Goal: Task Accomplishment & Management: Complete application form

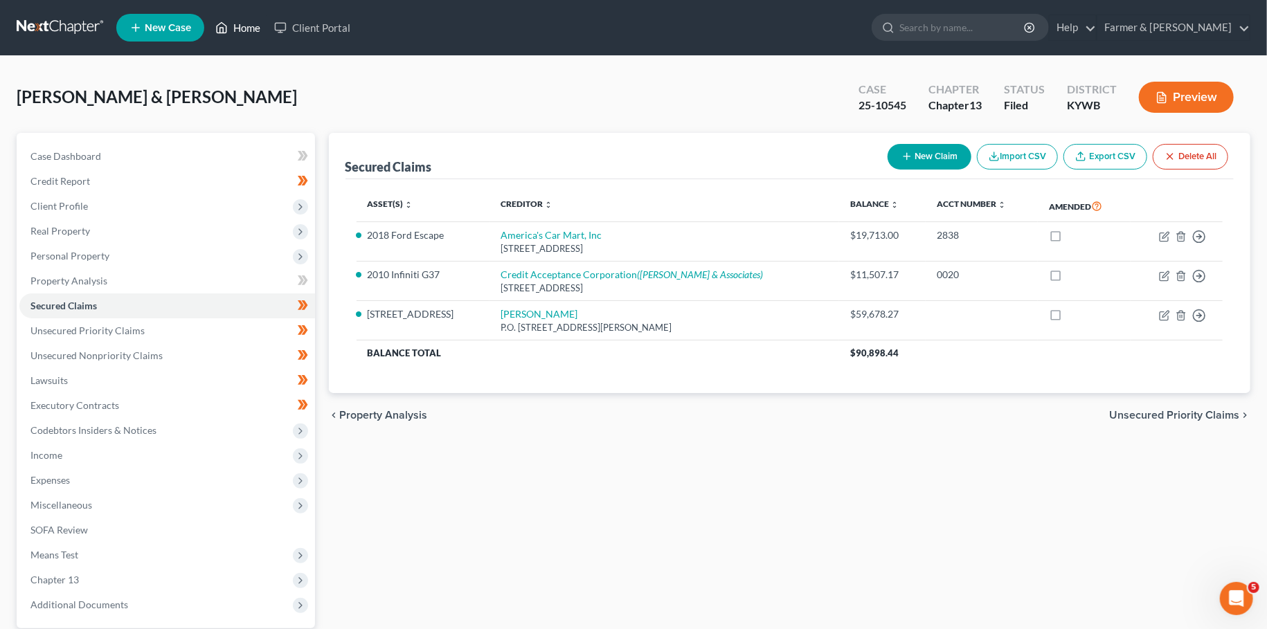
click at [242, 39] on link "Home" at bounding box center [237, 27] width 59 height 25
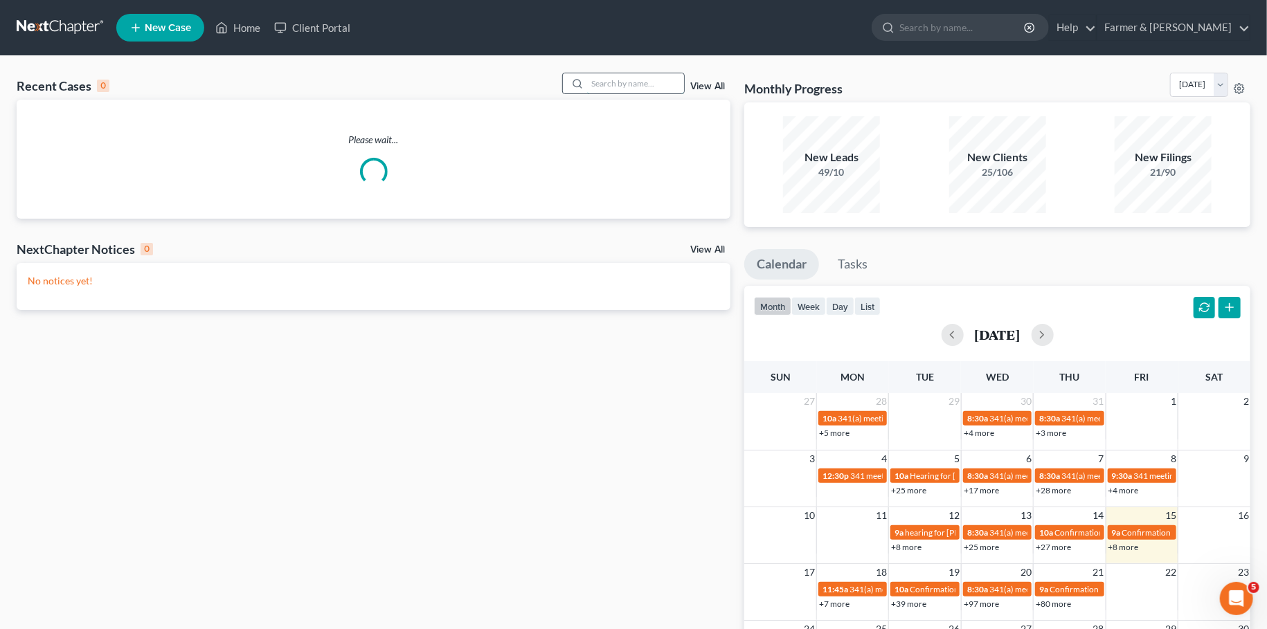
click at [619, 79] on input "search" at bounding box center [635, 83] width 97 height 20
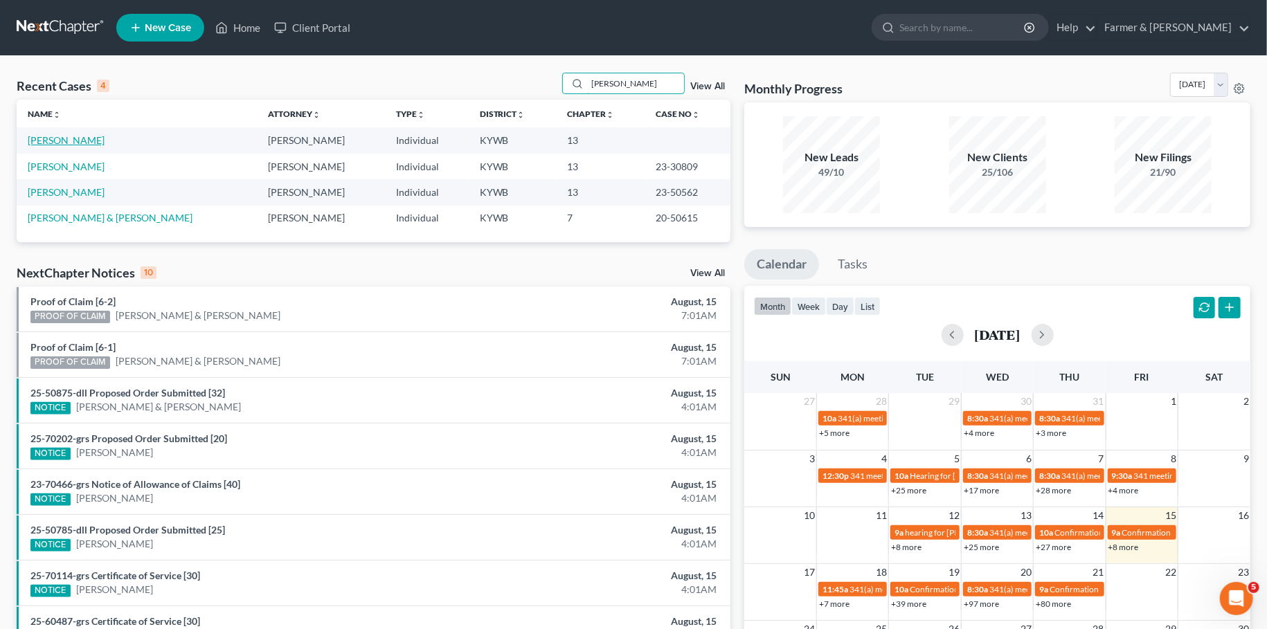
type input "swanson"
click at [54, 138] on link "[PERSON_NAME]" at bounding box center [66, 140] width 77 height 12
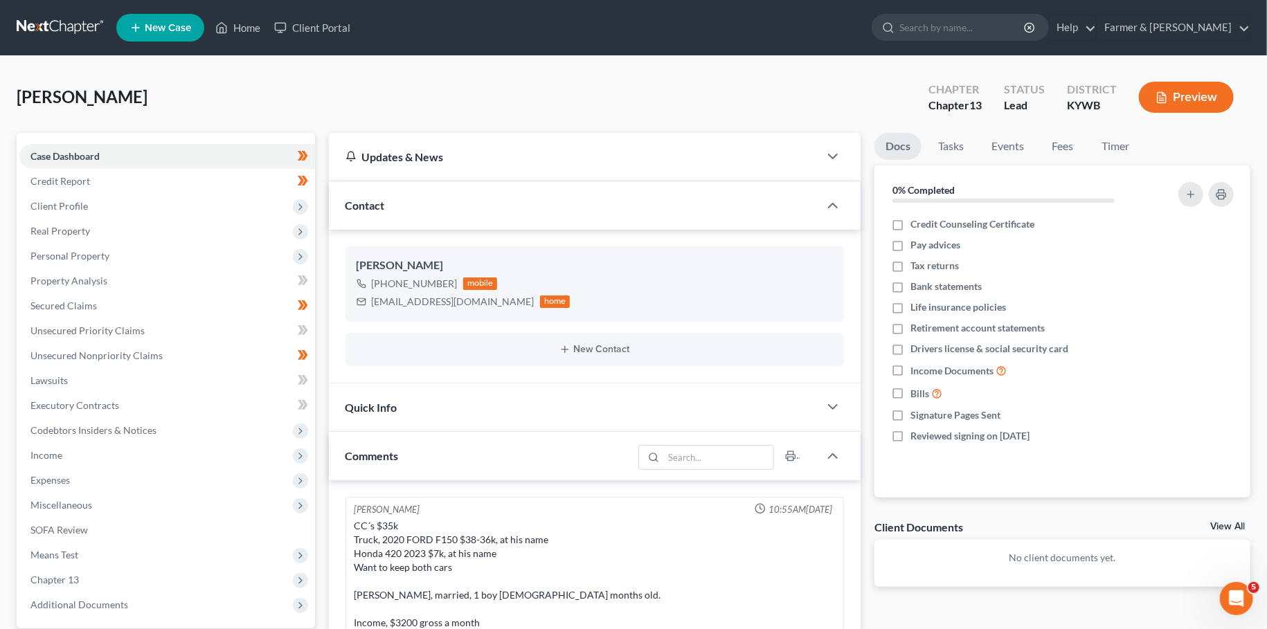
scroll to position [615, 0]
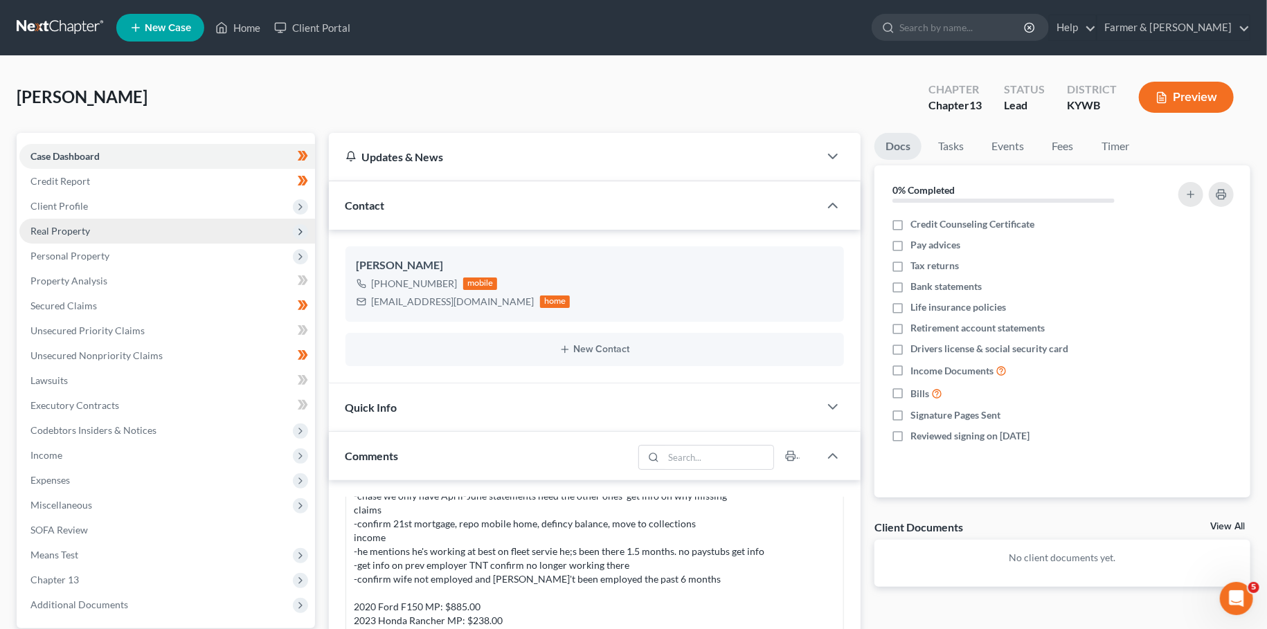
click at [81, 224] on span "Real Property" at bounding box center [167, 231] width 296 height 25
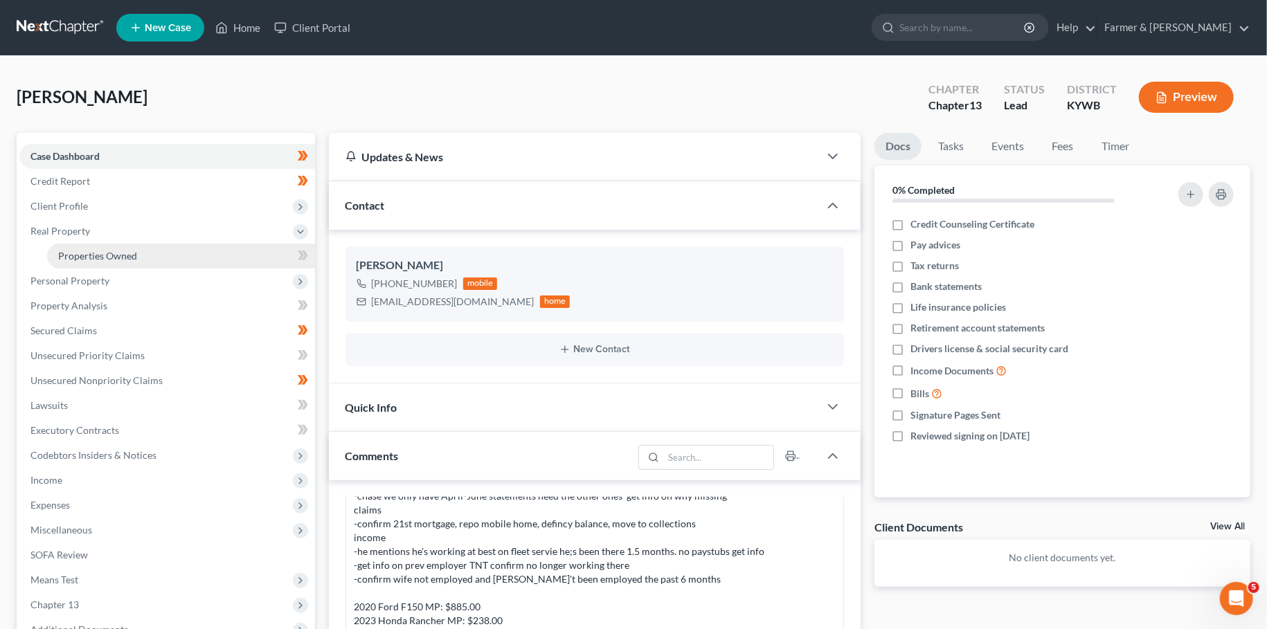
click at [80, 250] on span "Properties Owned" at bounding box center [97, 256] width 79 height 12
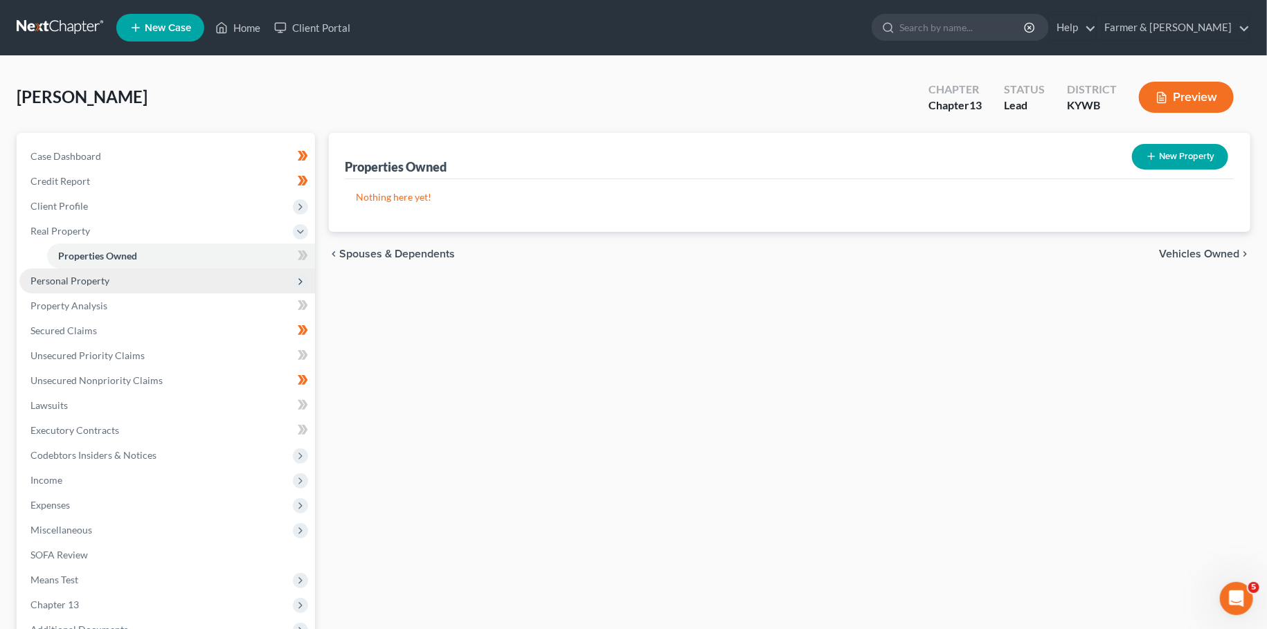
click at [61, 275] on span "Personal Property" at bounding box center [69, 281] width 79 height 12
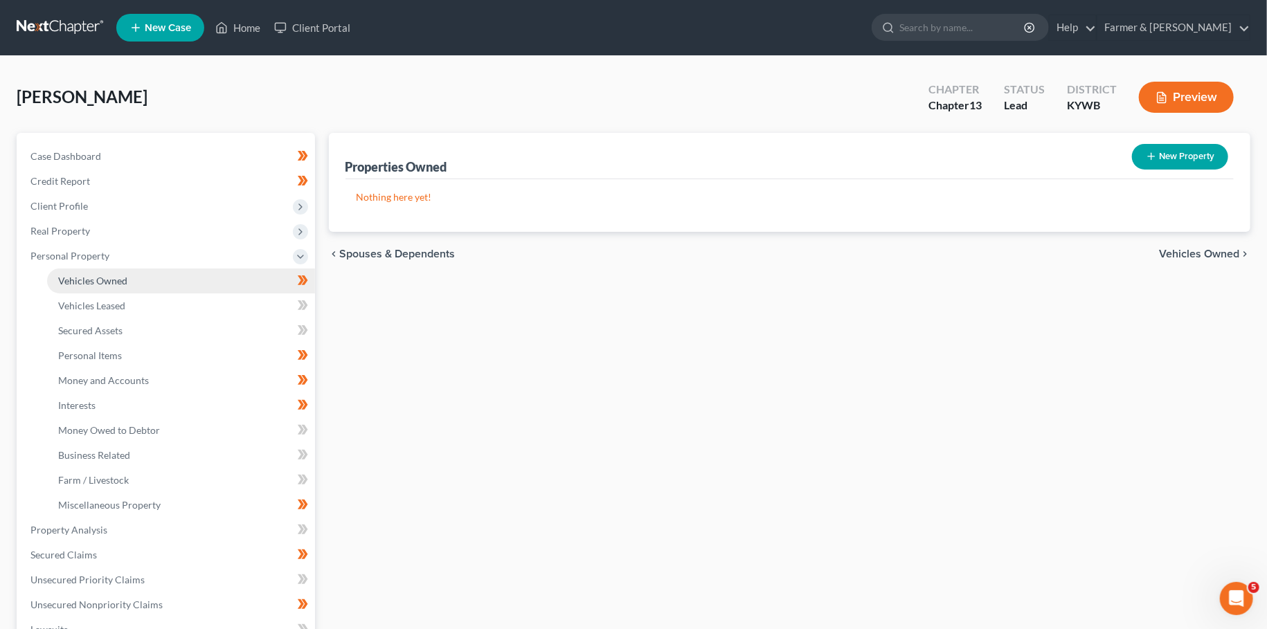
click at [73, 287] on link "Vehicles Owned" at bounding box center [181, 281] width 268 height 25
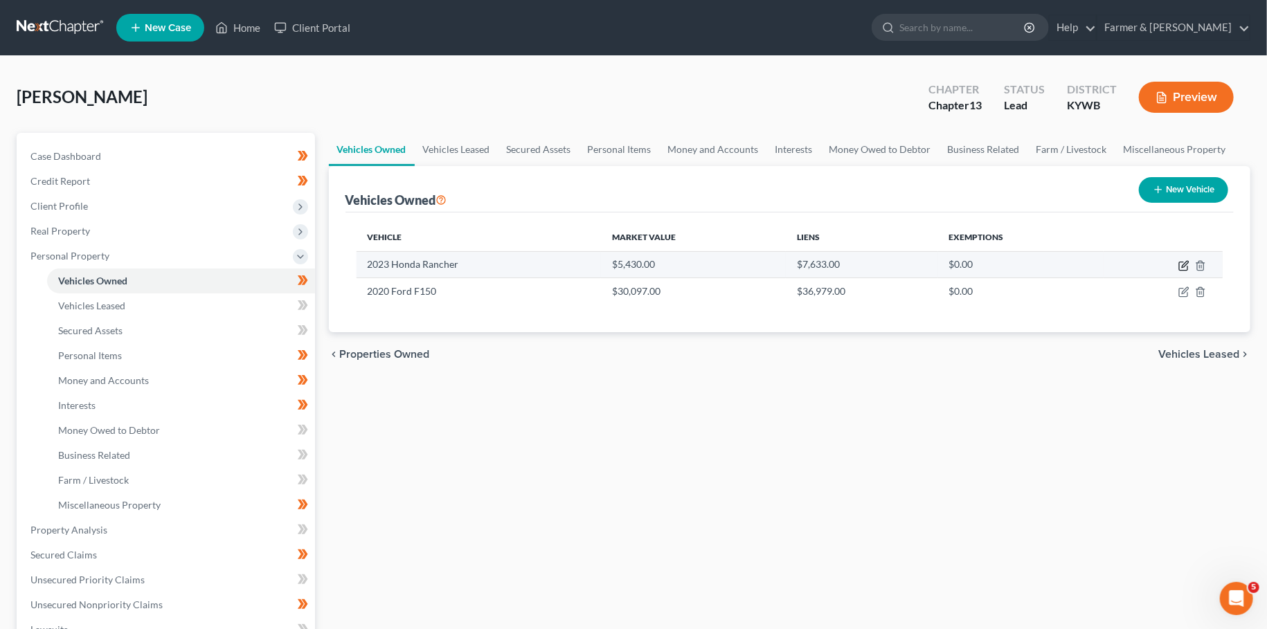
click at [1185, 262] on icon "button" at bounding box center [1185, 264] width 6 height 6
select select "6"
select select "3"
select select "2"
select select "0"
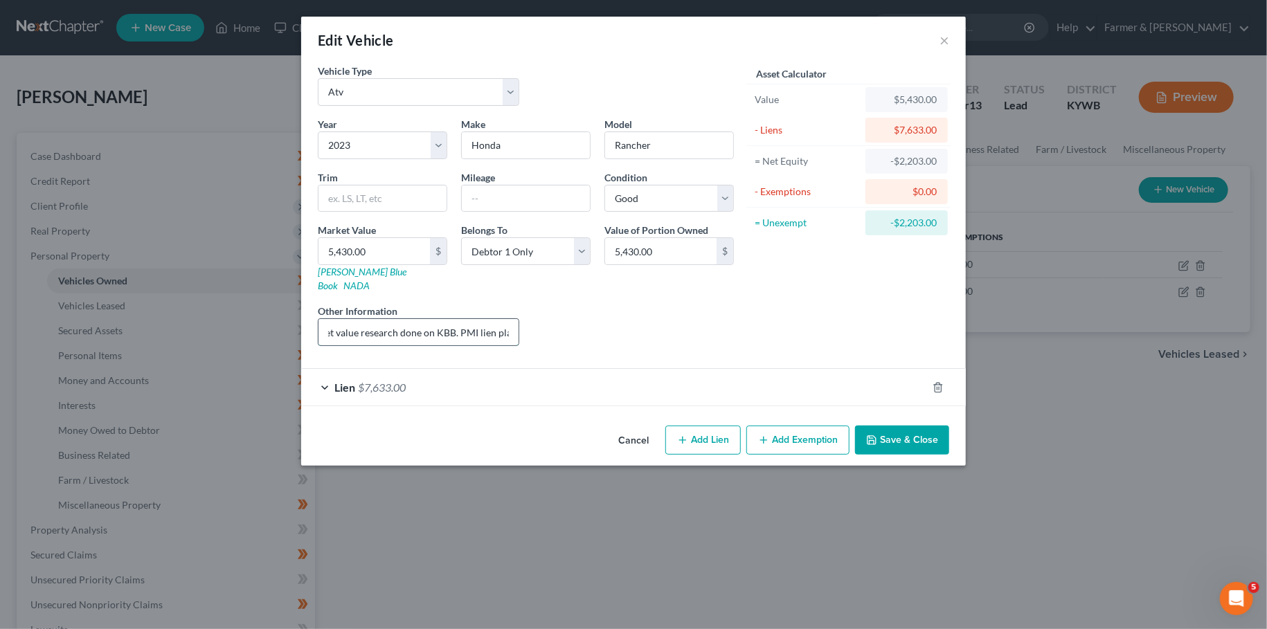
drag, startPoint x: 485, startPoint y: 318, endPoint x: 514, endPoint y: 323, distance: 29.5
click at [514, 323] on input "Value based on fair market value research done on KBB. PMI lien placed on 04/07…" at bounding box center [418, 332] width 200 height 26
click at [484, 319] on input "Value based on fair market value research done on KBB. PMI lien placed on 04/07…" at bounding box center [418, 332] width 200 height 26
drag, startPoint x: 480, startPoint y: 316, endPoint x: 519, endPoint y: 325, distance: 39.0
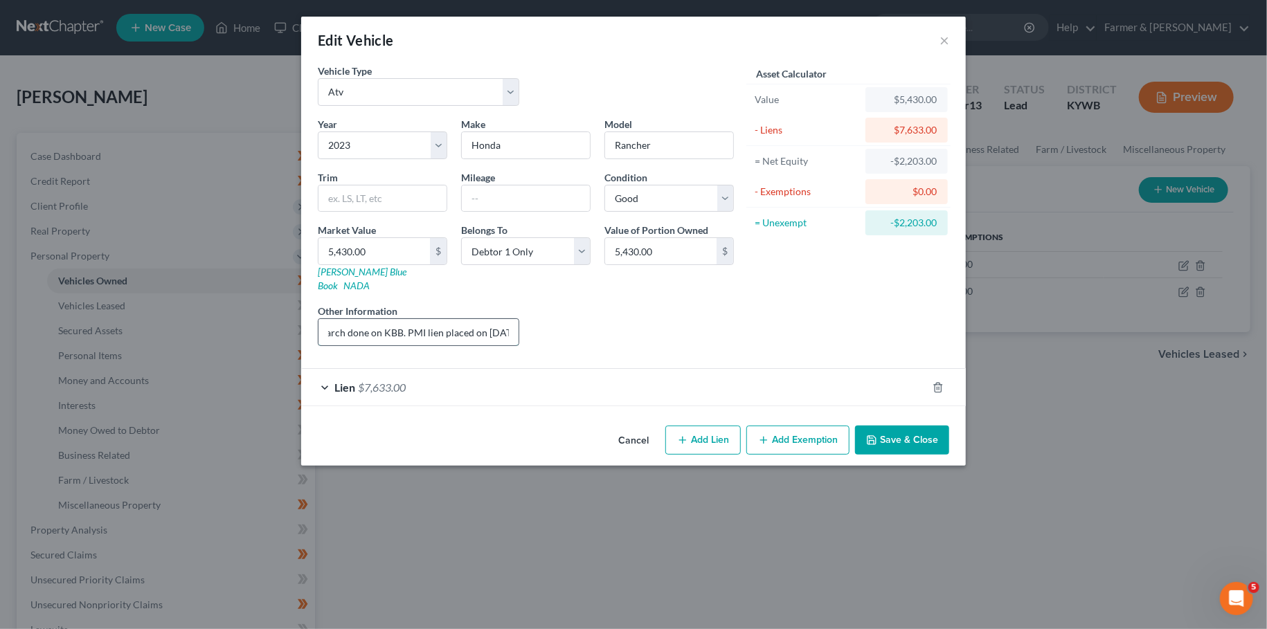
click at [519, 325] on input "Value based on fair market value research done on KBB. PMI lien placed on 04/07…" at bounding box center [418, 332] width 200 height 26
click at [519, 325] on div "Value based on fair market value research done on KBB. PMI lien placed on 04/07…" at bounding box center [418, 332] width 201 height 28
click at [502, 319] on input "Value based on fair market value research done on KBB. PMI lien placed on 04/07…" at bounding box center [418, 332] width 200 height 26
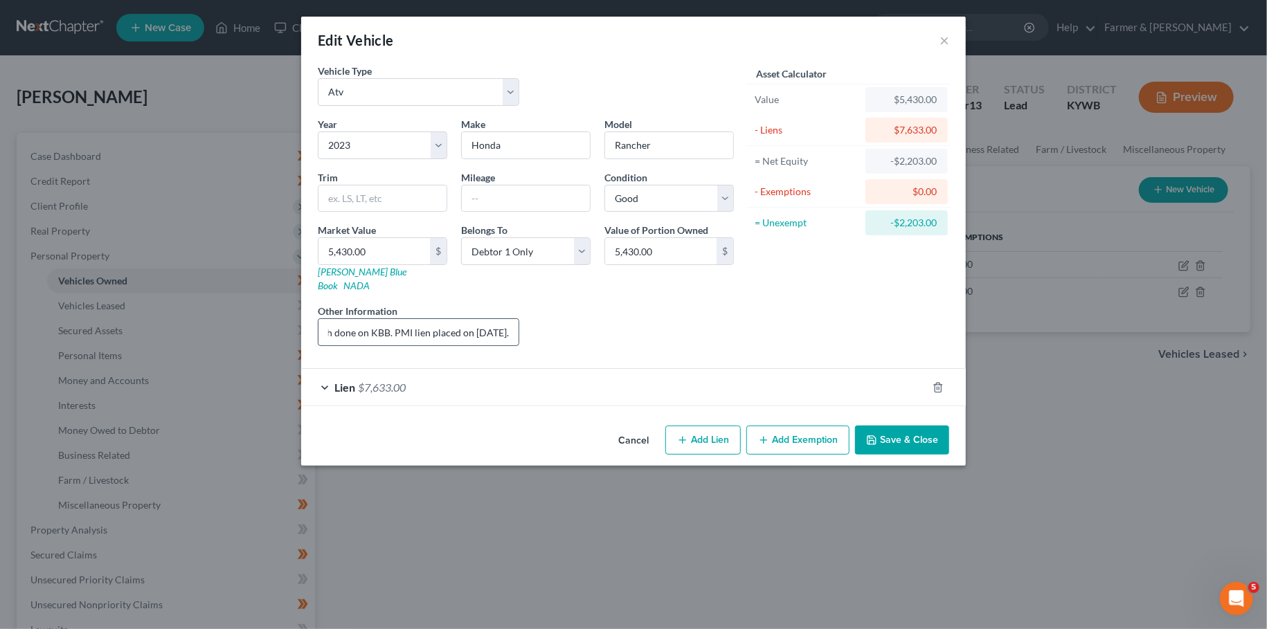
drag, startPoint x: 491, startPoint y: 319, endPoint x: 522, endPoint y: 317, distance: 31.2
click at [519, 319] on input "Value based on fair market value research done on KBB. PMI lien placed on 04/07…" at bounding box center [418, 332] width 200 height 26
click at [550, 369] on div "Lien $7,633.00" at bounding box center [614, 387] width 626 height 37
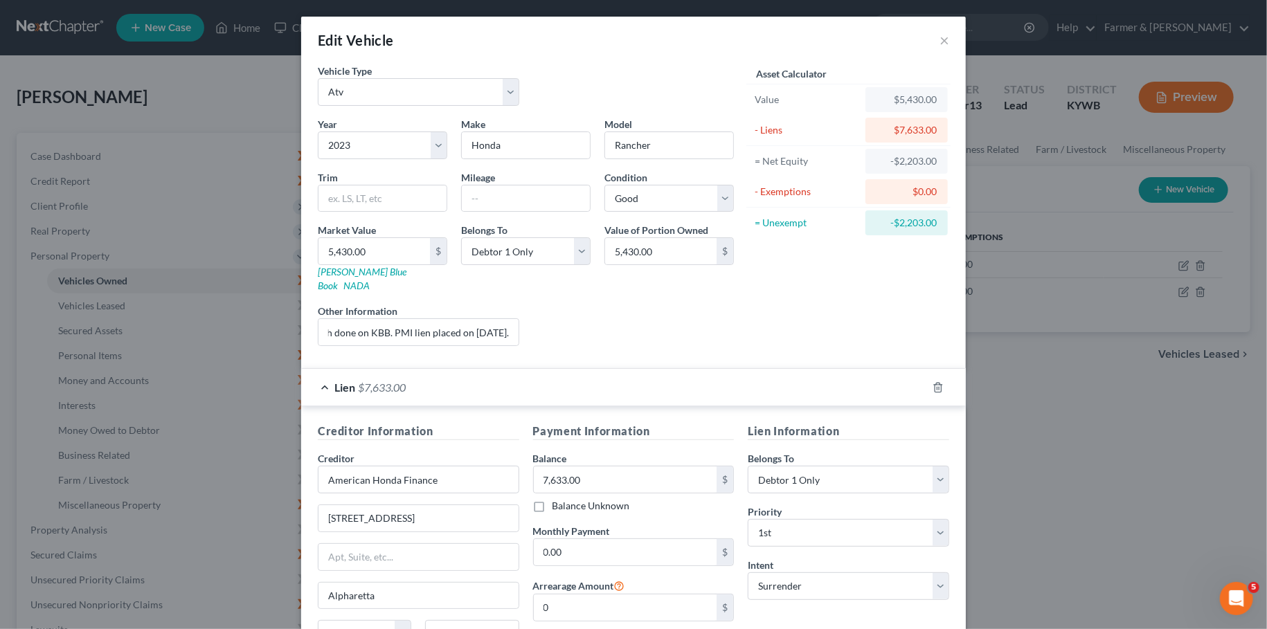
scroll to position [123, 0]
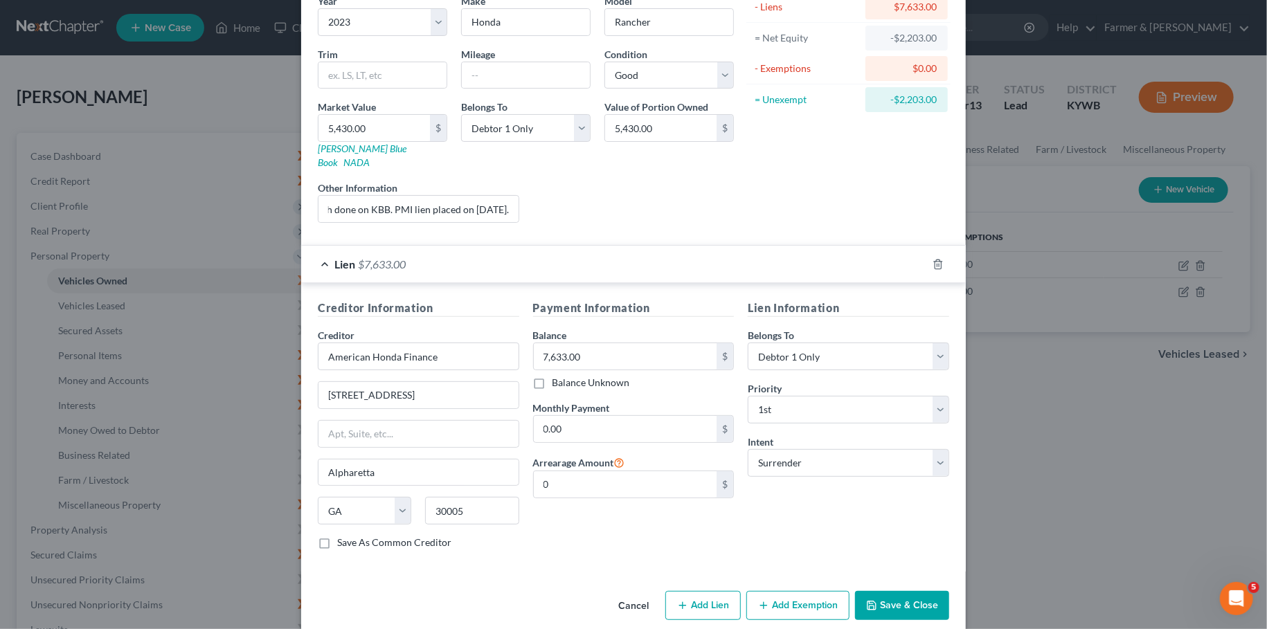
click at [890, 586] on div "Cancel Add Lien Add Lease Add Exemption Save & Close" at bounding box center [633, 609] width 665 height 46
click at [890, 591] on button "Save & Close" at bounding box center [902, 605] width 94 height 29
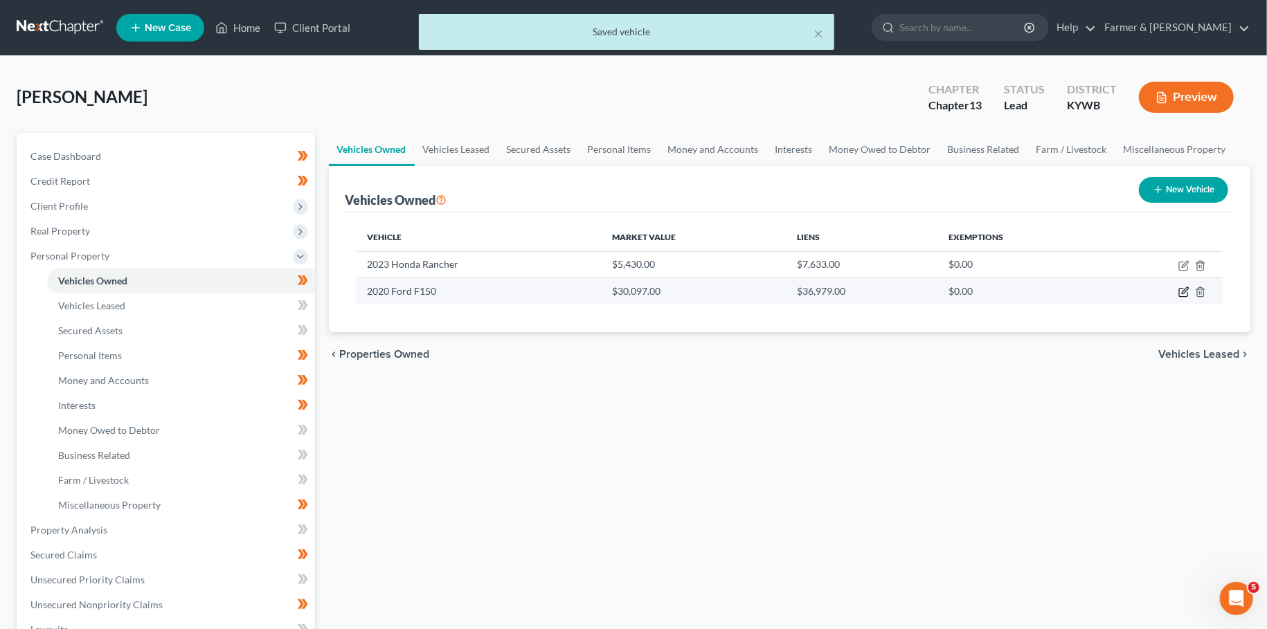
click at [1183, 291] on icon "button" at bounding box center [1183, 292] width 11 height 11
select select "0"
select select "6"
select select "2"
select select "0"
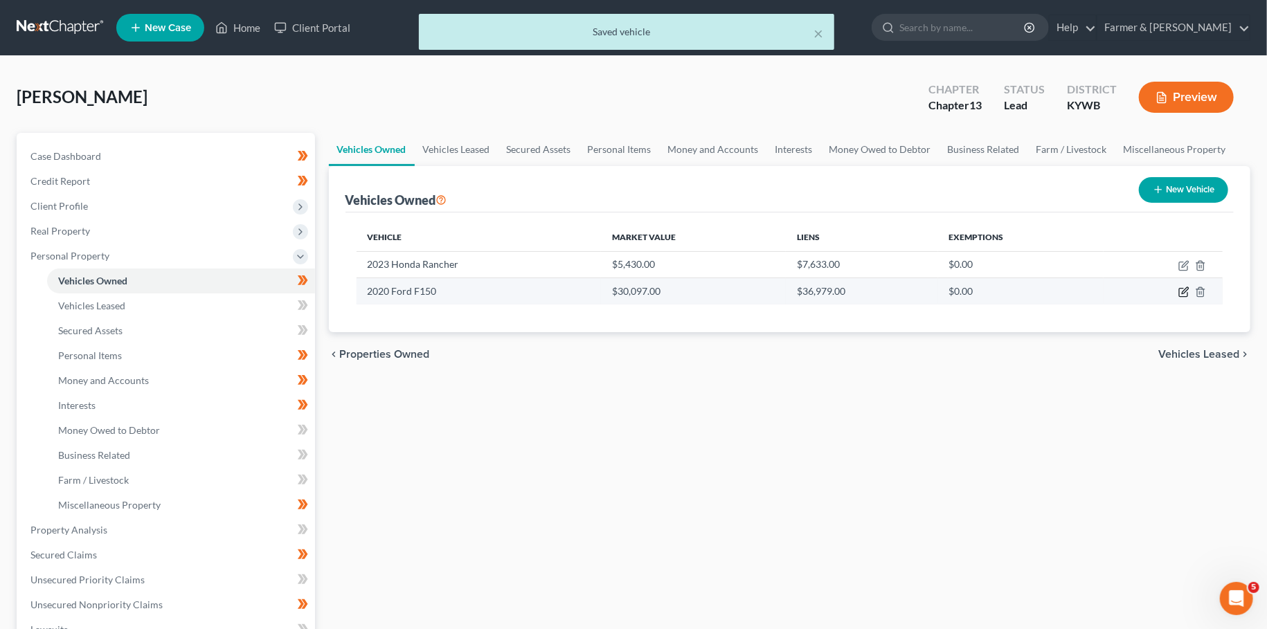
select select "23"
select select "0"
select select "4"
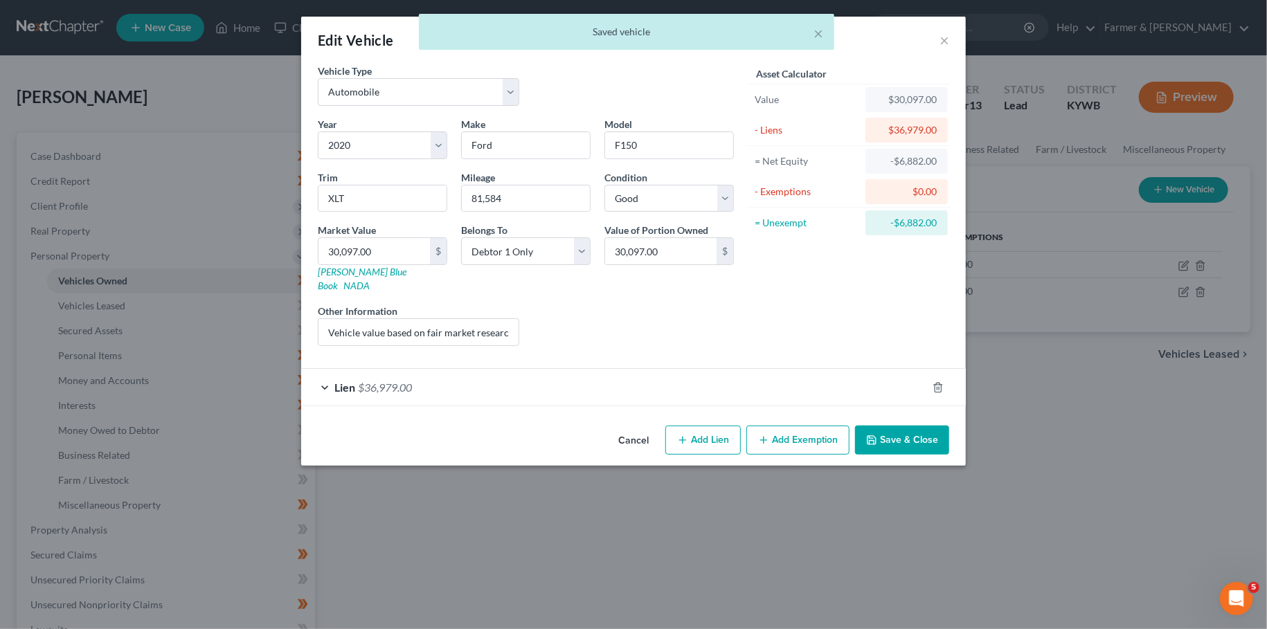
click at [412, 381] on span "$36,979.00" at bounding box center [385, 387] width 54 height 13
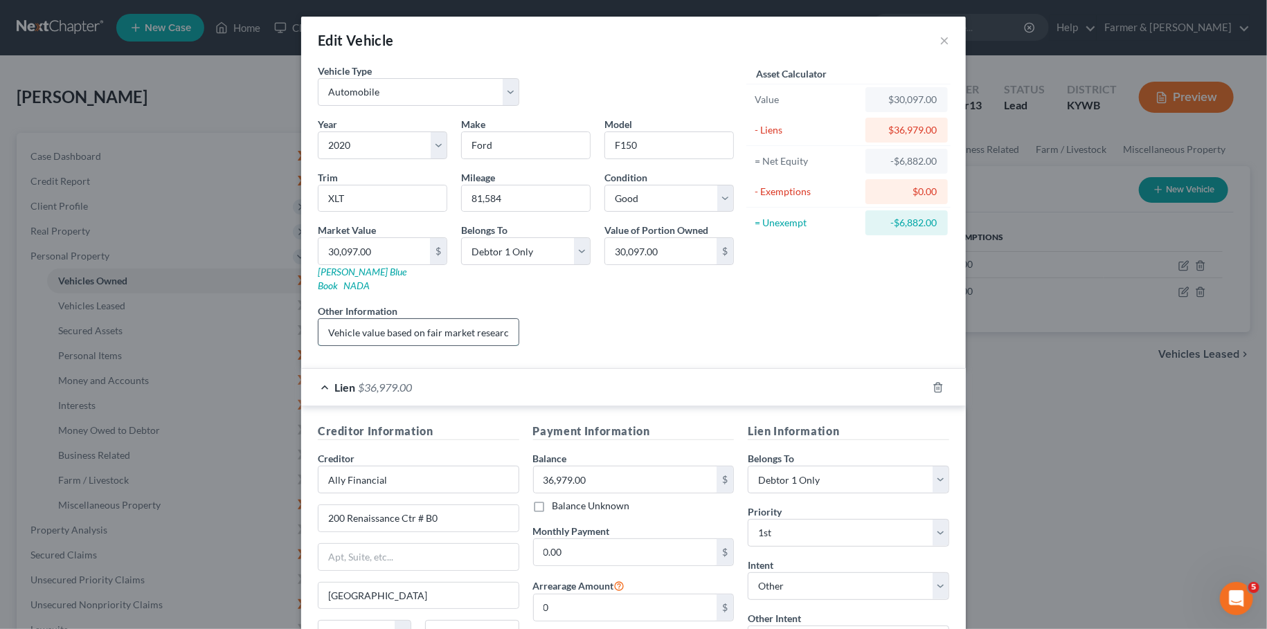
scroll to position [0, 196]
drag, startPoint x: 405, startPoint y: 318, endPoint x: 578, endPoint y: 312, distance: 173.2
click at [519, 319] on input "Vehicle value based on fair market research done on KBB. PMI lien placed on 12/…" at bounding box center [418, 332] width 200 height 26
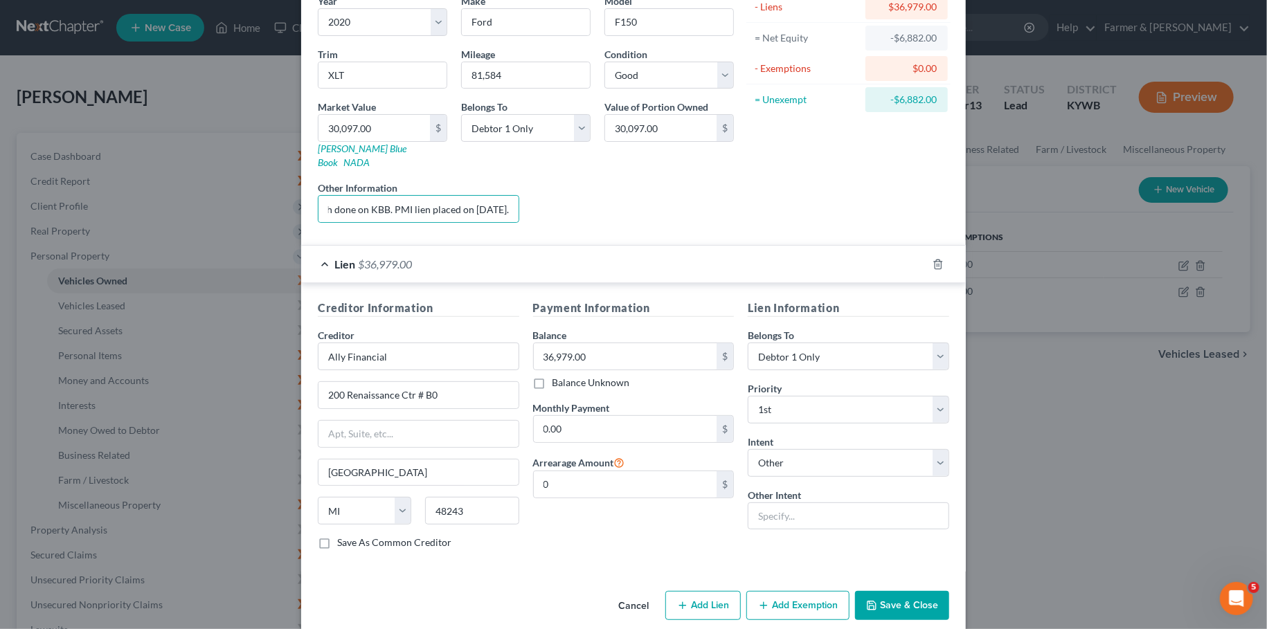
click at [886, 591] on button "Save & Close" at bounding box center [902, 605] width 94 height 29
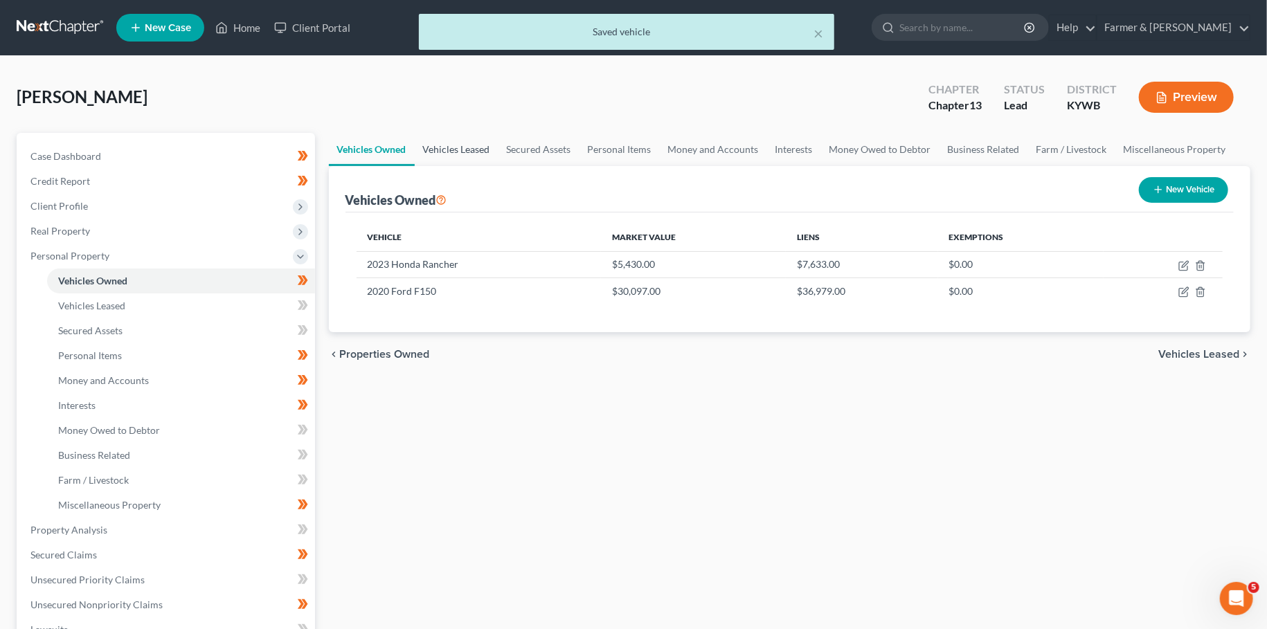
click at [474, 150] on link "Vehicles Leased" at bounding box center [457, 149] width 84 height 33
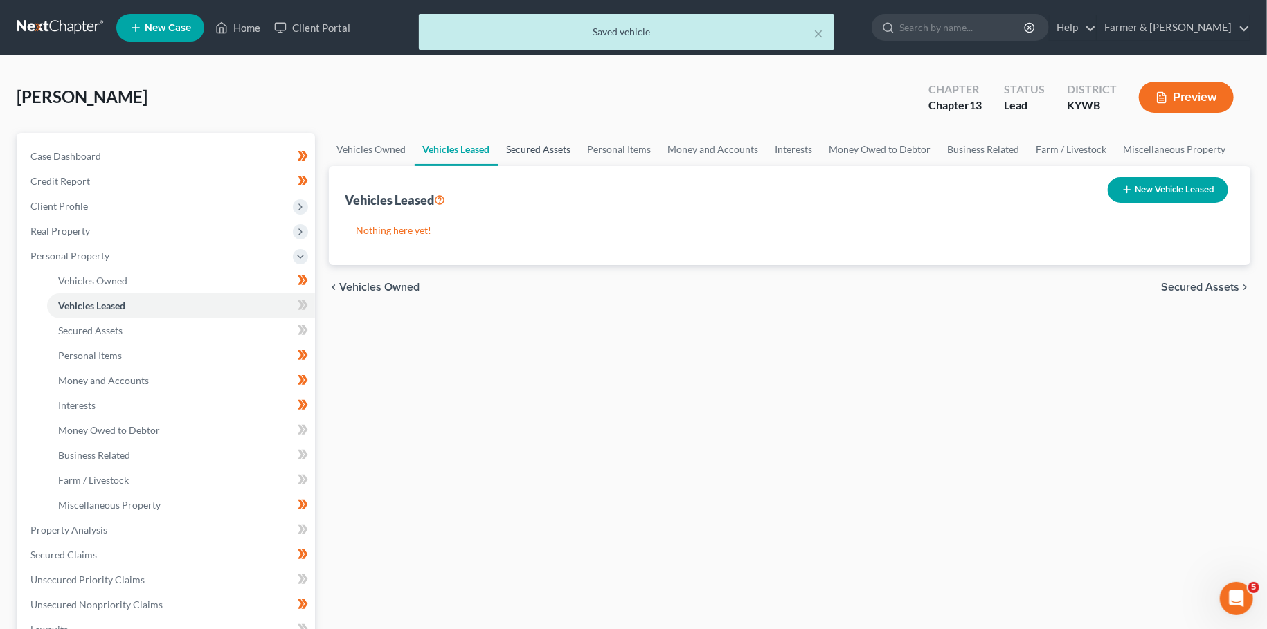
click at [535, 151] on link "Secured Assets" at bounding box center [538, 149] width 81 height 33
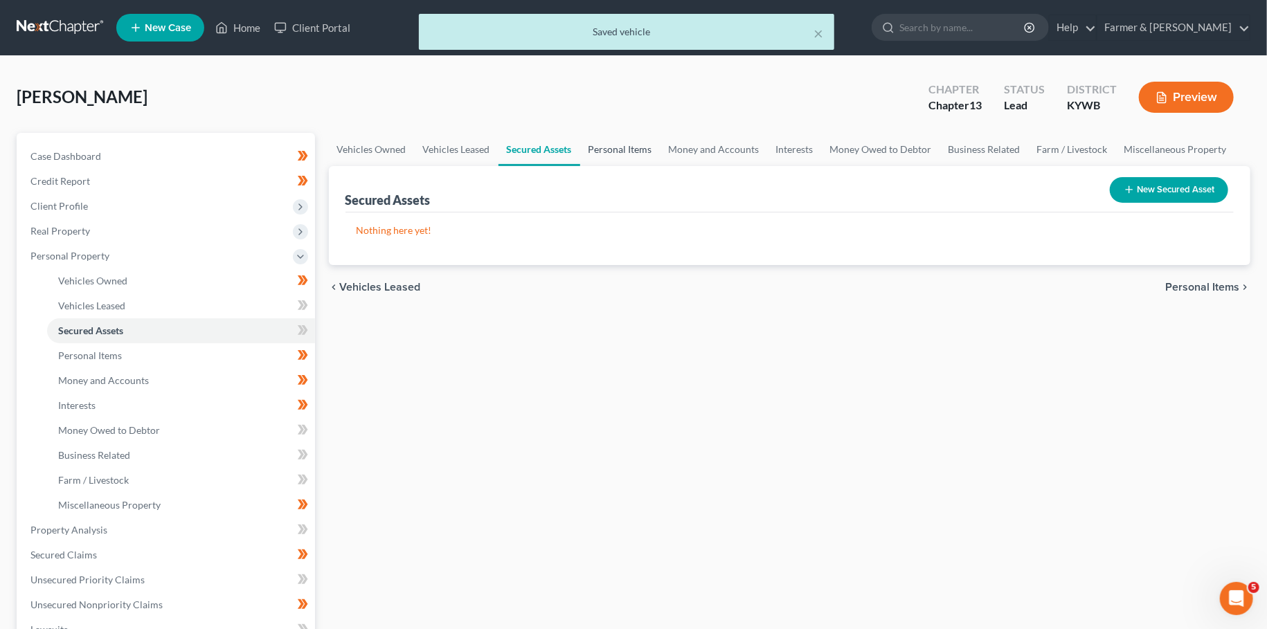
click at [605, 150] on link "Personal Items" at bounding box center [620, 149] width 80 height 33
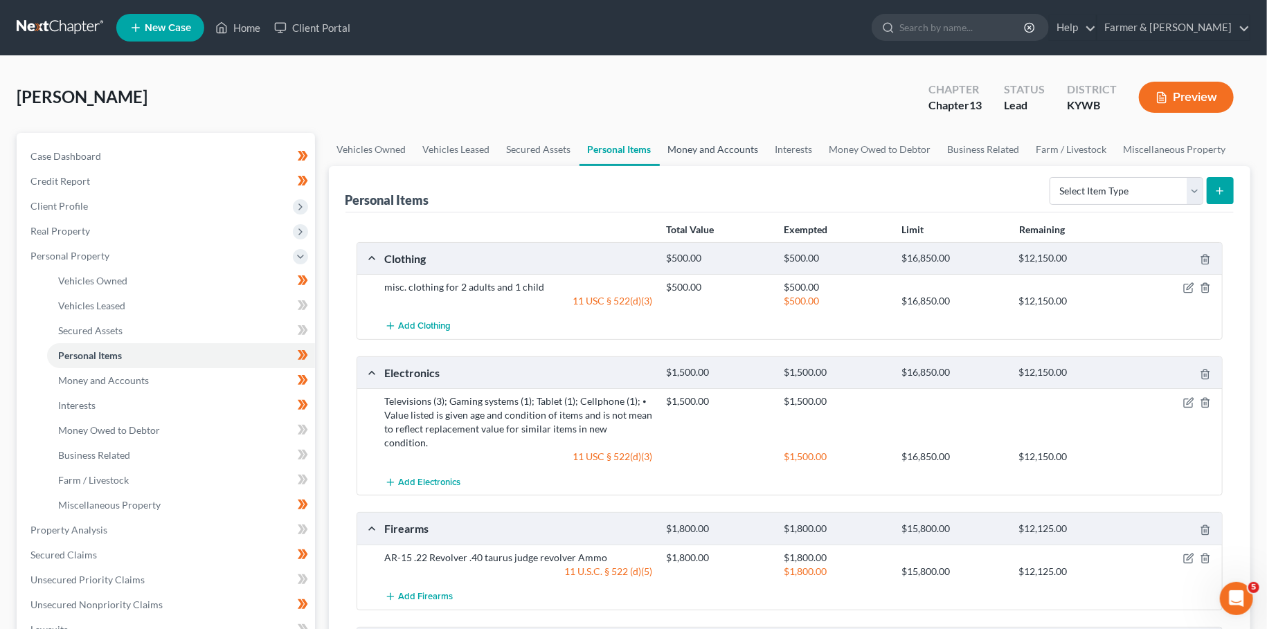
click at [717, 145] on link "Money and Accounts" at bounding box center [713, 149] width 107 height 33
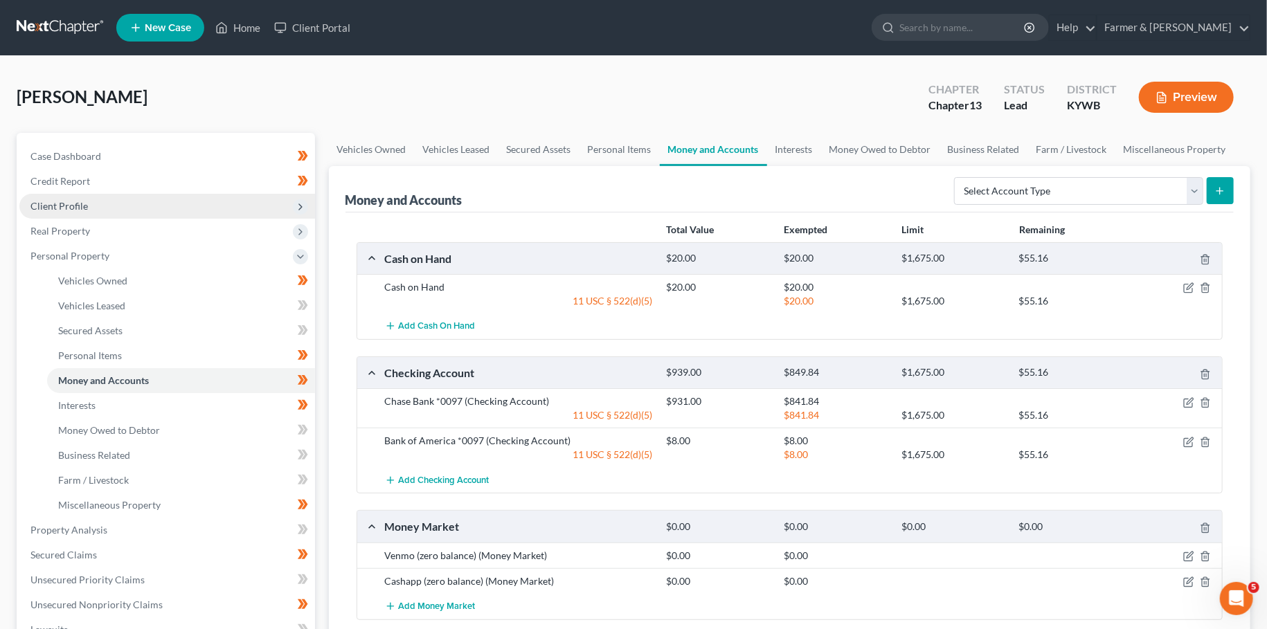
click at [115, 205] on span "Client Profile" at bounding box center [167, 206] width 296 height 25
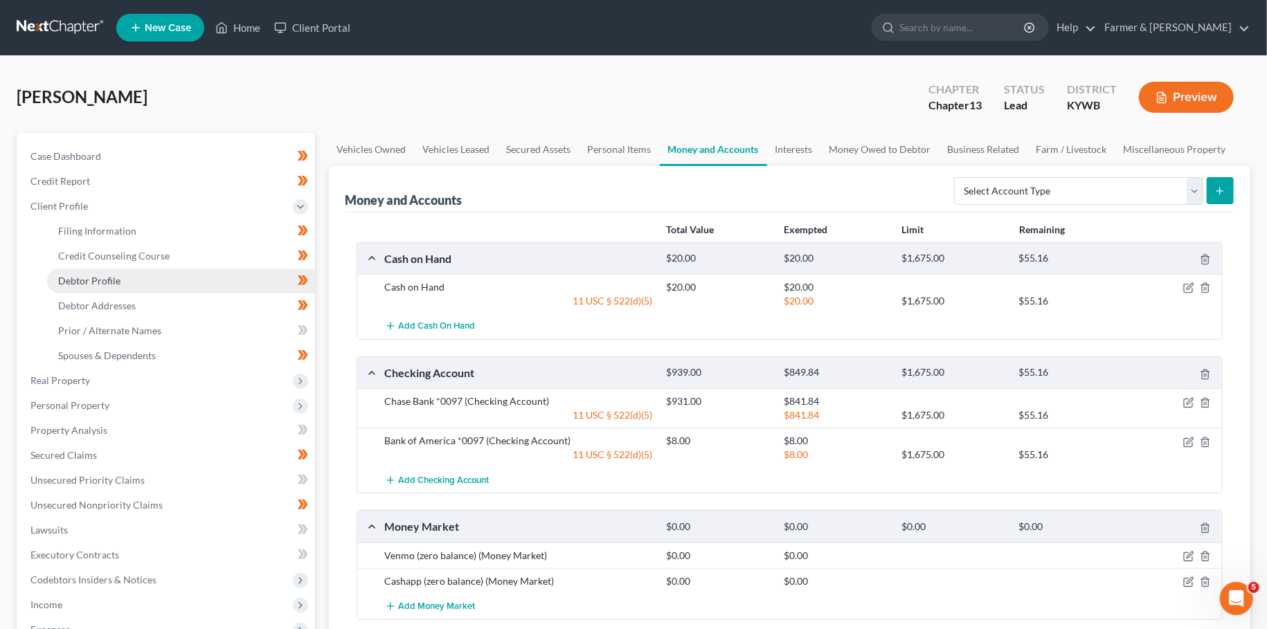
click at [107, 284] on span "Debtor Profile" at bounding box center [89, 281] width 62 height 12
select select "1"
select select "2"
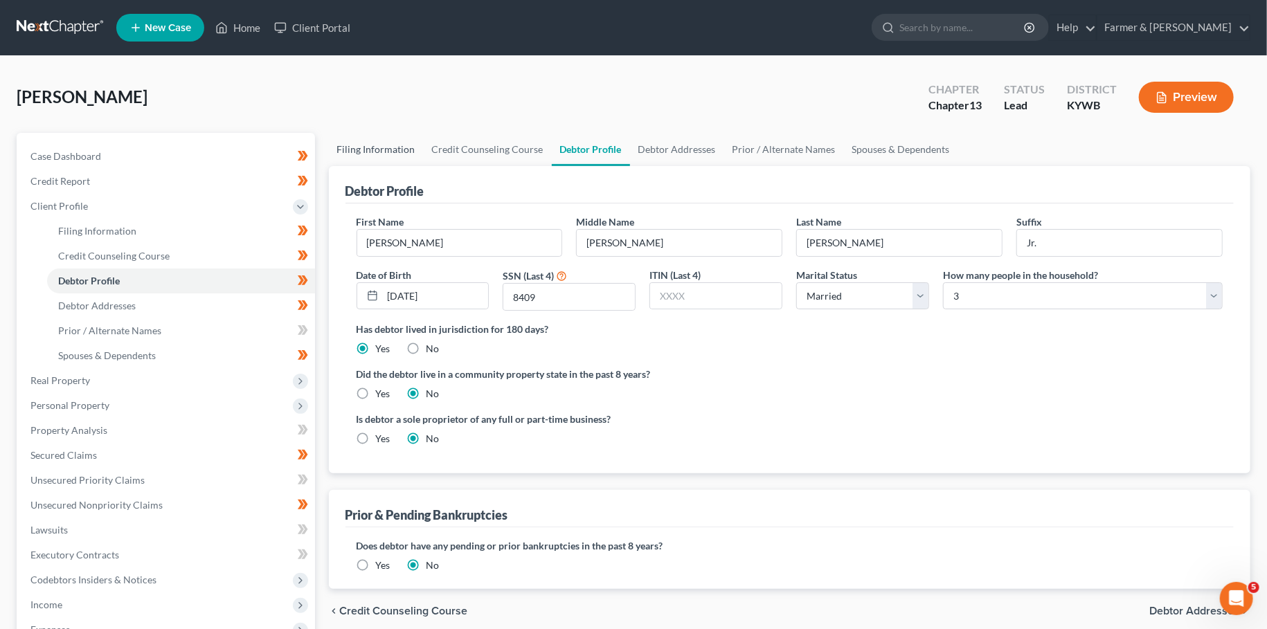
click at [386, 147] on link "Filing Information" at bounding box center [376, 149] width 95 height 33
select select "1"
select select "0"
select select "3"
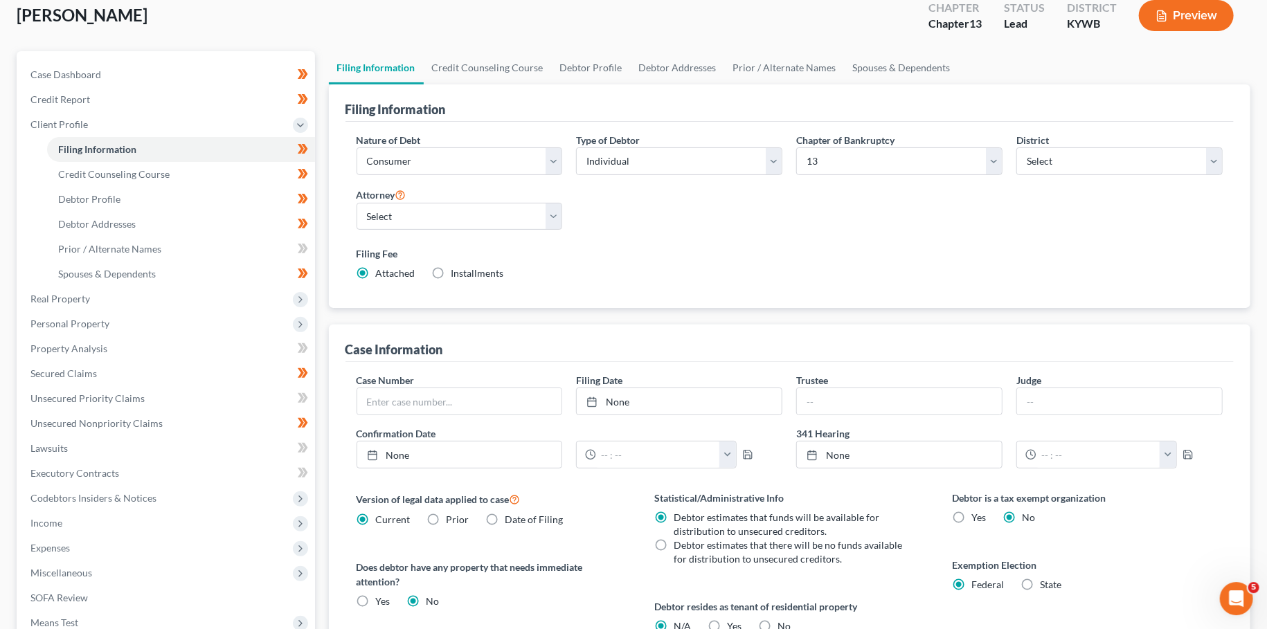
scroll to position [122, 0]
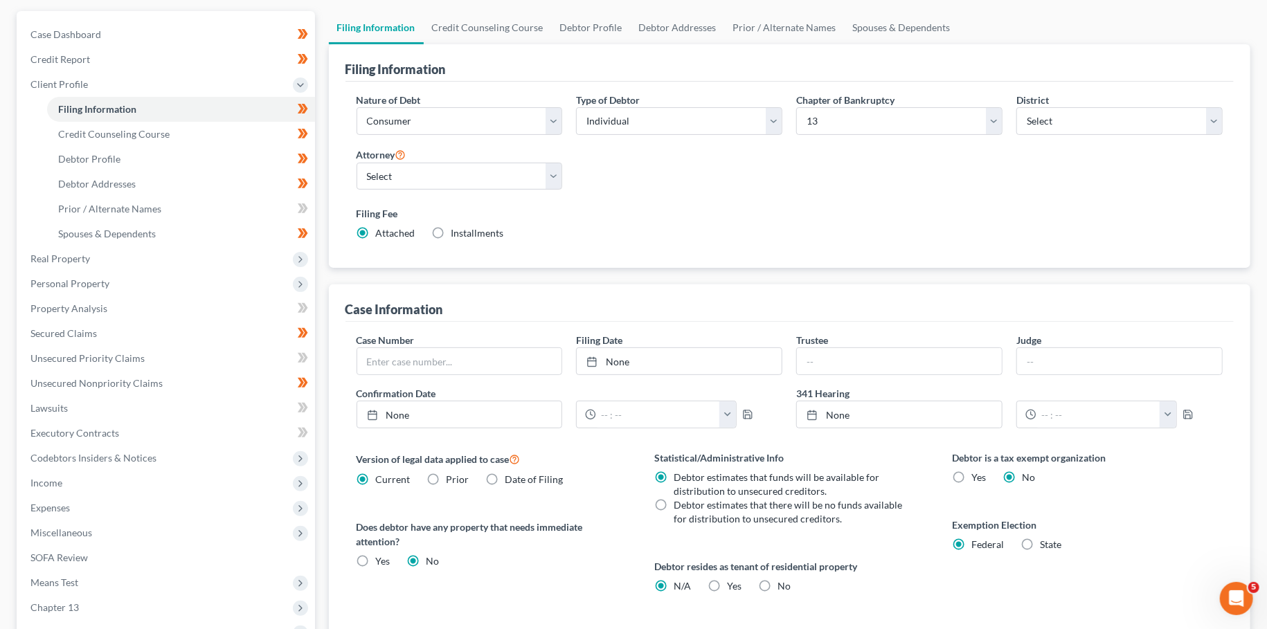
click at [727, 583] on label "Yes Yes" at bounding box center [734, 586] width 15 height 14
click at [732, 583] on input "Yes Yes" at bounding box center [736, 583] width 9 height 9
radio input "true"
radio input "false"
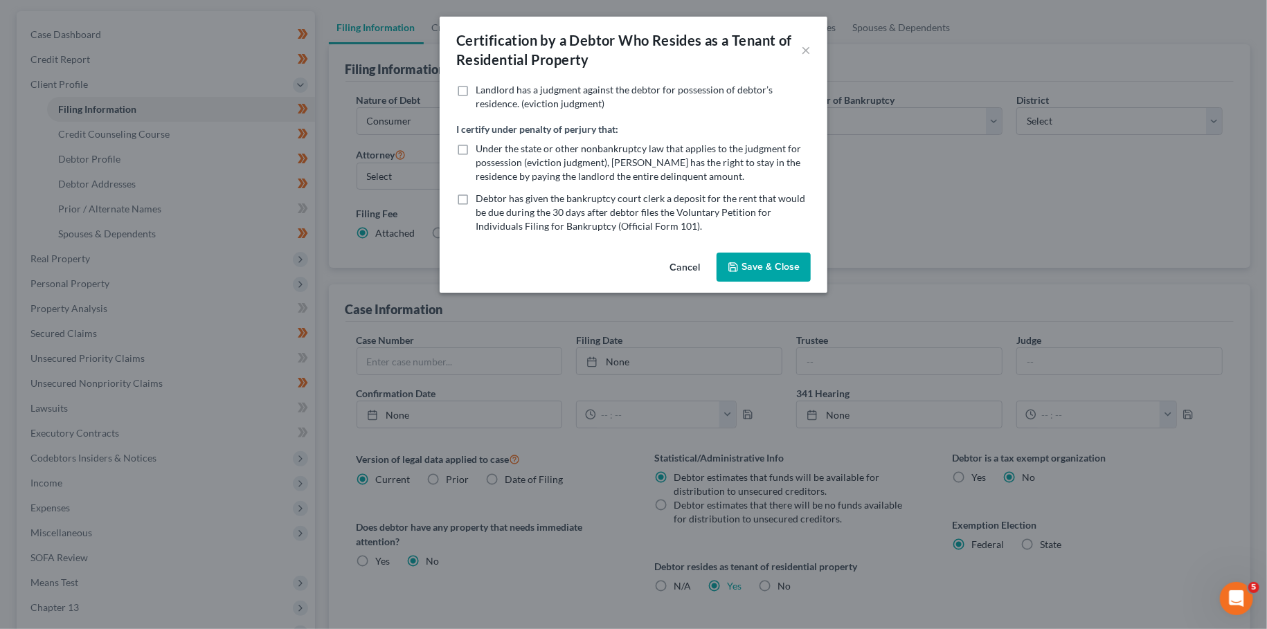
click at [770, 267] on button "Save & Close" at bounding box center [764, 267] width 94 height 29
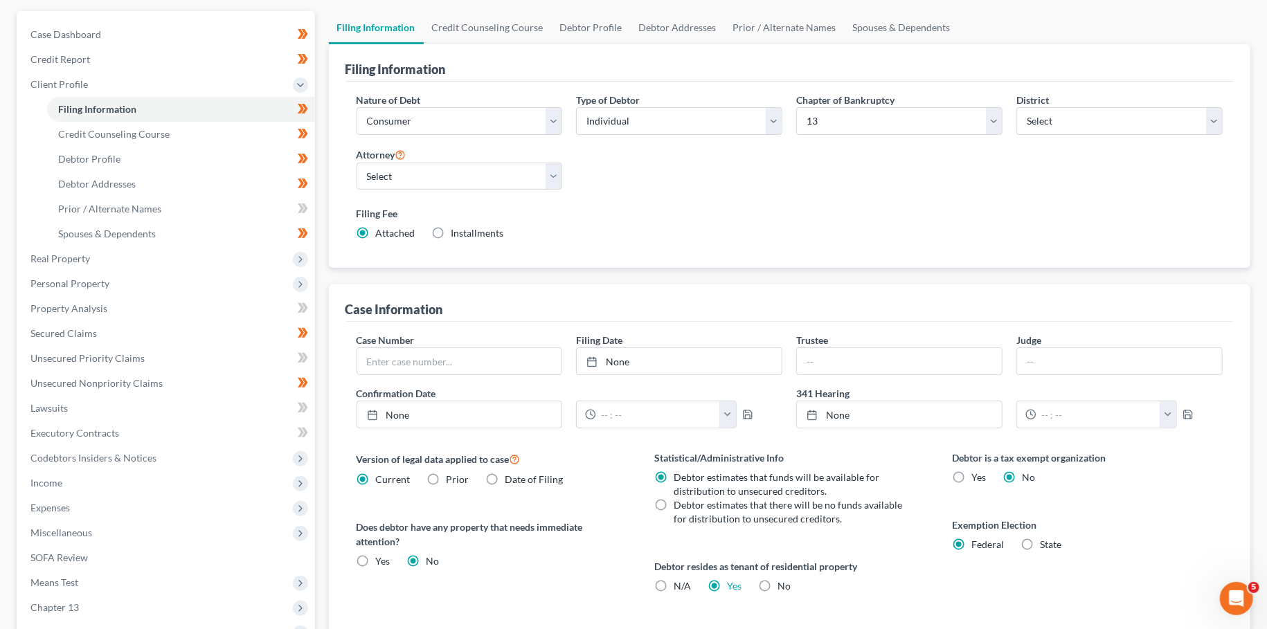
scroll to position [0, 0]
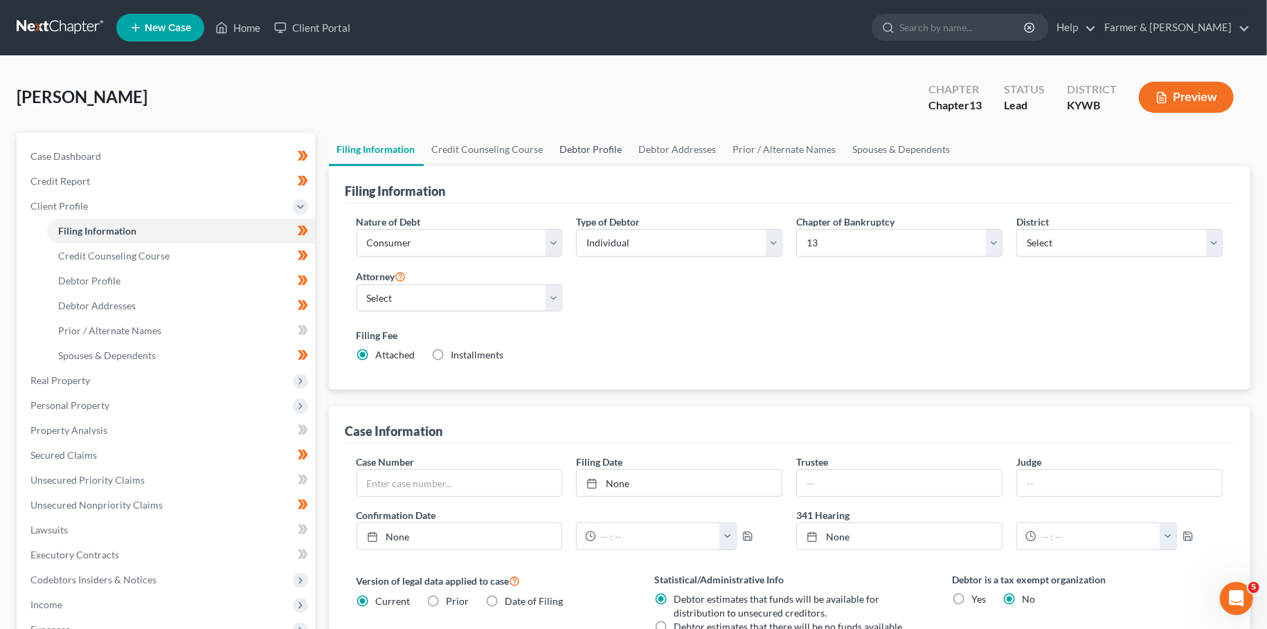
click at [621, 154] on link "Debtor Profile" at bounding box center [591, 149] width 79 height 33
select select "1"
select select "2"
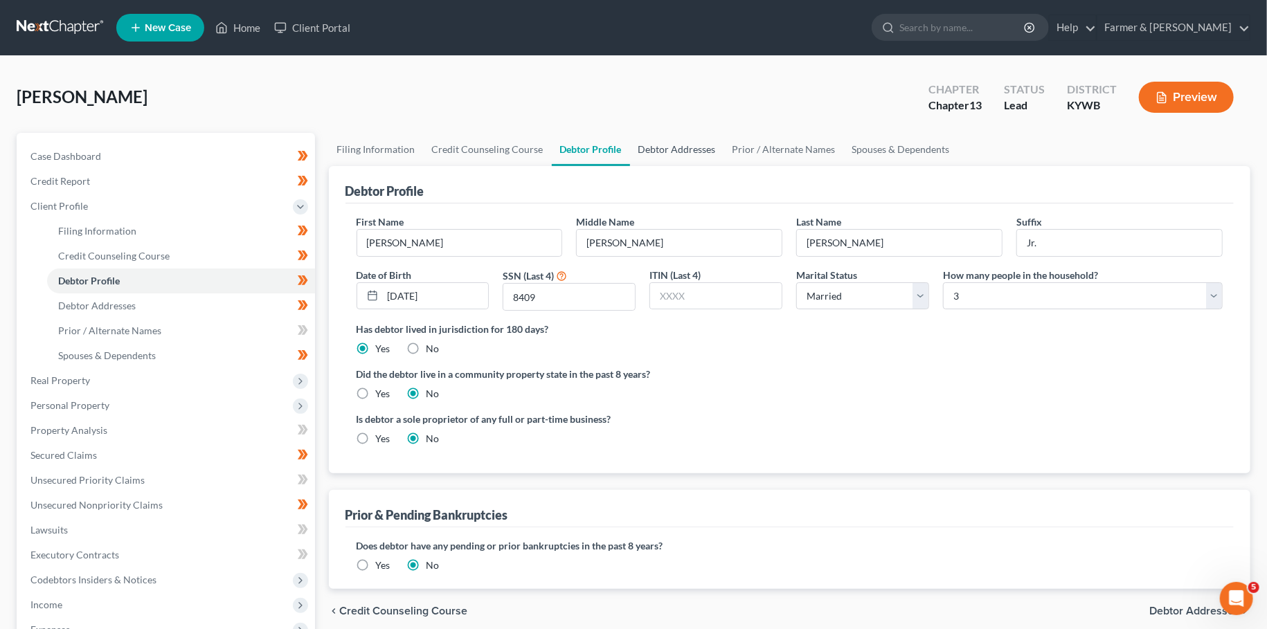
click at [656, 148] on link "Debtor Addresses" at bounding box center [677, 149] width 94 height 33
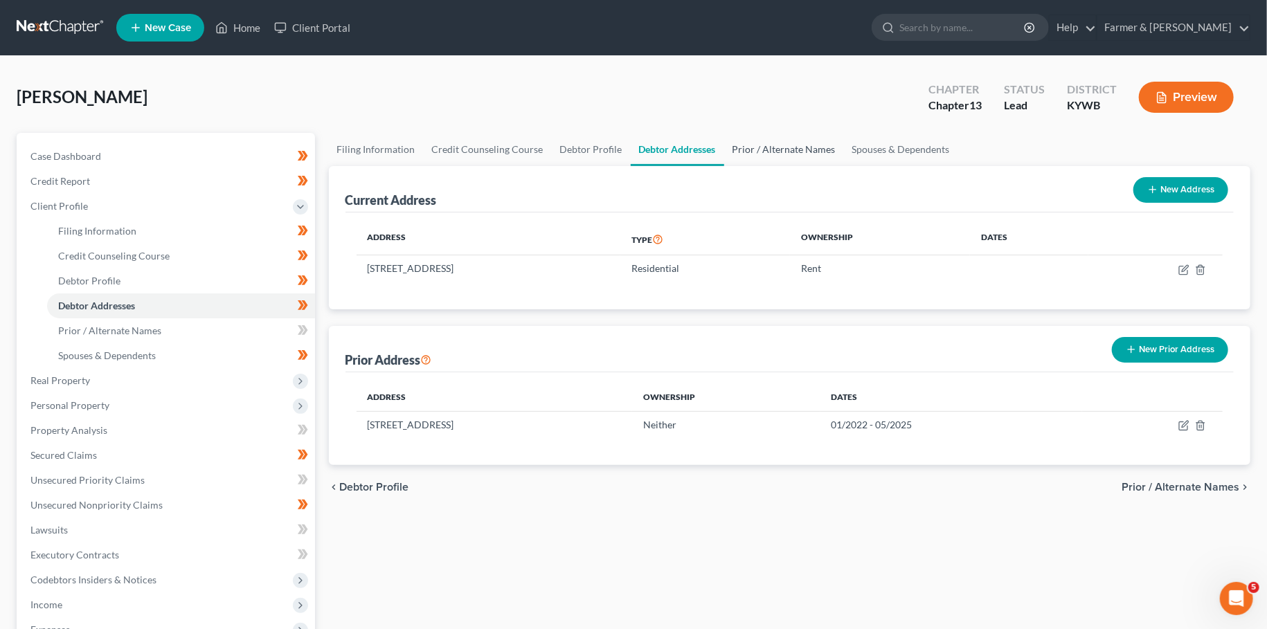
click at [770, 152] on link "Prior / Alternate Names" at bounding box center [784, 149] width 120 height 33
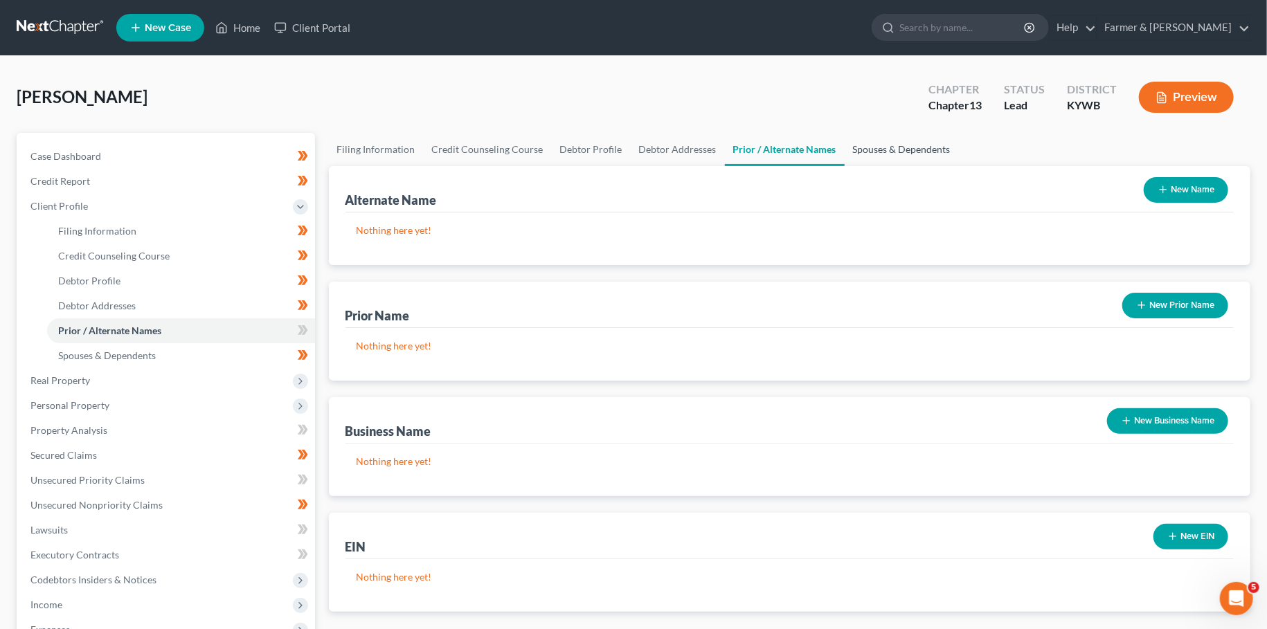
click at [861, 150] on link "Spouses & Dependents" at bounding box center [902, 149] width 114 height 33
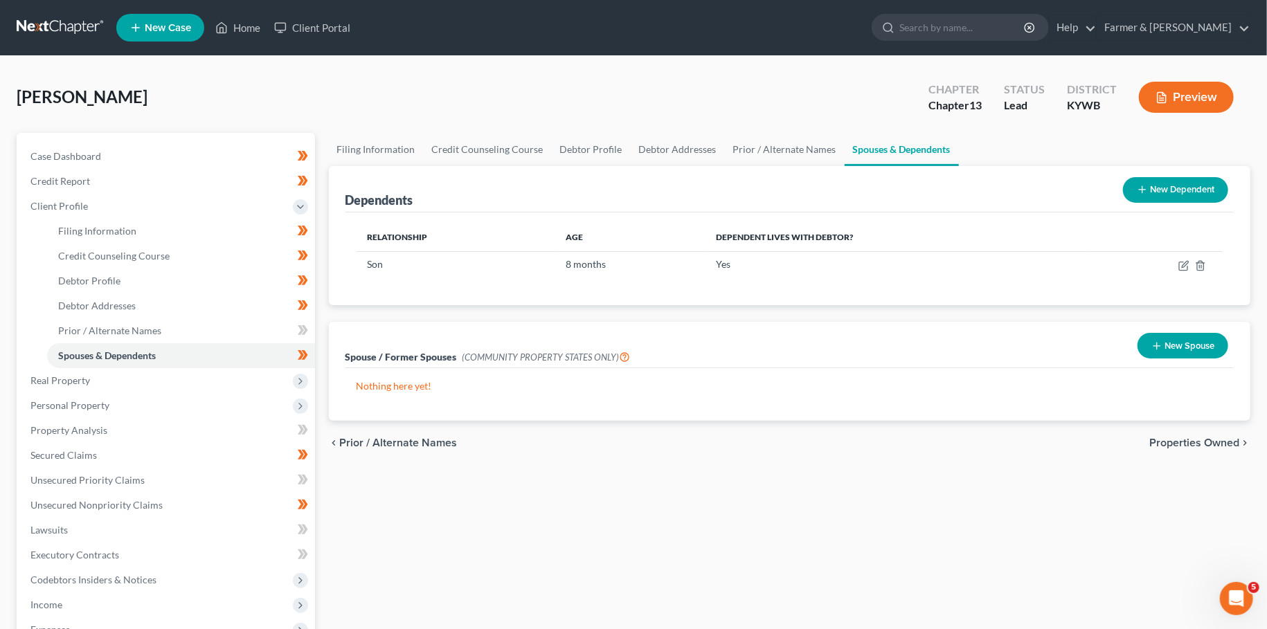
scroll to position [244, 0]
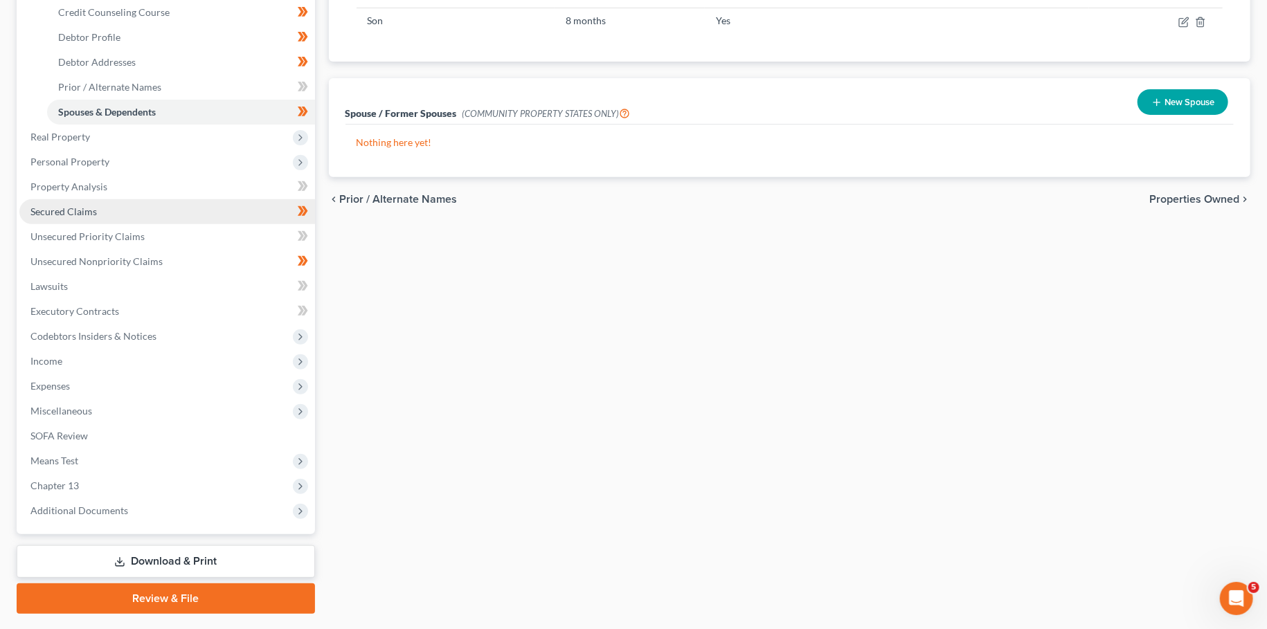
click at [96, 220] on link "Secured Claims" at bounding box center [167, 211] width 296 height 25
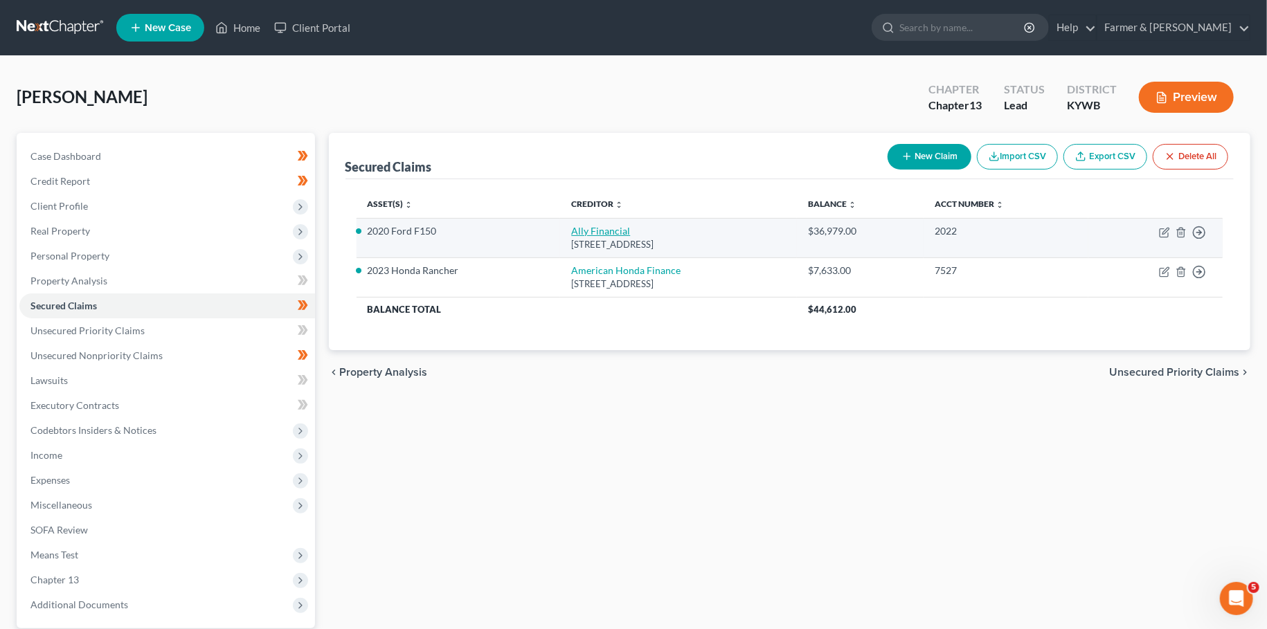
click at [585, 229] on link "Ally Financial" at bounding box center [600, 231] width 59 height 12
select select "23"
select select "4"
select select "0"
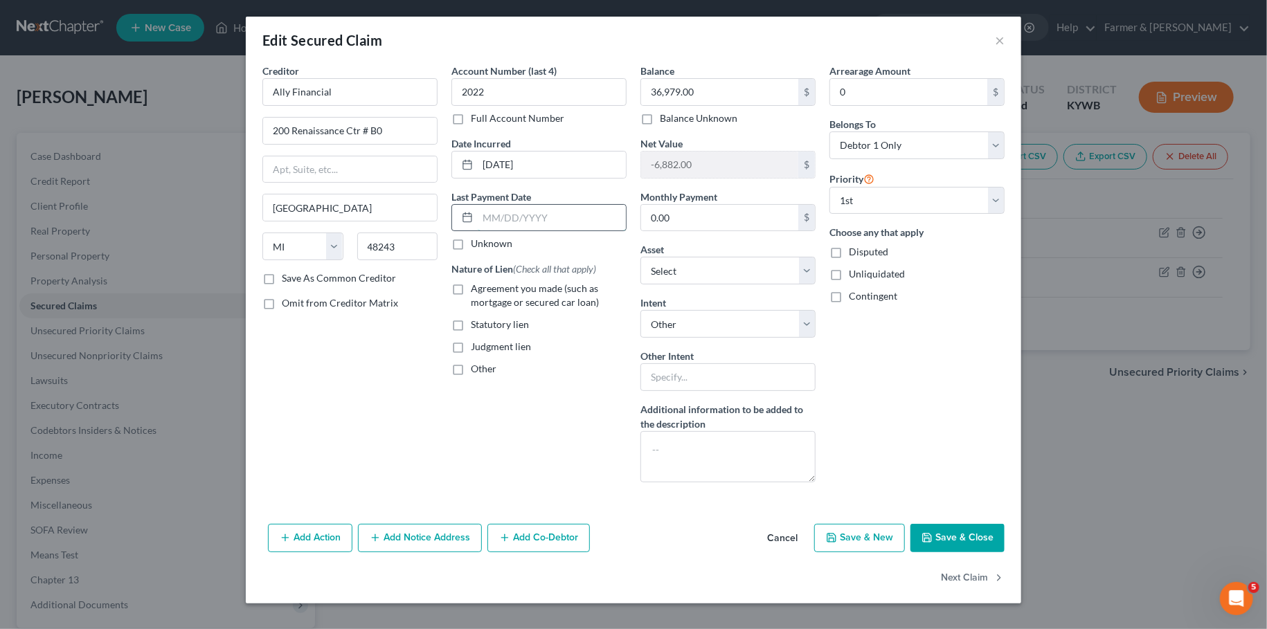
click at [487, 214] on input "text" at bounding box center [552, 218] width 148 height 26
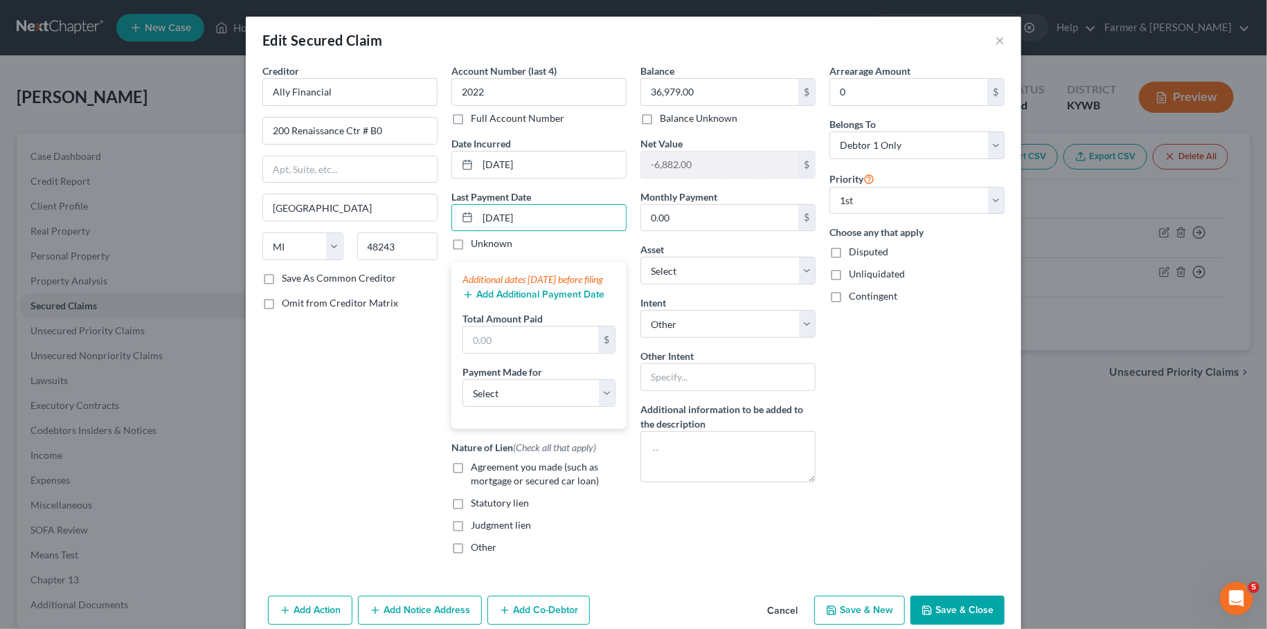
type input "05/20/2025"
click at [530, 300] on button "Add Additional Payment Date" at bounding box center [533, 294] width 142 height 11
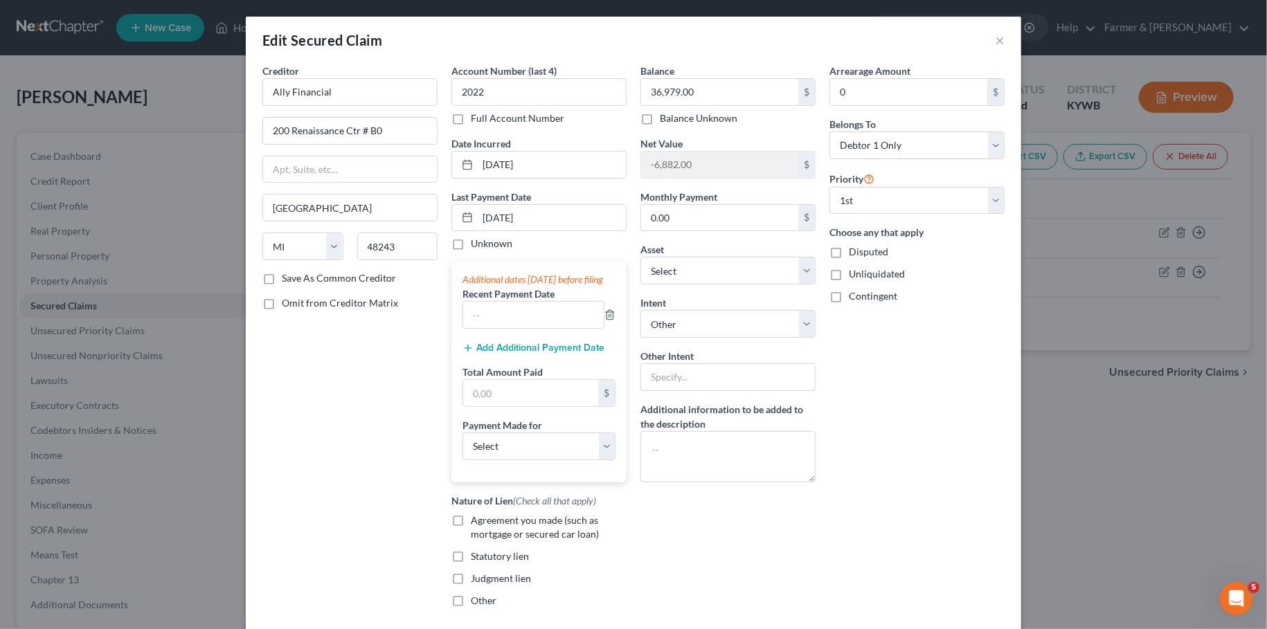
click at [519, 354] on button "Add Additional Payment Date" at bounding box center [533, 348] width 142 height 11
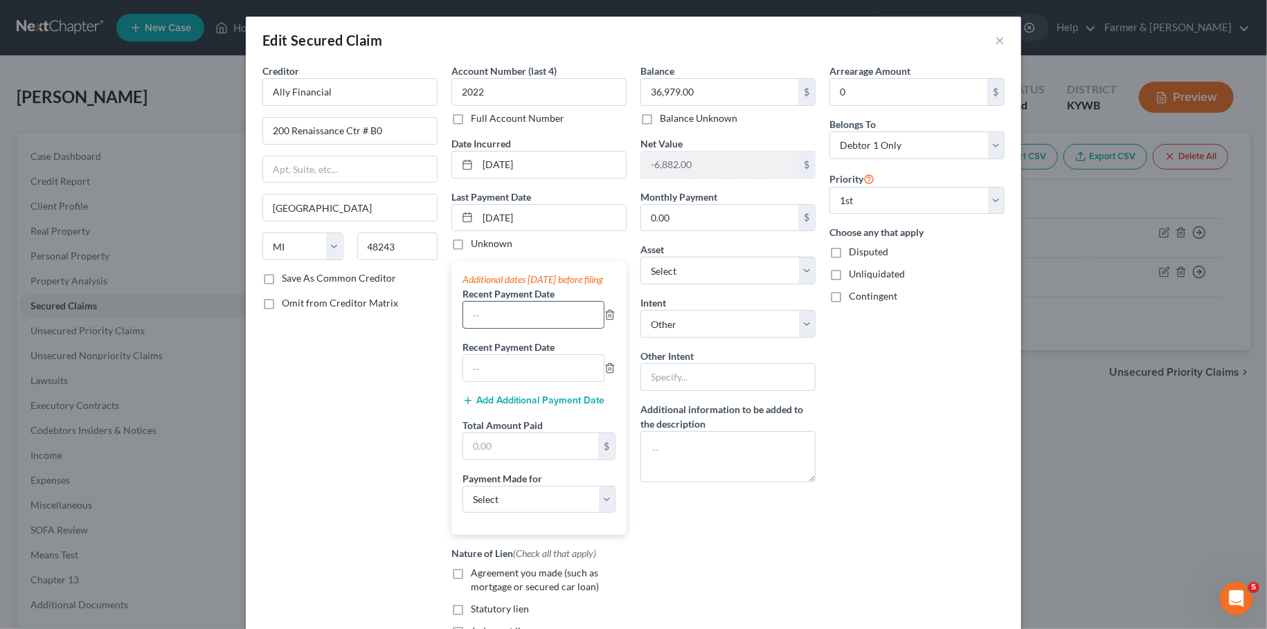
click at [496, 323] on input "text" at bounding box center [533, 315] width 141 height 26
type input "05/2025"
type input "04/2025"
type input "1,690.00"
select select "0"
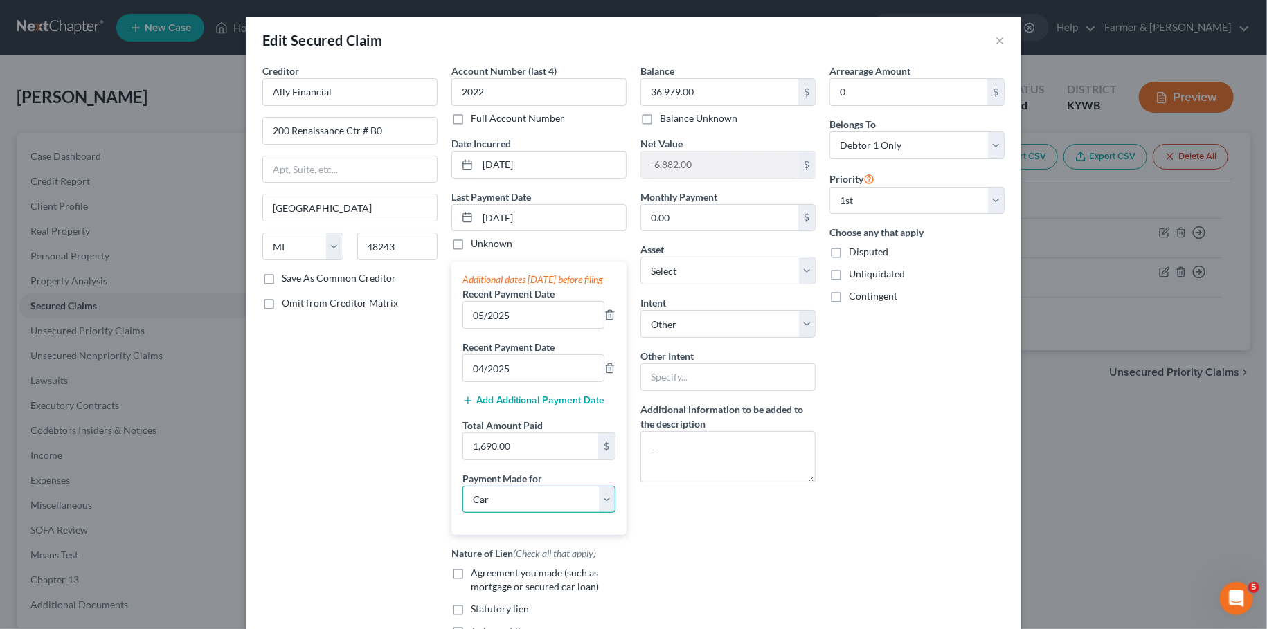
click option "Car" at bounding box center [0, 0] width 0 height 0
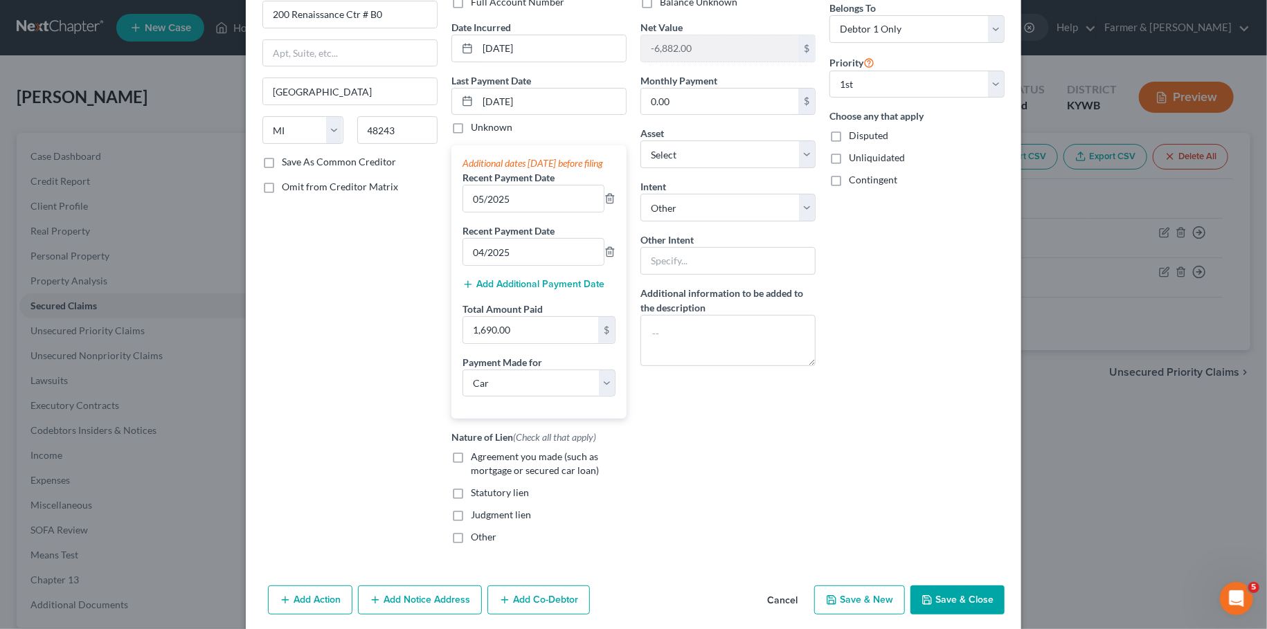
click at [471, 467] on label "Agreement you made (such as mortgage or secured car loan)" at bounding box center [549, 464] width 156 height 28
click at [476, 459] on input "Agreement you made (such as mortgage or secured car loan)" at bounding box center [480, 454] width 9 height 9
checkbox input "true"
click at [967, 600] on button "Save & Close" at bounding box center [957, 600] width 94 height 29
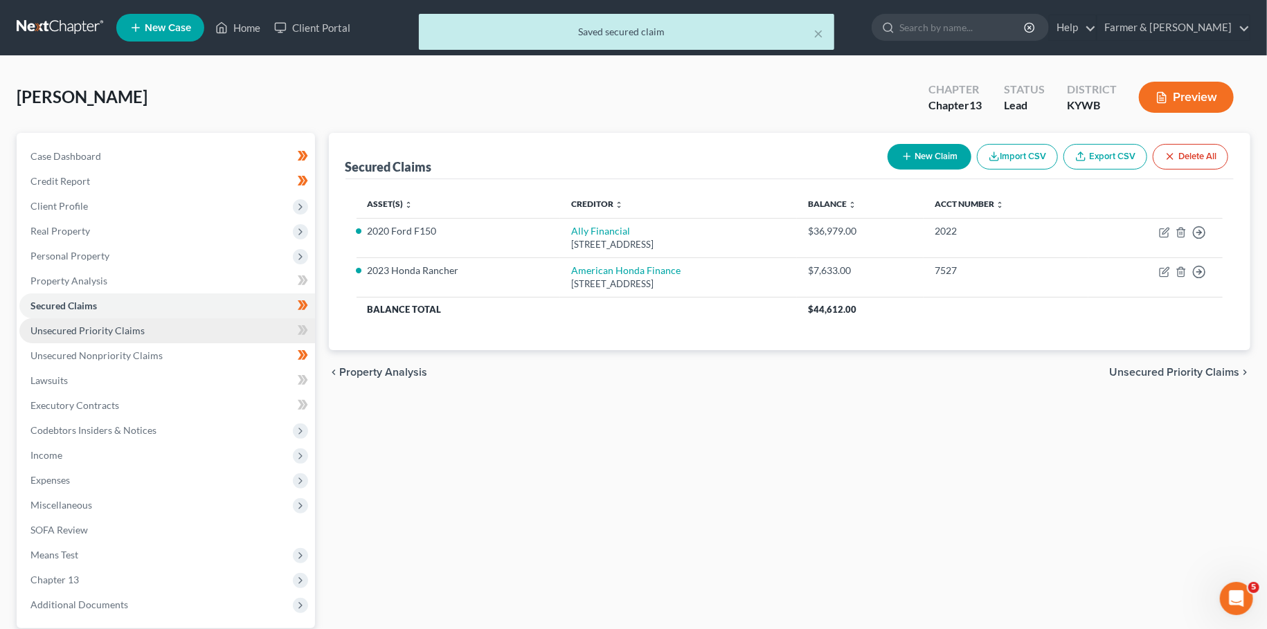
click at [152, 334] on link "Unsecured Priority Claims" at bounding box center [167, 330] width 296 height 25
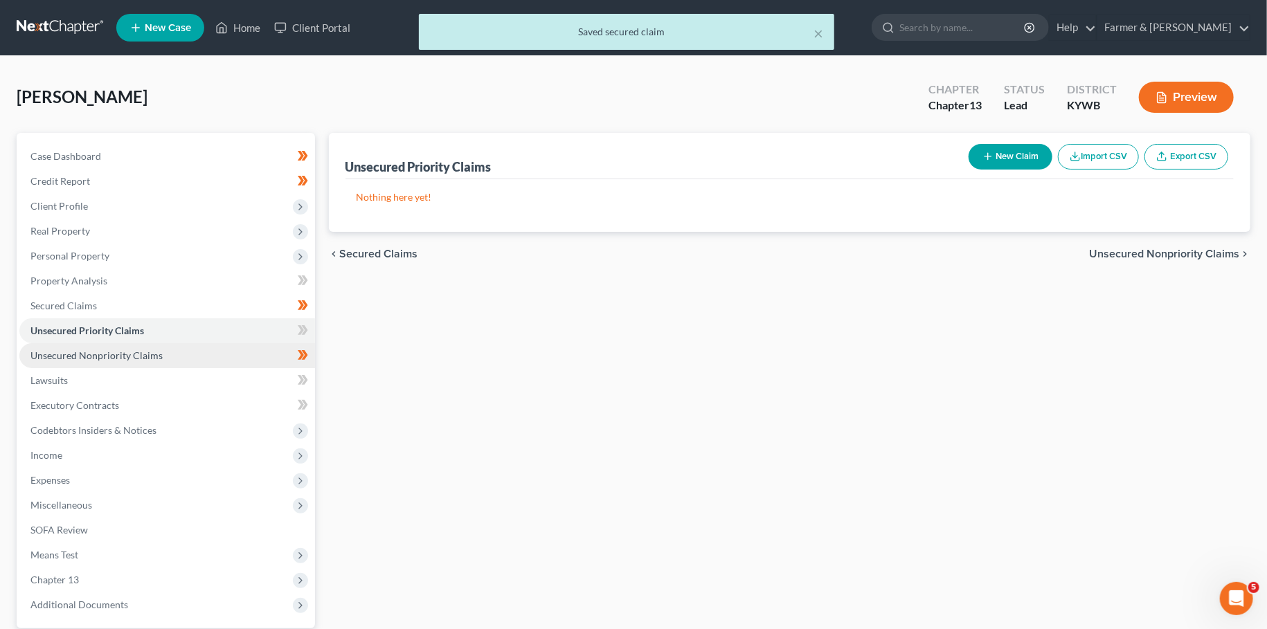
click at [148, 348] on link "Unsecured Nonpriority Claims" at bounding box center [167, 355] width 296 height 25
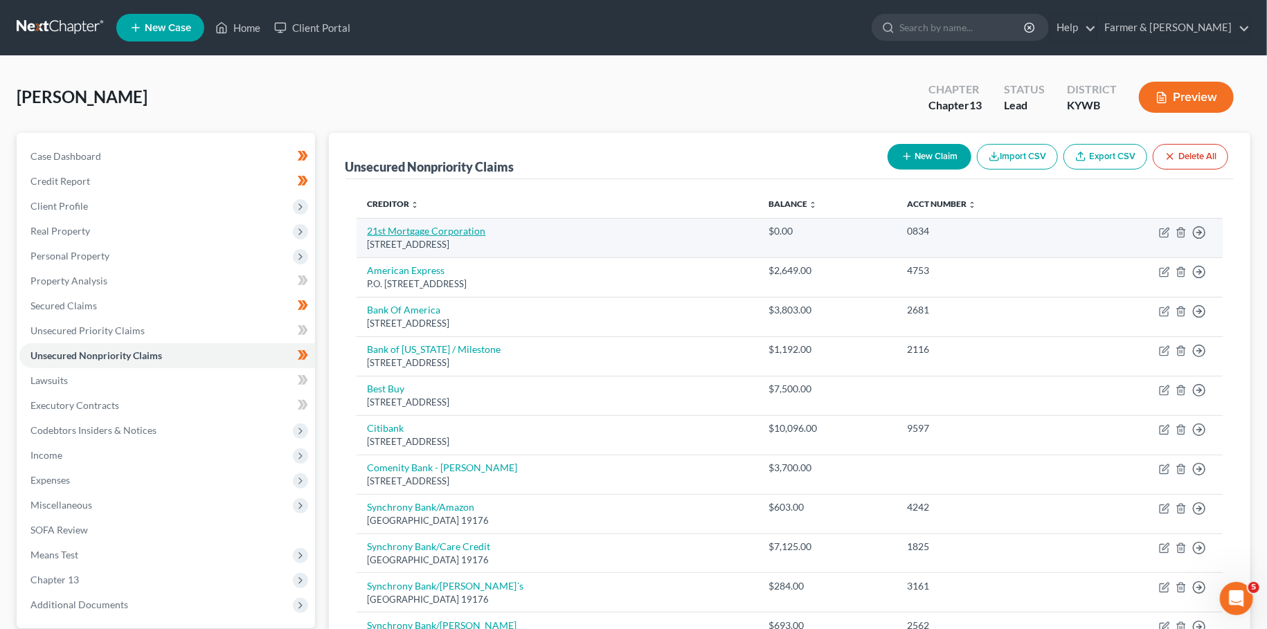
click at [411, 234] on link "21st Mortgage Corporation" at bounding box center [427, 231] width 118 height 12
select select "44"
select select "4"
select select "0"
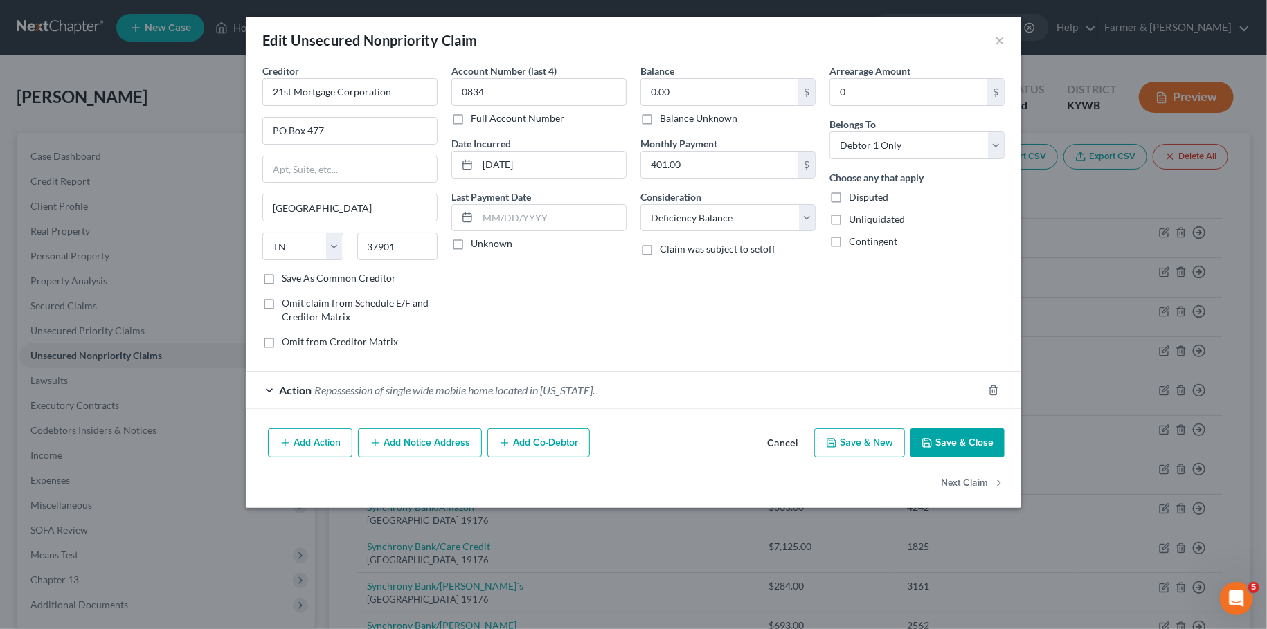
drag, startPoint x: 647, startPoint y: 123, endPoint x: 750, endPoint y: 285, distance: 192.6
click at [660, 123] on label "Balance Unknown" at bounding box center [699, 118] width 78 height 14
click at [665, 120] on input "Balance Unknown" at bounding box center [669, 115] width 9 height 9
checkbox input "true"
click at [942, 436] on button "Save & Close" at bounding box center [957, 443] width 94 height 29
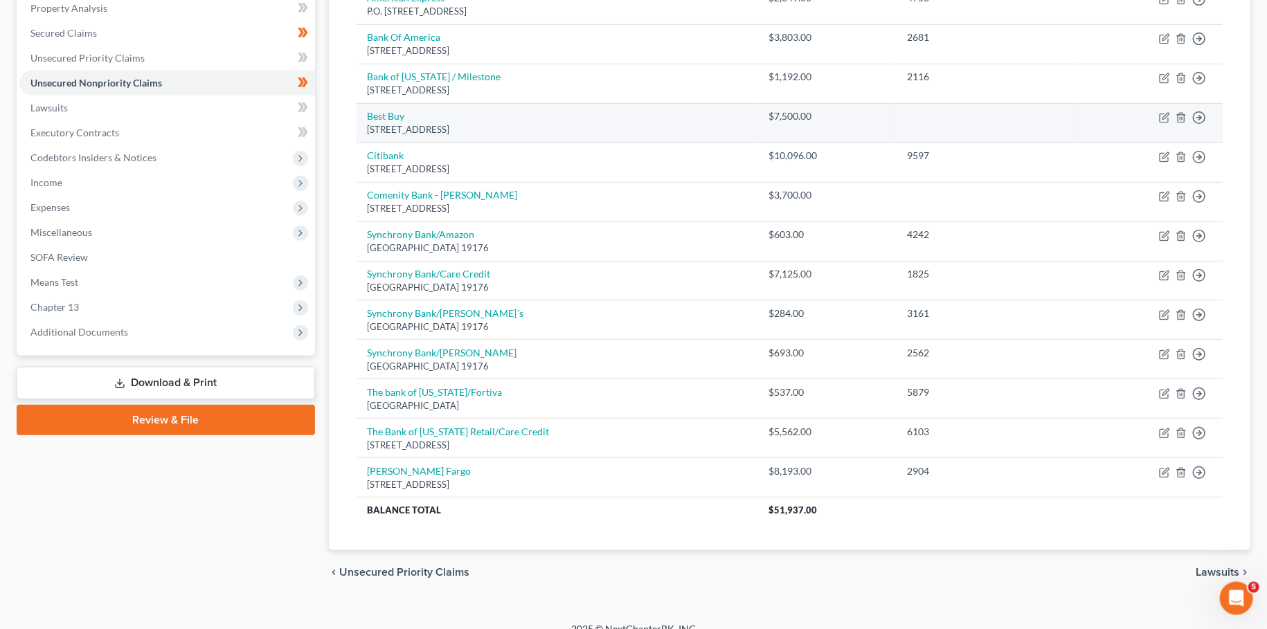
scroll to position [287, 0]
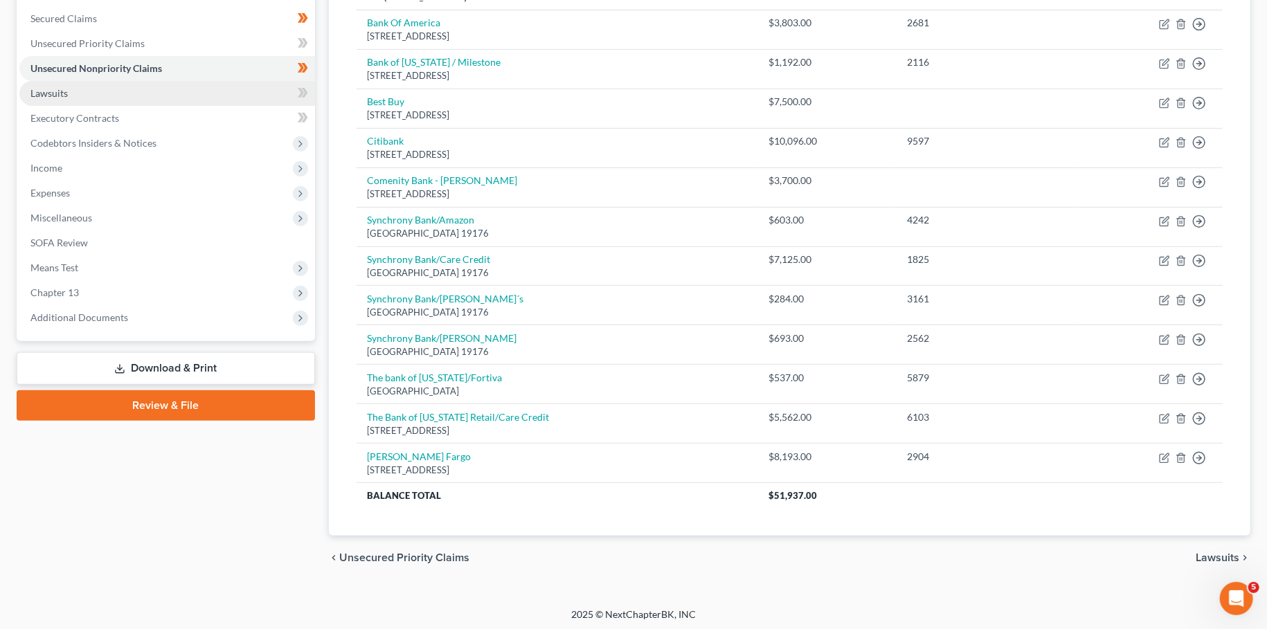
click at [79, 98] on link "Lawsuits" at bounding box center [167, 93] width 296 height 25
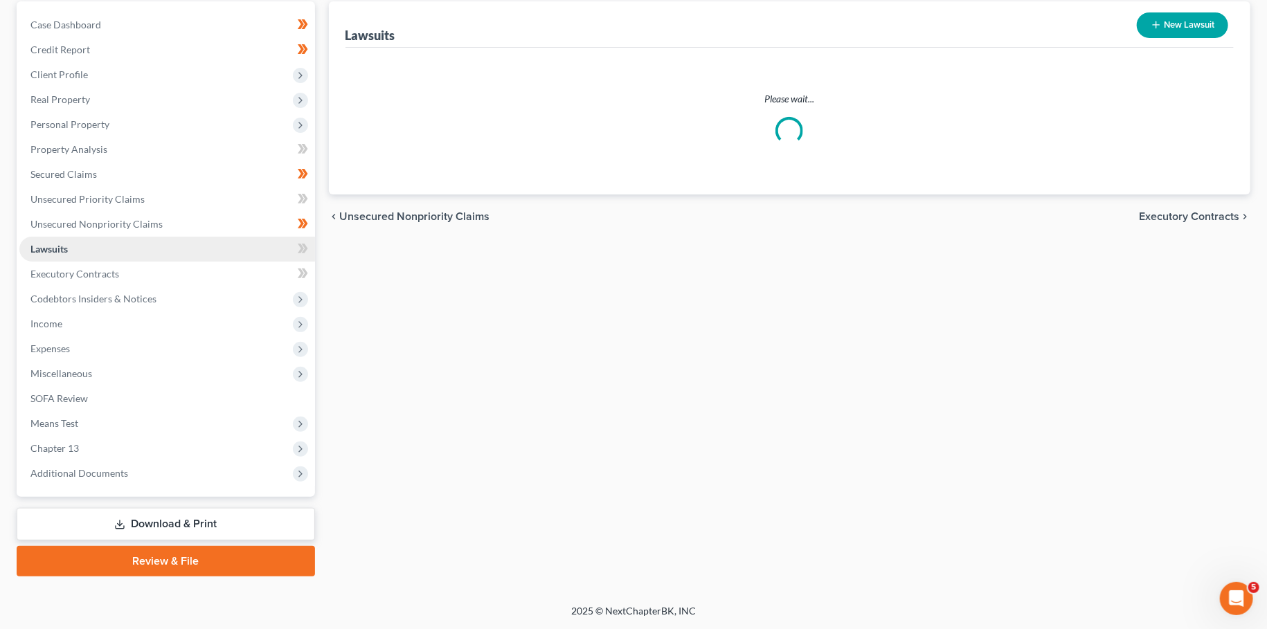
scroll to position [129, 0]
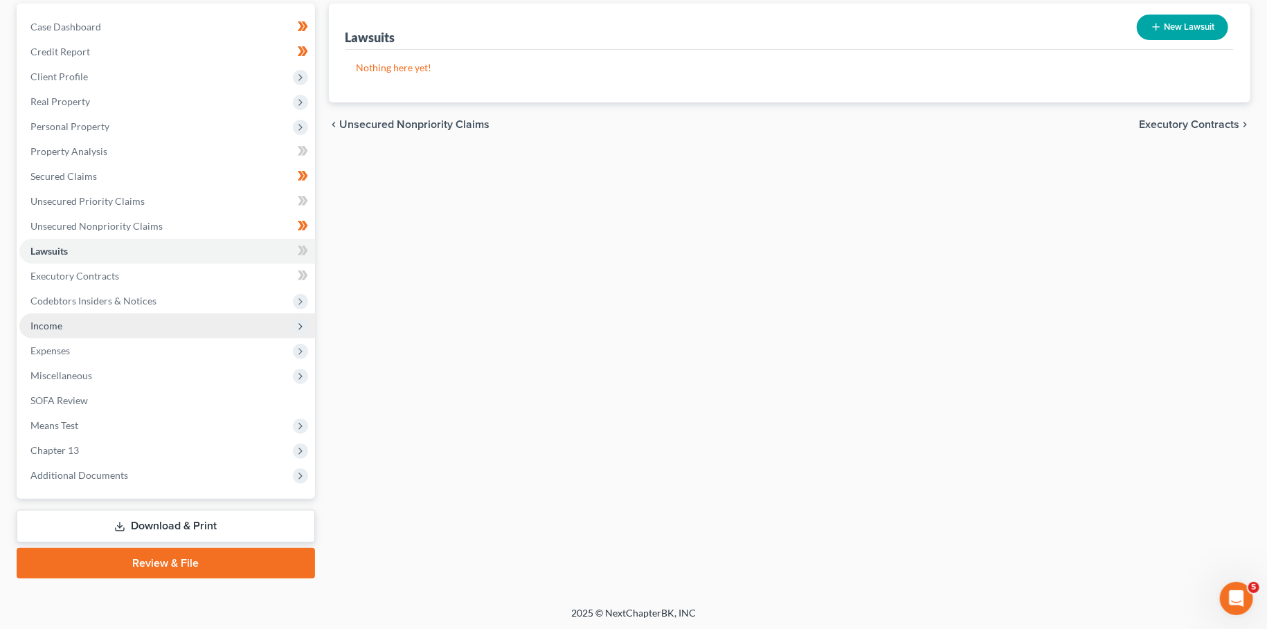
click at [77, 327] on span "Income" at bounding box center [167, 326] width 296 height 25
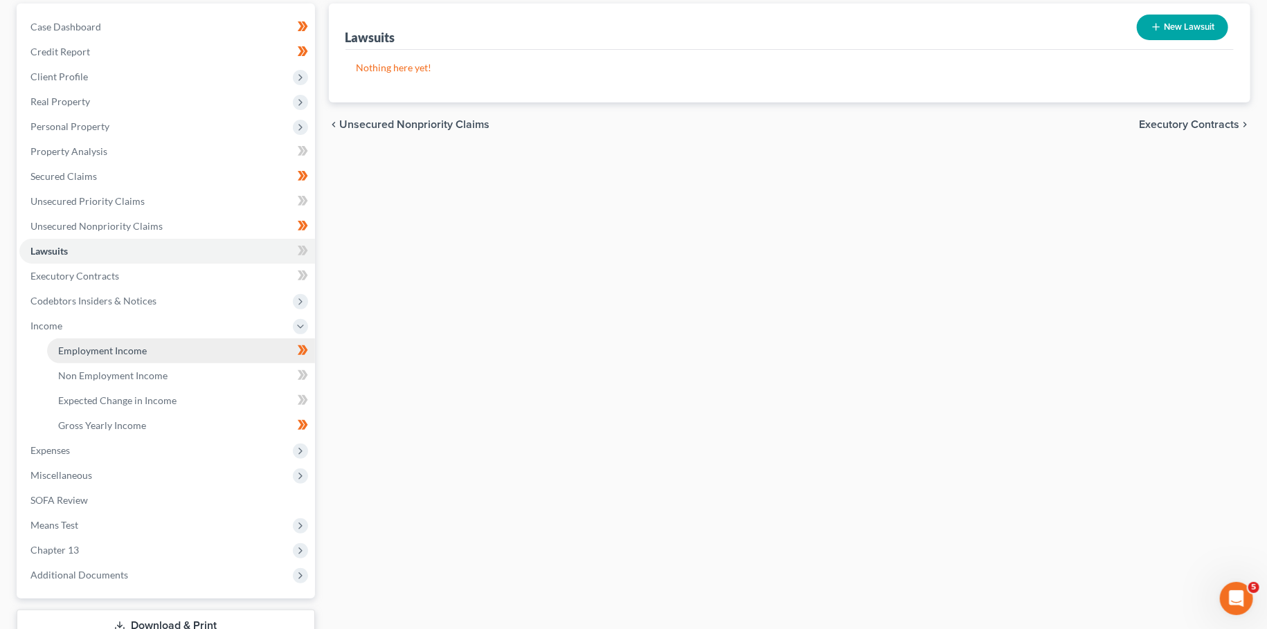
click at [78, 343] on link "Employment Income" at bounding box center [181, 351] width 268 height 25
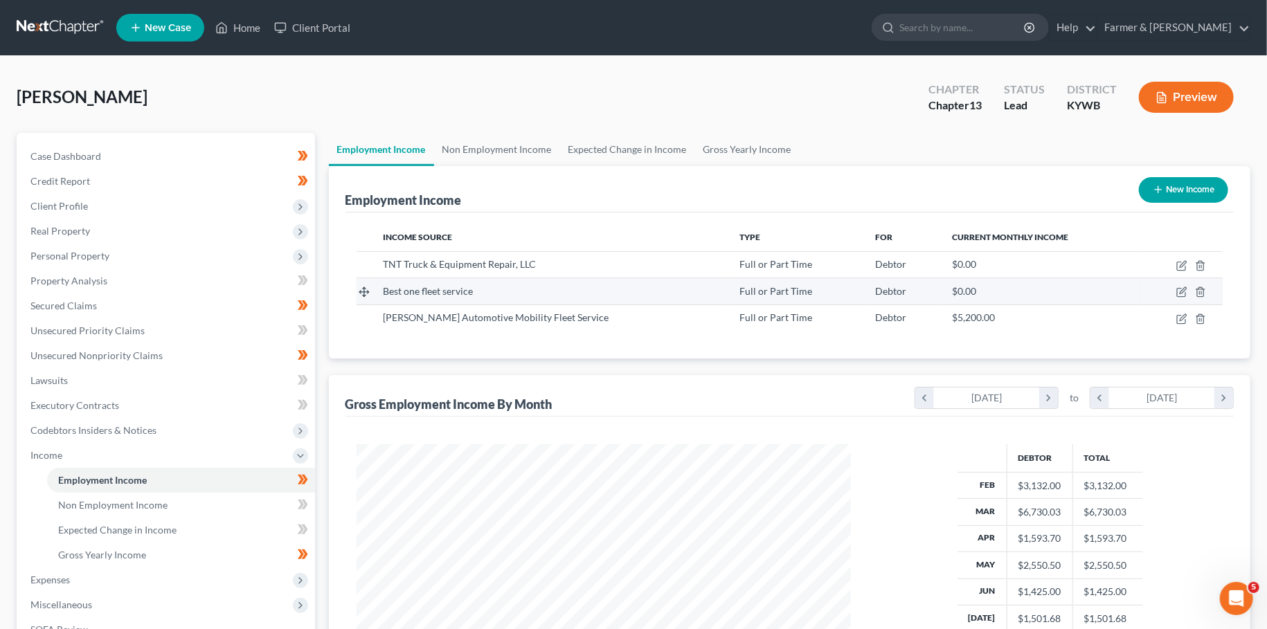
scroll to position [247, 521]
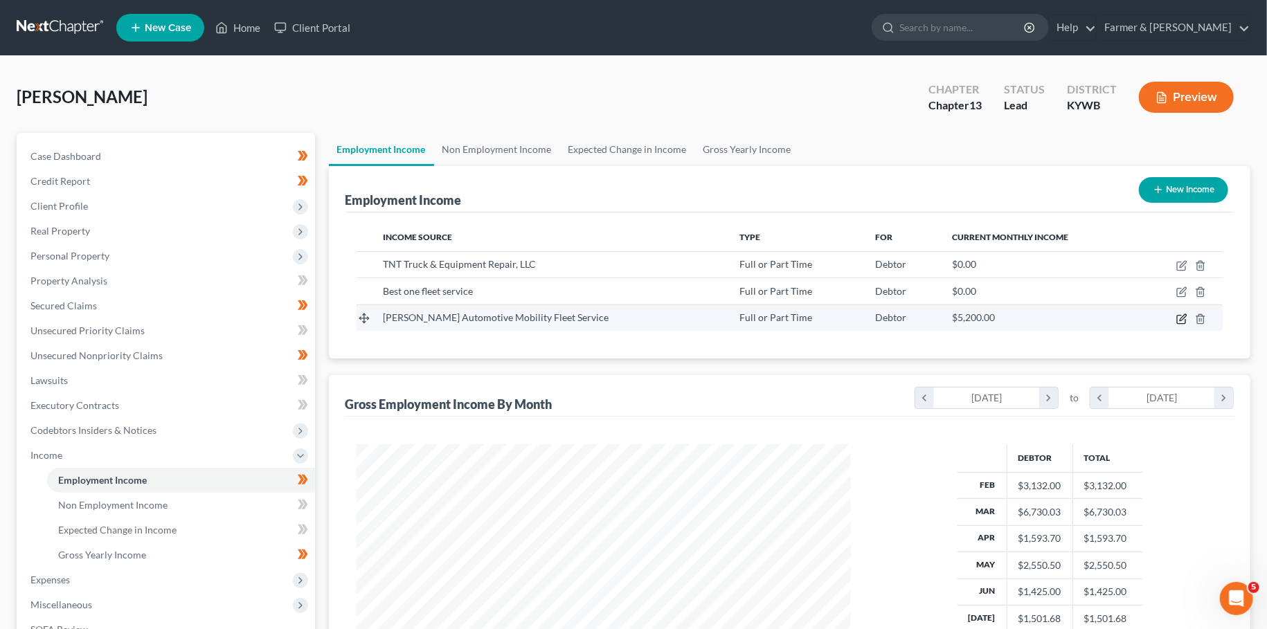
click at [1181, 315] on icon "button" at bounding box center [1181, 319] width 8 height 8
select select "0"
select select "2"
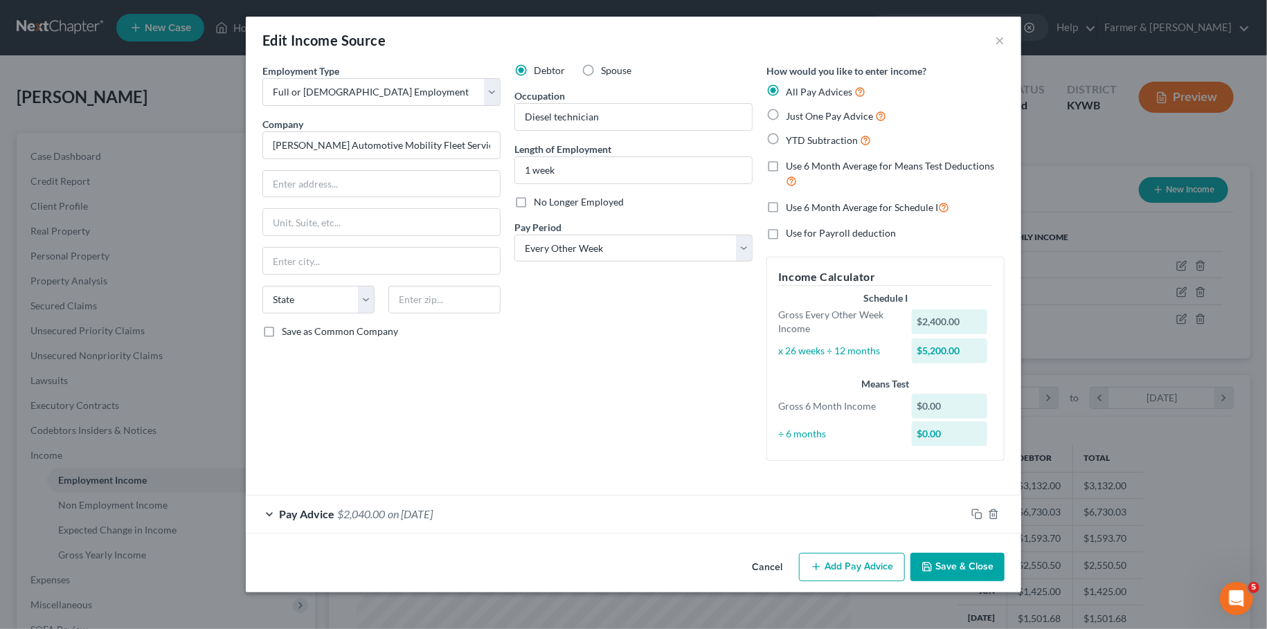
click at [613, 503] on div "Pay Advice $2,040.00 on 11/11/1111" at bounding box center [606, 514] width 720 height 37
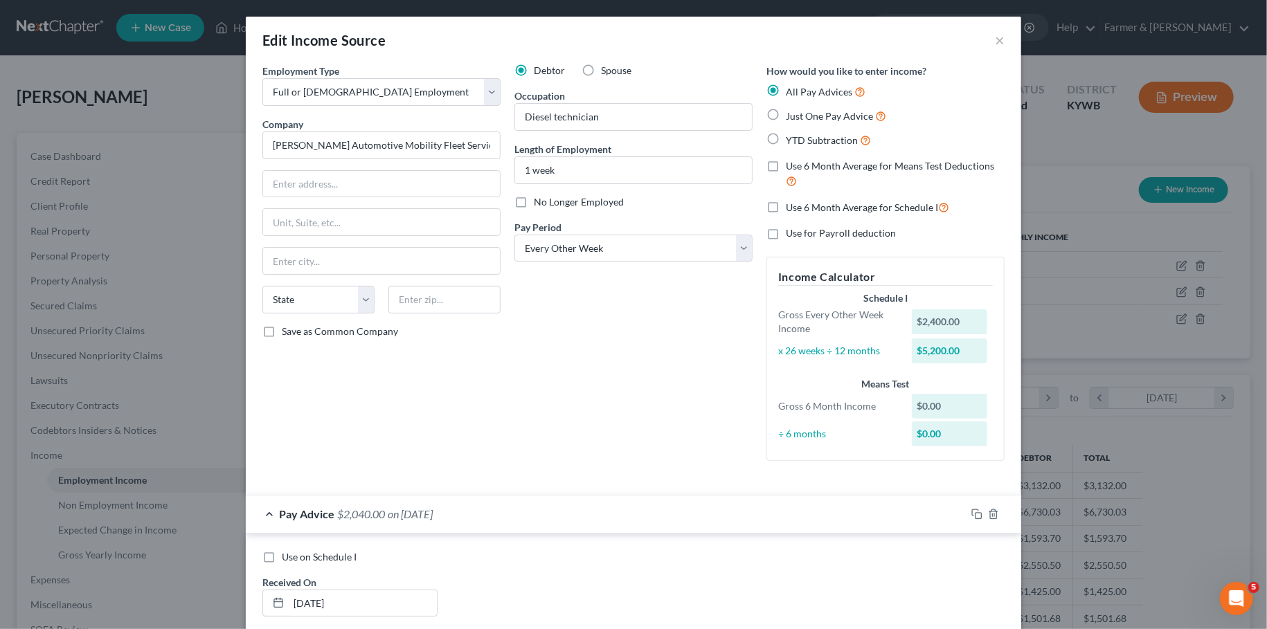
scroll to position [393, 0]
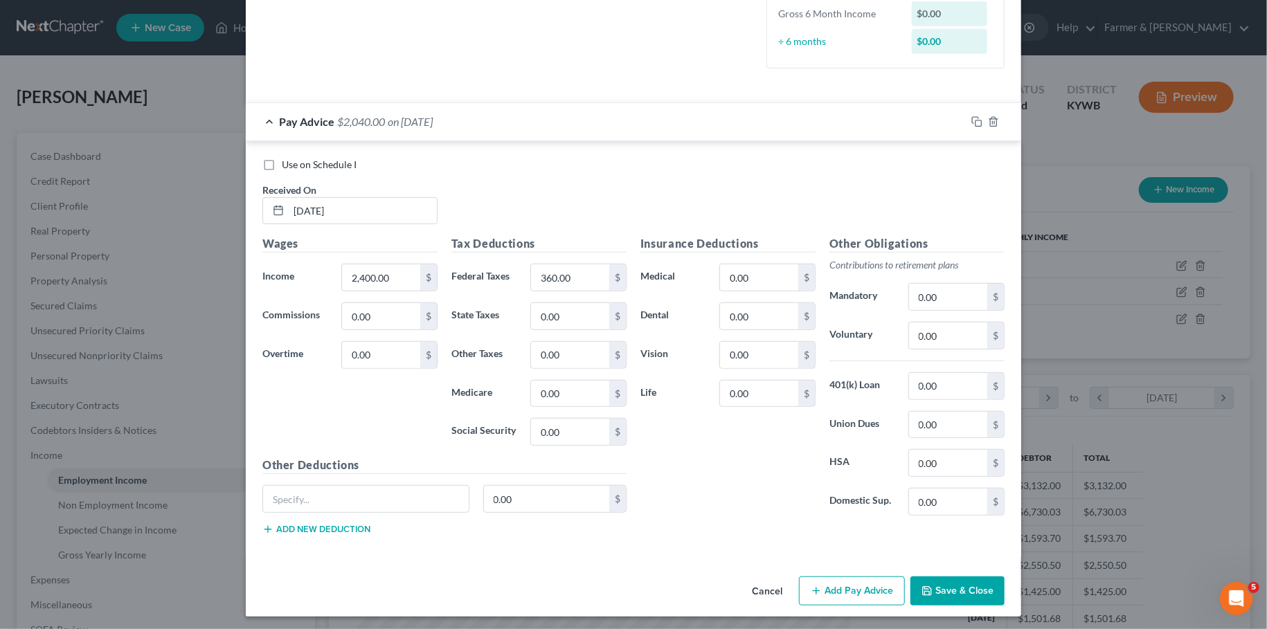
click at [282, 164] on label "Use on Schedule I" at bounding box center [319, 165] width 75 height 14
click at [287, 164] on input "Use on Schedule I" at bounding box center [291, 162] width 9 height 9
checkbox input "true"
click at [366, 216] on input "11/11/1111" at bounding box center [363, 211] width 148 height 26
type input "1"
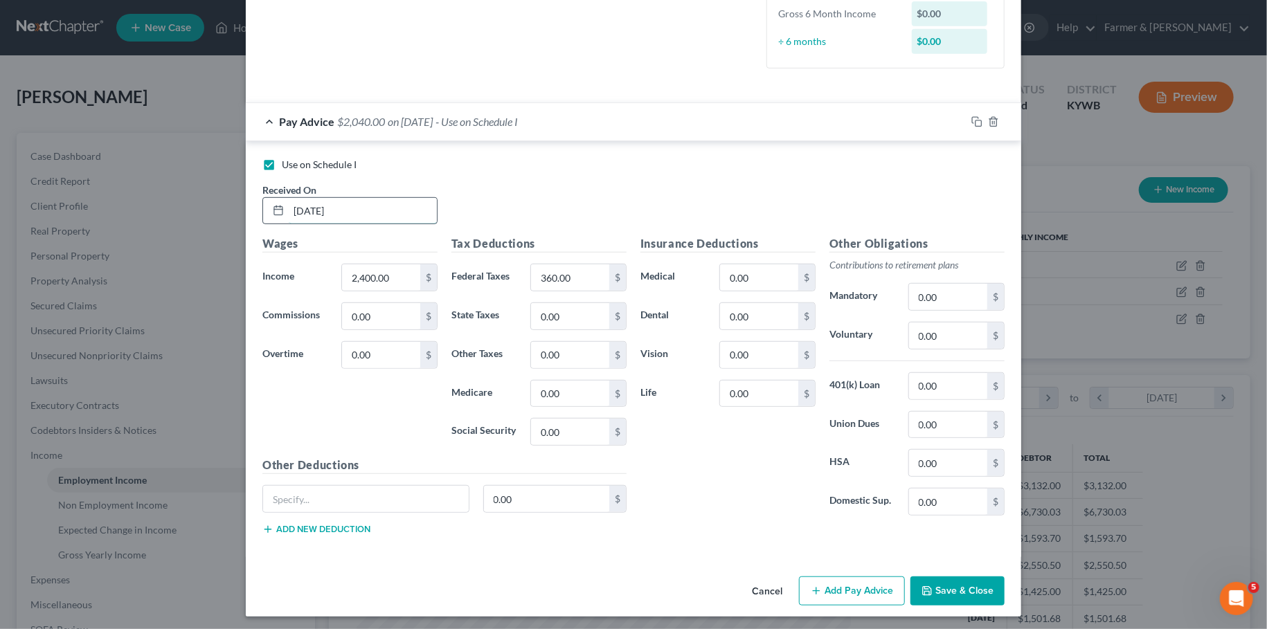
type input "[DATE]"
click at [955, 579] on button "Save & Close" at bounding box center [957, 591] width 94 height 29
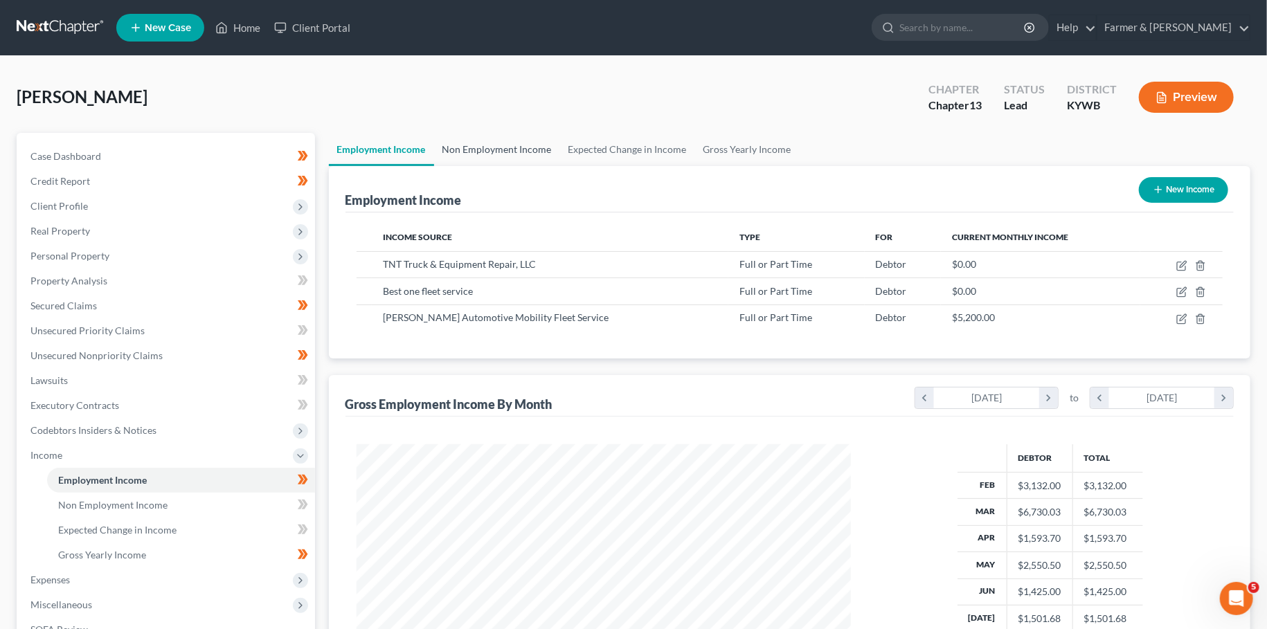
click at [512, 135] on link "Non Employment Income" at bounding box center [497, 149] width 126 height 33
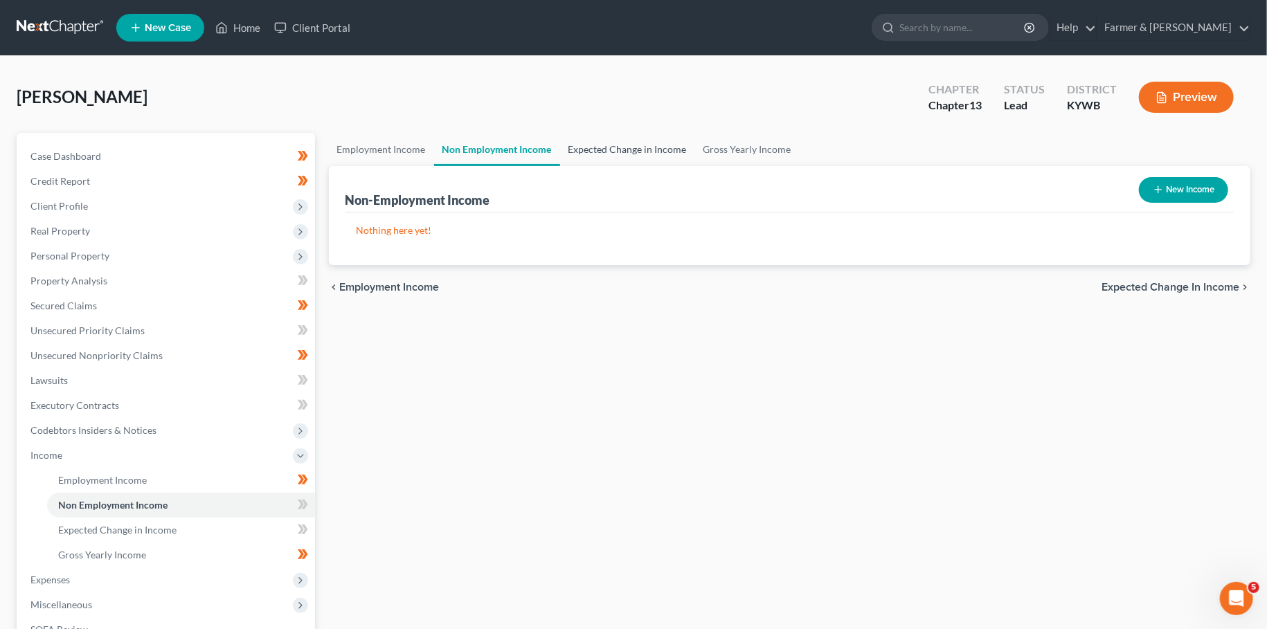
click at [613, 152] on link "Expected Change in Income" at bounding box center [627, 149] width 135 height 33
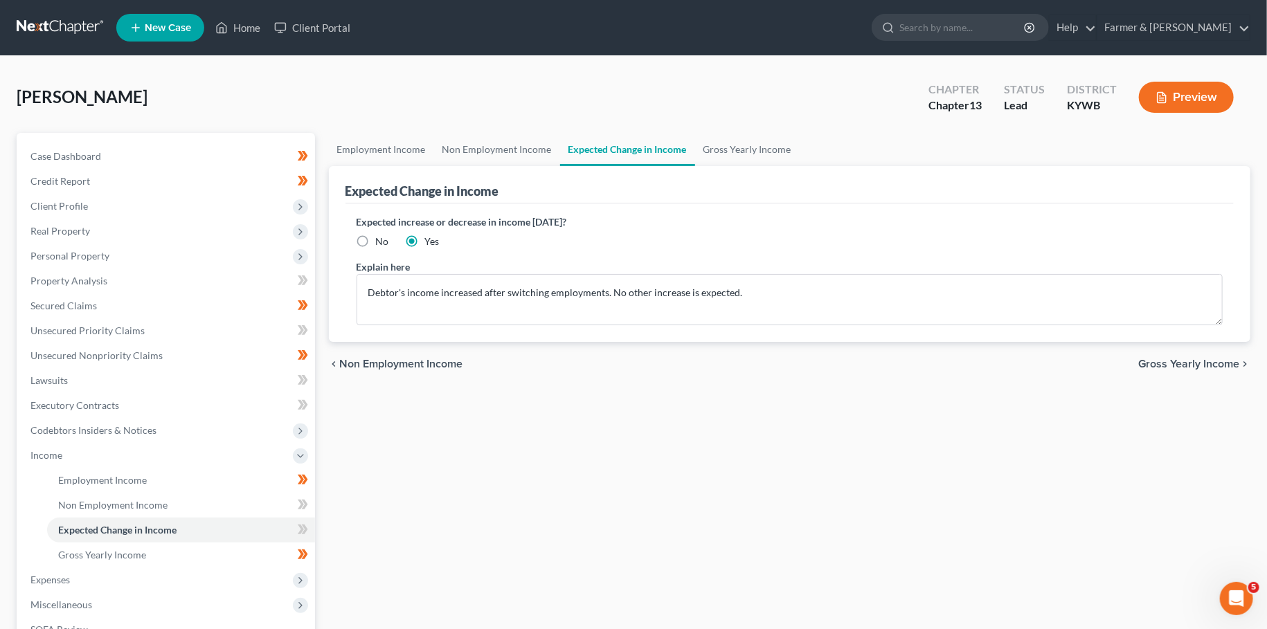
click at [376, 239] on label "No" at bounding box center [382, 242] width 13 height 14
click at [381, 239] on input "No" at bounding box center [385, 239] width 9 height 9
radio input "true"
drag, startPoint x: 767, startPoint y: 292, endPoint x: 249, endPoint y: 337, distance: 520.5
click at [357, 325] on textarea "Debtor's income increased after switching employments. No other increase is exp…" at bounding box center [790, 299] width 867 height 51
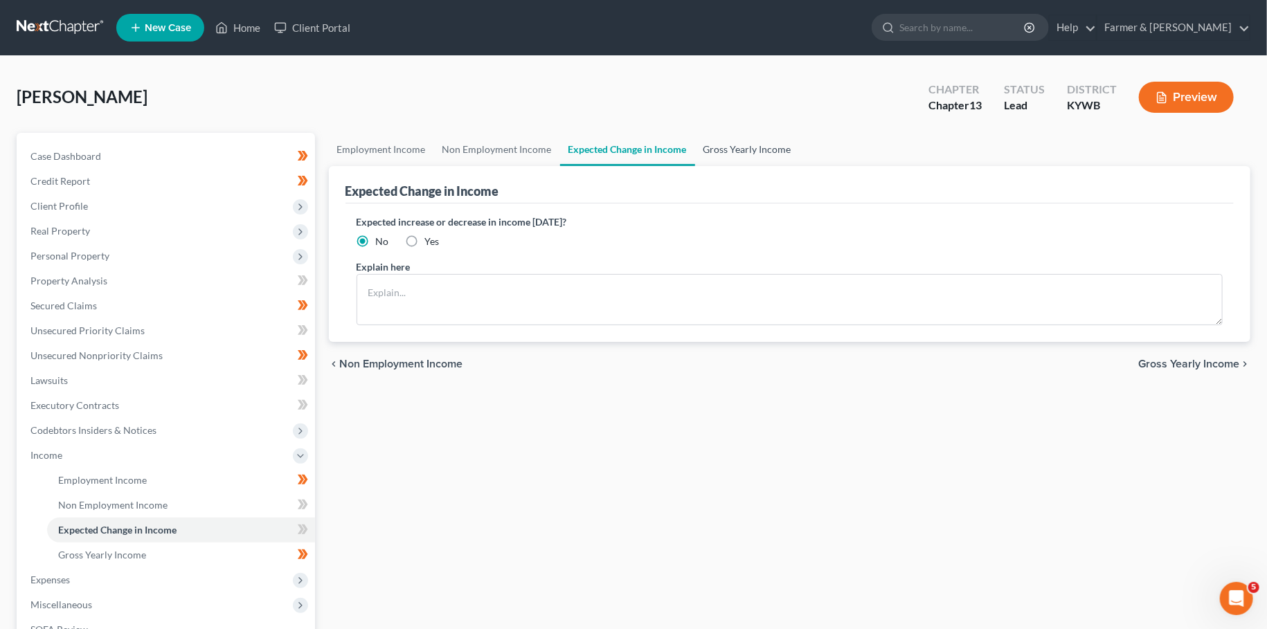
click at [762, 134] on link "Gross Yearly Income" at bounding box center [747, 149] width 105 height 33
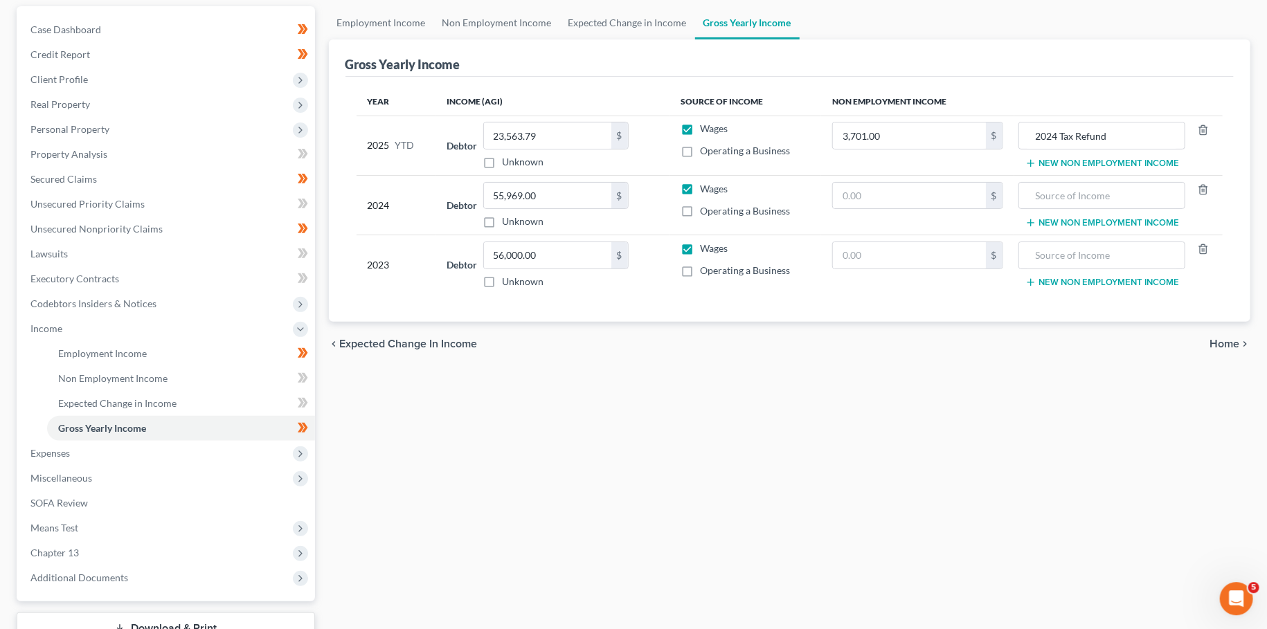
scroll to position [230, 0]
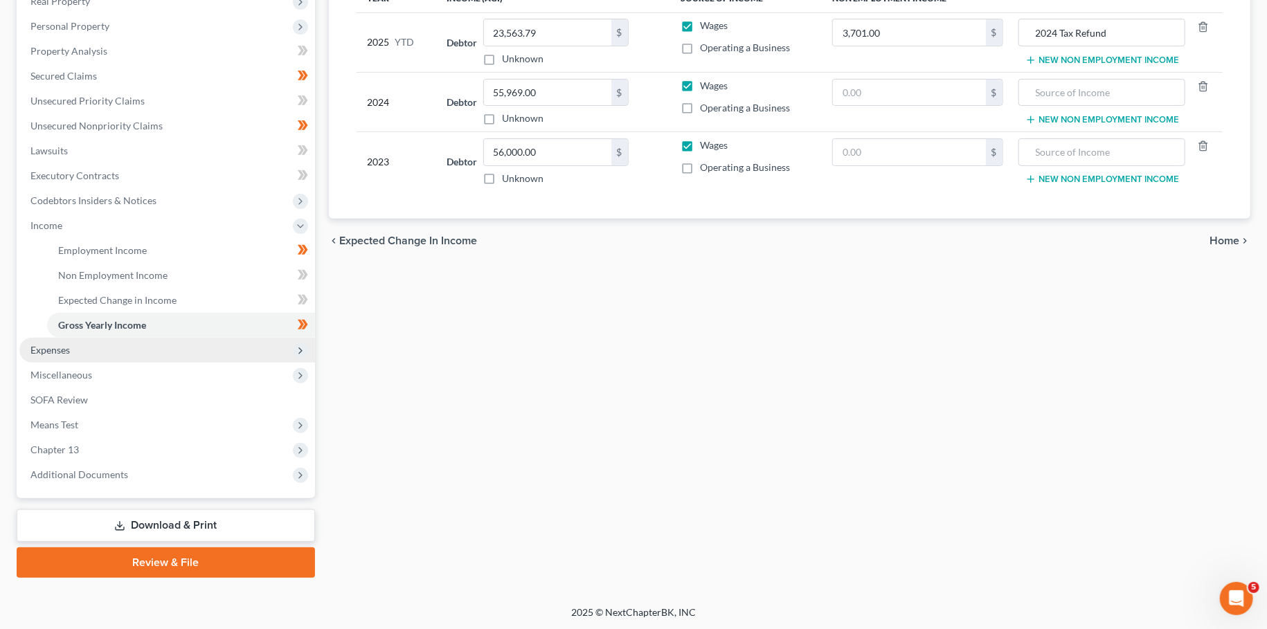
click at [152, 353] on span "Expenses" at bounding box center [167, 350] width 296 height 25
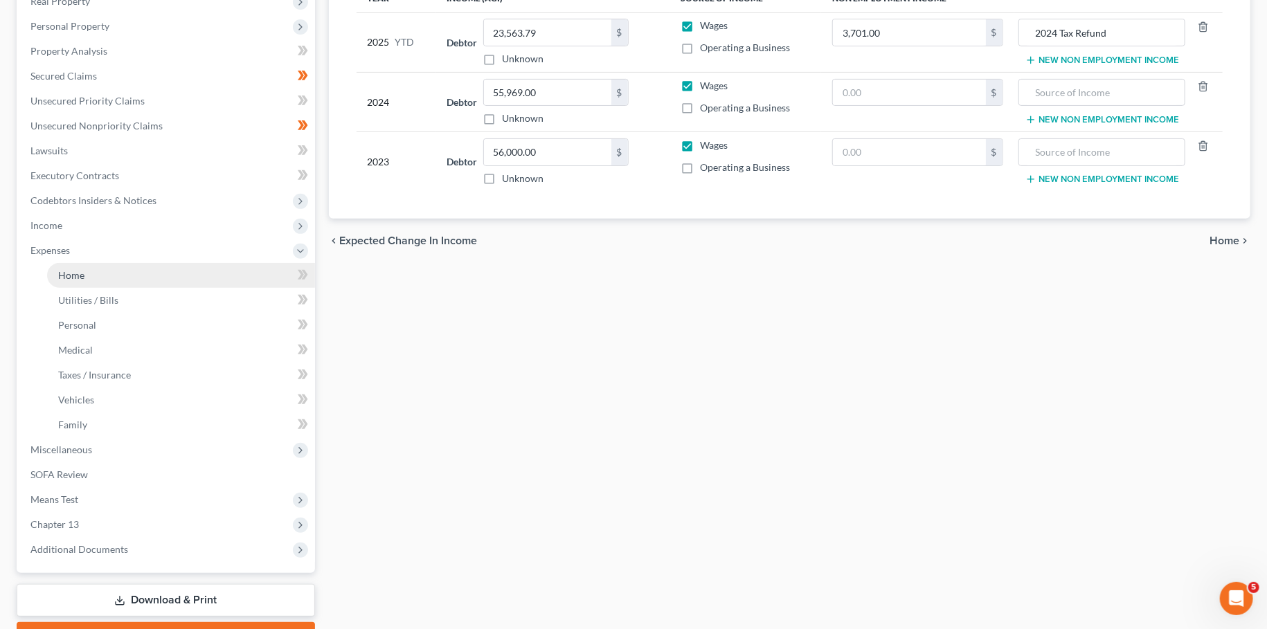
click at [123, 276] on link "Home" at bounding box center [181, 275] width 268 height 25
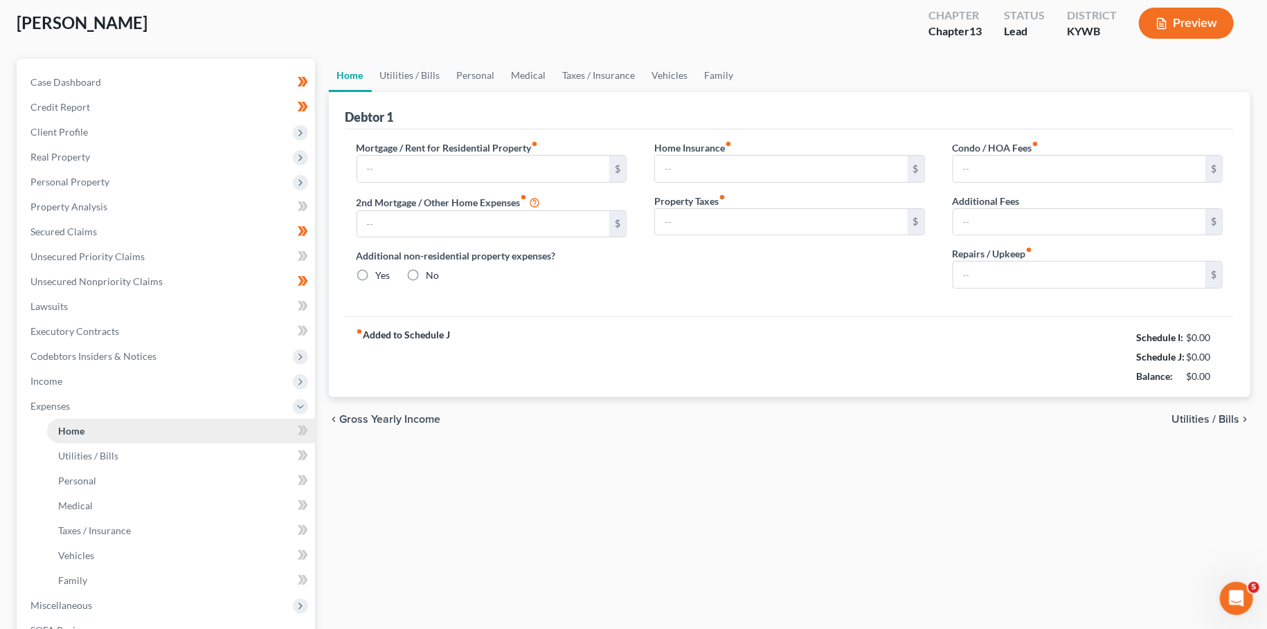
type input "1,290.00"
type input "0.00"
radio input "true"
type input "0.00"
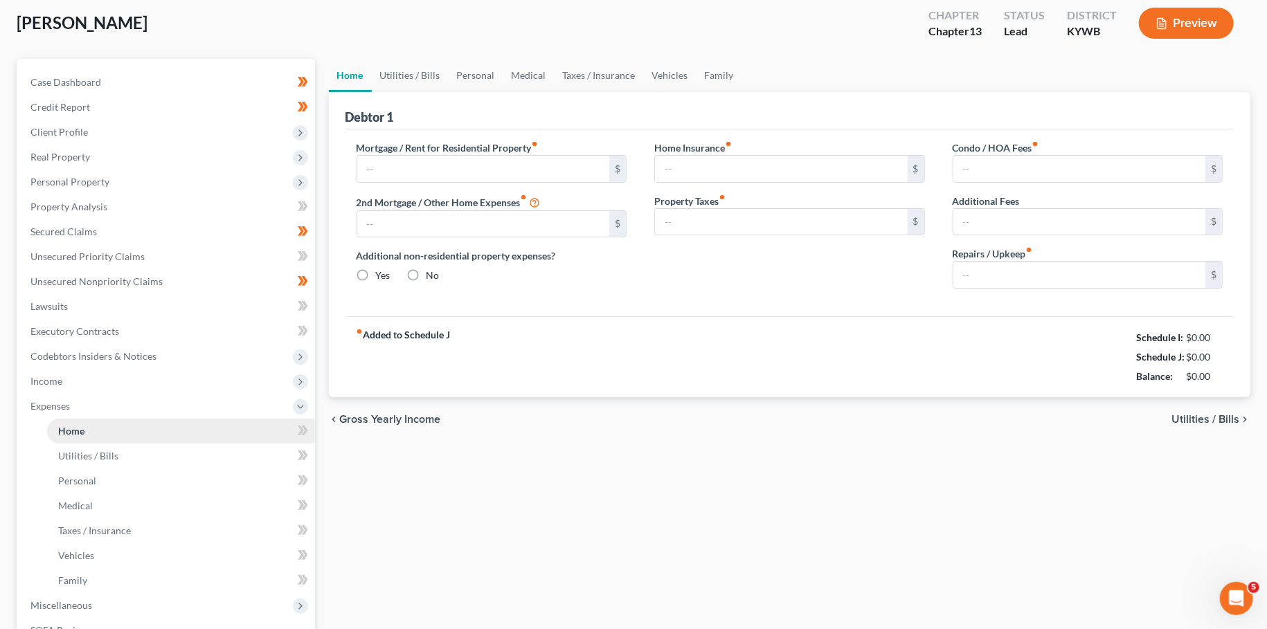
type input "0.00"
type input "50.00"
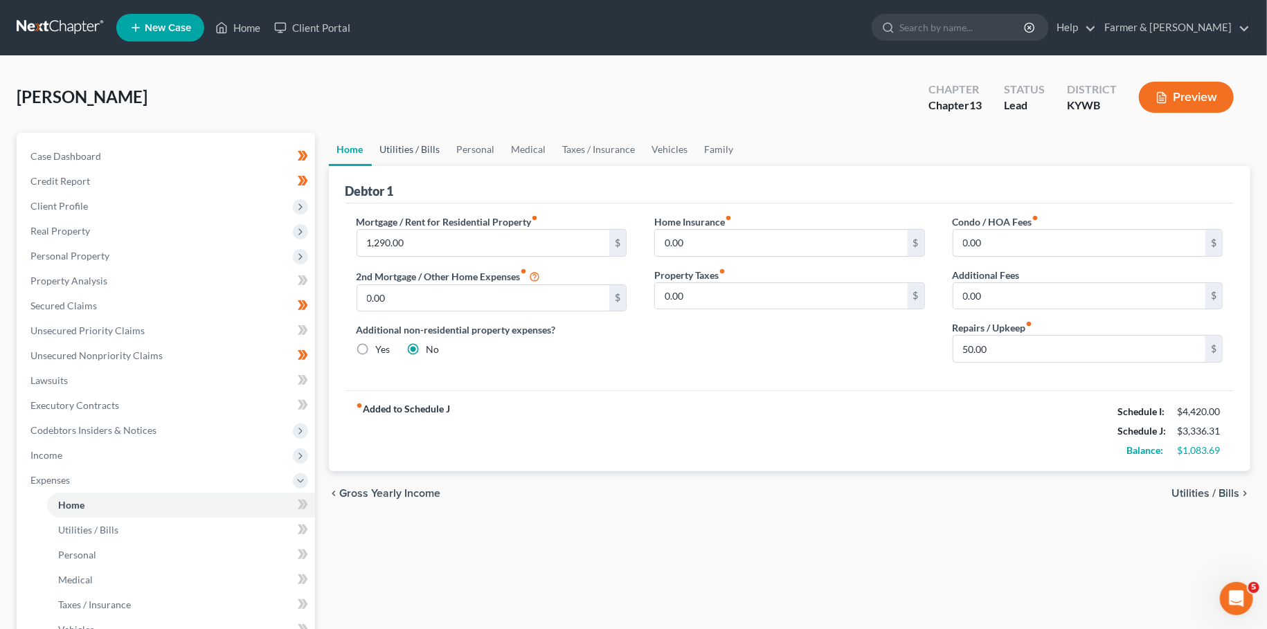
click at [411, 152] on link "Utilities / Bills" at bounding box center [410, 149] width 77 height 33
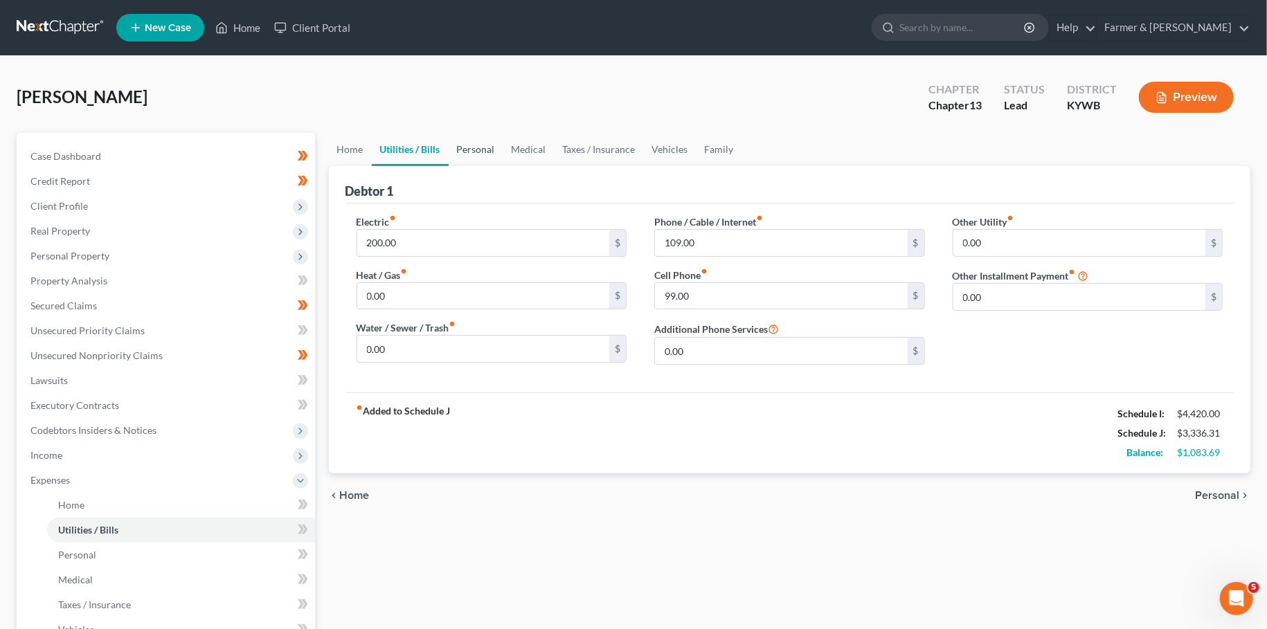
click at [469, 152] on link "Personal" at bounding box center [476, 149] width 55 height 33
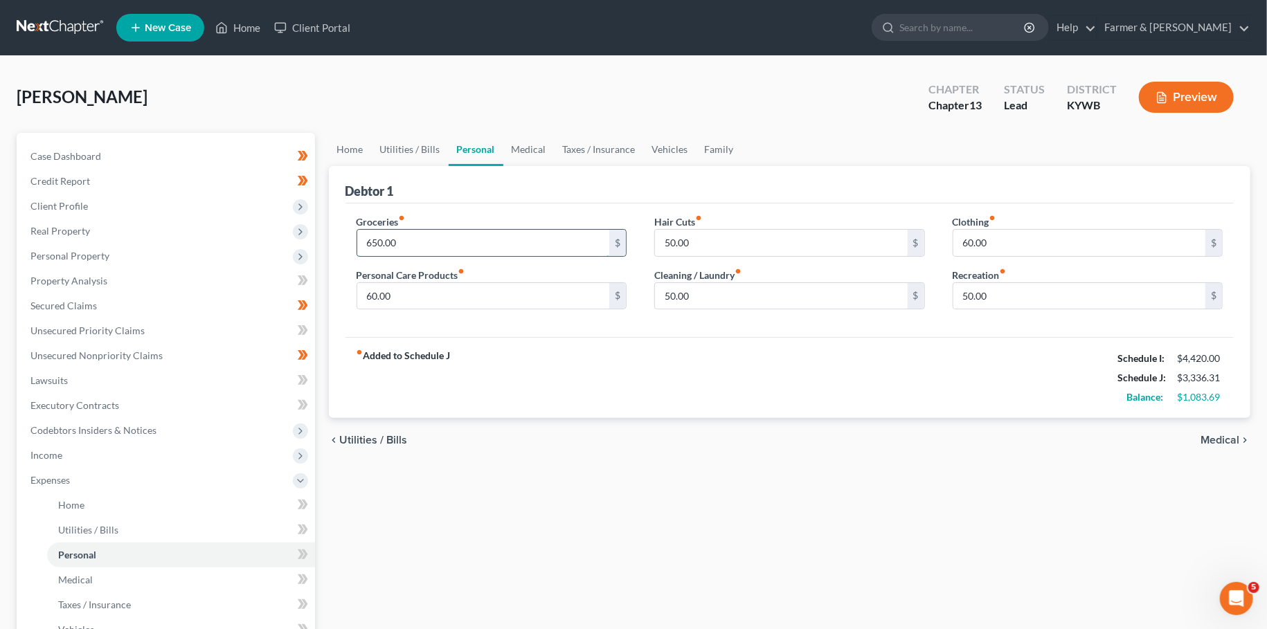
click at [458, 239] on input "650.00" at bounding box center [483, 243] width 253 height 26
type input "700.00"
type input "75.00"
type input "0.00"
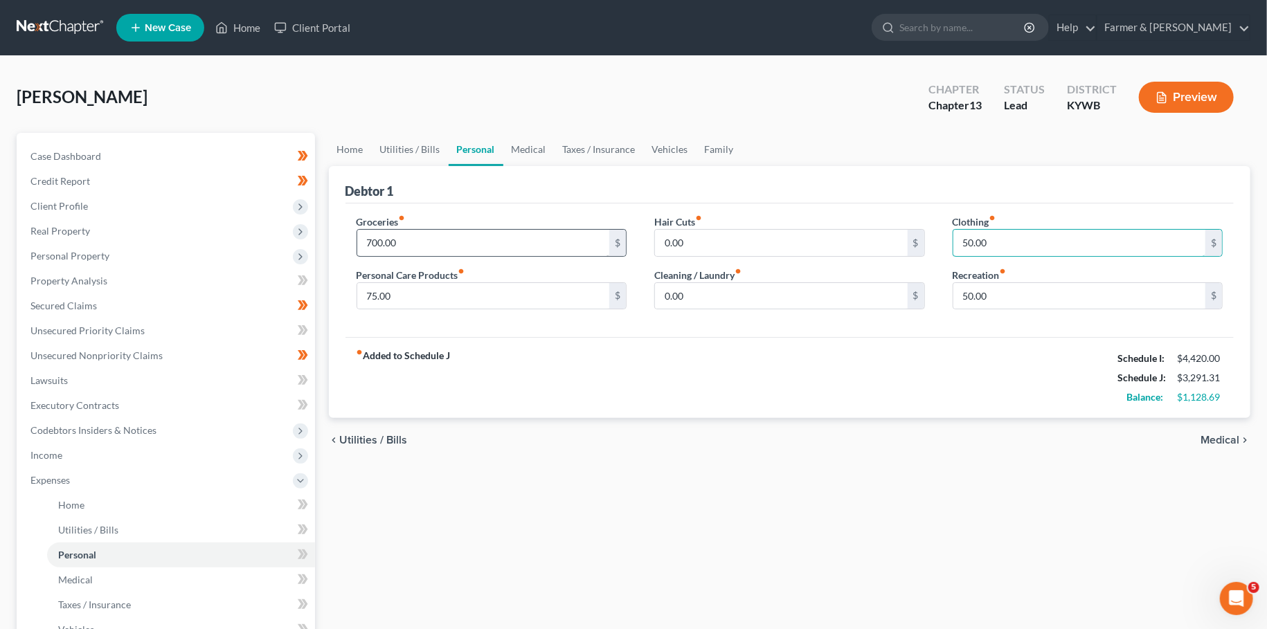
type input "50.00"
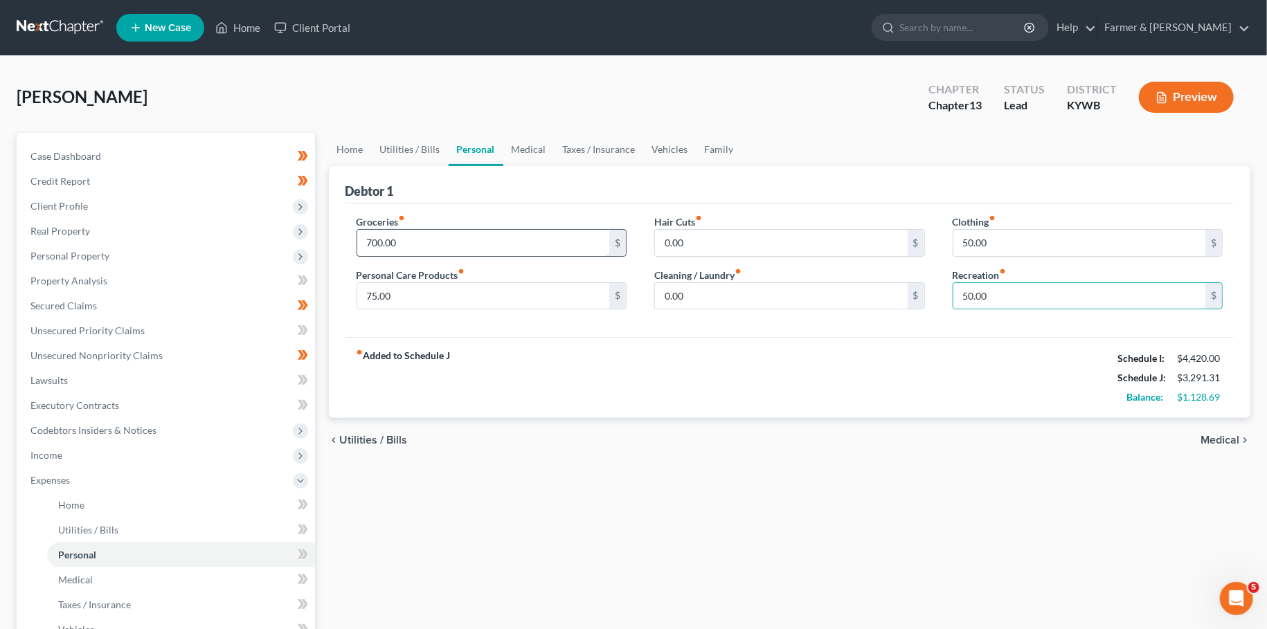
click at [414, 238] on input "700.00" at bounding box center [483, 243] width 253 height 26
type input "750.00"
click at [528, 148] on link "Medical" at bounding box center [528, 149] width 51 height 33
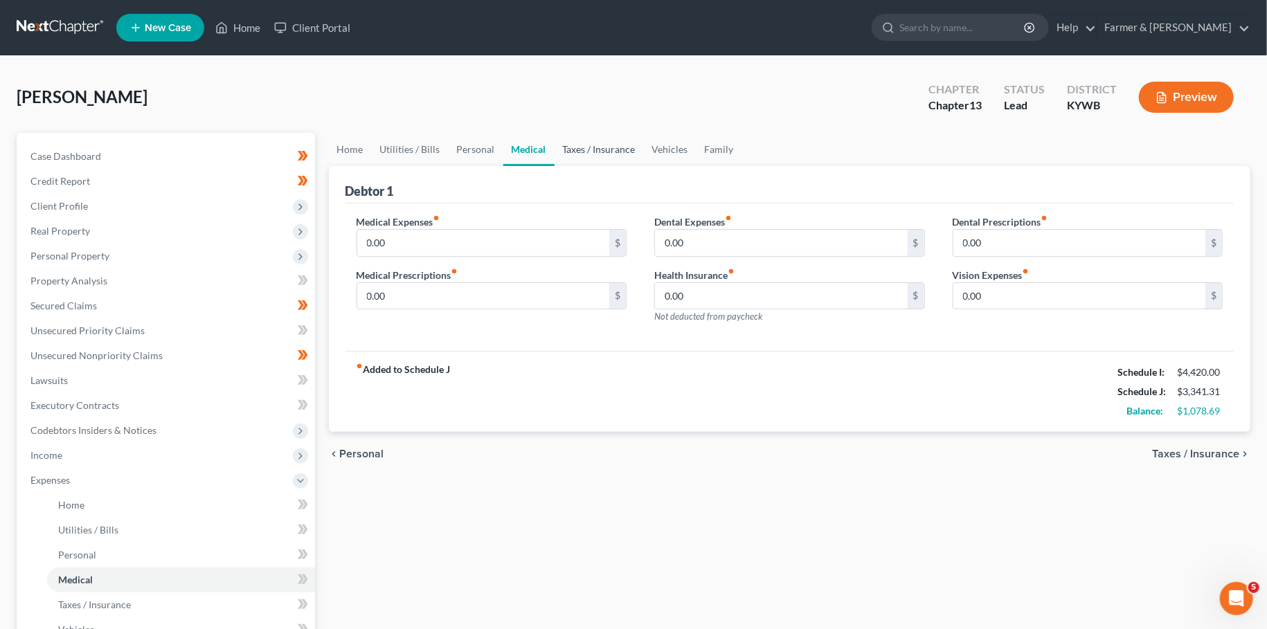
click at [611, 148] on link "Taxes / Insurance" at bounding box center [599, 149] width 89 height 33
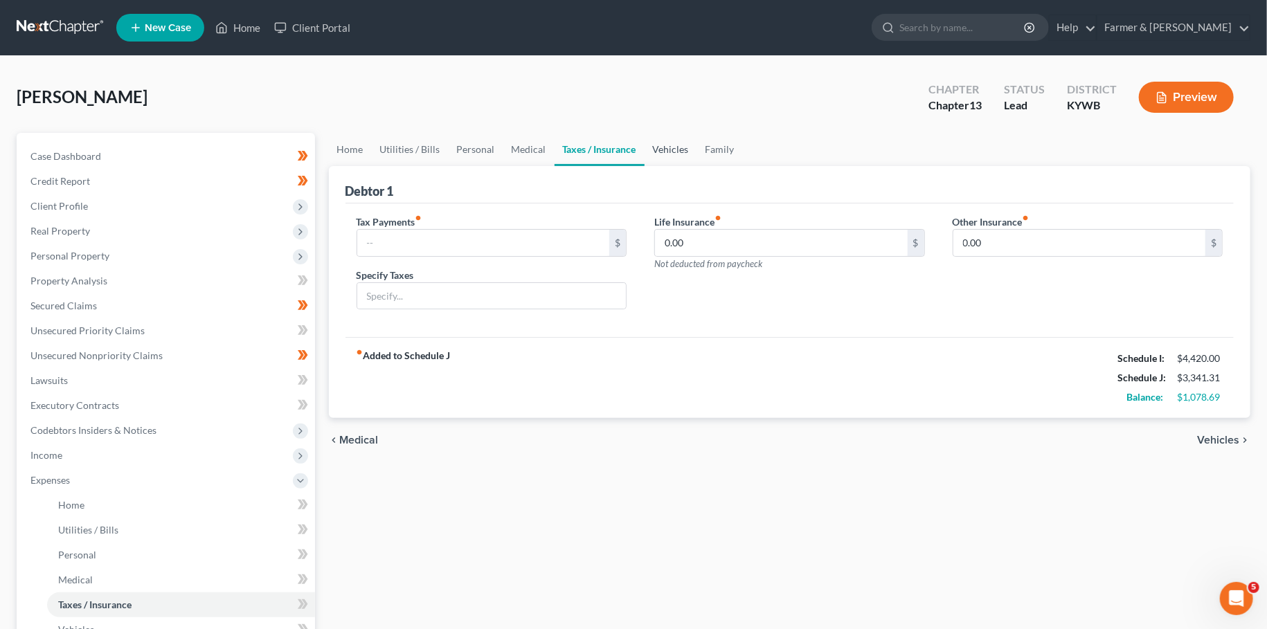
click at [671, 147] on link "Vehicles" at bounding box center [671, 149] width 53 height 33
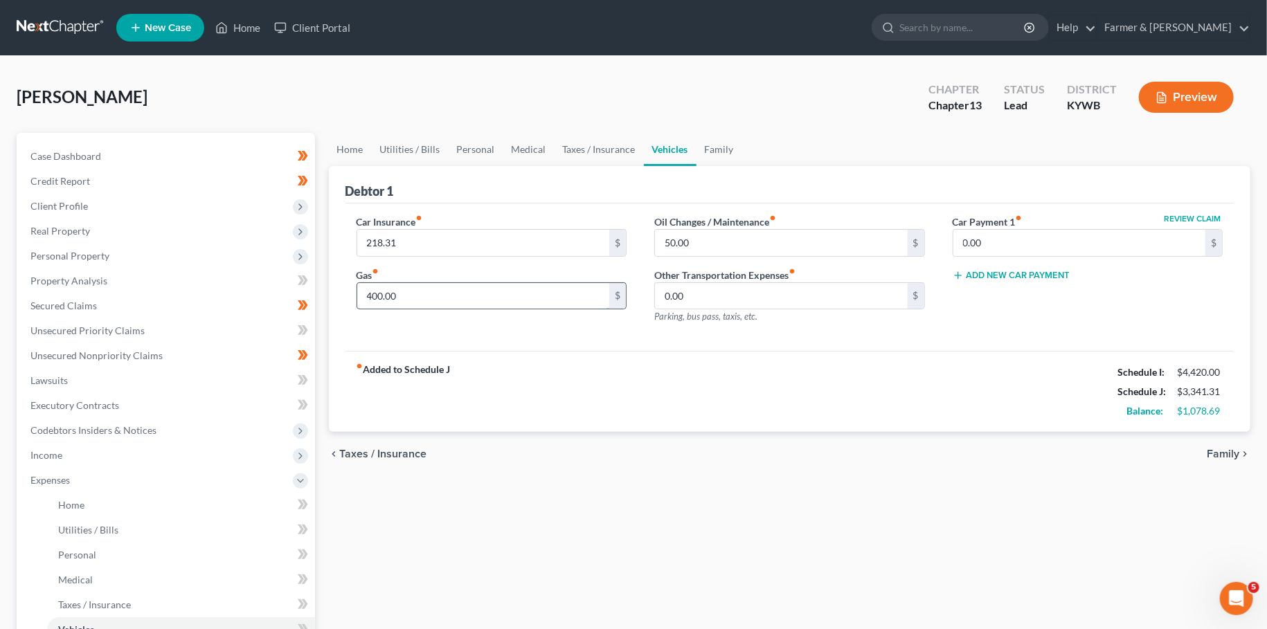
click at [447, 291] on input "400.00" at bounding box center [483, 296] width 253 height 26
type input "350.00"
type input "25.00"
click at [728, 154] on link "Family" at bounding box center [719, 149] width 46 height 33
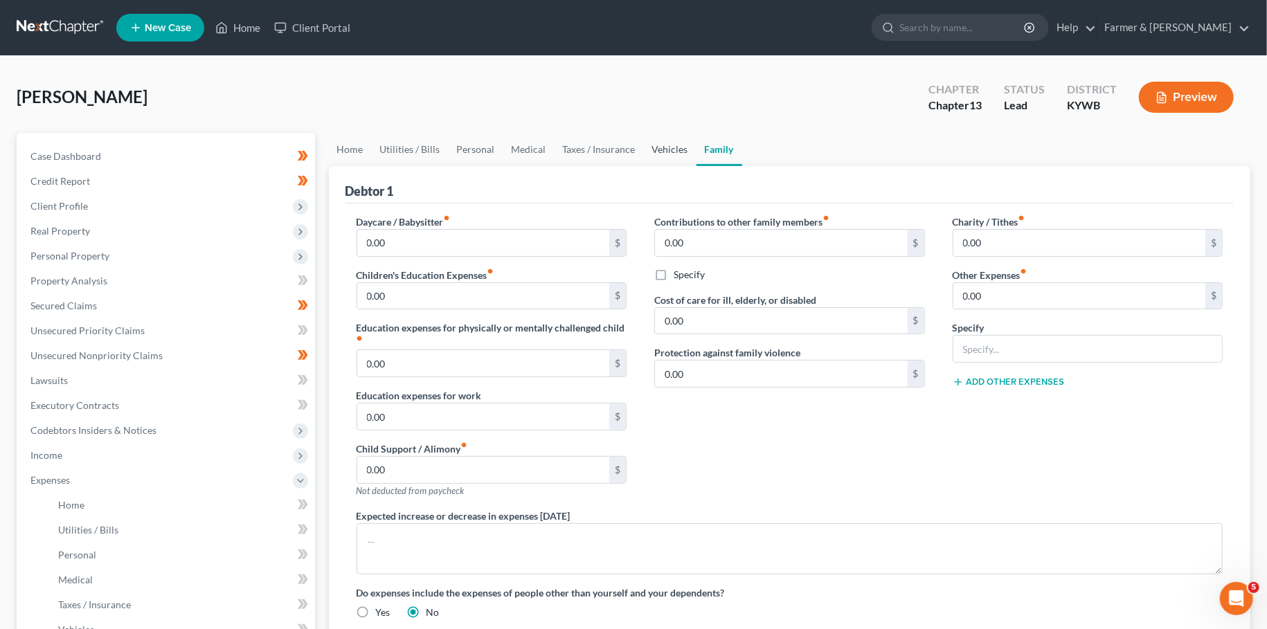
click at [660, 153] on link "Vehicles" at bounding box center [670, 149] width 53 height 33
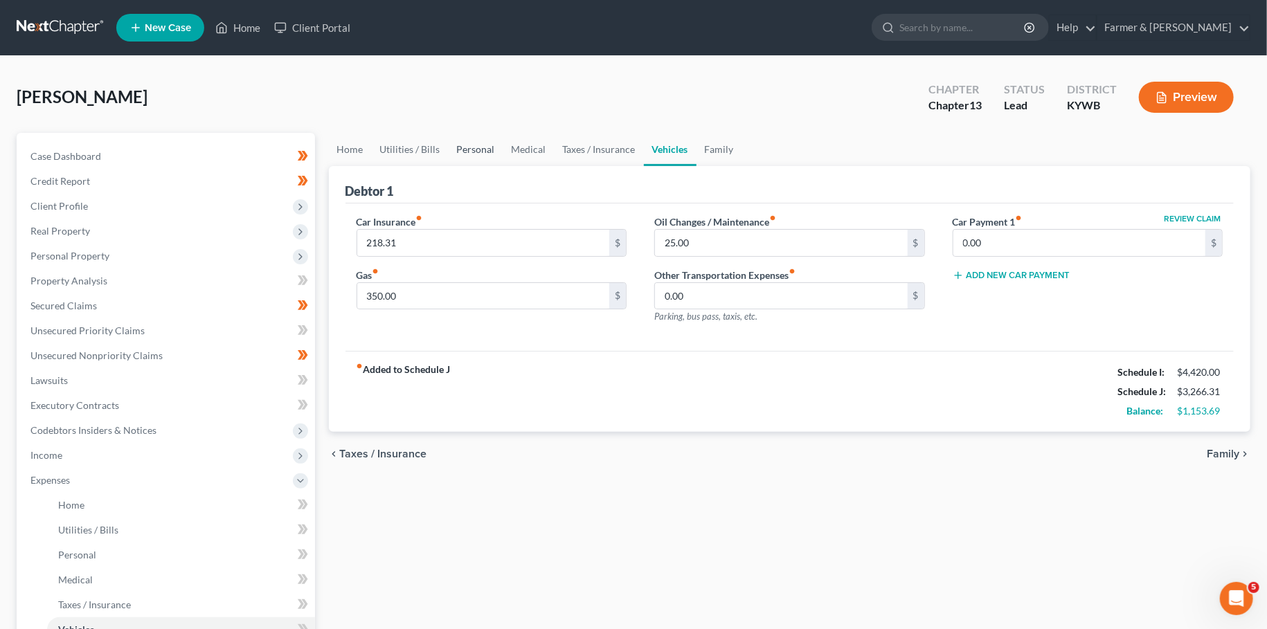
click at [450, 142] on link "Personal" at bounding box center [476, 149] width 55 height 33
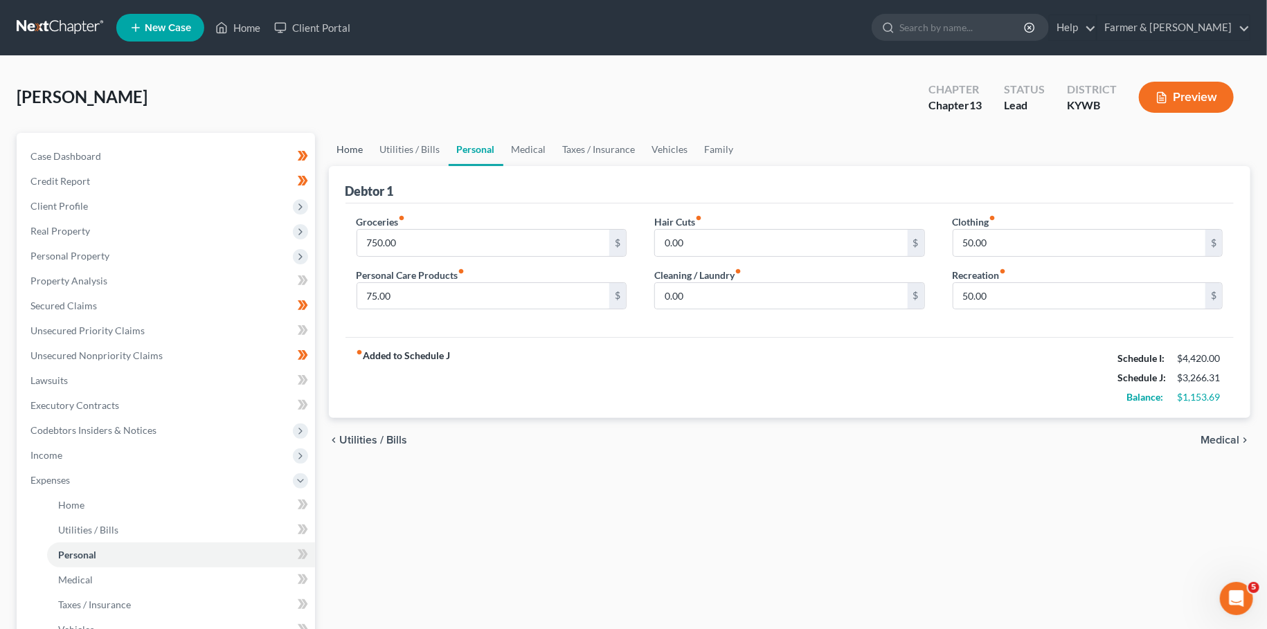
click at [333, 147] on link "Home" at bounding box center [350, 149] width 43 height 33
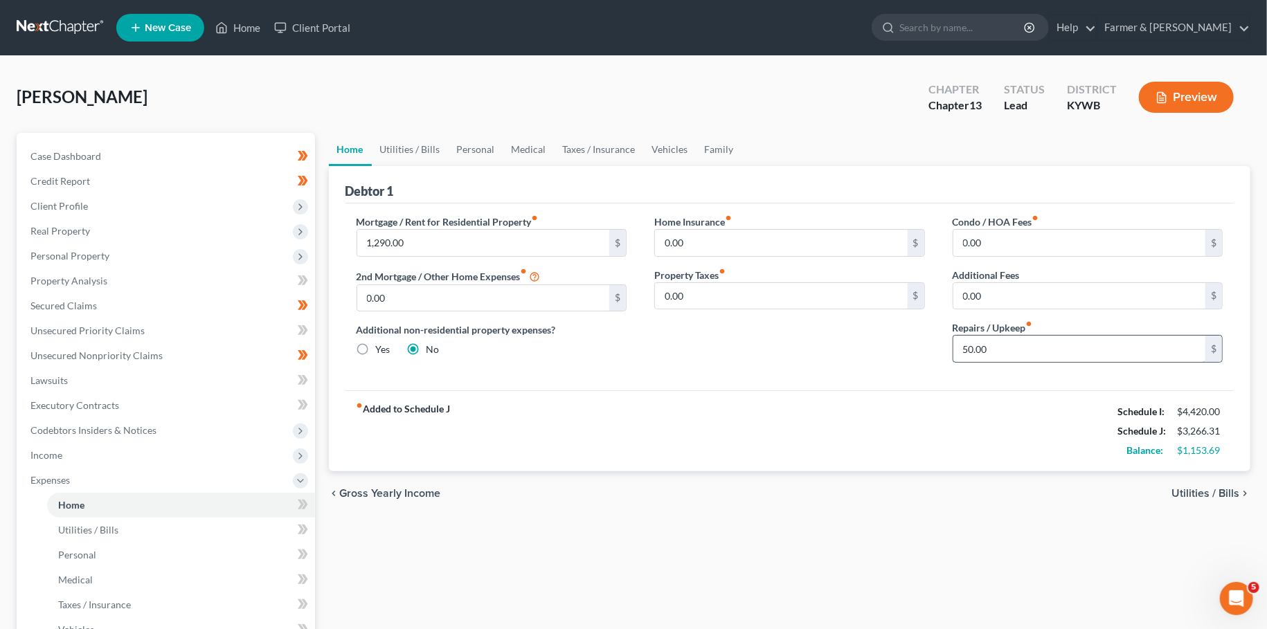
click at [993, 352] on input "50.00" at bounding box center [1079, 349] width 253 height 26
type input "2"
type input "25.00"
click at [429, 150] on link "Utilities / Bills" at bounding box center [410, 149] width 77 height 33
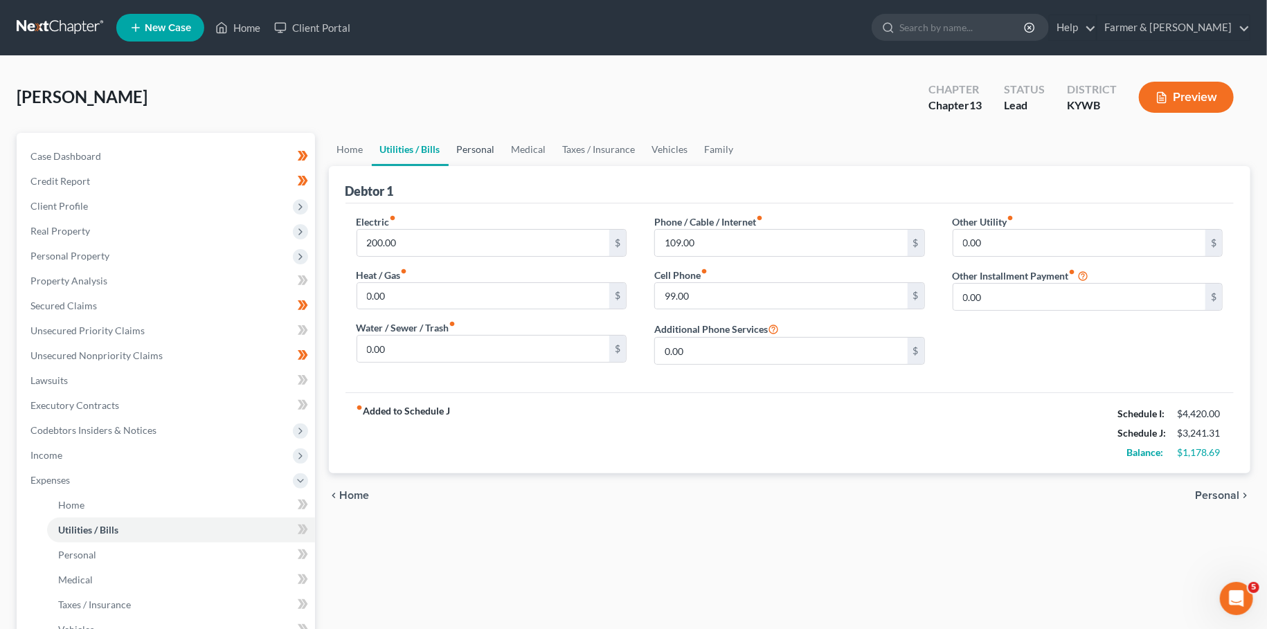
click at [472, 147] on link "Personal" at bounding box center [476, 149] width 55 height 33
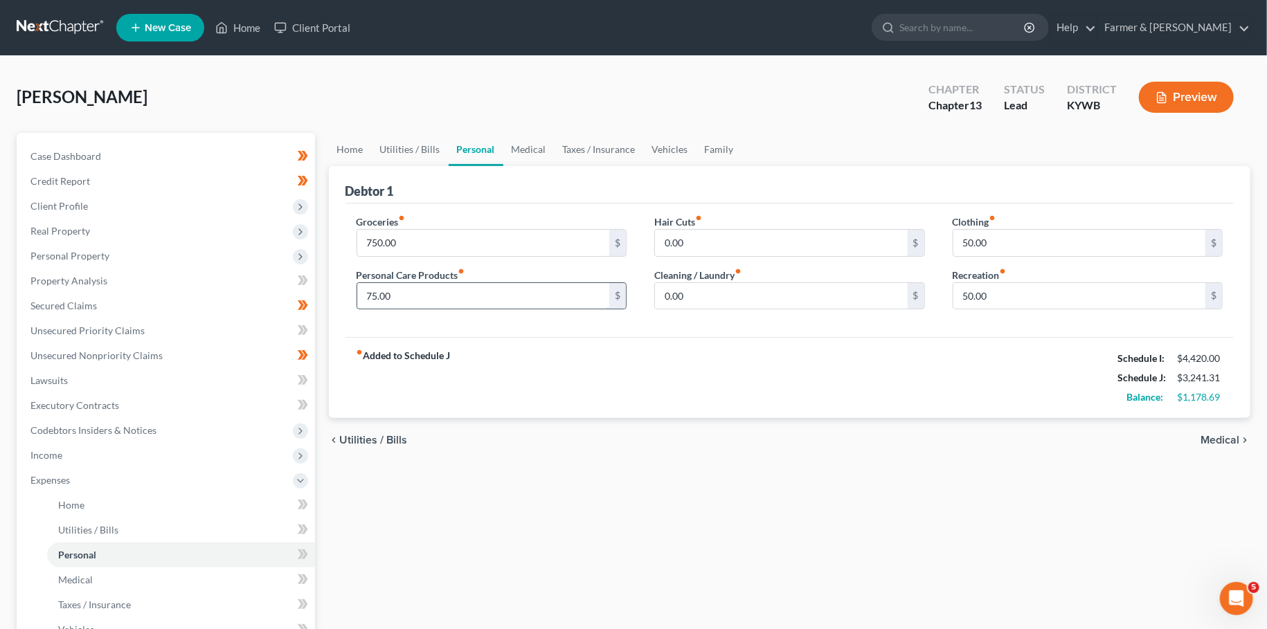
click at [391, 291] on input "75.00" at bounding box center [483, 296] width 253 height 26
type input "100.00"
type input "75.00"
click at [538, 140] on link "Medical" at bounding box center [528, 149] width 51 height 33
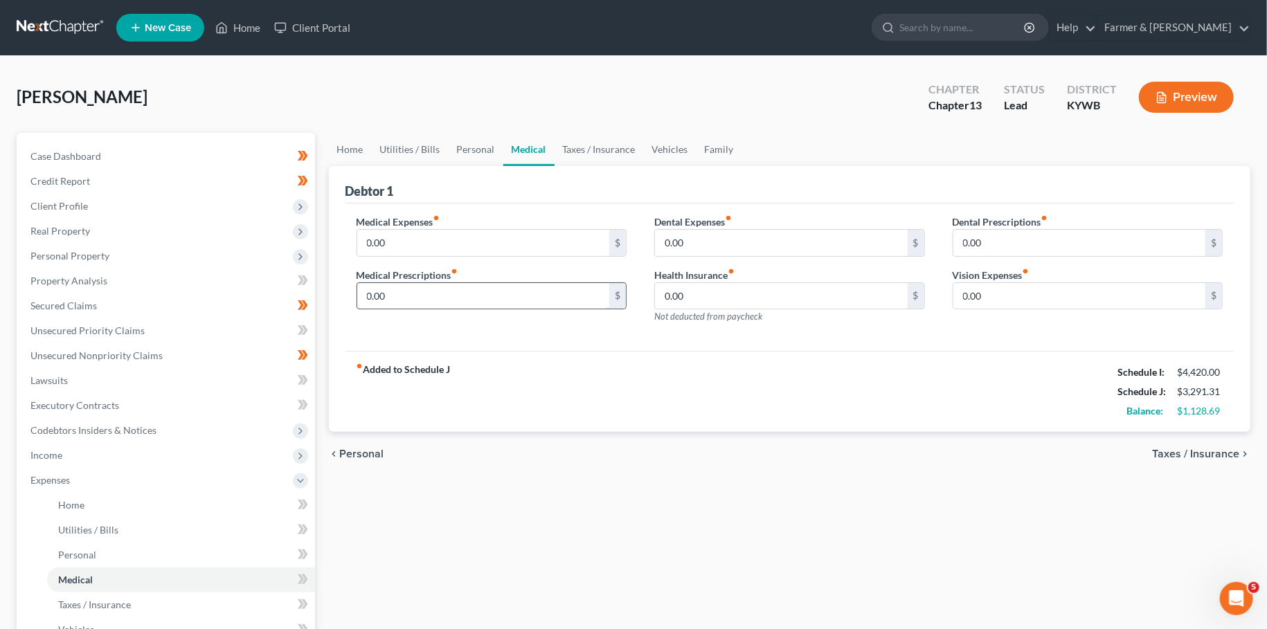
click at [418, 283] on input "0.00" at bounding box center [483, 296] width 253 height 26
type input "2"
type input "5"
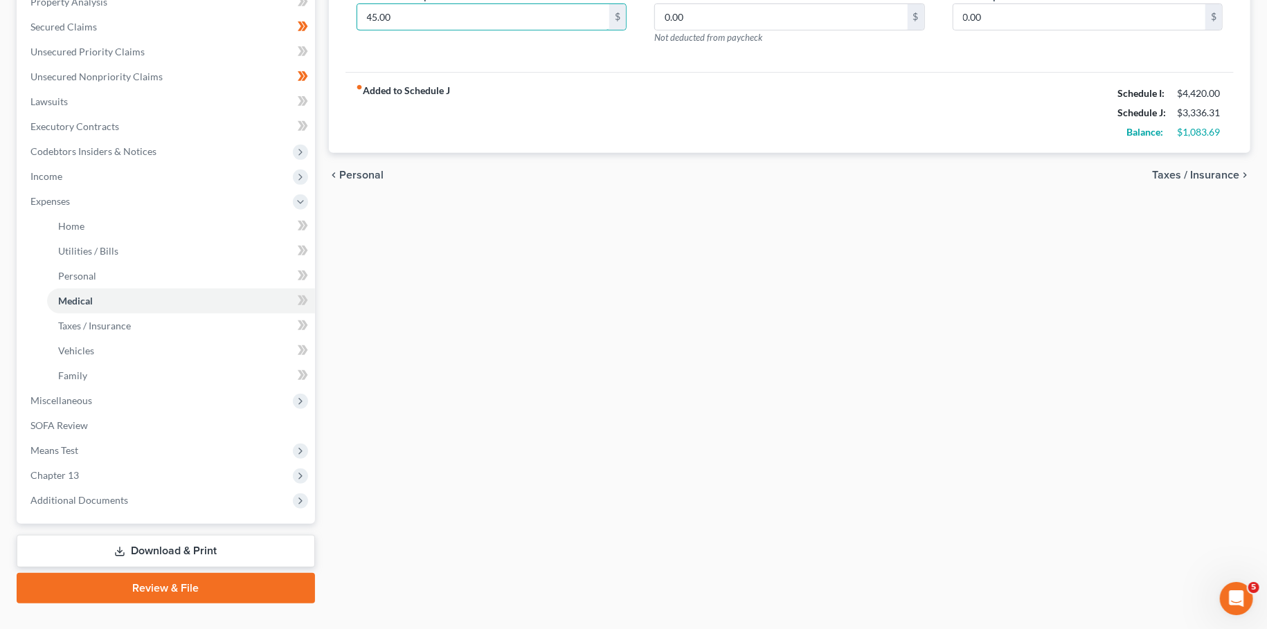
scroll to position [305, 0]
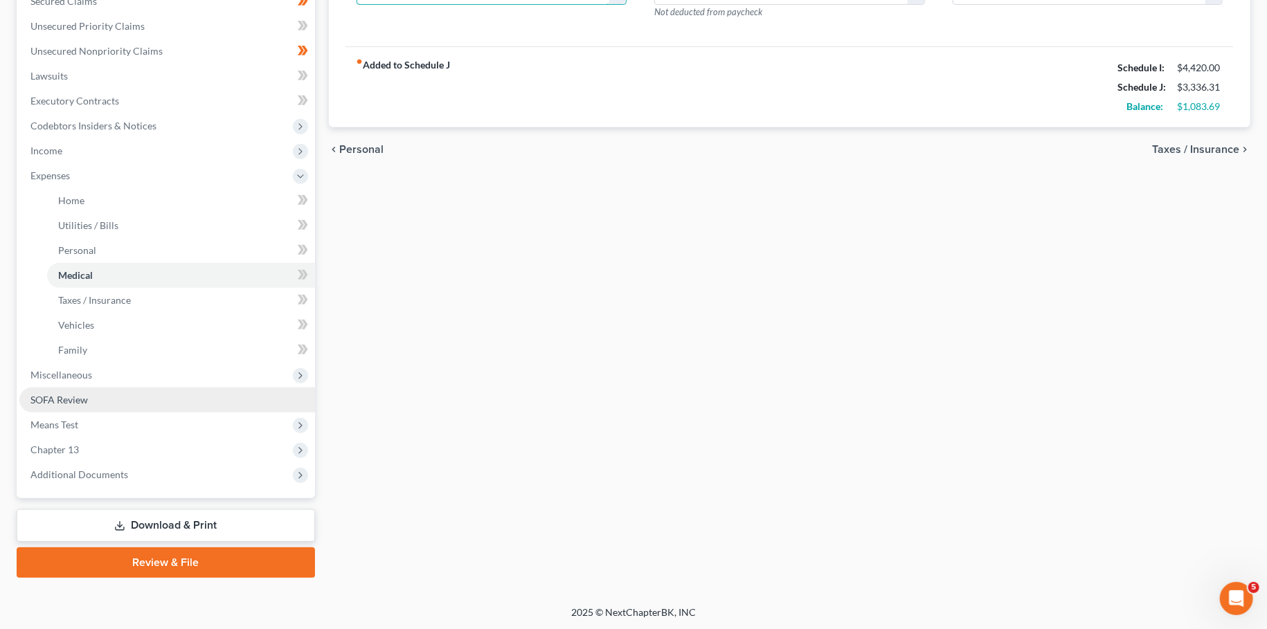
type input "45.00"
click at [58, 401] on span "SOFA Review" at bounding box center [58, 400] width 57 height 12
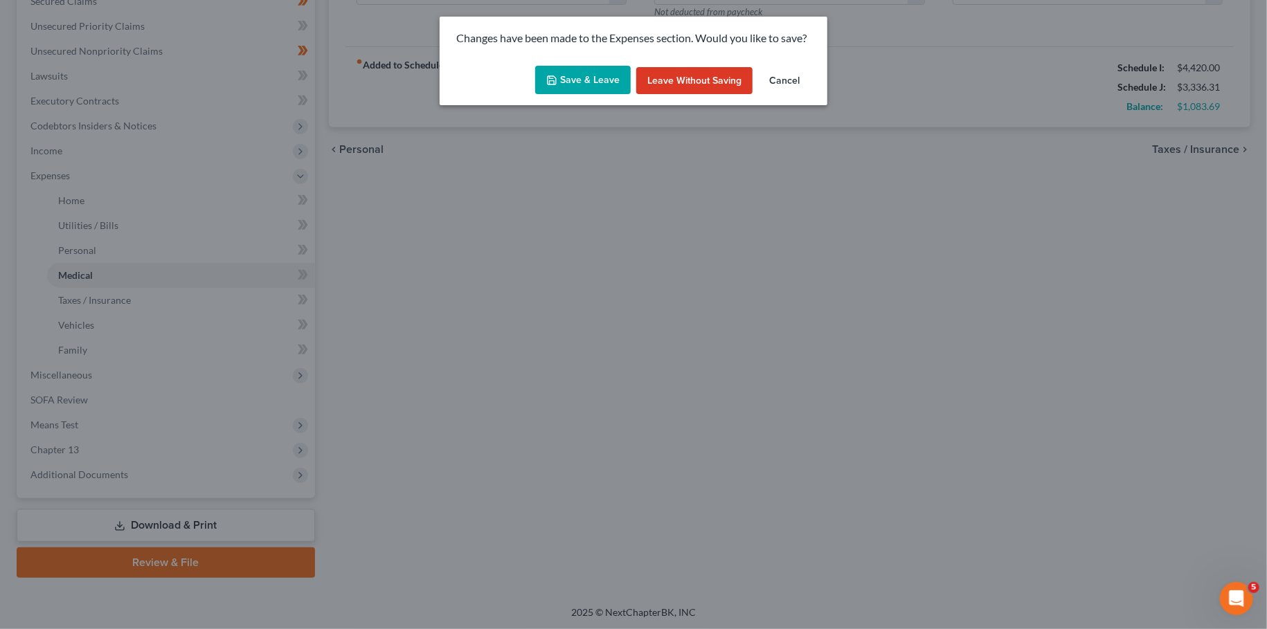
click at [577, 73] on button "Save & Leave" at bounding box center [583, 80] width 96 height 29
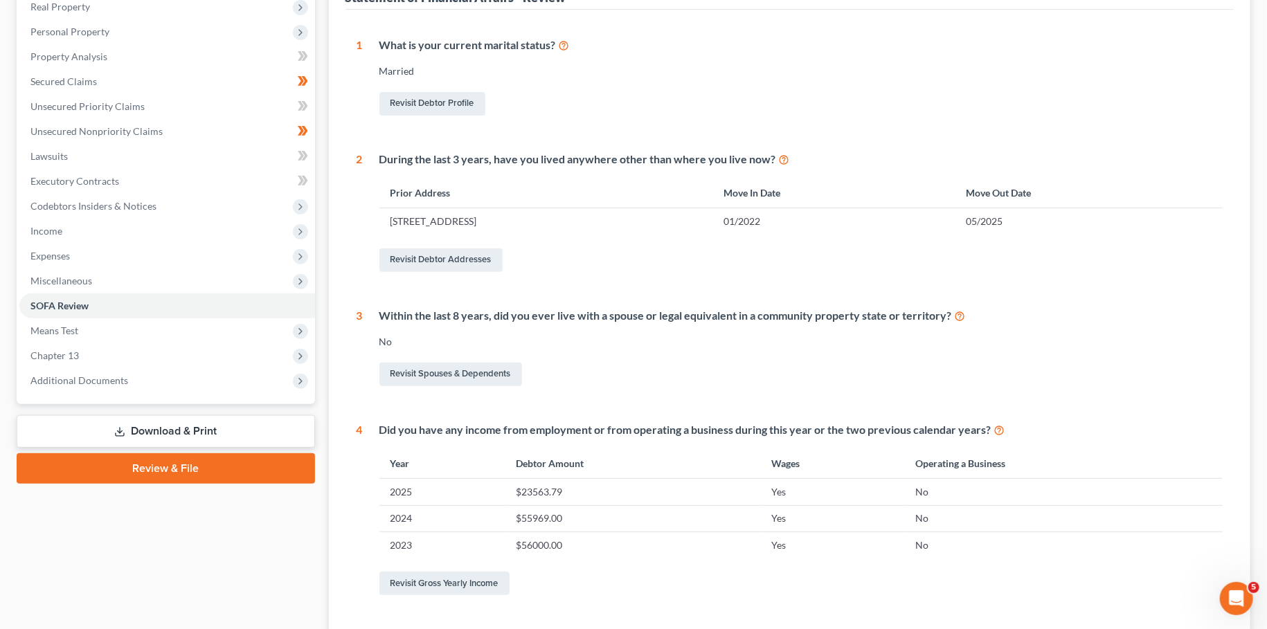
scroll to position [129, 0]
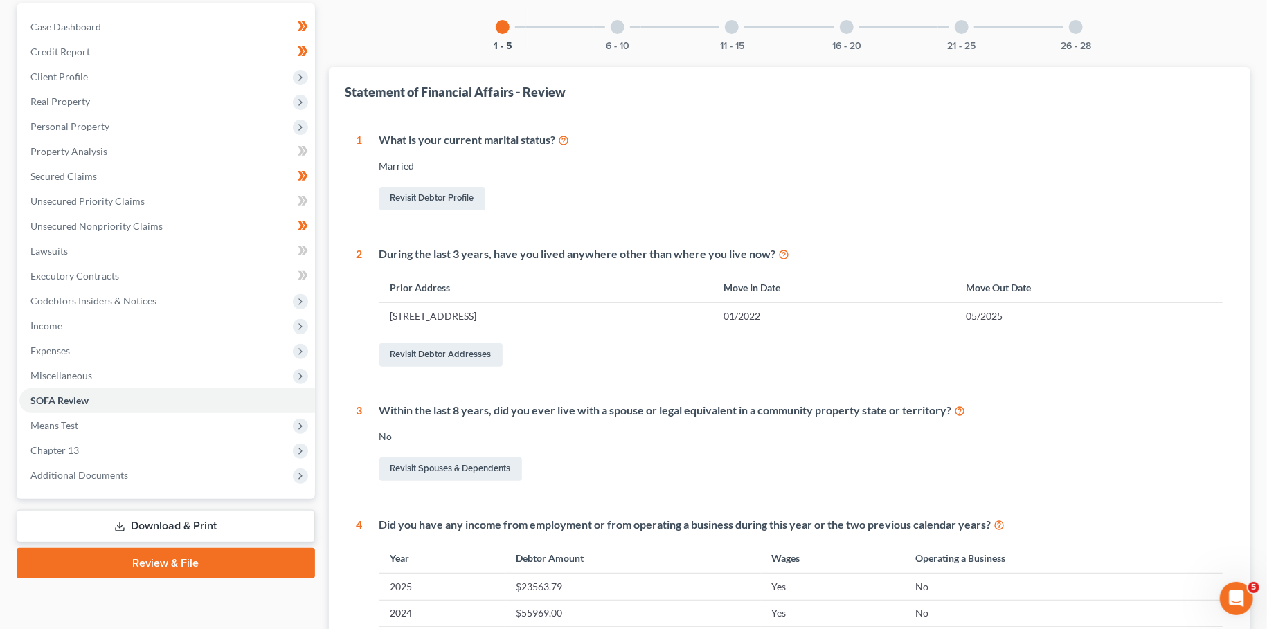
click at [618, 33] on div "6 - 10" at bounding box center [617, 26] width 47 height 47
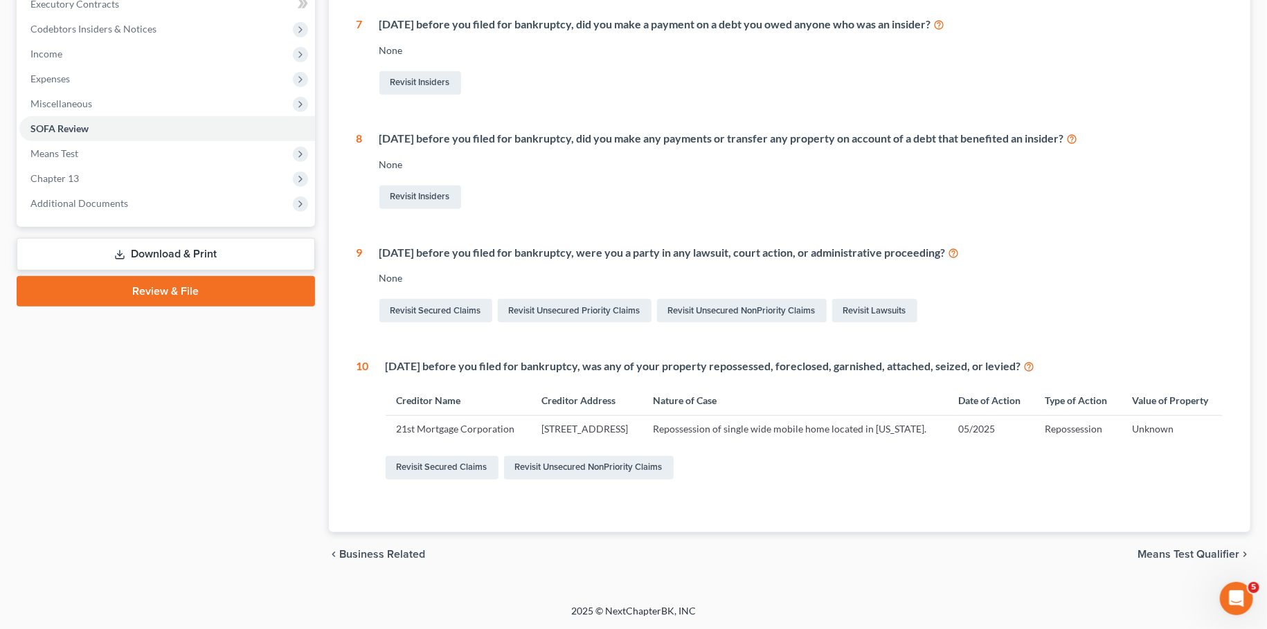
scroll to position [0, 0]
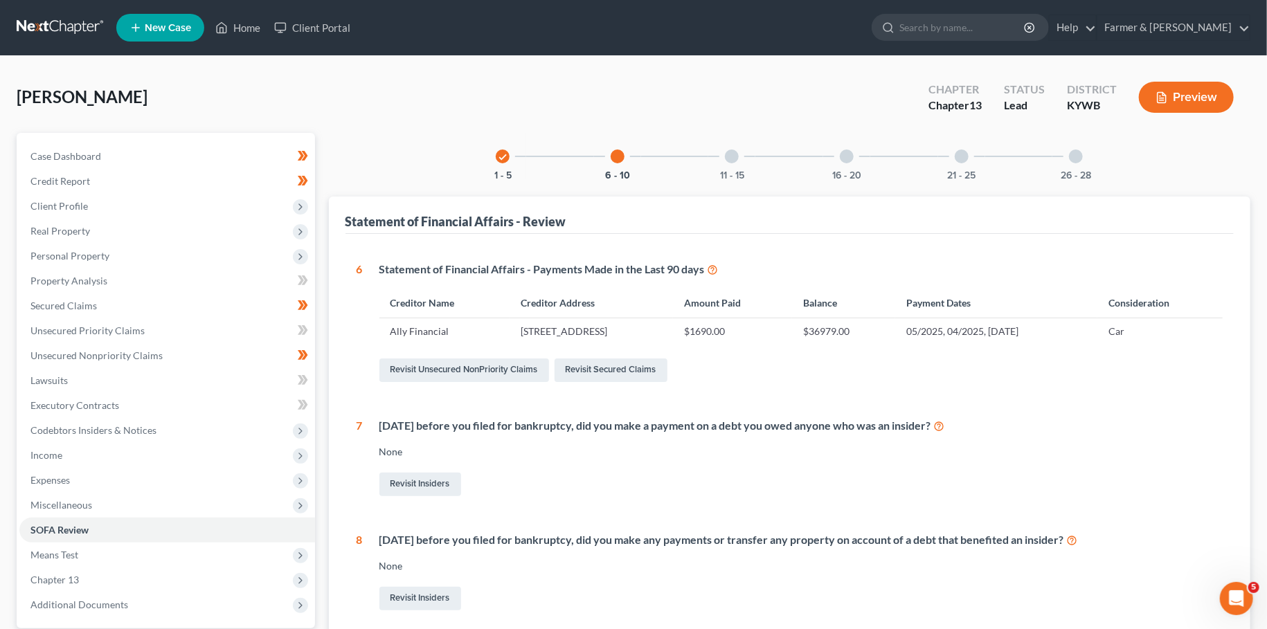
click at [732, 155] on div at bounding box center [732, 157] width 14 height 14
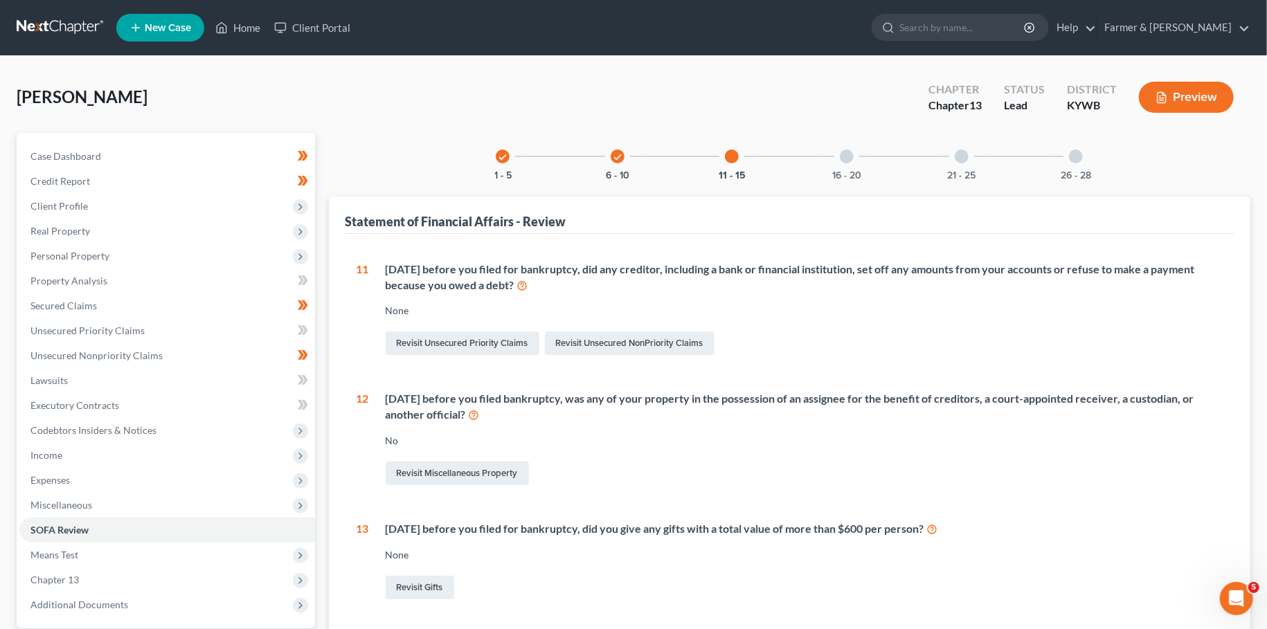
click at [844, 156] on div at bounding box center [847, 157] width 14 height 14
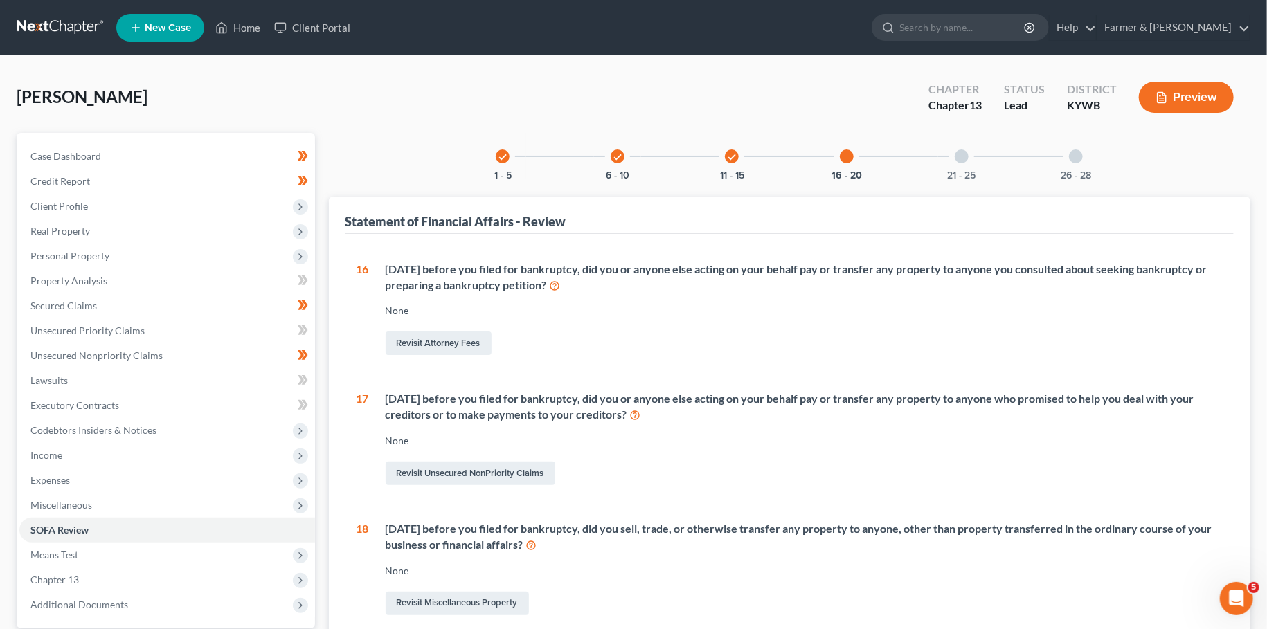
click at [960, 159] on div at bounding box center [962, 157] width 14 height 14
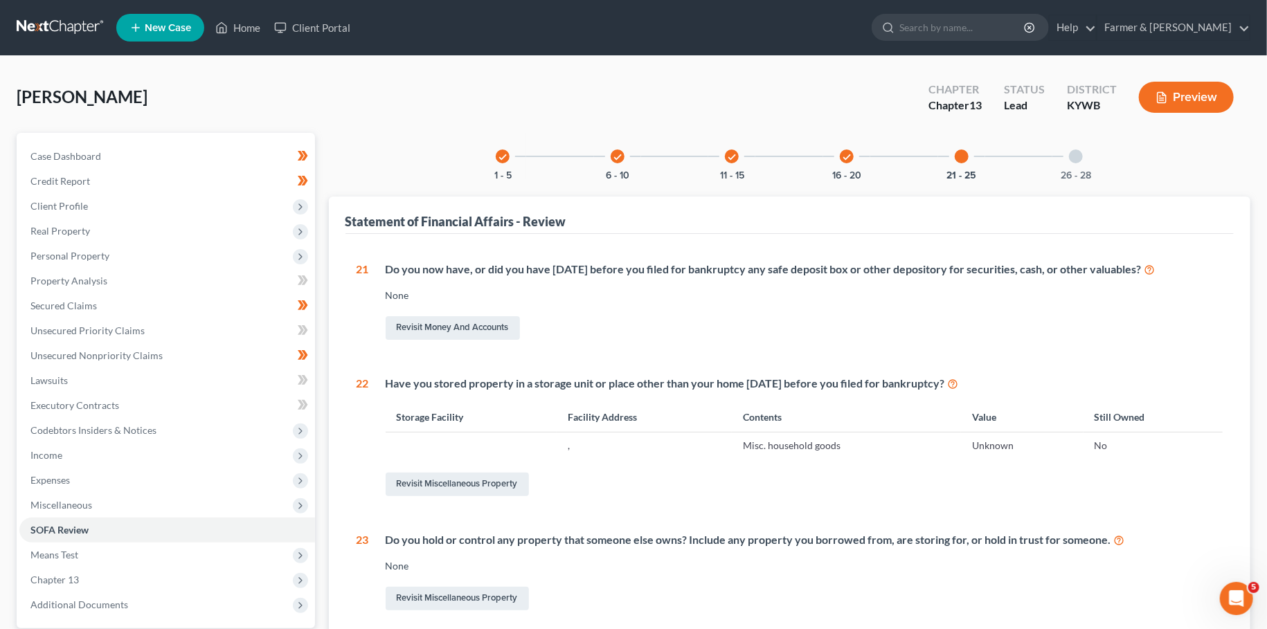
click at [1085, 161] on div "26 - 28" at bounding box center [1075, 156] width 47 height 47
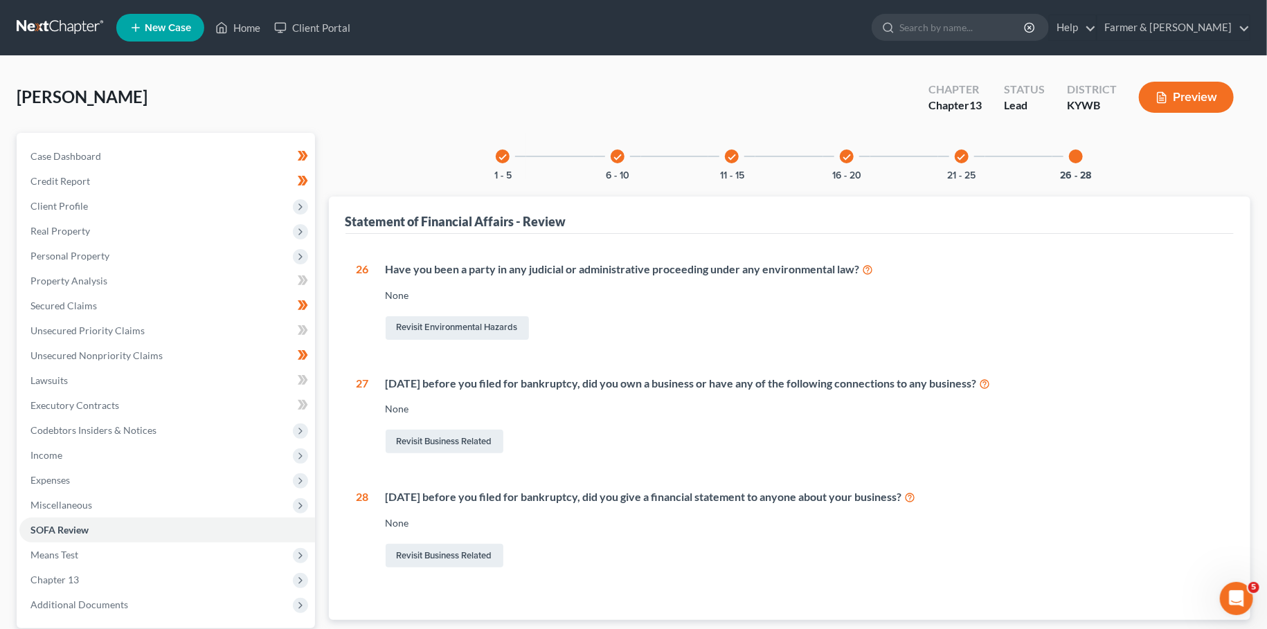
click at [974, 154] on div "check 21 - 25" at bounding box center [961, 156] width 47 height 47
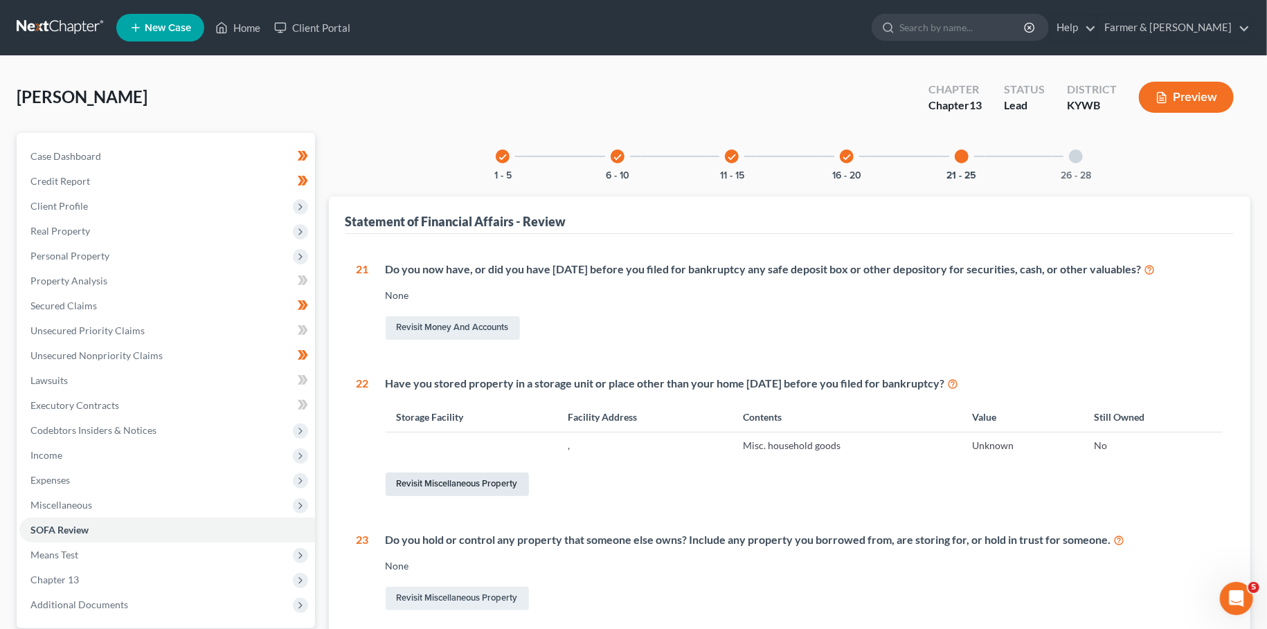
click at [483, 492] on link "Revisit Miscellaneous Property" at bounding box center [457, 485] width 143 height 24
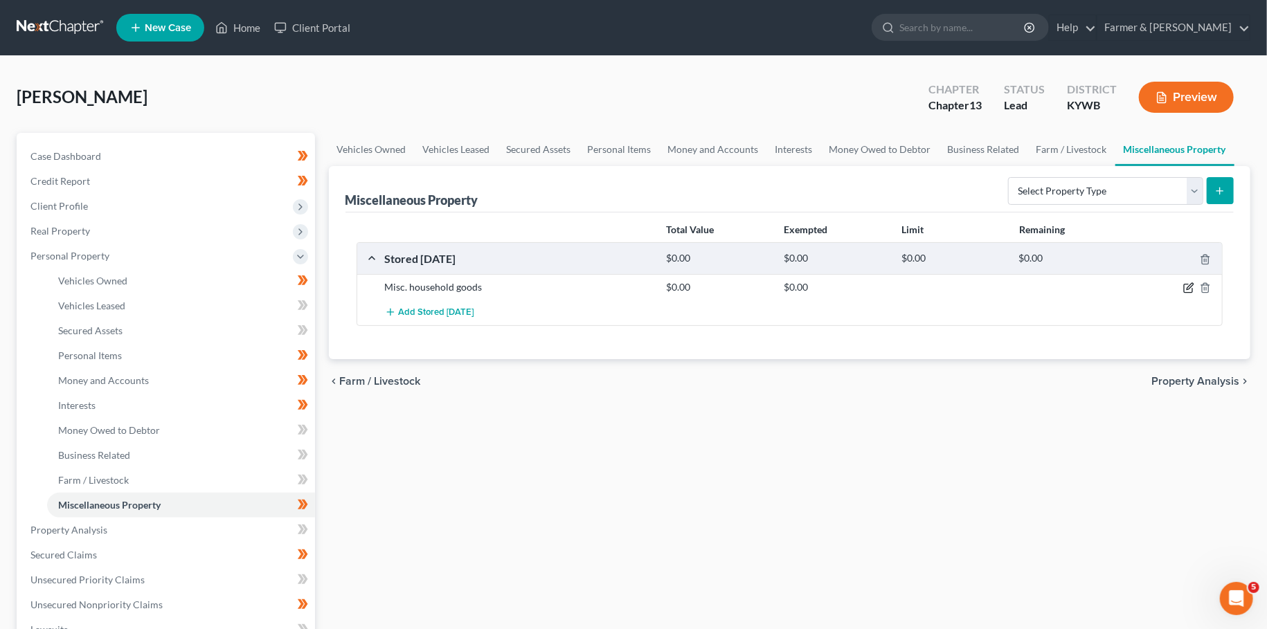
click at [1192, 289] on icon "button" at bounding box center [1188, 287] width 11 height 11
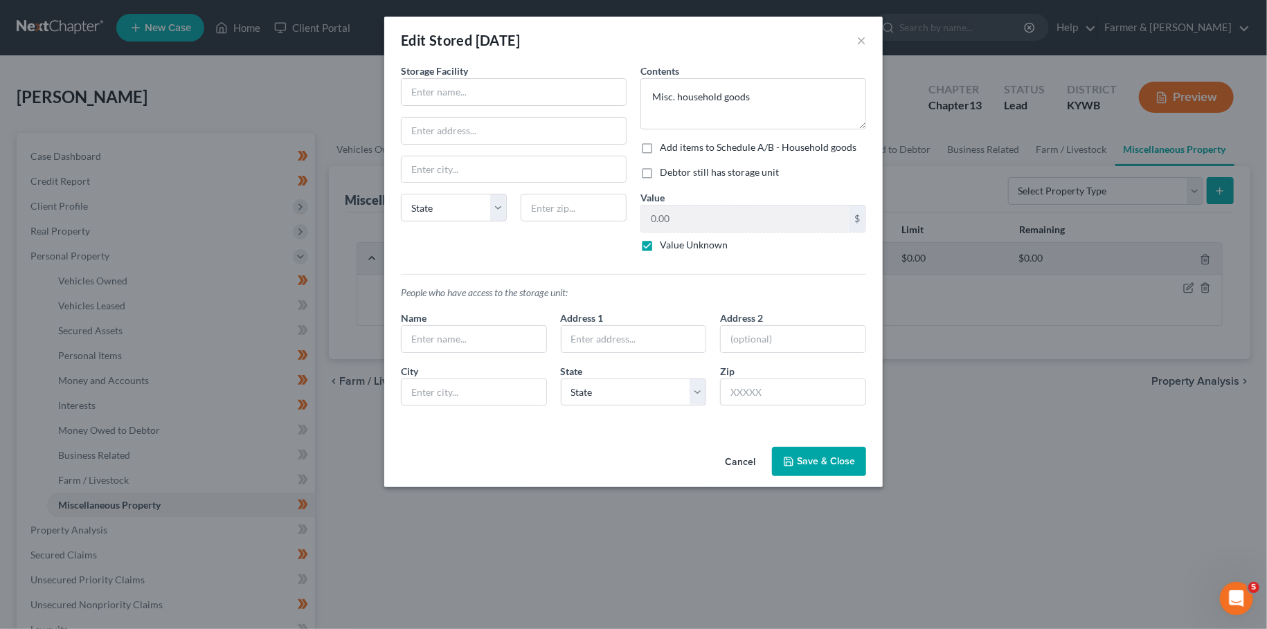
click at [726, 465] on button "Cancel" at bounding box center [740, 463] width 53 height 28
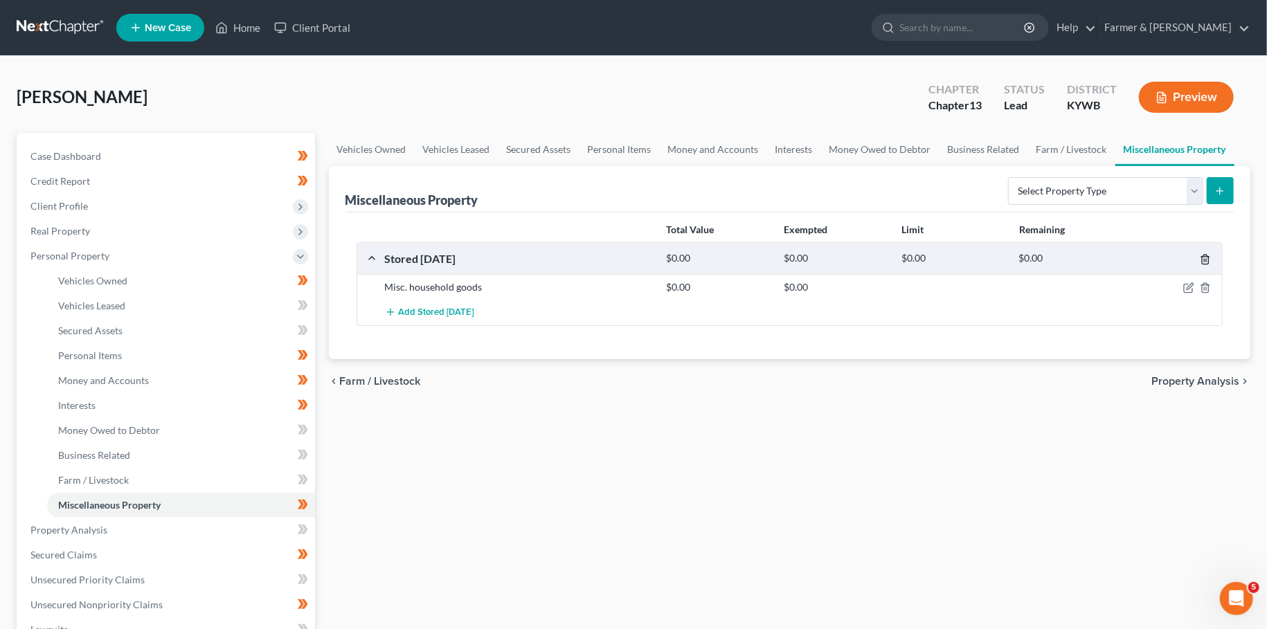
click at [1205, 257] on polyline "button" at bounding box center [1205, 257] width 8 height 0
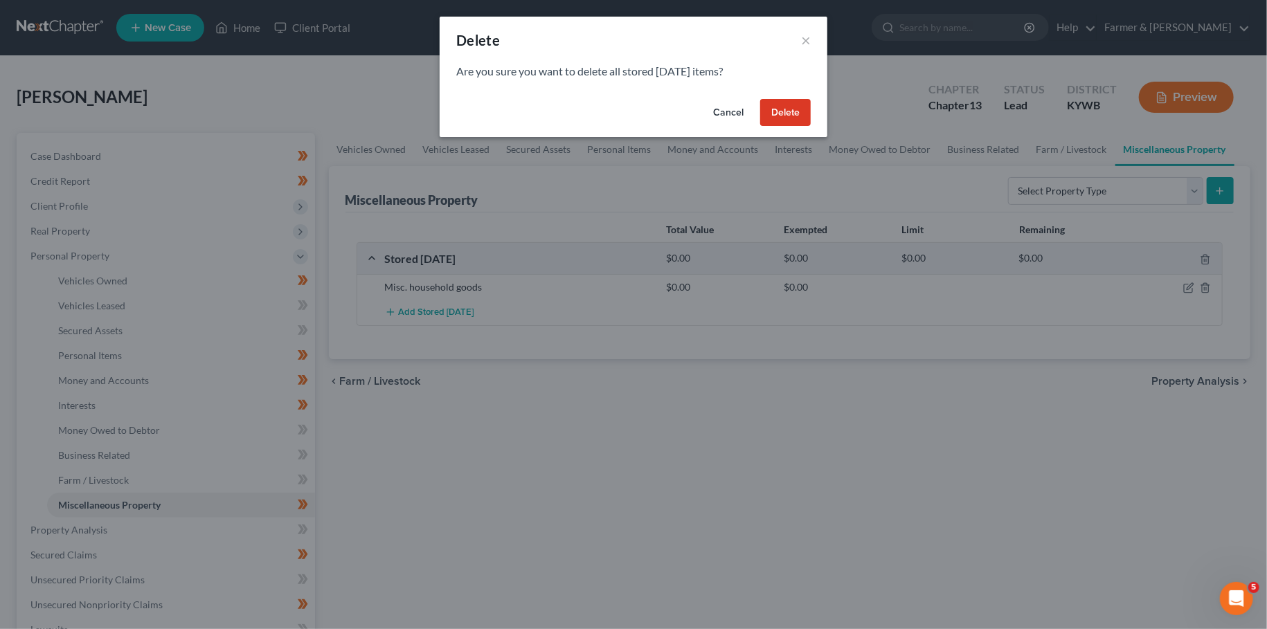
click at [799, 111] on button "Delete" at bounding box center [785, 113] width 51 height 28
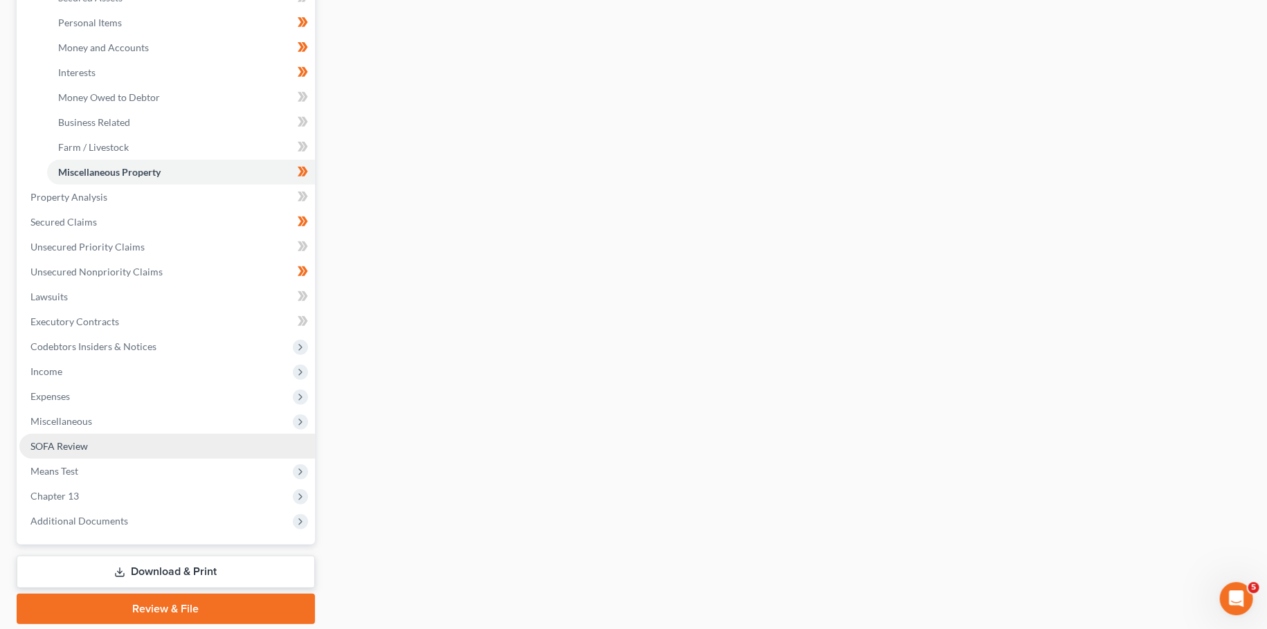
scroll to position [379, 0]
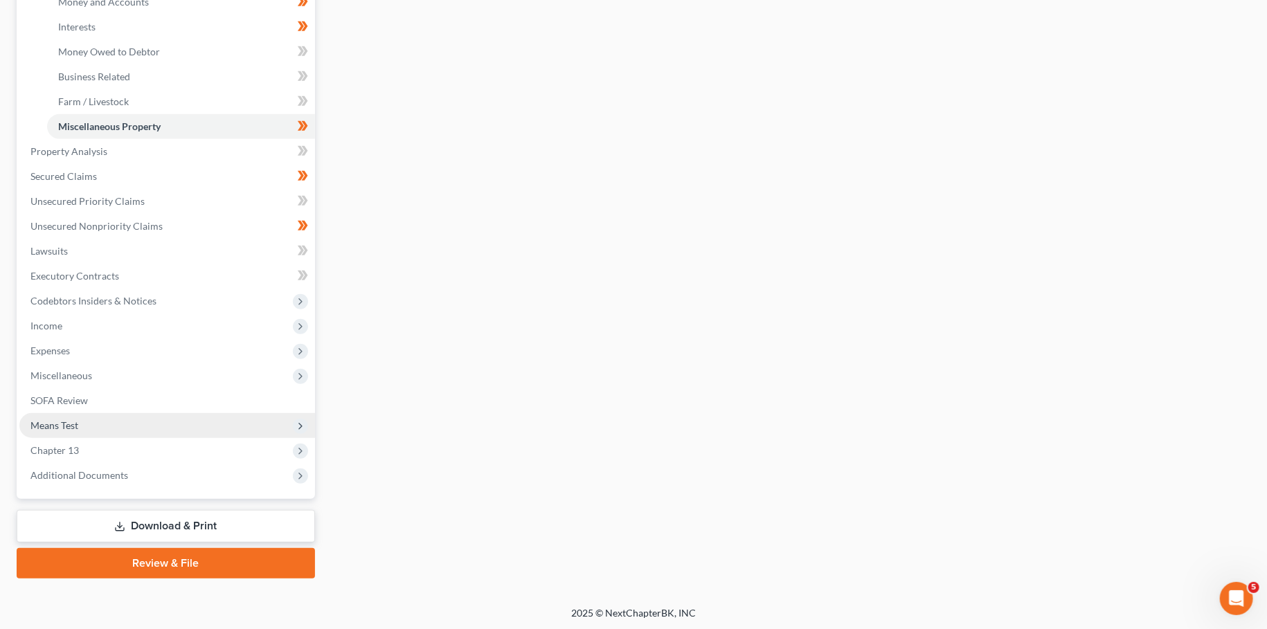
click at [66, 418] on span "Means Test" at bounding box center [167, 425] width 296 height 25
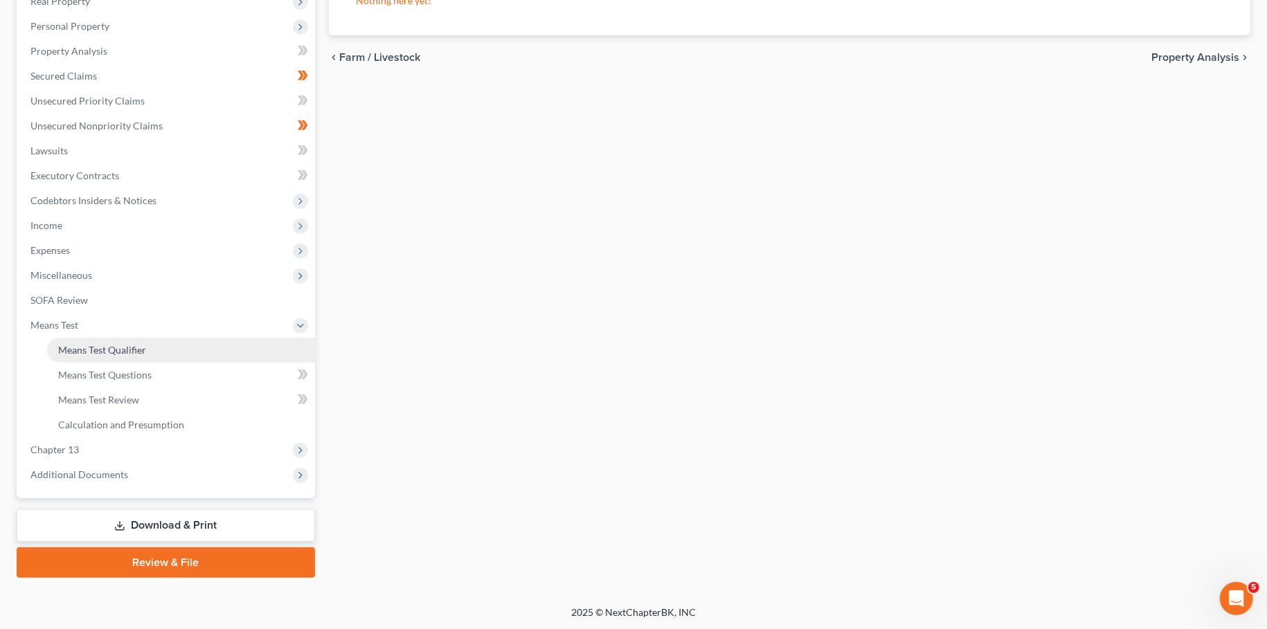
click at [84, 353] on span "Means Test Qualifier" at bounding box center [102, 350] width 88 height 12
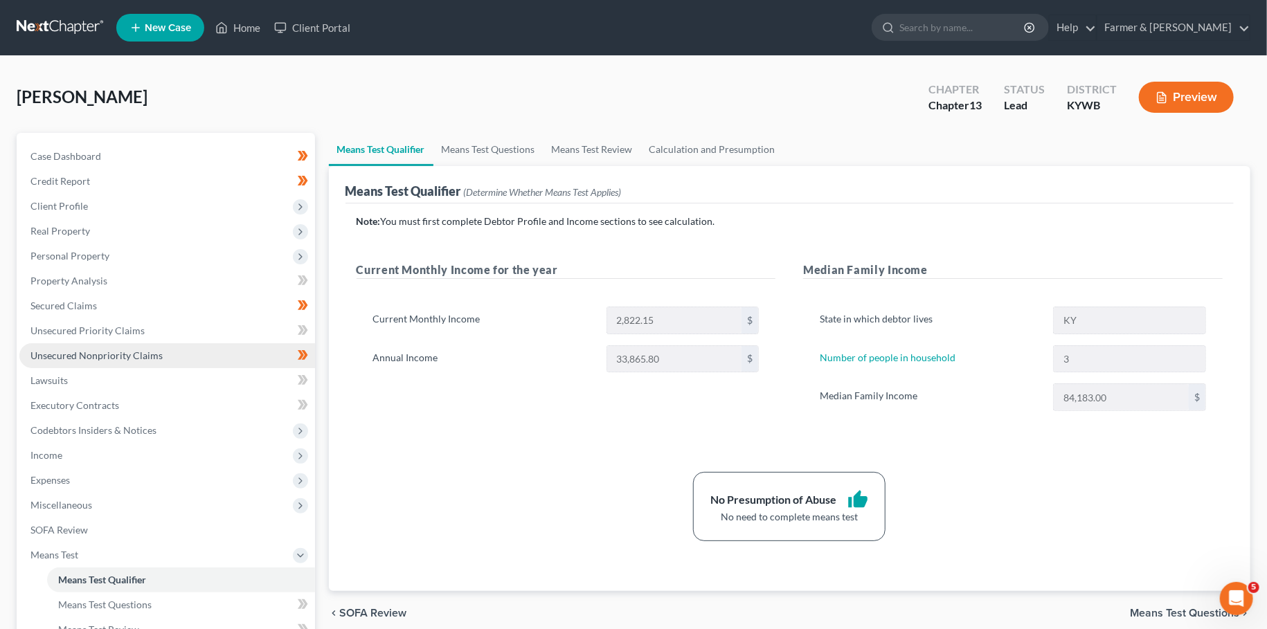
scroll to position [230, 0]
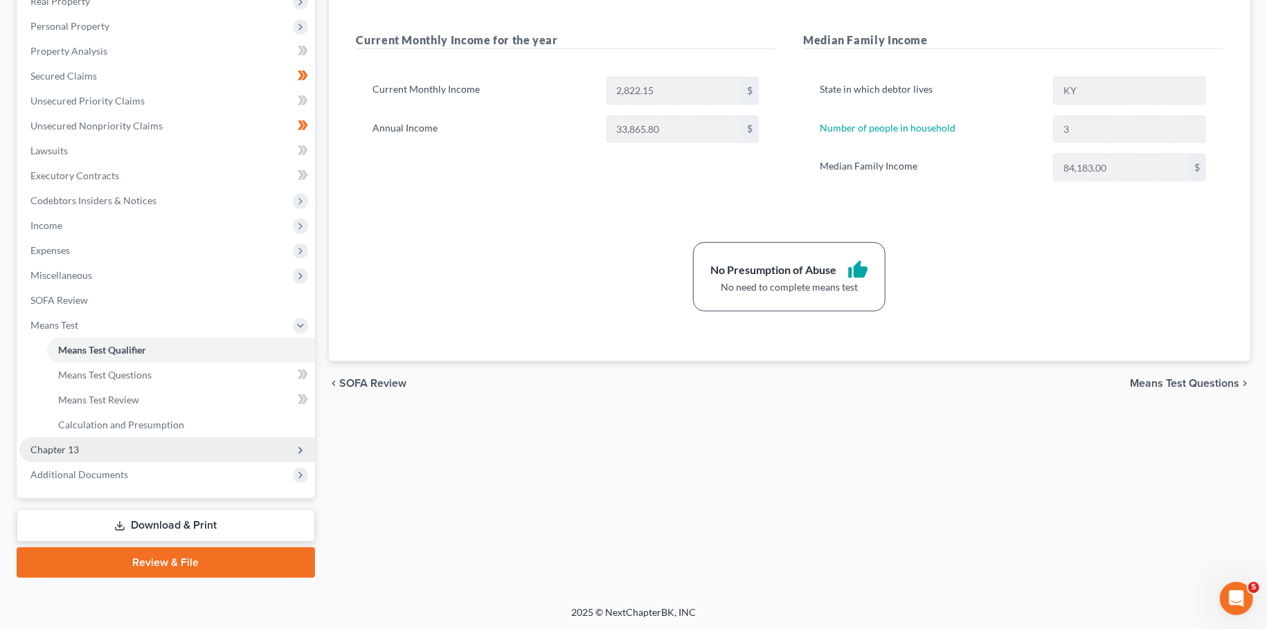
click at [98, 449] on span "Chapter 13" at bounding box center [167, 450] width 296 height 25
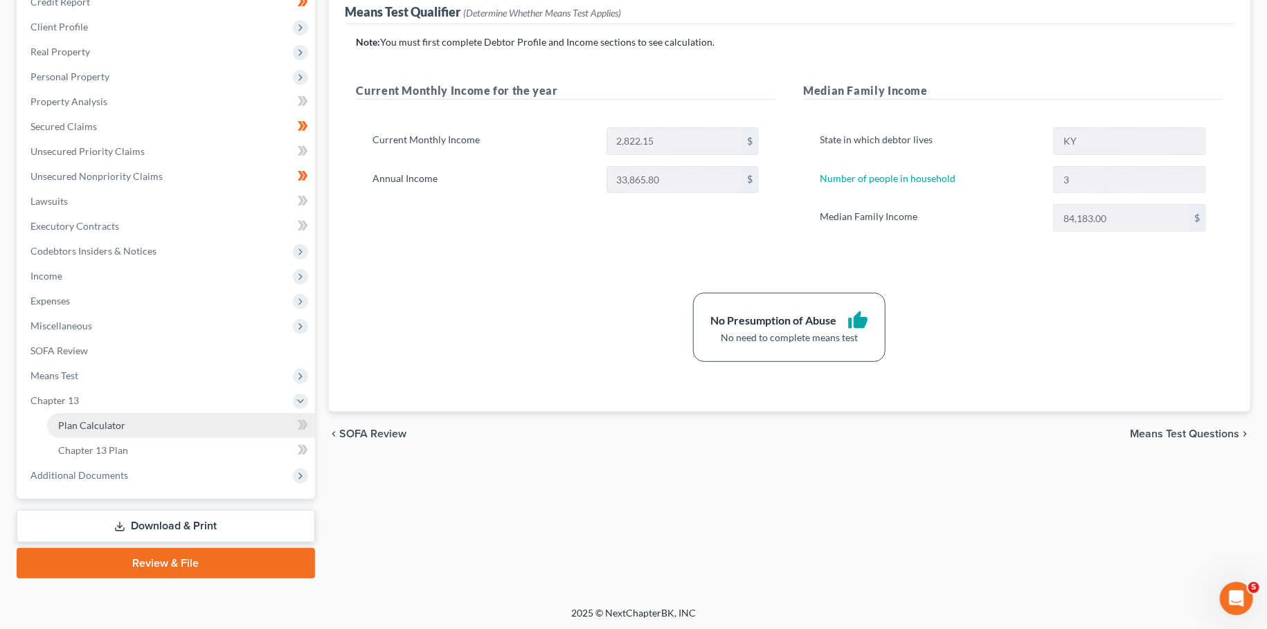
click at [107, 427] on span "Plan Calculator" at bounding box center [91, 426] width 67 height 12
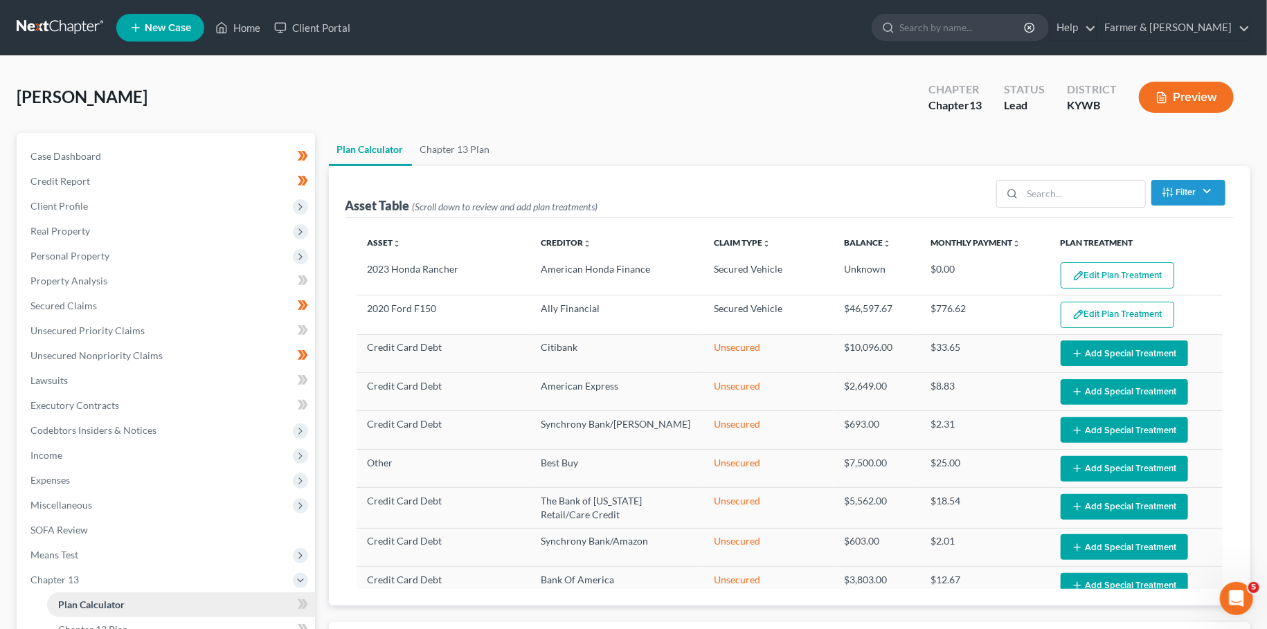
select select "59"
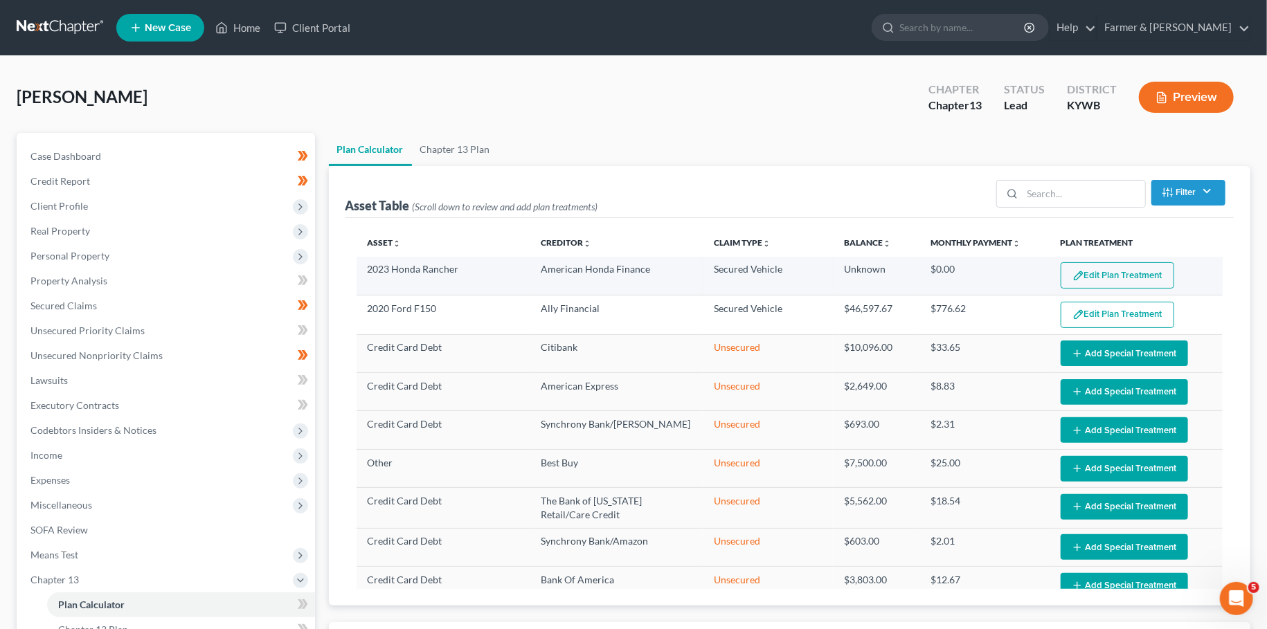
click at [1083, 278] on img "button" at bounding box center [1078, 276] width 12 height 12
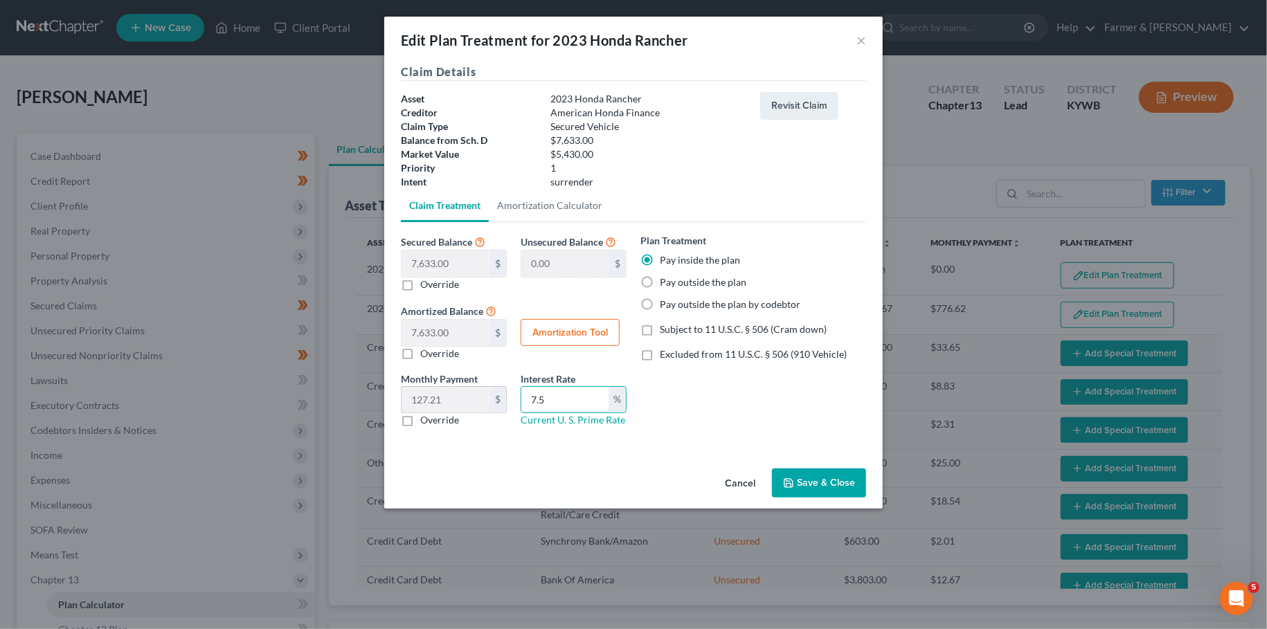
drag, startPoint x: 574, startPoint y: 399, endPoint x: 505, endPoint y: 390, distance: 69.0
click at [521, 394] on input "7.5" at bounding box center [564, 400] width 87 height 26
click at [825, 487] on button "Save & Close" at bounding box center [819, 483] width 94 height 29
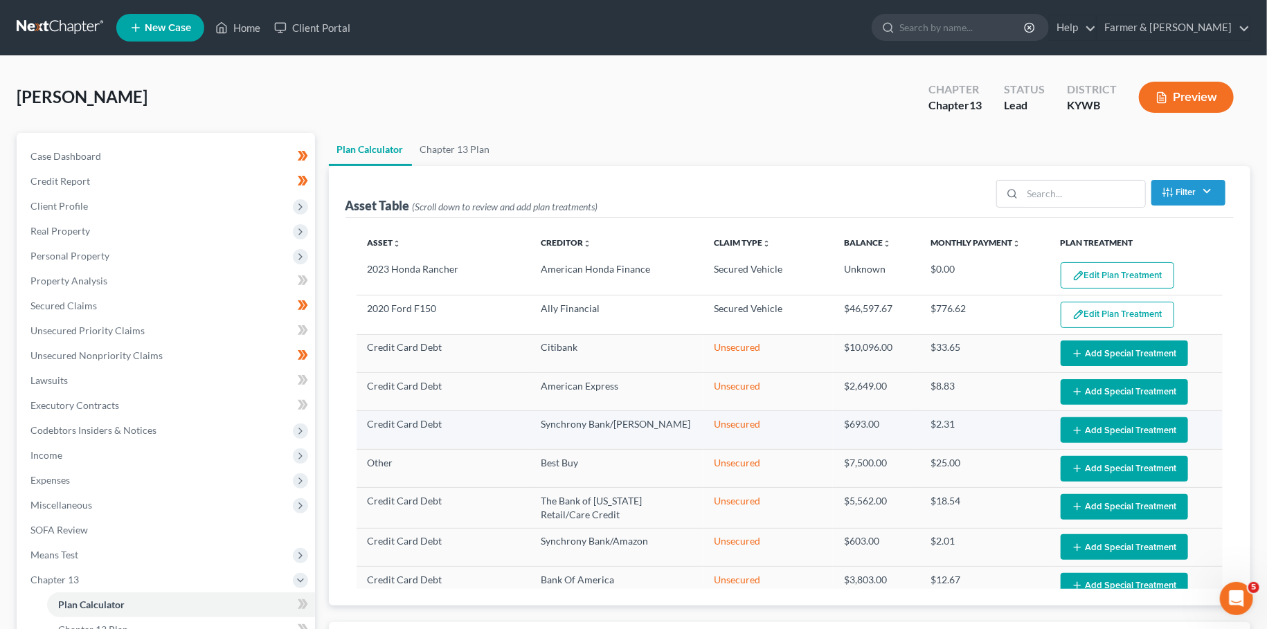
select select "59"
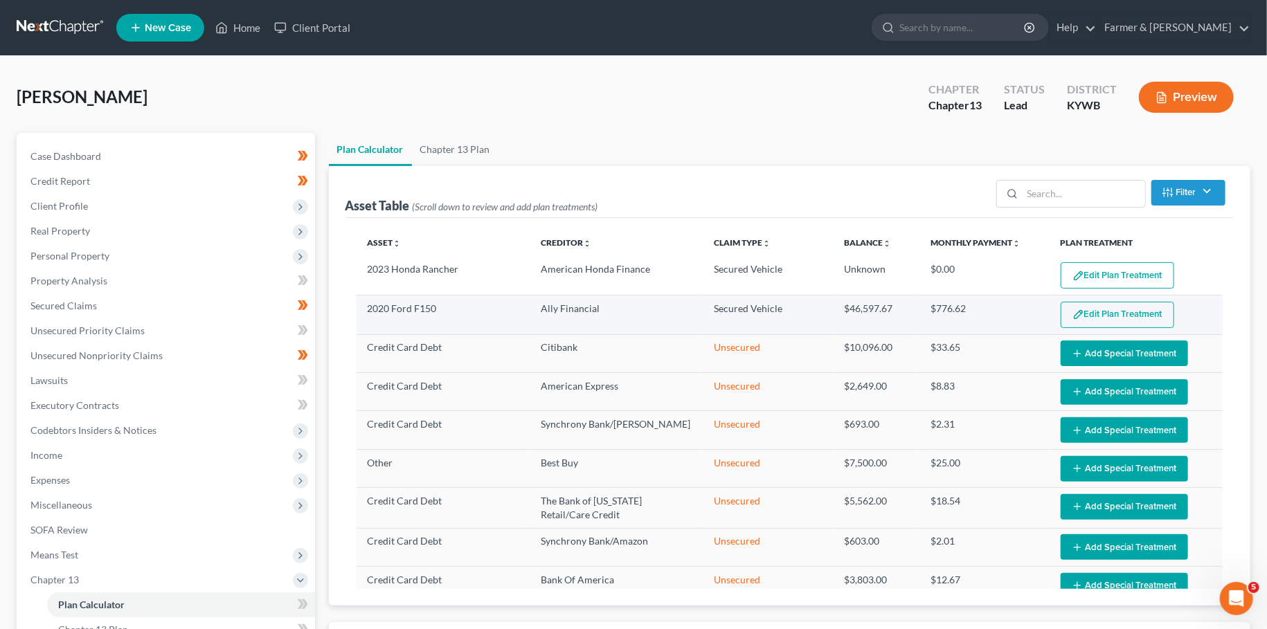
click at [1099, 313] on button "Edit Plan Treatment" at bounding box center [1118, 315] width 114 height 26
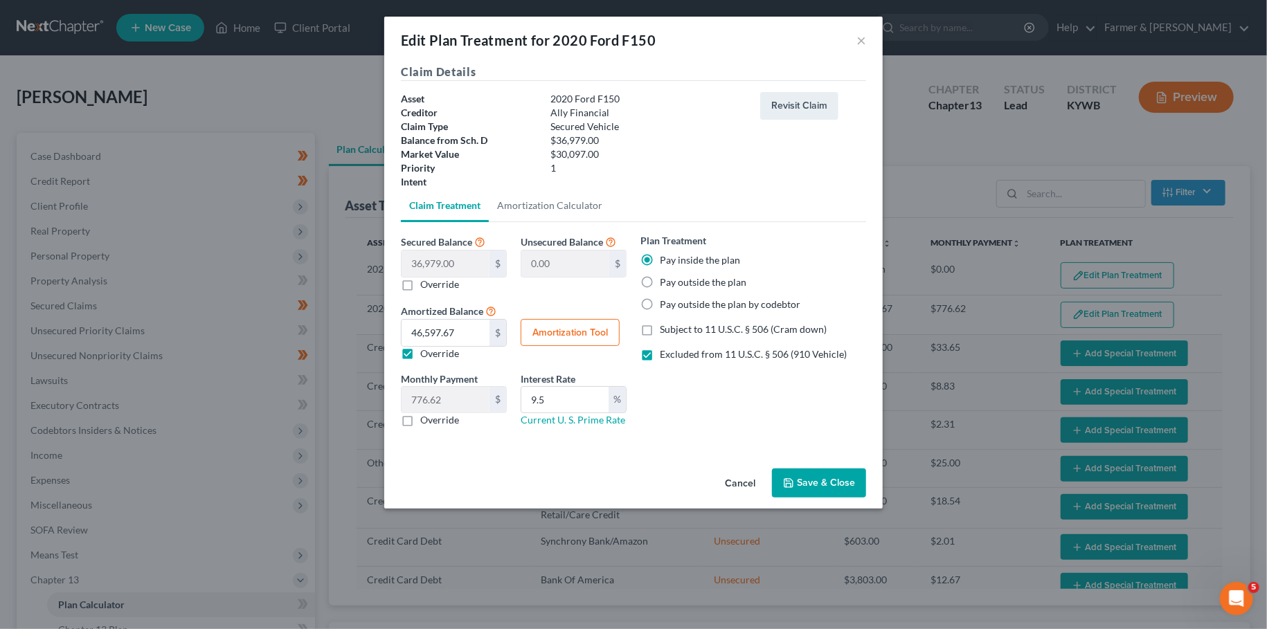
click at [532, 336] on button "Amortization Tool" at bounding box center [570, 333] width 99 height 28
type input "36,979.00"
type input "9.5"
type input "60"
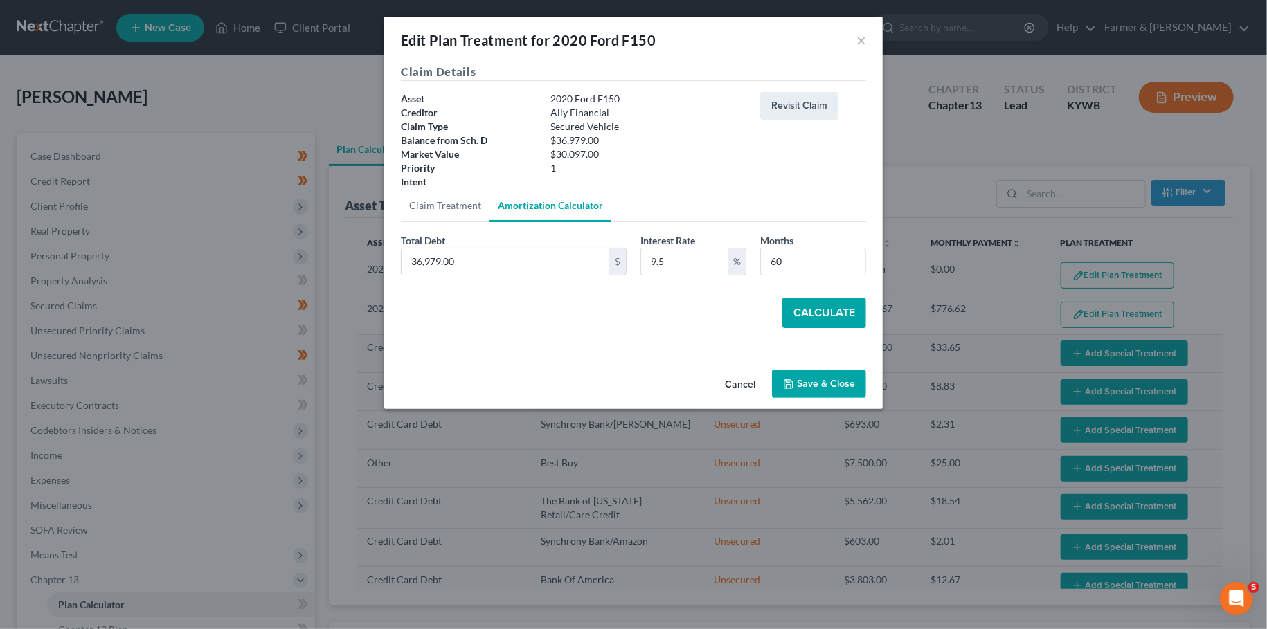
click at [808, 310] on button "Calculate" at bounding box center [824, 313] width 84 height 30
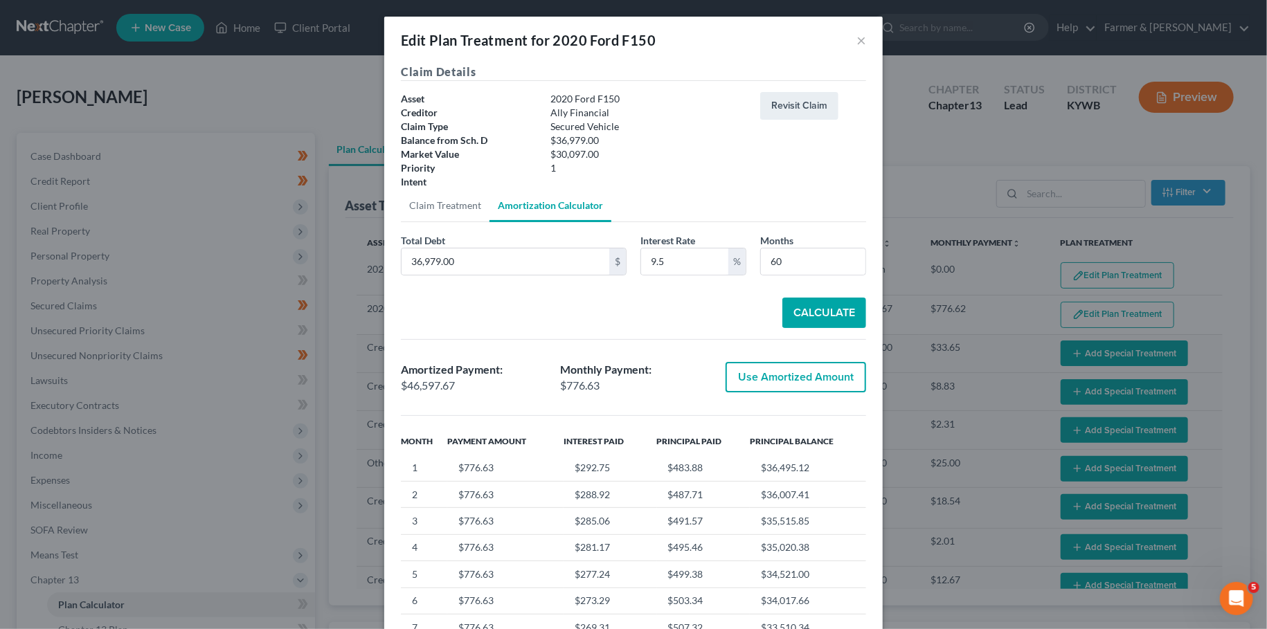
click at [807, 361] on div "Amortized Payment: $46,597.67 Monthly Payment: $776.63 Use Amortized Amount" at bounding box center [633, 378] width 479 height 54
click at [807, 363] on button "Use Amortized Amount" at bounding box center [796, 377] width 141 height 30
type input "46,597.66"
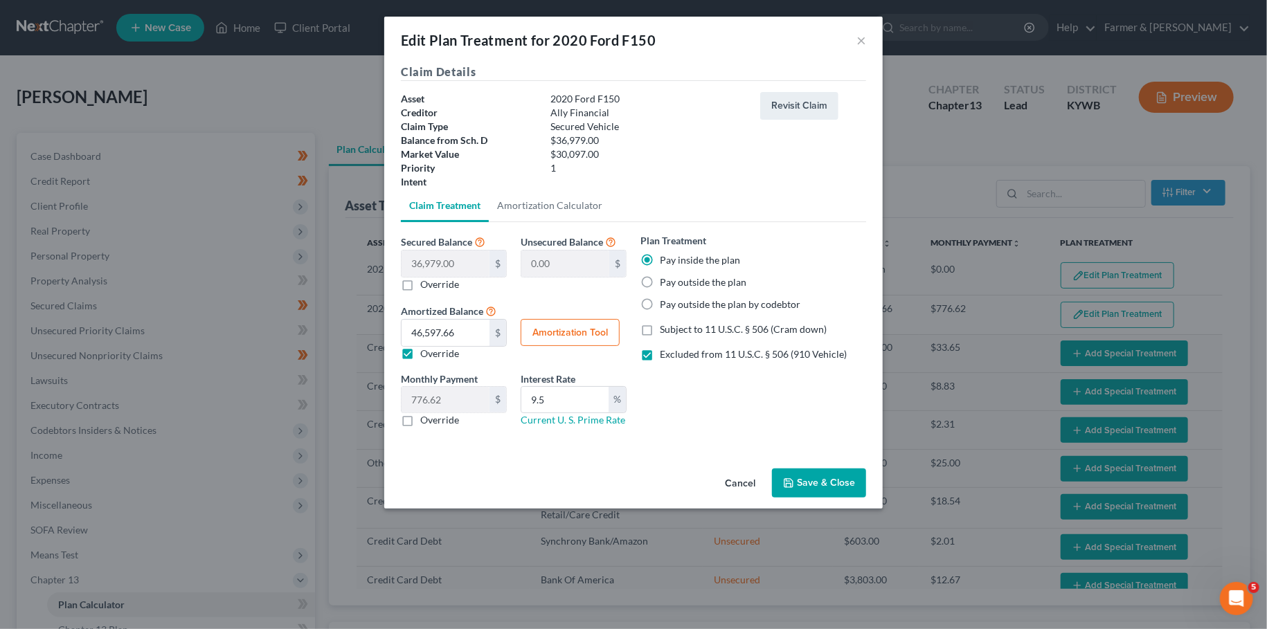
click at [843, 483] on button "Save & Close" at bounding box center [819, 483] width 94 height 29
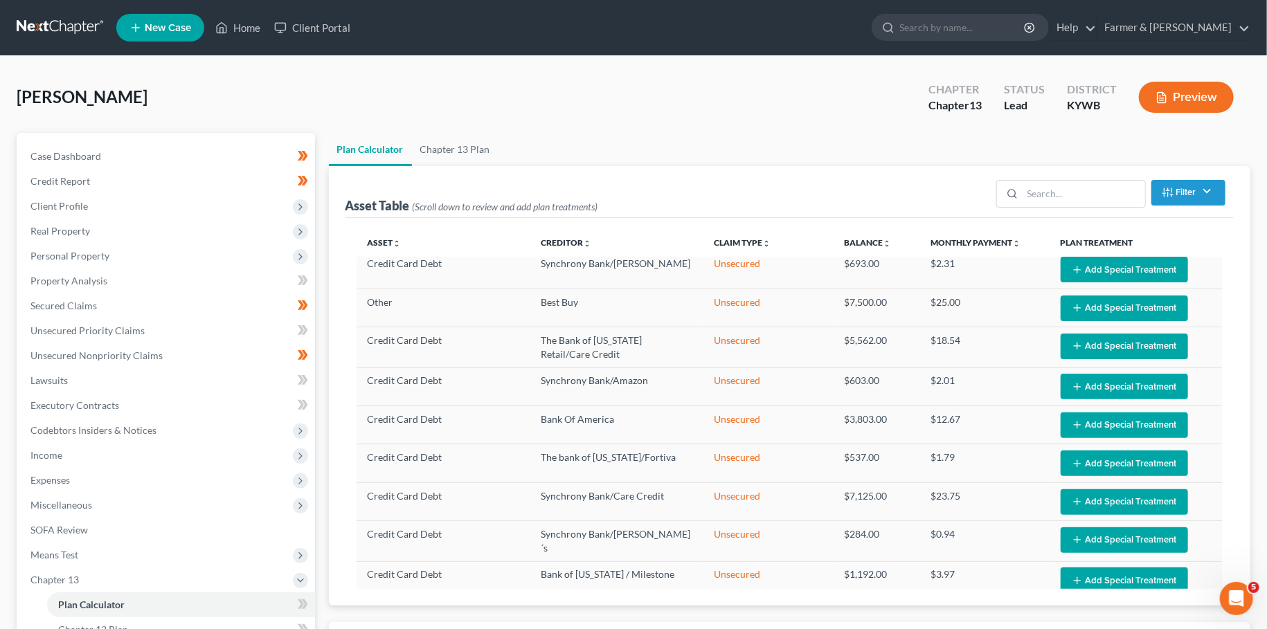
scroll to position [292, 0]
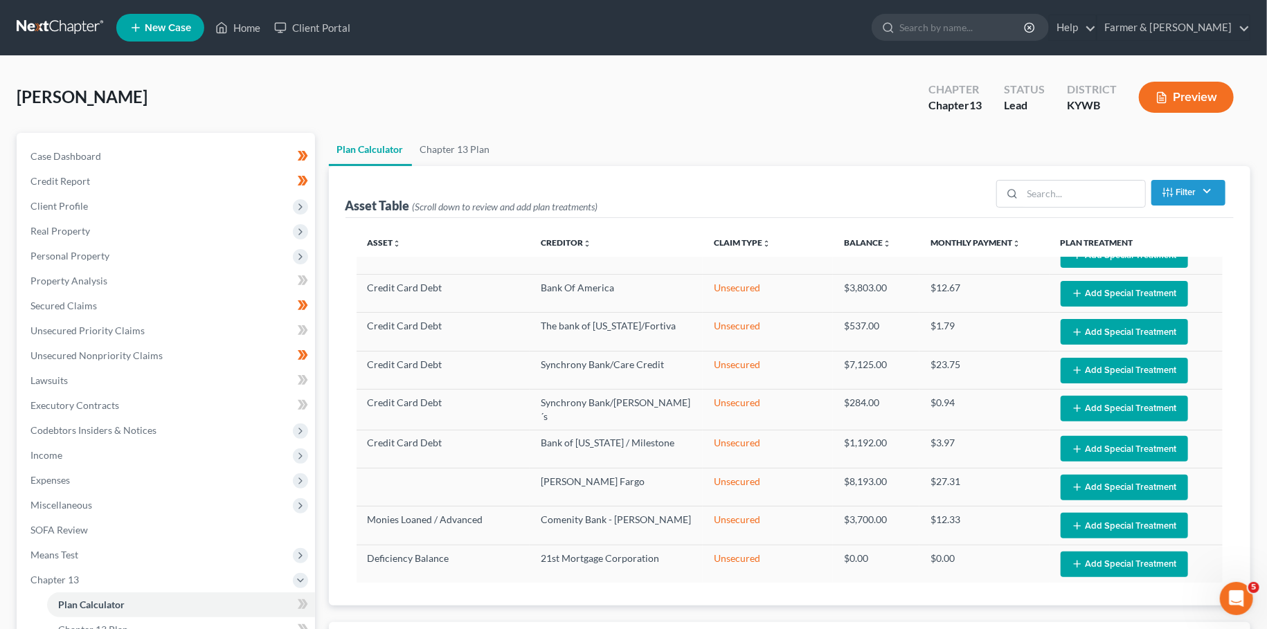
select select "59"
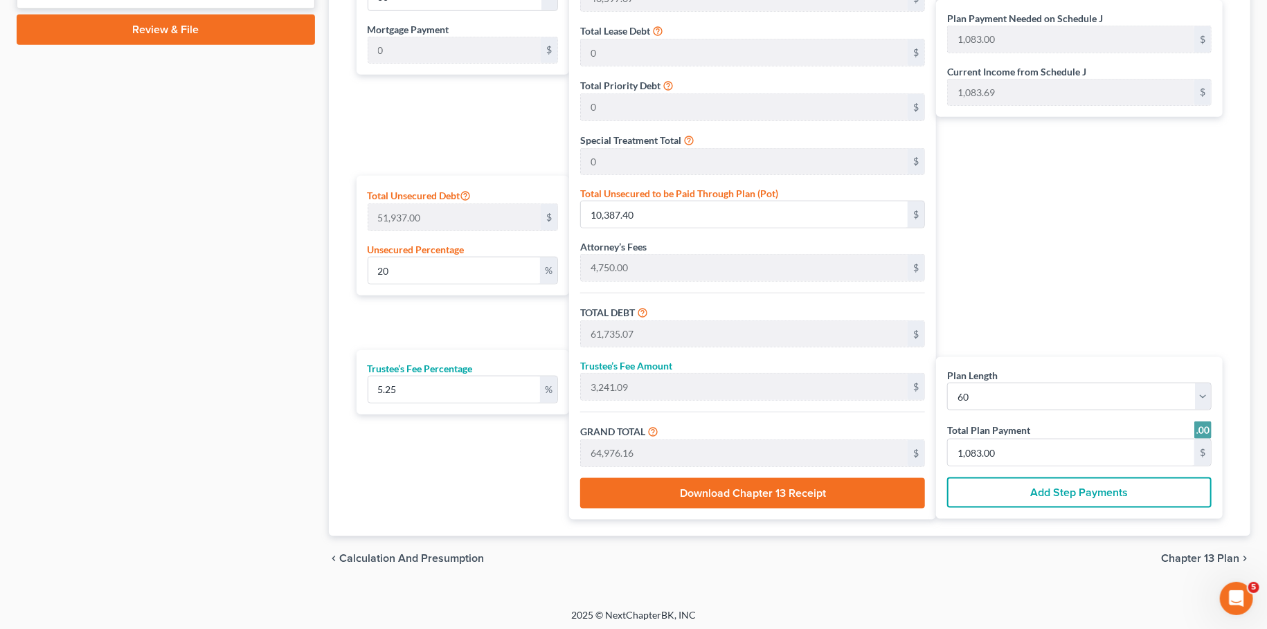
scroll to position [469, 0]
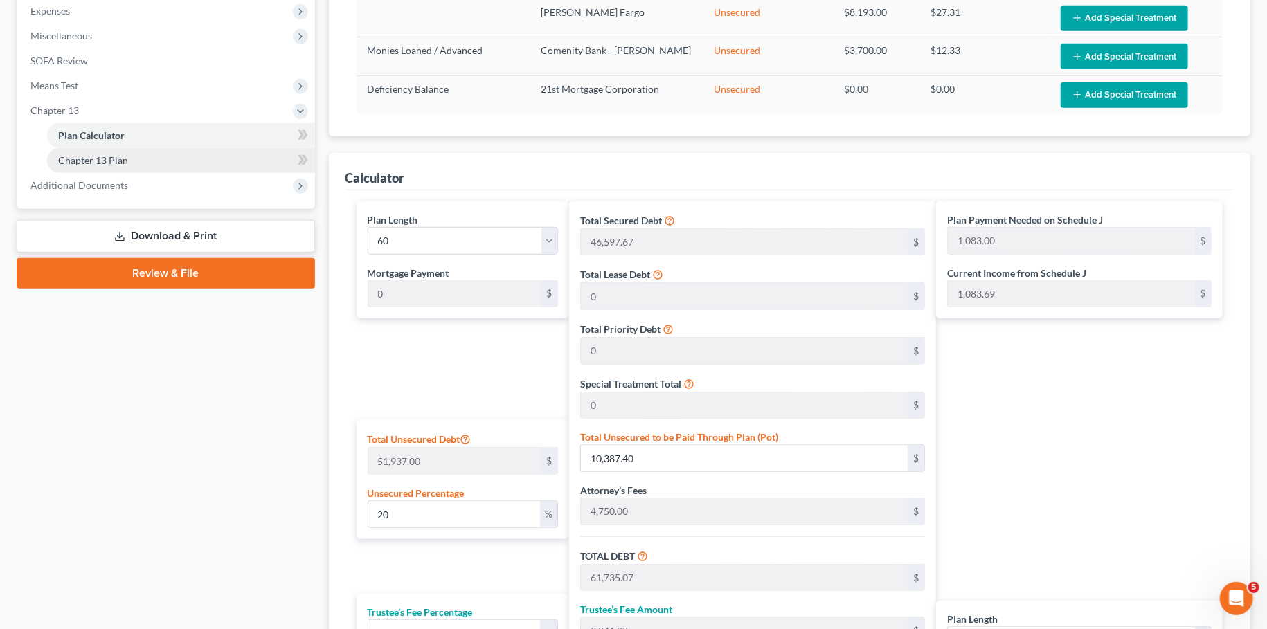
click at [93, 165] on span "Chapter 13 Plan" at bounding box center [93, 160] width 70 height 12
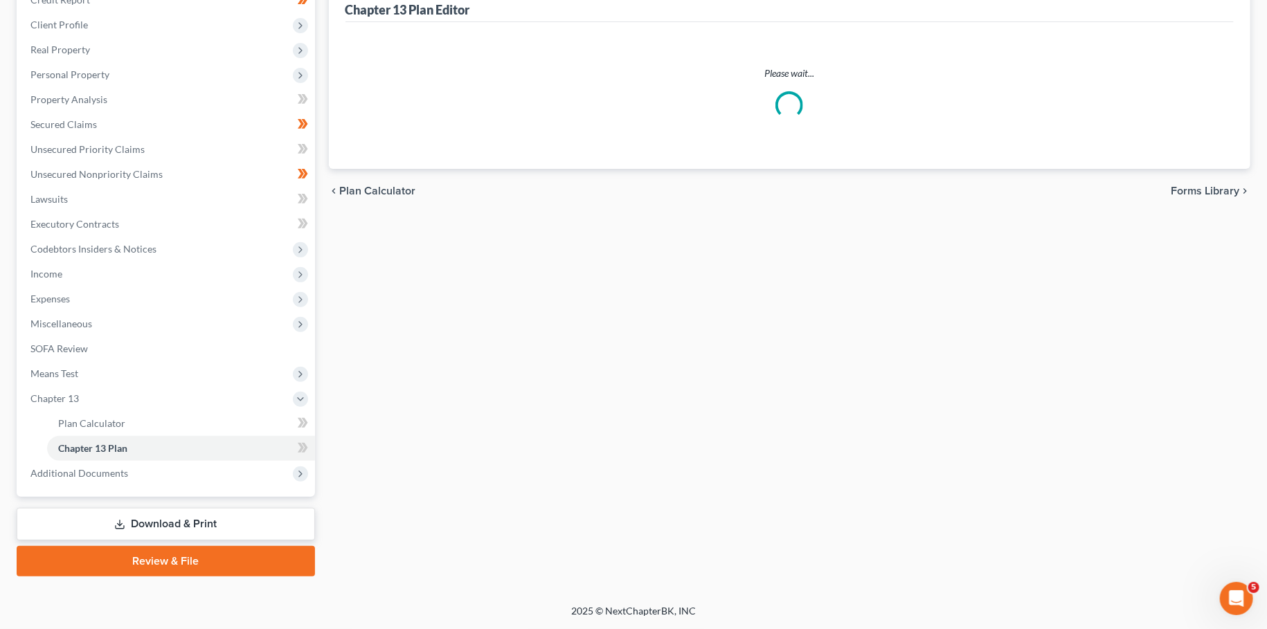
scroll to position [179, 0]
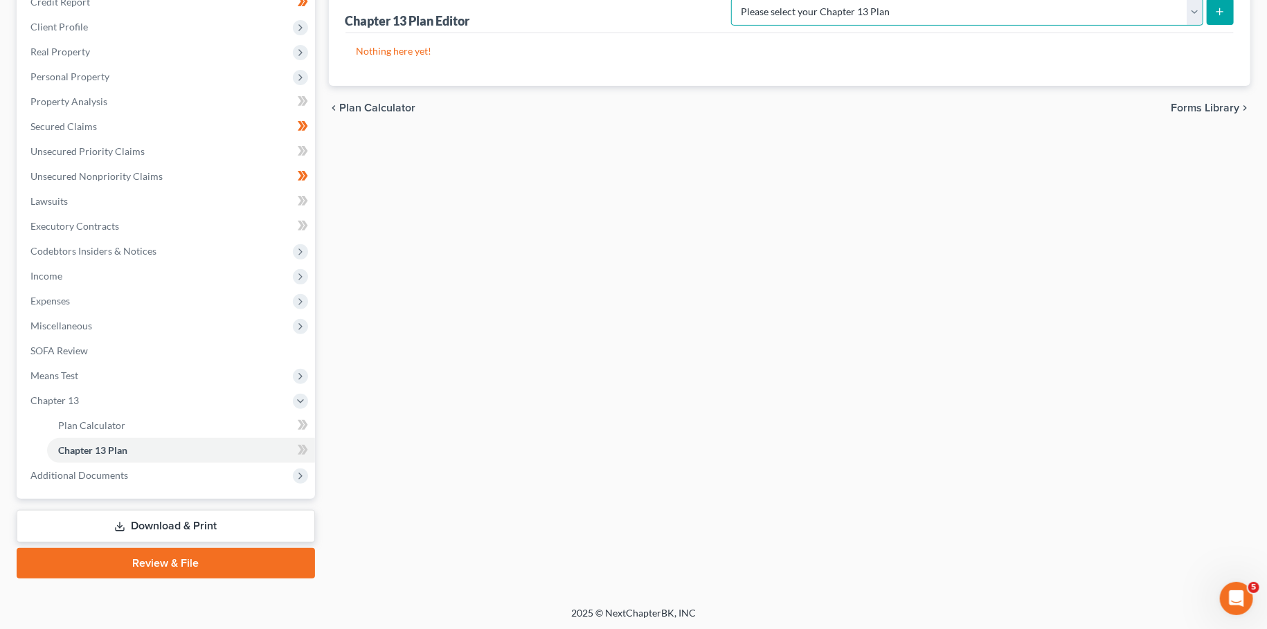
click at [731, 0] on select "Please select your Chapter 13 Plan National Form Plan - Official Form 113 Natio…" at bounding box center [967, 12] width 472 height 28
select select "3"
click option "National Form Plan - Official Form 113: Farmer & [PERSON_NAME] Plan with TFS Bi…" at bounding box center [0, 0] width 0 height 0
click at [1223, 10] on icon "submit" at bounding box center [1219, 11] width 11 height 11
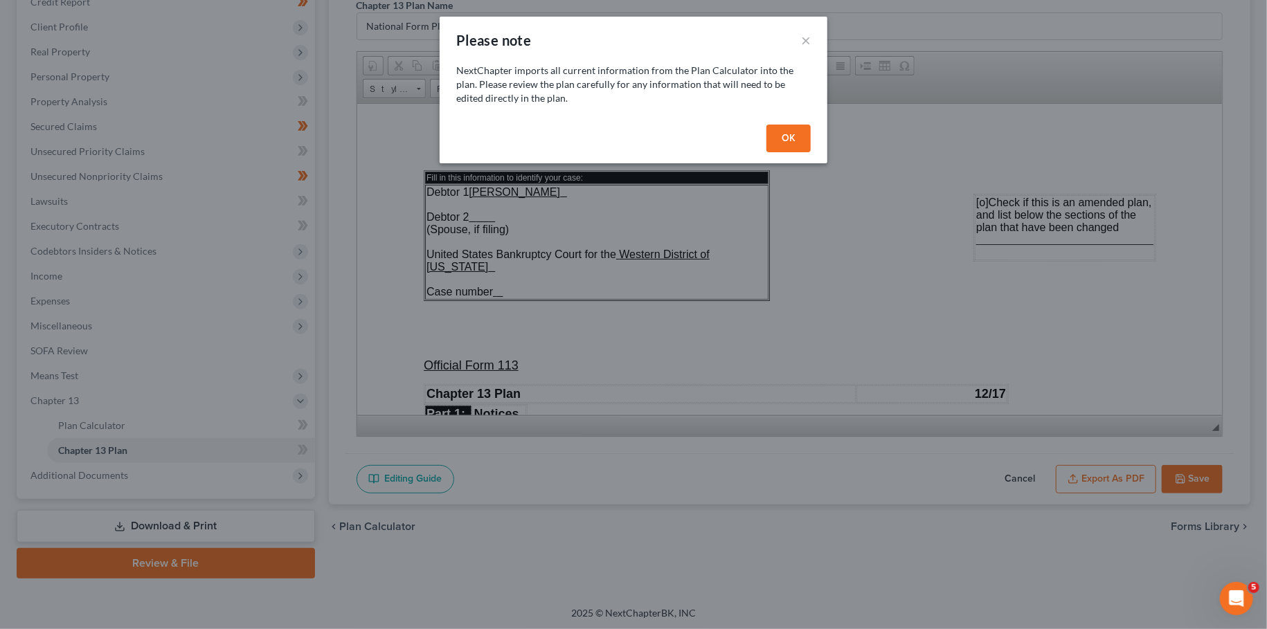
scroll to position [0, 0]
drag, startPoint x: 777, startPoint y: 132, endPoint x: 775, endPoint y: 149, distance: 17.4
click at [777, 132] on button "OK" at bounding box center [788, 139] width 44 height 28
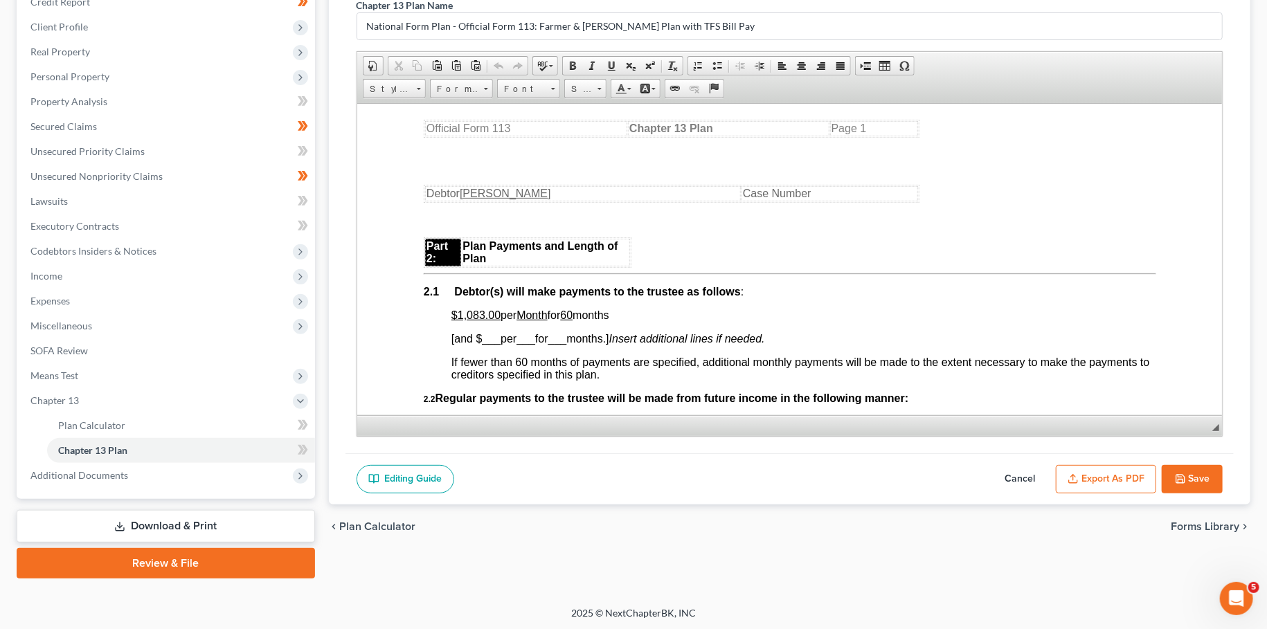
scroll to position [731, 0]
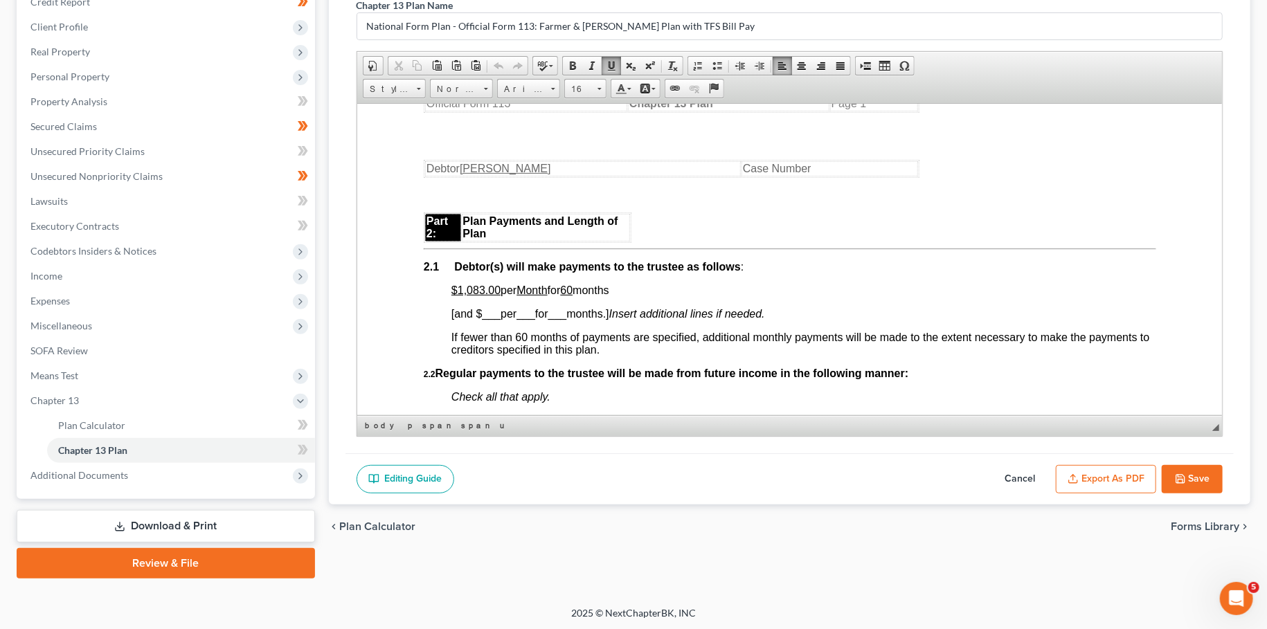
drag, startPoint x: 492, startPoint y: 303, endPoint x: 629, endPoint y: 296, distance: 137.2
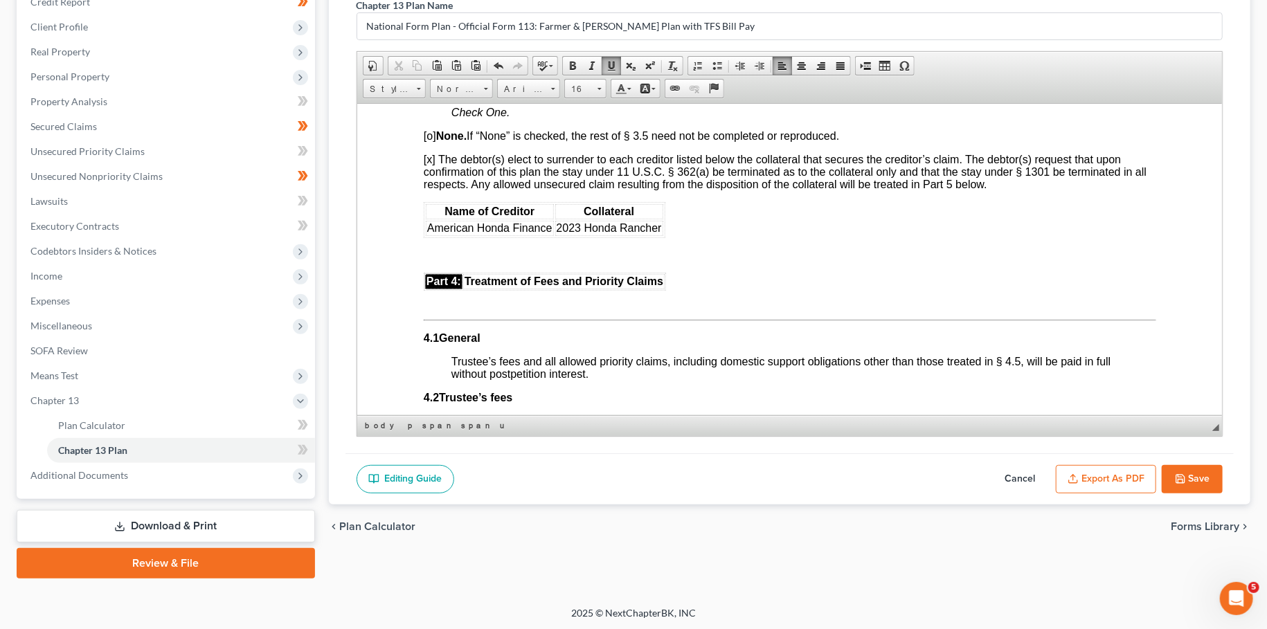
scroll to position [2193, 0]
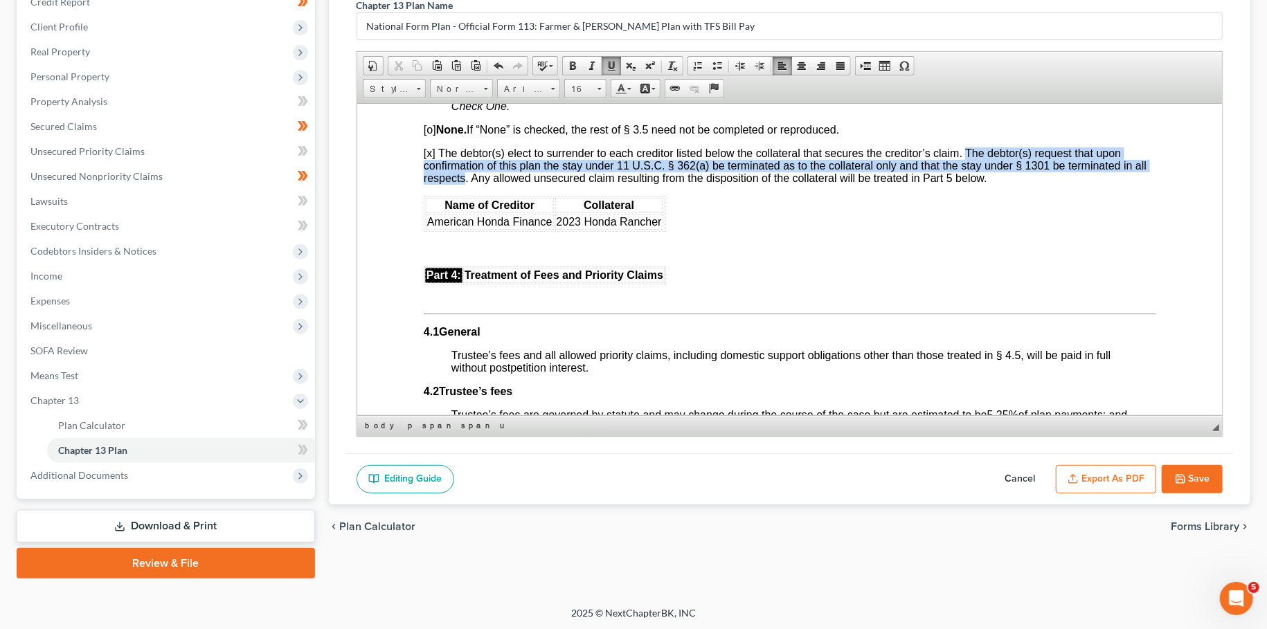
drag, startPoint x: 967, startPoint y: 198, endPoint x: 466, endPoint y: 226, distance: 502.0
click at [466, 183] on span "[x] The debtor(s) elect to surrender to each creditor listed below the collater…" at bounding box center [784, 165] width 723 height 37
click at [570, 57] on link "Bold" at bounding box center [572, 66] width 19 height 18
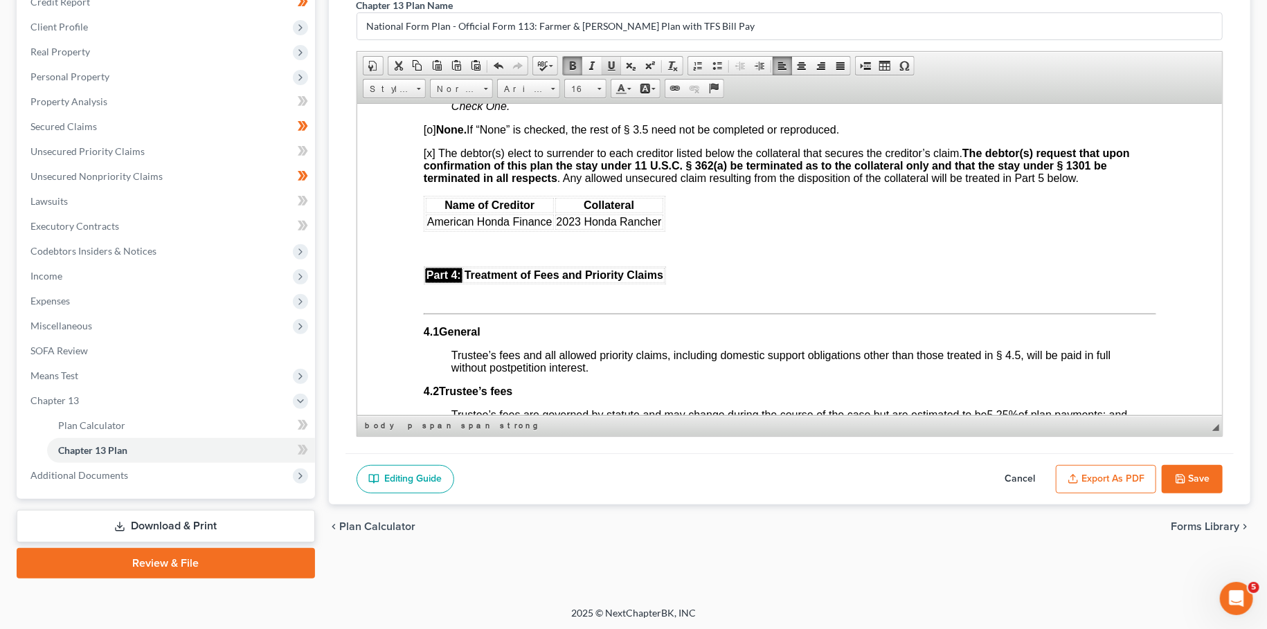
click at [610, 62] on span at bounding box center [611, 65] width 11 height 11
click at [611, 183] on strong "The debtor(s) request that upon confirmation of this plan the stay under 11 U.S…" at bounding box center [776, 165] width 706 height 37
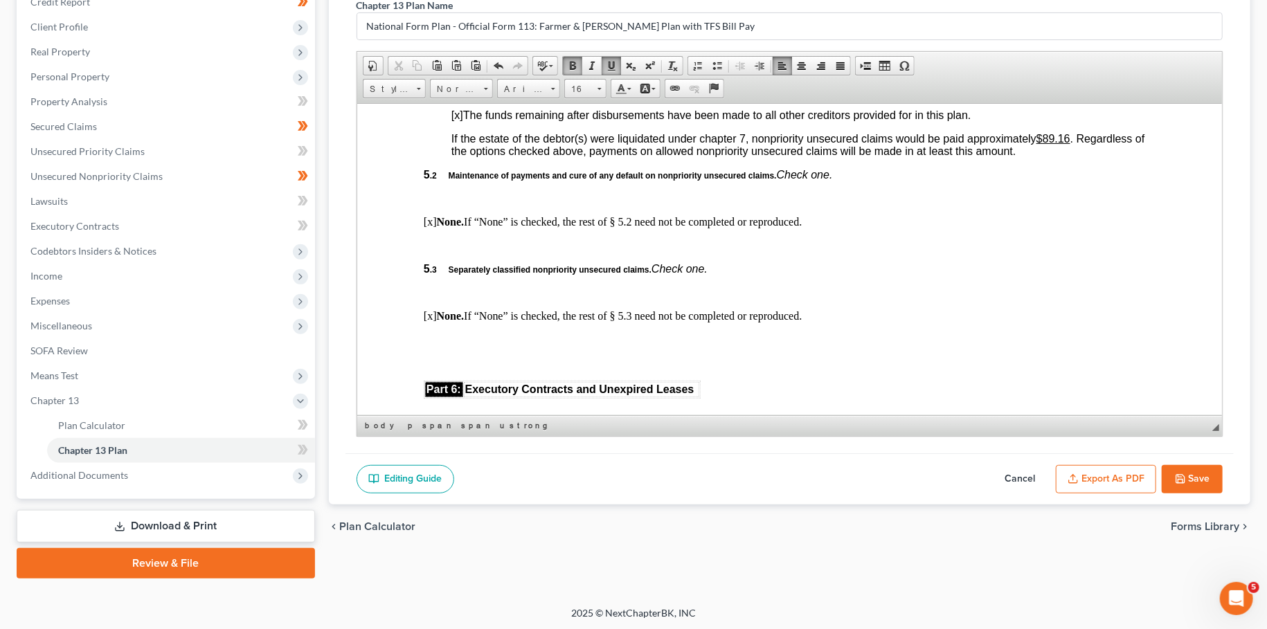
scroll to position [3046, 0]
click at [472, 96] on u "20.00%" at bounding box center [483, 90] width 37 height 12
click at [1050, 143] on u "$89.16" at bounding box center [1053, 137] width 34 height 12
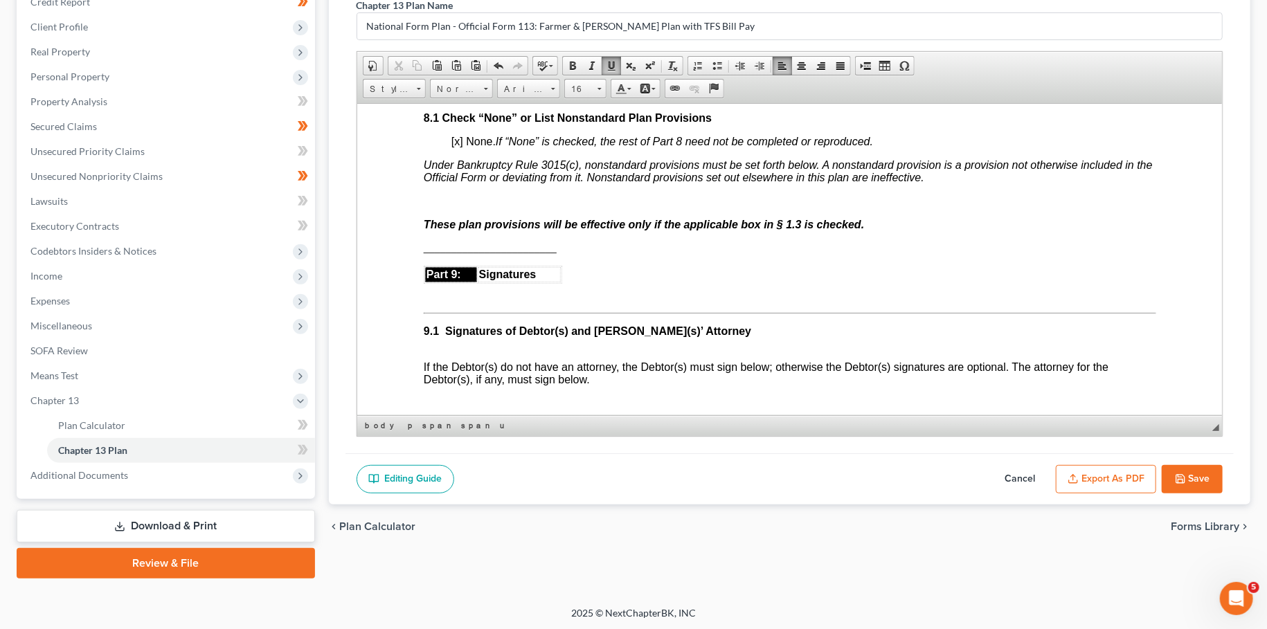
scroll to position [3777, 0]
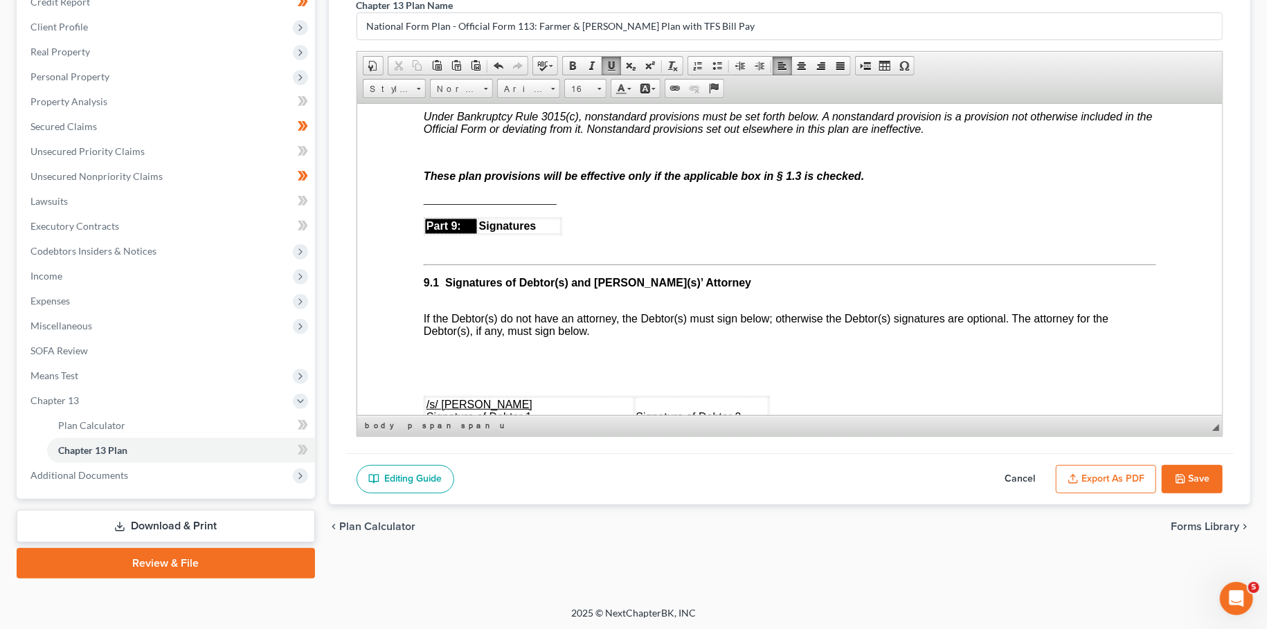
click at [1140, 471] on button "Export as PDF" at bounding box center [1106, 479] width 100 height 29
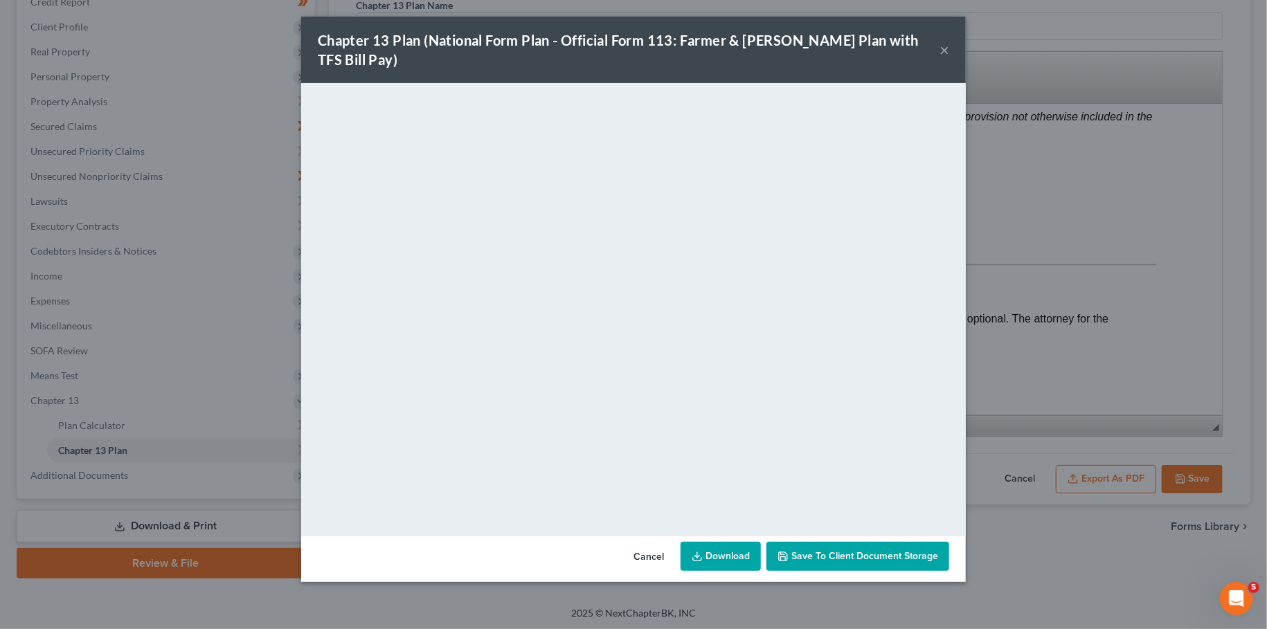
click at [902, 542] on button "Save to Client Document Storage" at bounding box center [857, 556] width 183 height 29
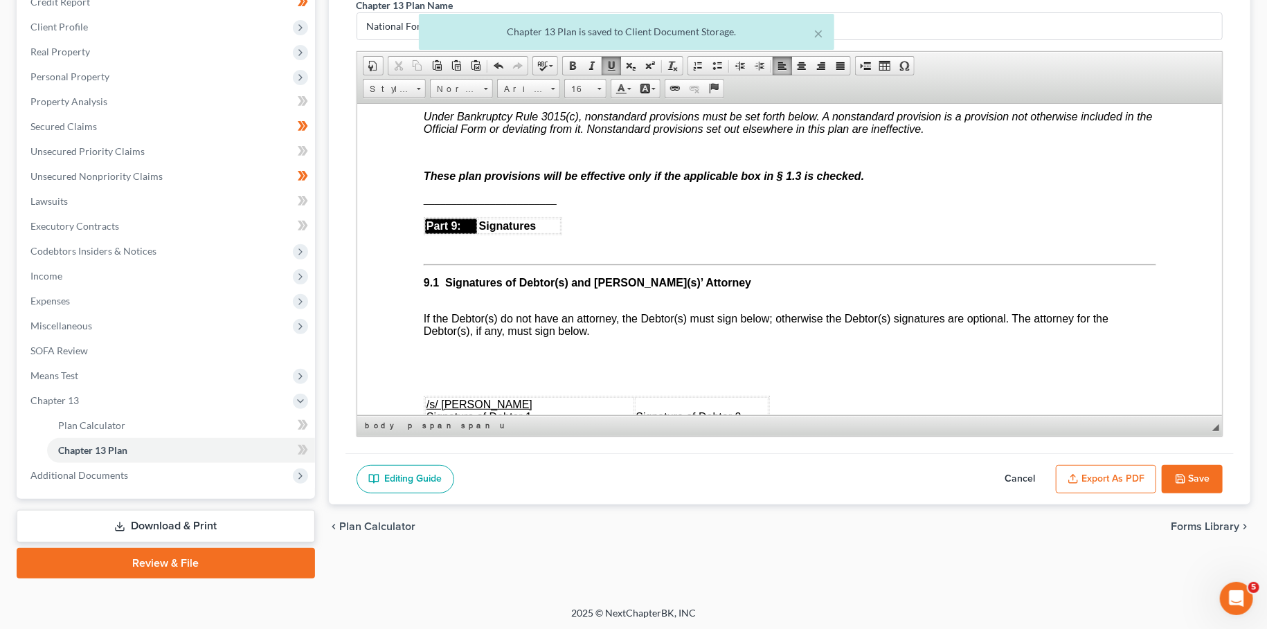
click at [1183, 478] on icon "button" at bounding box center [1180, 479] width 11 height 11
select select "3"
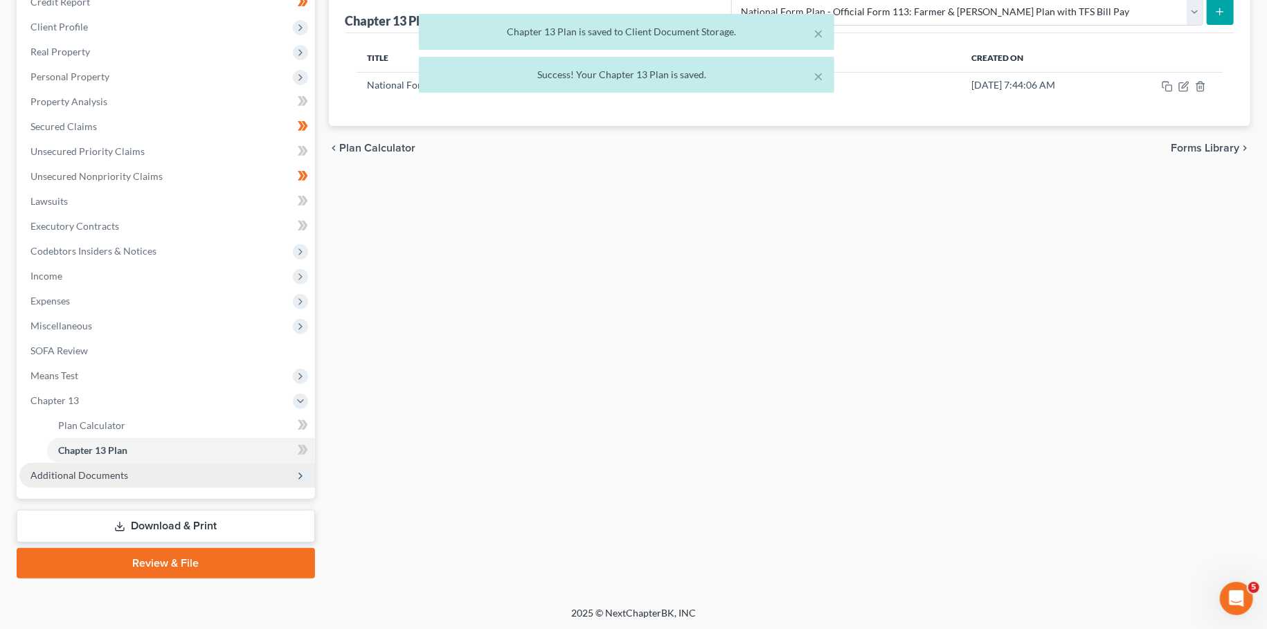
click at [78, 478] on span "Additional Documents" at bounding box center [79, 475] width 98 height 12
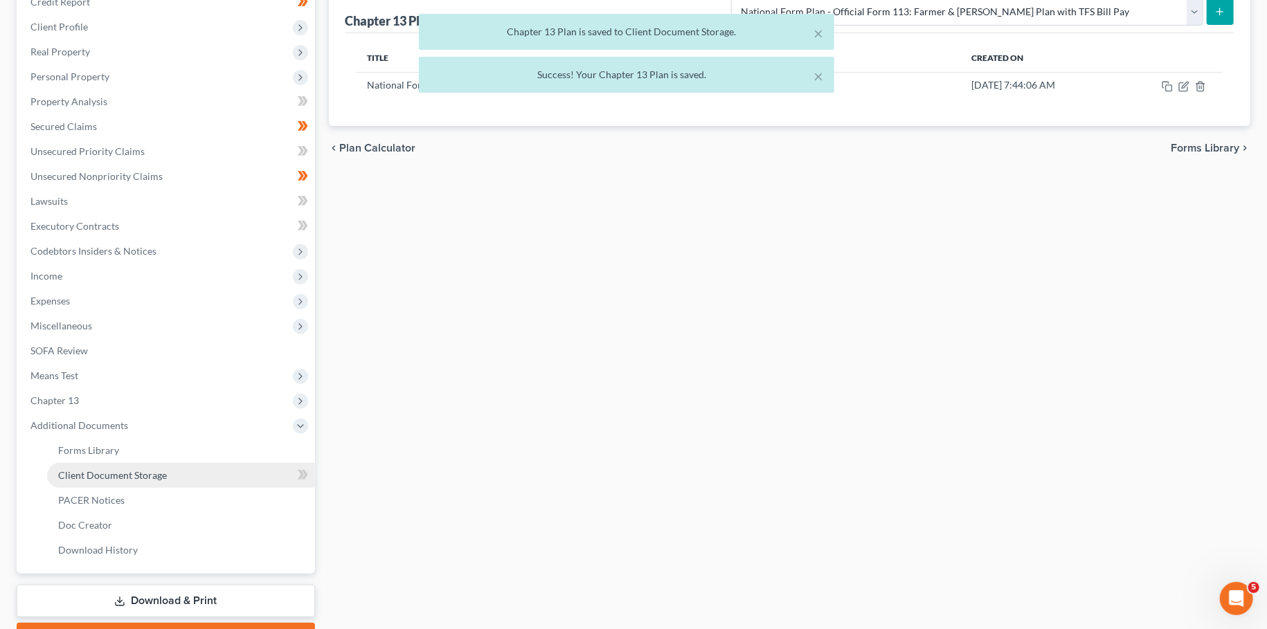
click at [78, 477] on span "Client Document Storage" at bounding box center [112, 475] width 109 height 12
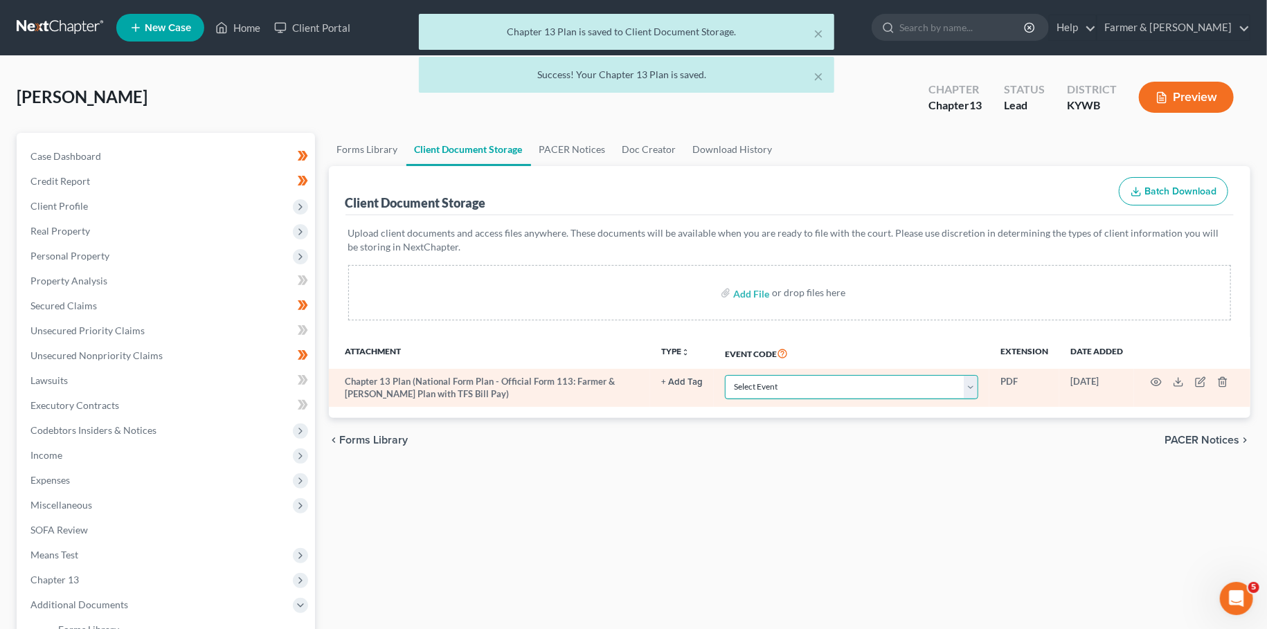
select select "16"
click option "Chapter 13 Plan" at bounding box center [0, 0] width 0 height 0
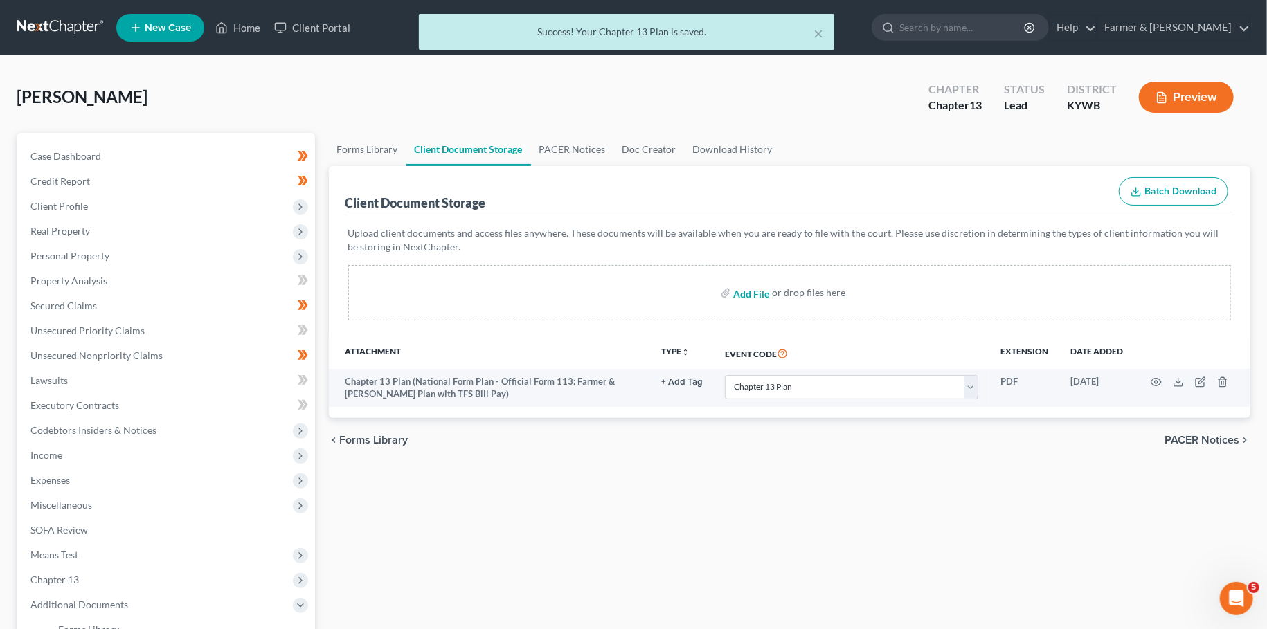
click at [744, 292] on input "file" at bounding box center [749, 292] width 33 height 25
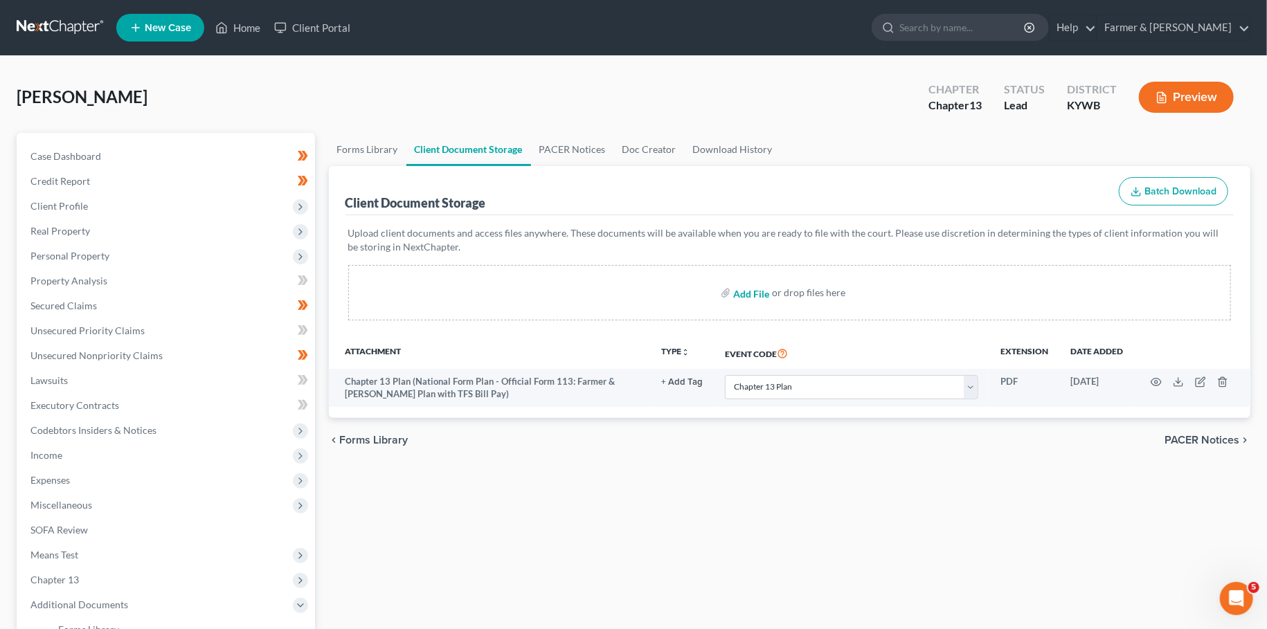
type input "C:\fakepath\SwansonJr_TimothyA_06531_KYW_CC_039852031.pdf"
select select "16"
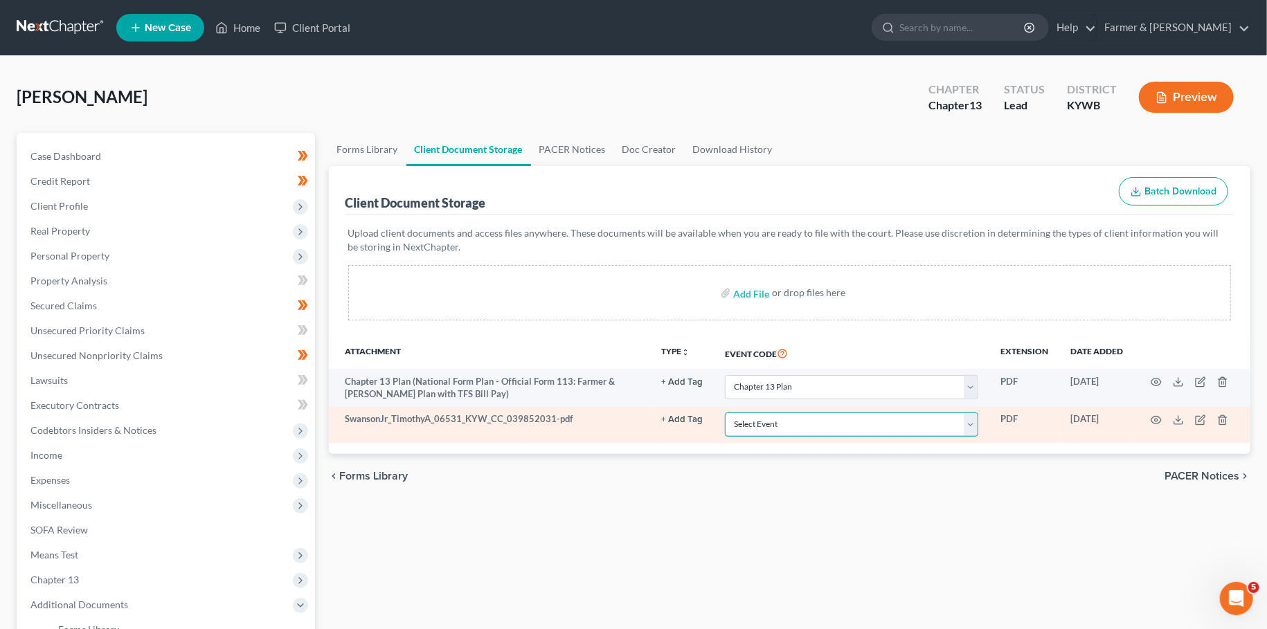
select select "7"
click option "Certificate of Credit Counseling" at bounding box center [0, 0] width 0 height 0
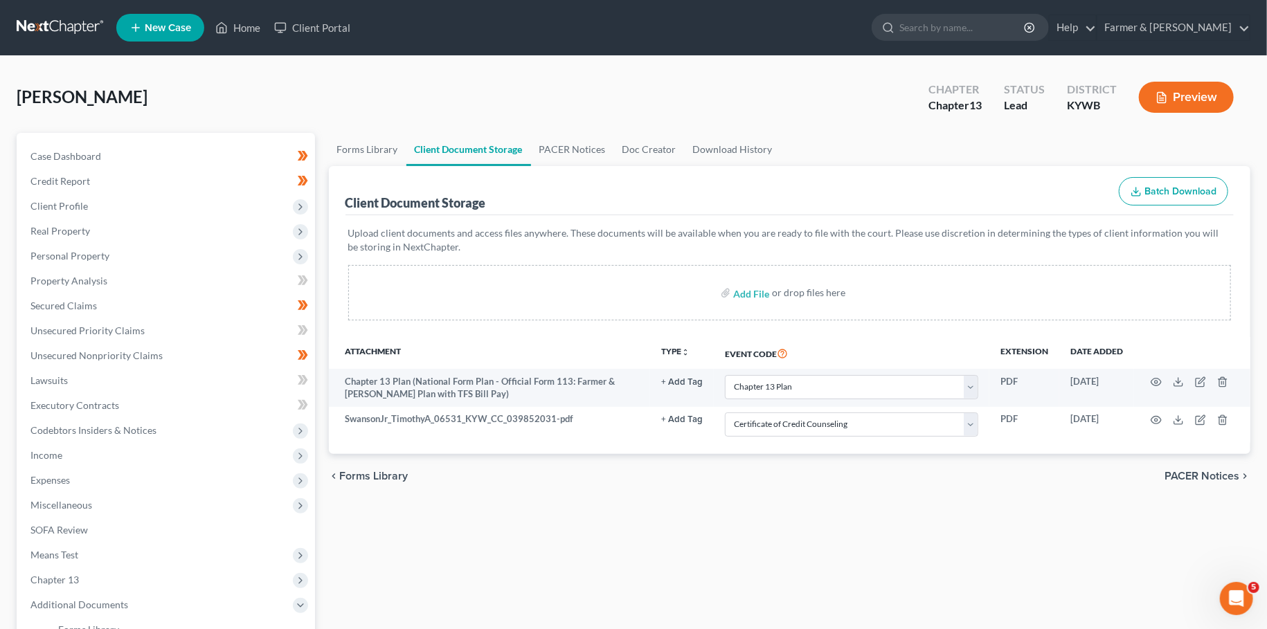
click at [677, 478] on div "chevron_left Forms Library PACER Notices chevron_right" at bounding box center [790, 476] width 922 height 44
click at [115, 260] on span "Personal Property" at bounding box center [167, 256] width 296 height 25
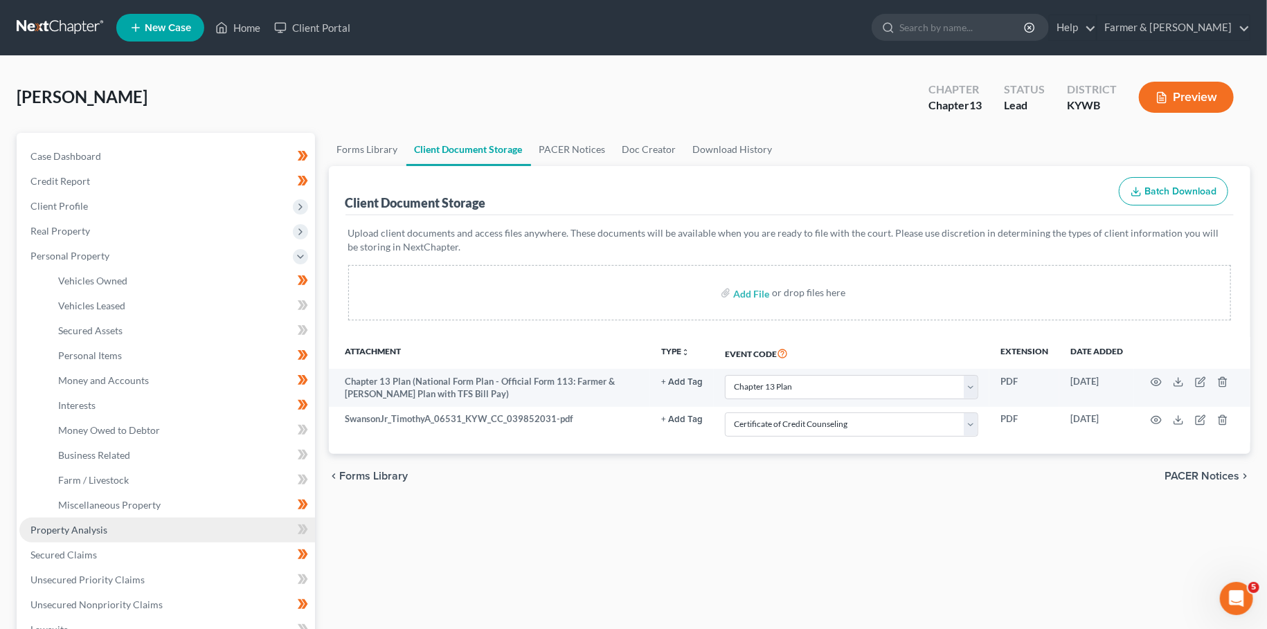
click at [107, 523] on link "Property Analysis" at bounding box center [167, 530] width 296 height 25
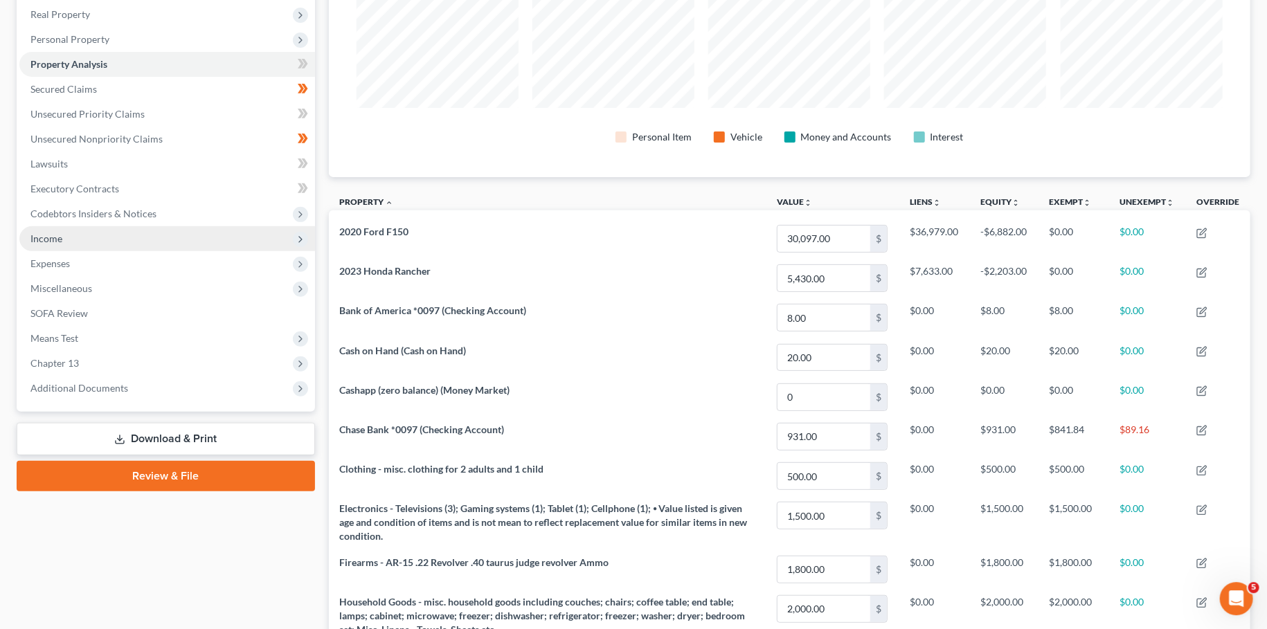
scroll to position [122, 0]
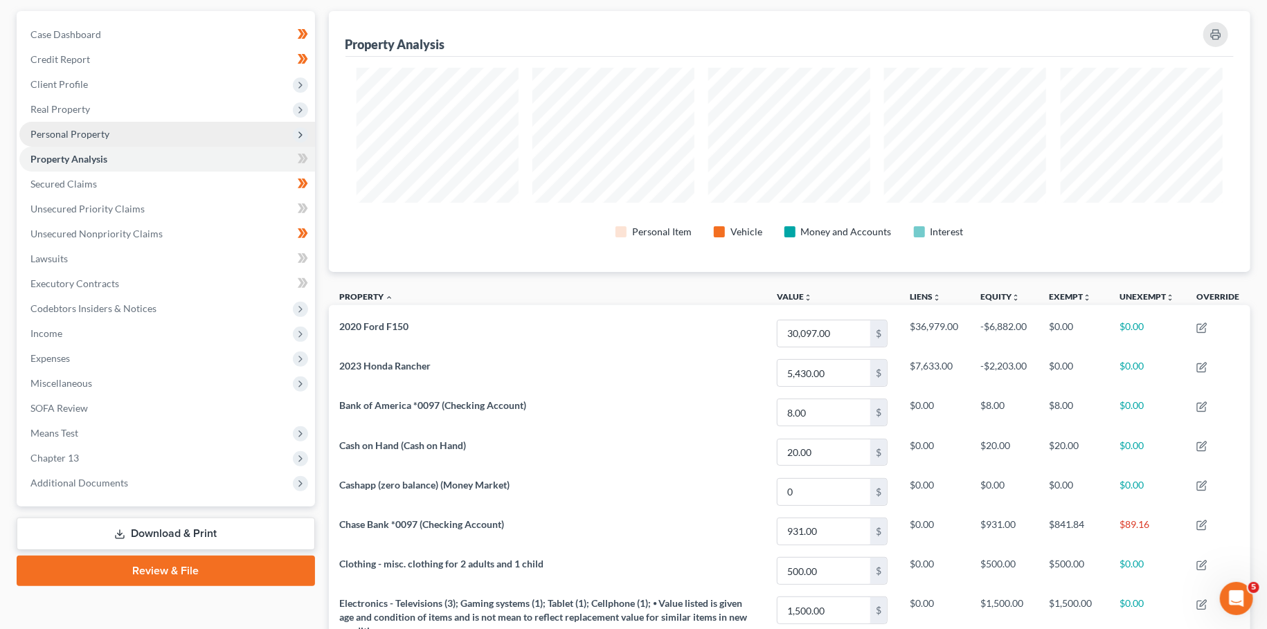
click at [45, 133] on span "Personal Property" at bounding box center [69, 134] width 79 height 12
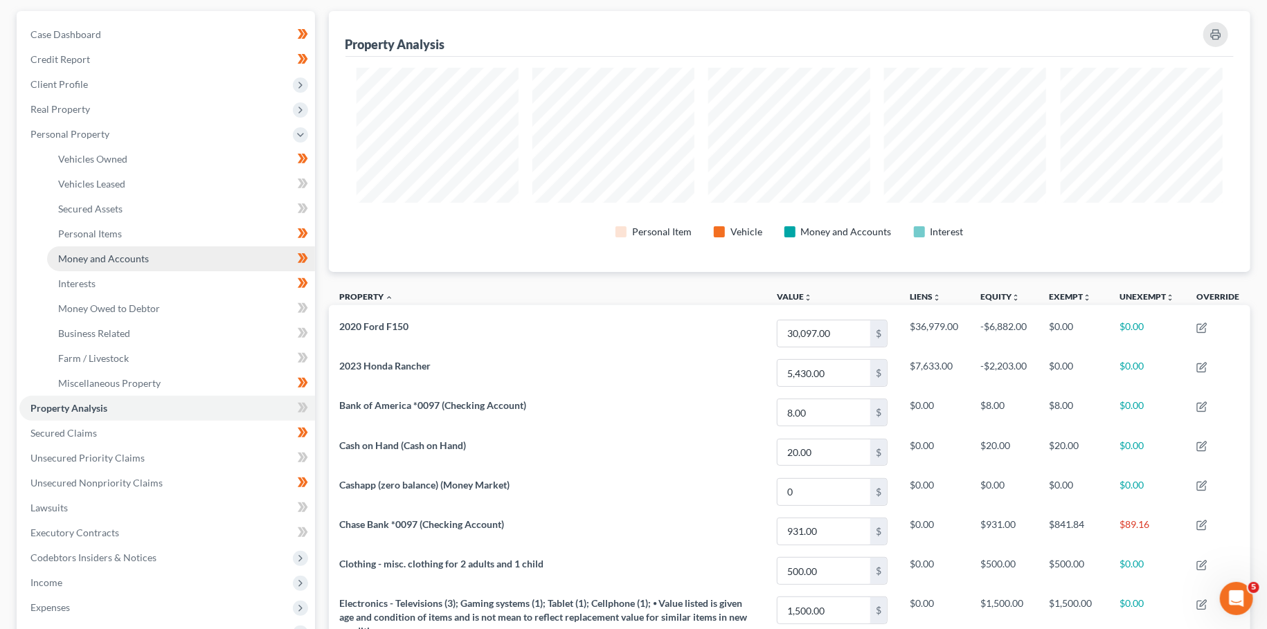
click at [63, 260] on span "Money and Accounts" at bounding box center [103, 259] width 91 height 12
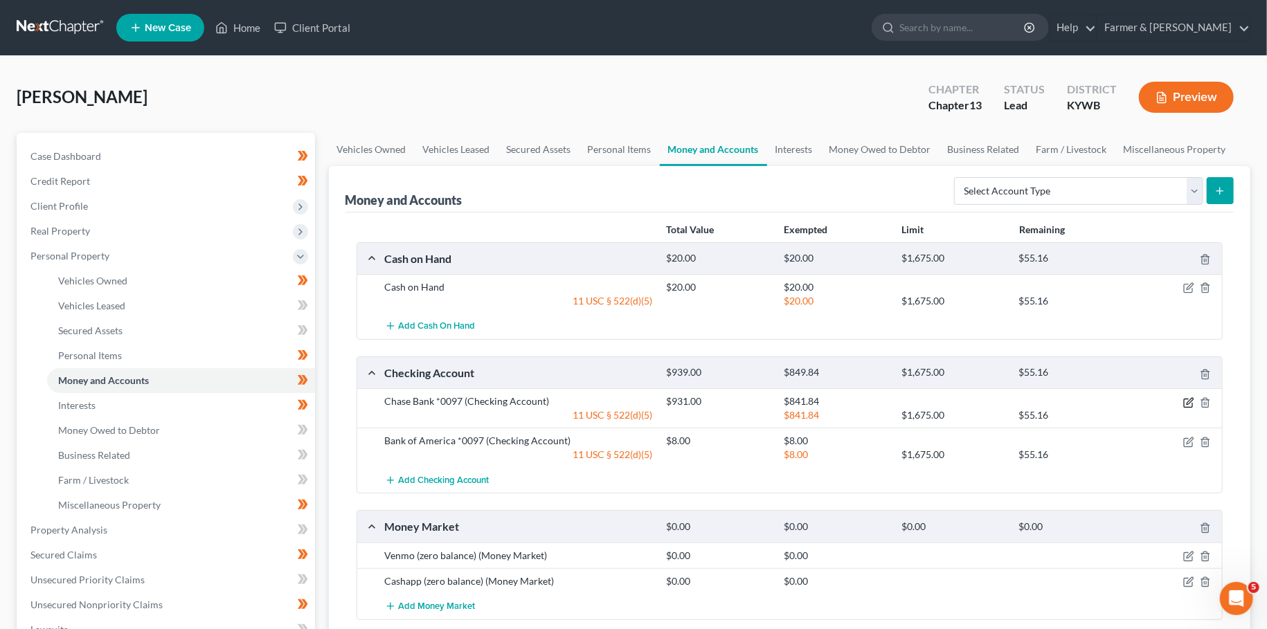
click at [1188, 399] on icon "button" at bounding box center [1188, 402] width 11 height 11
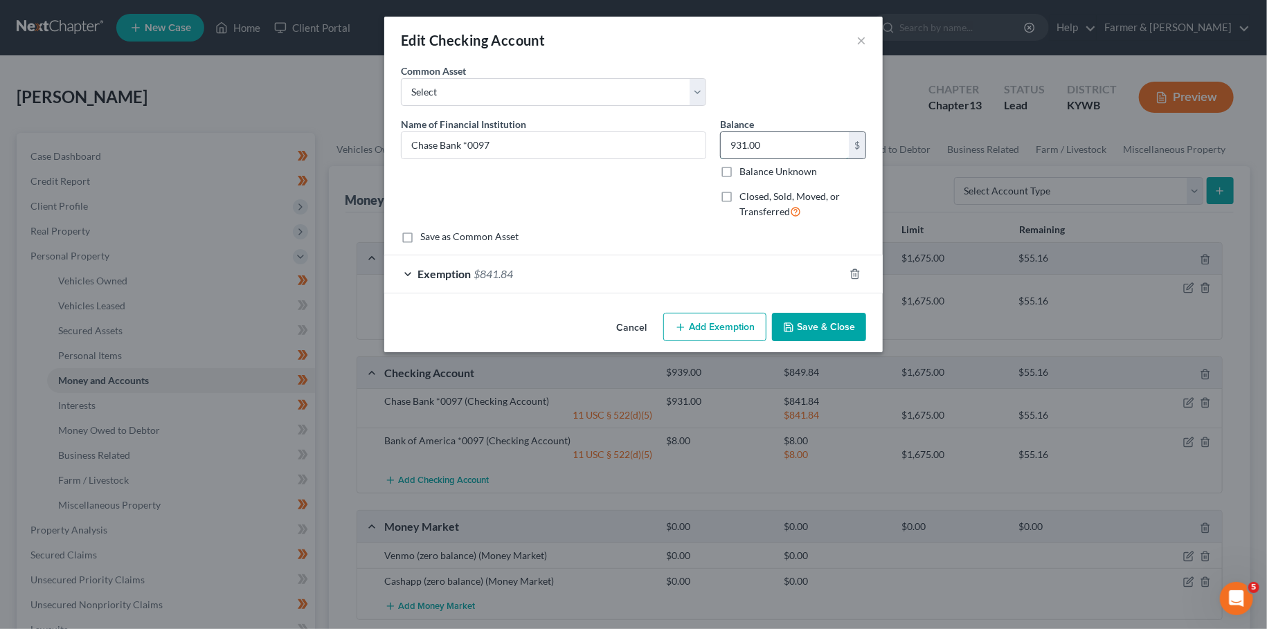
click at [809, 145] on input "931.00" at bounding box center [785, 145] width 128 height 26
type input "841.84"
click at [814, 327] on button "Save & Close" at bounding box center [819, 327] width 94 height 29
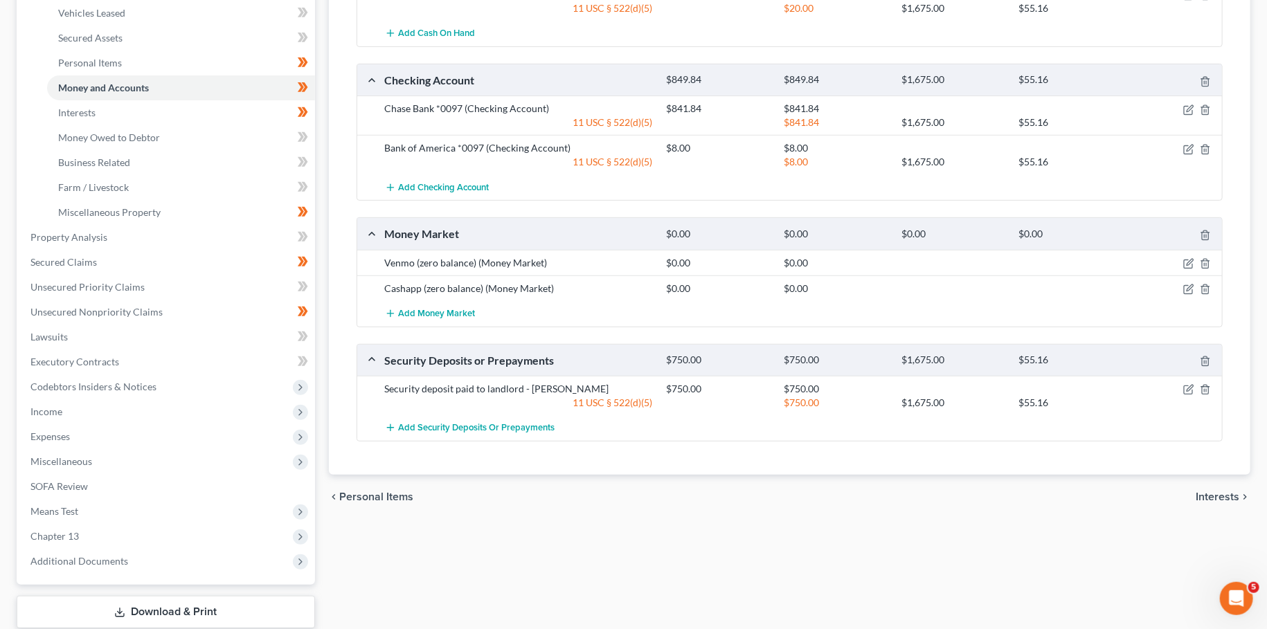
scroll to position [366, 0]
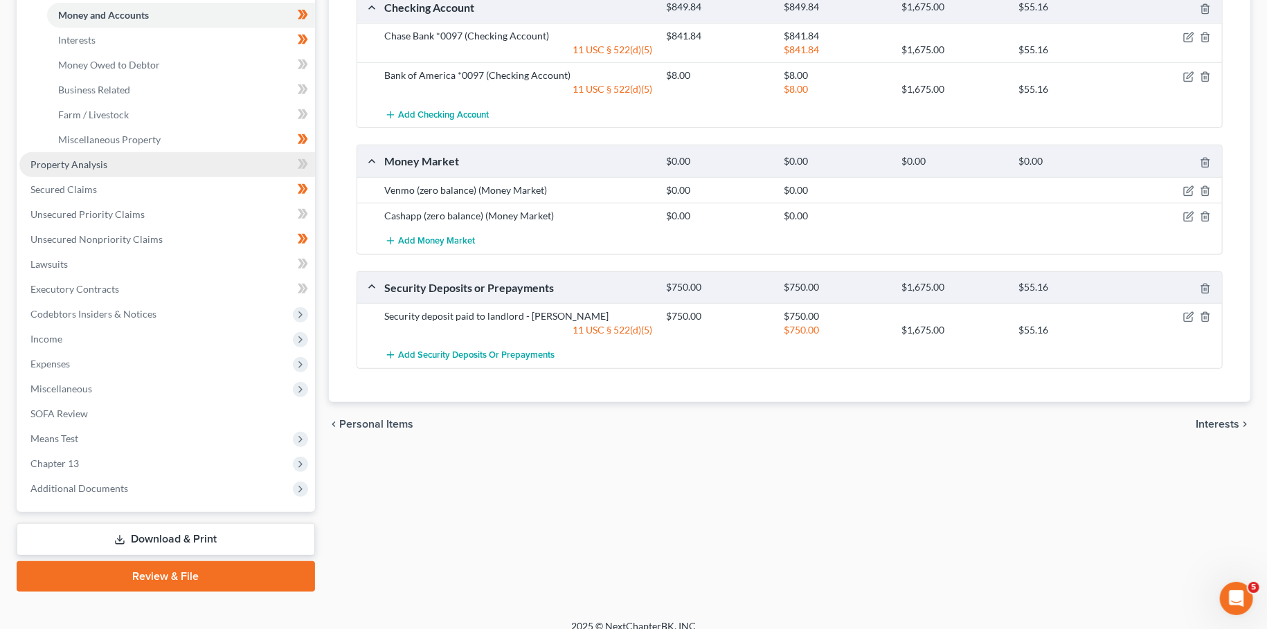
click at [107, 165] on link "Property Analysis" at bounding box center [167, 164] width 296 height 25
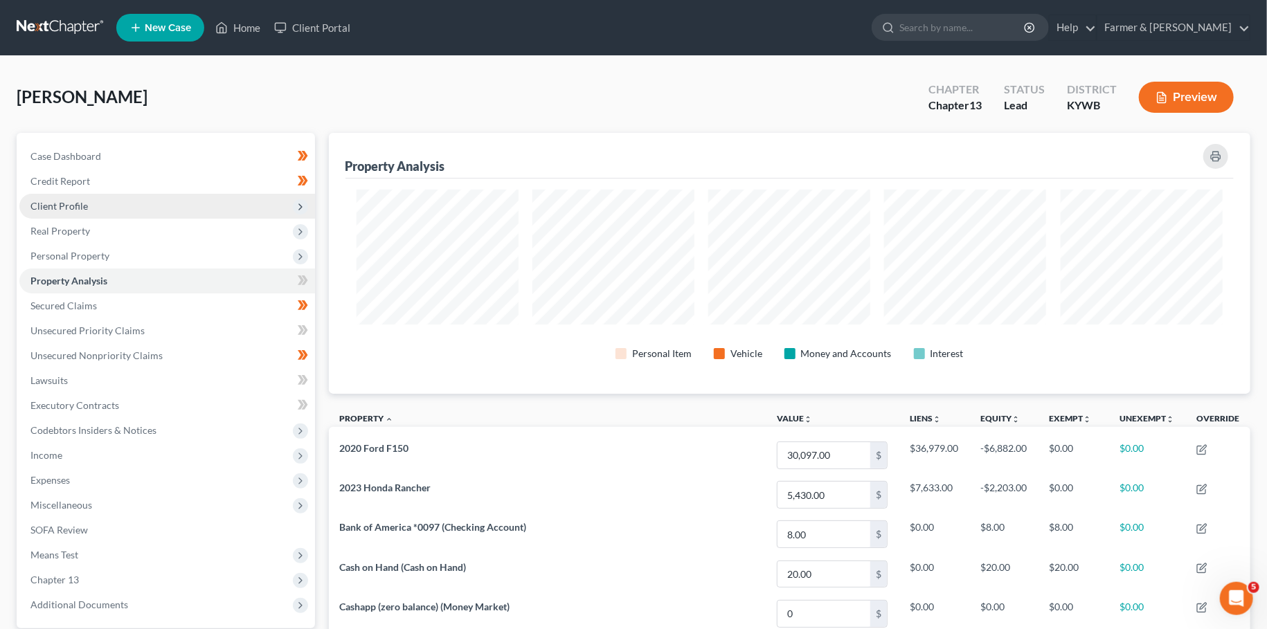
scroll to position [260, 921]
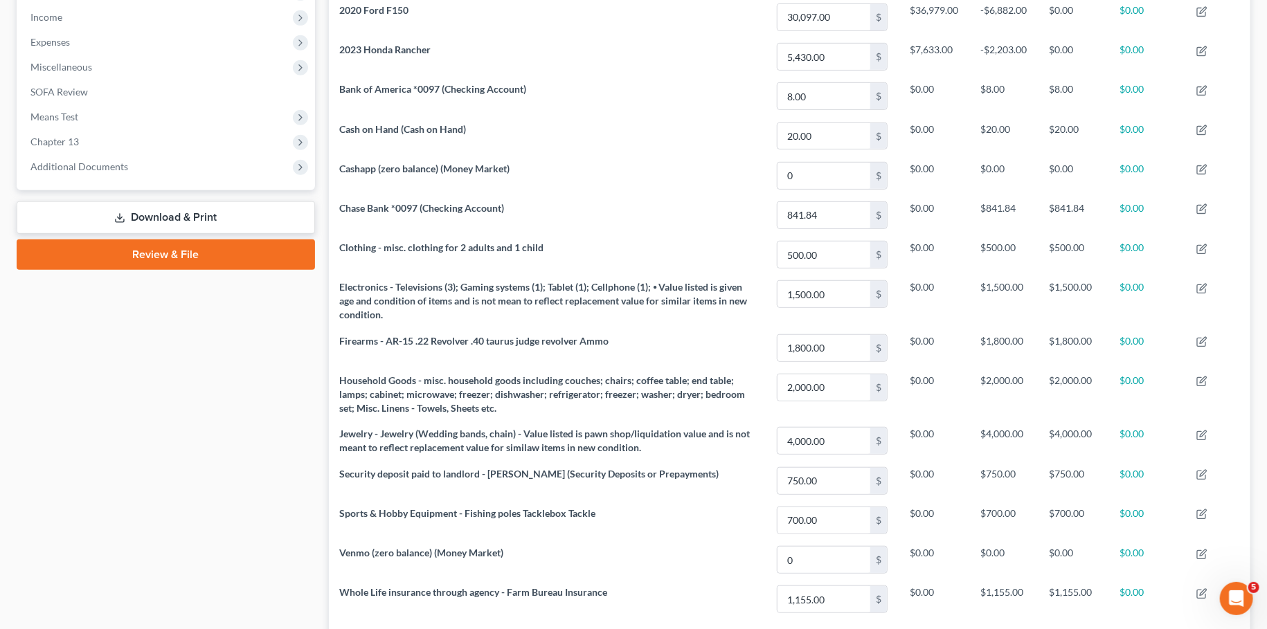
click at [225, 256] on link "Review & File" at bounding box center [166, 255] width 298 height 30
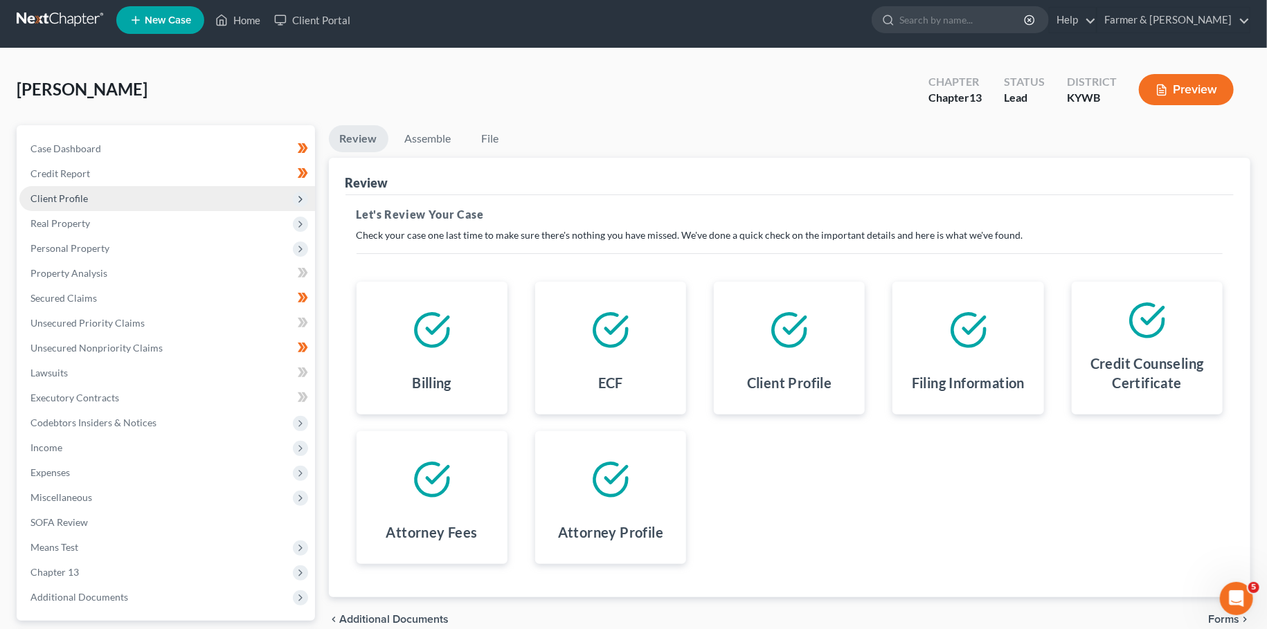
click at [109, 188] on span "Client Profile" at bounding box center [167, 198] width 296 height 25
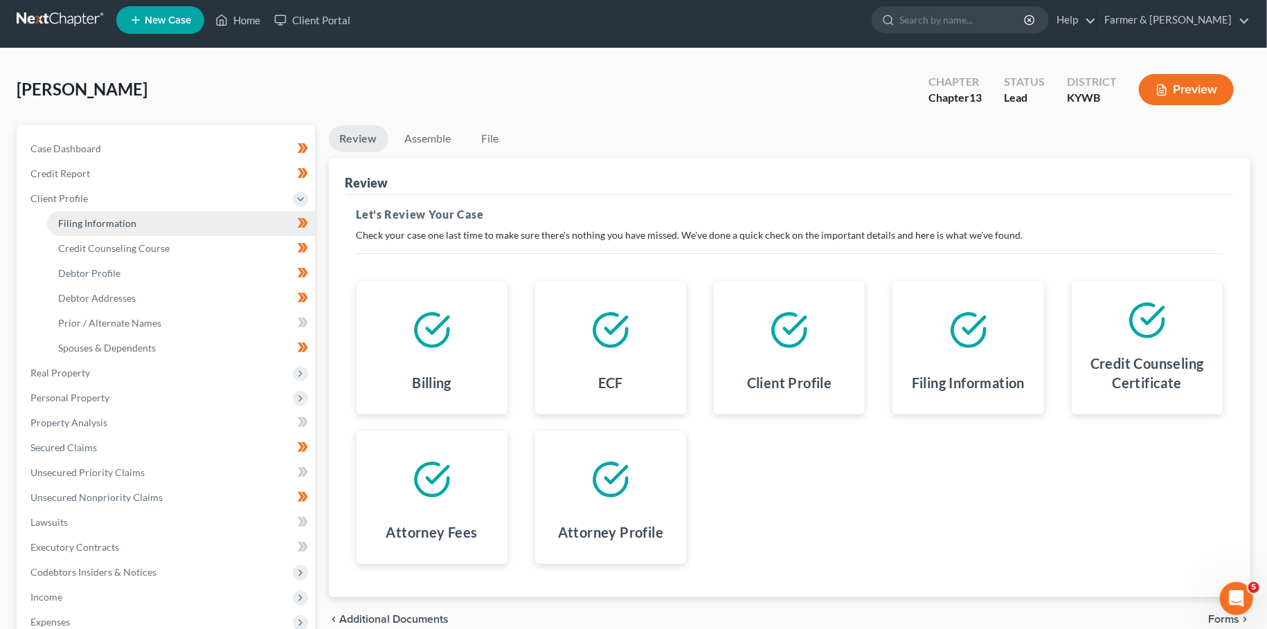
click at [114, 217] on span "Filing Information" at bounding box center [97, 223] width 78 height 12
select select "1"
select select "0"
select select "3"
select select "33"
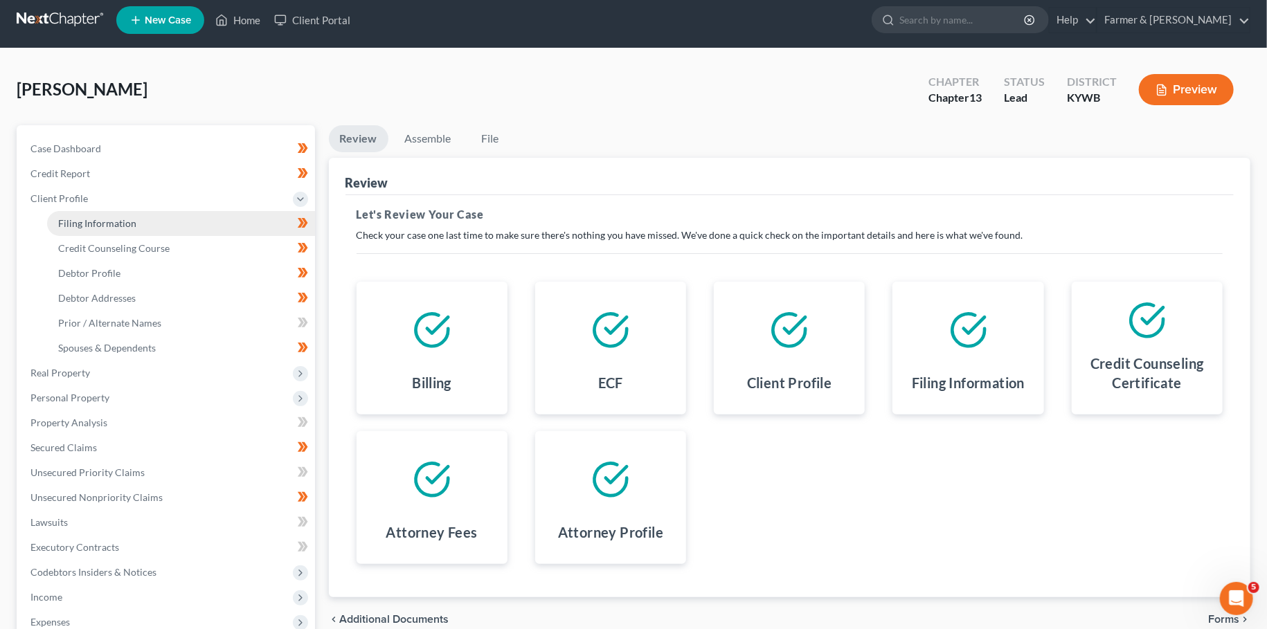
select select "2"
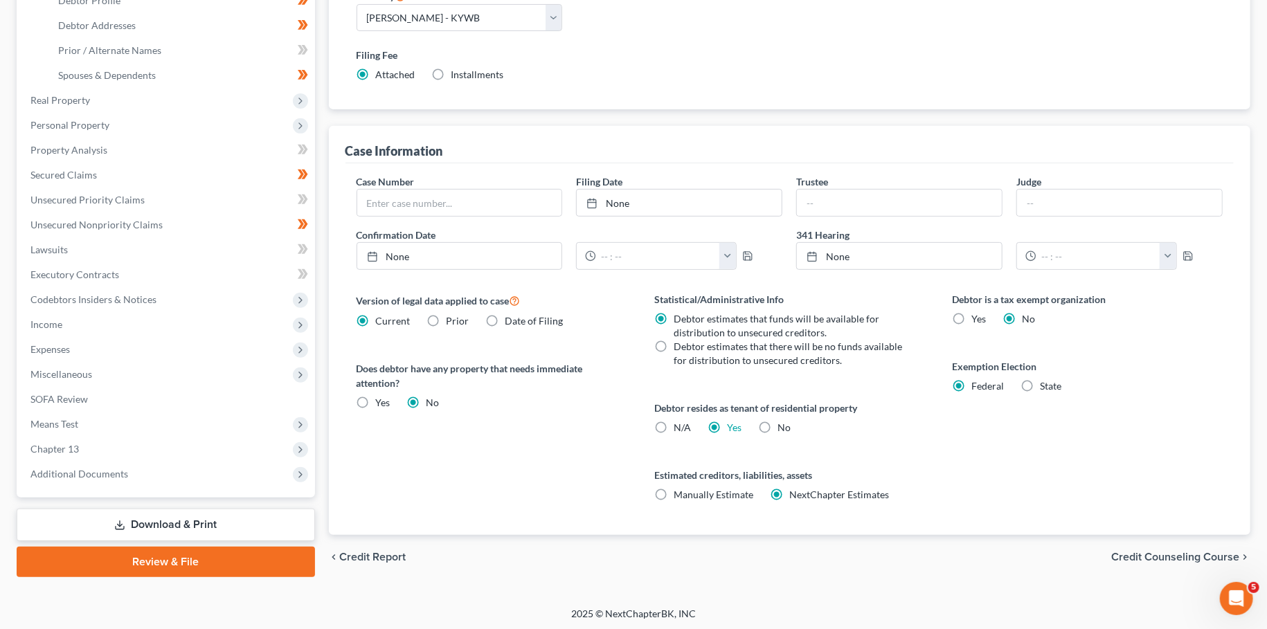
click at [167, 559] on link "Review & File" at bounding box center [166, 562] width 298 height 30
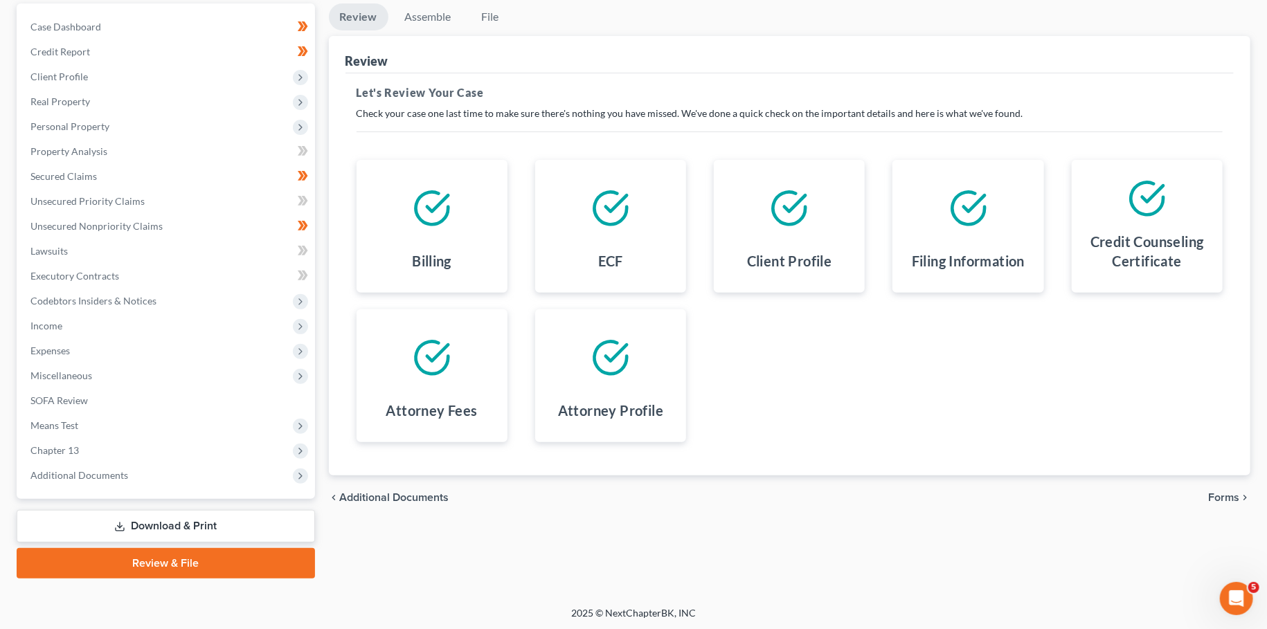
click at [1234, 500] on span "Forms" at bounding box center [1223, 497] width 31 height 11
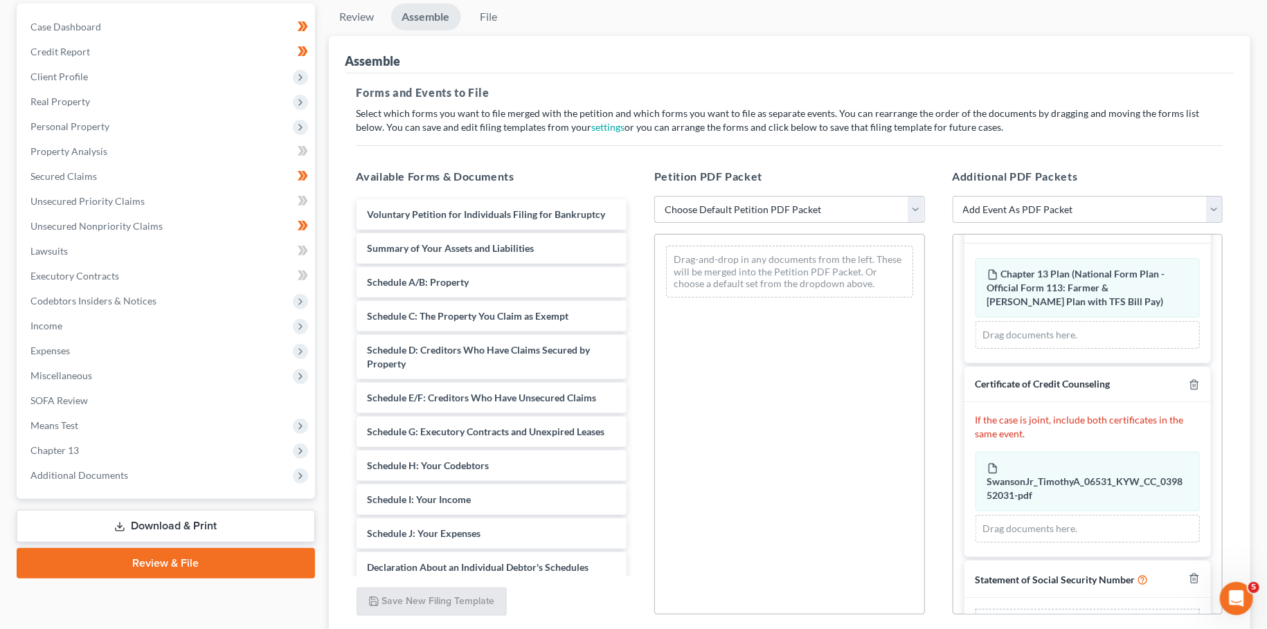
click at [654, 196] on select "Choose Default Petition PDF Packet Emergency Filing (Voluntary Petition and Cre…" at bounding box center [789, 210] width 271 height 28
select select "1"
click option "Chapter 13 Template" at bounding box center [0, 0] width 0 height 0
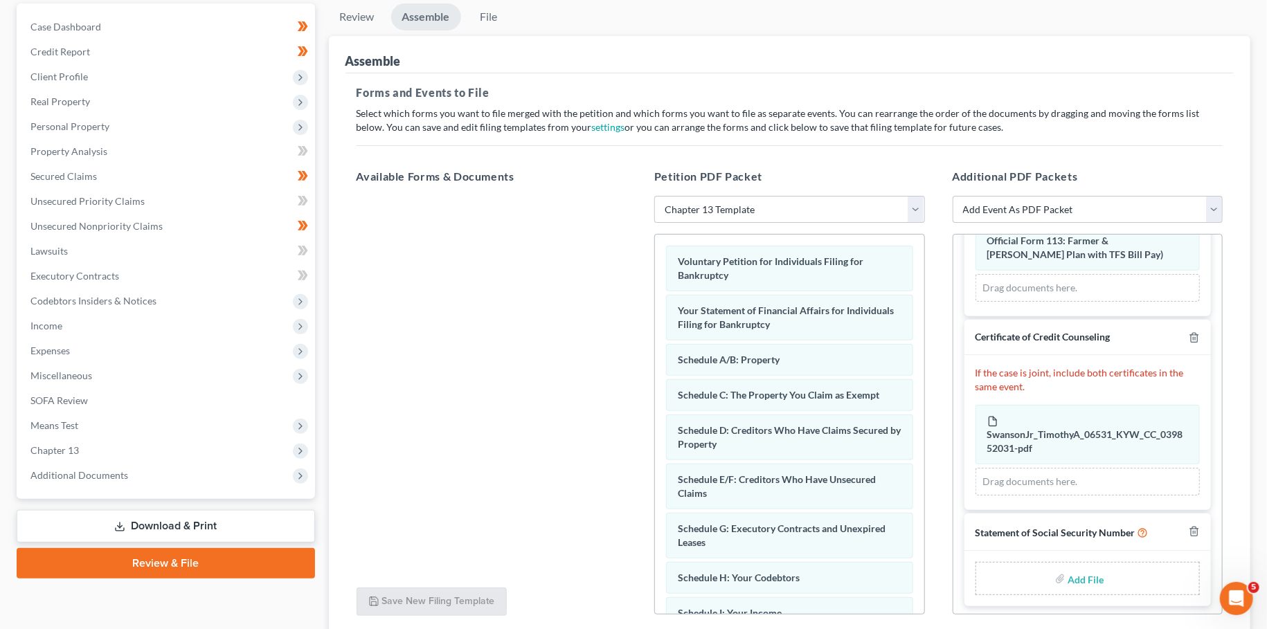
click at [1093, 574] on input "file" at bounding box center [1084, 578] width 33 height 25
type input "C:\fakepath\SSN to sign.pdf"
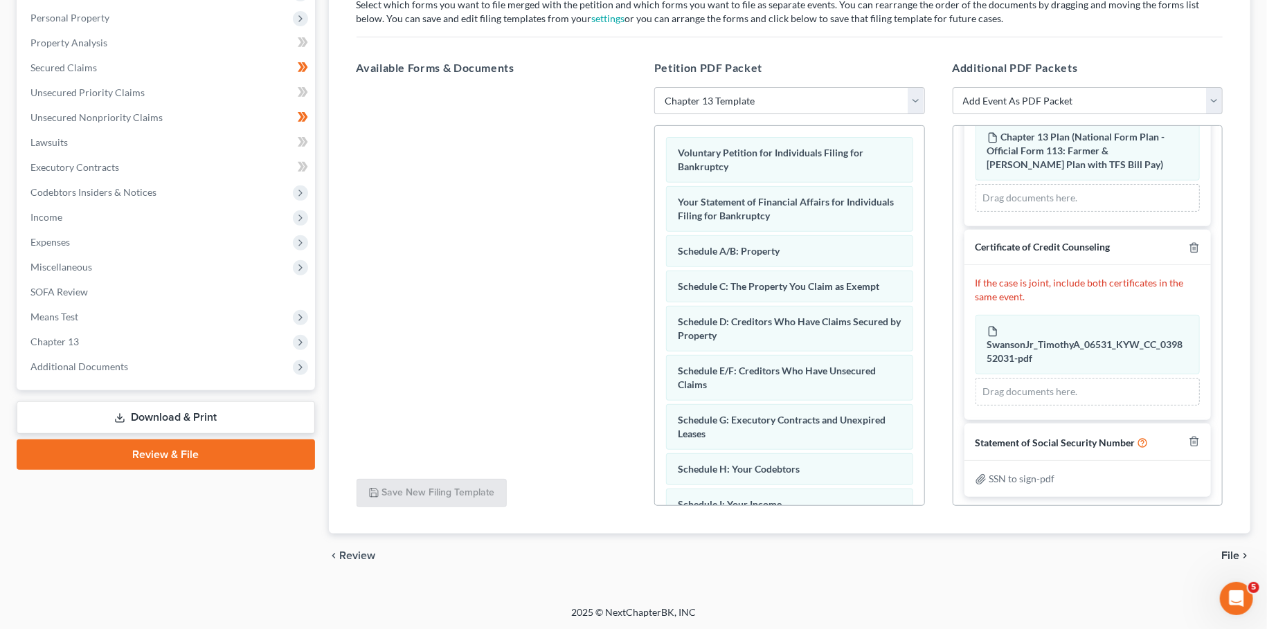
click at [1243, 553] on icon "chevron_right" at bounding box center [1244, 555] width 11 height 11
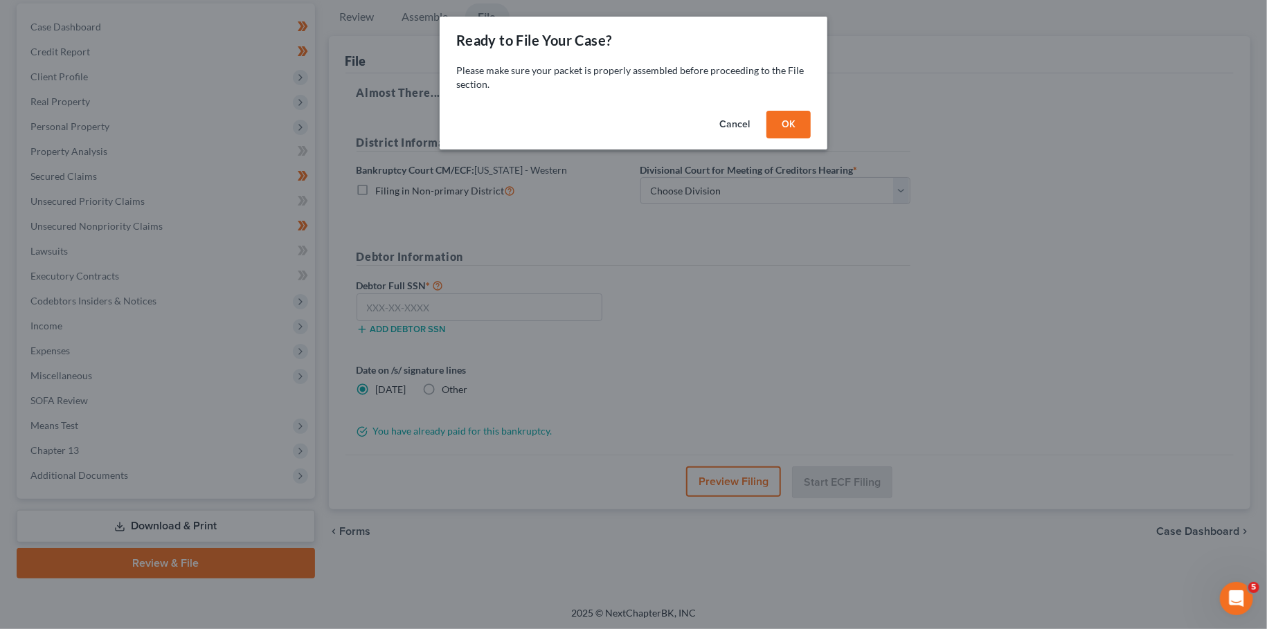
click at [793, 123] on button "OK" at bounding box center [788, 125] width 44 height 28
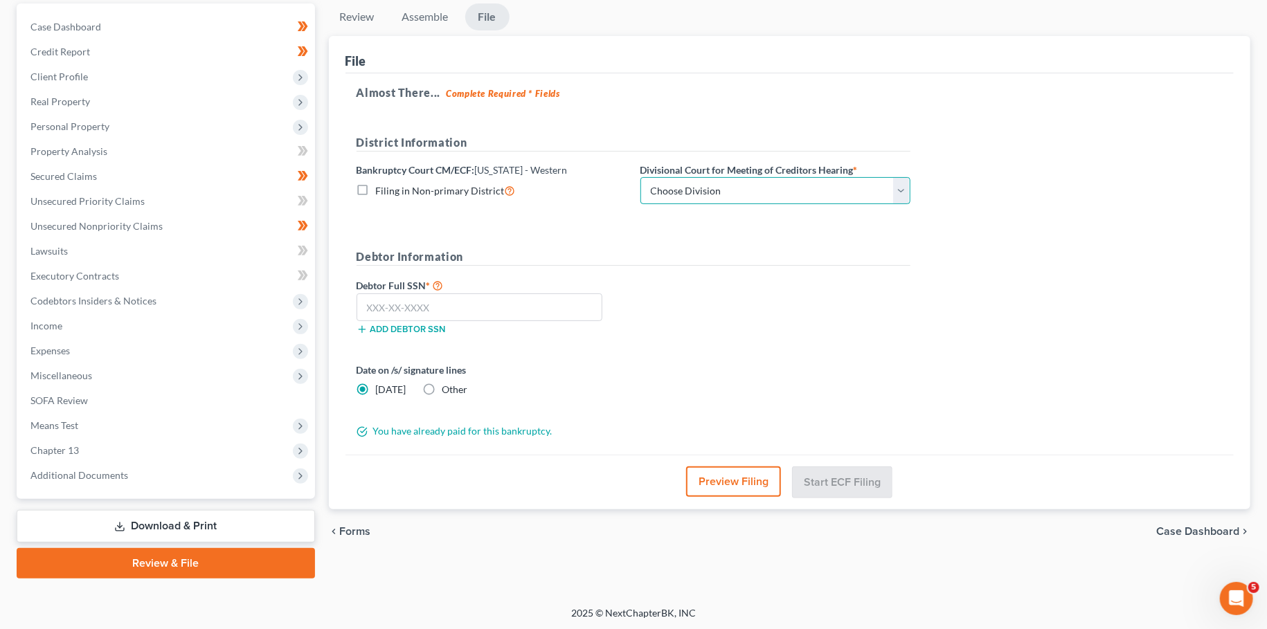
click at [640, 177] on select "Choose Division Bowling Green [GEOGRAPHIC_DATA] [GEOGRAPHIC_DATA] [GEOGRAPHIC_D…" at bounding box center [775, 191] width 270 height 28
select select "0"
click option "Bowling Green" at bounding box center [0, 0] width 0 height 0
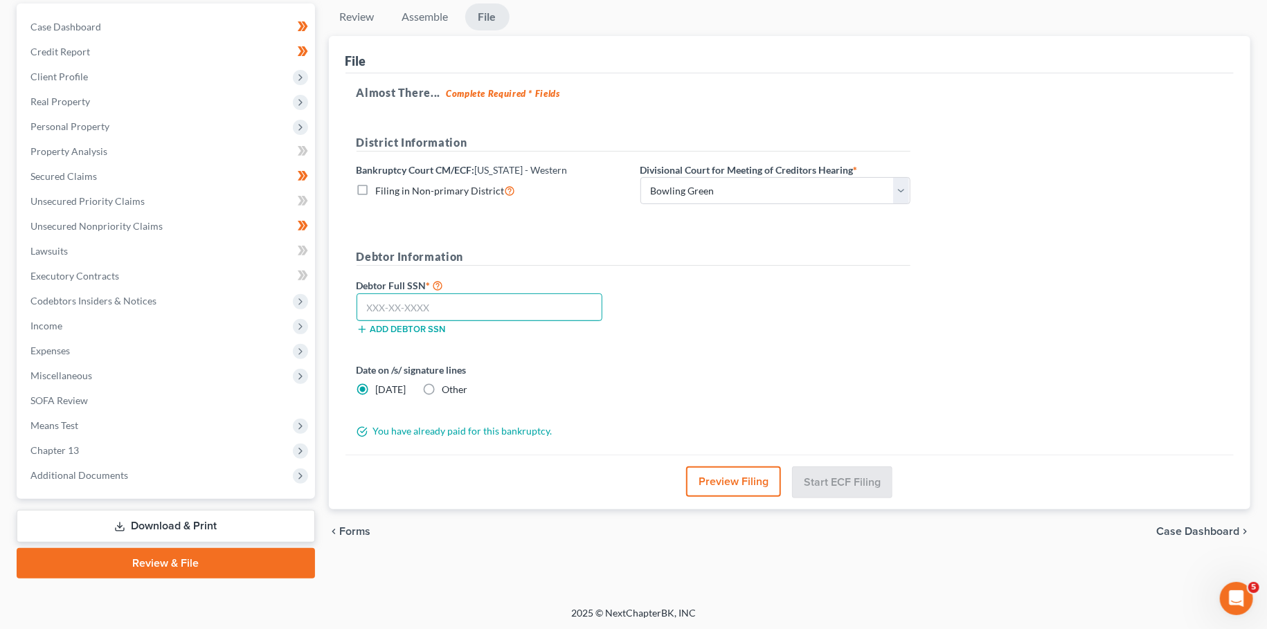
click at [550, 309] on input "text" at bounding box center [480, 308] width 246 height 28
type input "671-01-8409"
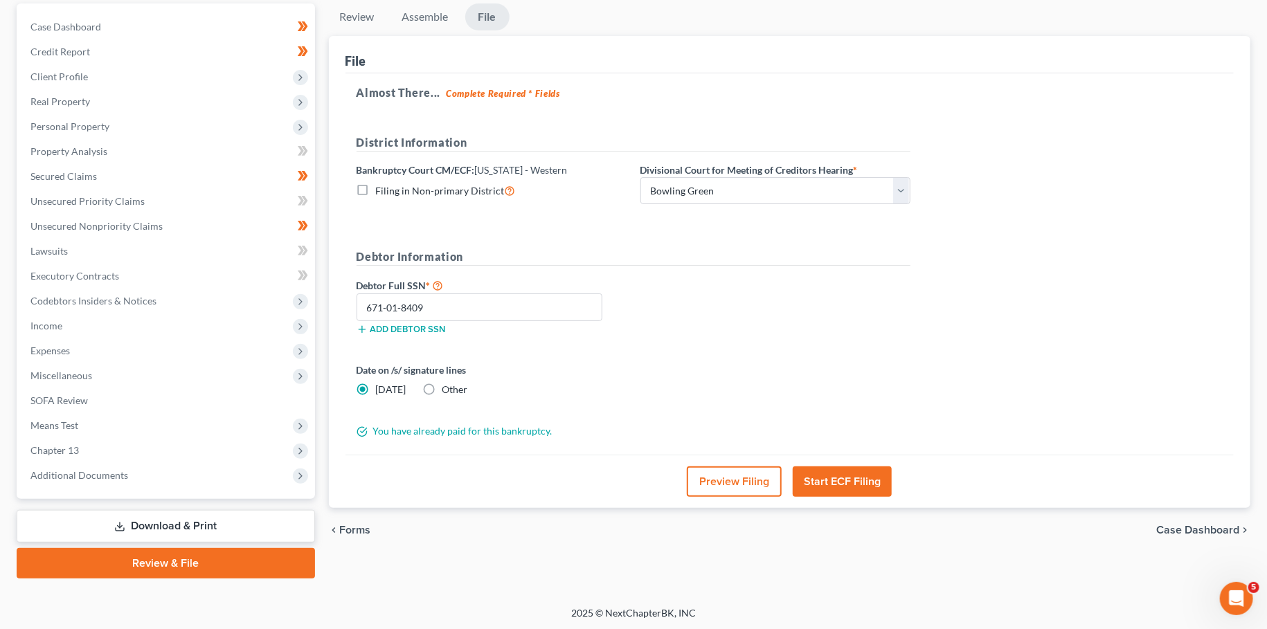
click at [839, 487] on button "Start ECF Filing" at bounding box center [842, 482] width 99 height 30
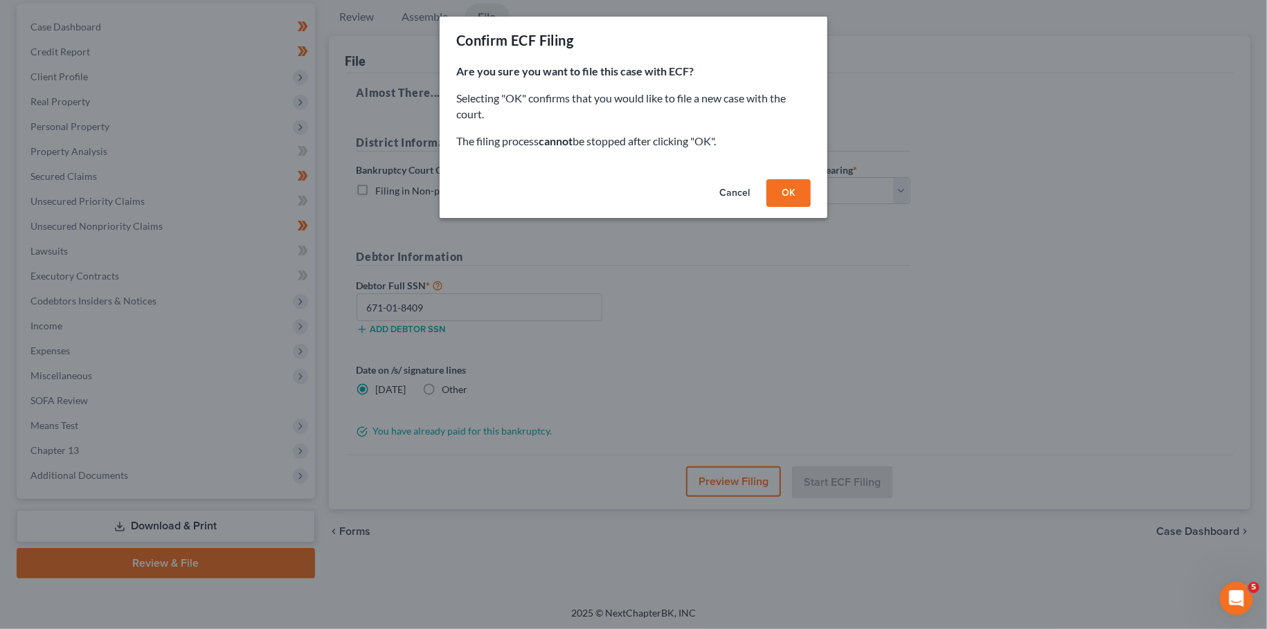
click at [802, 197] on button "OK" at bounding box center [788, 193] width 44 height 28
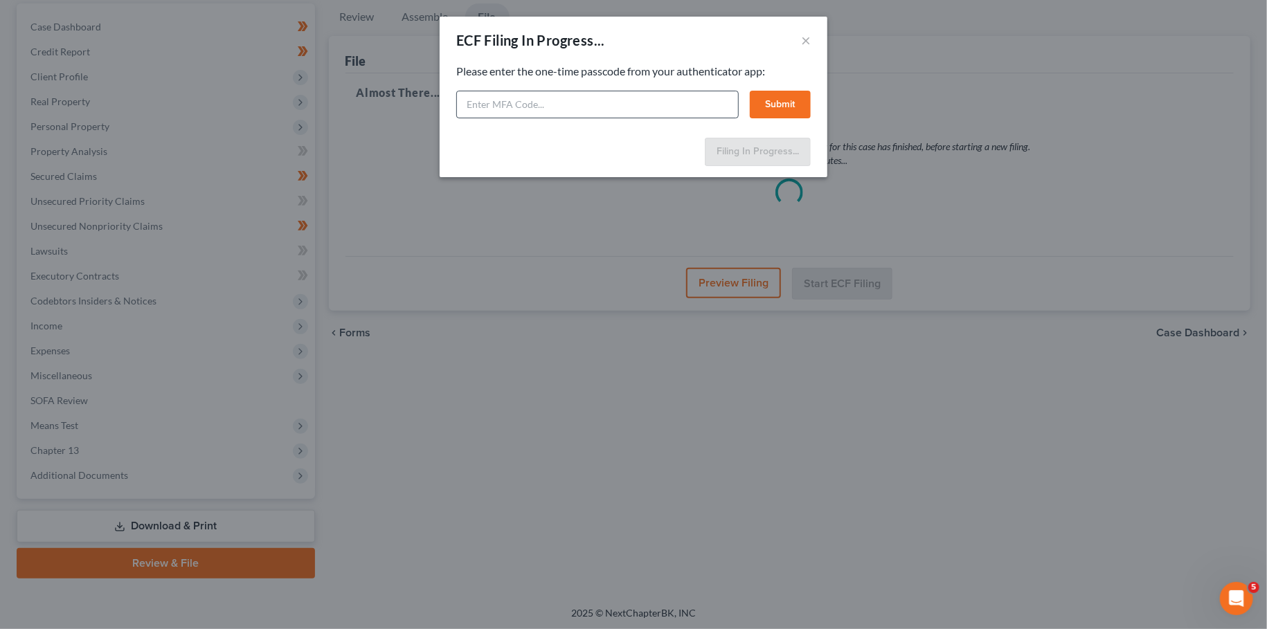
drag, startPoint x: 741, startPoint y: 42, endPoint x: 637, endPoint y: 92, distance: 115.2
click at [741, 42] on div "ECF Filing In Progress... ×" at bounding box center [634, 40] width 388 height 47
click at [637, 92] on input "text" at bounding box center [597, 105] width 282 height 28
type input "7"
type input "477123"
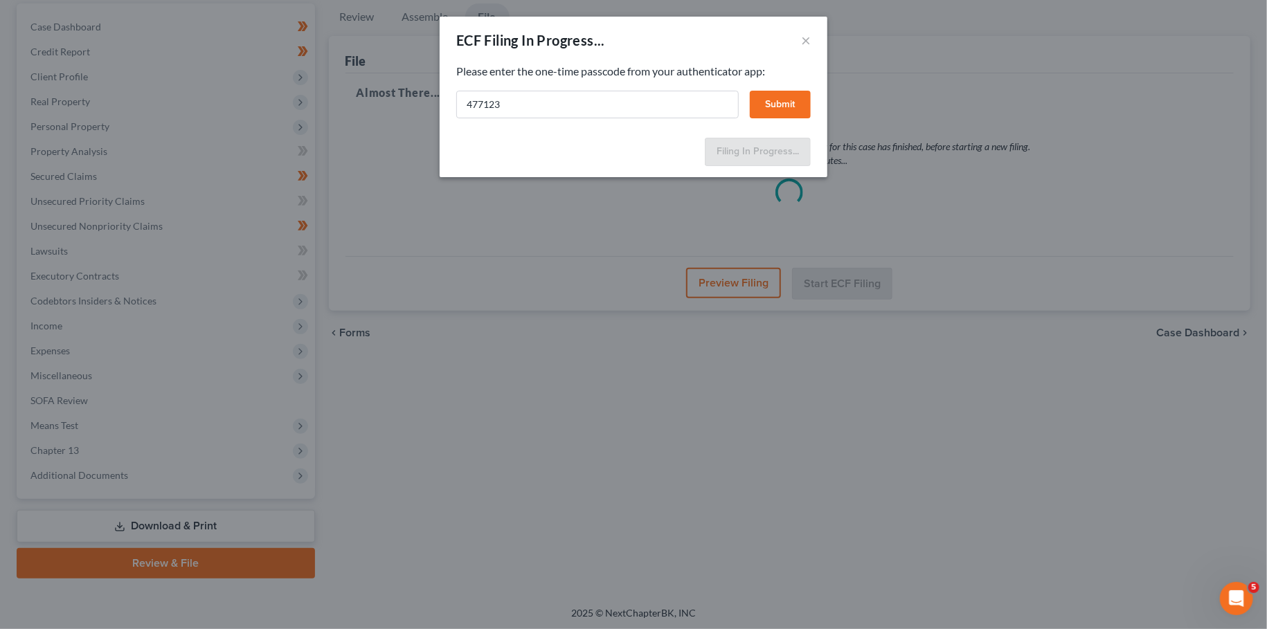
click at [773, 106] on button "Submit" at bounding box center [780, 105] width 61 height 28
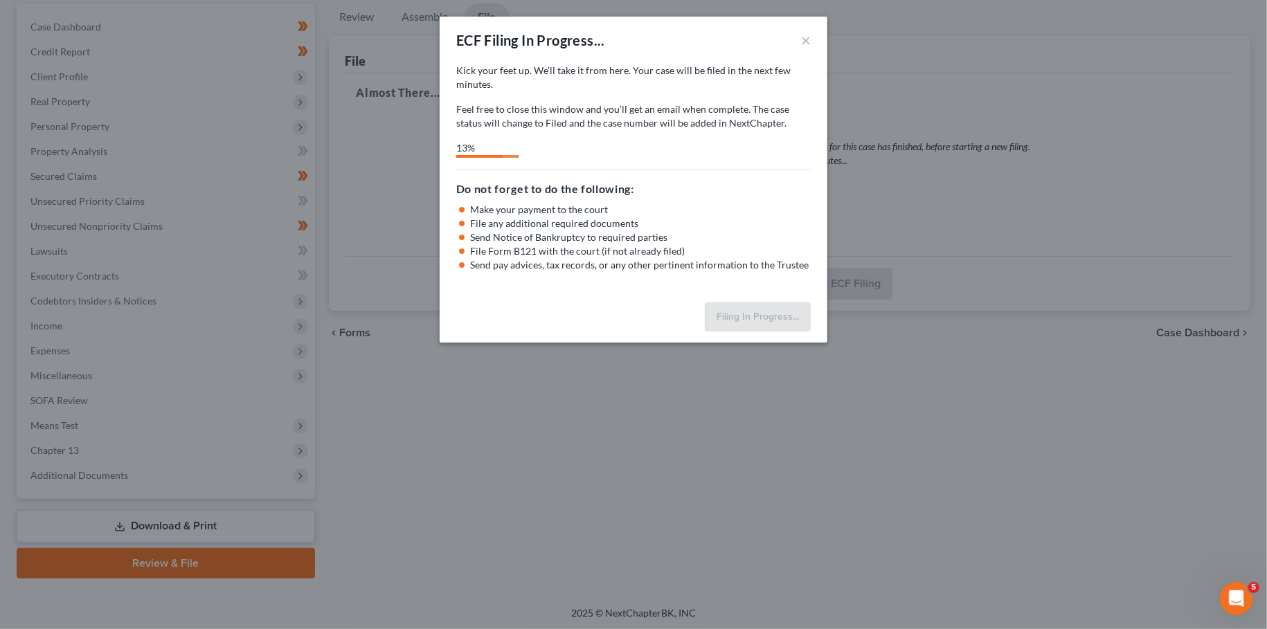
select select "0"
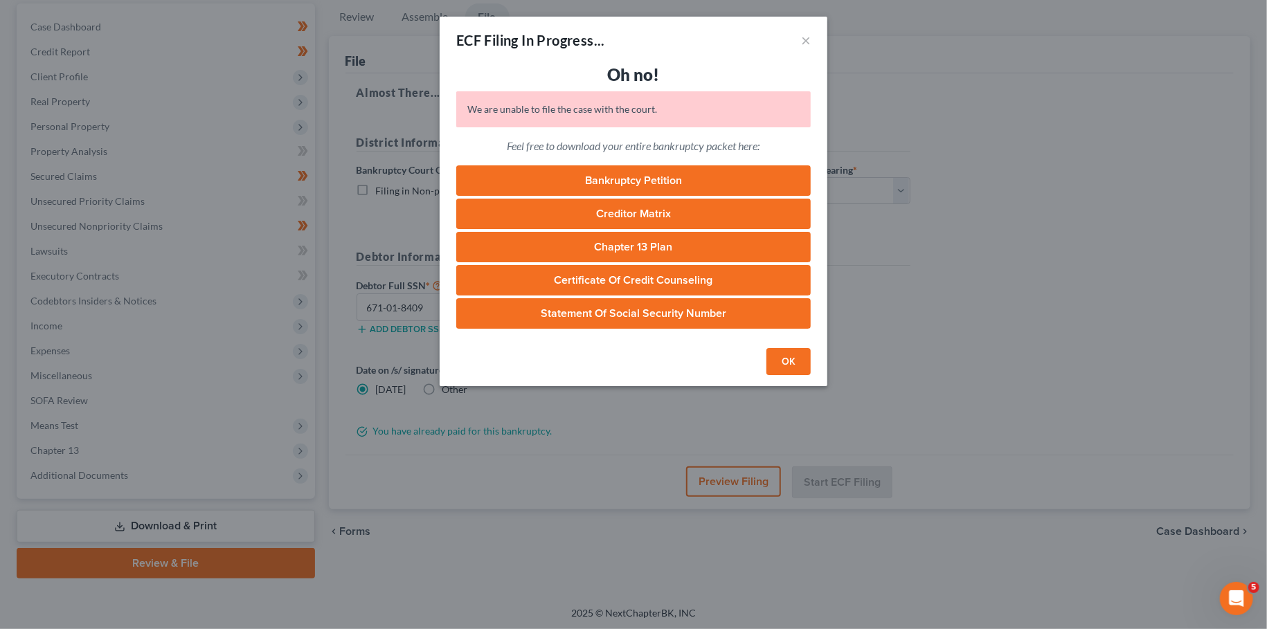
click at [787, 363] on button "OK" at bounding box center [788, 362] width 44 height 28
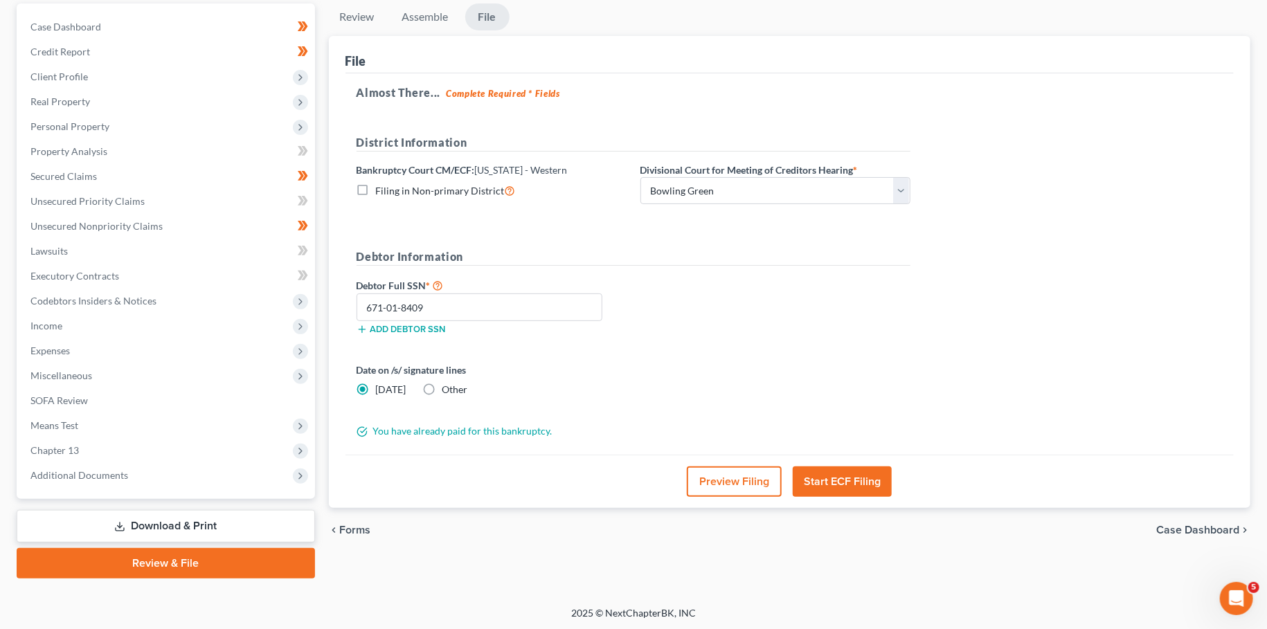
click at [852, 486] on button "Start ECF Filing" at bounding box center [842, 482] width 99 height 30
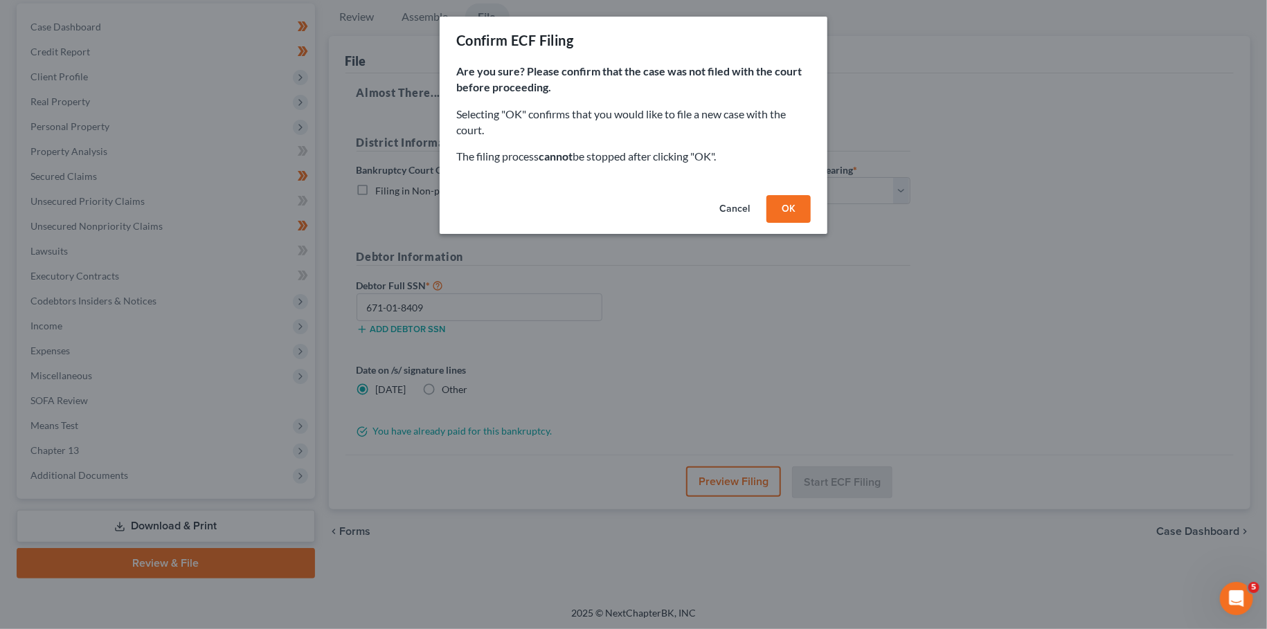
click at [802, 206] on button "OK" at bounding box center [788, 209] width 44 height 28
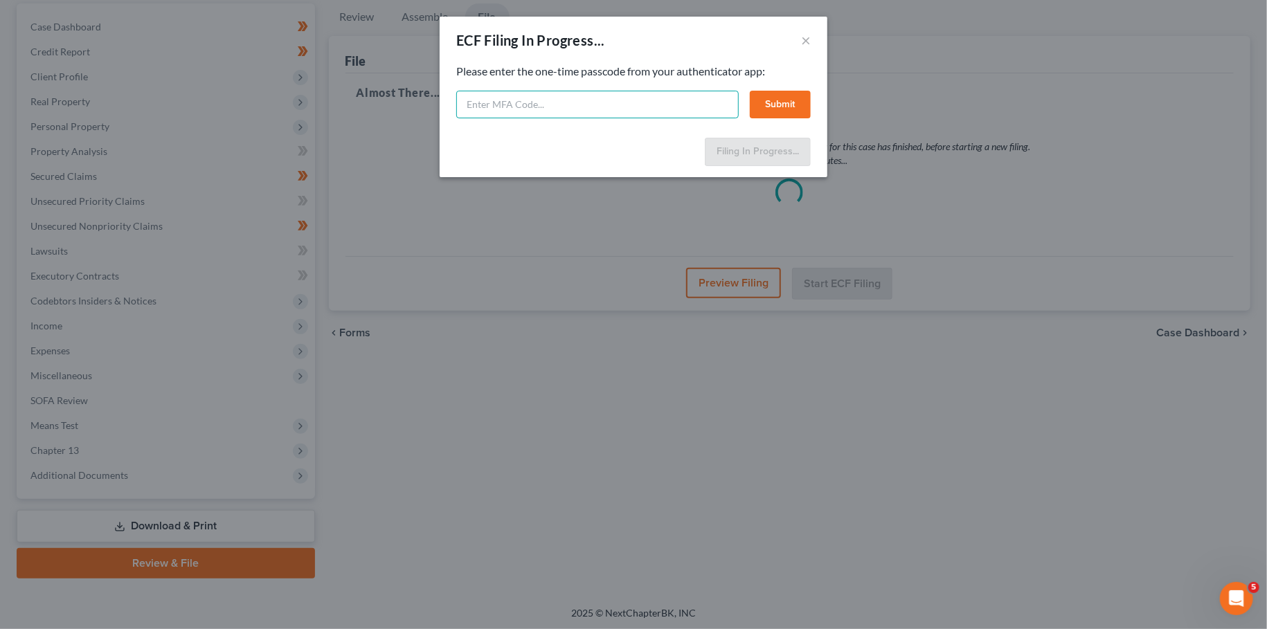
click at [606, 105] on input "text" at bounding box center [597, 105] width 282 height 28
type input "202138"
click at [789, 102] on button "Submit" at bounding box center [780, 105] width 61 height 28
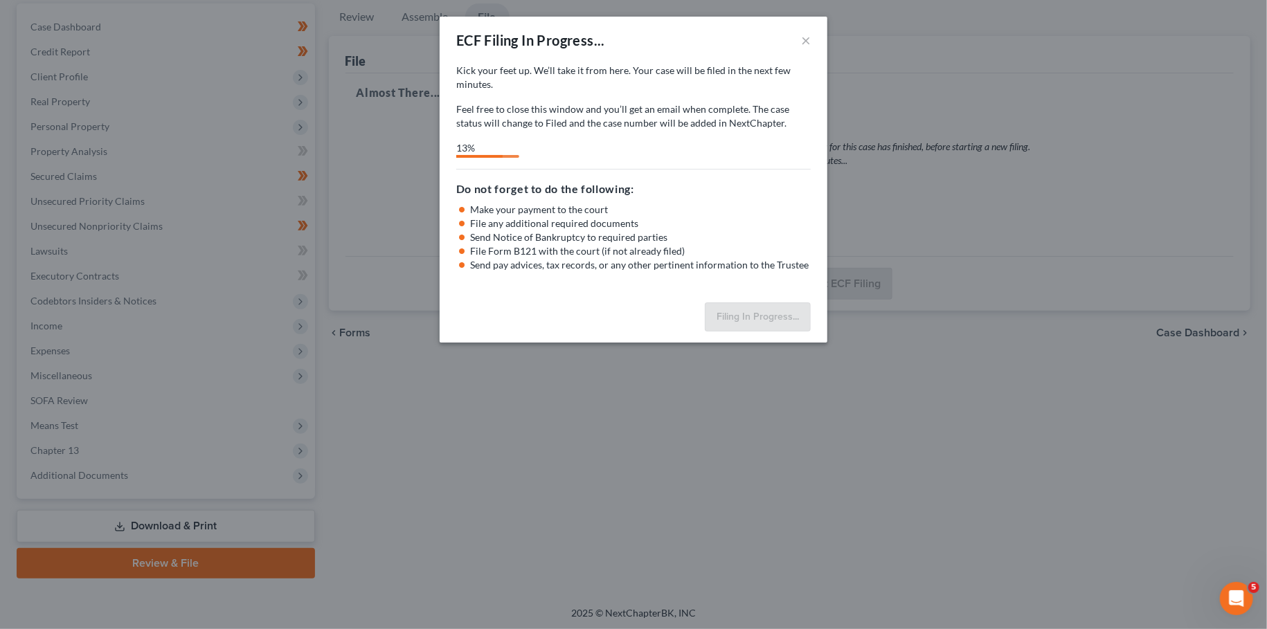
select select "0"
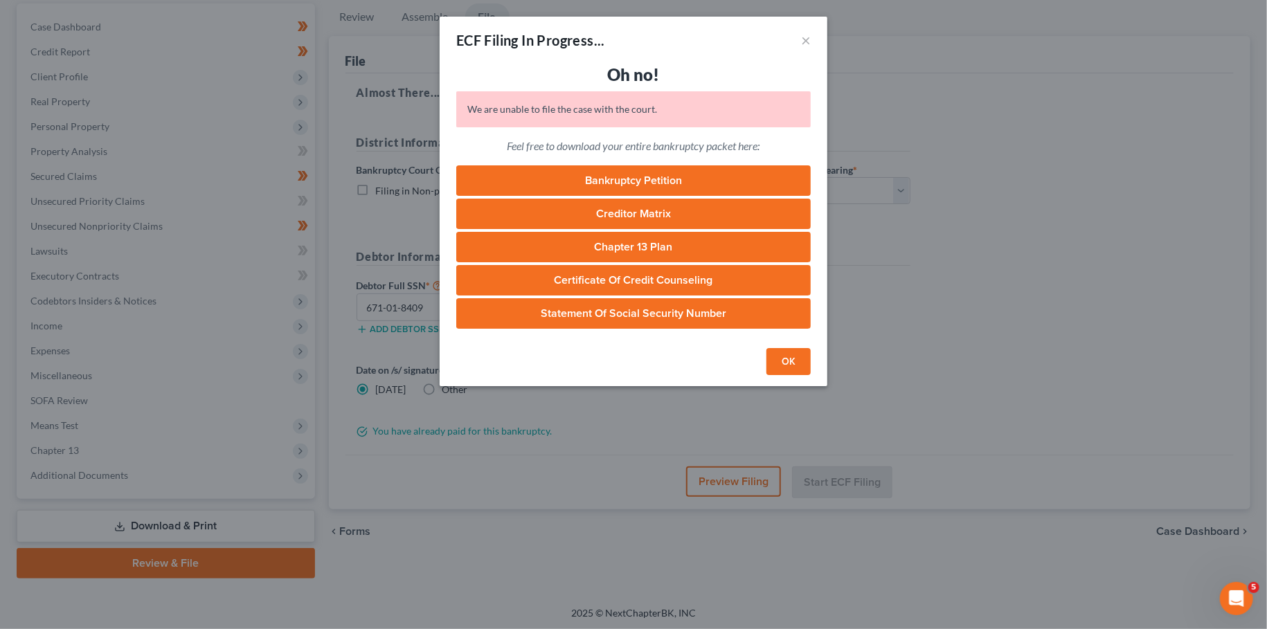
click at [669, 208] on link "Creditor Matrix" at bounding box center [633, 214] width 354 height 30
click at [787, 356] on button "OK" at bounding box center [788, 362] width 44 height 28
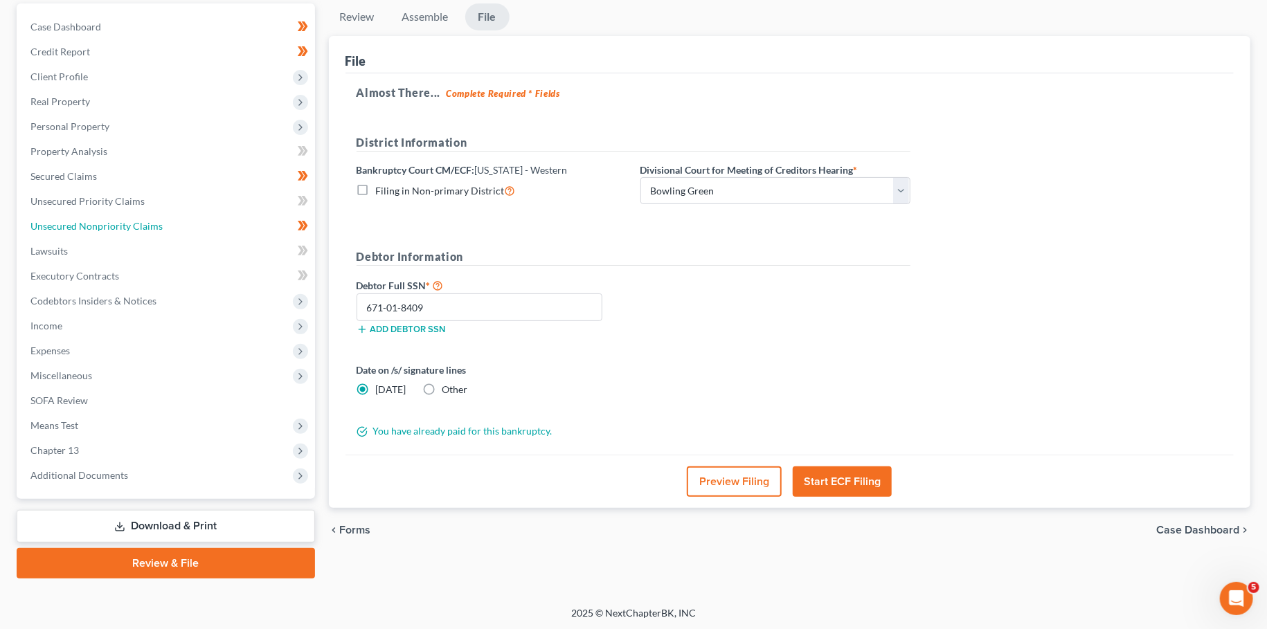
click at [98, 222] on span "Unsecured Nonpriority Claims" at bounding box center [96, 226] width 132 height 12
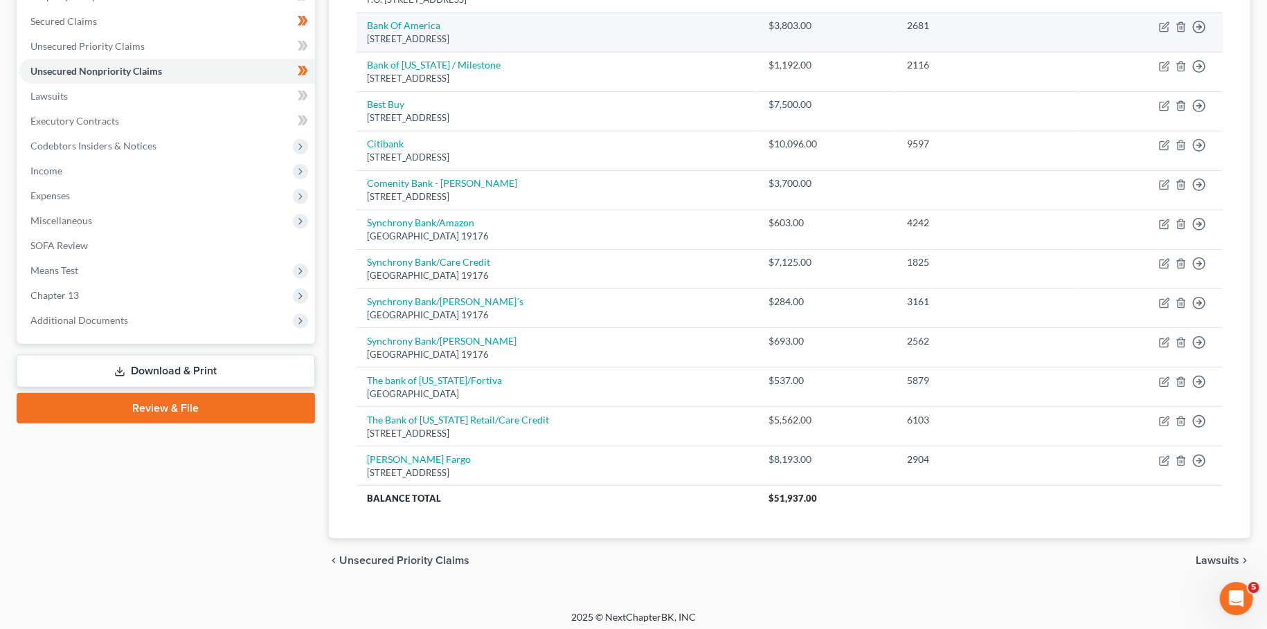
scroll to position [287, 0]
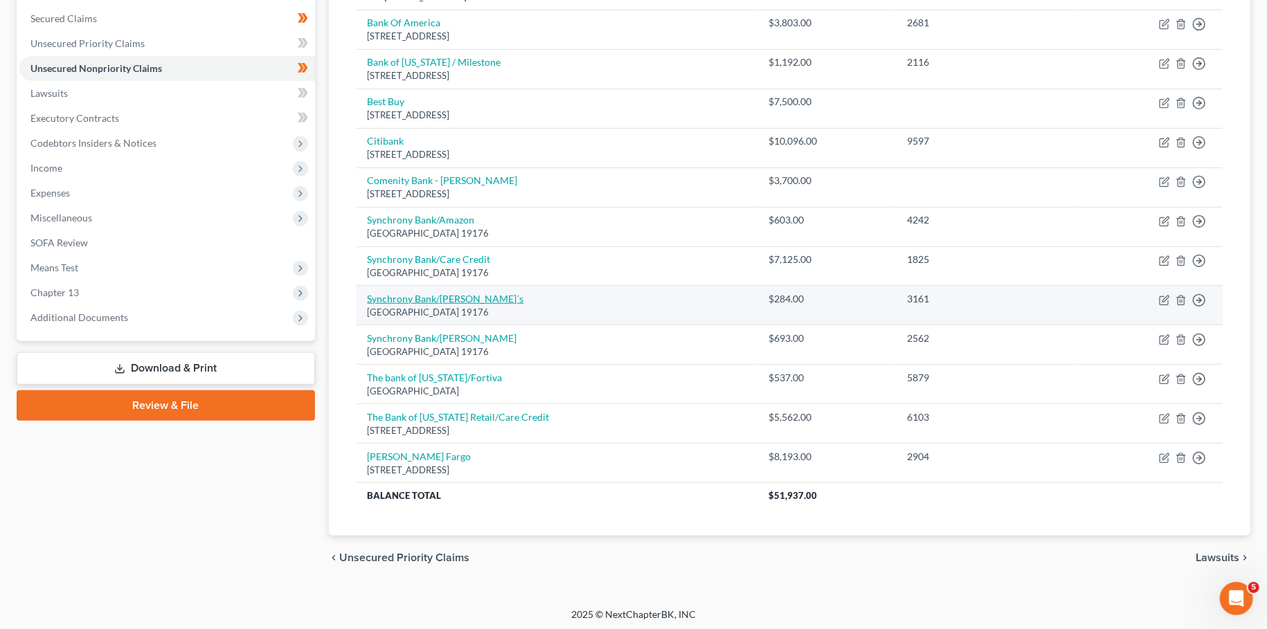
click at [461, 296] on link "Synchrony Bank/Lowe´s" at bounding box center [446, 299] width 156 height 12
select select "39"
select select "2"
select select "0"
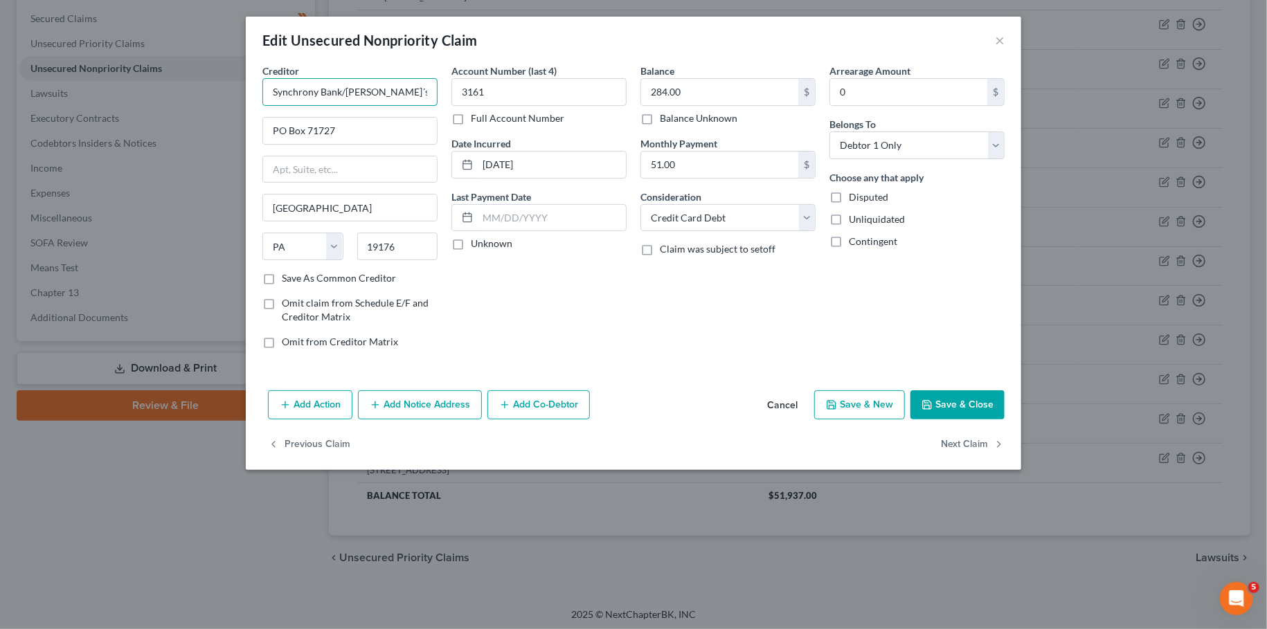
click at [368, 94] on input "Synchrony Bank/Lowe´s" at bounding box center [349, 92] width 175 height 28
type input "Synchrony Bank/Lowe's"
click at [942, 400] on button "Save & Close" at bounding box center [957, 404] width 94 height 29
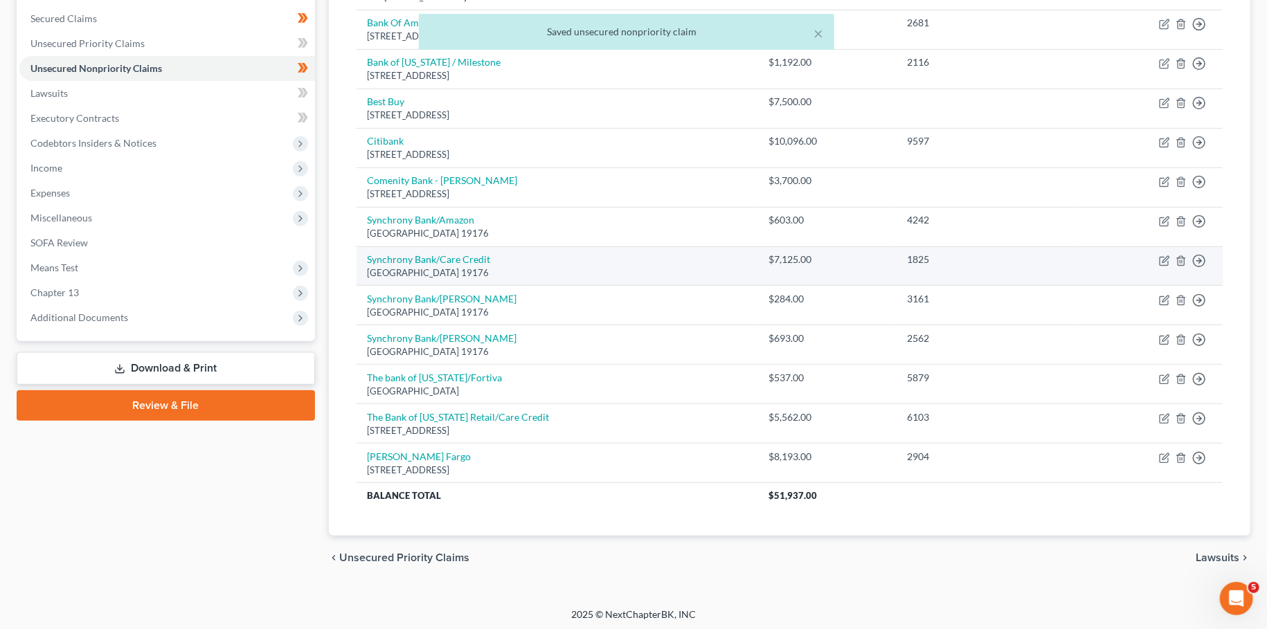
drag, startPoint x: 195, startPoint y: 408, endPoint x: 949, endPoint y: 268, distance: 766.9
click at [195, 406] on link "Review & File" at bounding box center [166, 405] width 298 height 30
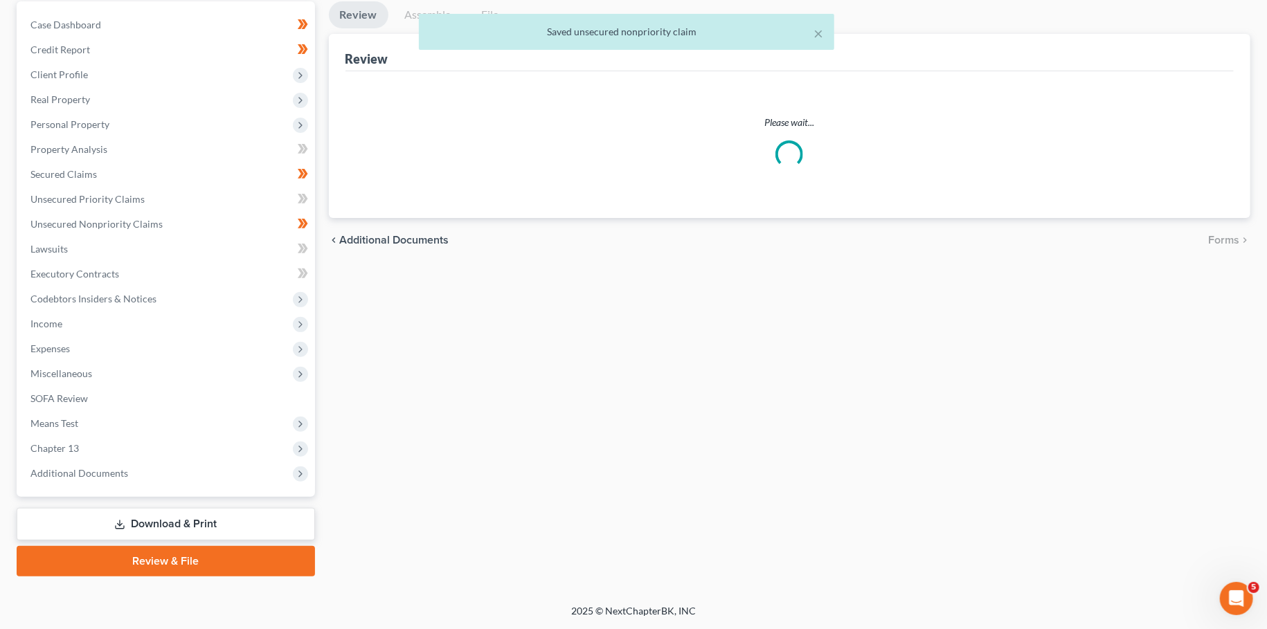
scroll to position [129, 0]
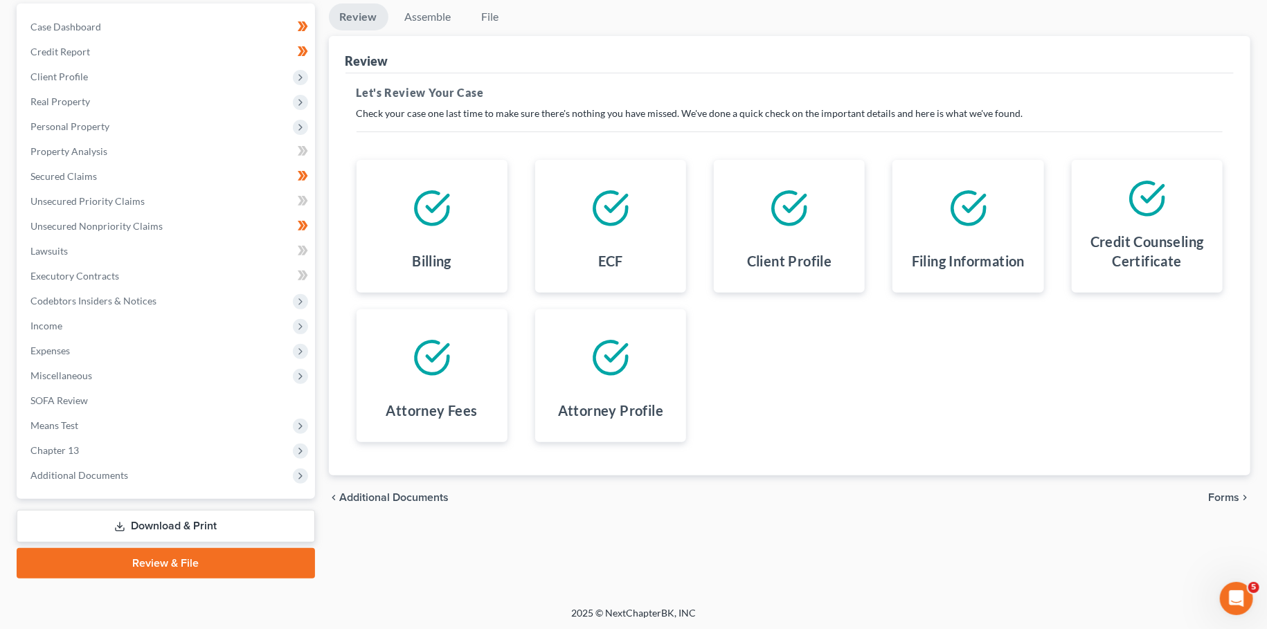
click at [1220, 499] on span "Forms" at bounding box center [1223, 497] width 31 height 11
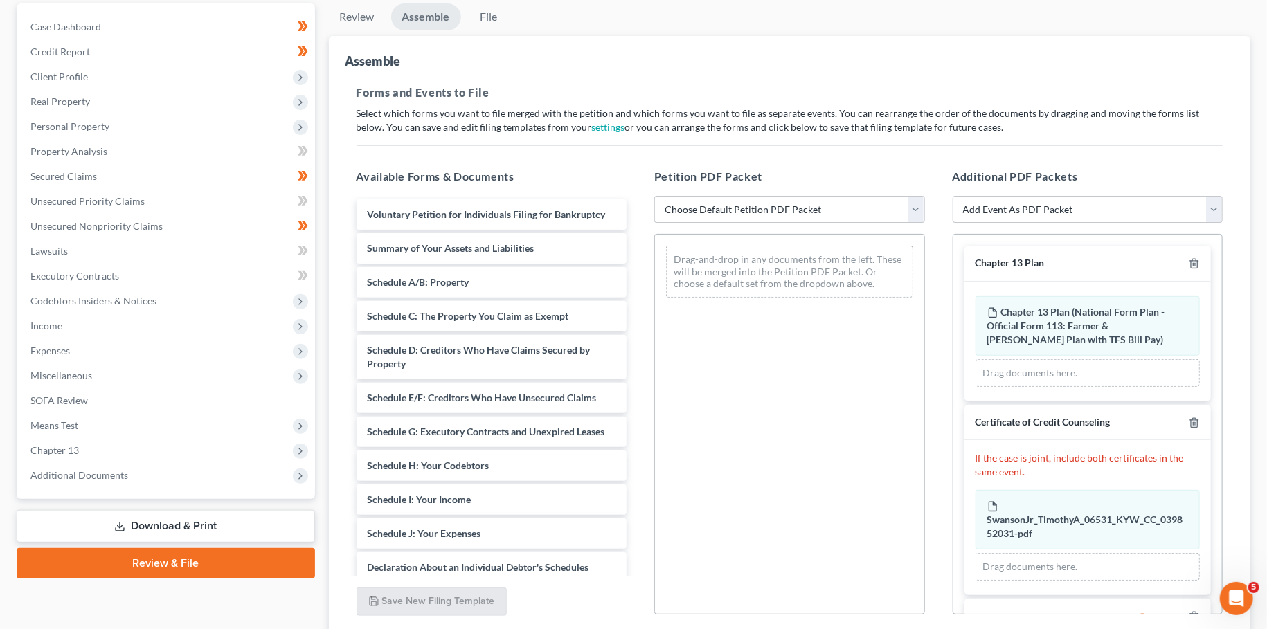
scroll to position [66, 0]
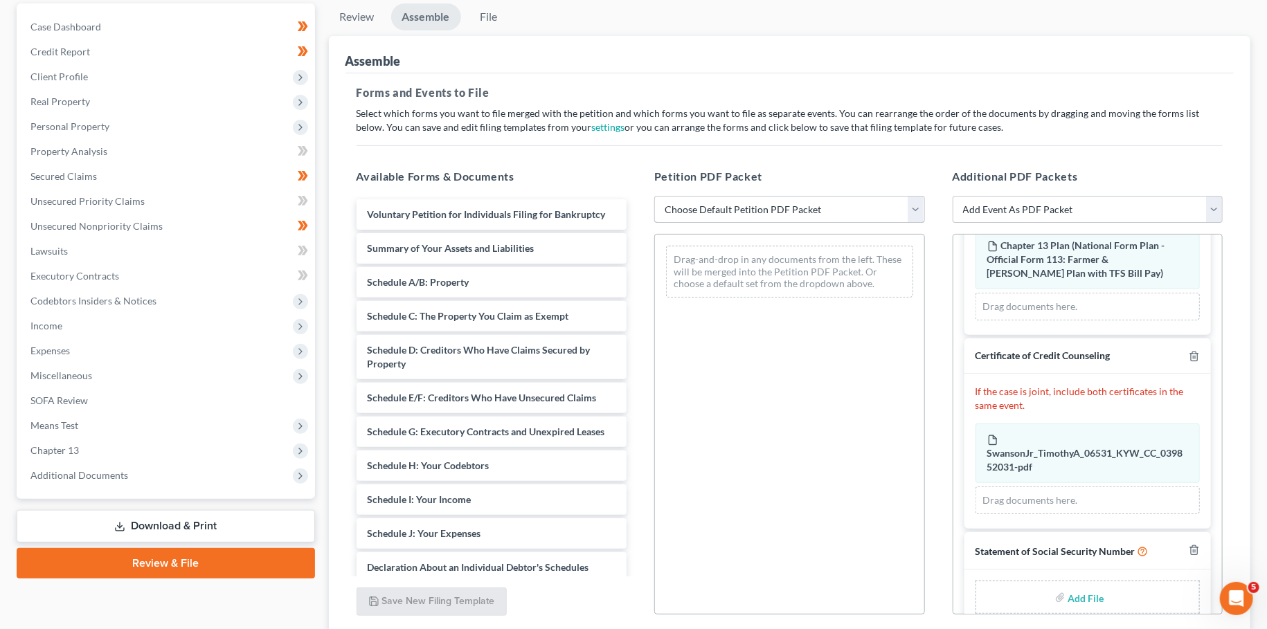
click at [654, 196] on select "Choose Default Petition PDF Packet Emergency Filing (Voluntary Petition and Cre…" at bounding box center [789, 210] width 271 height 28
select select "1"
click option "Chapter 13 Template" at bounding box center [0, 0] width 0 height 0
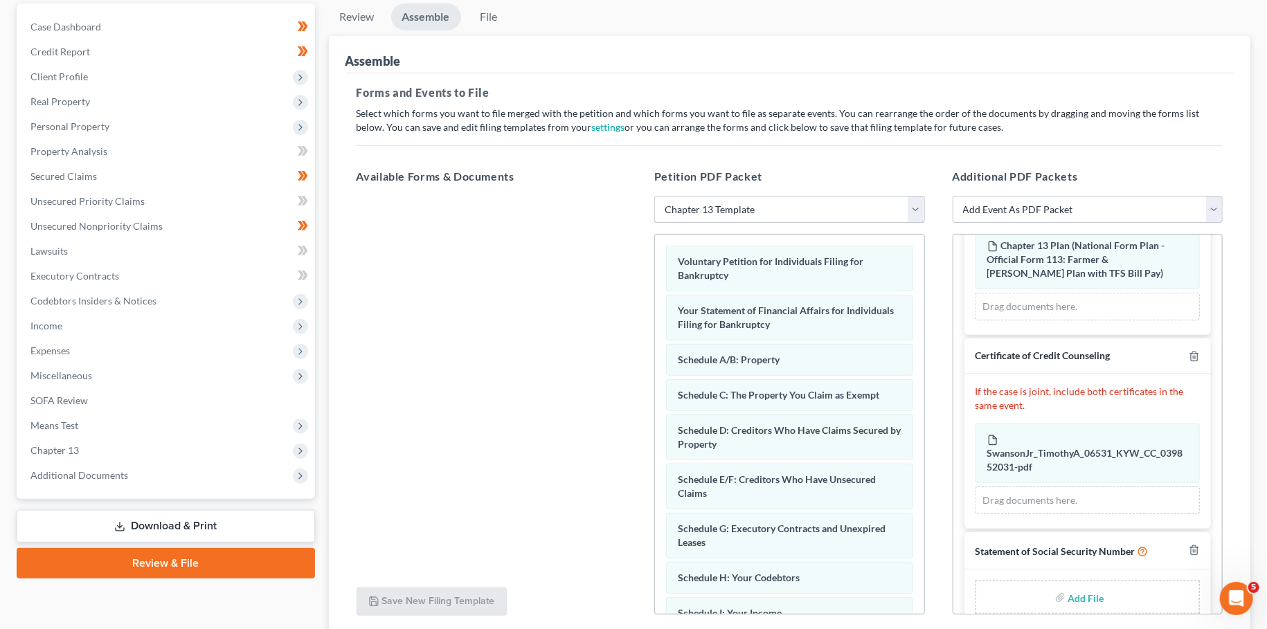
scroll to position [238, 0]
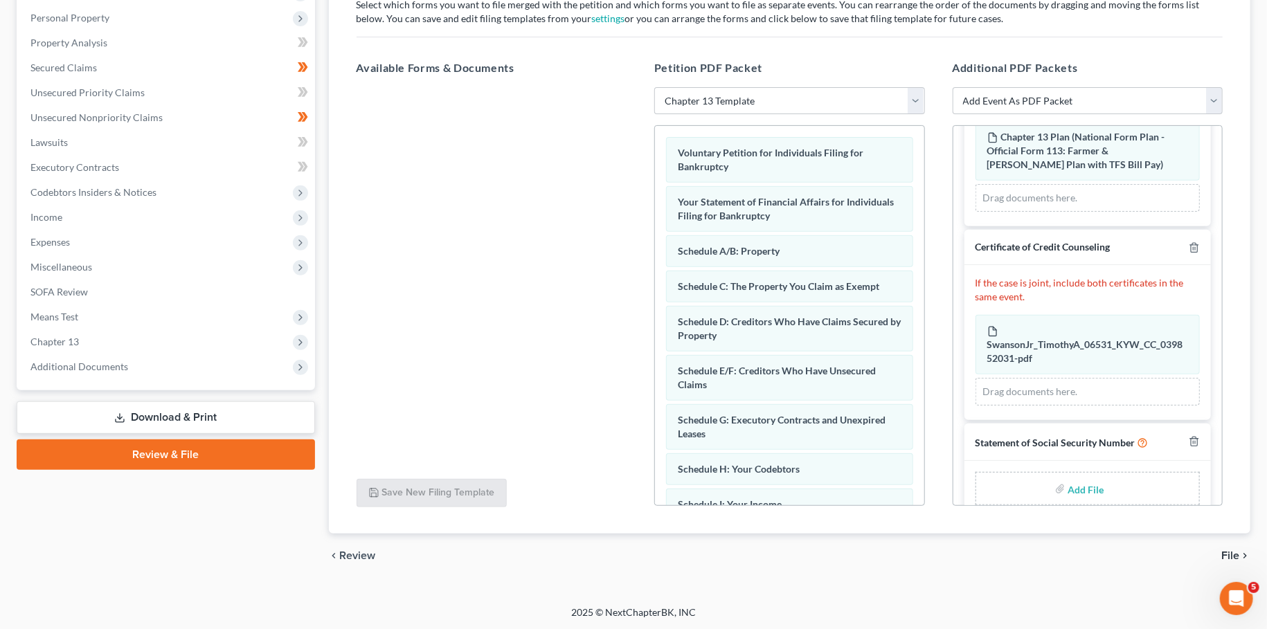
click at [1084, 486] on input "file" at bounding box center [1084, 488] width 33 height 25
type input "C:\fakepath\SSN to sign.pdf"
click at [1231, 550] on span "File" at bounding box center [1230, 555] width 18 height 11
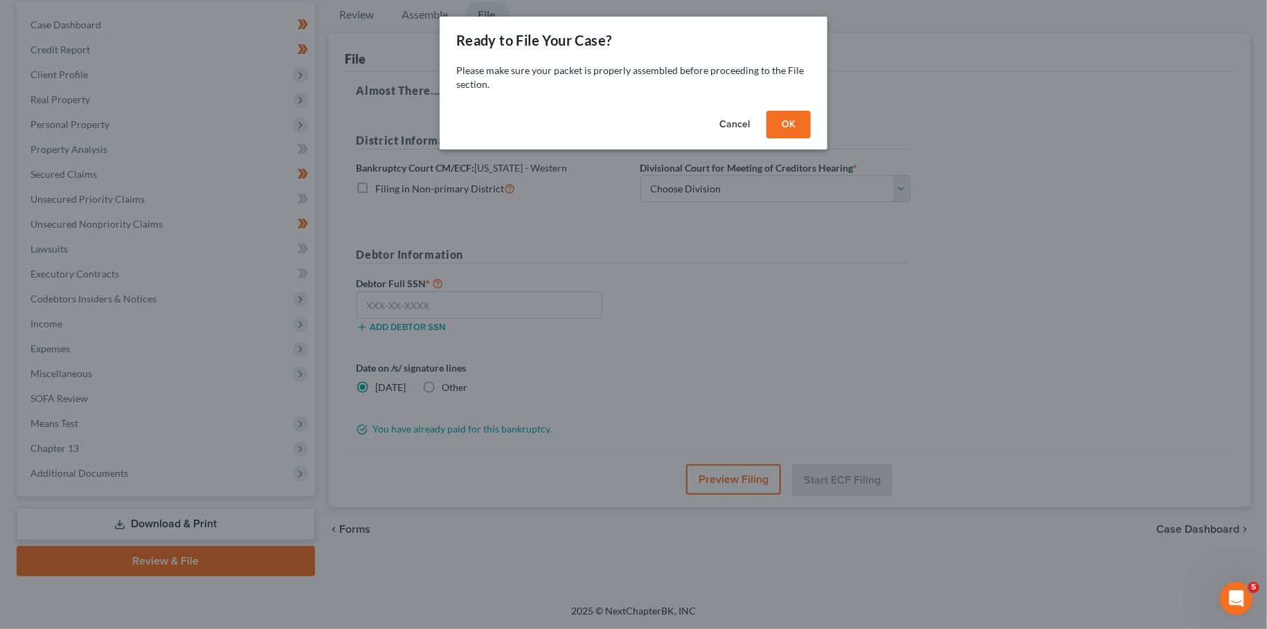
scroll to position [129, 0]
click at [791, 126] on button "OK" at bounding box center [788, 125] width 44 height 28
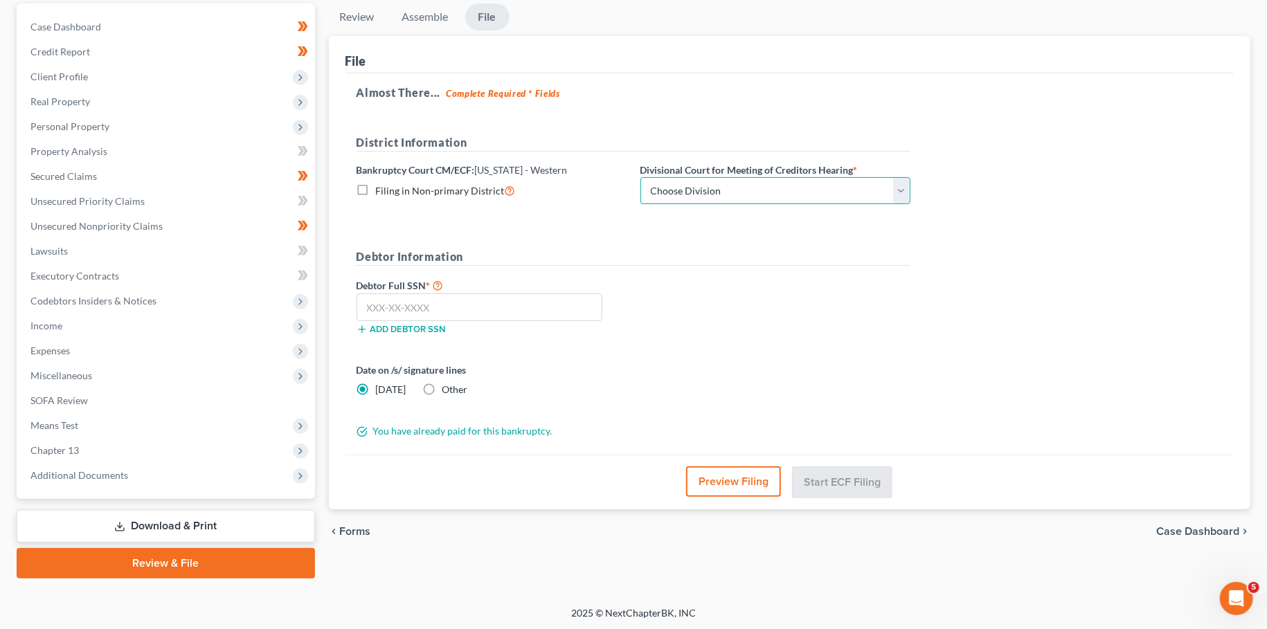
click at [640, 177] on select "Choose Division Bowling Green [GEOGRAPHIC_DATA] [GEOGRAPHIC_DATA] [GEOGRAPHIC_D…" at bounding box center [775, 191] width 270 height 28
select select "0"
click option "Bowling Green" at bounding box center [0, 0] width 0 height 0
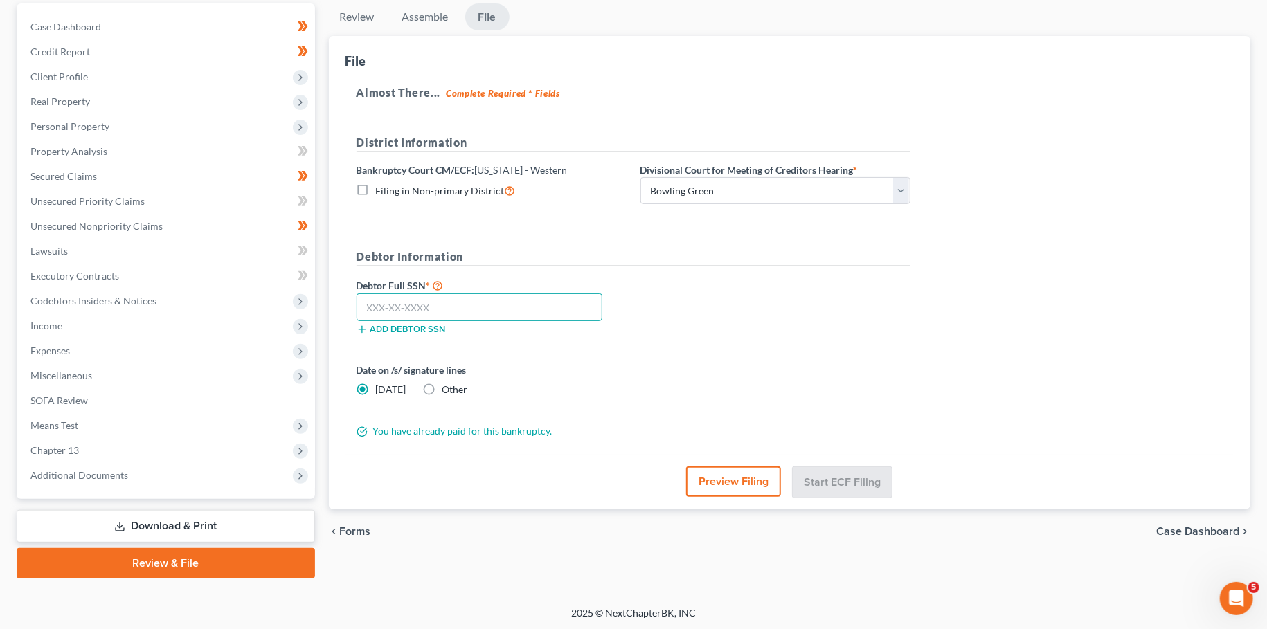
click at [568, 297] on input "text" at bounding box center [480, 308] width 246 height 28
type input "671-01-8409"
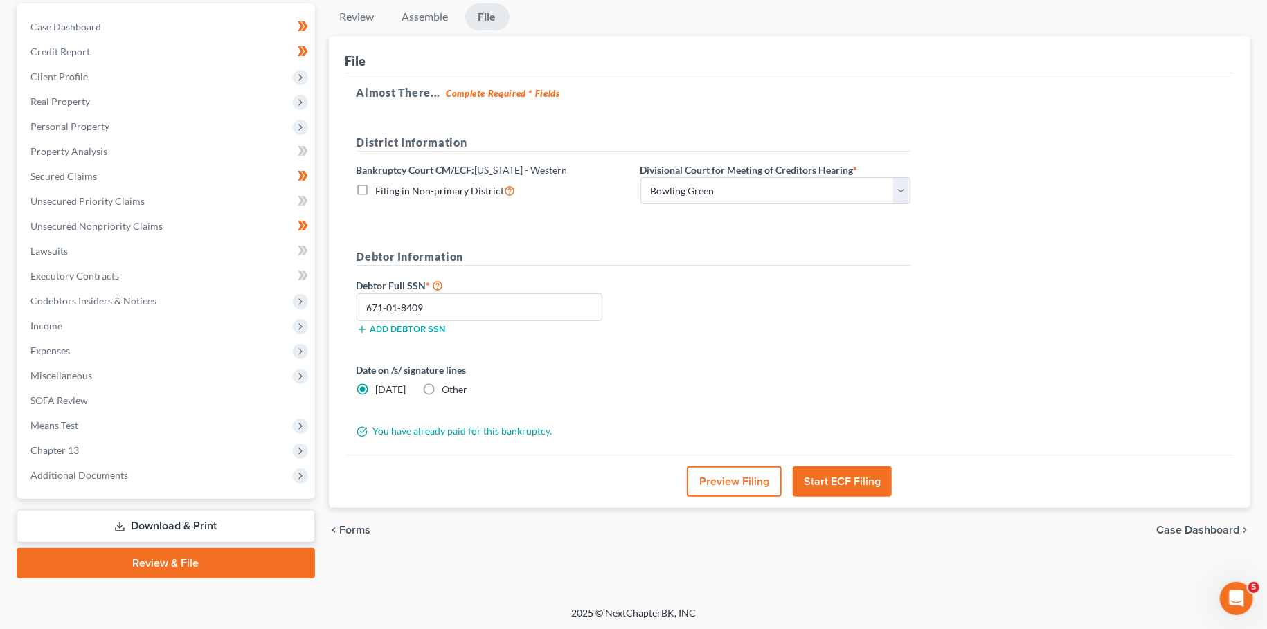
click at [832, 490] on button "Start ECF Filing" at bounding box center [842, 482] width 99 height 30
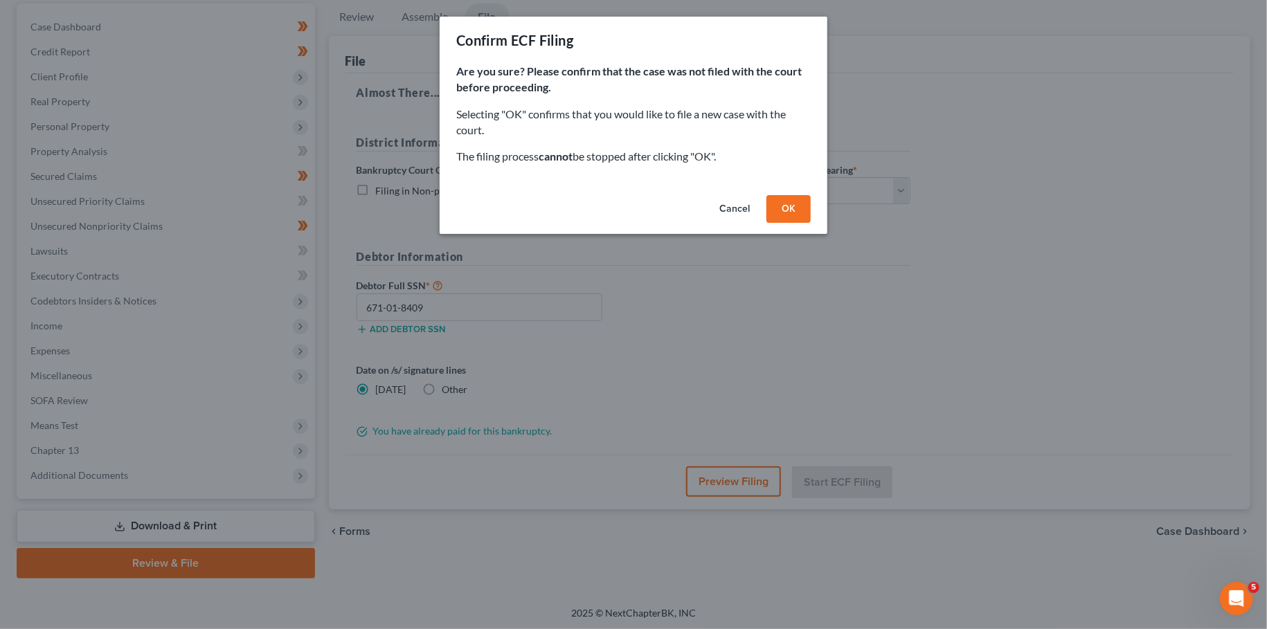
click at [796, 208] on button "OK" at bounding box center [788, 209] width 44 height 28
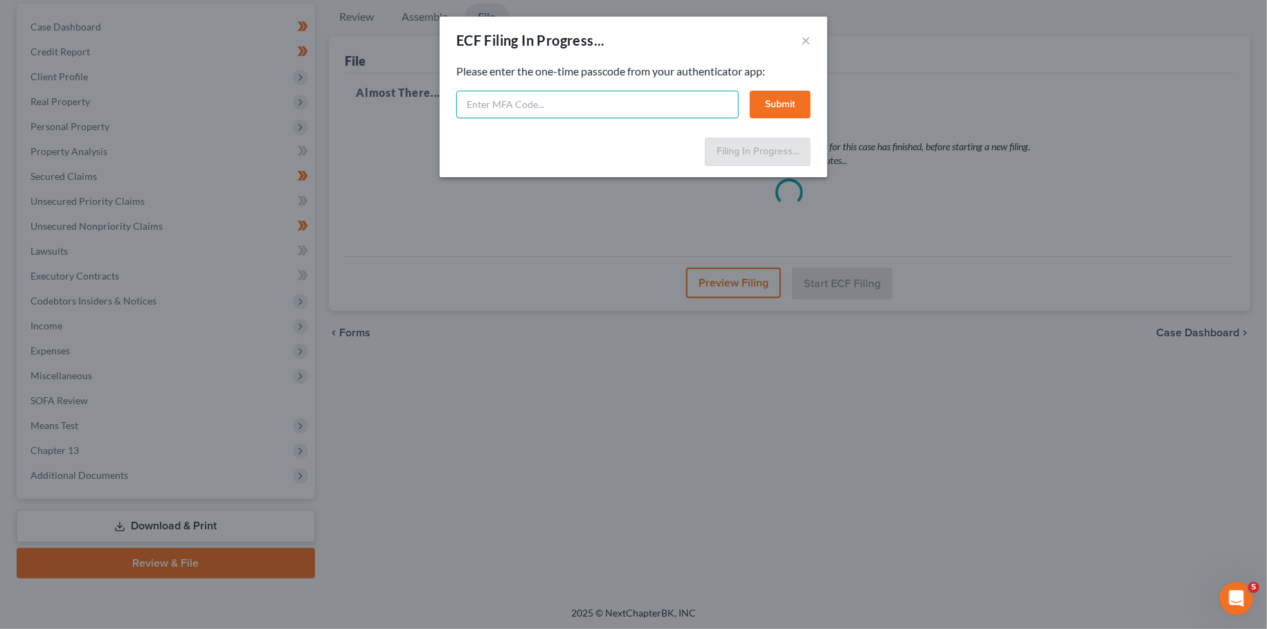
click at [566, 114] on input "text" at bounding box center [597, 105] width 282 height 28
type input "744281"
click at [782, 76] on p "Please enter the one-time passcode from your authenticator app:" at bounding box center [633, 72] width 354 height 16
click at [784, 96] on button "Submit" at bounding box center [780, 105] width 61 height 28
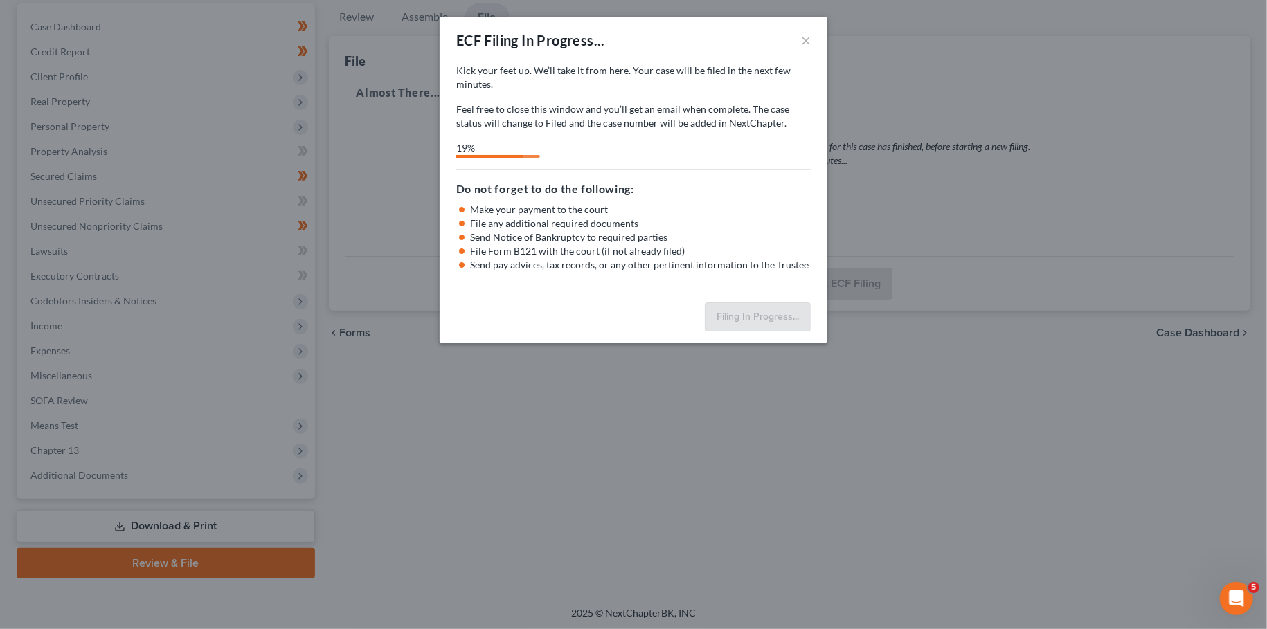
select select "0"
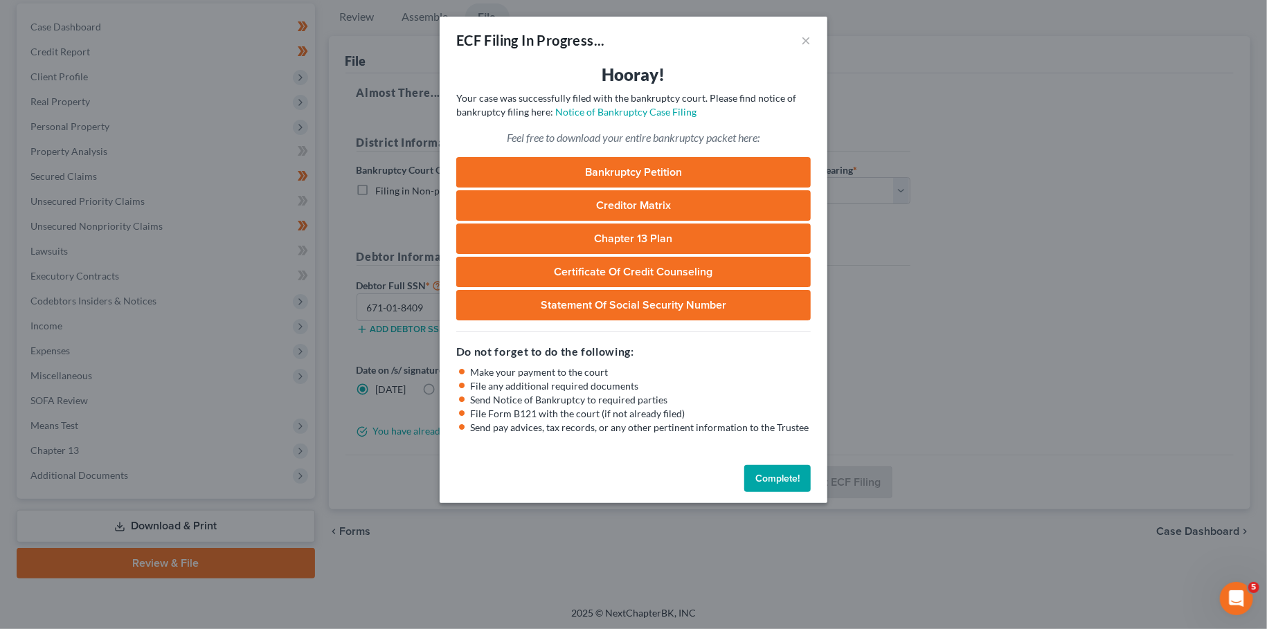
click at [780, 472] on button "Complete!" at bounding box center [777, 479] width 66 height 28
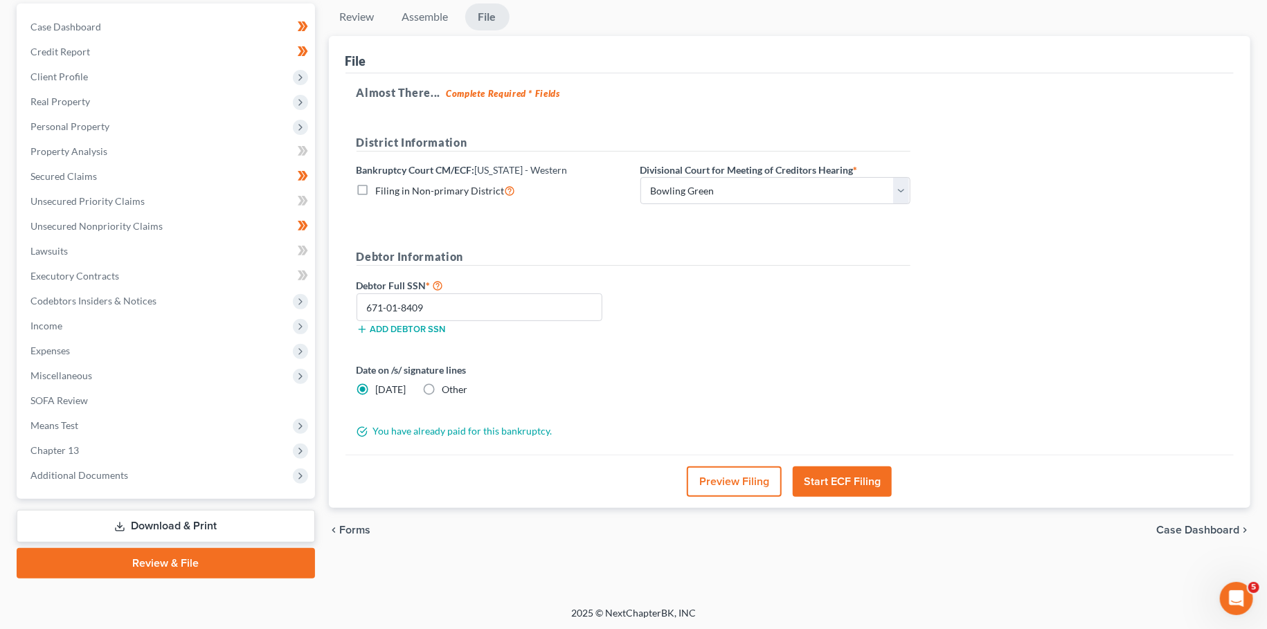
scroll to position [0, 0]
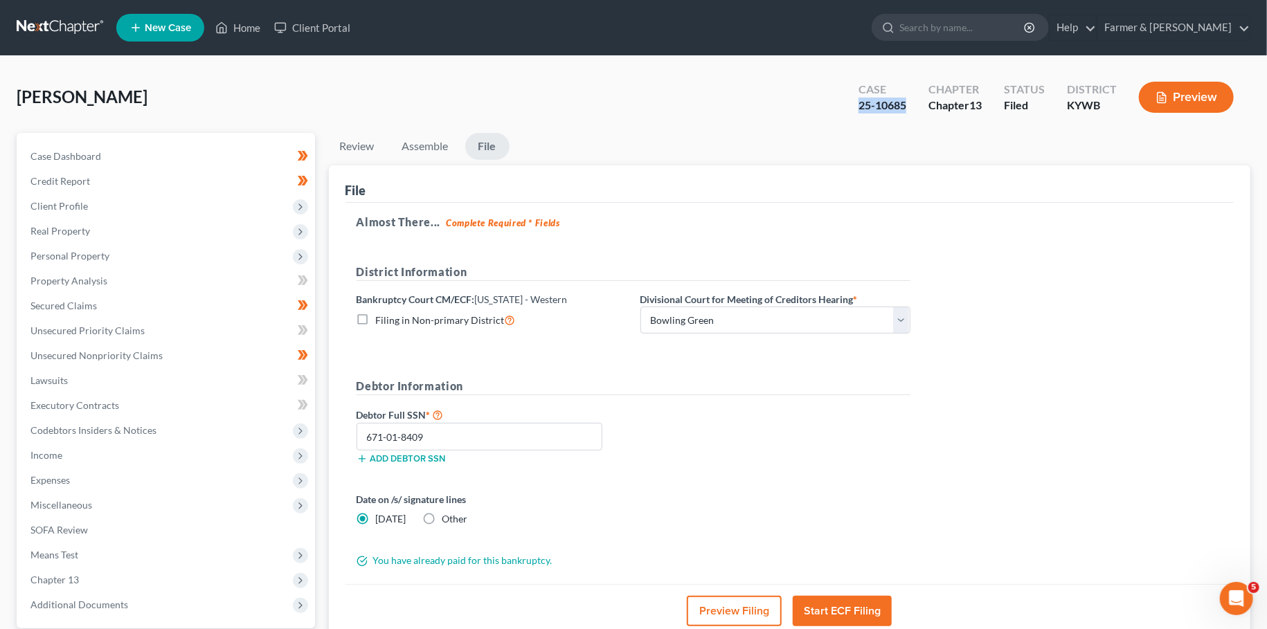
drag, startPoint x: 911, startPoint y: 106, endPoint x: 851, endPoint y: 115, distance: 60.9
click at [851, 115] on div "Case 25-10685" at bounding box center [882, 98] width 70 height 41
copy div "25-10685"
click at [244, 32] on link "Home" at bounding box center [237, 27] width 59 height 25
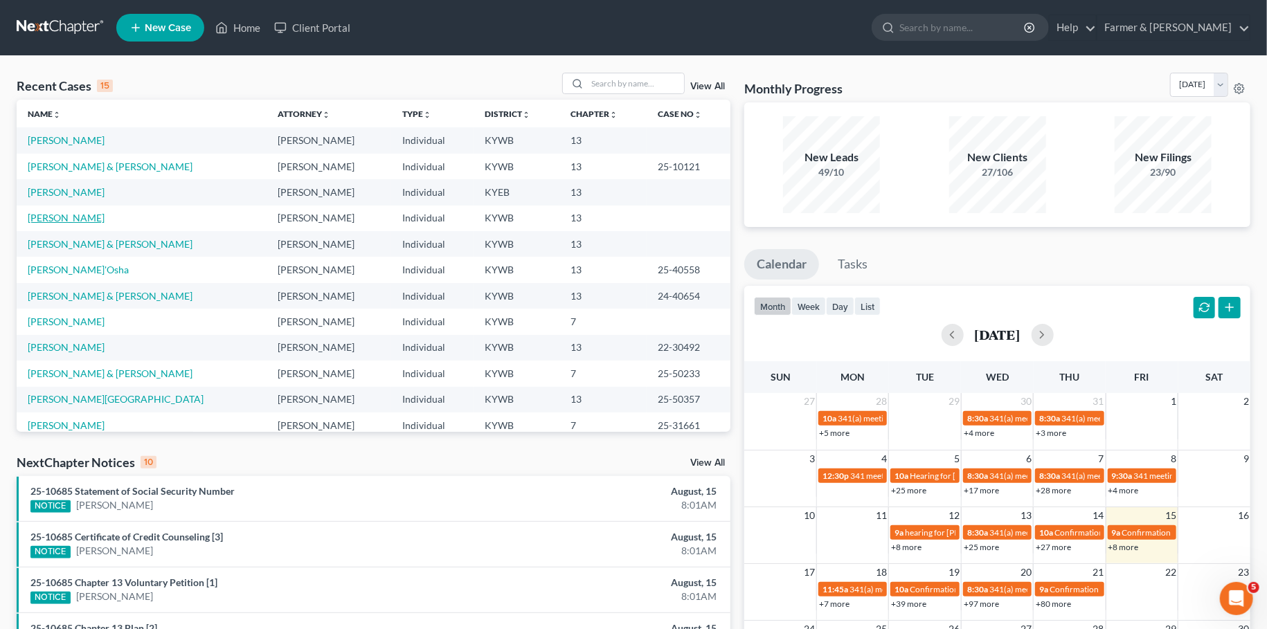
click at [66, 223] on link "[PERSON_NAME]" at bounding box center [66, 218] width 77 height 12
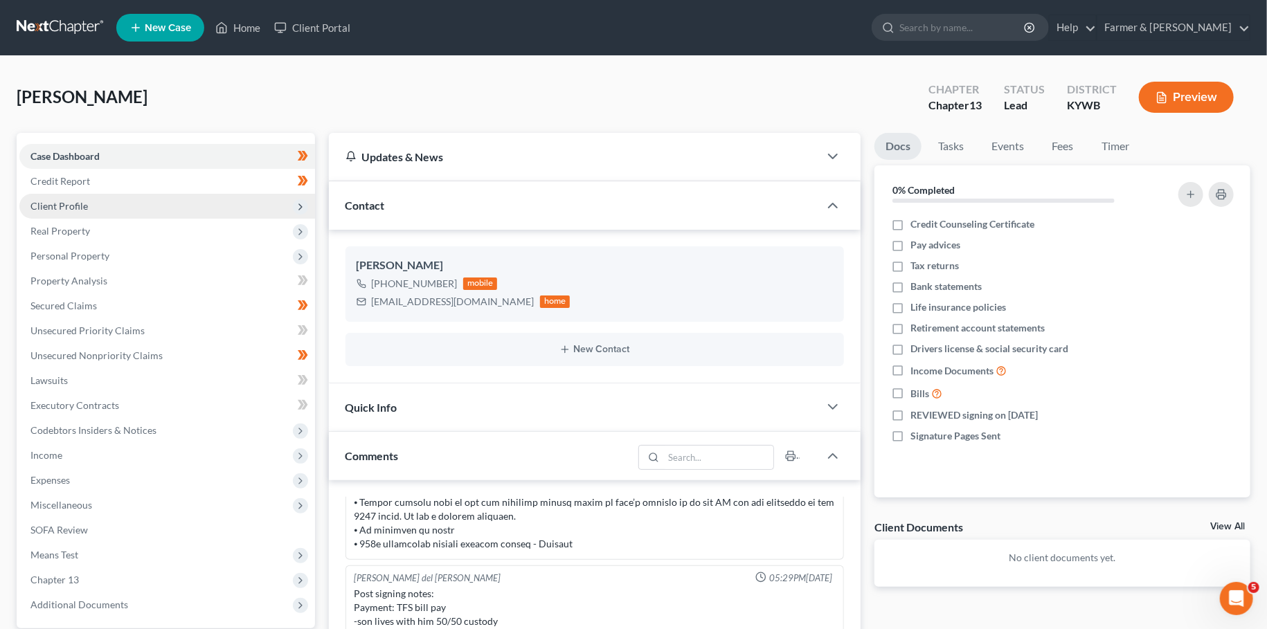
scroll to position [244, 0]
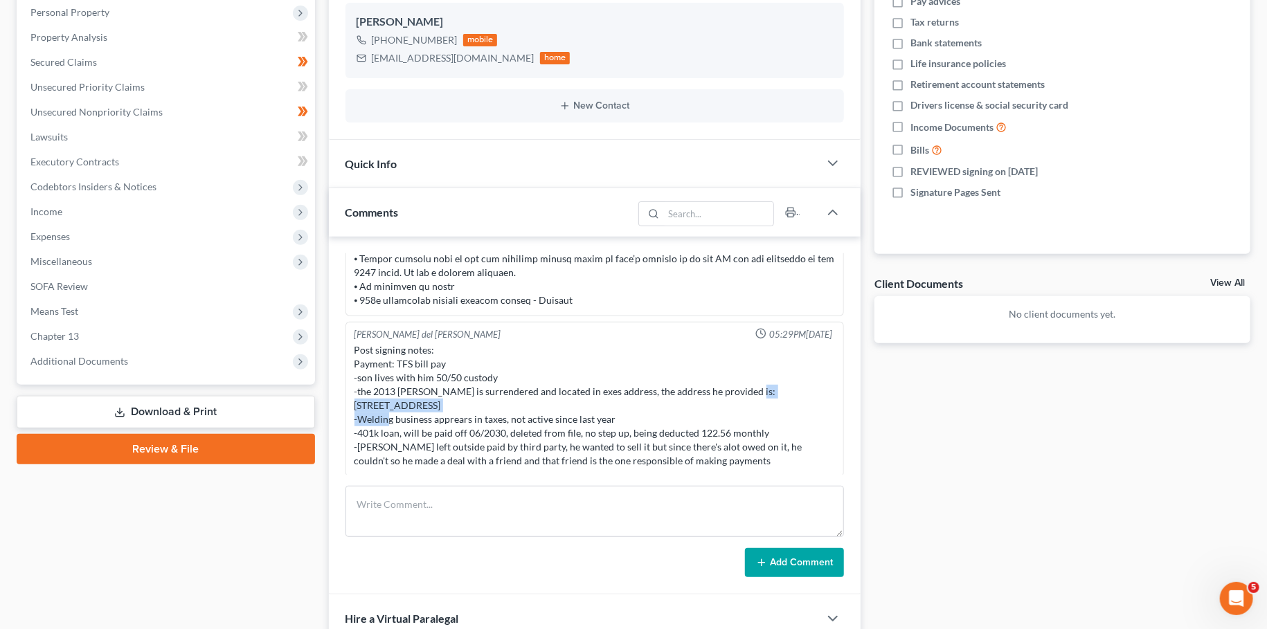
drag, startPoint x: 737, startPoint y: 393, endPoint x: 382, endPoint y: 404, distance: 354.6
click at [382, 404] on div "Post signing notes: Payment: TFS bill pay -son lives with him 50/50 custody -th…" at bounding box center [594, 405] width 480 height 125
copy div "474 New St Radcliff, KY 40160"
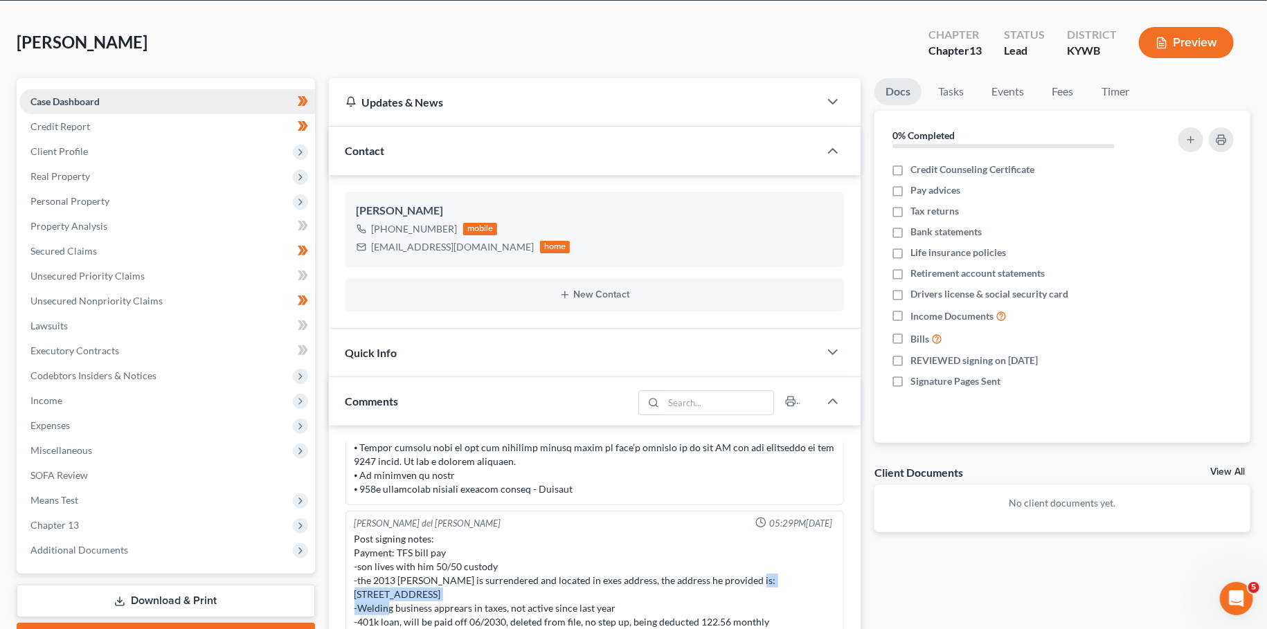
scroll to position [0, 0]
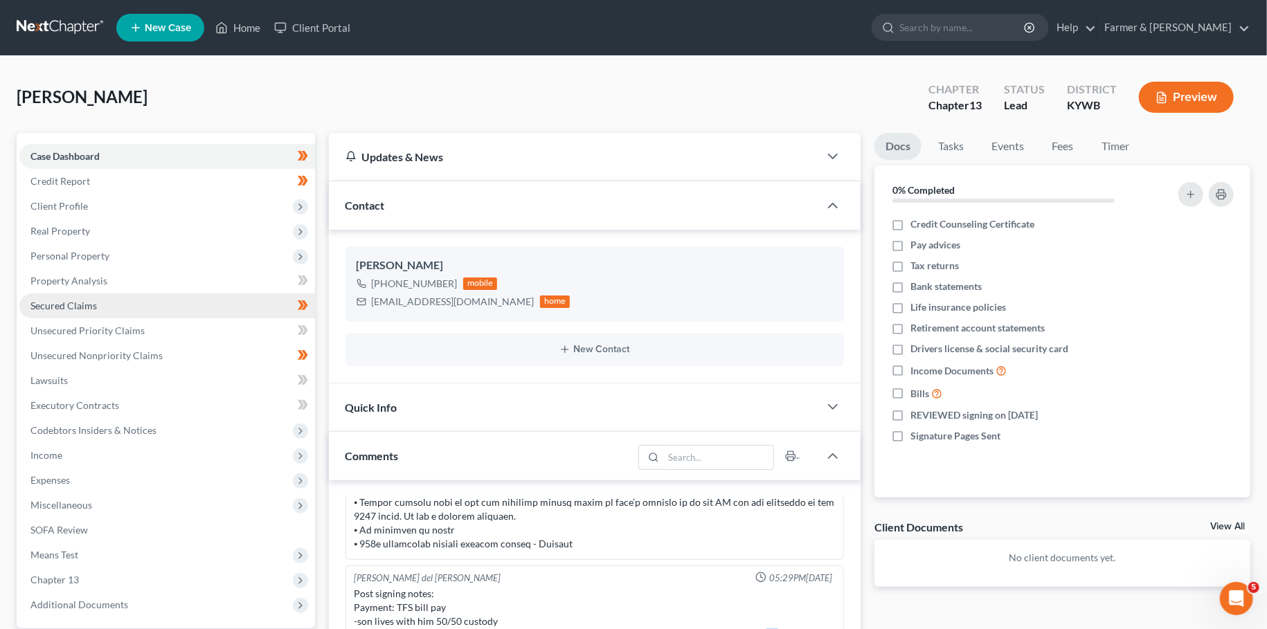
click at [87, 314] on link "Secured Claims" at bounding box center [167, 306] width 296 height 25
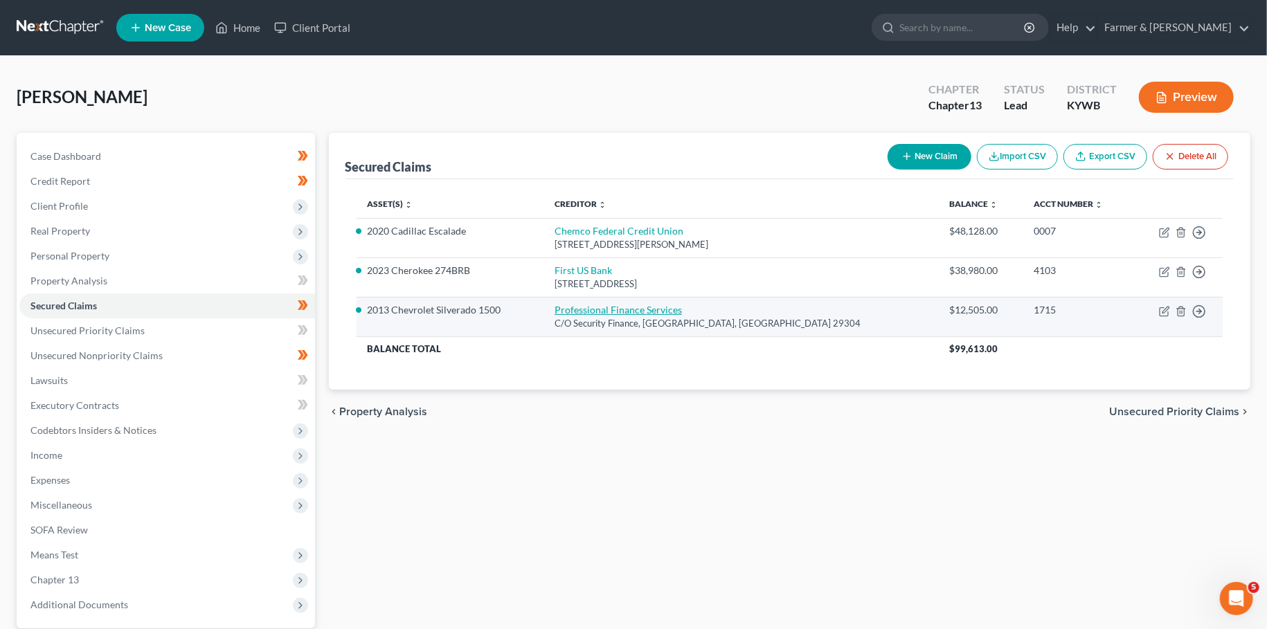
click at [625, 307] on link "Professional Finance Services" at bounding box center [618, 310] width 127 height 12
select select "42"
select select "11"
select select "0"
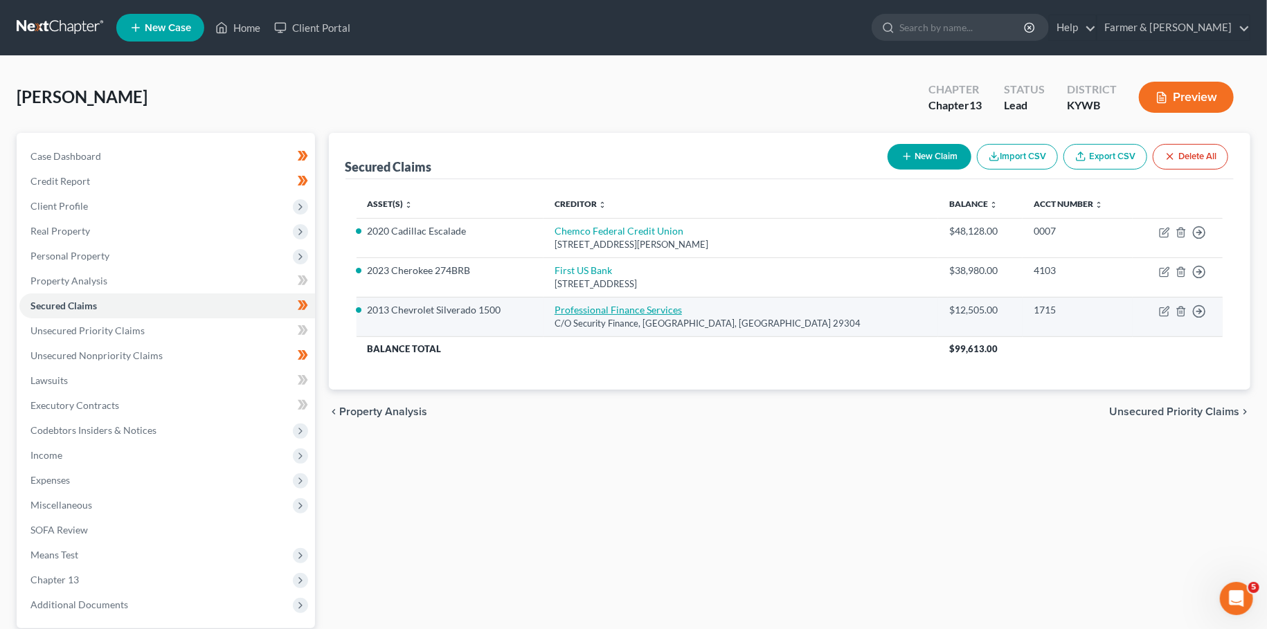
select select "0"
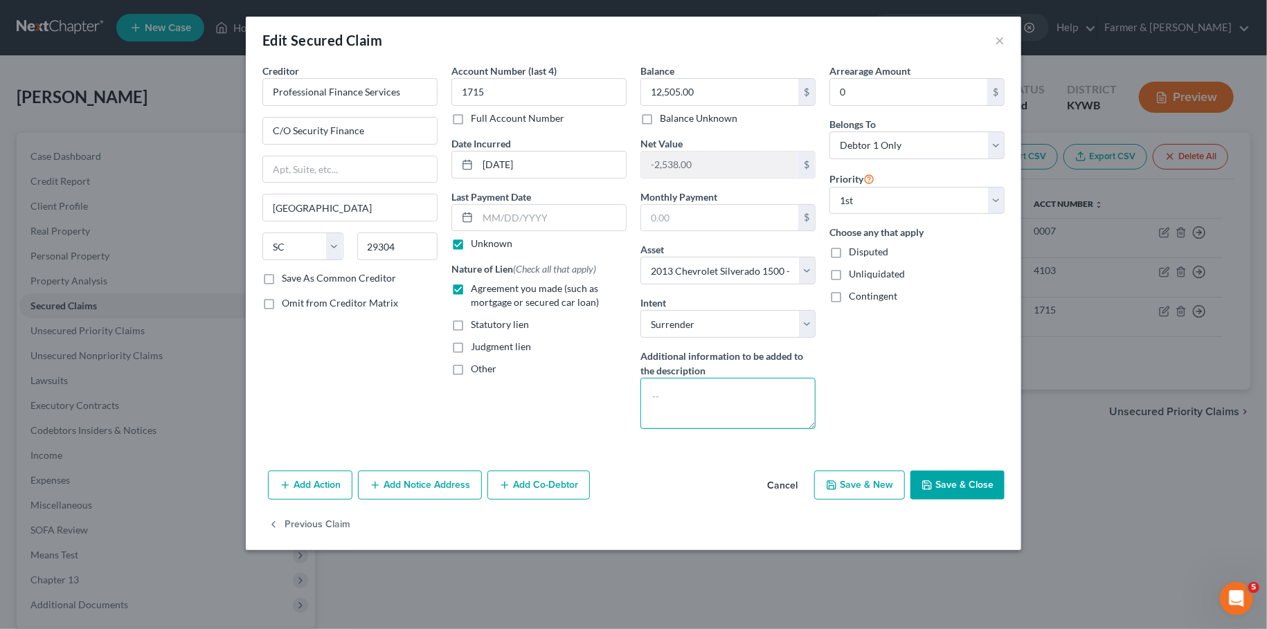
click at [696, 397] on textarea at bounding box center [727, 403] width 175 height 51
paste textarea "474 New St Radcliff, KY 40160"
type textarea "vehicle located at: 474 New St Radcliff, KY 40160"
click at [957, 484] on button "Save & Close" at bounding box center [957, 485] width 94 height 29
select select
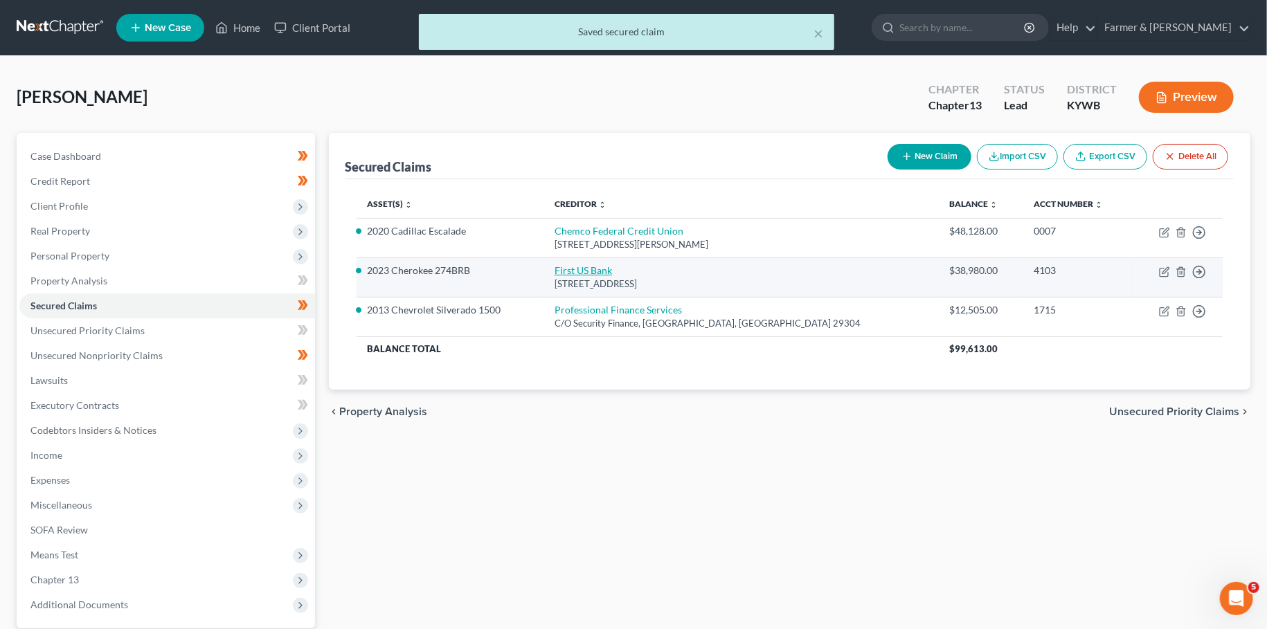
click at [606, 273] on link "First US Bank" at bounding box center [583, 270] width 57 height 12
select select "0"
select select "4"
select select "0"
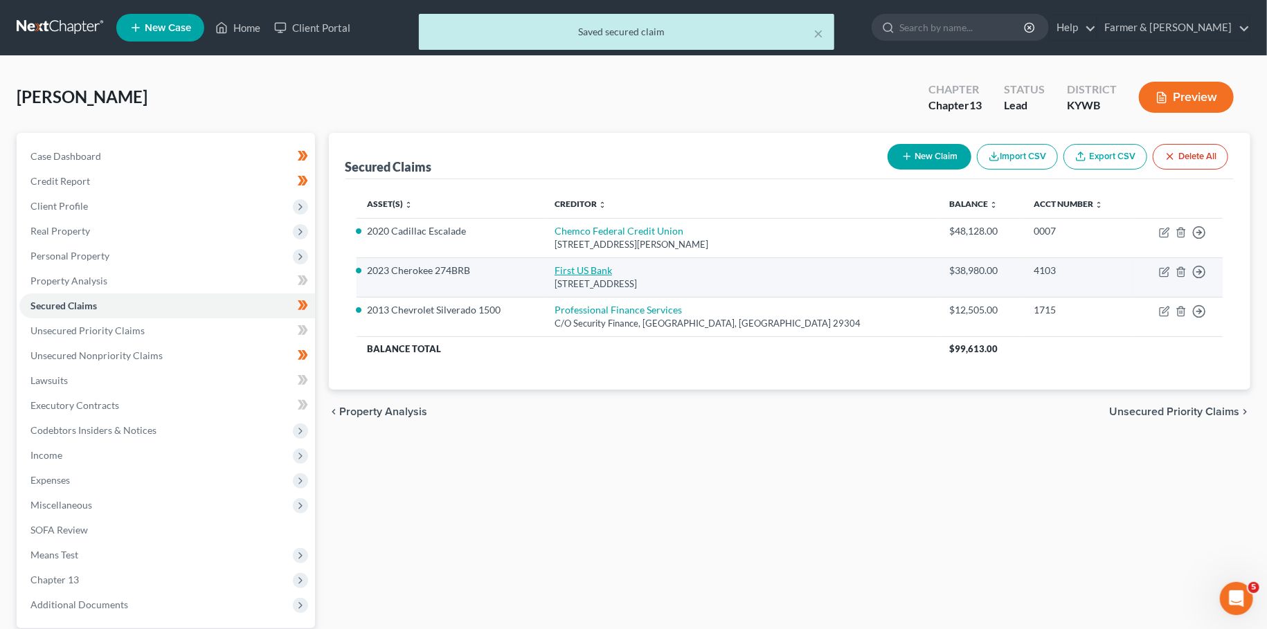
select select "0"
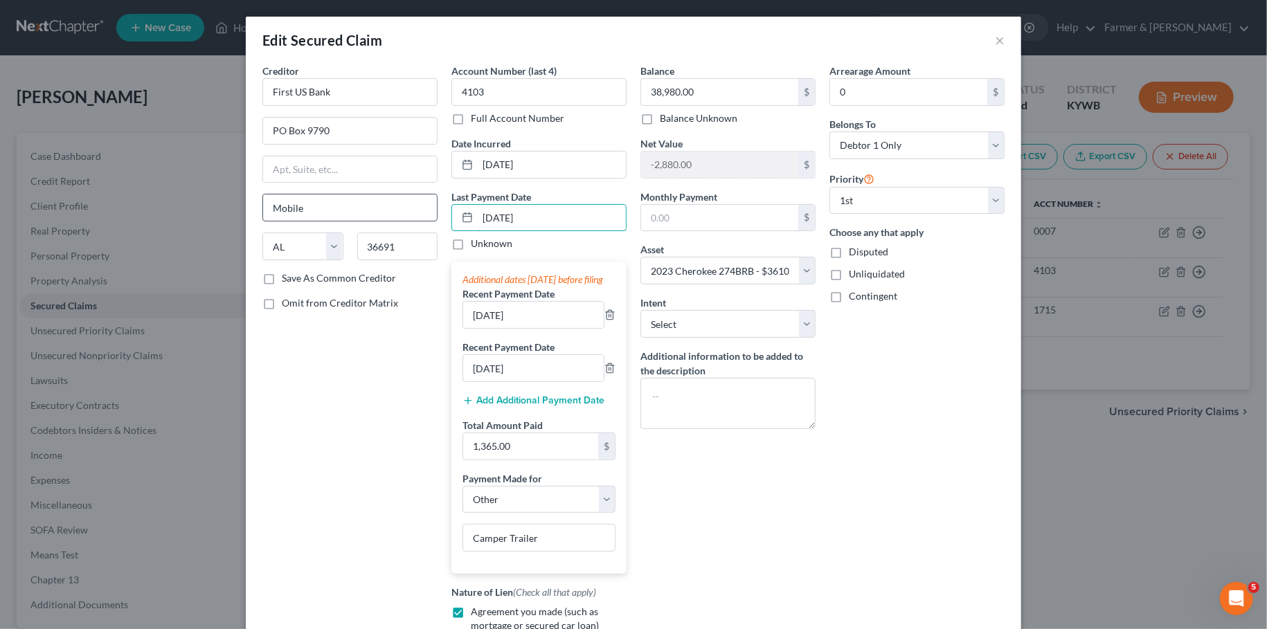
drag, startPoint x: 530, startPoint y: 218, endPoint x: 401, endPoint y: 212, distance: 128.9
click at [478, 211] on input "08/11/2025" at bounding box center [552, 218] width 148 height 26
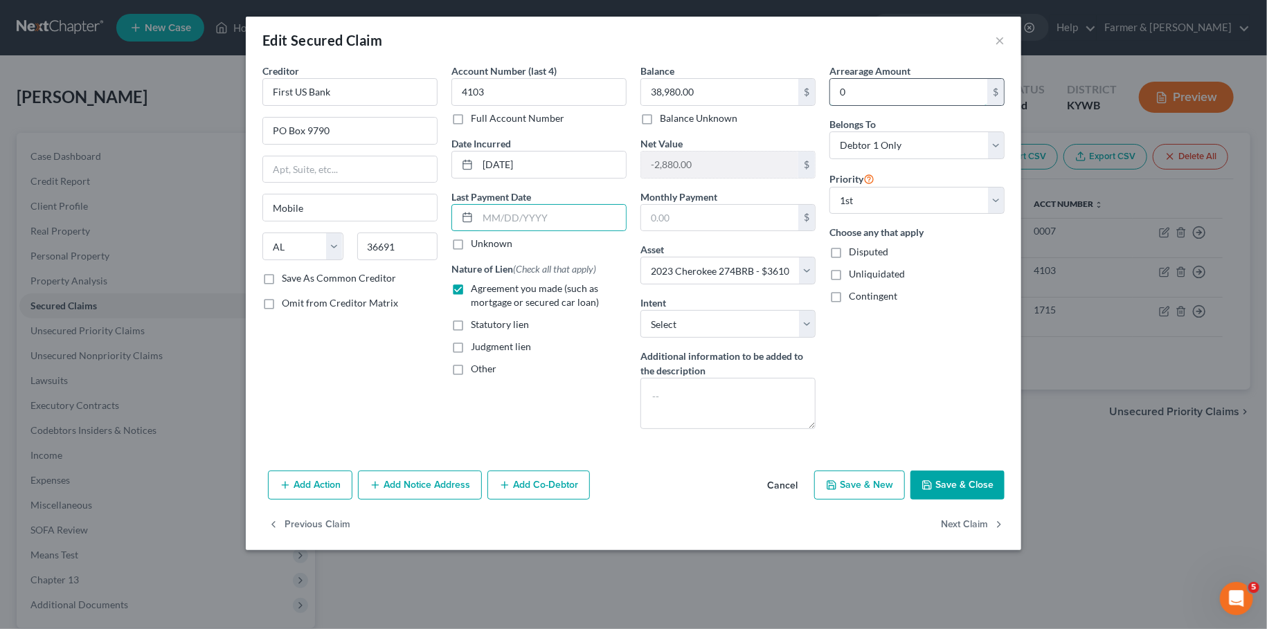
click at [863, 87] on input "0" at bounding box center [908, 92] width 157 height 26
type input "1.00"
click at [972, 475] on button "Save & Close" at bounding box center [957, 485] width 94 height 29
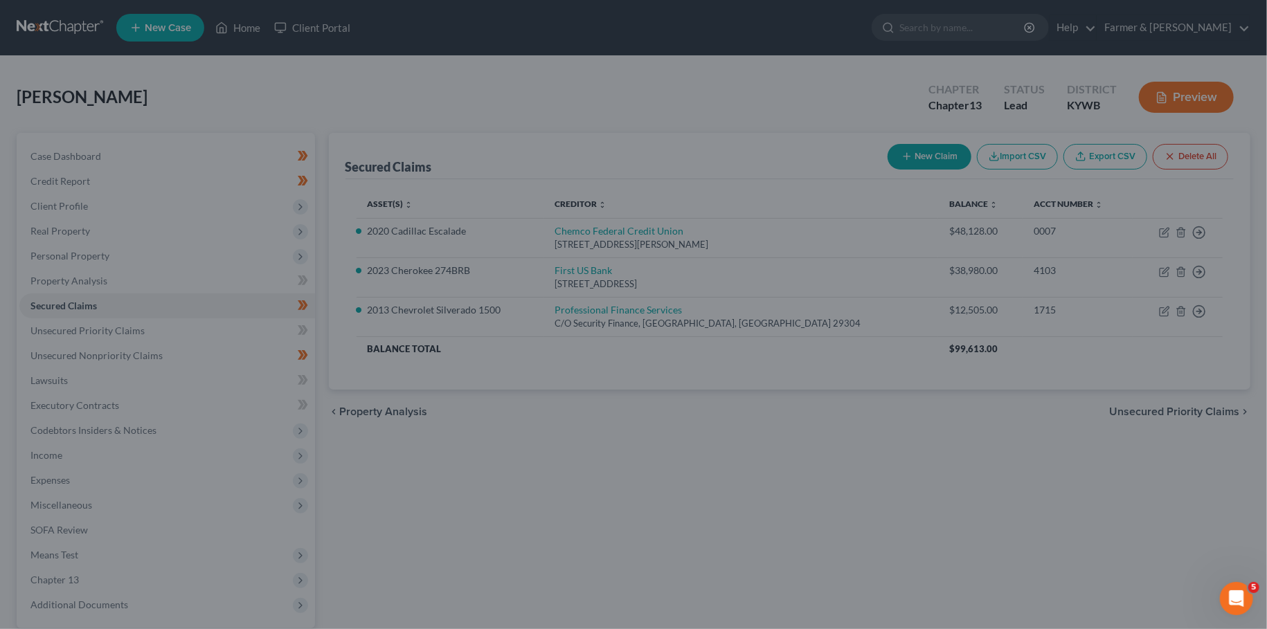
select select
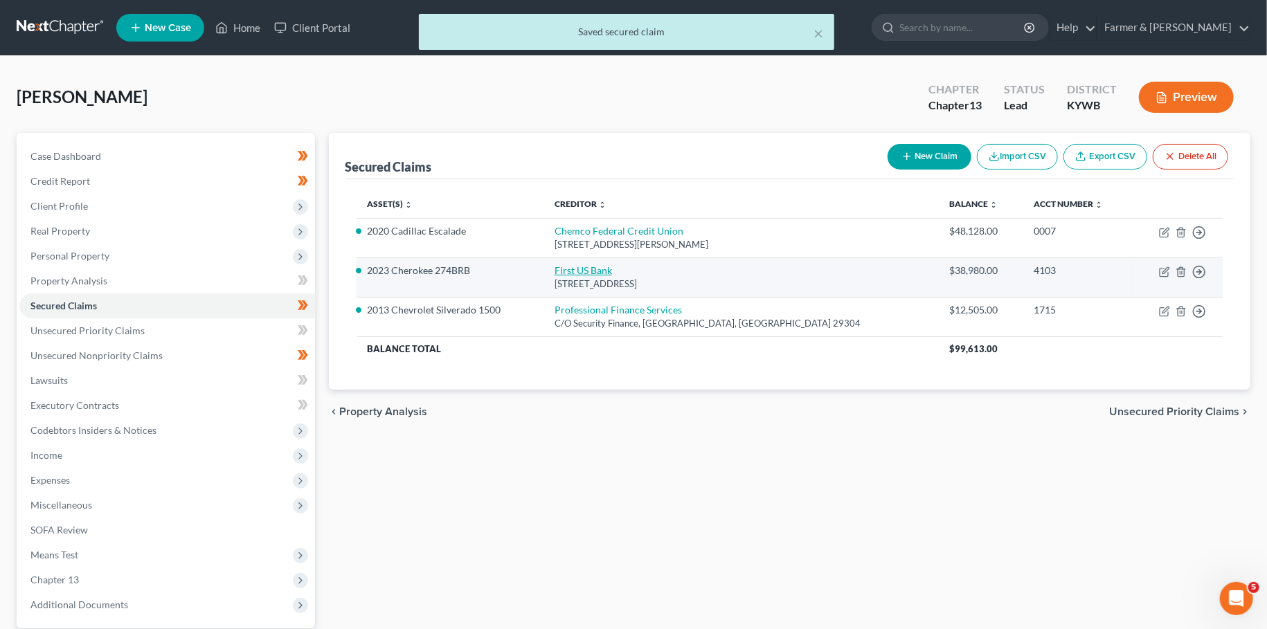
click at [612, 271] on link "First US Bank" at bounding box center [583, 270] width 57 height 12
select select "0"
select select "4"
select select "0"
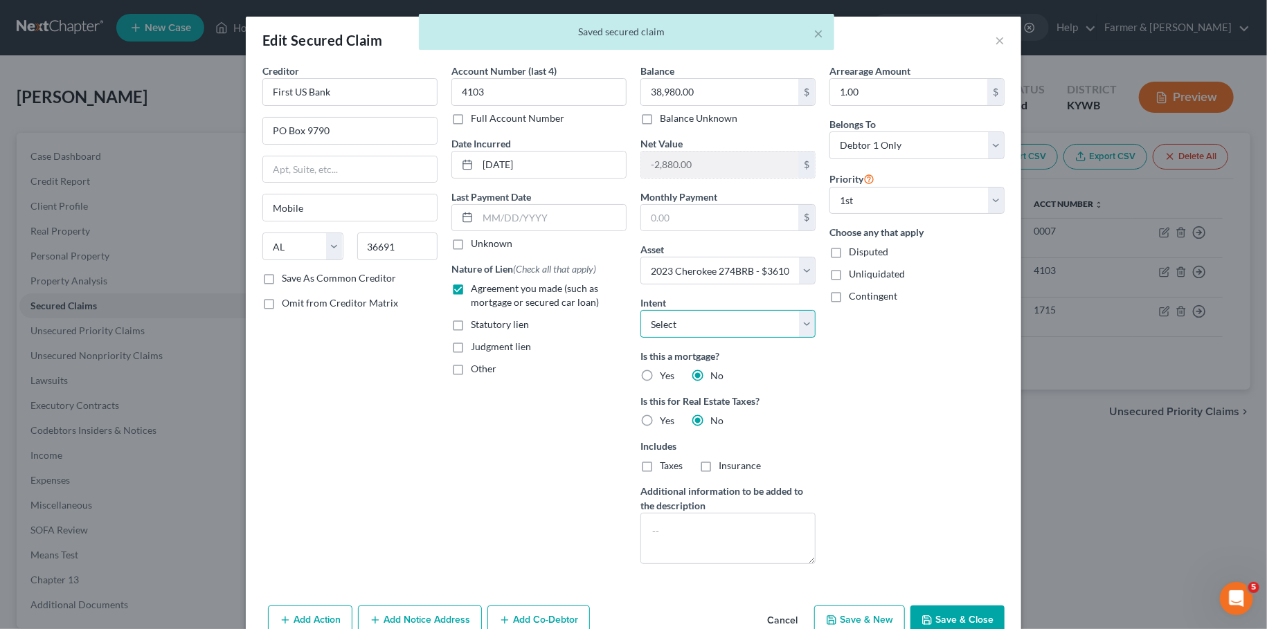
click at [640, 310] on select "Select Surrender Redeem Reaffirm Avoid Other" at bounding box center [727, 324] width 175 height 28
select select "4"
click option "Other" at bounding box center [0, 0] width 0 height 0
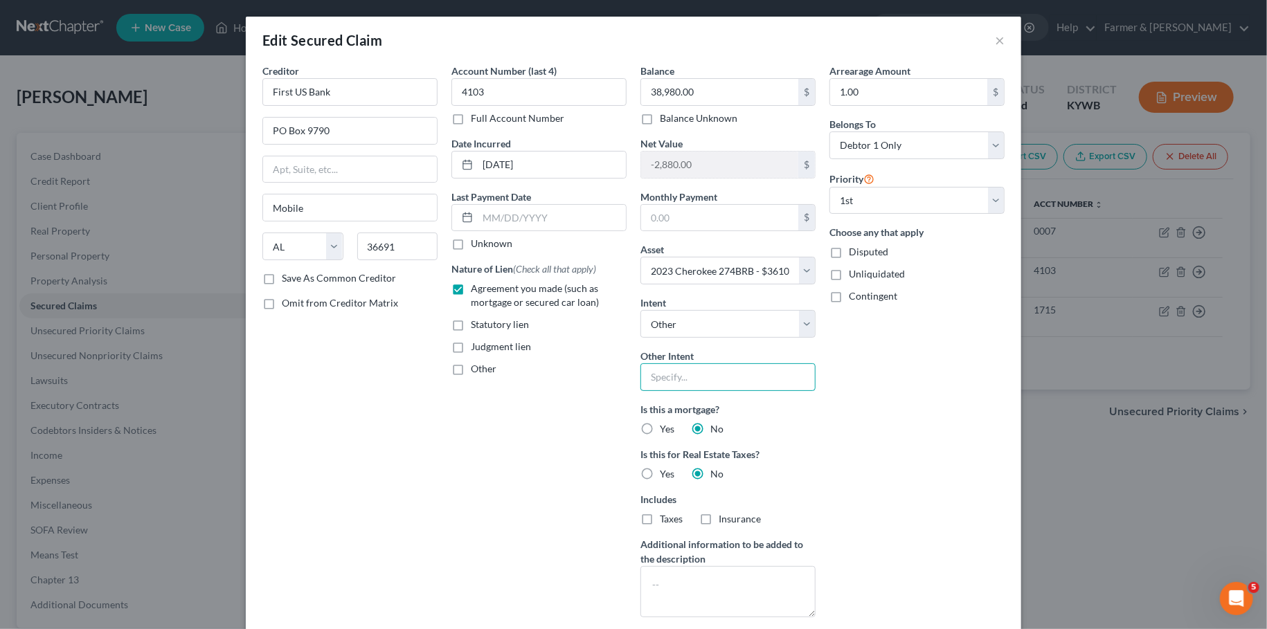
click at [684, 373] on input "text" at bounding box center [727, 377] width 175 height 28
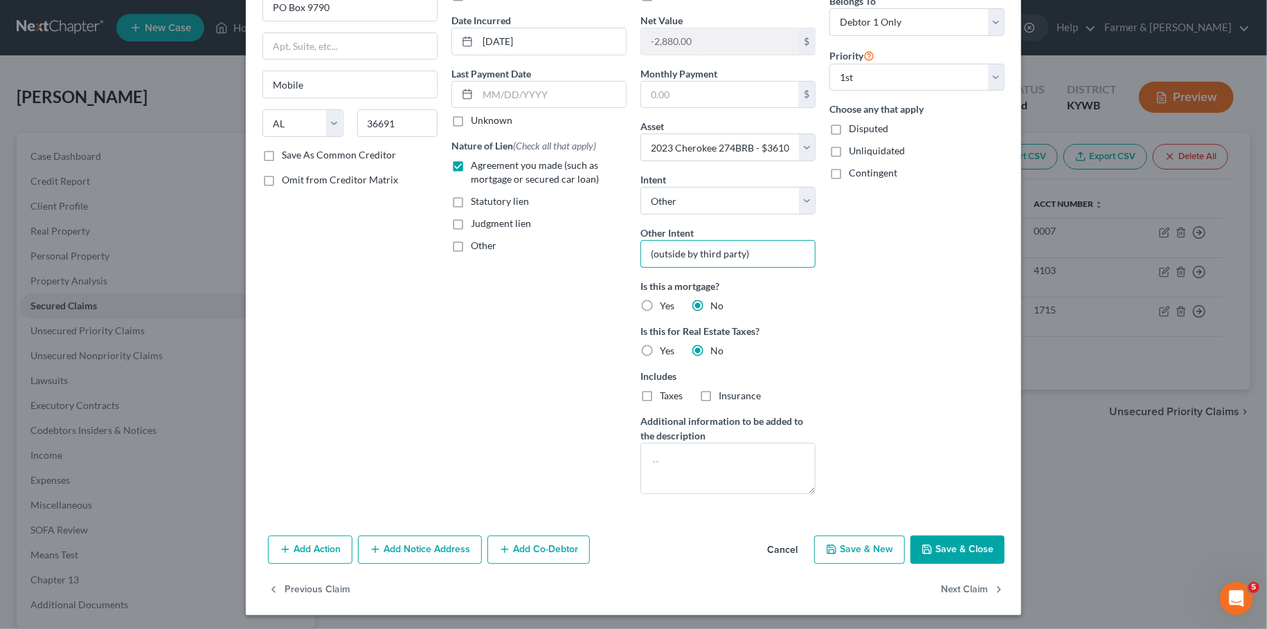
type input "(outside by third party)"
click at [933, 554] on button "Save & Close" at bounding box center [957, 550] width 94 height 29
select select
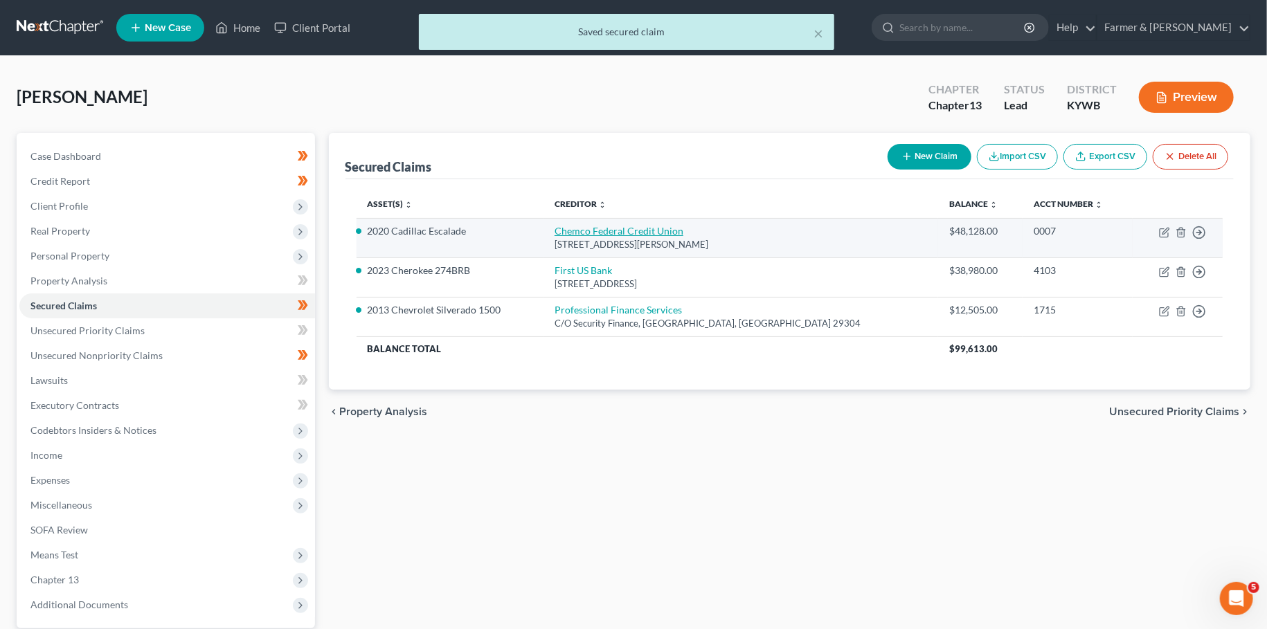
click at [647, 232] on link "Chemco Federal Credit Union" at bounding box center [619, 231] width 129 height 12
select select "18"
select select "0"
select select "3"
select select "4"
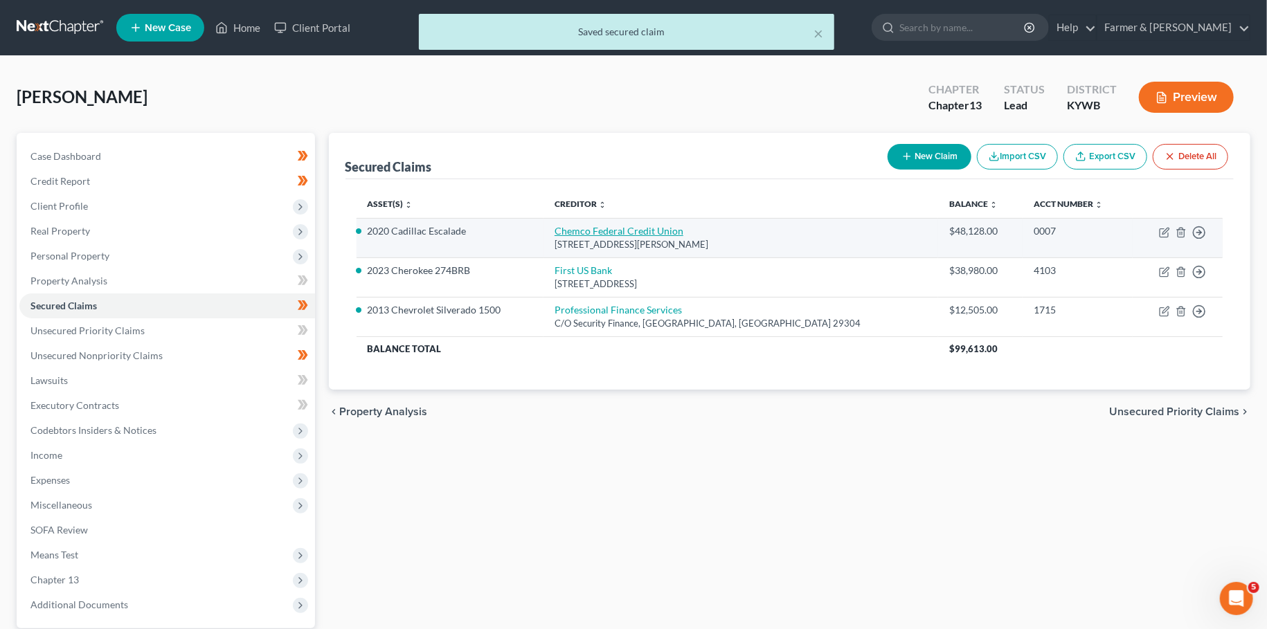
select select "0"
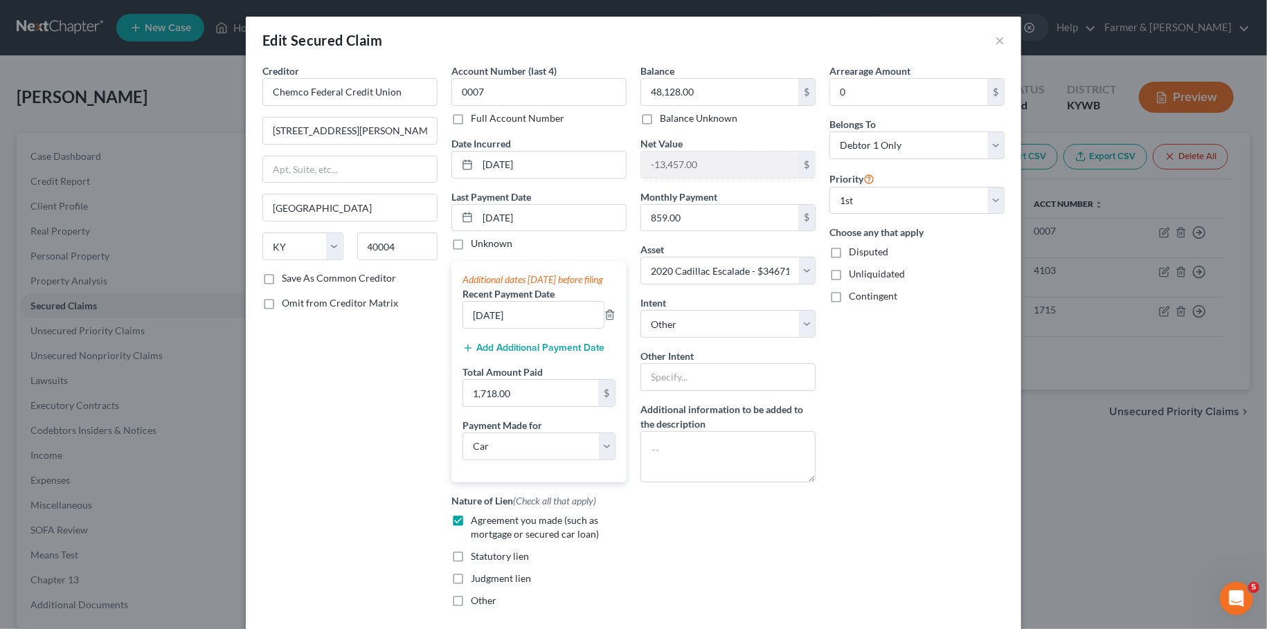
scroll to position [128, 0]
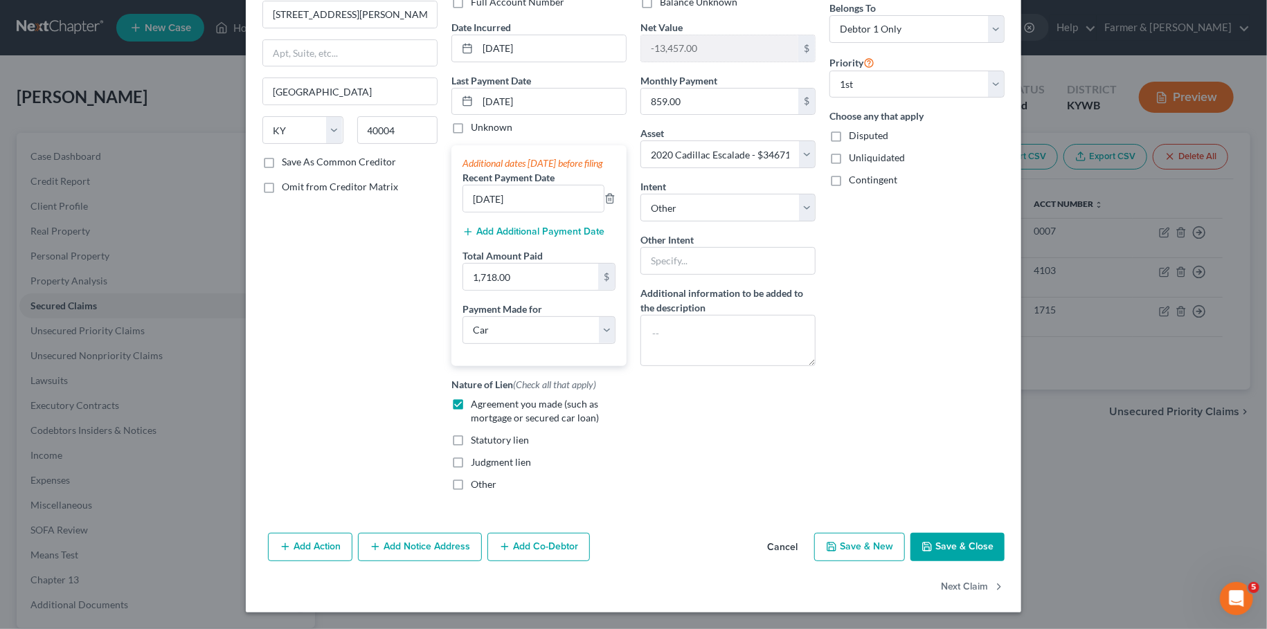
click at [945, 559] on button "Save & Close" at bounding box center [957, 547] width 94 height 29
select select
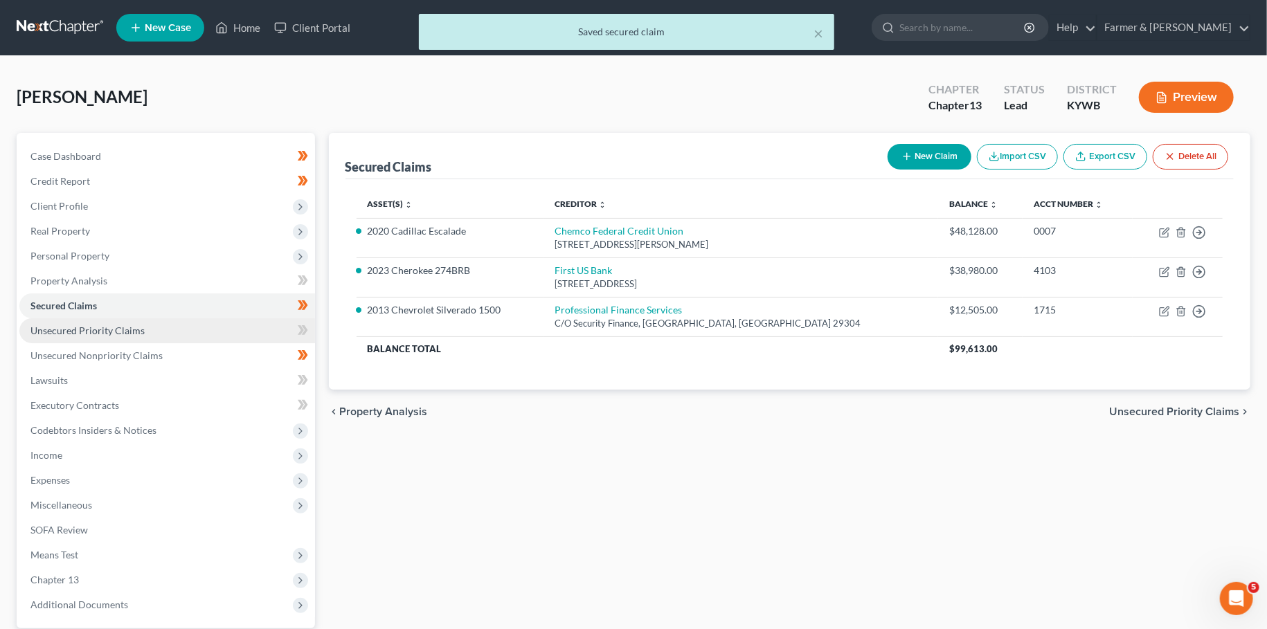
click at [154, 331] on link "Unsecured Priority Claims" at bounding box center [167, 330] width 296 height 25
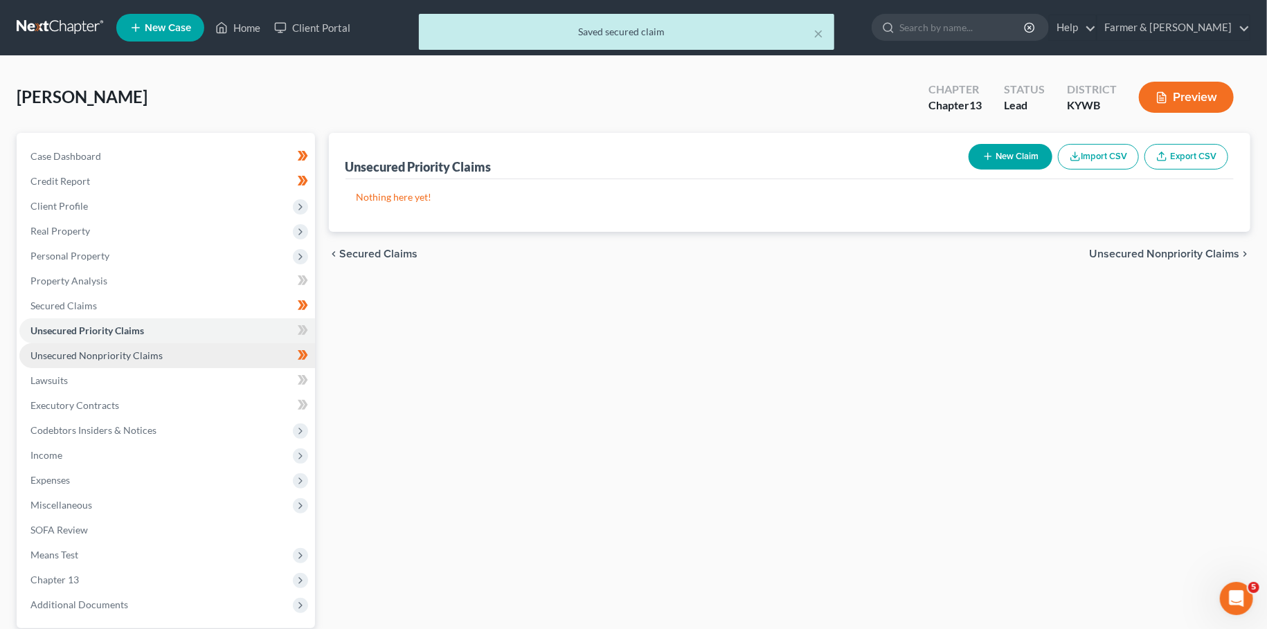
click at [146, 352] on span "Unsecured Nonpriority Claims" at bounding box center [96, 356] width 132 height 12
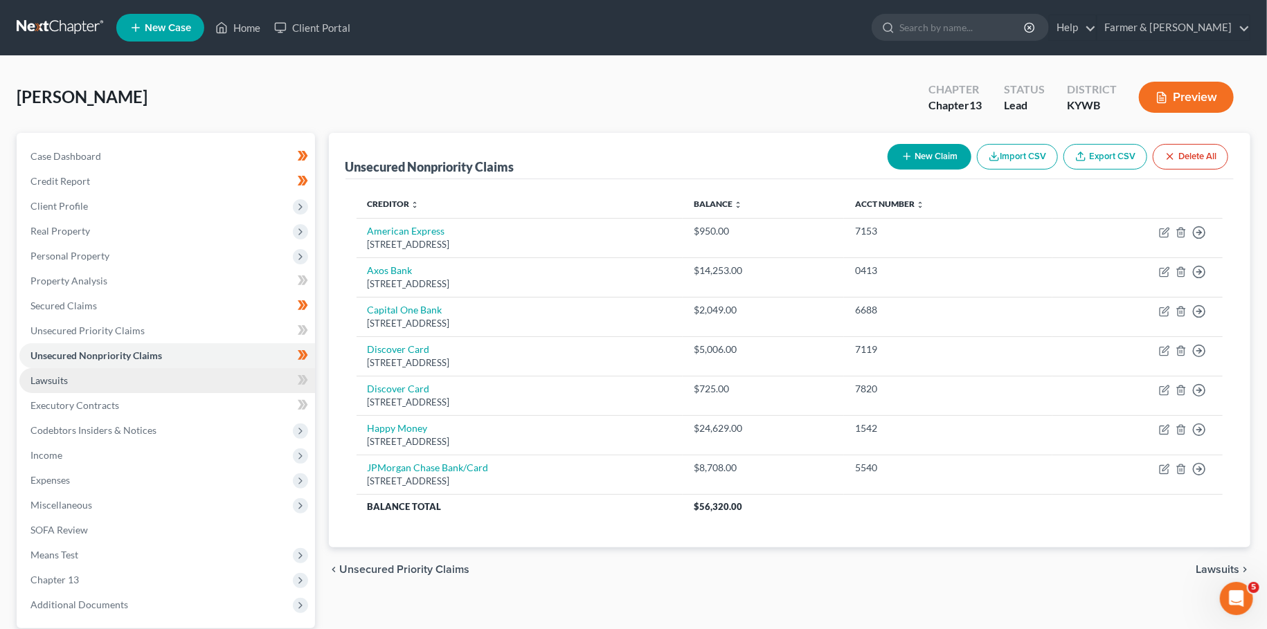
click at [240, 385] on link "Lawsuits" at bounding box center [167, 380] width 296 height 25
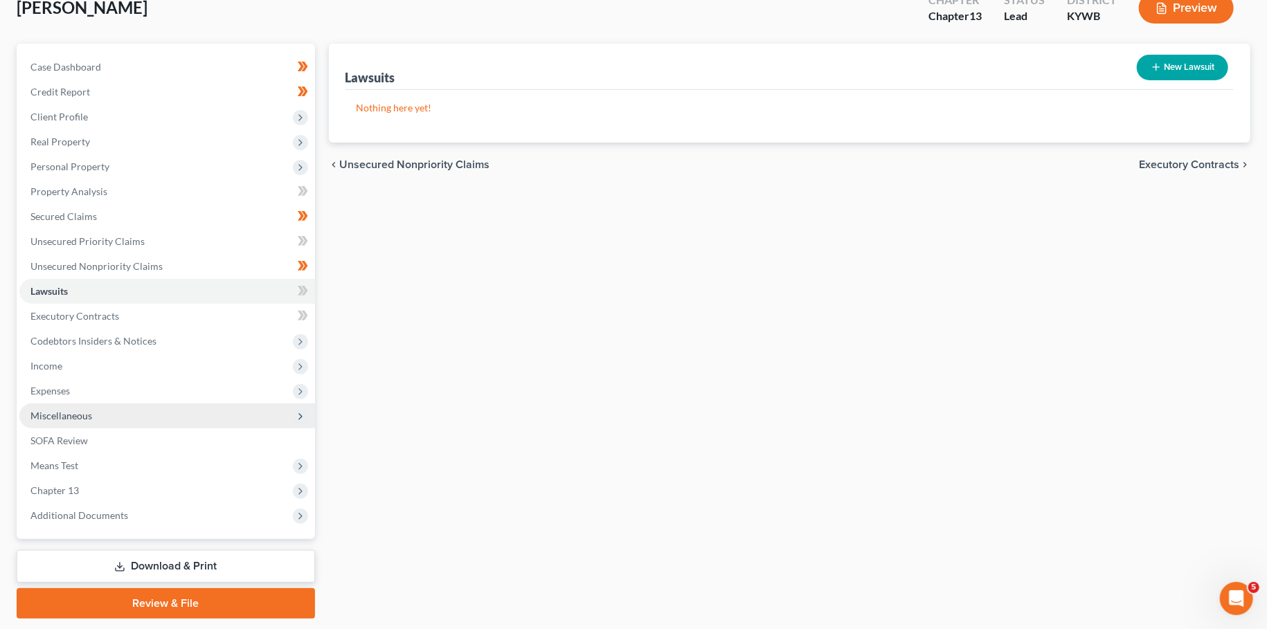
scroll to position [129, 0]
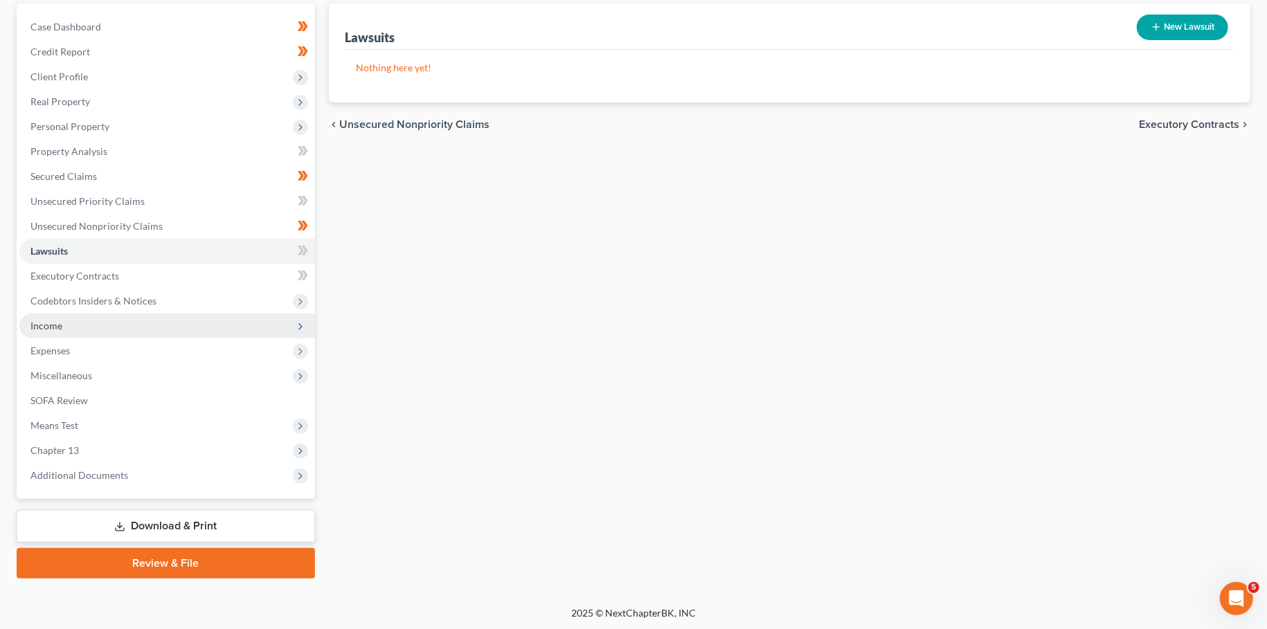
click at [176, 323] on span "Income" at bounding box center [167, 326] width 296 height 25
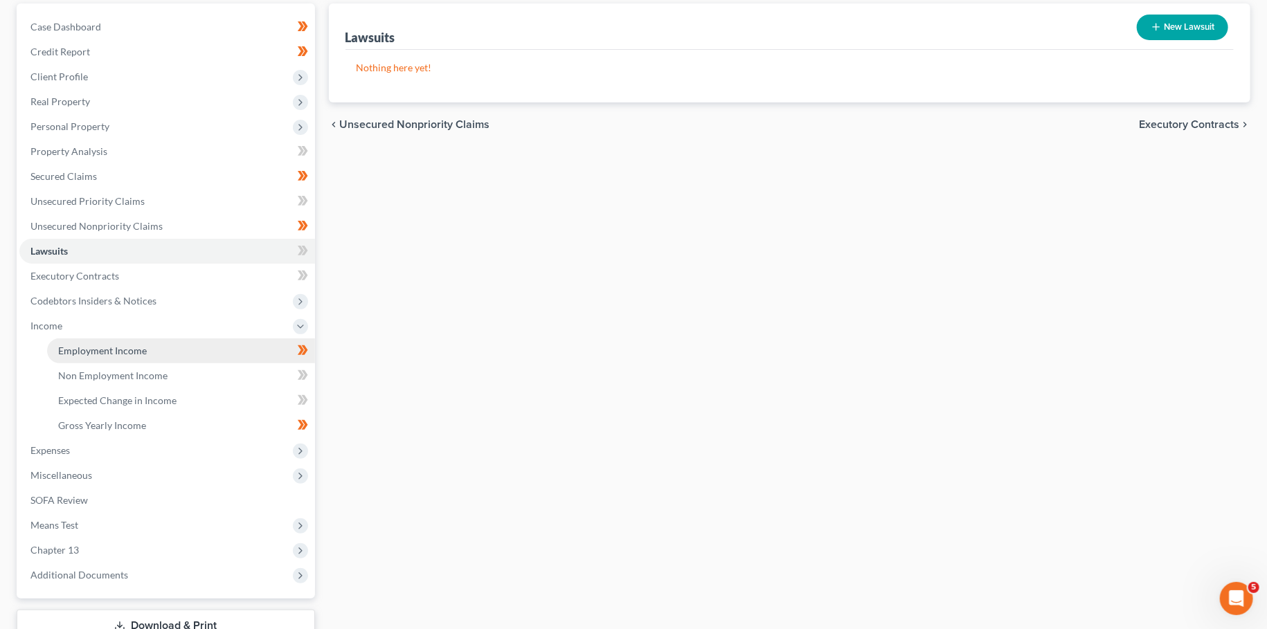
click at [168, 351] on link "Employment Income" at bounding box center [181, 351] width 268 height 25
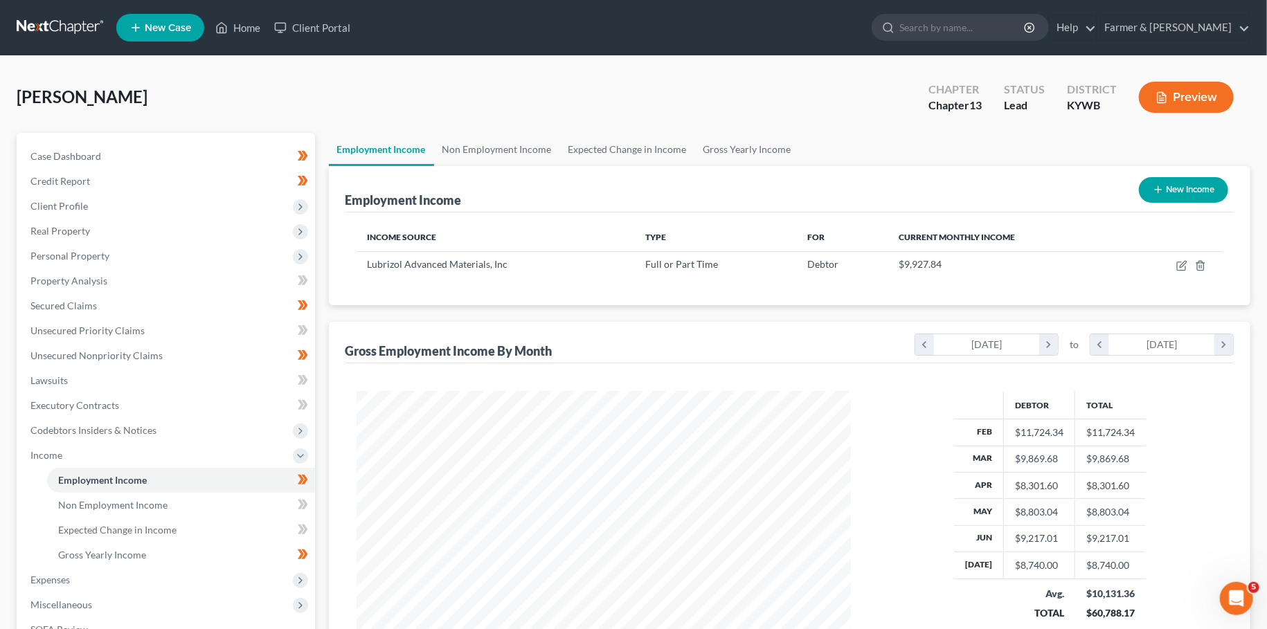
scroll to position [247, 521]
click at [1185, 262] on icon "button" at bounding box center [1181, 265] width 11 height 11
select select "0"
select select "36"
select select "2"
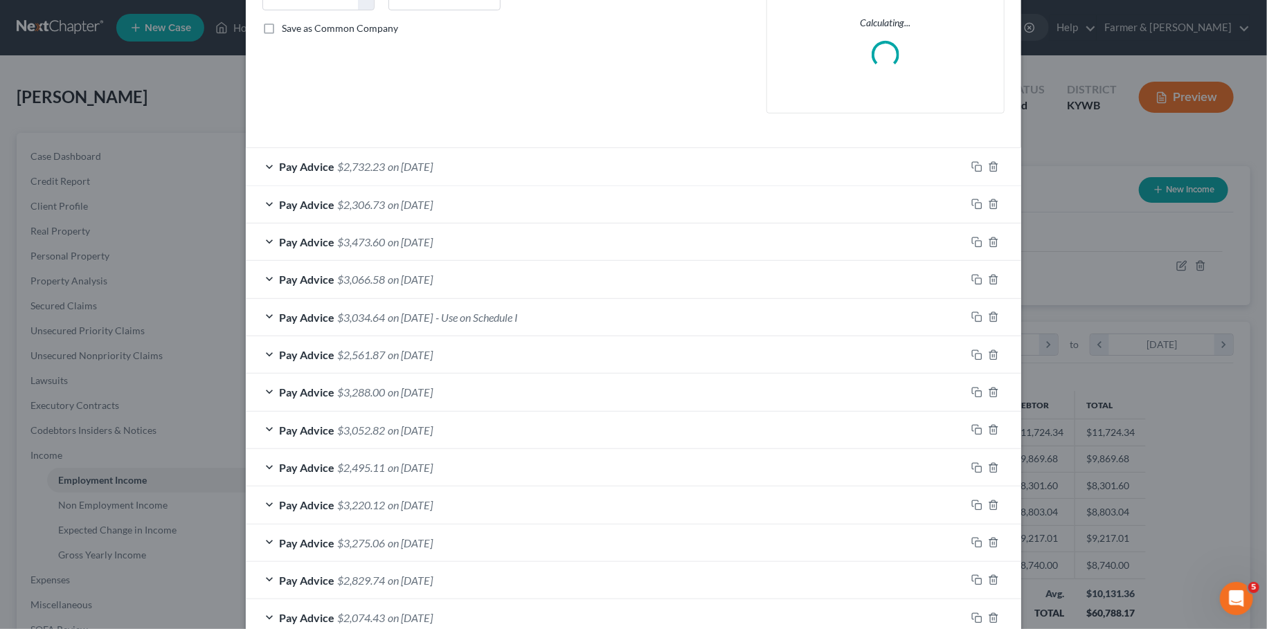
scroll to position [350, 0]
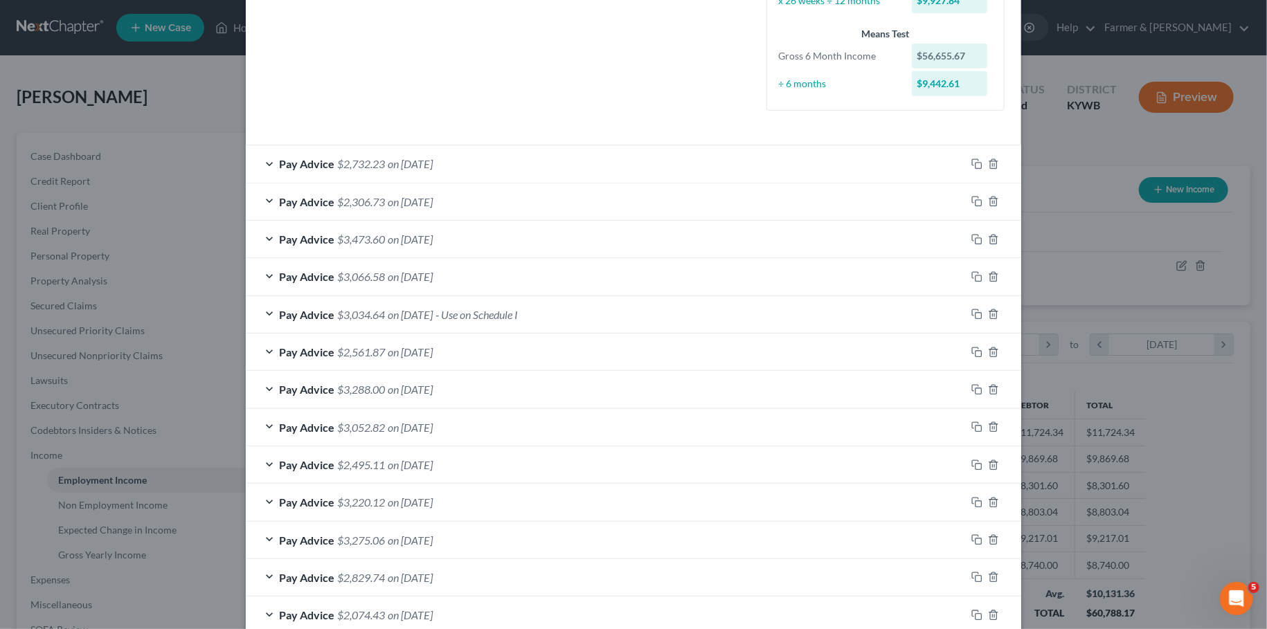
click at [591, 302] on div "Pay Advice $3,034.64 on 06/06/2025 - Use on Schedule I" at bounding box center [606, 314] width 720 height 37
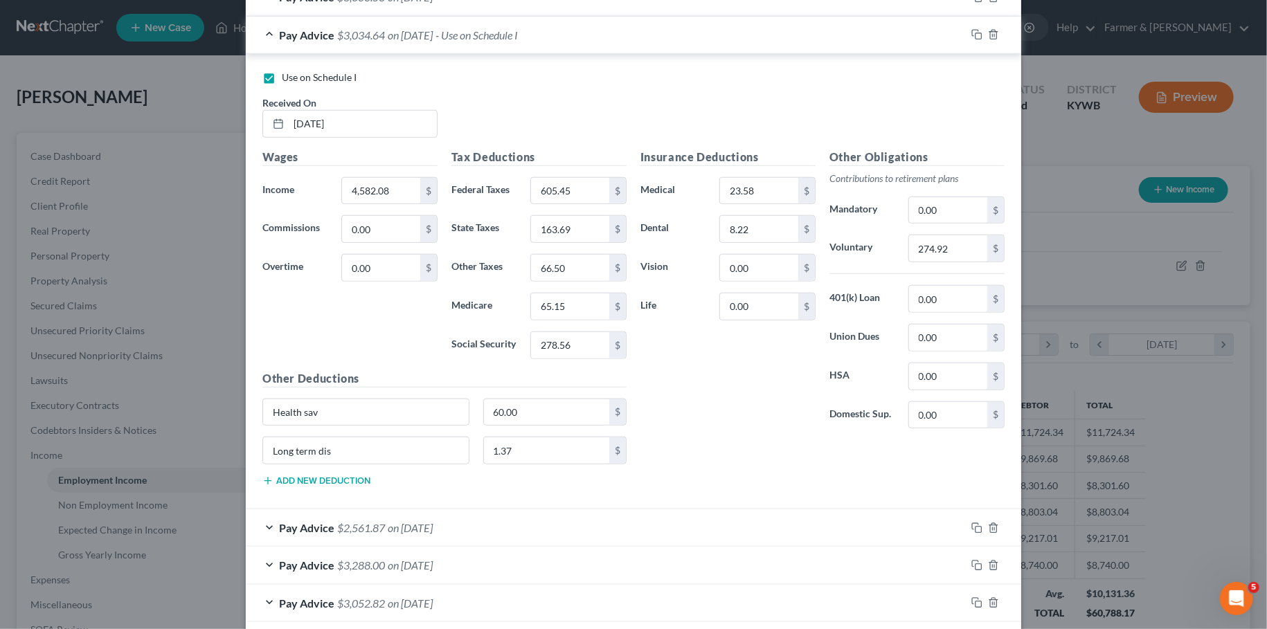
scroll to position [701, 0]
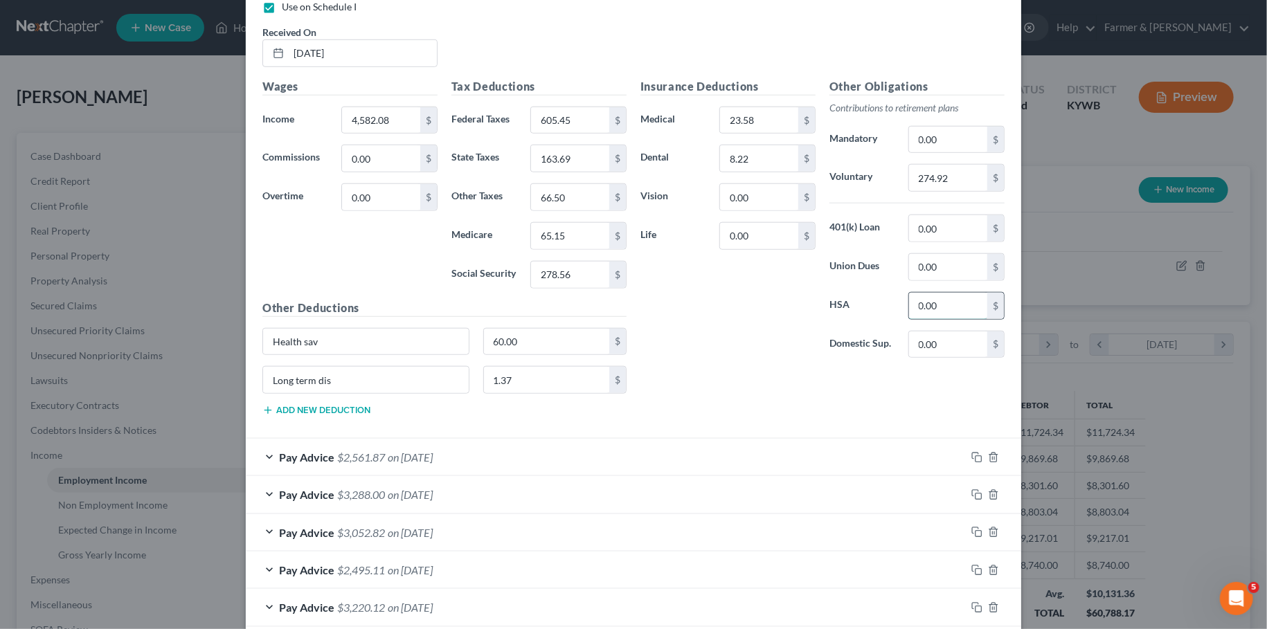
click at [974, 301] on input "0.00" at bounding box center [948, 306] width 78 height 26
type input "60.00"
drag, startPoint x: 343, startPoint y: 340, endPoint x: 170, endPoint y: 314, distance: 175.1
click at [263, 329] on input "Health sav" at bounding box center [366, 342] width 206 height 26
type input "Long term disability"
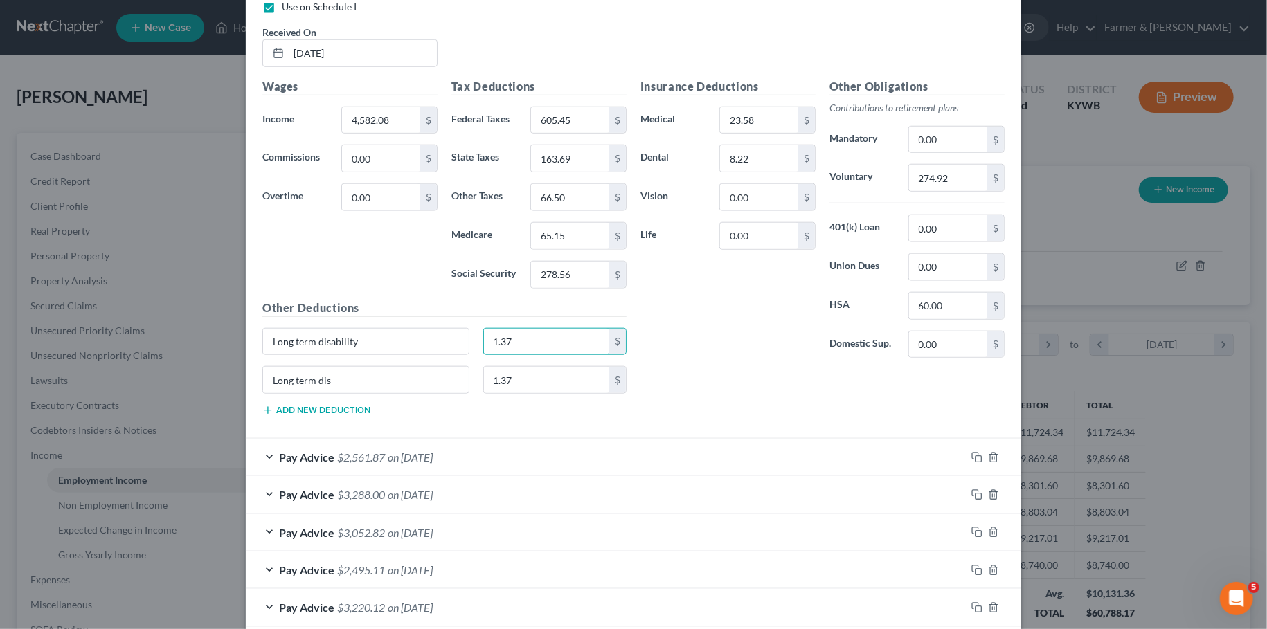
type input "1.37"
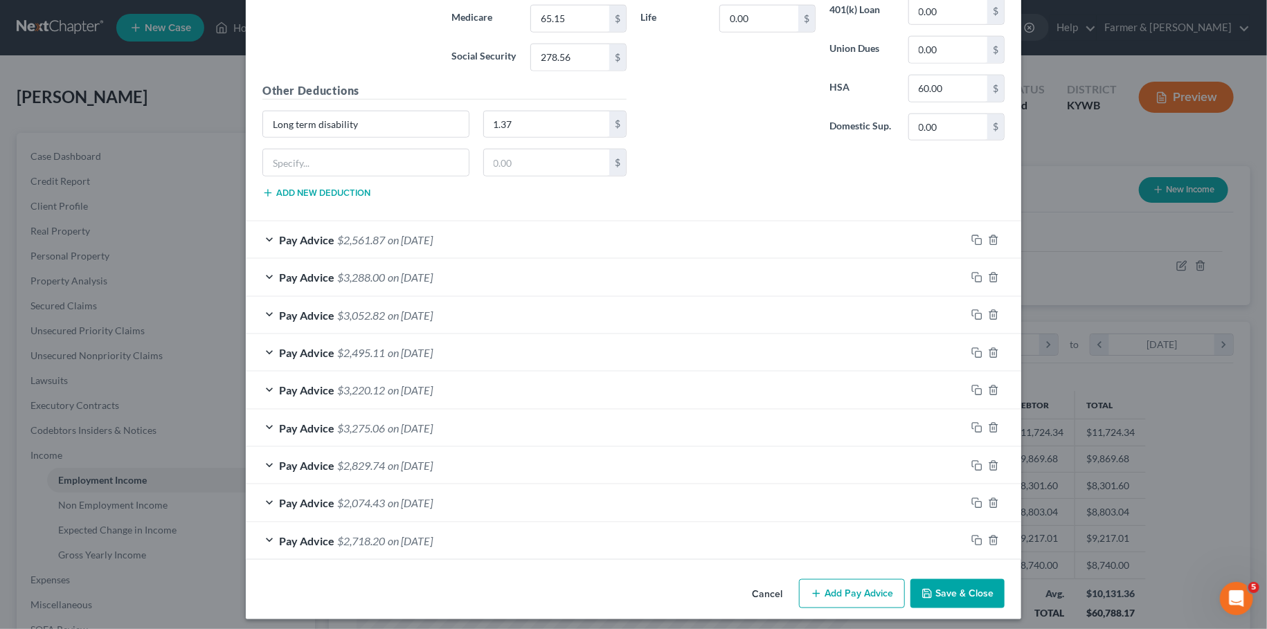
click at [938, 583] on button "Save & Close" at bounding box center [957, 593] width 94 height 29
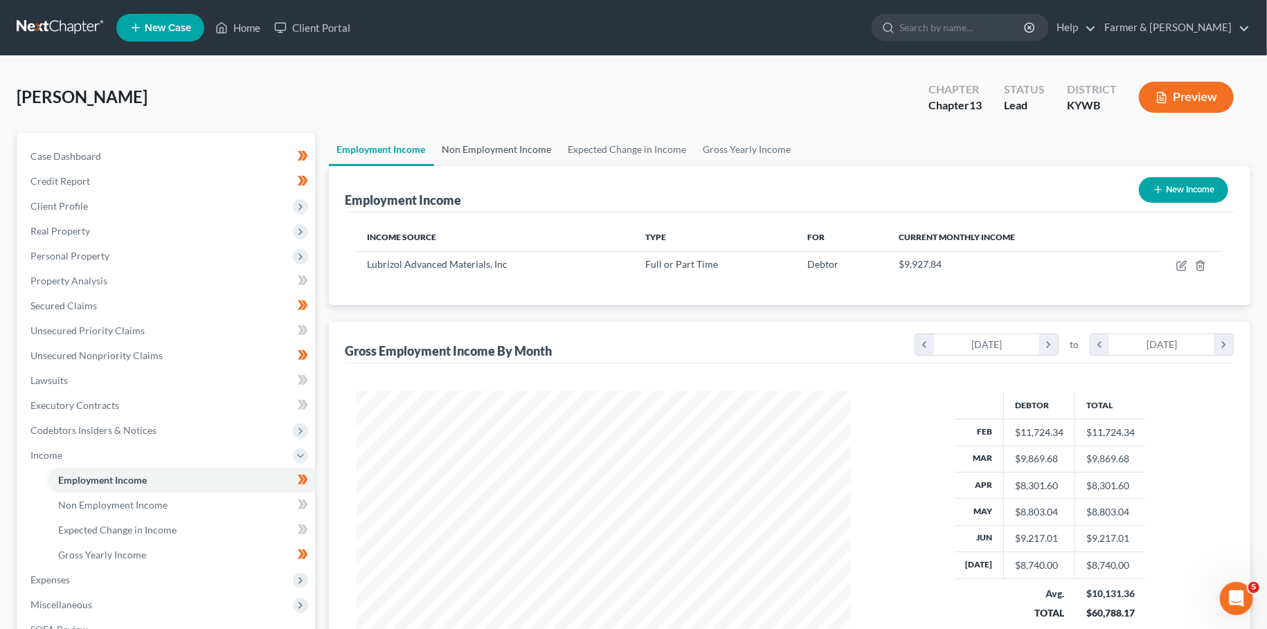
click at [488, 147] on link "Non Employment Income" at bounding box center [497, 149] width 126 height 33
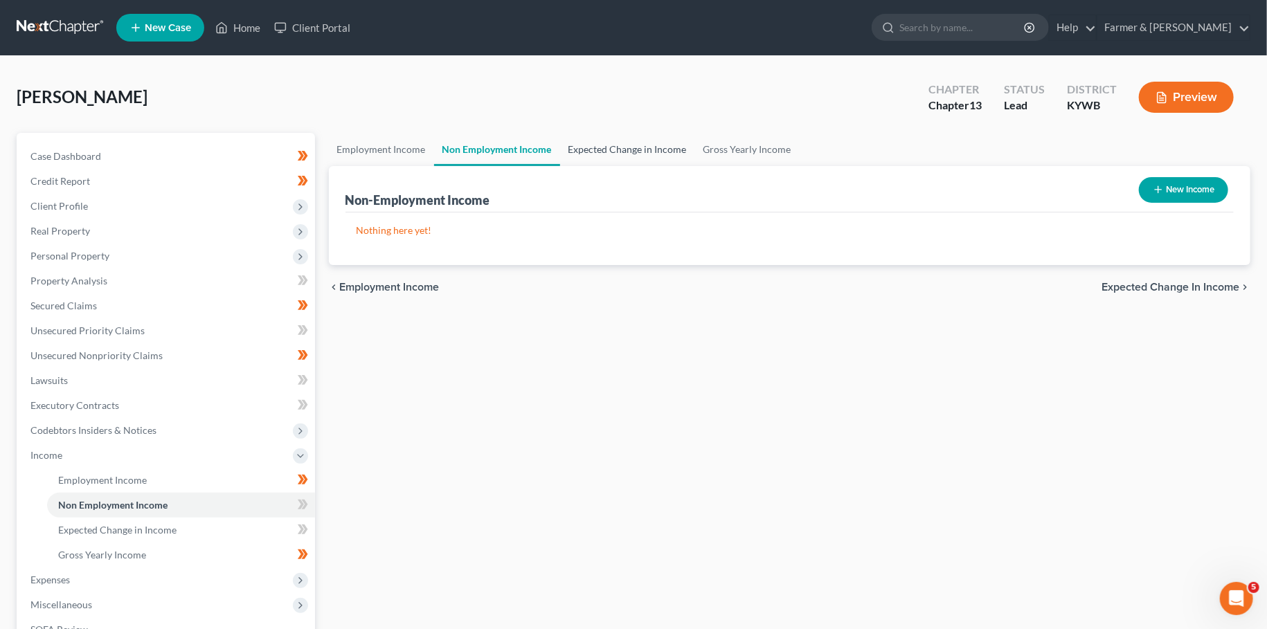
click at [600, 137] on link "Expected Change in Income" at bounding box center [627, 149] width 135 height 33
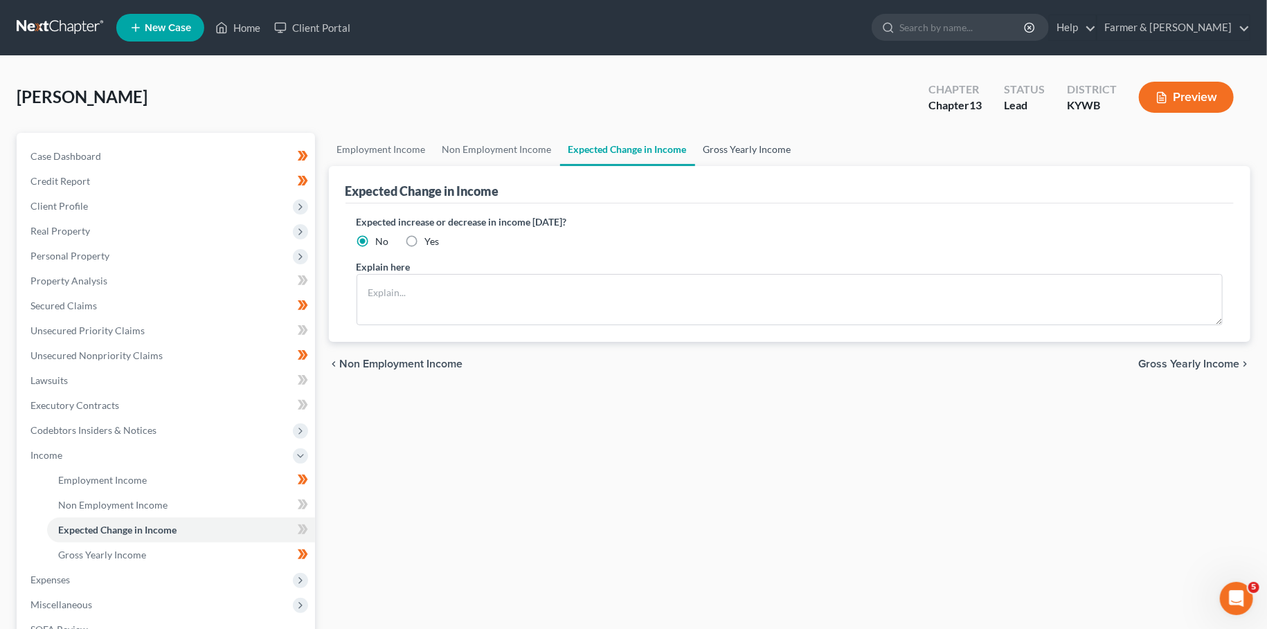
click at [768, 143] on link "Gross Yearly Income" at bounding box center [747, 149] width 105 height 33
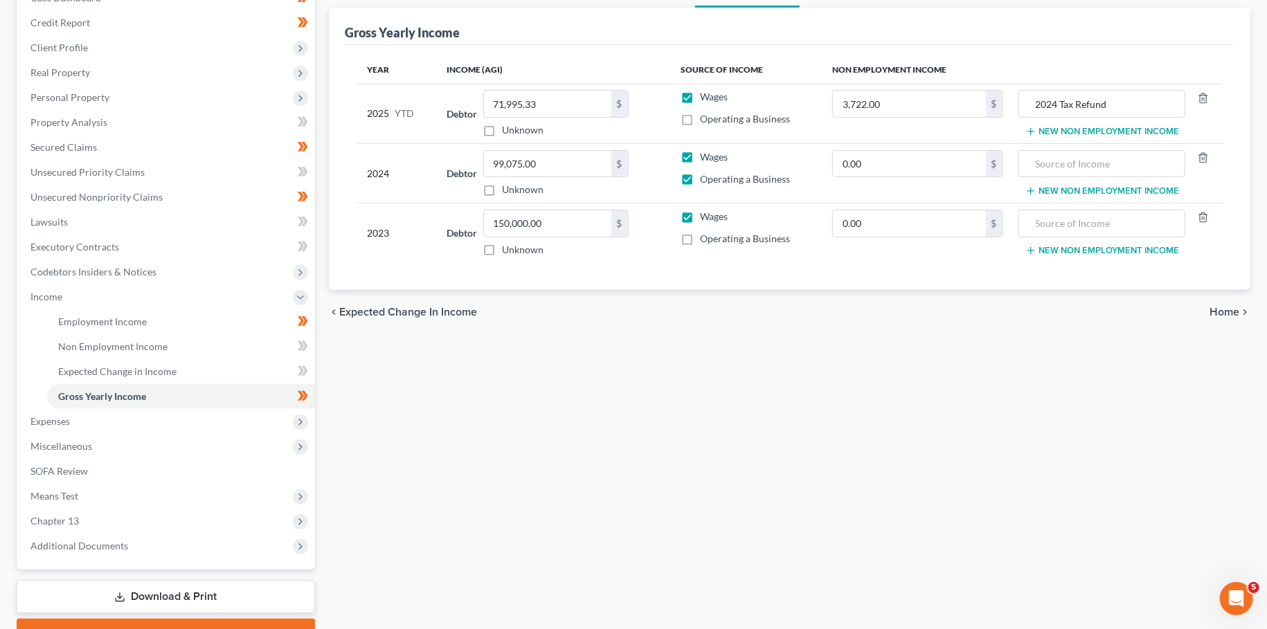
scroll to position [230, 0]
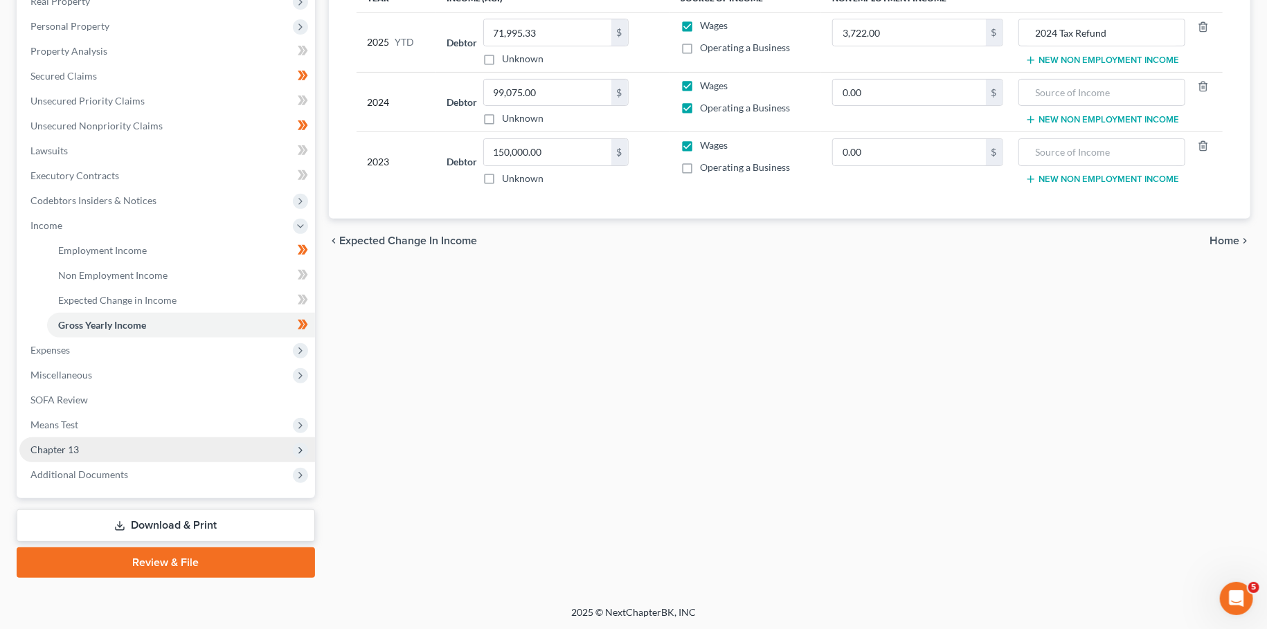
click at [166, 442] on span "Chapter 13" at bounding box center [167, 450] width 296 height 25
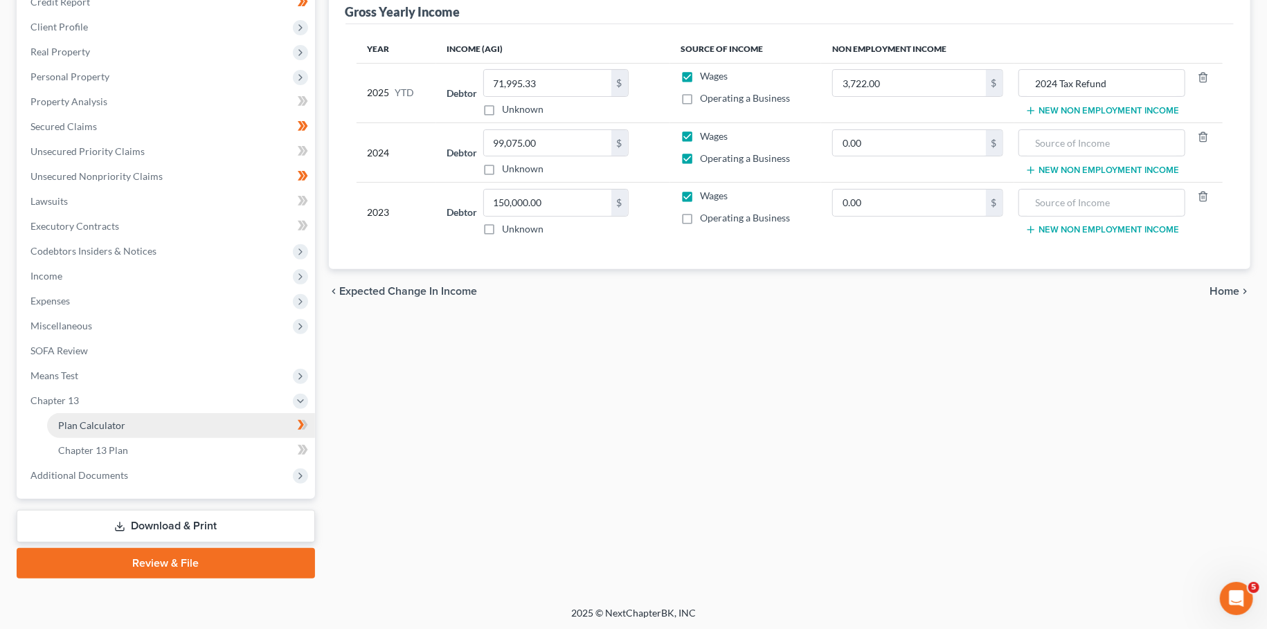
click at [164, 435] on link "Plan Calculator" at bounding box center [181, 425] width 268 height 25
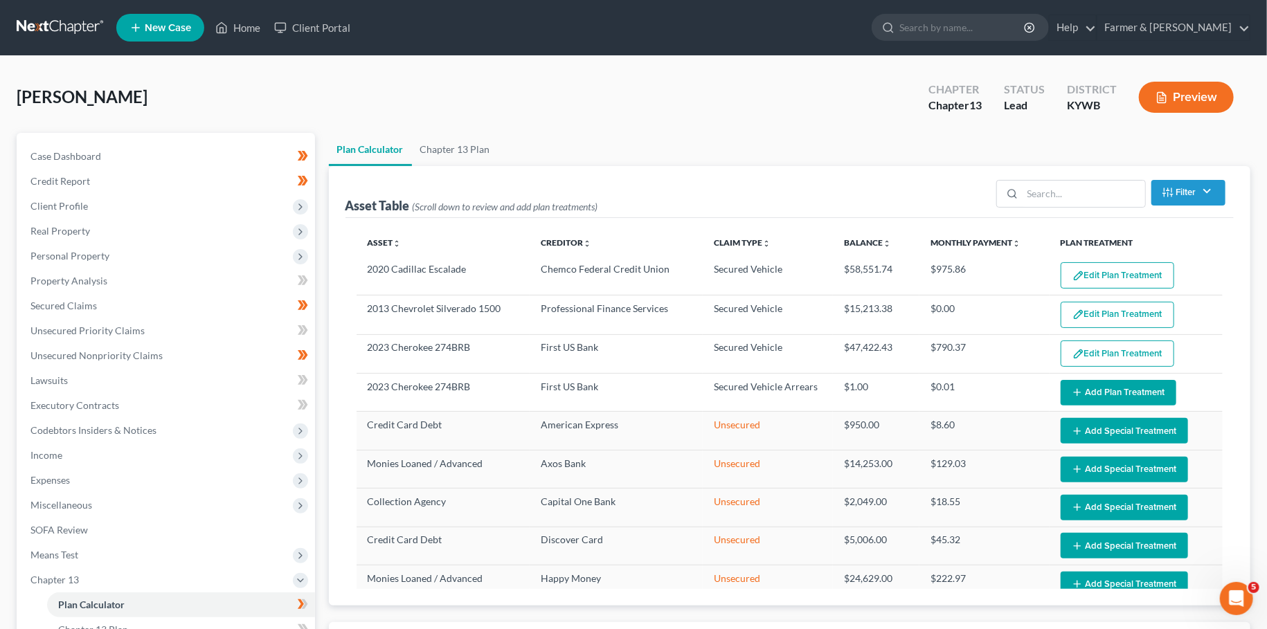
select select "59"
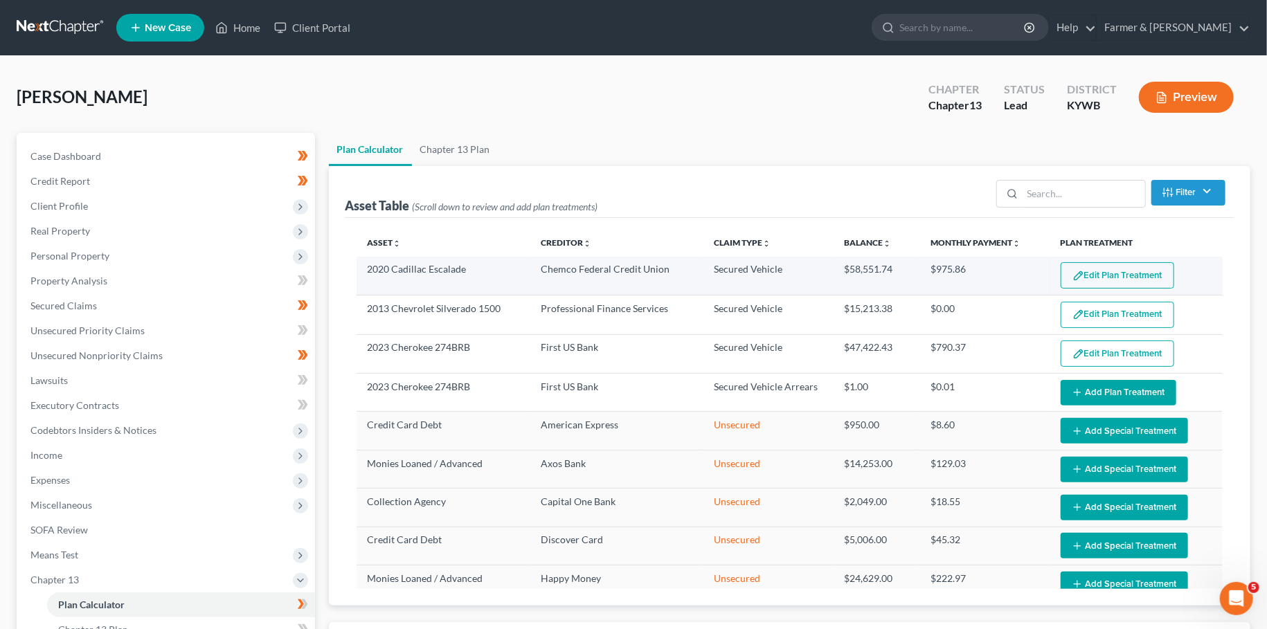
click at [1092, 271] on button "Edit Plan Treatment" at bounding box center [1118, 275] width 114 height 26
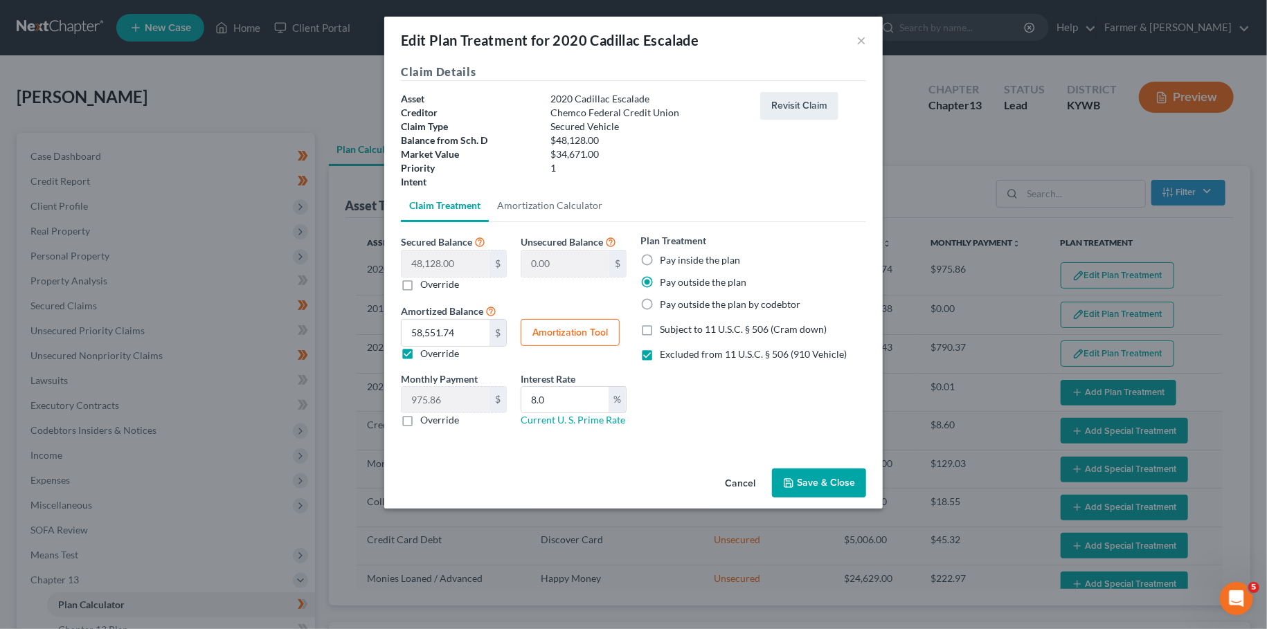
click at [420, 352] on label "Override" at bounding box center [439, 354] width 39 height 14
click at [426, 352] on input "Override" at bounding box center [430, 351] width 9 height 9
checkbox input "false"
type input "802.13"
drag, startPoint x: 406, startPoint y: 420, endPoint x: 449, endPoint y: 396, distance: 48.7
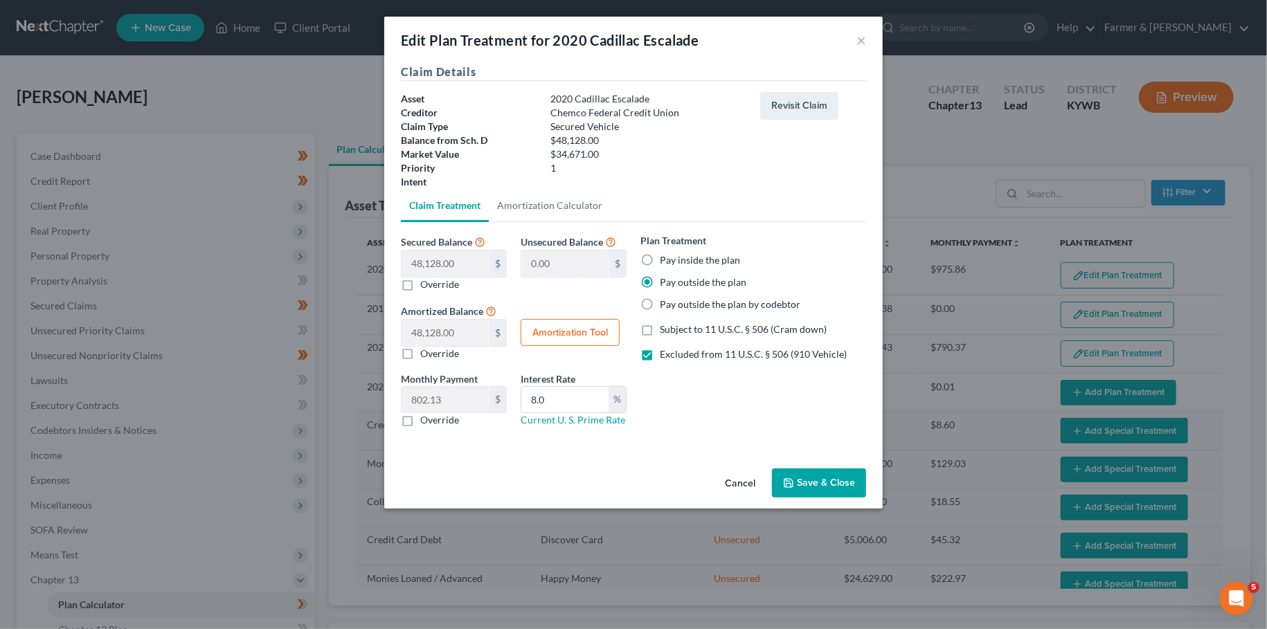
click at [420, 420] on label "Override" at bounding box center [439, 420] width 39 height 14
click at [426, 420] on input "Override" at bounding box center [430, 417] width 9 height 9
checkbox input "true"
click at [450, 394] on input "0.00" at bounding box center [446, 400] width 88 height 26
type input "859.00"
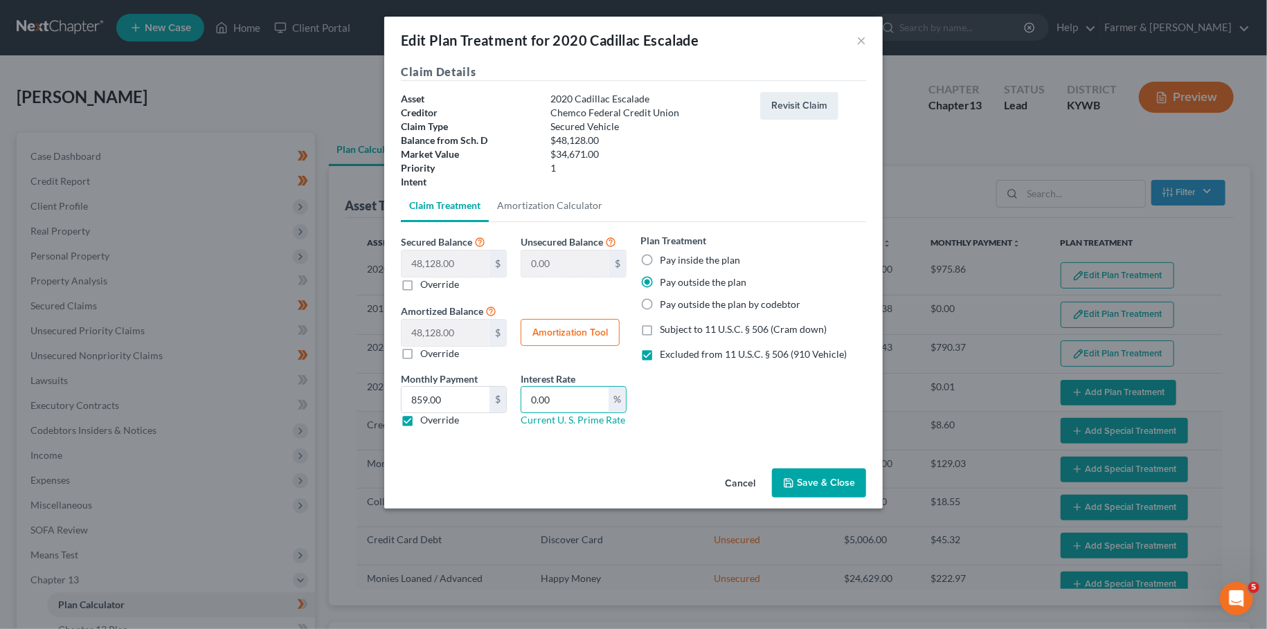
type input "0.00"
click at [660, 355] on label "Excluded from 11 U.S.C. § 506 (910 Vehicle)" at bounding box center [753, 355] width 187 height 14
click at [665, 355] on input "Excluded from 11 U.S.C. § 506 (910 Vehicle)" at bounding box center [669, 352] width 9 height 9
checkbox input "false"
click at [844, 485] on button "Save & Close" at bounding box center [819, 483] width 94 height 29
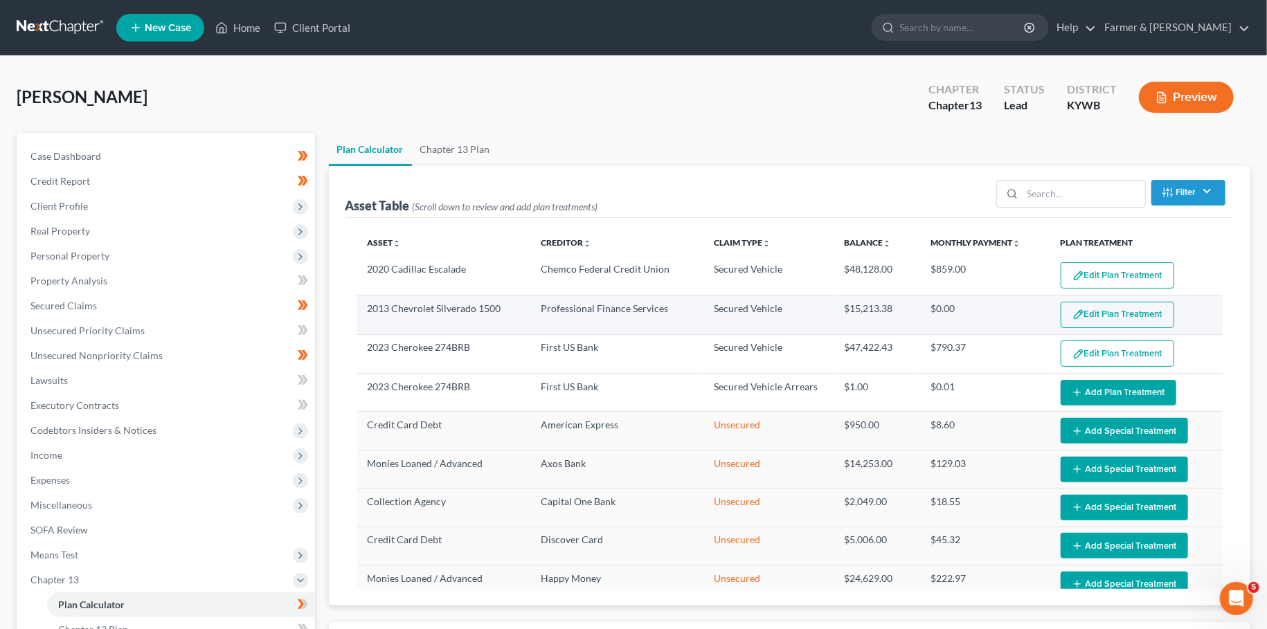
click at [1088, 305] on button "Edit Plan Treatment" at bounding box center [1118, 315] width 114 height 26
select select "59"
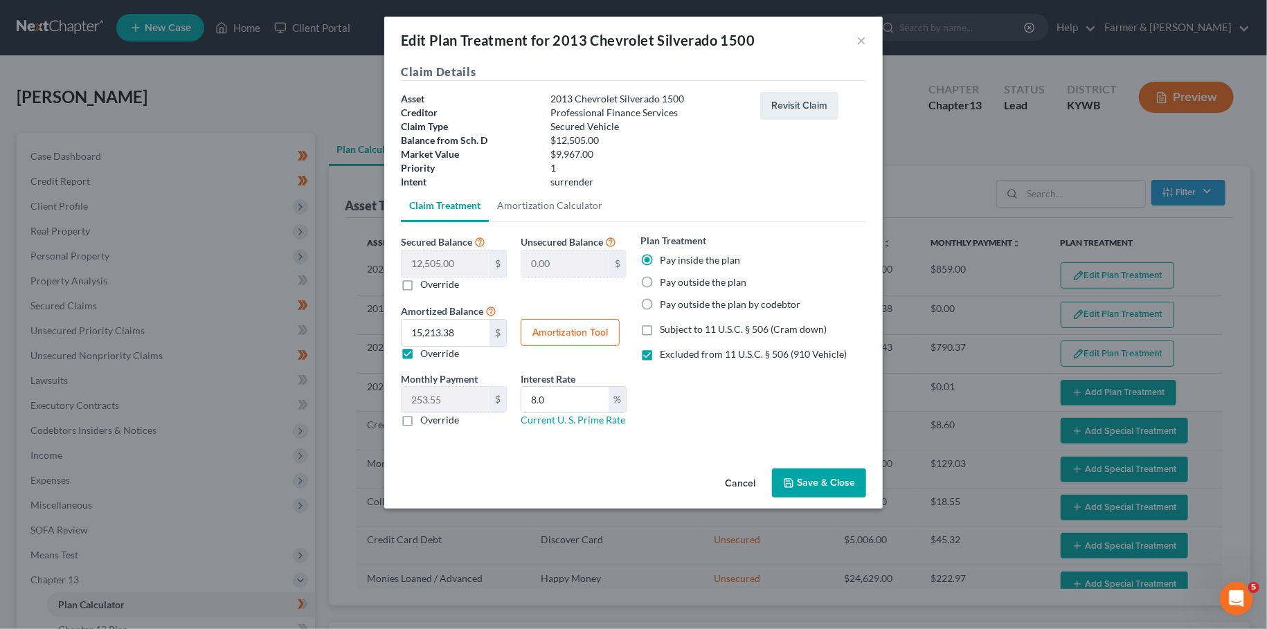
click at [420, 357] on label "Override" at bounding box center [439, 354] width 39 height 14
click at [426, 356] on input "Override" at bounding box center [430, 351] width 9 height 9
checkbox input "false"
type input "208.41"
drag, startPoint x: 569, startPoint y: 400, endPoint x: 483, endPoint y: 393, distance: 86.8
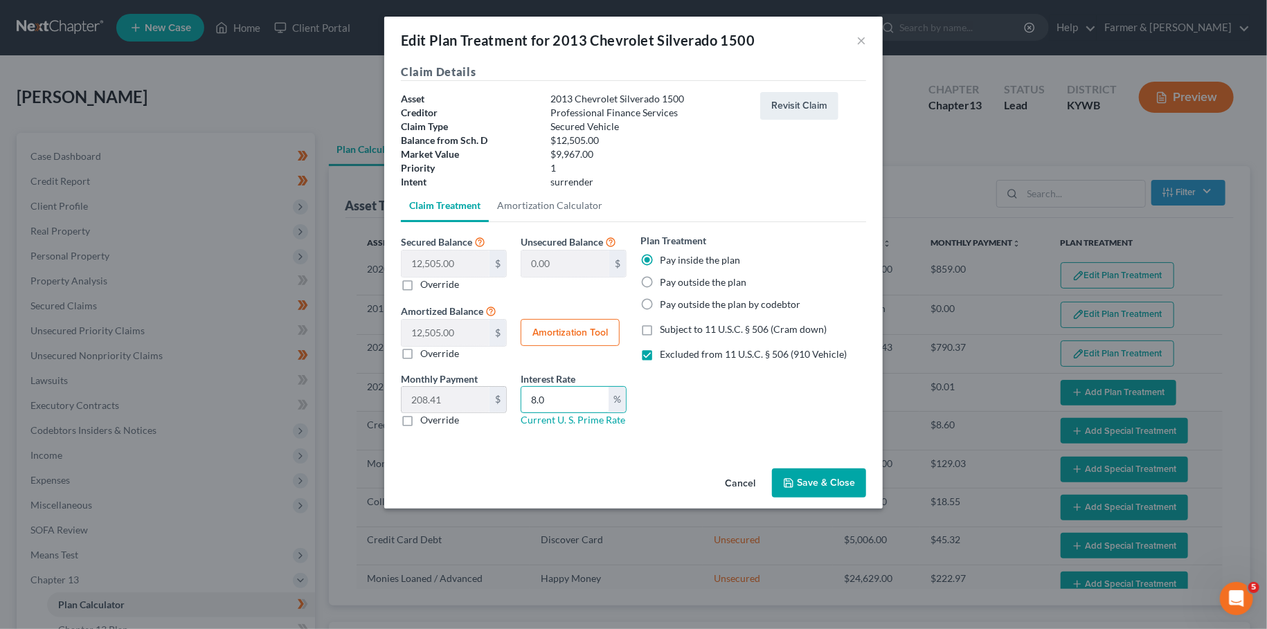
click at [521, 395] on input "8.0" at bounding box center [564, 400] width 87 height 26
click at [660, 354] on label "Excluded from 11 U.S.C. § 506 (910 Vehicle)" at bounding box center [753, 355] width 187 height 14
click at [665, 354] on input "Excluded from 11 U.S.C. § 506 (910 Vehicle)" at bounding box center [669, 352] width 9 height 9
checkbox input "false"
click at [819, 476] on button "Save & Close" at bounding box center [819, 483] width 94 height 29
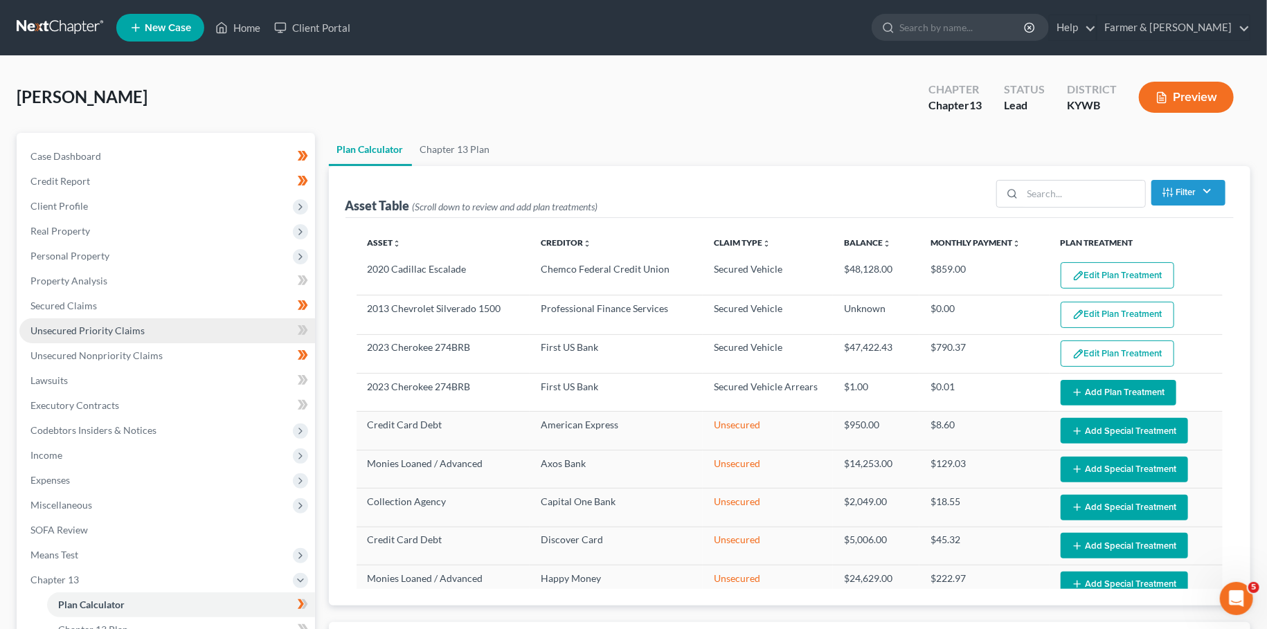
select select "59"
click at [94, 306] on span "Secured Claims" at bounding box center [63, 306] width 66 height 12
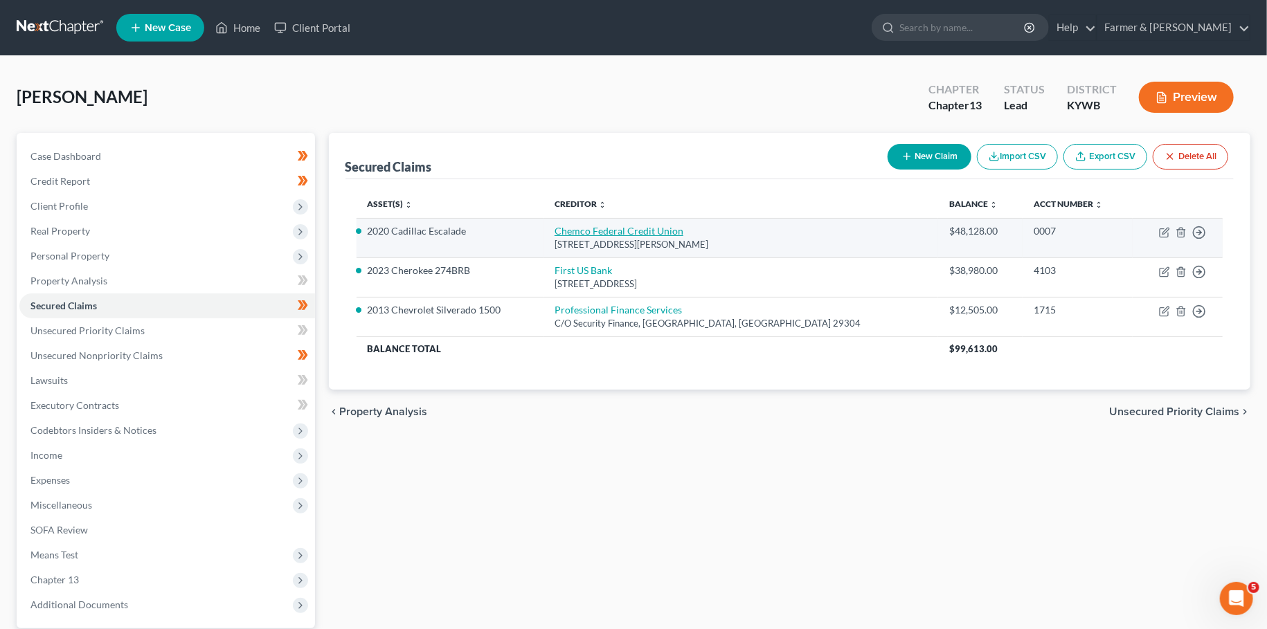
click at [646, 231] on link "Chemco Federal Credit Union" at bounding box center [619, 231] width 129 height 12
select select "18"
select select "0"
select select "4"
select select "0"
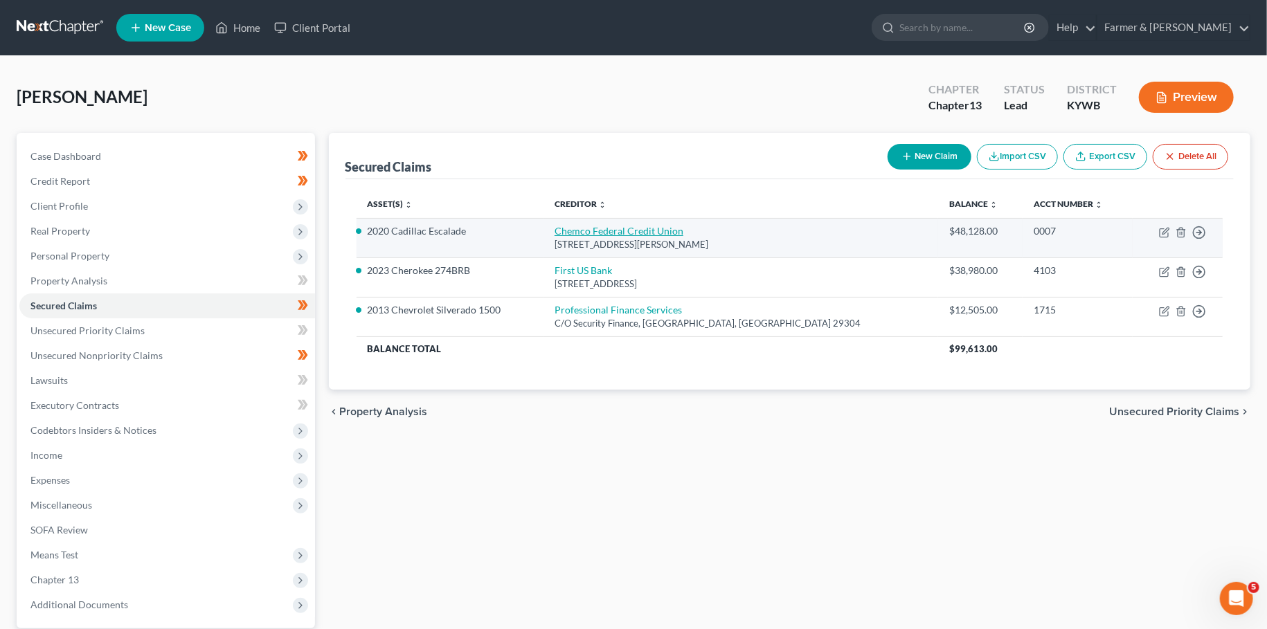
select select "0"
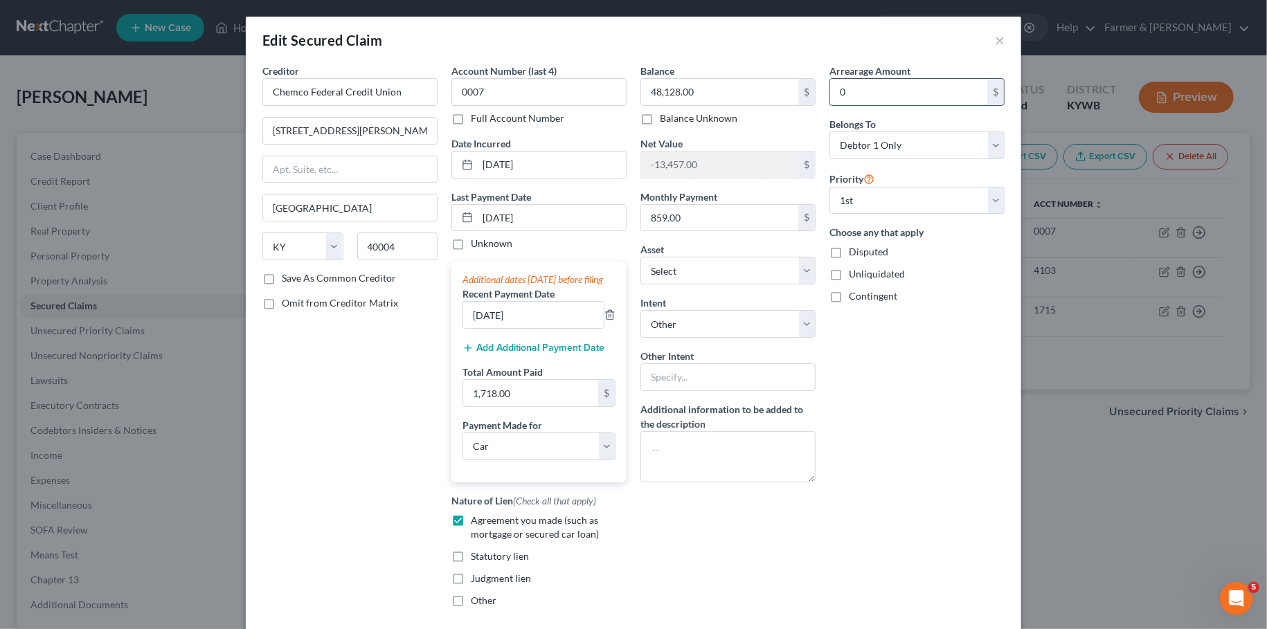
click at [847, 92] on input "0" at bounding box center [908, 92] width 157 height 26
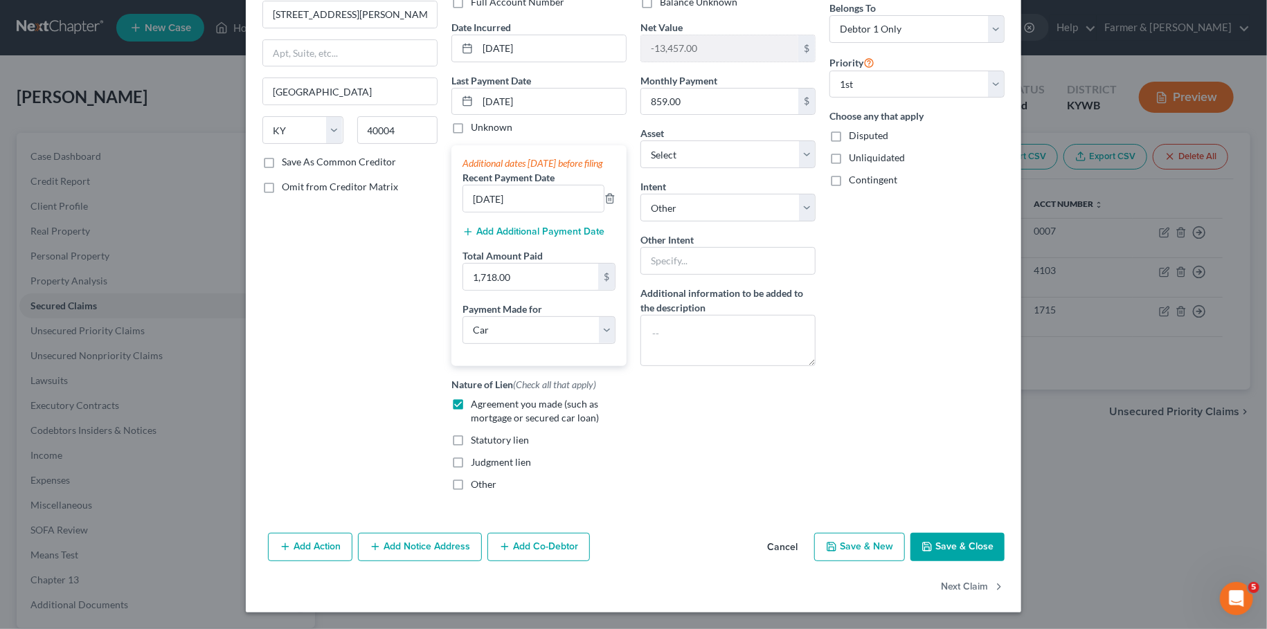
type input "1.00"
click at [957, 542] on button "Save & Close" at bounding box center [957, 547] width 94 height 29
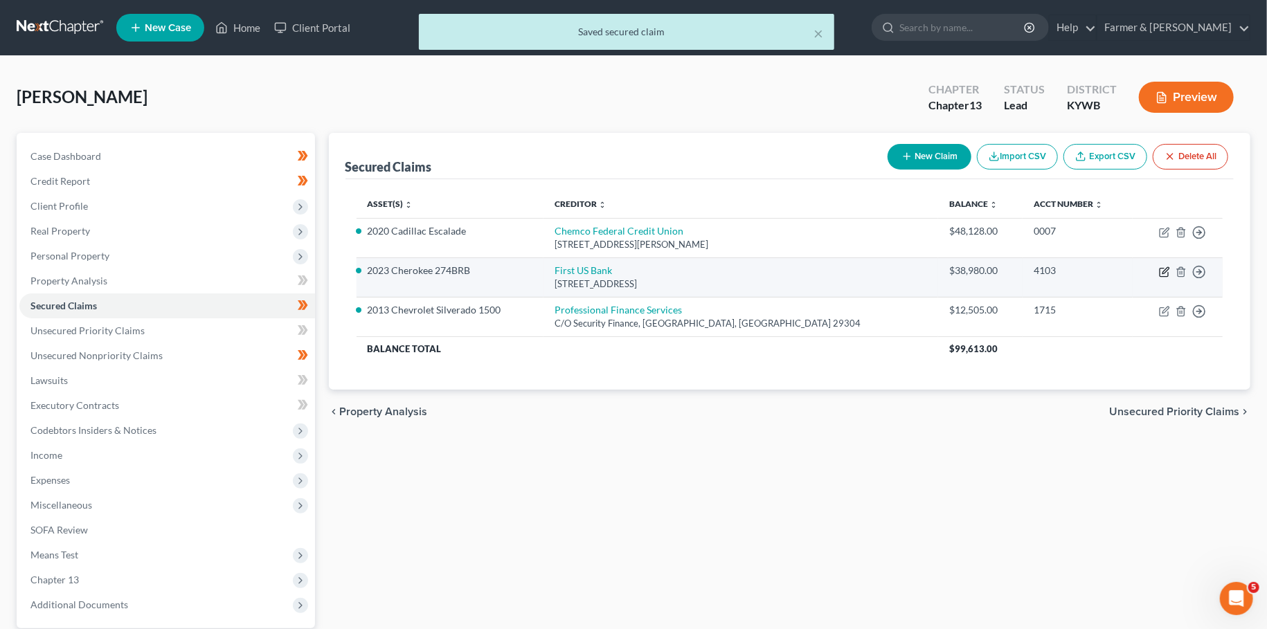
click at [1162, 269] on icon "button" at bounding box center [1164, 273] width 8 height 8
select select "0"
select select "4"
select select "0"
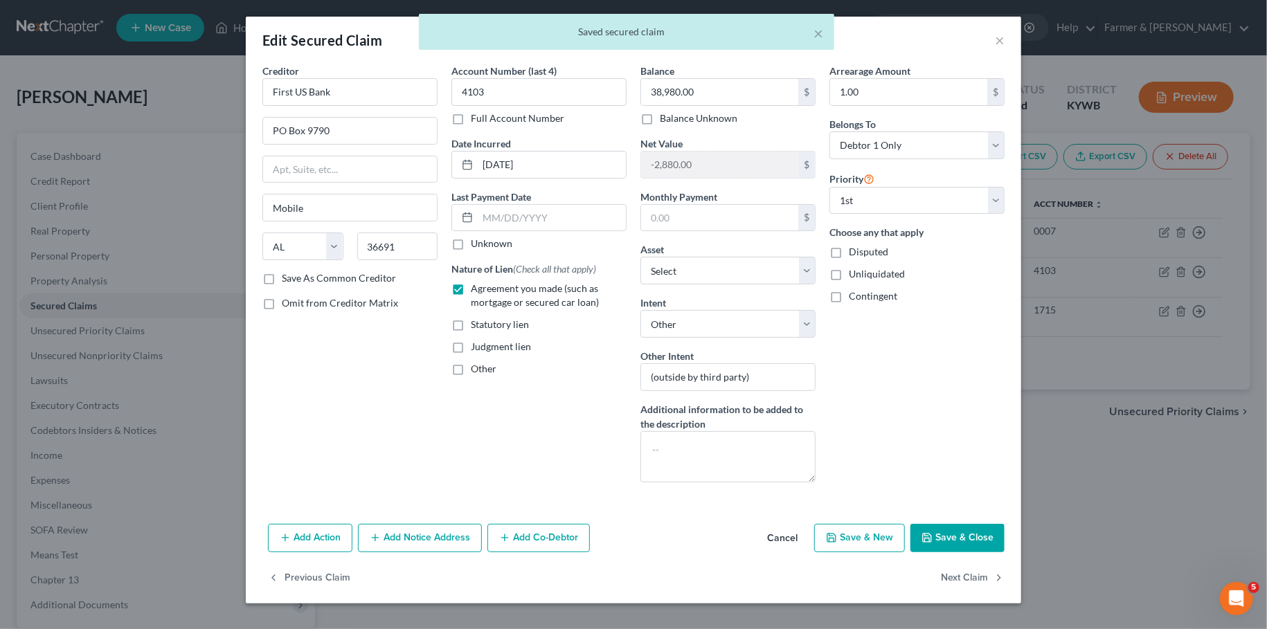
click at [964, 525] on button "Save & Close" at bounding box center [957, 538] width 94 height 29
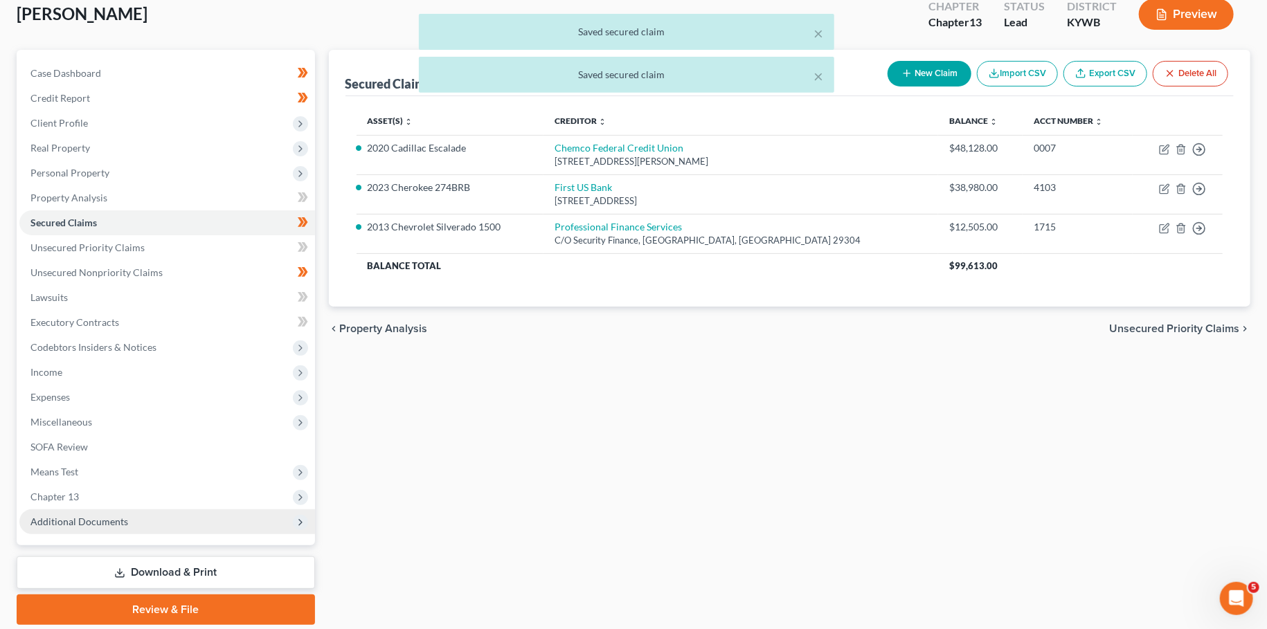
scroll to position [129, 0]
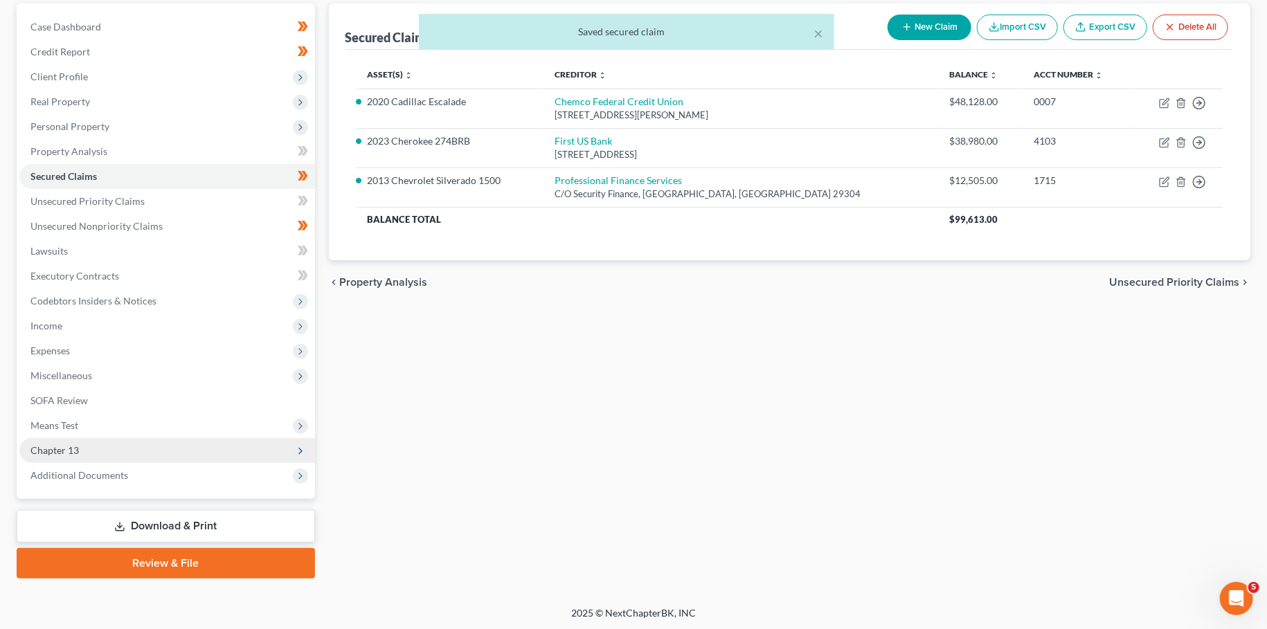
click at [89, 448] on span "Chapter 13" at bounding box center [167, 450] width 296 height 25
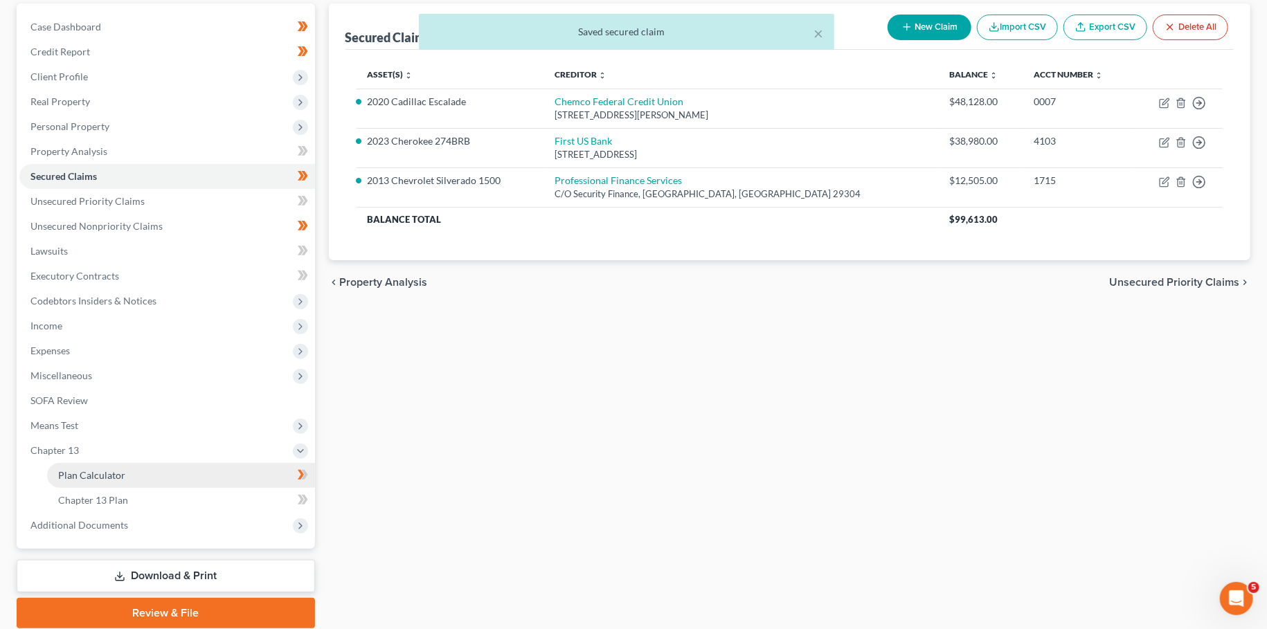
click at [81, 474] on span "Plan Calculator" at bounding box center [91, 475] width 67 height 12
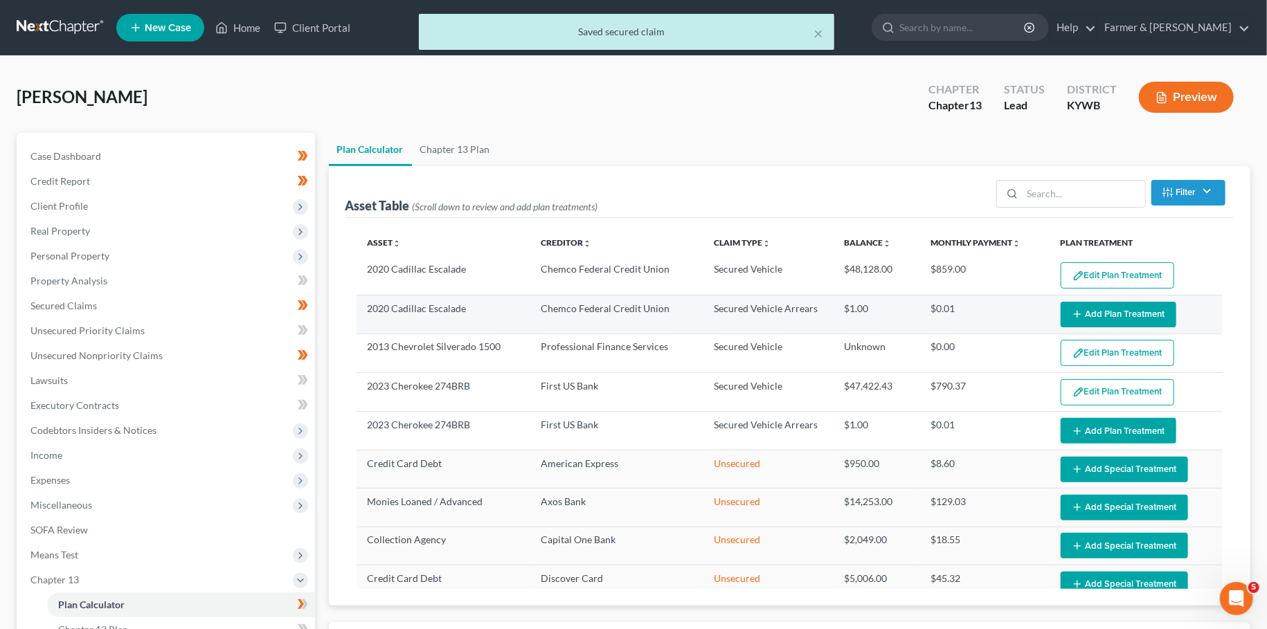
click at [1120, 313] on button "Add Plan Treatment" at bounding box center [1119, 315] width 116 height 26
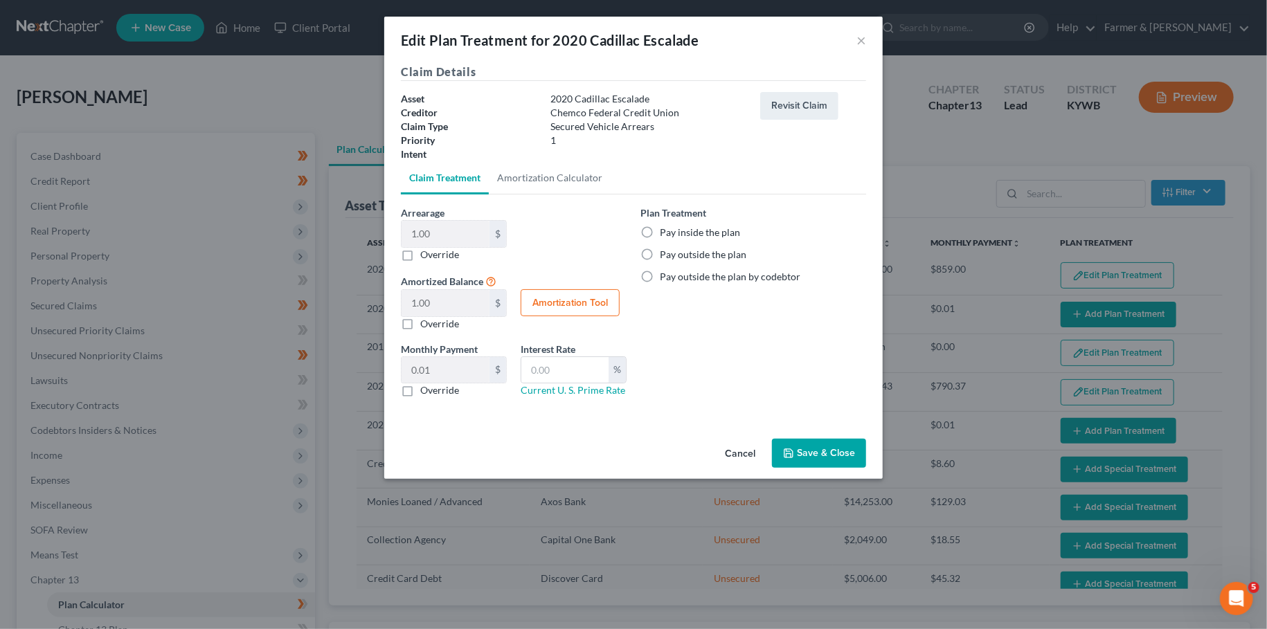
click at [660, 256] on label "Pay outside the plan" at bounding box center [703, 255] width 87 height 14
click at [665, 256] on input "Pay outside the plan" at bounding box center [669, 252] width 9 height 9
radio input "true"
click at [816, 451] on button "Save & Close" at bounding box center [819, 453] width 94 height 29
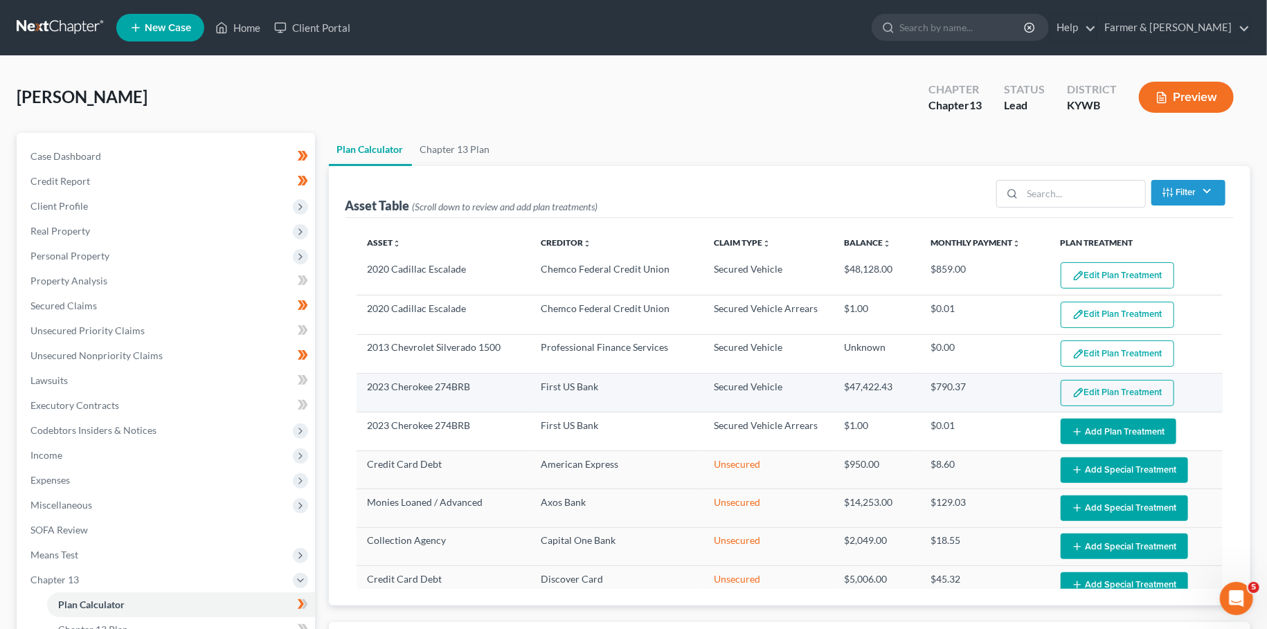
click at [1082, 387] on img "button" at bounding box center [1078, 393] width 12 height 12
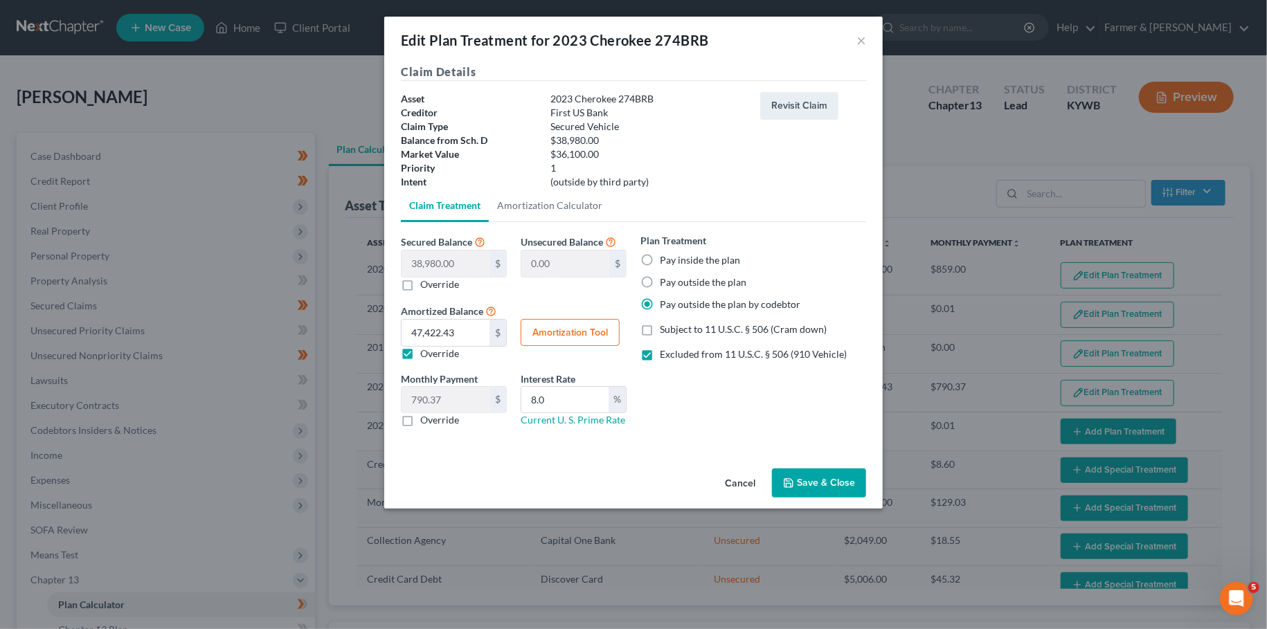
drag, startPoint x: 404, startPoint y: 347, endPoint x: 399, endPoint y: 405, distance: 58.4
click at [420, 348] on label "Override" at bounding box center [439, 354] width 39 height 14
click at [426, 348] on input "Override" at bounding box center [430, 351] width 9 height 9
checkbox input "false"
type input "649.66"
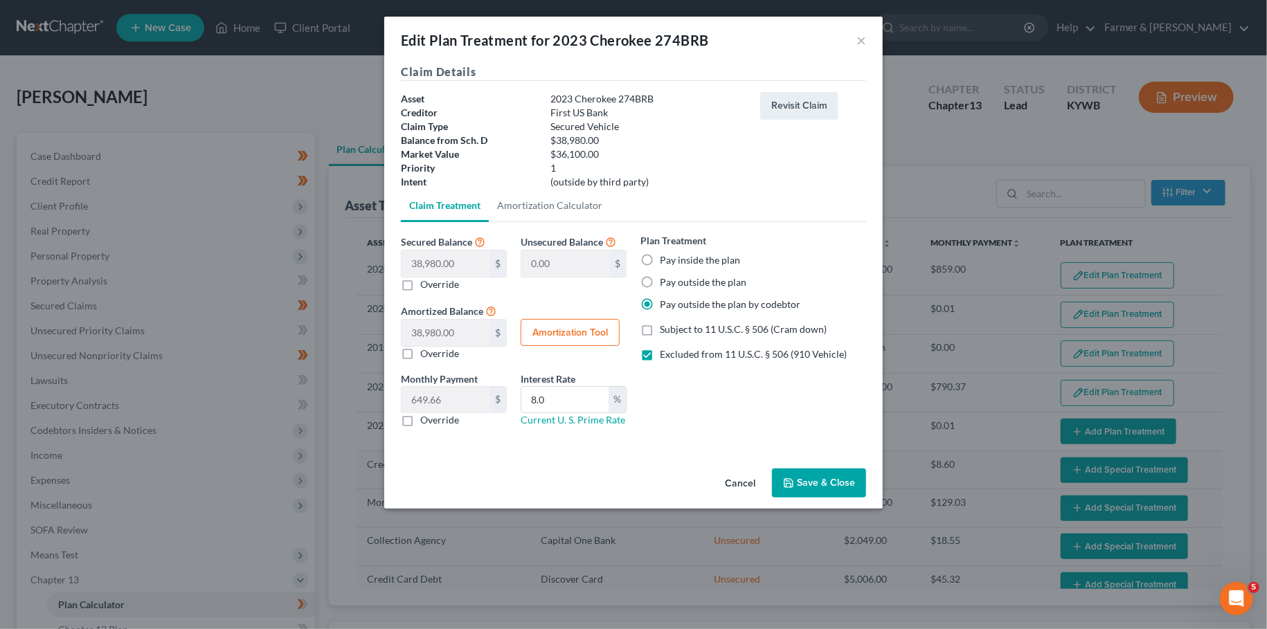
click at [420, 417] on label "Override" at bounding box center [439, 420] width 39 height 14
click at [426, 417] on input "Override" at bounding box center [430, 417] width 9 height 9
checkbox input "true"
click at [454, 396] on input "0.00" at bounding box center [446, 400] width 88 height 26
type input "412.00"
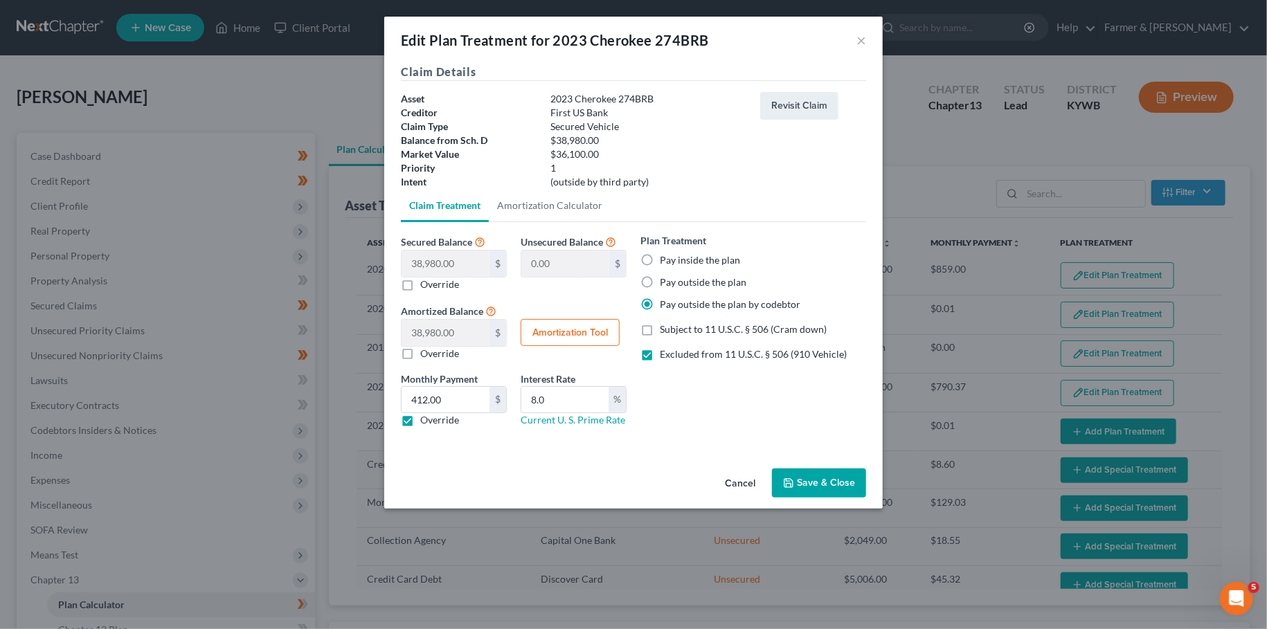
click at [660, 278] on label "Pay outside the plan" at bounding box center [703, 283] width 87 height 14
click at [665, 278] on input "Pay outside the plan" at bounding box center [669, 280] width 9 height 9
radio input "true"
click at [660, 356] on label "Excluded from 11 U.S.C. § 506 (910 Vehicle)" at bounding box center [753, 355] width 187 height 14
click at [665, 356] on input "Excluded from 11 U.S.C. § 506 (910 Vehicle)" at bounding box center [669, 352] width 9 height 9
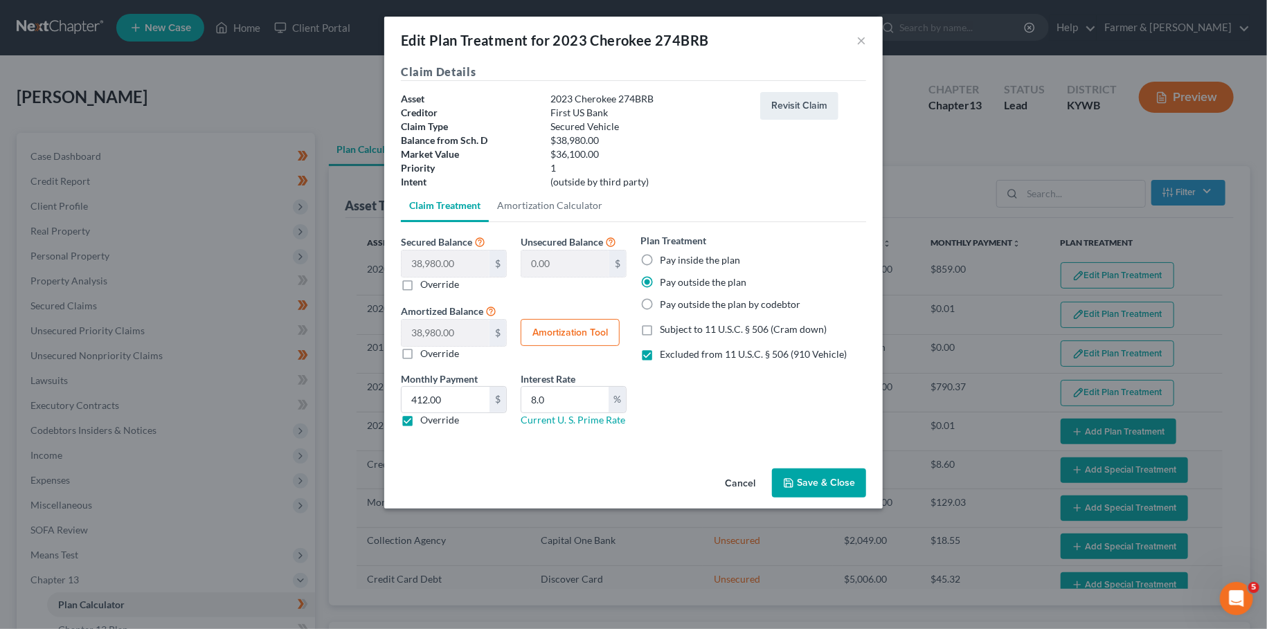
checkbox input "false"
drag, startPoint x: 544, startPoint y: 395, endPoint x: 480, endPoint y: 393, distance: 63.7
click at [521, 391] on input "8.0" at bounding box center [564, 400] width 87 height 26
click at [786, 469] on button "Save & Close" at bounding box center [819, 483] width 94 height 29
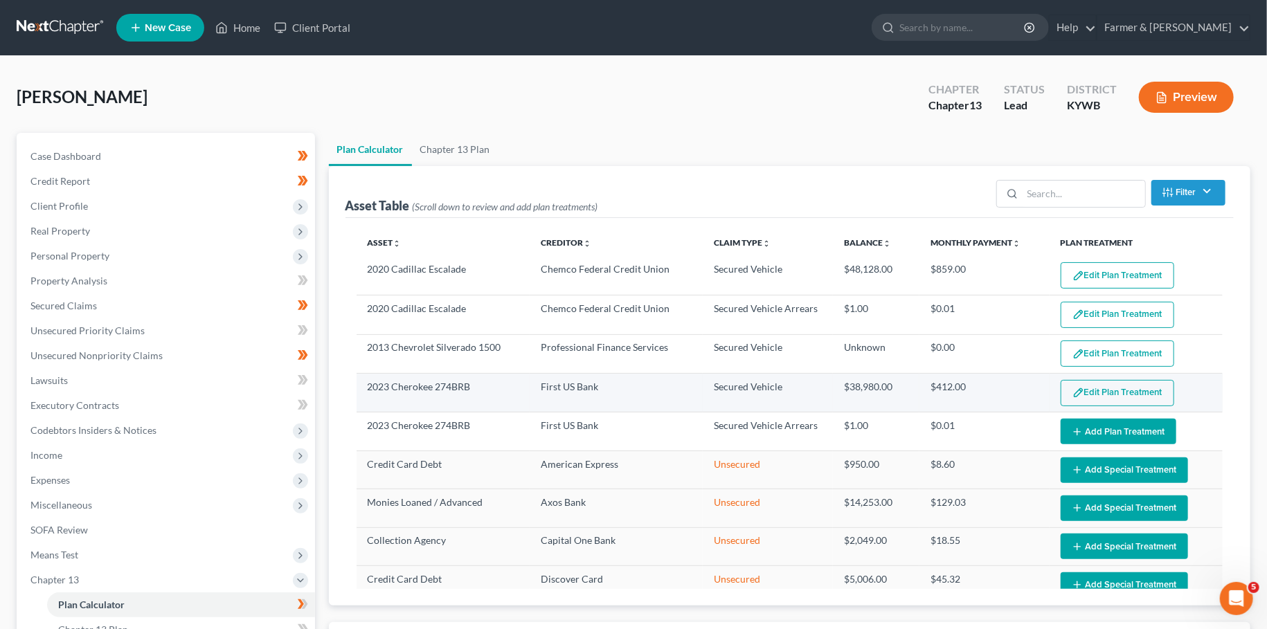
click at [1105, 389] on button "Edit Plan Treatment" at bounding box center [1118, 393] width 114 height 26
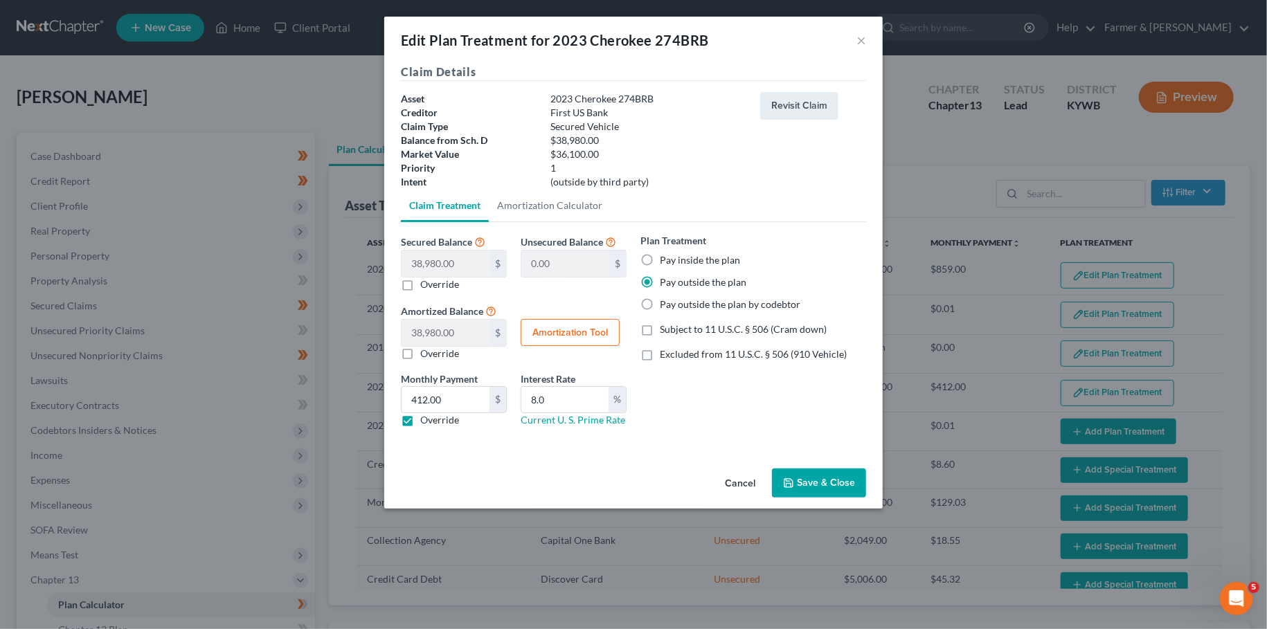
drag, startPoint x: 847, startPoint y: 474, endPoint x: 912, endPoint y: 458, distance: 67.2
click at [846, 475] on button "Save & Close" at bounding box center [819, 483] width 94 height 29
select select "59"
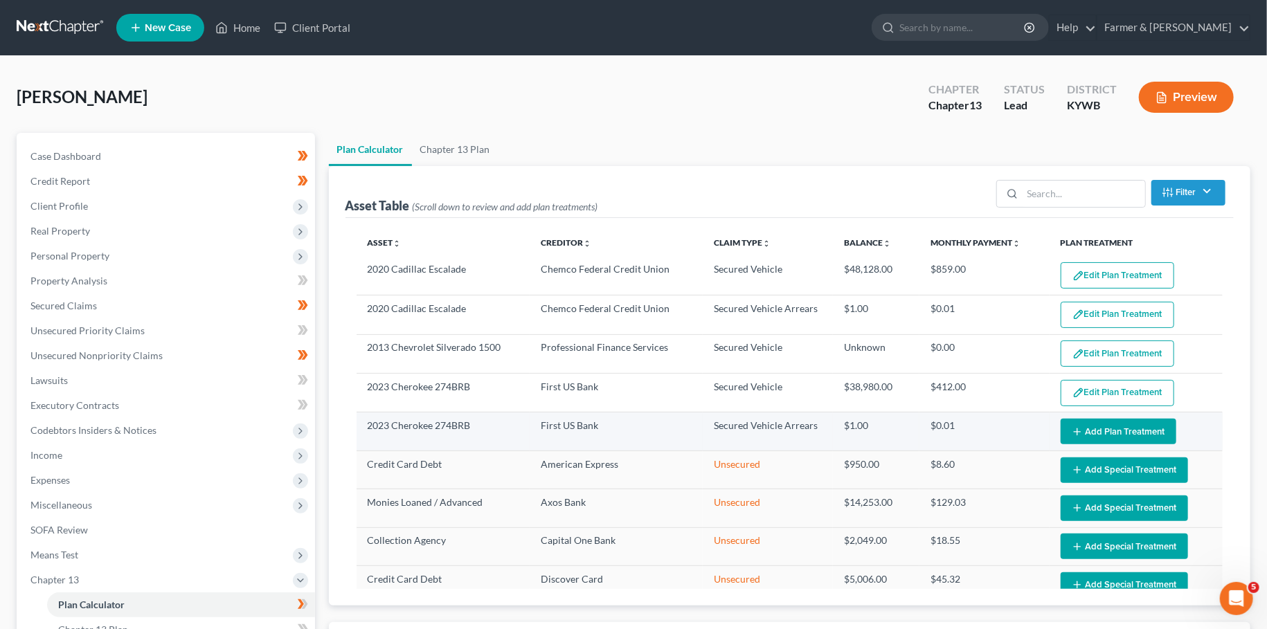
click at [1090, 427] on button "Add Plan Treatment" at bounding box center [1119, 432] width 116 height 26
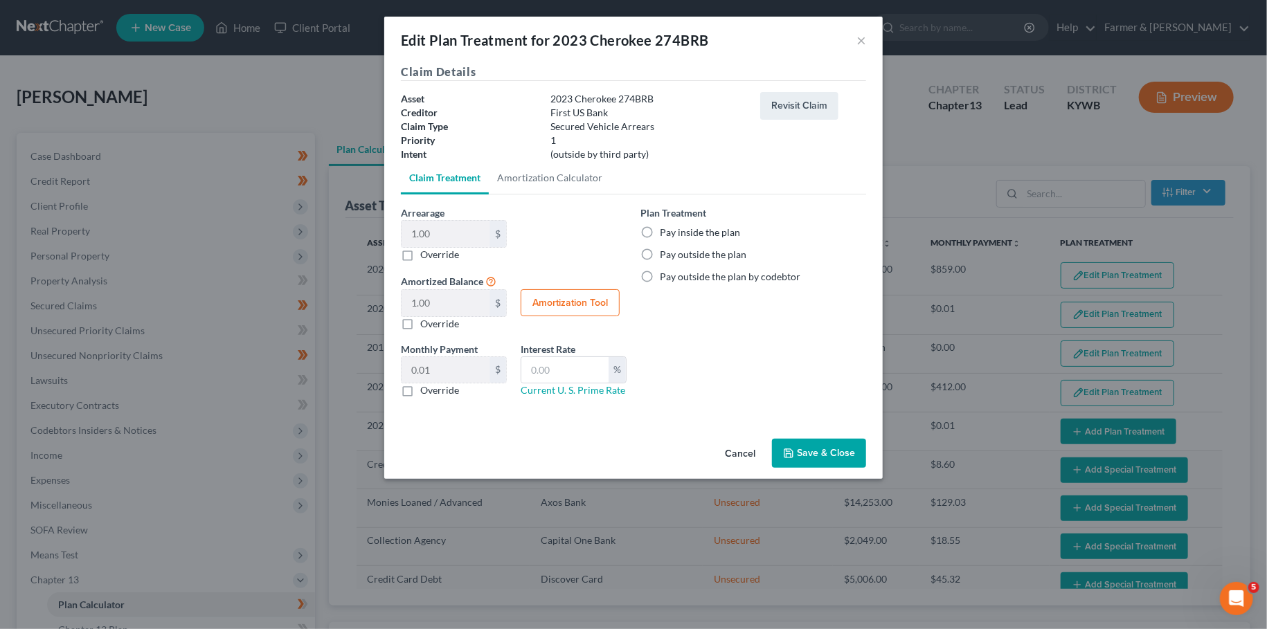
click at [660, 251] on label "Pay outside the plan" at bounding box center [703, 255] width 87 height 14
click at [665, 251] on input "Pay outside the plan" at bounding box center [669, 252] width 9 height 9
radio input "true"
click at [806, 450] on button "Save & Close" at bounding box center [819, 453] width 94 height 29
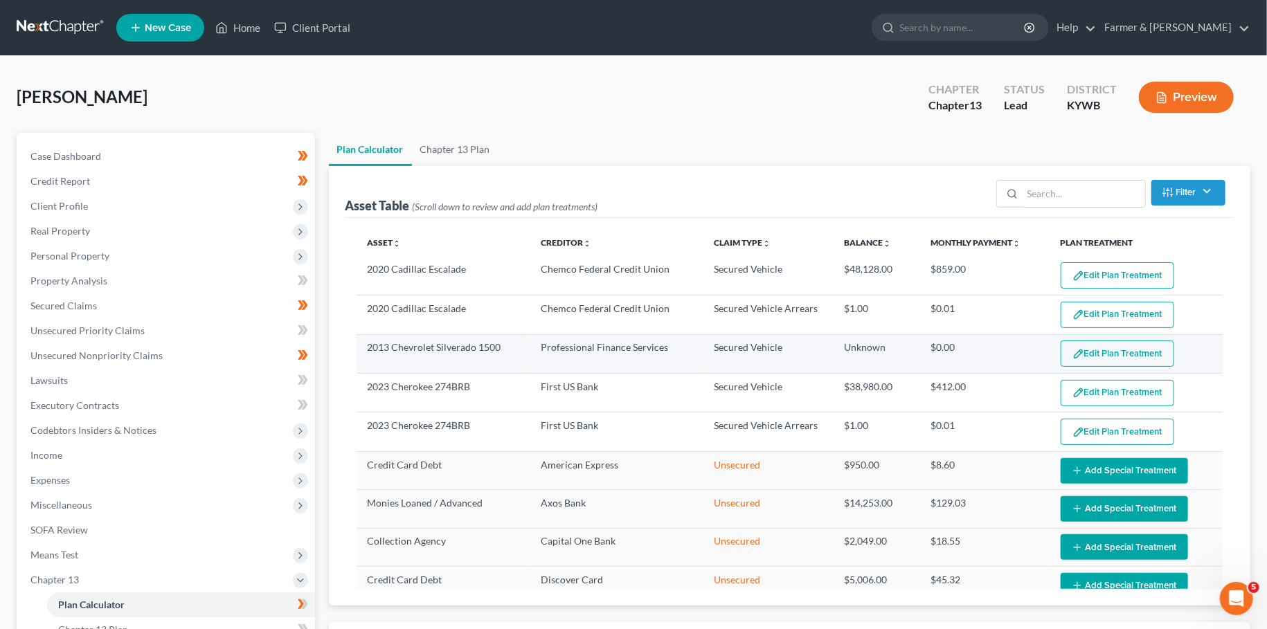
scroll to position [138, 0]
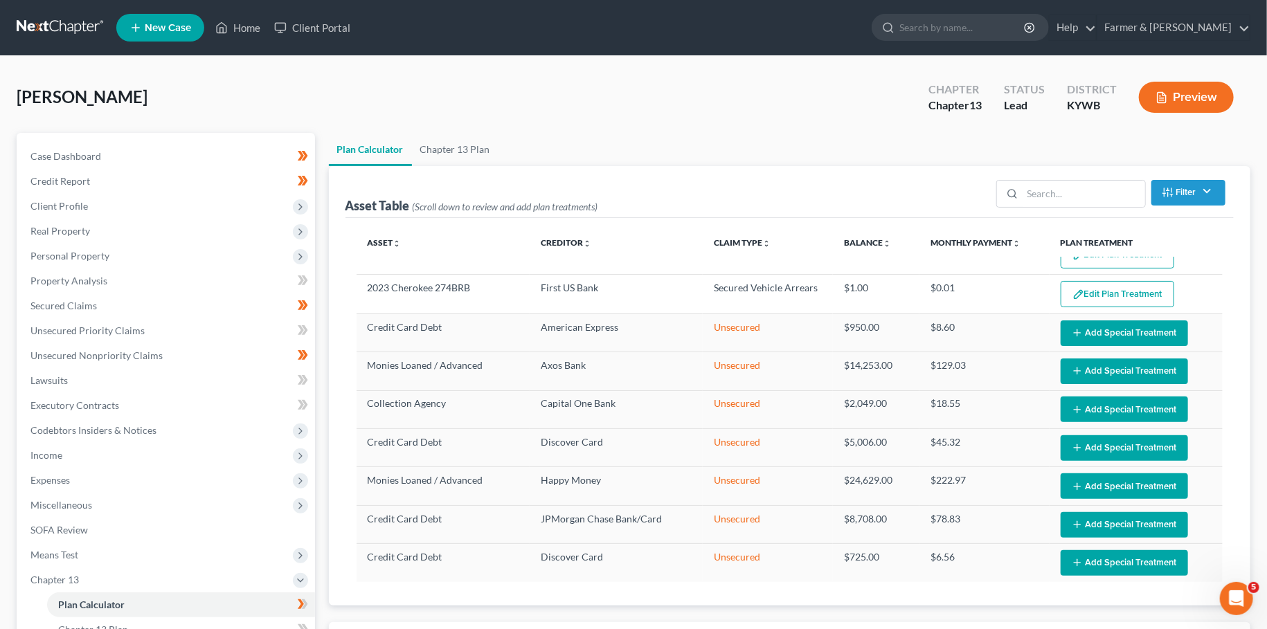
select select "59"
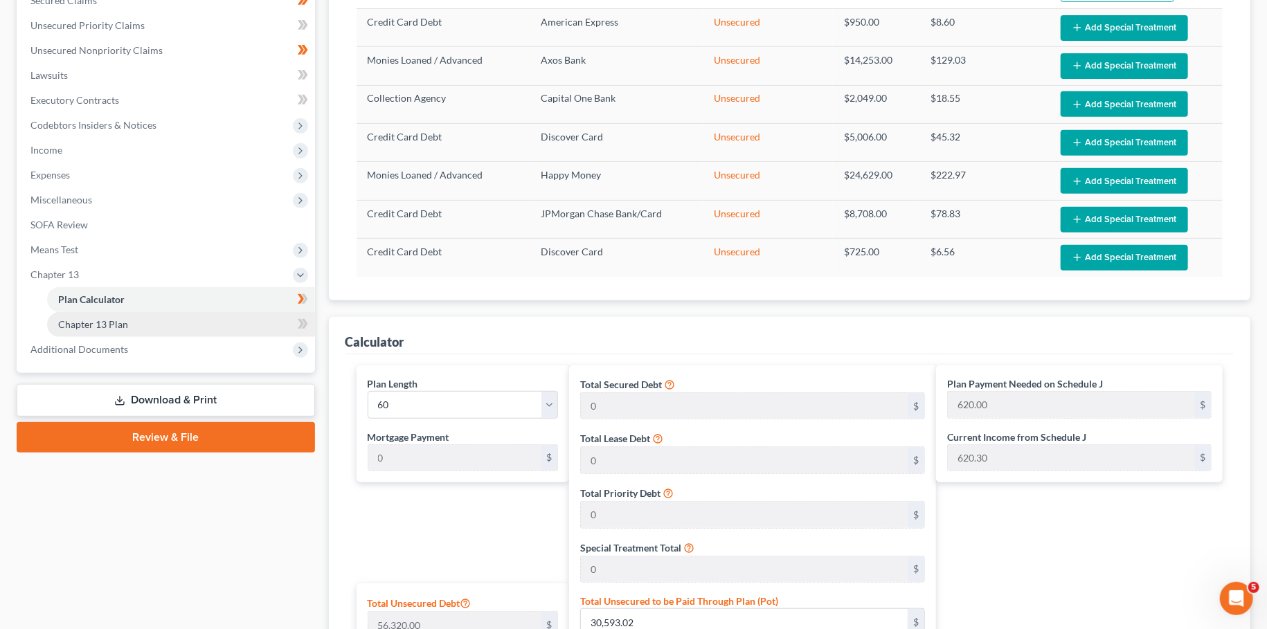
scroll to position [226, 0]
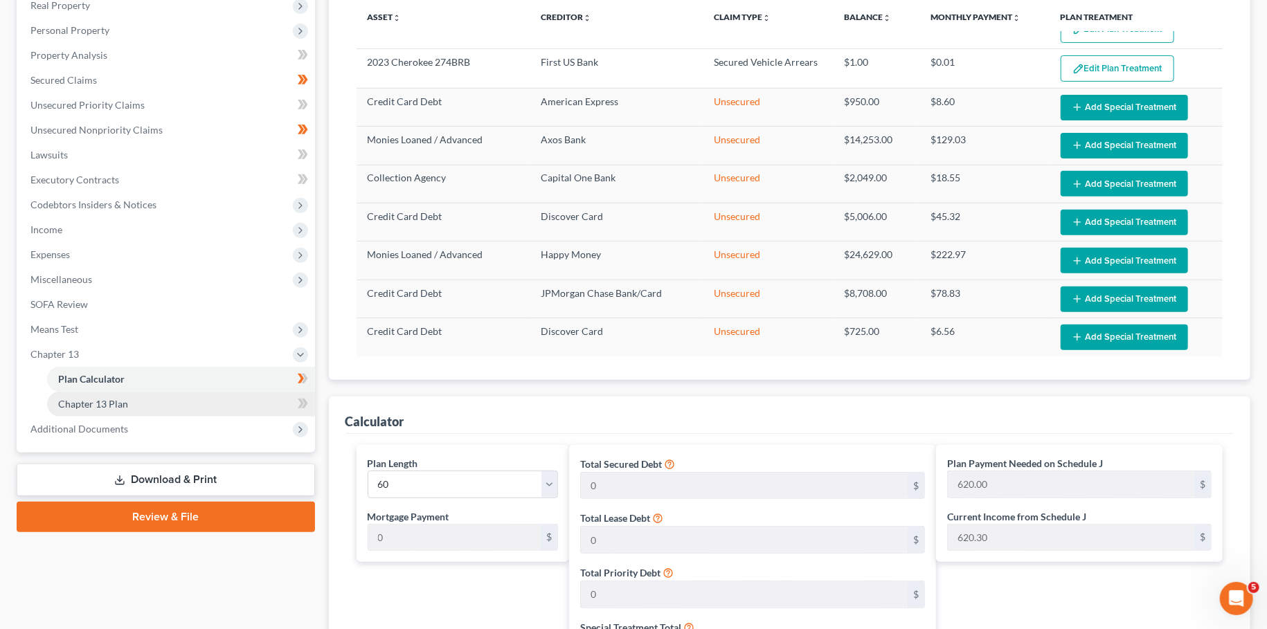
click at [134, 403] on link "Chapter 13 Plan" at bounding box center [181, 404] width 268 height 25
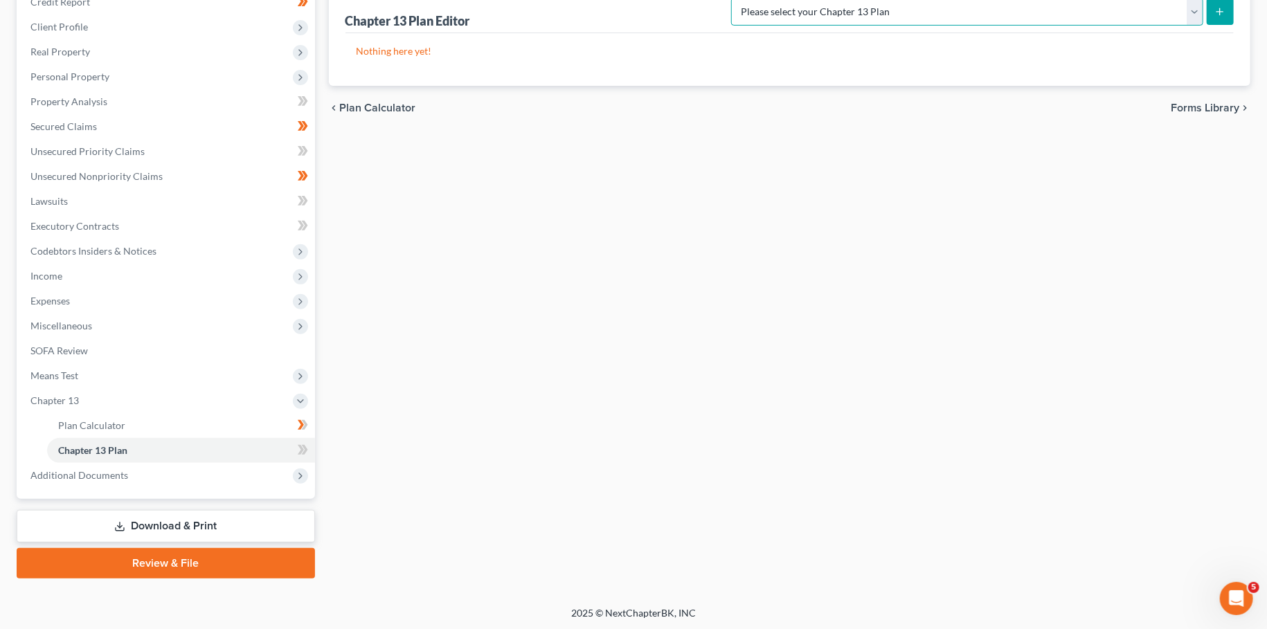
click at [731, 0] on select "Please select your Chapter 13 Plan National Form Plan - Official Form 113 Natio…" at bounding box center [967, 12] width 472 height 28
select select "3"
click option "National Form Plan - Official Form 113: Farmer & Wright Plan with TFS Bill Pay" at bounding box center [0, 0] width 0 height 0
click at [1227, 14] on button "submit" at bounding box center [1220, 11] width 27 height 27
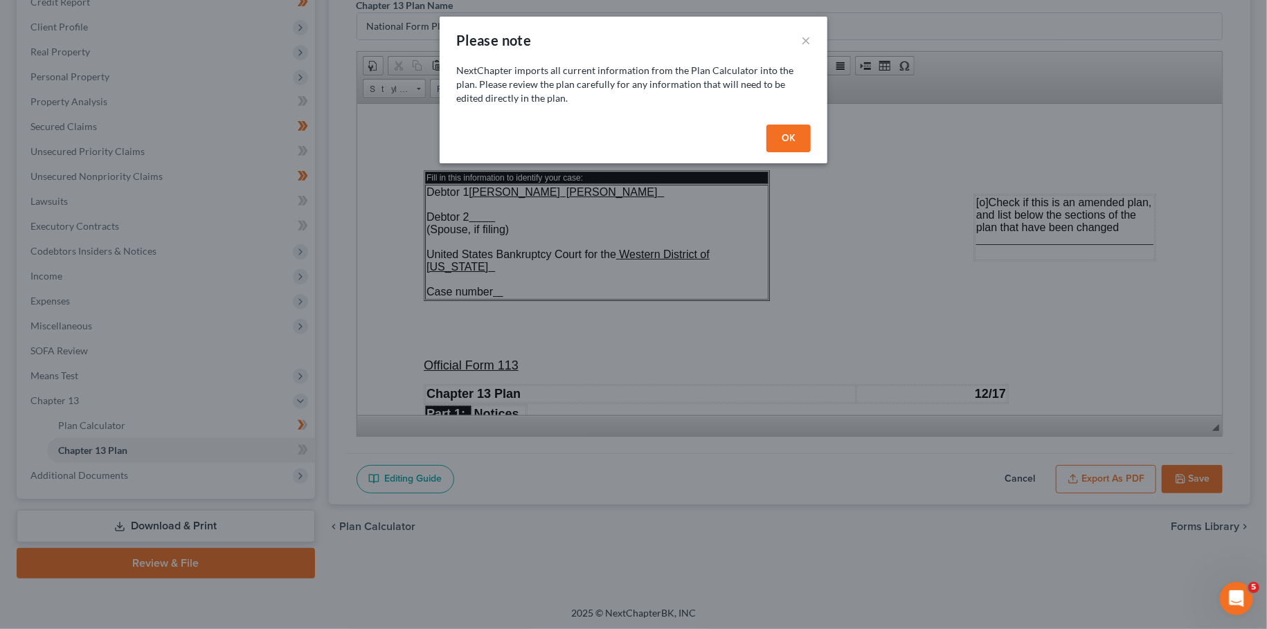
scroll to position [0, 0]
click at [787, 130] on button "OK" at bounding box center [788, 139] width 44 height 28
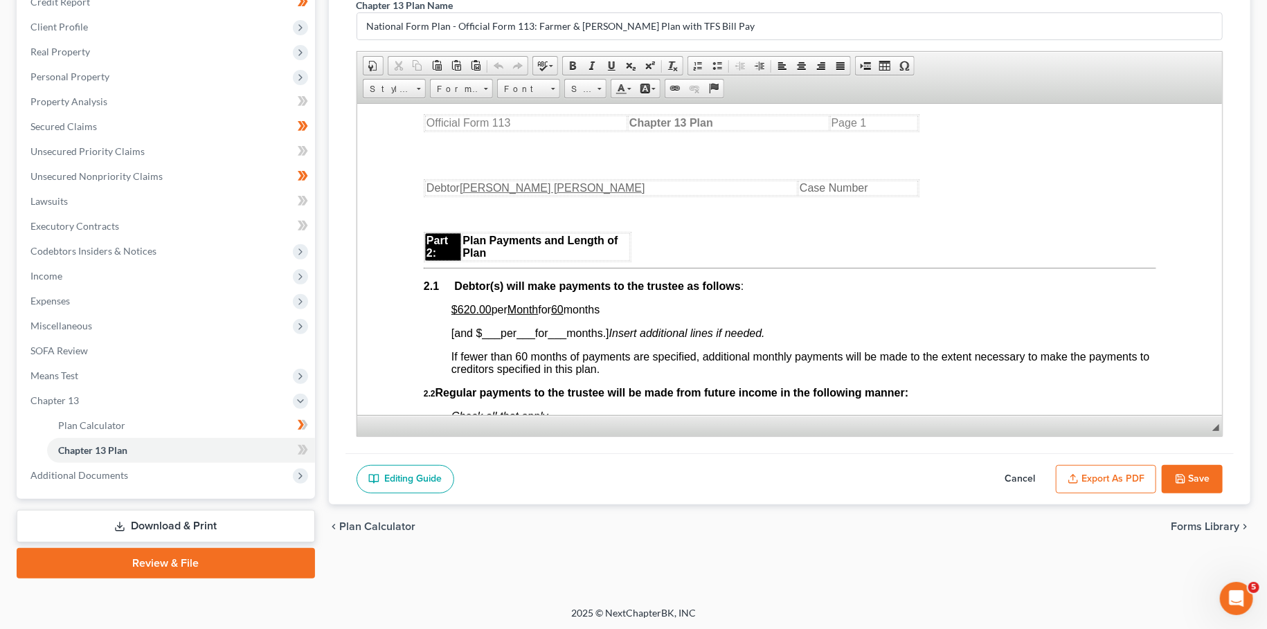
scroll to position [731, 0]
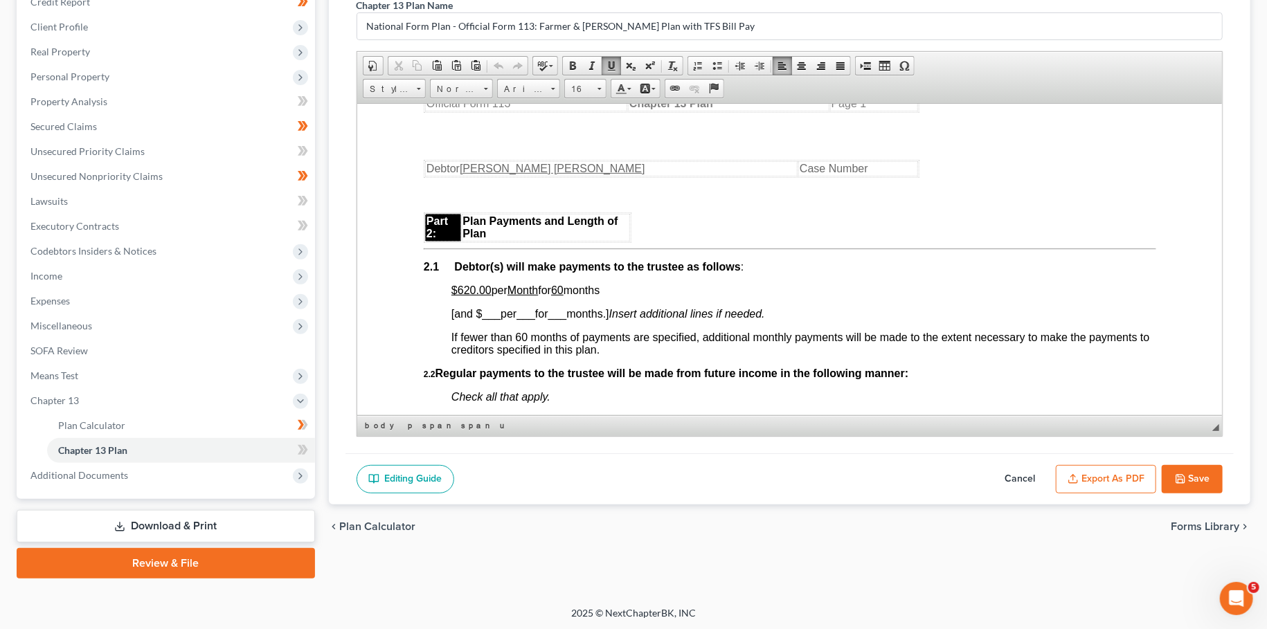
drag, startPoint x: 483, startPoint y: 300, endPoint x: 624, endPoint y: 299, distance: 140.5
click at [624, 296] on p "$620.00 per Month for 60 months" at bounding box center [803, 290] width 705 height 12
click at [935, 296] on p "$620.00 each month for 60 months via TFS Bill Pay. Unsecured creditors shall re…" at bounding box center [803, 290] width 705 height 12
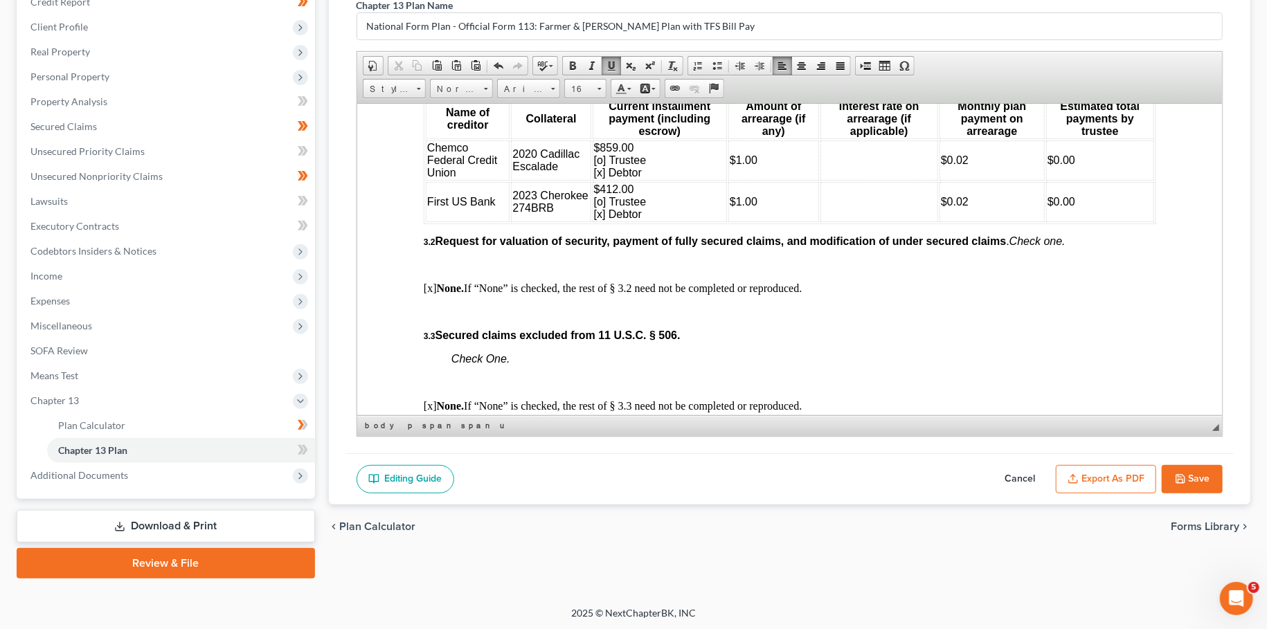
scroll to position [1706, 0]
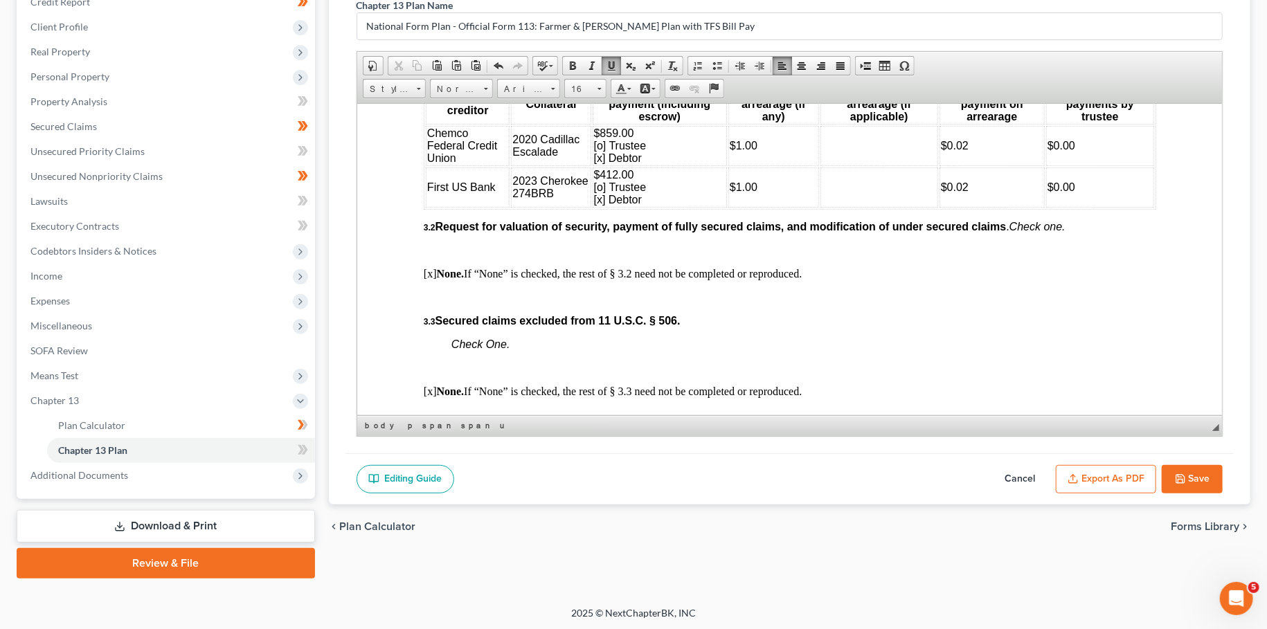
click at [532, 157] on span "2020 Cadillac Escalade" at bounding box center [545, 145] width 67 height 24
click at [598, 205] on span "$412.00 [o] Trustee [x] Debtor" at bounding box center [619, 186] width 53 height 37
click at [667, 207] on td "$412.00 [o] Trustee [o] Debtor" at bounding box center [659, 187] width 134 height 40
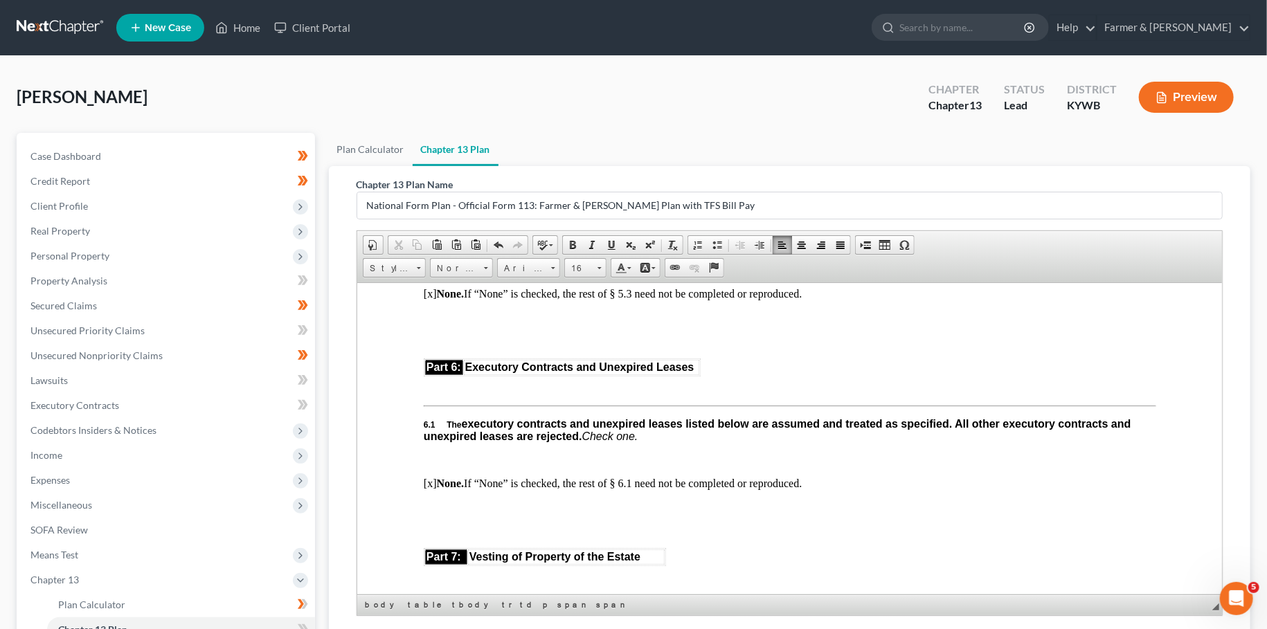
scroll to position [1848, 0]
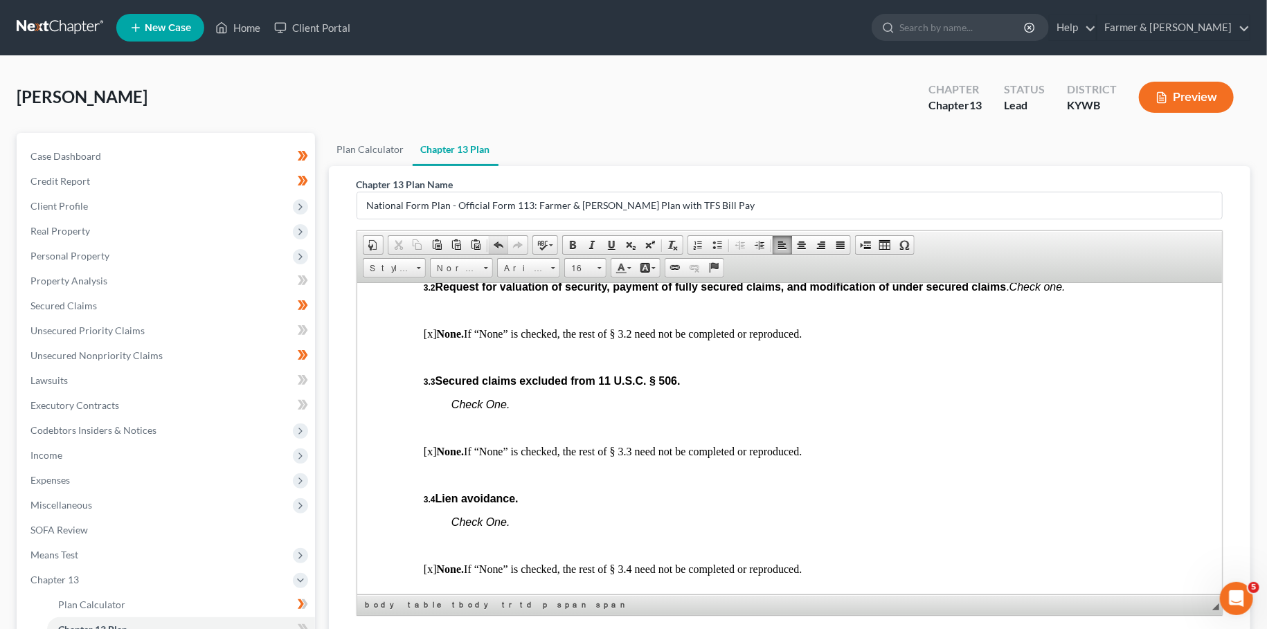
click at [496, 241] on span at bounding box center [498, 245] width 11 height 11
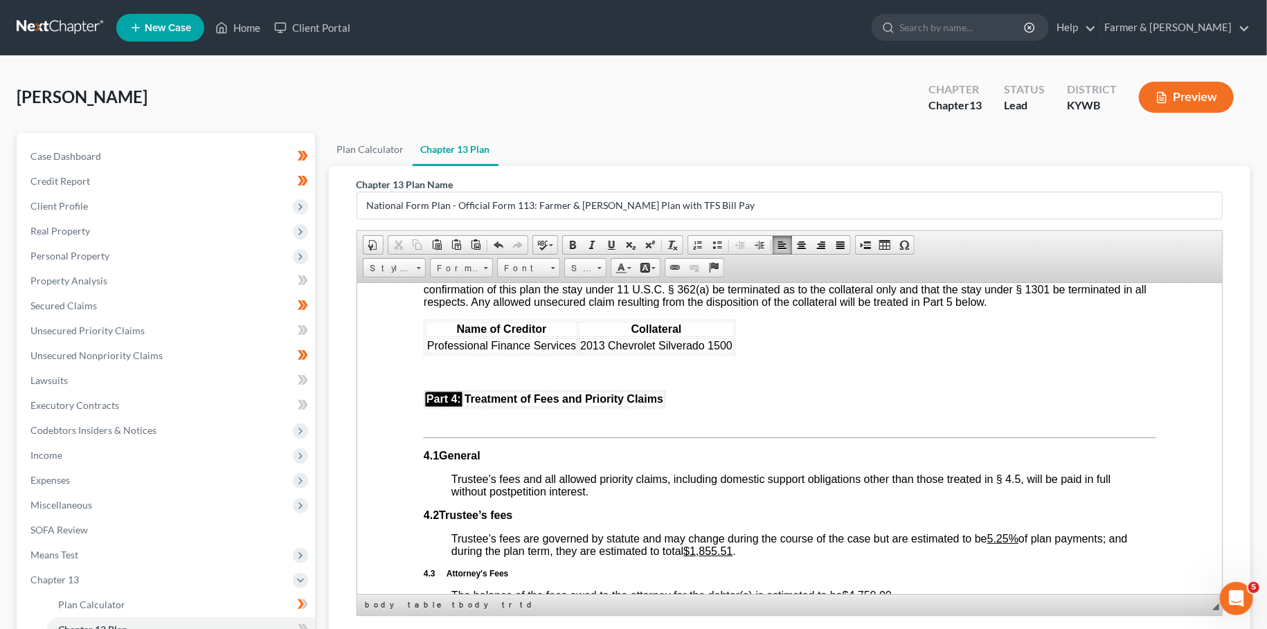
scroll to position [2214, 0]
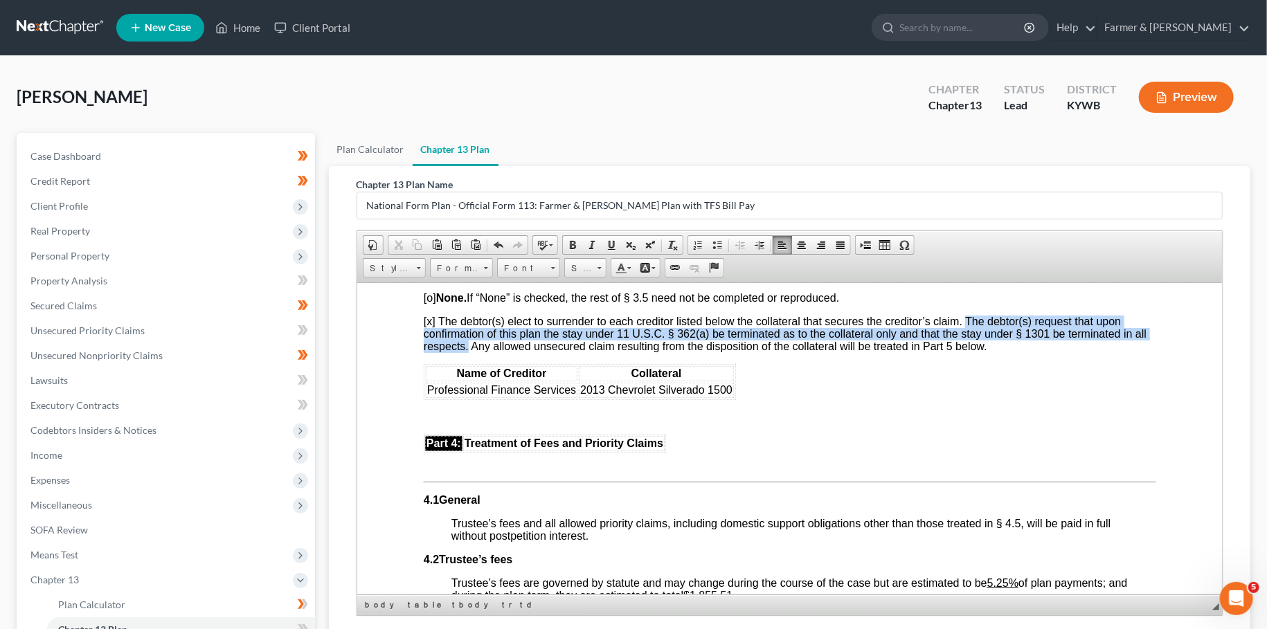
drag, startPoint x: 966, startPoint y: 358, endPoint x: 467, endPoint y: 388, distance: 500.8
click at [467, 352] on span "[x] The debtor(s) elect to surrender to each creditor listed below the collater…" at bounding box center [784, 333] width 723 height 37
click at [572, 246] on span at bounding box center [572, 245] width 11 height 11
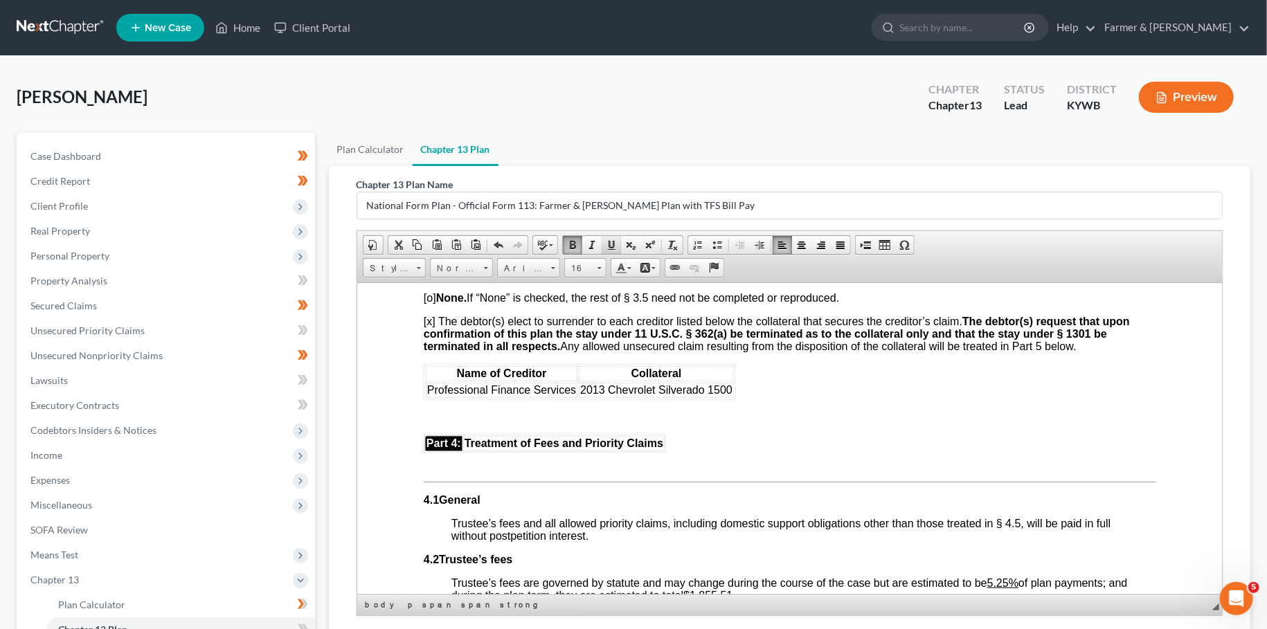
click at [606, 240] on span at bounding box center [611, 245] width 11 height 11
click at [629, 303] on span "[o] None. If “None” is checked, the rest of § 3.5 need not be completed or repr…" at bounding box center [630, 297] width 415 height 12
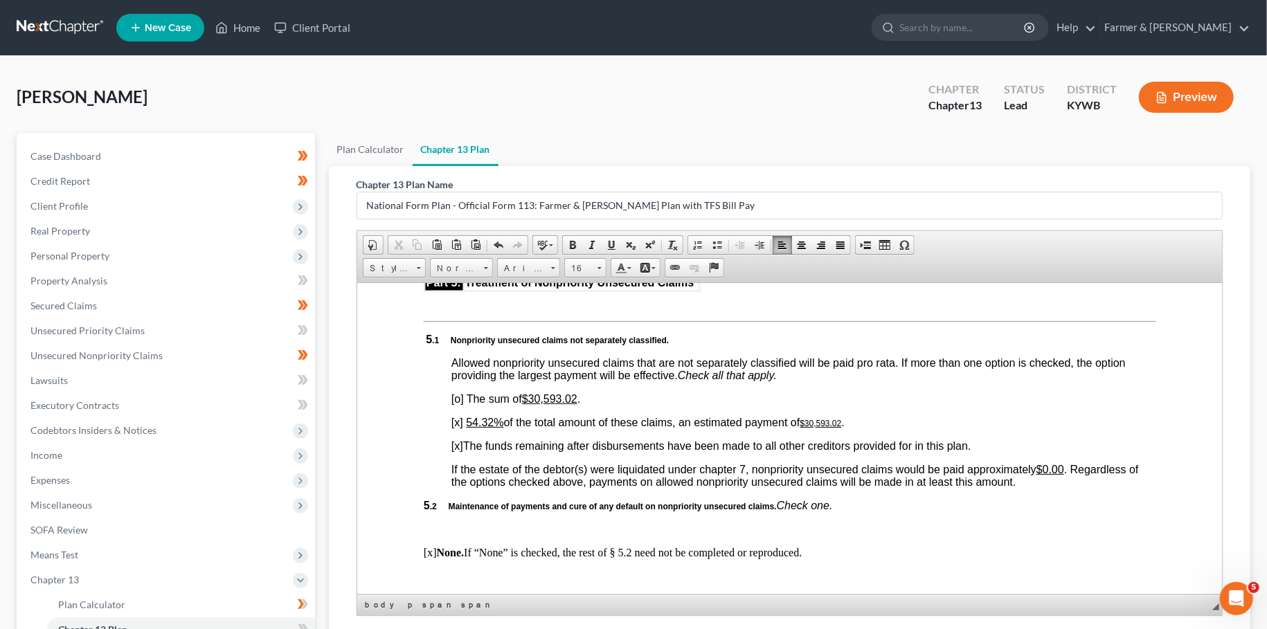
scroll to position [2945, 0]
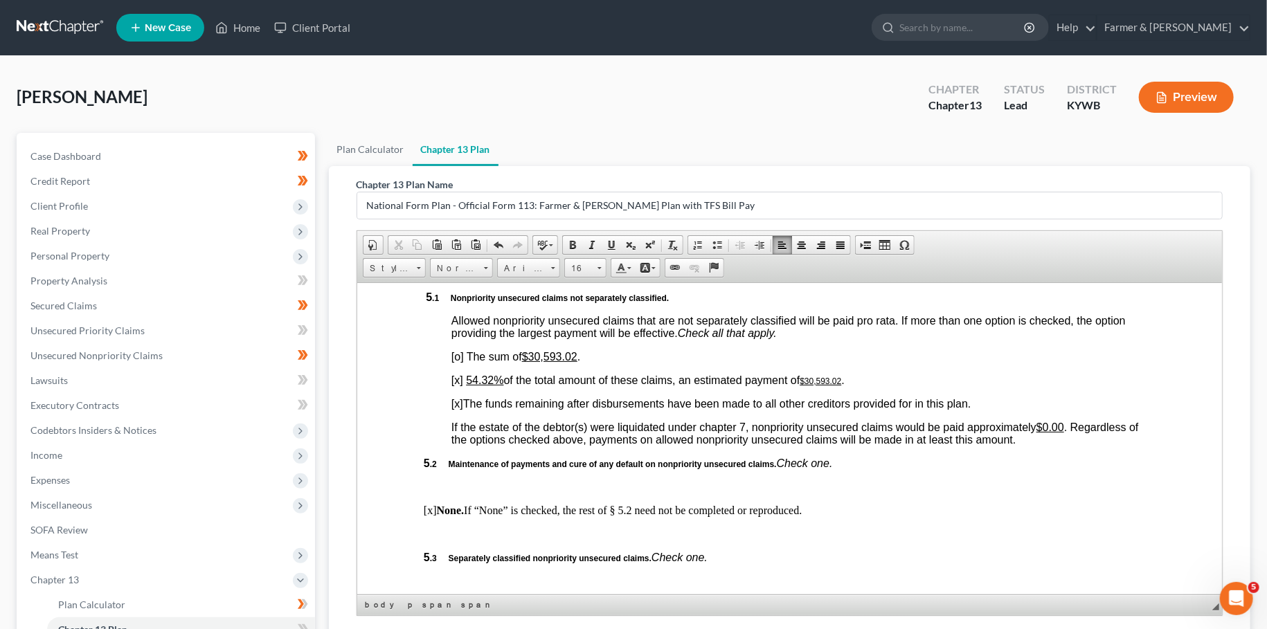
click at [472, 386] on u "54.32%" at bounding box center [483, 380] width 37 height 12
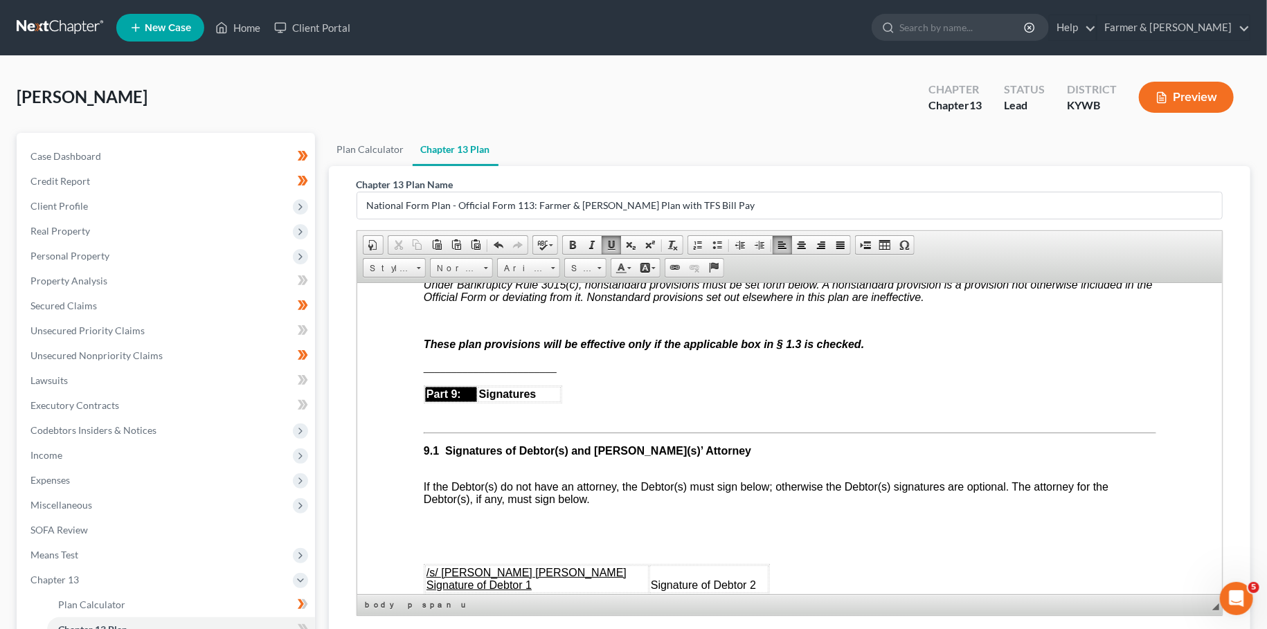
scroll to position [179, 0]
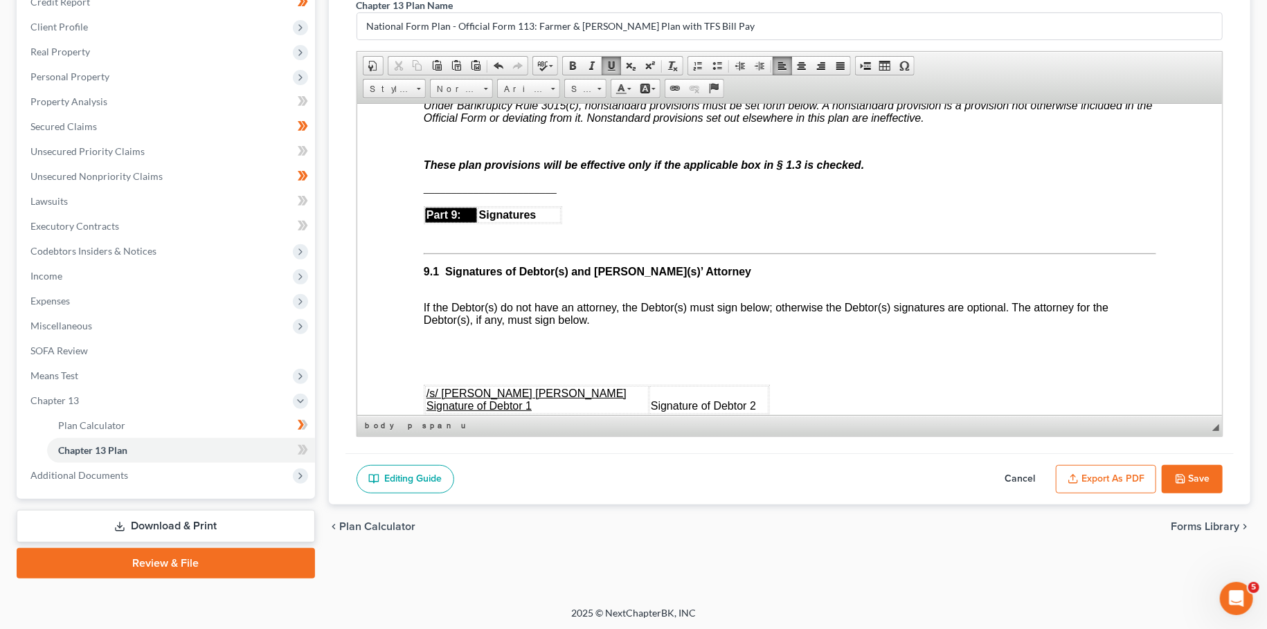
click at [1094, 474] on button "Export as PDF" at bounding box center [1106, 479] width 100 height 29
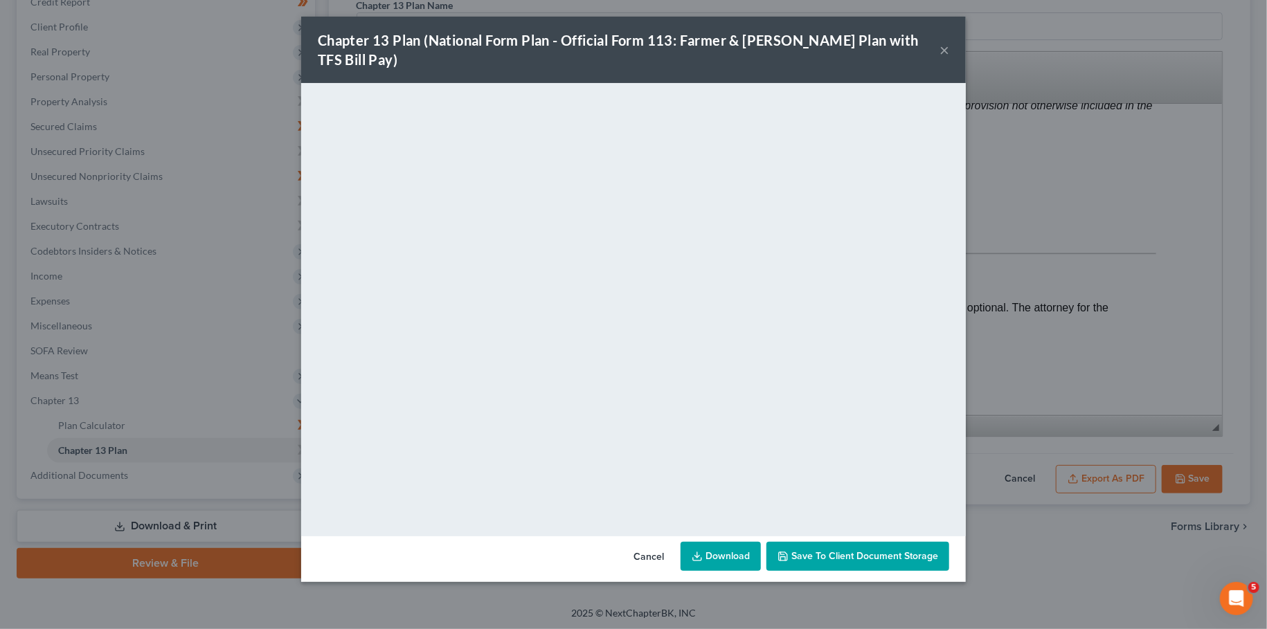
click at [912, 550] on span "Save to Client Document Storage" at bounding box center [864, 556] width 147 height 12
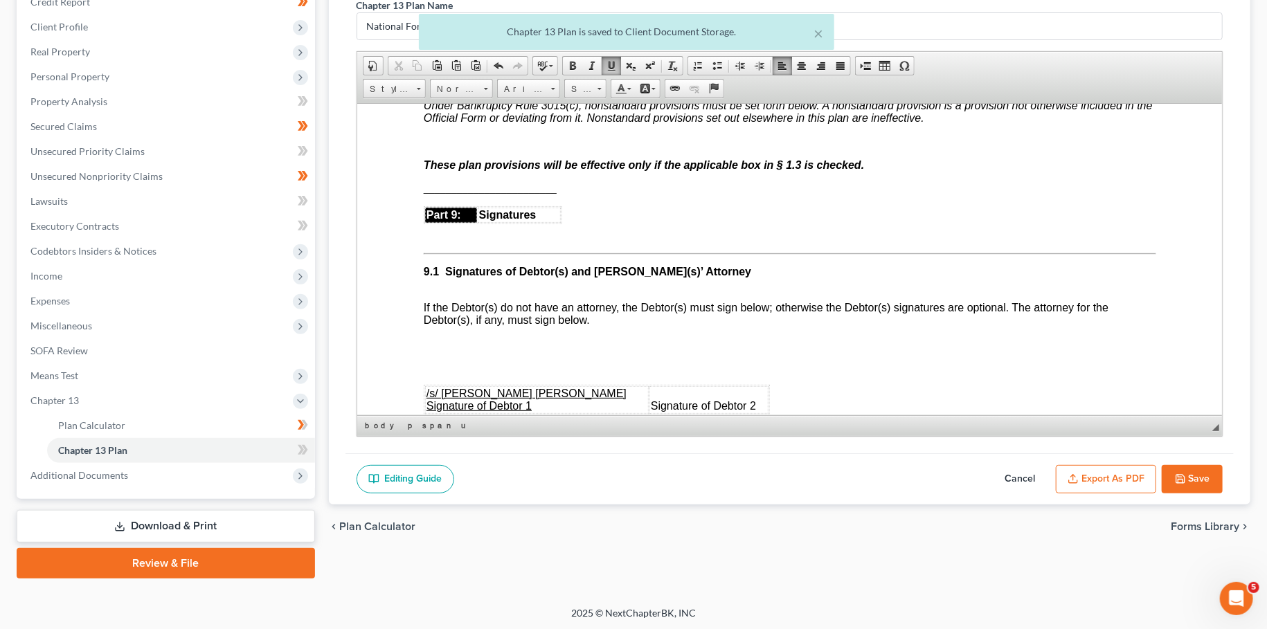
click at [1183, 465] on button "Save" at bounding box center [1192, 479] width 61 height 29
select select "3"
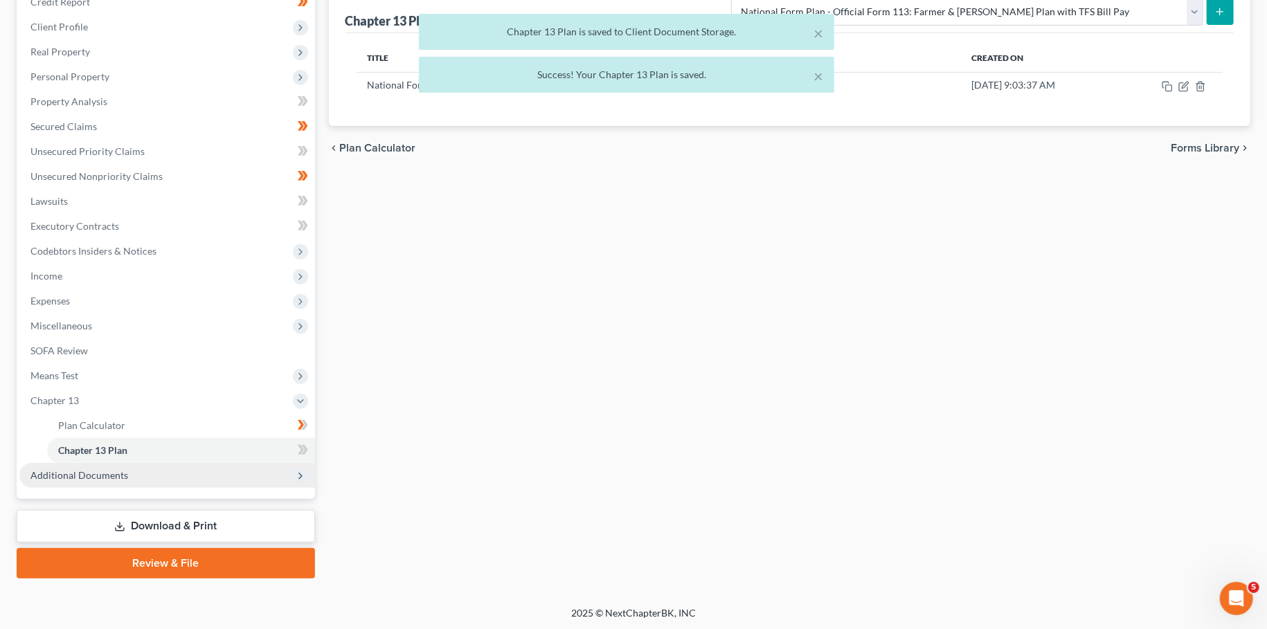
click at [195, 471] on span "Additional Documents" at bounding box center [167, 475] width 296 height 25
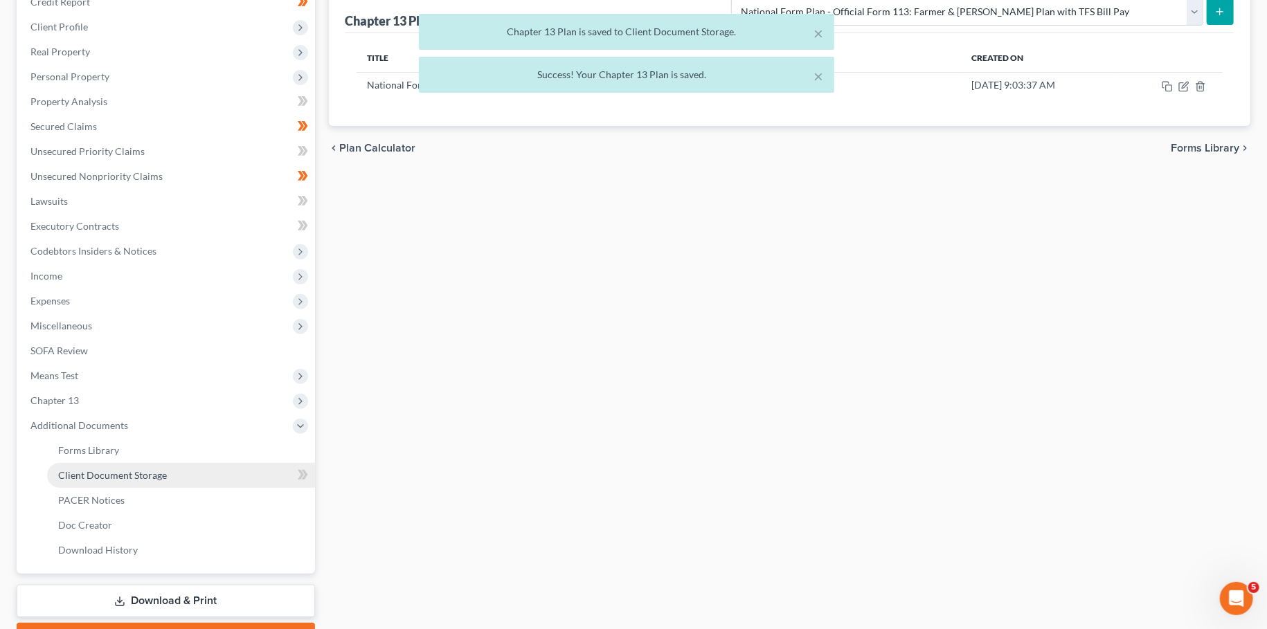
click at [193, 482] on link "Client Document Storage" at bounding box center [181, 475] width 268 height 25
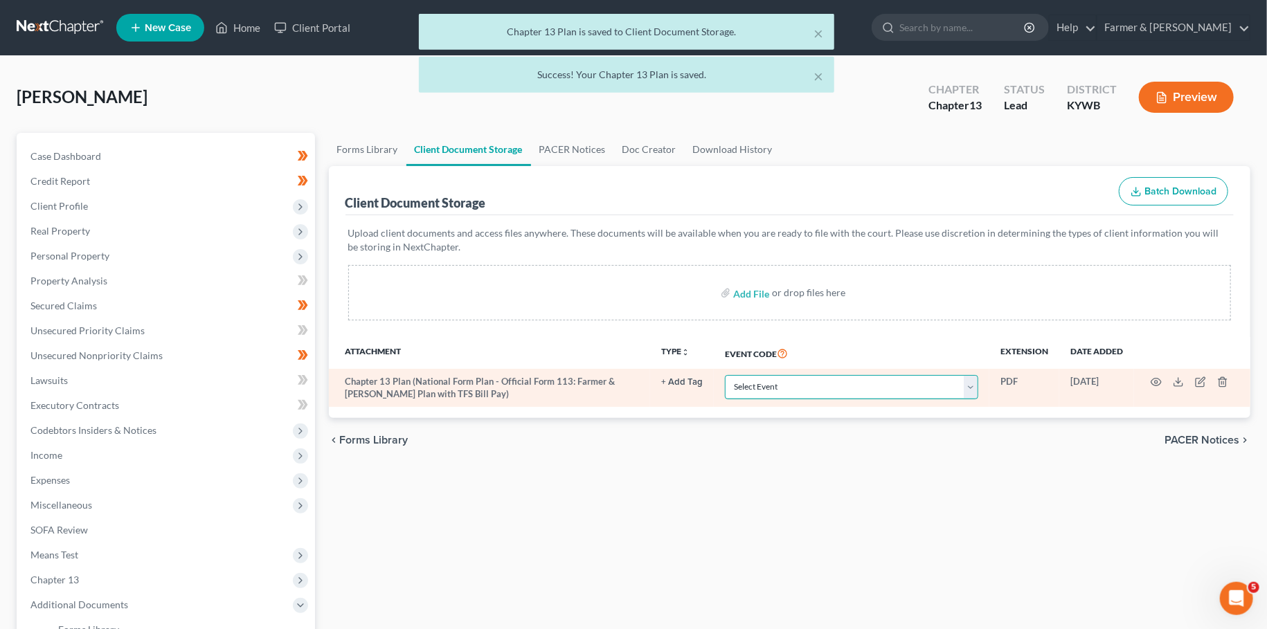
click at [725, 375] on select "Select Event Amended Answer Amended Complaint Amended List of Creditors (Fee) A…" at bounding box center [851, 387] width 253 height 24
select select "16"
click option "Chapter 13 Plan" at bounding box center [0, 0] width 0 height 0
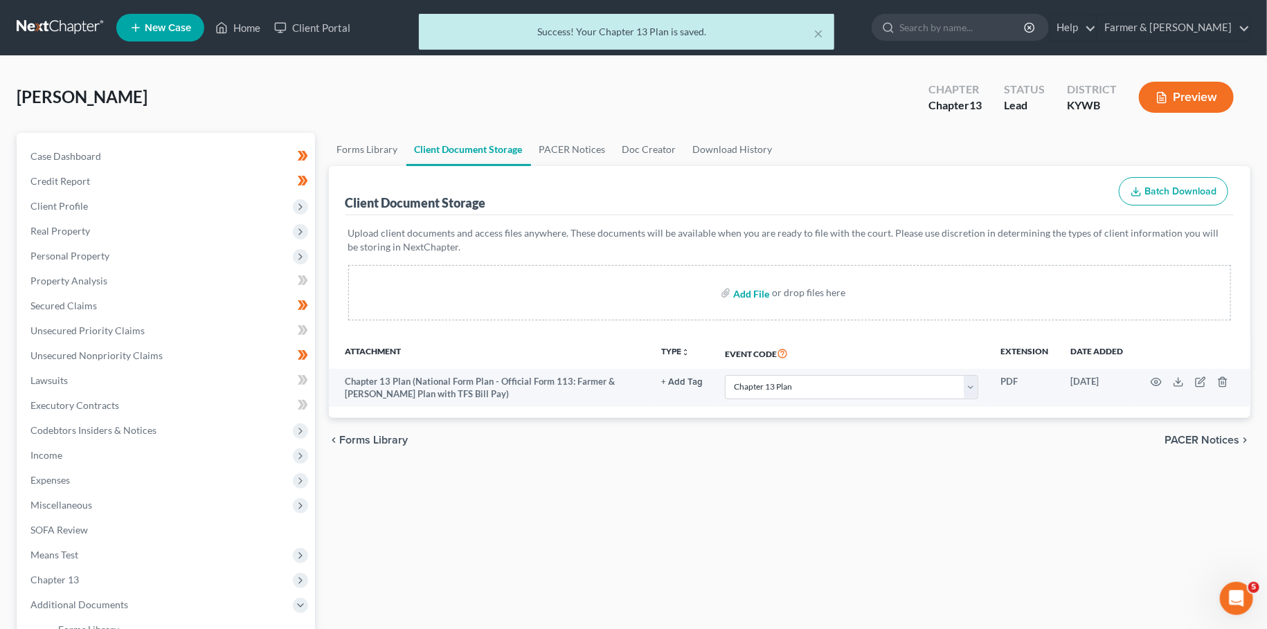
click at [746, 291] on input "file" at bounding box center [749, 292] width 33 height 25
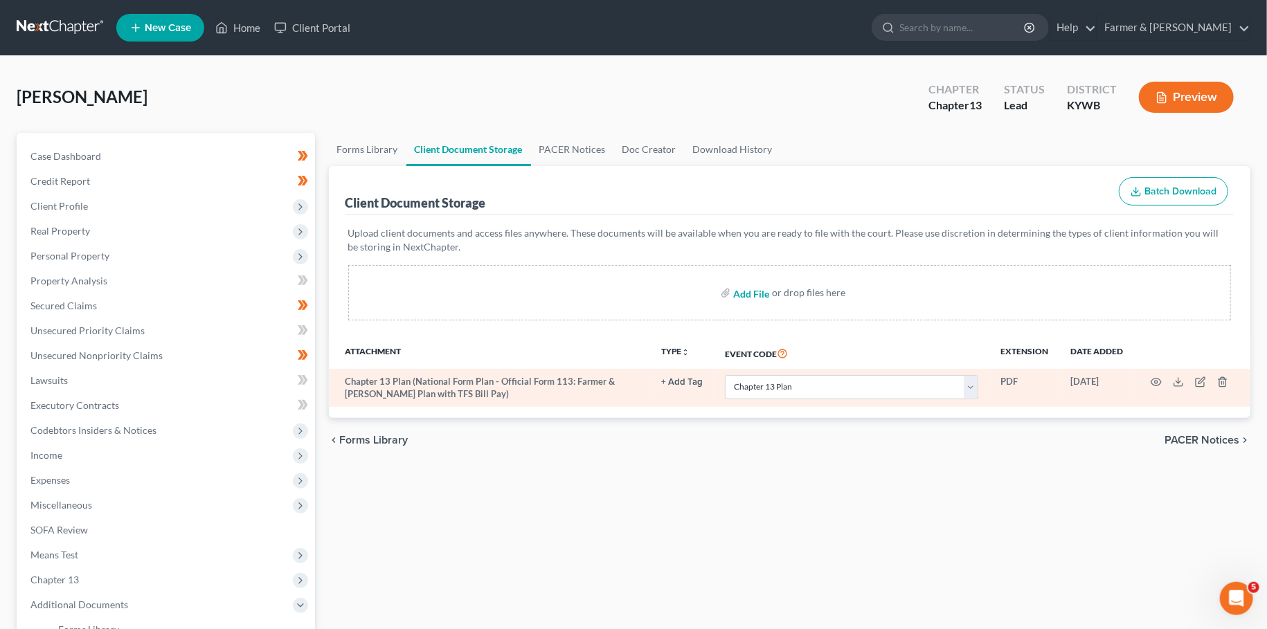
type input "C:\fakepath\CCC-1.pdf"
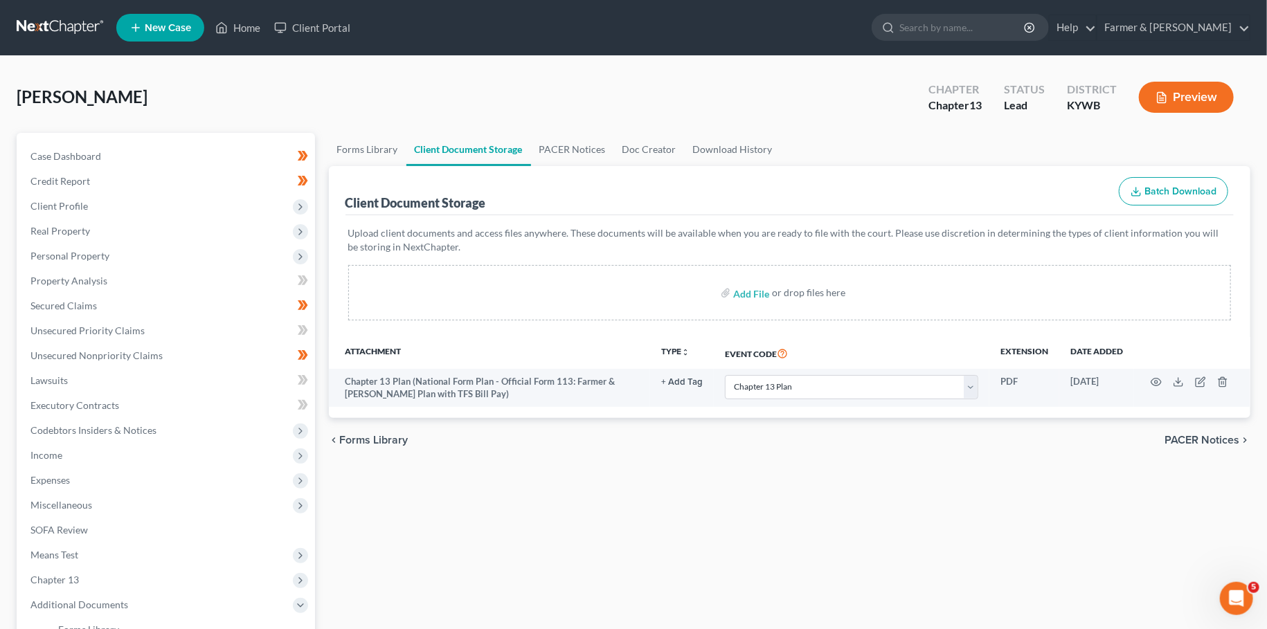
select select "16"
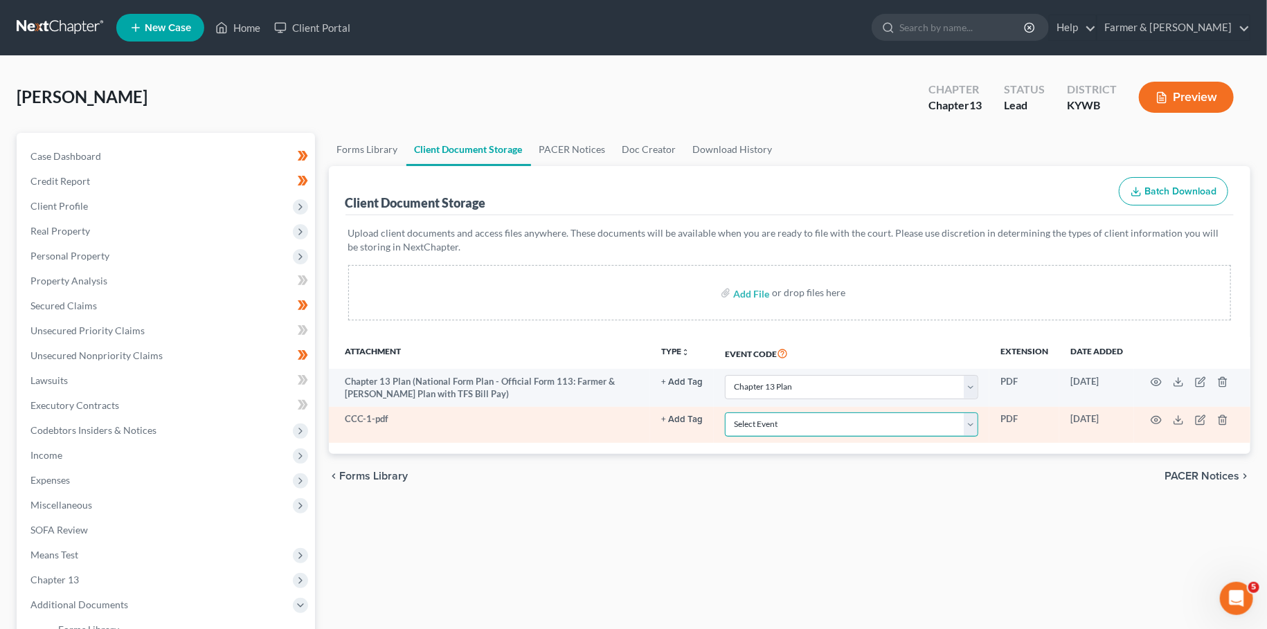
click at [725, 413] on select "Select Event Amended Answer Amended Complaint Amended List of Creditors (Fee) A…" at bounding box center [851, 425] width 253 height 24
select select "7"
click option "Certificate of Credit Counseling" at bounding box center [0, 0] width 0 height 0
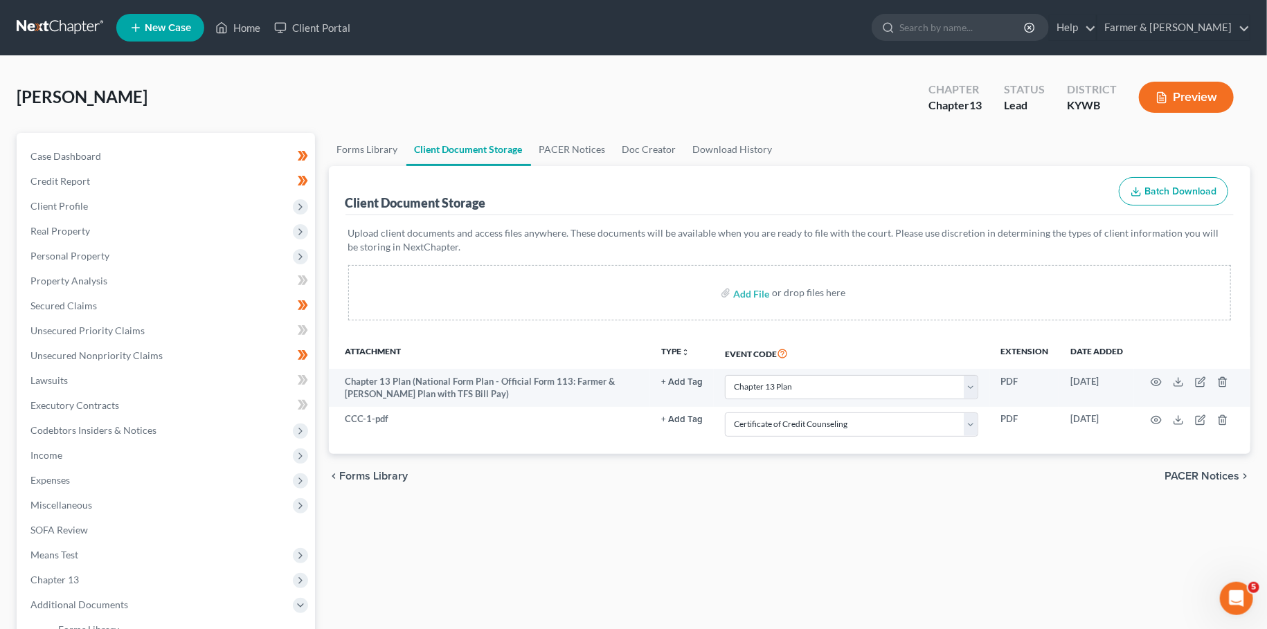
click at [637, 519] on div "Forms Library Client Document Storage PACER Notices Doc Creator Download Histor…" at bounding box center [790, 483] width 936 height 700
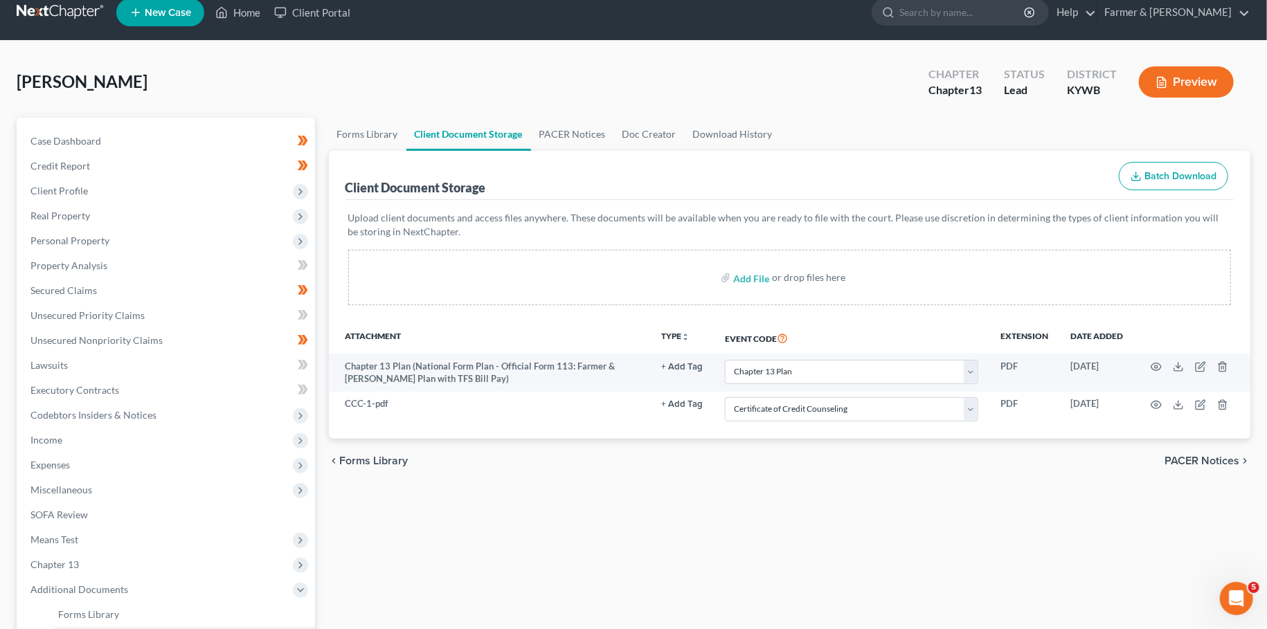
scroll to position [244, 0]
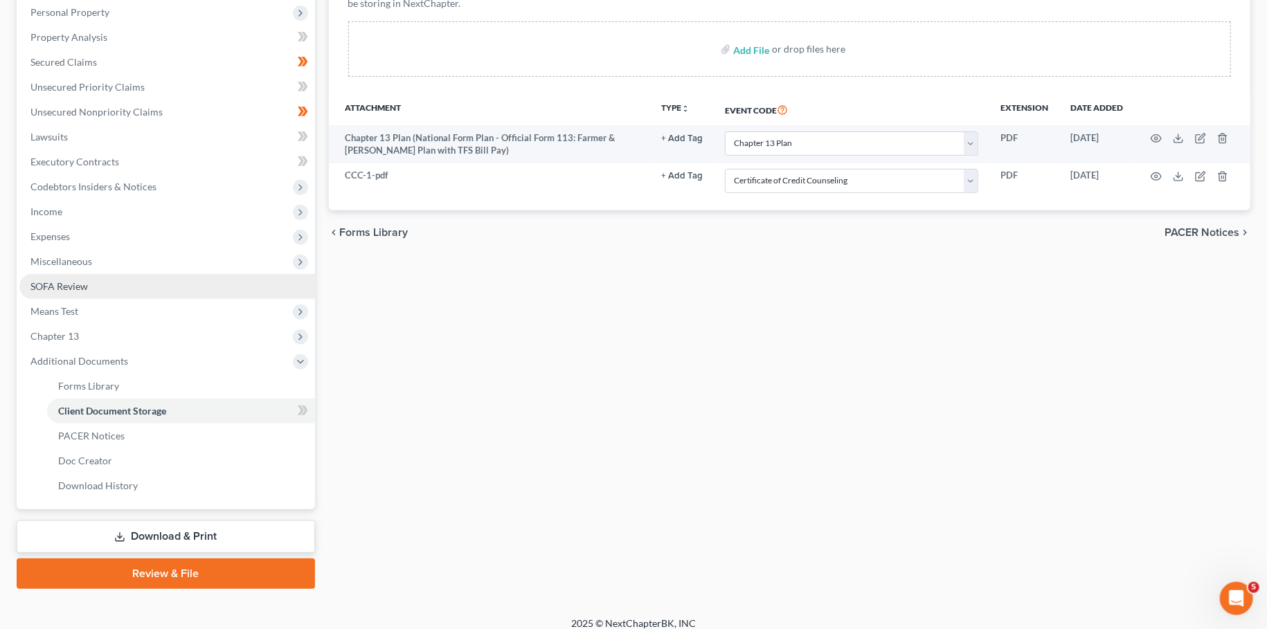
click at [78, 276] on link "SOFA Review" at bounding box center [167, 286] width 296 height 25
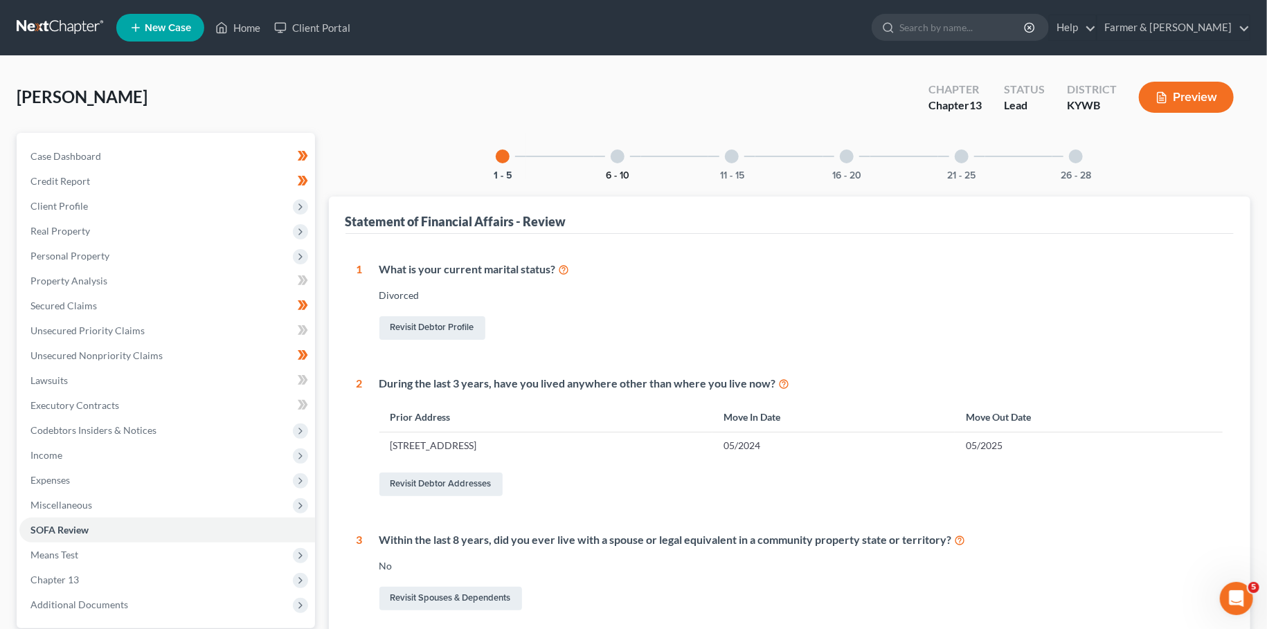
click at [623, 174] on button "6 - 10" at bounding box center [618, 176] width 24 height 10
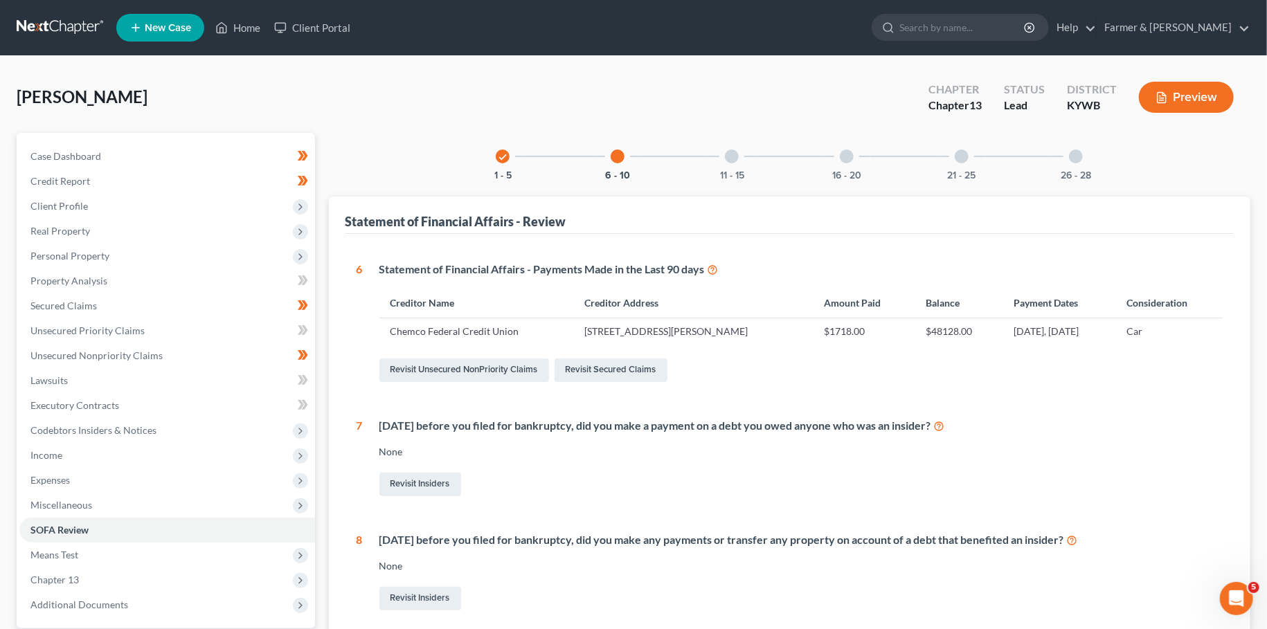
click at [749, 172] on div "11 - 15" at bounding box center [731, 156] width 47 height 47
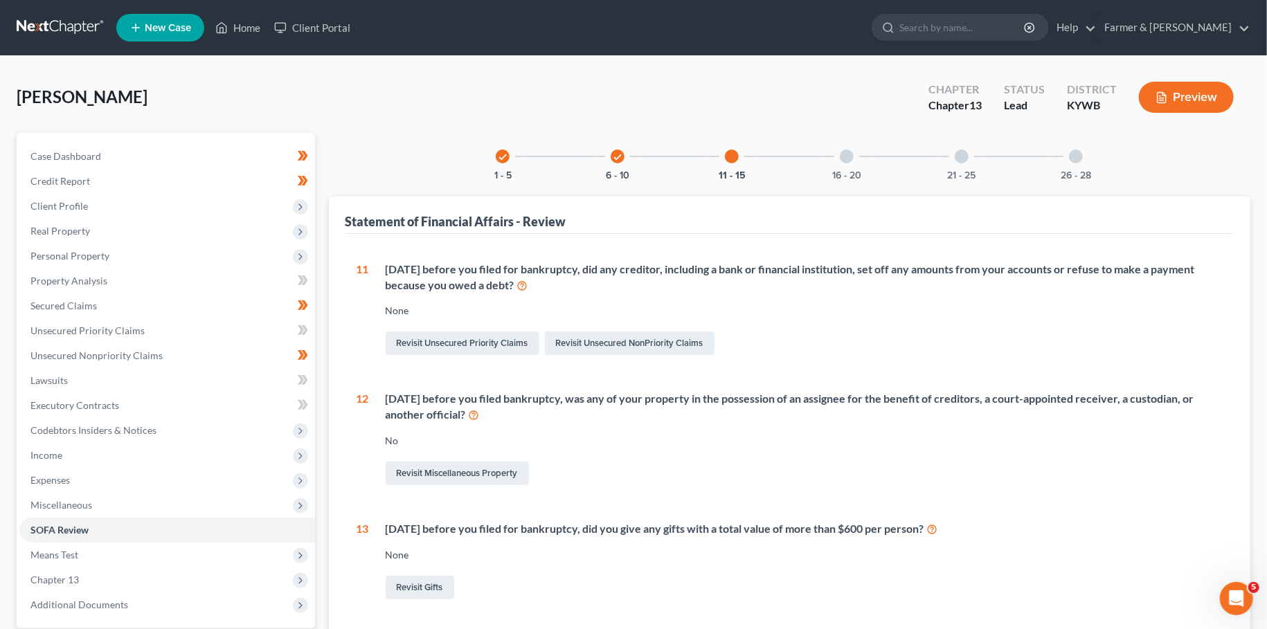
click at [840, 155] on div "16 - 20" at bounding box center [846, 156] width 47 height 47
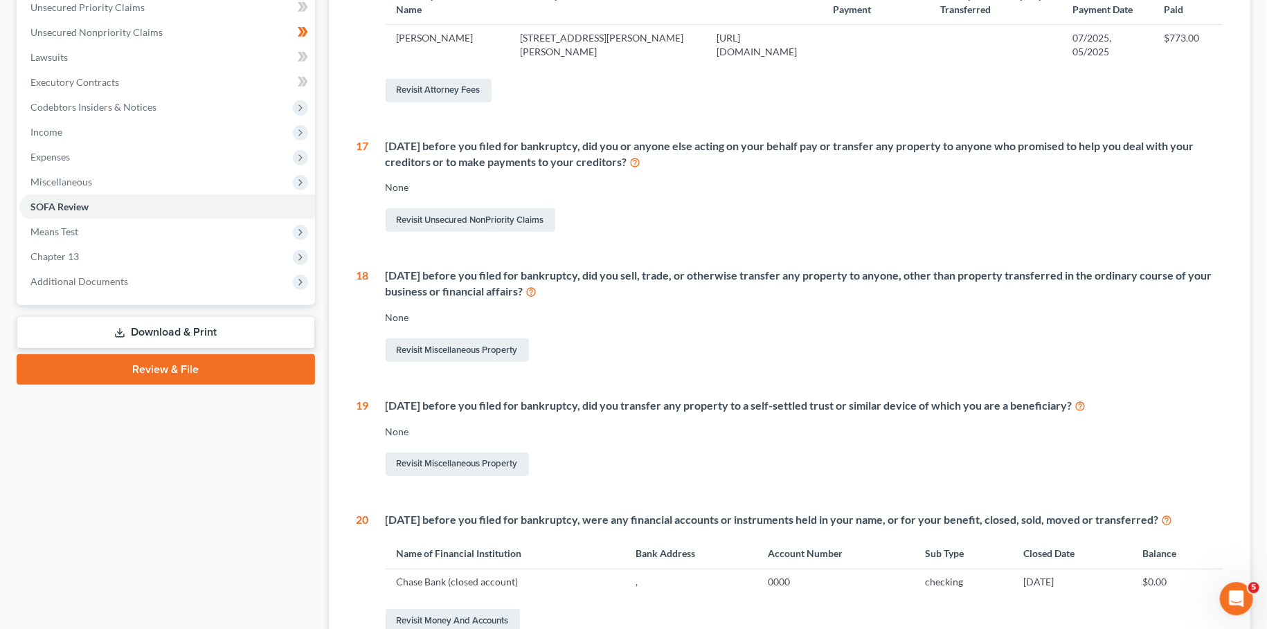
scroll to position [475, 0]
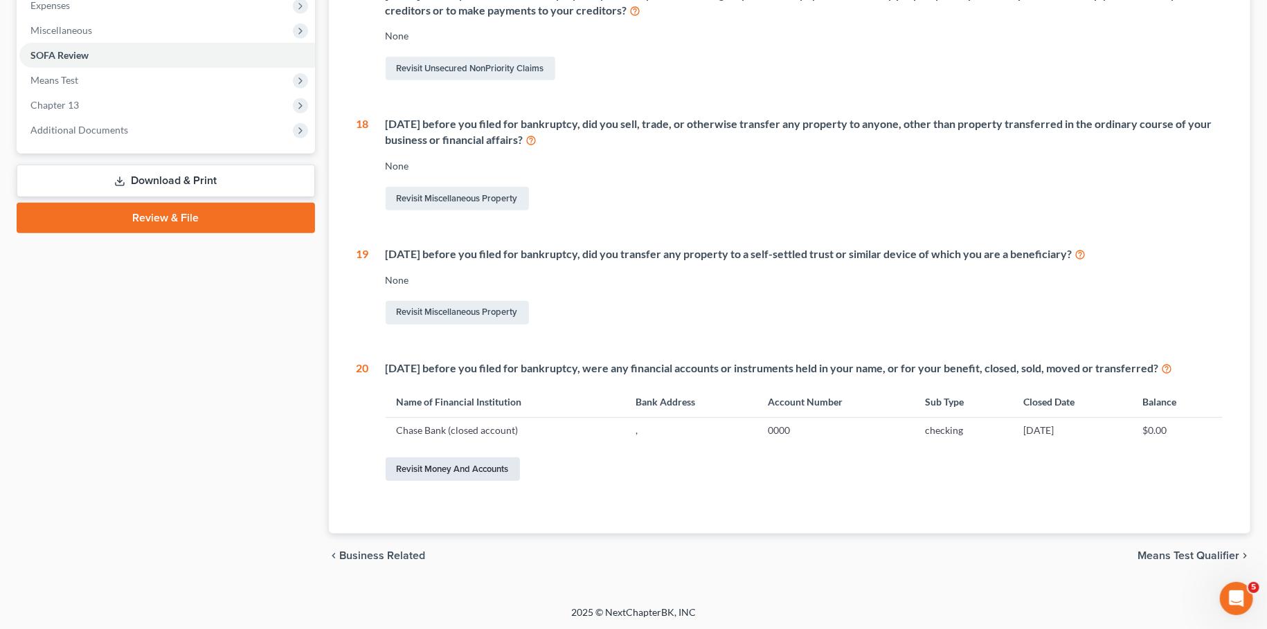
click at [471, 476] on link "Revisit Money and Accounts" at bounding box center [453, 470] width 134 height 24
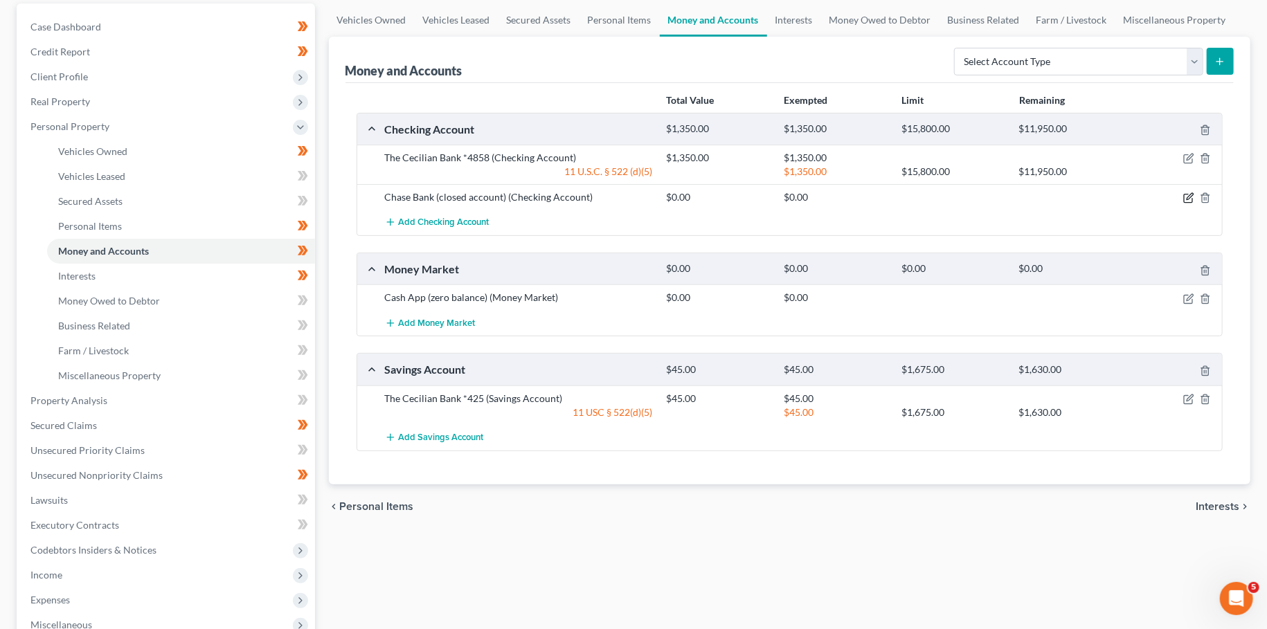
click at [1187, 197] on icon "button" at bounding box center [1188, 197] width 11 height 11
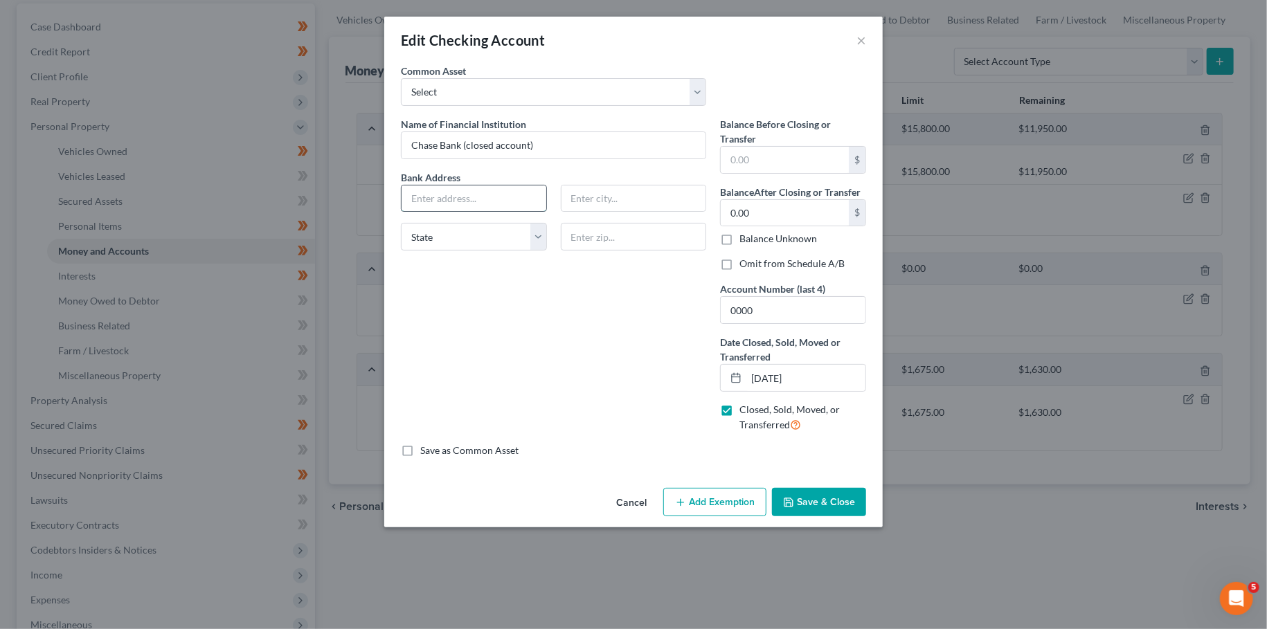
click at [453, 198] on input "text" at bounding box center [474, 199] width 145 height 26
type input "1200 N. Dixie Hwy"
type input "42701"
type input "Elizabethtown"
click at [739, 268] on label "Omit from Schedule A/B" at bounding box center [791, 264] width 105 height 14
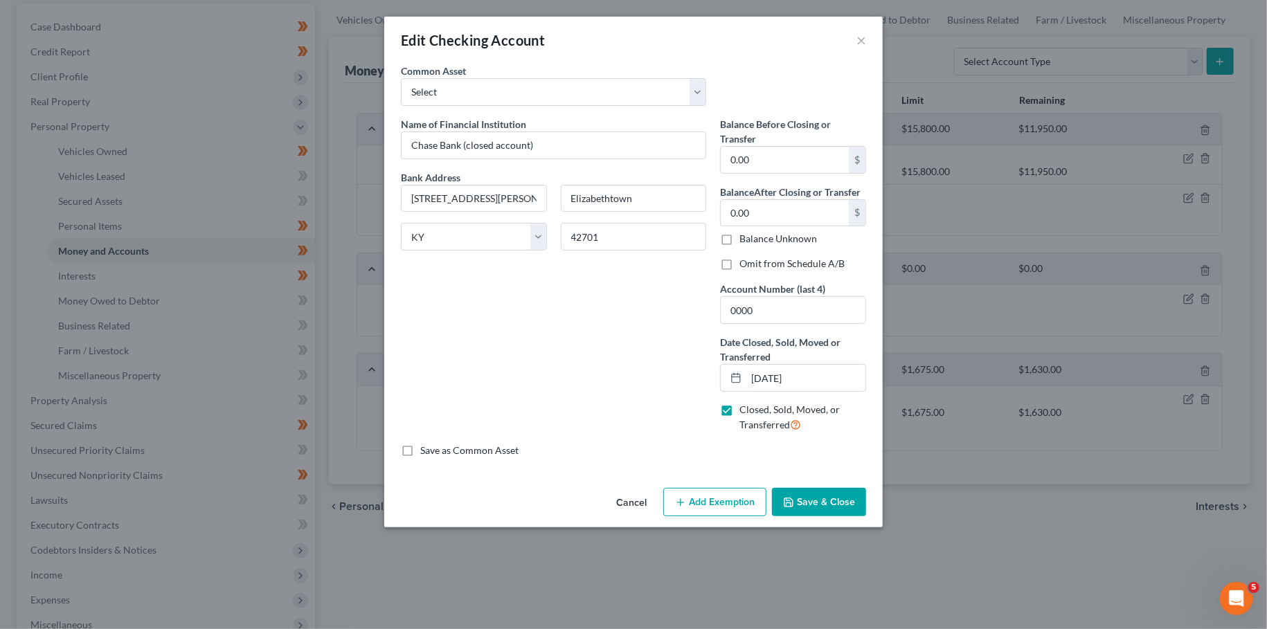
click at [745, 266] on input "Omit from Schedule A/B" at bounding box center [749, 261] width 9 height 9
drag, startPoint x: 825, startPoint y: 494, endPoint x: 825, endPoint y: 377, distance: 117.7
click at [833, 425] on div "Edit Checking Account × An exemption set must first be selected from the Filing…" at bounding box center [633, 272] width 498 height 511
click at [822, 372] on input "12/05/2025" at bounding box center [805, 378] width 119 height 26
click at [820, 490] on button "Save & Close" at bounding box center [819, 502] width 94 height 29
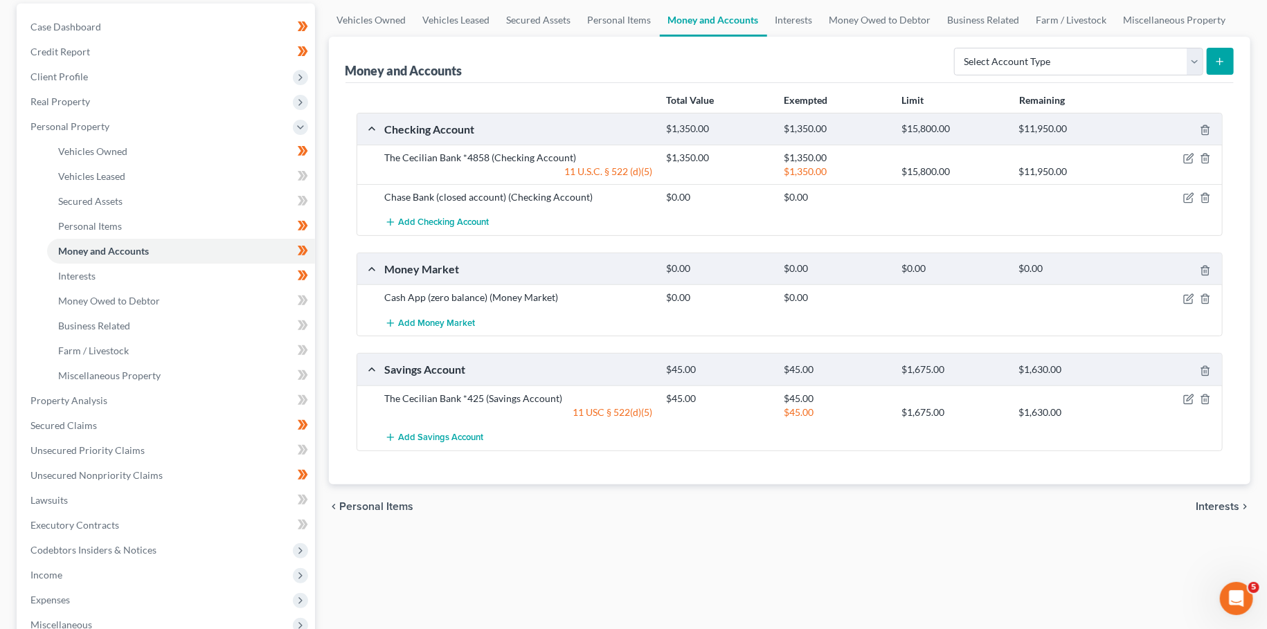
click at [717, 533] on div "Vehicles Owned Vehicles Leased Secured Assets Personal Items Money and Accounts…" at bounding box center [790, 415] width 936 height 825
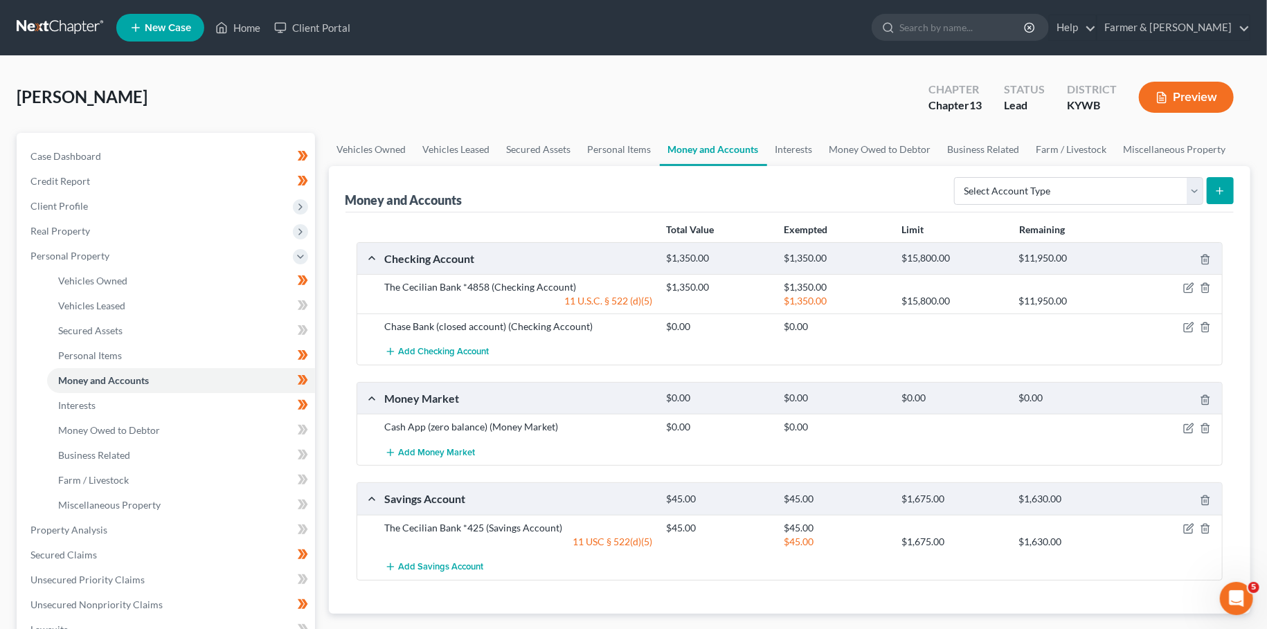
scroll to position [244, 0]
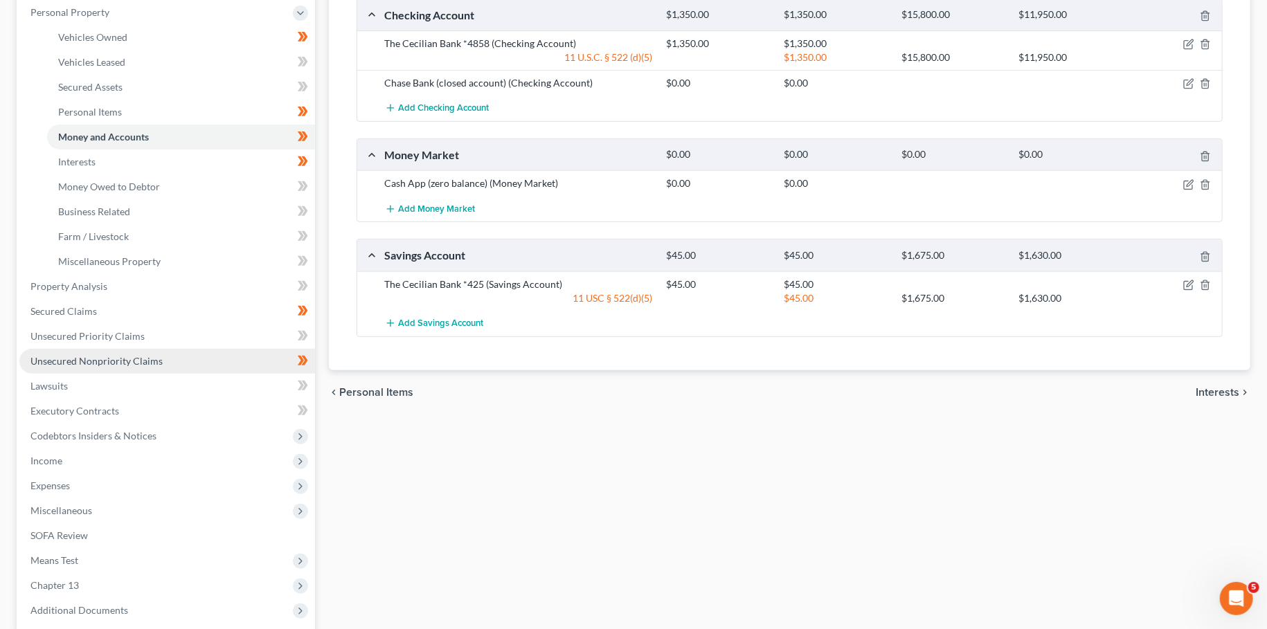
click at [94, 364] on span "Unsecured Nonpriority Claims" at bounding box center [96, 361] width 132 height 12
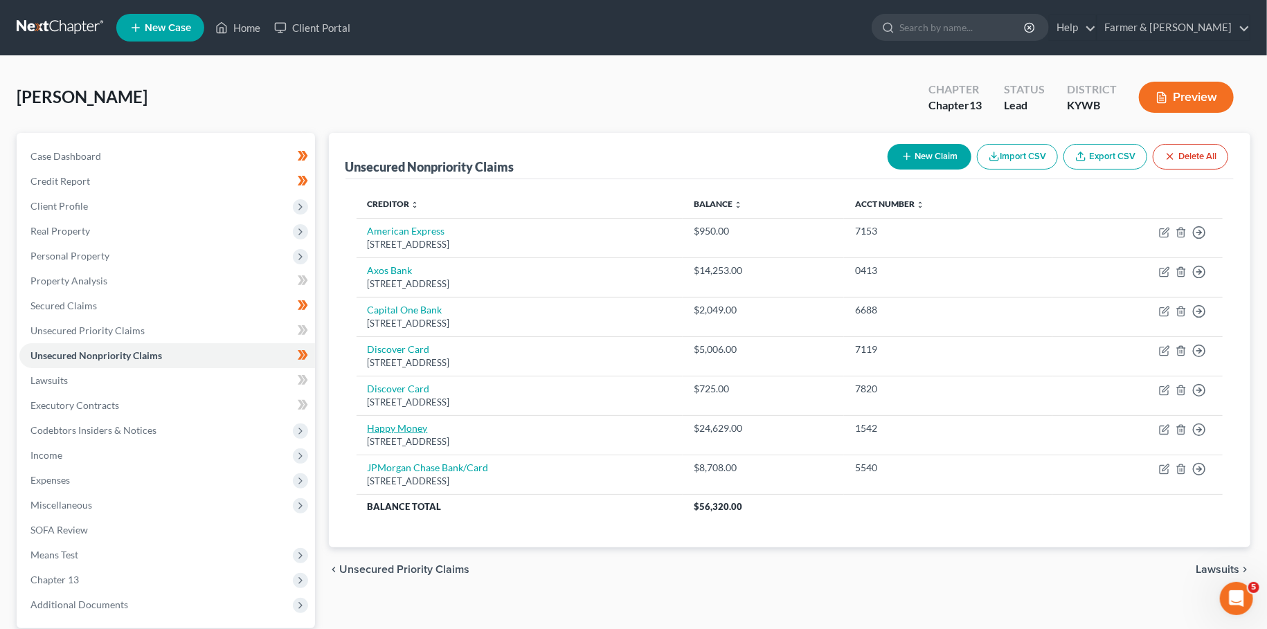
click at [386, 425] on link "Happy Money" at bounding box center [398, 428] width 60 height 12
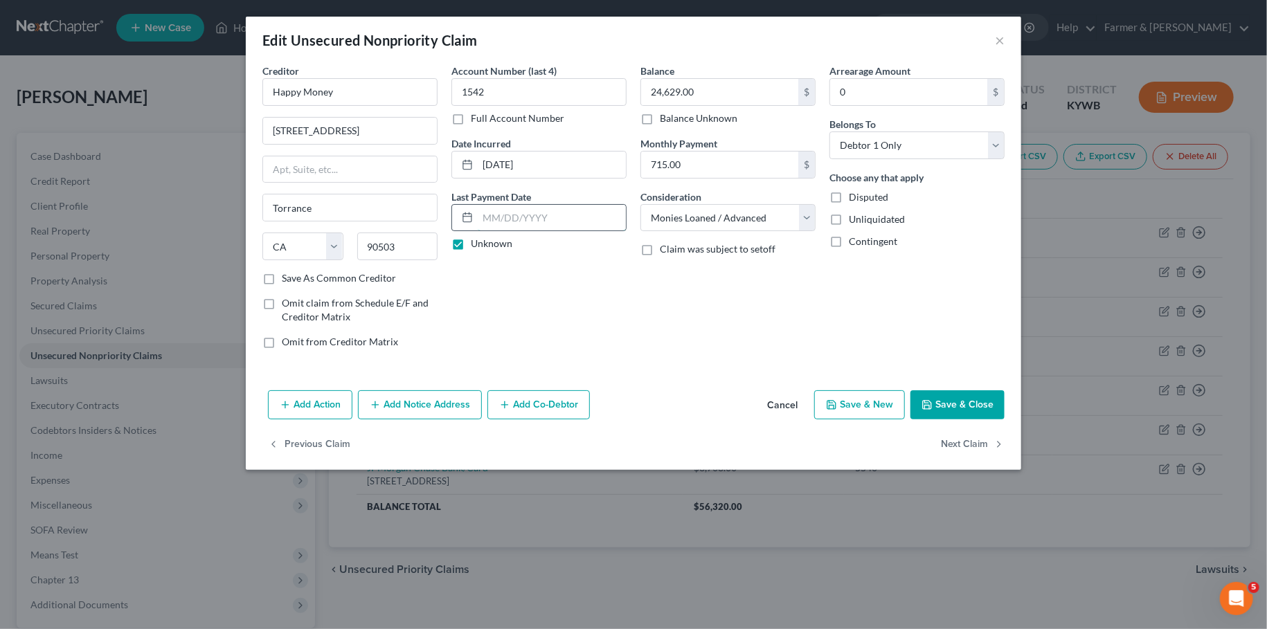
click at [519, 220] on input "text" at bounding box center [552, 218] width 148 height 26
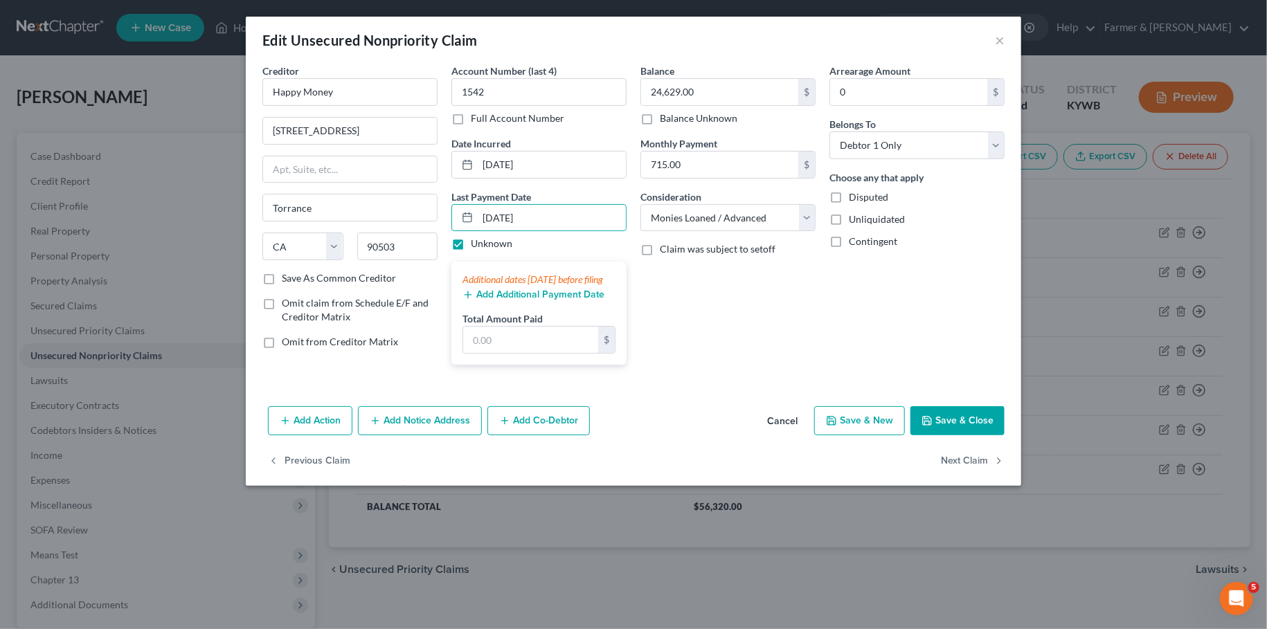
click at [471, 240] on label "Unknown" at bounding box center [492, 244] width 42 height 14
click at [476, 240] on input "Unknown" at bounding box center [480, 241] width 9 height 9
click at [505, 300] on button "Add Additional Payment Date" at bounding box center [533, 294] width 142 height 11
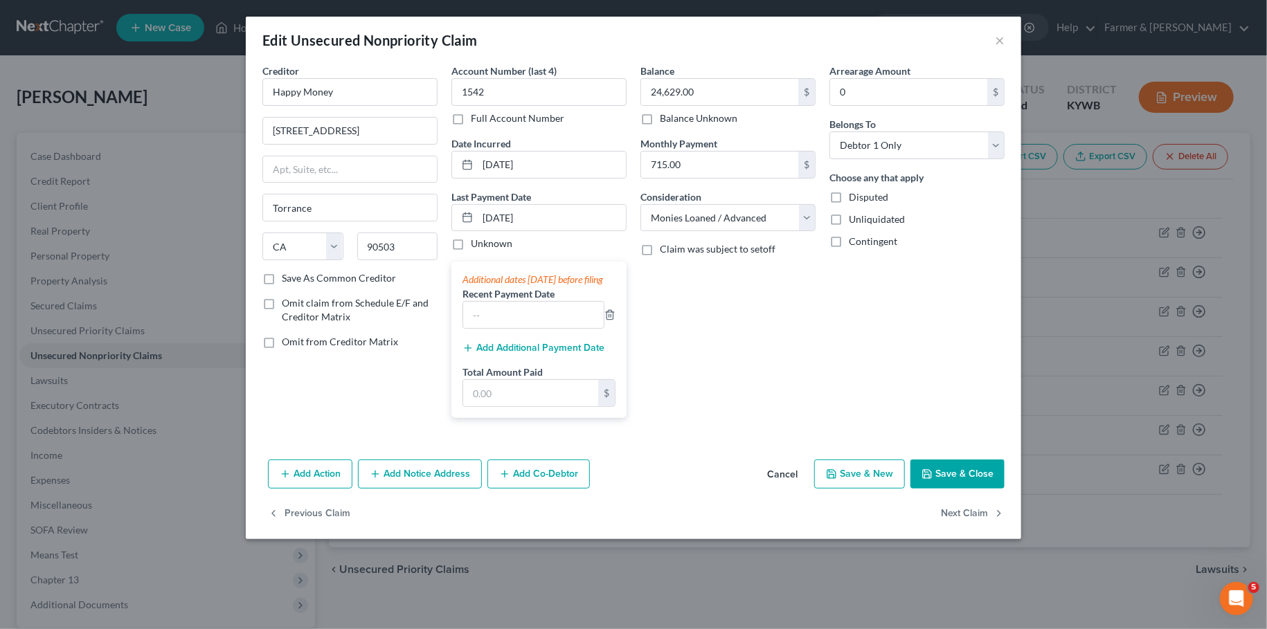
click at [505, 354] on button "Add Additional Payment Date" at bounding box center [533, 348] width 142 height 11
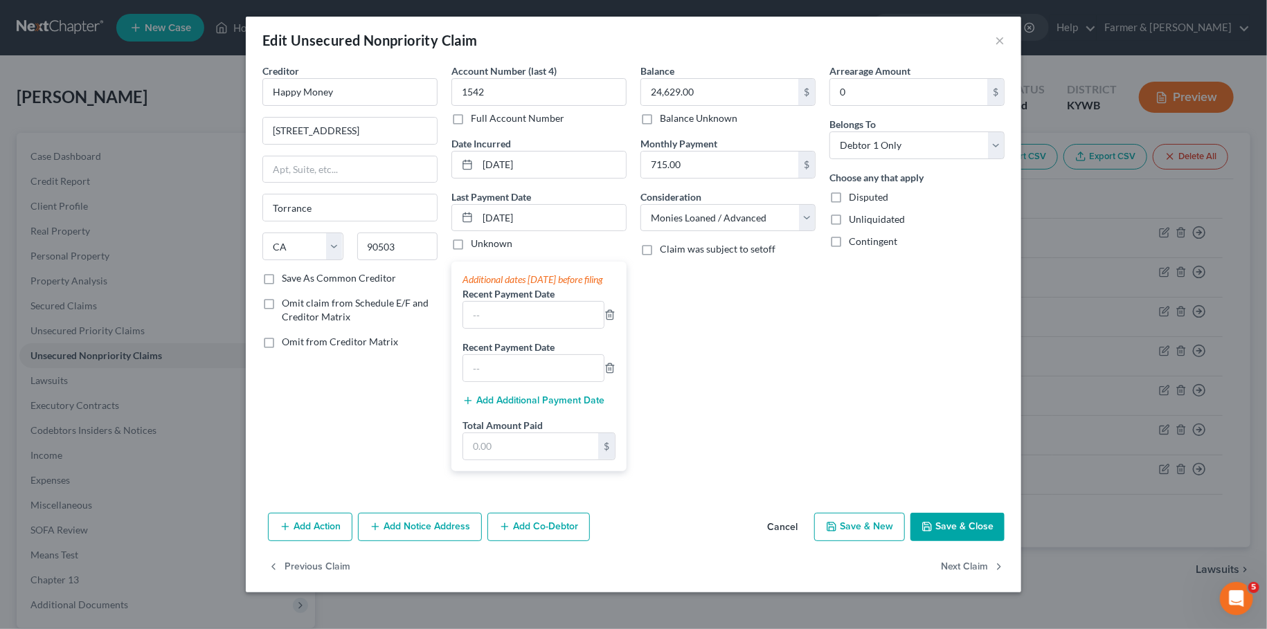
click at [505, 406] on button "Add Additional Payment Date" at bounding box center [533, 400] width 142 height 11
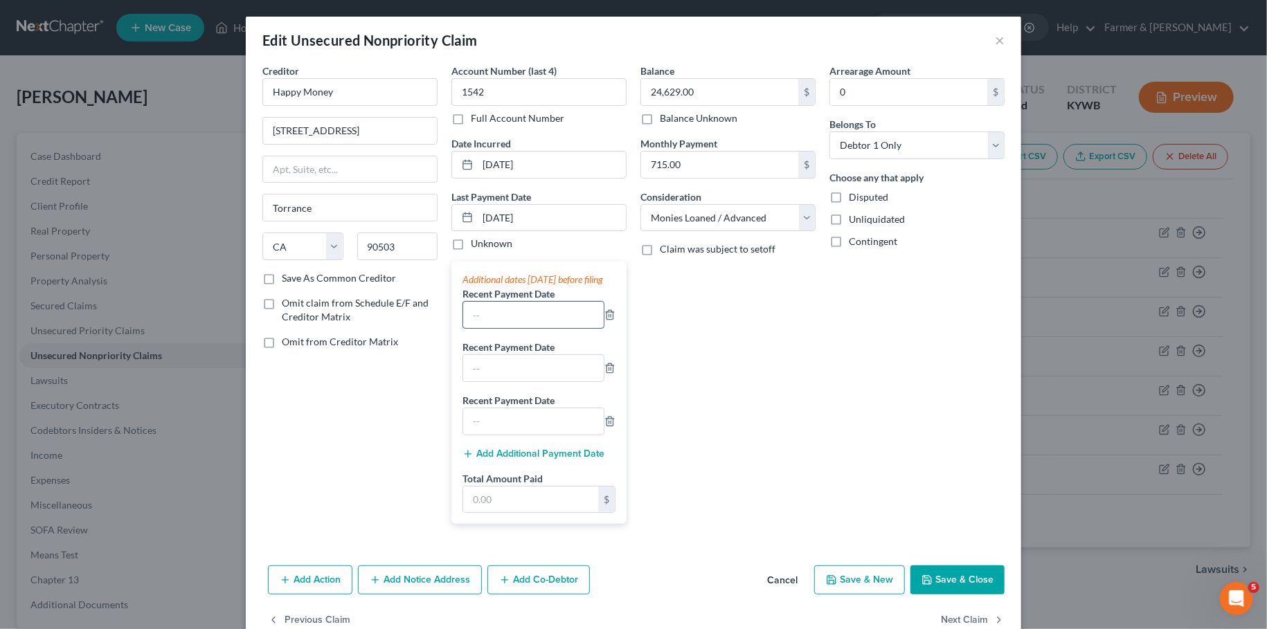
click at [500, 328] on input "text" at bounding box center [533, 315] width 141 height 26
click at [957, 592] on button "Save & Close" at bounding box center [957, 580] width 94 height 29
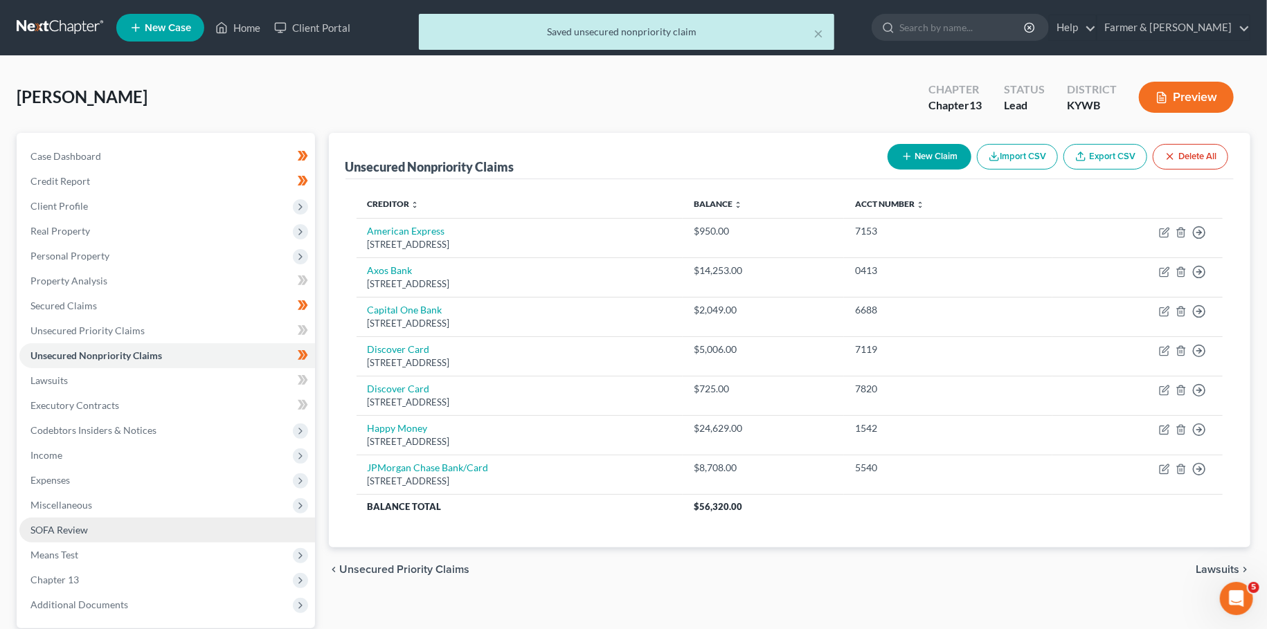
click at [131, 530] on link "SOFA Review" at bounding box center [167, 530] width 296 height 25
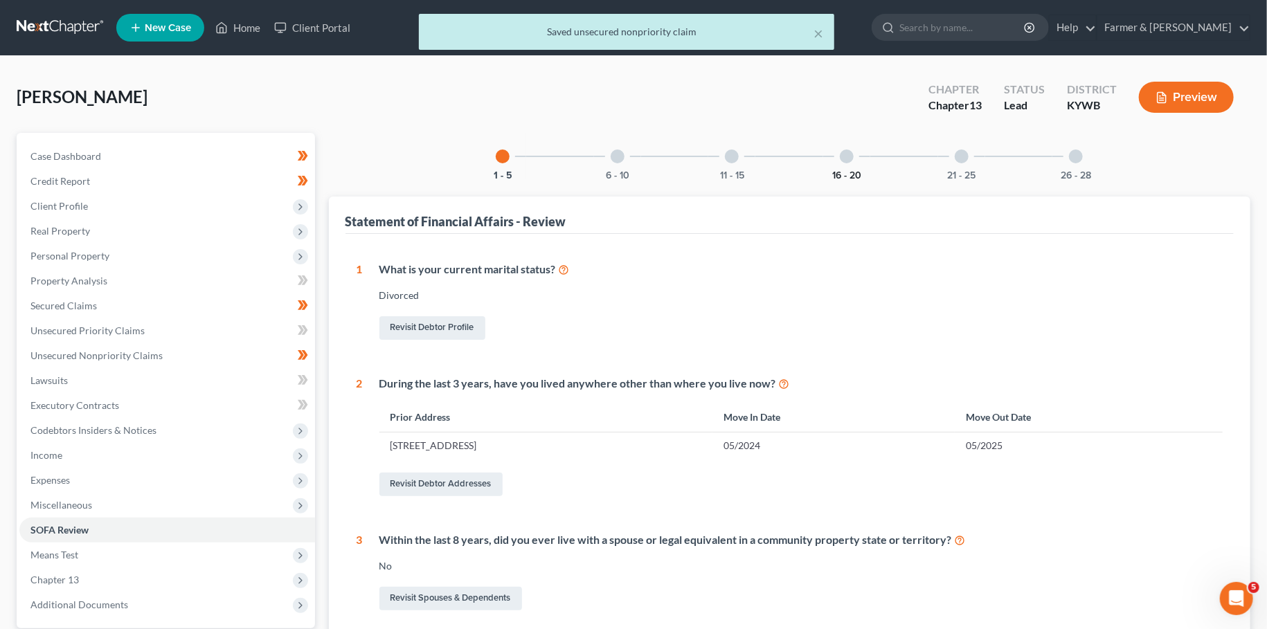
click at [848, 176] on button "16 - 20" at bounding box center [846, 176] width 29 height 10
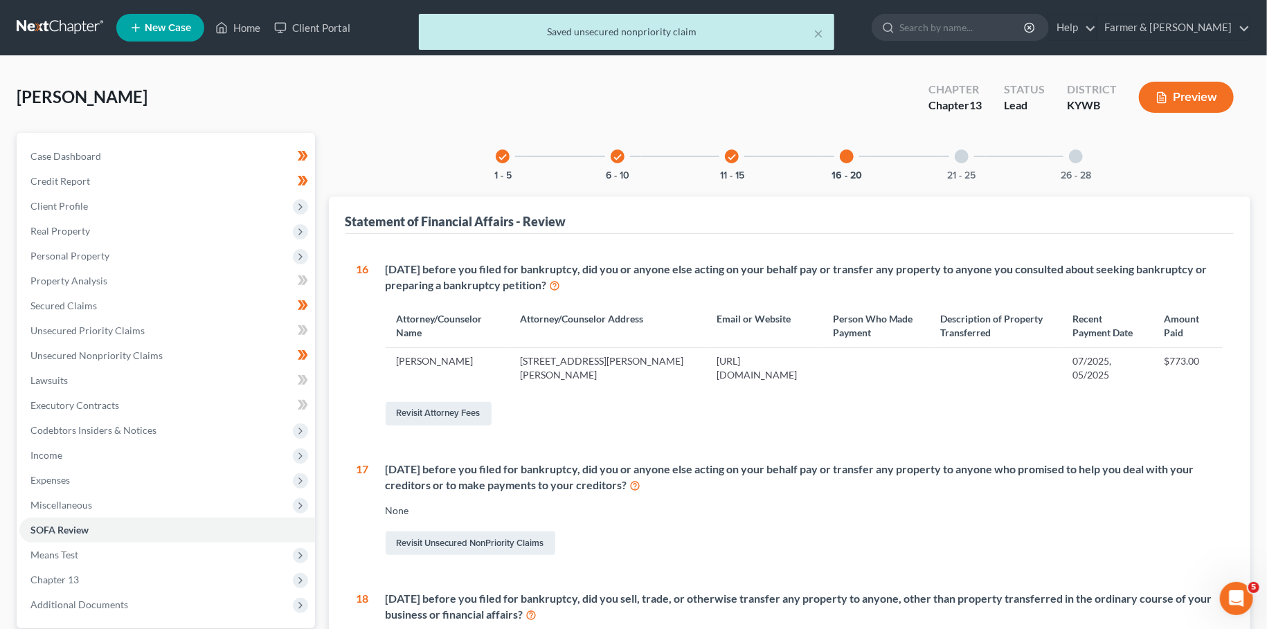
click at [958, 161] on div at bounding box center [962, 157] width 14 height 14
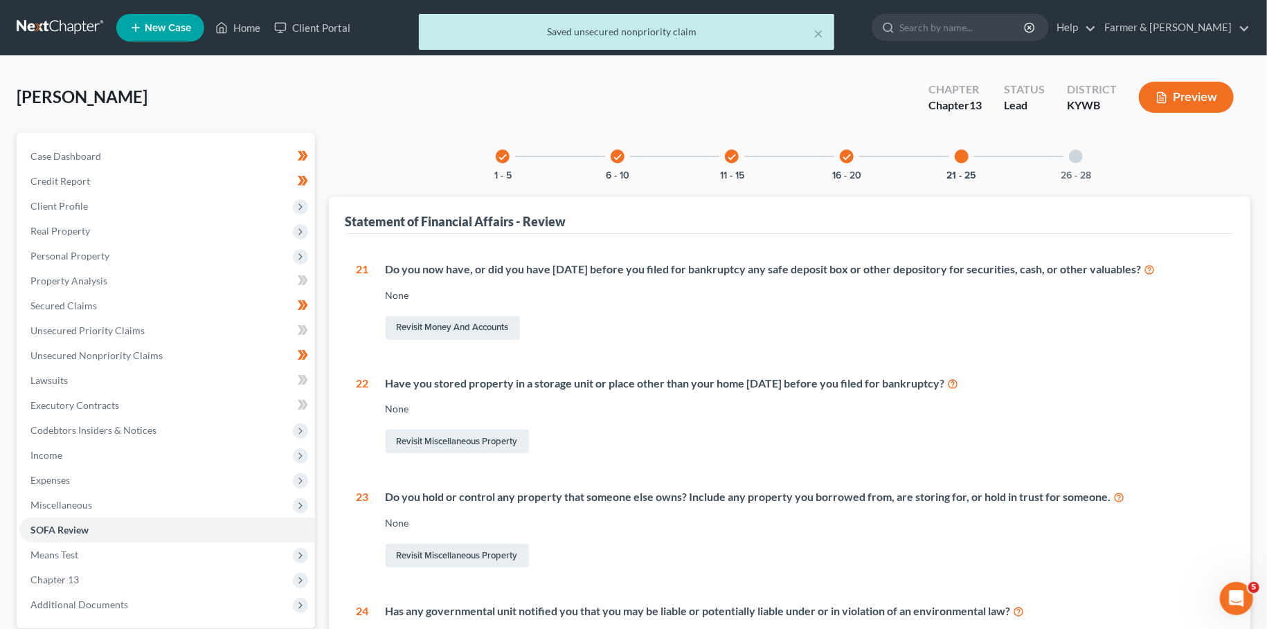
click at [1070, 157] on div at bounding box center [1076, 157] width 14 height 14
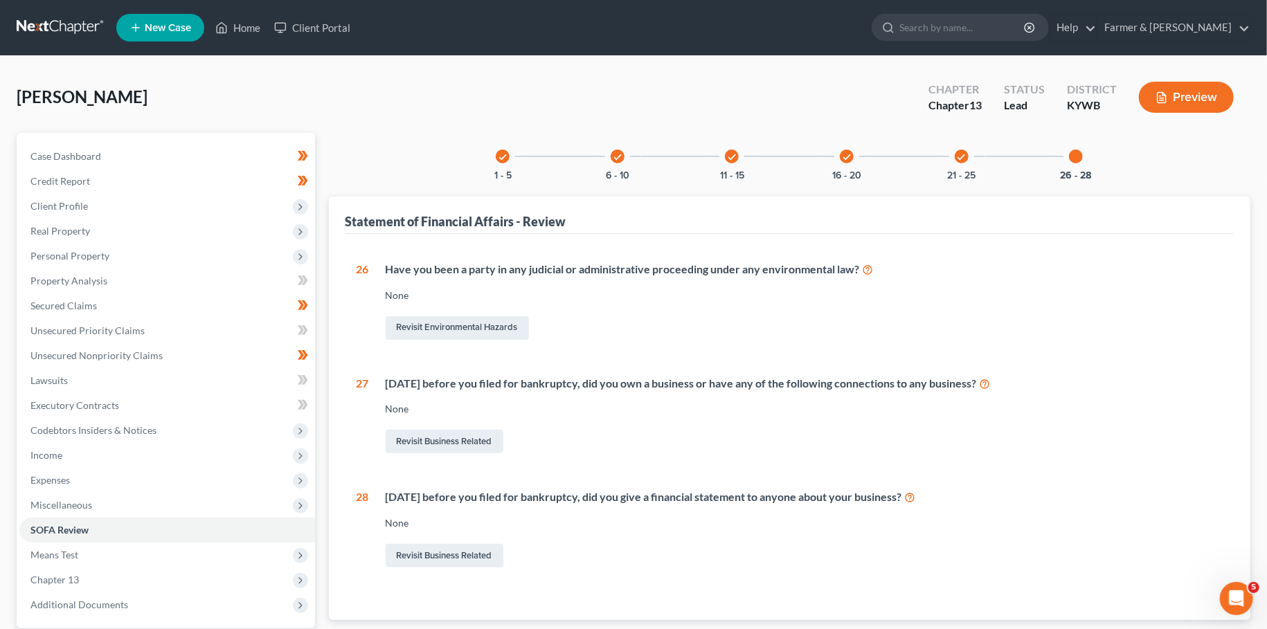
scroll to position [129, 0]
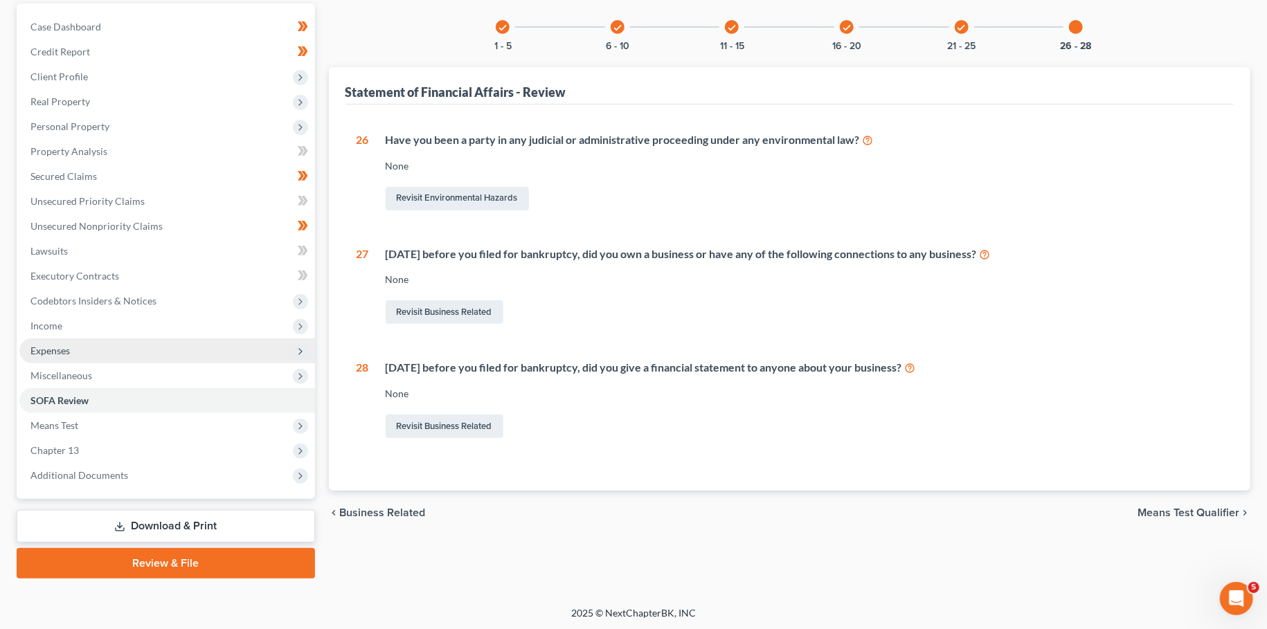
click at [97, 349] on span "Expenses" at bounding box center [167, 351] width 296 height 25
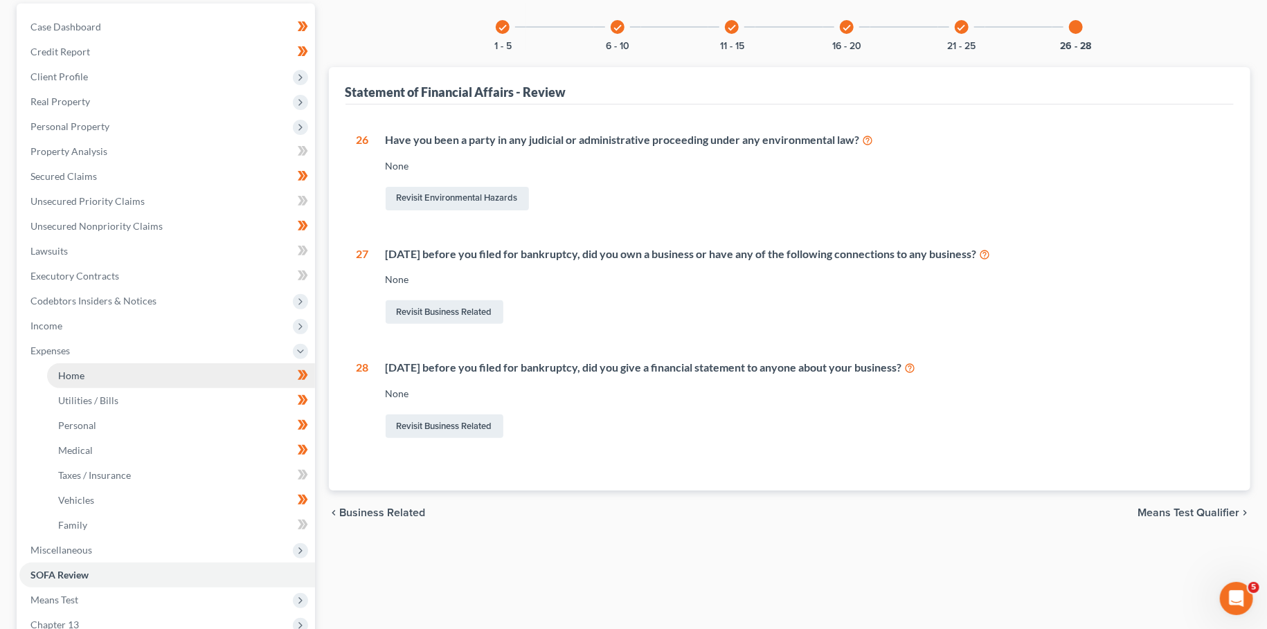
click at [83, 378] on span "Home" at bounding box center [71, 376] width 26 height 12
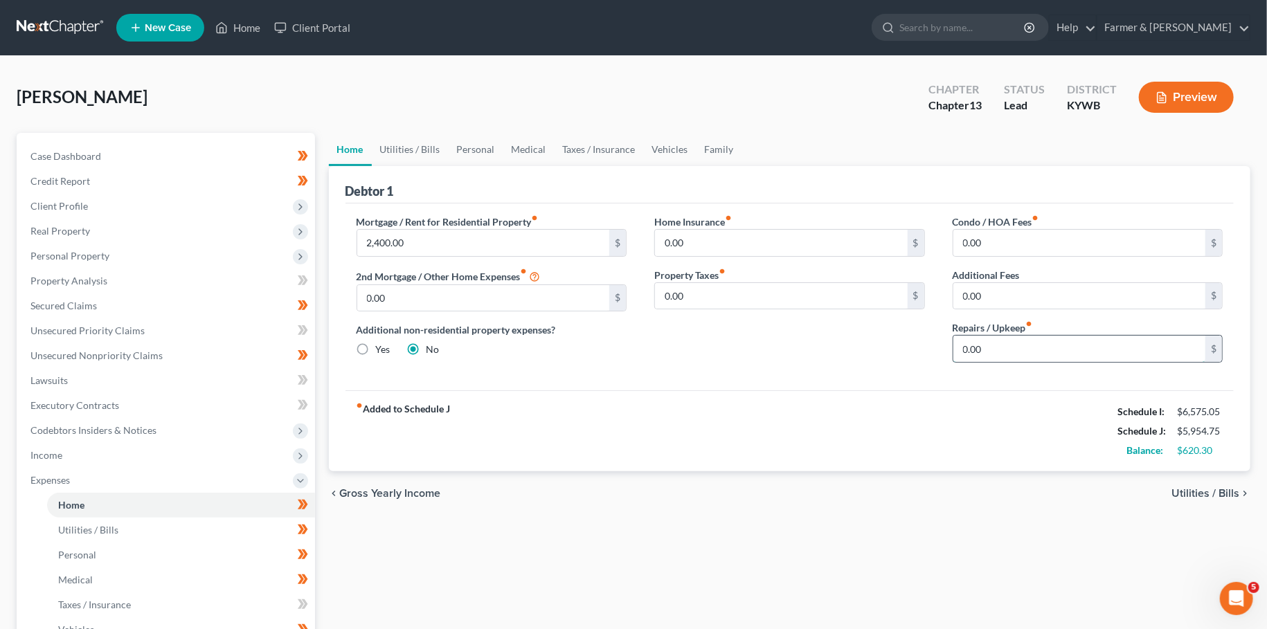
click at [1024, 345] on input "0.00" at bounding box center [1079, 349] width 253 height 26
click at [424, 152] on link "Utilities / Bills" at bounding box center [410, 149] width 77 height 33
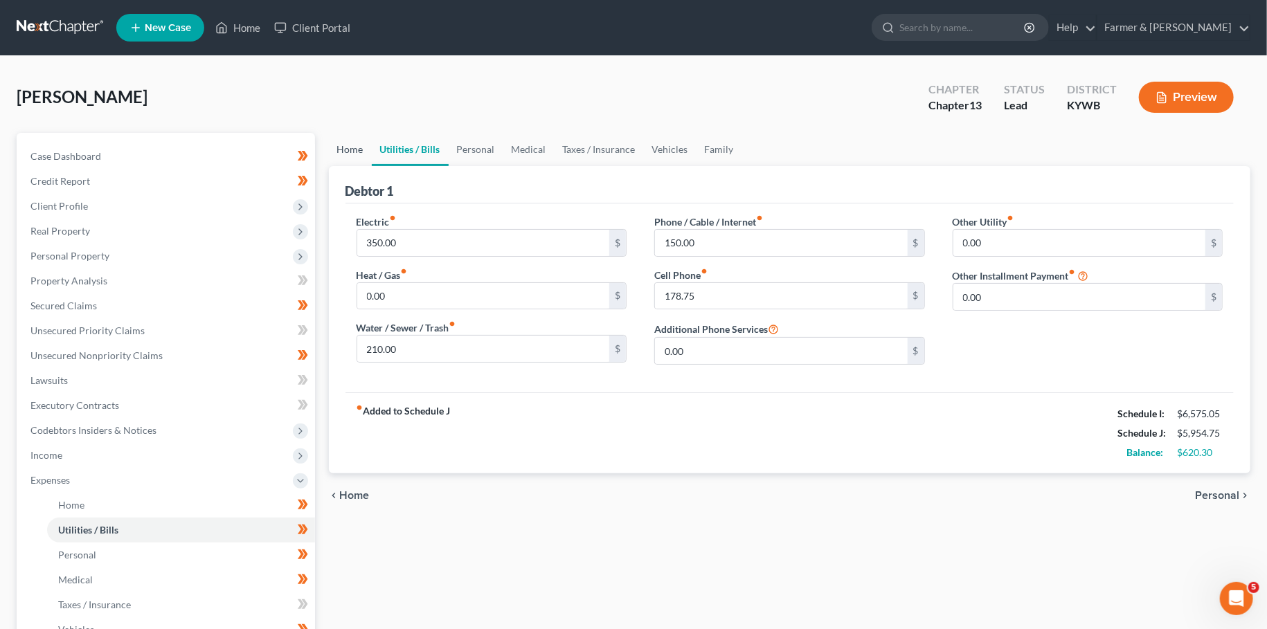
click at [348, 146] on link "Home" at bounding box center [350, 149] width 43 height 33
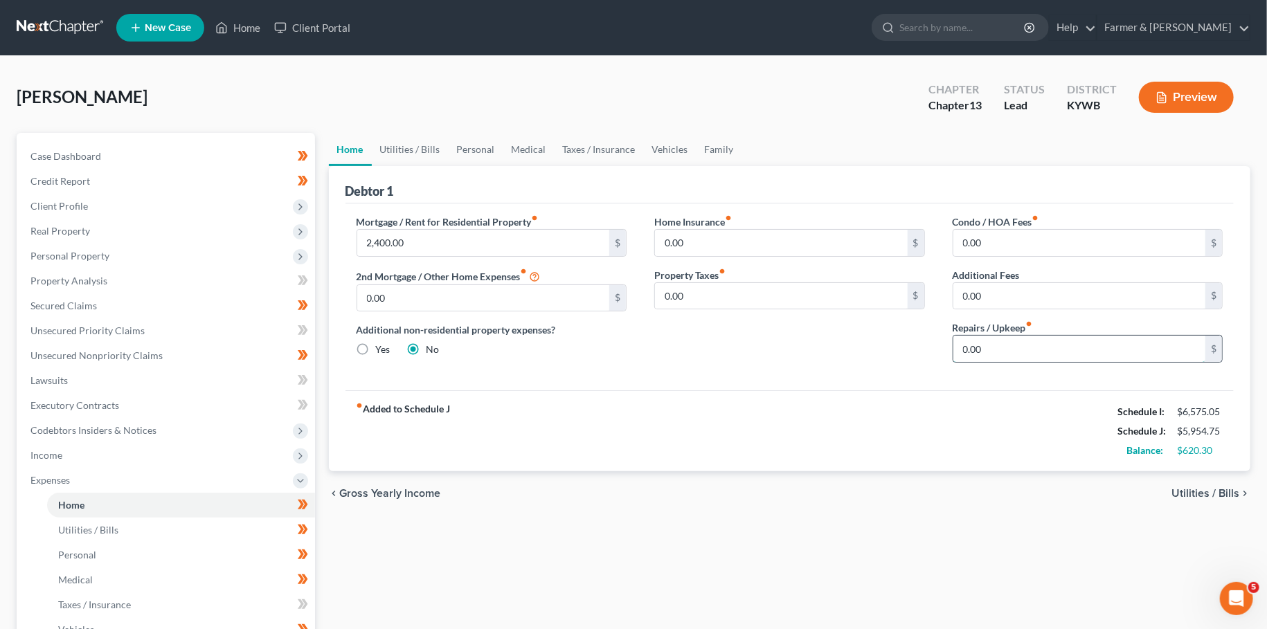
click at [1035, 350] on input "0.00" at bounding box center [1079, 349] width 253 height 26
click at [391, 145] on link "Utilities / Bills" at bounding box center [410, 149] width 77 height 33
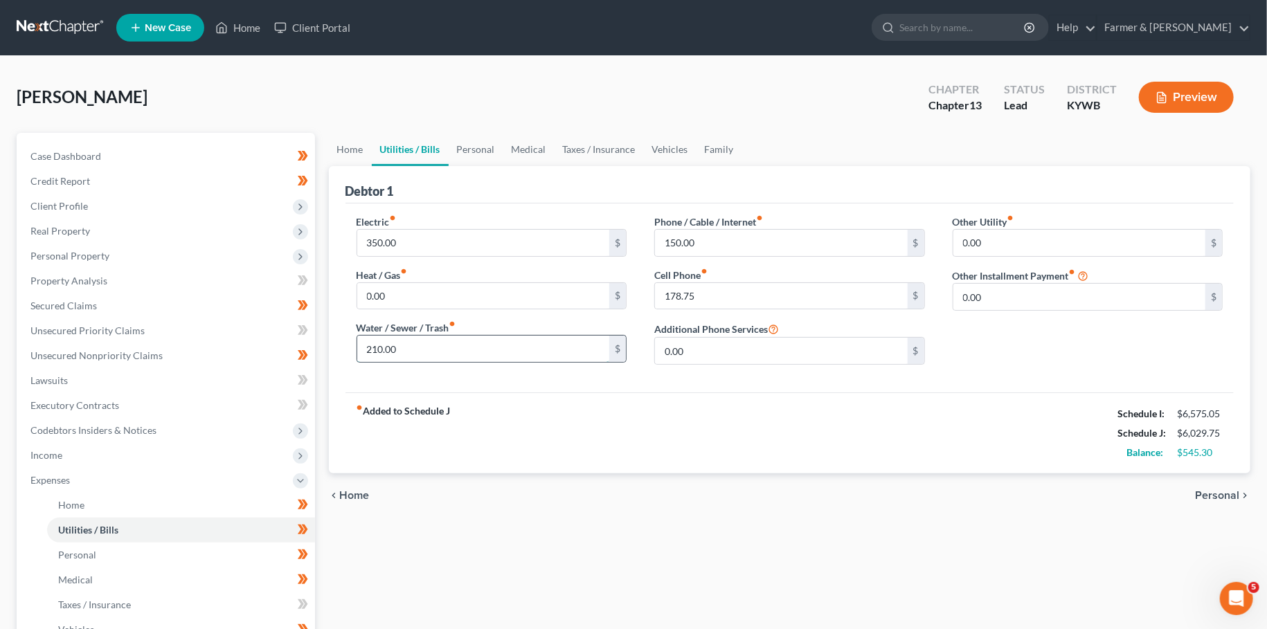
click at [418, 347] on input "210.00" at bounding box center [483, 349] width 253 height 26
click at [470, 141] on link "Personal" at bounding box center [476, 149] width 55 height 33
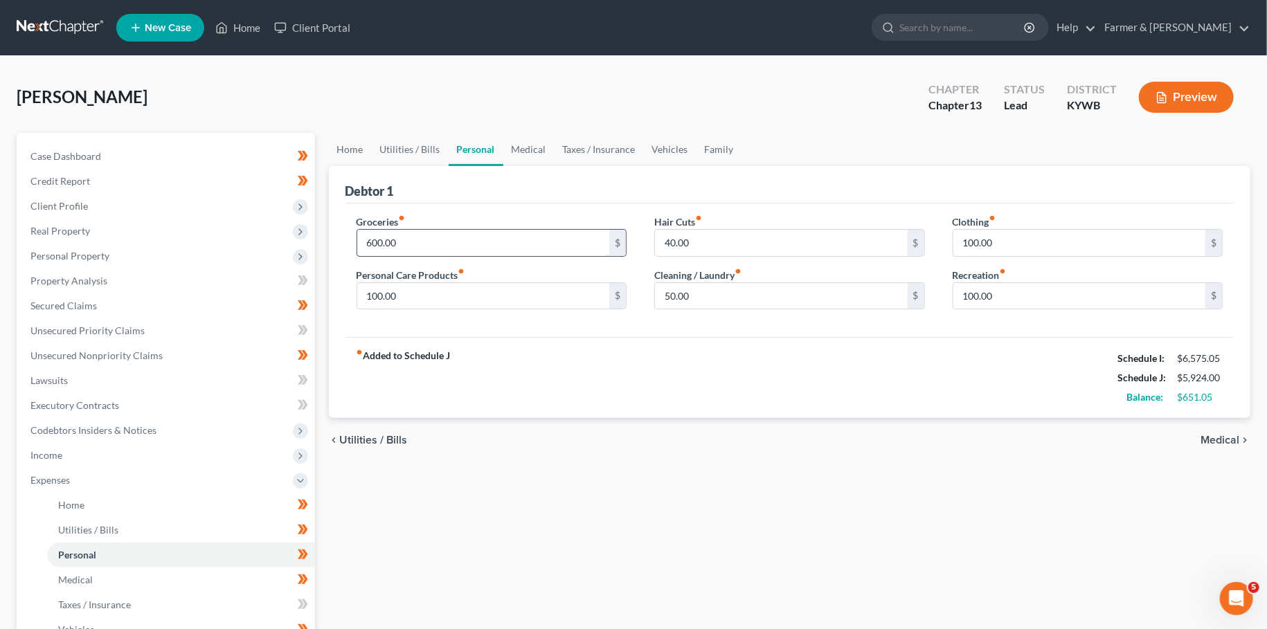
click at [444, 241] on input "600.00" at bounding box center [483, 243] width 253 height 26
click at [539, 147] on link "Medical" at bounding box center [528, 149] width 51 height 33
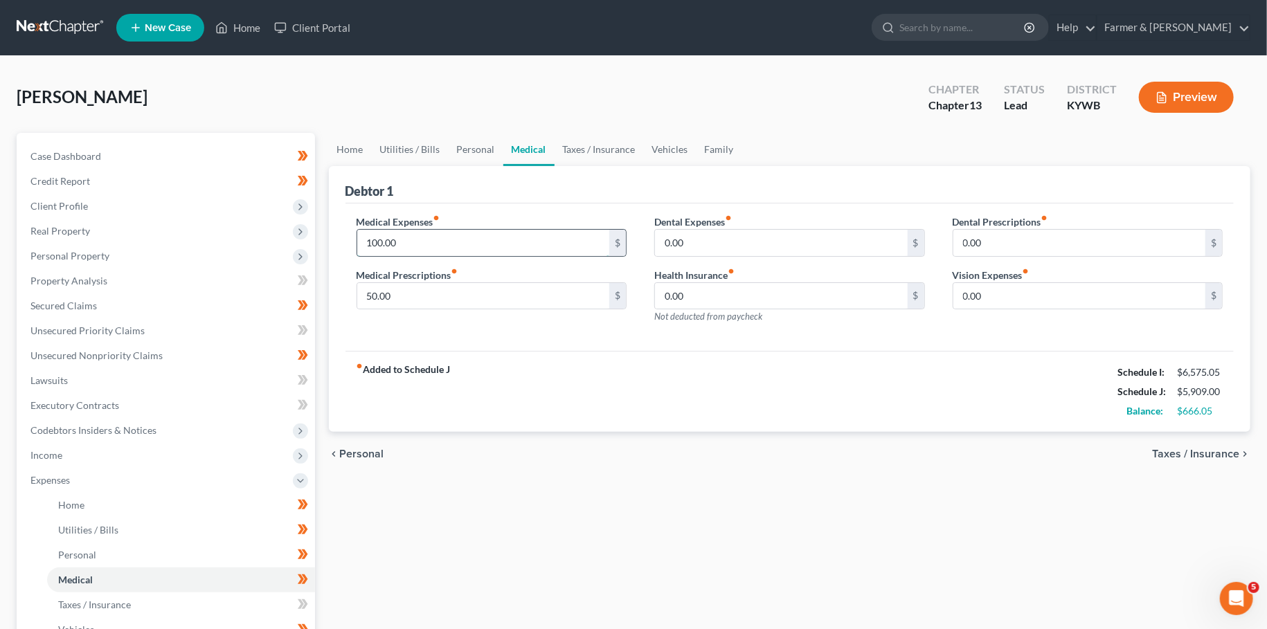
click at [471, 237] on input "100.00" at bounding box center [483, 243] width 253 height 26
click at [615, 150] on link "Taxes / Insurance" at bounding box center [599, 149] width 89 height 33
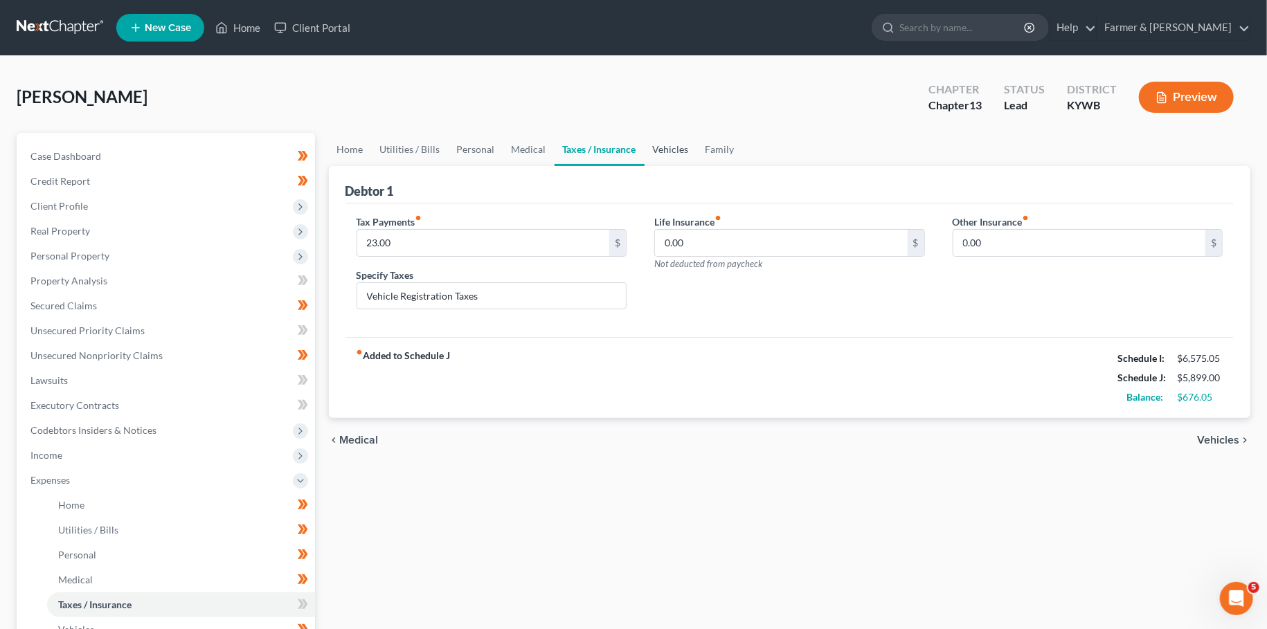
click at [674, 151] on link "Vehicles" at bounding box center [671, 149] width 53 height 33
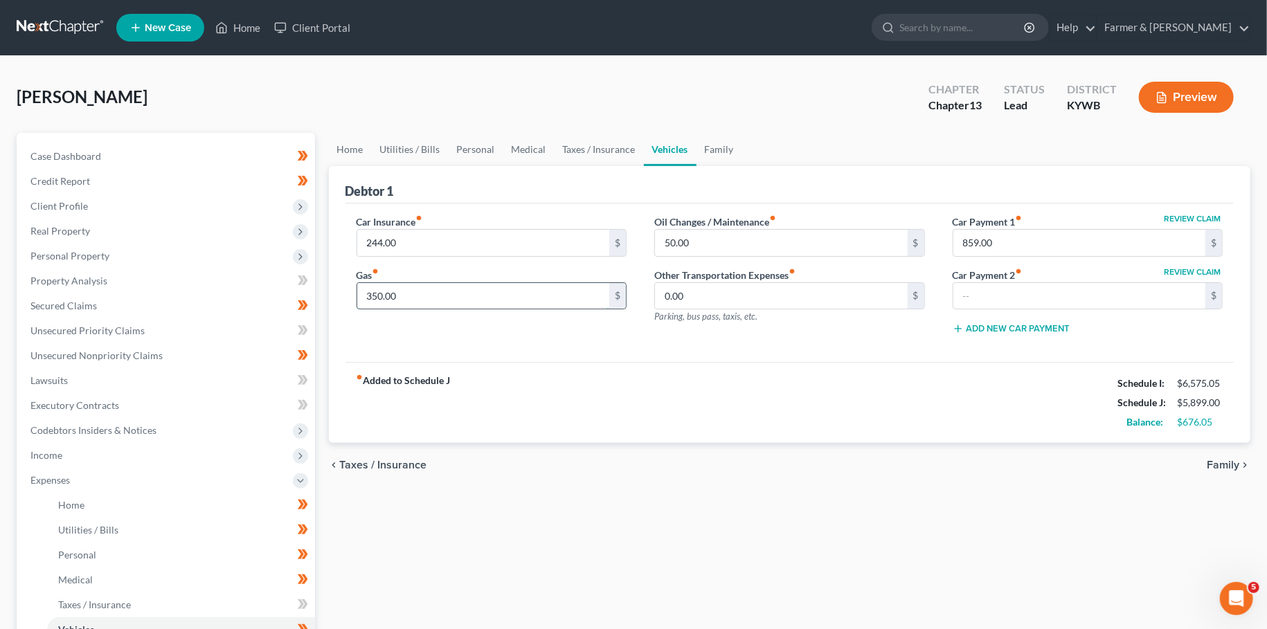
click at [444, 298] on input "350.00" at bounding box center [483, 296] width 253 height 26
click at [717, 138] on link "Family" at bounding box center [719, 149] width 46 height 33
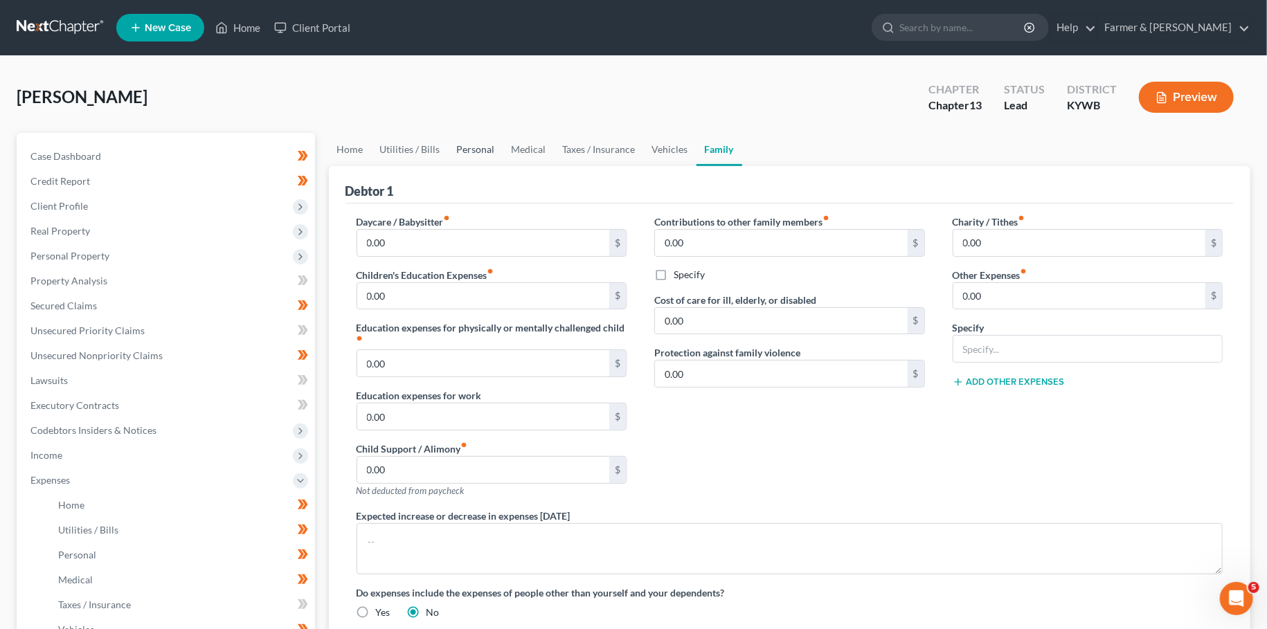
click at [473, 147] on link "Personal" at bounding box center [476, 149] width 55 height 33
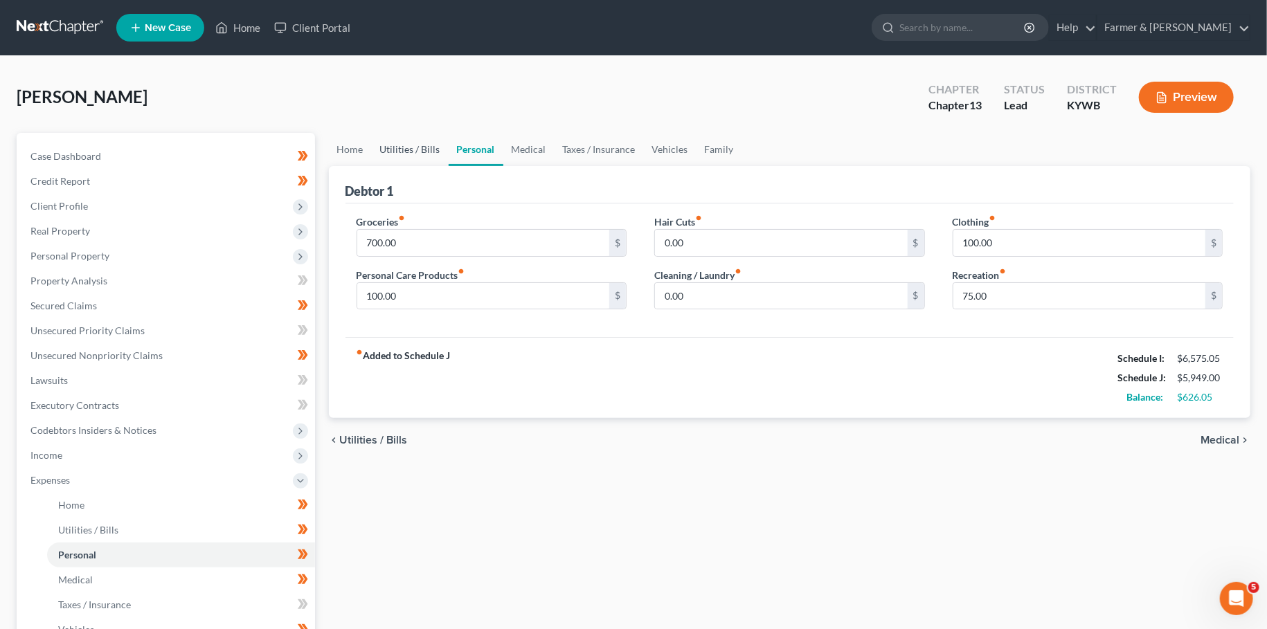
click at [424, 145] on link "Utilities / Bills" at bounding box center [410, 149] width 77 height 33
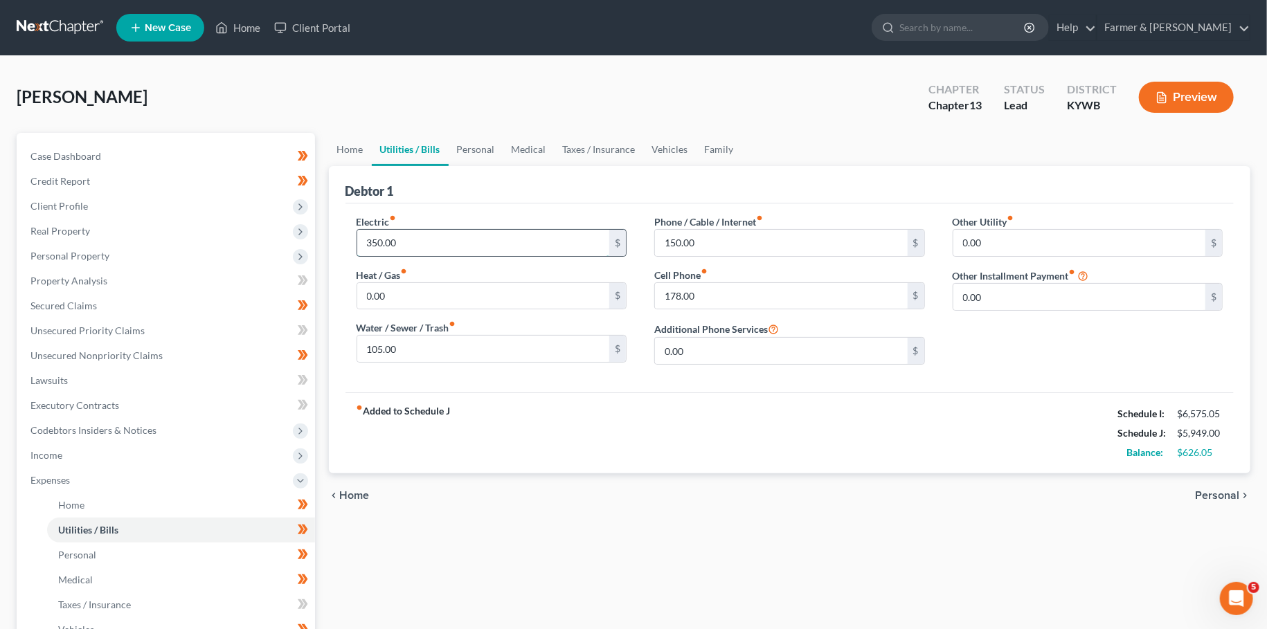
click at [416, 239] on input "350.00" at bounding box center [483, 243] width 253 height 26
click at [705, 533] on div "Home Utilities / Bills Personal Medical Taxes / Insurance Vehicles Family Debto…" at bounding box center [790, 508] width 936 height 750
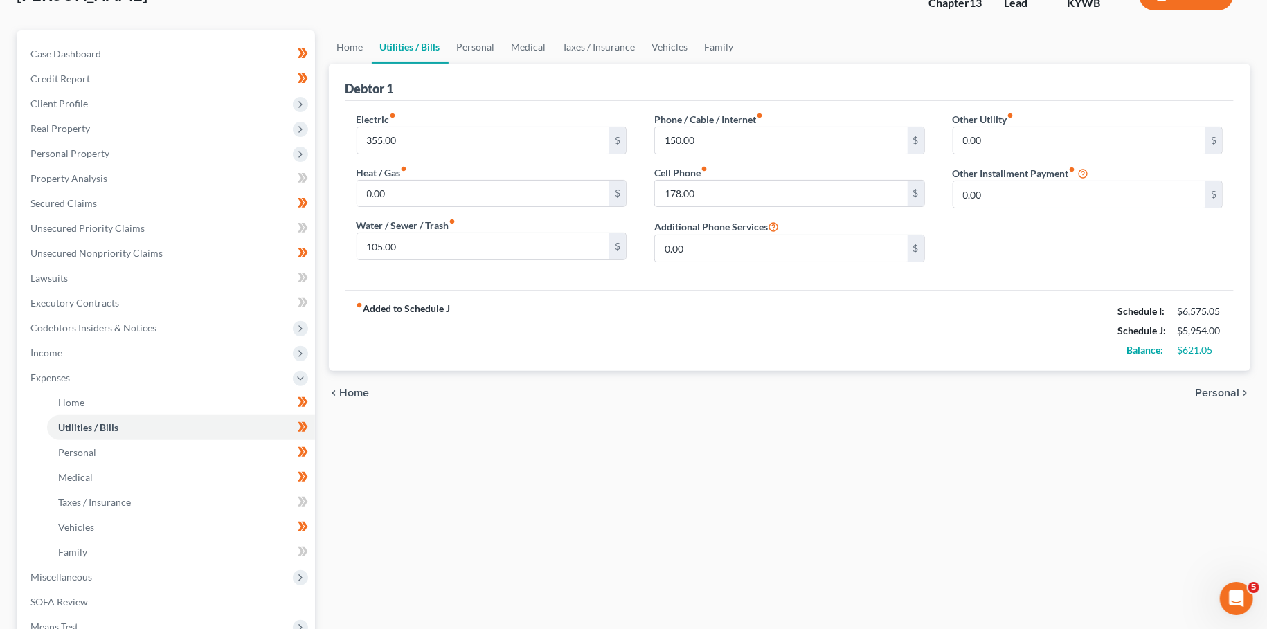
scroll to position [305, 0]
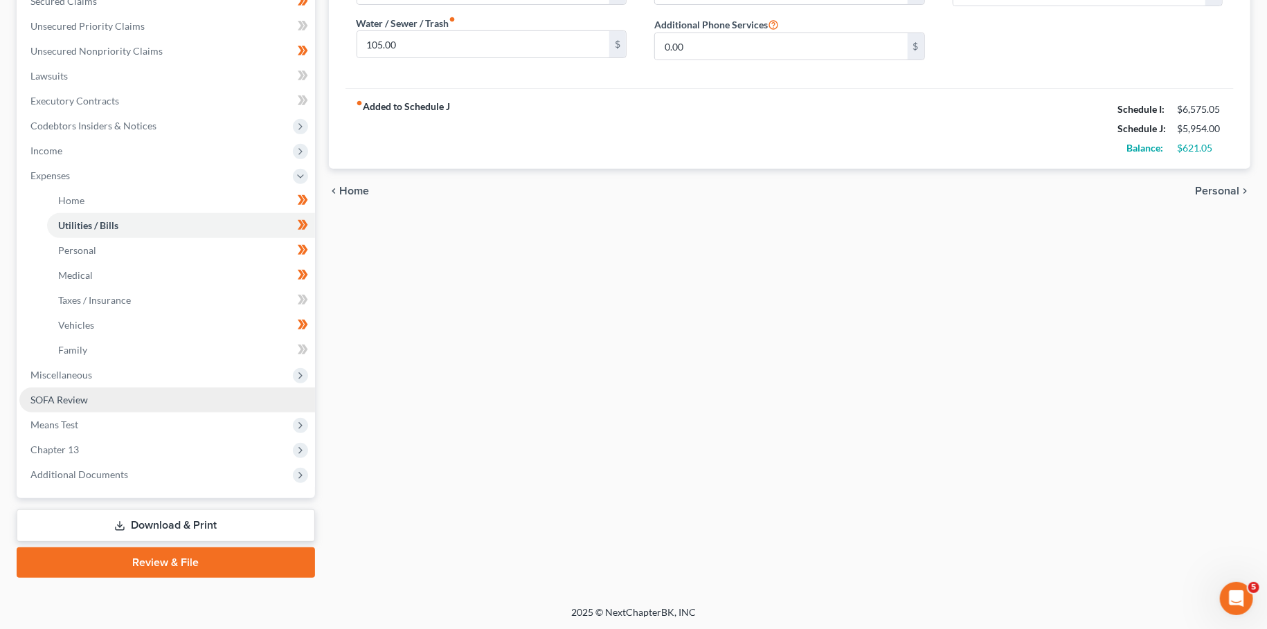
click at [136, 397] on link "SOFA Review" at bounding box center [167, 400] width 296 height 25
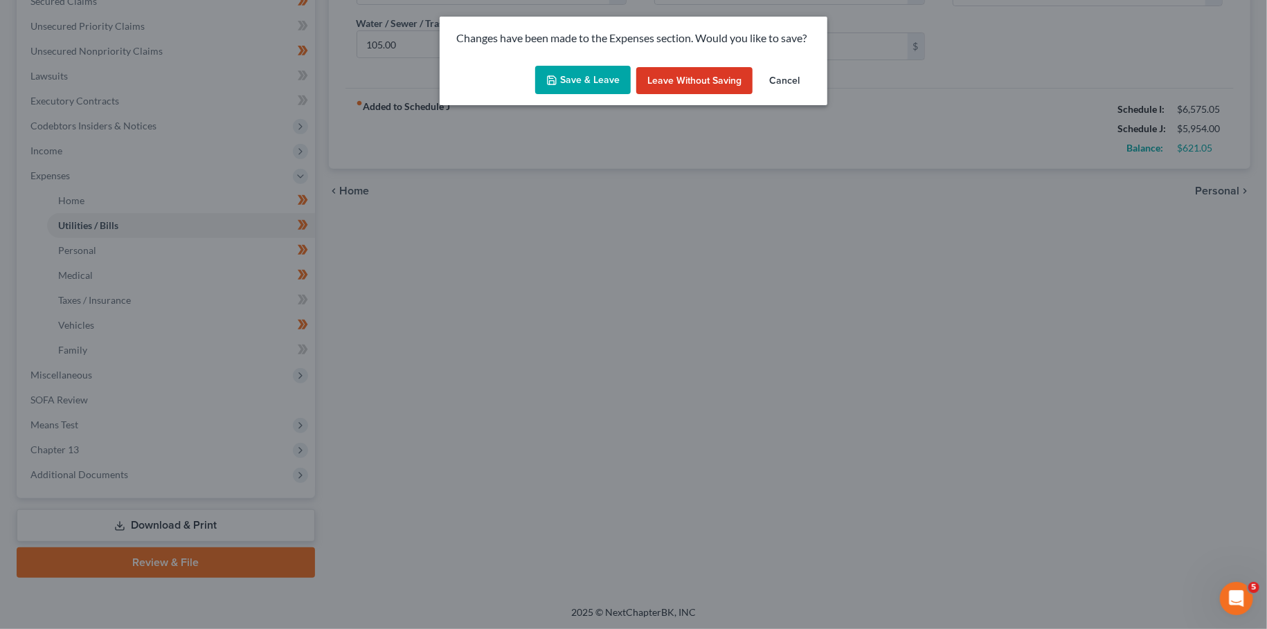
click at [569, 75] on button "Save & Leave" at bounding box center [583, 80] width 96 height 29
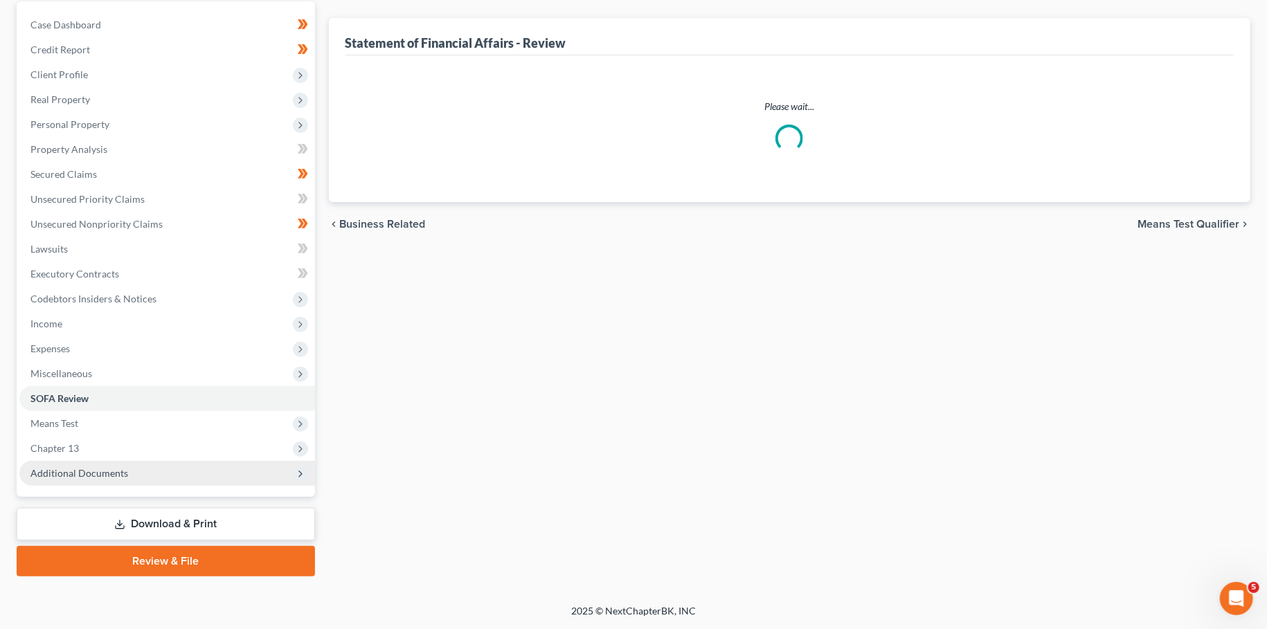
scroll to position [129, 0]
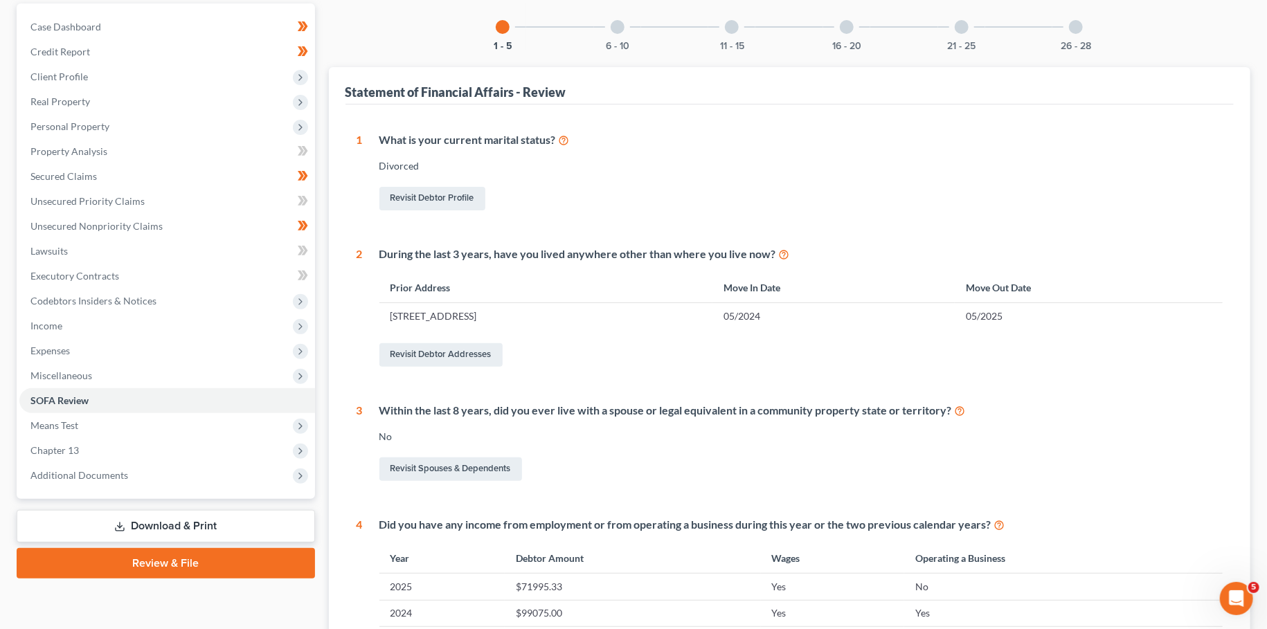
click at [156, 563] on link "Review & File" at bounding box center [166, 563] width 298 height 30
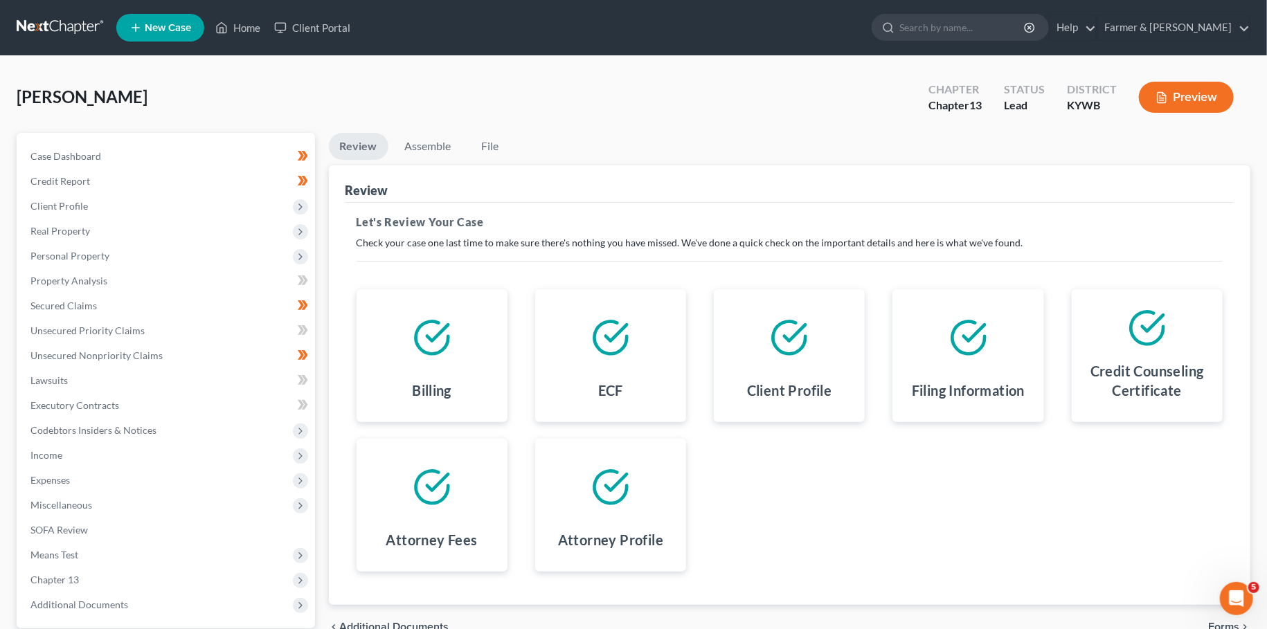
scroll to position [129, 0]
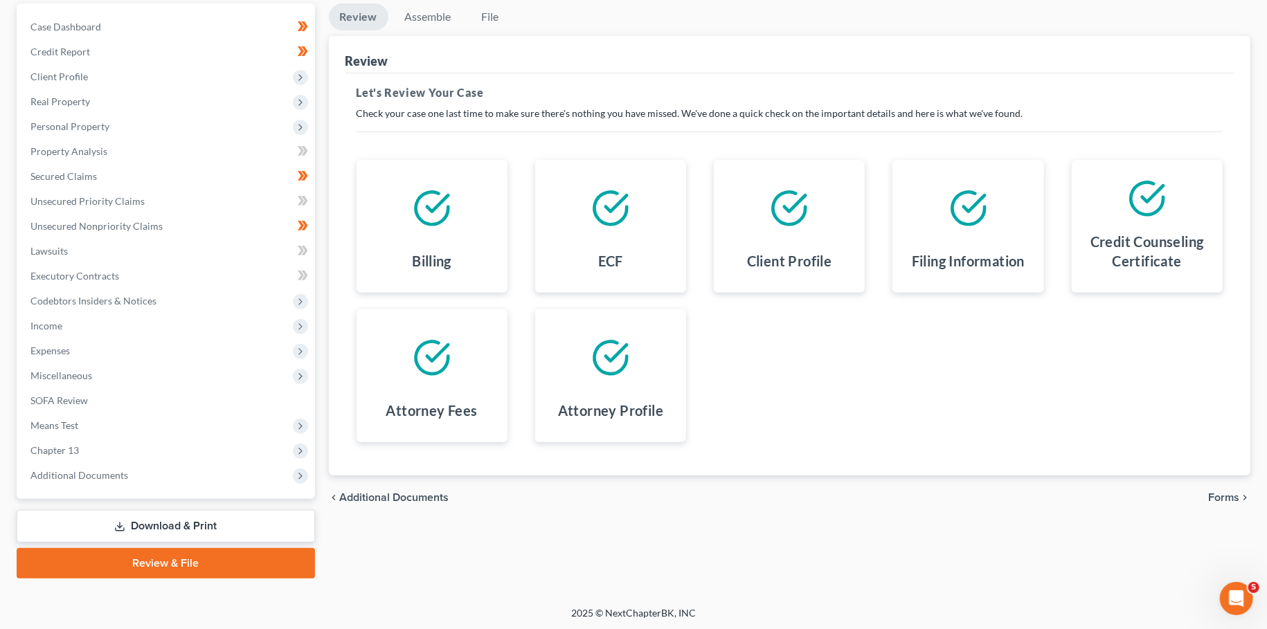
click at [1222, 494] on span "Forms" at bounding box center [1223, 497] width 31 height 11
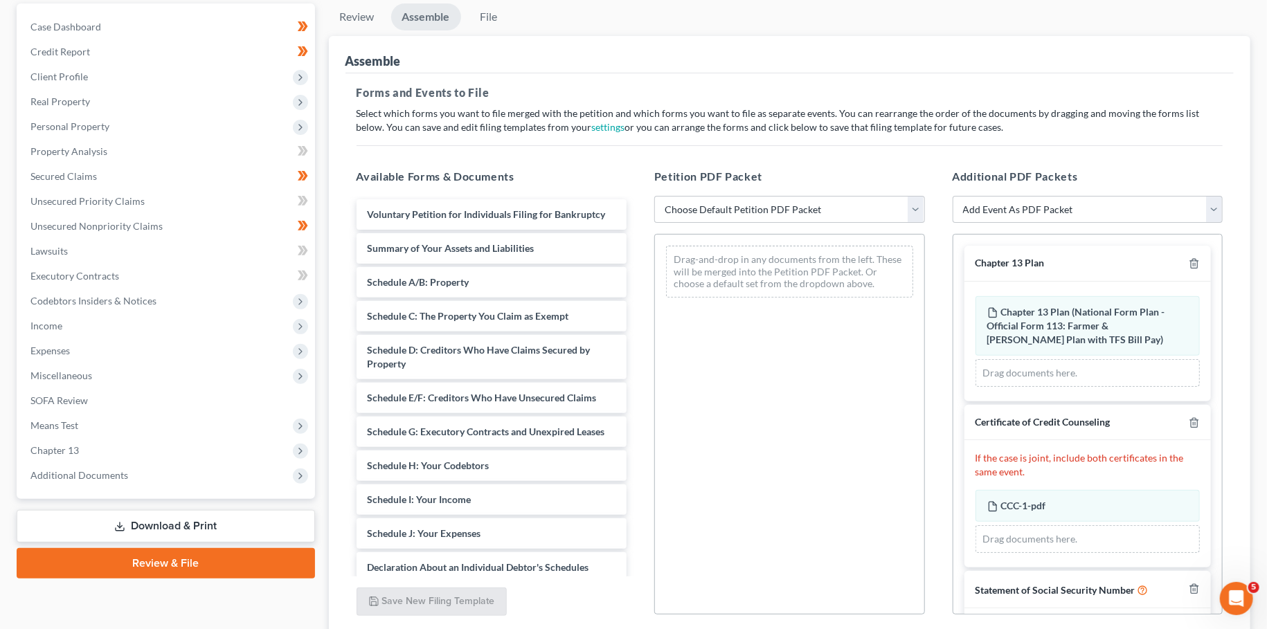
scroll to position [57, 0]
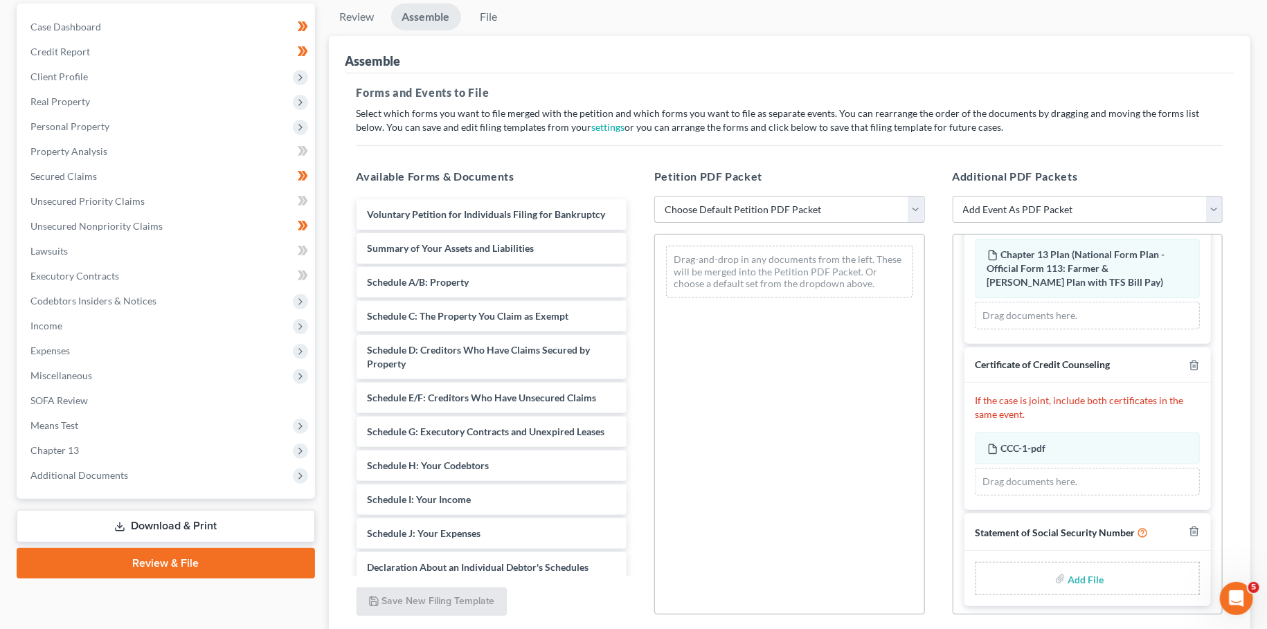
click at [654, 196] on select "Choose Default Petition PDF Packet Emergency Filing (Voluntary Petition and Cre…" at bounding box center [789, 210] width 271 height 28
click option "Chapter 13 Template" at bounding box center [0, 0] width 0 height 0
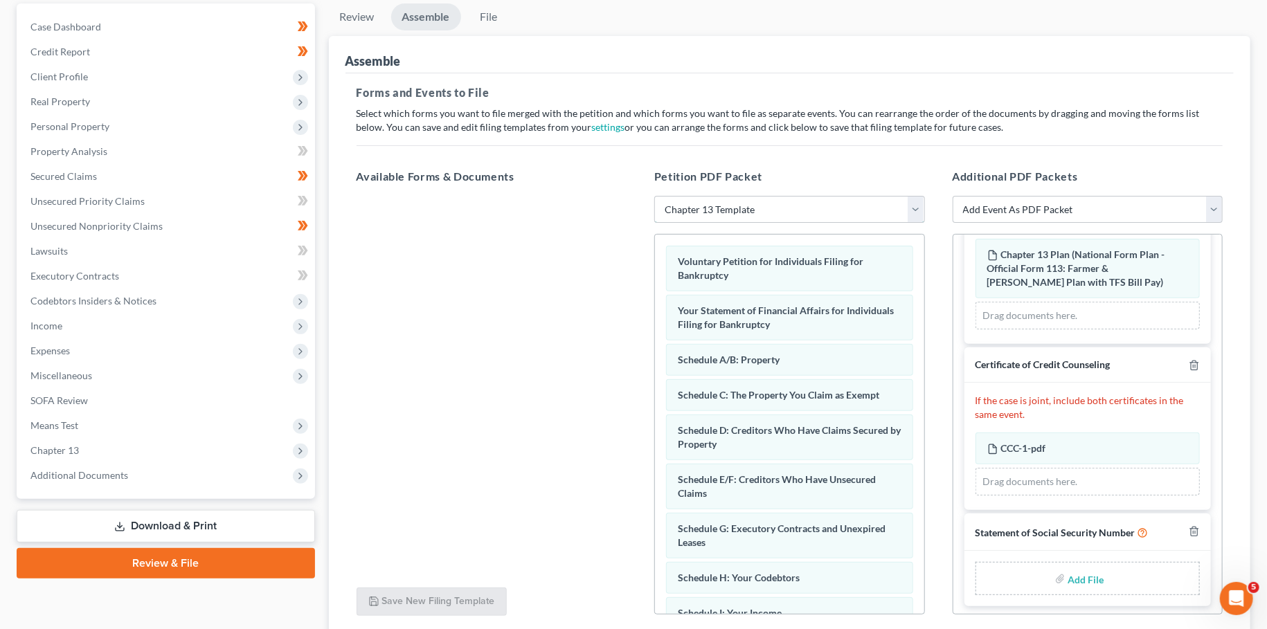
scroll to position [238, 0]
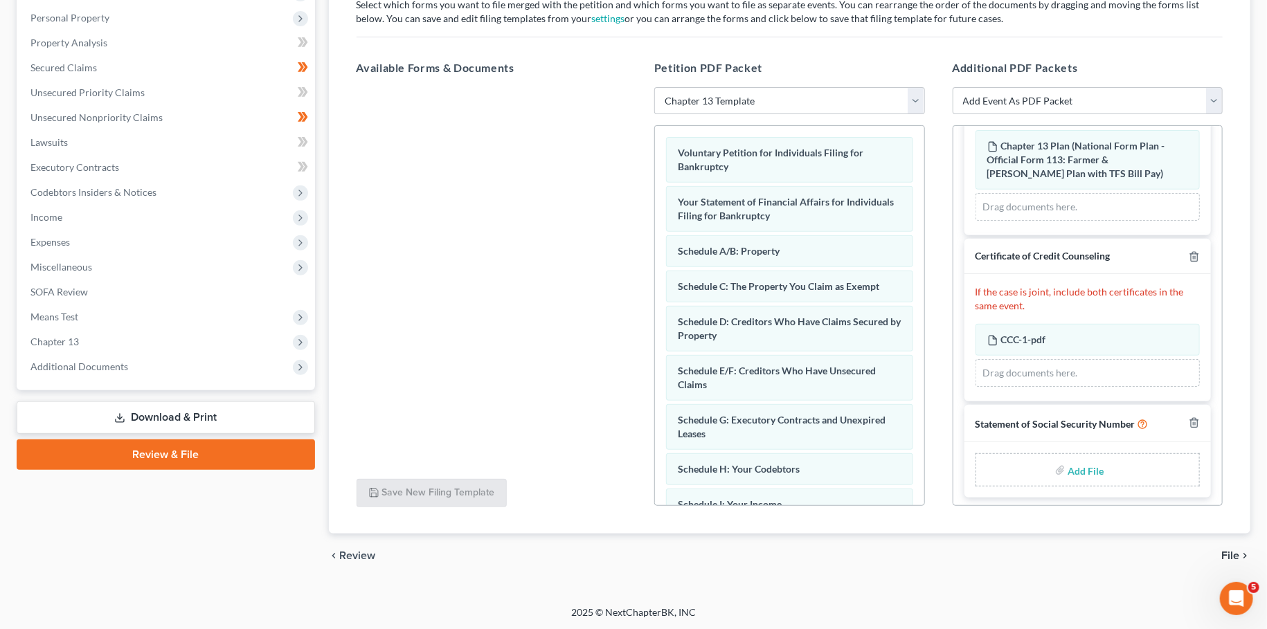
click at [1079, 469] on input "file" at bounding box center [1084, 470] width 33 height 25
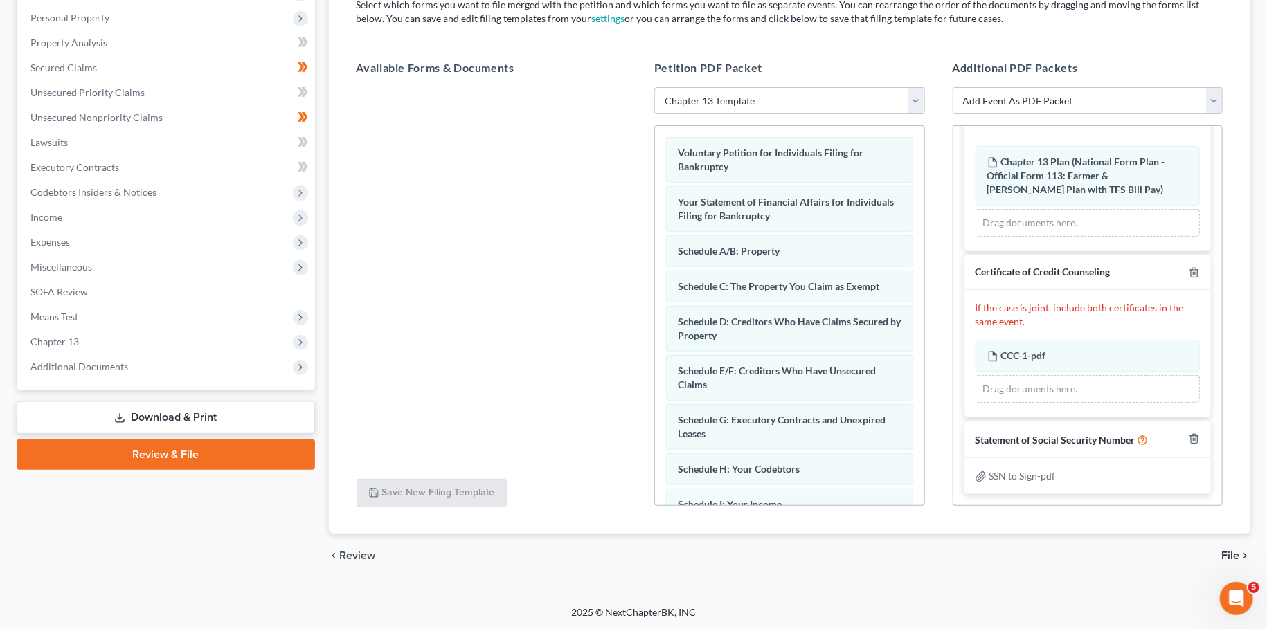
scroll to position [38, 0]
click at [1226, 555] on span "File" at bounding box center [1230, 555] width 18 height 11
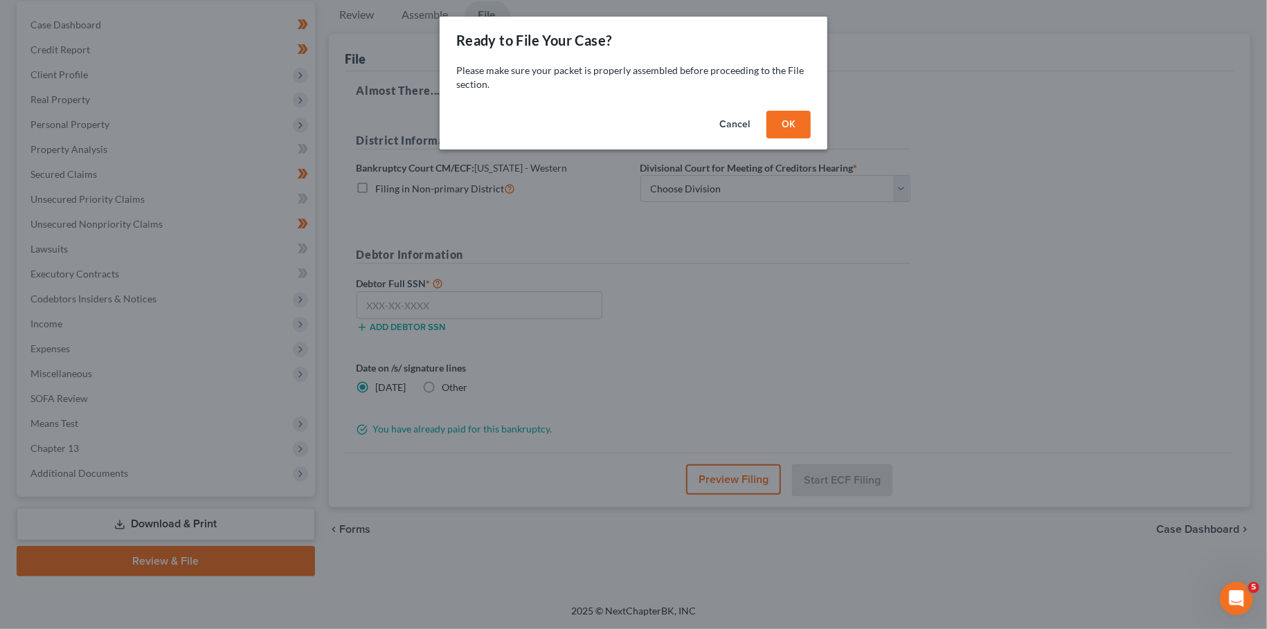
scroll to position [129, 0]
click at [777, 120] on button "OK" at bounding box center [788, 125] width 44 height 28
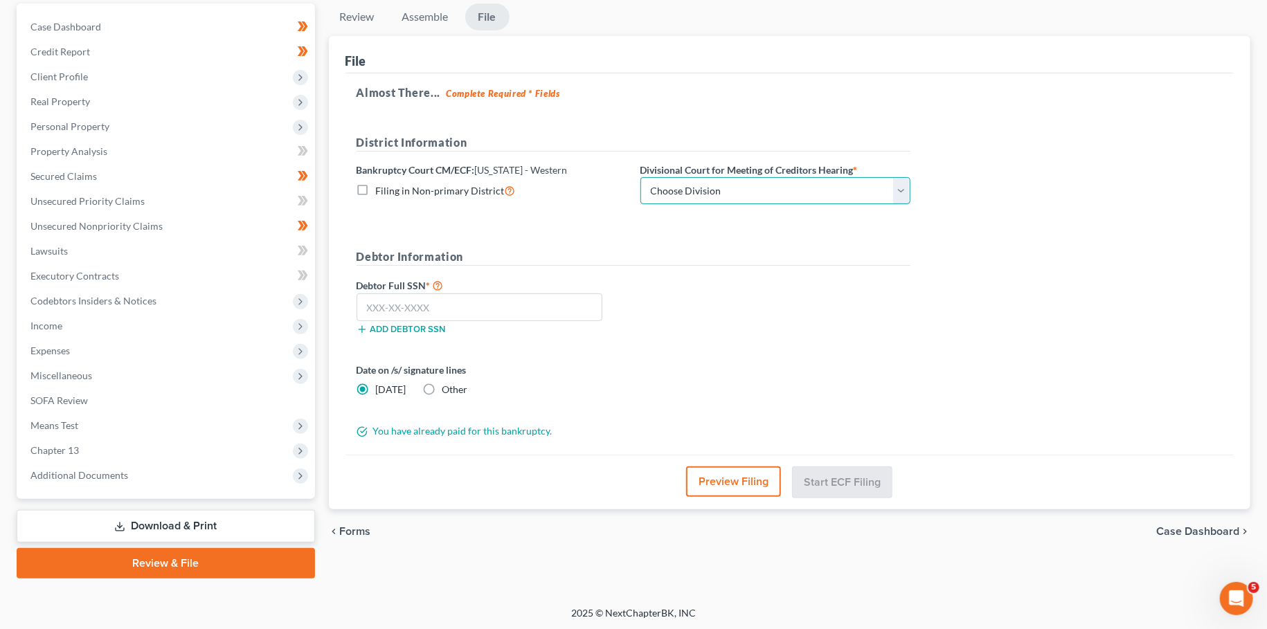
click at [640, 177] on select "Choose Division Bowling Green Louisville Owensboro Paducah" at bounding box center [775, 191] width 270 height 28
click option "[GEOGRAPHIC_DATA]" at bounding box center [0, 0] width 0 height 0
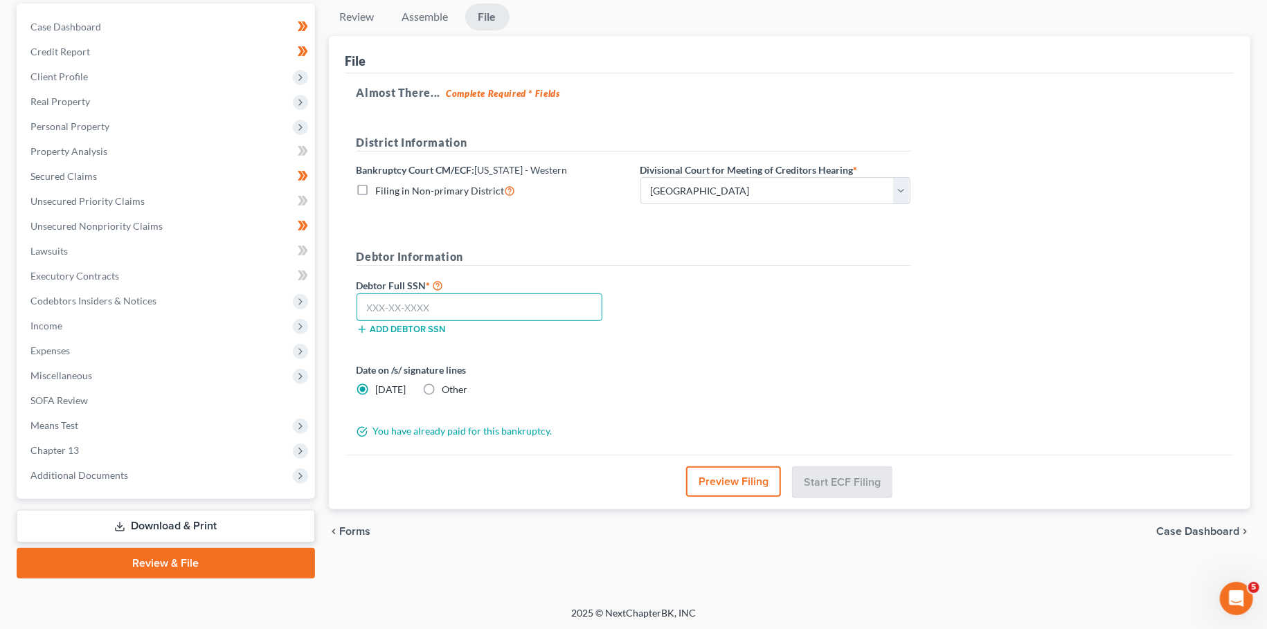
click at [577, 303] on input "text" at bounding box center [480, 308] width 246 height 28
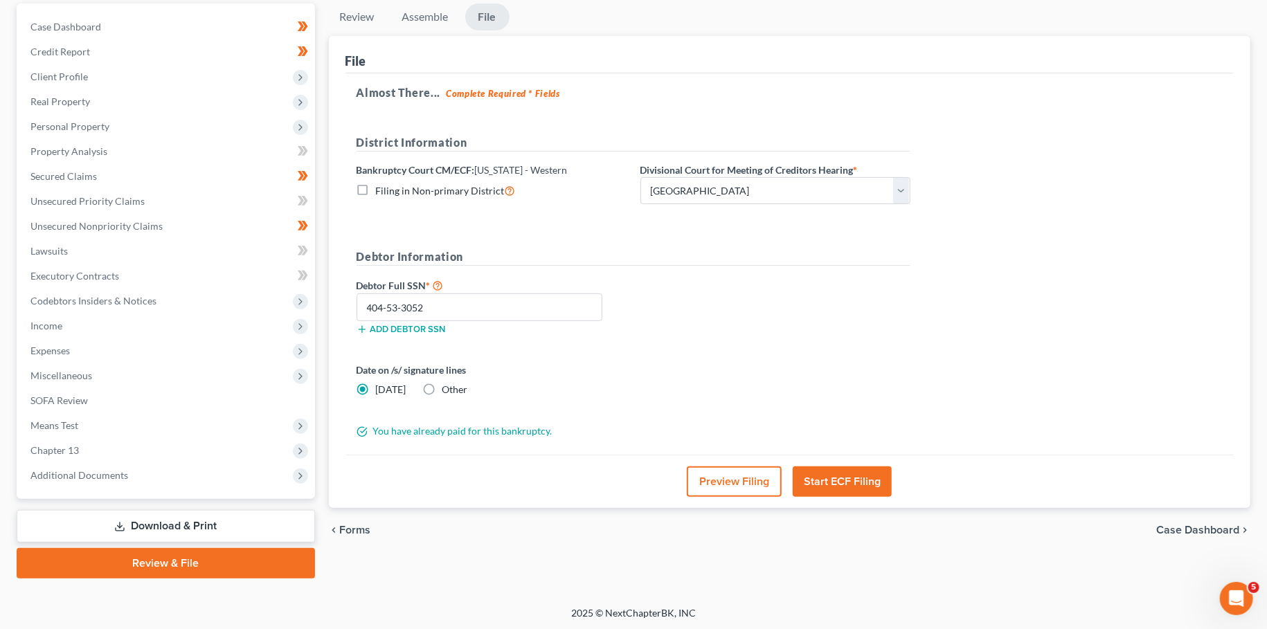
click at [846, 487] on button "Start ECF Filing" at bounding box center [842, 482] width 99 height 30
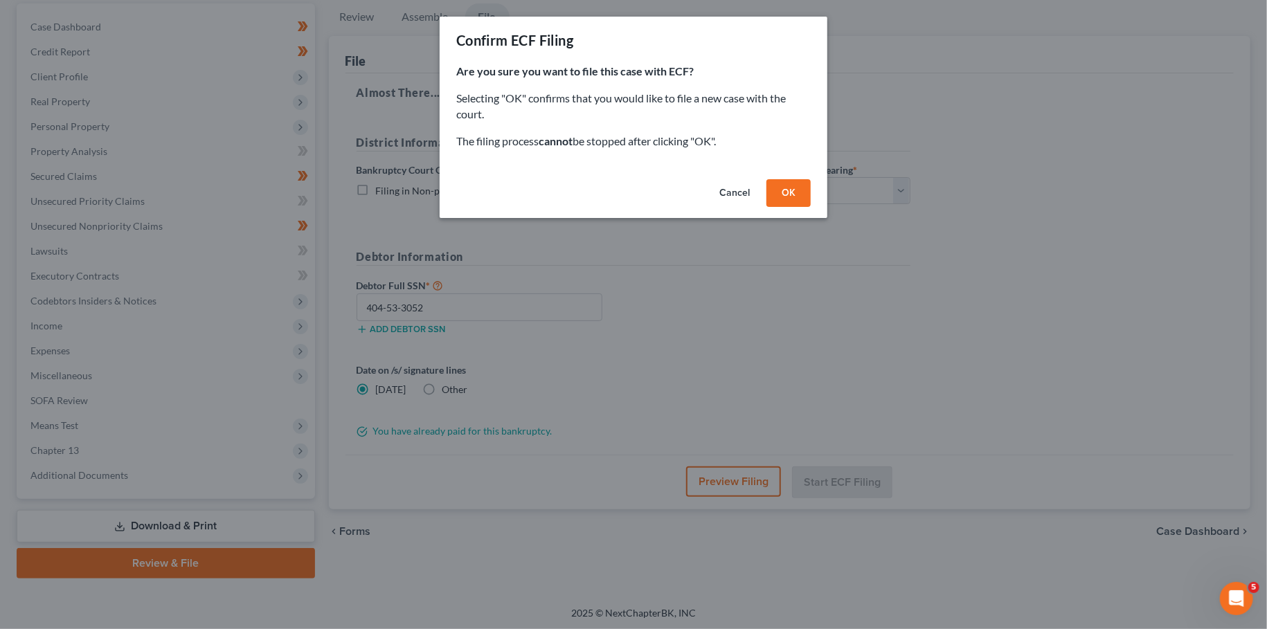
click at [784, 191] on button "OK" at bounding box center [788, 193] width 44 height 28
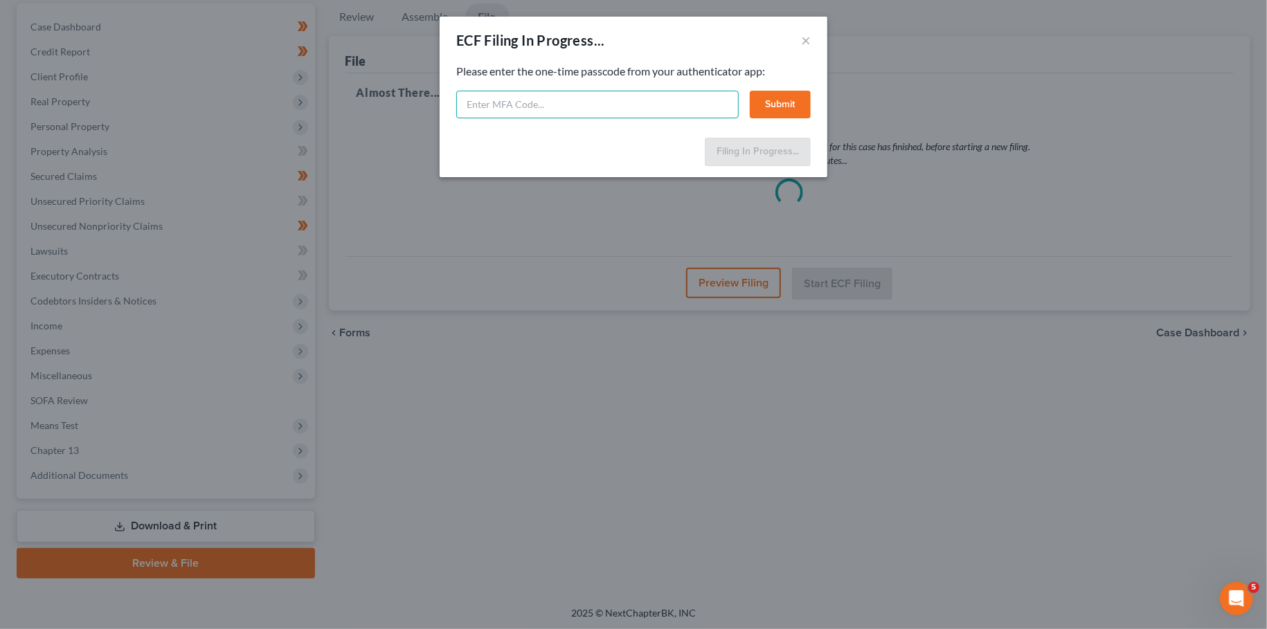
click at [493, 107] on input "text" at bounding box center [597, 105] width 282 height 28
click at [772, 105] on button "Submit" at bounding box center [780, 105] width 61 height 28
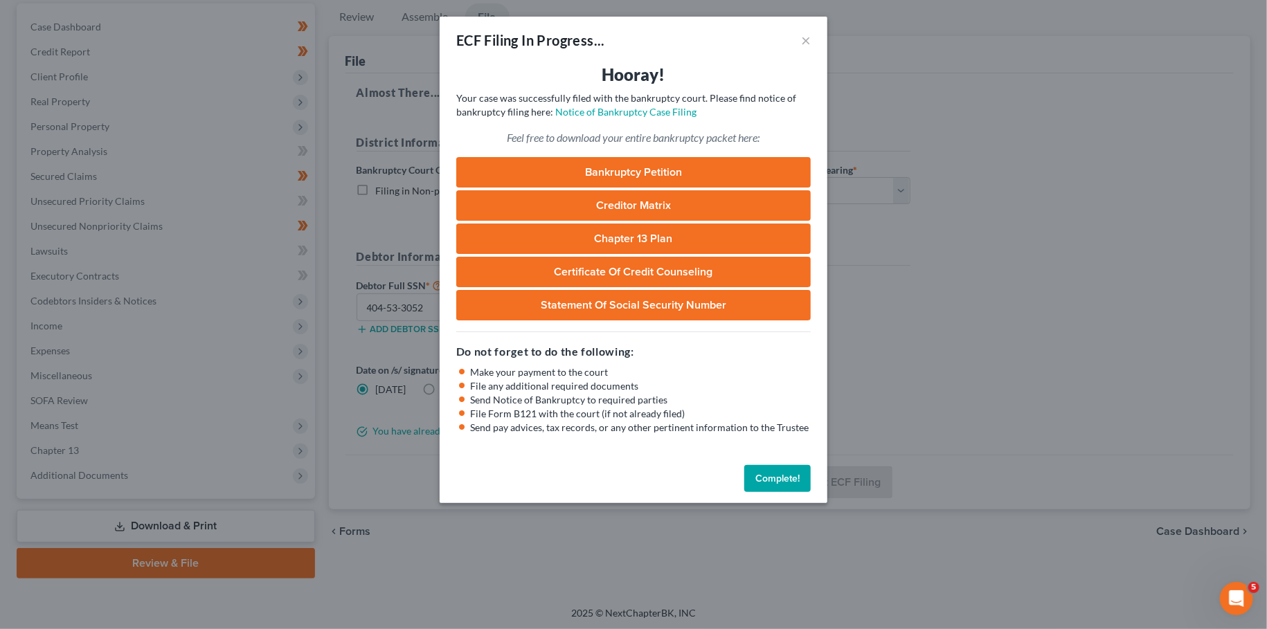
click at [799, 487] on button "Complete!" at bounding box center [777, 479] width 66 height 28
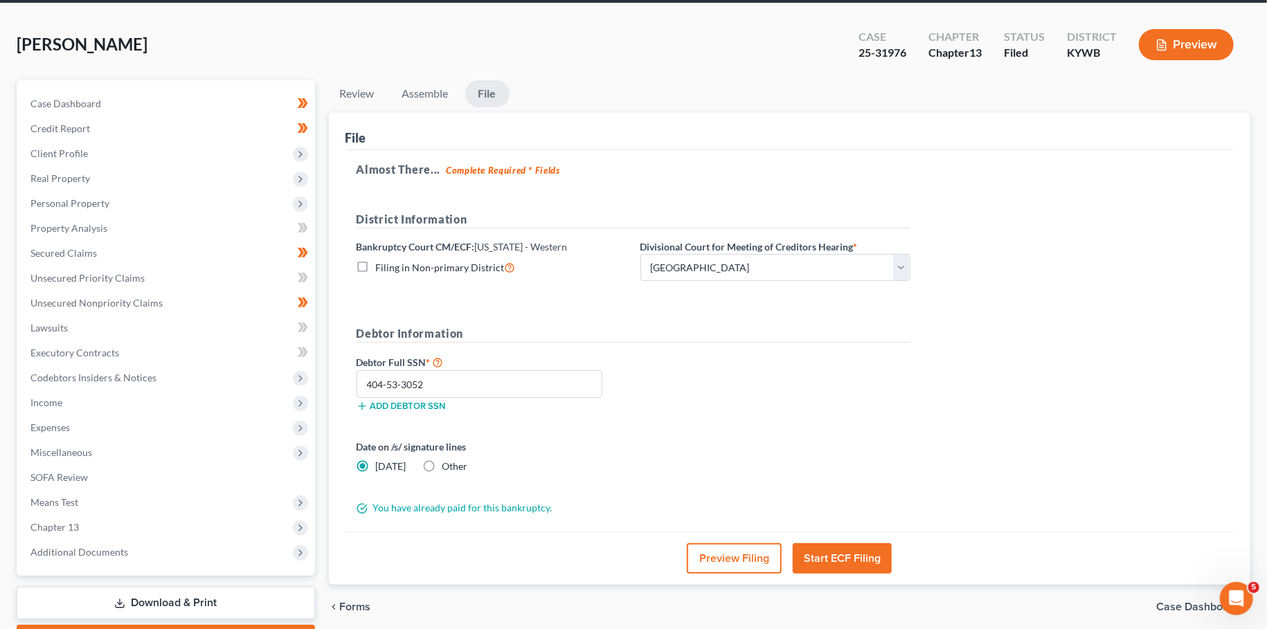
scroll to position [8, 0]
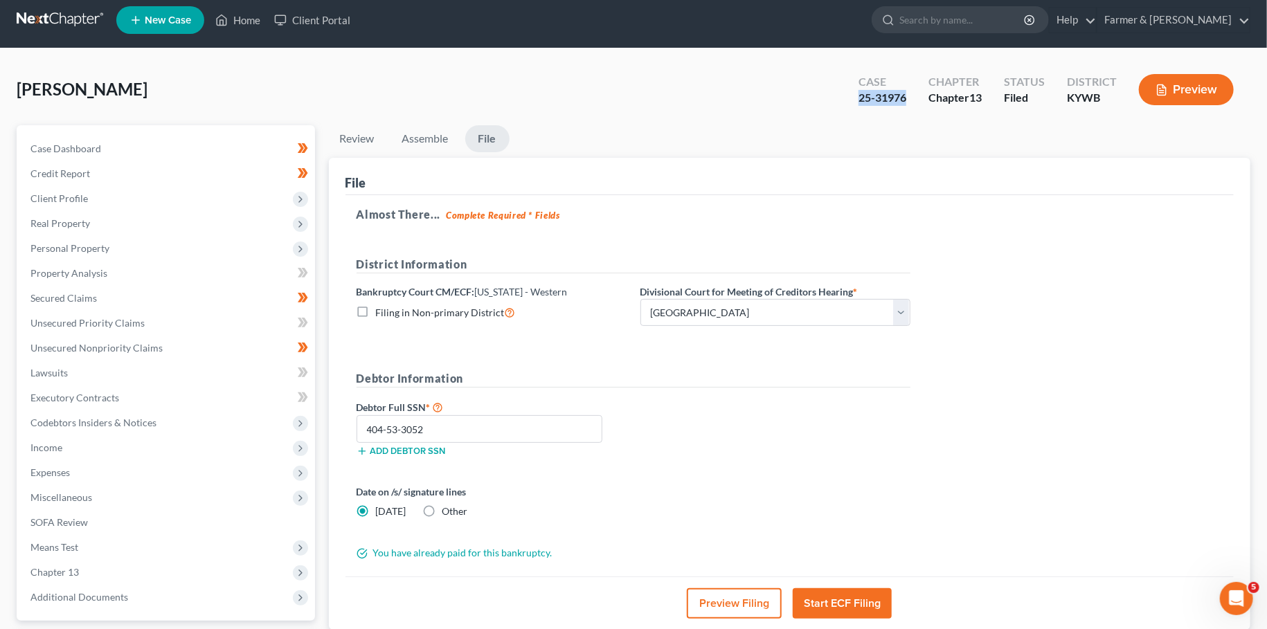
drag, startPoint x: 906, startPoint y: 99, endPoint x: 853, endPoint y: 102, distance: 52.7
click at [853, 102] on div "Case 25-31976" at bounding box center [882, 91] width 70 height 41
copy div "25-31976"
click at [240, 12] on link "Home" at bounding box center [237, 20] width 59 height 25
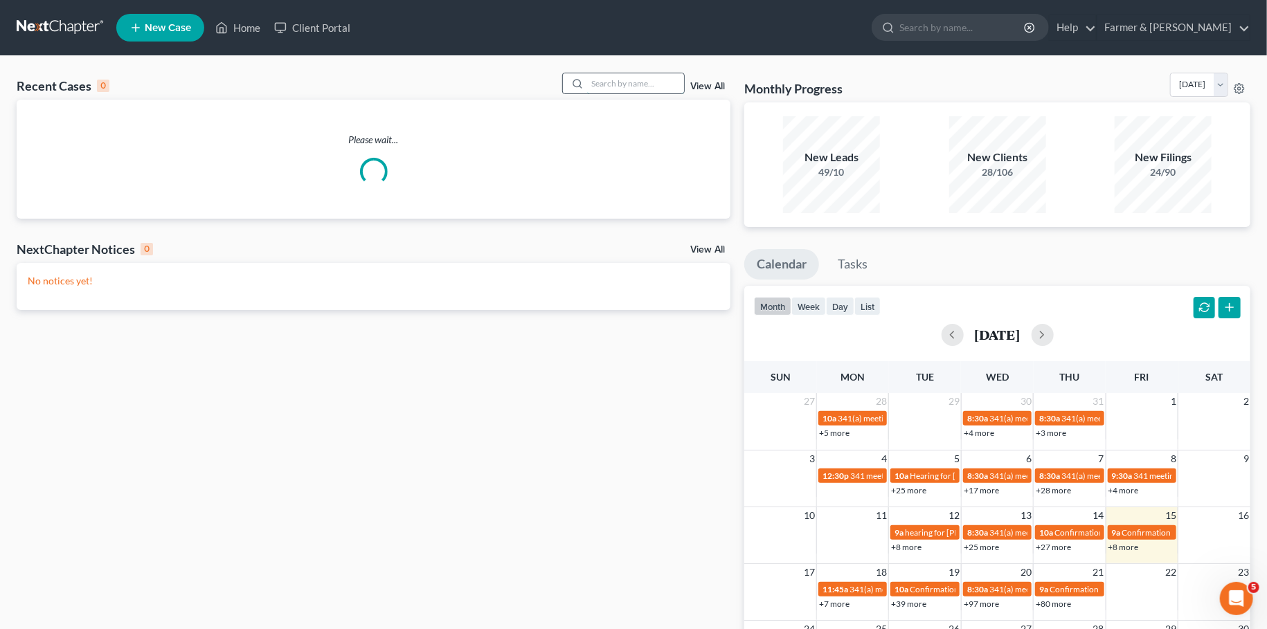
click at [635, 89] on input "search" at bounding box center [635, 83] width 97 height 20
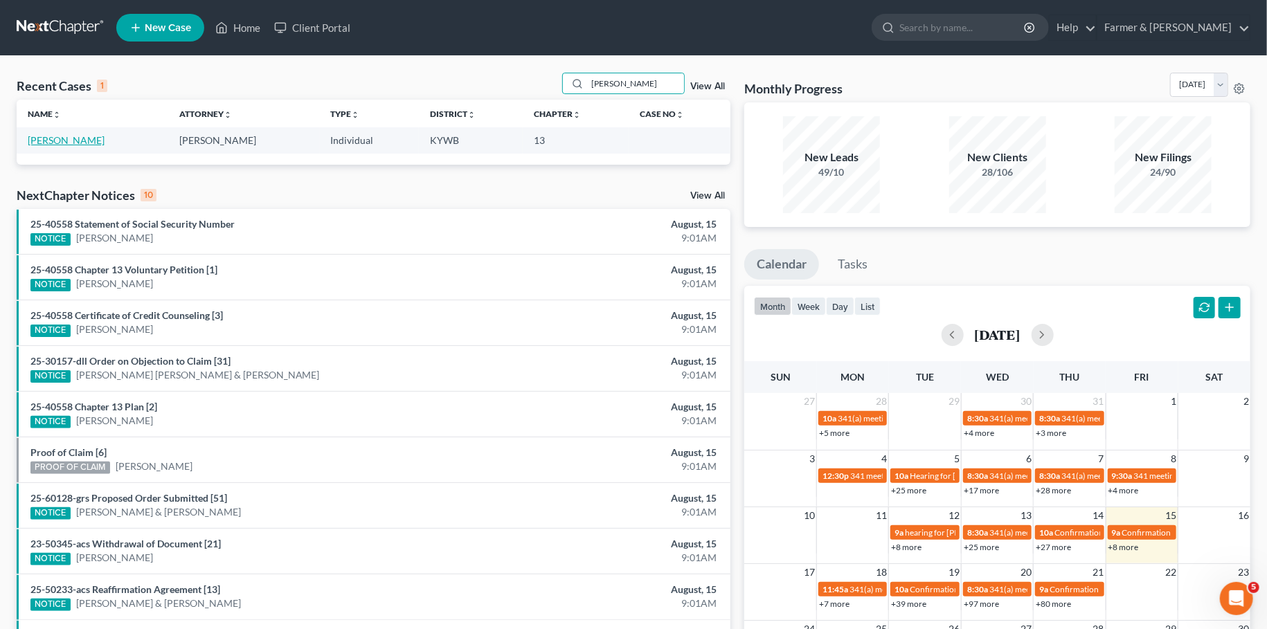
drag, startPoint x: 67, startPoint y: 143, endPoint x: 99, endPoint y: 153, distance: 33.5
click at [68, 143] on link "[PERSON_NAME]" at bounding box center [66, 140] width 77 height 12
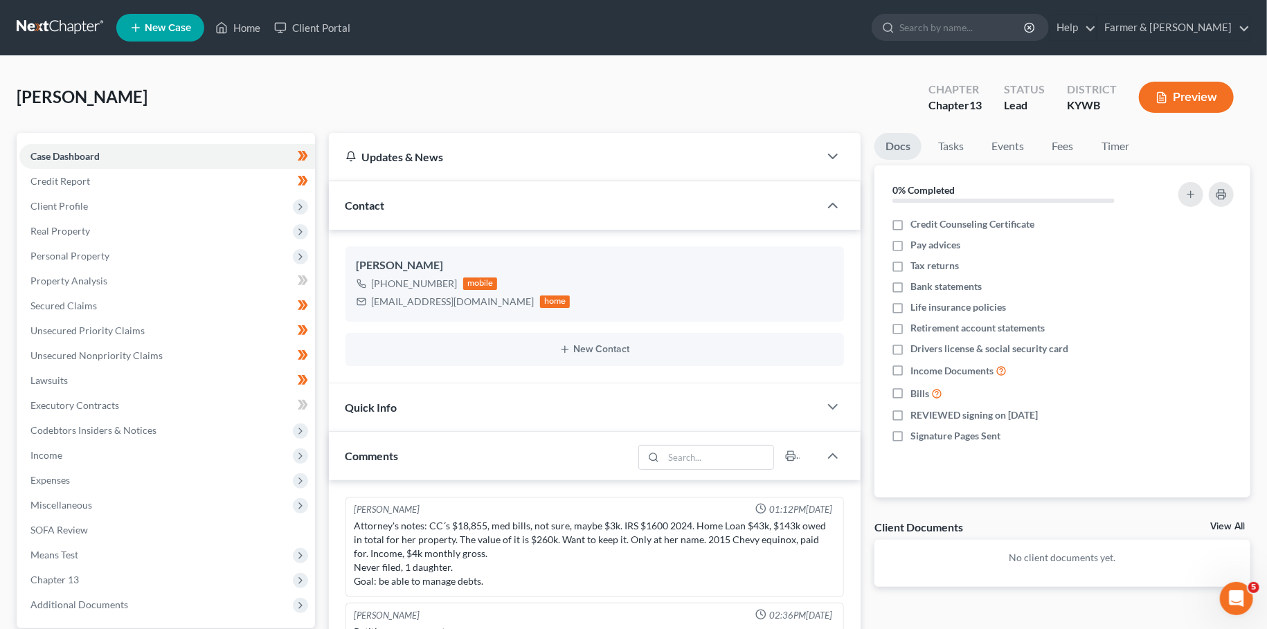
scroll to position [282, 0]
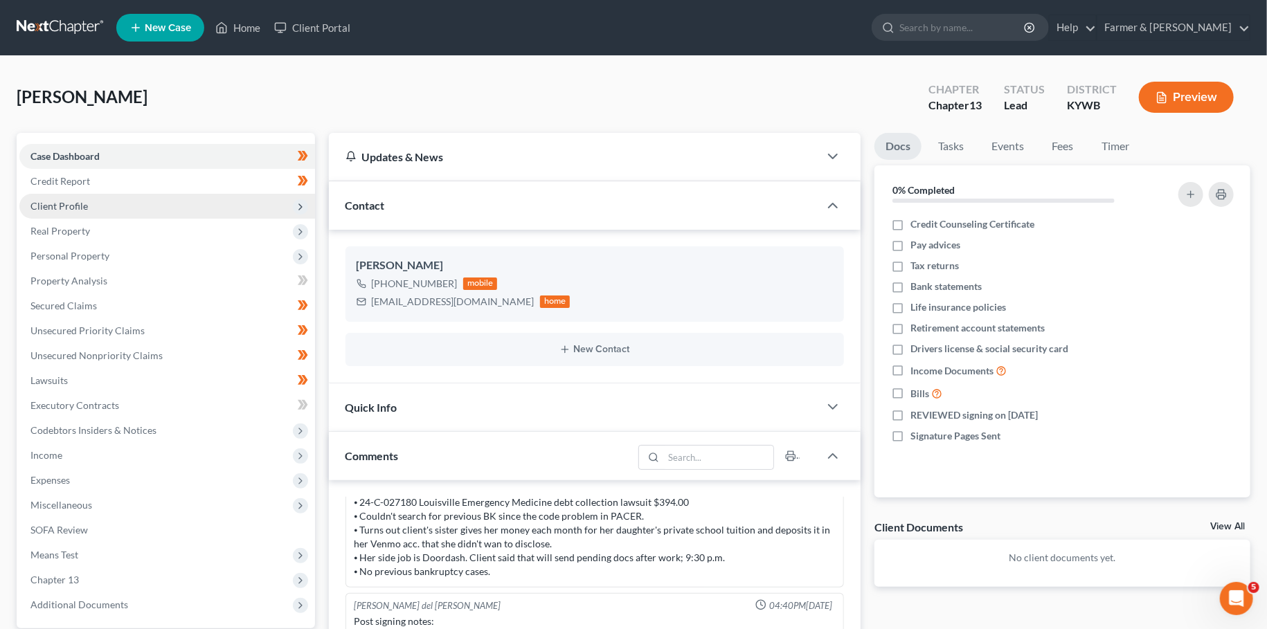
click at [77, 203] on span "Client Profile" at bounding box center [58, 206] width 57 height 12
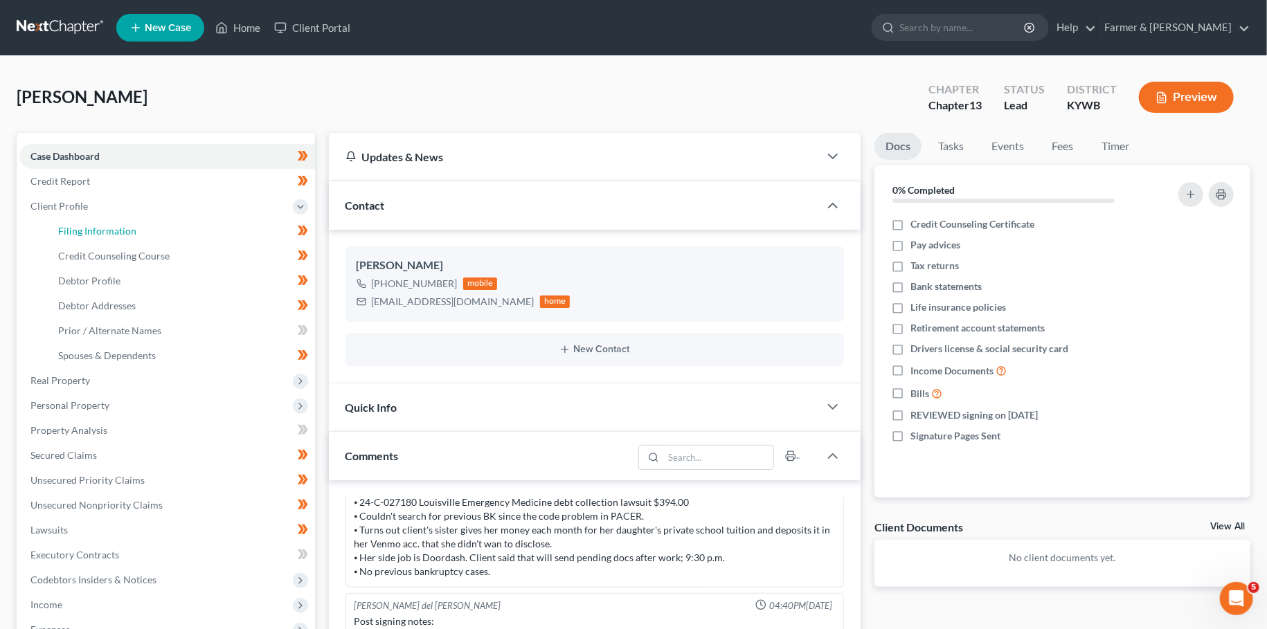
click at [88, 224] on link "Filing Information" at bounding box center [181, 231] width 268 height 25
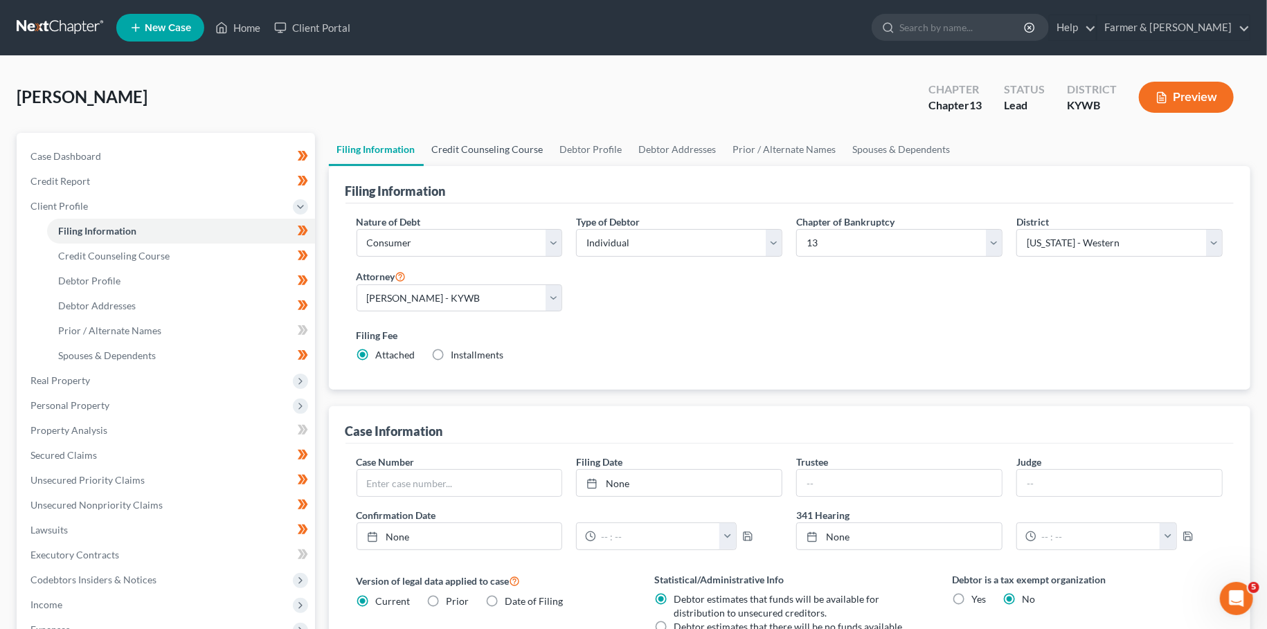
click at [474, 141] on link "Credit Counseling Course" at bounding box center [488, 149] width 128 height 33
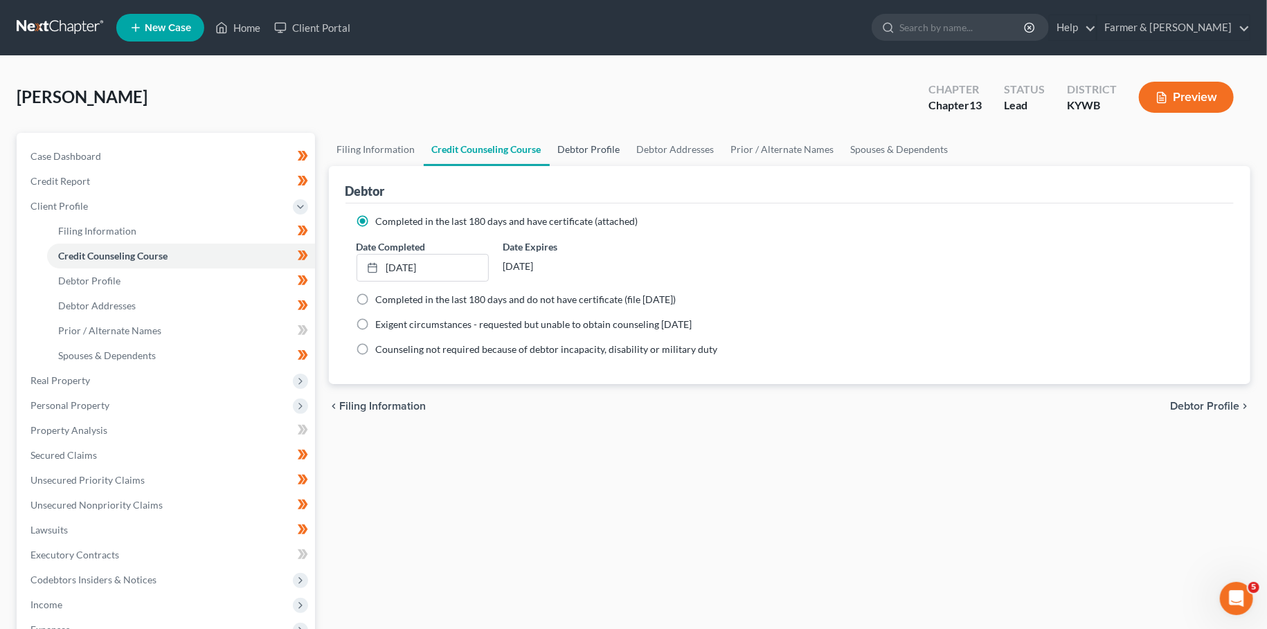
click at [591, 145] on link "Debtor Profile" at bounding box center [589, 149] width 79 height 33
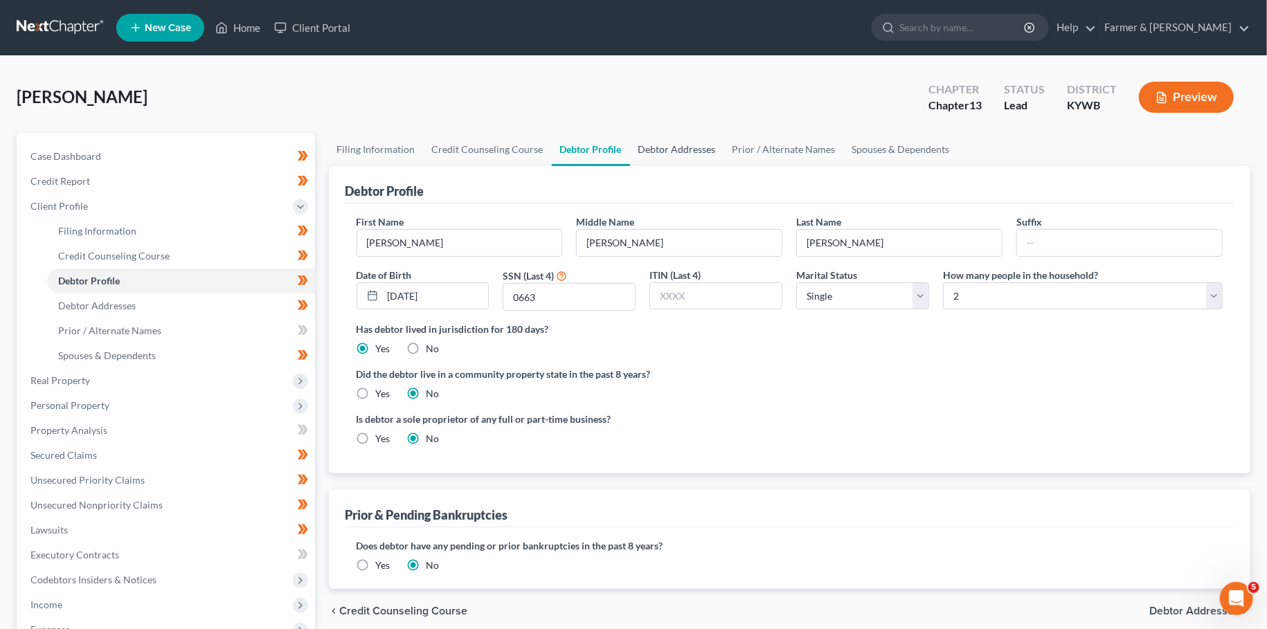
click at [669, 152] on link "Debtor Addresses" at bounding box center [677, 149] width 94 height 33
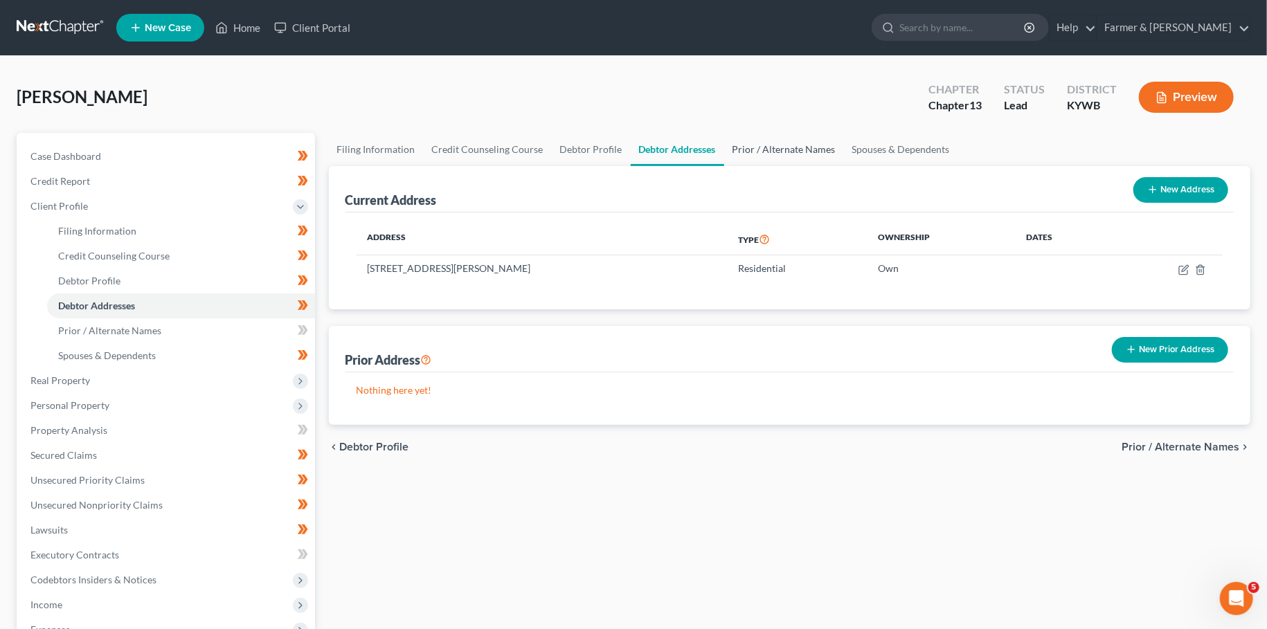
click at [771, 143] on link "Prior / Alternate Names" at bounding box center [784, 149] width 120 height 33
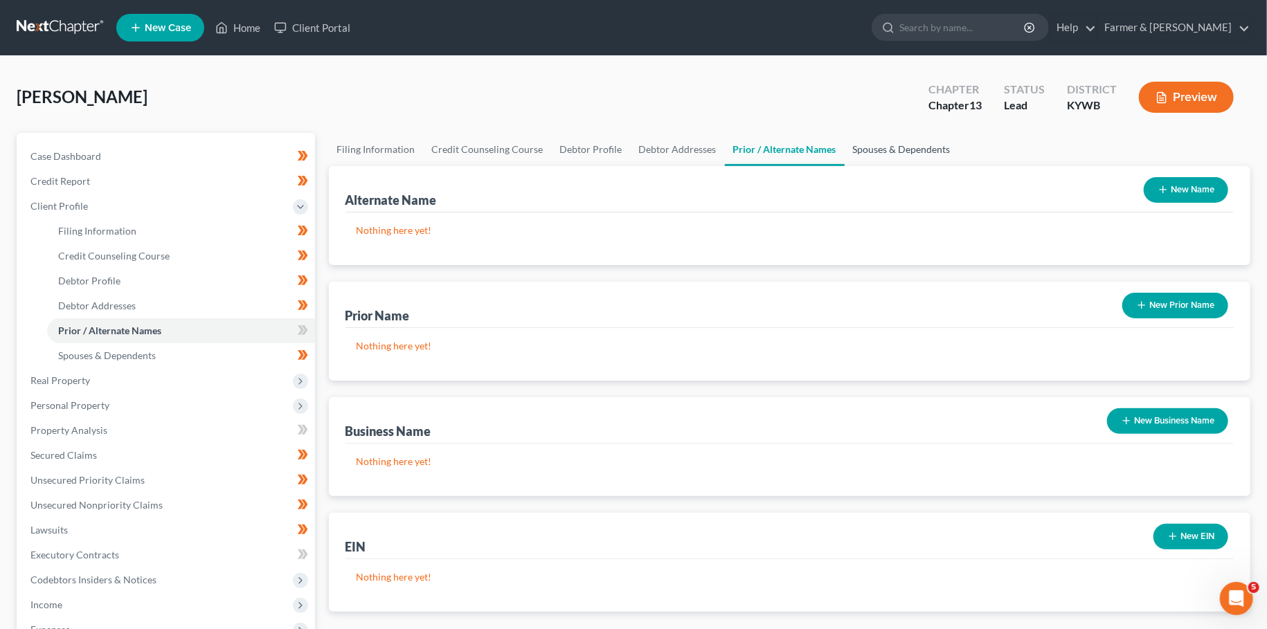
click at [871, 141] on link "Spouses & Dependents" at bounding box center [902, 149] width 114 height 33
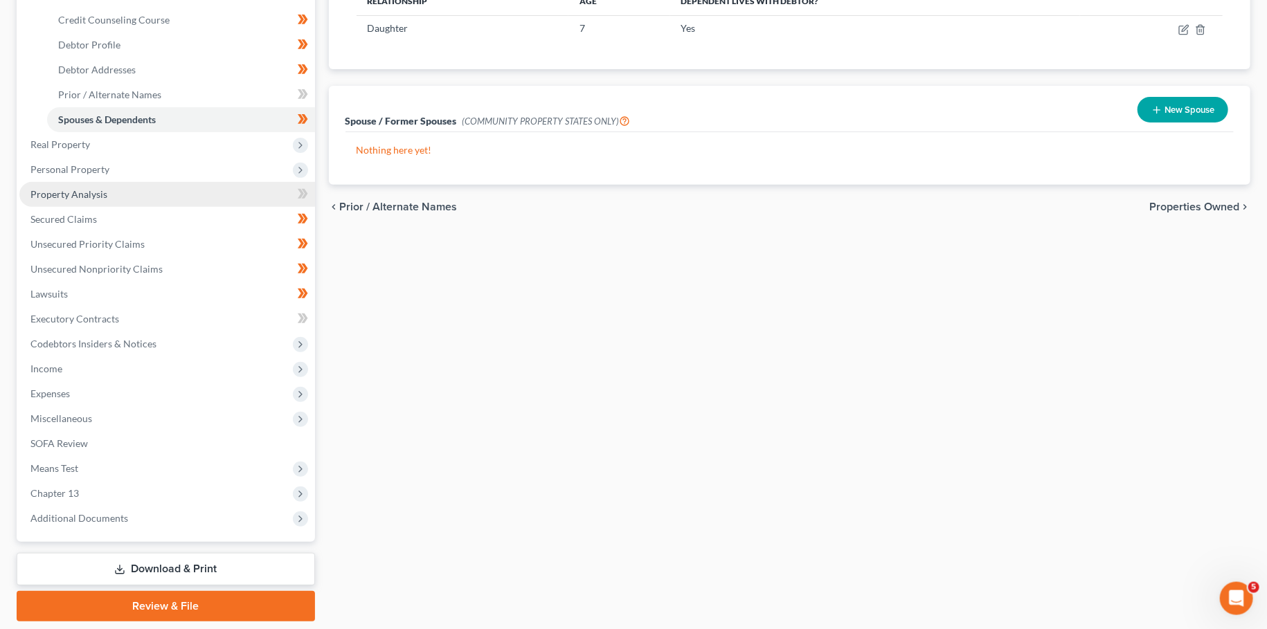
scroll to position [244, 0]
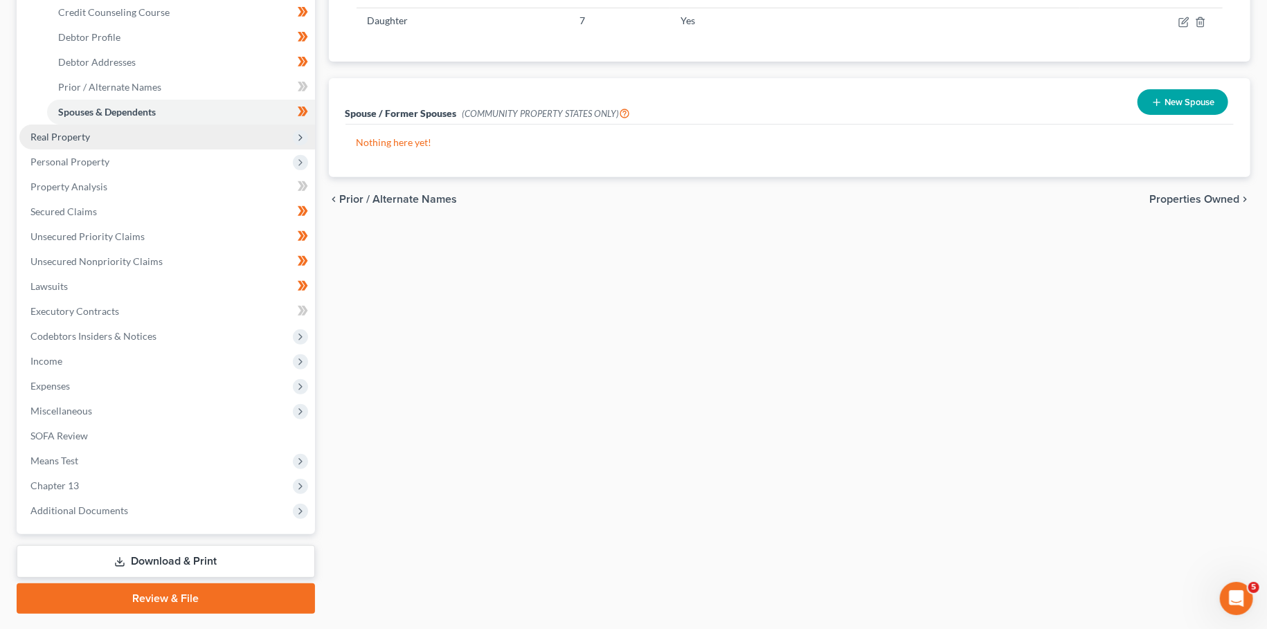
click at [152, 146] on span "Real Property" at bounding box center [167, 137] width 296 height 25
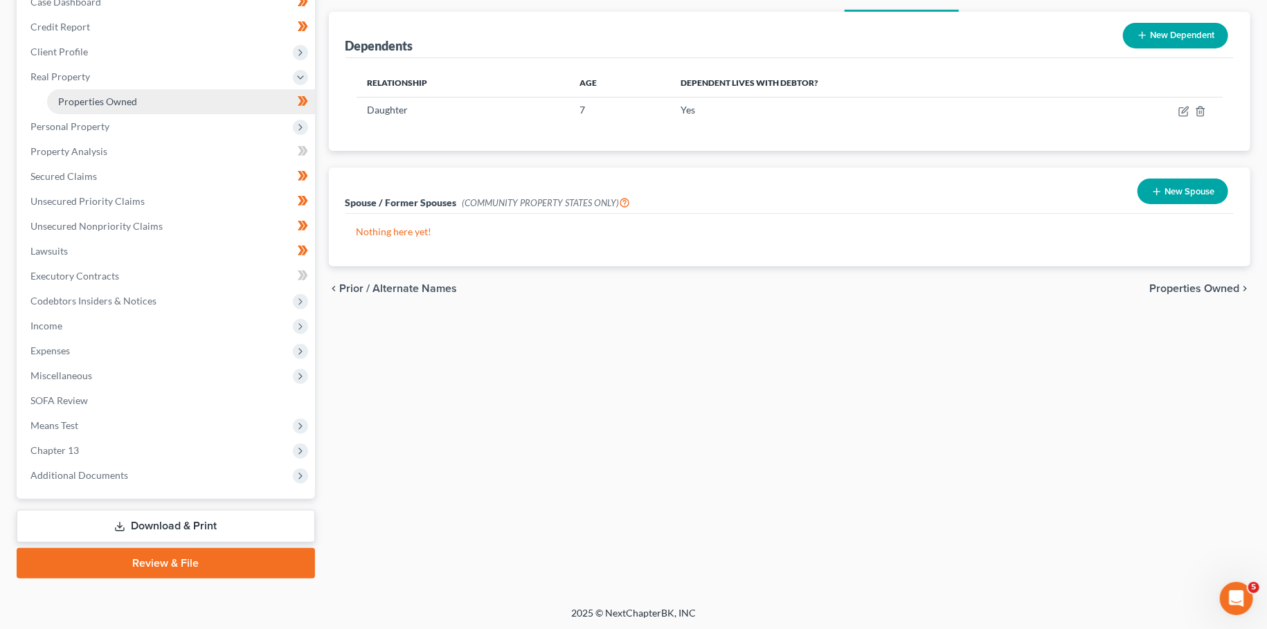
click at [142, 94] on link "Properties Owned" at bounding box center [181, 101] width 268 height 25
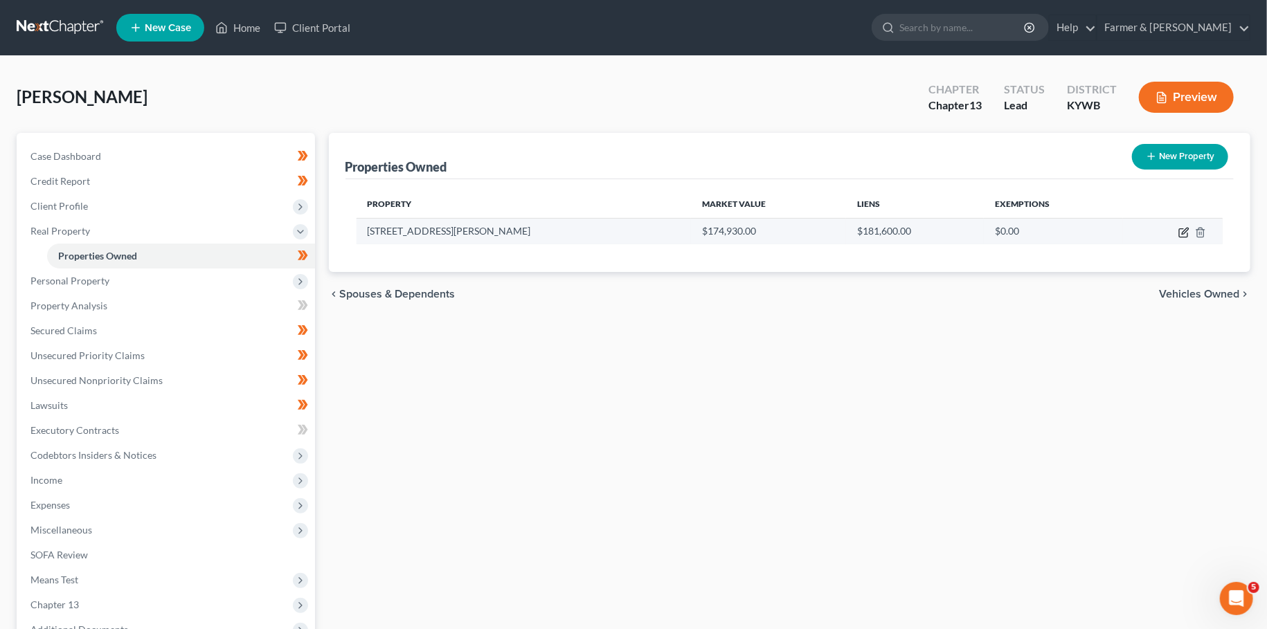
click at [1182, 233] on icon "button" at bounding box center [1185, 231] width 6 height 6
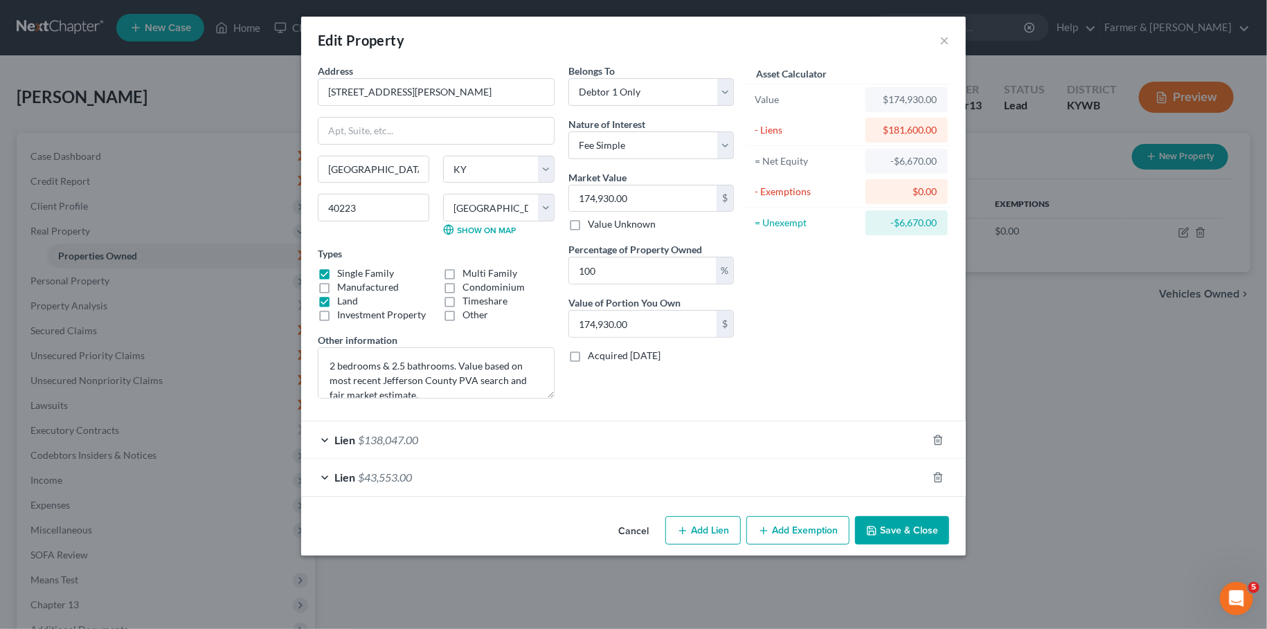
click at [786, 444] on div "Lien $138,047.00" at bounding box center [614, 440] width 626 height 37
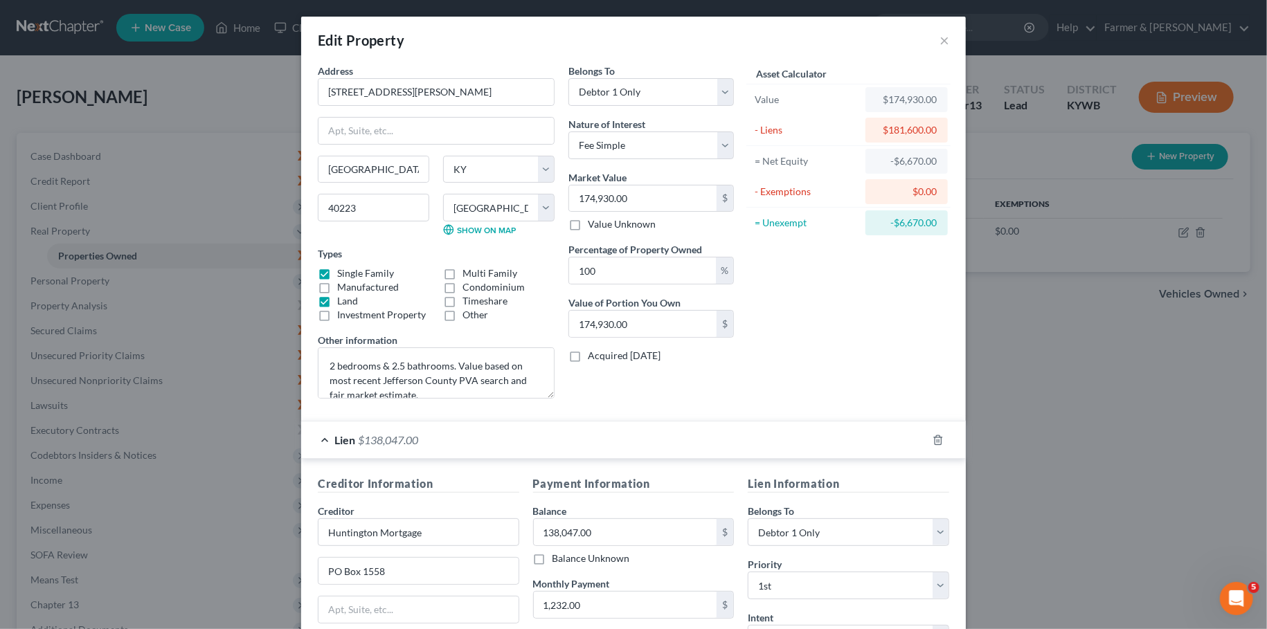
scroll to position [298, 0]
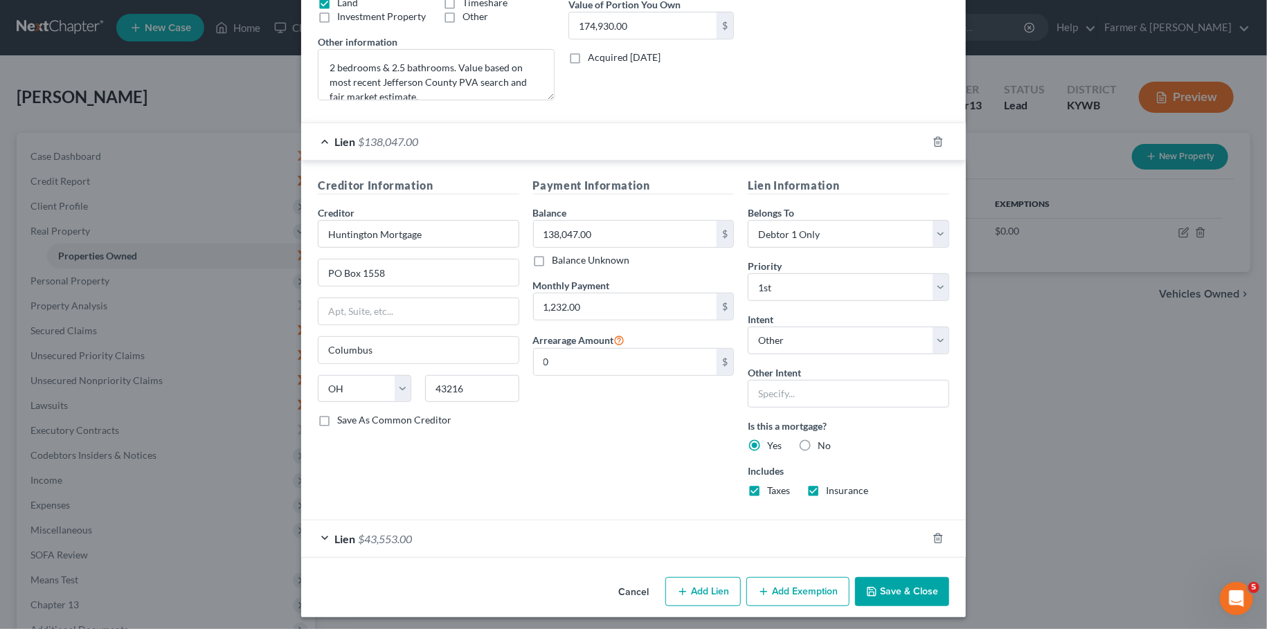
click at [564, 534] on div "Lien $43,553.00" at bounding box center [614, 539] width 626 height 37
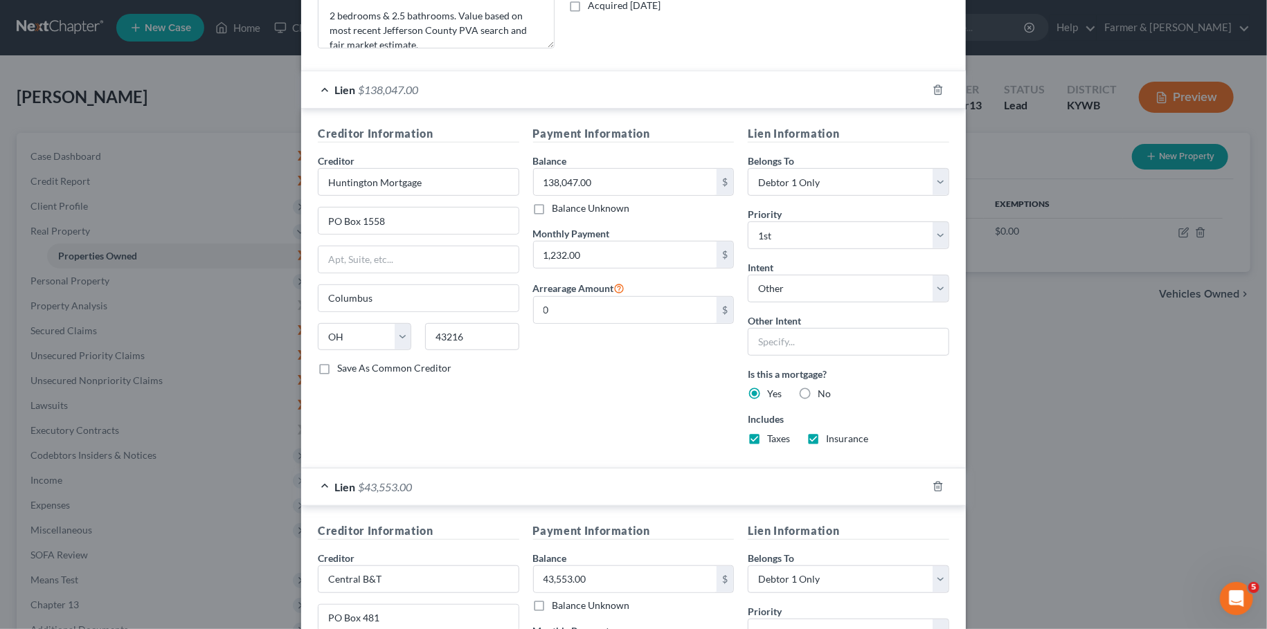
scroll to position [656, 0]
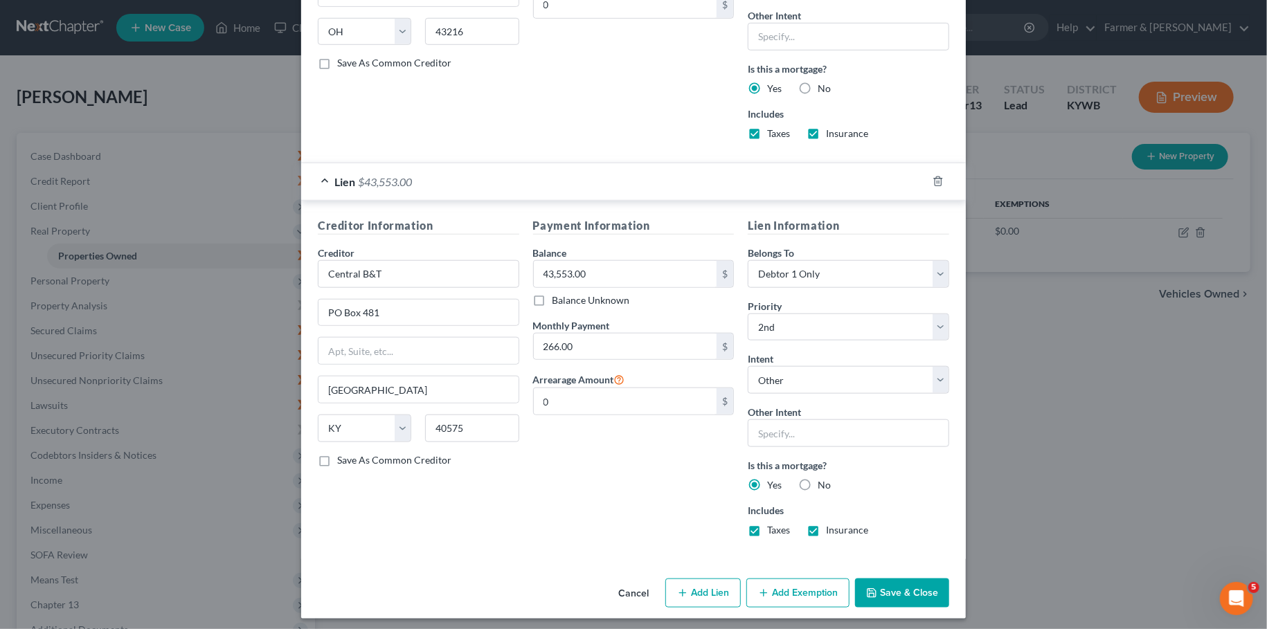
click at [783, 586] on button "Add Exemption" at bounding box center [797, 593] width 103 height 29
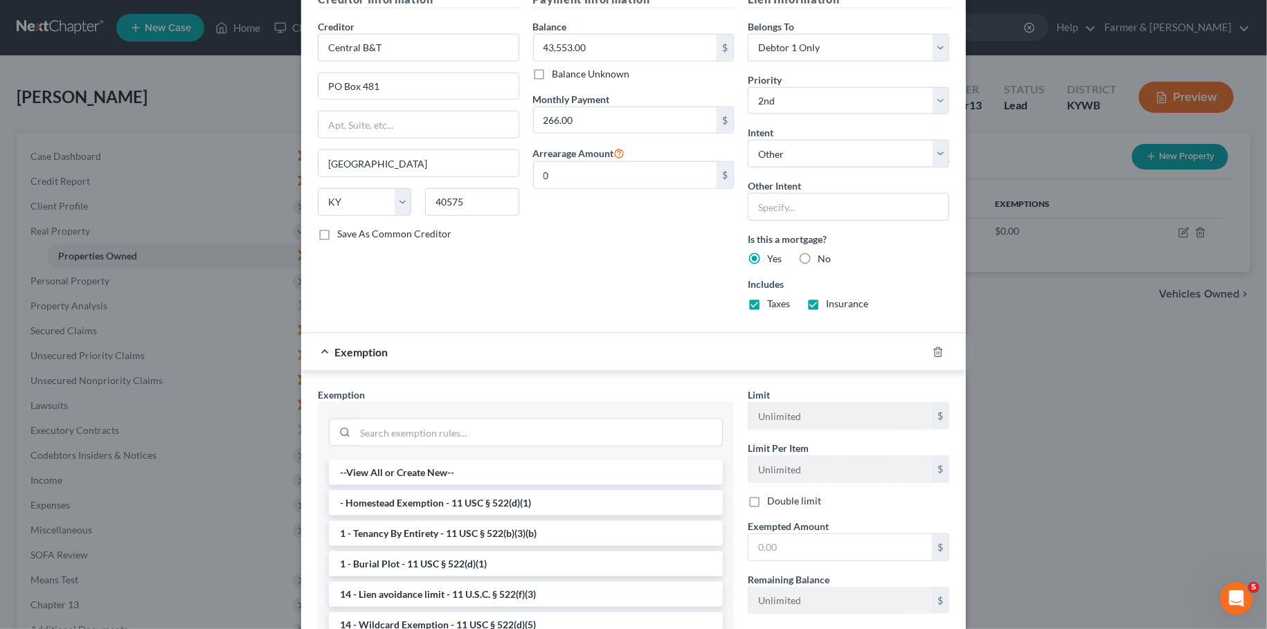
scroll to position [889, 0]
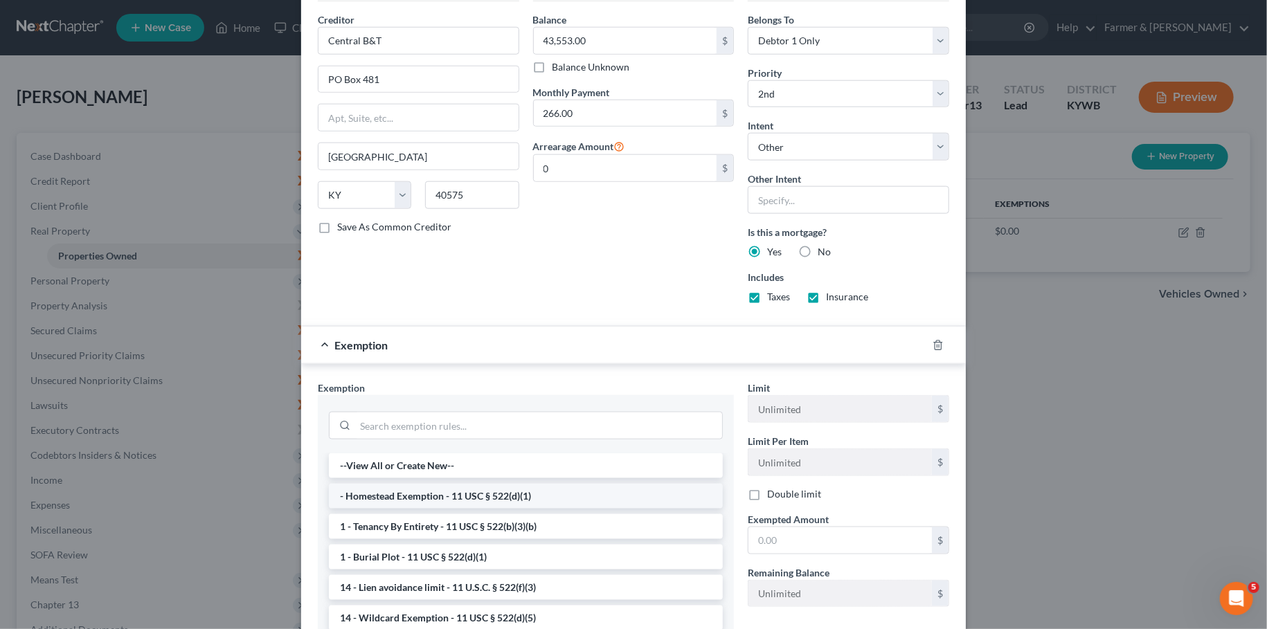
click at [612, 487] on li "- Homestead Exemption - 11 USC § 522(d)(1)" at bounding box center [526, 496] width 394 height 25
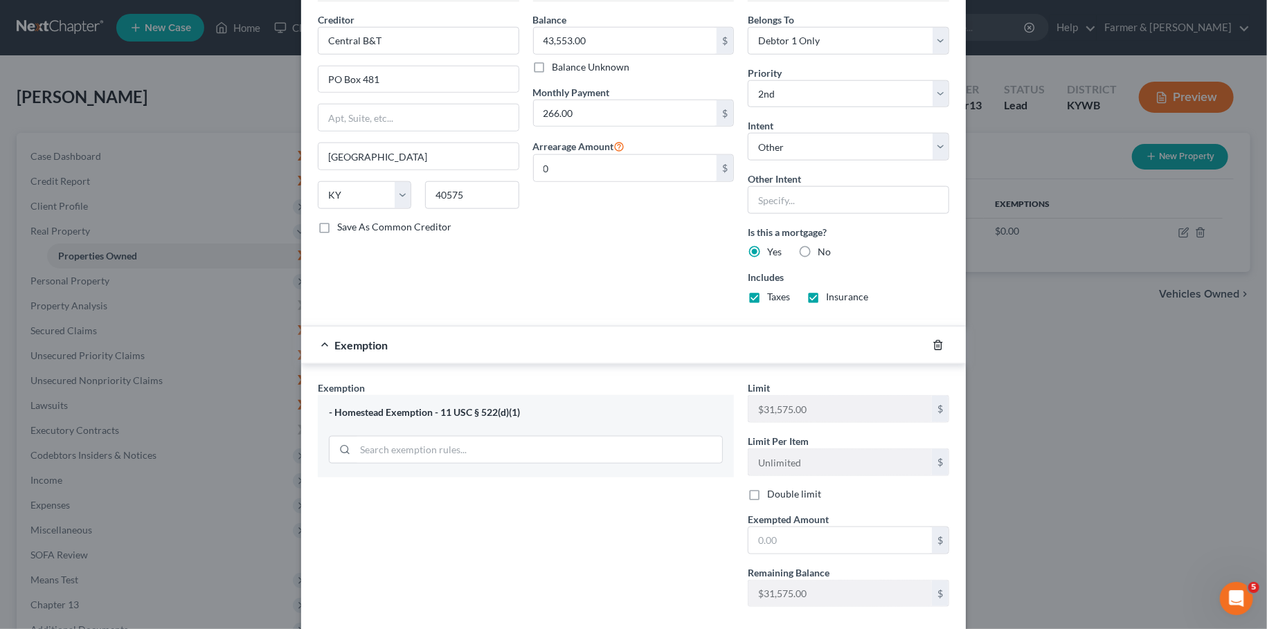
click at [942, 340] on icon "button" at bounding box center [938, 345] width 11 height 11
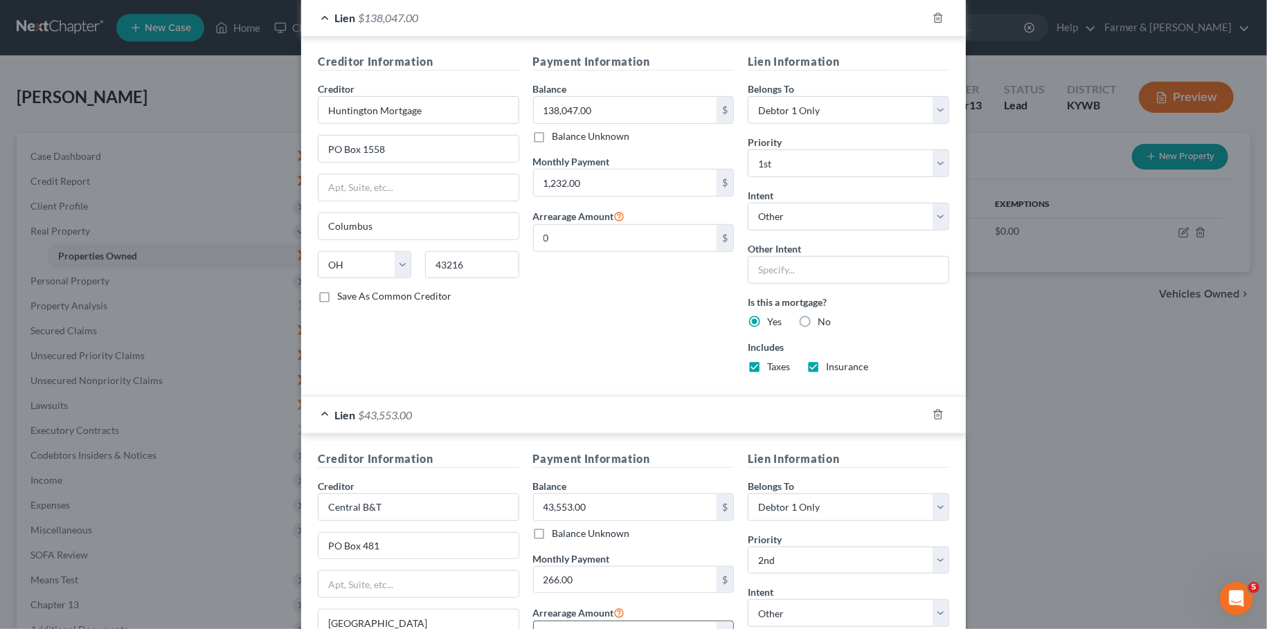
scroll to position [656, 0]
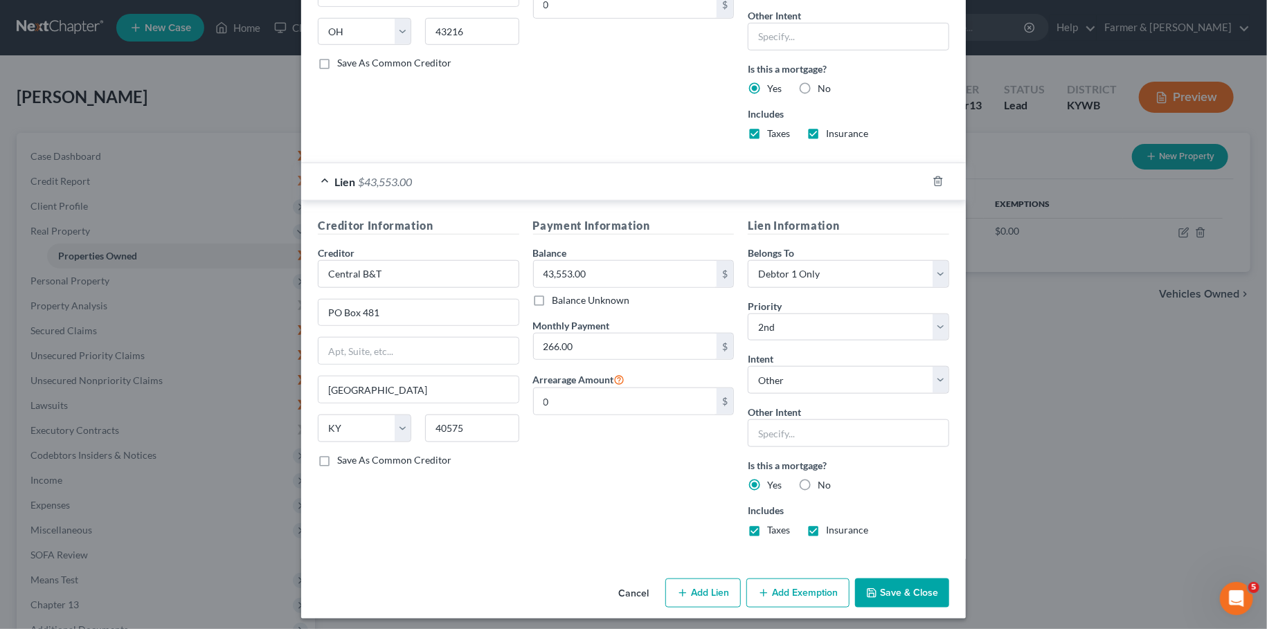
click at [899, 587] on button "Save & Close" at bounding box center [902, 593] width 94 height 29
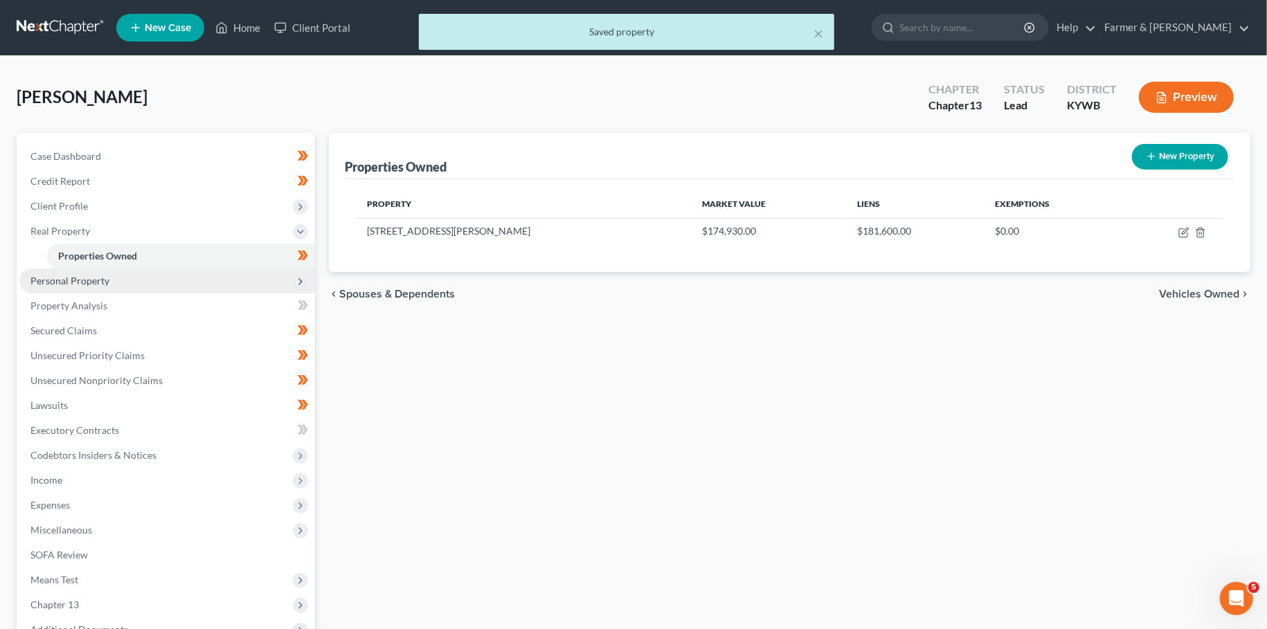
click at [73, 274] on span "Personal Property" at bounding box center [167, 281] width 296 height 25
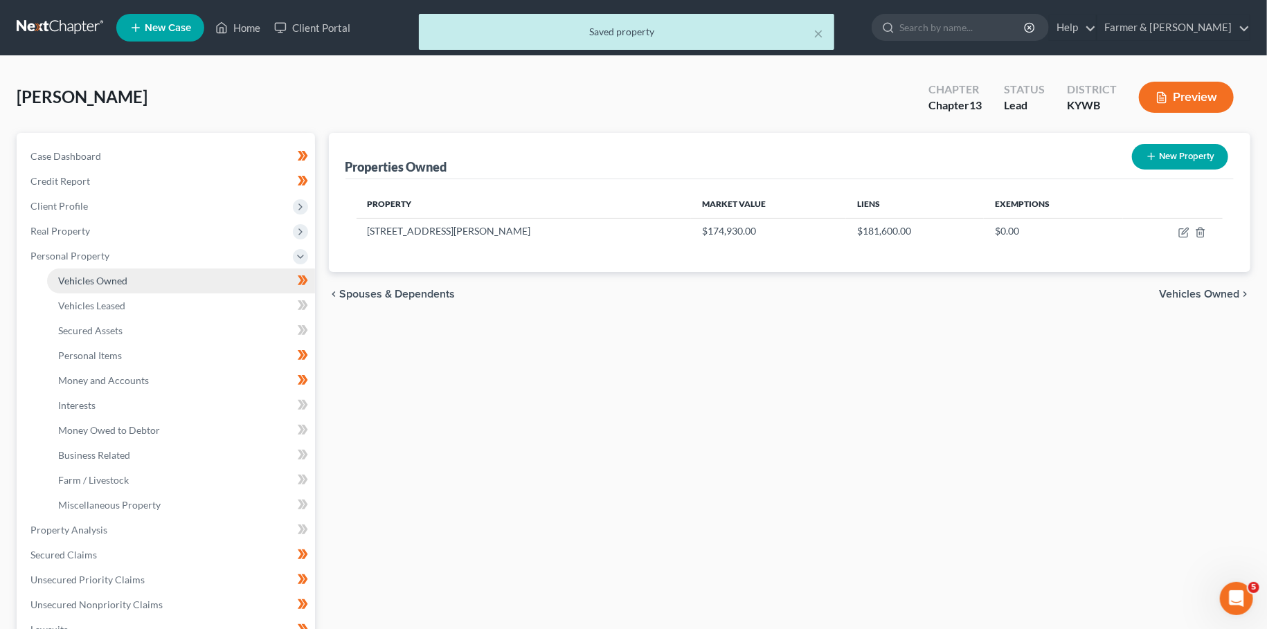
click at [84, 283] on span "Vehicles Owned" at bounding box center [92, 281] width 69 height 12
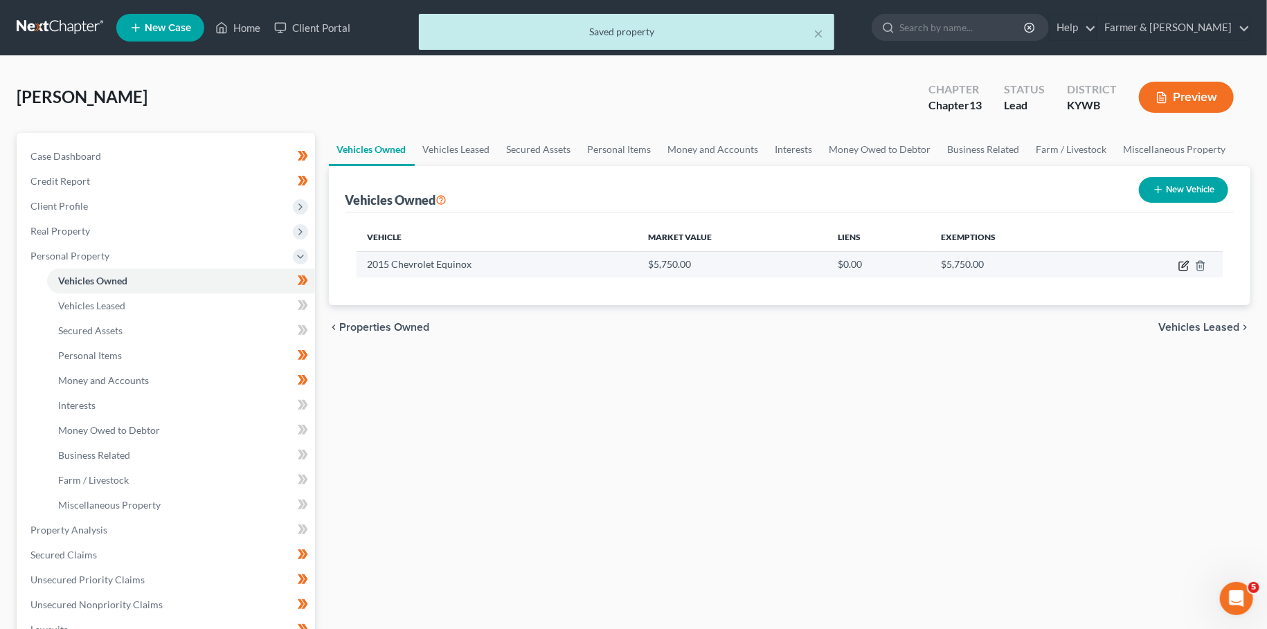
click at [1183, 264] on icon "button" at bounding box center [1183, 265] width 11 height 11
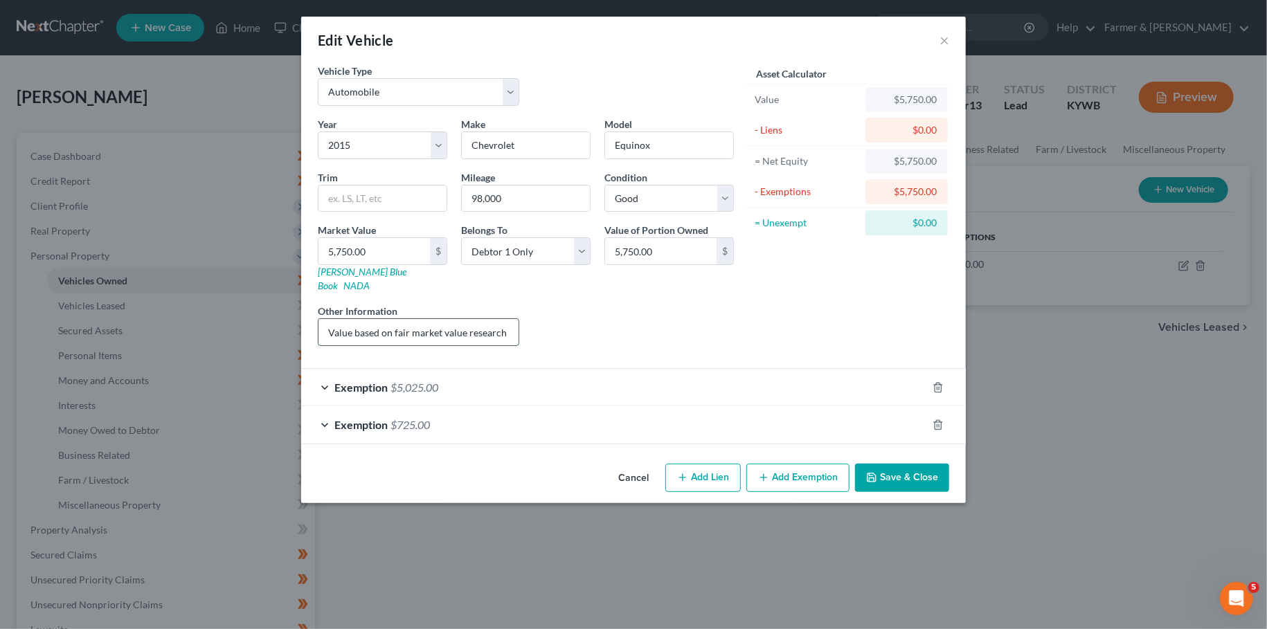
scroll to position [0, 87]
drag, startPoint x: 445, startPoint y: 314, endPoint x: 683, endPoint y: 316, distance: 237.5
click at [519, 319] on input "Value based on fair market value research done on KBB. No lien." at bounding box center [418, 332] width 200 height 26
click at [942, 465] on button "Save & Close" at bounding box center [902, 478] width 94 height 29
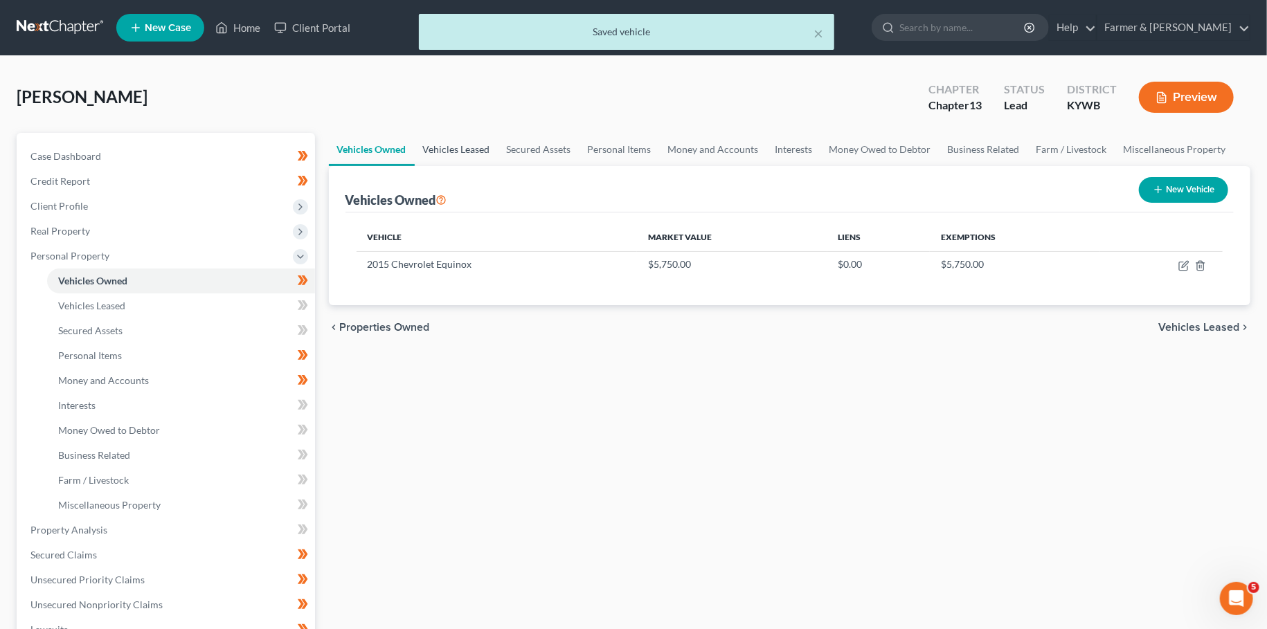
click at [449, 150] on link "Vehicles Leased" at bounding box center [457, 149] width 84 height 33
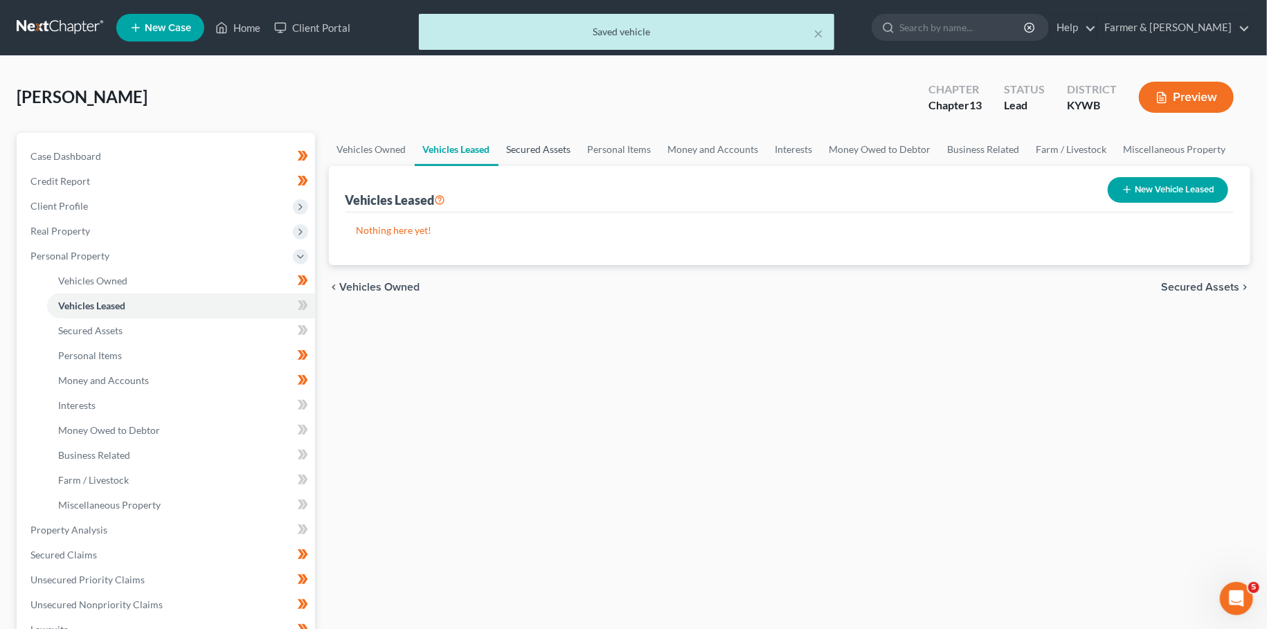
click at [525, 148] on link "Secured Assets" at bounding box center [538, 149] width 81 height 33
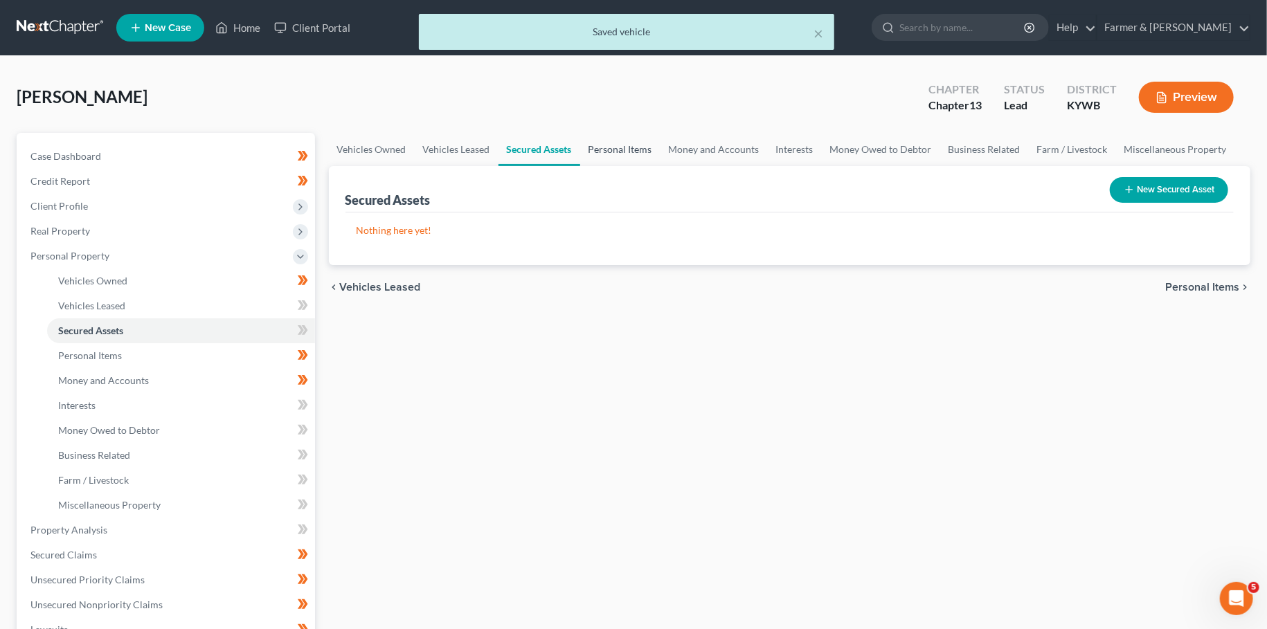
click at [599, 143] on link "Personal Items" at bounding box center [620, 149] width 80 height 33
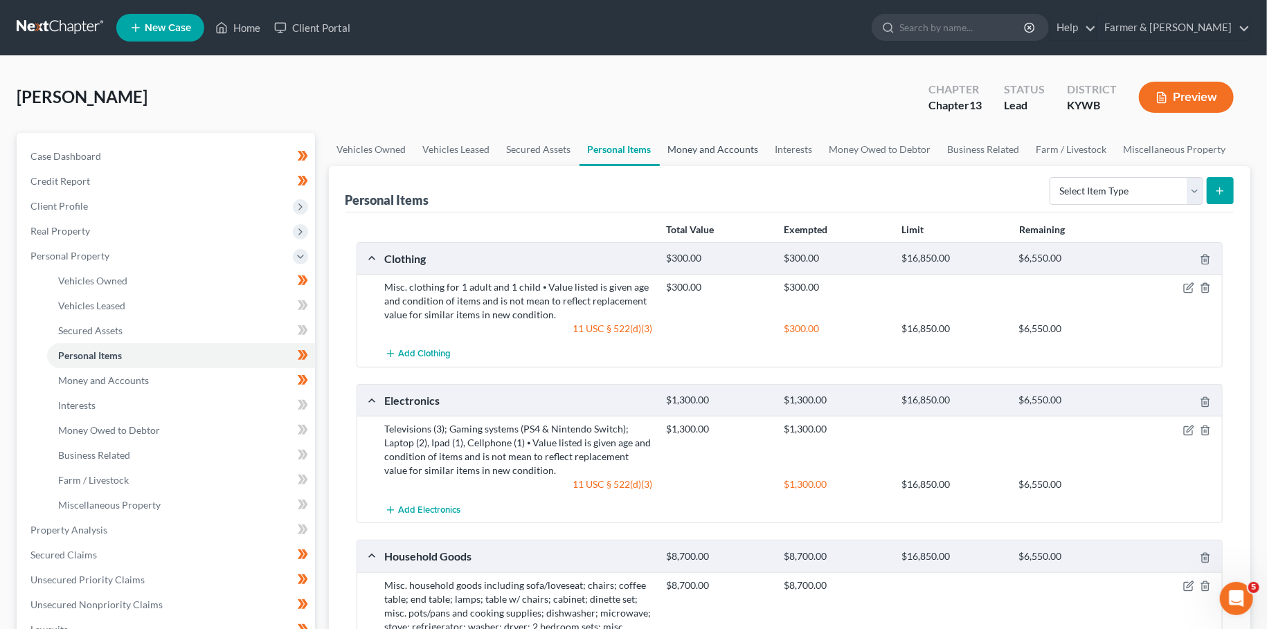
click at [715, 147] on link "Money and Accounts" at bounding box center [713, 149] width 107 height 33
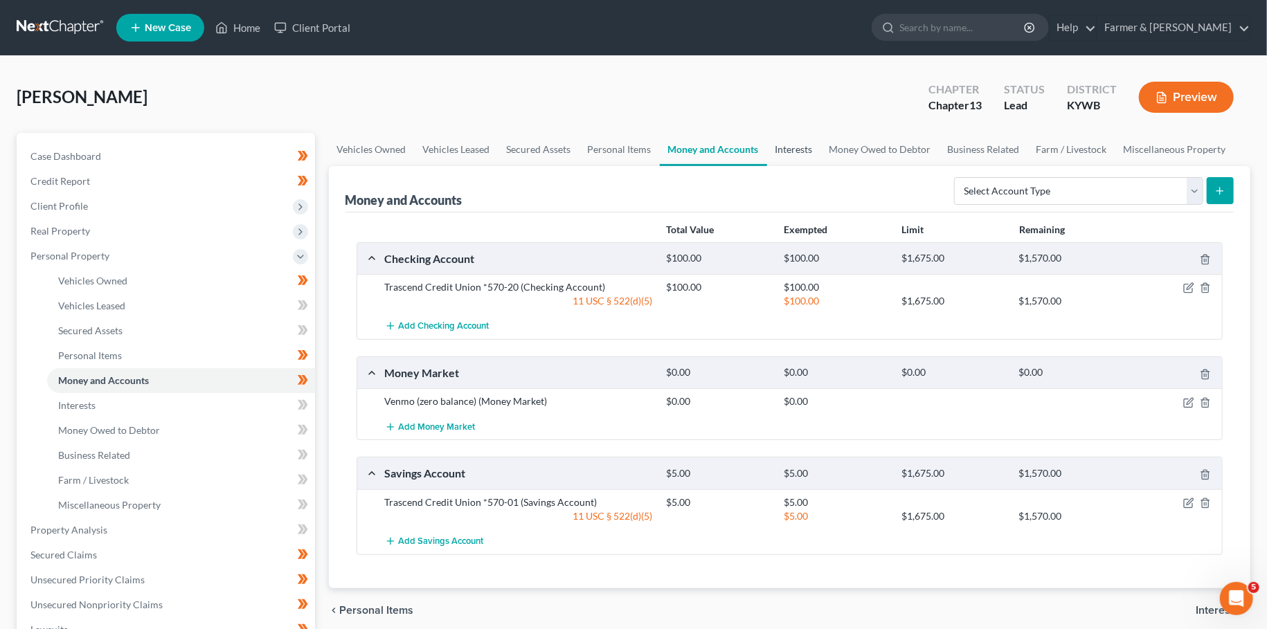
click at [793, 152] on link "Interests" at bounding box center [794, 149] width 54 height 33
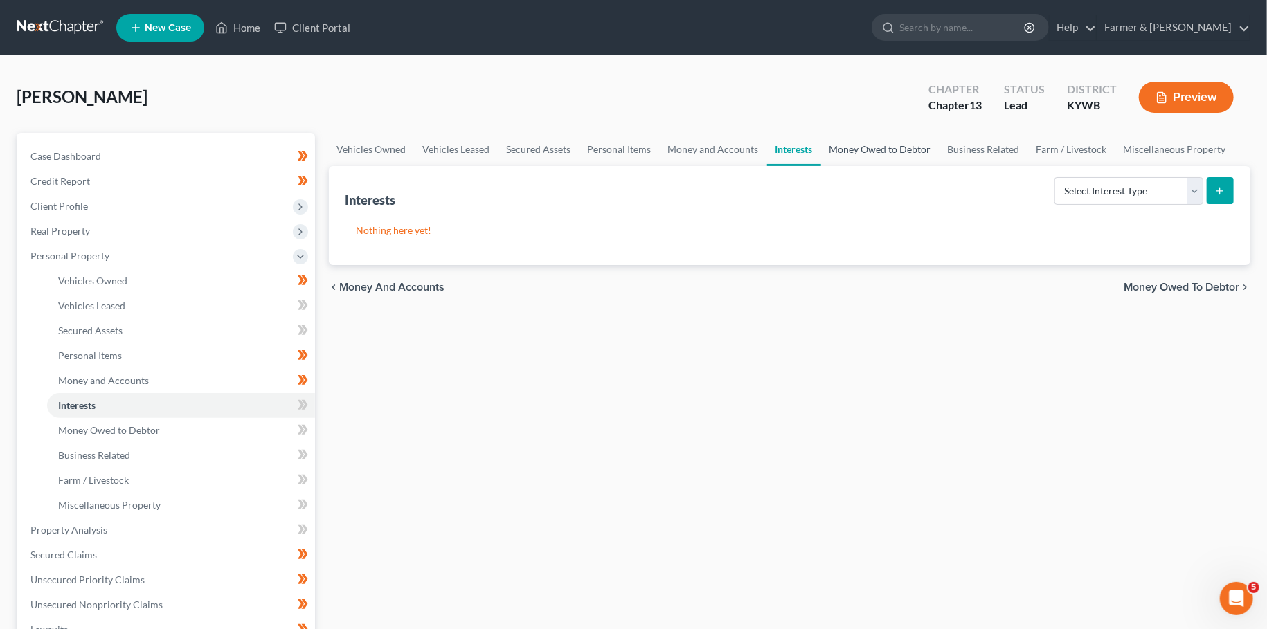
click at [883, 147] on link "Money Owed to Debtor" at bounding box center [880, 149] width 118 height 33
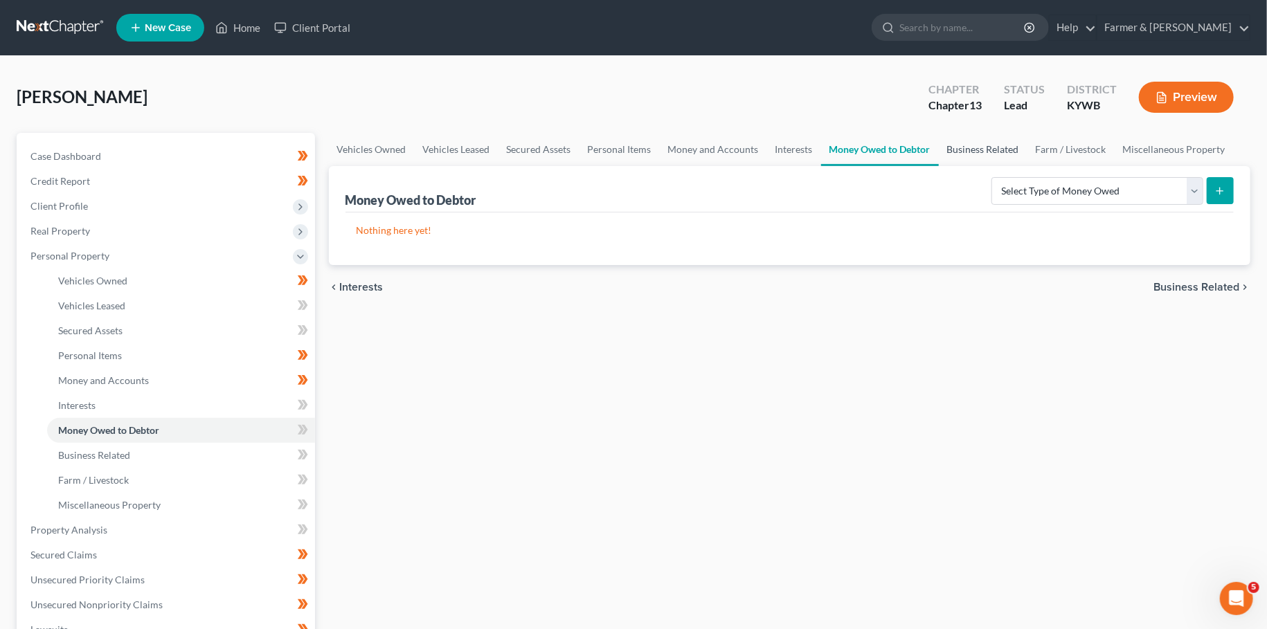
click at [987, 147] on link "Business Related" at bounding box center [983, 149] width 89 height 33
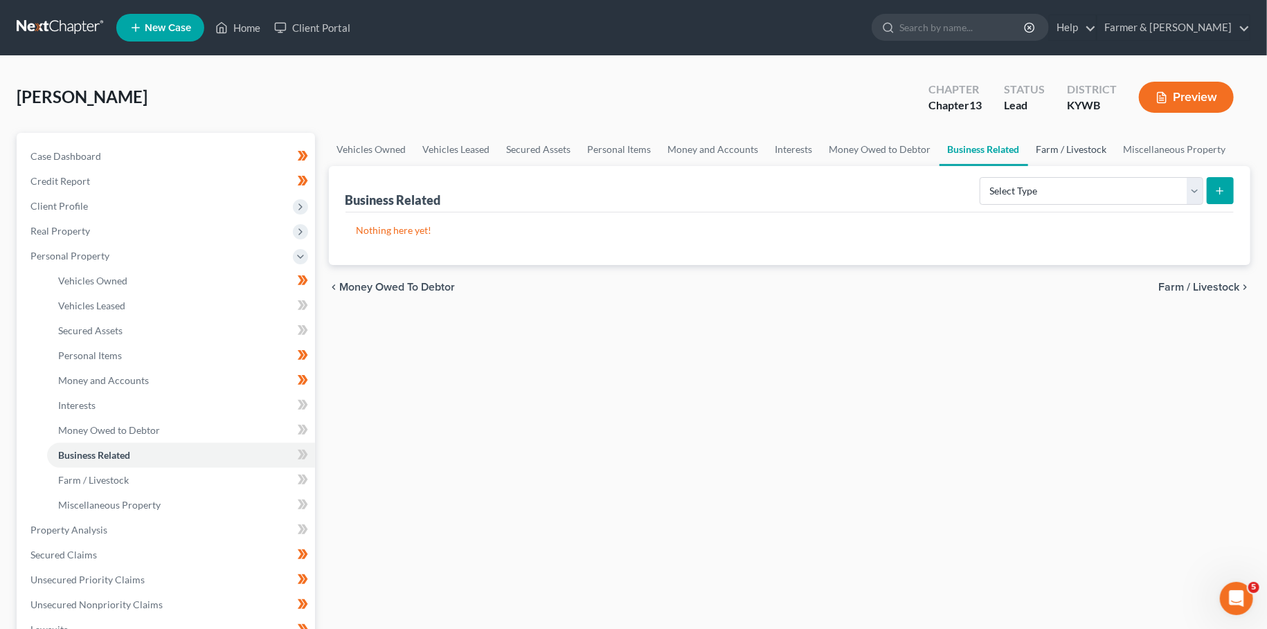
click at [1052, 148] on link "Farm / Livestock" at bounding box center [1071, 149] width 87 height 33
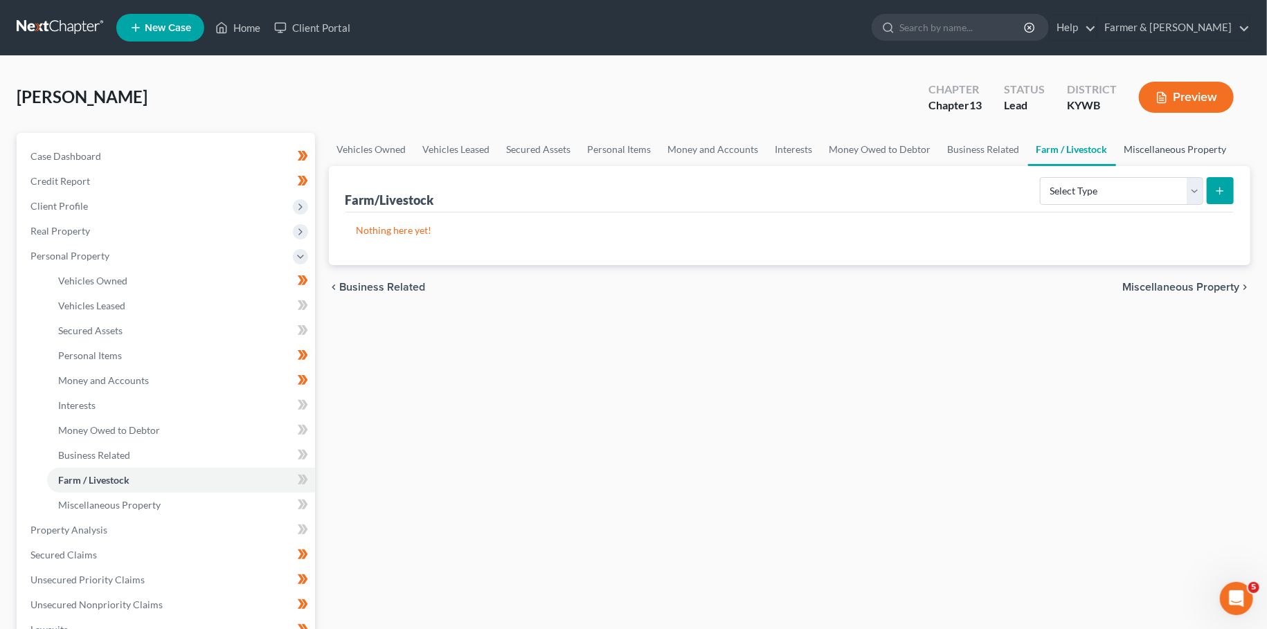
click at [1175, 147] on link "Miscellaneous Property" at bounding box center [1175, 149] width 119 height 33
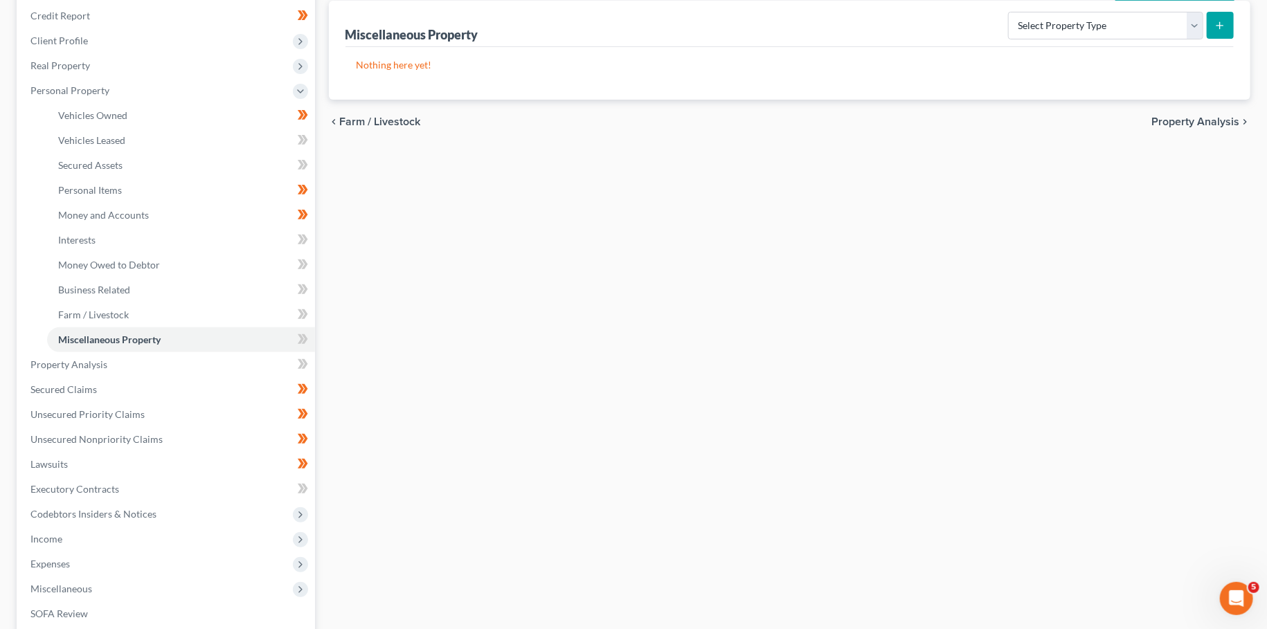
scroll to position [244, 0]
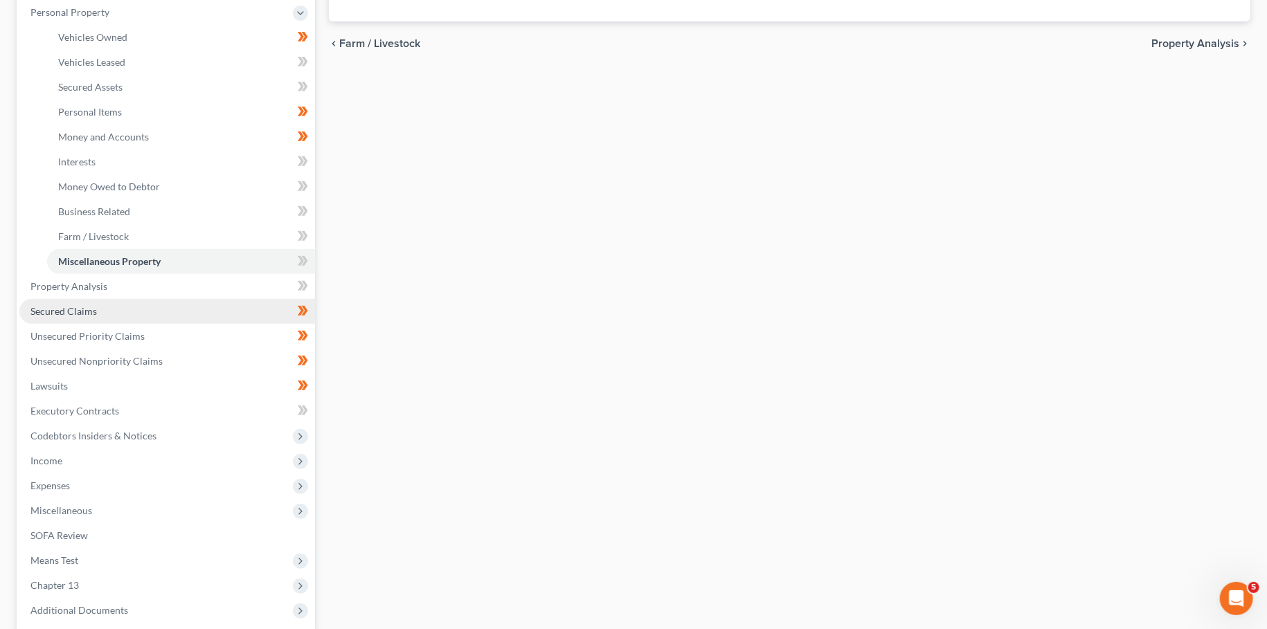
click at [110, 314] on link "Secured Claims" at bounding box center [167, 311] width 296 height 25
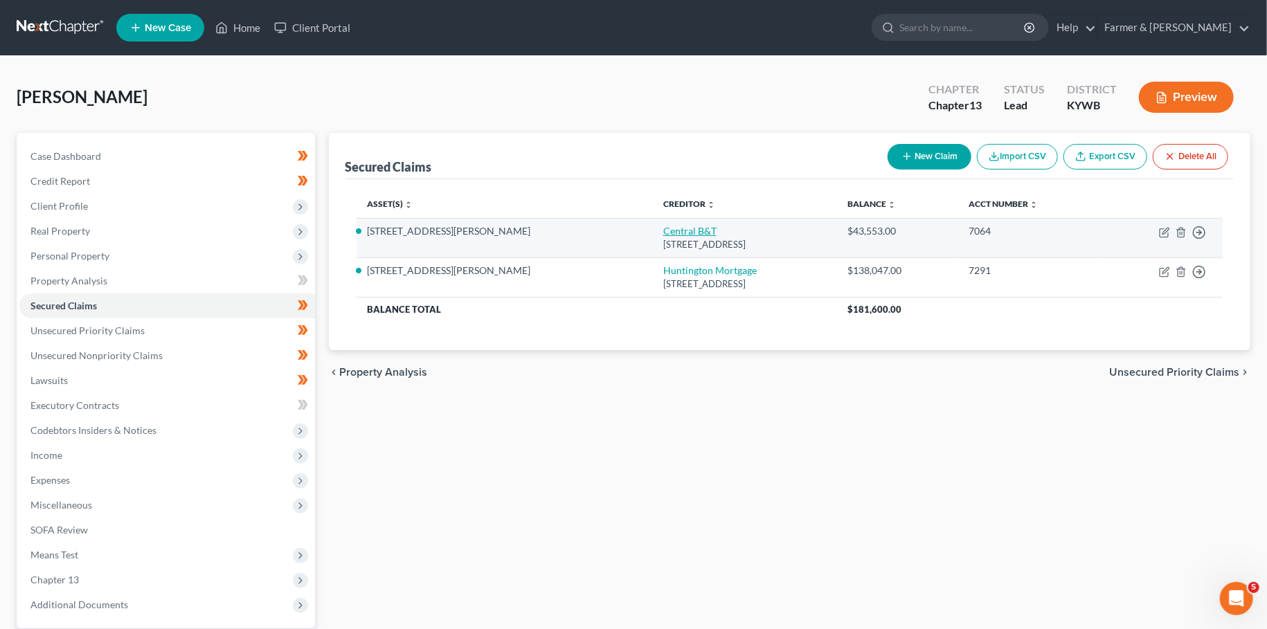
click at [663, 230] on link "Central B&T" at bounding box center [689, 231] width 53 height 12
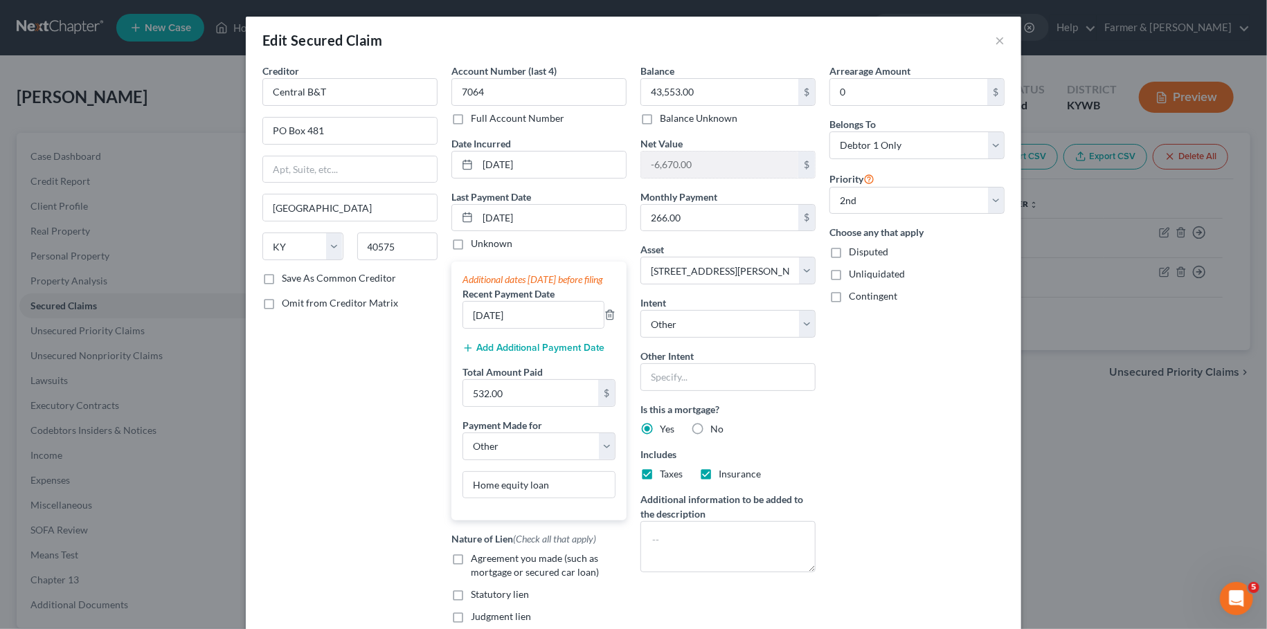
drag, startPoint x: 462, startPoint y: 564, endPoint x: 859, endPoint y: 386, distance: 435.7
click at [471, 565] on label "Agreement you made (such as mortgage or secured car loan)" at bounding box center [549, 566] width 156 height 28
click at [476, 561] on input "Agreement you made (such as mortgage or secured car loan)" at bounding box center [480, 556] width 9 height 9
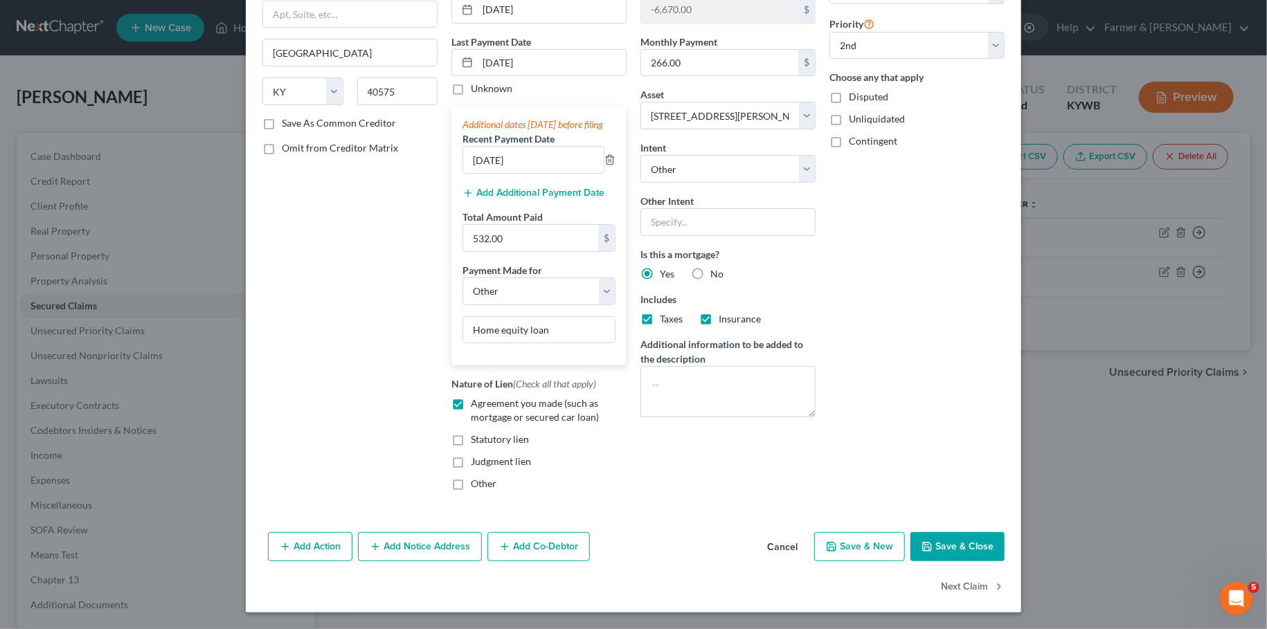
click at [944, 543] on button "Save & Close" at bounding box center [957, 546] width 94 height 29
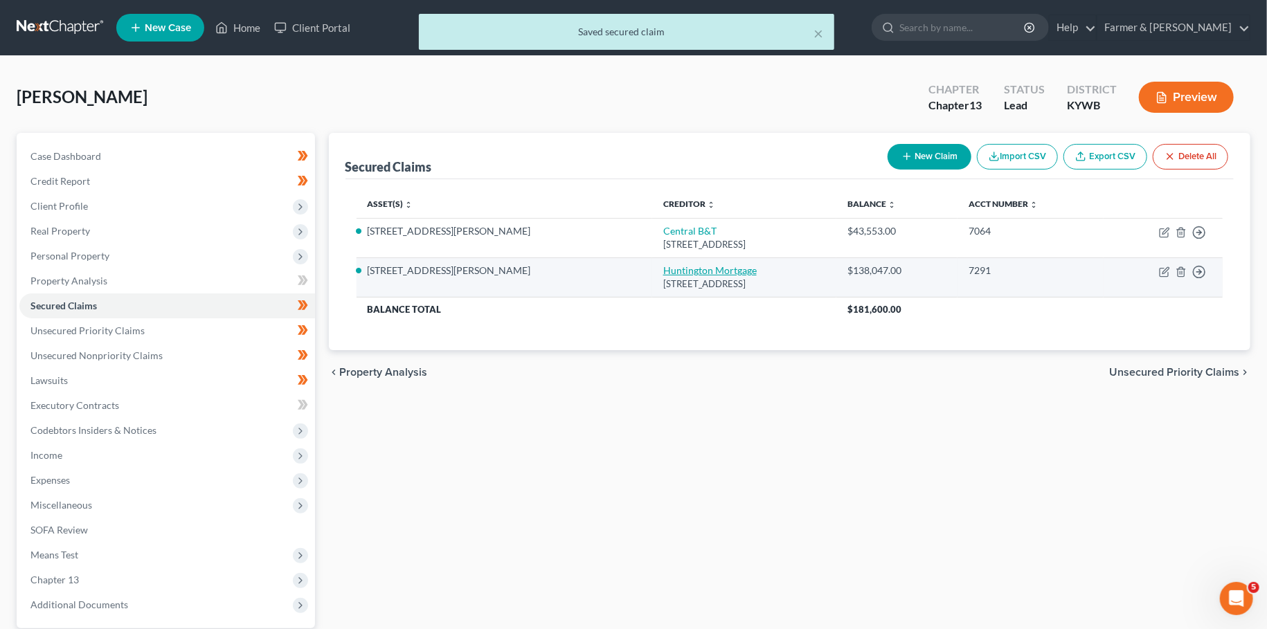
click at [663, 273] on link "Huntington Mortgage" at bounding box center [709, 270] width 93 height 12
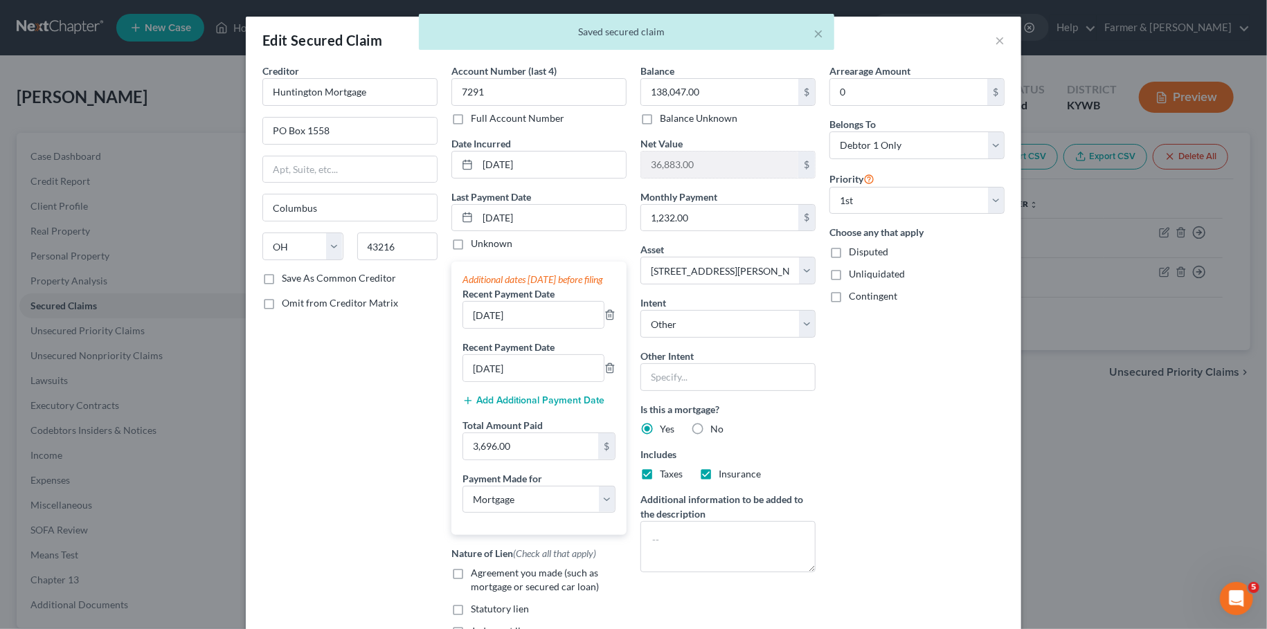
click at [471, 588] on label "Agreement you made (such as mortgage or secured car loan)" at bounding box center [549, 580] width 156 height 28
click at [476, 575] on input "Agreement you made (such as mortgage or secured car loan)" at bounding box center [480, 570] width 9 height 9
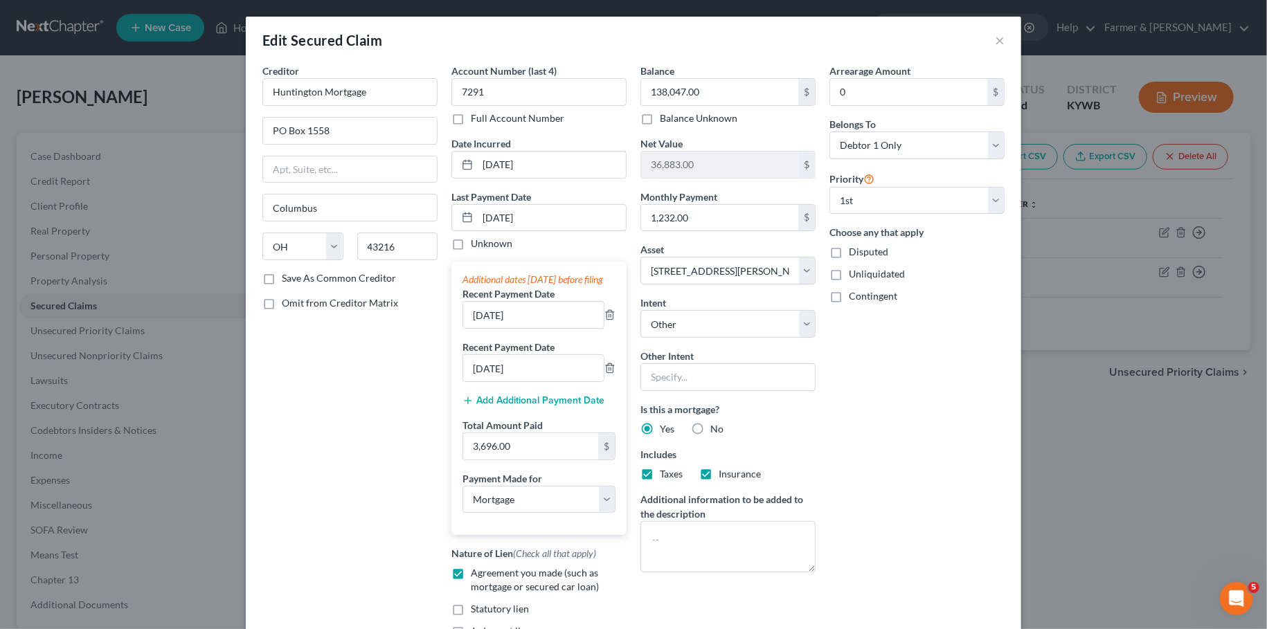
scroll to position [181, 0]
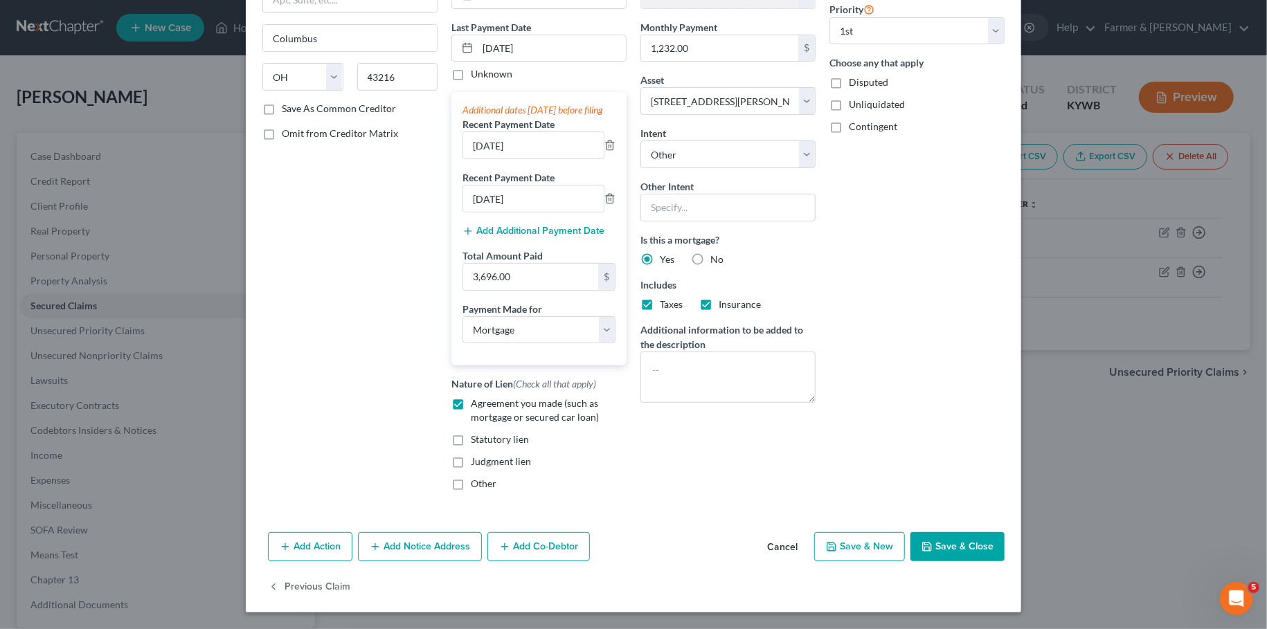
click at [965, 552] on button "Save & Close" at bounding box center [957, 546] width 94 height 29
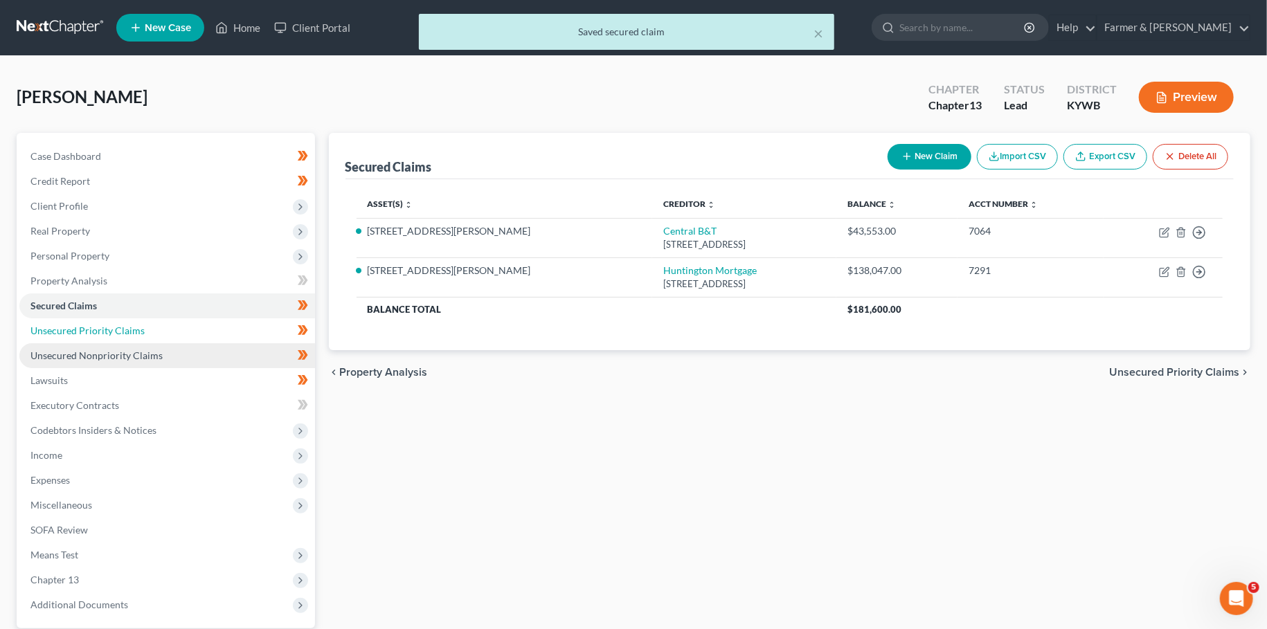
click at [139, 325] on span "Unsecured Priority Claims" at bounding box center [87, 331] width 114 height 12
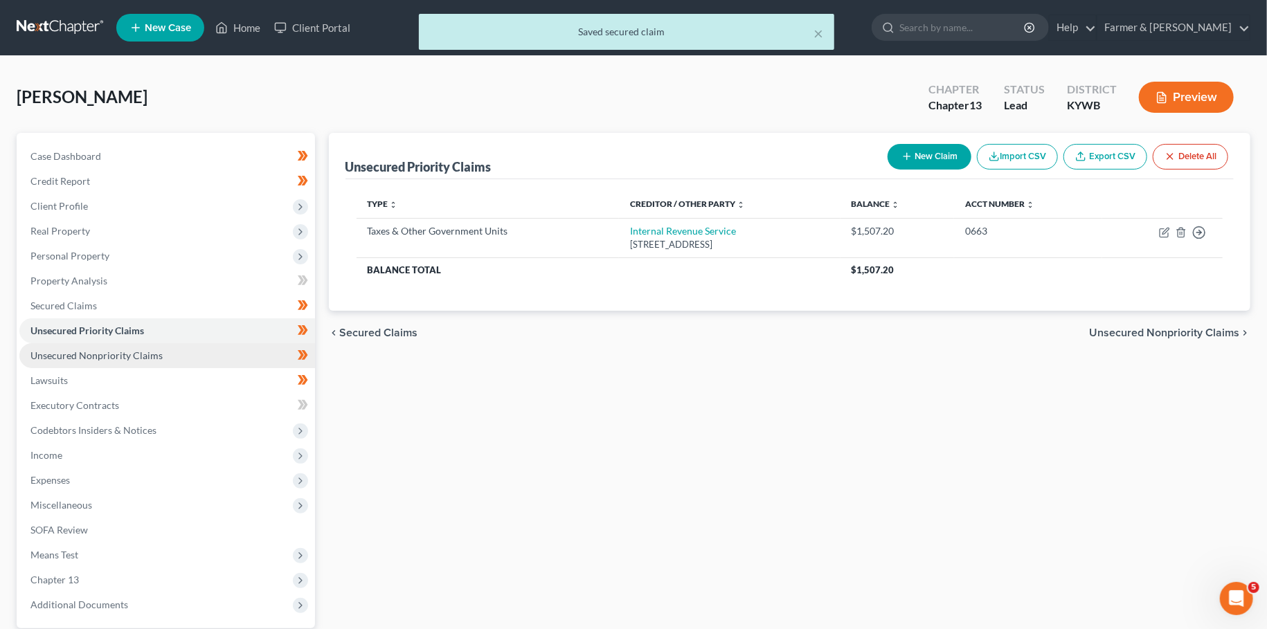
click at [127, 351] on span "Unsecured Nonpriority Claims" at bounding box center [96, 356] width 132 height 12
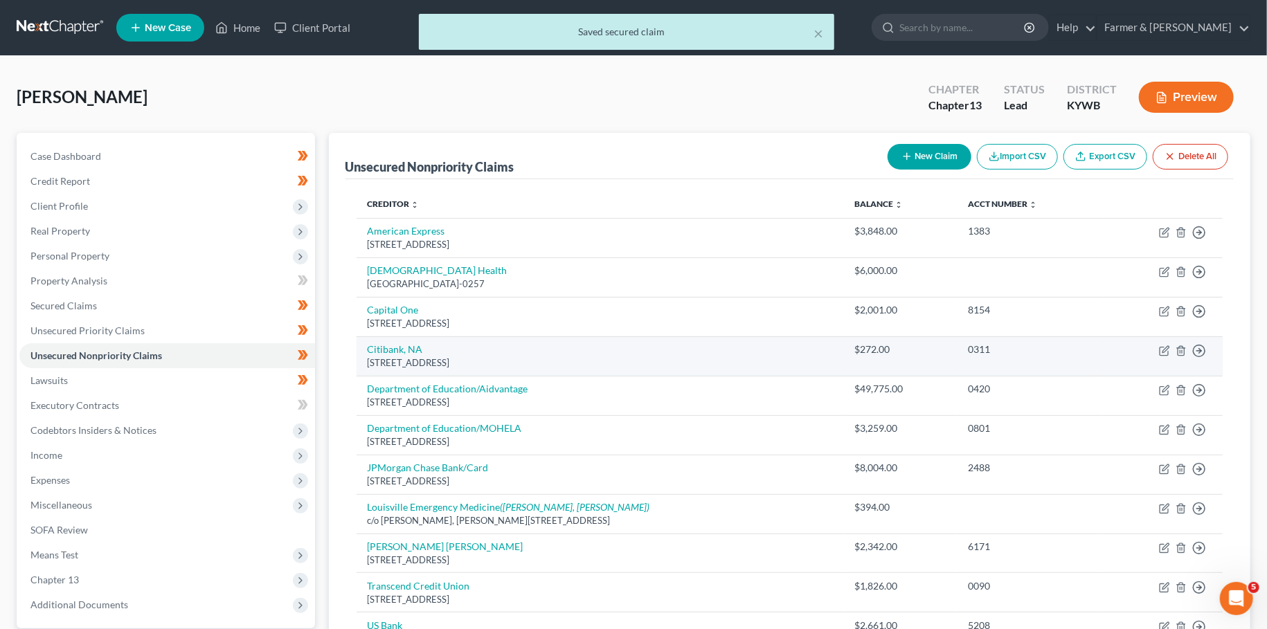
scroll to position [122, 0]
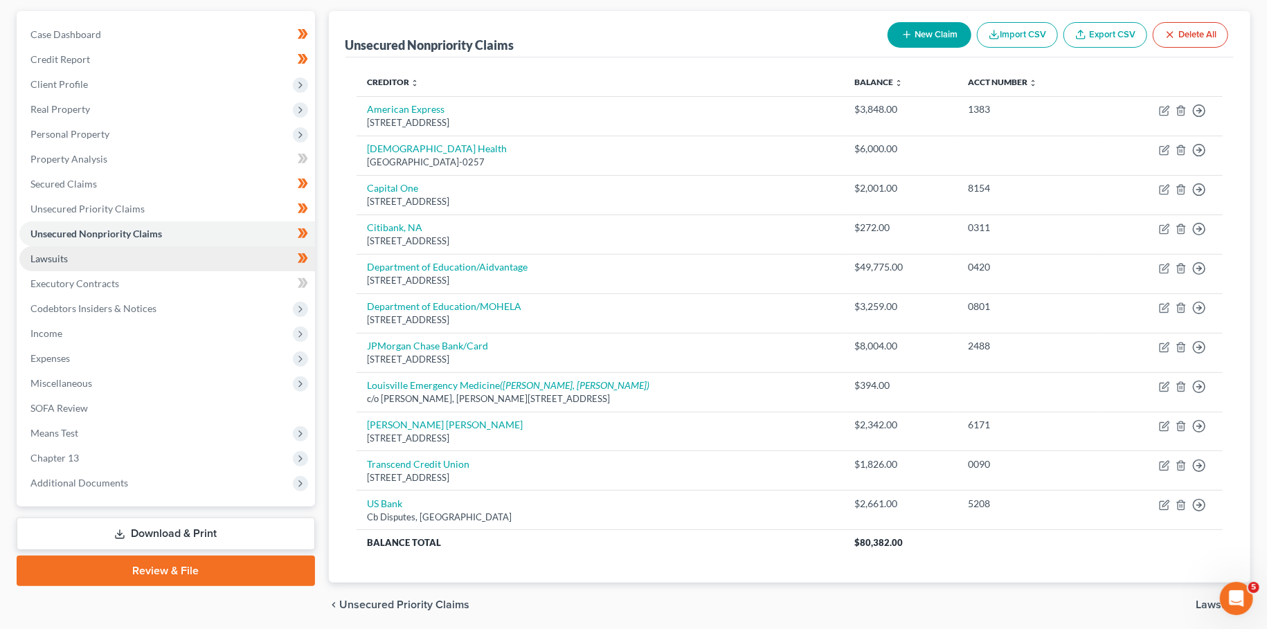
click at [150, 260] on link "Lawsuits" at bounding box center [167, 258] width 296 height 25
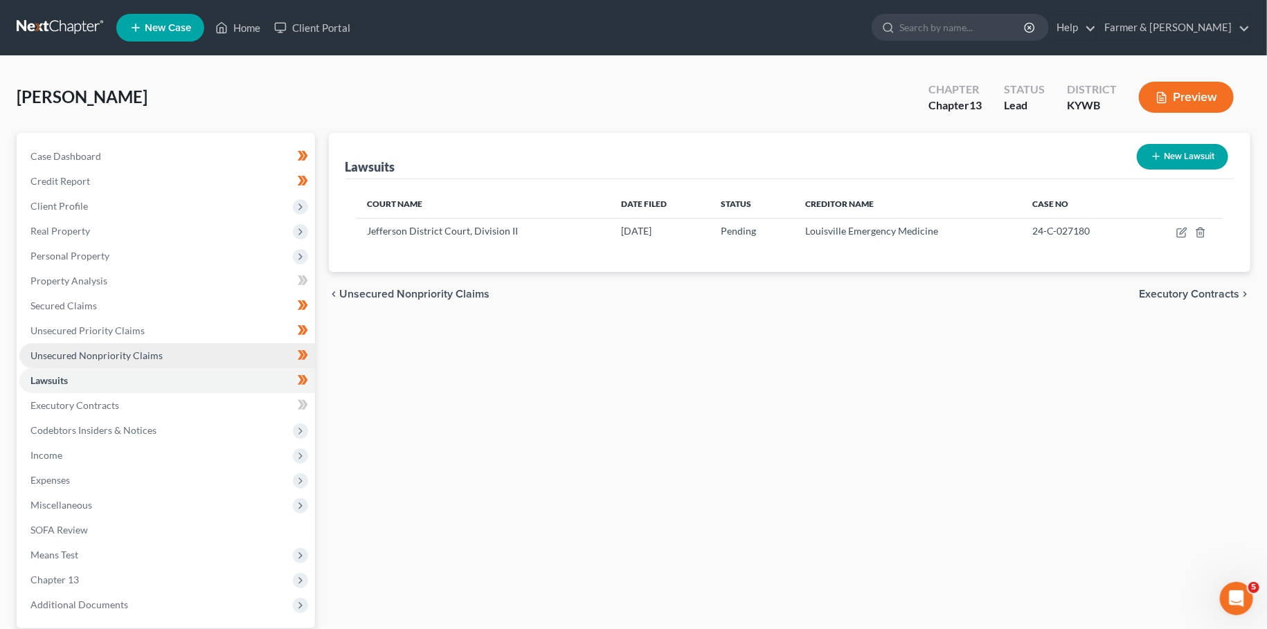
click at [129, 357] on span "Unsecured Nonpriority Claims" at bounding box center [96, 356] width 132 height 12
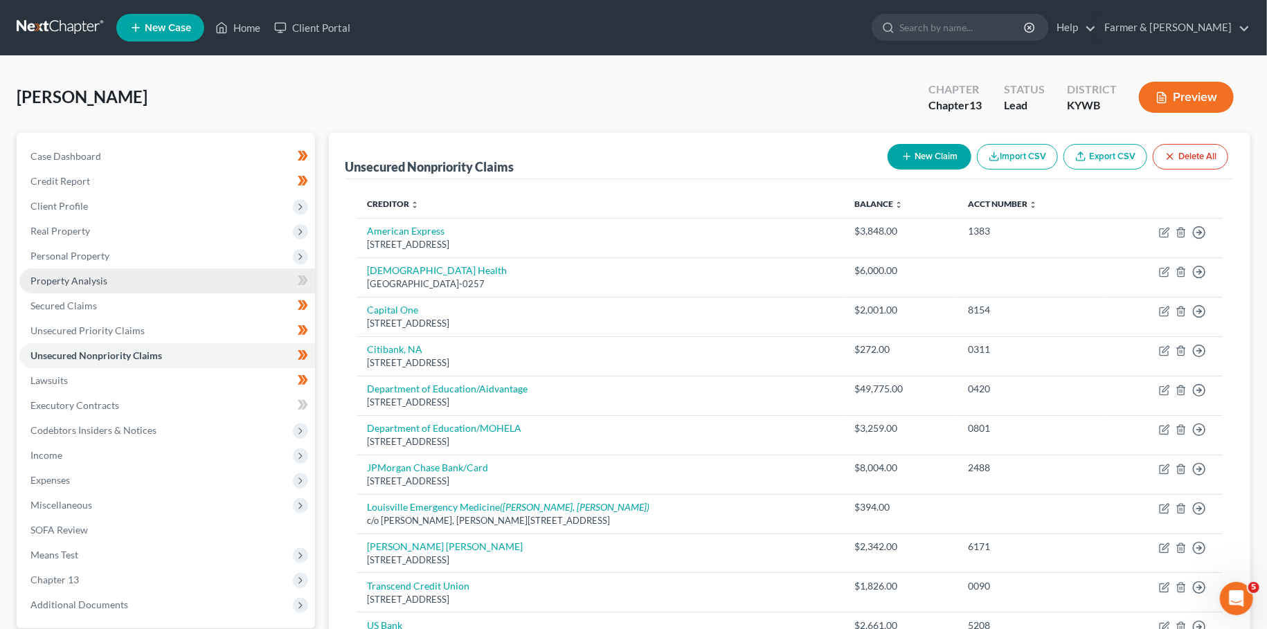
scroll to position [122, 0]
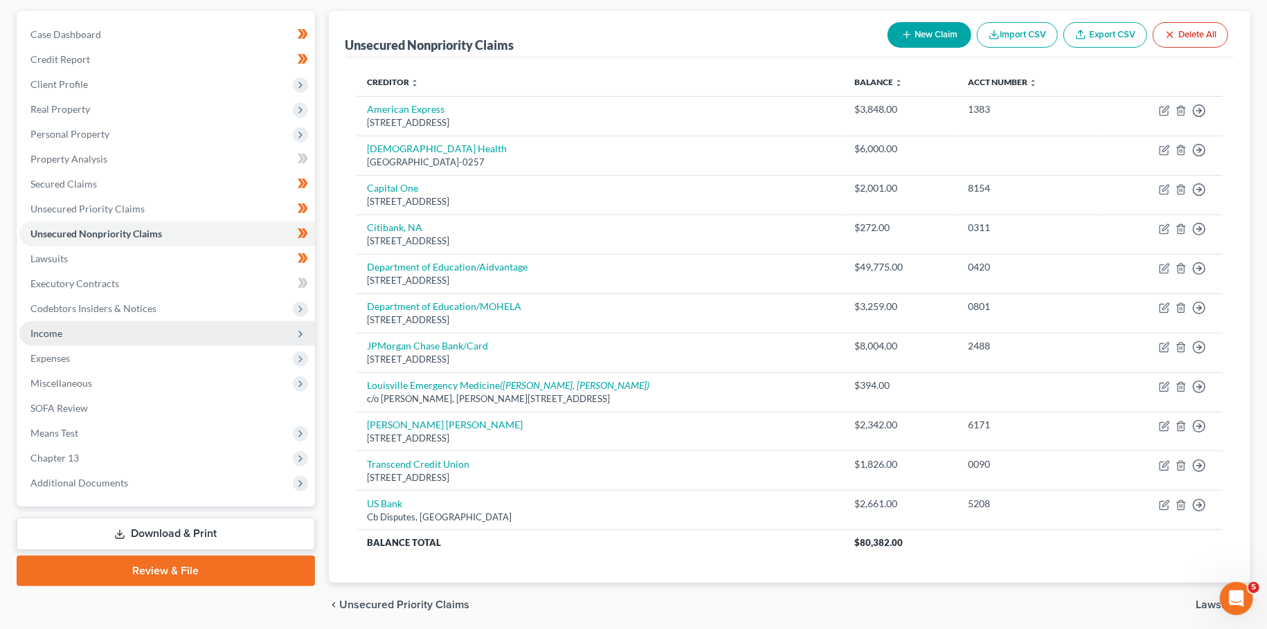
click at [109, 334] on span "Income" at bounding box center [167, 333] width 296 height 25
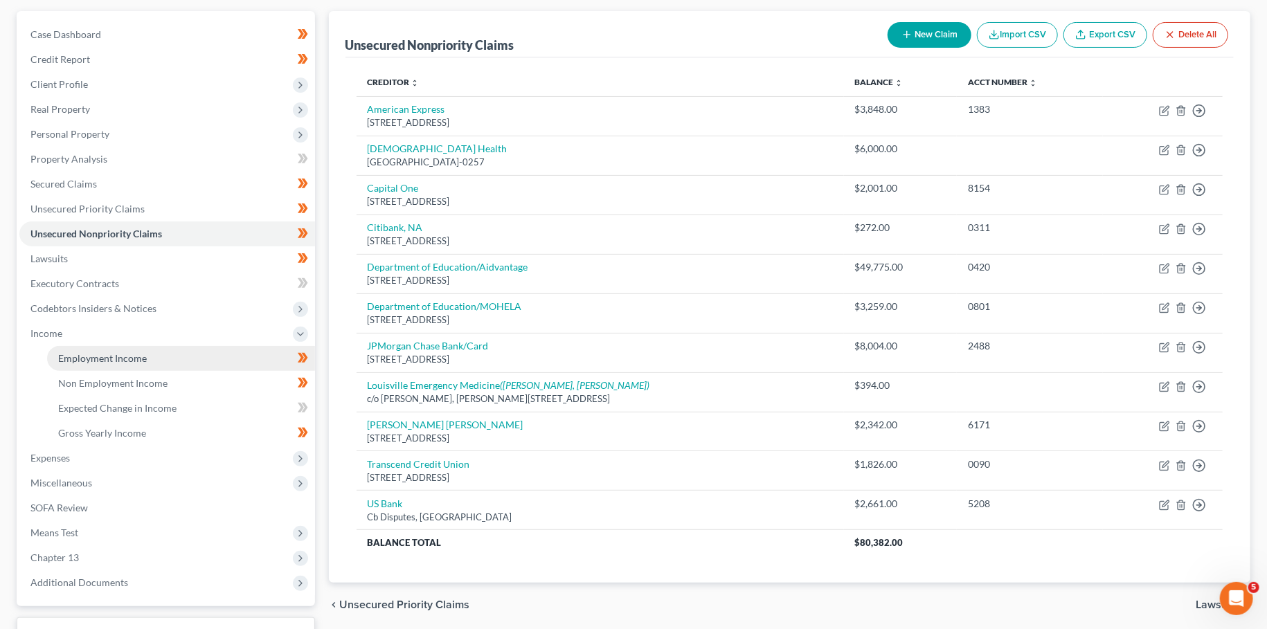
click at [109, 356] on span "Employment Income" at bounding box center [102, 358] width 89 height 12
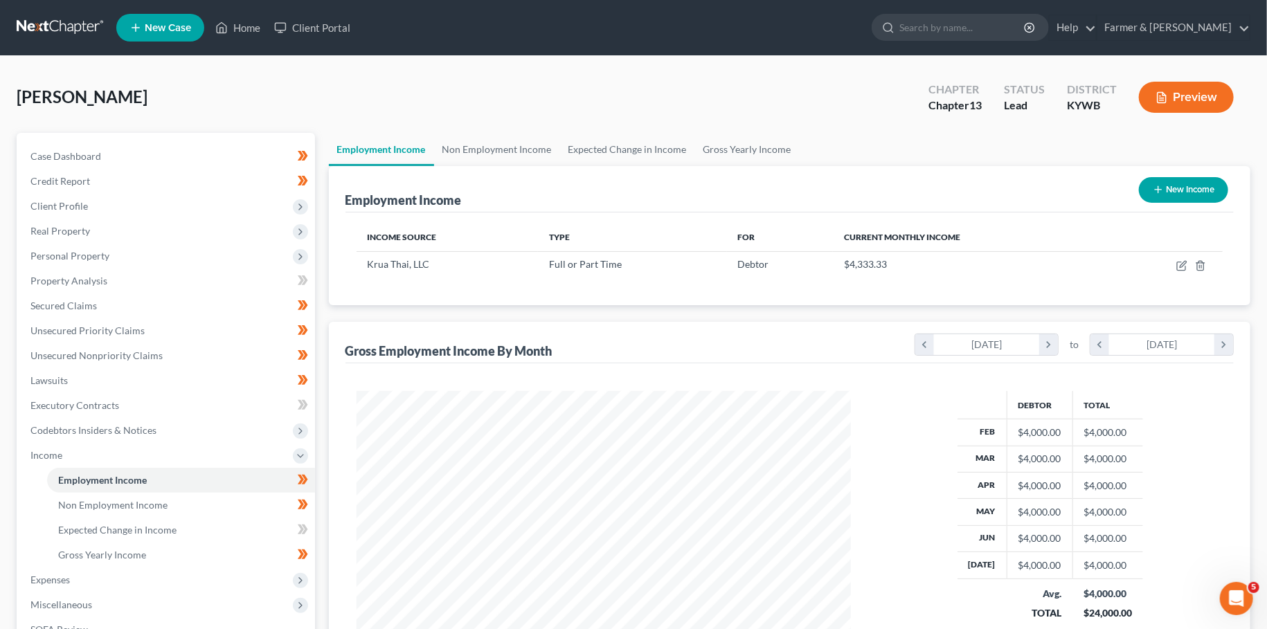
scroll to position [247, 521]
click at [1179, 266] on icon "button" at bounding box center [1181, 265] width 11 height 11
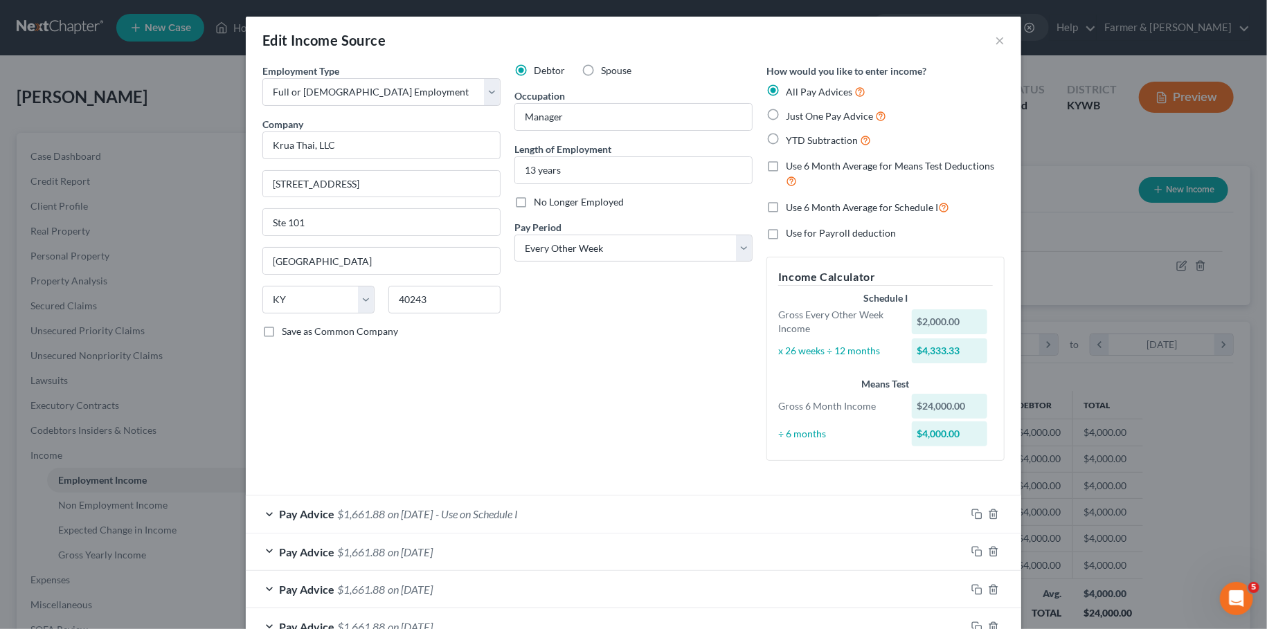
click at [563, 517] on div "Pay Advice $1,661.88 on 07/18/2025 - Use on Schedule I" at bounding box center [606, 514] width 720 height 37
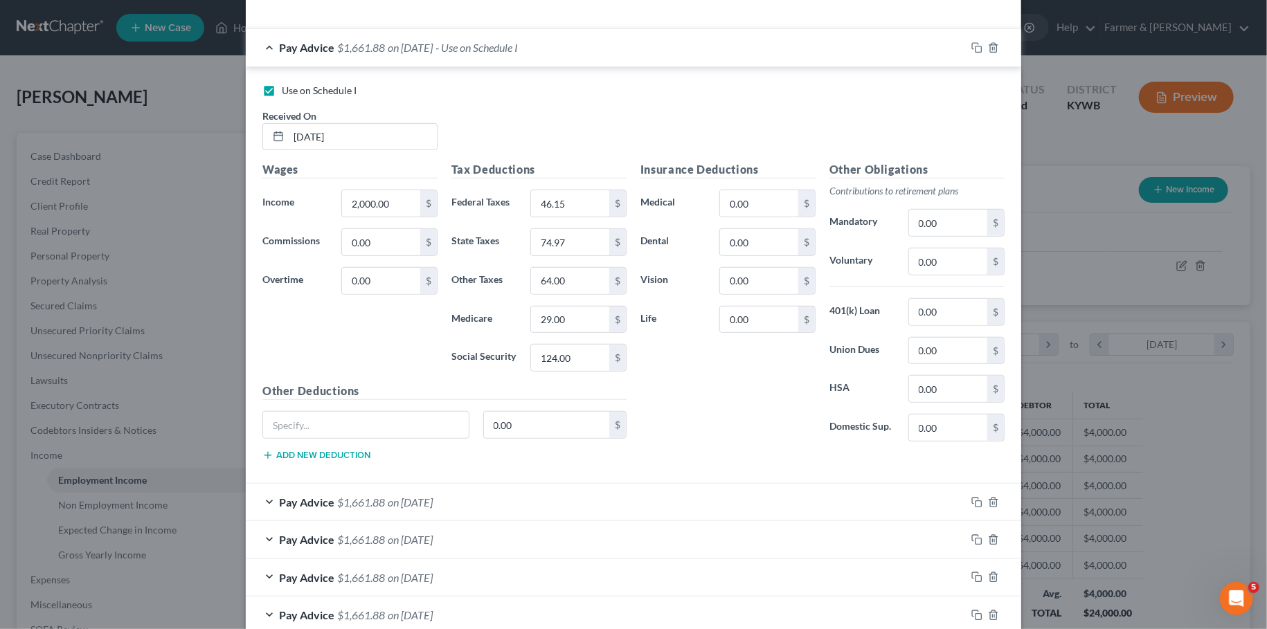
scroll to position [917, 0]
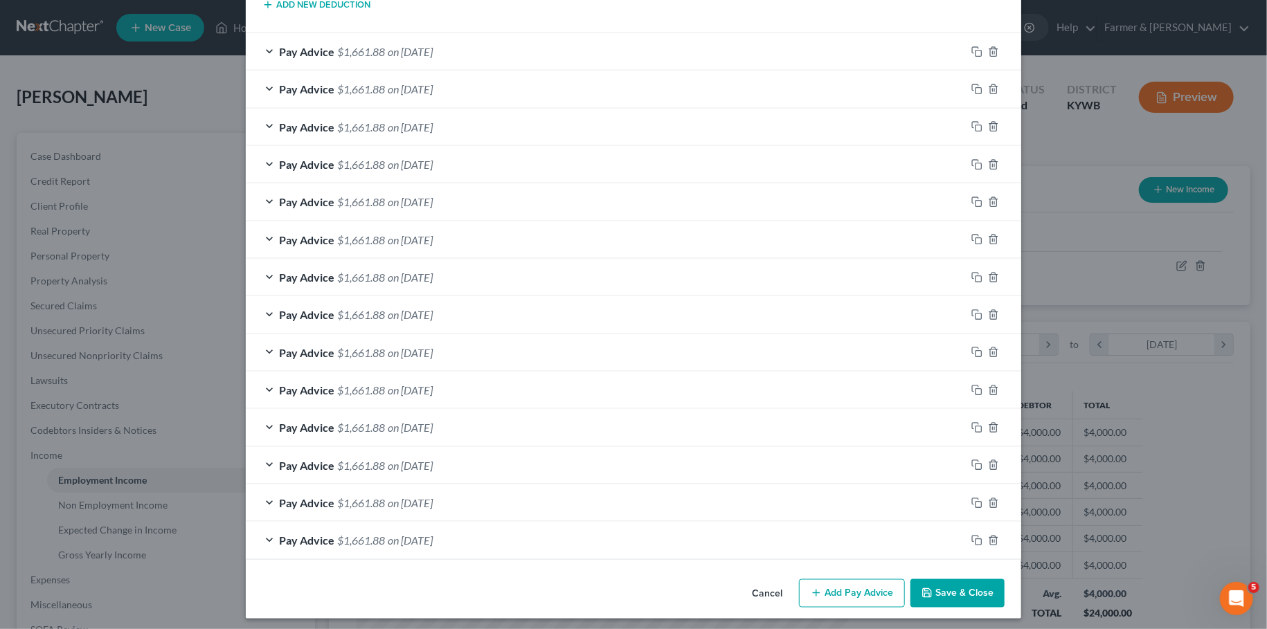
click at [947, 579] on button "Save & Close" at bounding box center [957, 593] width 94 height 29
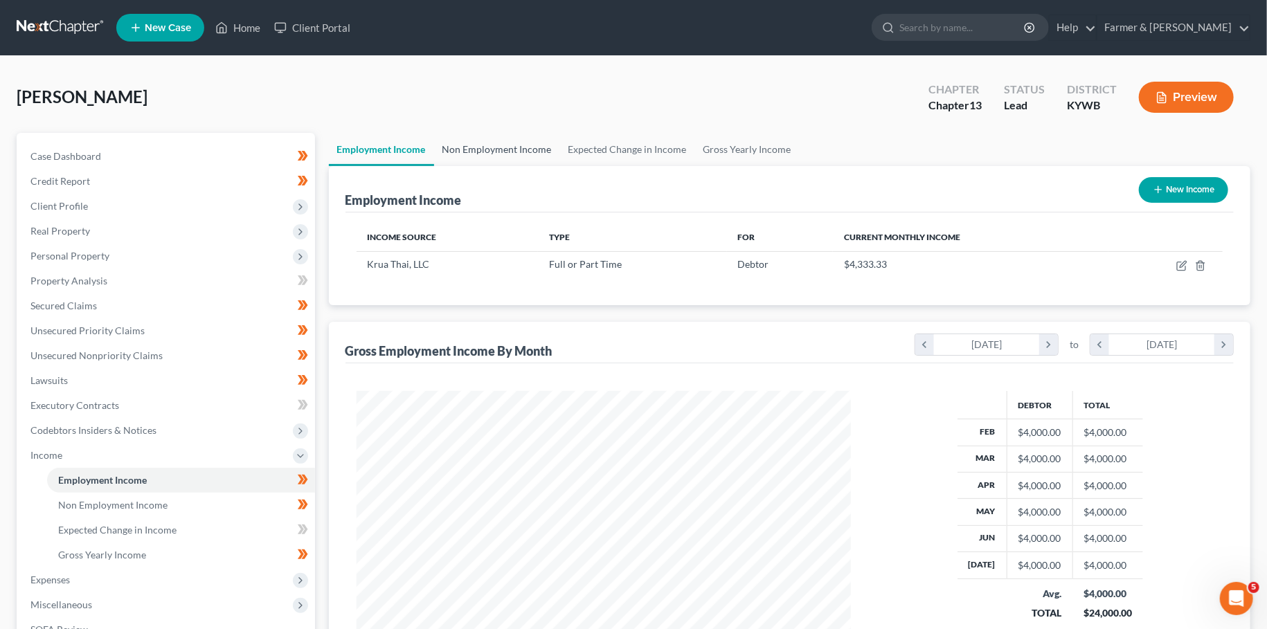
click at [501, 147] on link "Non Employment Income" at bounding box center [497, 149] width 126 height 33
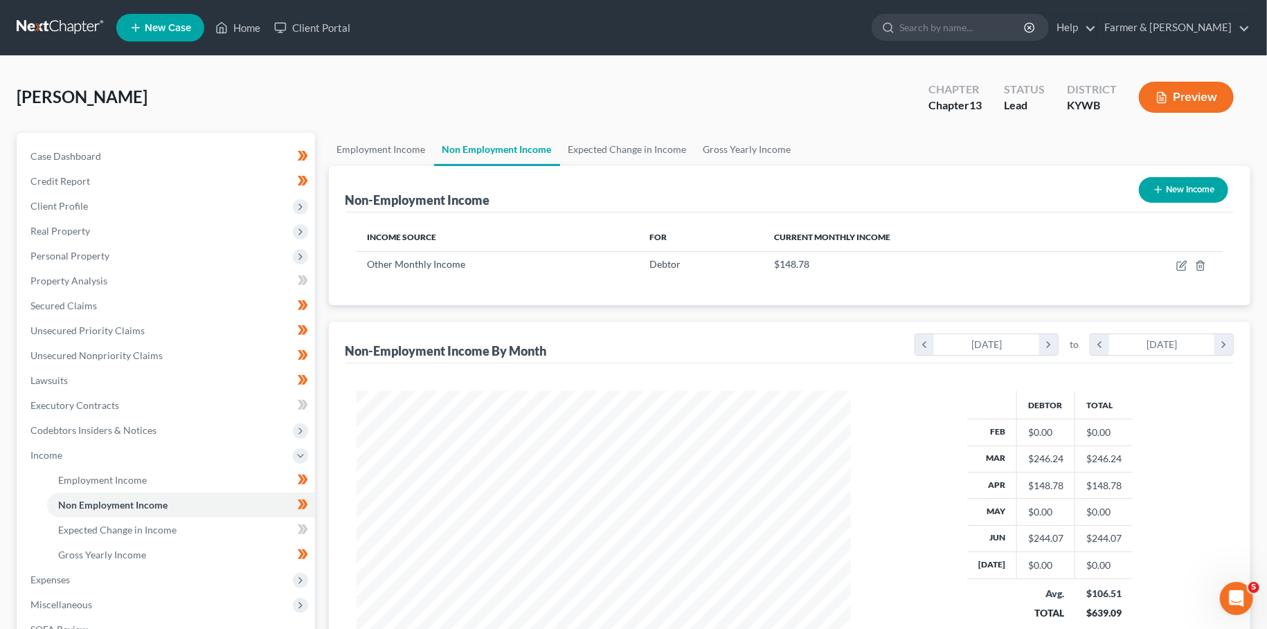
scroll to position [247, 521]
click at [1182, 264] on icon "button" at bounding box center [1181, 265] width 11 height 11
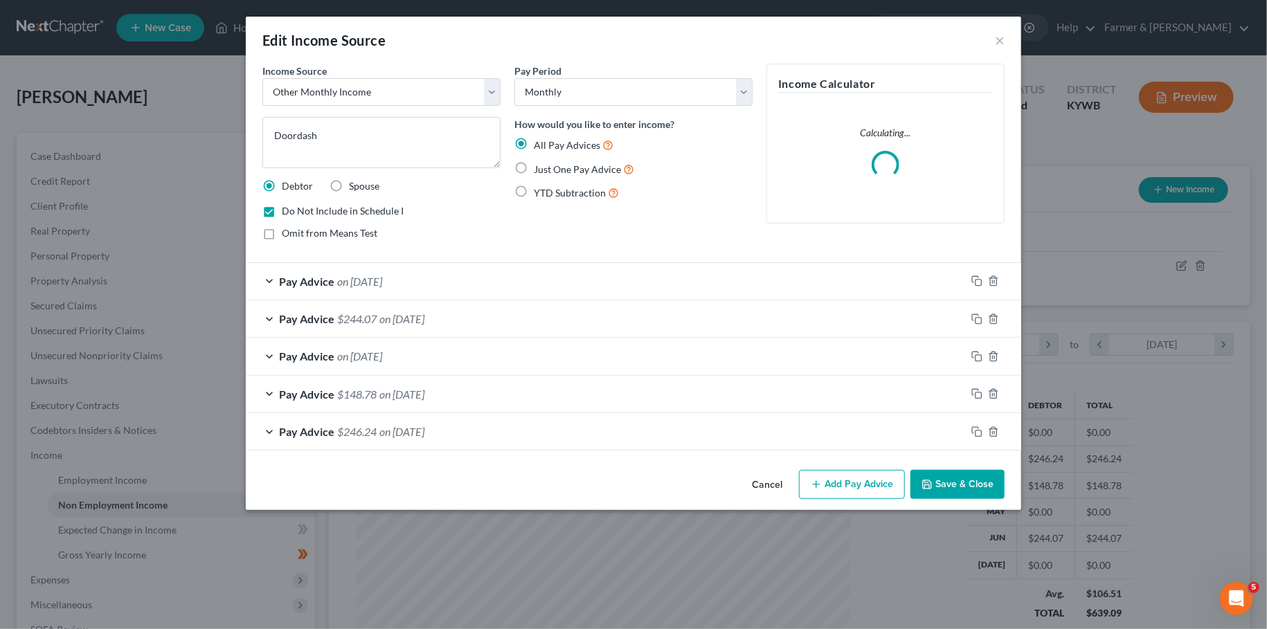
click at [915, 477] on button "Save & Close" at bounding box center [957, 484] width 94 height 29
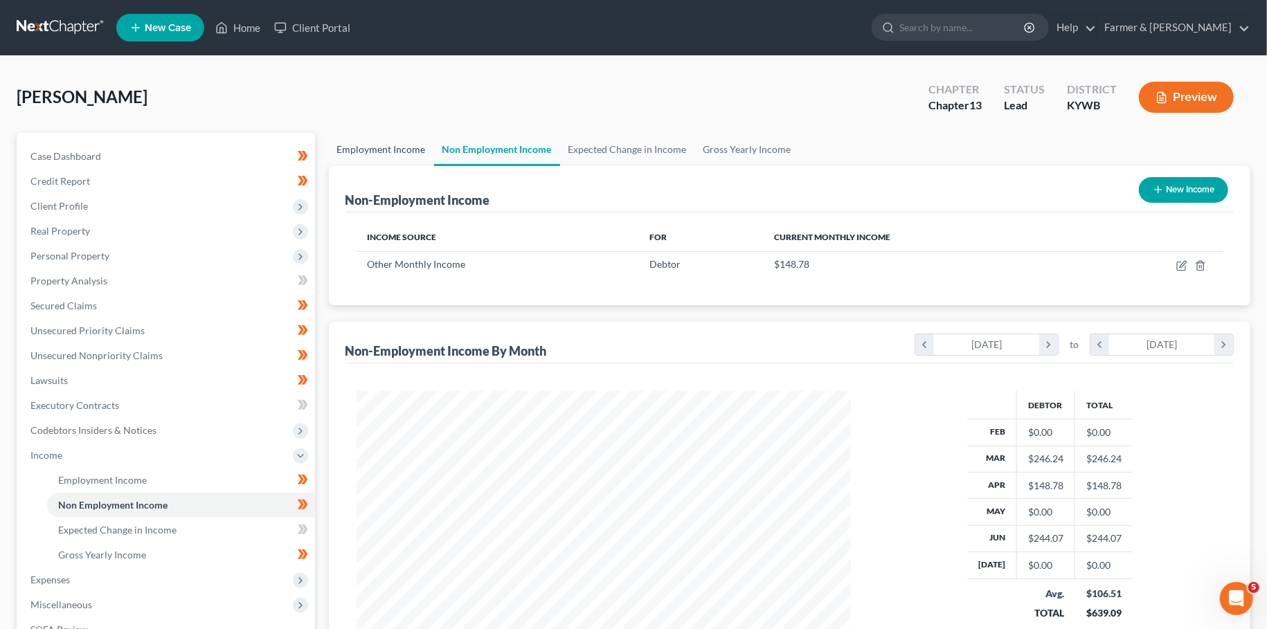
click at [389, 150] on link "Employment Income" at bounding box center [381, 149] width 105 height 33
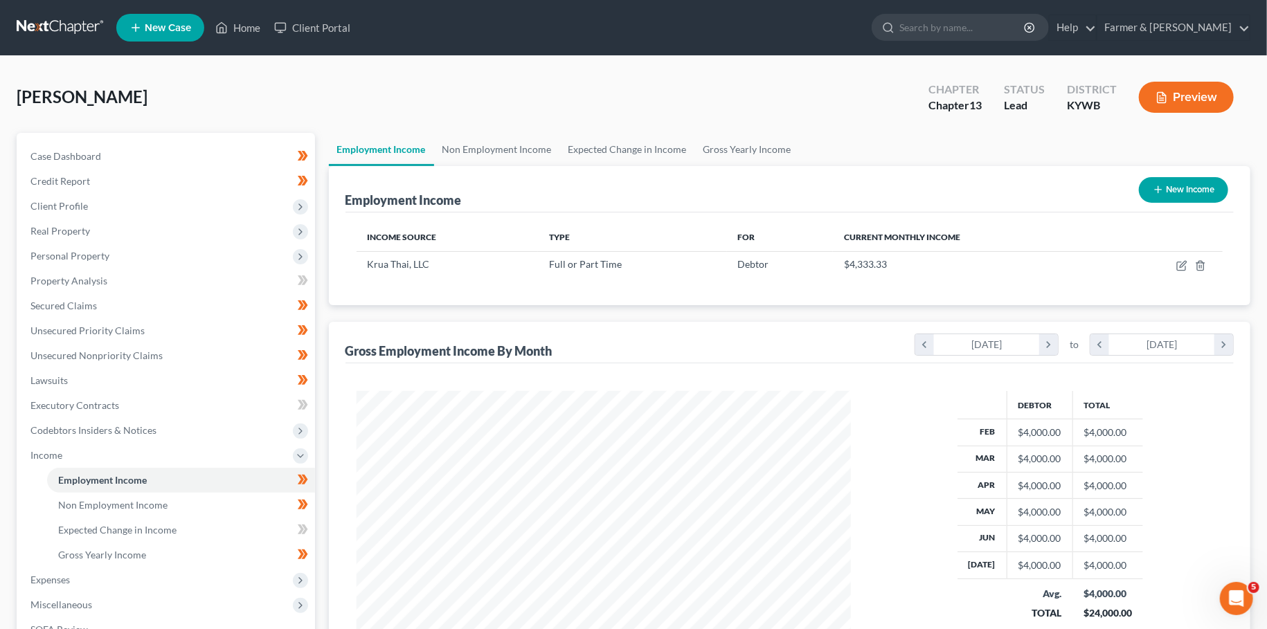
scroll to position [247, 521]
click at [1183, 262] on icon "button" at bounding box center [1183, 264] width 6 height 6
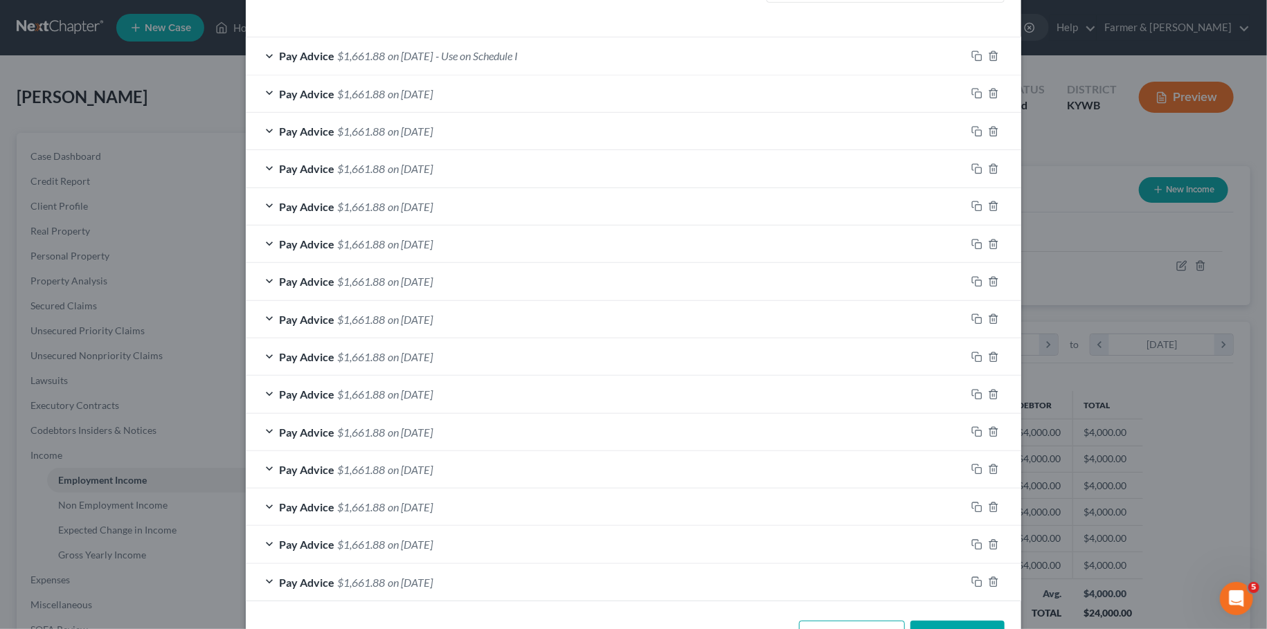
scroll to position [503, 0]
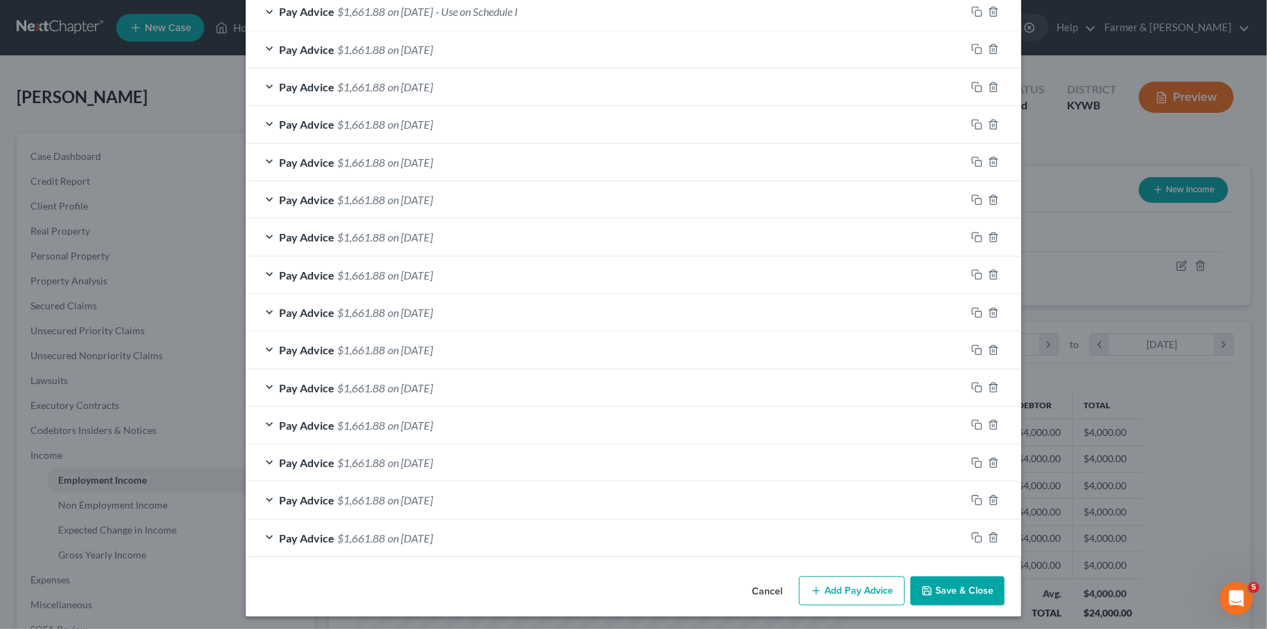
click at [972, 580] on button "Save & Close" at bounding box center [957, 591] width 94 height 29
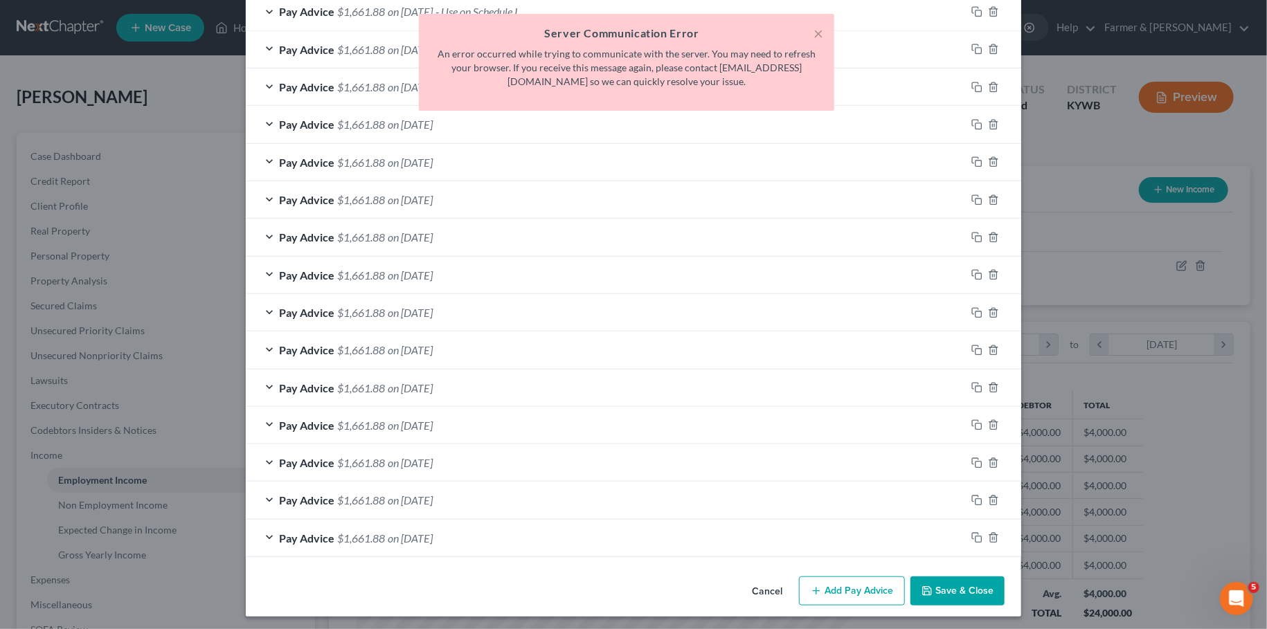
click at [939, 584] on button "Save & Close" at bounding box center [957, 591] width 94 height 29
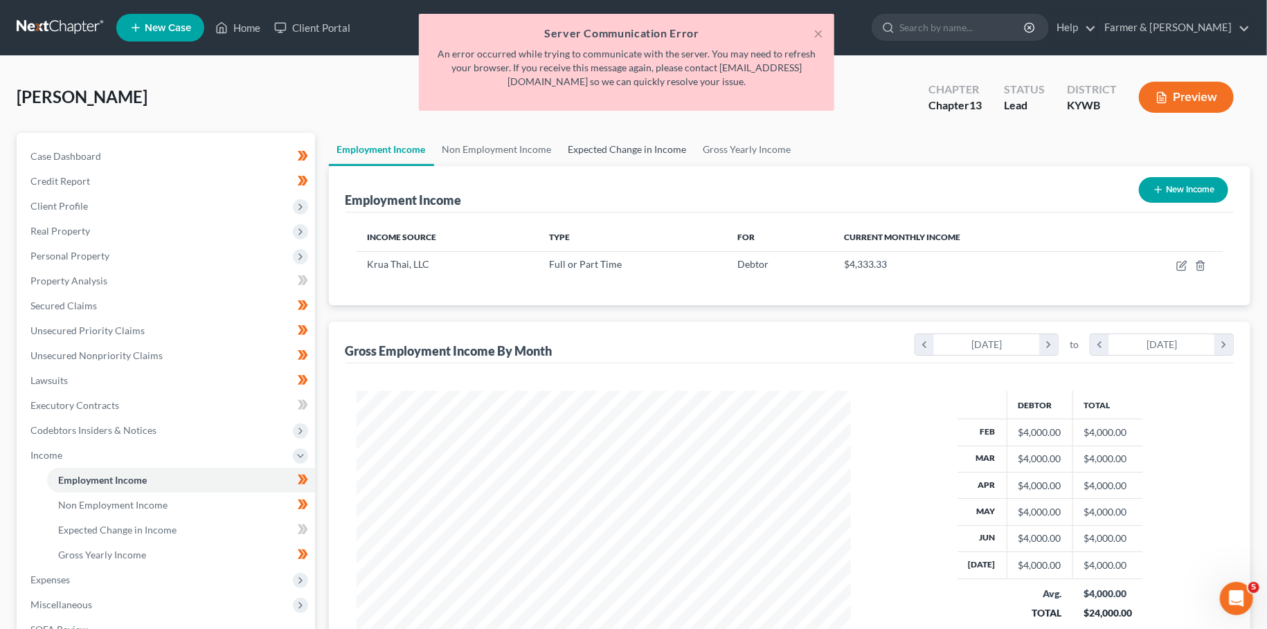
click at [623, 145] on link "Expected Change in Income" at bounding box center [627, 149] width 135 height 33
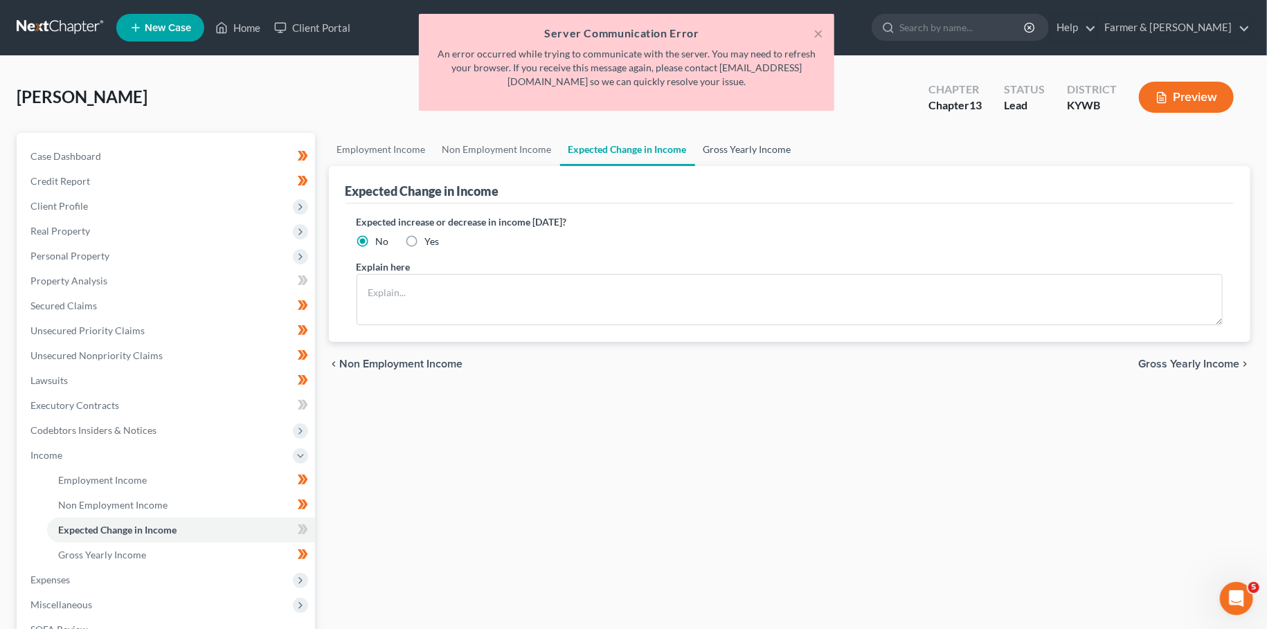
click at [738, 145] on link "Gross Yearly Income" at bounding box center [747, 149] width 105 height 33
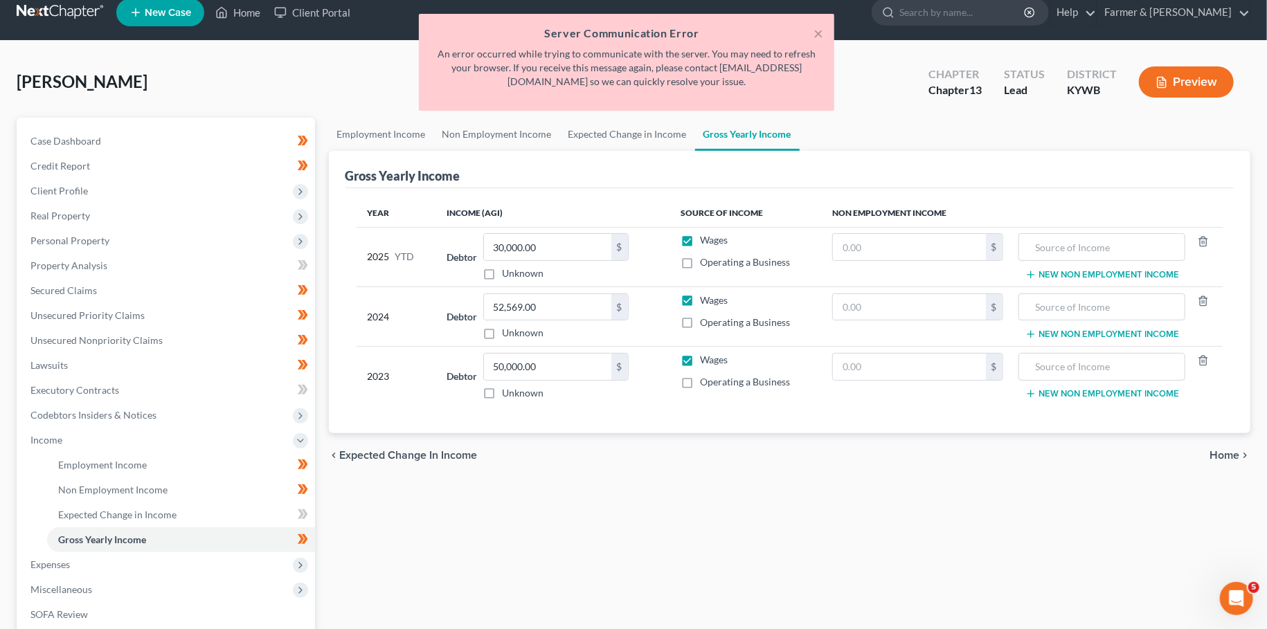
scroll to position [122, 0]
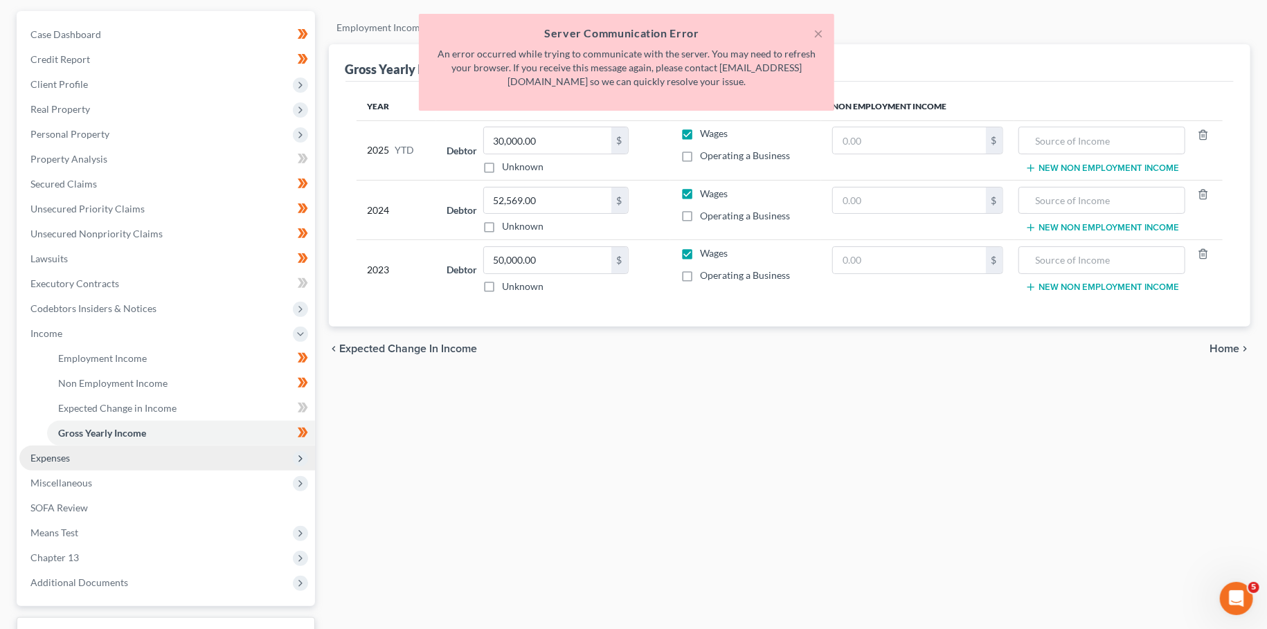
click at [61, 461] on span "Expenses" at bounding box center [49, 458] width 39 height 12
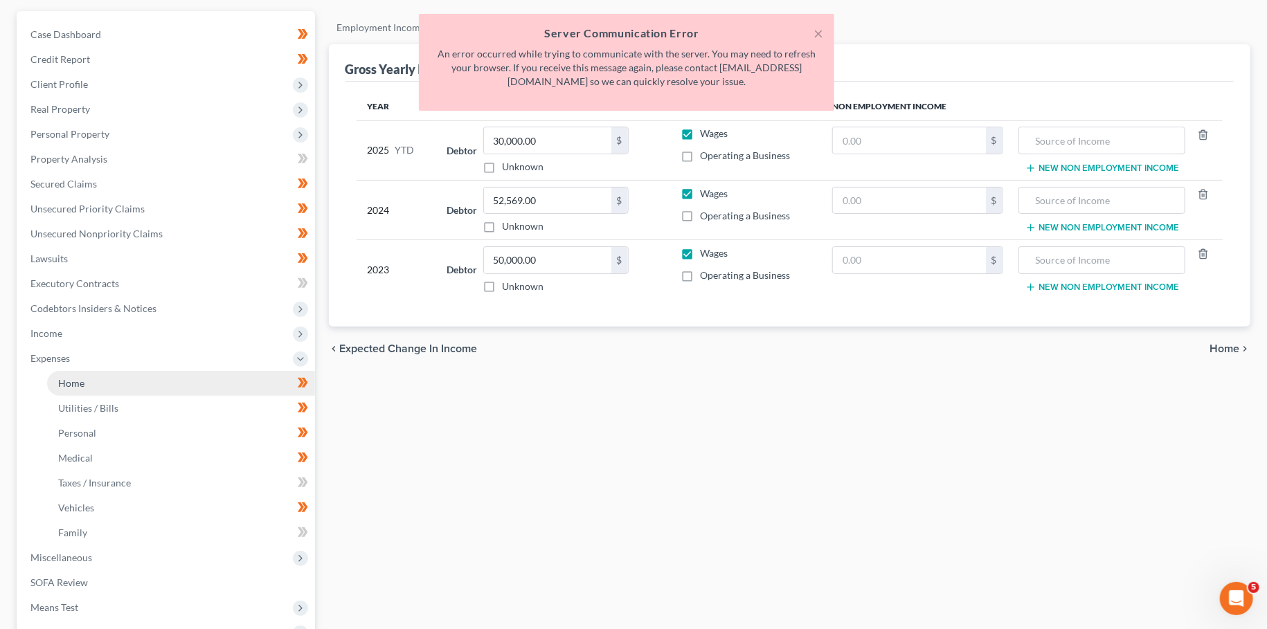
click at [91, 374] on link "Home" at bounding box center [181, 383] width 268 height 25
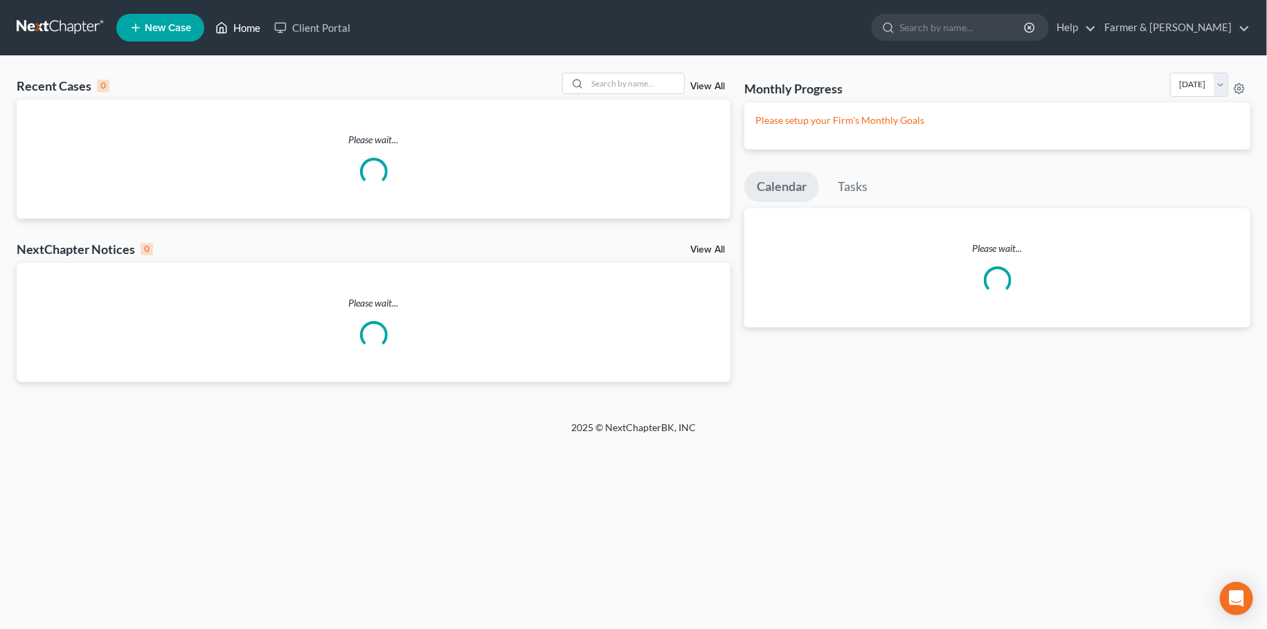
click at [243, 30] on link "Home" at bounding box center [237, 27] width 59 height 25
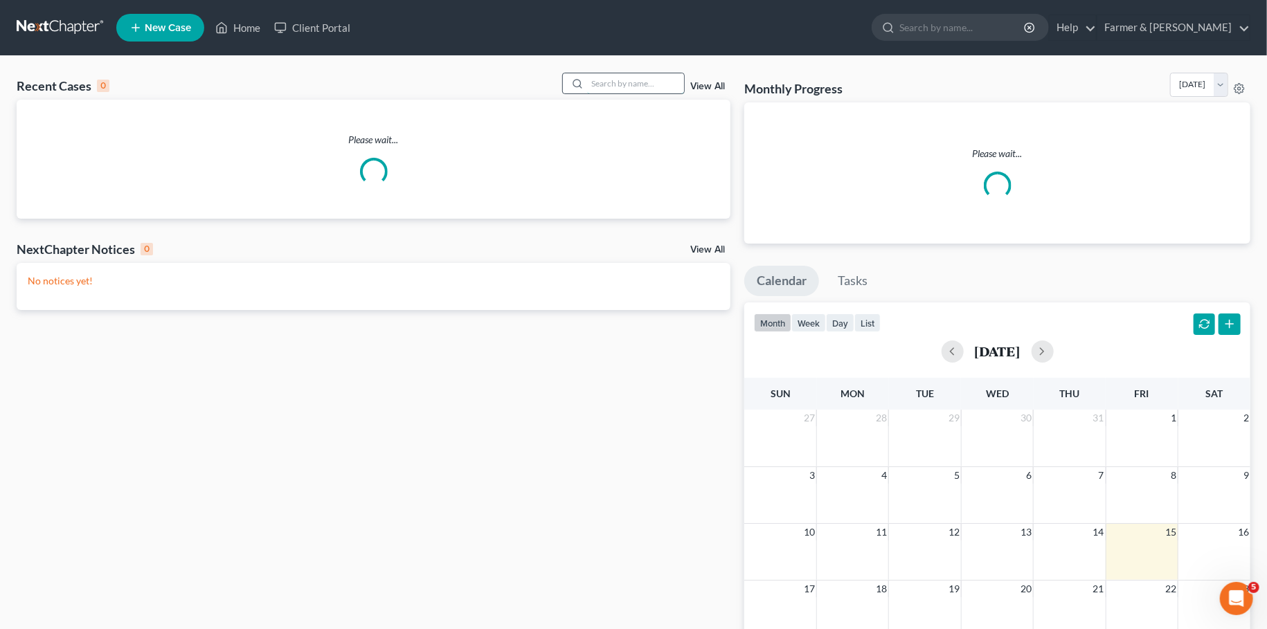
click at [609, 82] on input "search" at bounding box center [635, 83] width 97 height 20
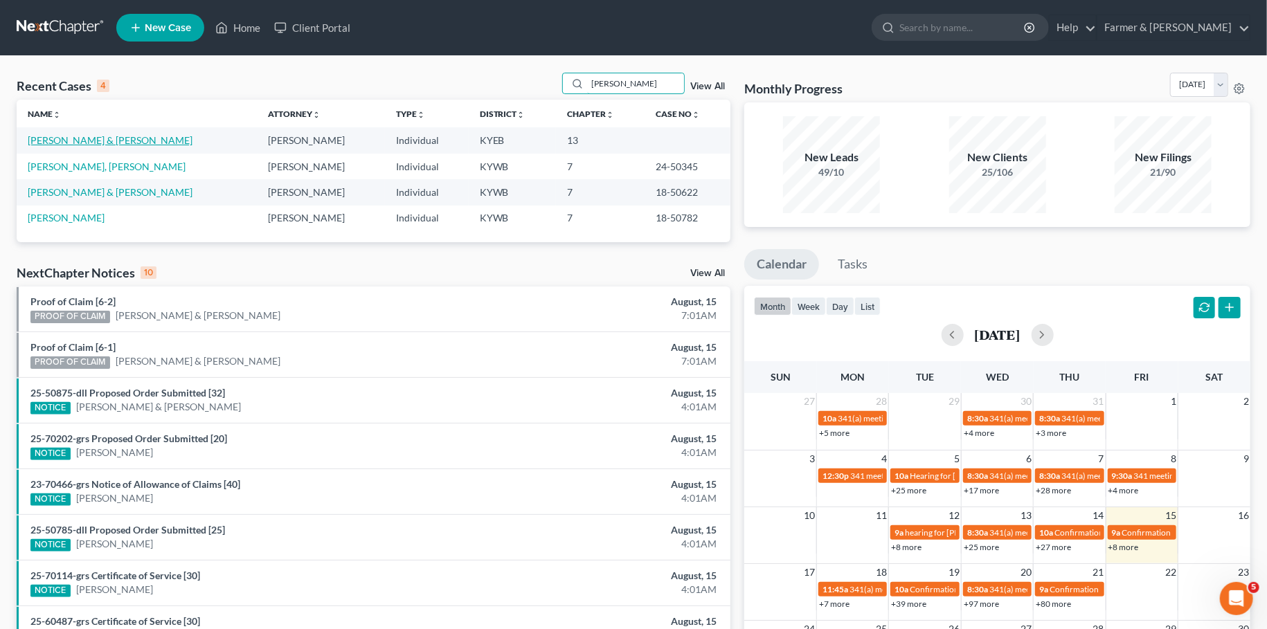
type input "hammond"
click at [96, 140] on link "[PERSON_NAME] & [PERSON_NAME]" at bounding box center [110, 140] width 165 height 12
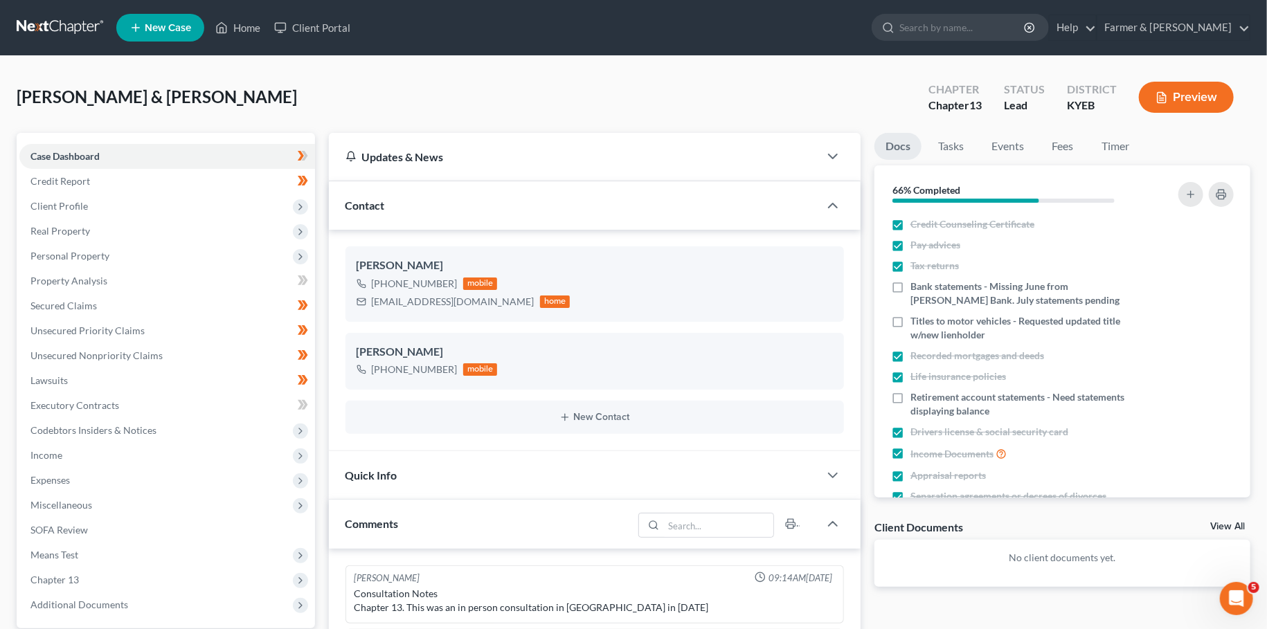
scroll to position [93, 0]
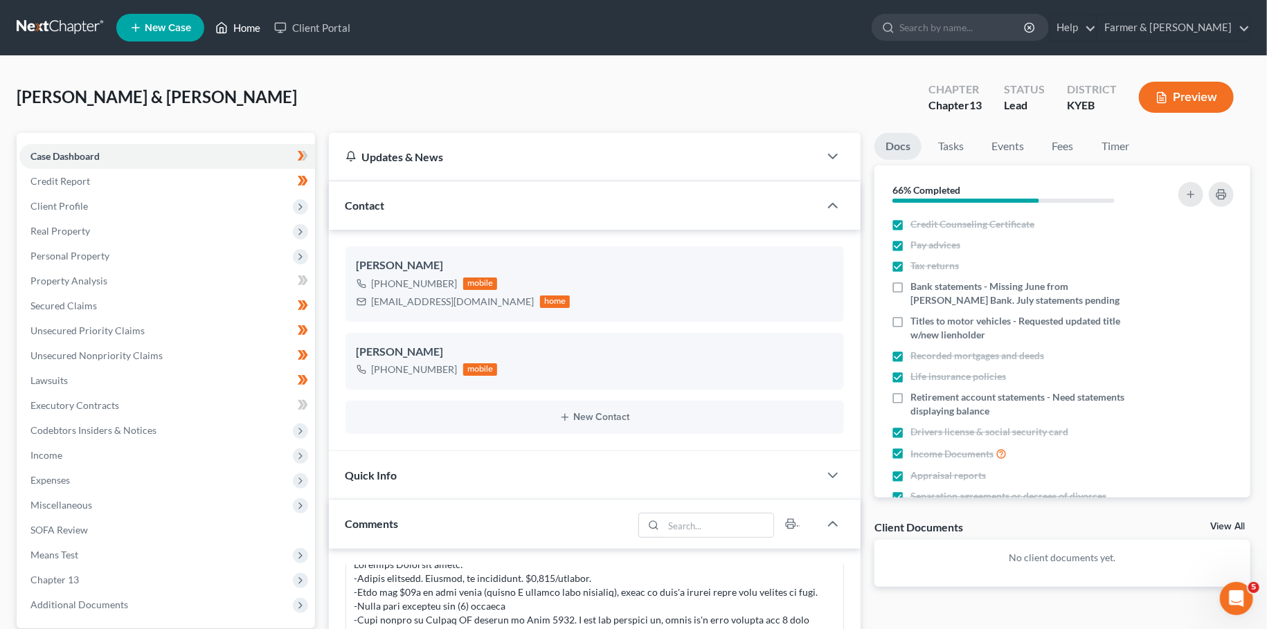
click at [233, 30] on link "Home" at bounding box center [237, 27] width 59 height 25
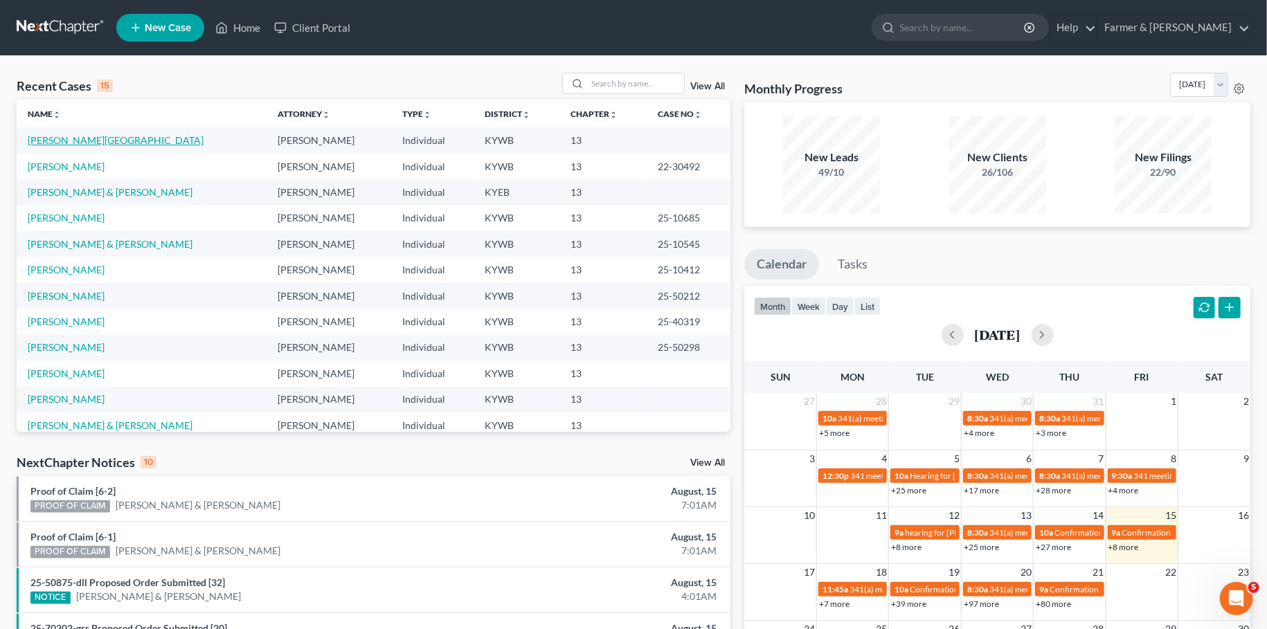
click at [58, 144] on link "[PERSON_NAME][GEOGRAPHIC_DATA]" at bounding box center [116, 140] width 176 height 12
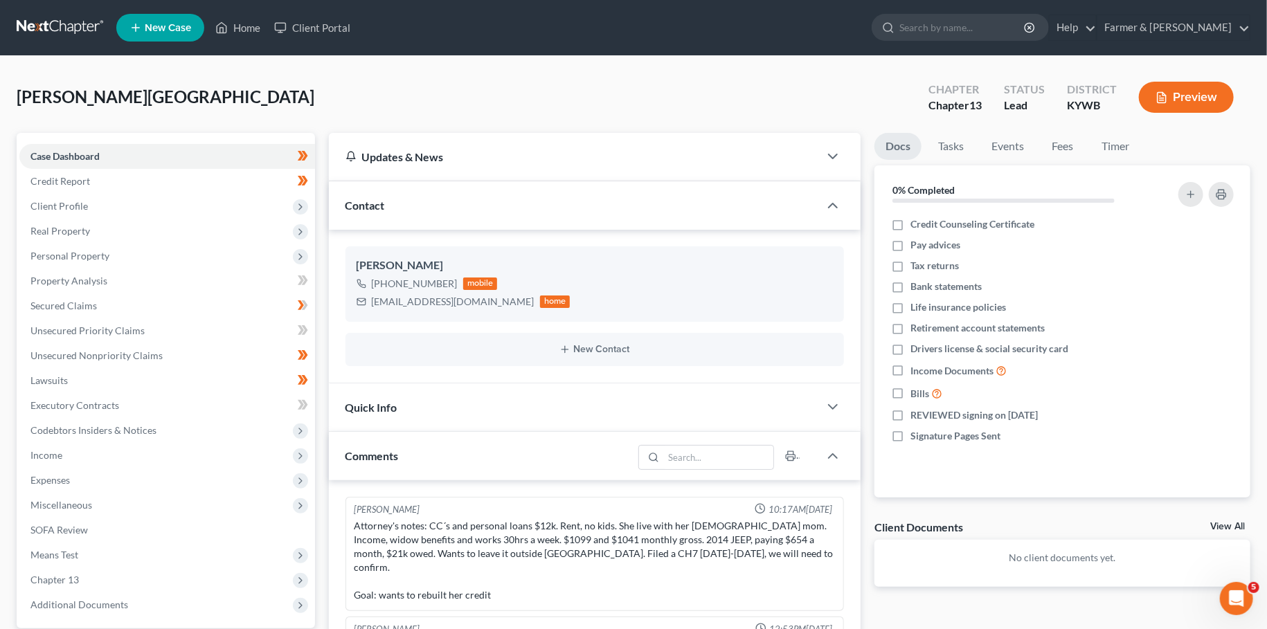
scroll to position [226, 0]
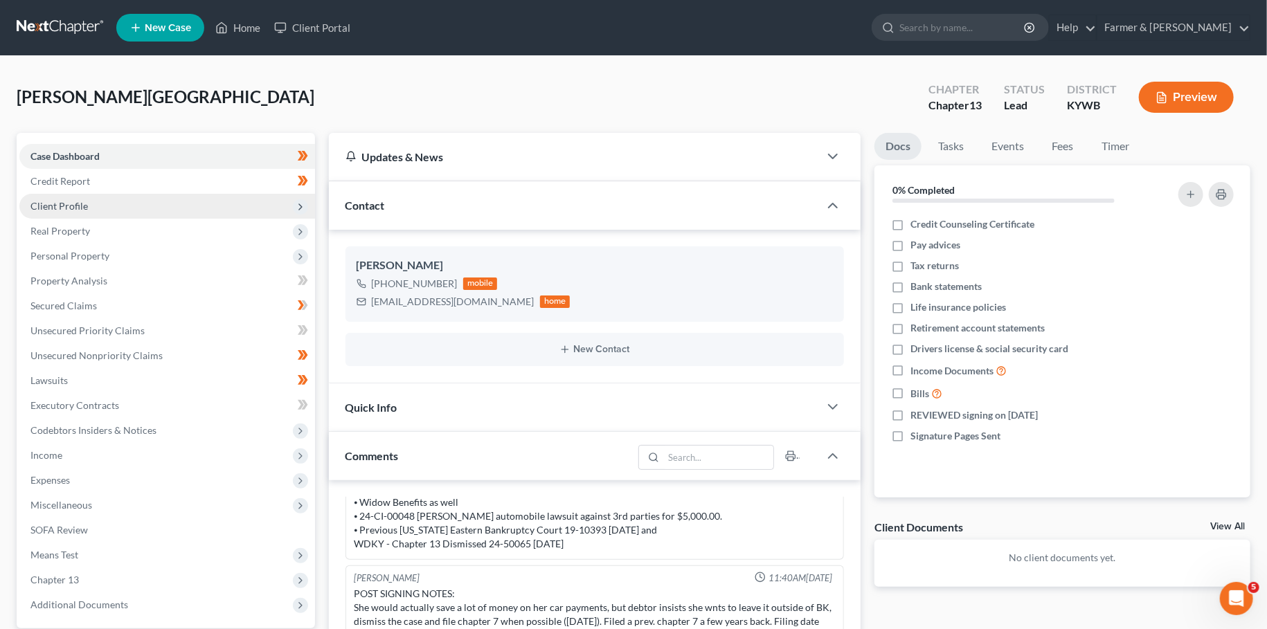
click at [123, 201] on span "Client Profile" at bounding box center [167, 206] width 296 height 25
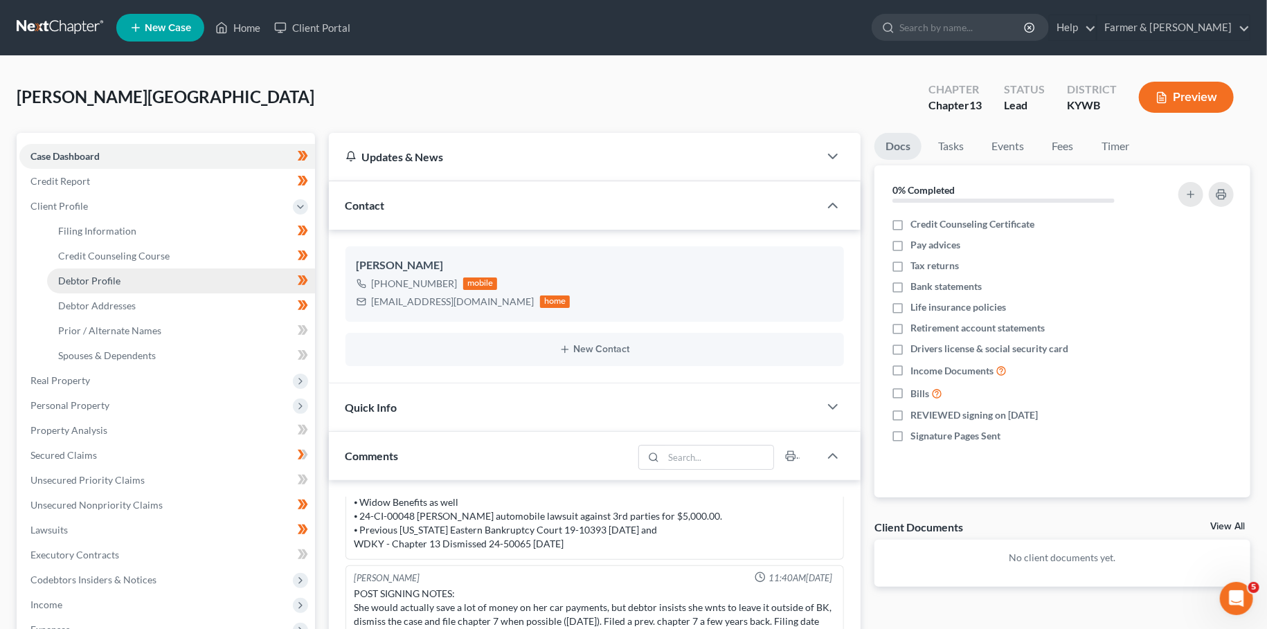
click at [114, 281] on span "Debtor Profile" at bounding box center [89, 281] width 62 height 12
select select "4"
select select "1"
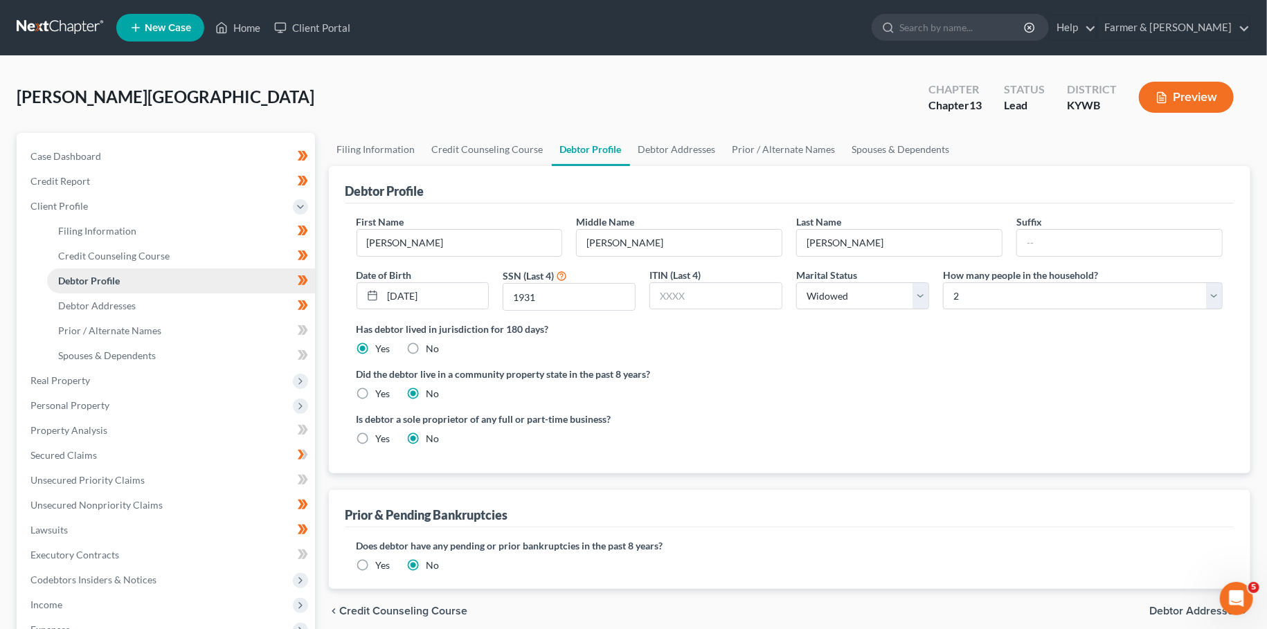
radio input "true"
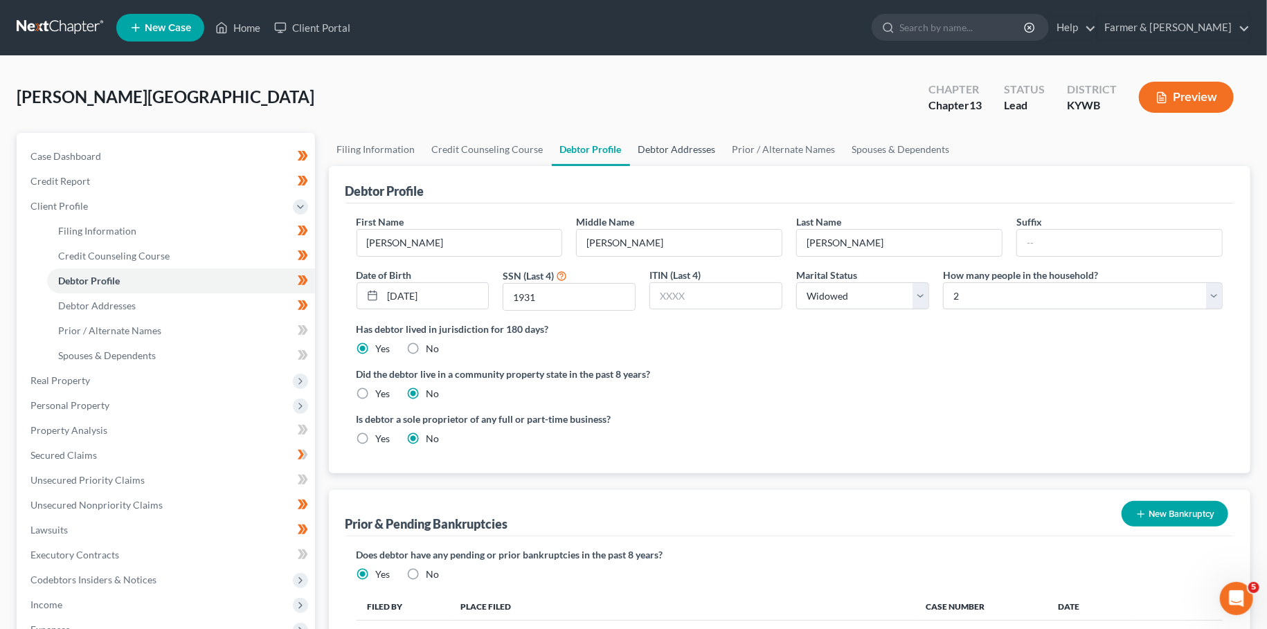
click at [690, 142] on link "Debtor Addresses" at bounding box center [677, 149] width 94 height 33
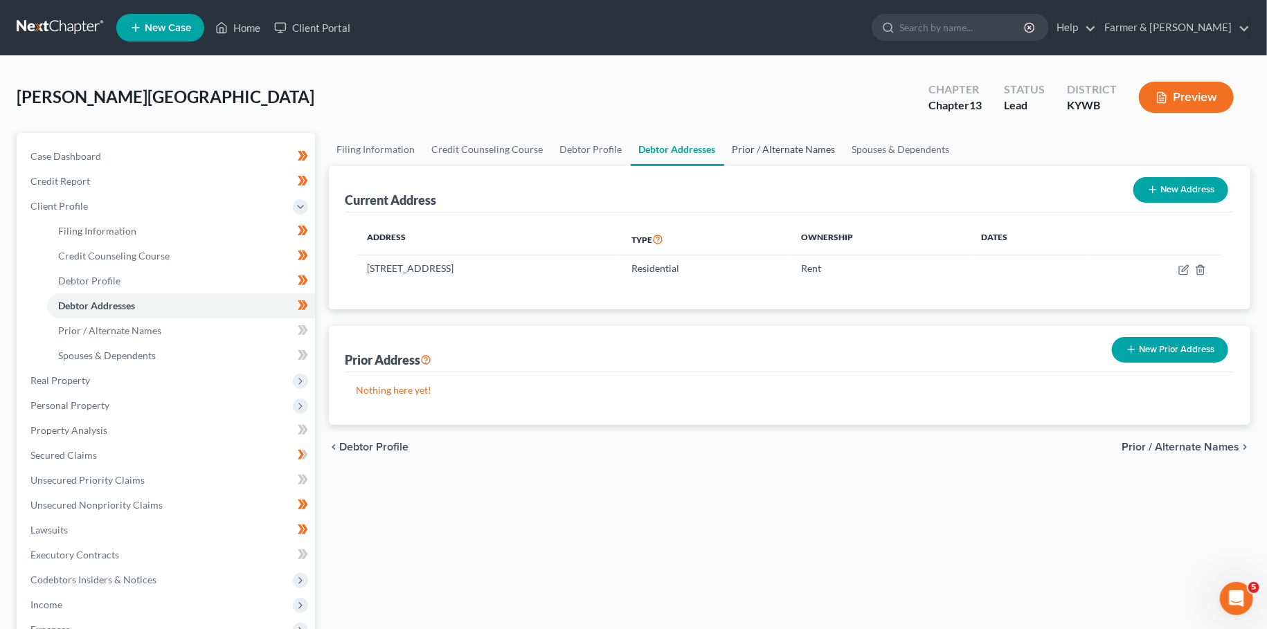
click at [747, 143] on link "Prior / Alternate Names" at bounding box center [784, 149] width 120 height 33
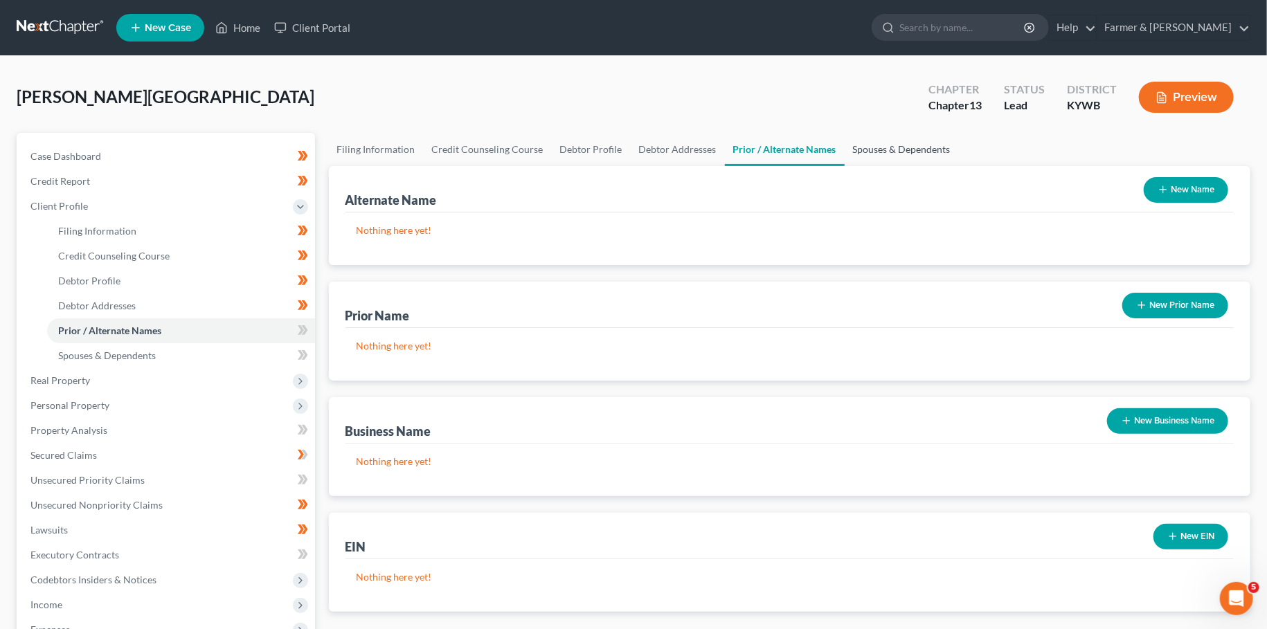
click at [870, 149] on link "Spouses & Dependents" at bounding box center [902, 149] width 114 height 33
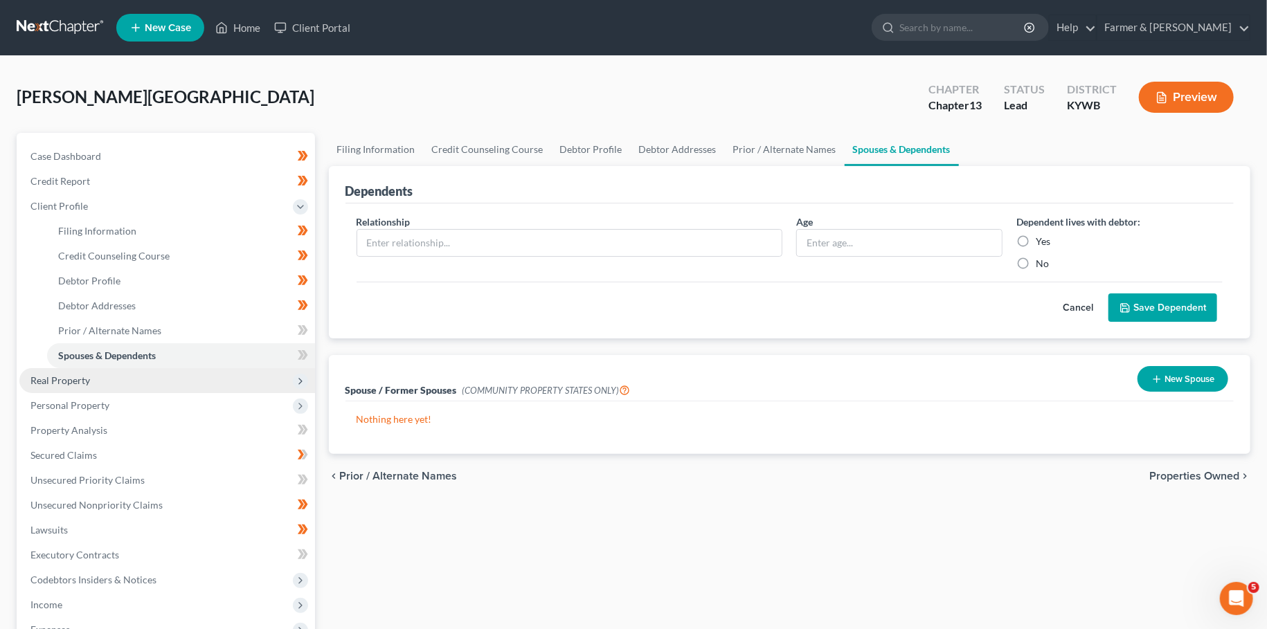
click at [89, 382] on span "Real Property" at bounding box center [60, 381] width 60 height 12
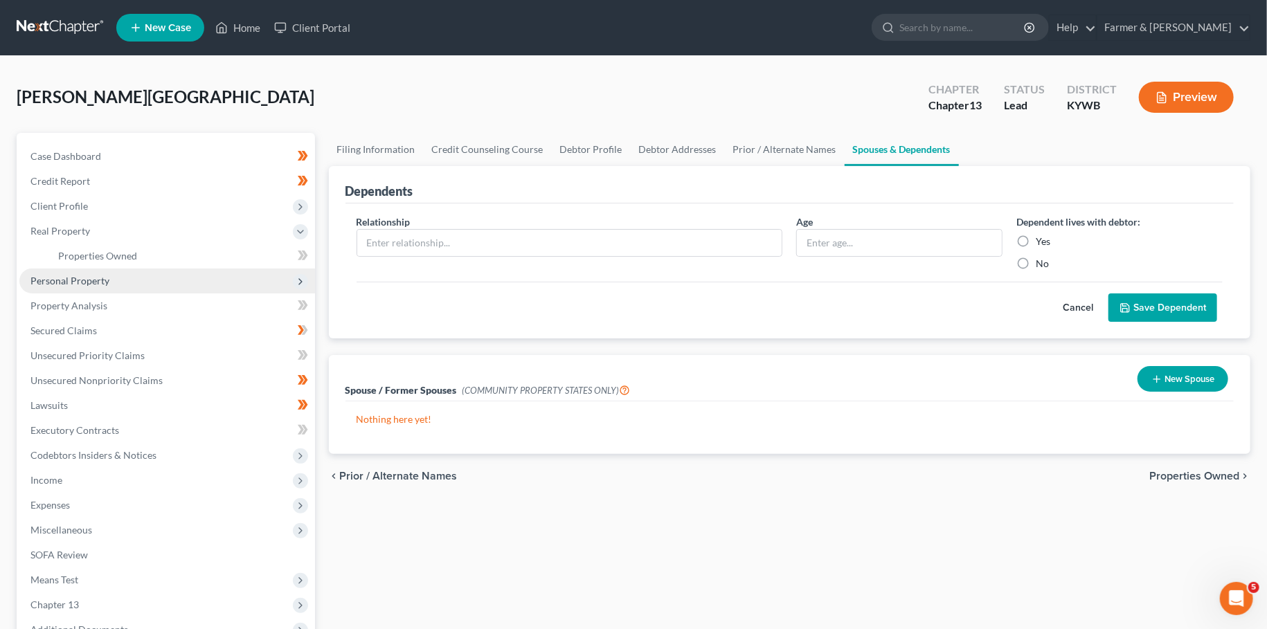
click at [90, 280] on span "Personal Property" at bounding box center [69, 281] width 79 height 12
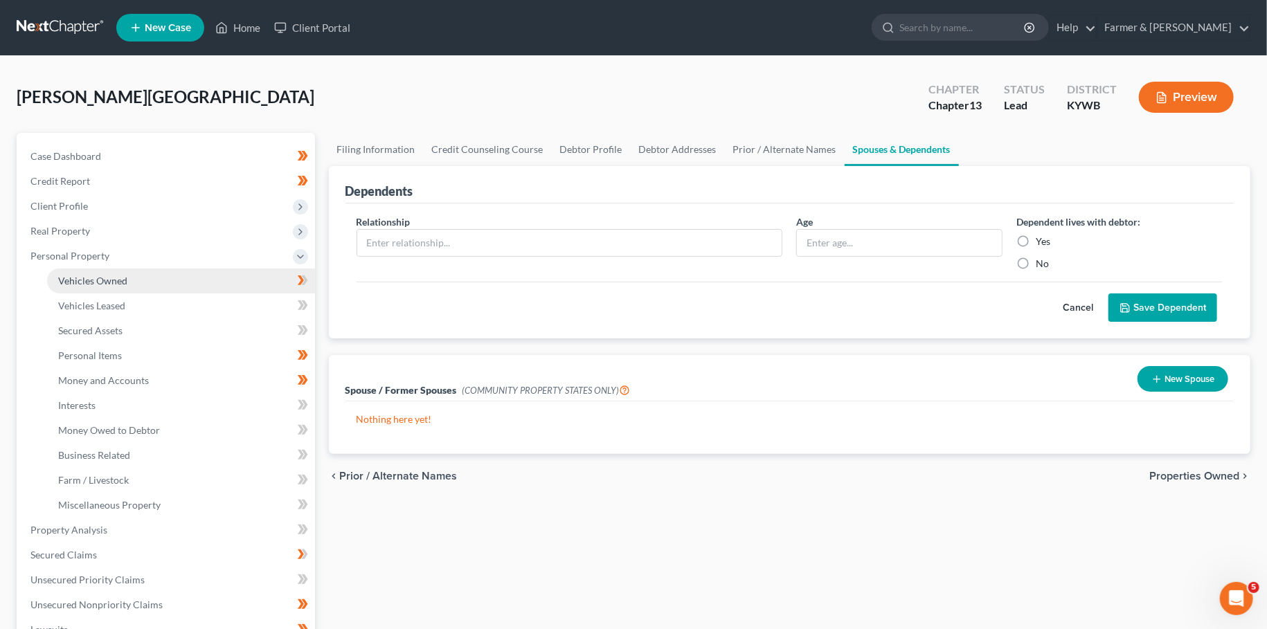
click at [94, 280] on span "Vehicles Owned" at bounding box center [92, 281] width 69 height 12
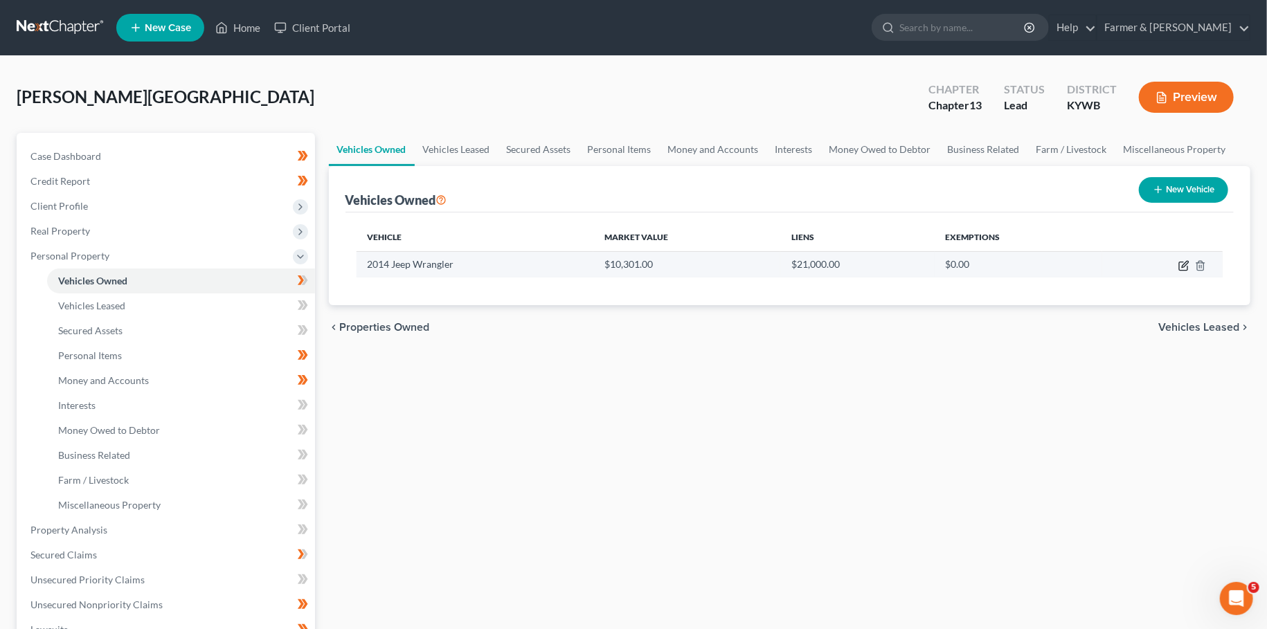
click at [1185, 263] on icon "button" at bounding box center [1185, 264] width 6 height 6
select select "0"
select select "12"
select select "2"
select select "0"
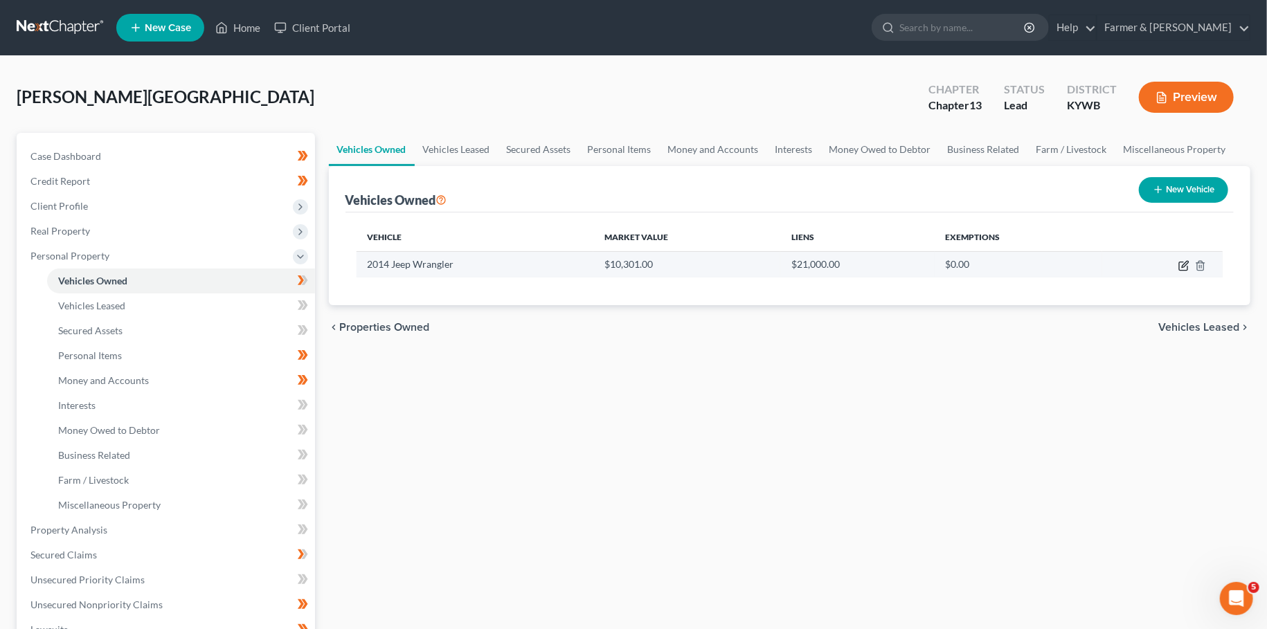
select select "45"
select select "0"
select select "4"
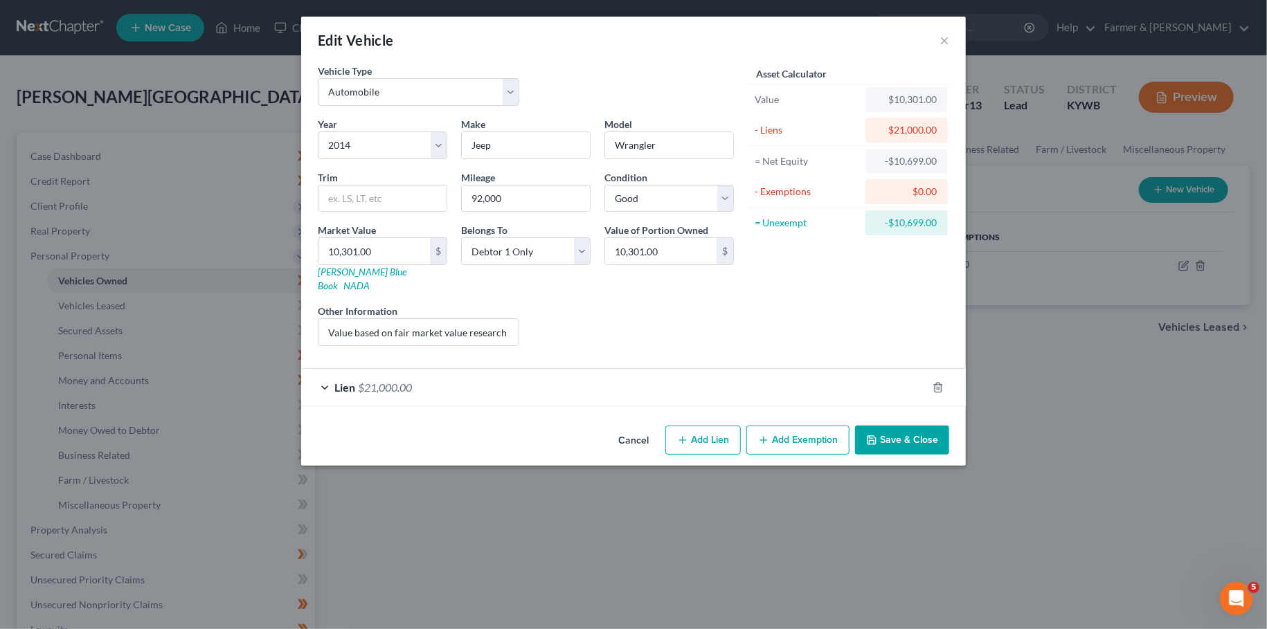
click at [387, 369] on div "Lien $21,000.00" at bounding box center [614, 387] width 626 height 37
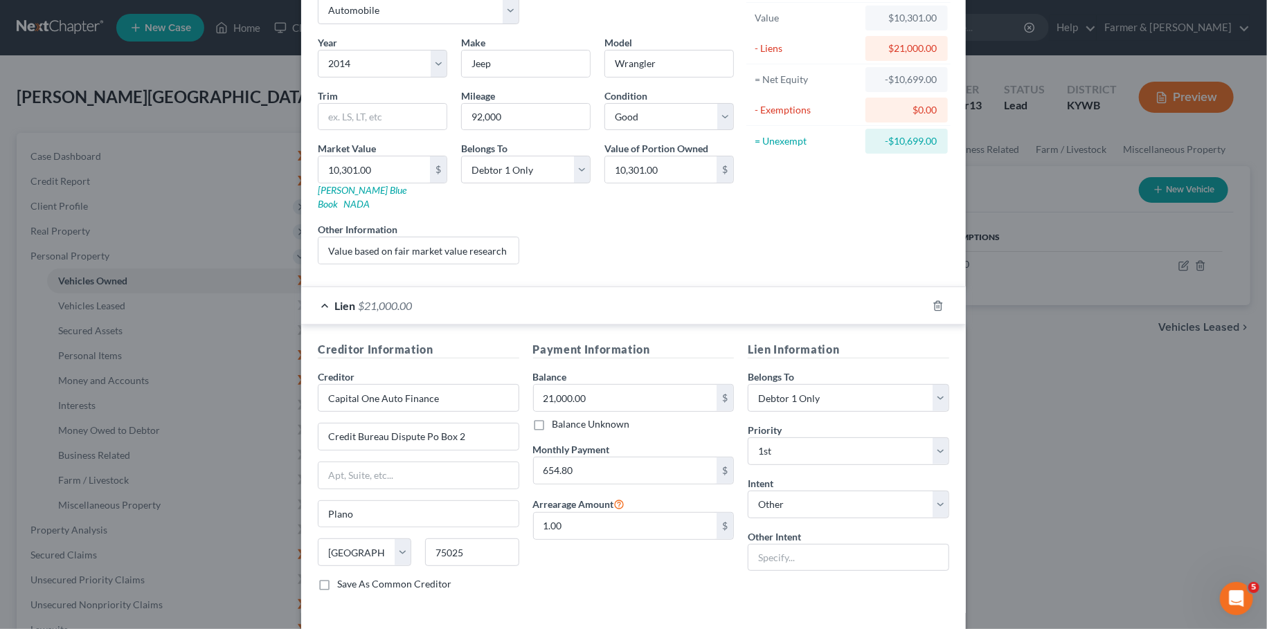
scroll to position [123, 0]
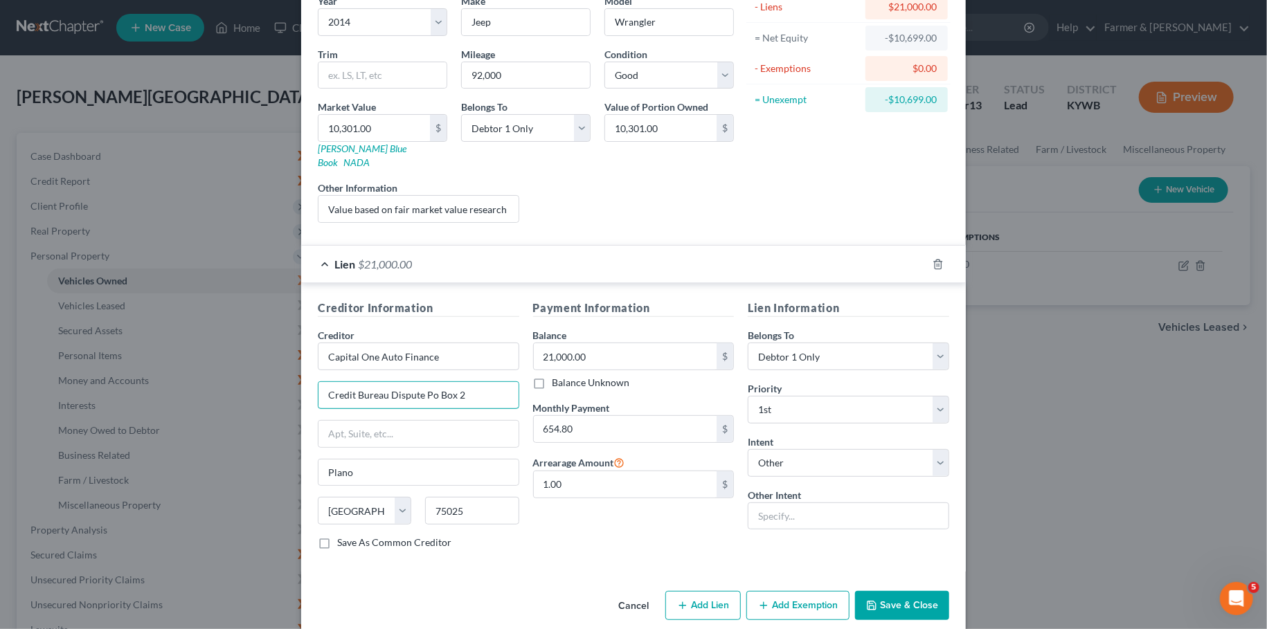
drag, startPoint x: 426, startPoint y: 379, endPoint x: 86, endPoint y: 343, distance: 341.7
click at [318, 382] on input "Credit Bureau Dispute Po Box 2" at bounding box center [418, 395] width 200 height 26
type input "PO Box 2"
drag, startPoint x: 386, startPoint y: 205, endPoint x: 525, endPoint y: 203, distance: 139.2
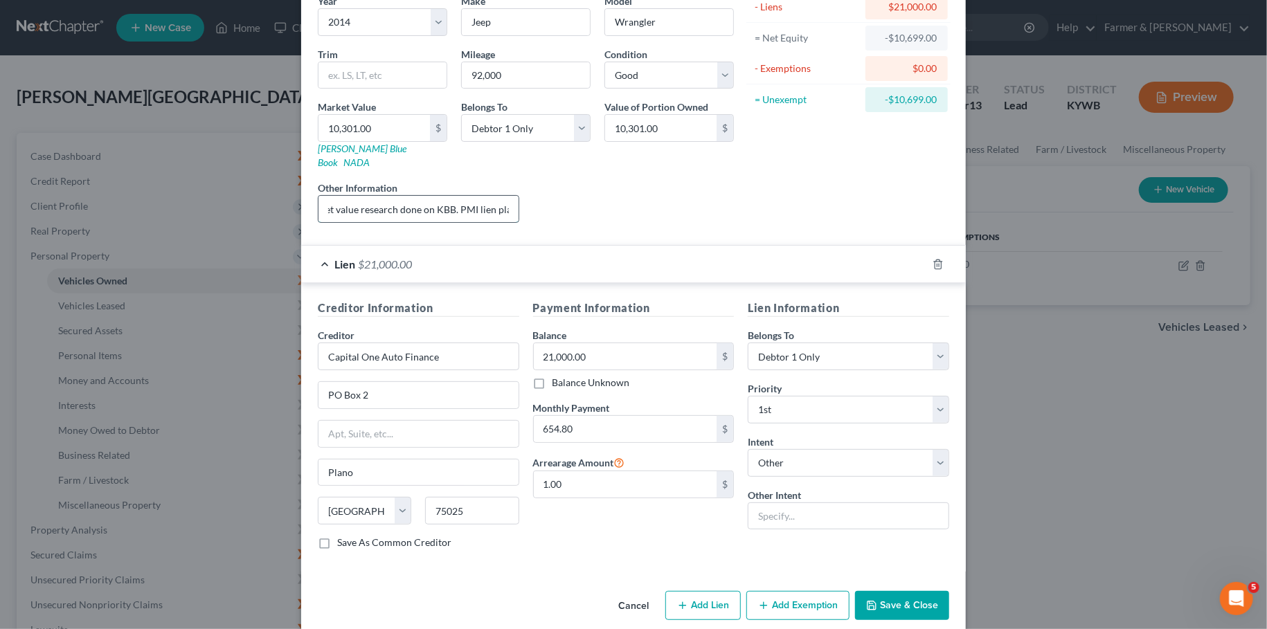
click at [519, 203] on input "Value based on fair market value research done on KBB. PMI lien placed on 04/21…" at bounding box center [418, 209] width 200 height 26
click at [435, 196] on input "Value based on fair market value research done on KBB. PMI lien placed on 04/21…" at bounding box center [418, 209] width 200 height 26
drag, startPoint x: 440, startPoint y: 195, endPoint x: 230, endPoint y: 191, distance: 209.8
click at [318, 196] on input "Value based on fair market value research done on KBB. PMI lien placed on 04/21…" at bounding box center [418, 209] width 200 height 26
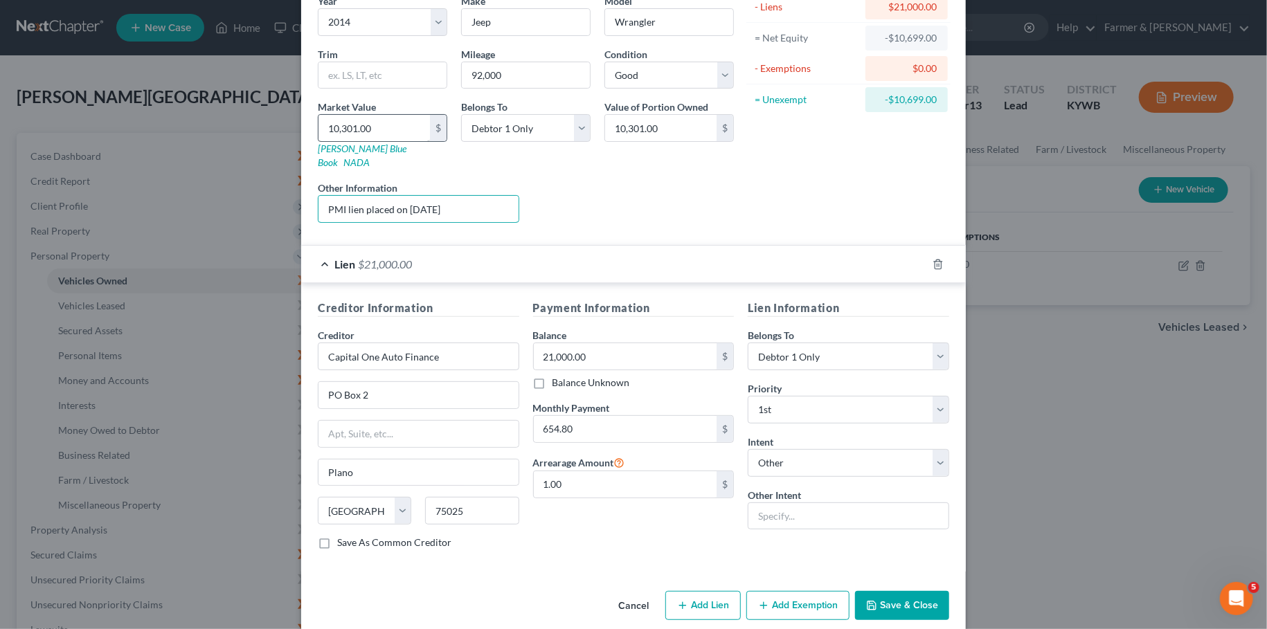
type input "PMI lien placed on 04/21/2025"
click at [388, 132] on input "10,301.00" at bounding box center [373, 128] width 111 height 26
type input "1"
type input "1.00"
type input "13"
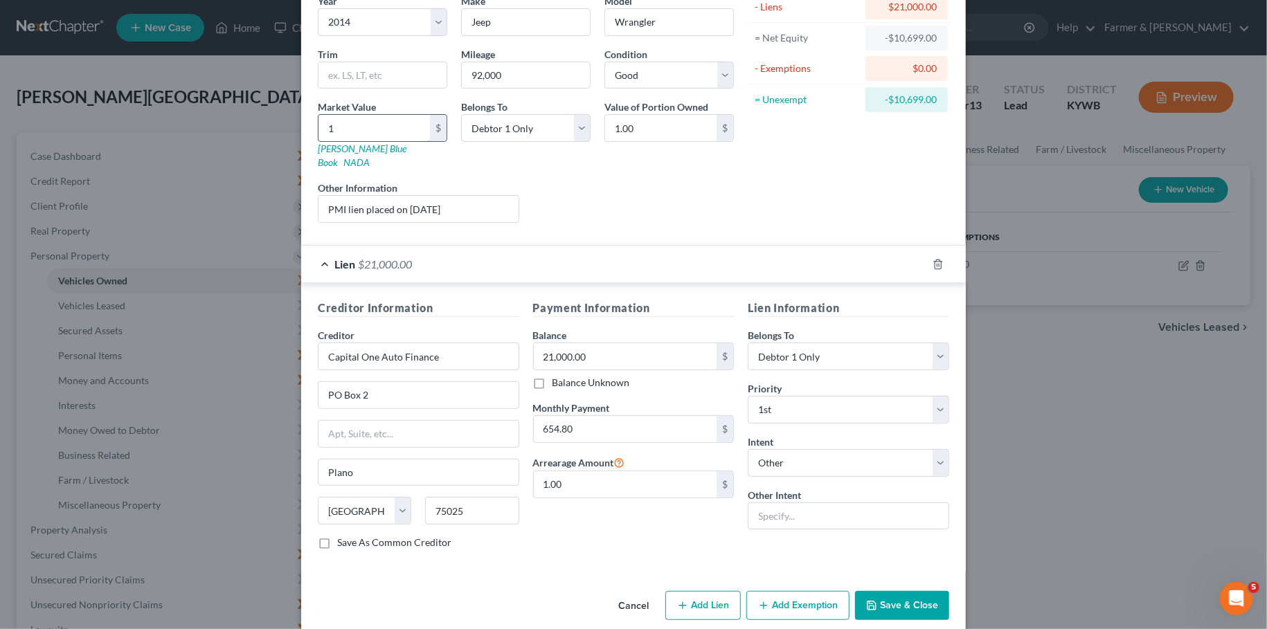
type input "13.00"
type input "138"
type input "138.00"
type input "1385"
type input "1,385.00"
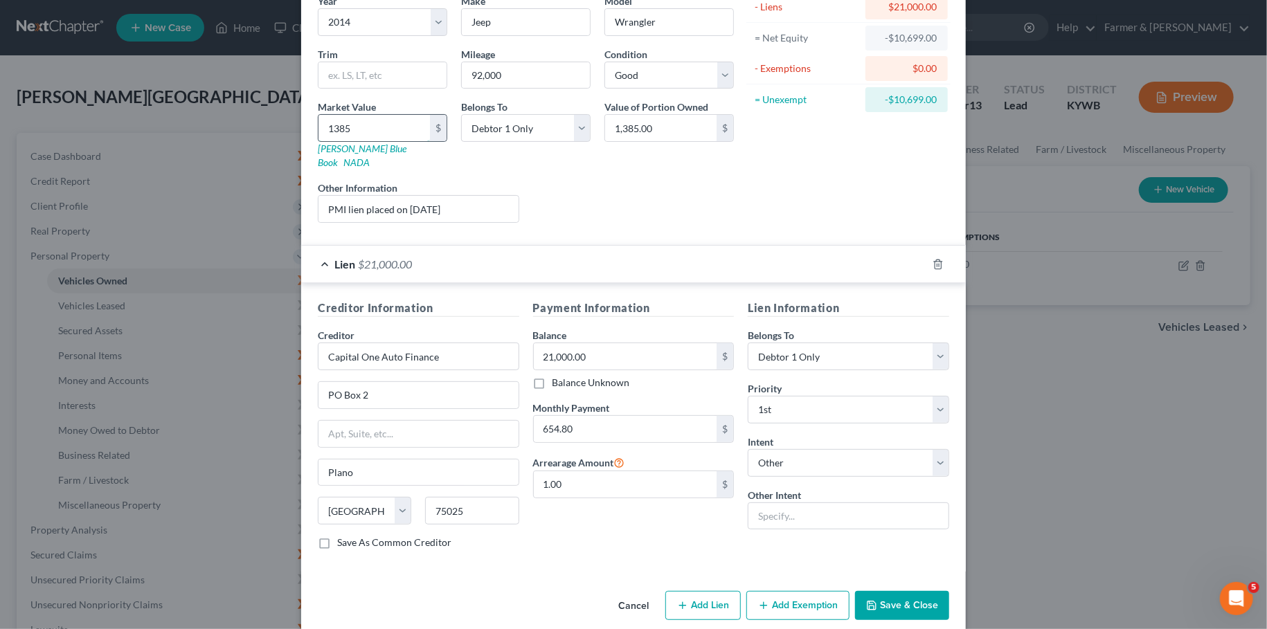
type input "13850"
type input "13,850.00"
click at [923, 593] on button "Save & Close" at bounding box center [902, 605] width 94 height 29
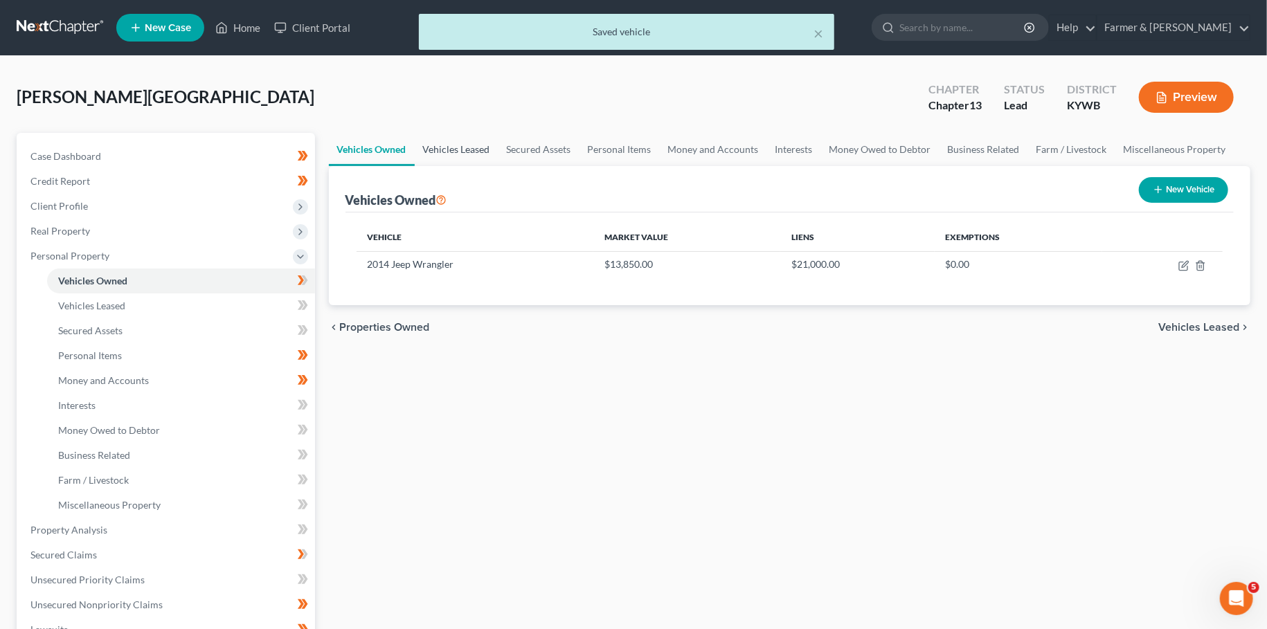
click at [463, 152] on link "Vehicles Leased" at bounding box center [457, 149] width 84 height 33
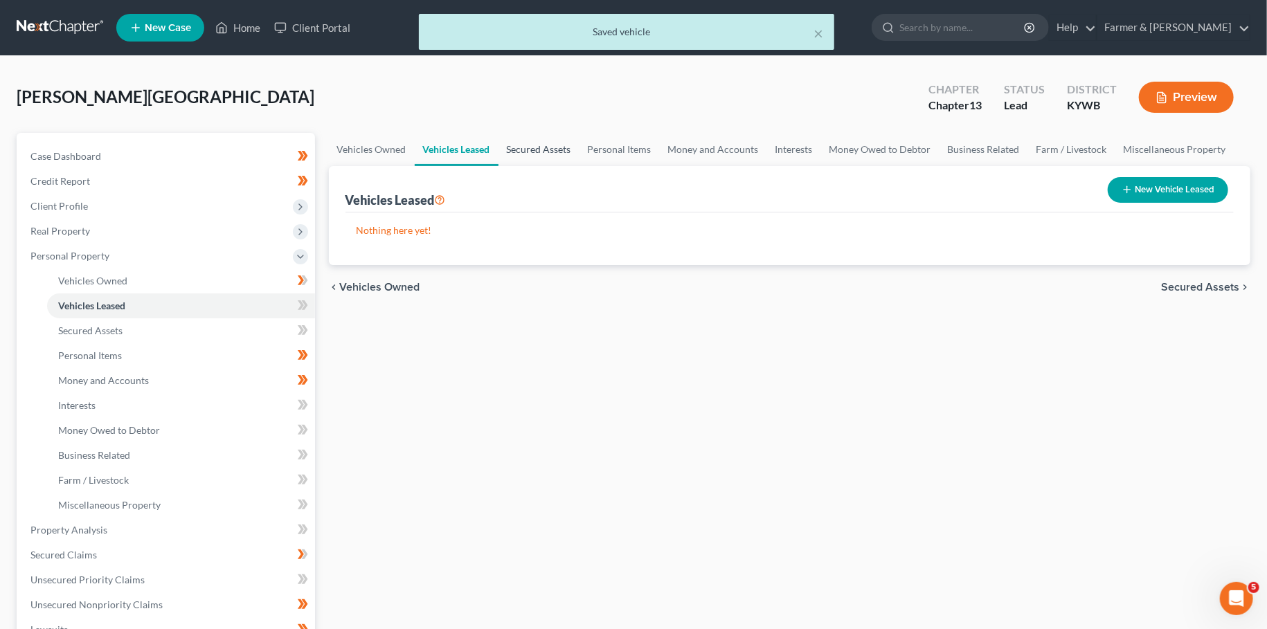
click at [521, 144] on link "Secured Assets" at bounding box center [538, 149] width 81 height 33
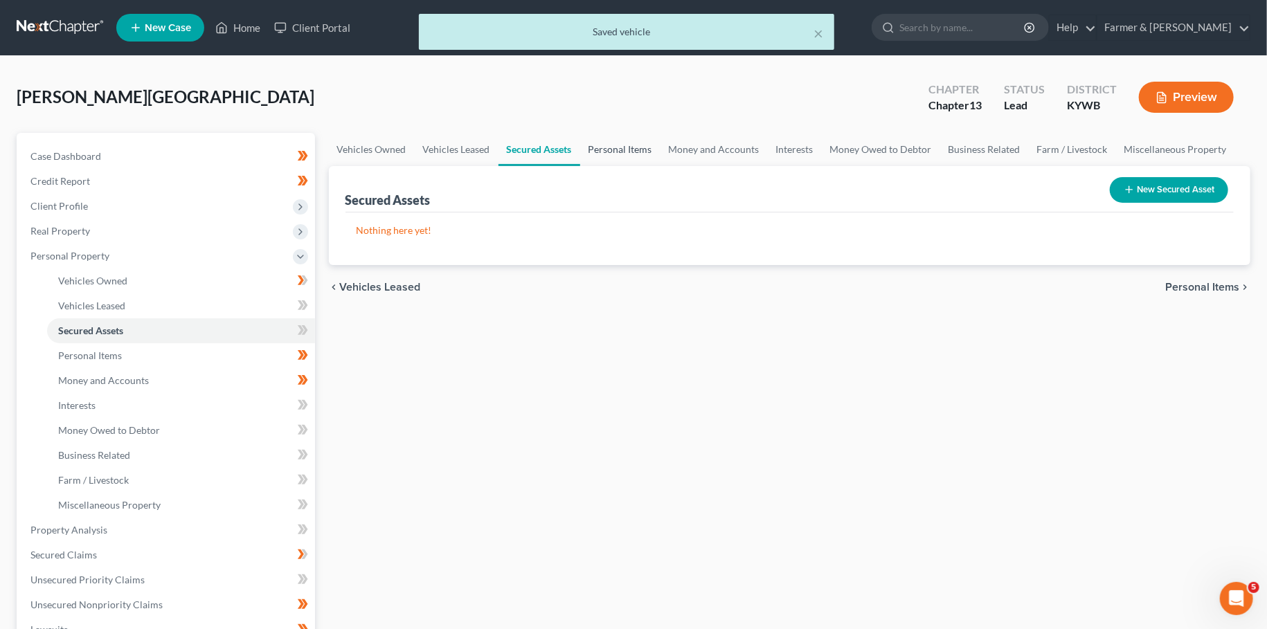
click at [591, 146] on link "Personal Items" at bounding box center [620, 149] width 80 height 33
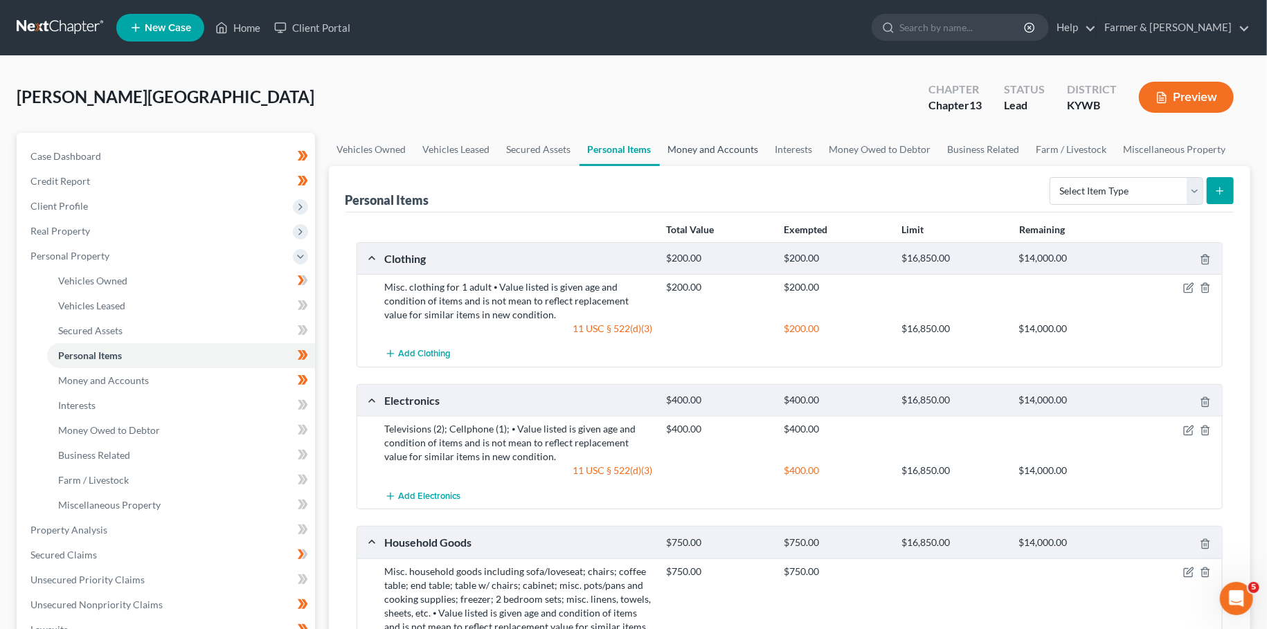
click at [698, 154] on link "Money and Accounts" at bounding box center [713, 149] width 107 height 33
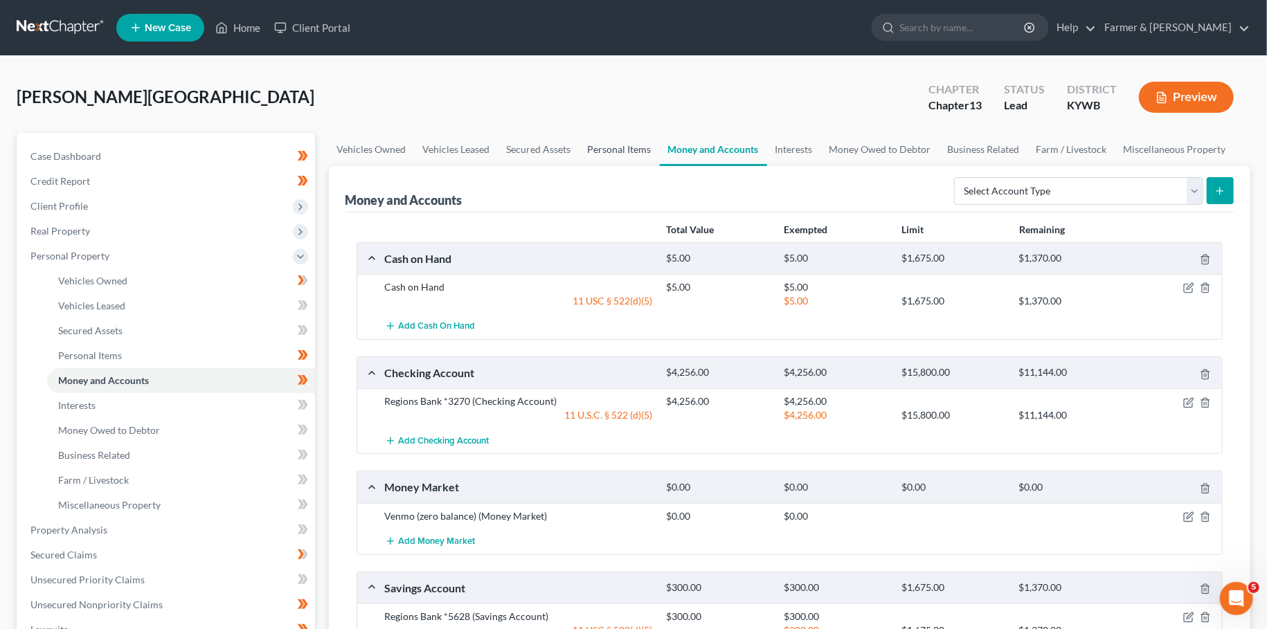
click at [619, 153] on link "Personal Items" at bounding box center [619, 149] width 80 height 33
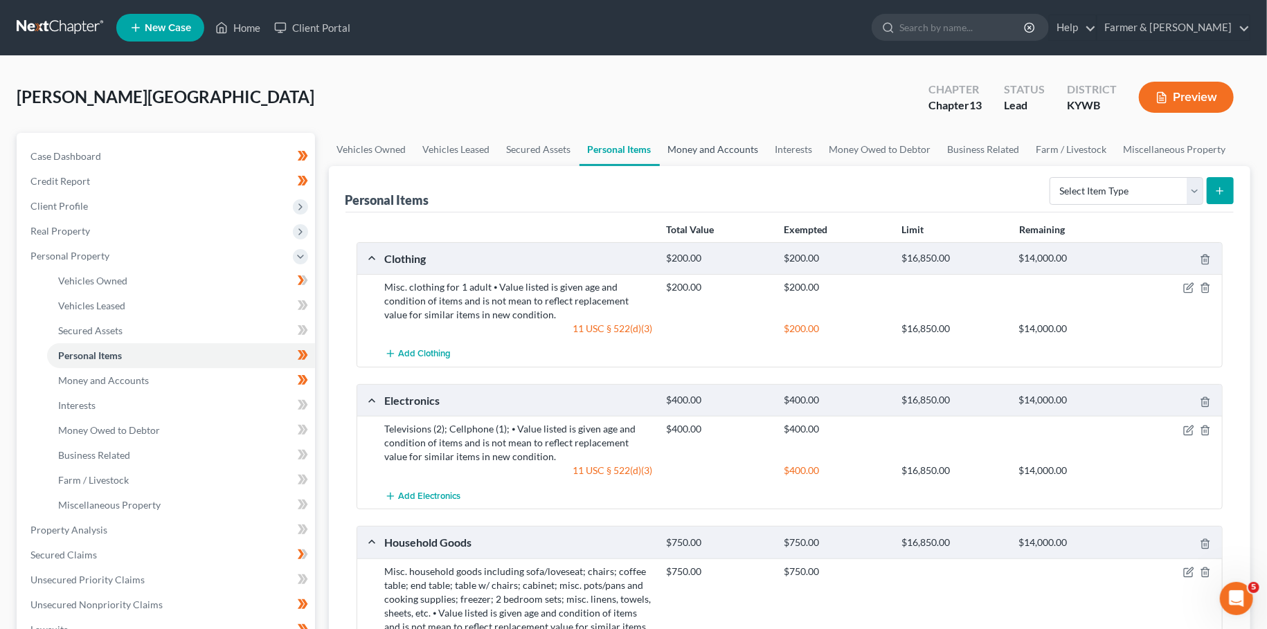
click at [700, 134] on link "Money and Accounts" at bounding box center [713, 149] width 107 height 33
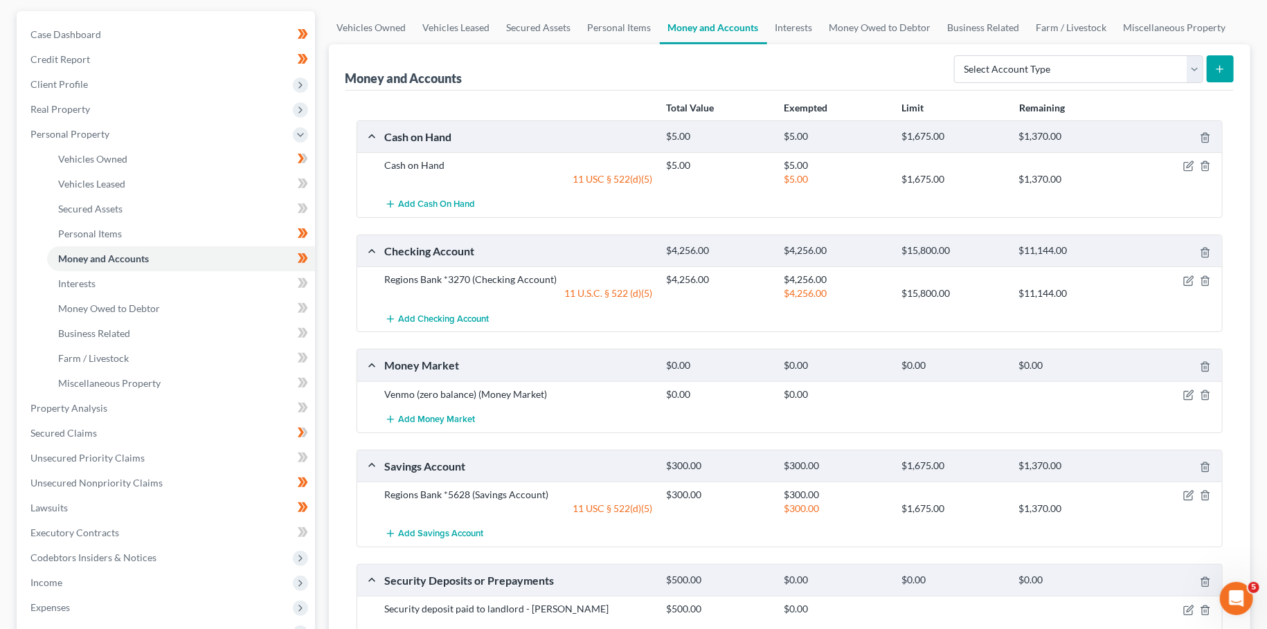
scroll to position [366, 0]
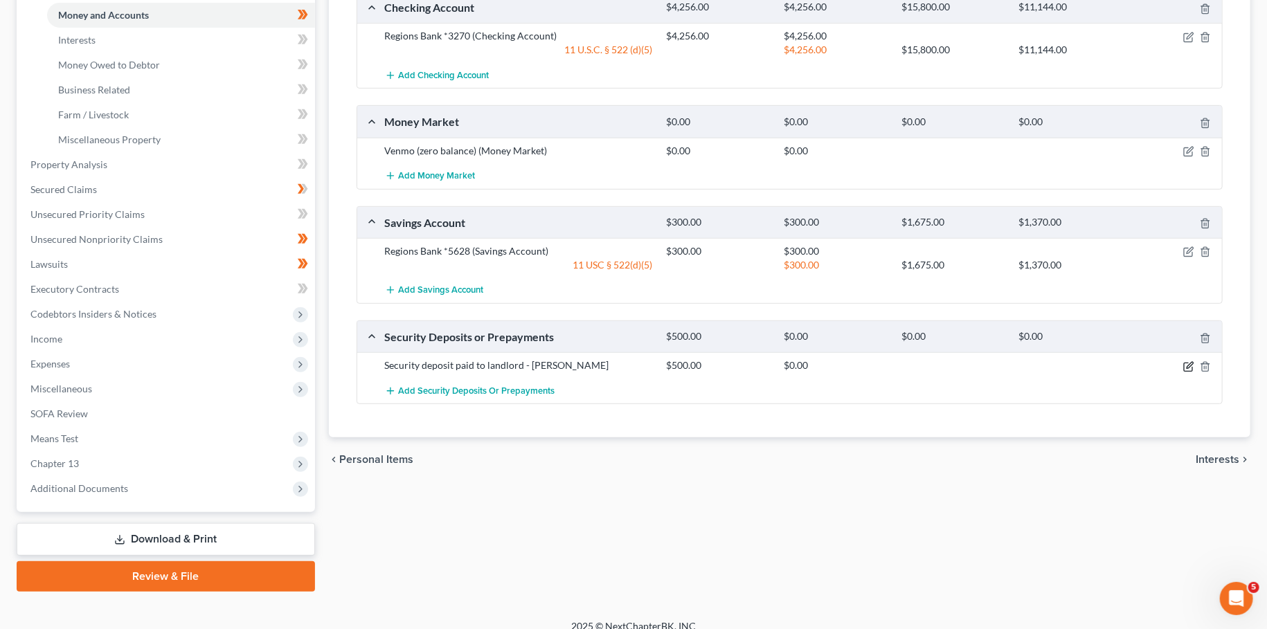
click at [1189, 362] on icon "button" at bounding box center [1188, 366] width 11 height 11
select select "3"
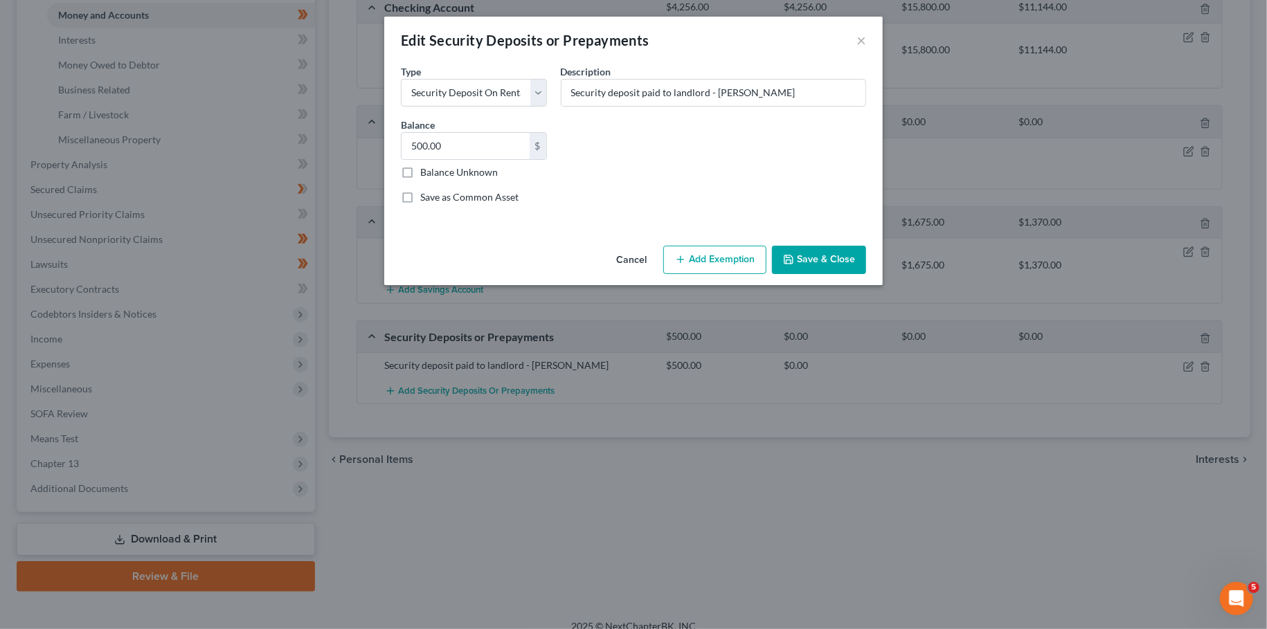
click at [743, 265] on button "Add Exemption" at bounding box center [714, 260] width 103 height 29
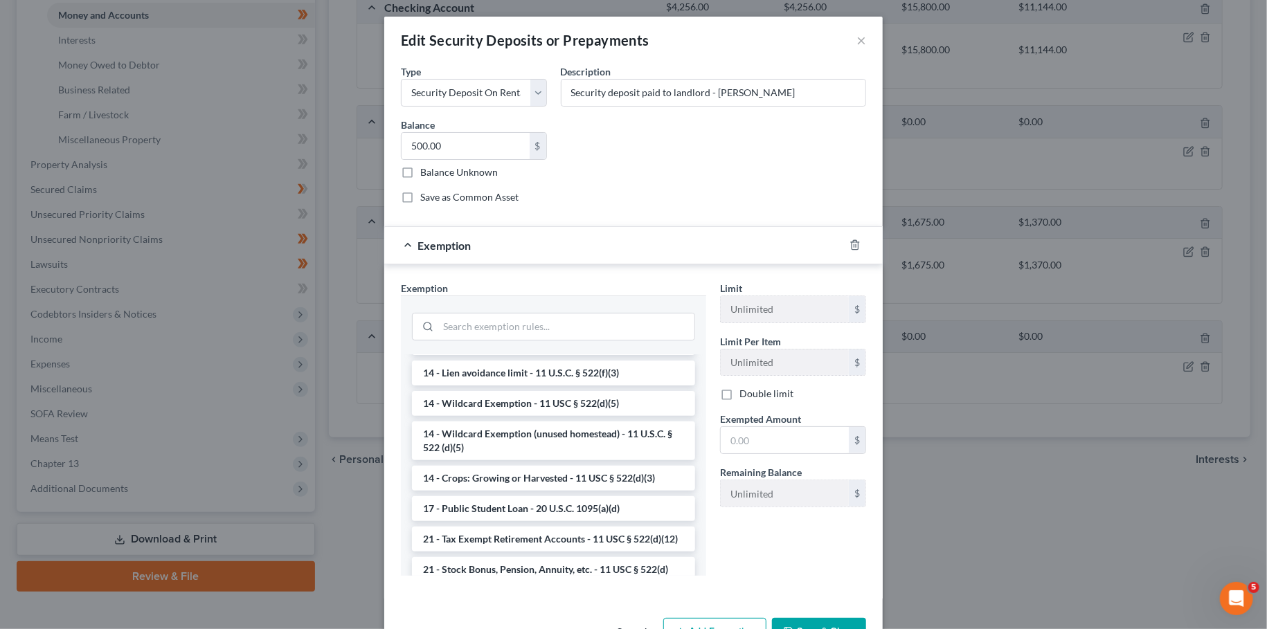
scroll to position [233, 0]
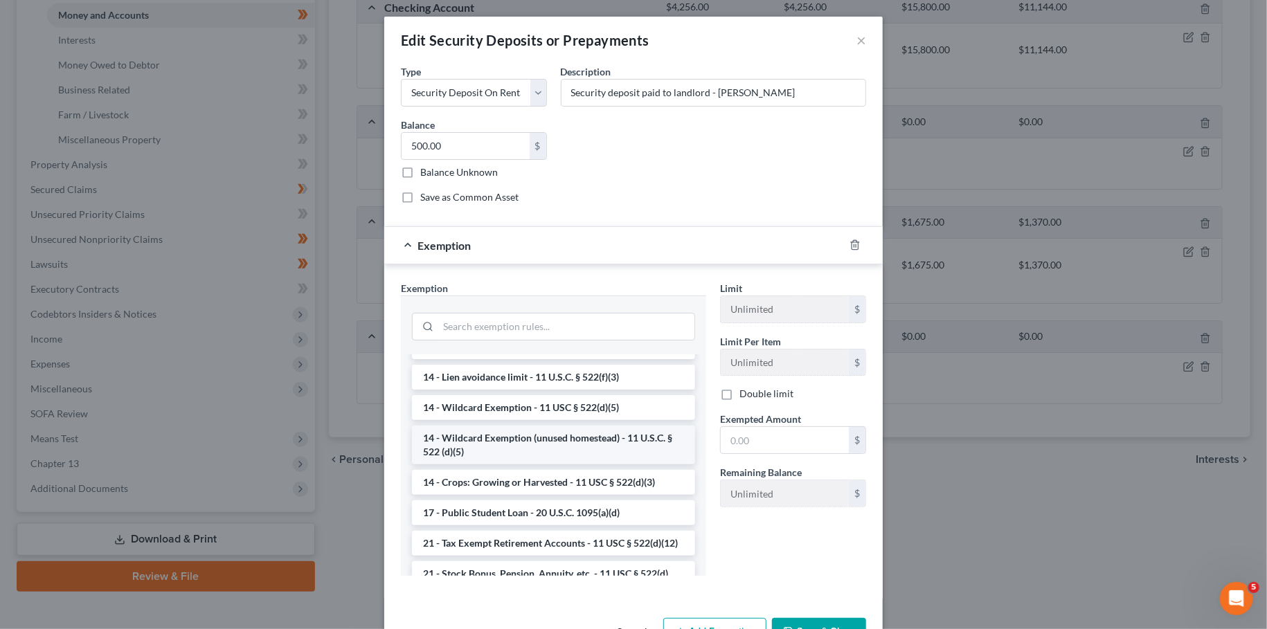
click at [498, 456] on li "14 - Wildcard Exemption (unused homestead) - 11 U.S.C. § 522 (d)(5)" at bounding box center [553, 445] width 283 height 39
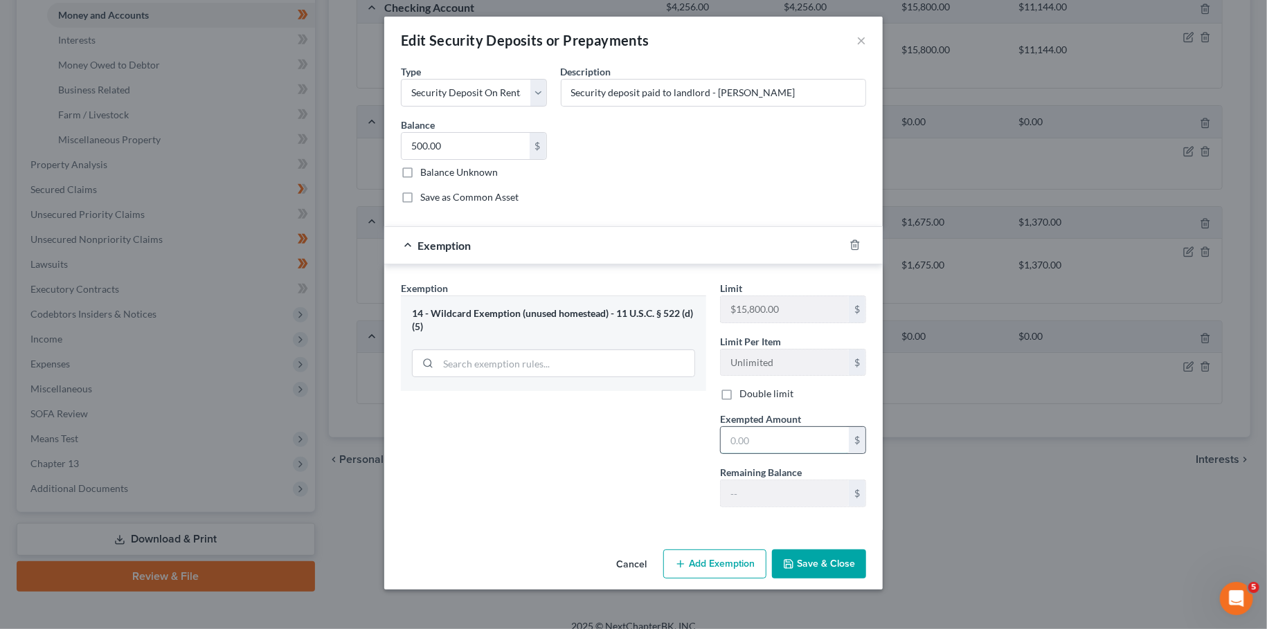
click at [746, 447] on input "text" at bounding box center [785, 440] width 128 height 26
type input "0"
type input "500.00"
click at [853, 566] on button "Save & Close" at bounding box center [819, 564] width 94 height 29
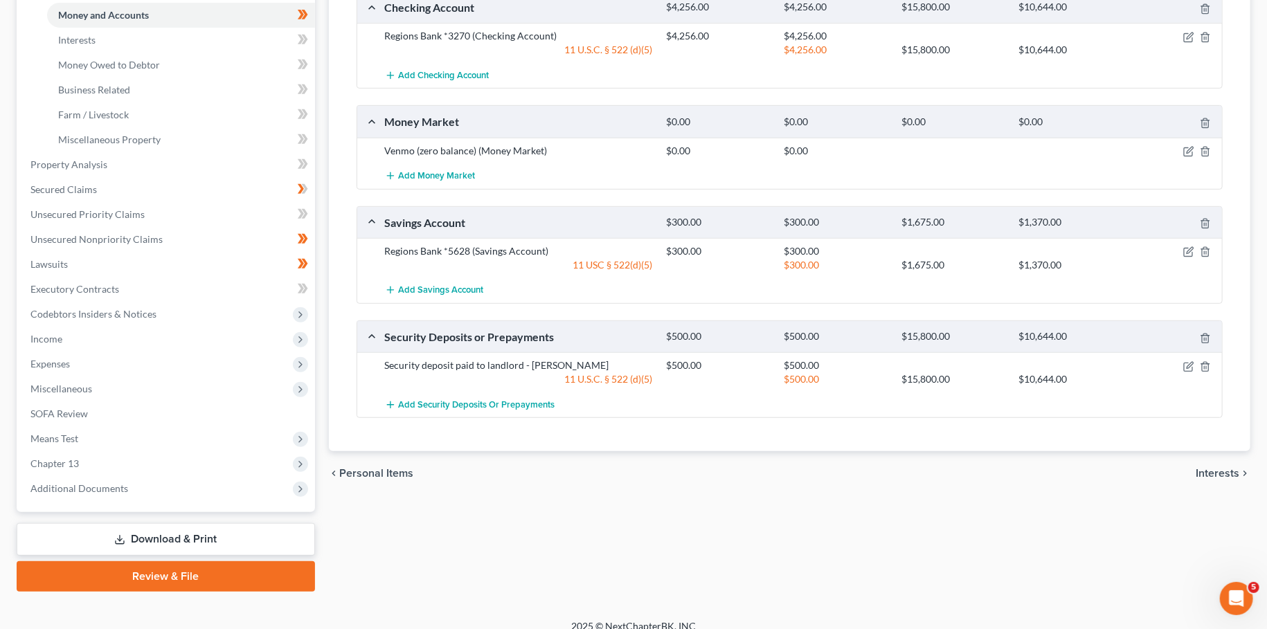
scroll to position [0, 0]
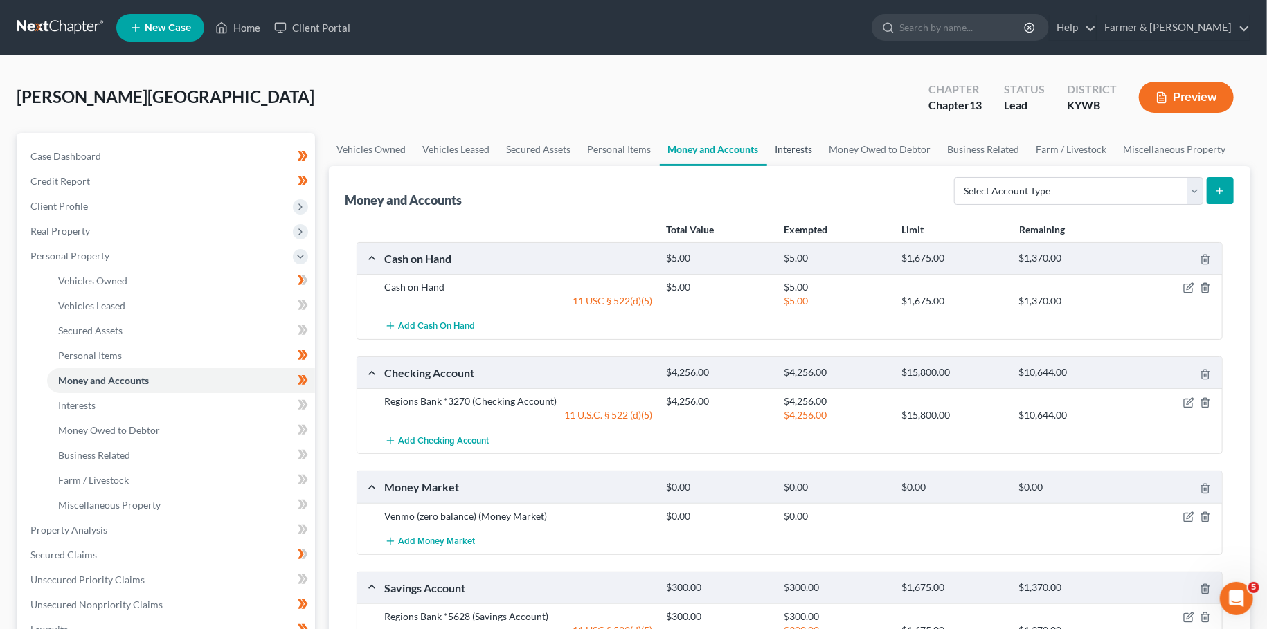
click at [807, 148] on link "Interests" at bounding box center [794, 149] width 54 height 33
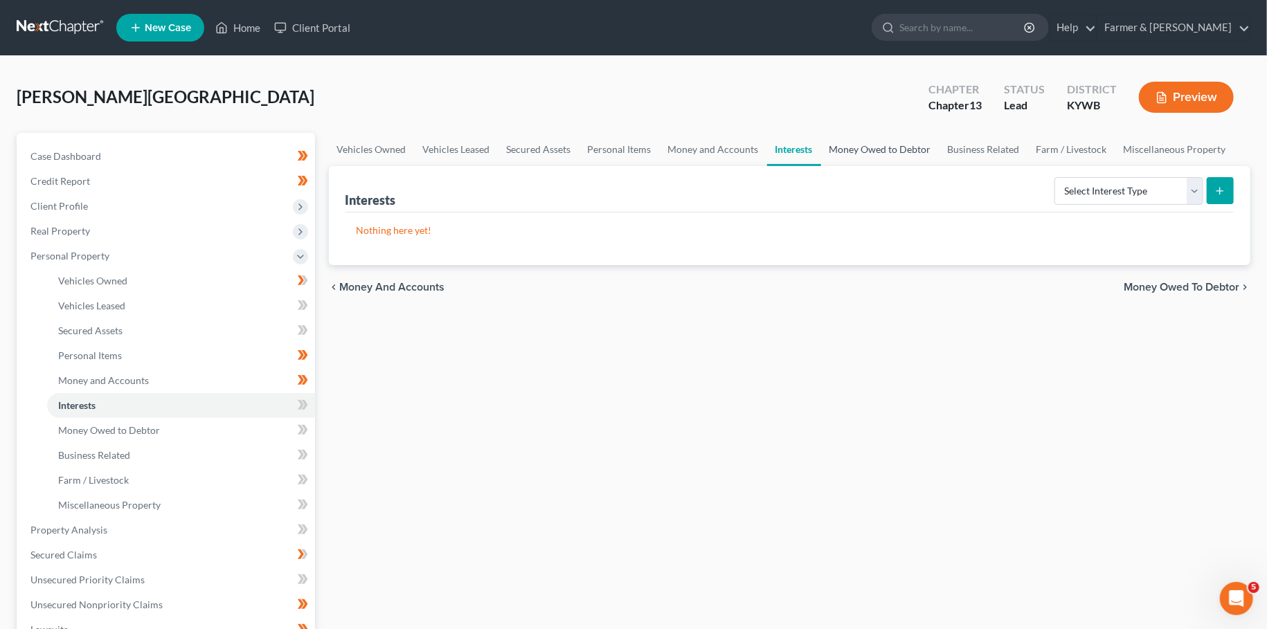
click at [857, 152] on link "Money Owed to Debtor" at bounding box center [880, 149] width 118 height 33
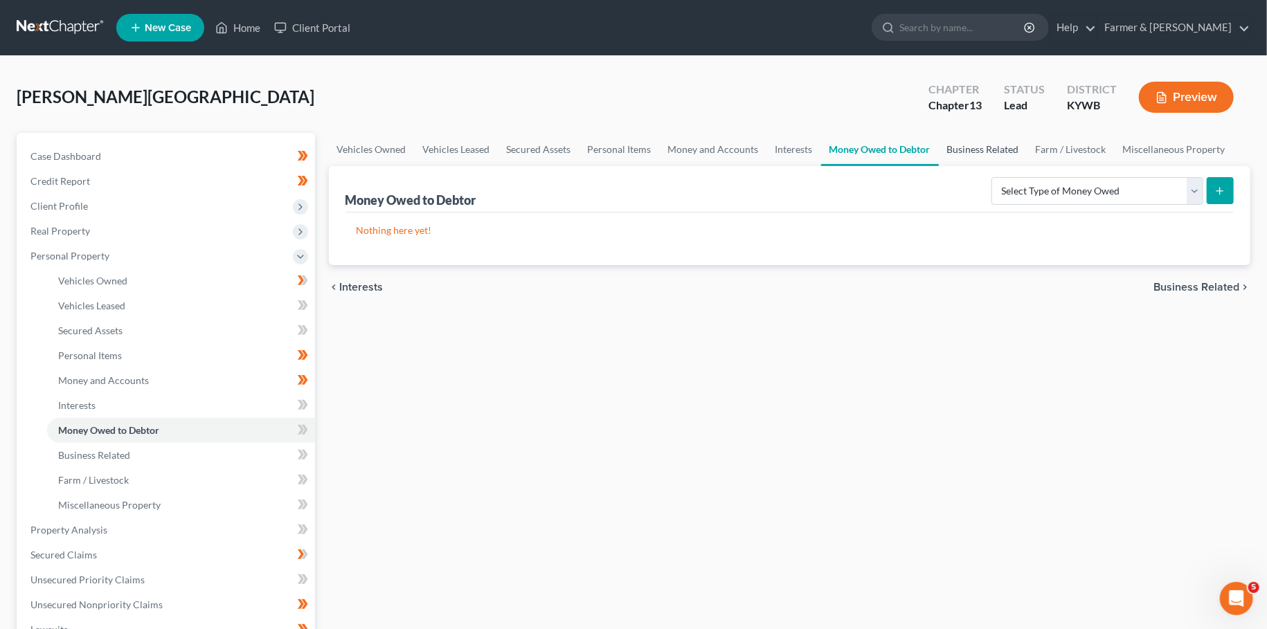
click at [966, 150] on link "Business Related" at bounding box center [983, 149] width 89 height 33
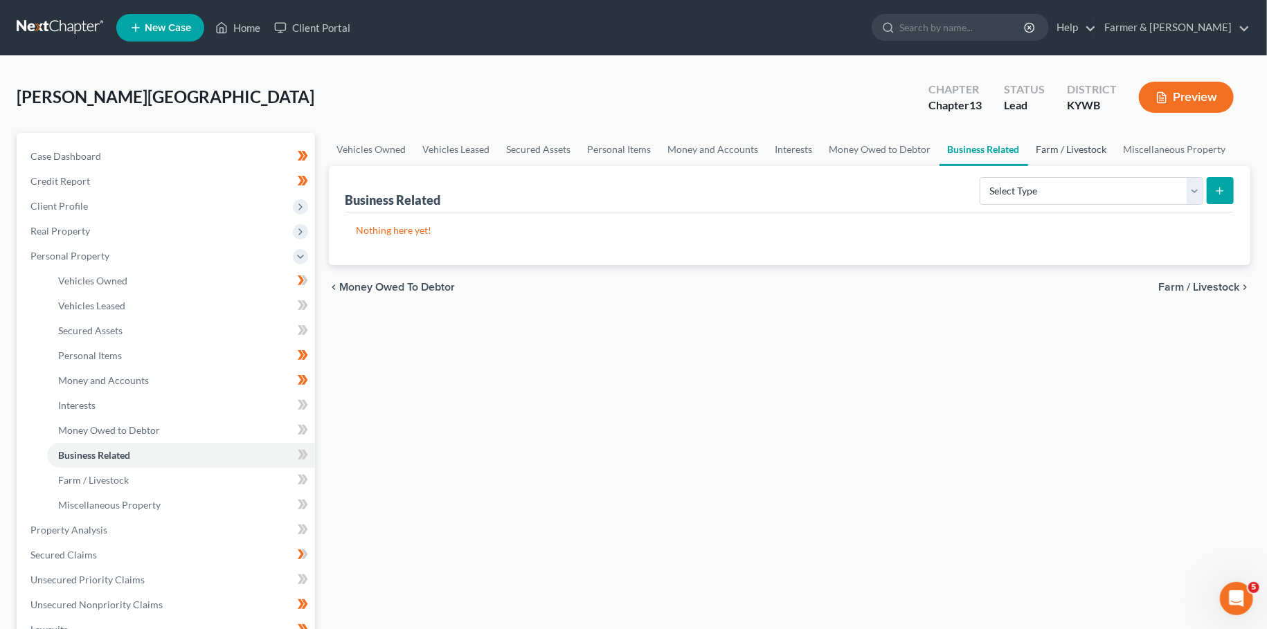
click at [1059, 147] on link "Farm / Livestock" at bounding box center [1071, 149] width 87 height 33
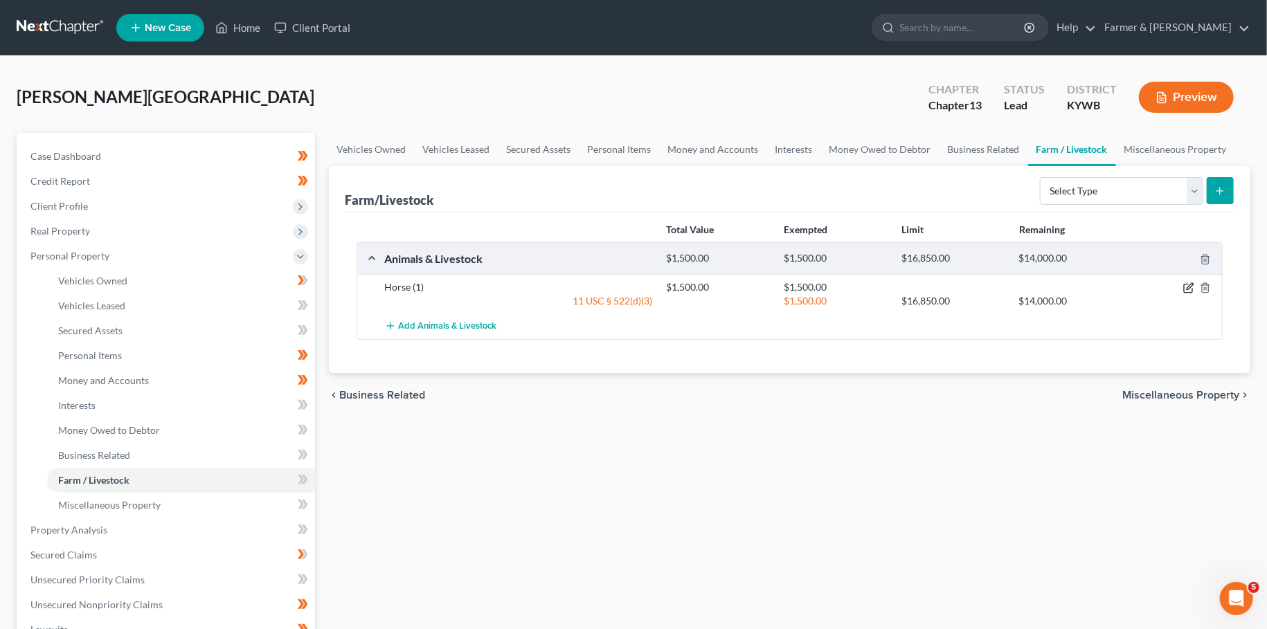
click at [1191, 287] on icon "button" at bounding box center [1188, 287] width 11 height 11
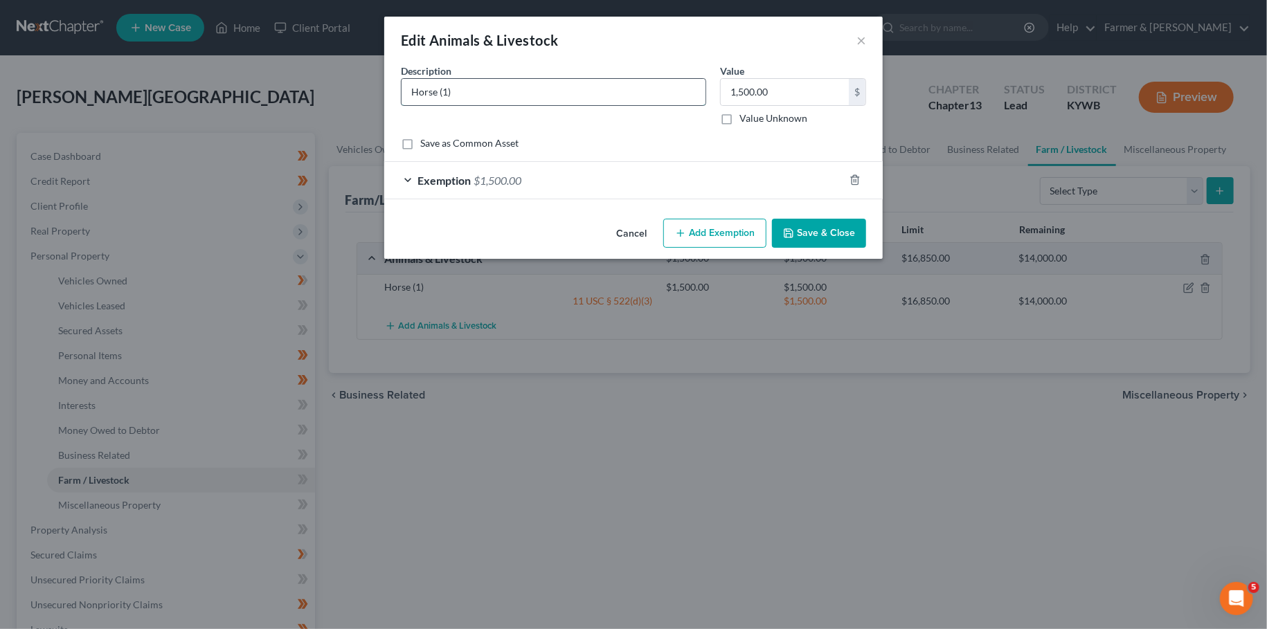
click at [510, 96] on input "Horse (1)" at bounding box center [554, 92] width 304 height 26
type input "Horse (1) (Although Debtor owns horse it cared for by friends.)"
click at [824, 233] on button "Save & Close" at bounding box center [819, 233] width 94 height 29
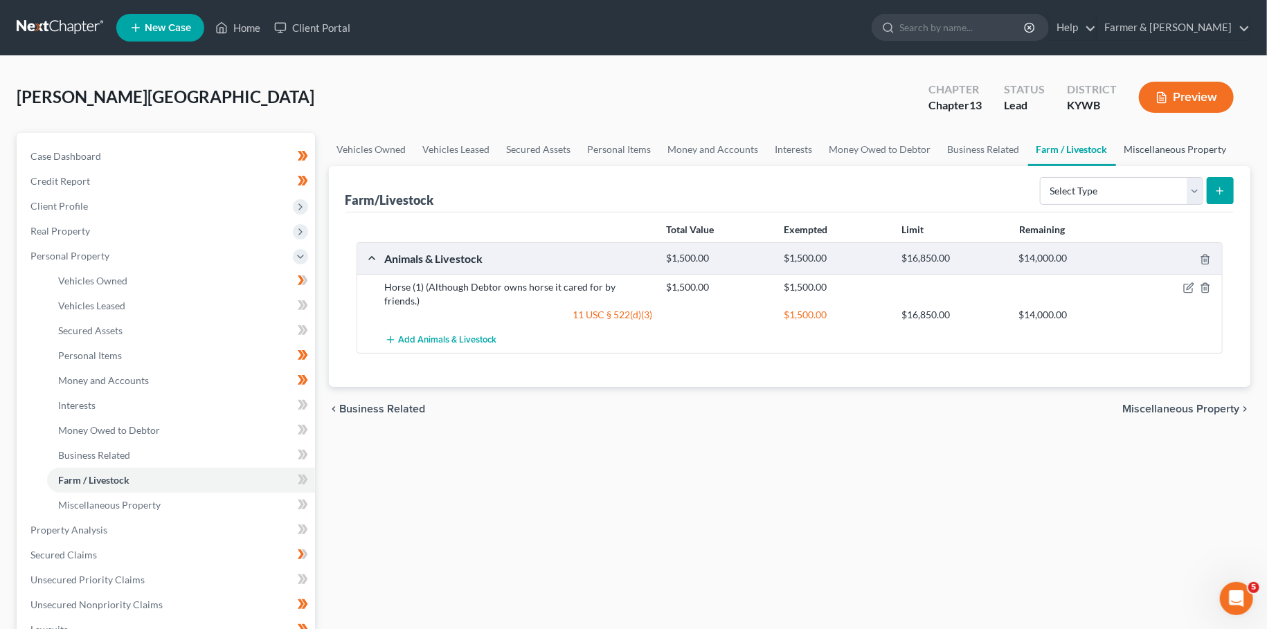
click at [1146, 150] on link "Miscellaneous Property" at bounding box center [1175, 149] width 119 height 33
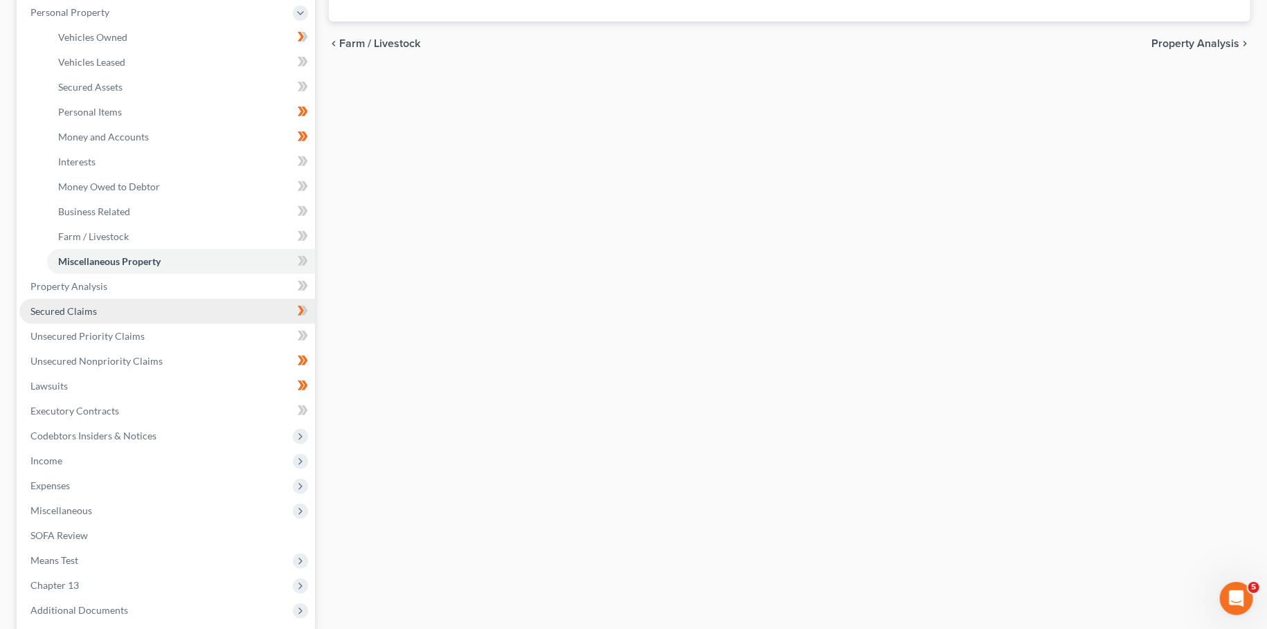
click at [79, 310] on span "Secured Claims" at bounding box center [63, 311] width 66 height 12
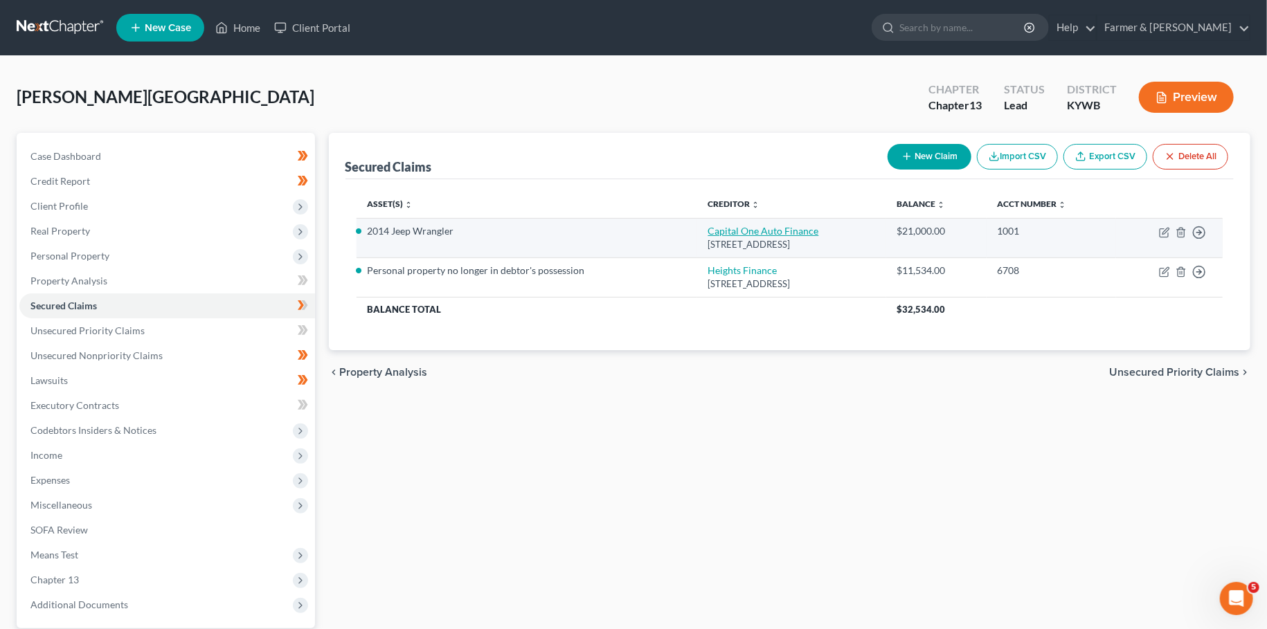
click at [708, 231] on link "Capital One Auto Finance" at bounding box center [763, 231] width 111 height 12
select select "45"
select select "0"
select select "3"
select select "4"
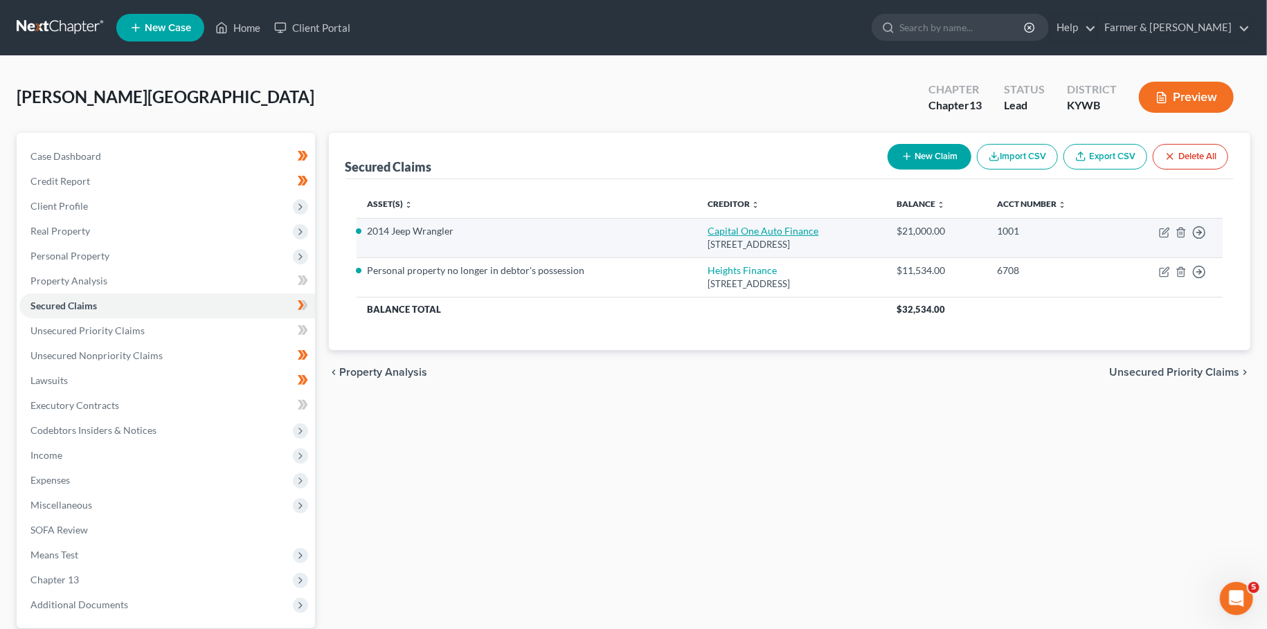
select select "0"
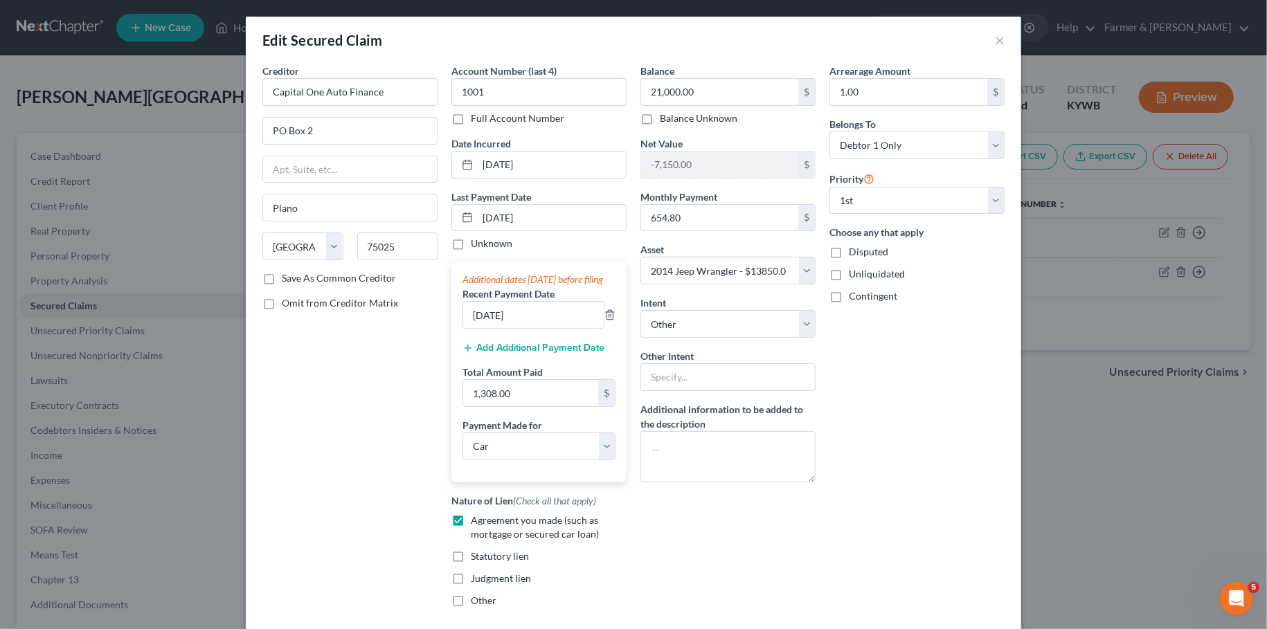
click at [561, 354] on button "Add Additional Payment Date" at bounding box center [533, 348] width 142 height 11
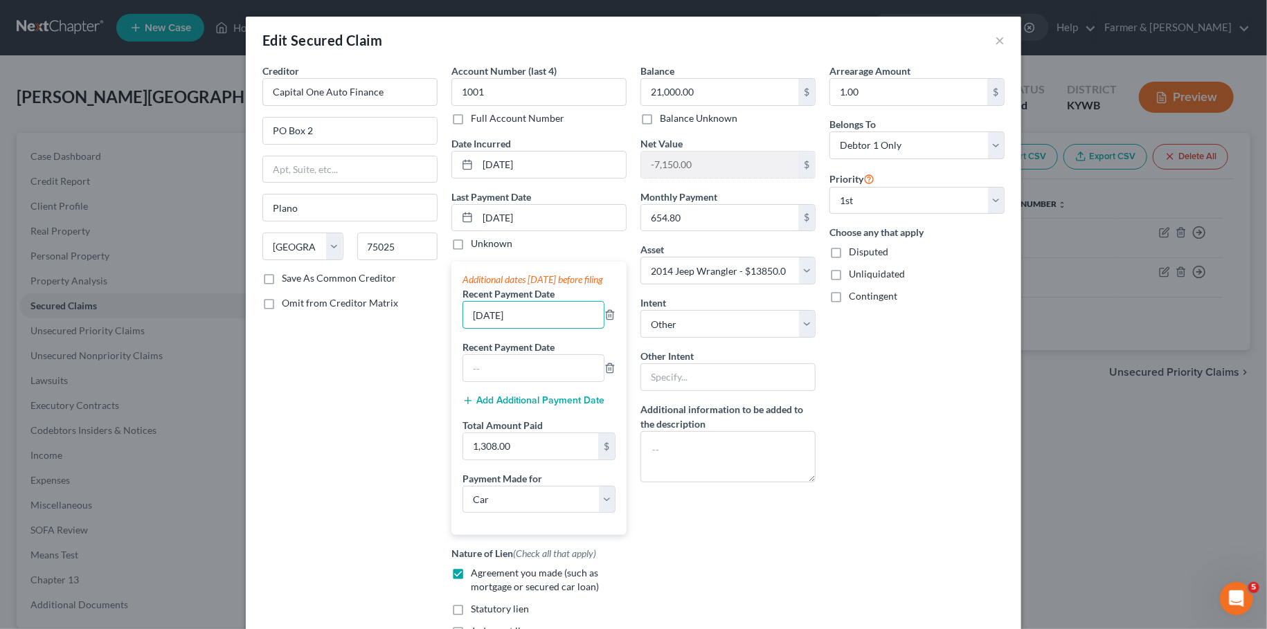
drag, startPoint x: 543, startPoint y: 330, endPoint x: 427, endPoint y: 319, distance: 116.8
click at [463, 320] on input "07/05/2025" at bounding box center [533, 315] width 141 height 26
type input "08/2025"
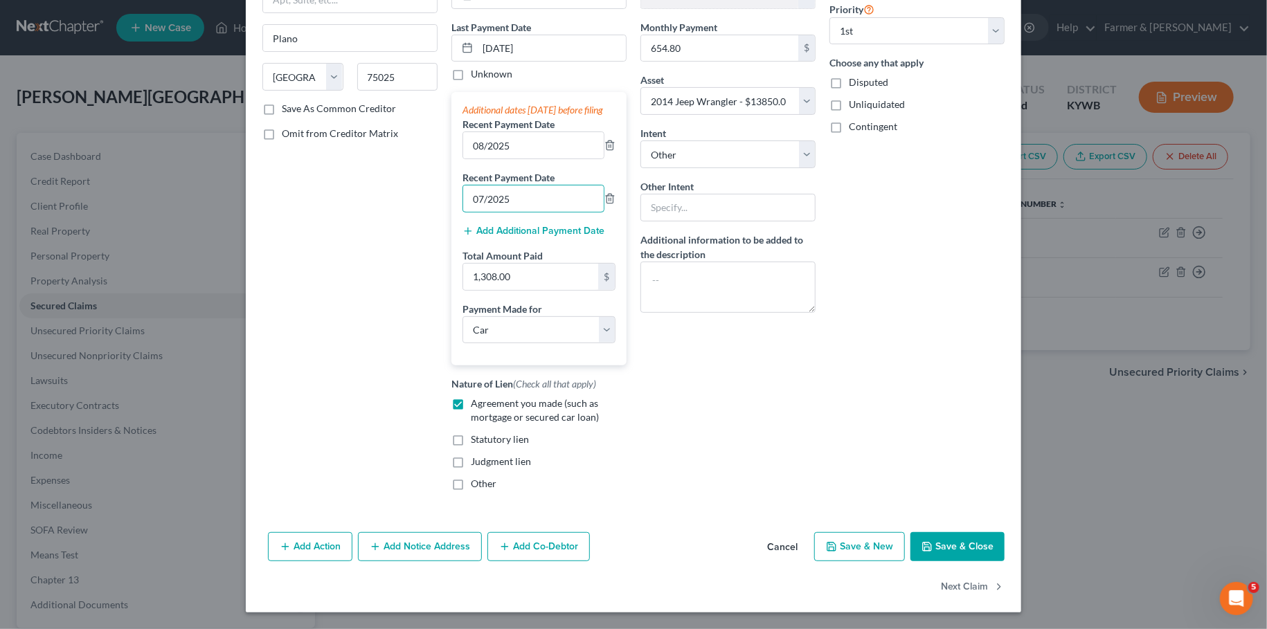
type input "07/2025"
click at [950, 540] on button "Save & Close" at bounding box center [957, 546] width 94 height 29
select select
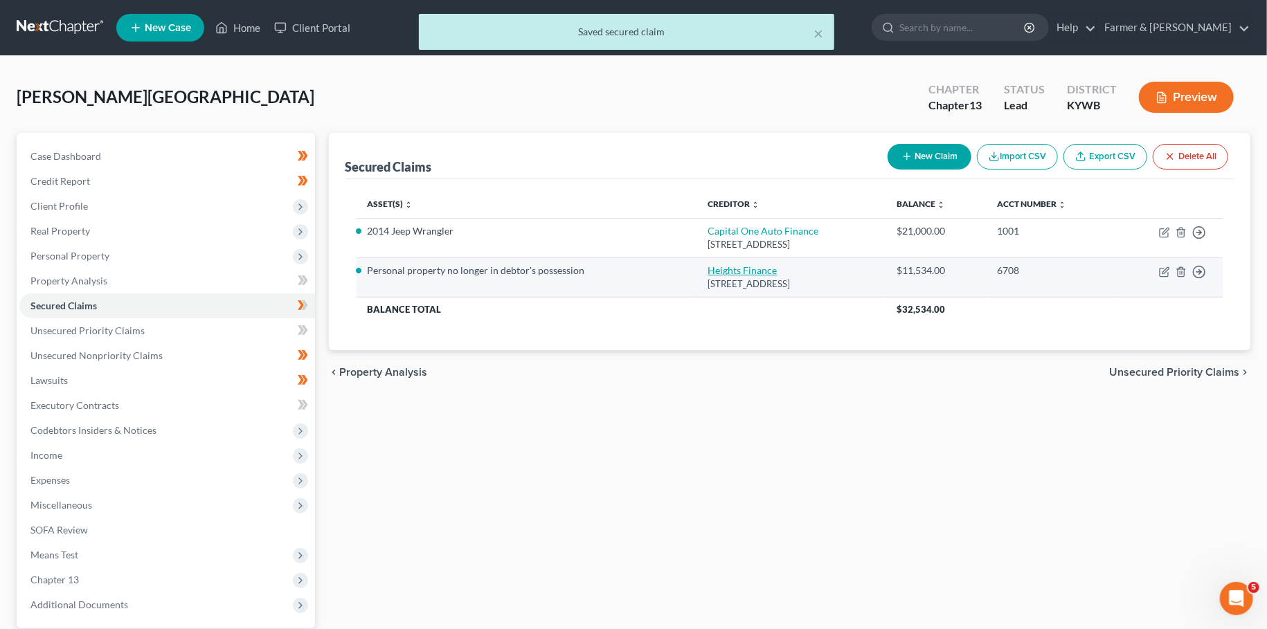
click at [732, 271] on link "Heights Finance" at bounding box center [742, 270] width 69 height 12
select select "42"
select select "4"
select select "0"
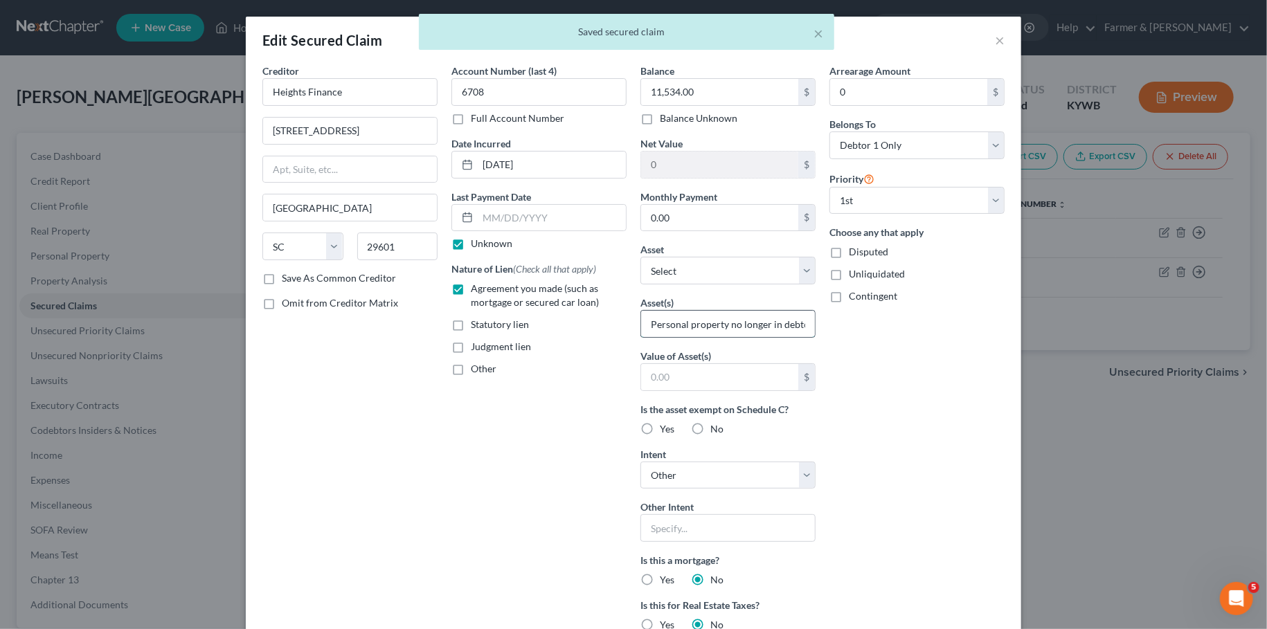
click at [715, 314] on input "Personal property no longer in debtor's possession" at bounding box center [728, 324] width 174 height 26
click at [640, 257] on select "Select Other Multiple Assets Regions Bank *3270 (Checking Account) - $4256.0 20…" at bounding box center [727, 271] width 175 height 28
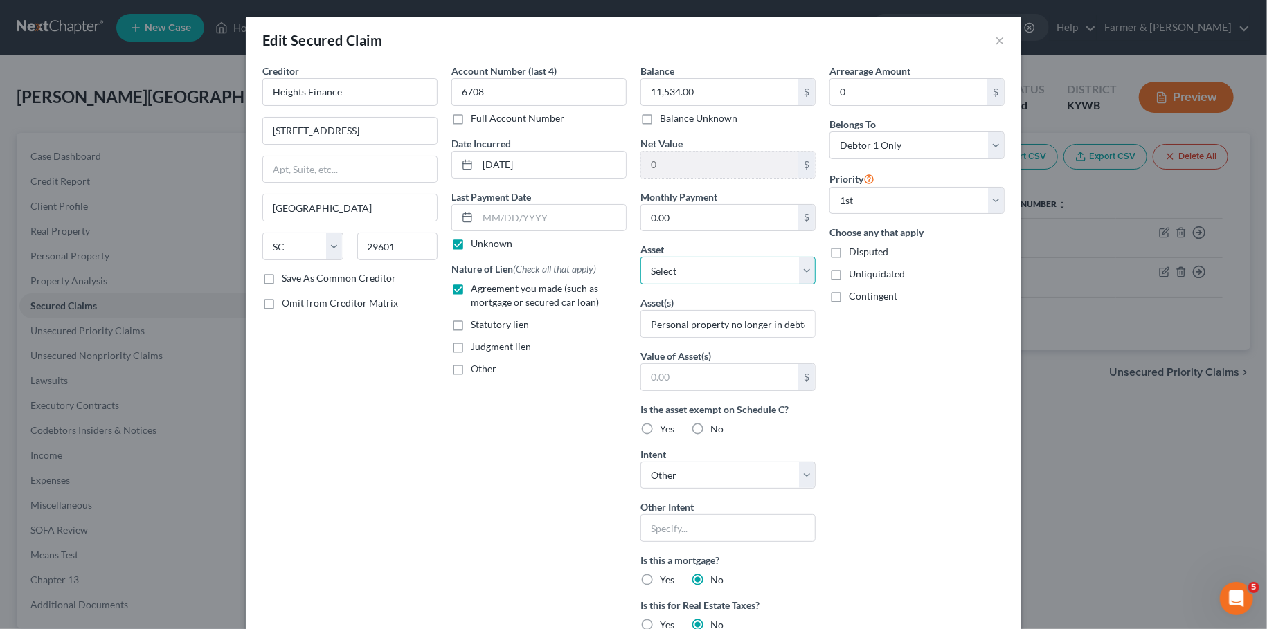
select select "7"
click option "Electronics - Televisions (2); Cellphone (1); ⦁ Value listed is given age and c…" at bounding box center [0, 0] width 0 height 0
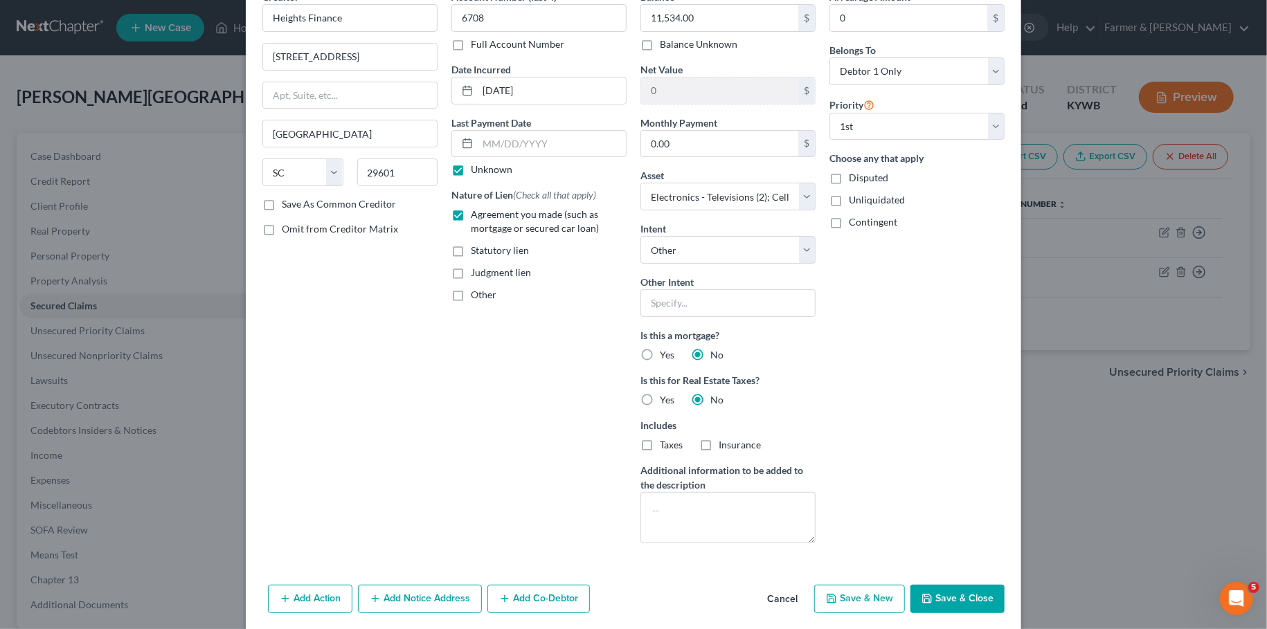
scroll to position [116, 0]
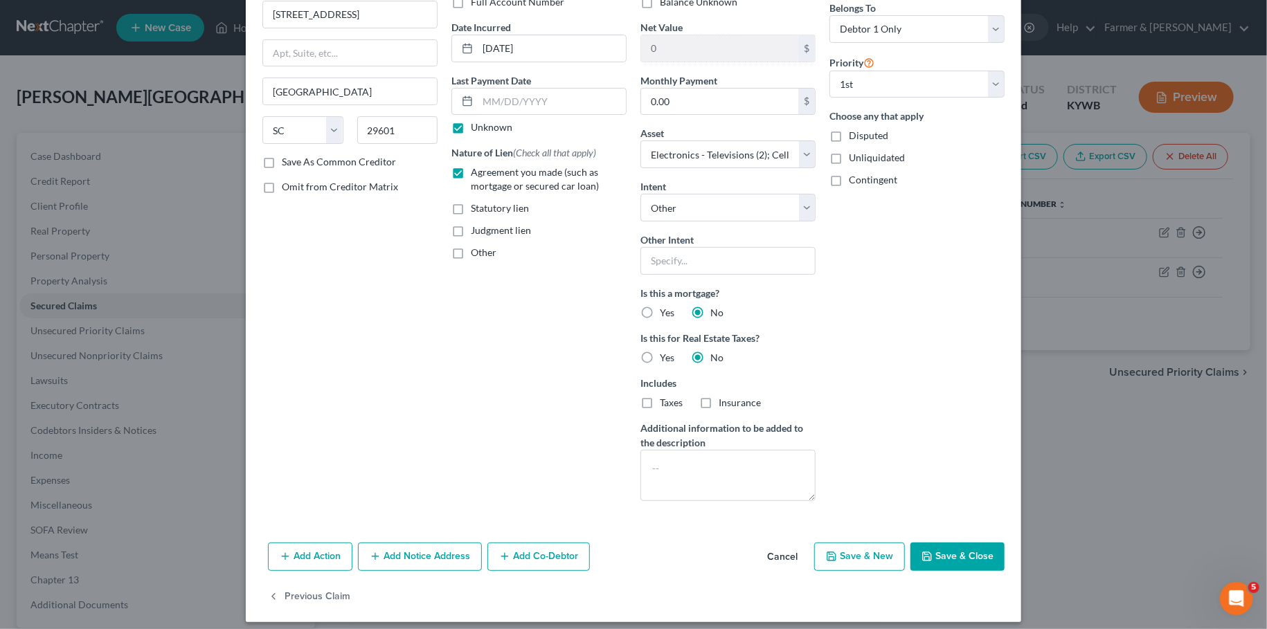
click at [957, 552] on button "Save & Close" at bounding box center [957, 557] width 94 height 29
select select
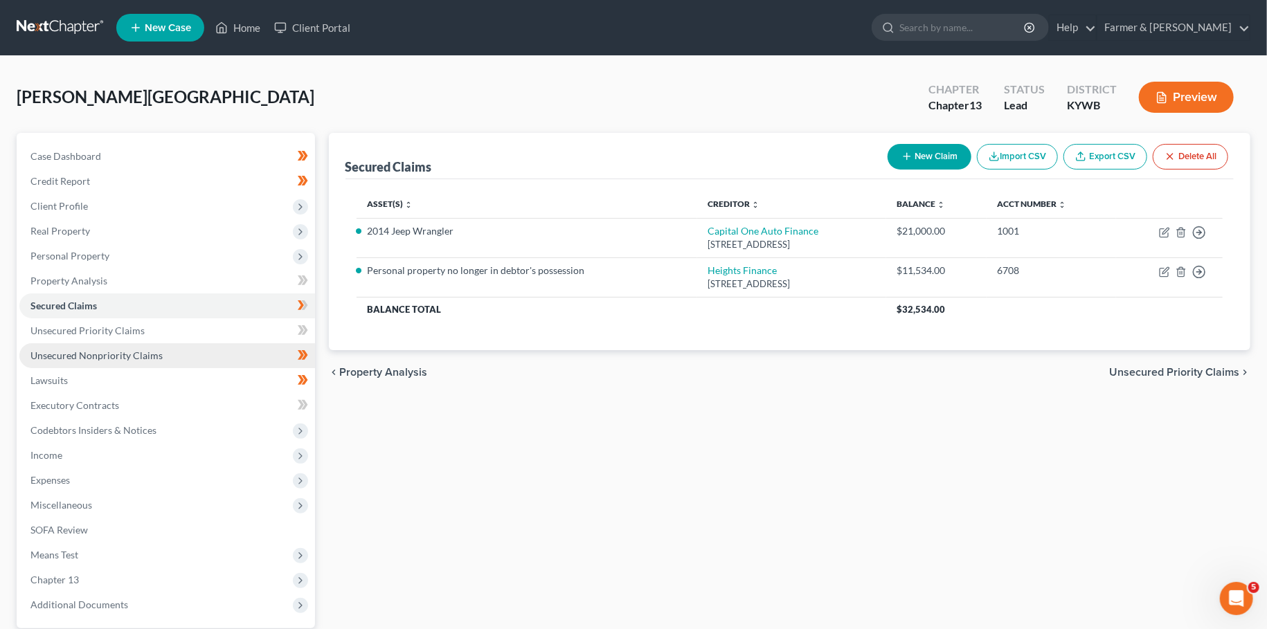
click at [120, 354] on span "Unsecured Nonpriority Claims" at bounding box center [96, 356] width 132 height 12
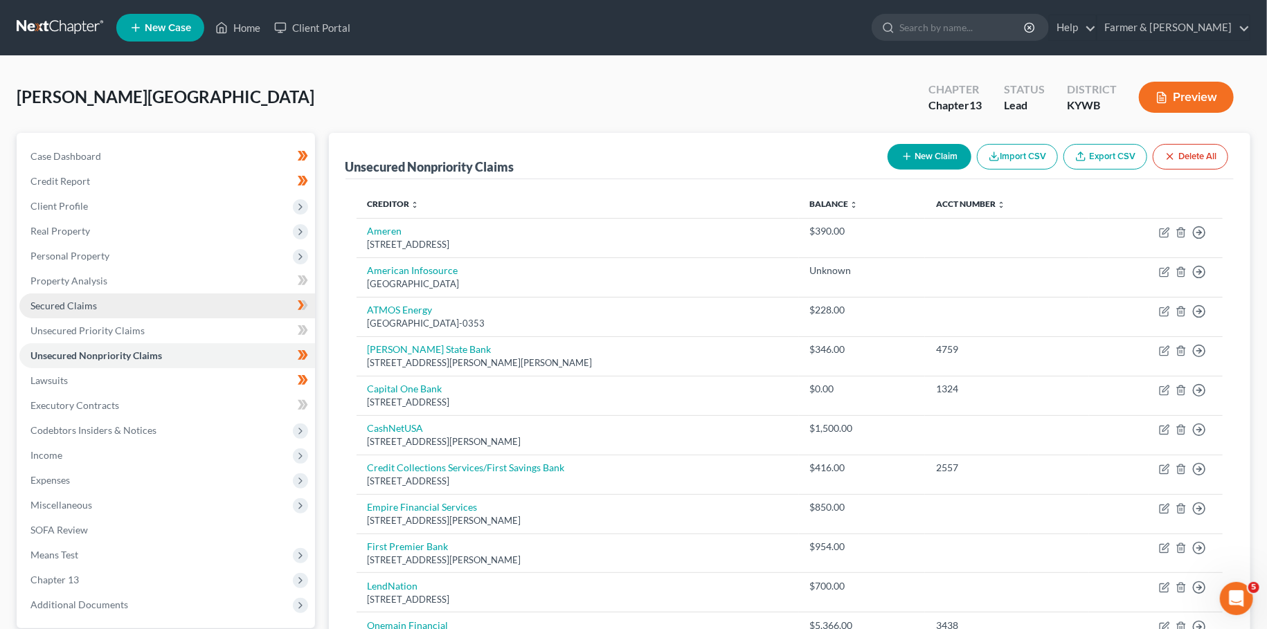
click at [107, 301] on link "Secured Claims" at bounding box center [167, 306] width 296 height 25
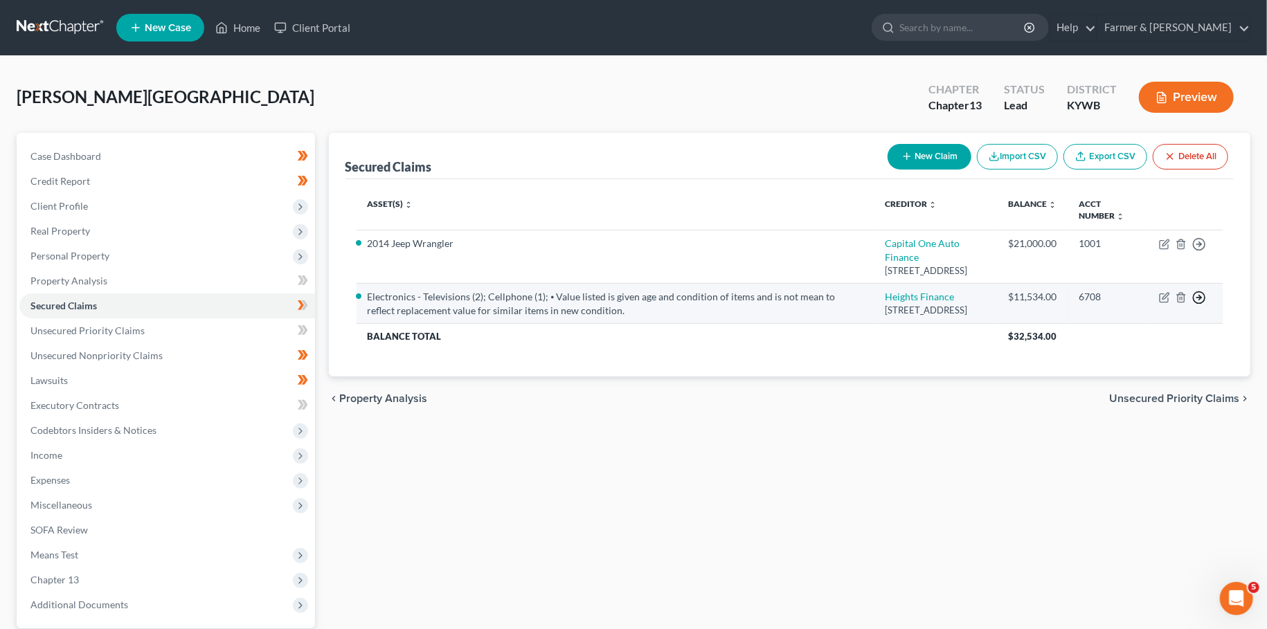
click at [1199, 247] on polyline "button" at bounding box center [1200, 244] width 2 height 5
click at [885, 291] on link "Heights Finance" at bounding box center [919, 297] width 69 height 12
select select "42"
select select "4"
select select "0"
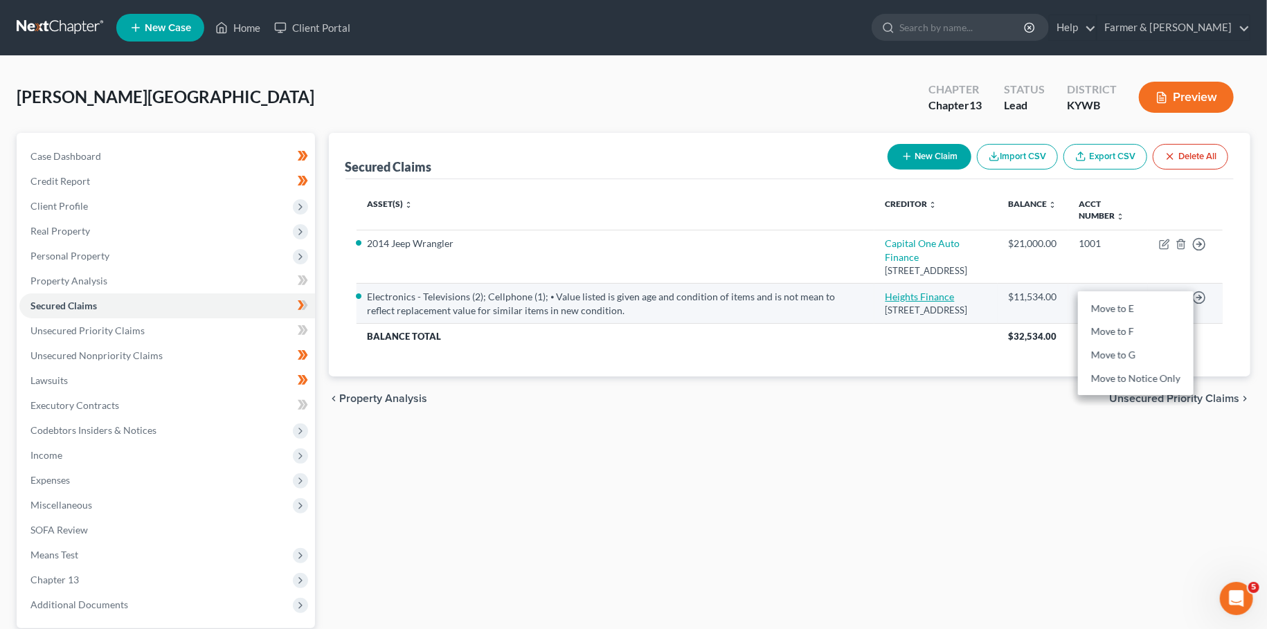
select select "0"
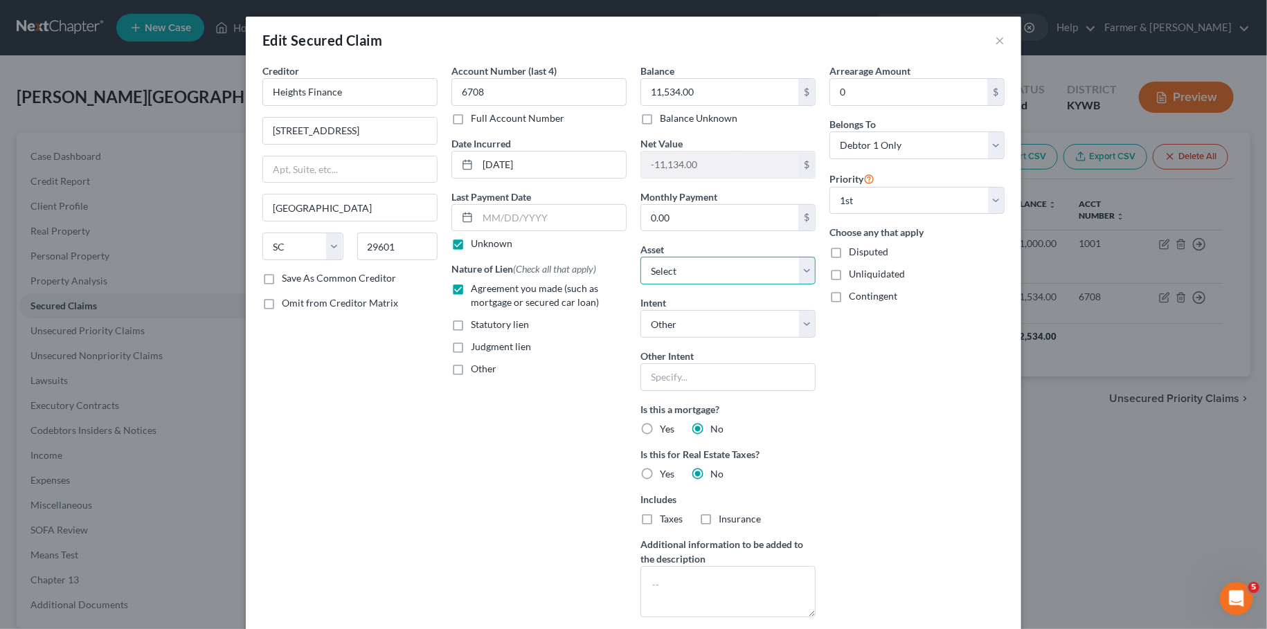
click at [640, 257] on select "Select Other Multiple Assets Regions Bank *3270 (Checking Account) - $4256.0 20…" at bounding box center [727, 271] width 175 height 28
select select "0"
click option "Other" at bounding box center [0, 0] width 0 height 0
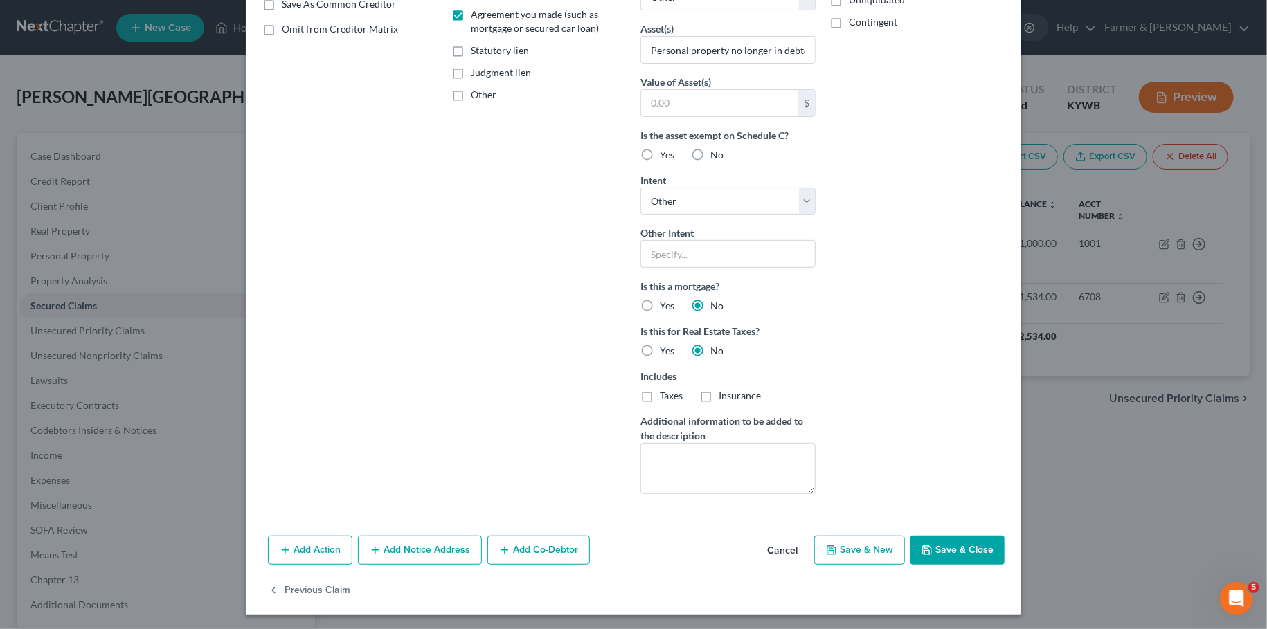
click at [964, 548] on button "Save & Close" at bounding box center [957, 550] width 94 height 29
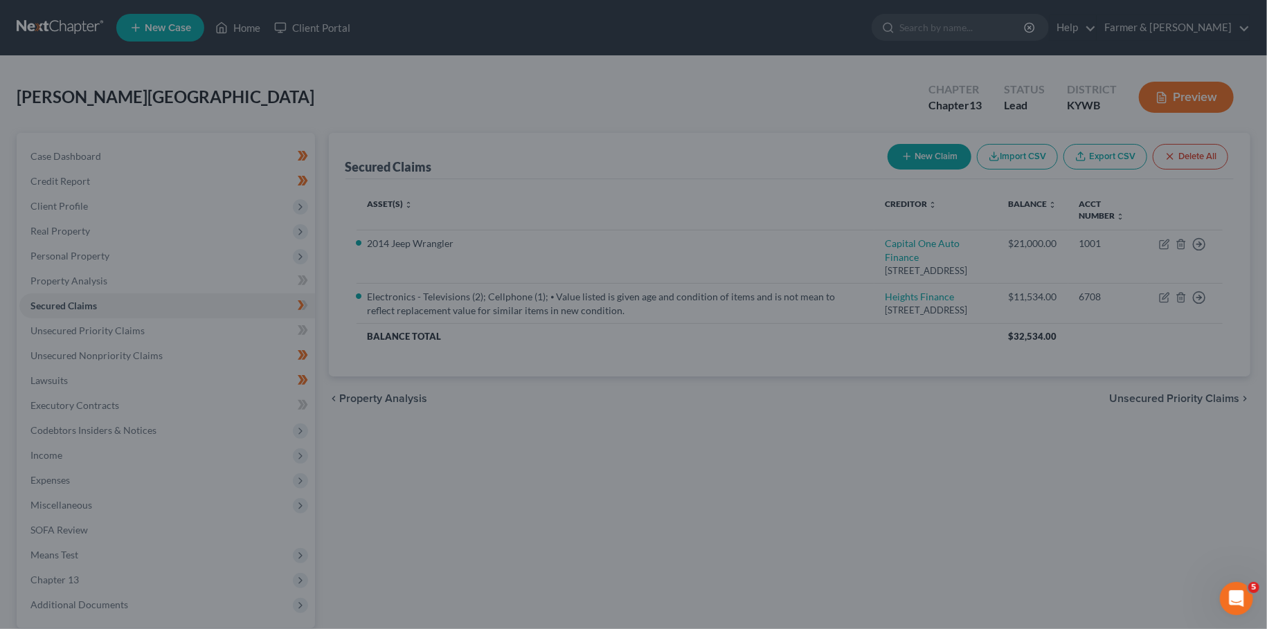
select select
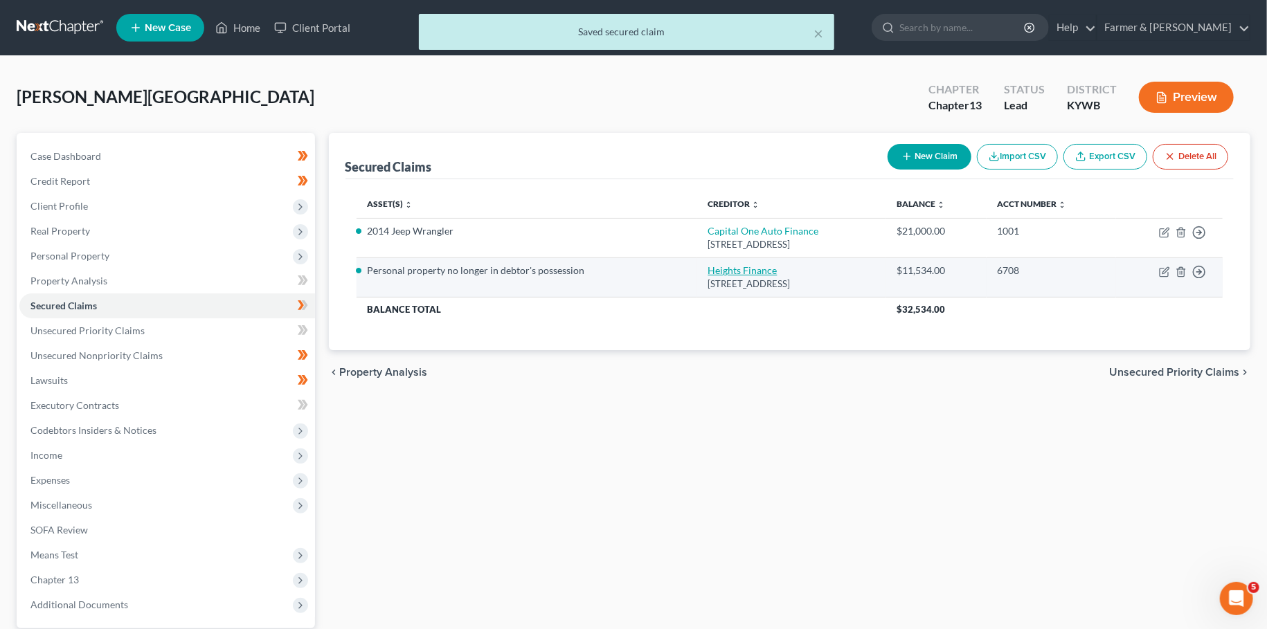
click at [720, 275] on link "Heights Finance" at bounding box center [742, 270] width 69 height 12
select select "42"
select select "4"
select select "0"
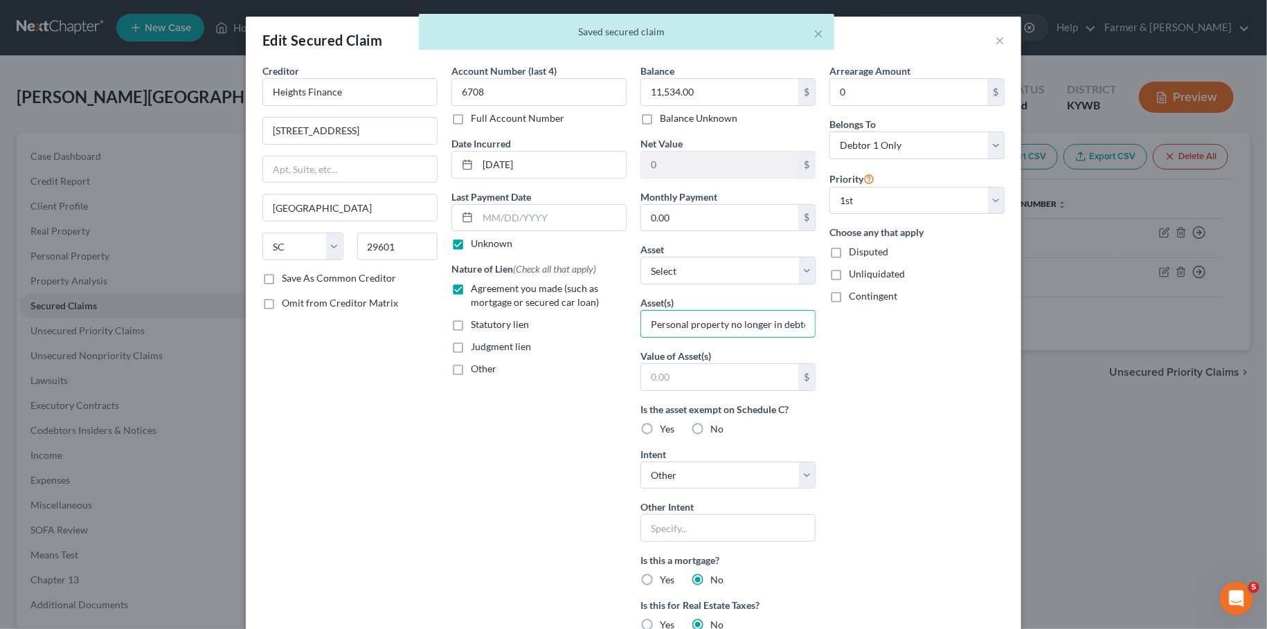
drag, startPoint x: 647, startPoint y: 325, endPoint x: 1259, endPoint y: 352, distance: 613.3
click at [1259, 352] on div "Edit Secured Claim × Creditor * Heights Finance 301 N Main St Greenville State …" at bounding box center [633, 314] width 1267 height 629
type input "debtor's possession"
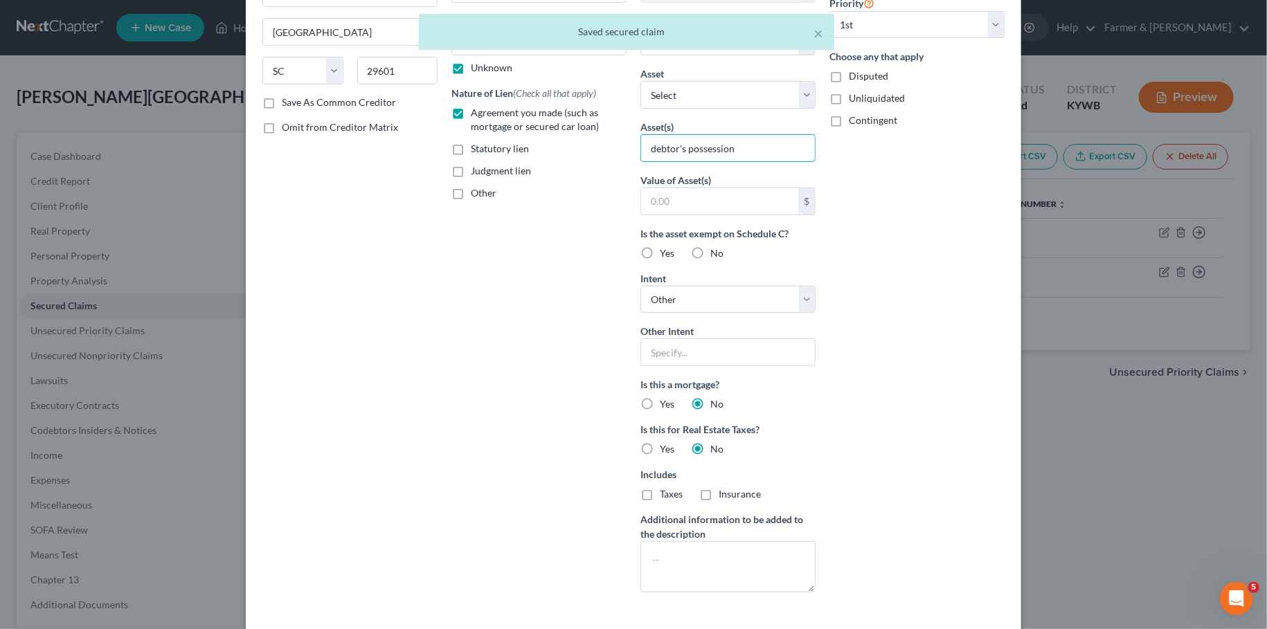
scroll to position [233, 0]
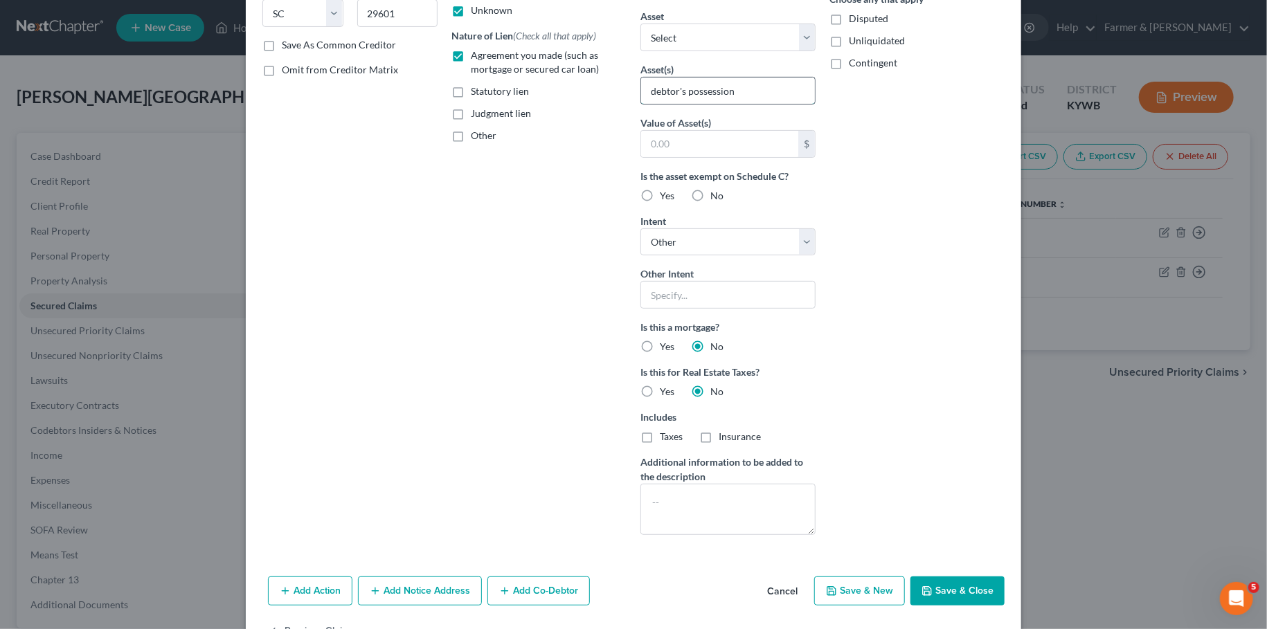
drag, startPoint x: 750, startPoint y: 91, endPoint x: 644, endPoint y: 102, distance: 106.5
click at [645, 102] on input "debtor's possession" at bounding box center [728, 91] width 174 height 26
click at [947, 587] on button "Save & Close" at bounding box center [957, 591] width 94 height 29
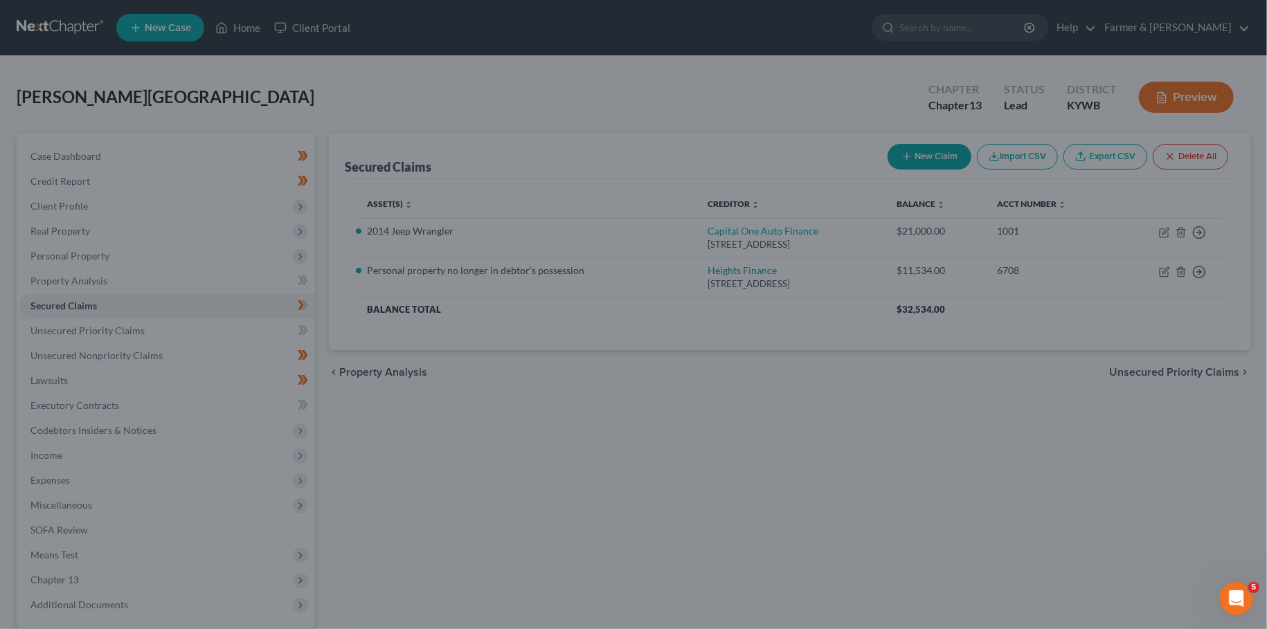
scroll to position [123, 0]
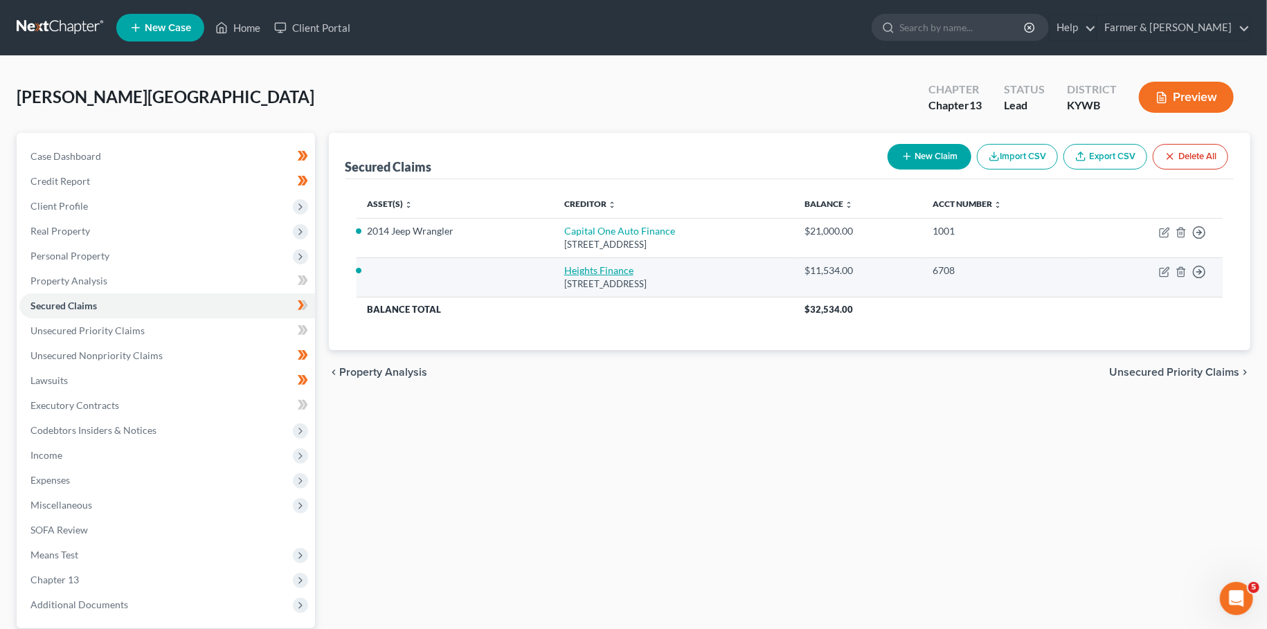
click at [593, 269] on link "Heights Finance" at bounding box center [598, 270] width 69 height 12
select select "42"
select select "4"
select select "0"
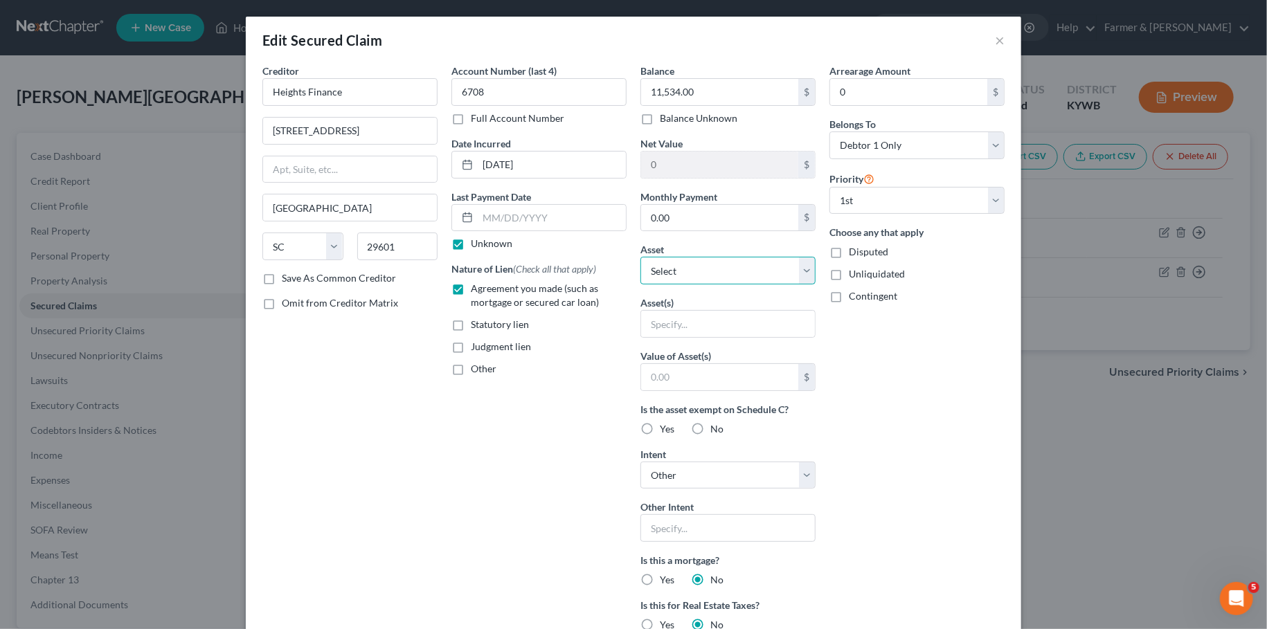
click at [640, 257] on select "Select Other Multiple Assets Regions Bank *3270 (Checking Account) - $4256.0 20…" at bounding box center [727, 271] width 175 height 28
click at [688, 275] on select "Select Other Multiple Assets Regions Bank *3270 (Checking Account) - $4256.0 20…" at bounding box center [727, 271] width 175 height 28
click at [640, 257] on select "Select Other Multiple Assets Regions Bank *3270 (Checking Account) - $4256.0 20…" at bounding box center [727, 271] width 175 height 28
select select
click option "Select" at bounding box center [0, 0] width 0 height 0
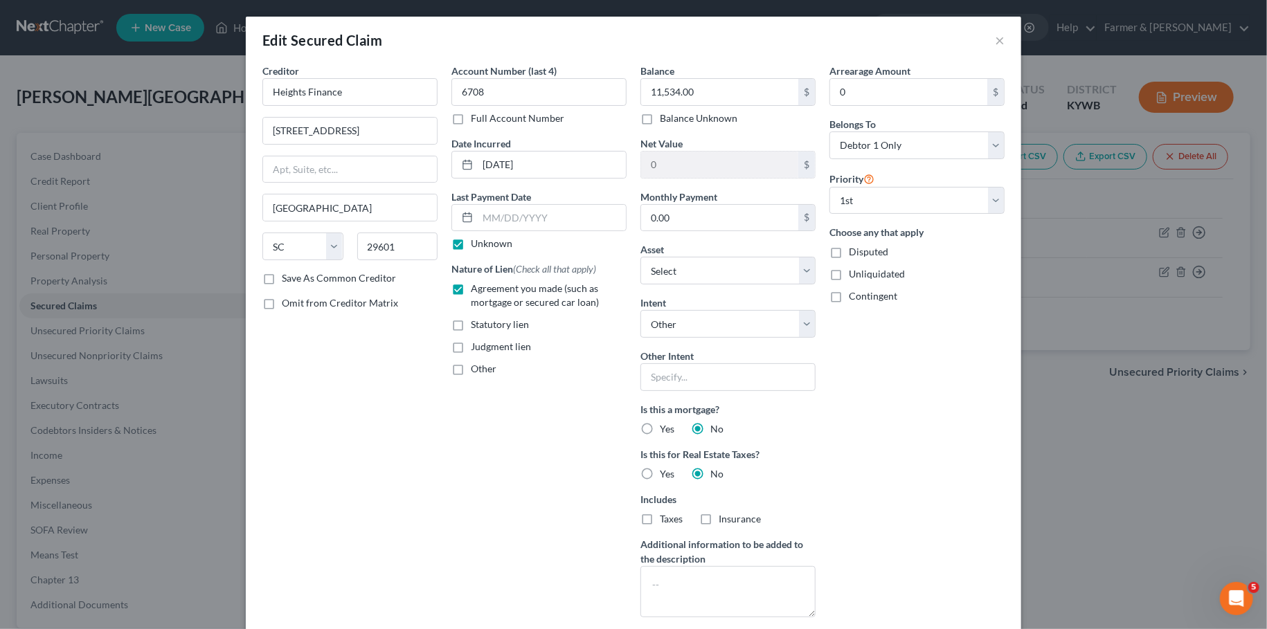
click at [888, 384] on div "Arrearage Amount 0 $ Belongs To * Select Debtor 1 Only Debtor 2 Only Debtor 1 A…" at bounding box center [916, 346] width 189 height 565
click at [710, 98] on input "11,534.00" at bounding box center [719, 92] width 157 height 26
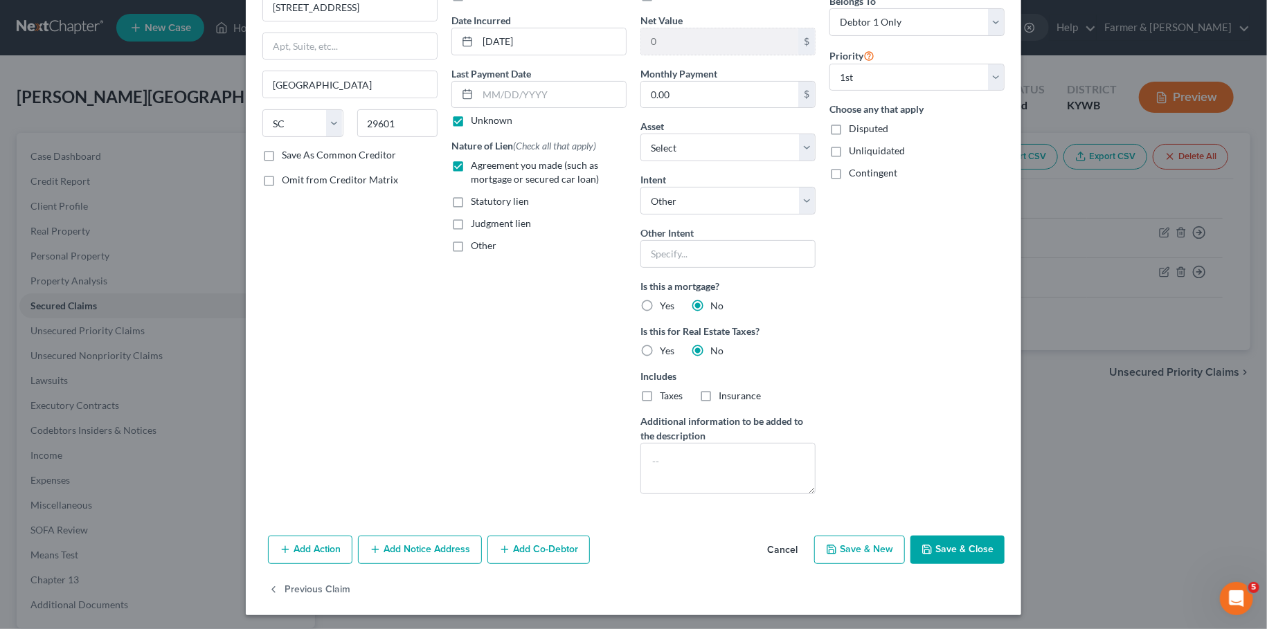
type input "9,981.47"
click at [936, 540] on button "Save & Close" at bounding box center [957, 550] width 94 height 29
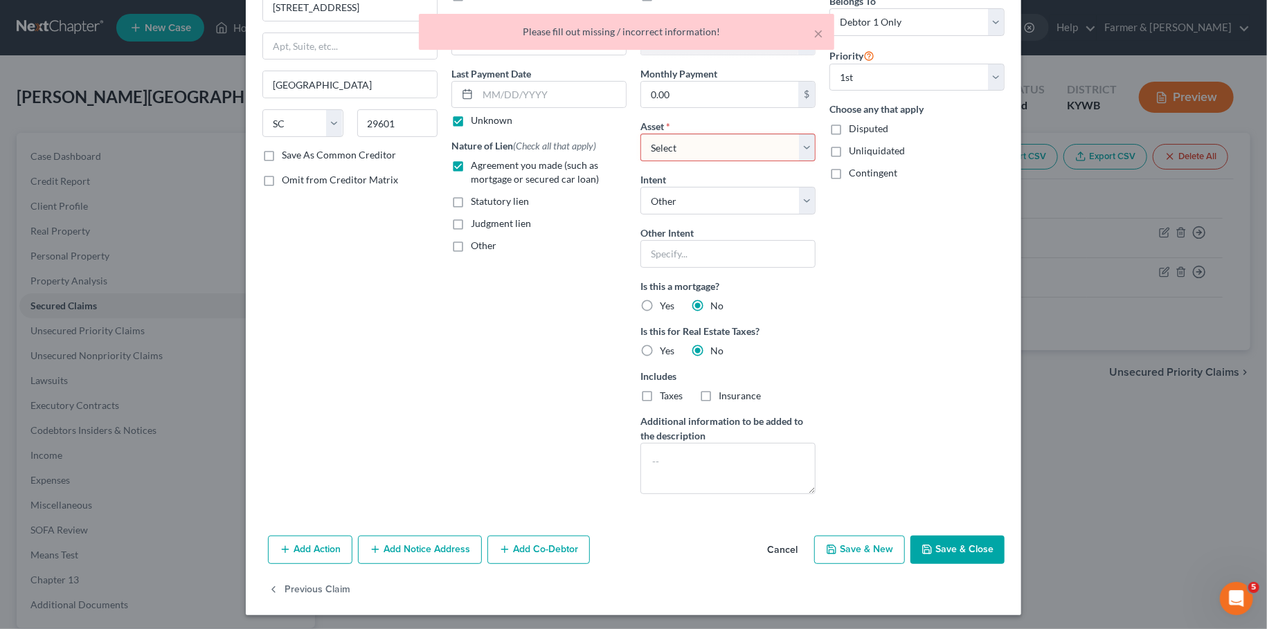
click at [640, 134] on select "Select Other Multiple Assets Regions Bank *3270 (Checking Account) - $4256.0 20…" at bounding box center [727, 148] width 175 height 28
select select "0"
click option "Other" at bounding box center [0, 0] width 0 height 0
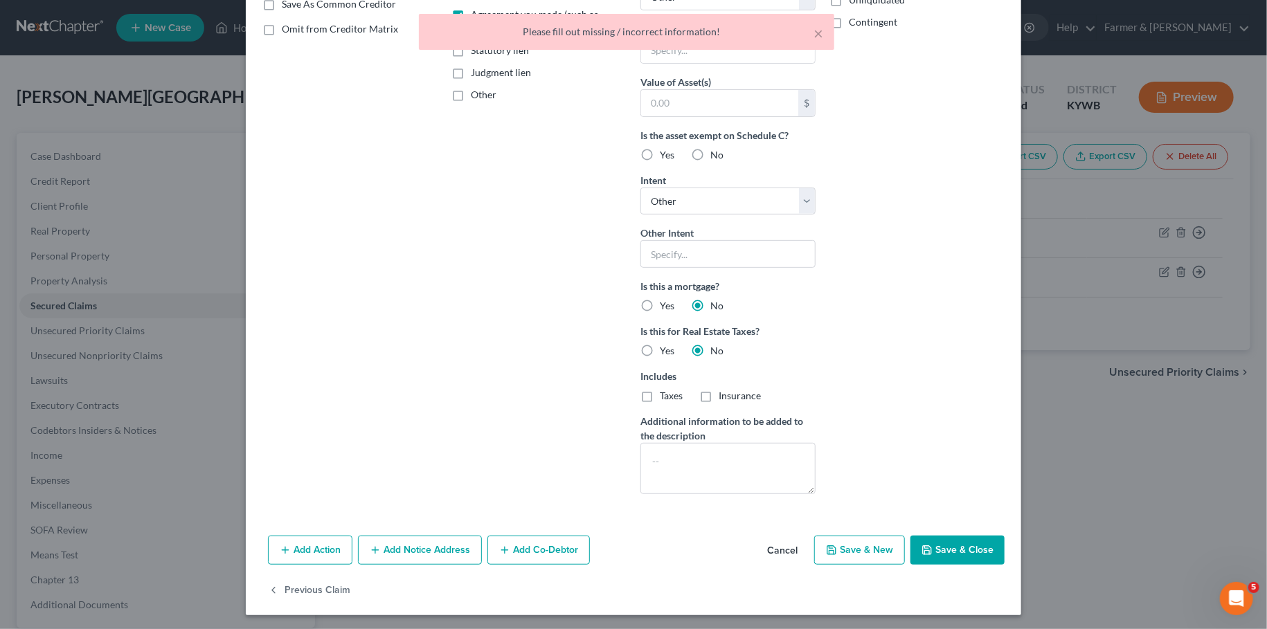
click at [951, 541] on button "Save & Close" at bounding box center [957, 550] width 94 height 29
select select
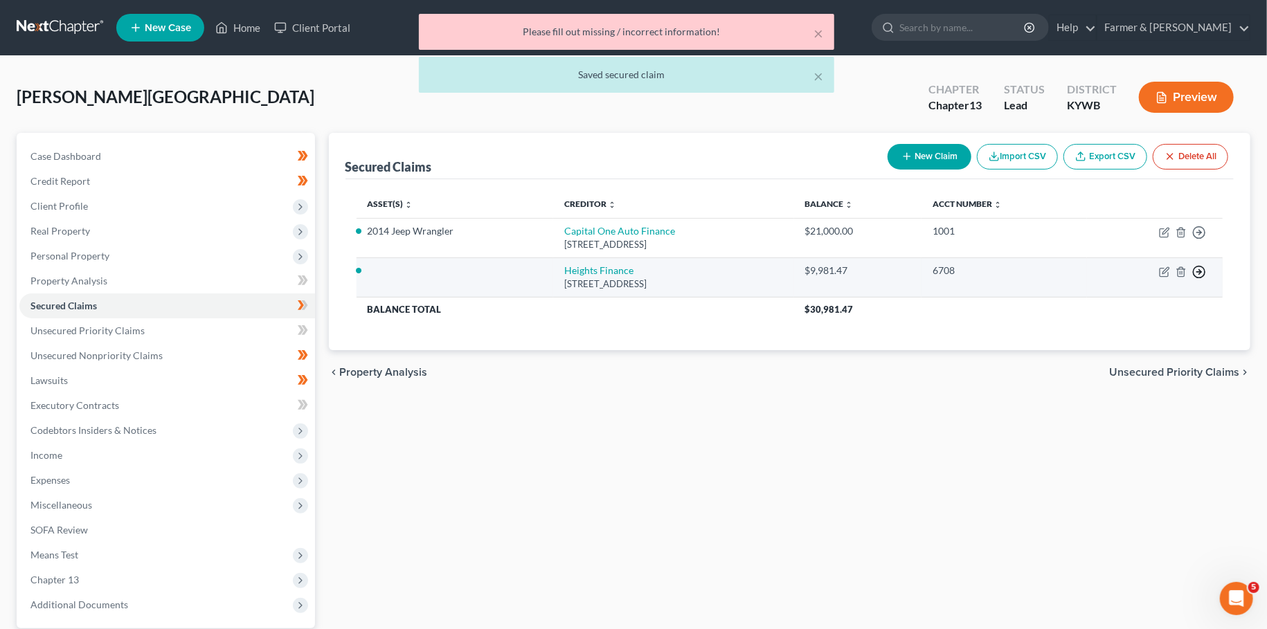
click at [1203, 240] on icon "button" at bounding box center [1199, 233] width 14 height 14
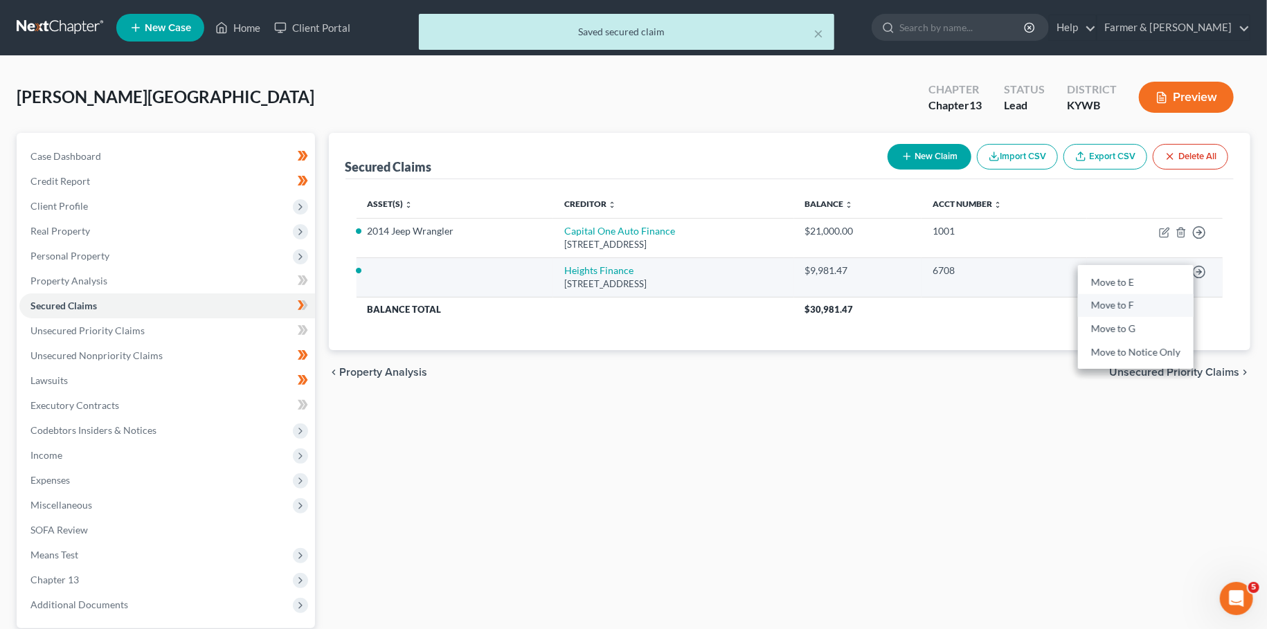
click at [1147, 308] on link "Move to F" at bounding box center [1136, 306] width 116 height 24
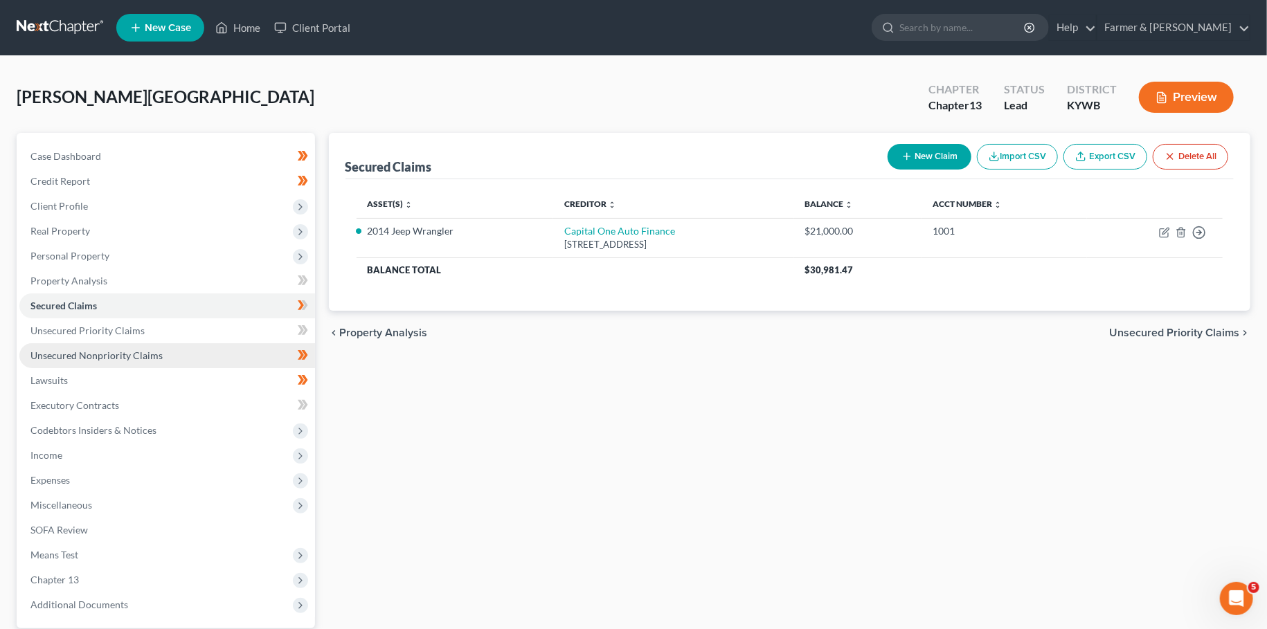
click at [123, 350] on span "Unsecured Nonpriority Claims" at bounding box center [96, 356] width 132 height 12
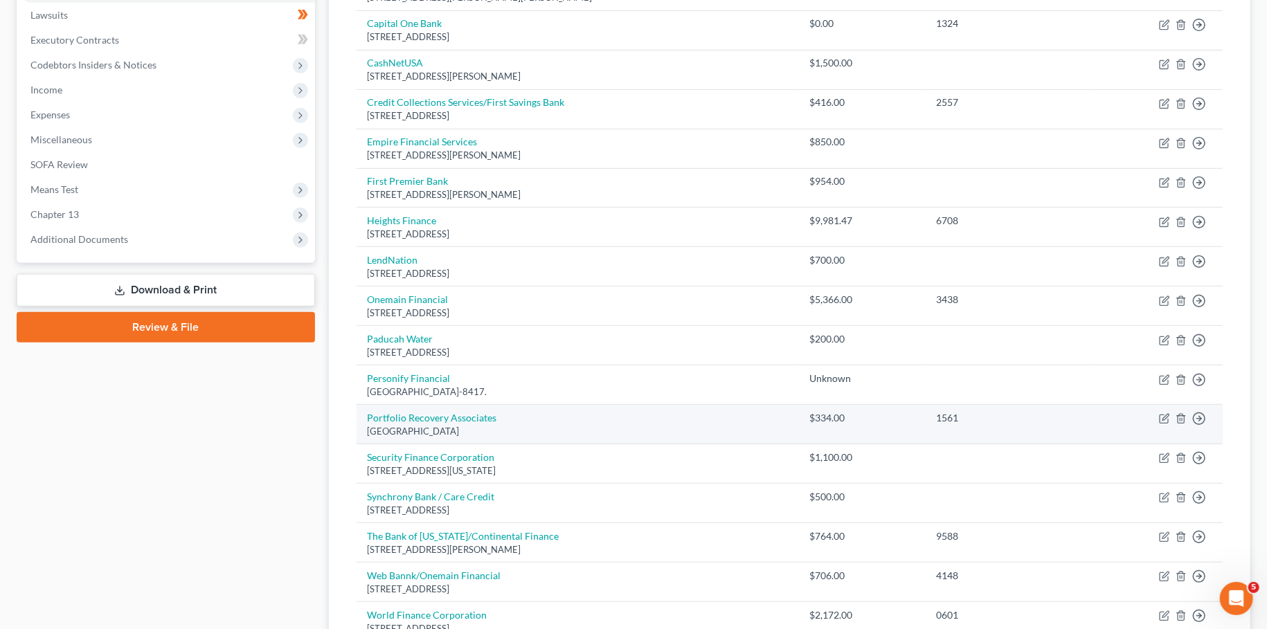
scroll to position [122, 0]
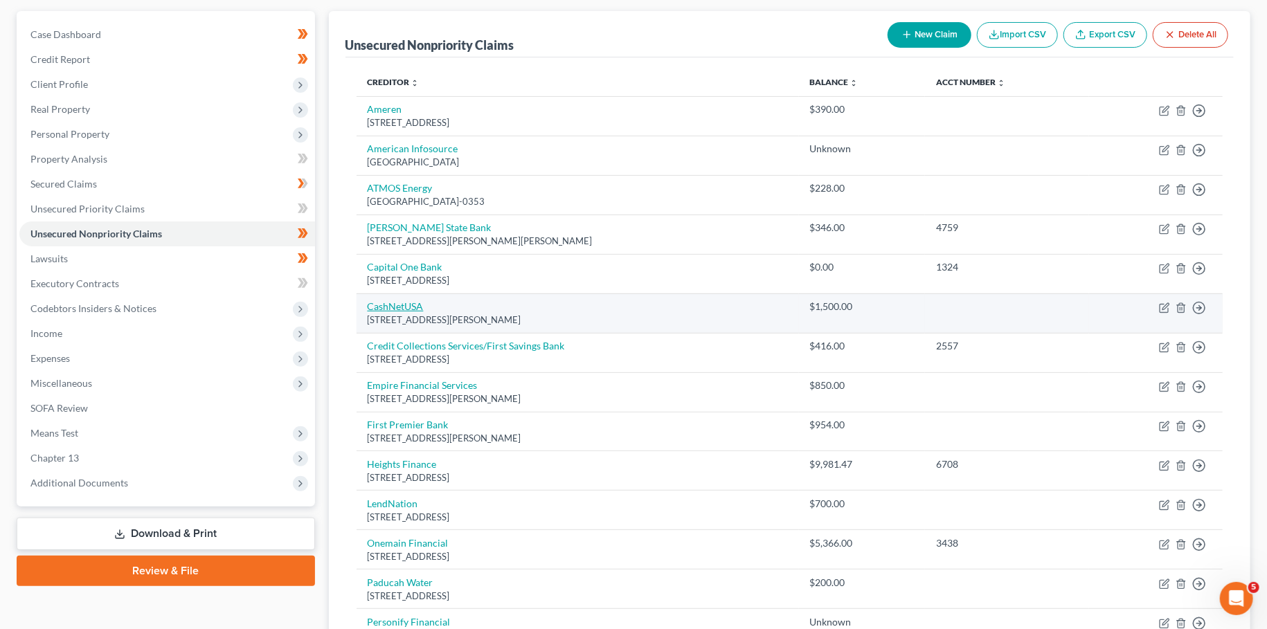
click at [388, 304] on link "CashNetUSA" at bounding box center [396, 306] width 56 height 12
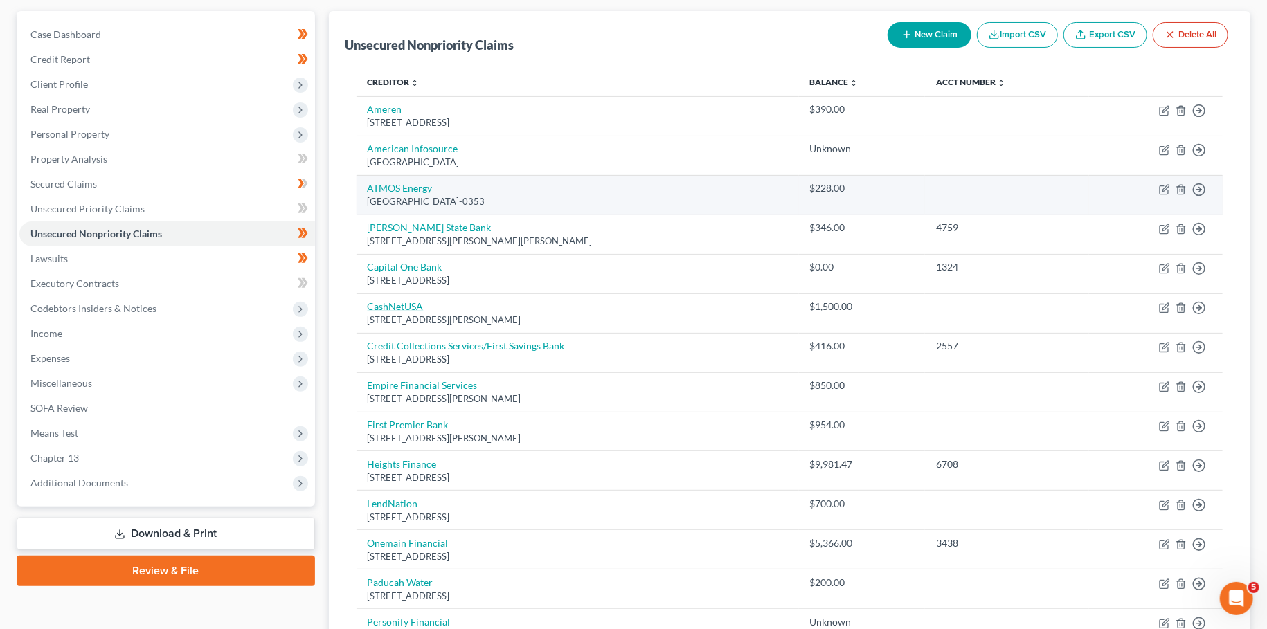
select select "14"
select select "0"
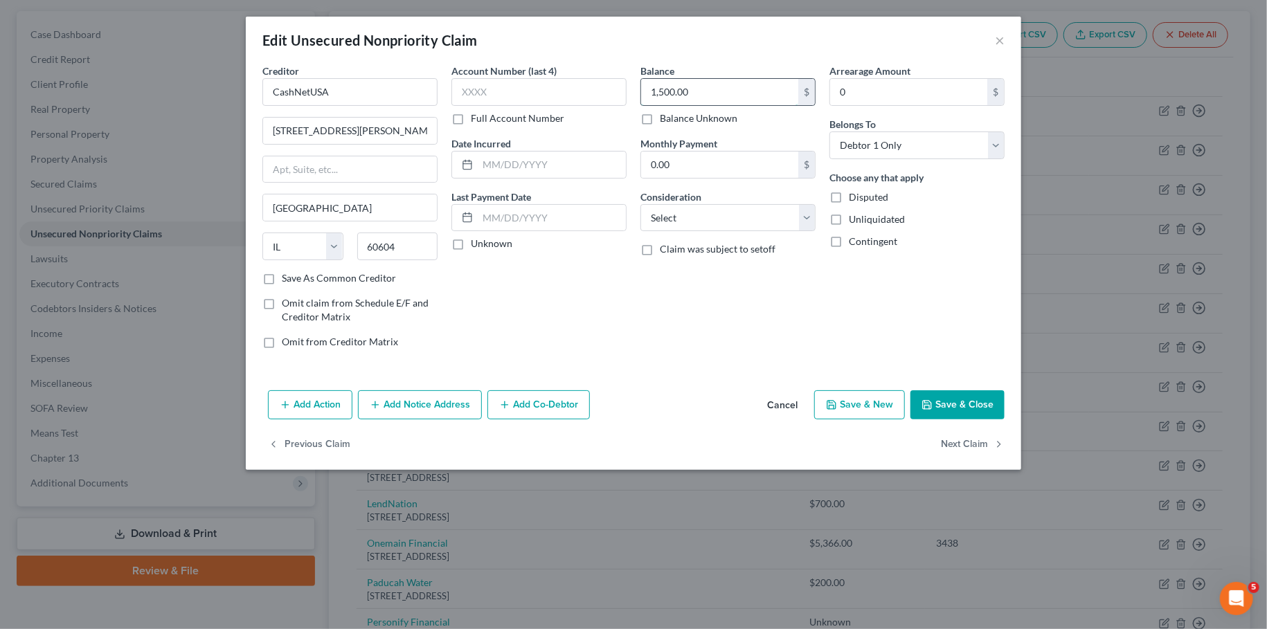
click at [718, 98] on input "1,500.00" at bounding box center [719, 92] width 157 height 26
type input "1,504.18"
click at [939, 399] on button "Save & Close" at bounding box center [957, 404] width 94 height 29
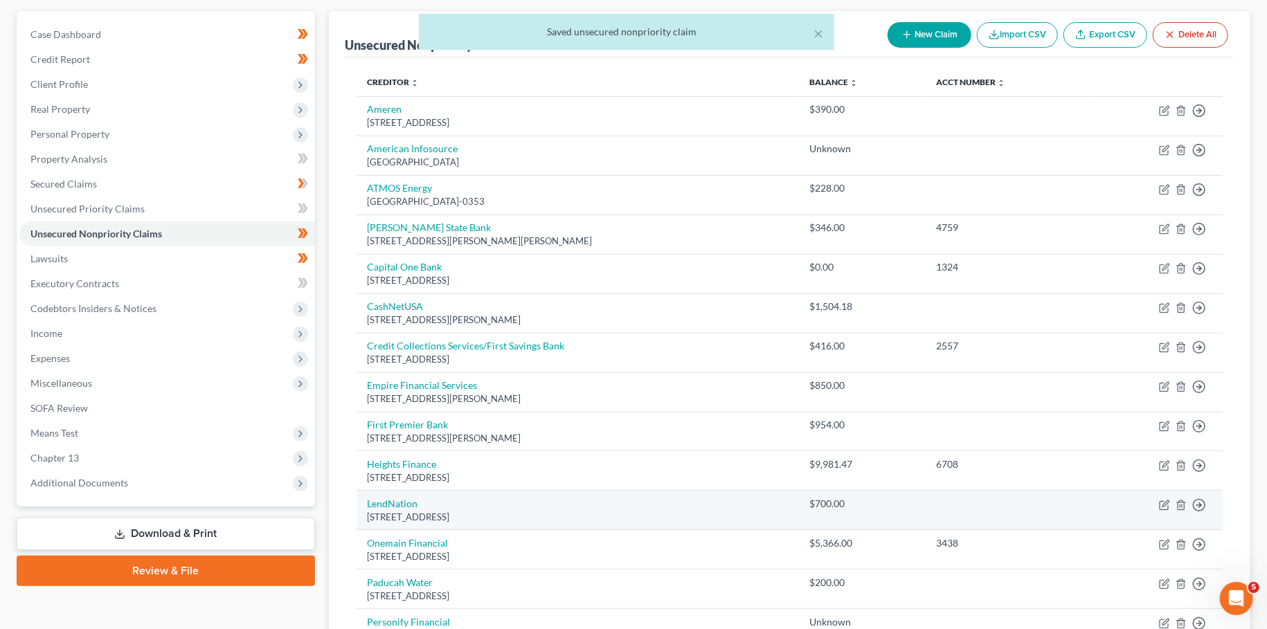
scroll to position [244, 0]
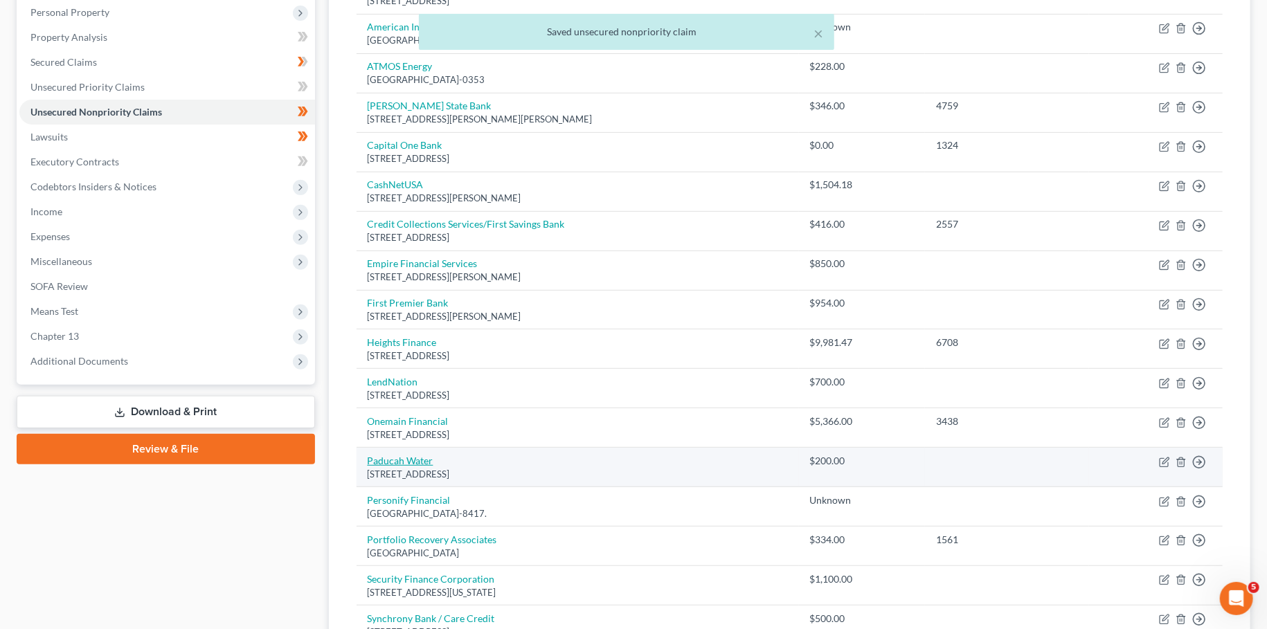
click at [408, 458] on link "Paducah Water" at bounding box center [401, 461] width 66 height 12
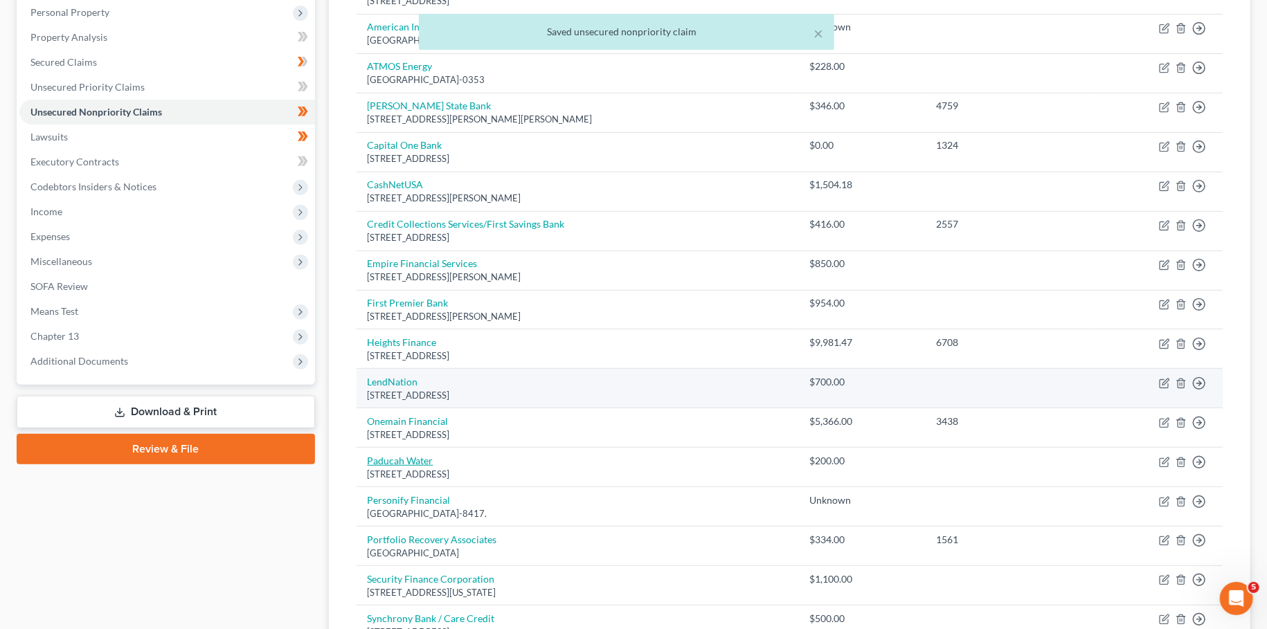
select select "18"
select select "0"
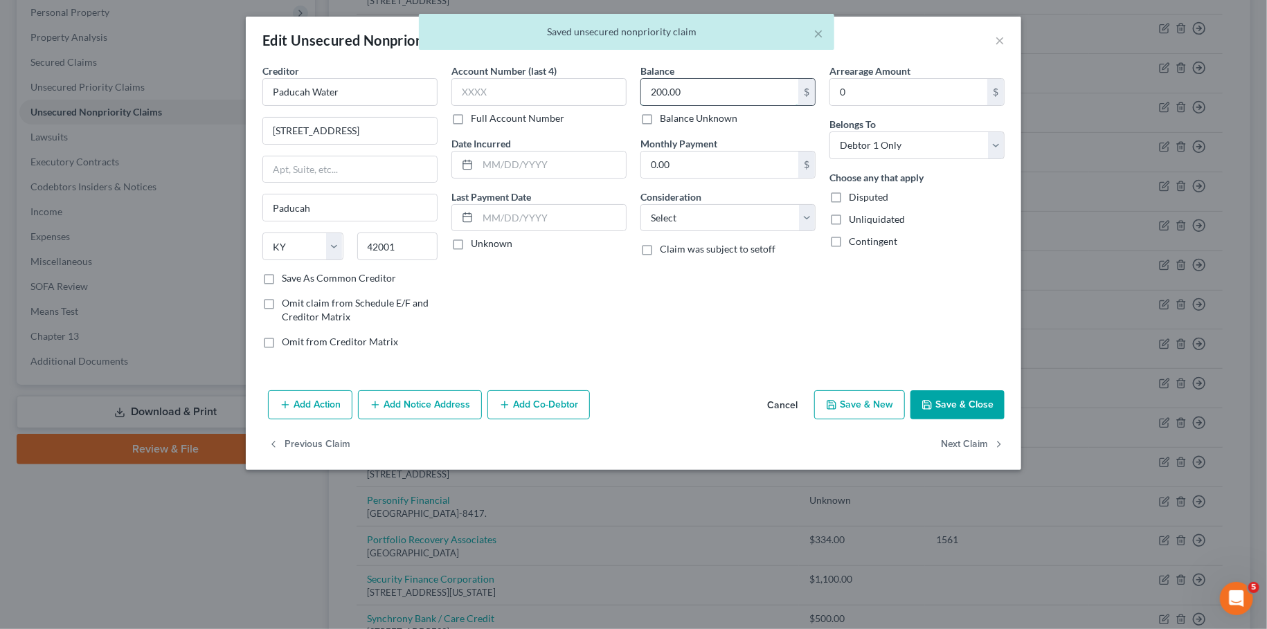
click at [692, 91] on input "200.00" at bounding box center [719, 92] width 157 height 26
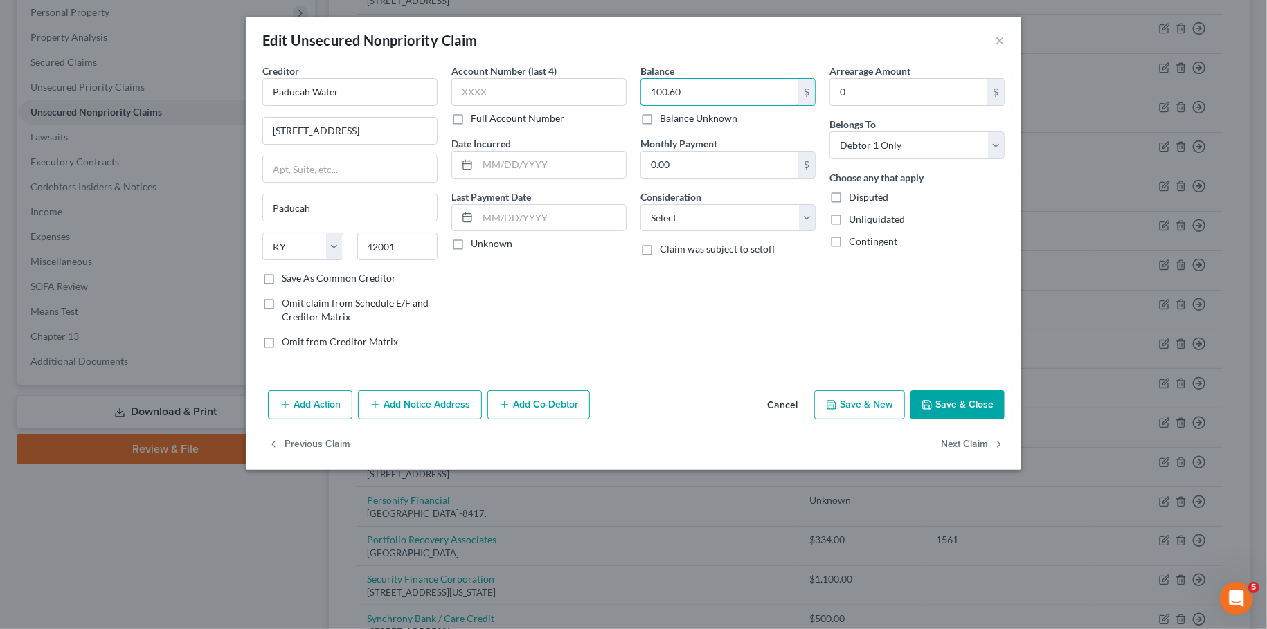
type input "100.60"
click at [978, 407] on button "Save & Close" at bounding box center [957, 404] width 94 height 29
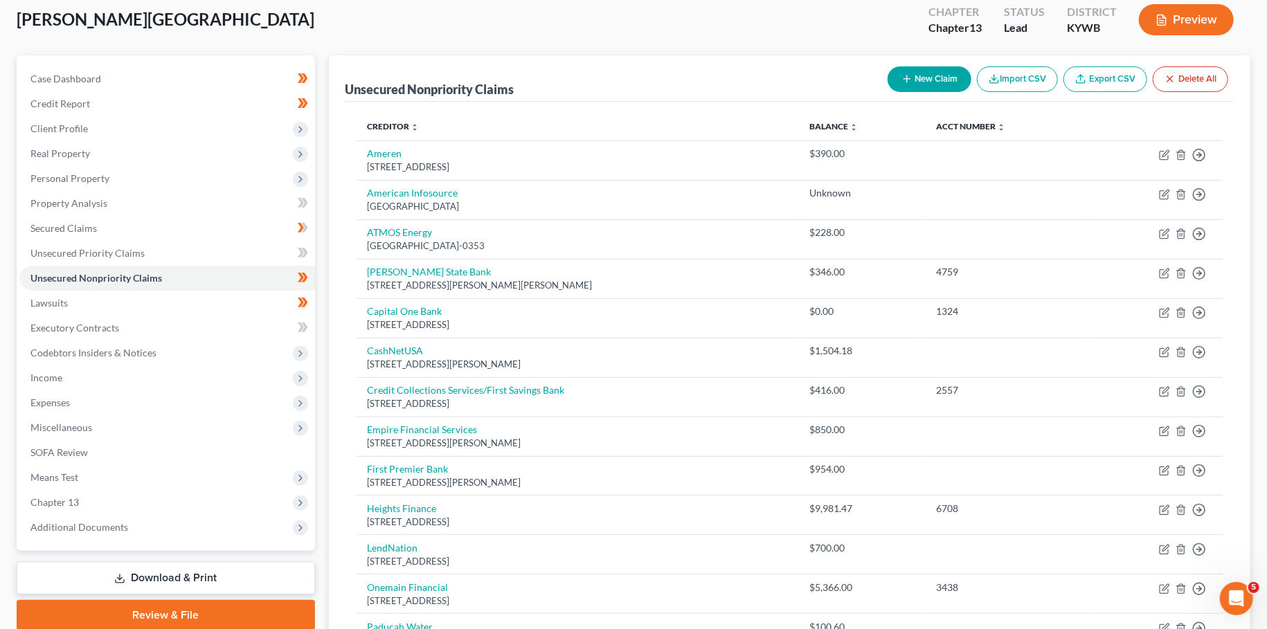
scroll to position [36, 0]
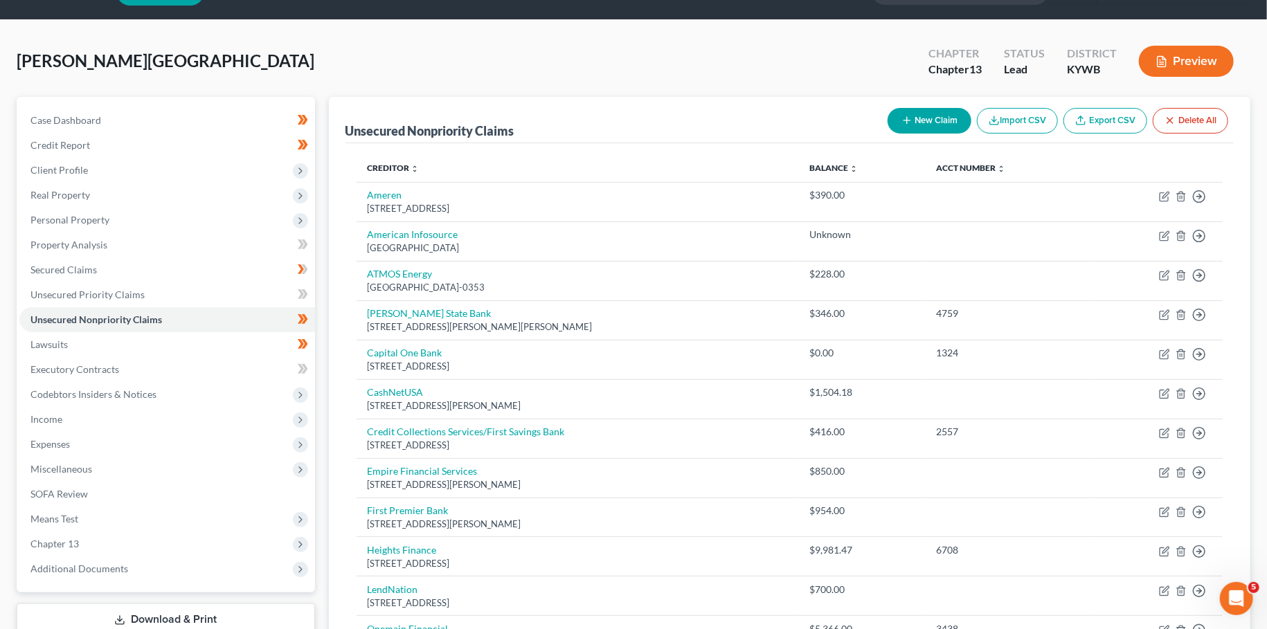
click at [929, 116] on button "New Claim" at bounding box center [930, 121] width 84 height 26
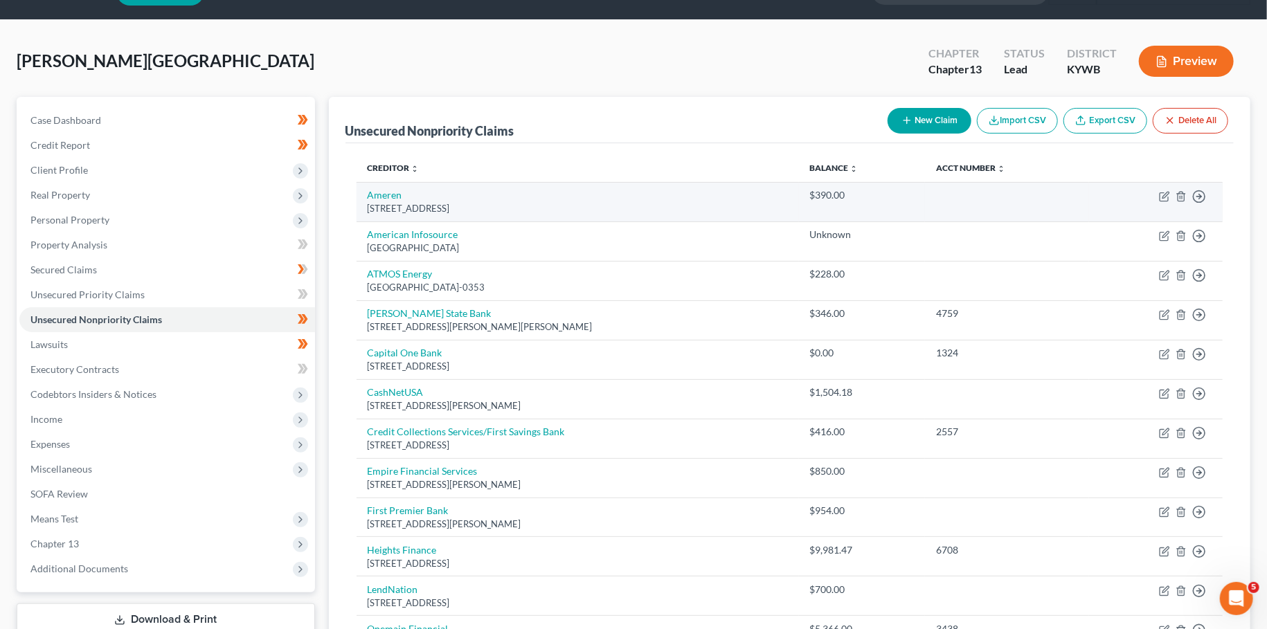
select select "0"
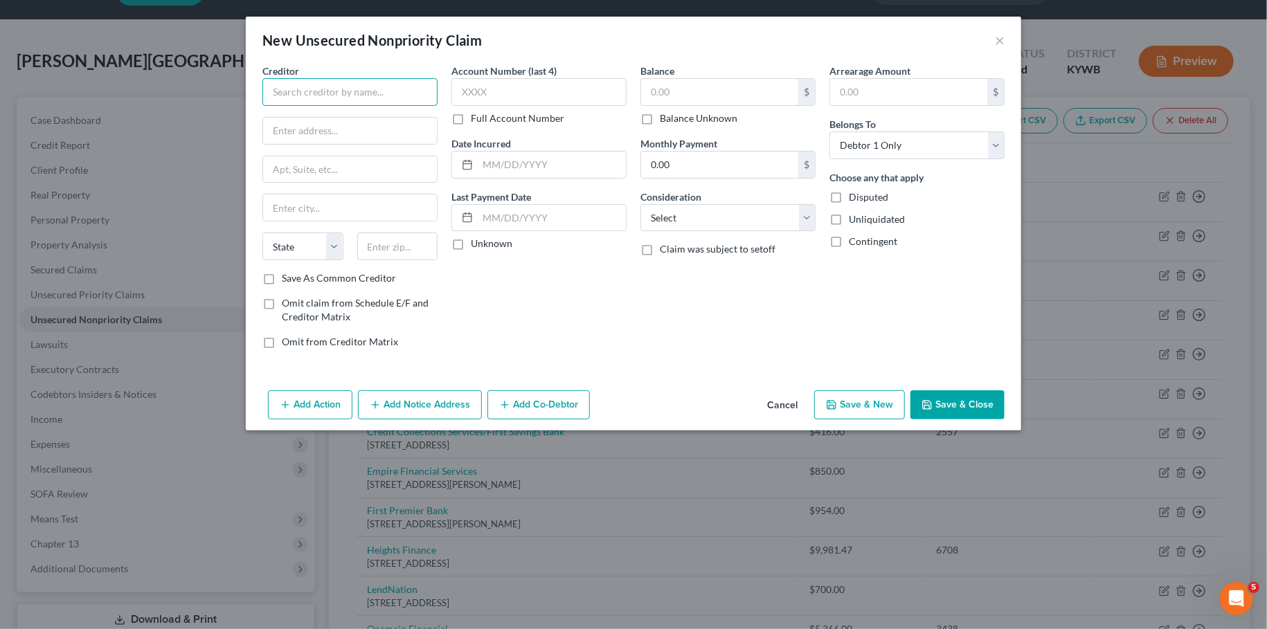
click at [387, 98] on input "text" at bounding box center [349, 92] width 175 height 28
type input "Pink Dogwood 13, LLC"
type input "PO Box 1931"
type input "94011"
type input "Burlingame"
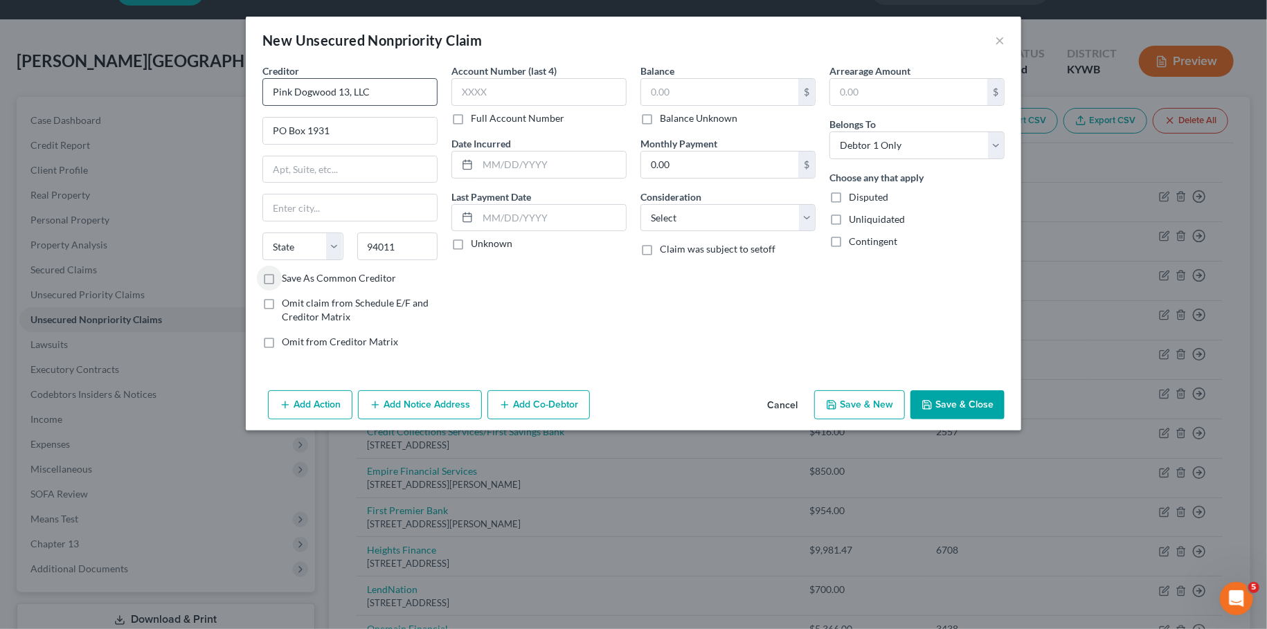
select select "4"
click at [798, 86] on input "text" at bounding box center [719, 92] width 157 height 26
type input "980.00"
click at [934, 397] on button "Save & Close" at bounding box center [957, 404] width 94 height 29
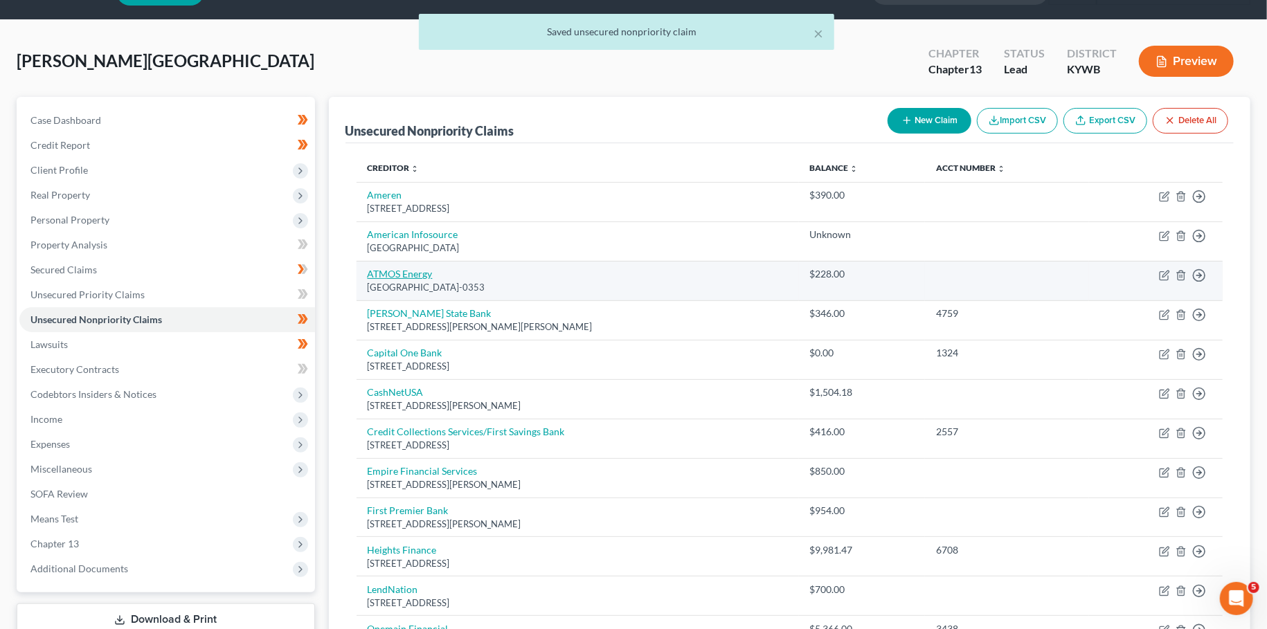
click at [383, 273] on link "ATMOS Energy" at bounding box center [400, 274] width 65 height 12
select select "36"
select select "0"
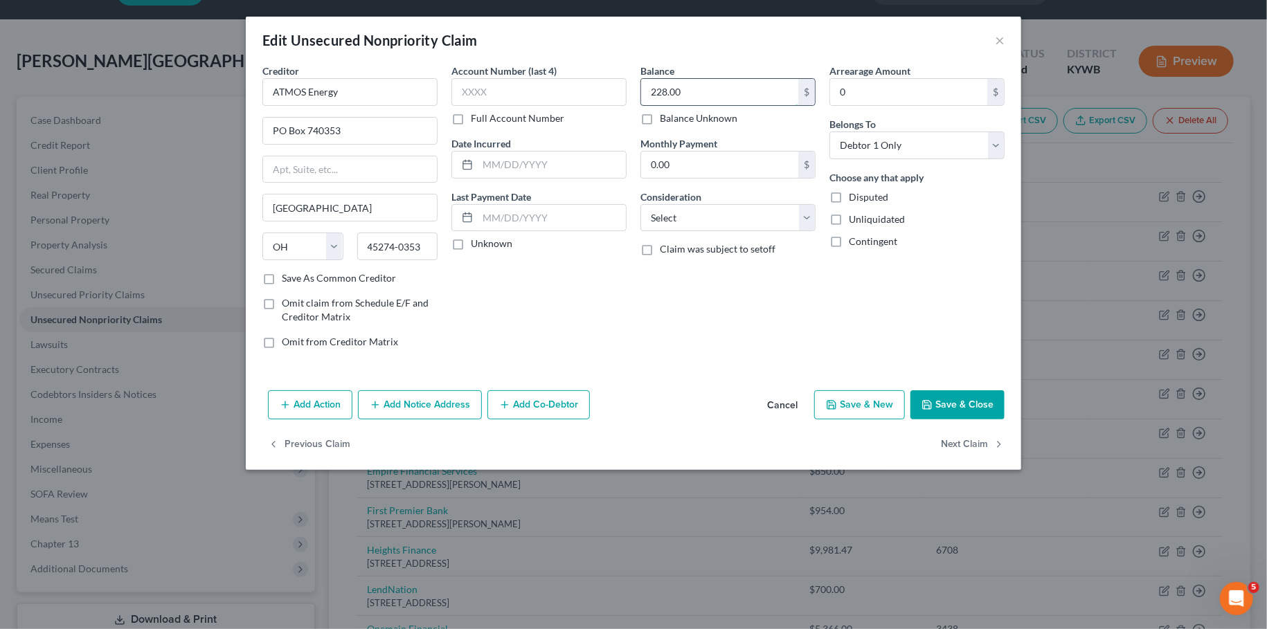
click at [734, 98] on input "228.00" at bounding box center [719, 92] width 157 height 26
type input "396.71"
click at [946, 404] on button "Save & Close" at bounding box center [957, 404] width 94 height 29
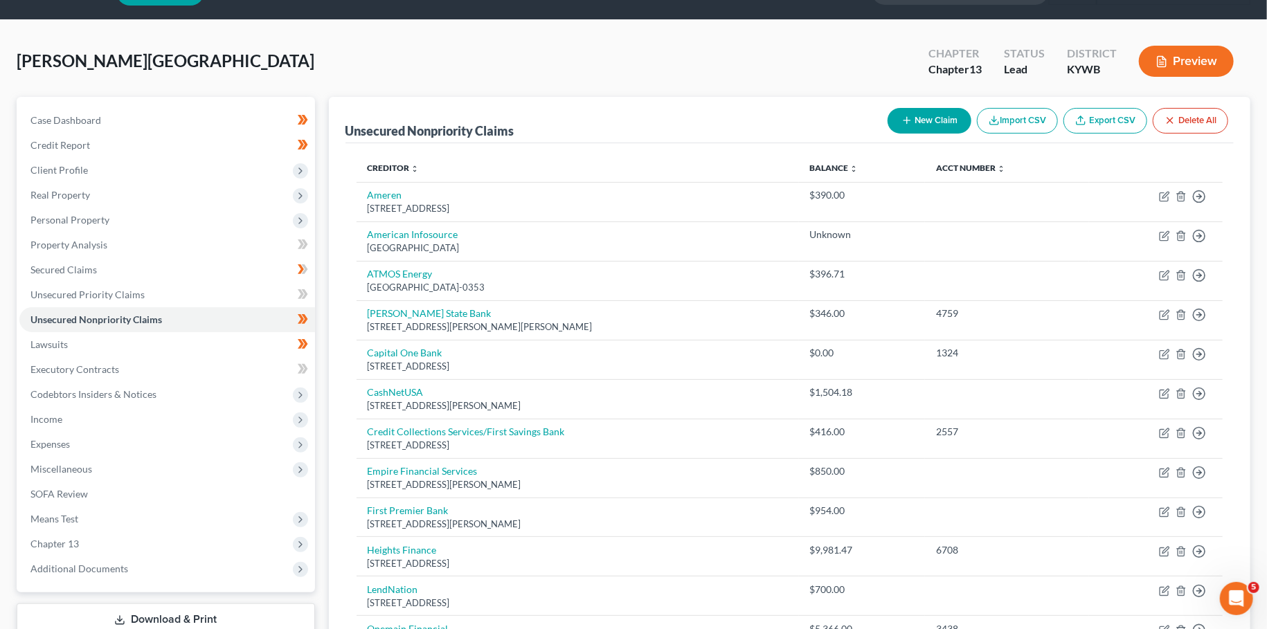
click at [913, 119] on button "New Claim" at bounding box center [930, 121] width 84 height 26
select select "0"
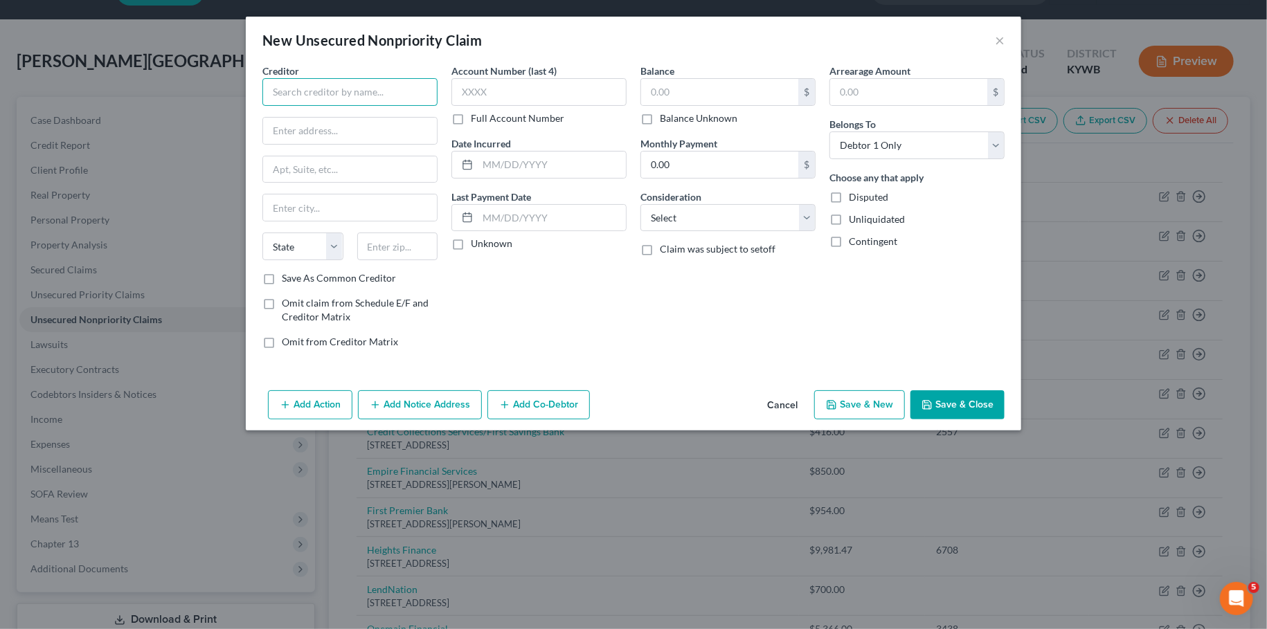
click at [302, 89] on input "text" at bounding box center [349, 92] width 175 height 28
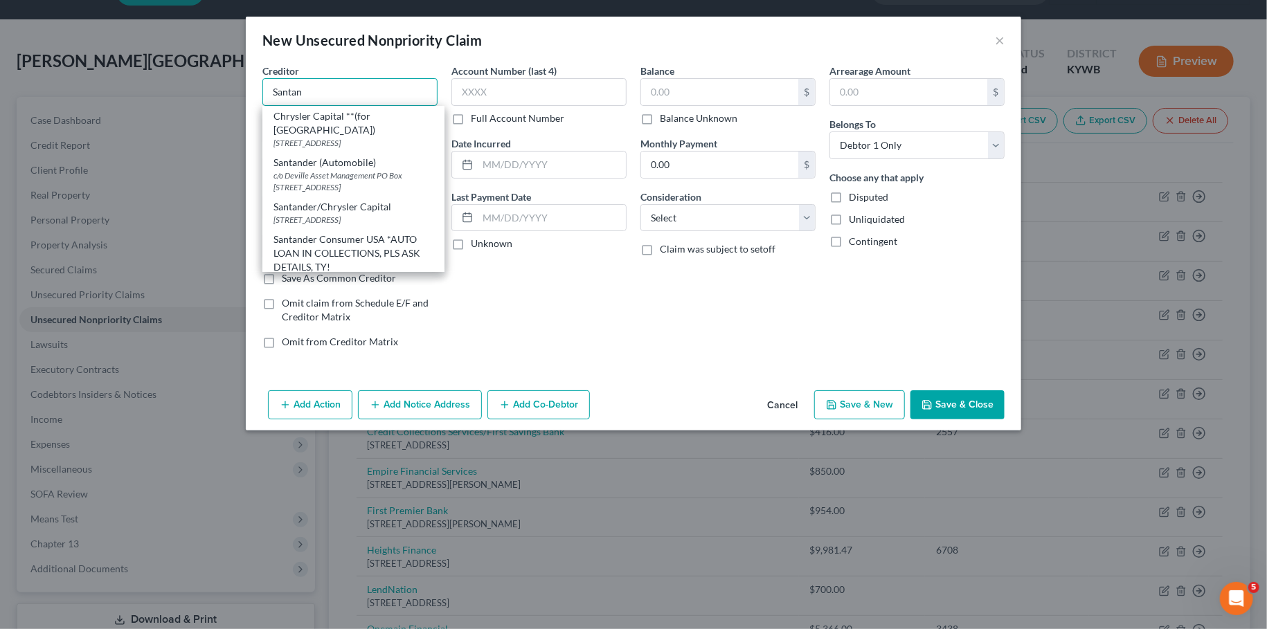
type input "Santan"
click at [773, 399] on button "Cancel" at bounding box center [782, 406] width 53 height 28
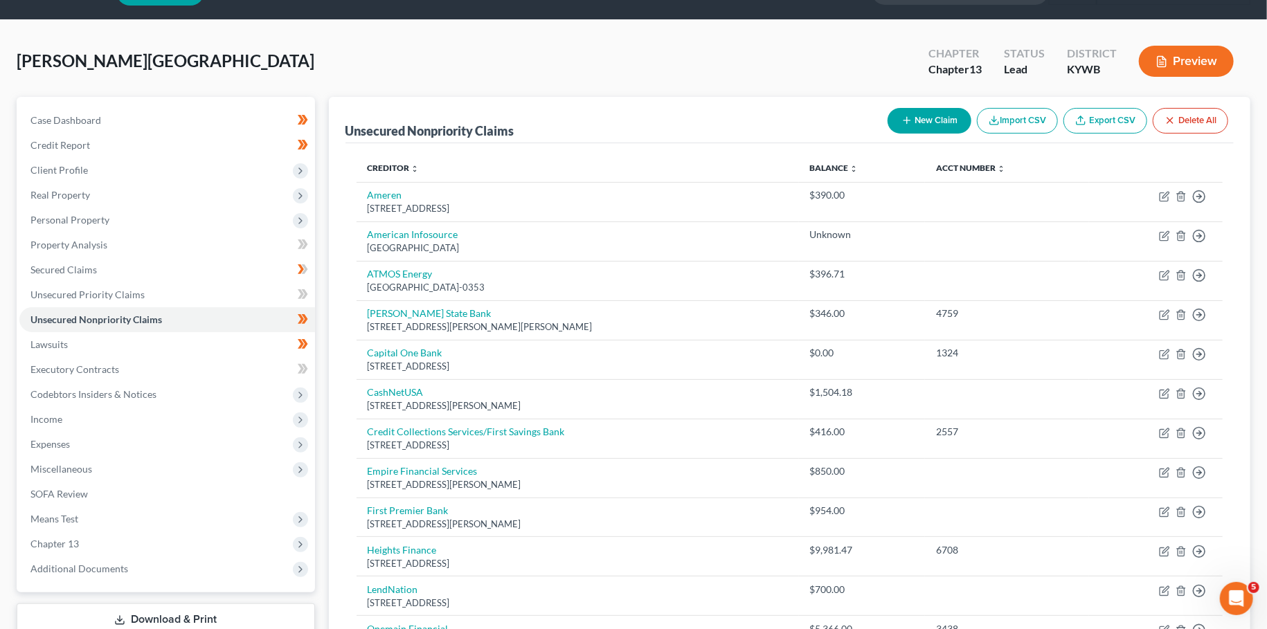
scroll to position [158, 0]
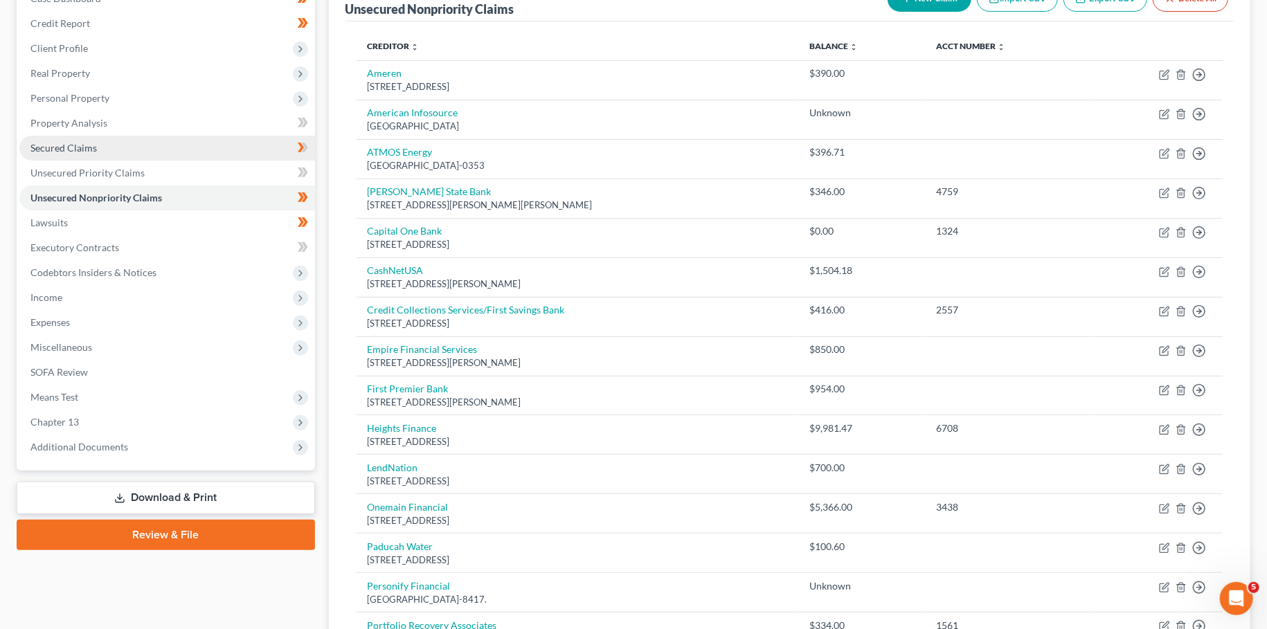
click at [97, 147] on link "Secured Claims" at bounding box center [167, 148] width 296 height 25
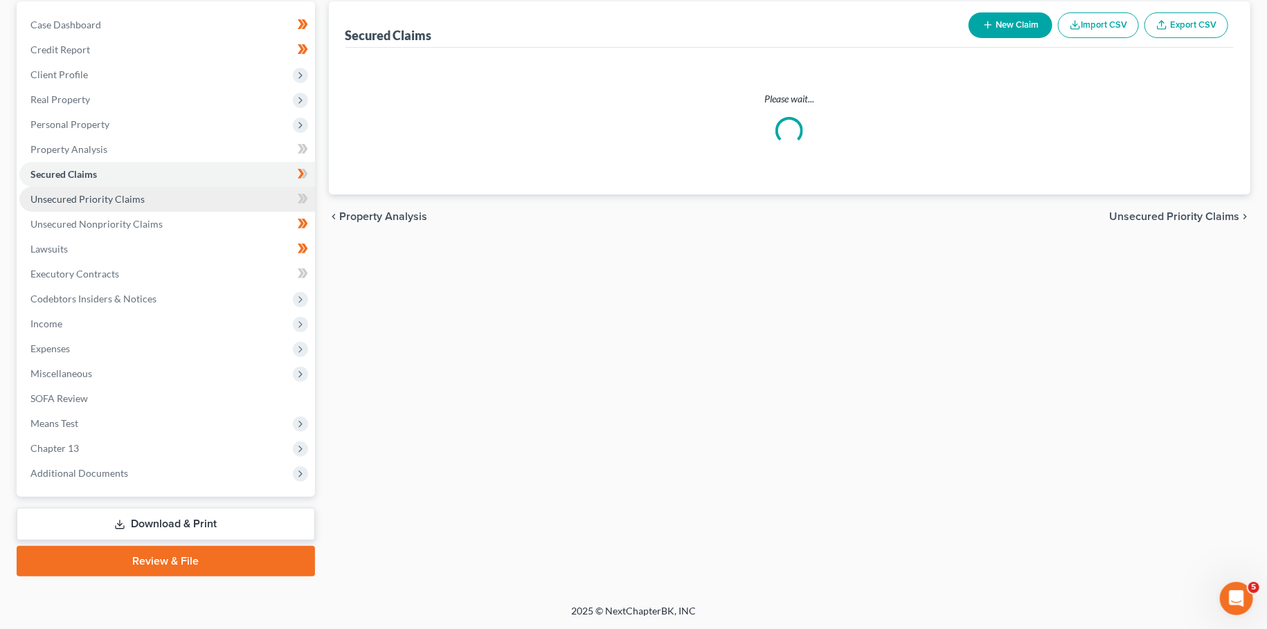
scroll to position [129, 0]
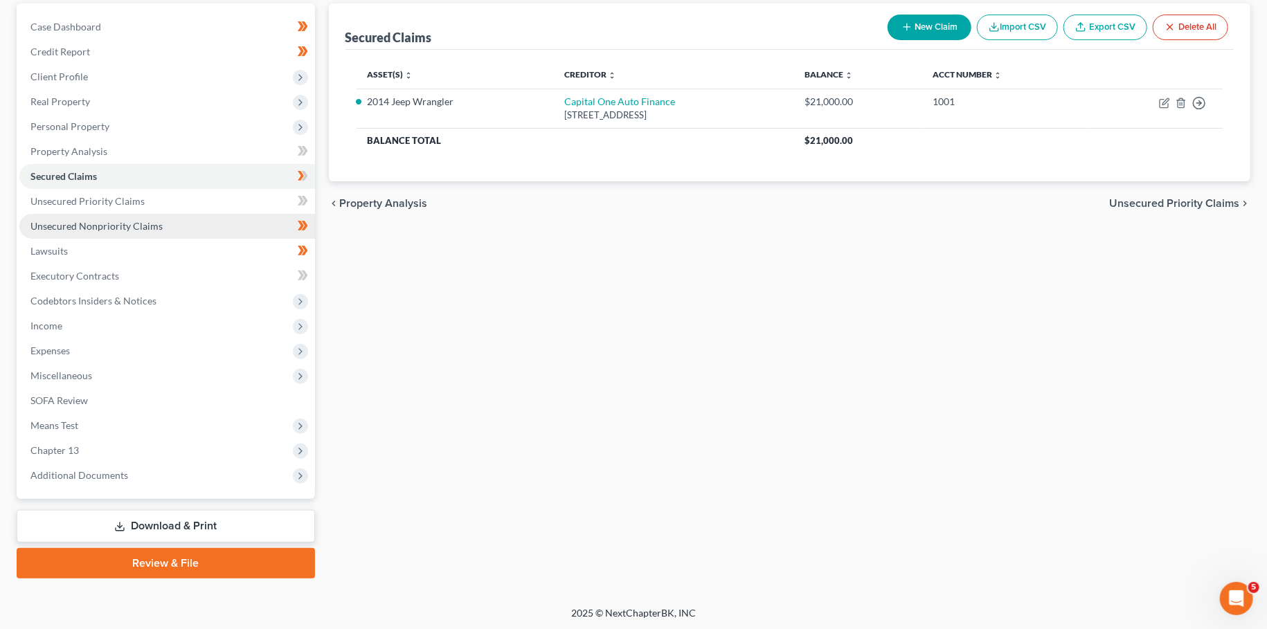
click at [107, 224] on span "Unsecured Nonpriority Claims" at bounding box center [96, 226] width 132 height 12
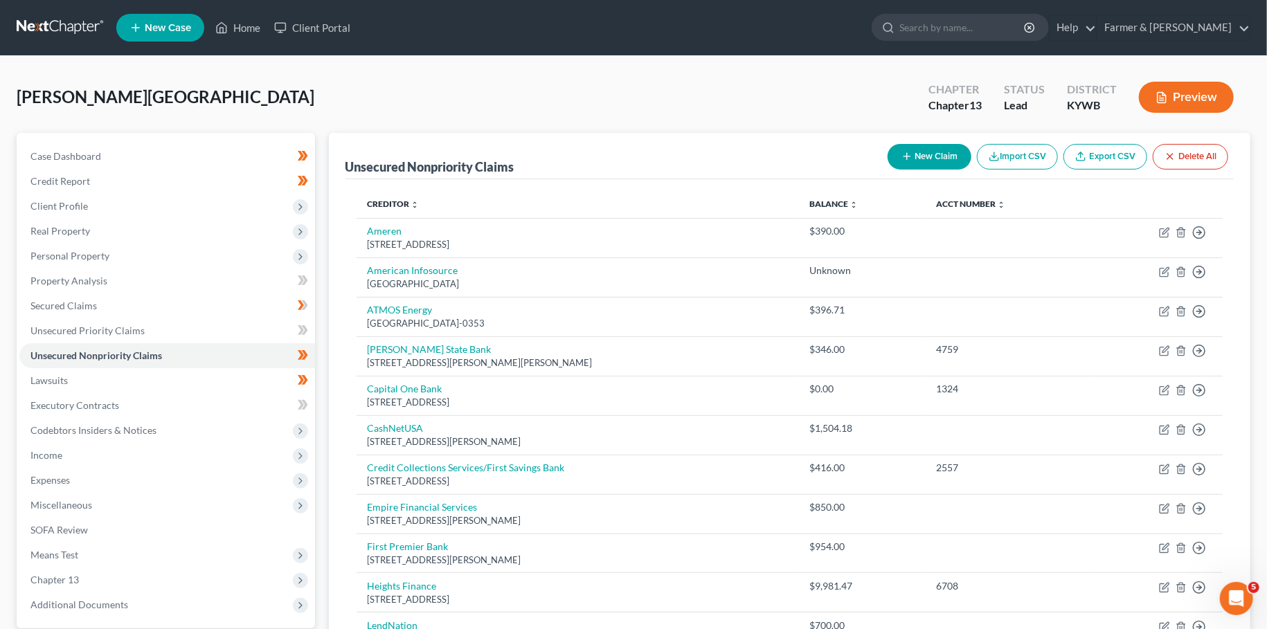
click at [907, 147] on button "New Claim" at bounding box center [930, 157] width 84 height 26
select select "0"
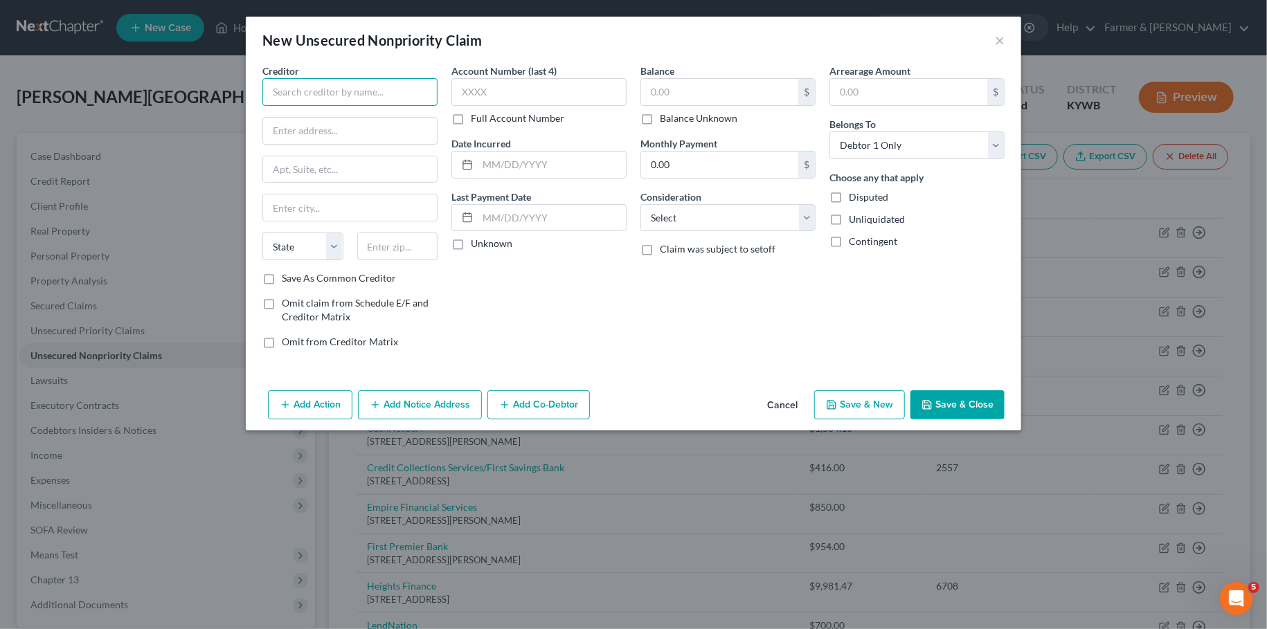
click at [372, 91] on input "text" at bounding box center [349, 92] width 175 height 28
type input "Santander Consumer"
type input "d/b/a Chrysler Capital"
type input "PO Box 961275"
type input "76161"
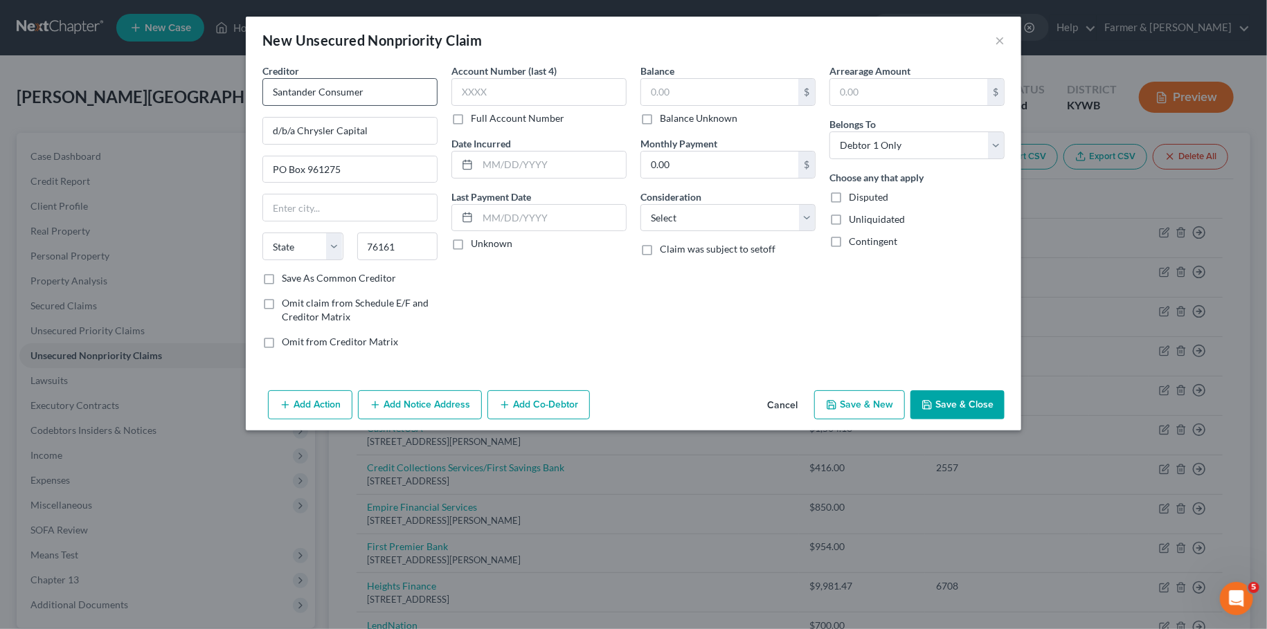
type input "Fort Worth"
select select "45"
click at [660, 119] on label "Balance Unknown" at bounding box center [699, 118] width 78 height 14
click at [665, 119] on input "Balance Unknown" at bounding box center [669, 115] width 9 height 9
checkbox input "true"
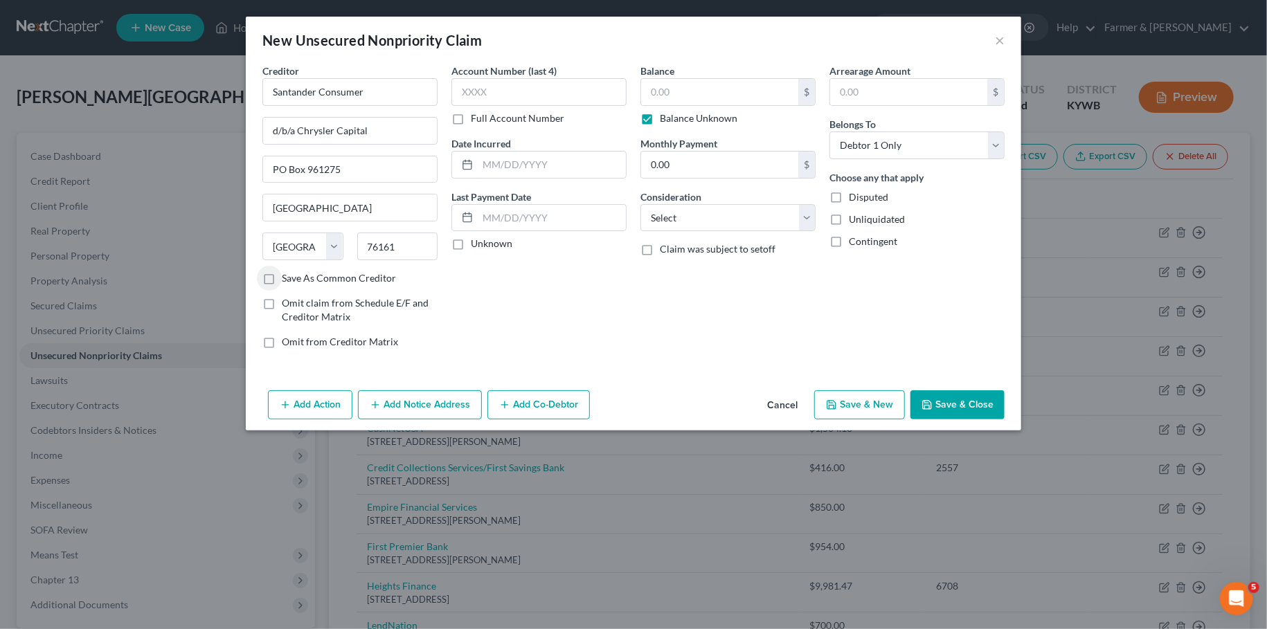
type input "0.00"
click at [988, 403] on button "Save & Close" at bounding box center [957, 404] width 94 height 29
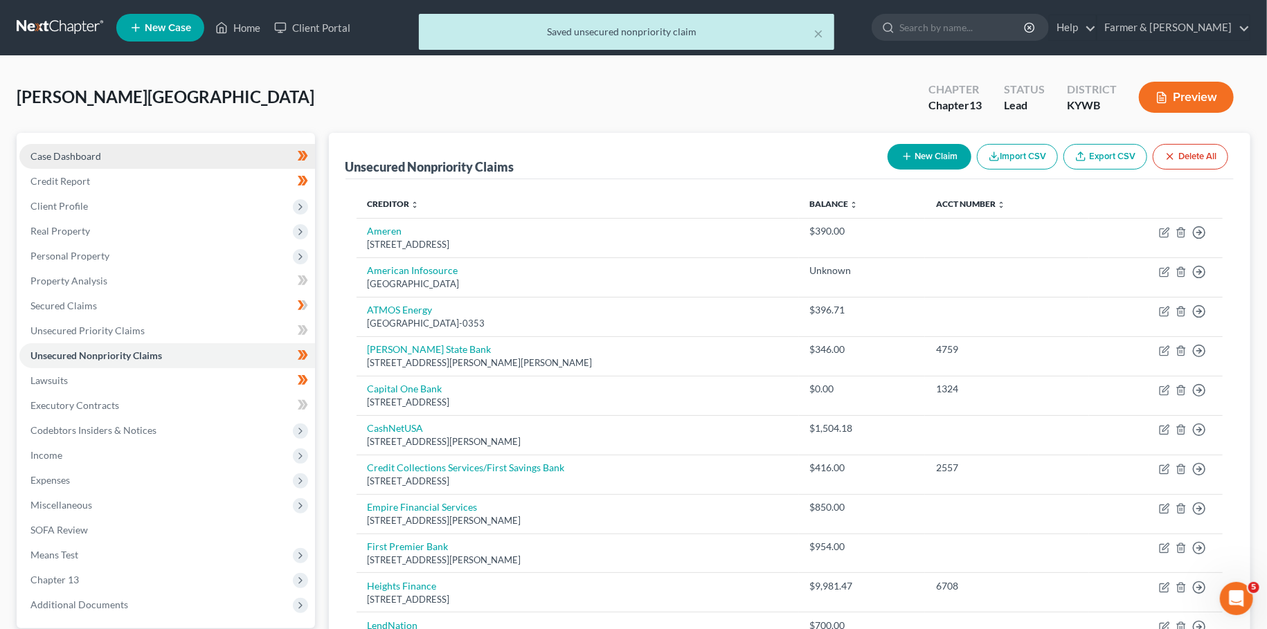
click at [94, 155] on span "Case Dashboard" at bounding box center [65, 156] width 71 height 12
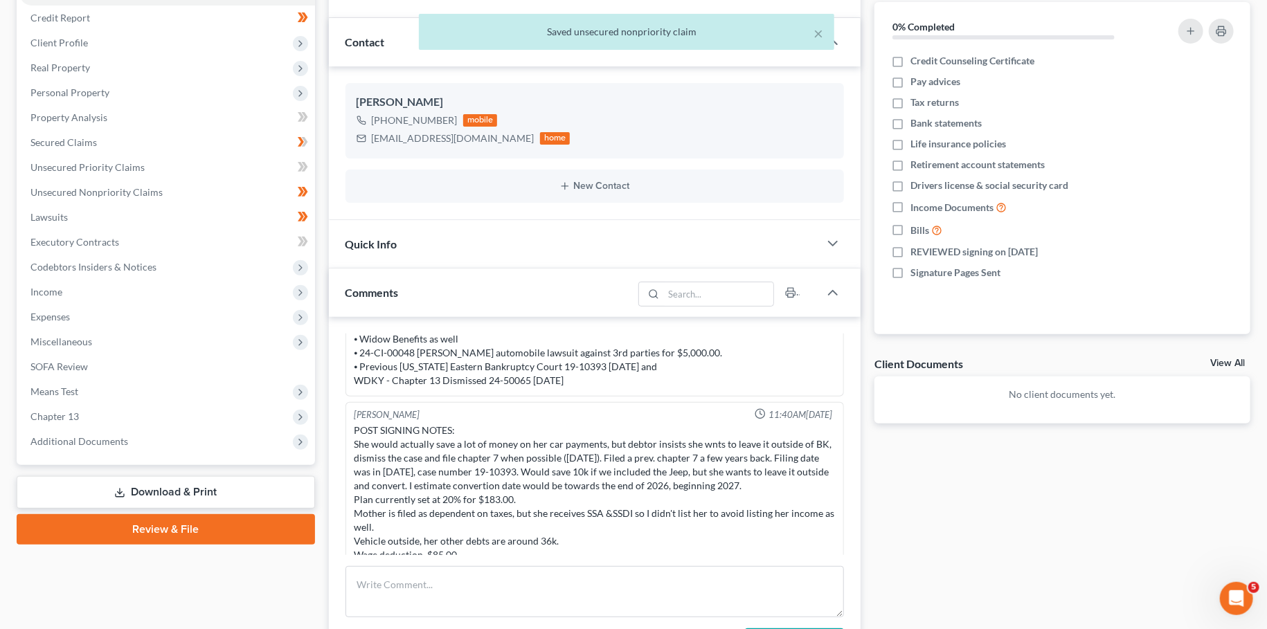
scroll to position [244, 0]
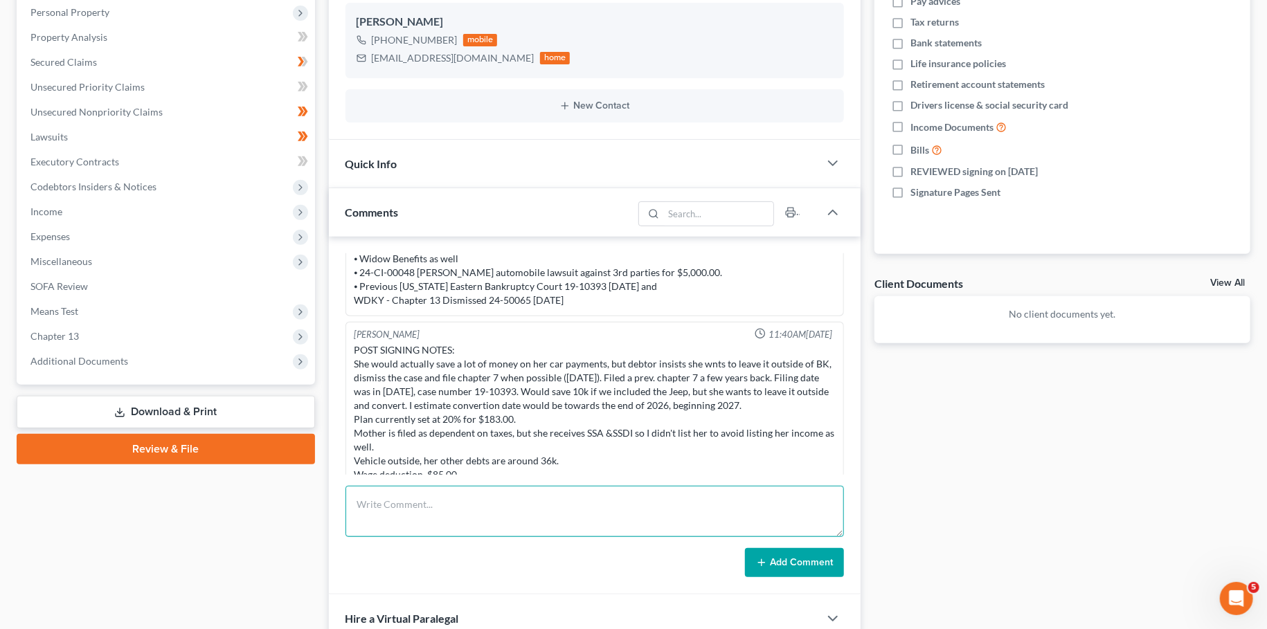
click at [389, 505] on textarea at bounding box center [594, 511] width 498 height 51
type textarea "D"
type textarea "FINAL REVIEW NOTES- DEBTOR CANNOT CONVERT THIS CASE- SHE WILL"
drag, startPoint x: 711, startPoint y: 500, endPoint x: 273, endPoint y: 500, distance: 438.2
click at [345, 500] on textarea "FINAL REVIEW NOTES- DEBTOR CANNOT CONVERT THIS CASE- SHE WILL" at bounding box center [594, 511] width 498 height 51
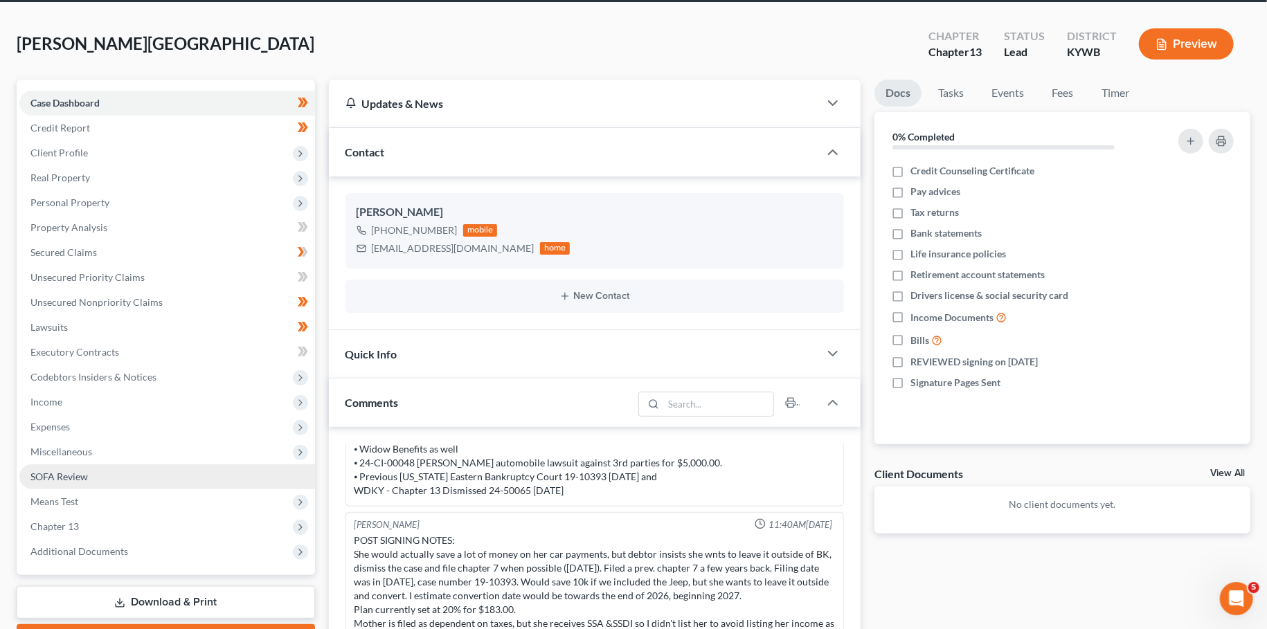
scroll to position [0, 0]
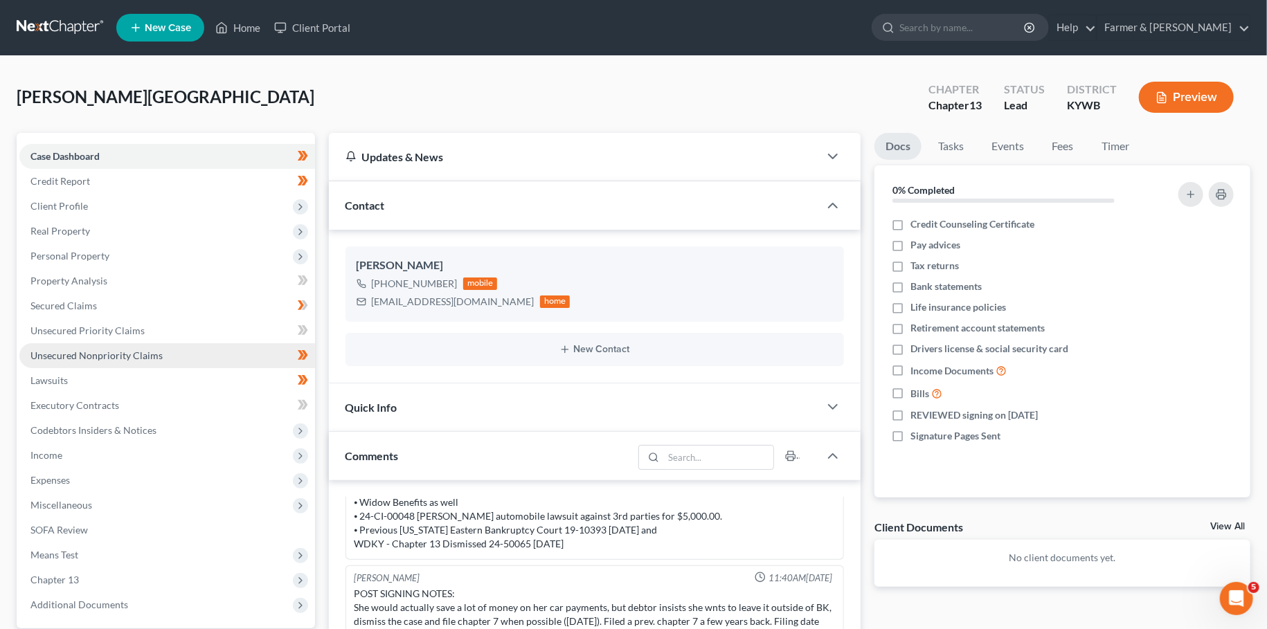
click at [136, 355] on span "Unsecured Nonpriority Claims" at bounding box center [96, 356] width 132 height 12
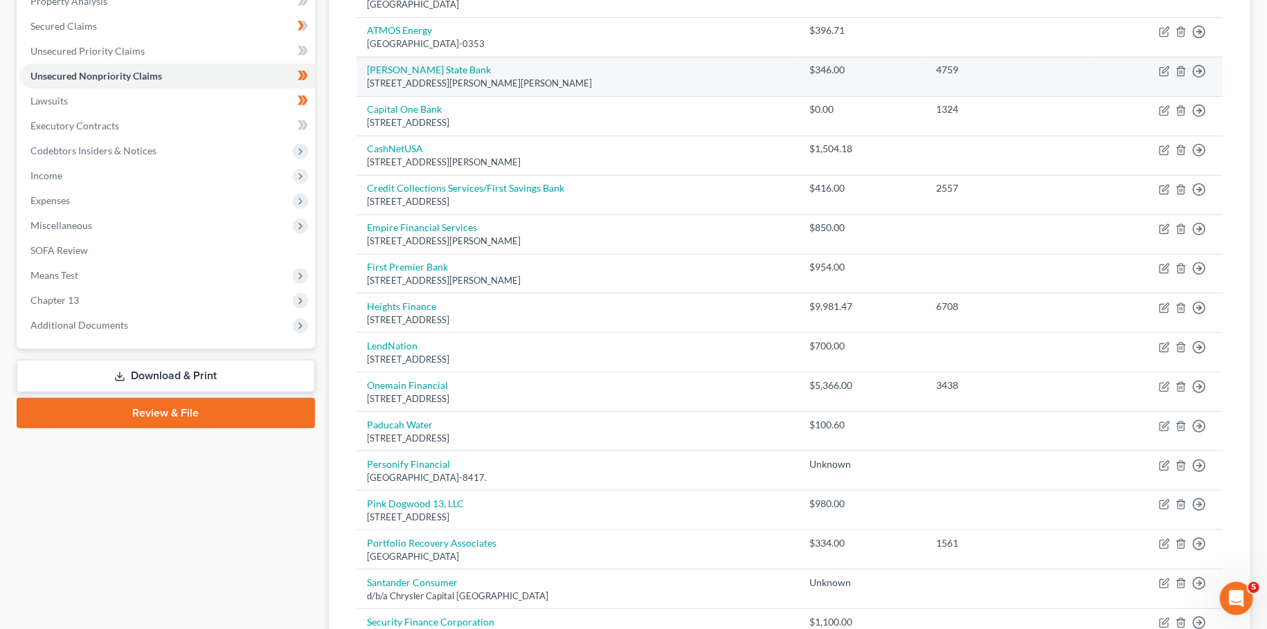
scroll to position [366, 0]
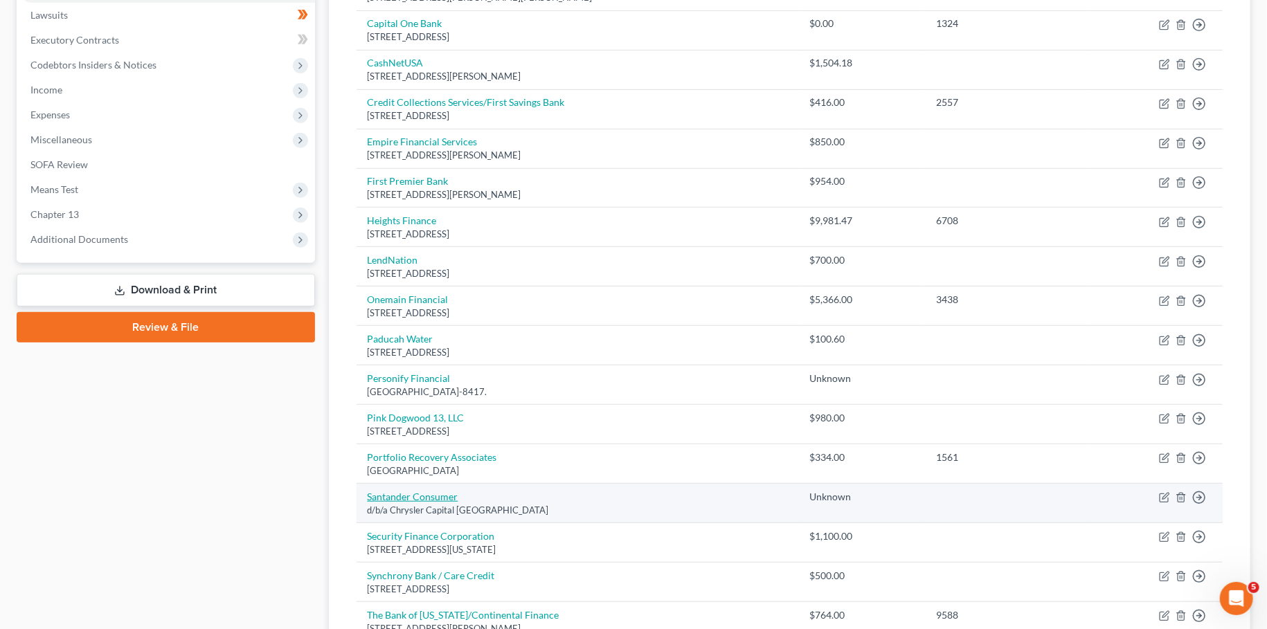
click at [432, 492] on link "Santander Consumer" at bounding box center [413, 497] width 91 height 12
select select "45"
select select "0"
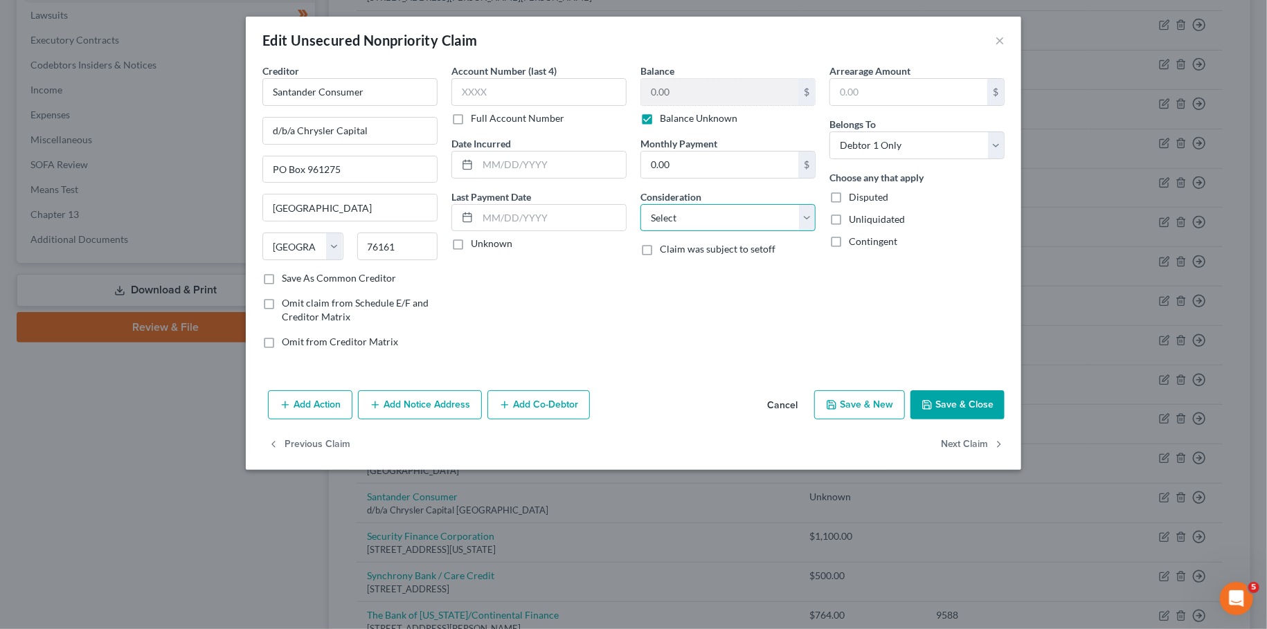
click at [640, 204] on select "Select Cable / Satellite Services Collection Agency Credit Card Debt Debt Couns…" at bounding box center [727, 218] width 175 height 28
click at [582, 327] on div "Account Number (last 4) Full Account Number Date Incurred Last Payment Date Unk…" at bounding box center [538, 212] width 189 height 296
click at [960, 412] on button "Save & Close" at bounding box center [957, 404] width 94 height 29
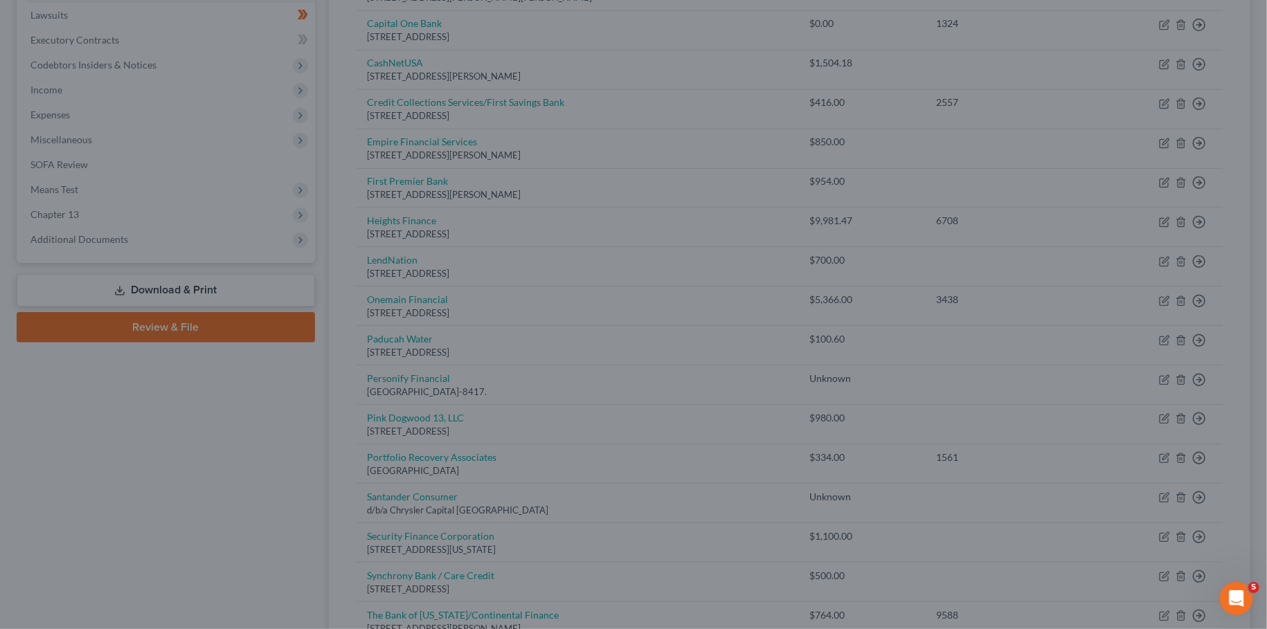
type input "0"
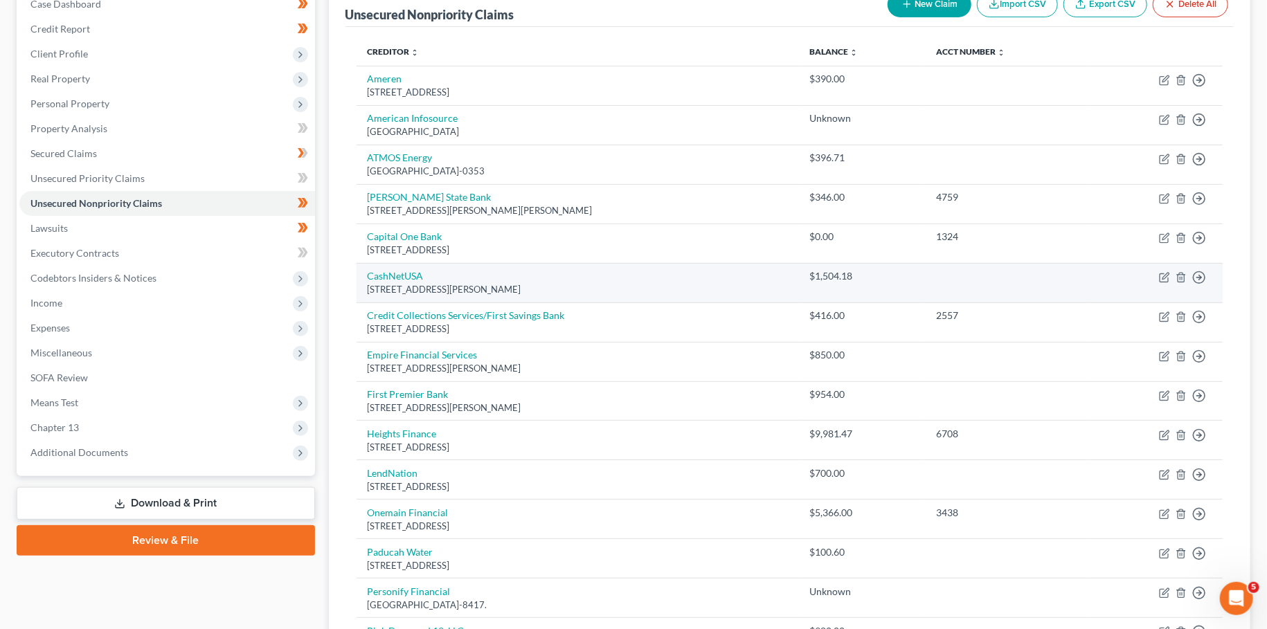
scroll to position [114, 0]
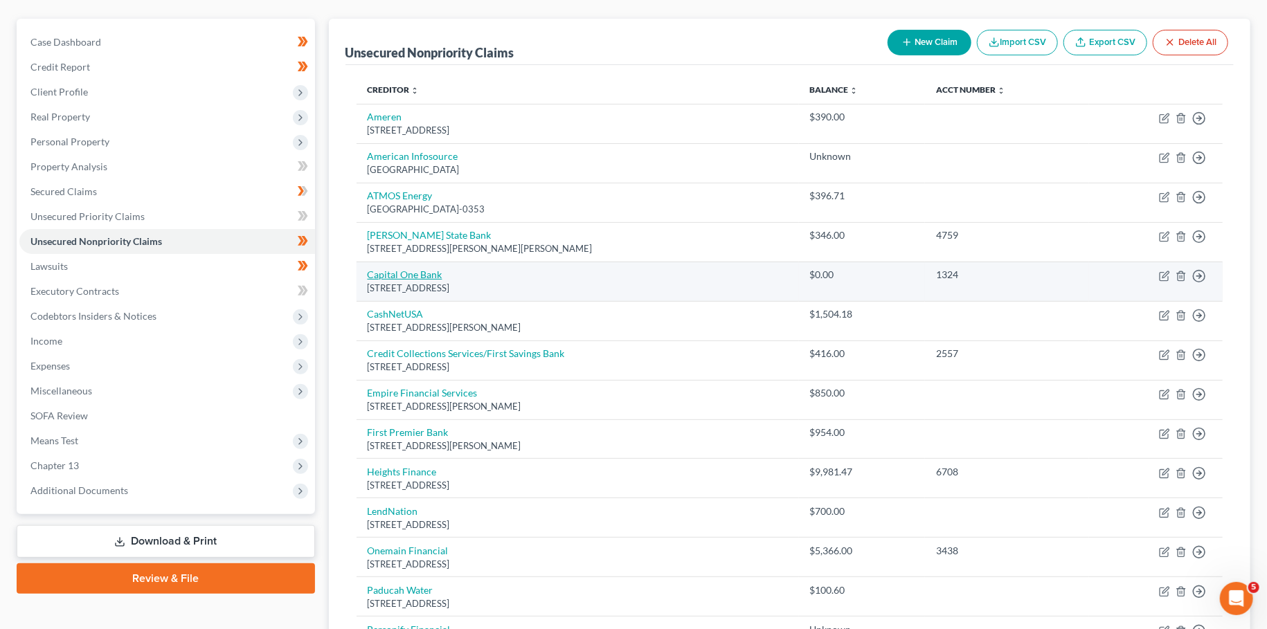
click at [405, 276] on link "Capital One Bank" at bounding box center [405, 275] width 75 height 12
select select "46"
select select "14"
select select "0"
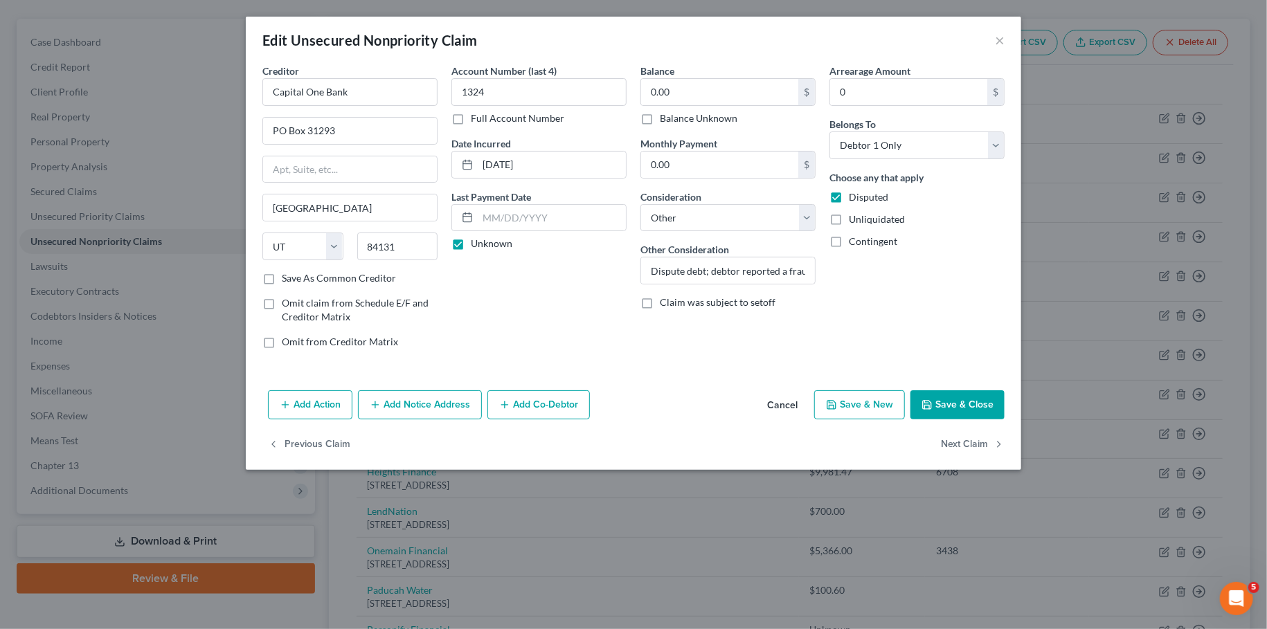
click at [956, 404] on button "Save & Close" at bounding box center [957, 404] width 94 height 29
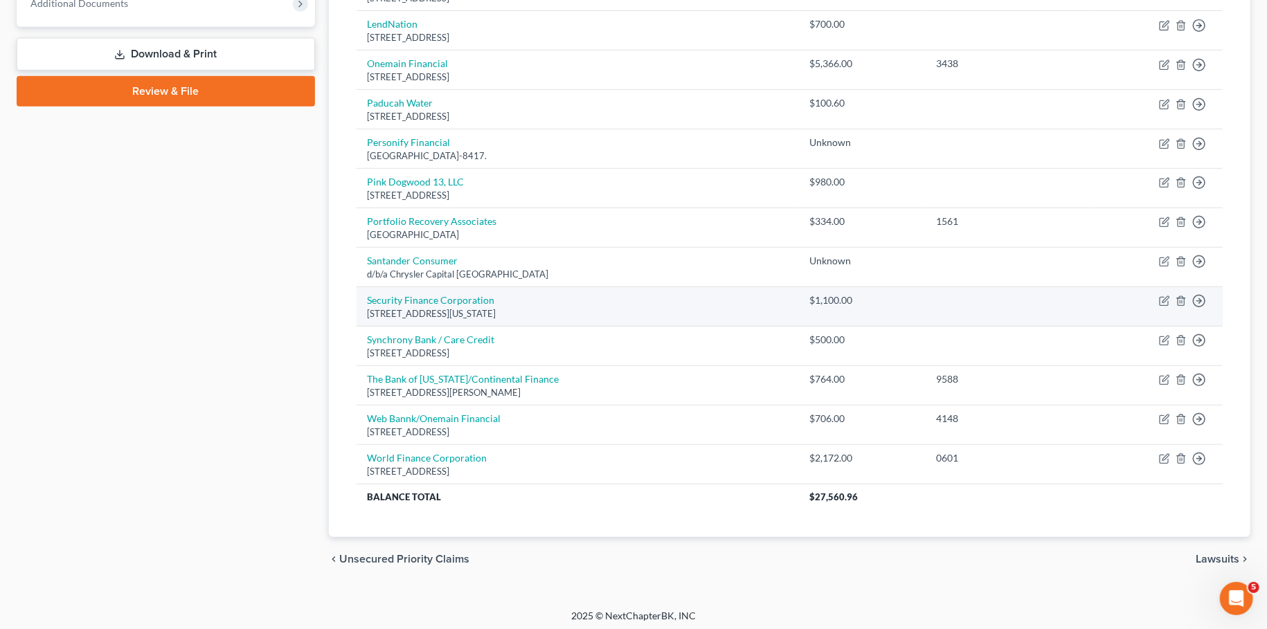
scroll to position [0, 0]
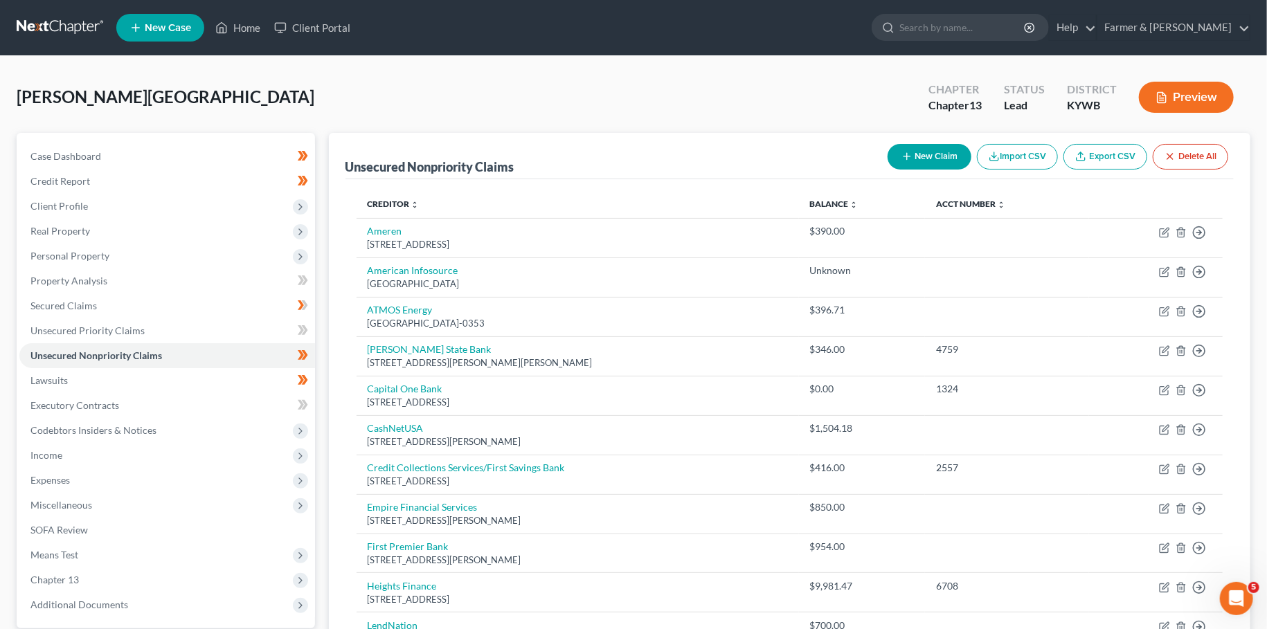
click at [928, 157] on button "New Claim" at bounding box center [930, 157] width 84 height 26
select select "0"
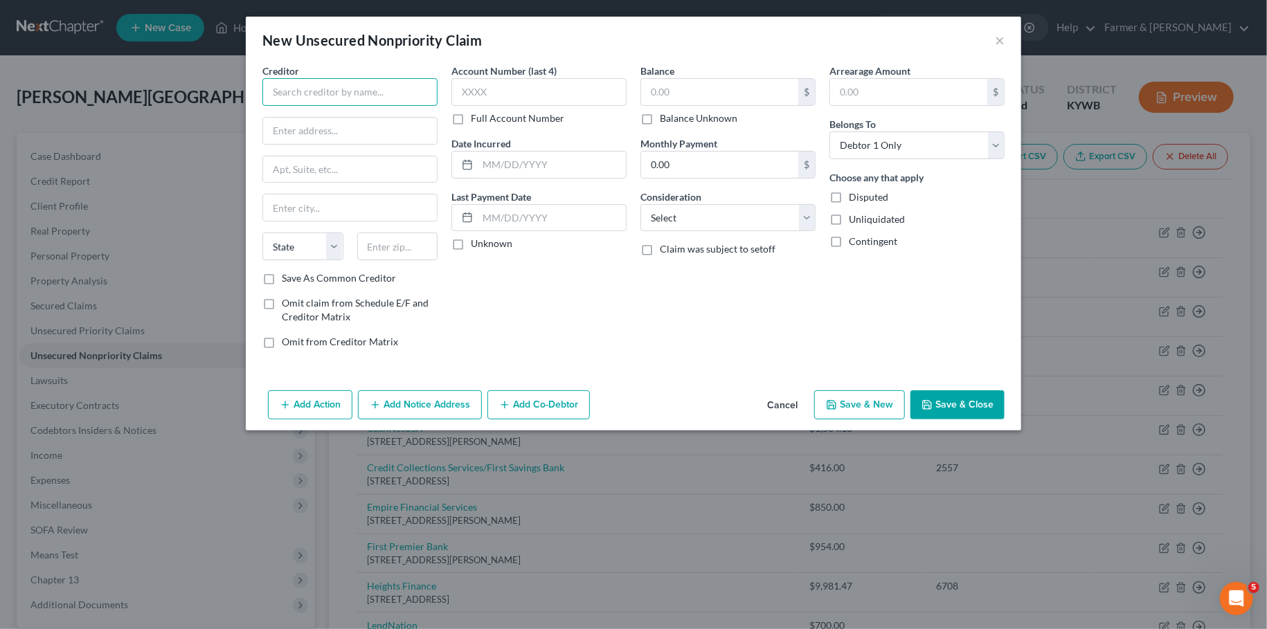
click at [336, 96] on input "text" at bounding box center [349, 92] width 175 height 28
type input "q"
type input "QC Financial Services"
type input "PO Box 14948"
type input "66285"
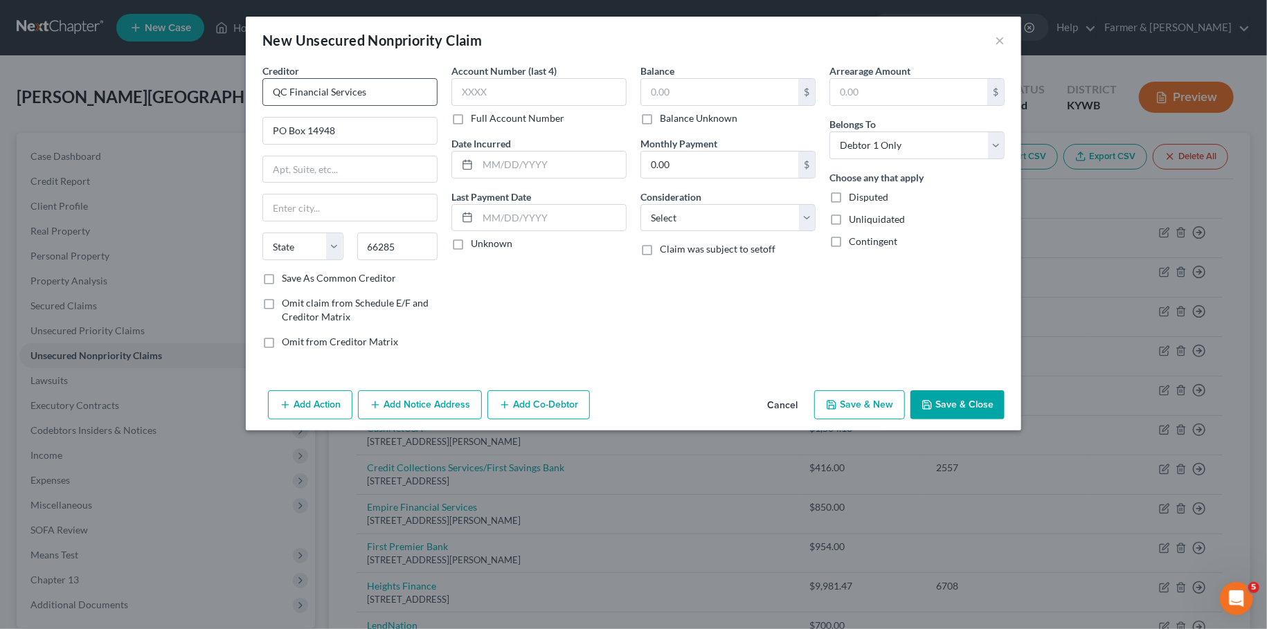
type input "Shawnee Mission"
select select "17"
click at [703, 82] on input "text" at bounding box center [719, 92] width 157 height 26
click at [719, 93] on input "text" at bounding box center [719, 92] width 157 height 26
type input "925.42"
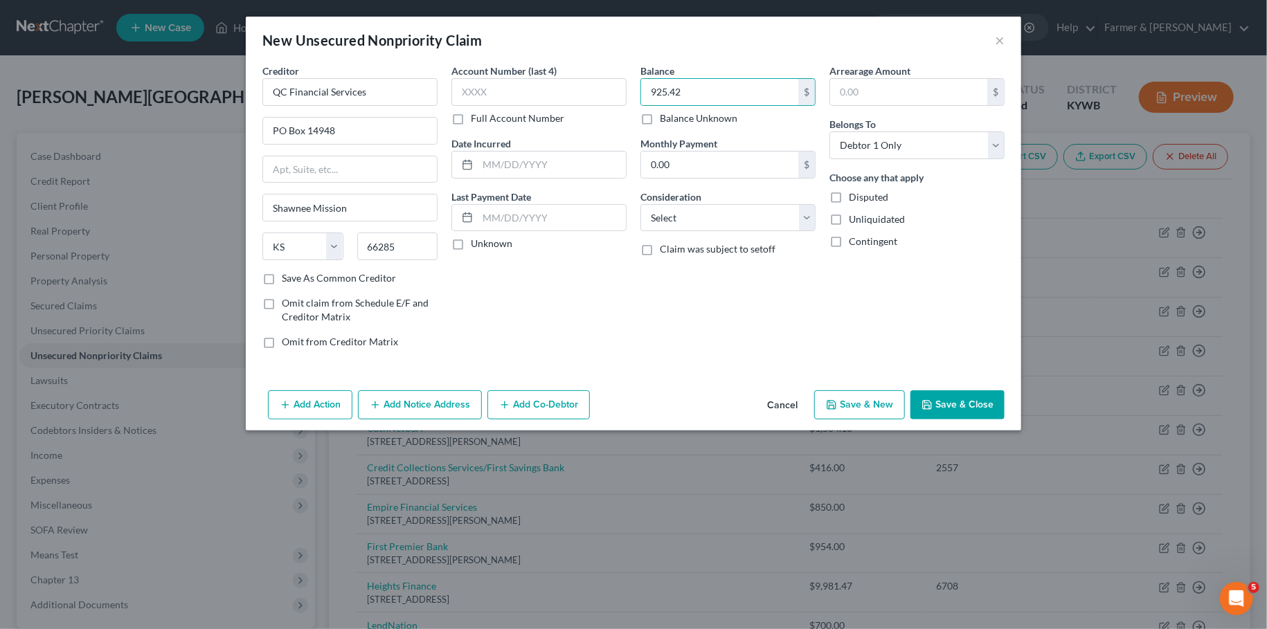
click at [993, 395] on button "Save & Close" at bounding box center [957, 404] width 94 height 29
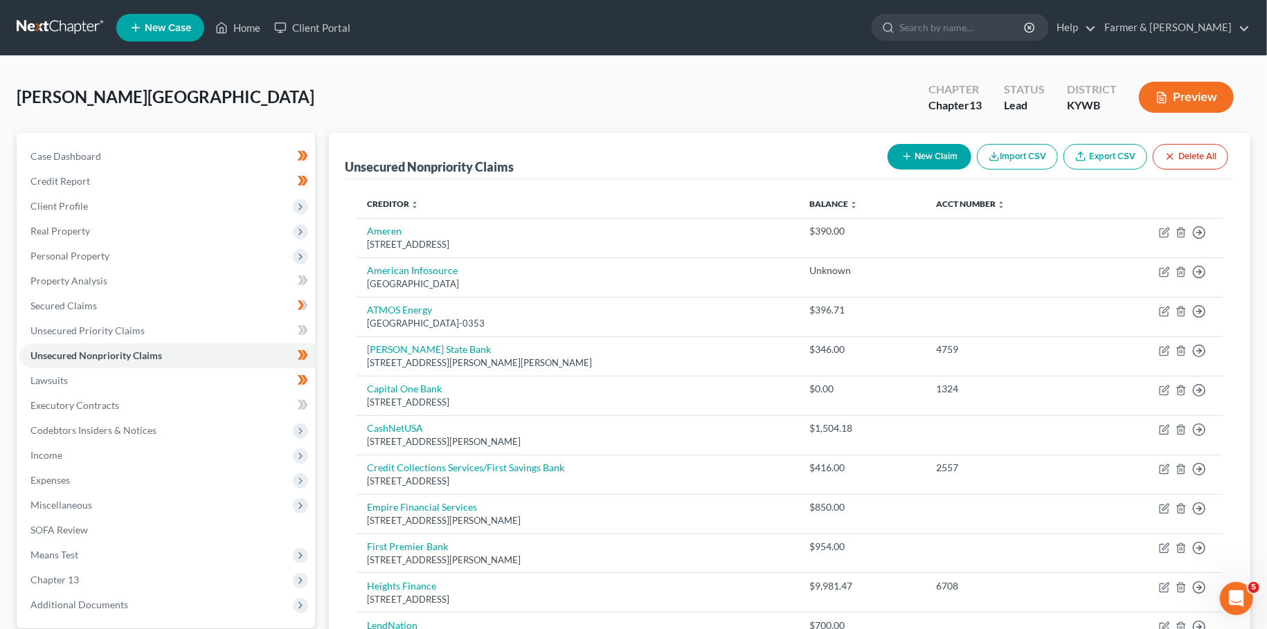
click at [911, 156] on button "New Claim" at bounding box center [930, 157] width 84 height 26
select select "0"
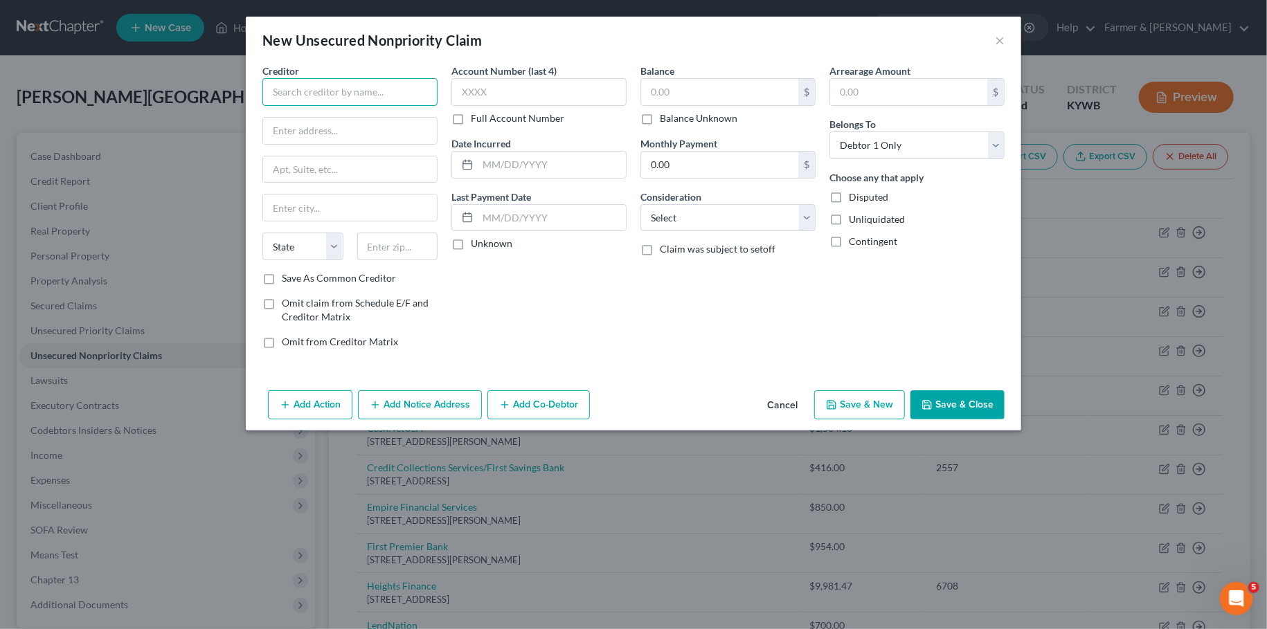
click at [404, 92] on input "text" at bounding box center [349, 92] width 175 height 28
type input "Jefferson Capital Systems"
type input "PO Box 7999"
type input "56302"
type input "Saint Cloud"
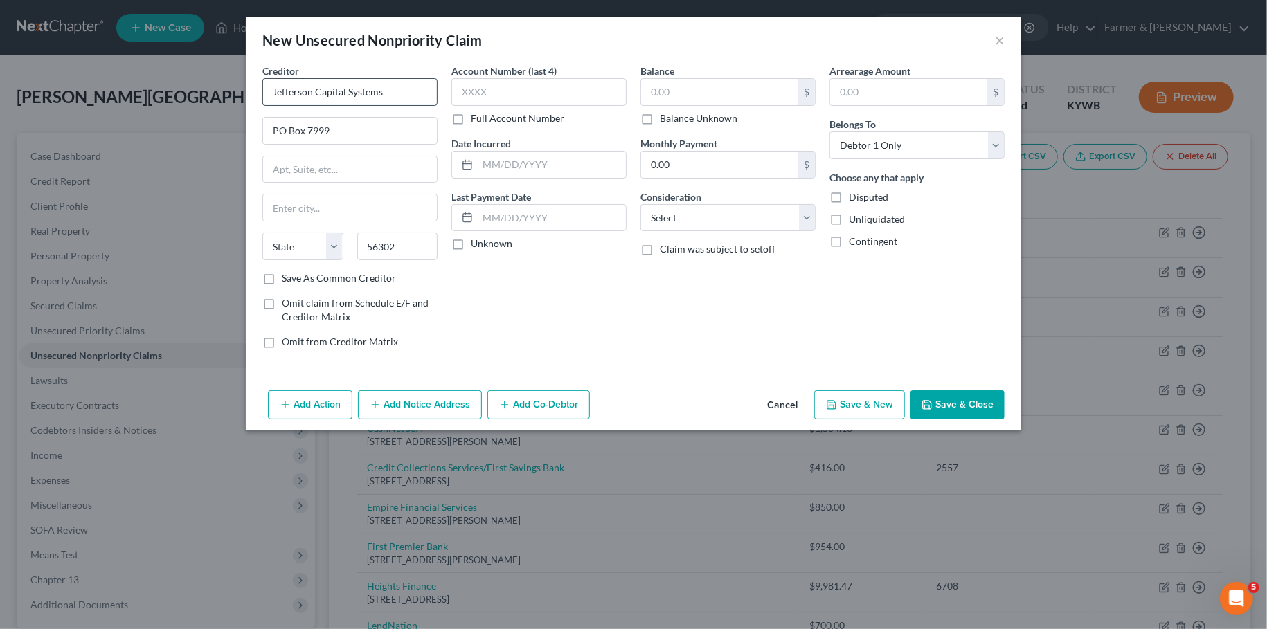
select select "24"
click at [696, 94] on input "text" at bounding box center [719, 92] width 157 height 26
type input "680.16"
click at [945, 403] on button "Save & Close" at bounding box center [957, 404] width 94 height 29
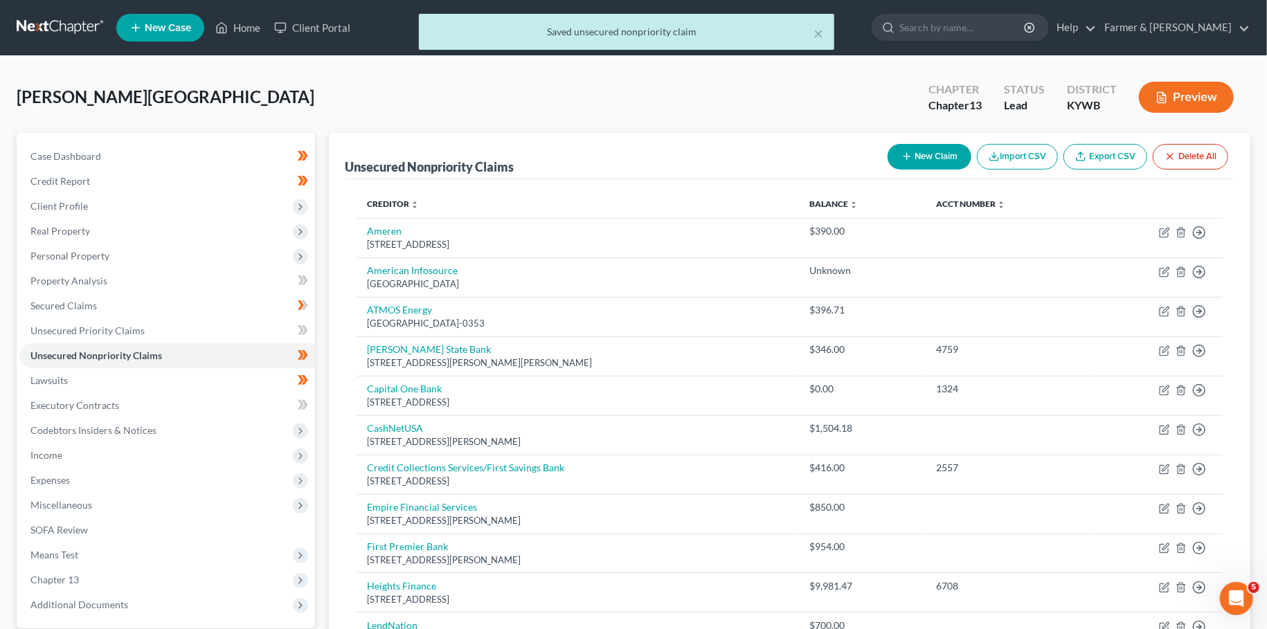
click at [937, 155] on button "New Claim" at bounding box center [930, 157] width 84 height 26
select select "0"
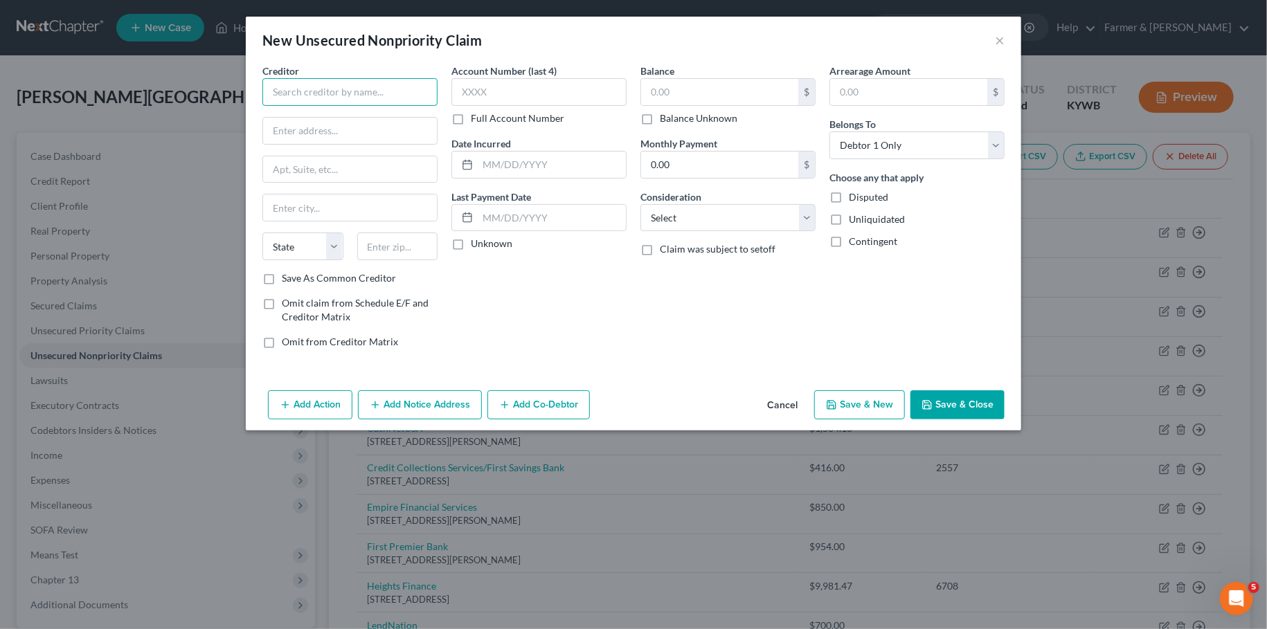
click at [399, 90] on input "text" at bounding box center [349, 92] width 175 height 28
type input "National Credit Adjusters"
type input "Attn: Bankruptcy Dept."
type input "PO Box 3023"
click at [403, 213] on input "text" at bounding box center [350, 208] width 174 height 26
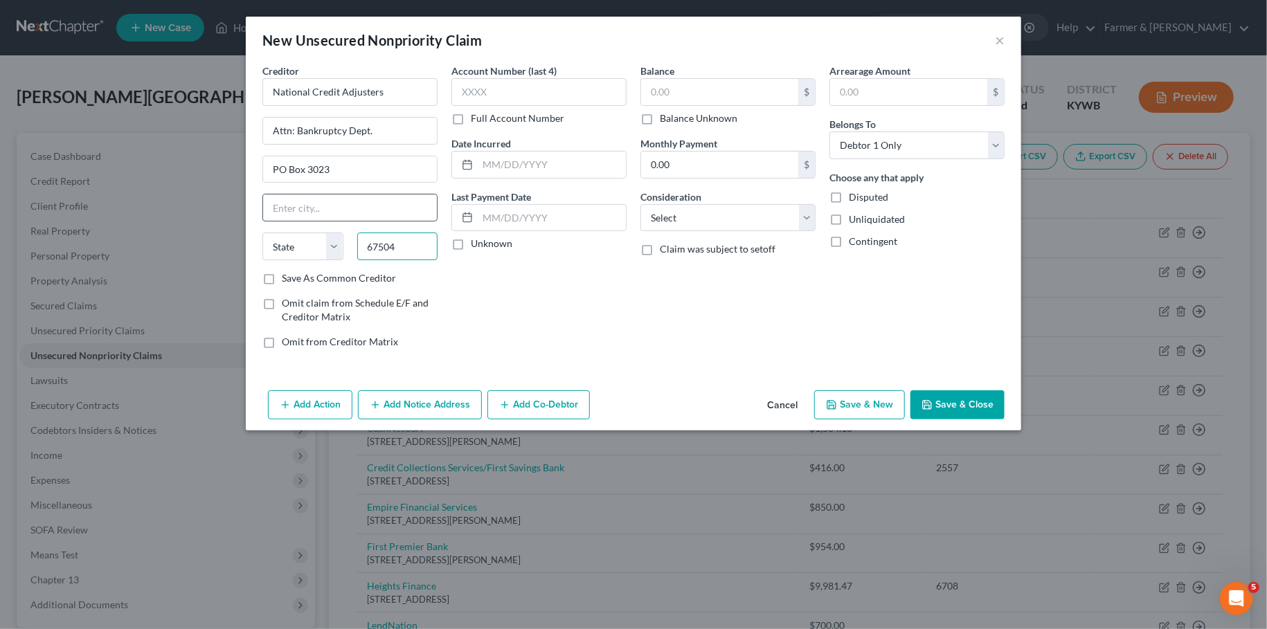
type input "67504"
type input "Hutchinson"
select select "17"
click at [700, 102] on input "text" at bounding box center [719, 92] width 157 height 26
type input "1,680.76"
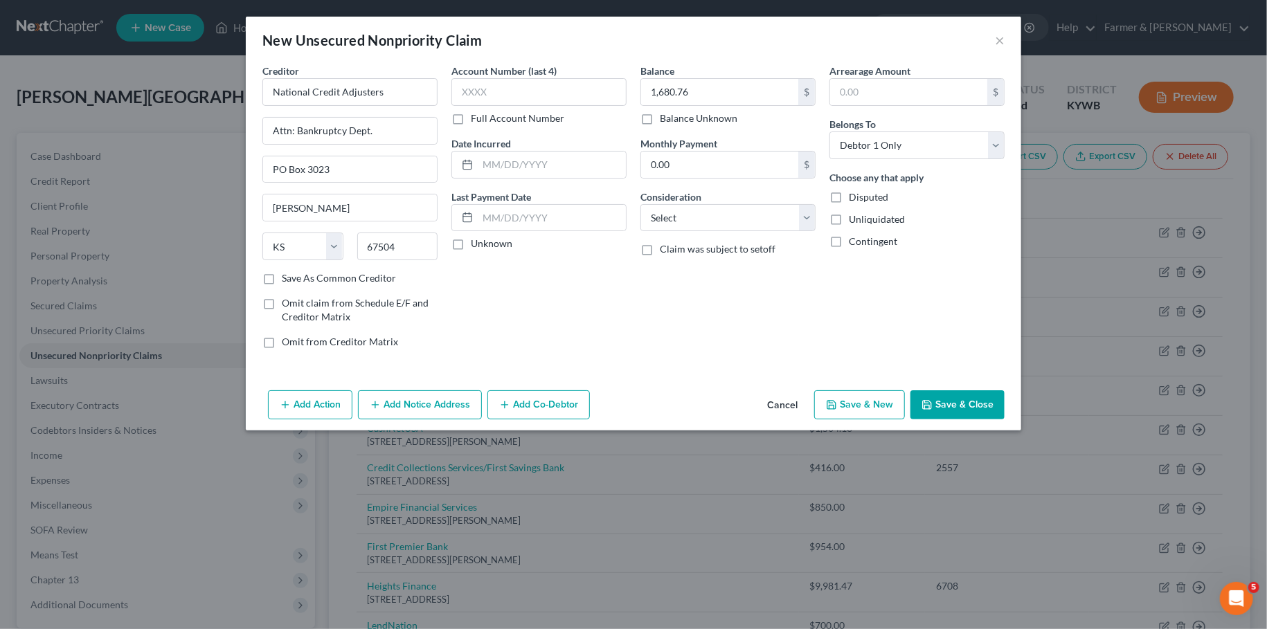
click at [970, 399] on button "Save & Close" at bounding box center [957, 404] width 94 height 29
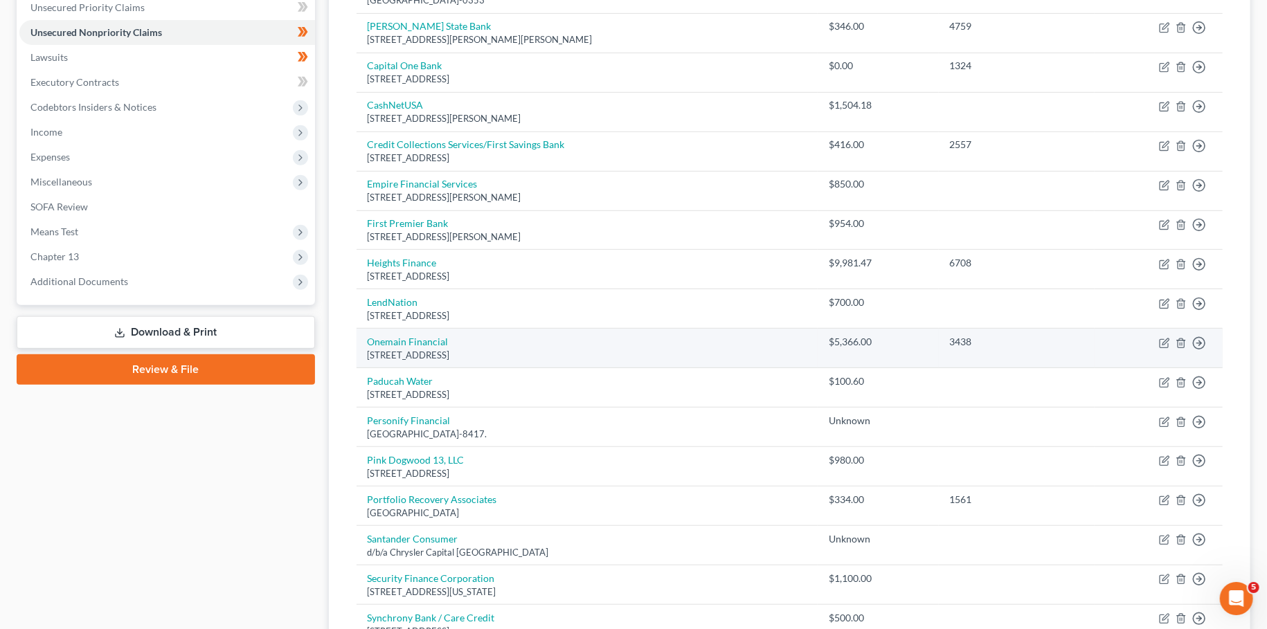
scroll to position [366, 0]
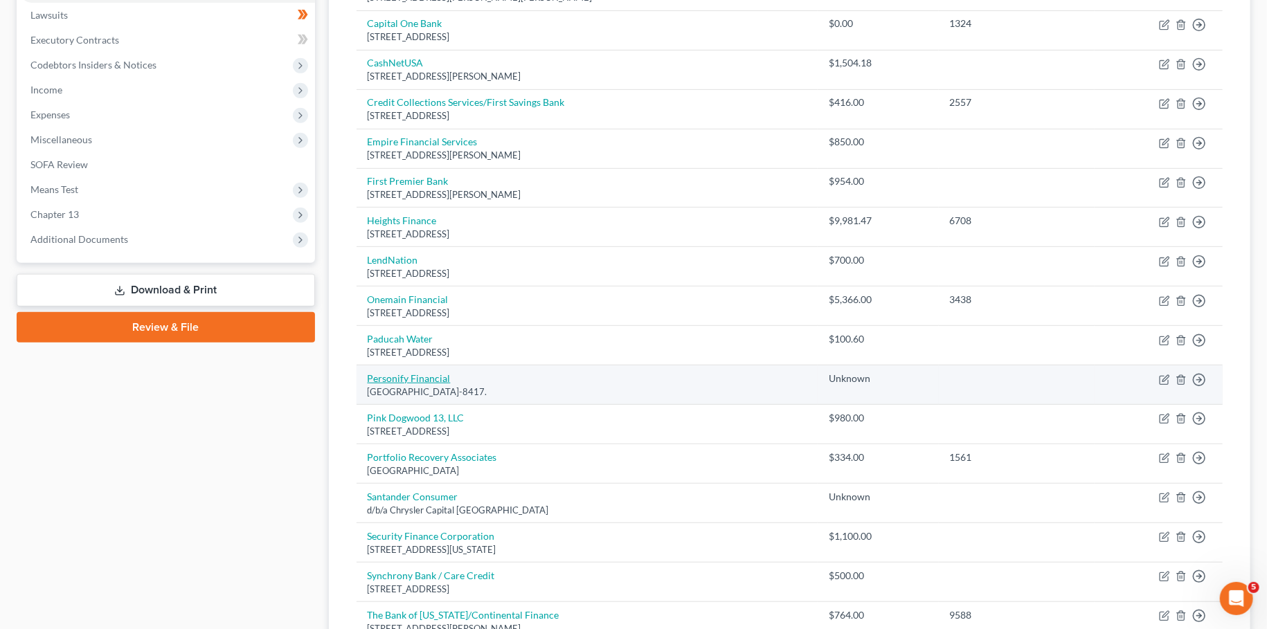
click at [424, 380] on link "Personify Financial" at bounding box center [409, 378] width 83 height 12
select select "45"
select select "0"
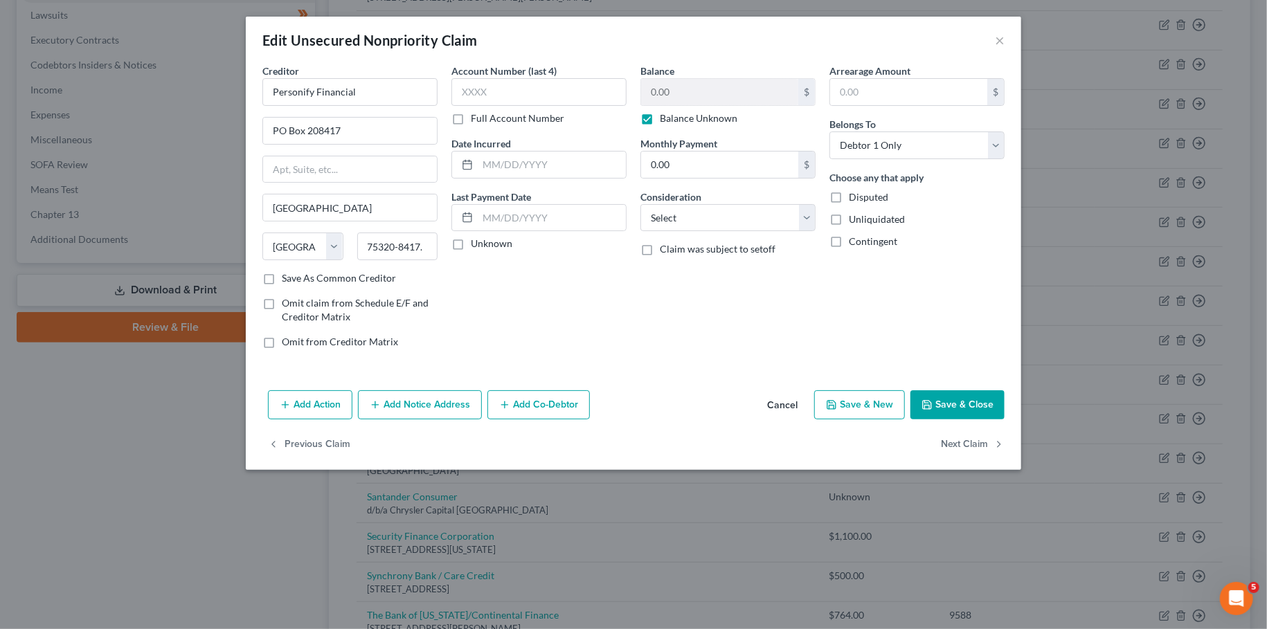
click at [660, 123] on label "Balance Unknown" at bounding box center [699, 118] width 78 height 14
click at [665, 120] on input "Balance Unknown" at bounding box center [669, 115] width 9 height 9
checkbox input "false"
click at [688, 96] on input "0.00" at bounding box center [719, 92] width 157 height 26
type input "1,641.55"
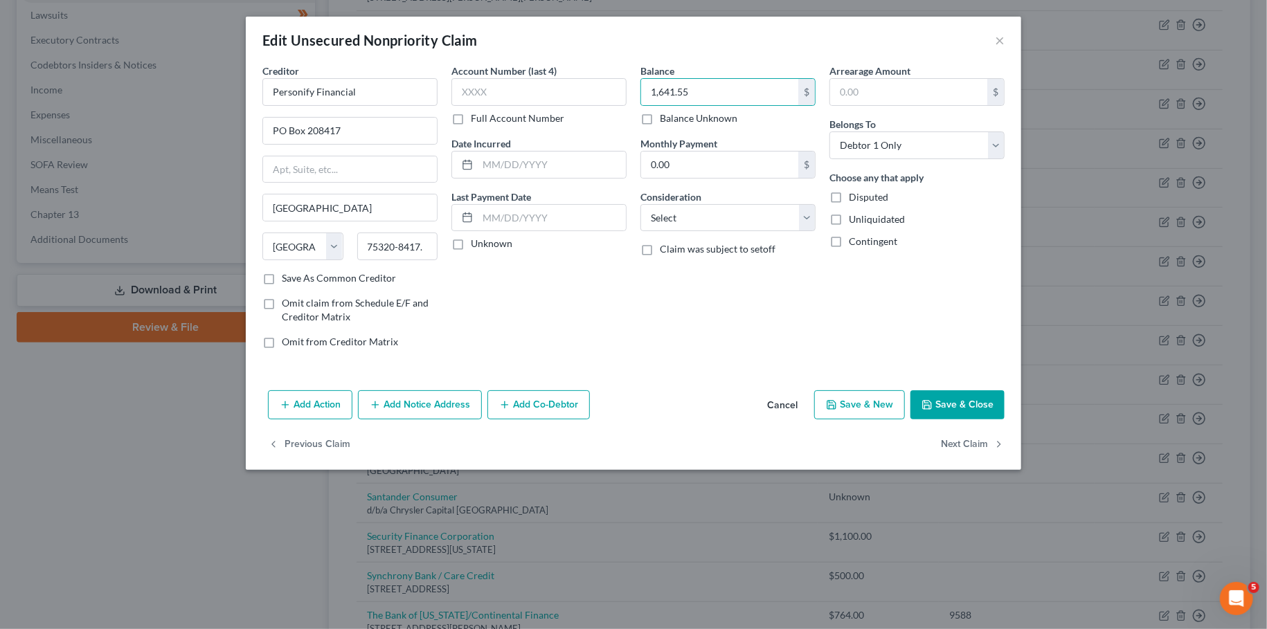
drag, startPoint x: 969, startPoint y: 390, endPoint x: 978, endPoint y: 391, distance: 9.1
click at [970, 390] on button "Save & Close" at bounding box center [957, 404] width 94 height 29
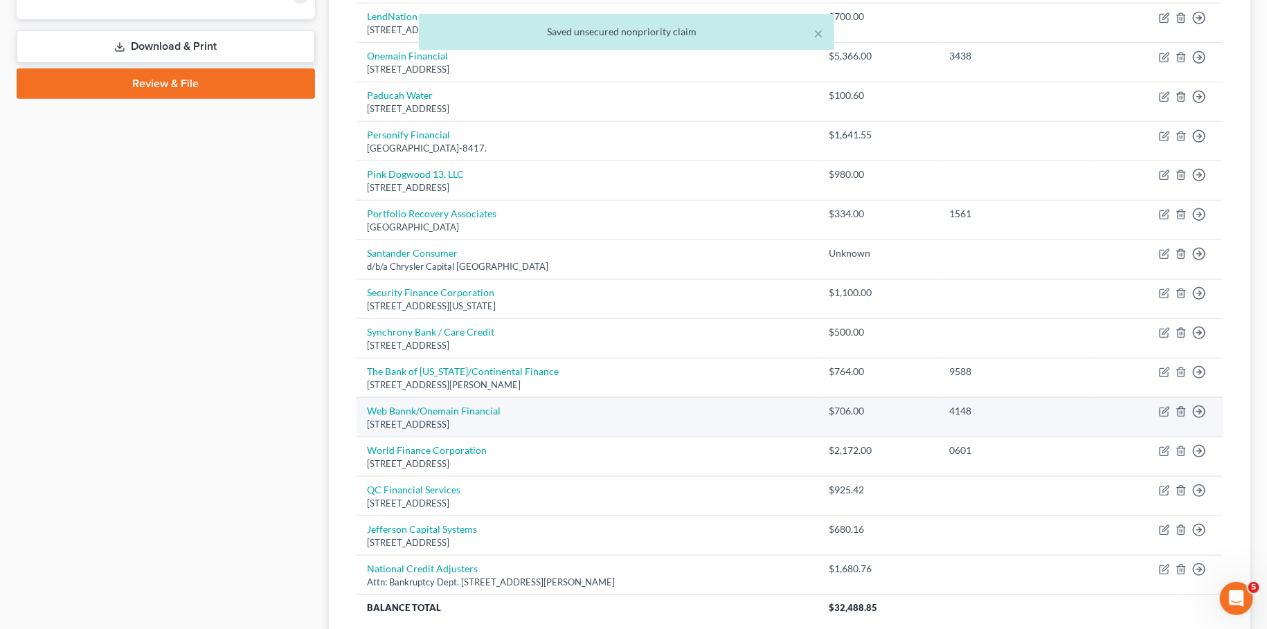
scroll to position [244, 0]
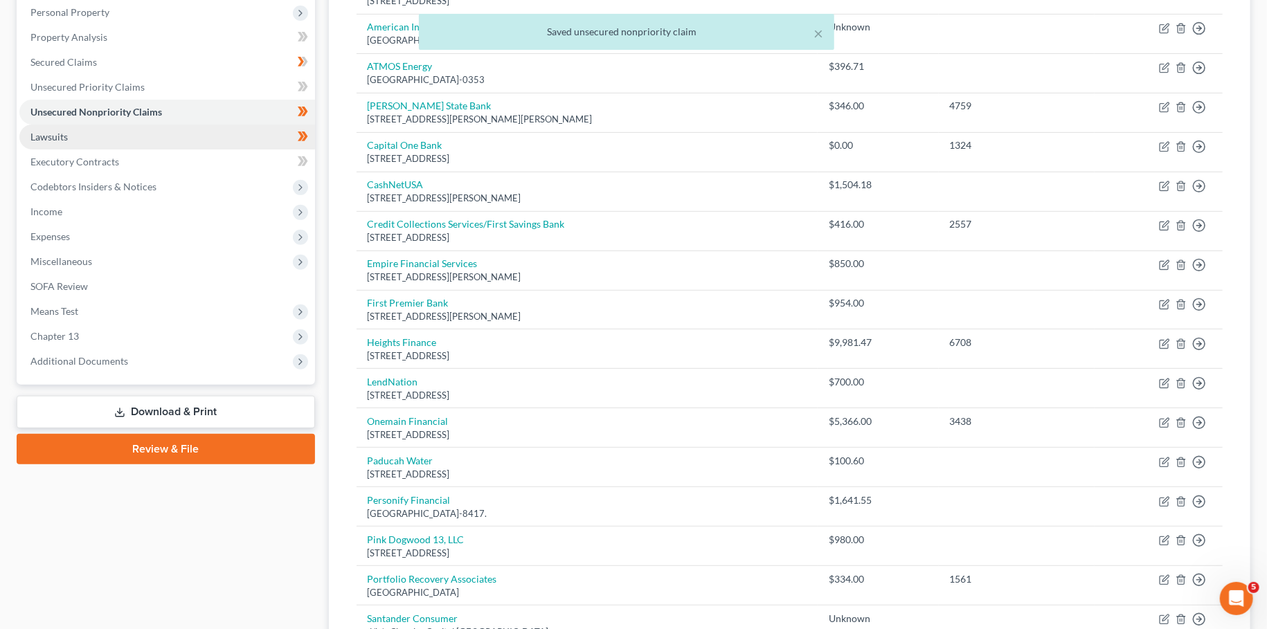
click at [82, 129] on link "Lawsuits" at bounding box center [167, 137] width 296 height 25
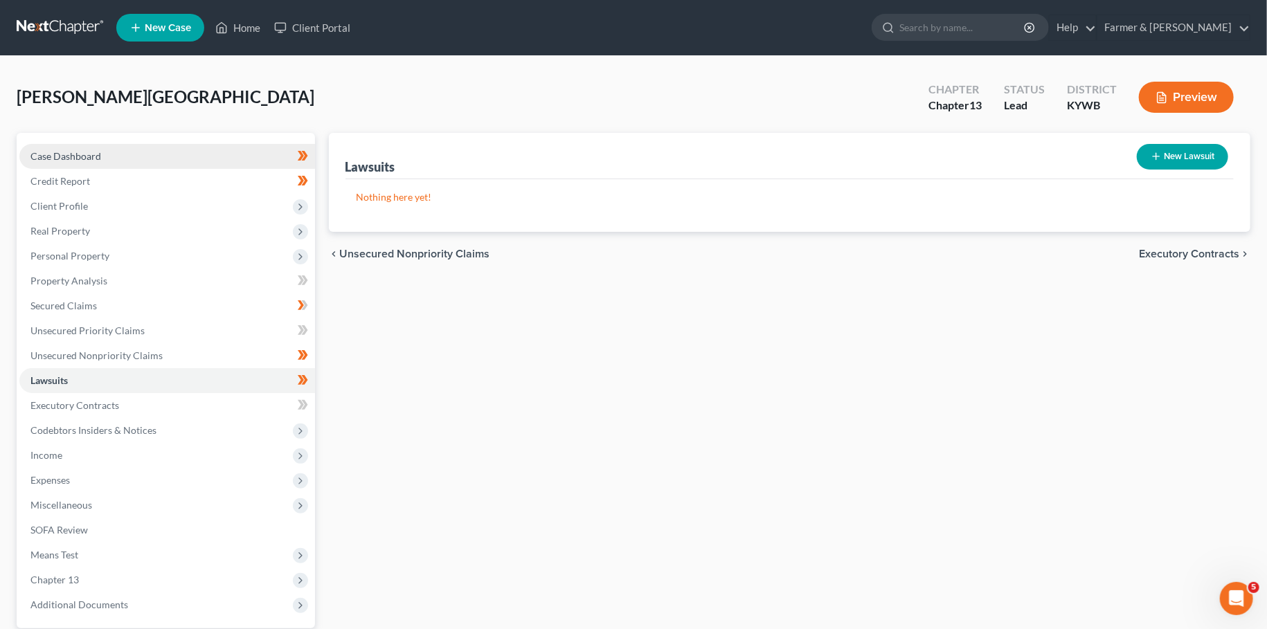
click at [138, 161] on link "Case Dashboard" at bounding box center [167, 156] width 296 height 25
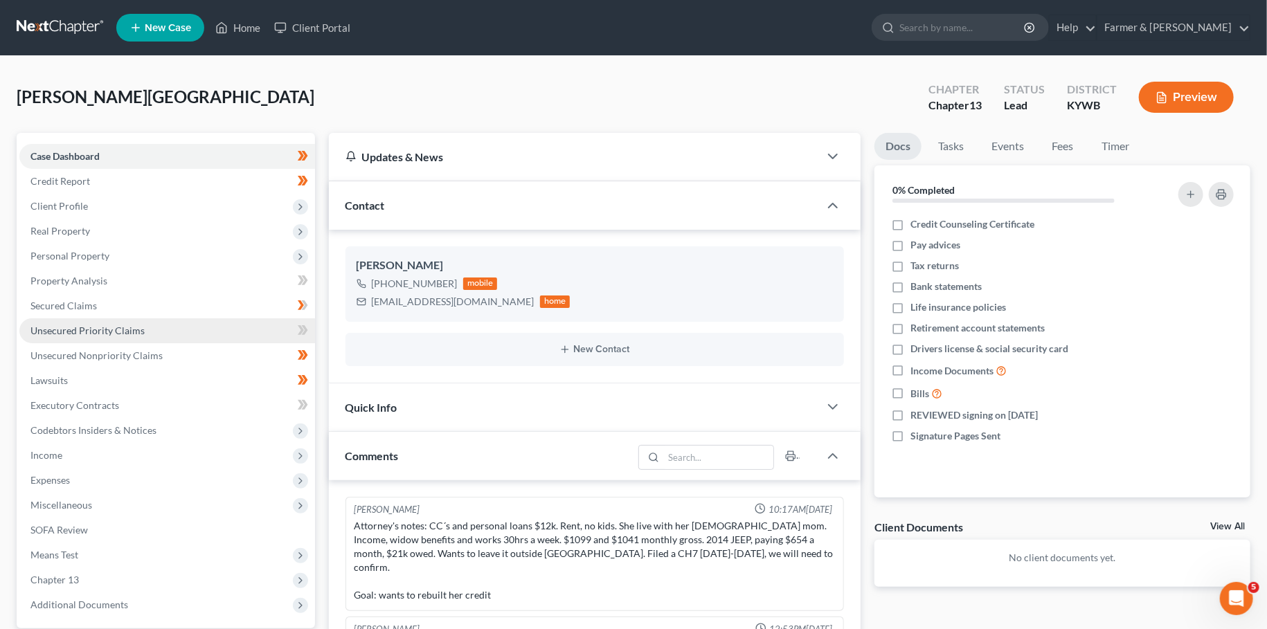
scroll to position [226, 0]
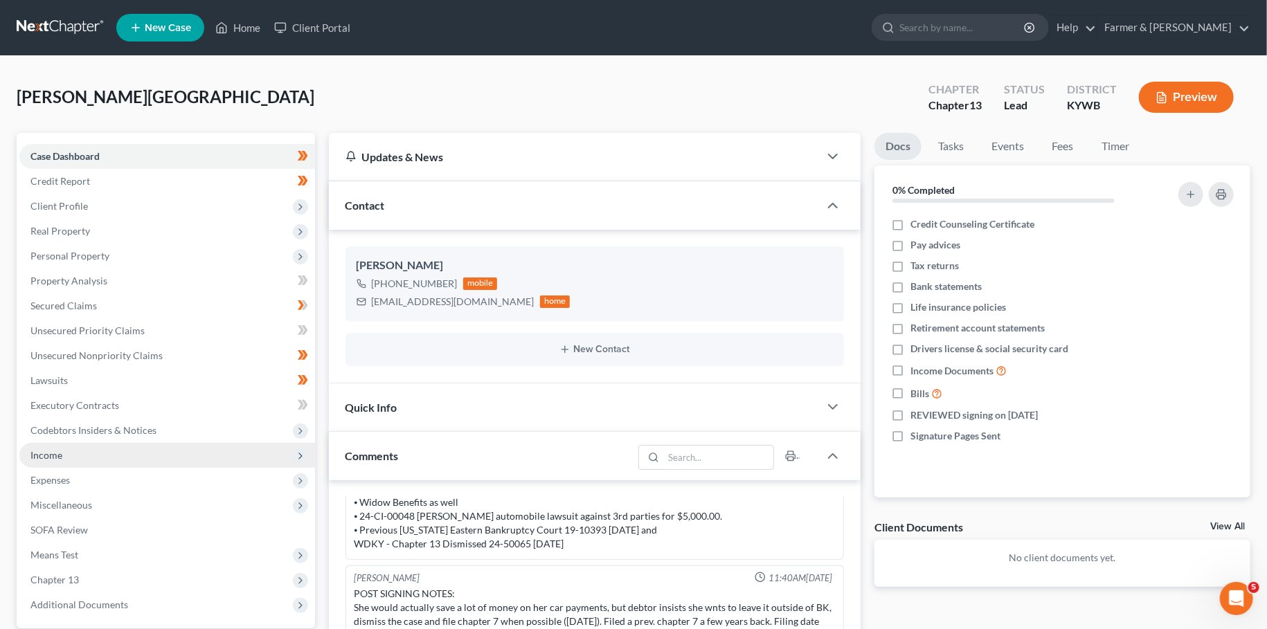
click at [148, 458] on span "Income" at bounding box center [167, 455] width 296 height 25
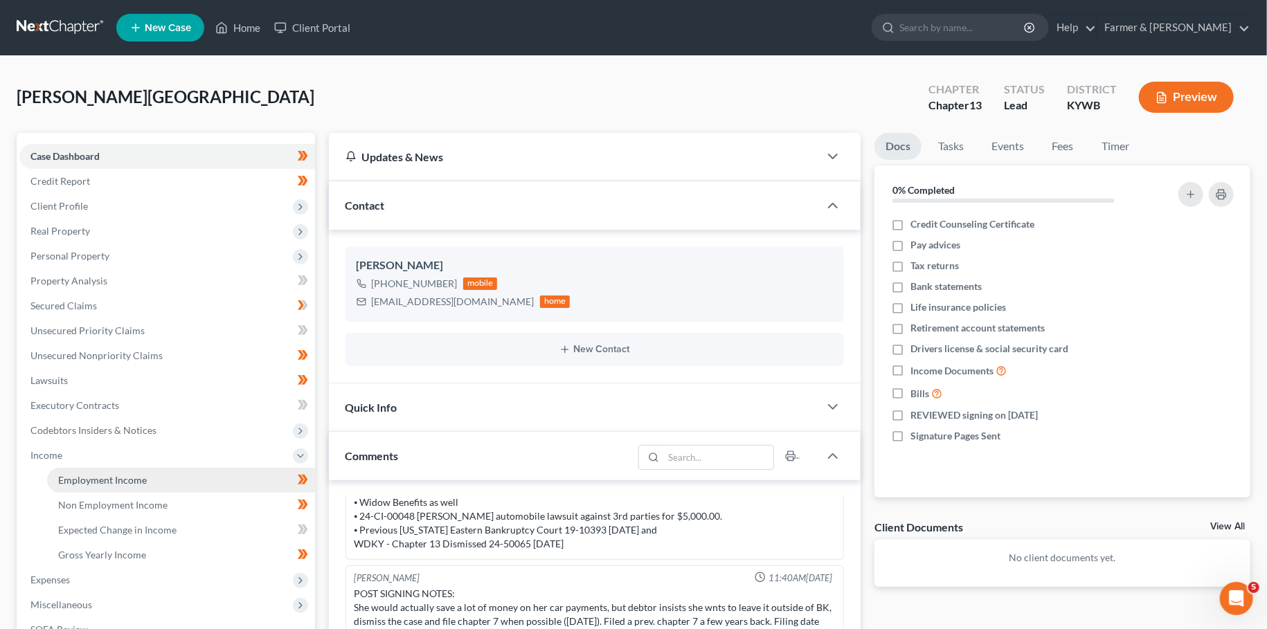
click at [143, 474] on link "Employment Income" at bounding box center [181, 480] width 268 height 25
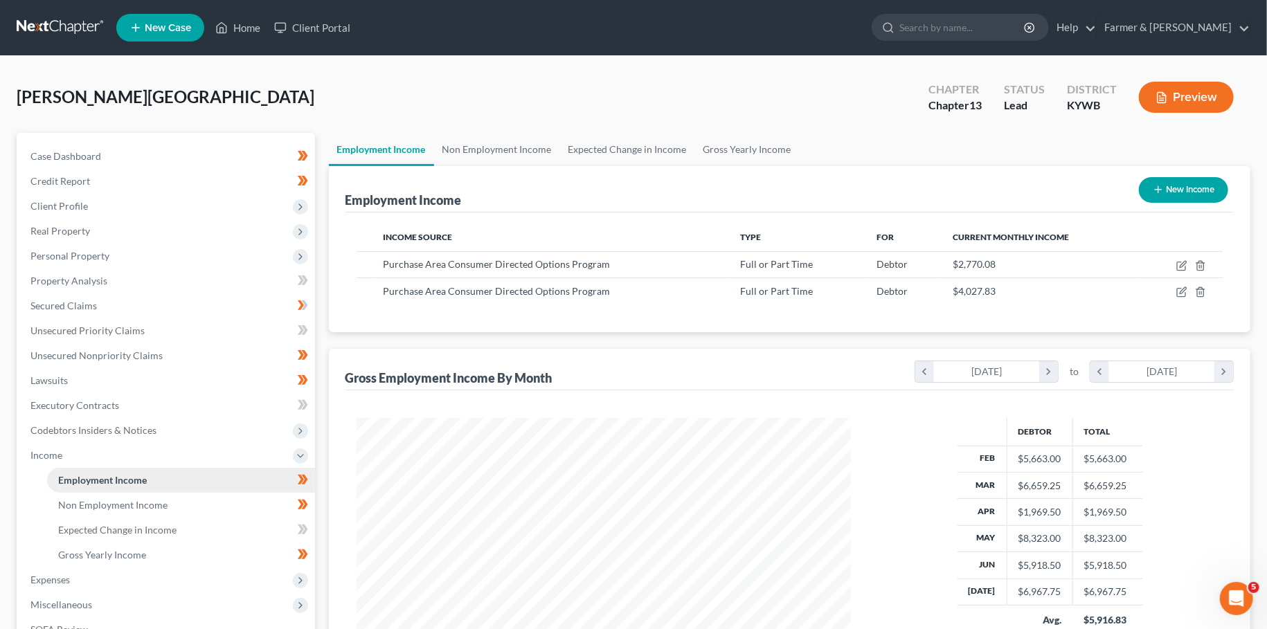
scroll to position [247, 521]
click at [1181, 262] on icon "button" at bounding box center [1181, 266] width 8 height 8
select select "0"
select select "18"
select select "2"
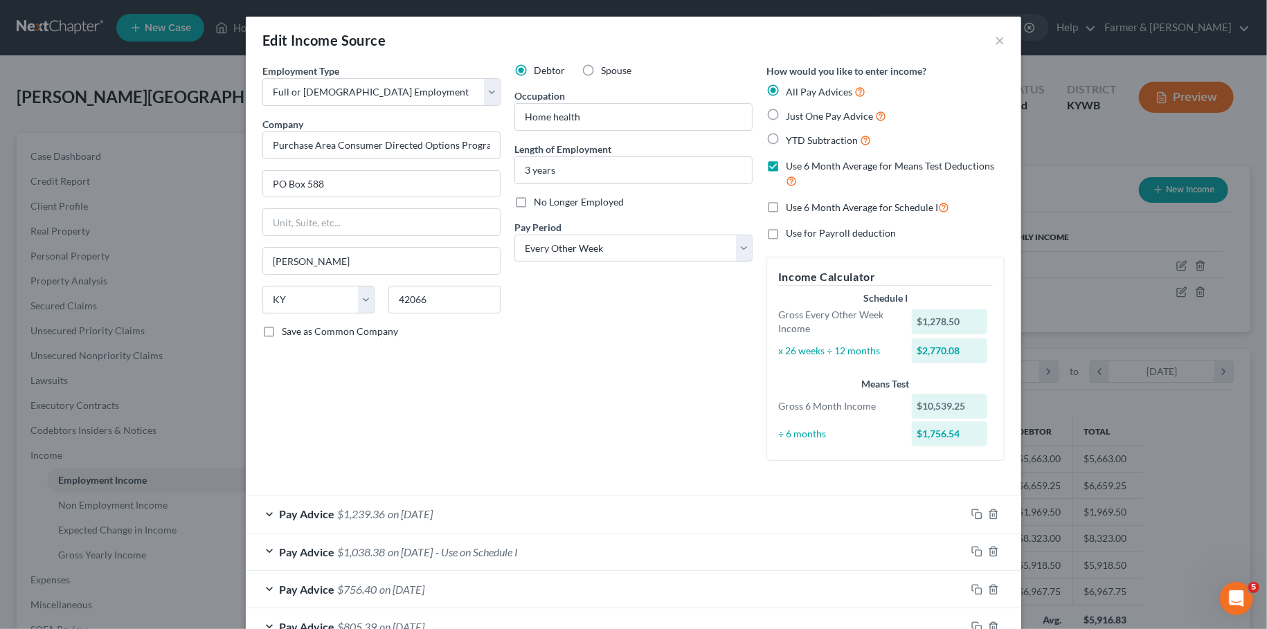
scroll to position [390, 0]
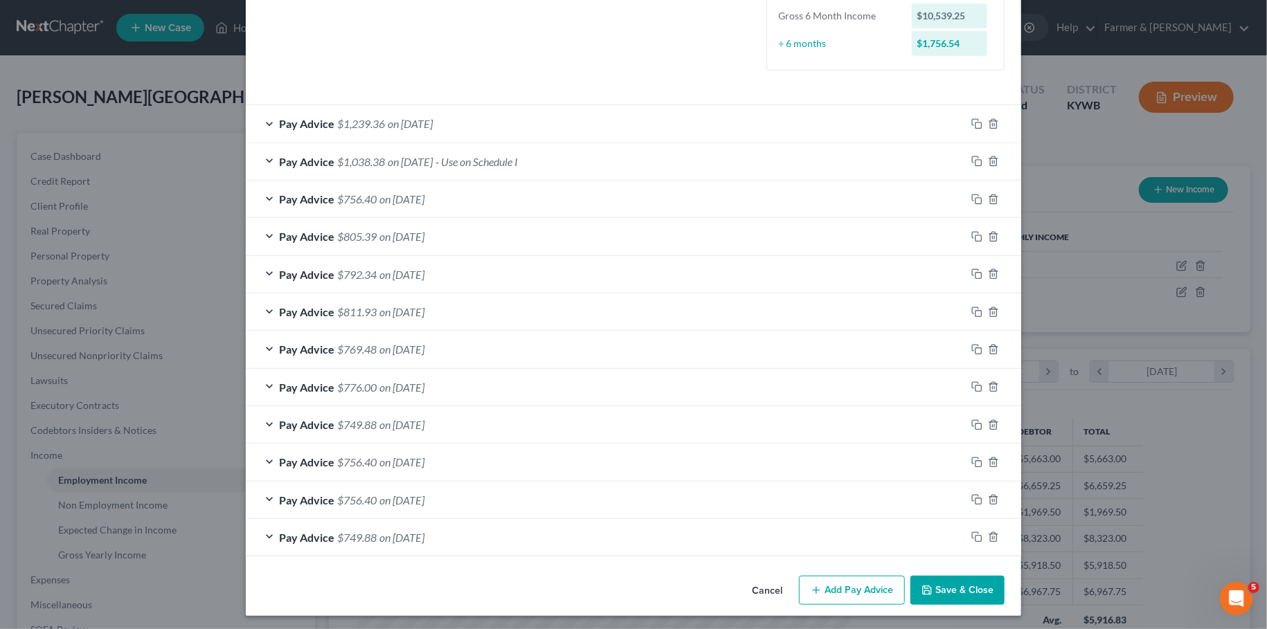
click at [951, 573] on div "Cancel Add Pay Advice Save & Close" at bounding box center [633, 593] width 775 height 46
click at [951, 584] on button "Save & Close" at bounding box center [957, 590] width 94 height 29
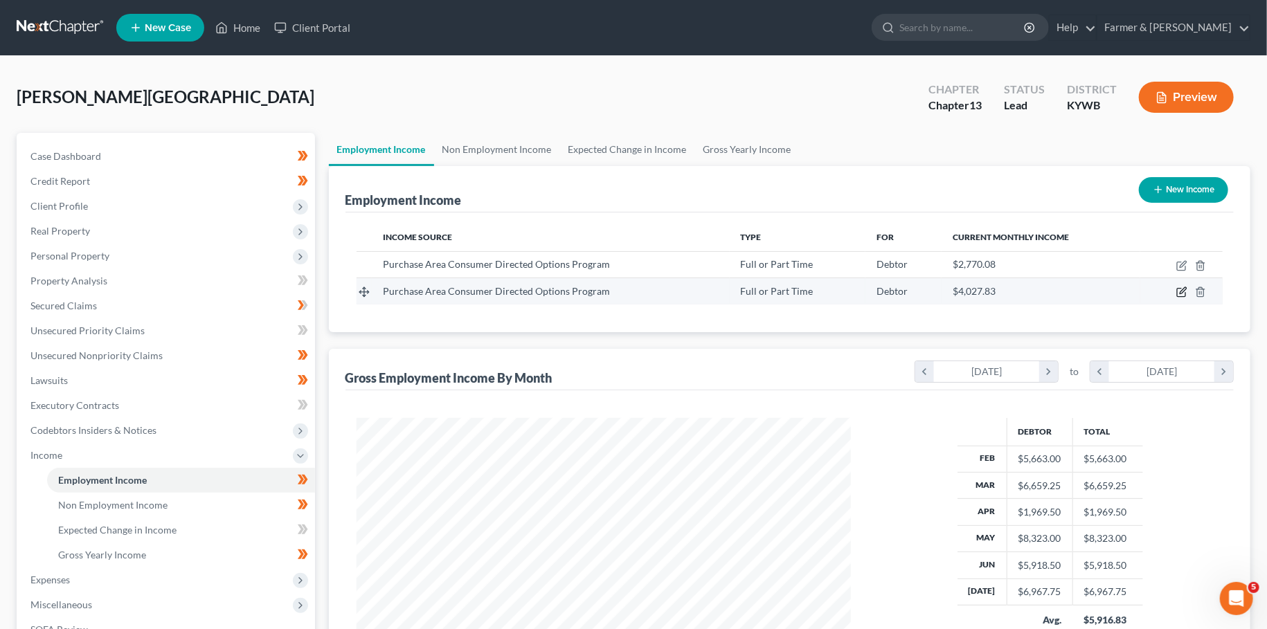
click at [1182, 291] on icon "button" at bounding box center [1181, 292] width 11 height 11
select select "0"
select select "18"
select select "2"
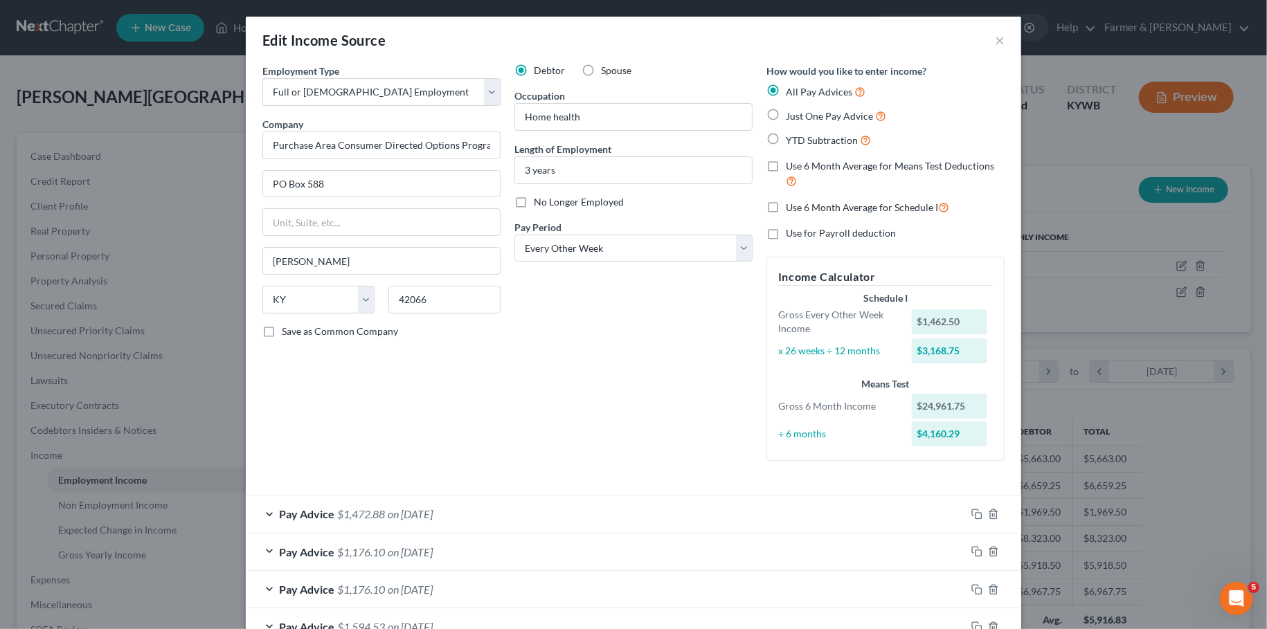
scroll to position [466, 0]
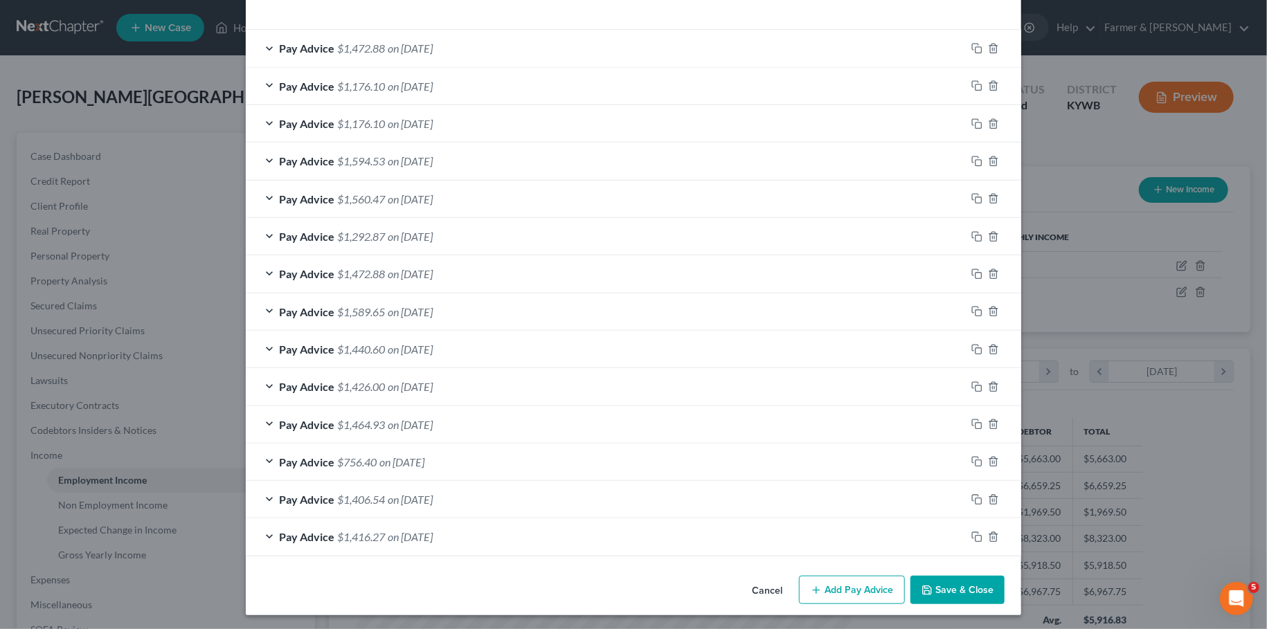
click at [962, 591] on button "Save & Close" at bounding box center [957, 590] width 94 height 29
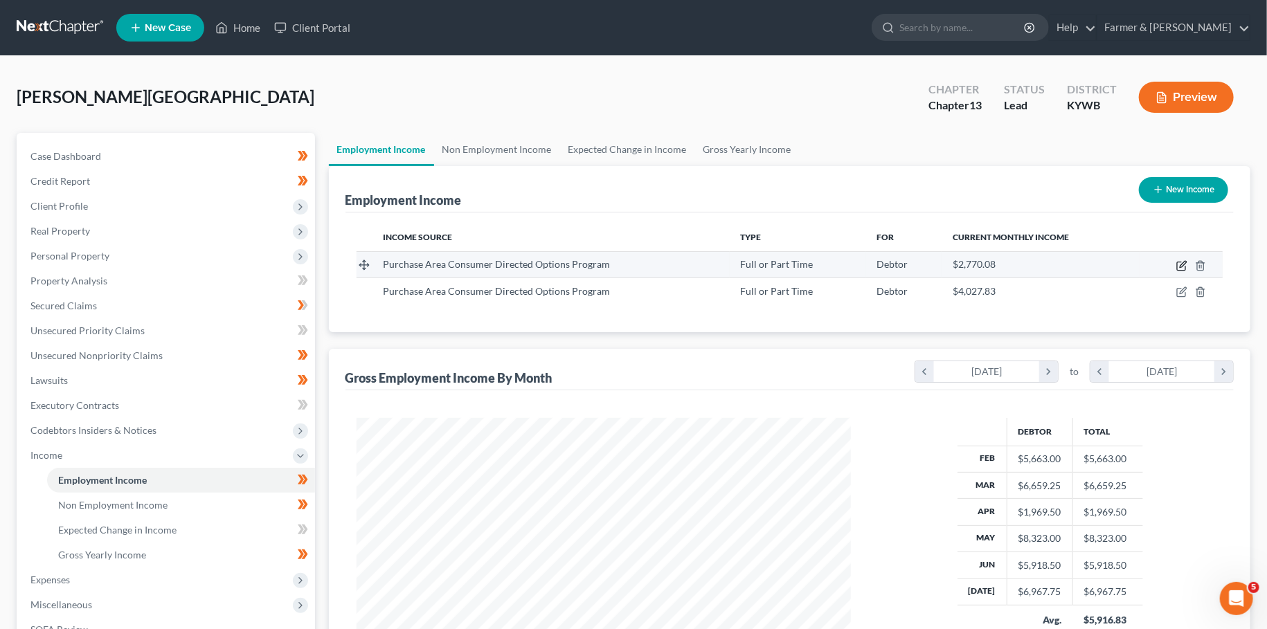
click at [1182, 267] on icon "button" at bounding box center [1183, 264] width 6 height 6
select select "0"
select select "18"
select select "2"
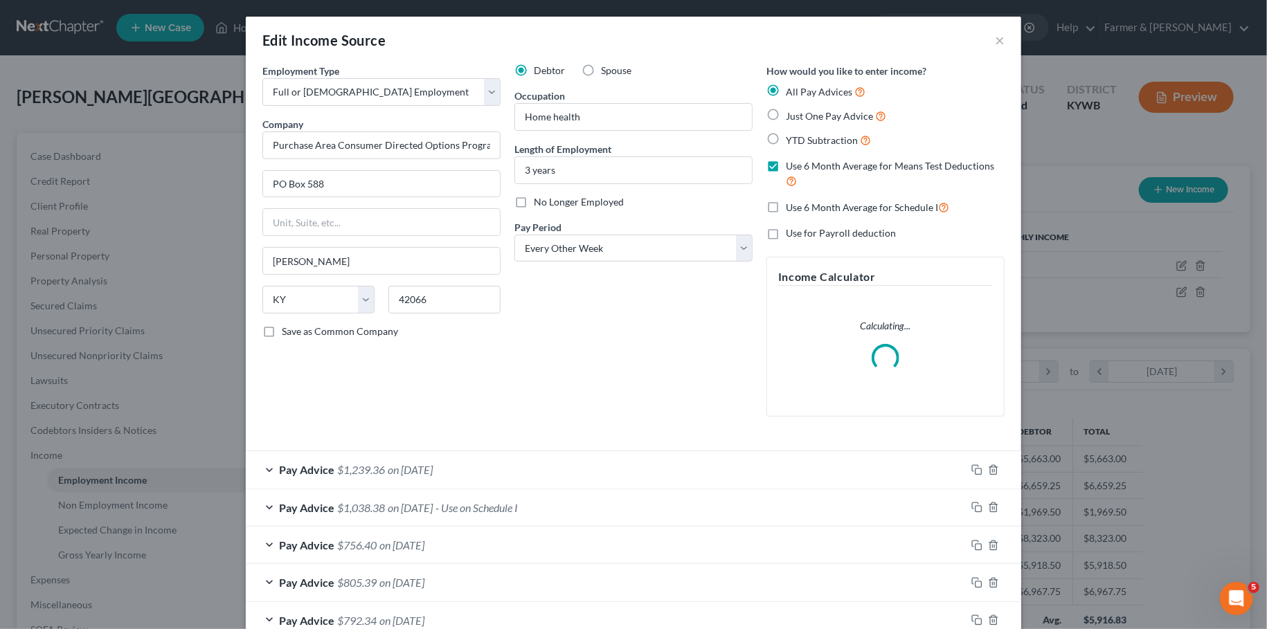
click at [606, 516] on div "Pay Advice $1,038.38 on 07/25/2025 - Use on Schedule I" at bounding box center [606, 507] width 720 height 37
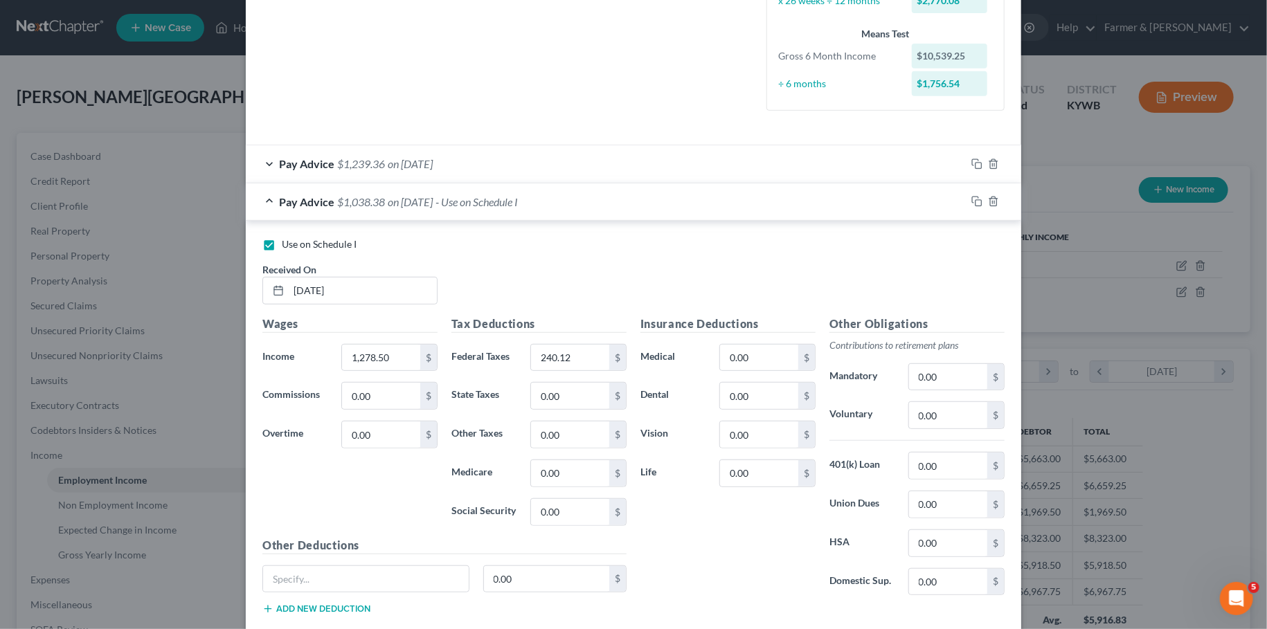
scroll to position [805, 0]
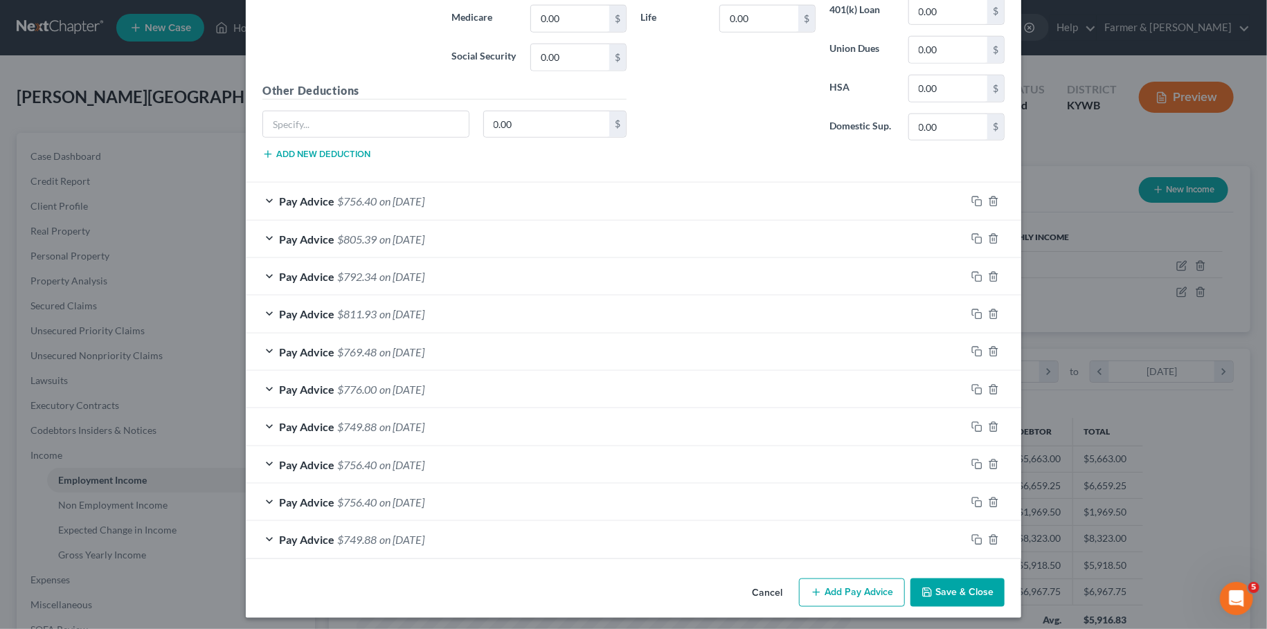
click at [946, 588] on button "Save & Close" at bounding box center [957, 593] width 94 height 29
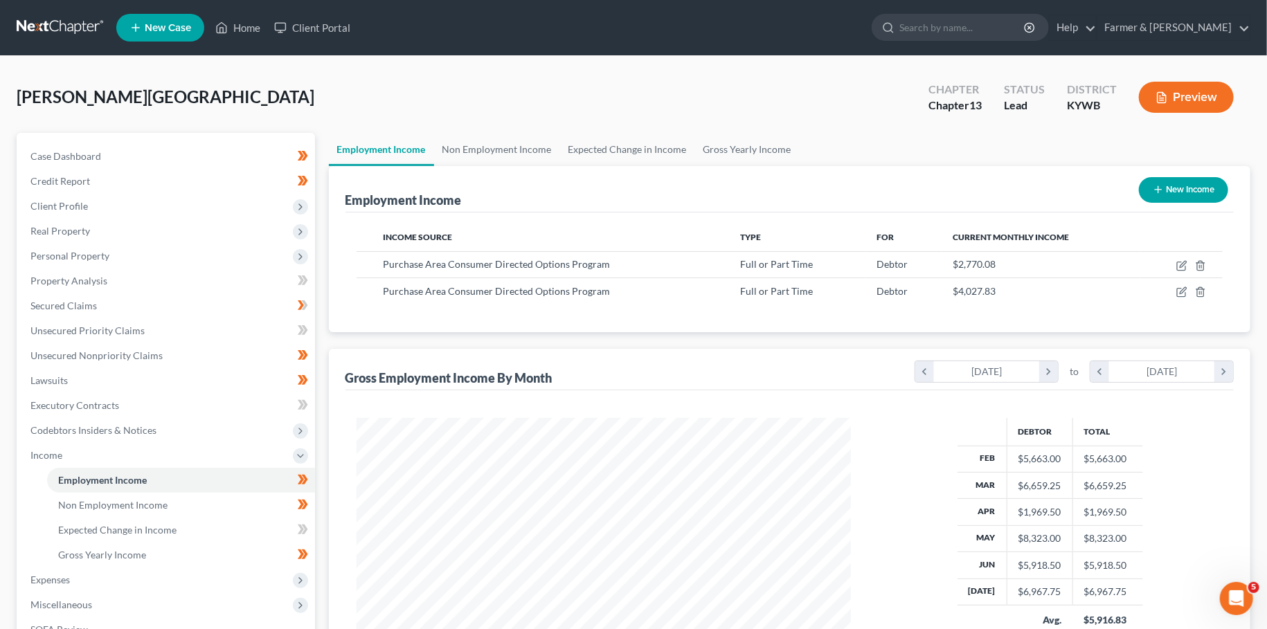
scroll to position [230, 0]
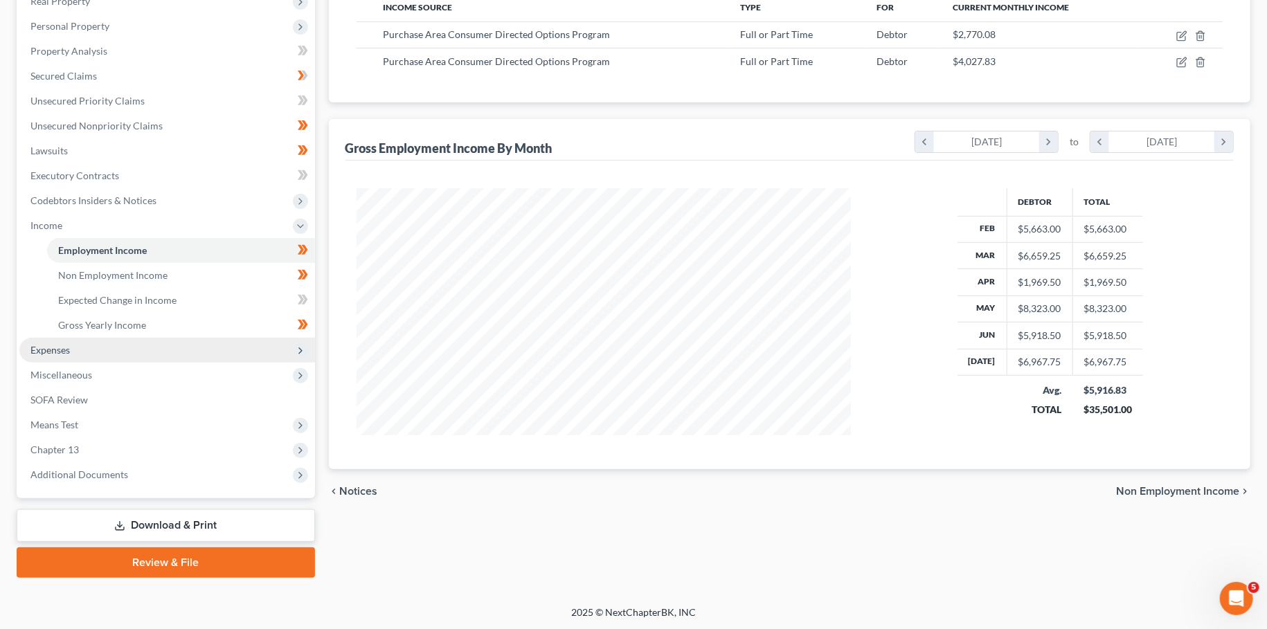
click at [75, 351] on span "Expenses" at bounding box center [167, 350] width 296 height 25
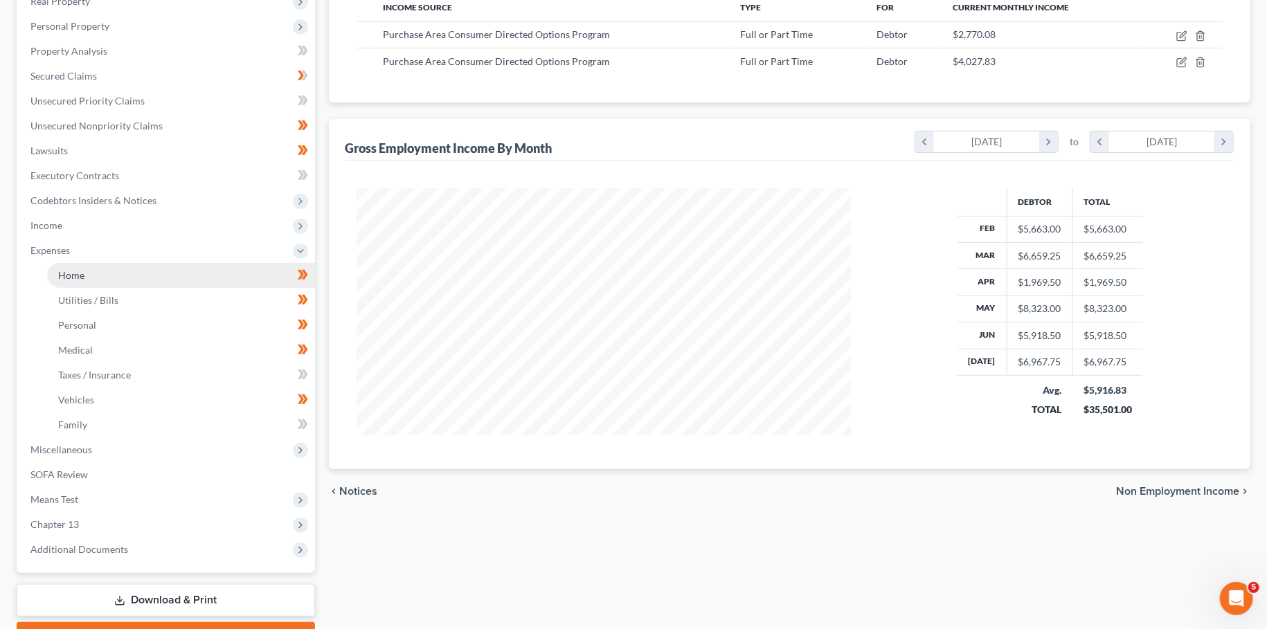
click at [90, 274] on link "Home" at bounding box center [181, 275] width 268 height 25
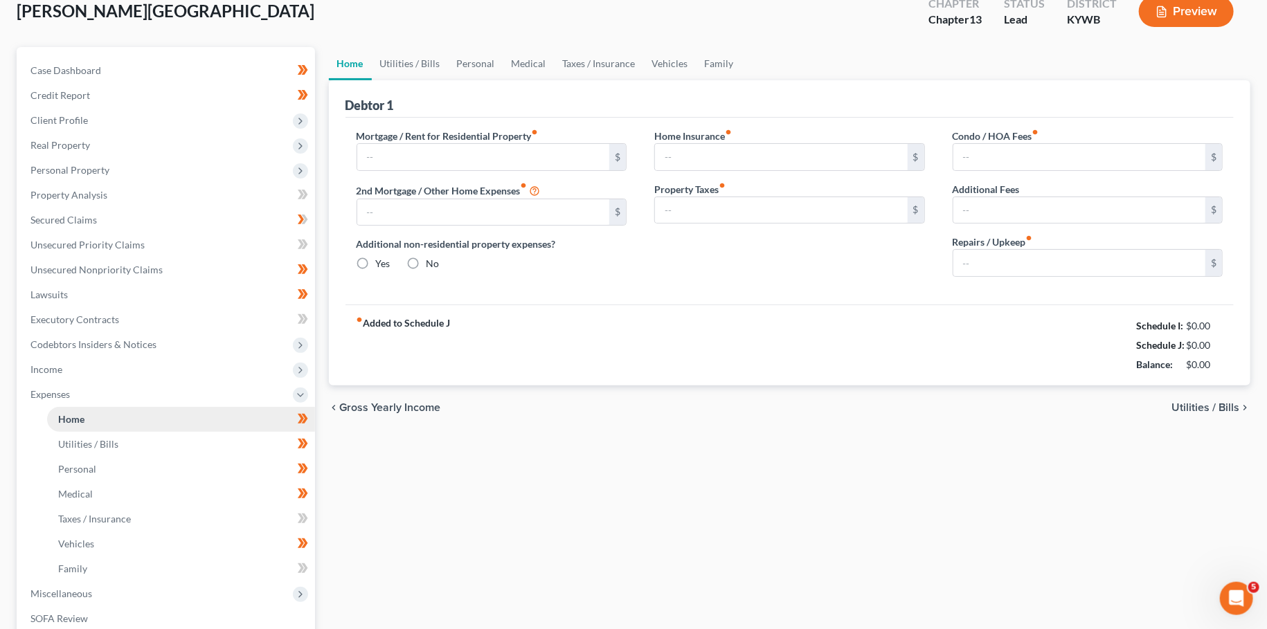
type input "600.00"
type input "0.00"
radio input "true"
type input "0.00"
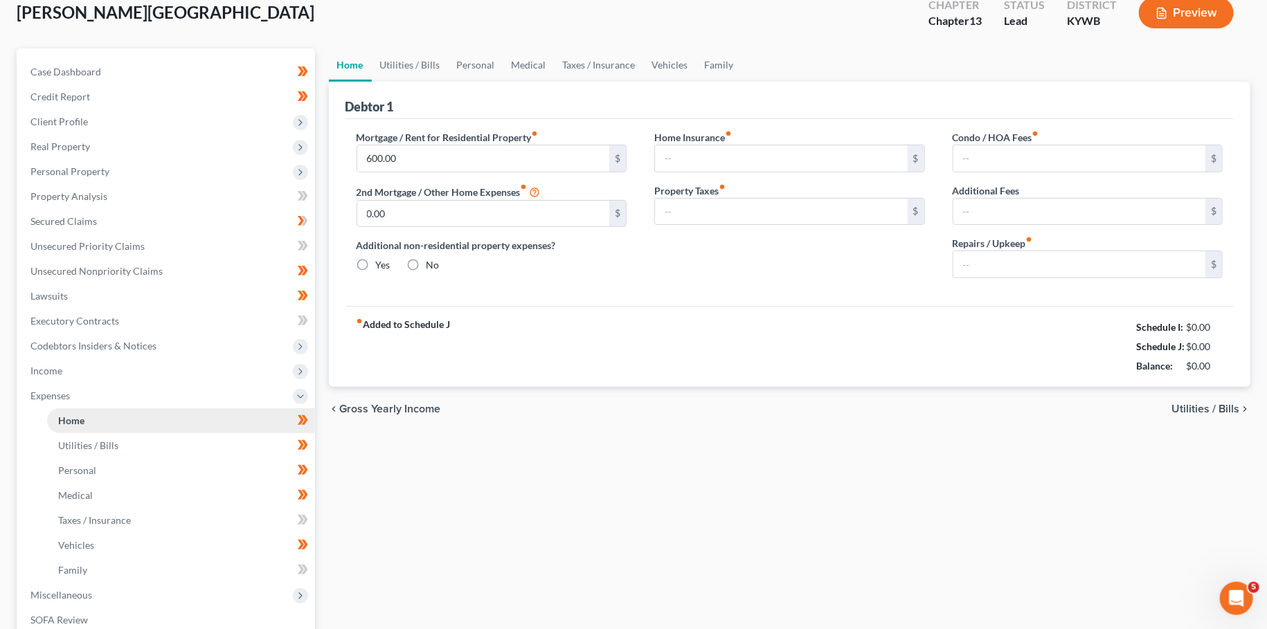
type input "0.00"
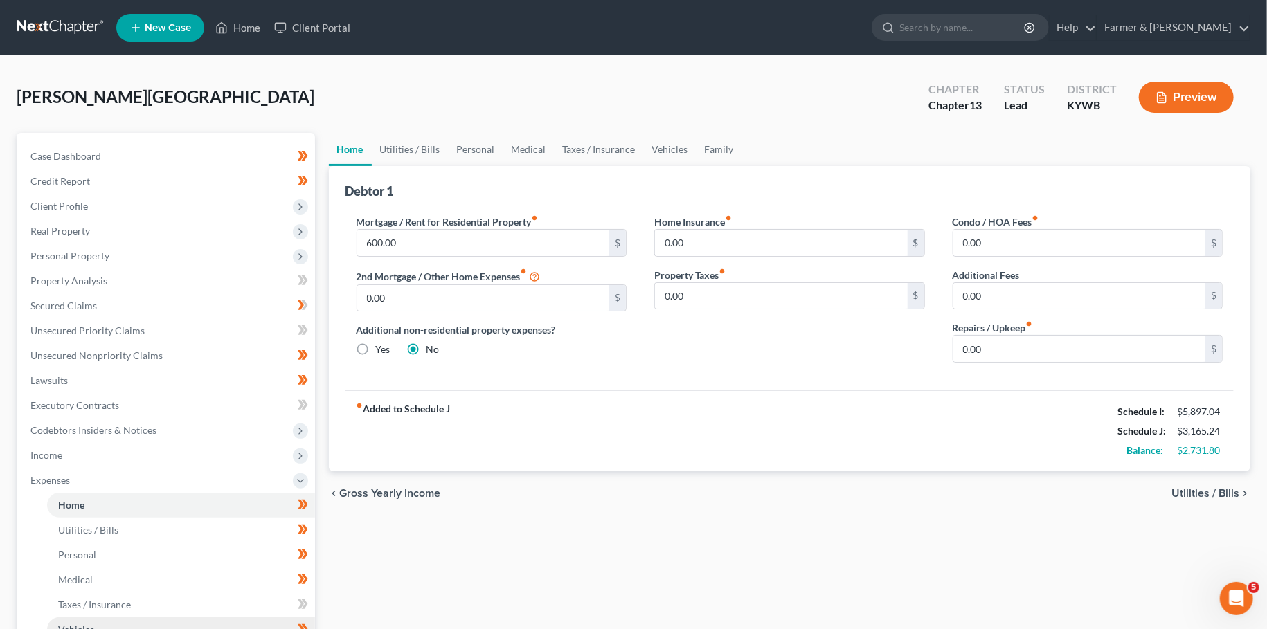
scroll to position [305, 0]
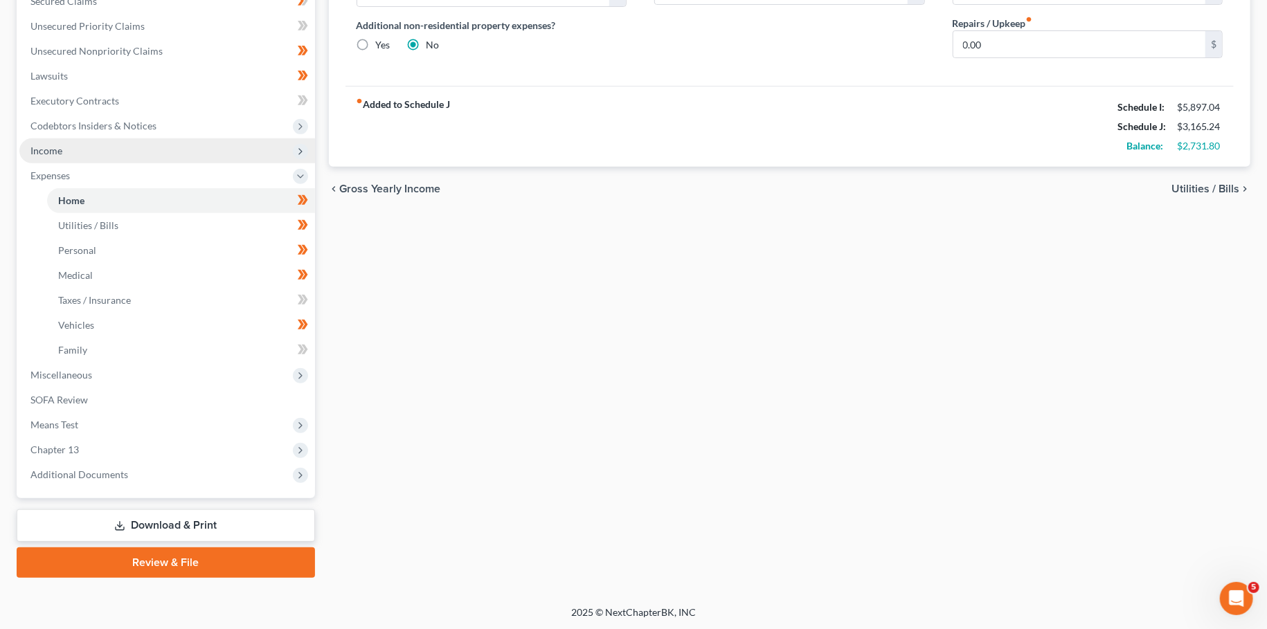
click at [111, 157] on span "Income" at bounding box center [167, 150] width 296 height 25
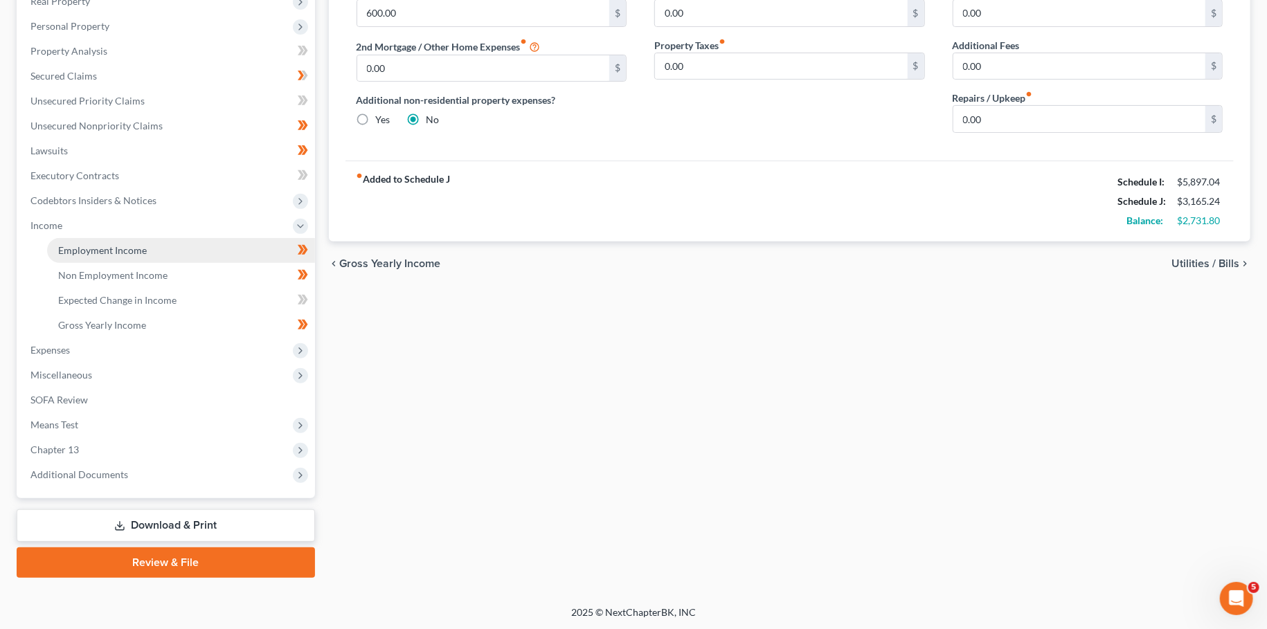
click at [120, 253] on span "Employment Income" at bounding box center [102, 250] width 89 height 12
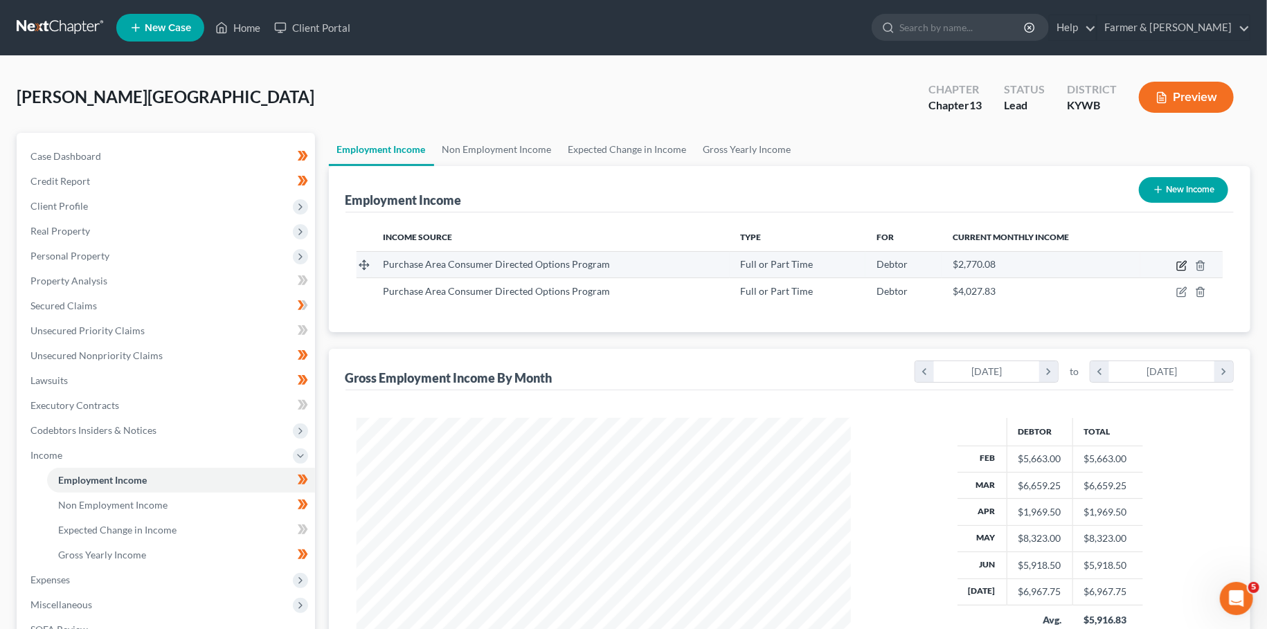
click at [1185, 262] on icon "button" at bounding box center [1181, 265] width 11 height 11
select select "0"
select select "18"
select select "2"
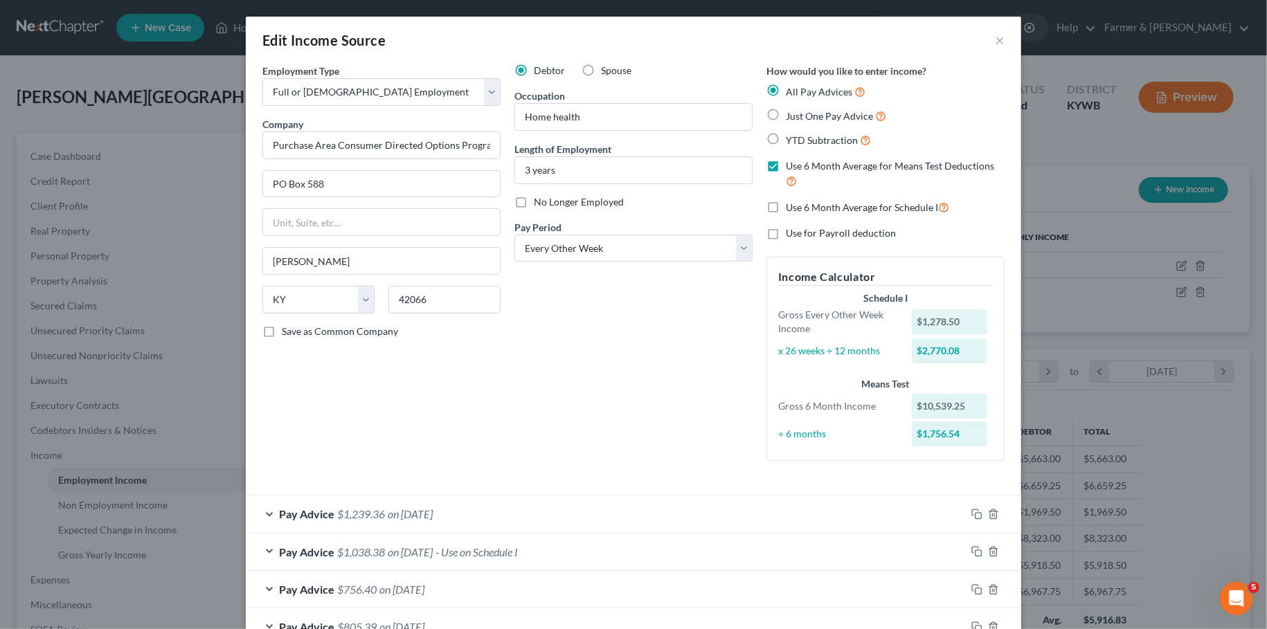
click at [618, 549] on div "Pay Advice $1,038.38 on 07/25/2025 - Use on Schedule I" at bounding box center [606, 552] width 720 height 37
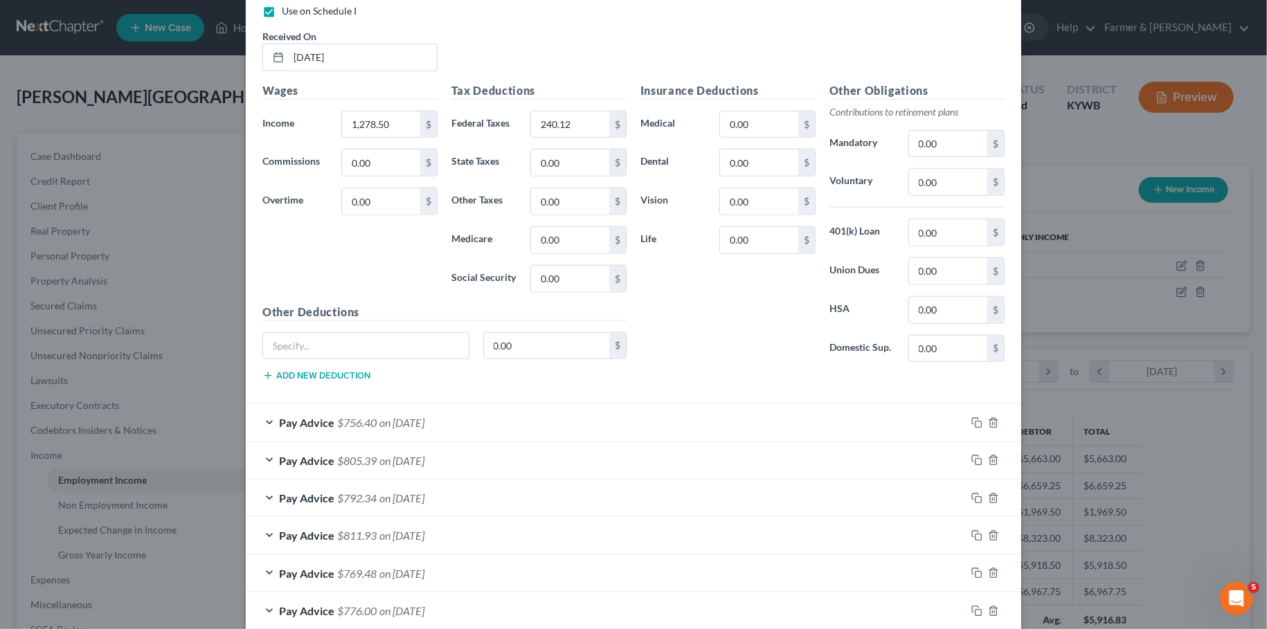
scroll to position [805, 0]
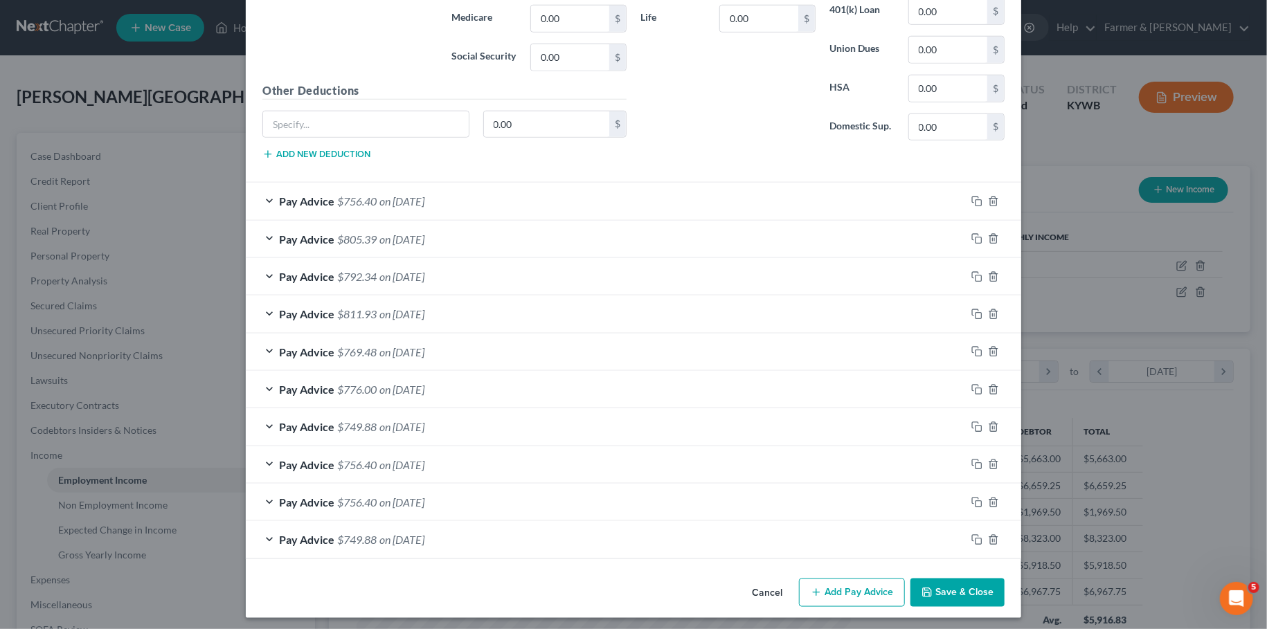
click at [956, 580] on button "Save & Close" at bounding box center [957, 593] width 94 height 29
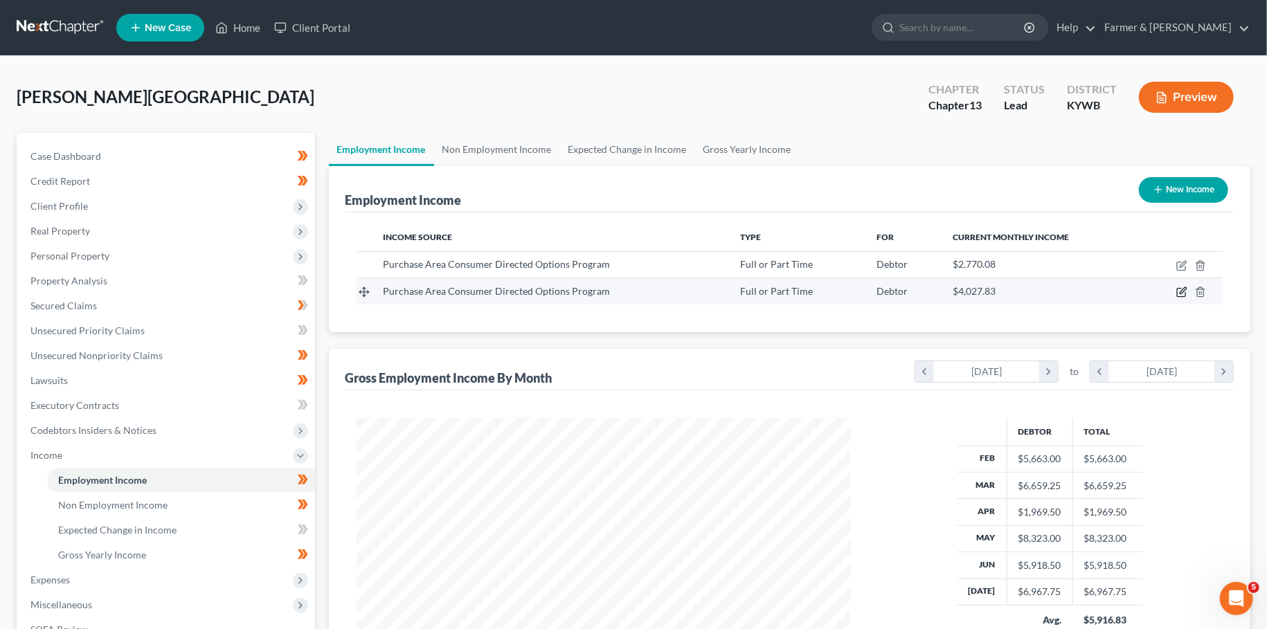
click at [1183, 294] on icon "button" at bounding box center [1181, 292] width 11 height 11
select select "0"
select select "18"
select select "2"
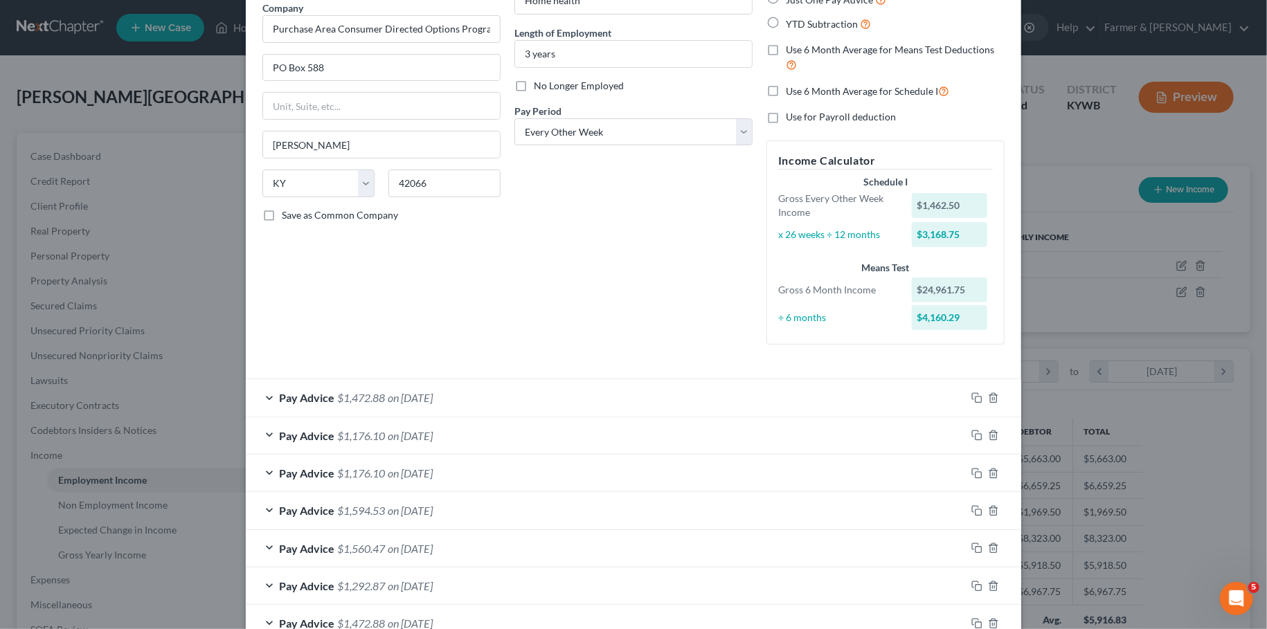
scroll to position [466, 0]
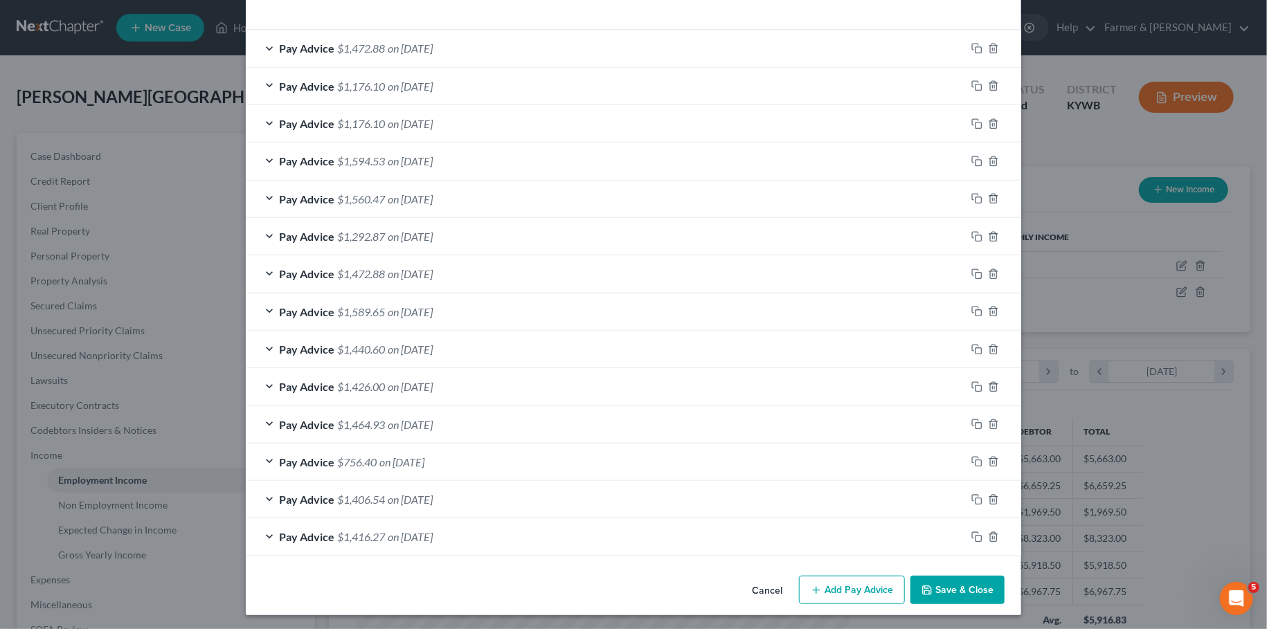
click at [566, 526] on div "Pay Advice $1,416.27 on 02/07/2025" at bounding box center [606, 537] width 720 height 37
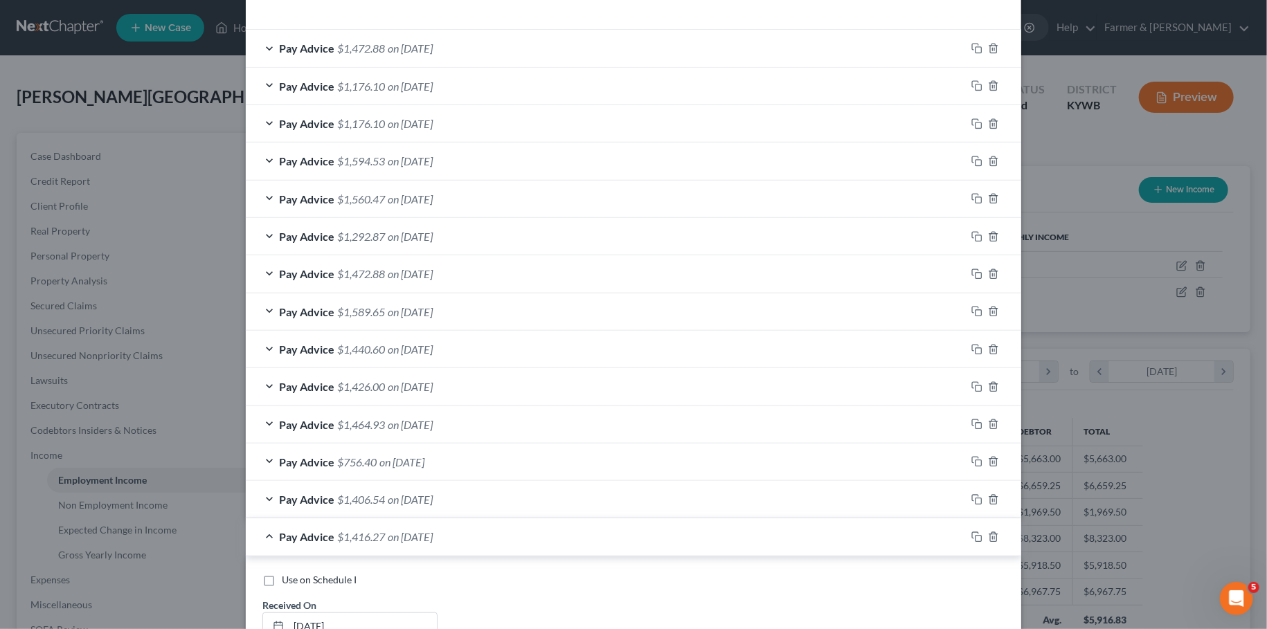
scroll to position [816, 0]
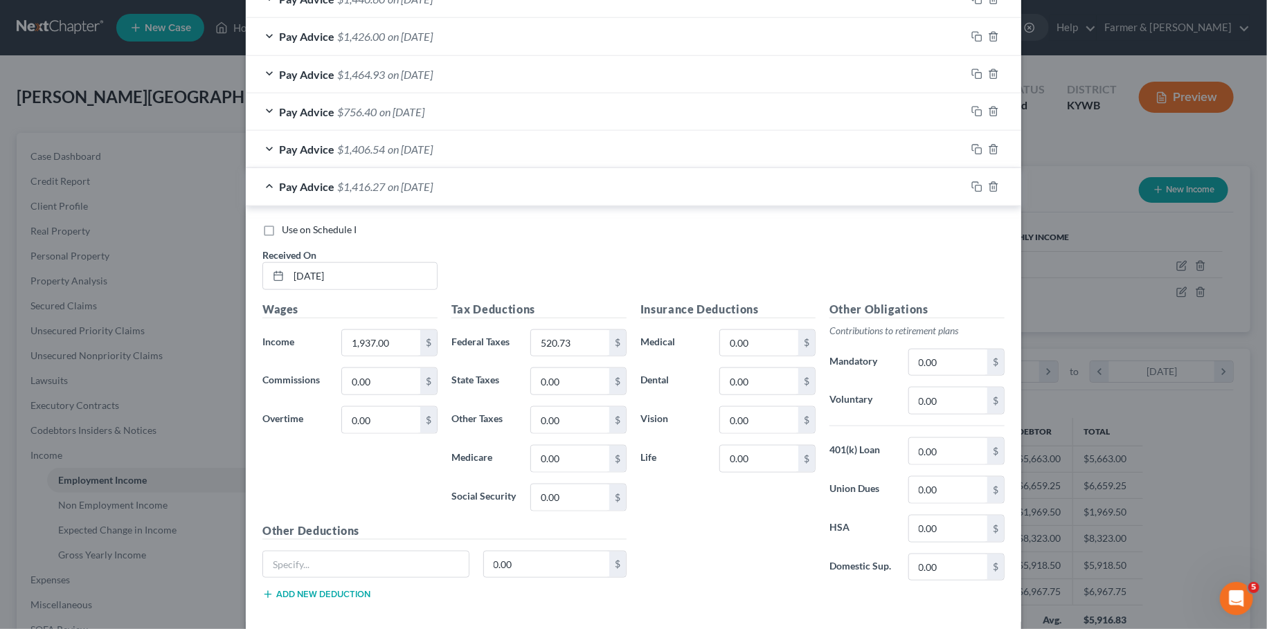
click at [564, 147] on div "Pay Advice $1,406.54 on 02/21/2025" at bounding box center [606, 149] width 720 height 37
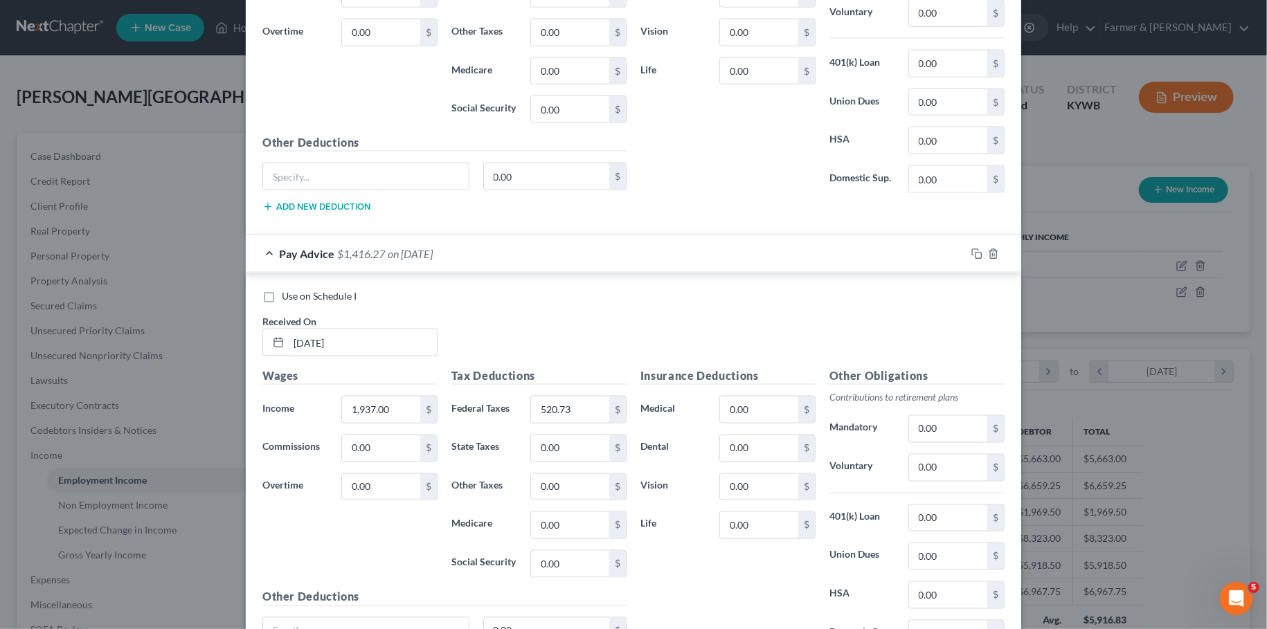
scroll to position [1293, 0]
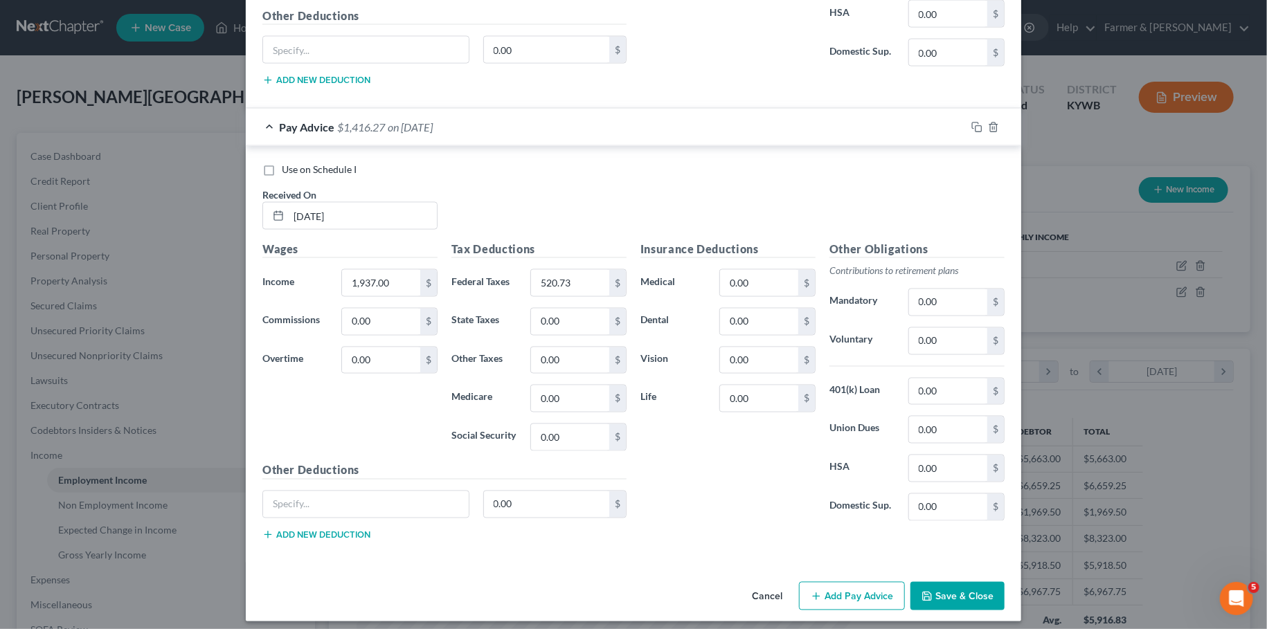
click at [933, 591] on icon "button" at bounding box center [926, 596] width 11 height 11
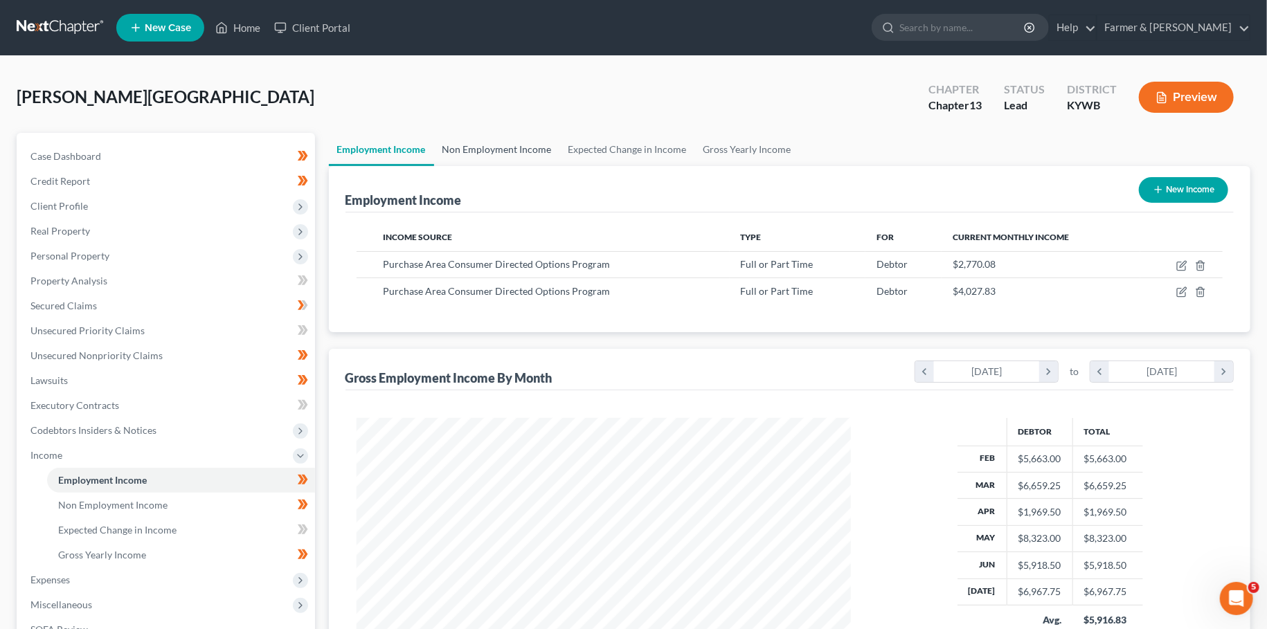
click at [488, 141] on link "Non Employment Income" at bounding box center [497, 149] width 126 height 33
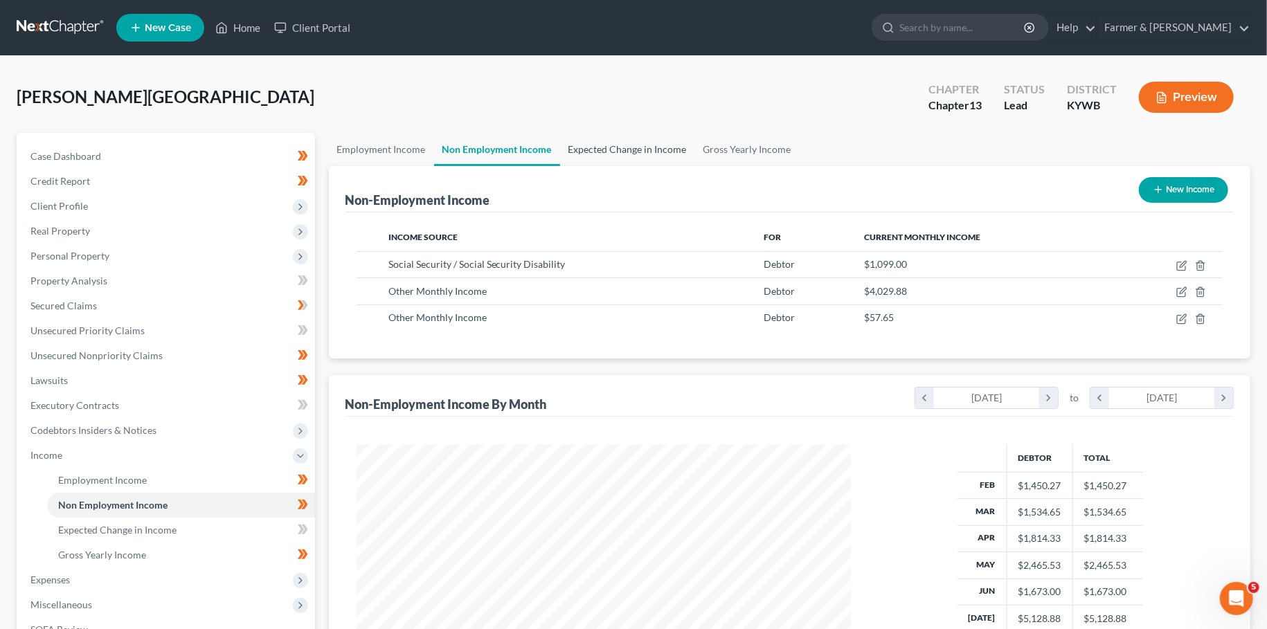
scroll to position [247, 521]
click at [620, 140] on link "Expected Change in Income" at bounding box center [627, 149] width 135 height 33
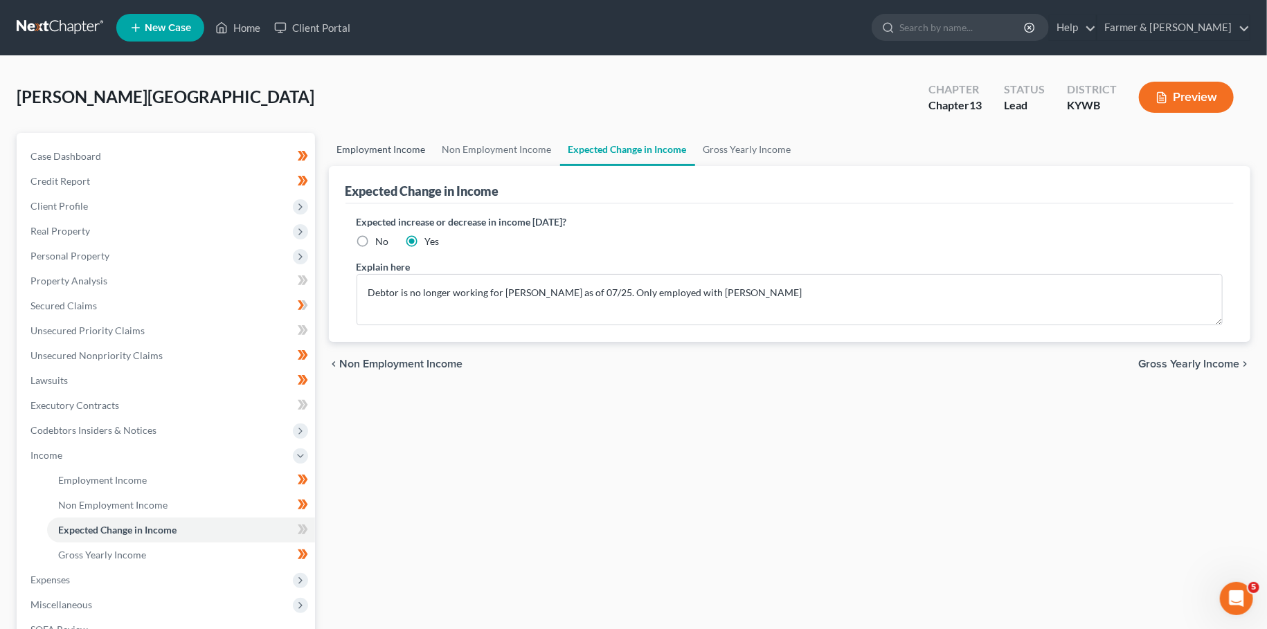
click at [346, 146] on link "Employment Income" at bounding box center [381, 149] width 105 height 33
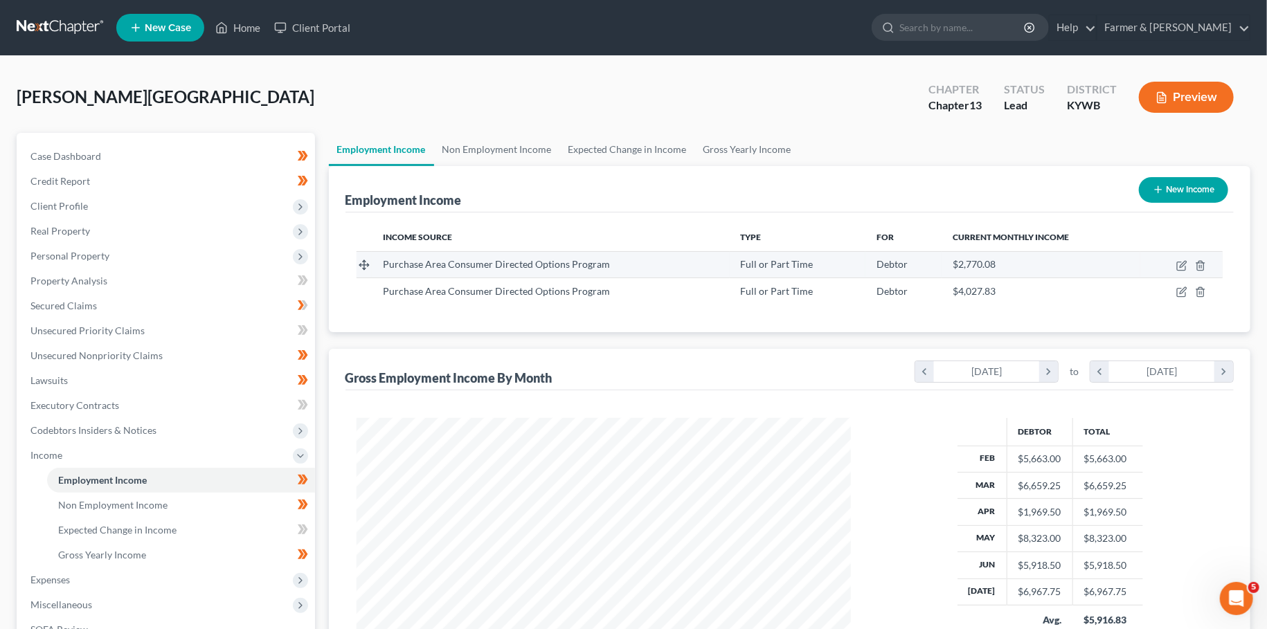
scroll to position [247, 521]
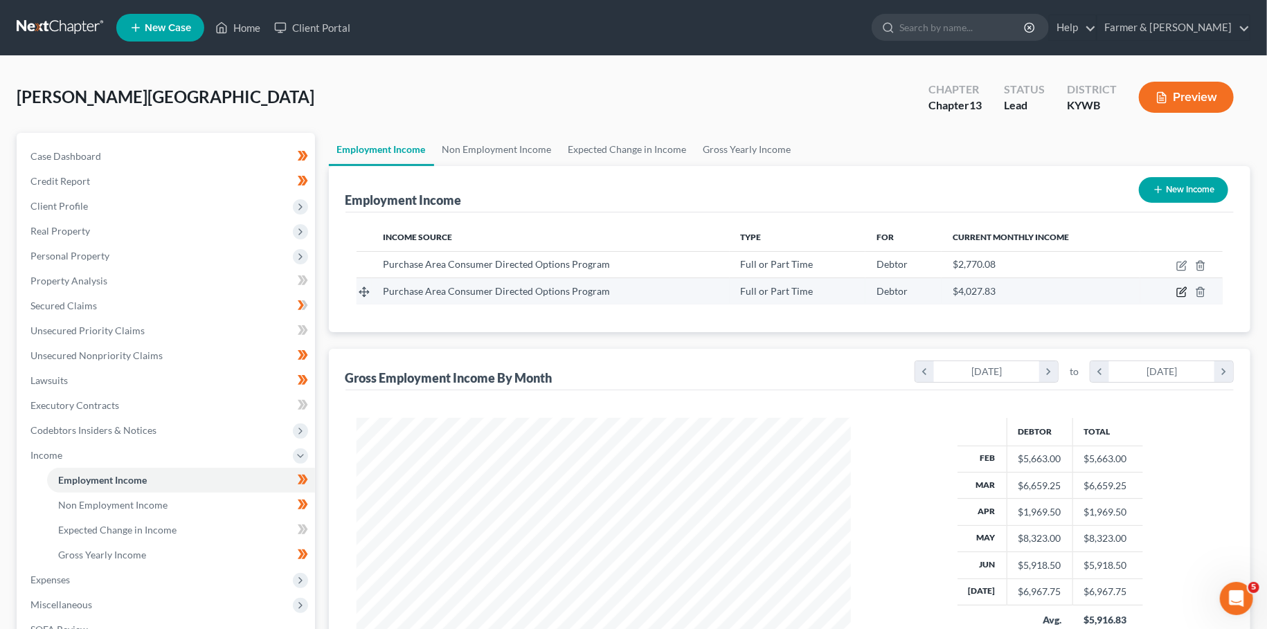
click at [1182, 291] on icon "button" at bounding box center [1181, 292] width 11 height 11
select select "0"
select select "18"
select select "2"
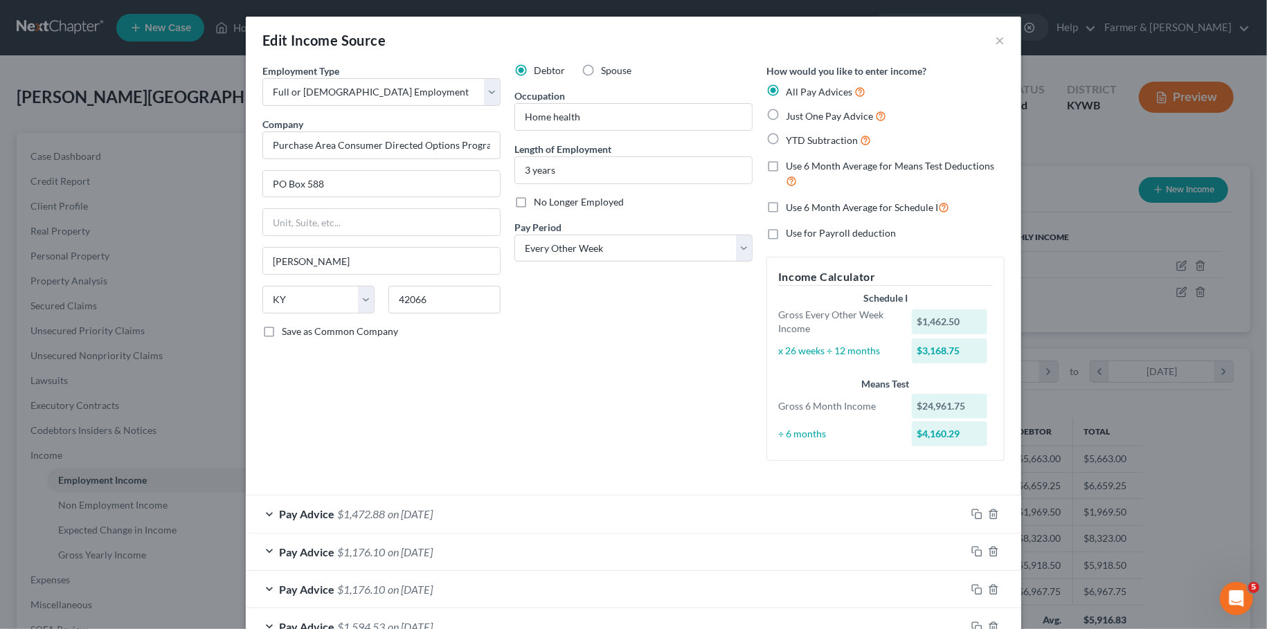
scroll to position [466, 0]
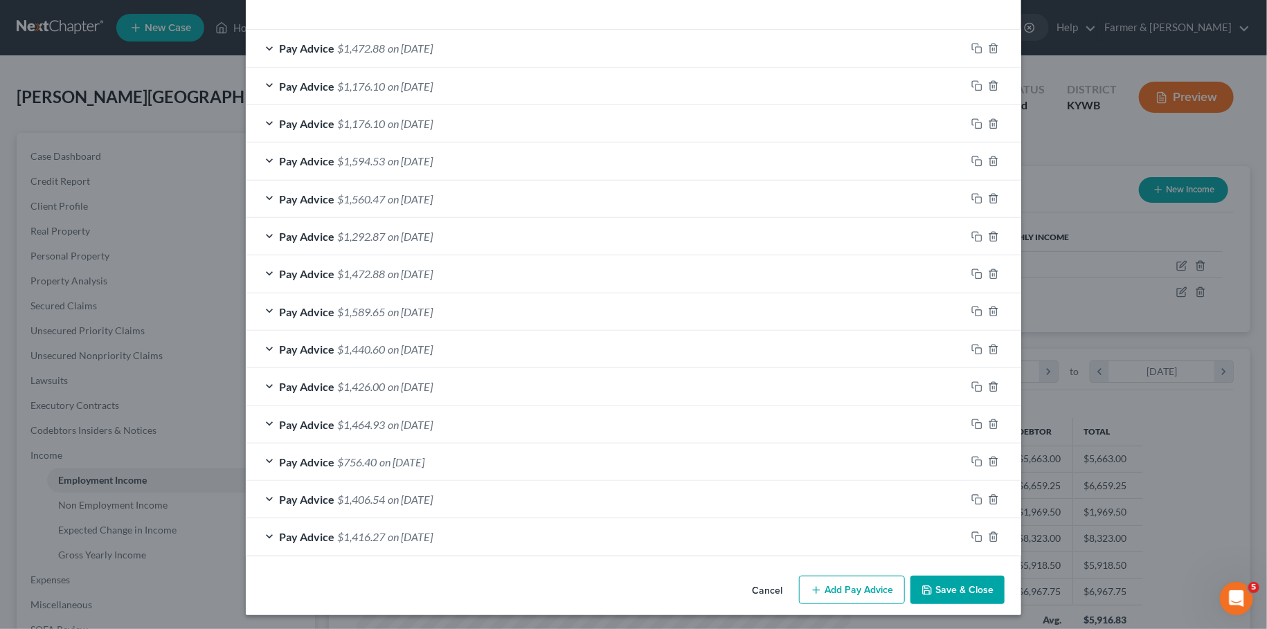
click at [660, 534] on div "Pay Advice $1,416.27 on 02/07/2025" at bounding box center [606, 537] width 720 height 37
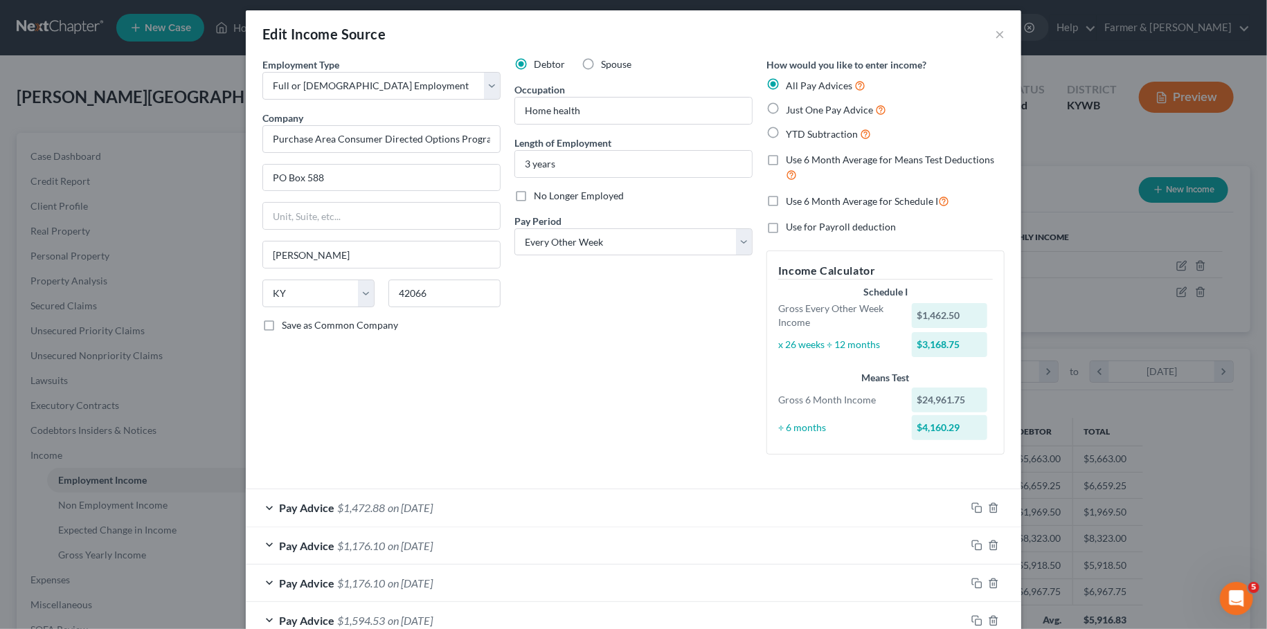
scroll to position [0, 0]
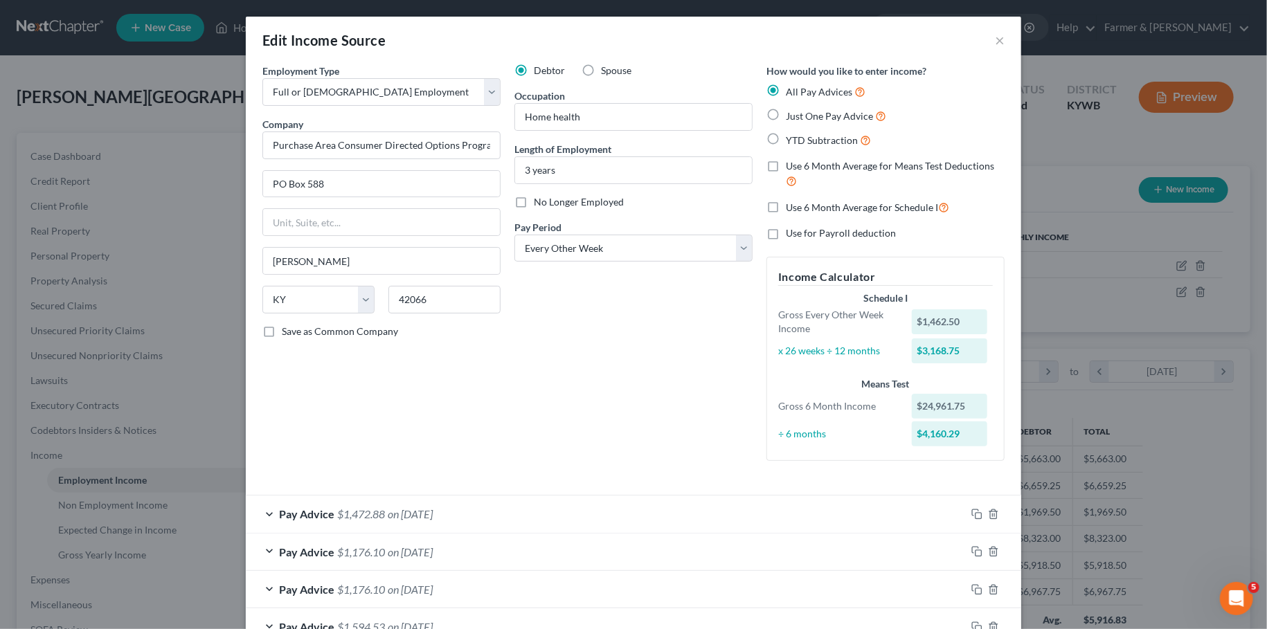
click at [534, 206] on label "No Longer Employed" at bounding box center [579, 202] width 90 height 14
click at [539, 204] on input "No Longer Employed" at bounding box center [543, 199] width 9 height 9
checkbox input "true"
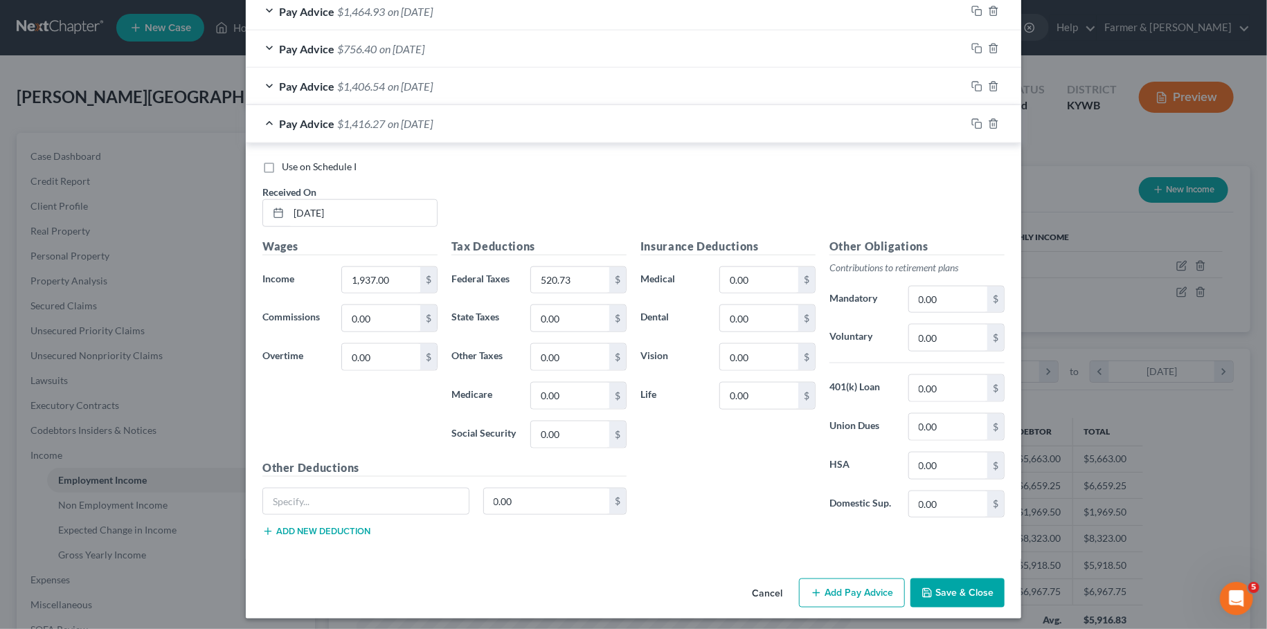
click at [945, 589] on button "Save & Close" at bounding box center [957, 593] width 94 height 29
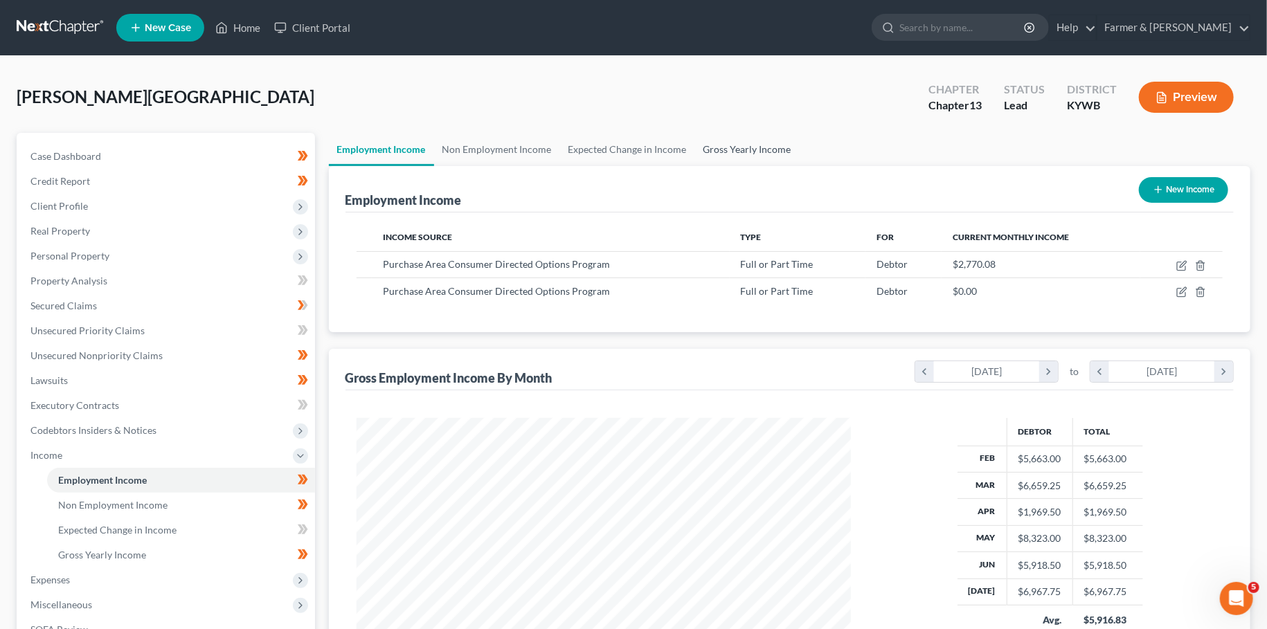
click at [735, 148] on link "Gross Yearly Income" at bounding box center [747, 149] width 105 height 33
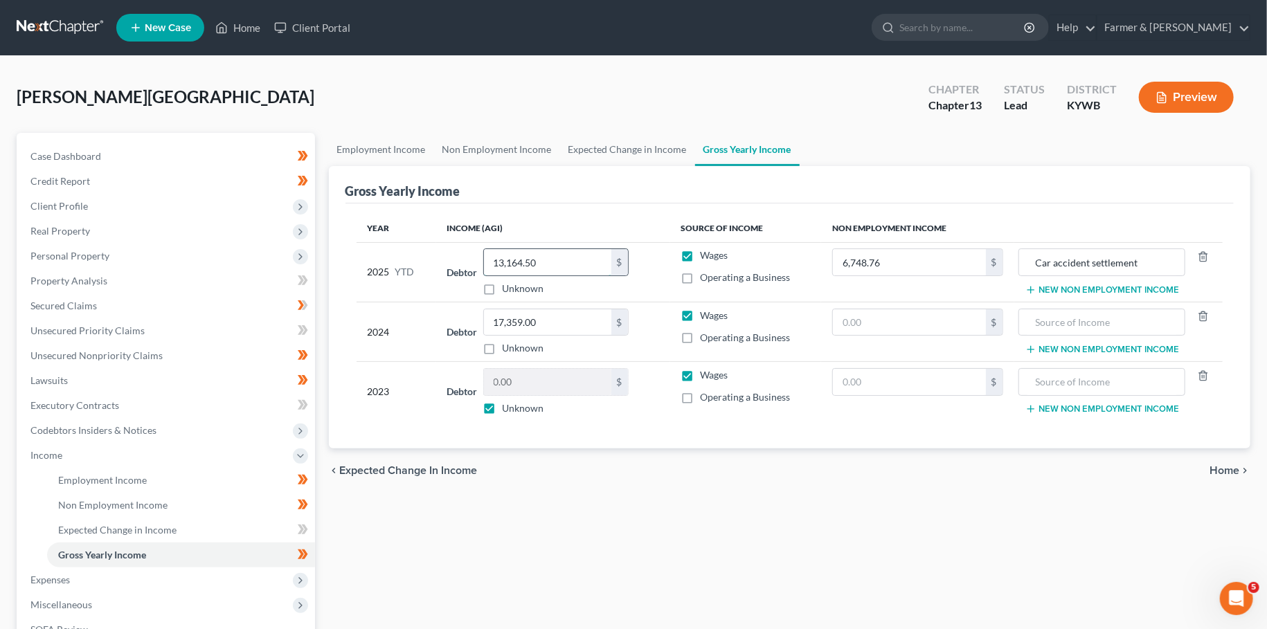
click at [582, 265] on input "13,164.50" at bounding box center [547, 262] width 127 height 26
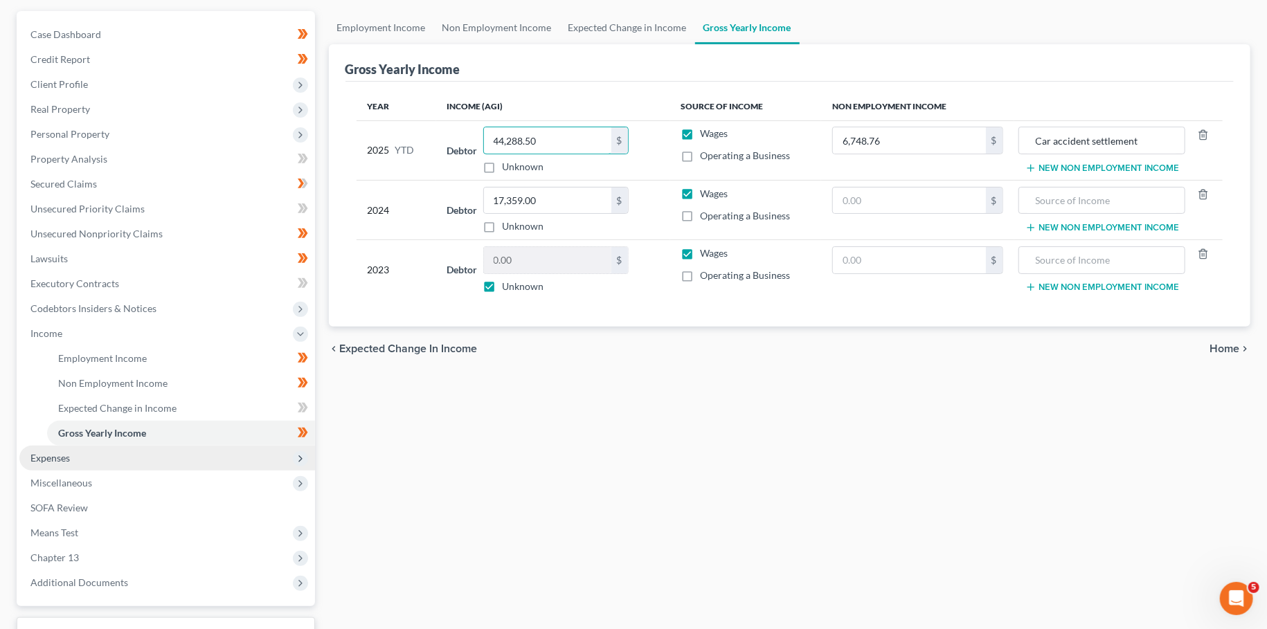
type input "44,288.50"
click at [66, 458] on span "Expenses" at bounding box center [49, 458] width 39 height 12
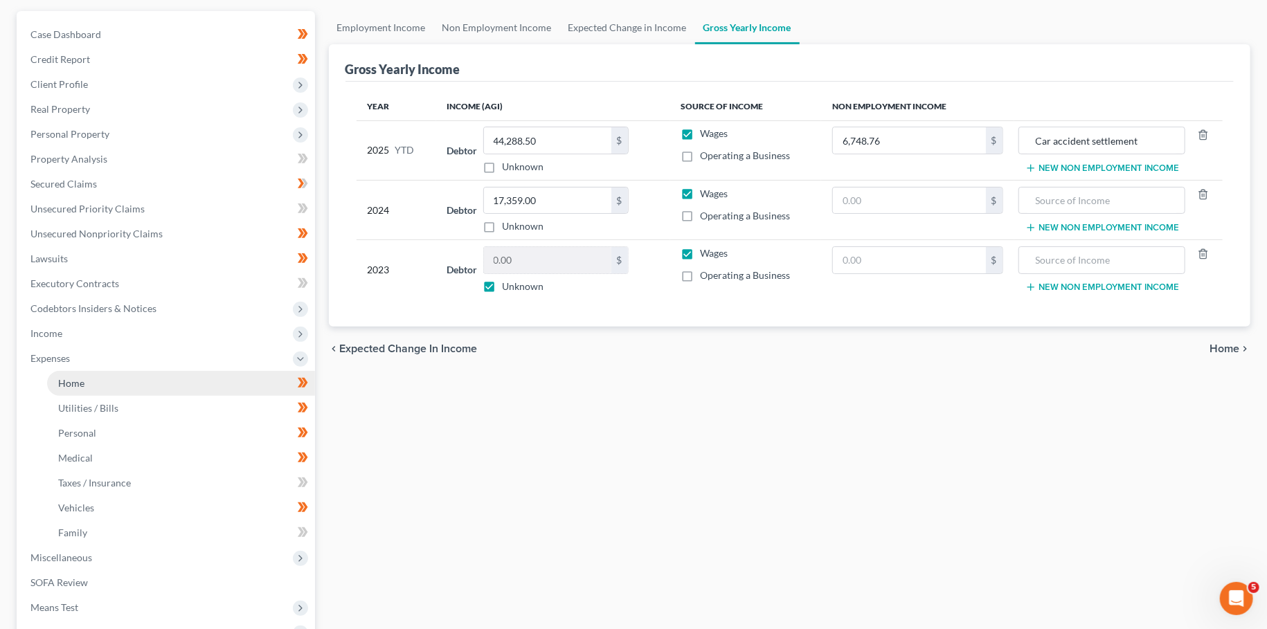
click at [83, 382] on span "Home" at bounding box center [71, 383] width 26 height 12
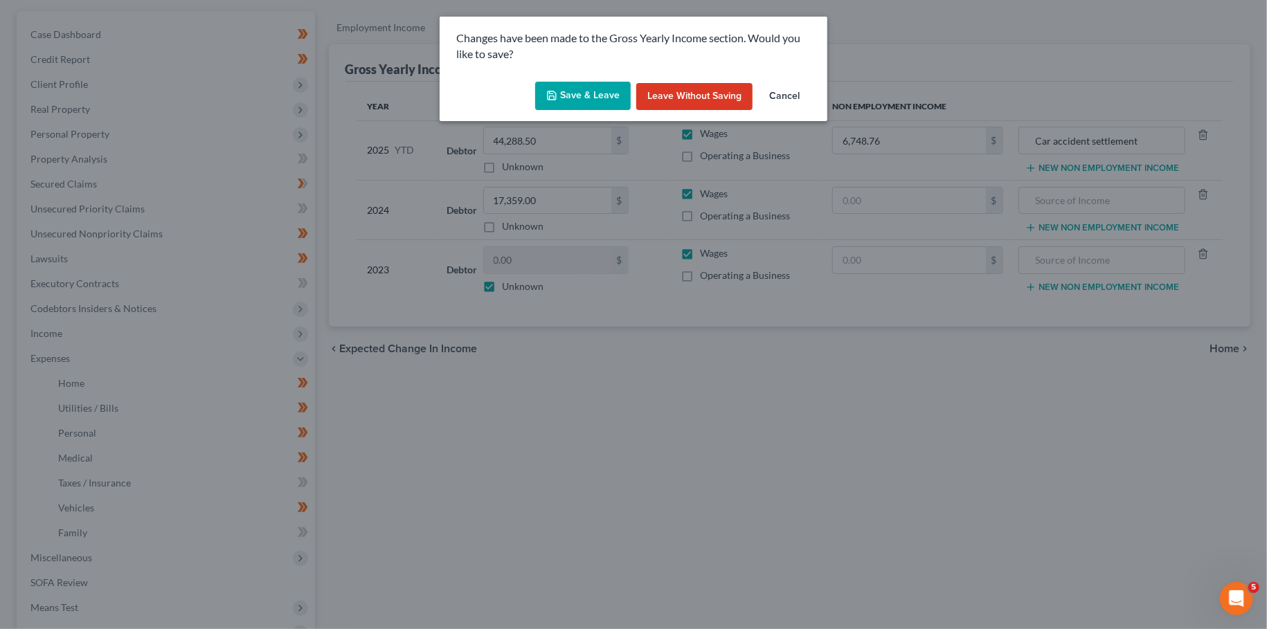
click at [606, 90] on button "Save & Leave" at bounding box center [583, 96] width 96 height 29
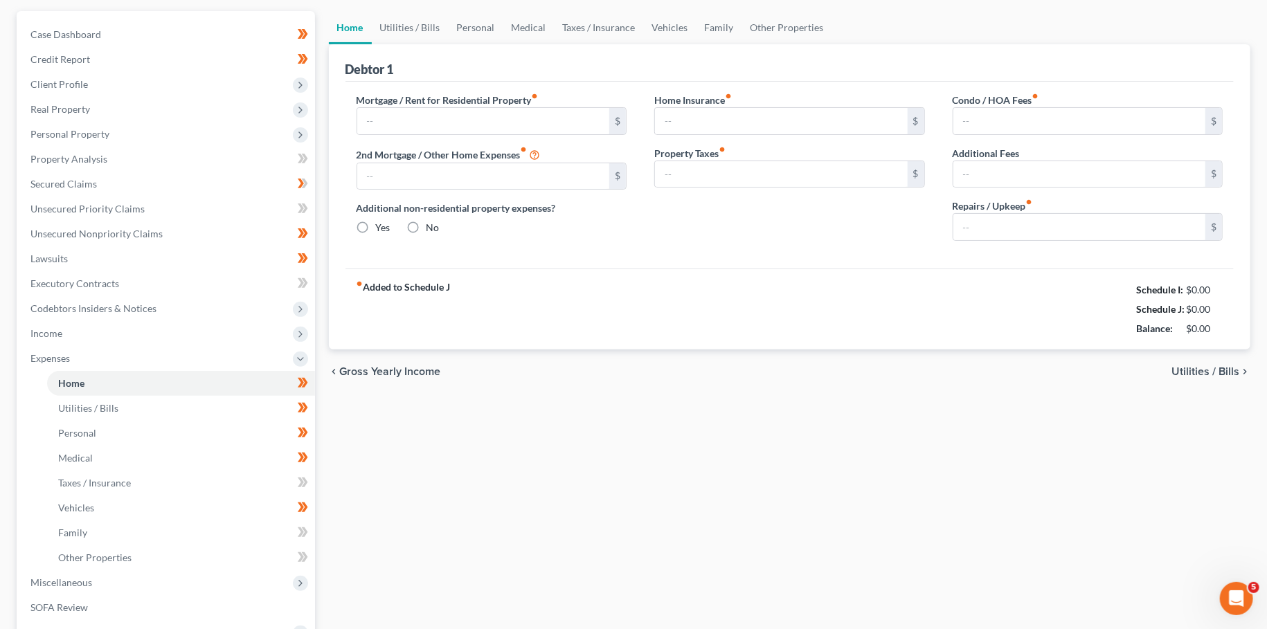
type input "600.00"
type input "0.00"
radio input "true"
type input "0.00"
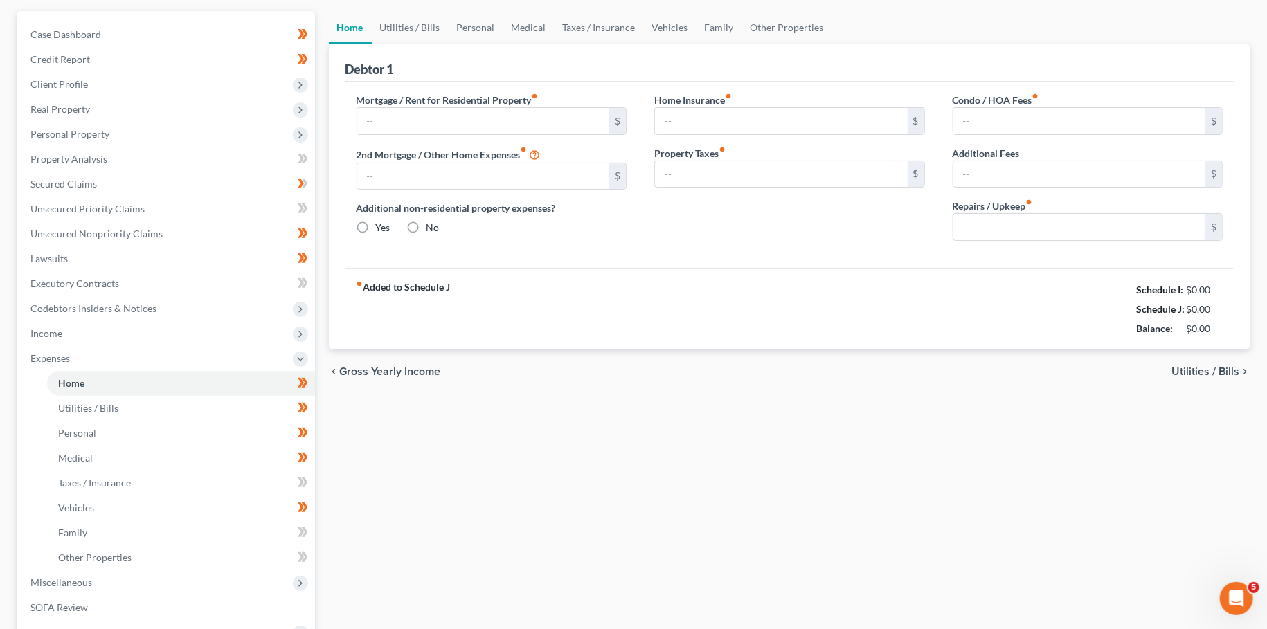
type input "0.00"
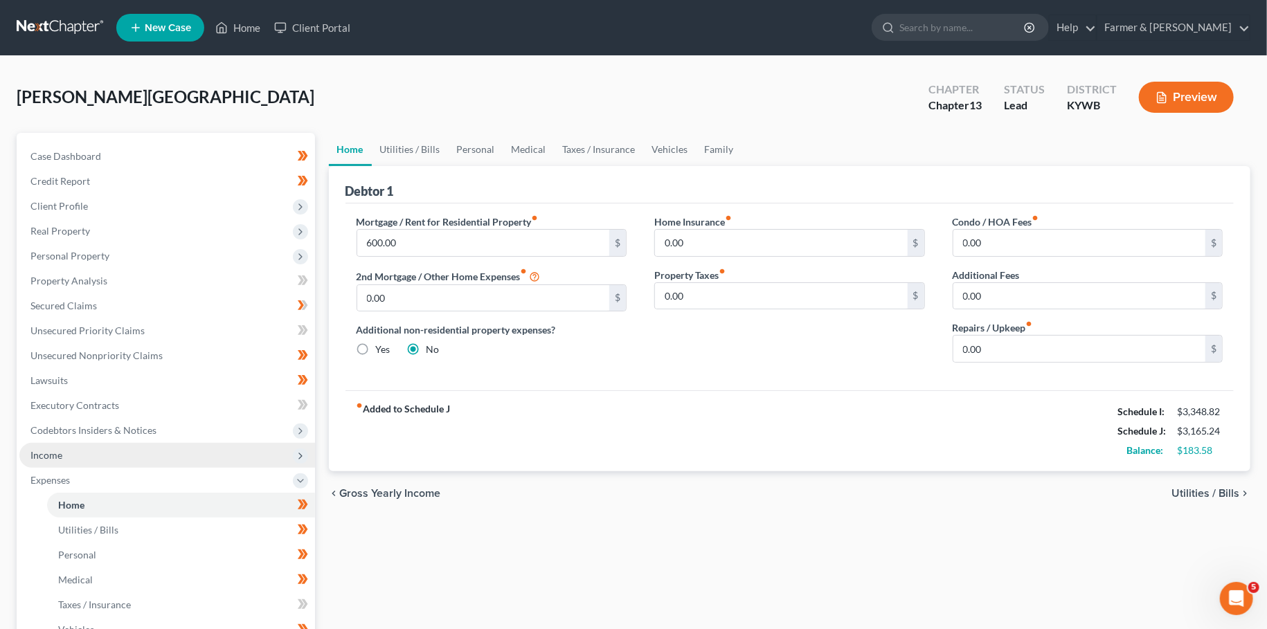
click at [60, 461] on span "Income" at bounding box center [167, 455] width 296 height 25
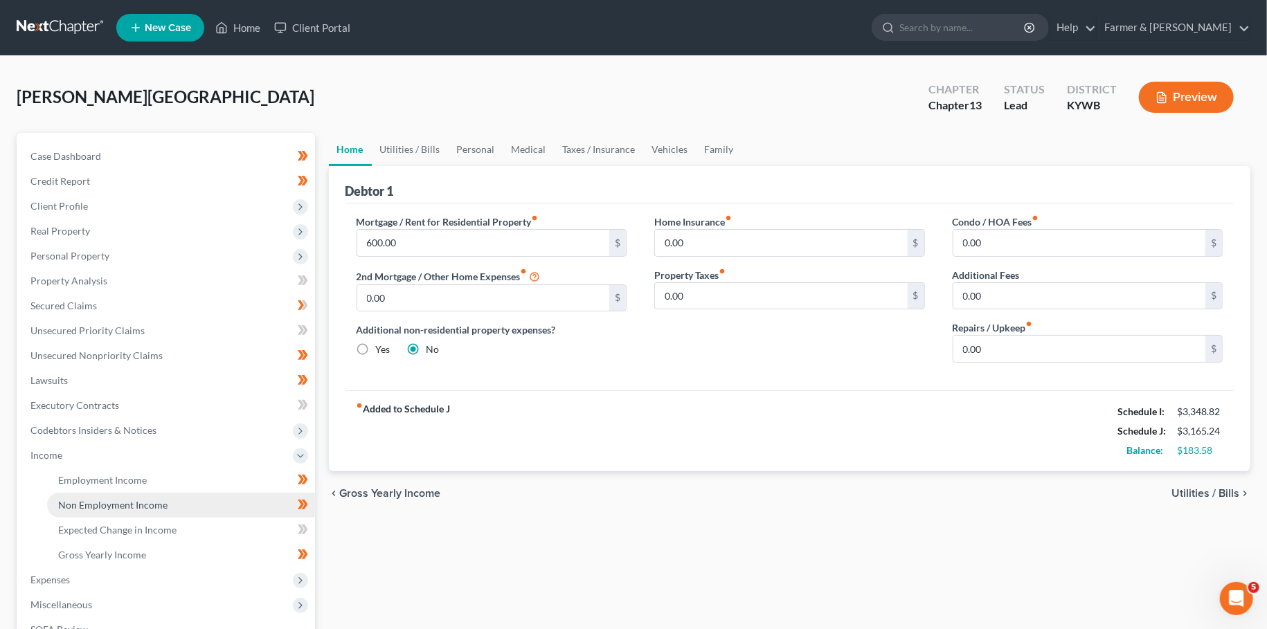
click at [79, 502] on span "Non Employment Income" at bounding box center [112, 505] width 109 height 12
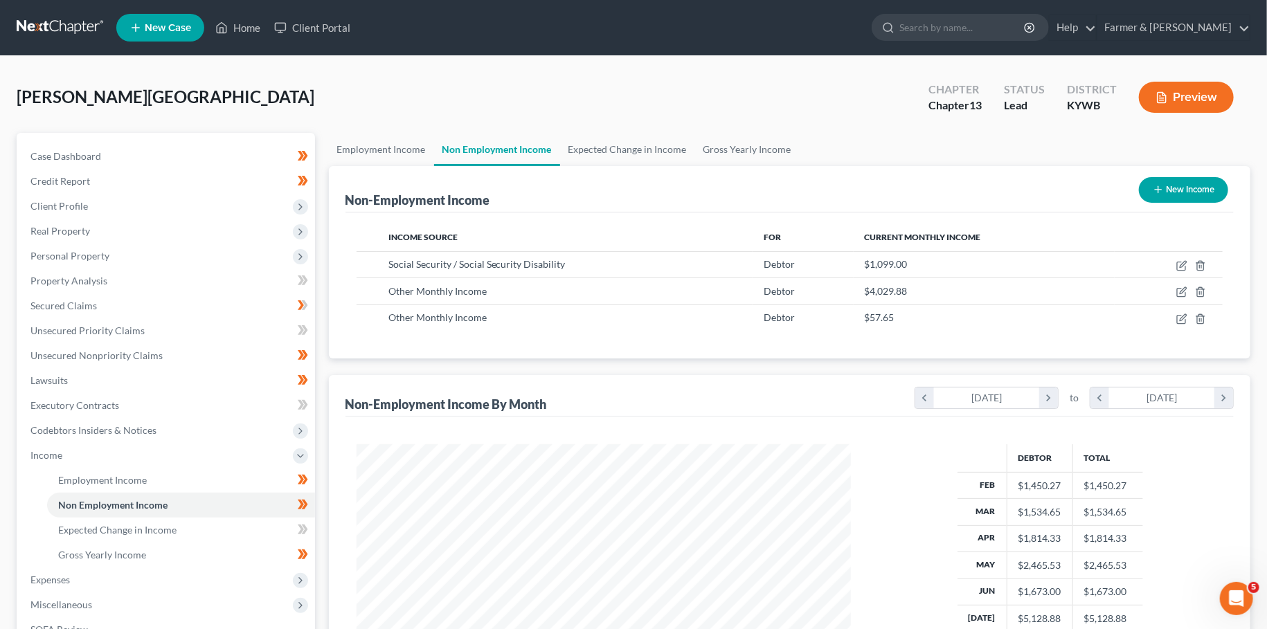
scroll to position [247, 521]
click at [1184, 263] on icon "button" at bounding box center [1181, 265] width 11 height 11
select select "4"
select select "0"
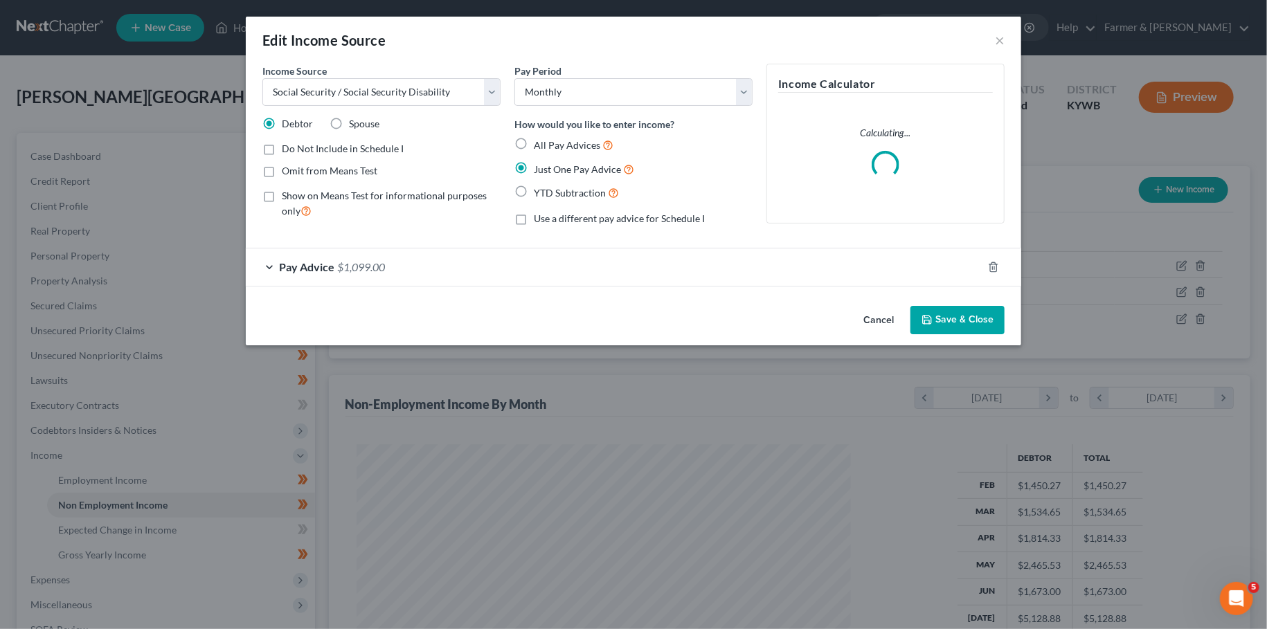
click at [282, 197] on label "Show on Means Test for informational purposes only" at bounding box center [391, 204] width 219 height 30
click at [287, 197] on input "Show on Means Test for informational purposes only" at bounding box center [291, 193] width 9 height 9
checkbox input "true"
click at [957, 321] on button "Save & Close" at bounding box center [957, 320] width 94 height 29
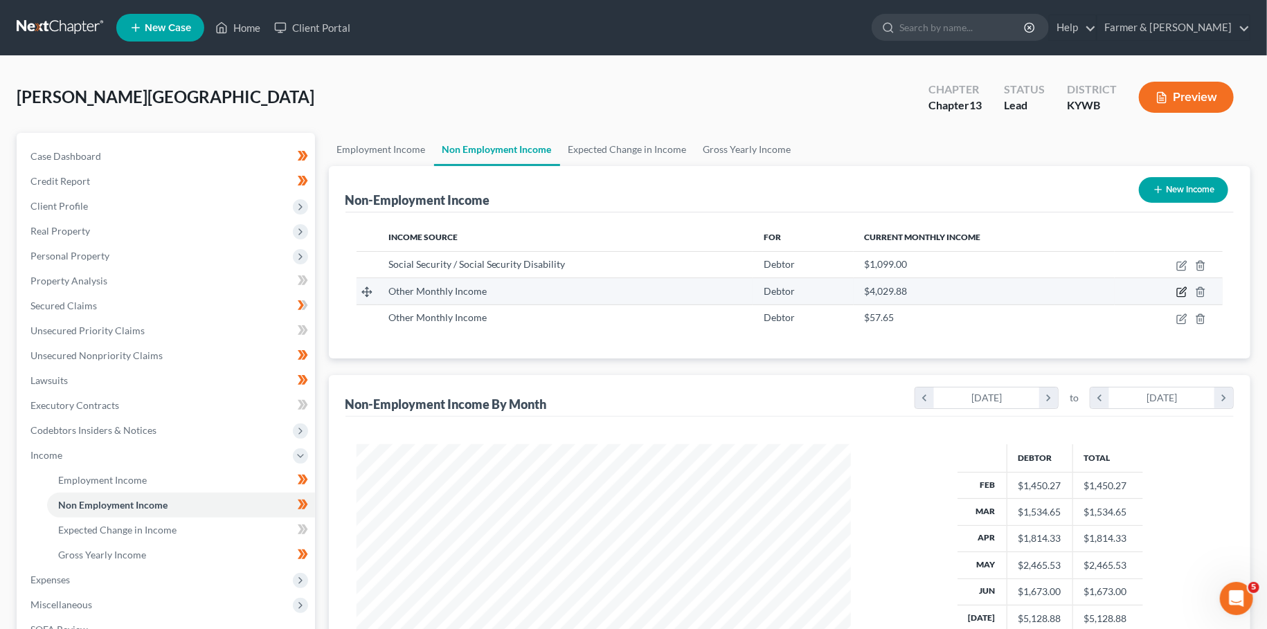
click at [1181, 291] on icon "button" at bounding box center [1183, 291] width 6 height 6
select select "13"
select select "0"
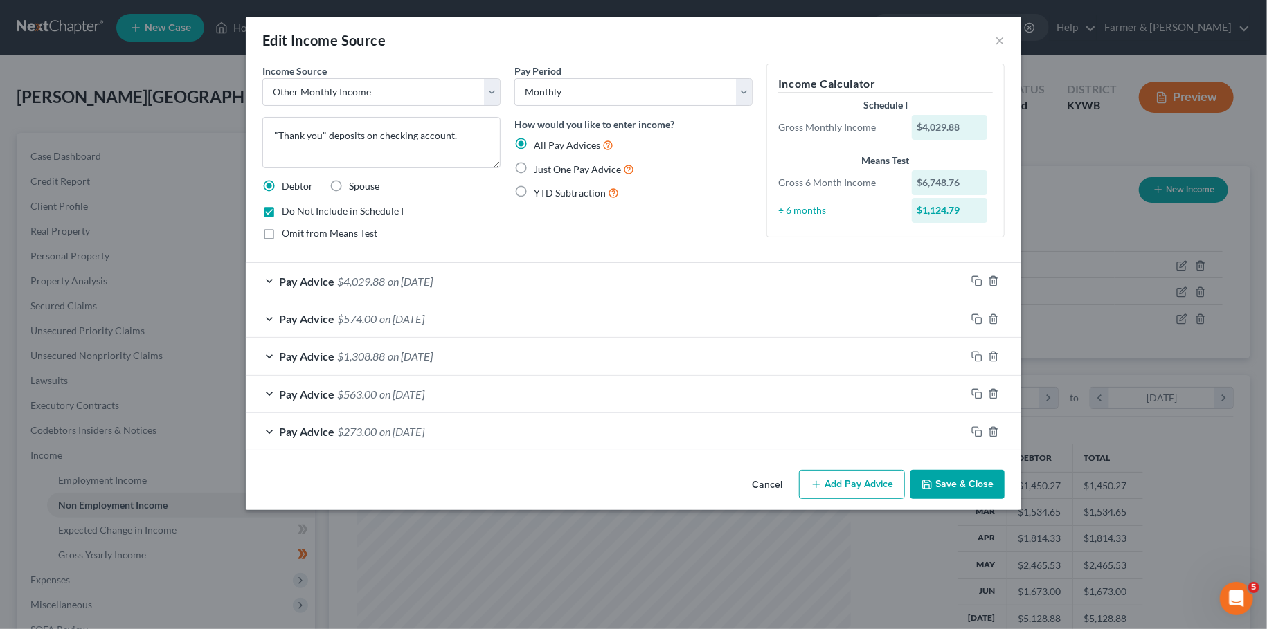
click at [770, 485] on button "Cancel" at bounding box center [767, 485] width 53 height 28
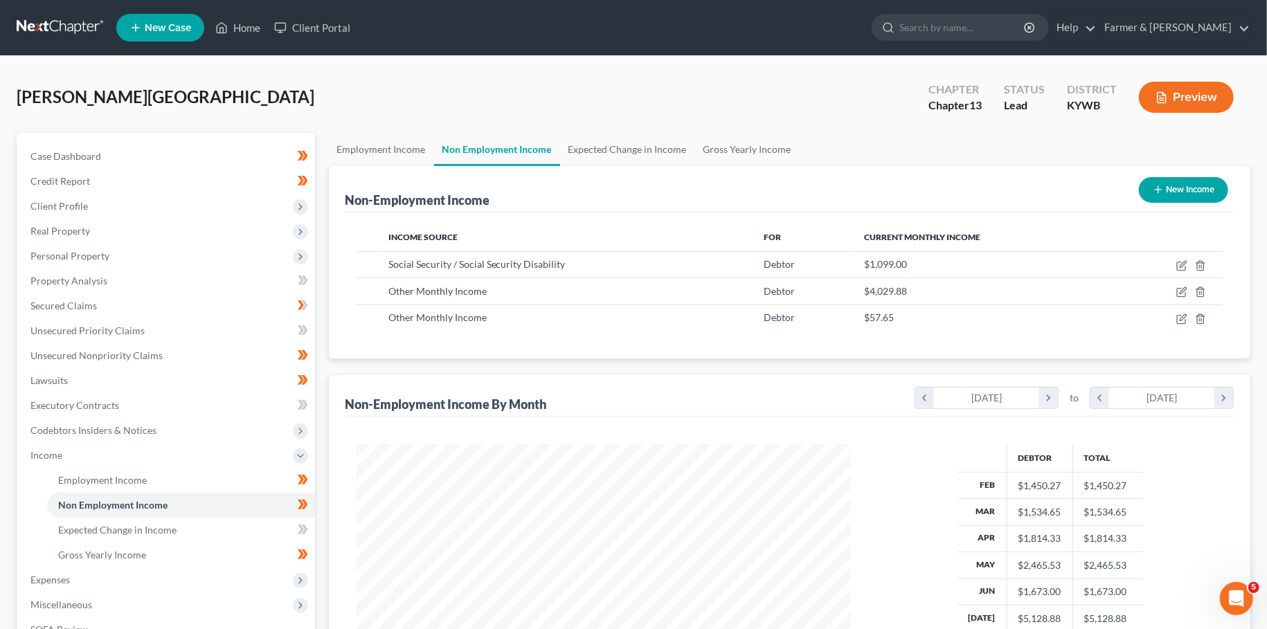
click at [713, 408] on div "Non-Employment Income By Month chevron_left February 2025 chevron_right to chev…" at bounding box center [789, 396] width 889 height 42
click at [1200, 288] on icon "button" at bounding box center [1200, 292] width 11 height 11
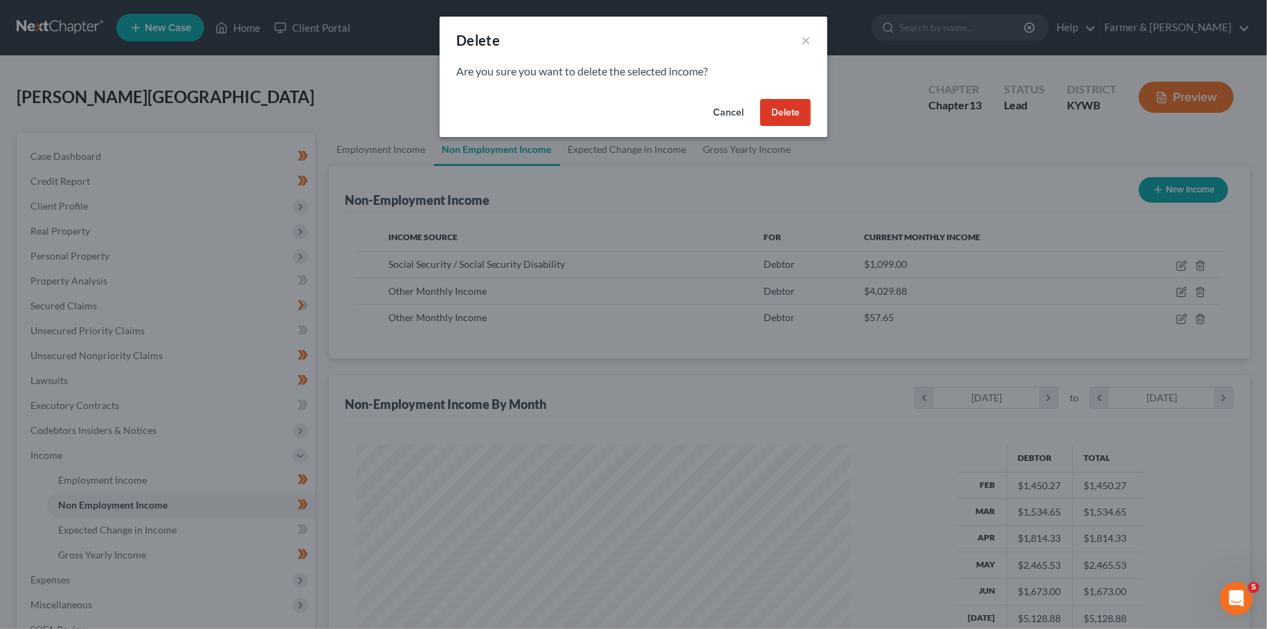
click at [793, 114] on button "Delete" at bounding box center [785, 113] width 51 height 28
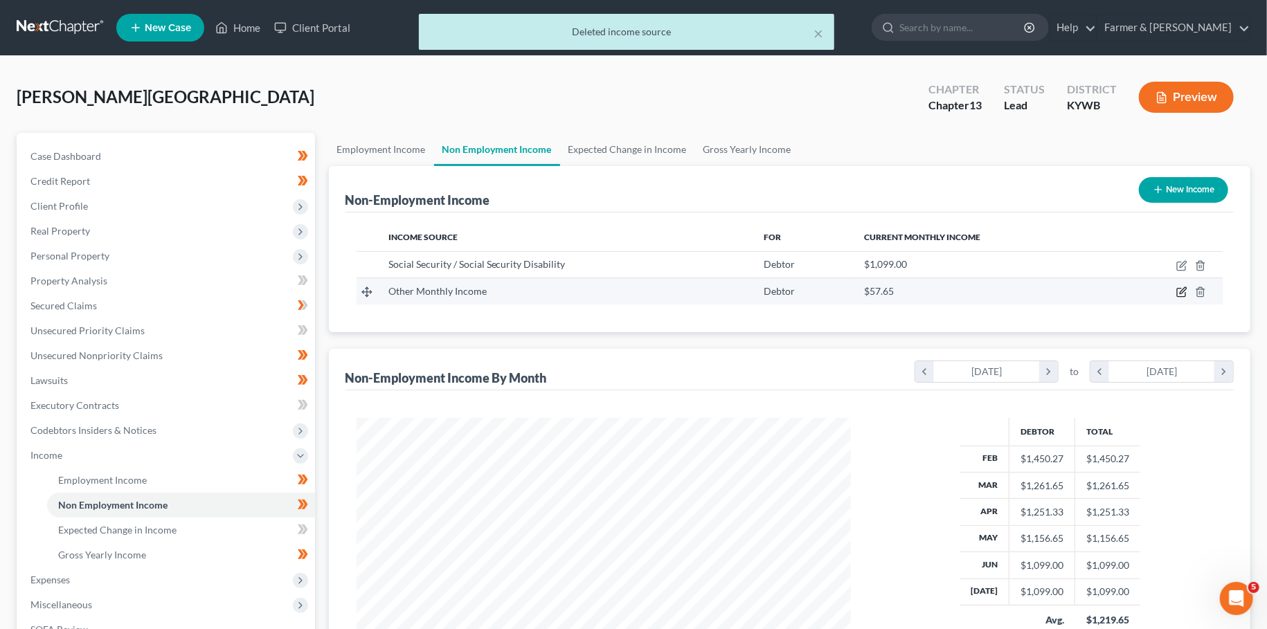
click at [1182, 289] on icon "button" at bounding box center [1181, 292] width 11 height 11
select select "13"
select select "0"
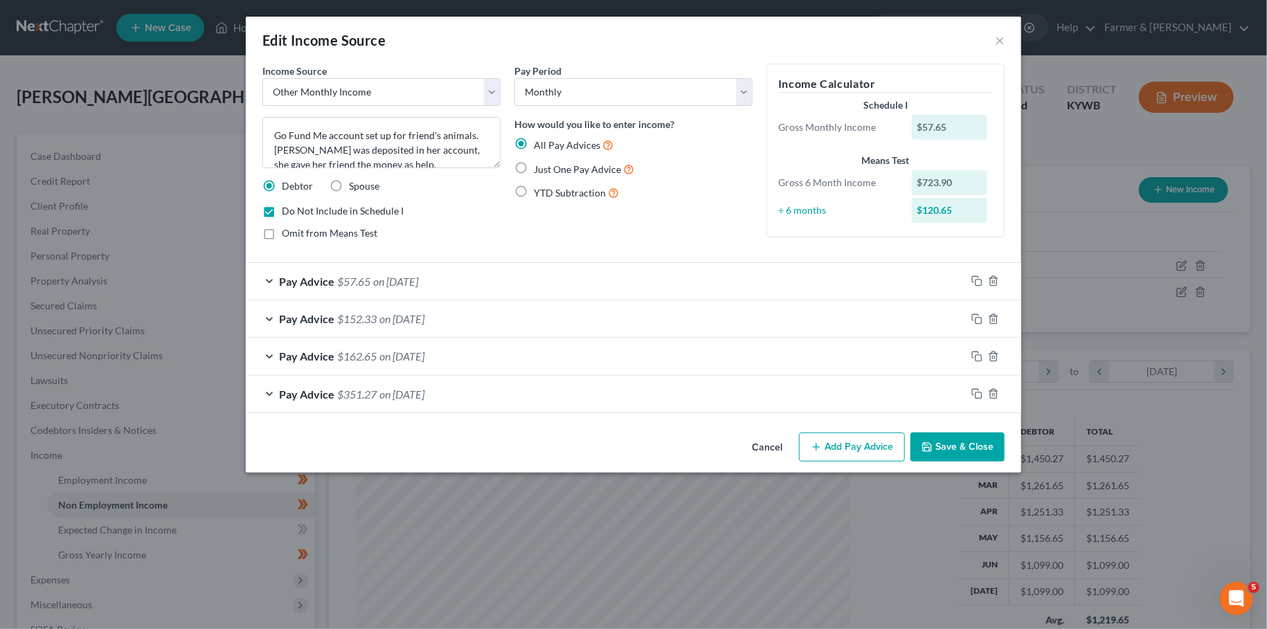
click at [753, 440] on button "Cancel" at bounding box center [767, 448] width 53 height 28
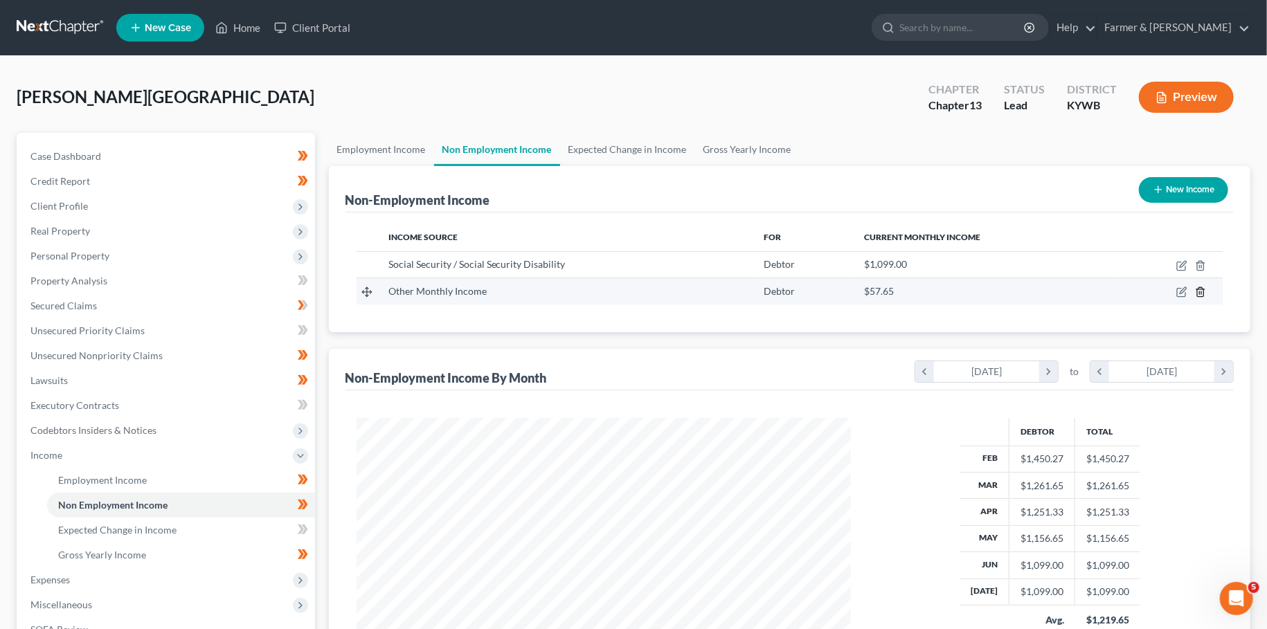
click at [1205, 292] on icon "button" at bounding box center [1200, 292] width 11 height 11
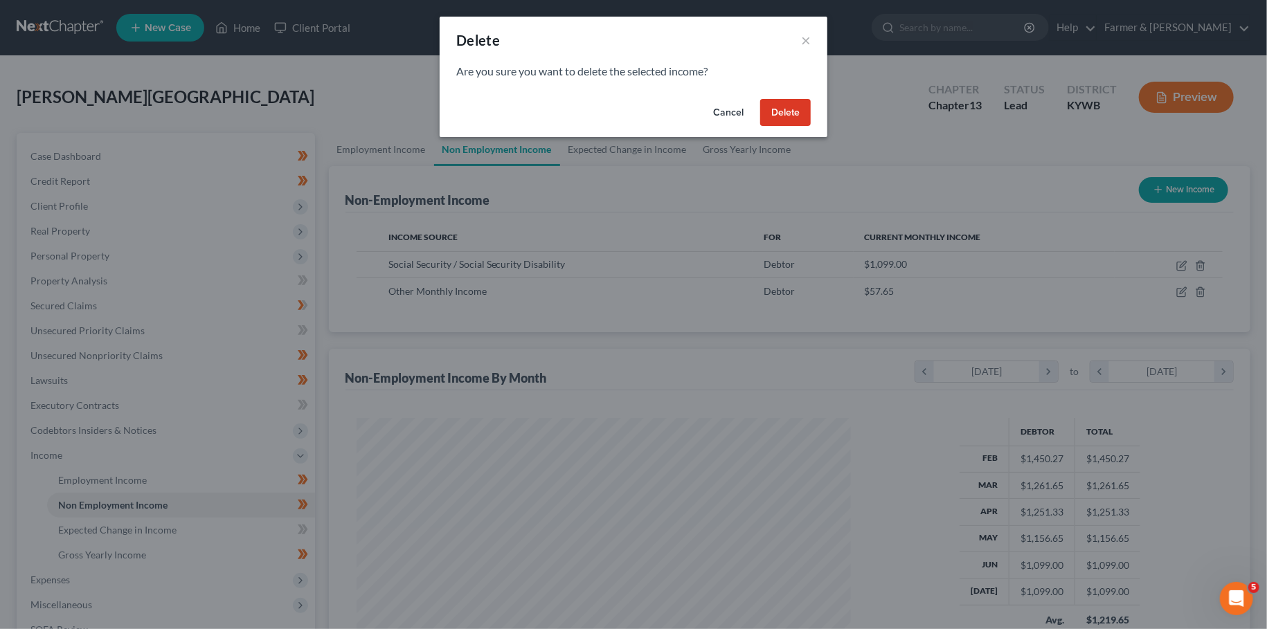
click at [807, 105] on button "Delete" at bounding box center [785, 113] width 51 height 28
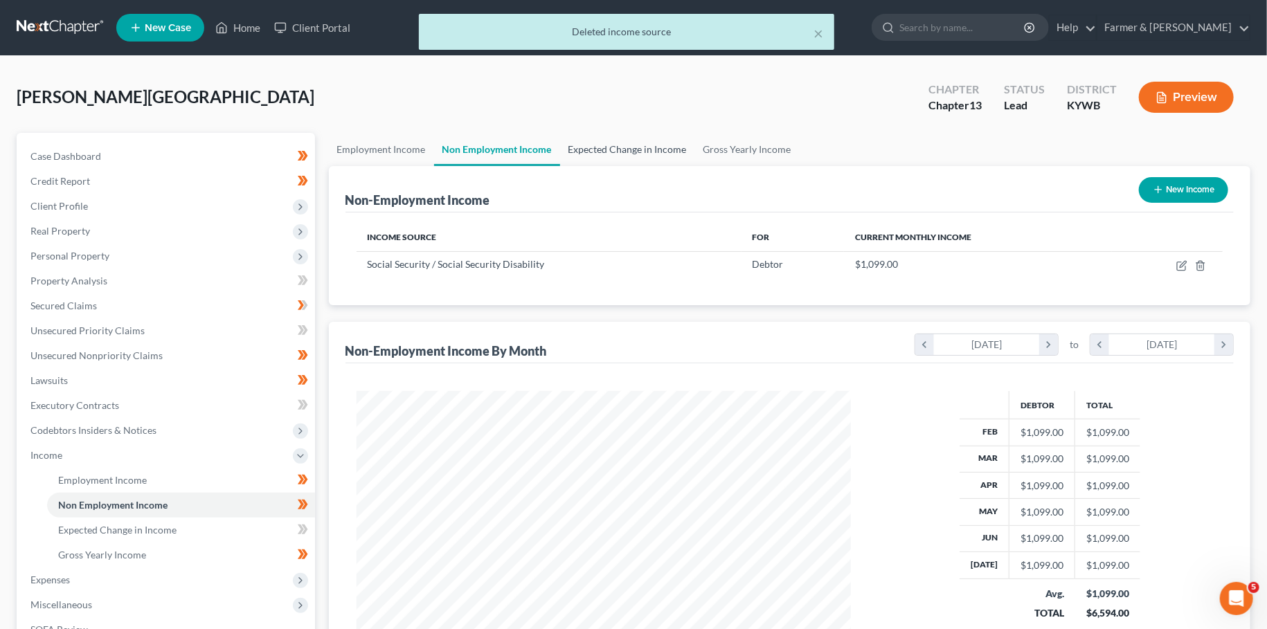
click at [612, 151] on link "Expected Change in Income" at bounding box center [627, 149] width 135 height 33
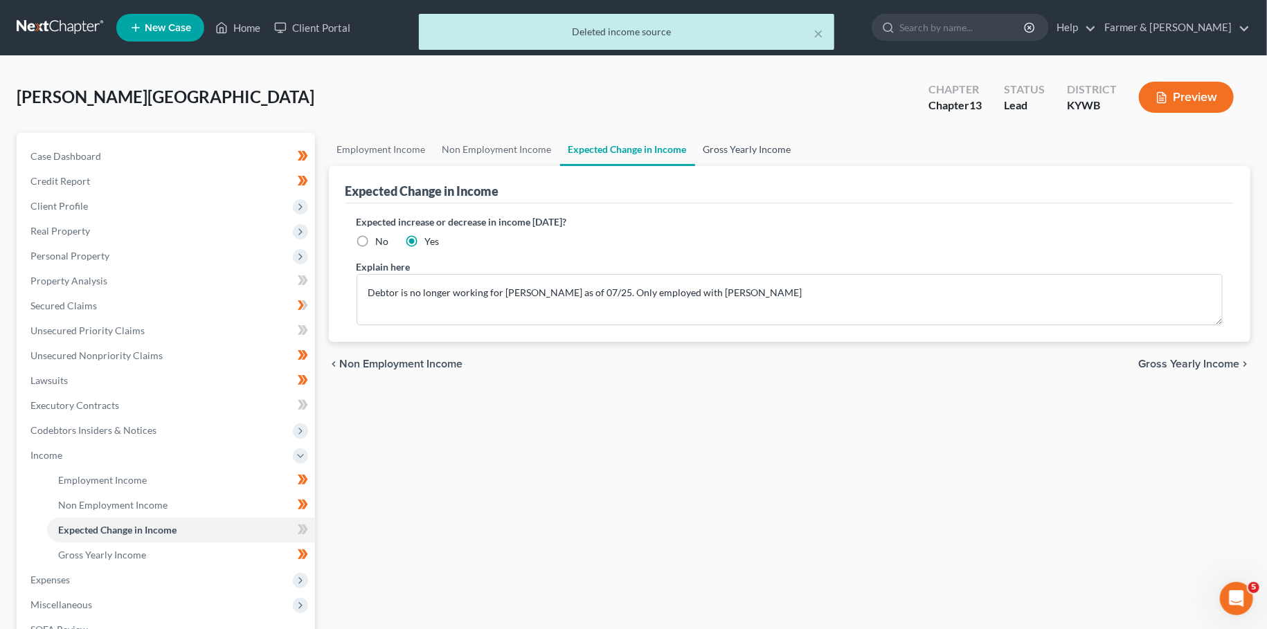
click at [728, 139] on link "Gross Yearly Income" at bounding box center [747, 149] width 105 height 33
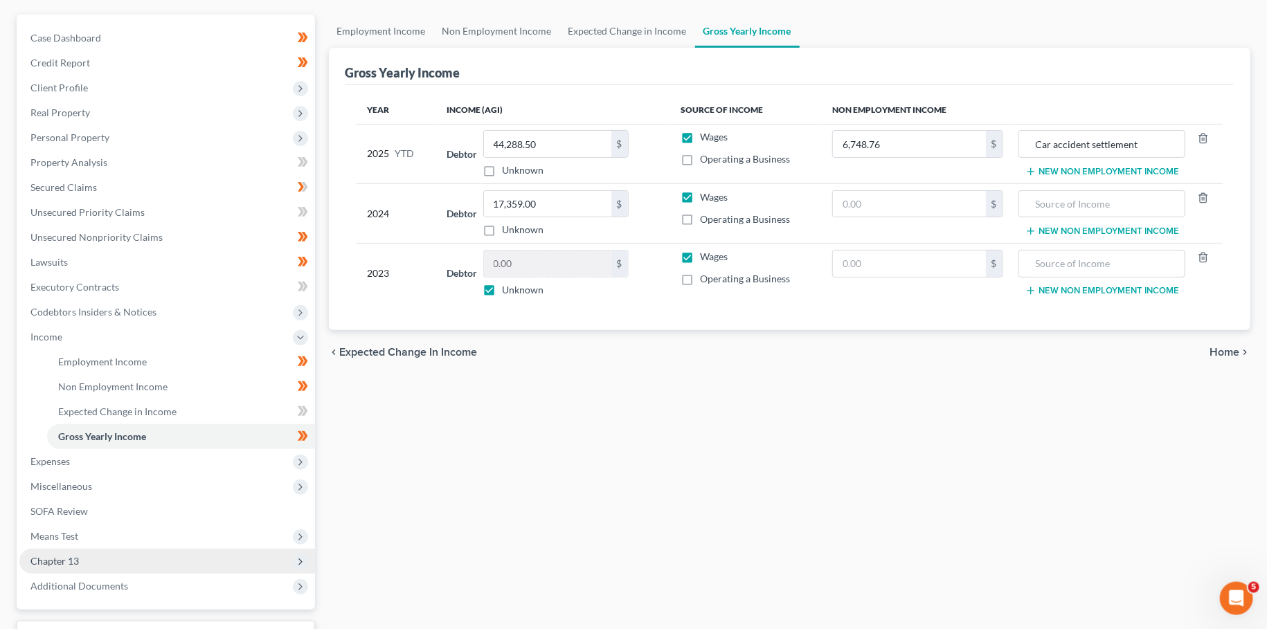
scroll to position [230, 0]
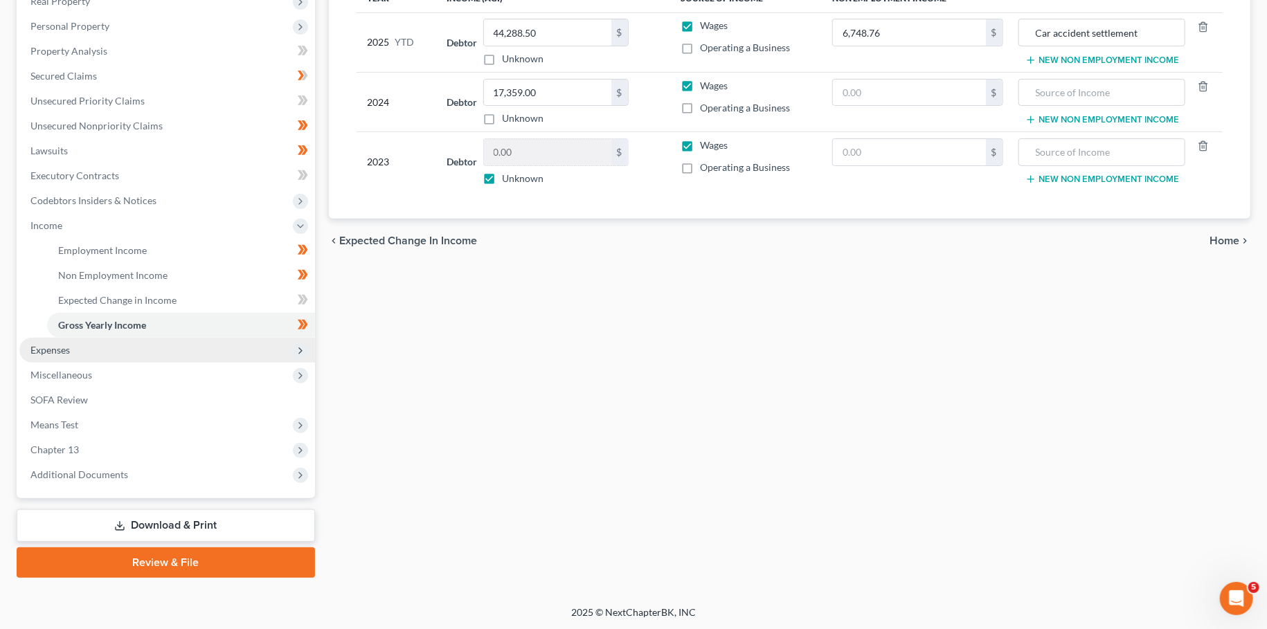
click at [115, 345] on span "Expenses" at bounding box center [167, 350] width 296 height 25
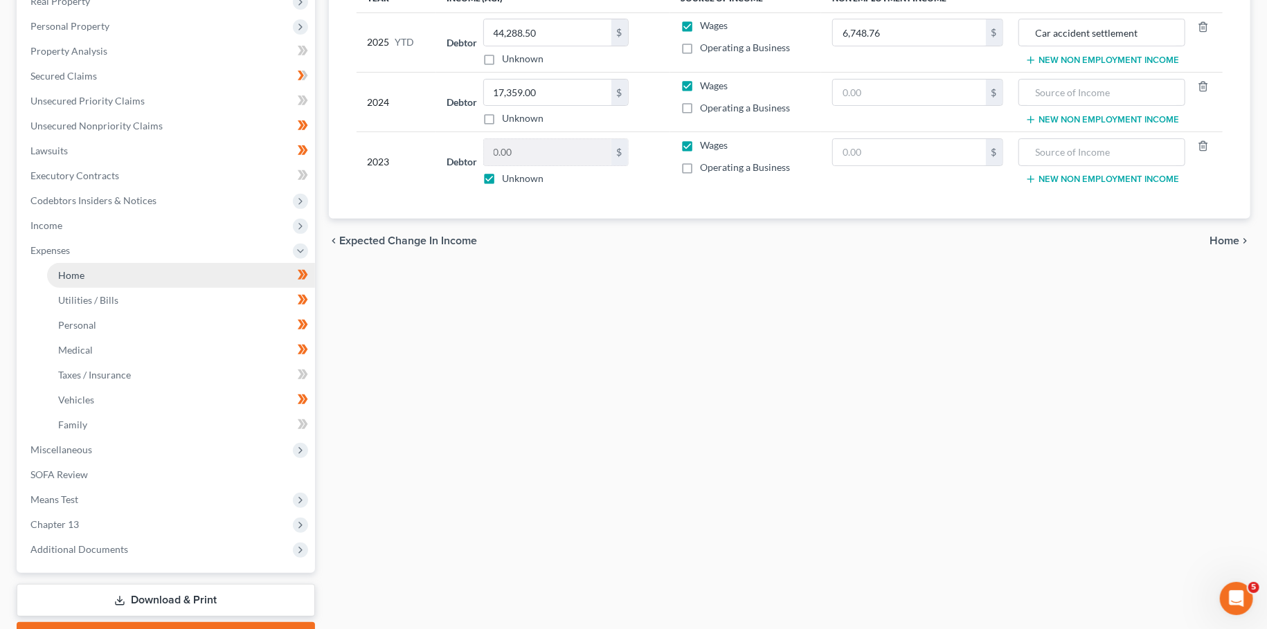
click at [102, 278] on link "Home" at bounding box center [181, 275] width 268 height 25
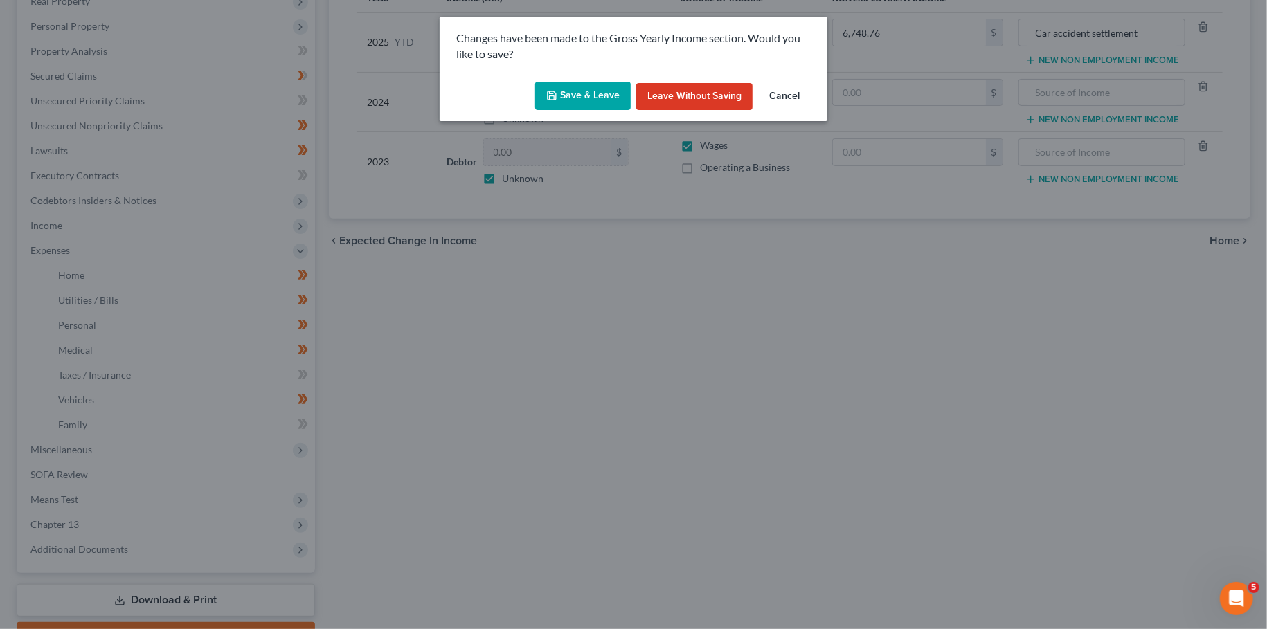
click at [590, 93] on button "Save & Leave" at bounding box center [583, 96] width 96 height 29
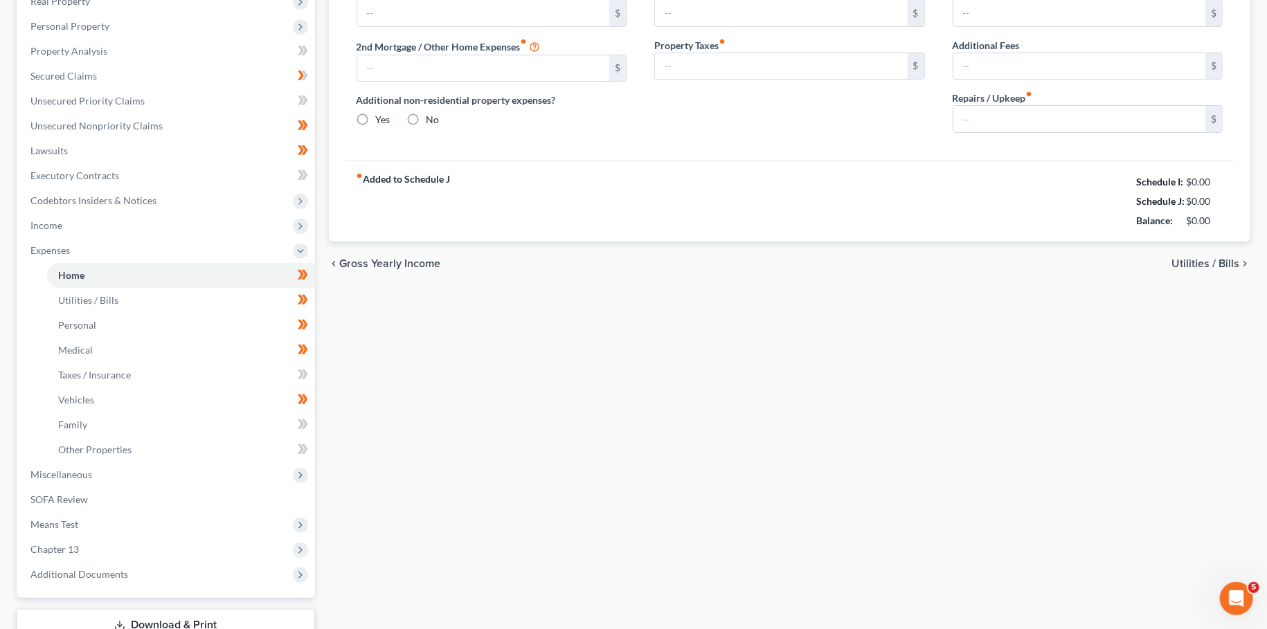
type input "600.00"
type input "0.00"
radio input "true"
type input "0.00"
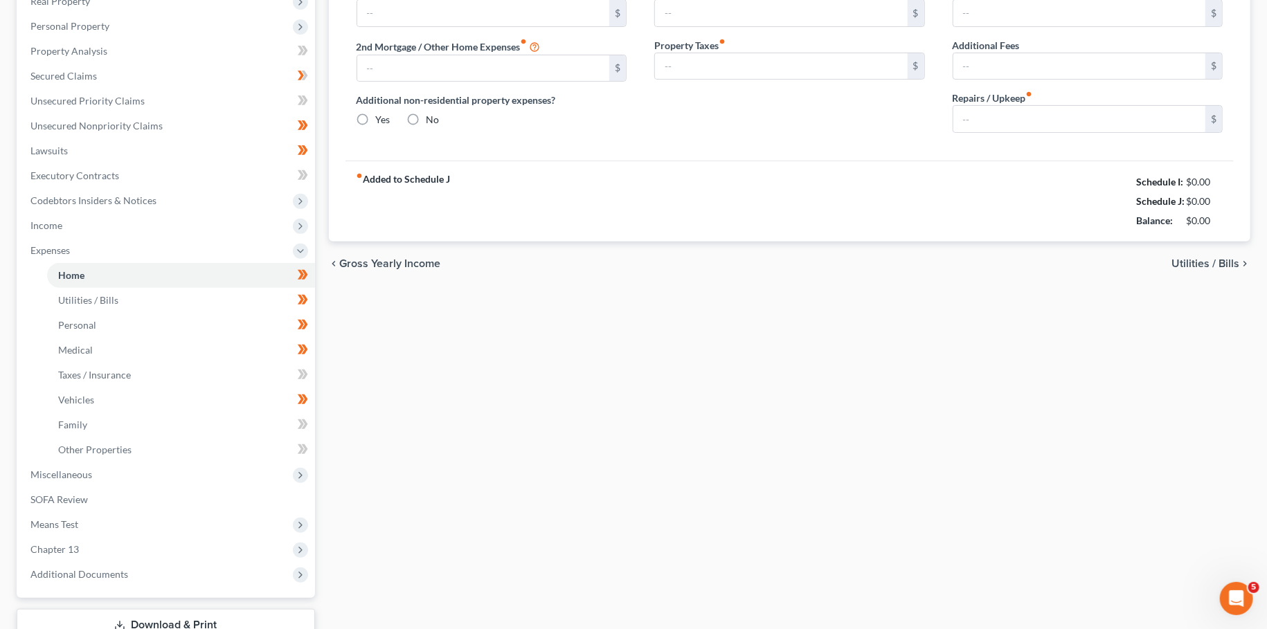
type input "0.00"
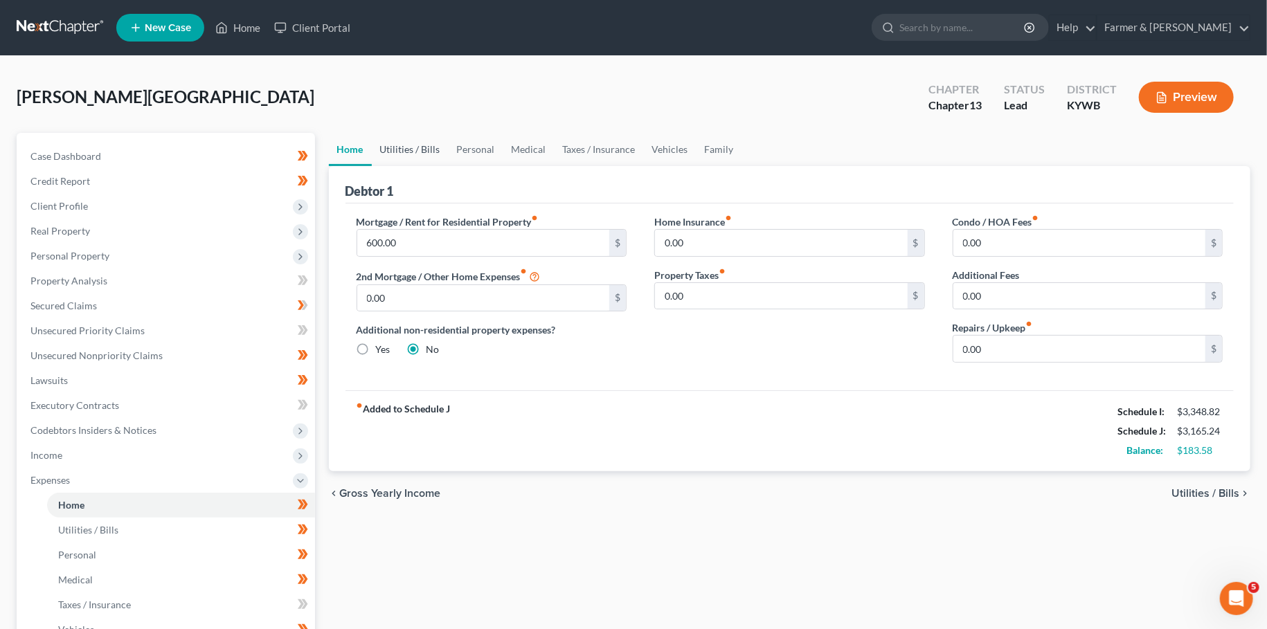
click at [411, 144] on link "Utilities / Bills" at bounding box center [410, 149] width 77 height 33
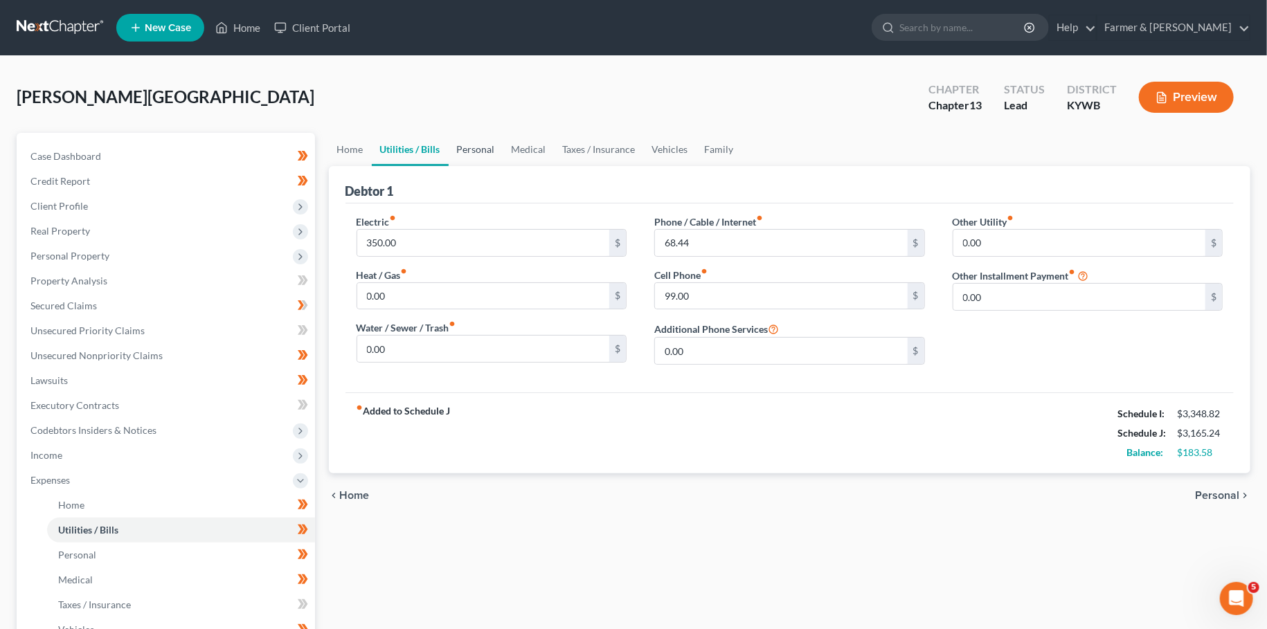
click at [456, 137] on link "Personal" at bounding box center [476, 149] width 55 height 33
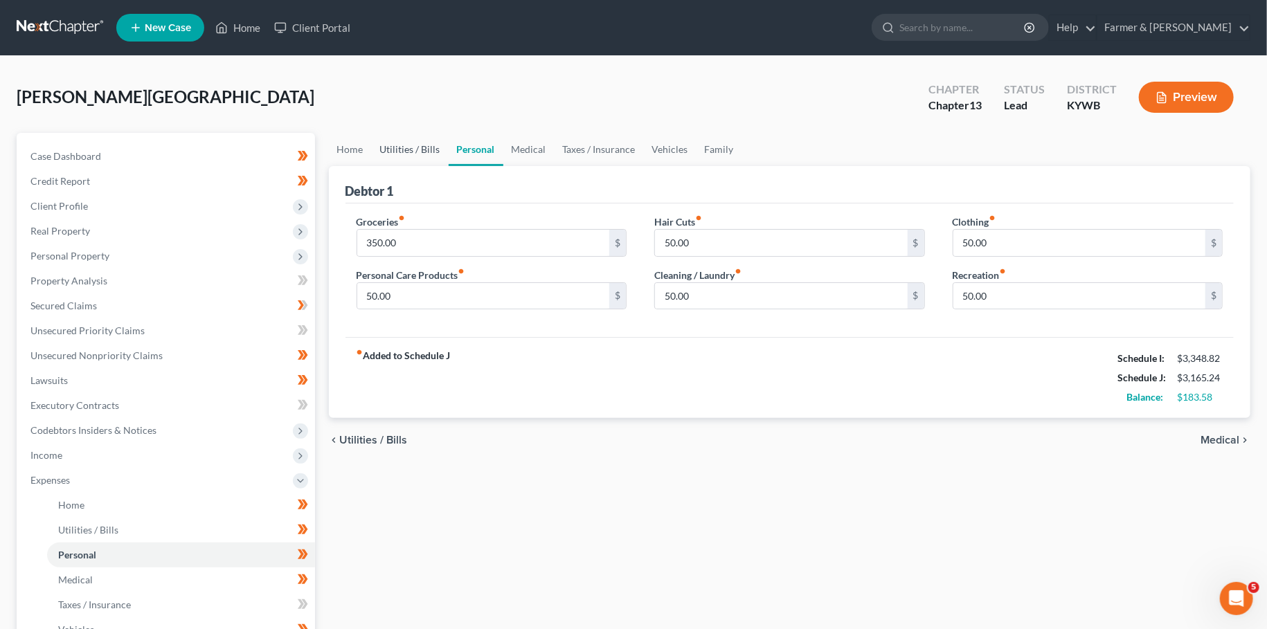
click at [393, 152] on link "Utilities / Bills" at bounding box center [410, 149] width 77 height 33
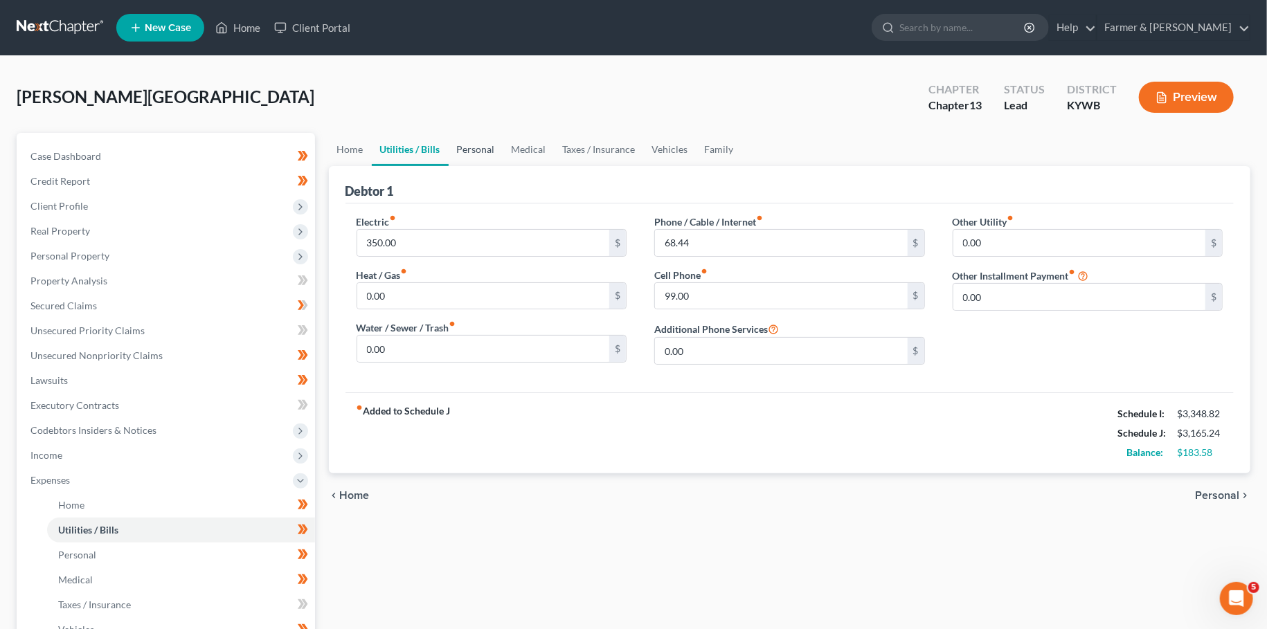
click at [465, 150] on link "Personal" at bounding box center [476, 149] width 55 height 33
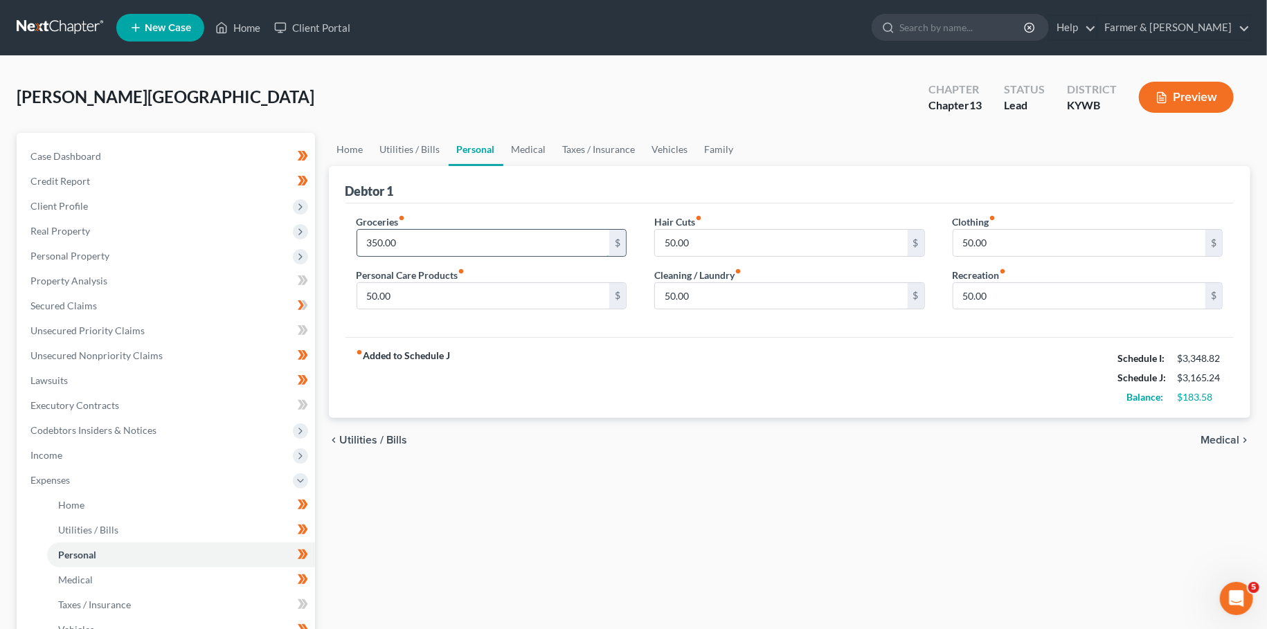
click at [429, 239] on input "350.00" at bounding box center [483, 243] width 253 height 26
click at [101, 205] on span "Client Profile" at bounding box center [167, 206] width 296 height 25
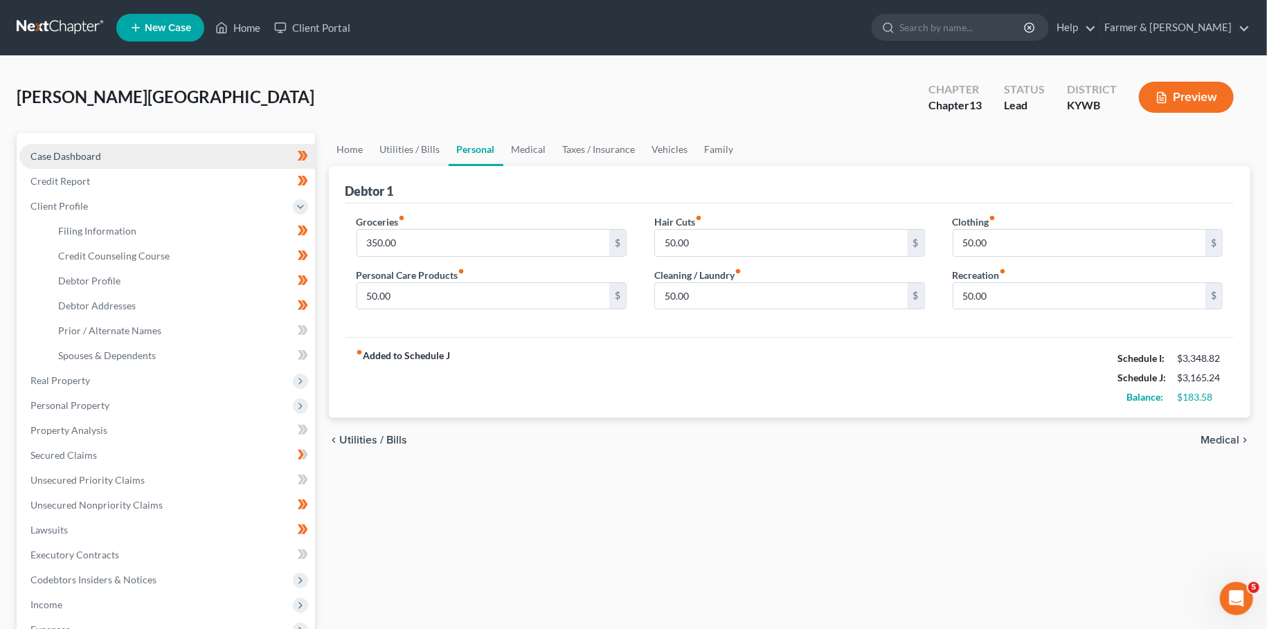
drag, startPoint x: 105, startPoint y: 154, endPoint x: 109, endPoint y: 161, distance: 8.1
click at [105, 153] on link "Case Dashboard" at bounding box center [167, 156] width 296 height 25
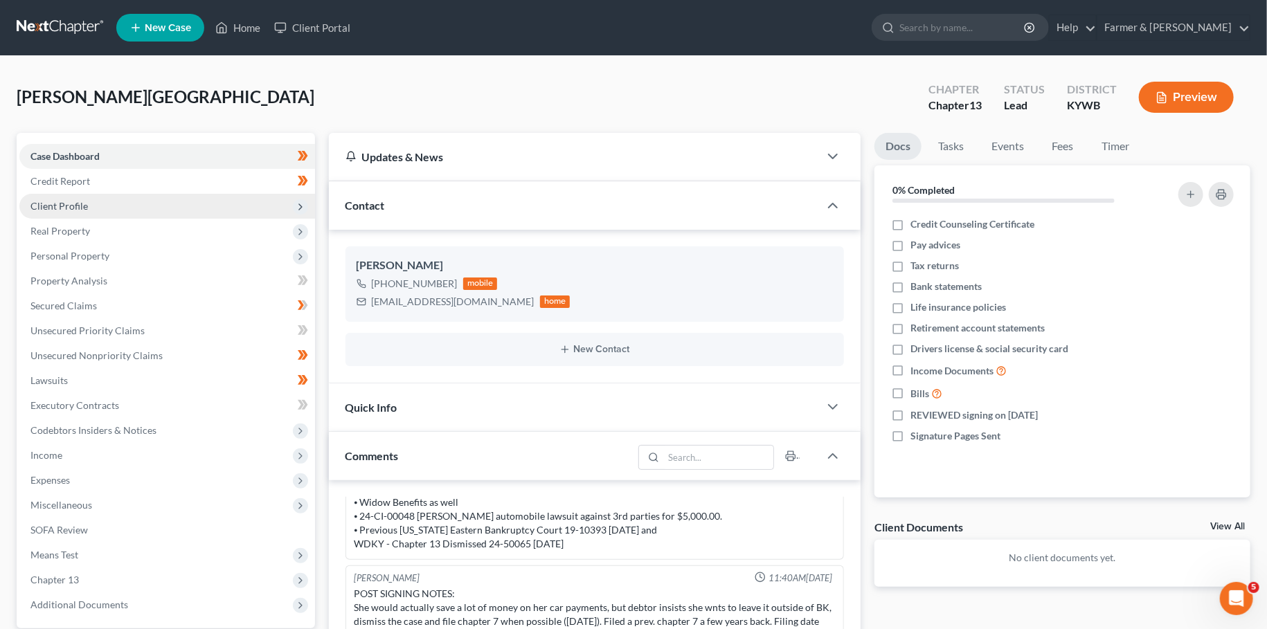
click at [145, 206] on span "Client Profile" at bounding box center [167, 206] width 296 height 25
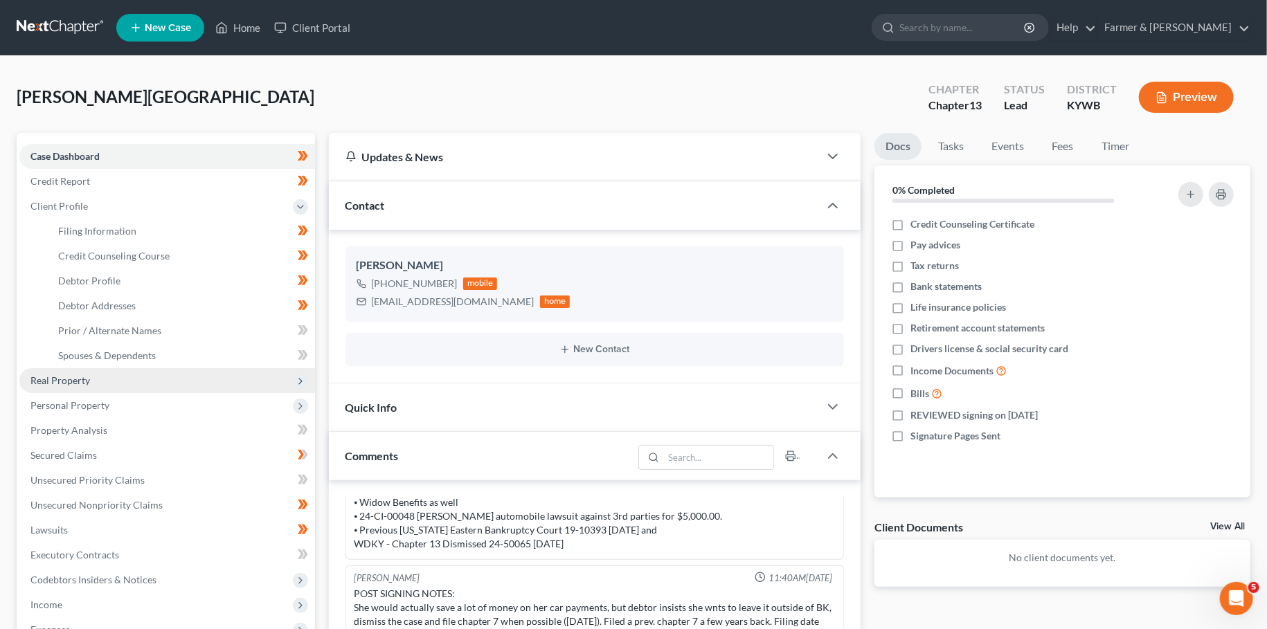
click at [131, 368] on span "Real Property" at bounding box center [167, 380] width 296 height 25
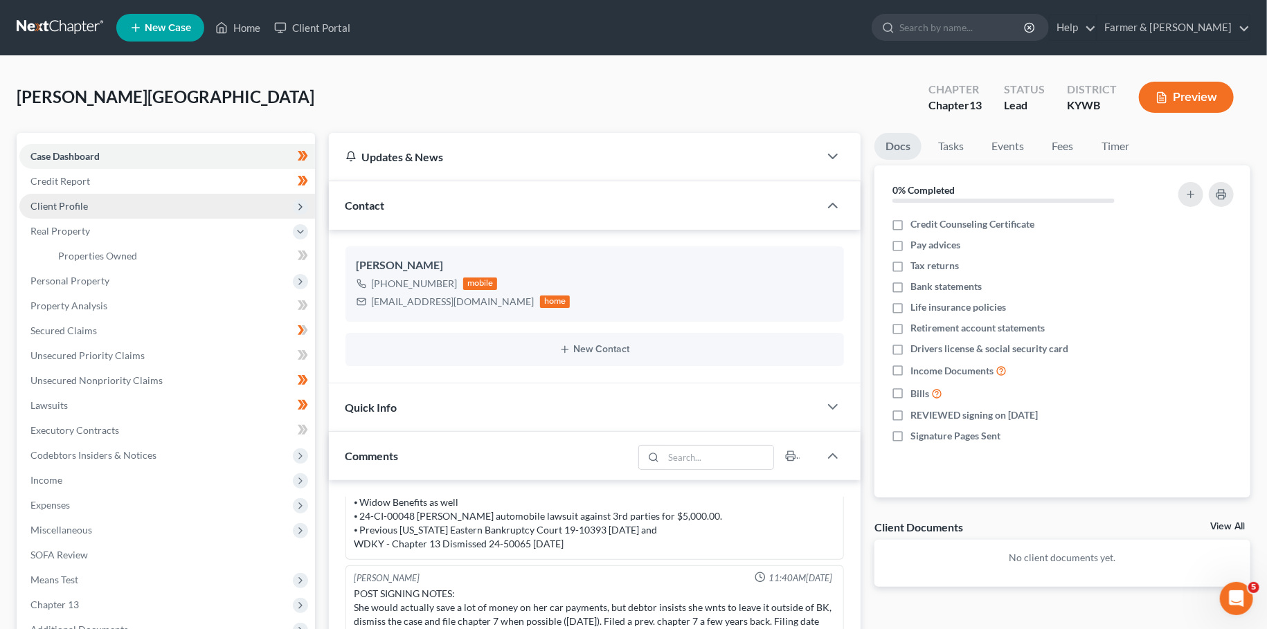
click at [128, 199] on span "Client Profile" at bounding box center [167, 206] width 296 height 25
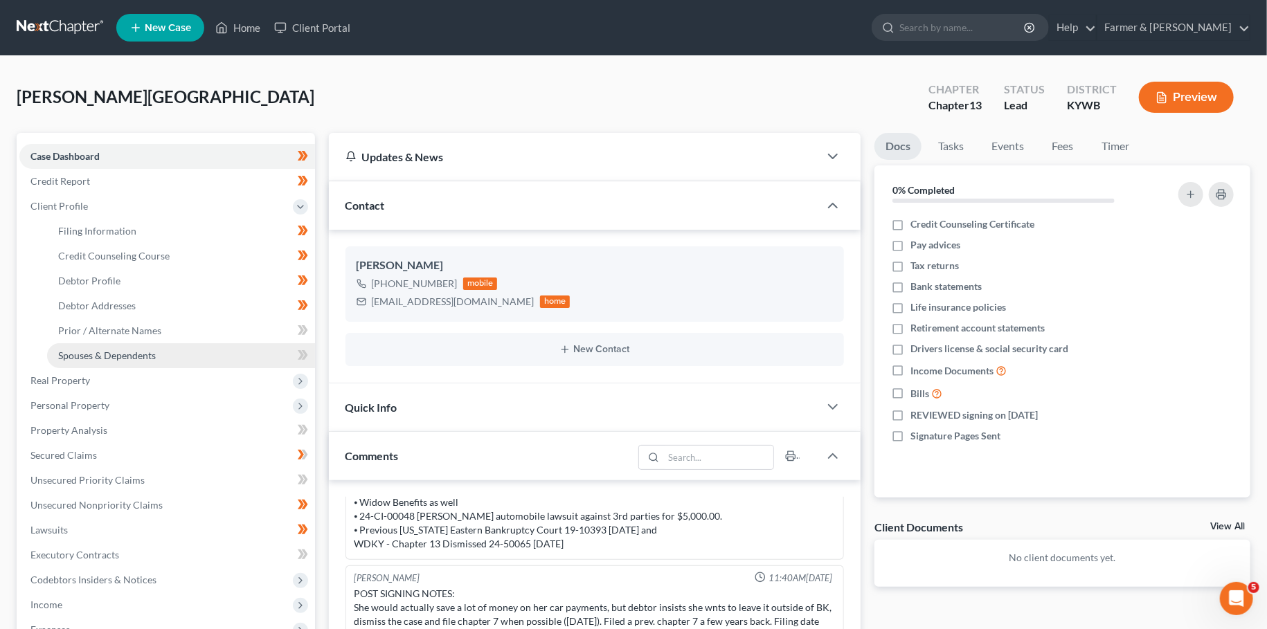
click at [116, 355] on span "Spouses & Dependents" at bounding box center [107, 356] width 98 height 12
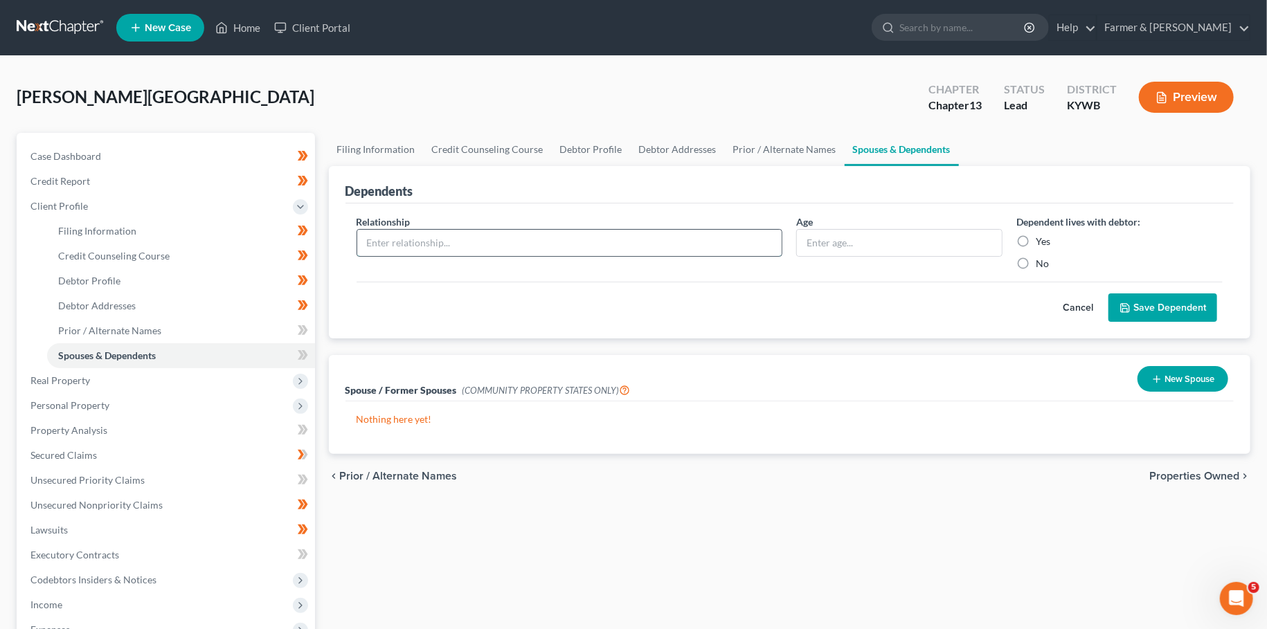
click at [579, 233] on input "text" at bounding box center [569, 243] width 425 height 26
click at [504, 250] on input "Paren" at bounding box center [569, 243] width 425 height 26
type input "Parent"
click at [190, 157] on link "Case Dashboard" at bounding box center [167, 156] width 296 height 25
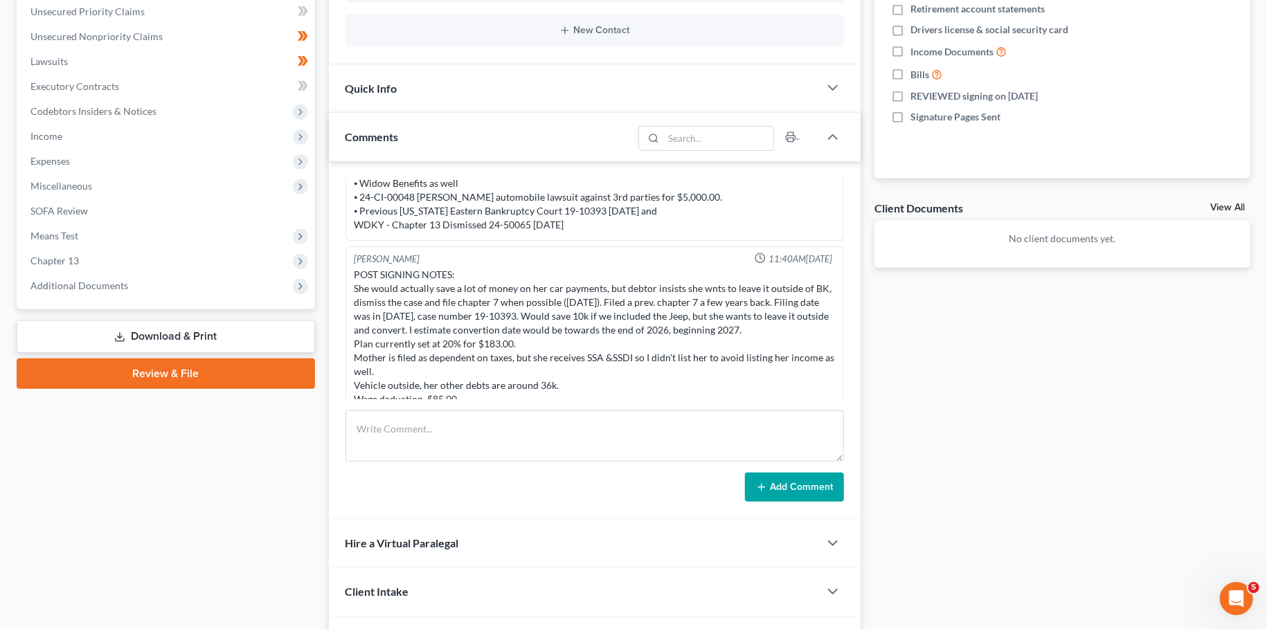
scroll to position [366, 0]
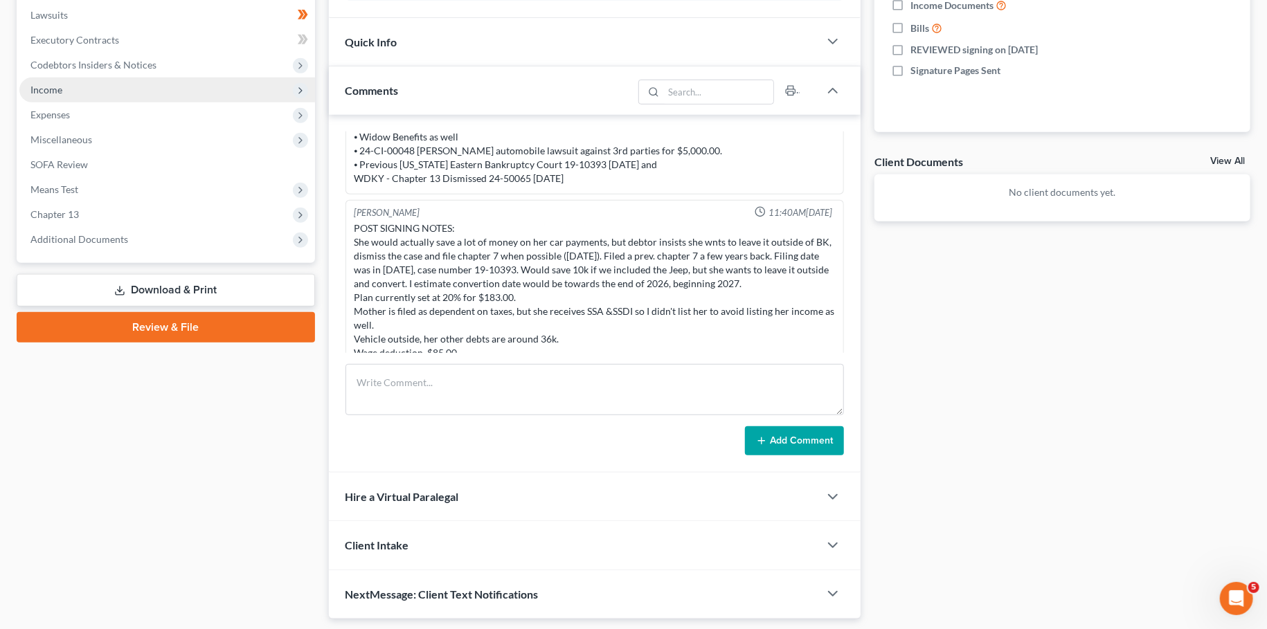
click at [46, 91] on span "Income" at bounding box center [46, 90] width 32 height 12
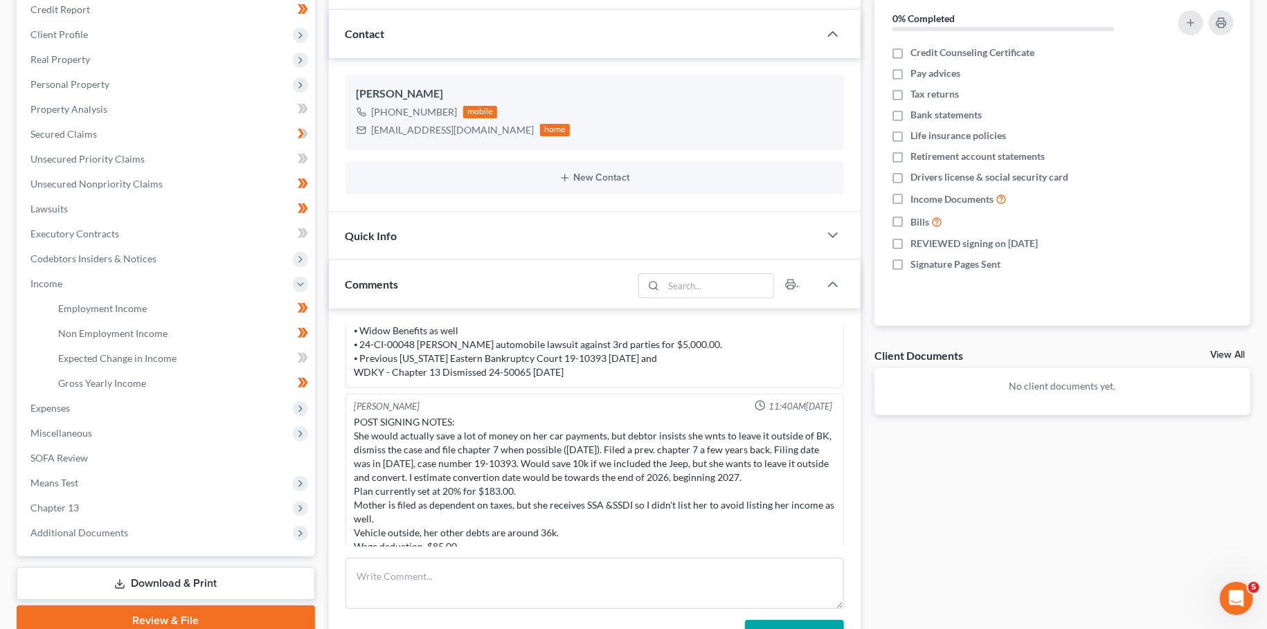
scroll to position [122, 0]
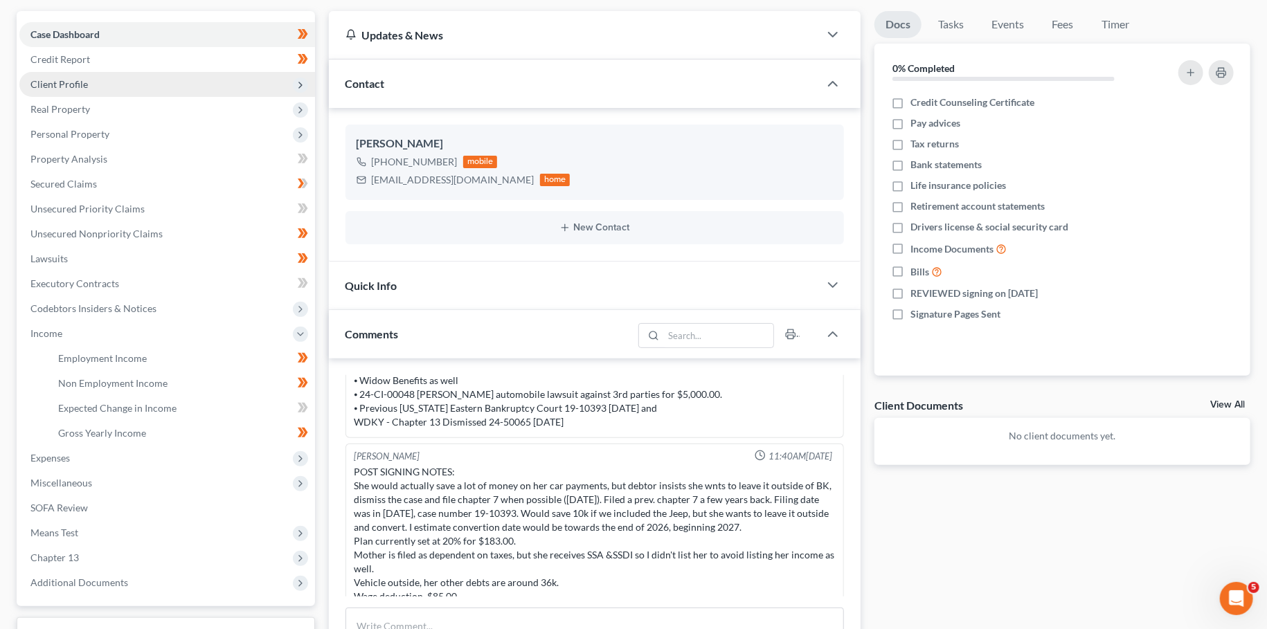
click at [127, 91] on span "Client Profile" at bounding box center [167, 84] width 296 height 25
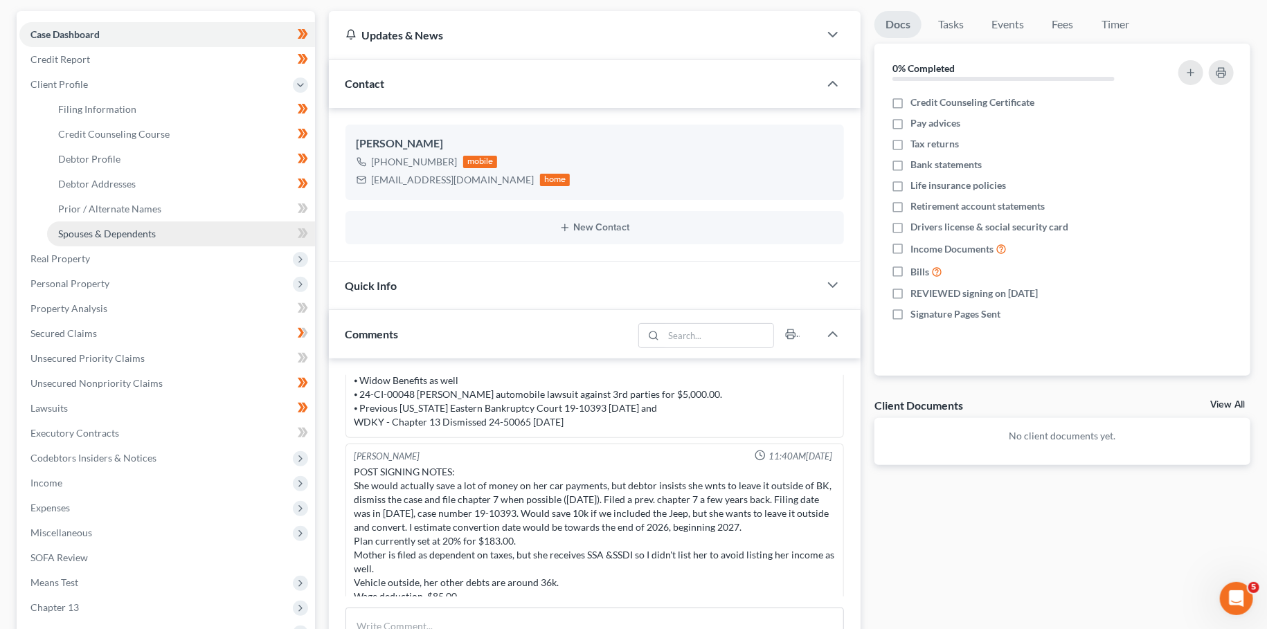
click at [136, 236] on span "Spouses & Dependents" at bounding box center [107, 234] width 98 height 12
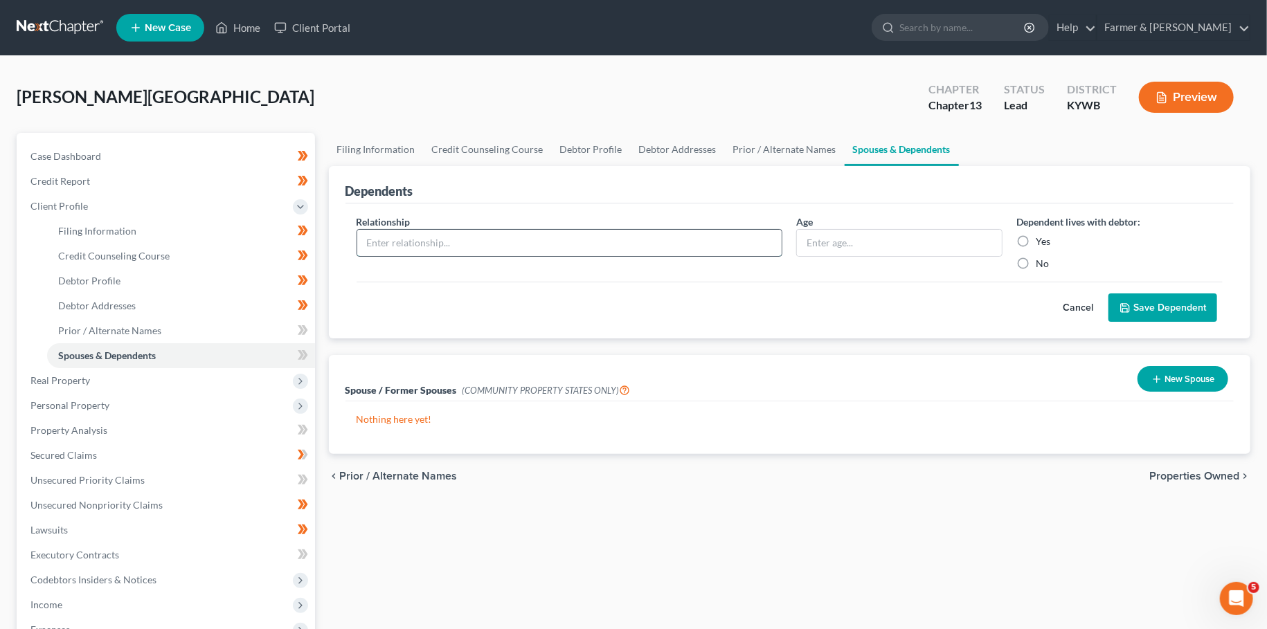
click at [537, 240] on input "text" at bounding box center [569, 243] width 425 height 26
type input "m"
type input "Mother"
type input "80"
click at [1142, 308] on button "Save Dependent" at bounding box center [1162, 308] width 109 height 29
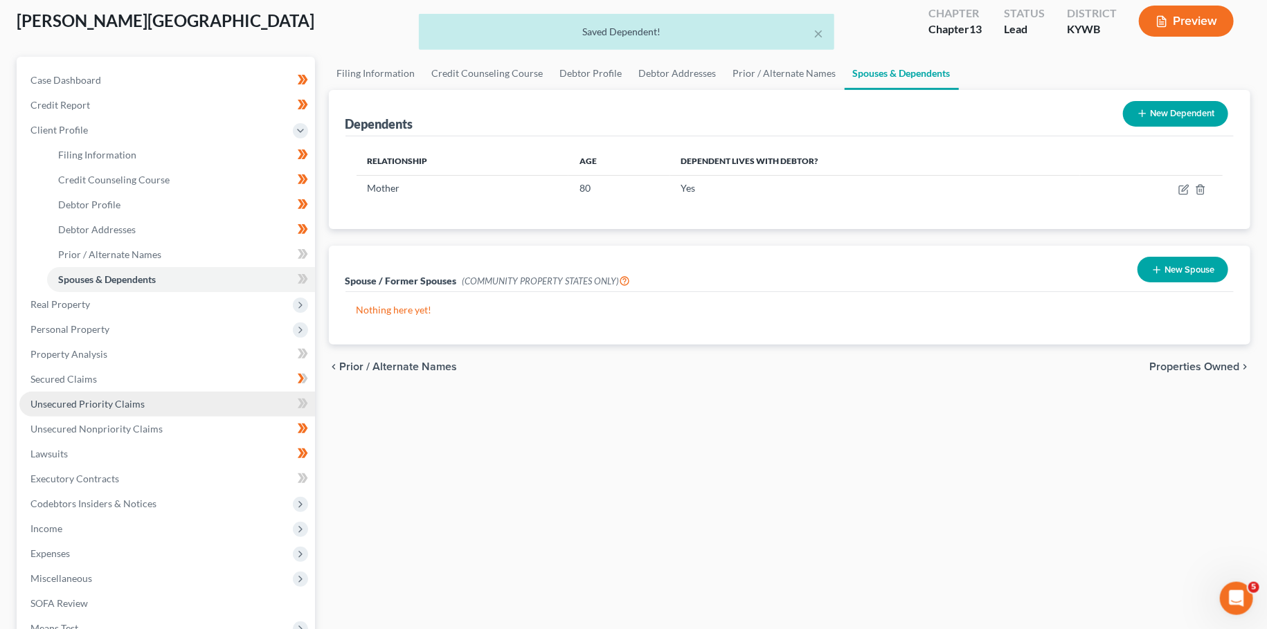
scroll to position [122, 0]
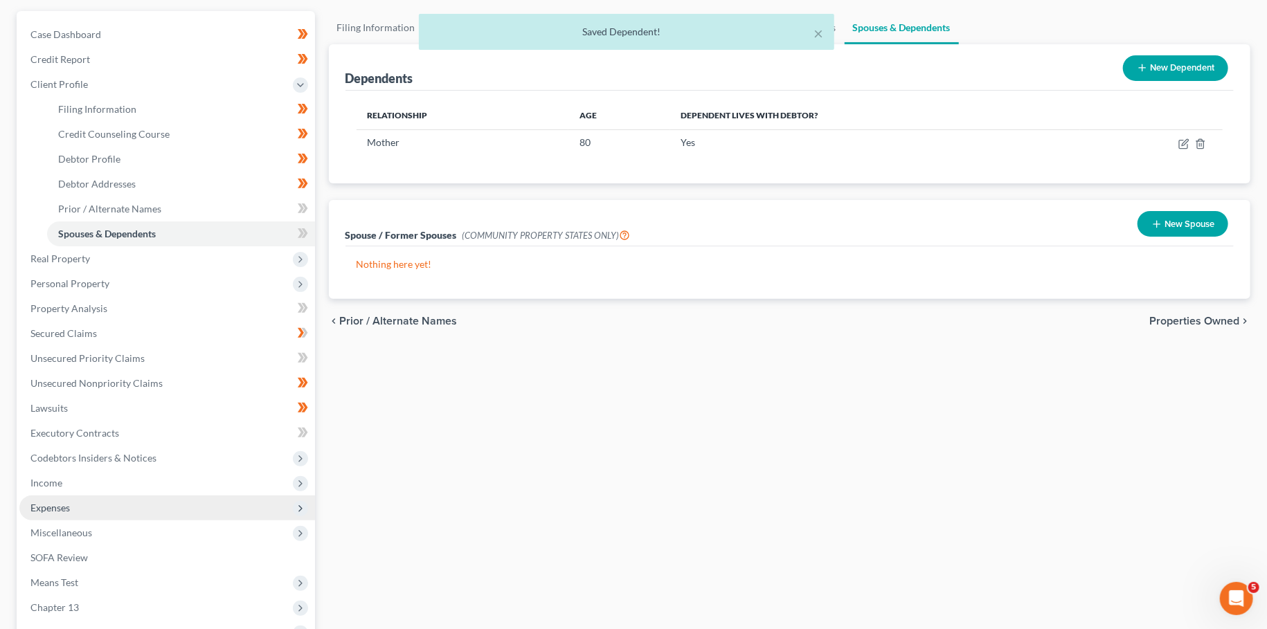
click at [62, 501] on span "Expenses" at bounding box center [167, 508] width 296 height 25
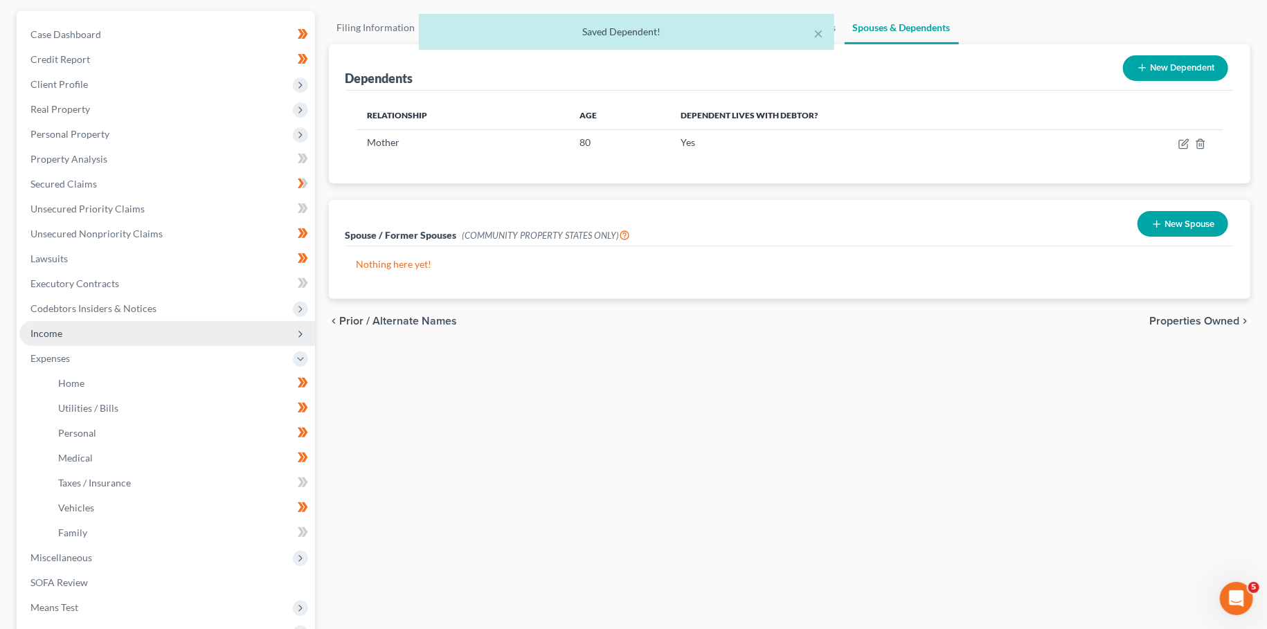
click at [82, 332] on span "Income" at bounding box center [167, 333] width 296 height 25
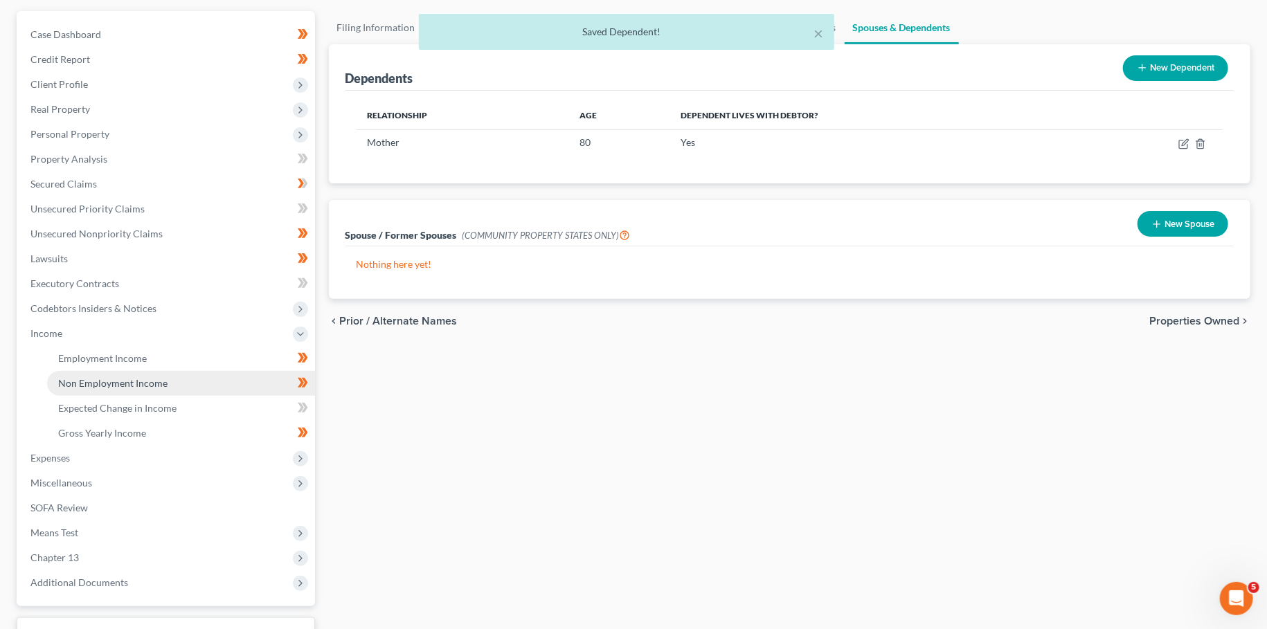
click at [96, 385] on span "Non Employment Income" at bounding box center [112, 383] width 109 height 12
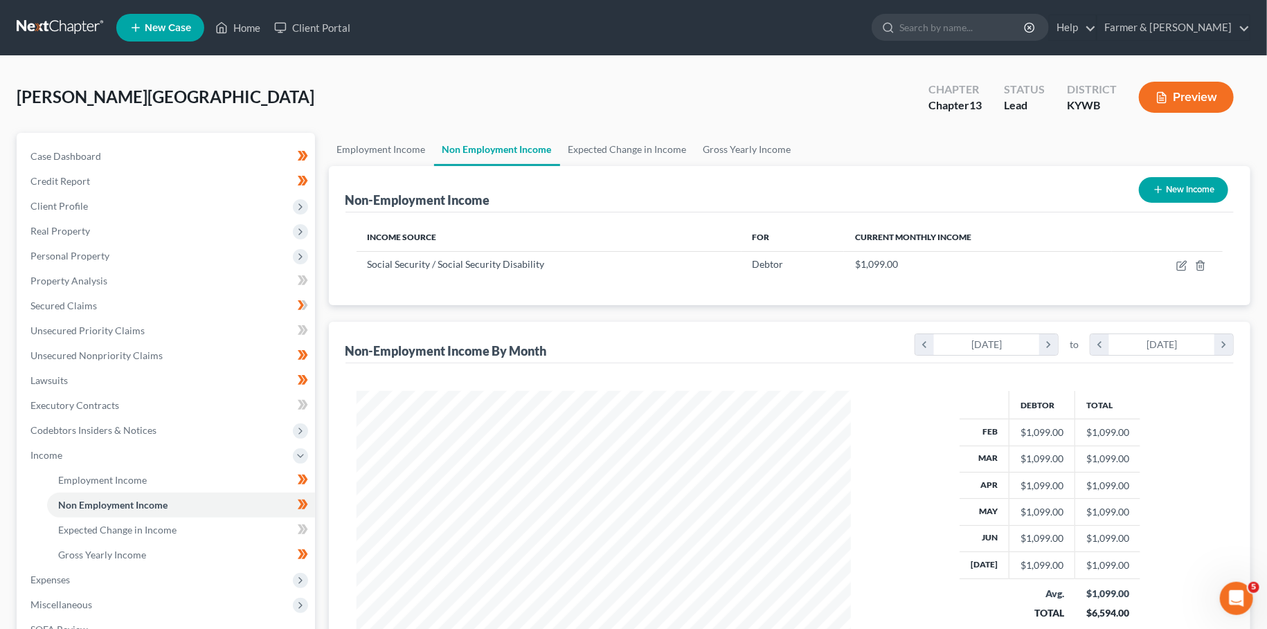
scroll to position [247, 521]
click at [1182, 266] on icon "button" at bounding box center [1181, 265] width 11 height 11
select select "4"
select select "0"
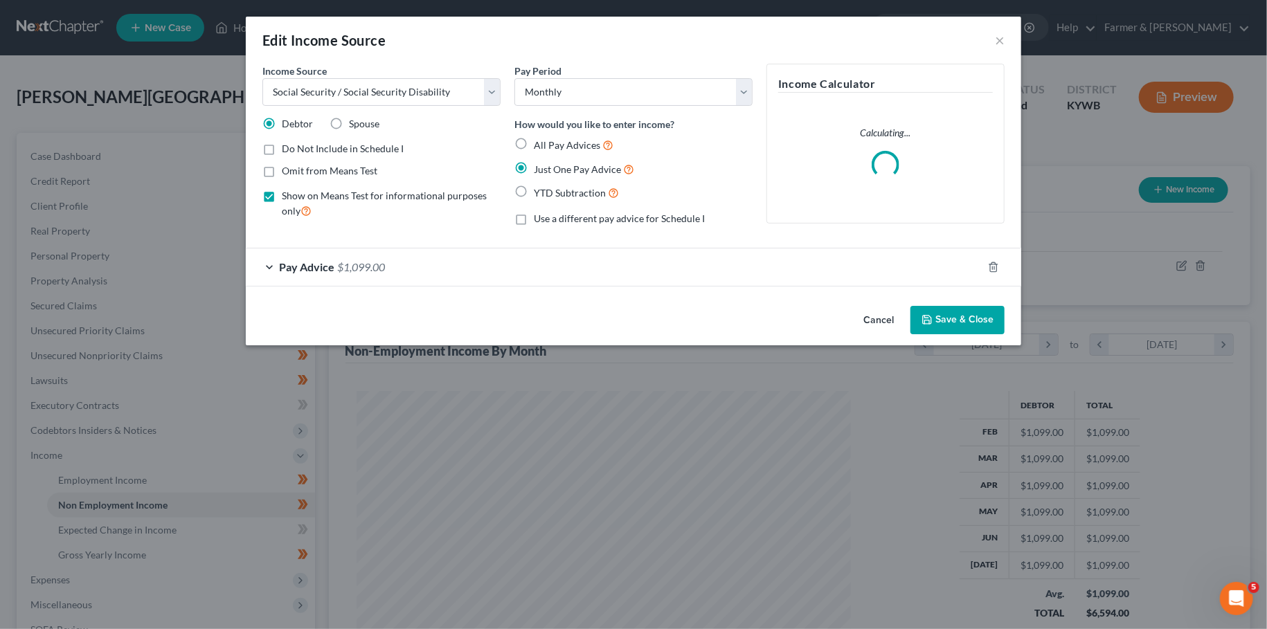
drag, startPoint x: 982, startPoint y: 321, endPoint x: 559, endPoint y: 409, distance: 432.2
click at [982, 321] on button "Save & Close" at bounding box center [957, 320] width 94 height 29
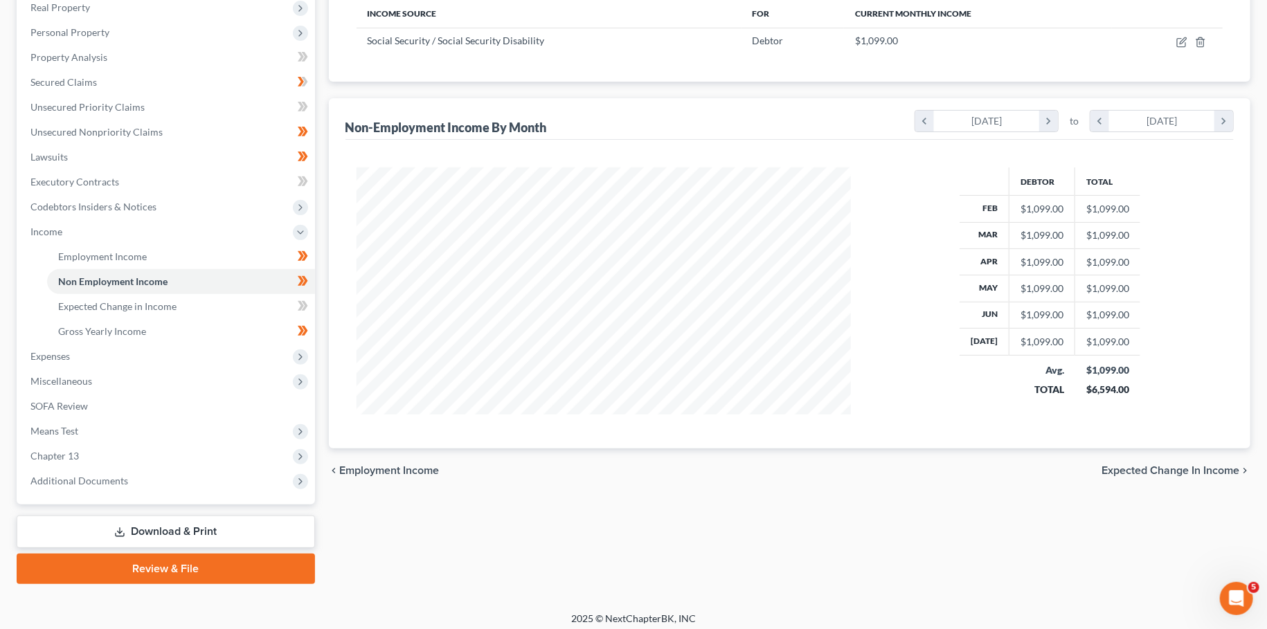
scroll to position [230, 0]
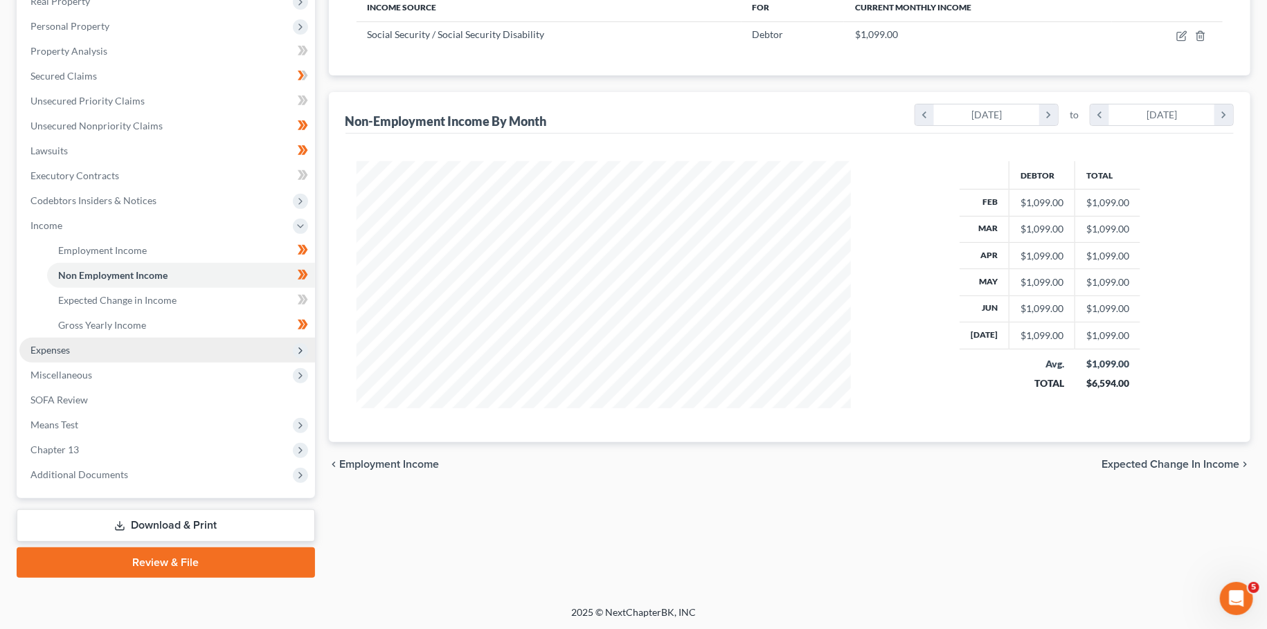
click at [105, 354] on span "Expenses" at bounding box center [167, 350] width 296 height 25
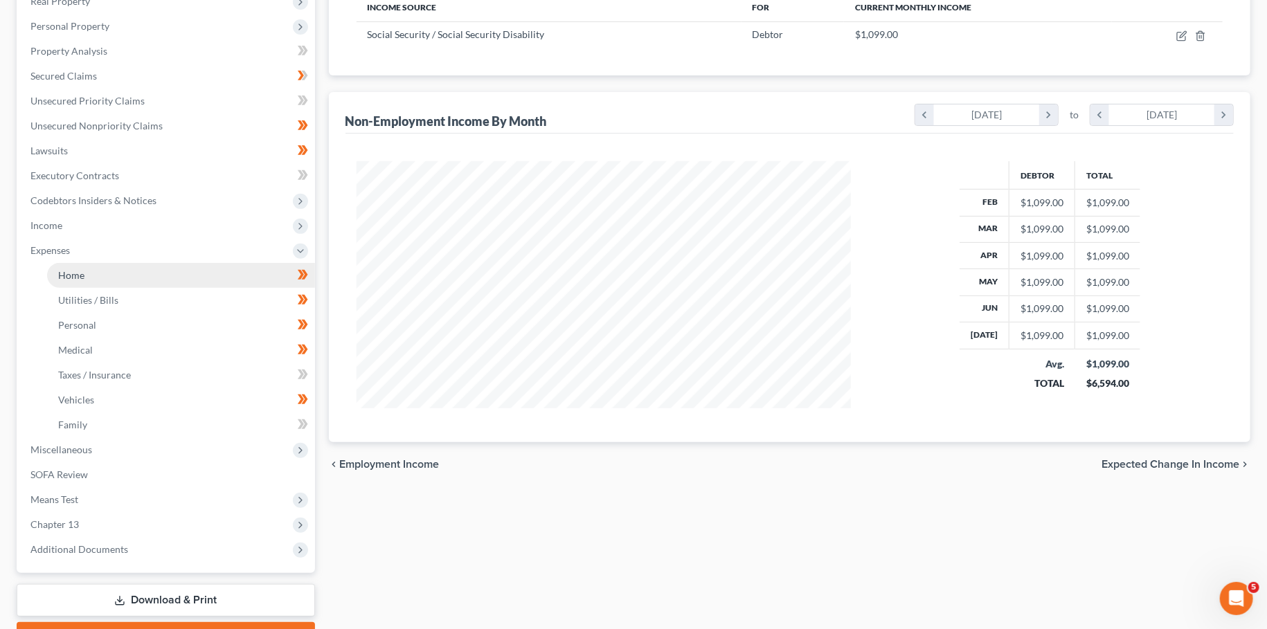
click at [112, 267] on link "Home" at bounding box center [181, 275] width 268 height 25
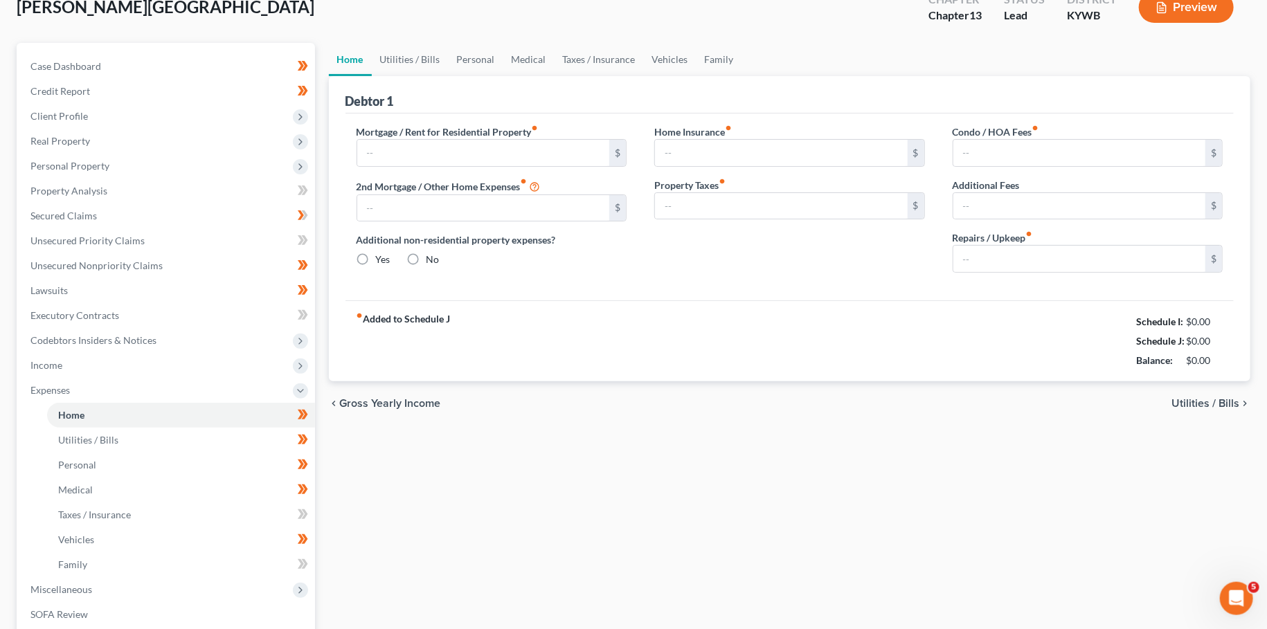
type input "600.00"
type input "0.00"
radio input "true"
type input "0.00"
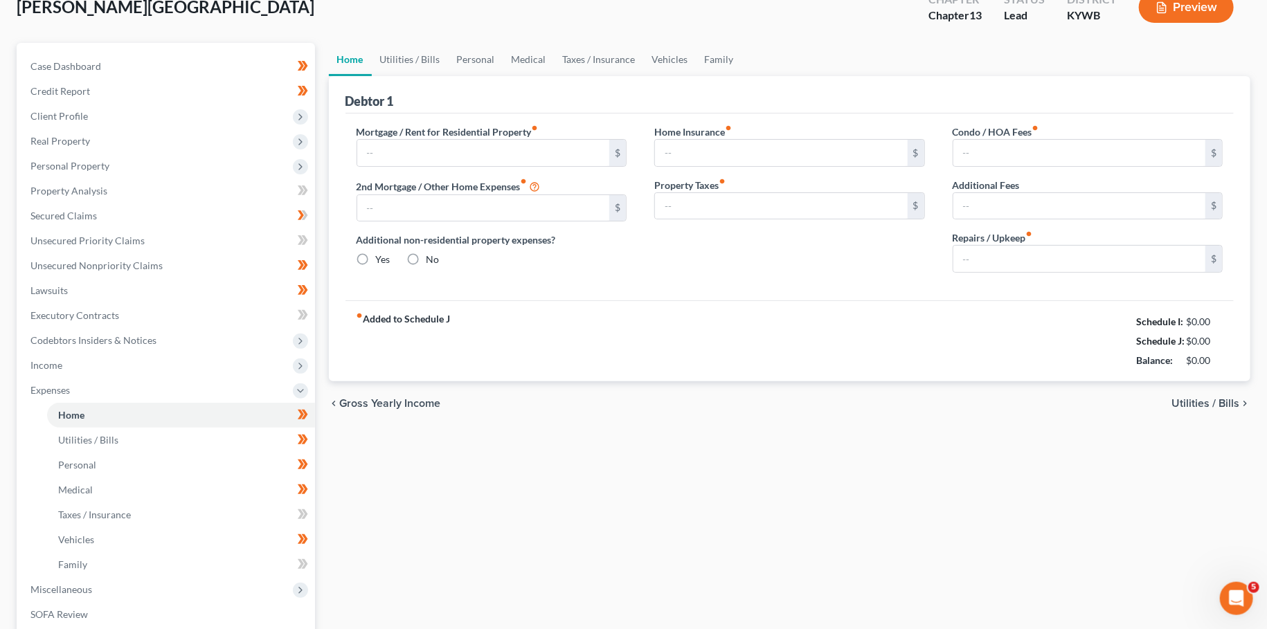
type input "0.00"
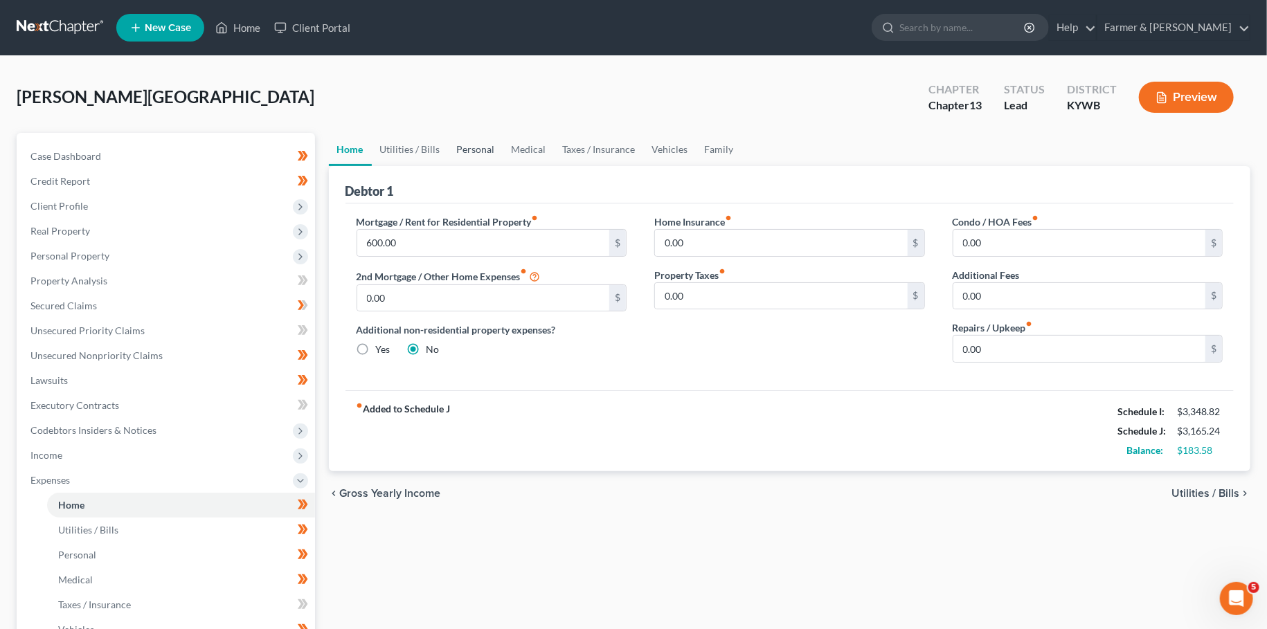
click at [481, 141] on link "Personal" at bounding box center [476, 149] width 55 height 33
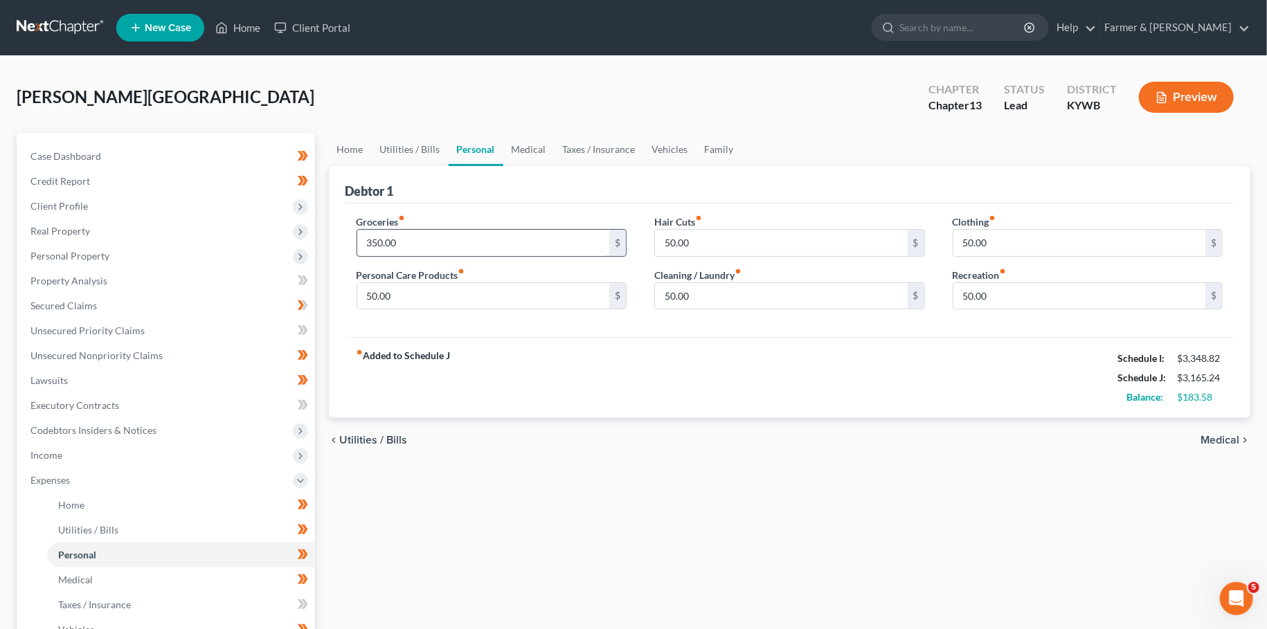
click at [418, 244] on input "350.00" at bounding box center [483, 243] width 253 height 26
type input "600.00"
type input "75.00"
type input "0.00"
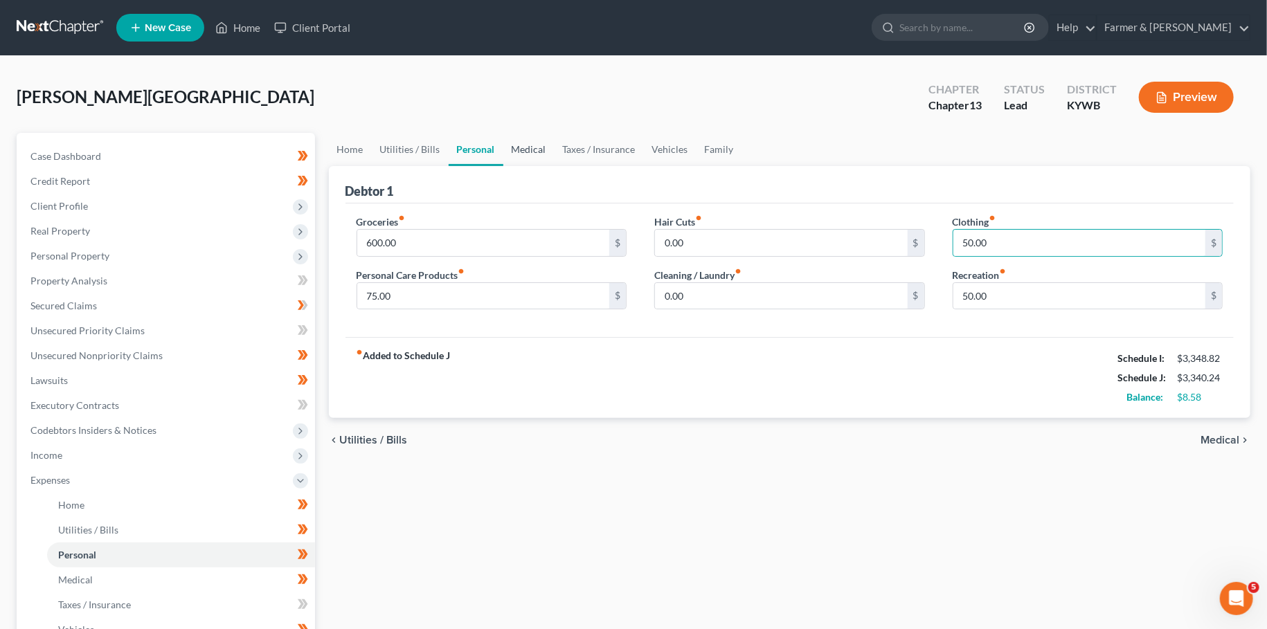
click at [517, 145] on link "Medical" at bounding box center [528, 149] width 51 height 33
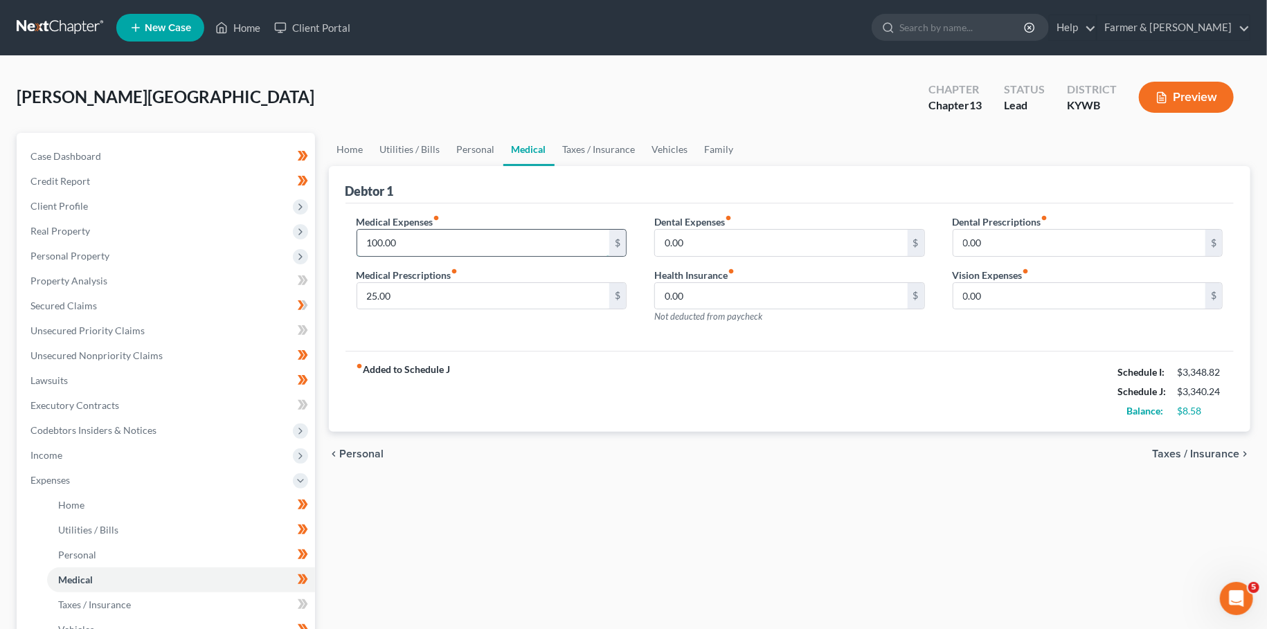
drag, startPoint x: 458, startPoint y: 243, endPoint x: 446, endPoint y: 244, distance: 11.9
click at [457, 243] on input "100.00" at bounding box center [483, 243] width 253 height 26
type input "40.00"
click at [628, 153] on link "Taxes / Insurance" at bounding box center [599, 149] width 89 height 33
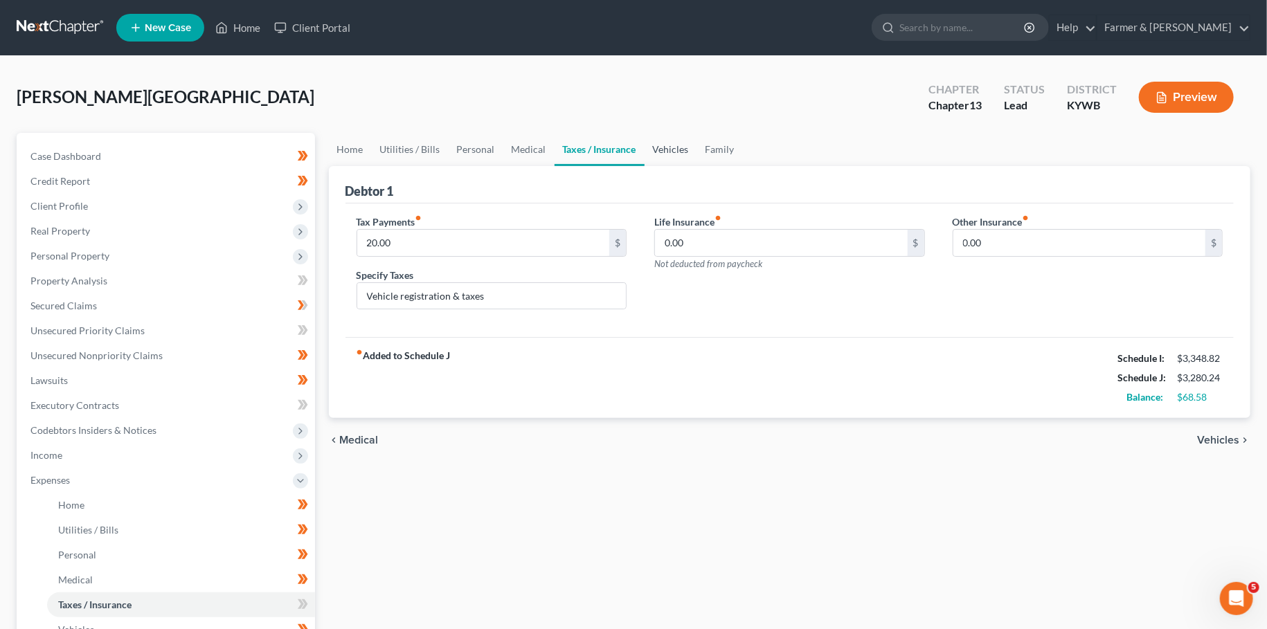
click at [671, 150] on link "Vehicles" at bounding box center [671, 149] width 53 height 33
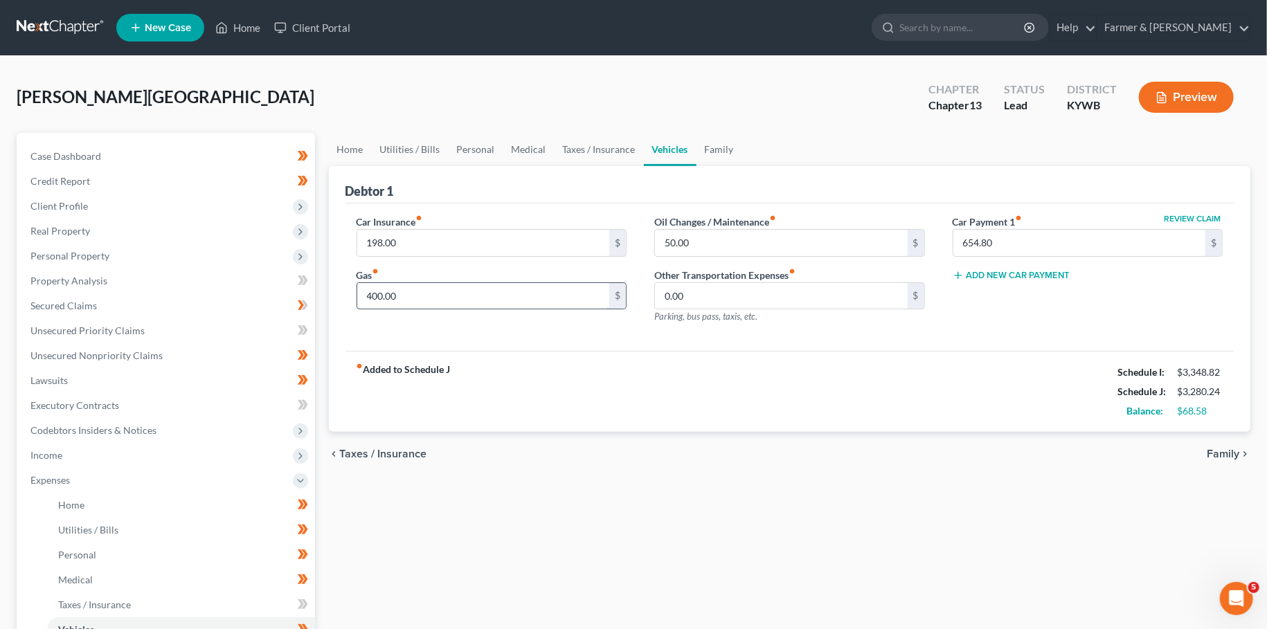
click at [523, 305] on input "400.00" at bounding box center [483, 296] width 253 height 26
type input "300.00"
type input "2"
click at [710, 145] on link "Family" at bounding box center [719, 149] width 46 height 33
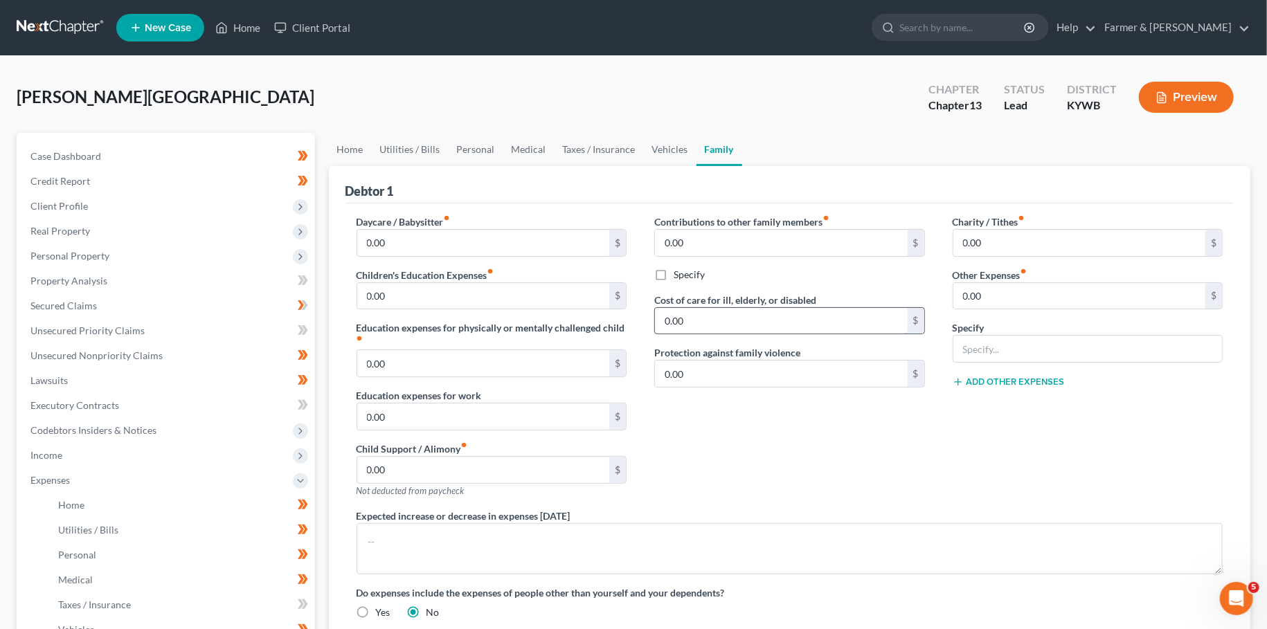
scroll to position [305, 0]
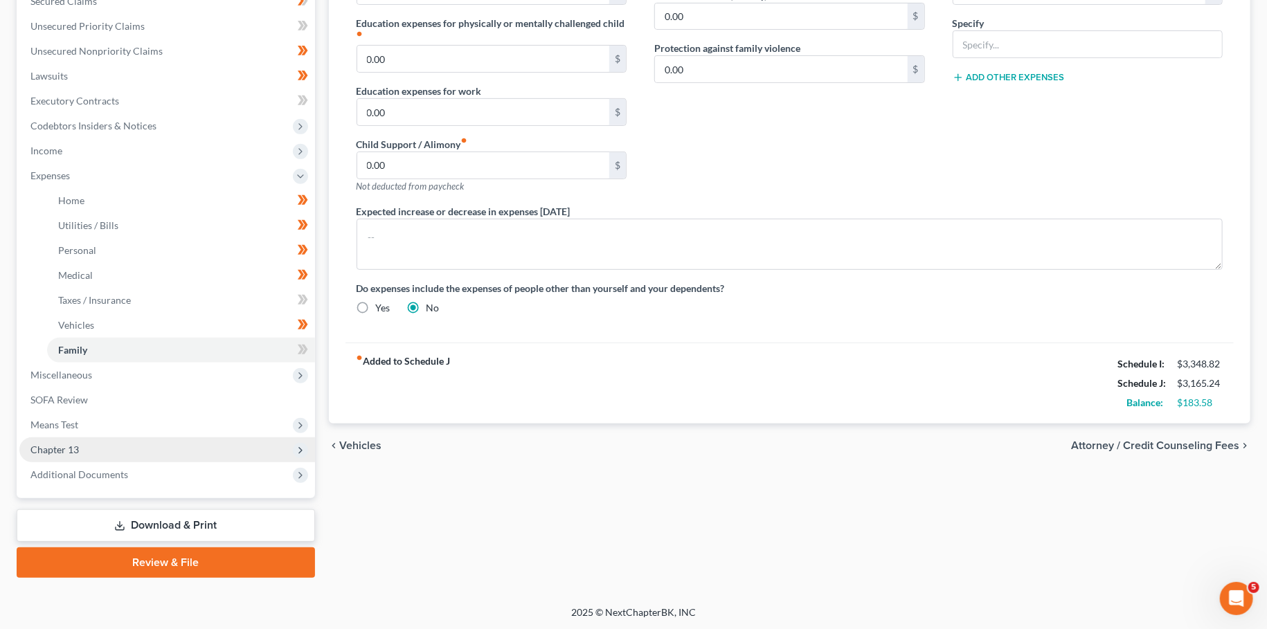
click at [66, 445] on span "Chapter 13" at bounding box center [54, 450] width 48 height 12
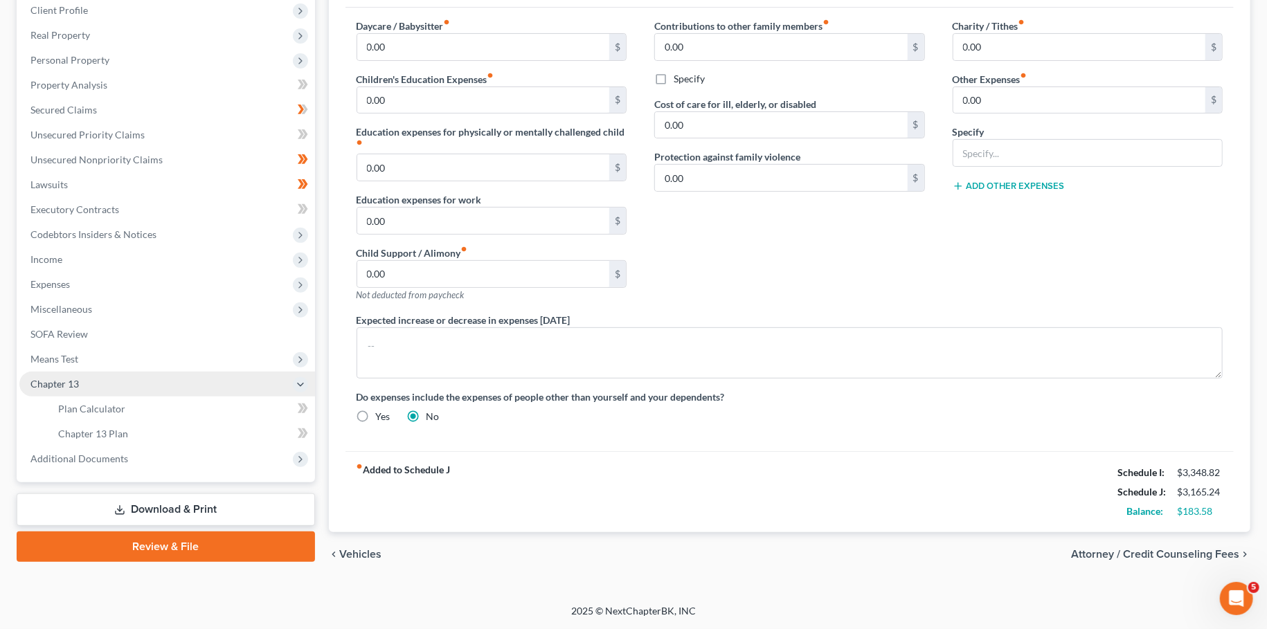
scroll to position [192, 0]
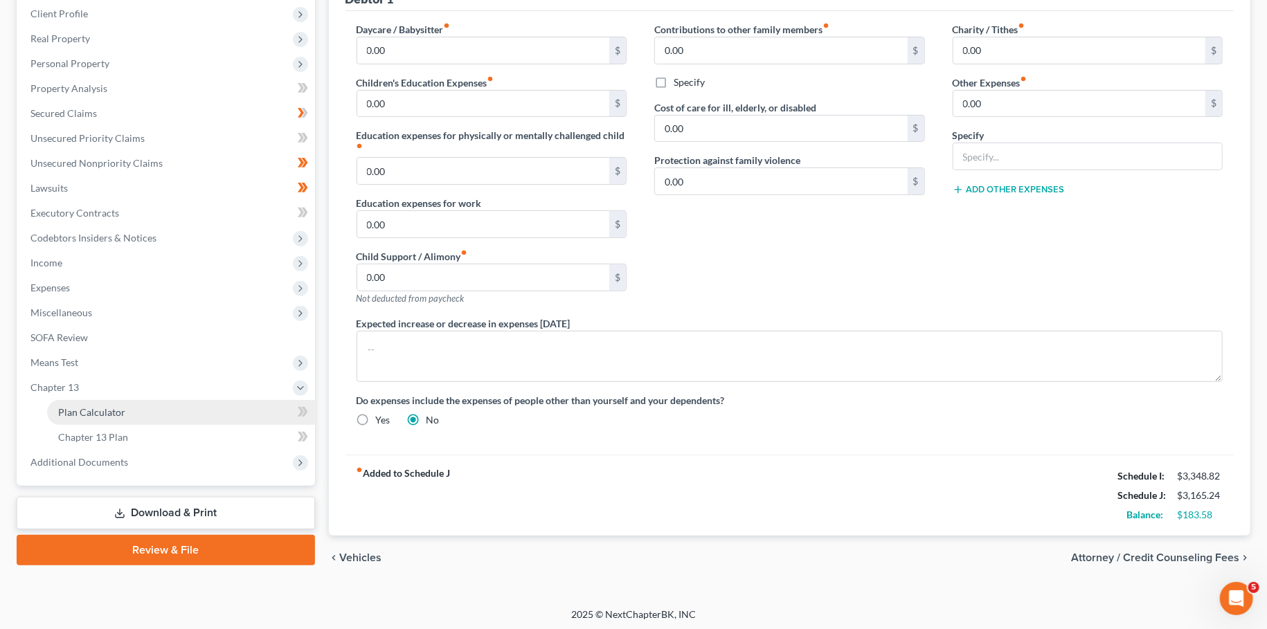
click at [82, 416] on span "Plan Calculator" at bounding box center [91, 412] width 67 height 12
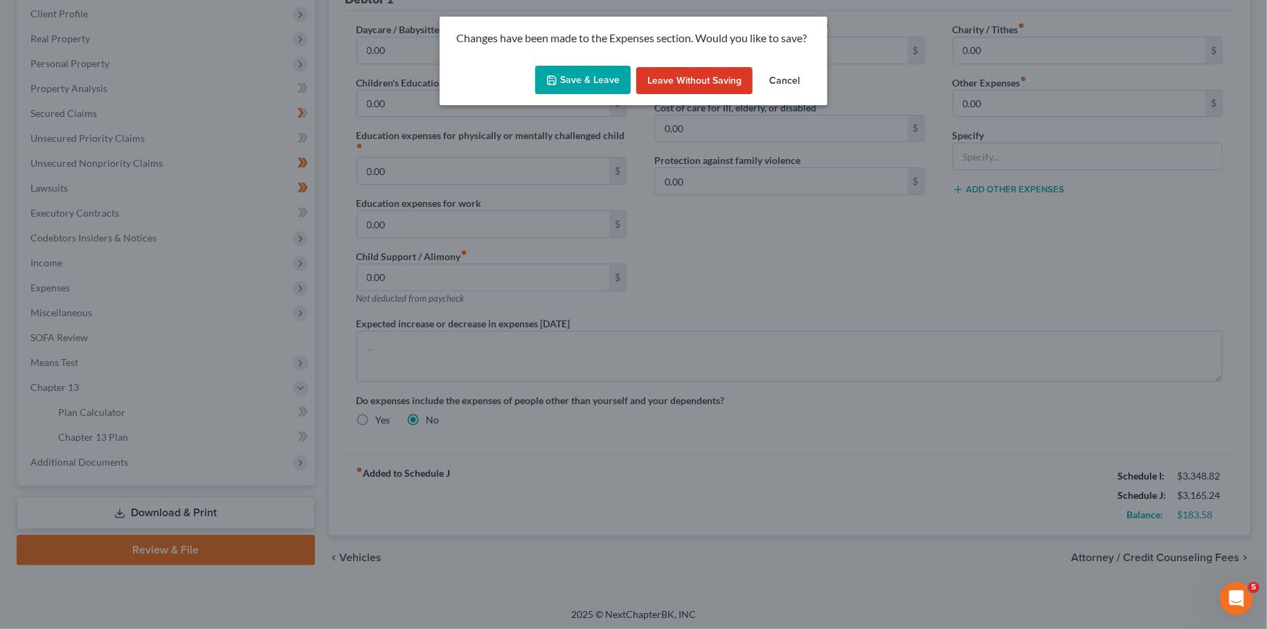
drag, startPoint x: 601, startPoint y: 87, endPoint x: 707, endPoint y: 212, distance: 164.1
click at [706, 218] on div "Changes have been made to the Expenses section. Would you like to save? Save & …" at bounding box center [633, 314] width 1267 height 629
click at [586, 75] on button "Save & Leave" at bounding box center [583, 80] width 96 height 29
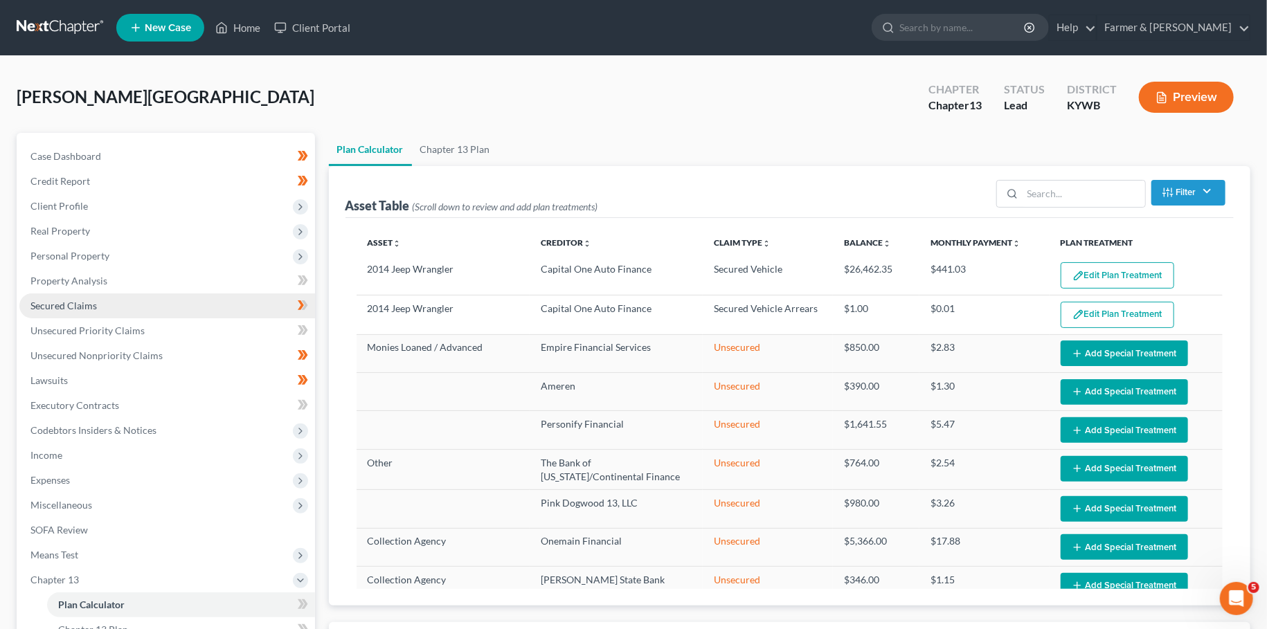
click at [138, 302] on link "Secured Claims" at bounding box center [167, 306] width 296 height 25
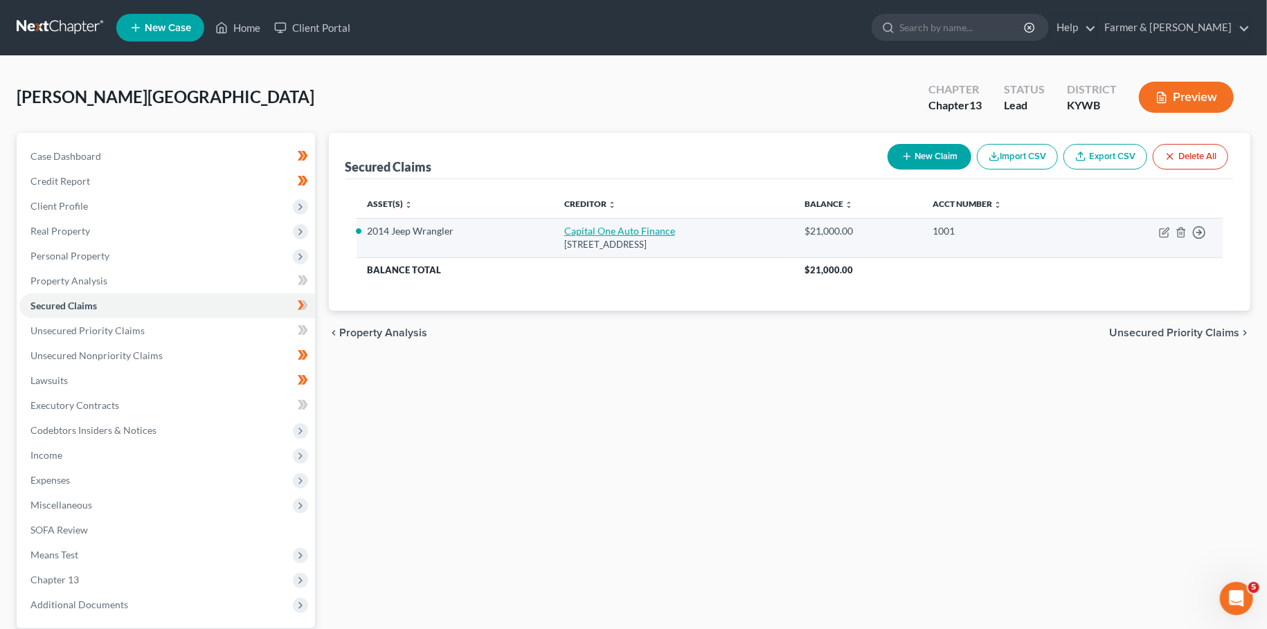
click at [633, 228] on link "Capital One Auto Finance" at bounding box center [619, 231] width 111 height 12
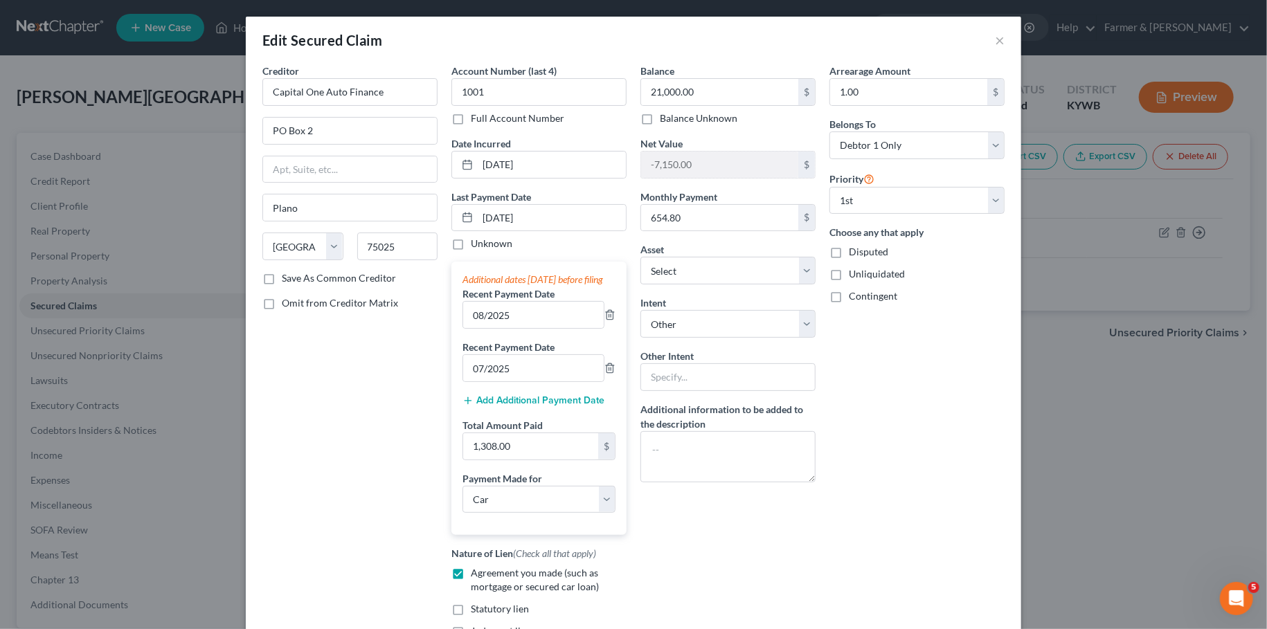
scroll to position [152, 0]
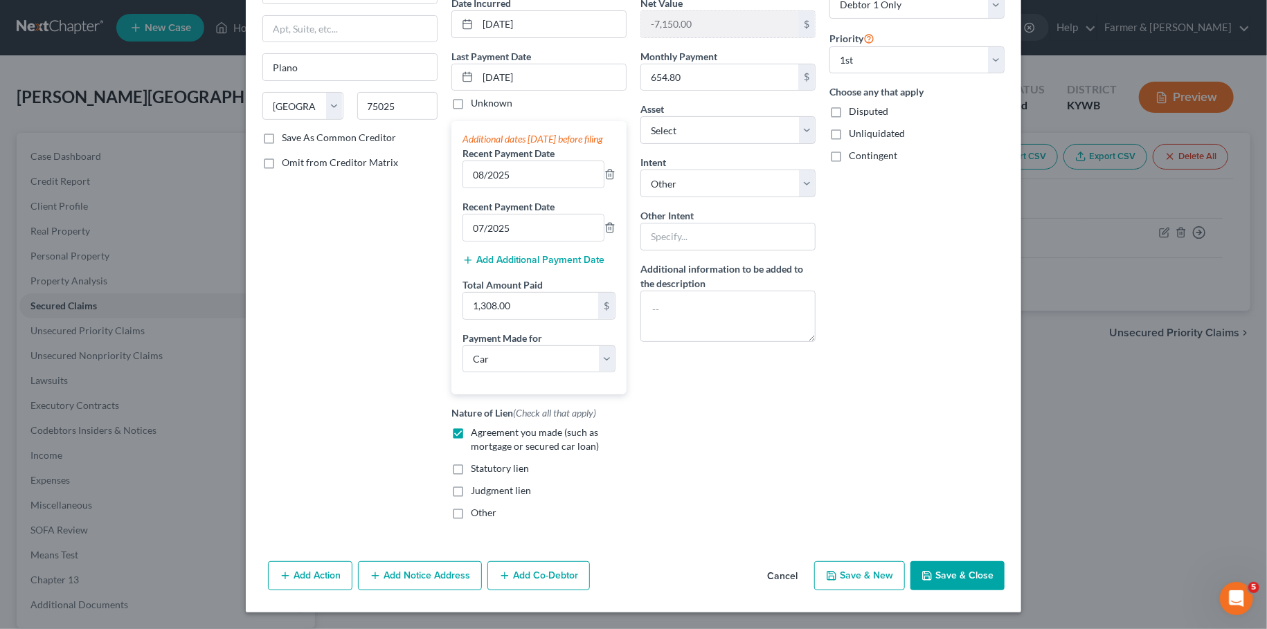
drag, startPoint x: 953, startPoint y: 573, endPoint x: 275, endPoint y: 523, distance: 679.6
click at [944, 572] on button "Save & Close" at bounding box center [957, 575] width 94 height 29
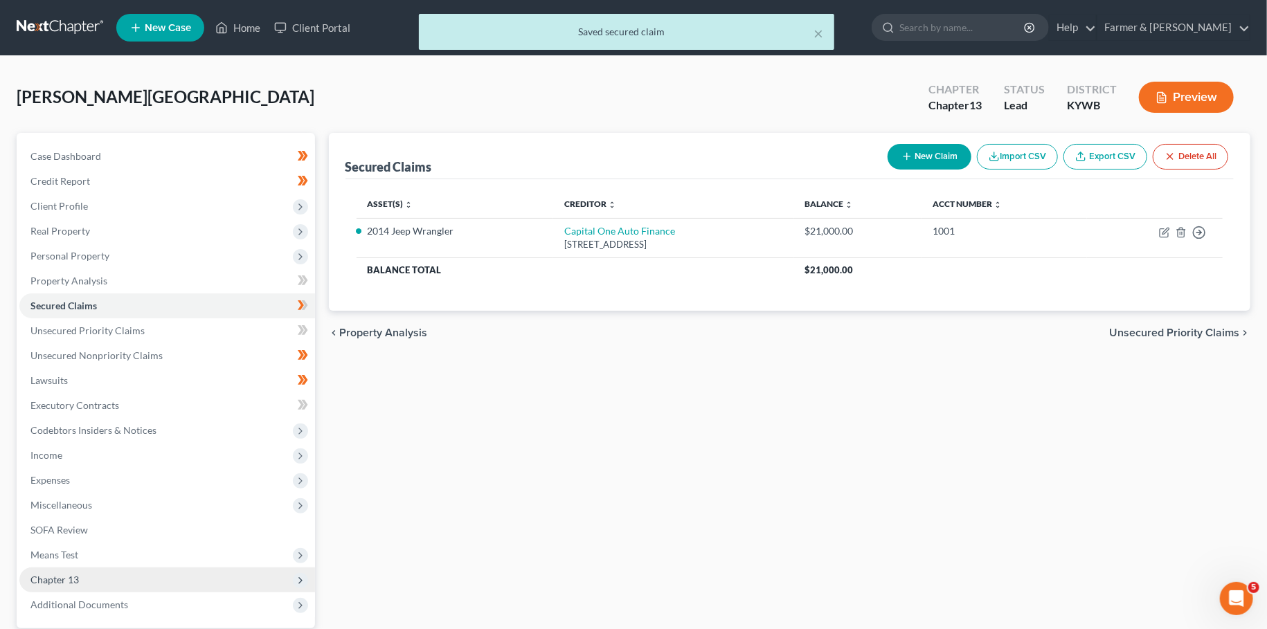
click at [119, 577] on span "Chapter 13" at bounding box center [167, 580] width 296 height 25
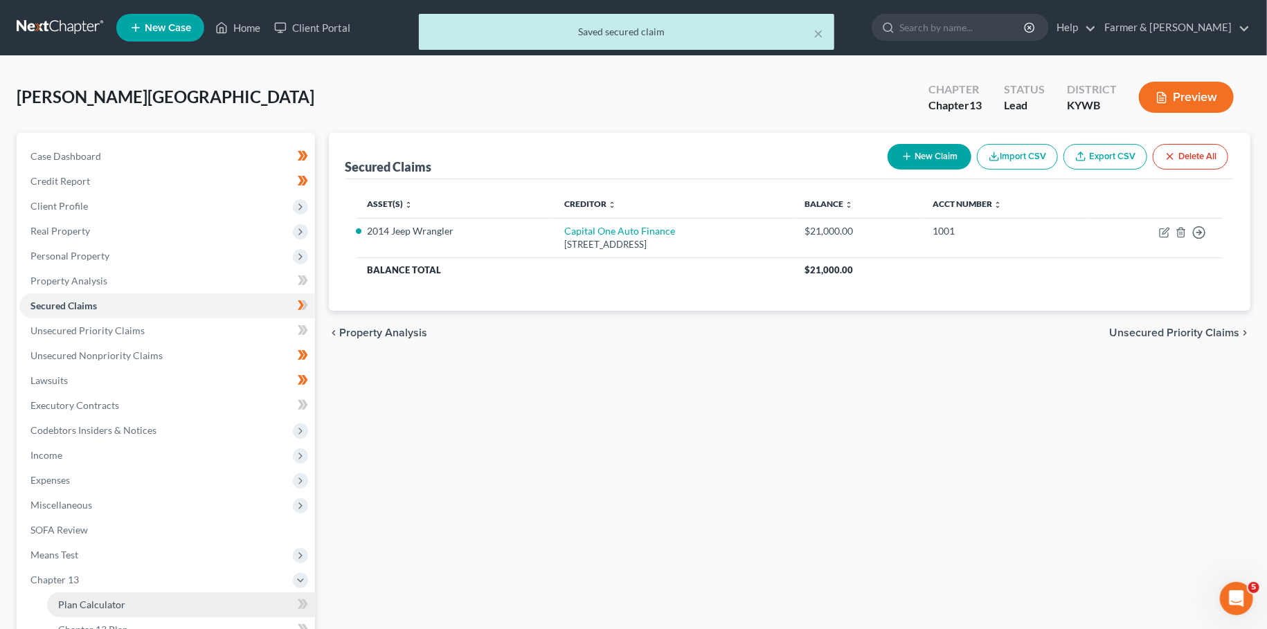
click at [121, 602] on span "Plan Calculator" at bounding box center [91, 605] width 67 height 12
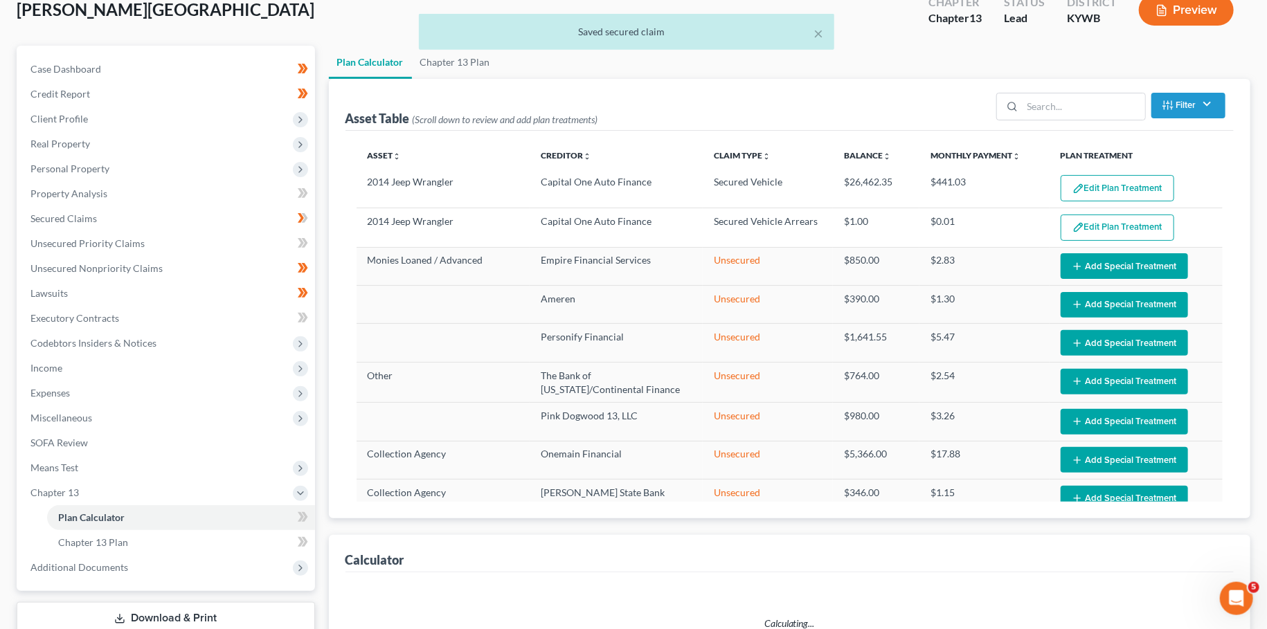
scroll to position [122, 0]
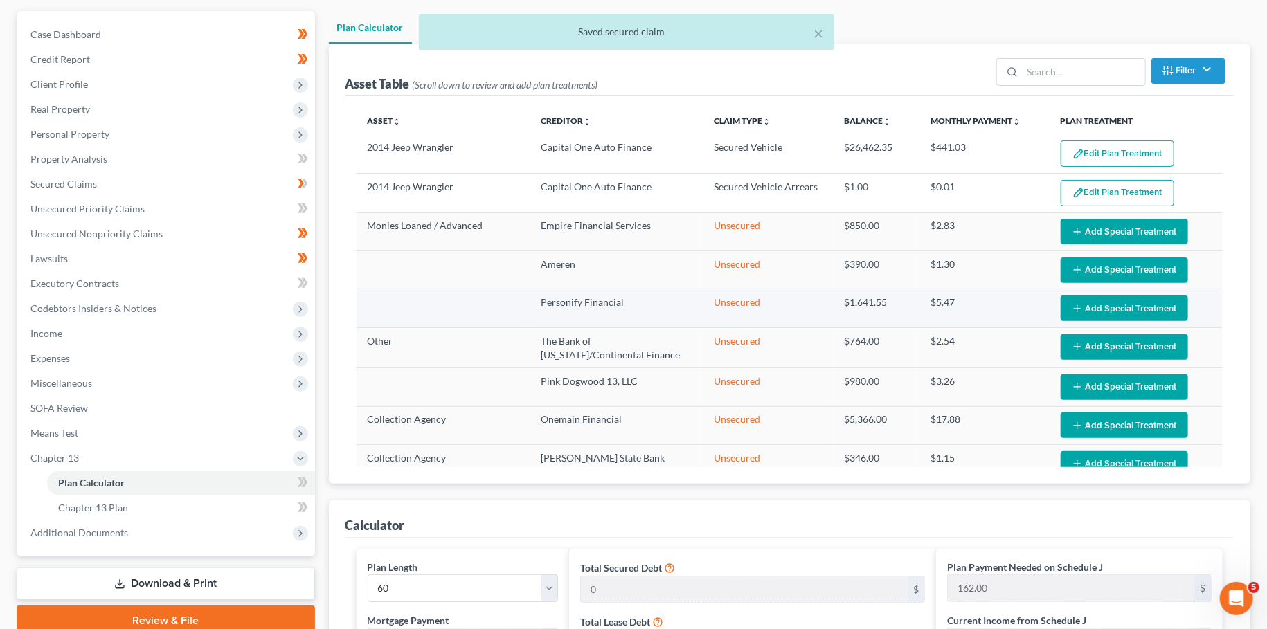
click at [1099, 150] on button "Edit Plan Treatment" at bounding box center [1118, 154] width 114 height 26
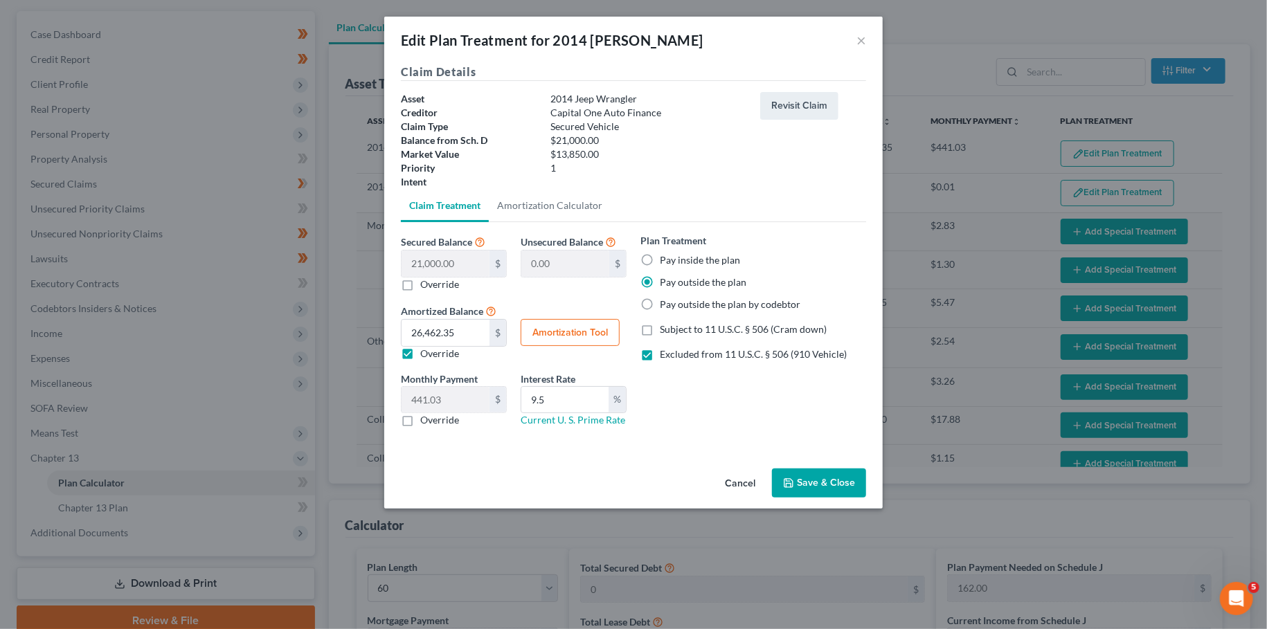
click at [420, 351] on label "Override" at bounding box center [439, 354] width 39 height 14
click at [426, 351] on input "Override" at bounding box center [430, 351] width 9 height 9
click at [420, 419] on label "Override" at bounding box center [439, 420] width 39 height 14
click at [426, 419] on input "Override" at bounding box center [430, 417] width 9 height 9
click at [469, 397] on input "0.00" at bounding box center [446, 400] width 88 height 26
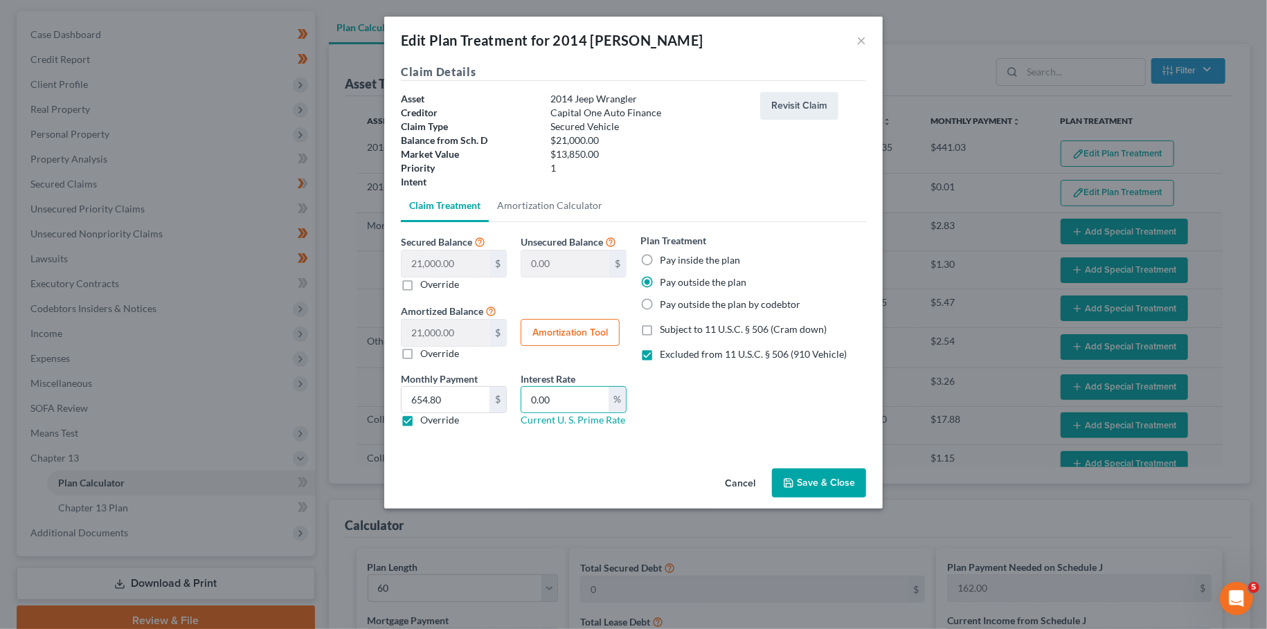
click at [660, 359] on label "Excluded from 11 U.S.C. § 506 (910 Vehicle)" at bounding box center [753, 355] width 187 height 14
click at [665, 357] on input "Excluded from 11 U.S.C. § 506 (910 Vehicle)" at bounding box center [669, 352] width 9 height 9
click at [830, 486] on button "Save & Close" at bounding box center [819, 483] width 94 height 29
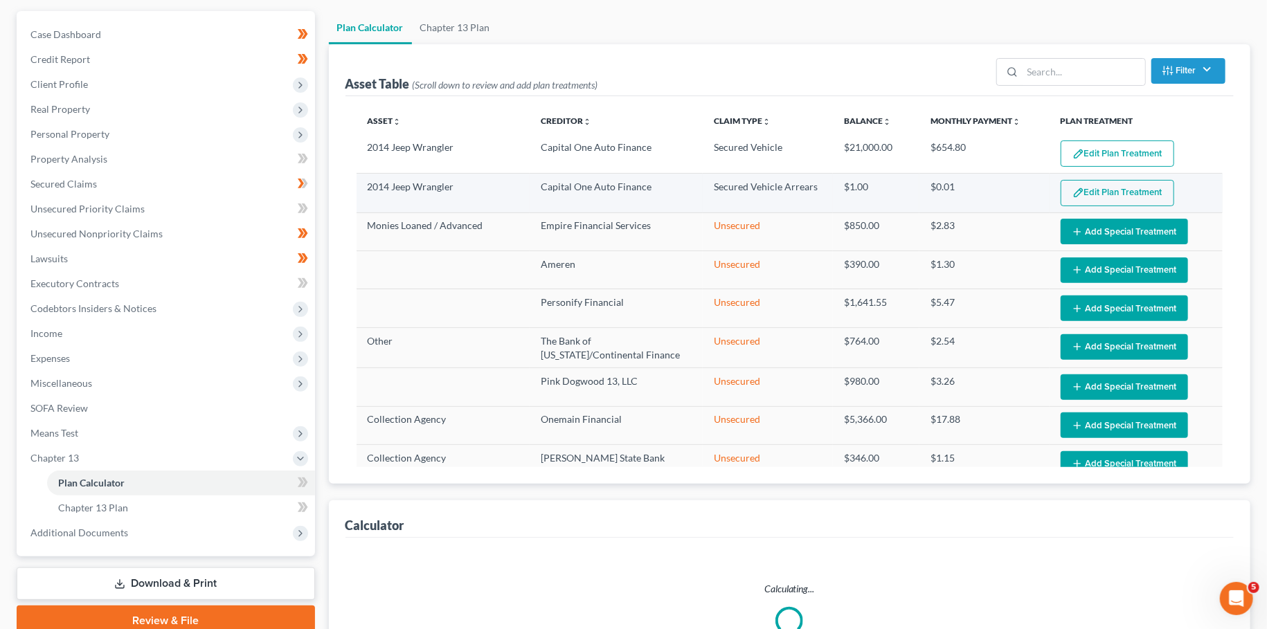
click at [1109, 189] on button "Edit Plan Treatment" at bounding box center [1118, 193] width 114 height 26
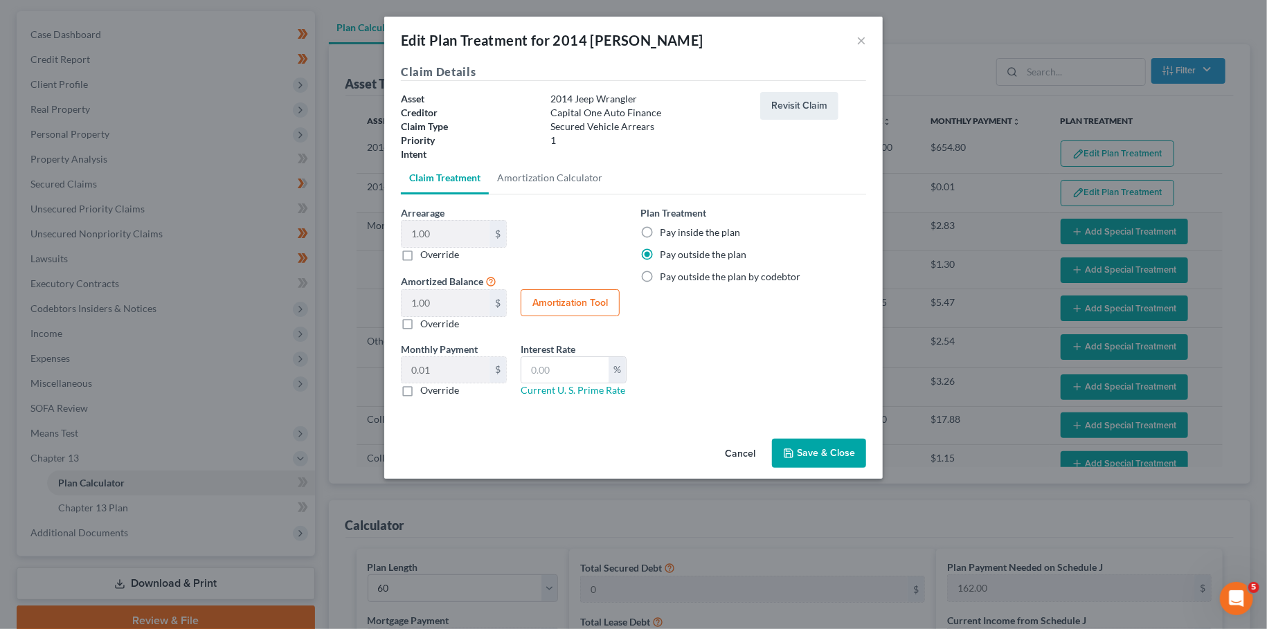
click at [807, 452] on button "Save & Close" at bounding box center [819, 453] width 94 height 29
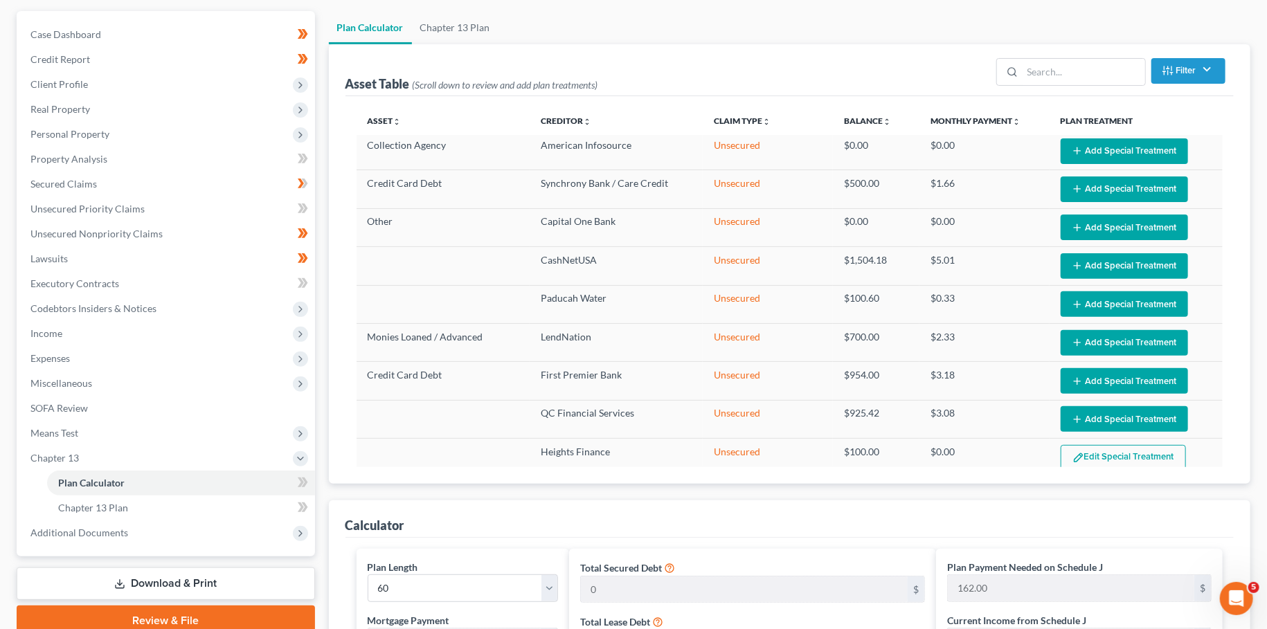
scroll to position [714, 0]
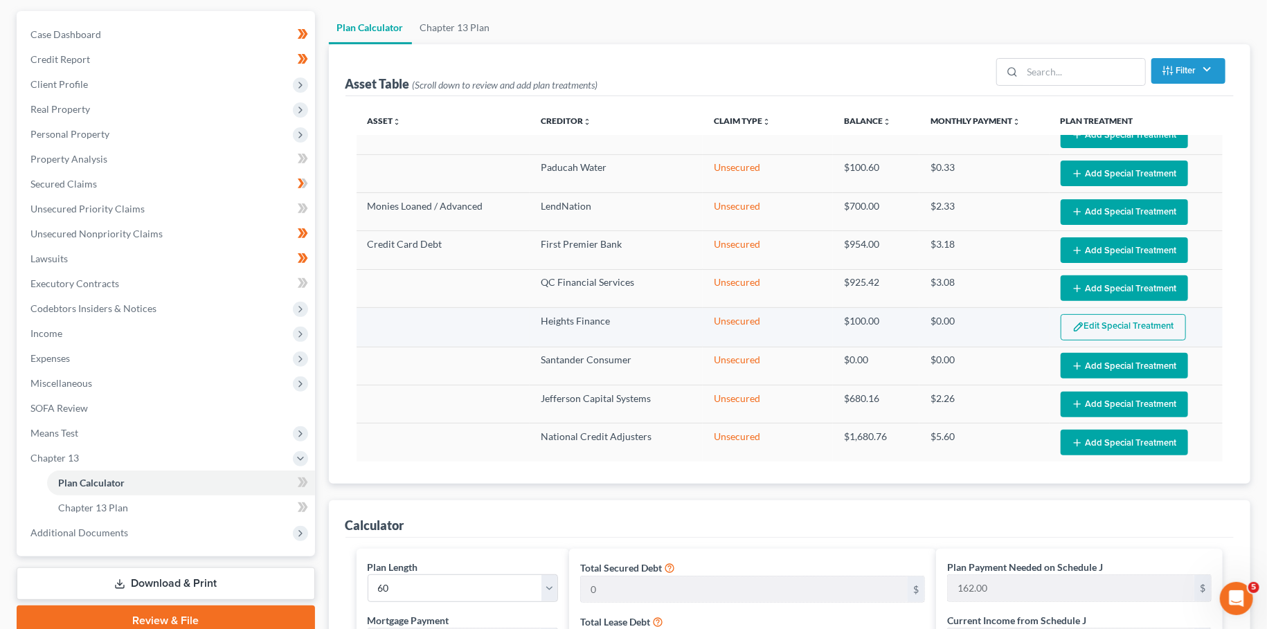
click at [1077, 321] on img "button" at bounding box center [1078, 327] width 12 height 12
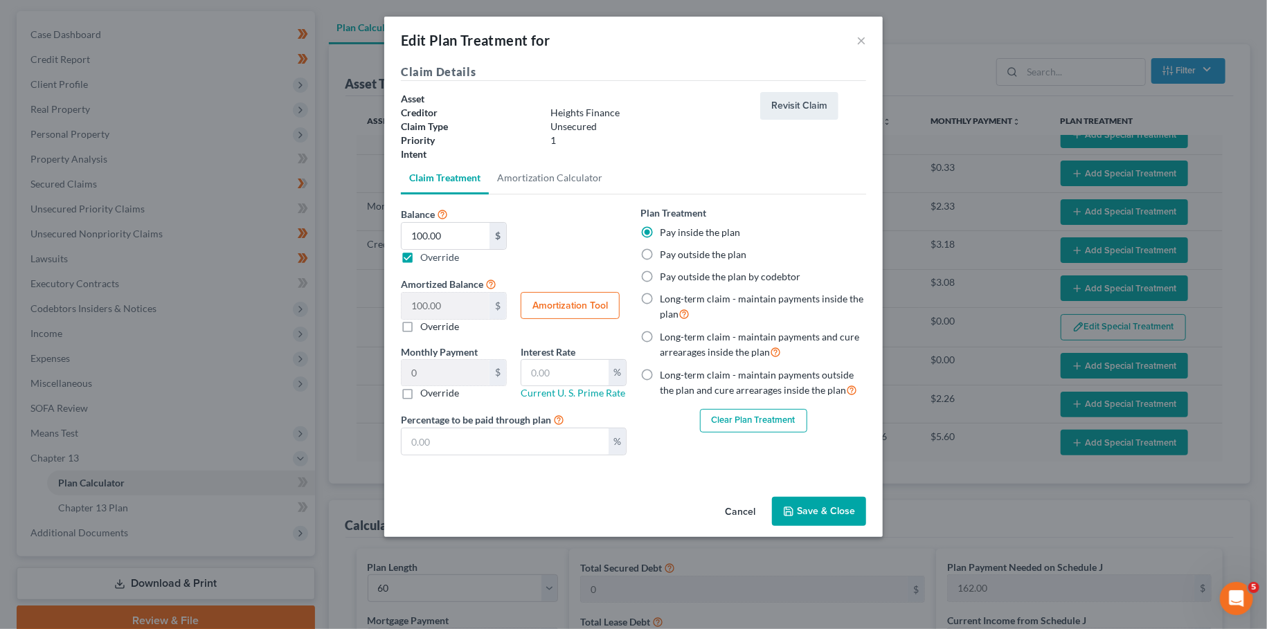
click at [761, 422] on button "Clear Plan Treatment" at bounding box center [753, 421] width 107 height 24
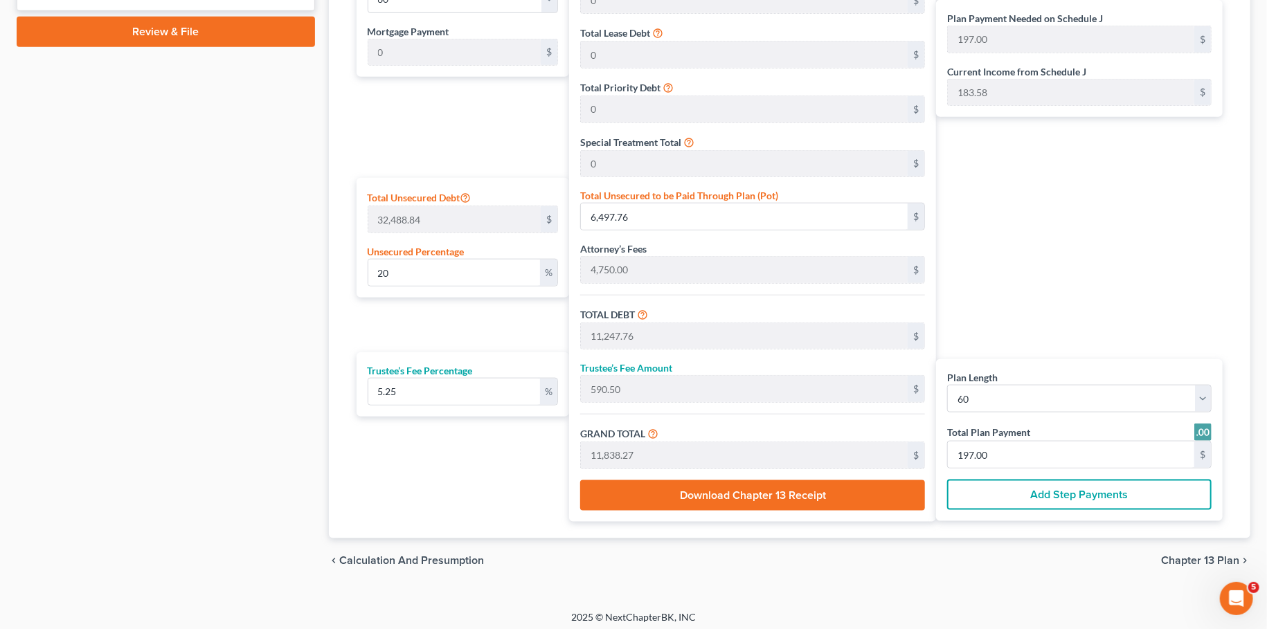
scroll to position [713, 0]
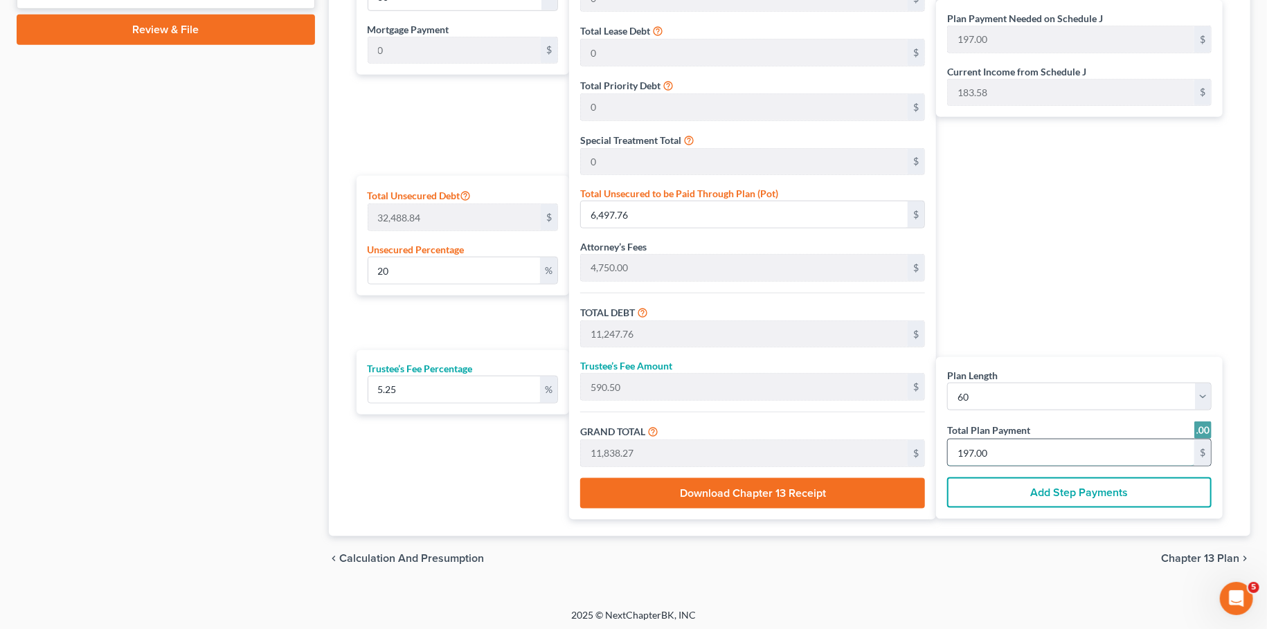
click at [1002, 453] on input "197.00" at bounding box center [1071, 453] width 246 height 26
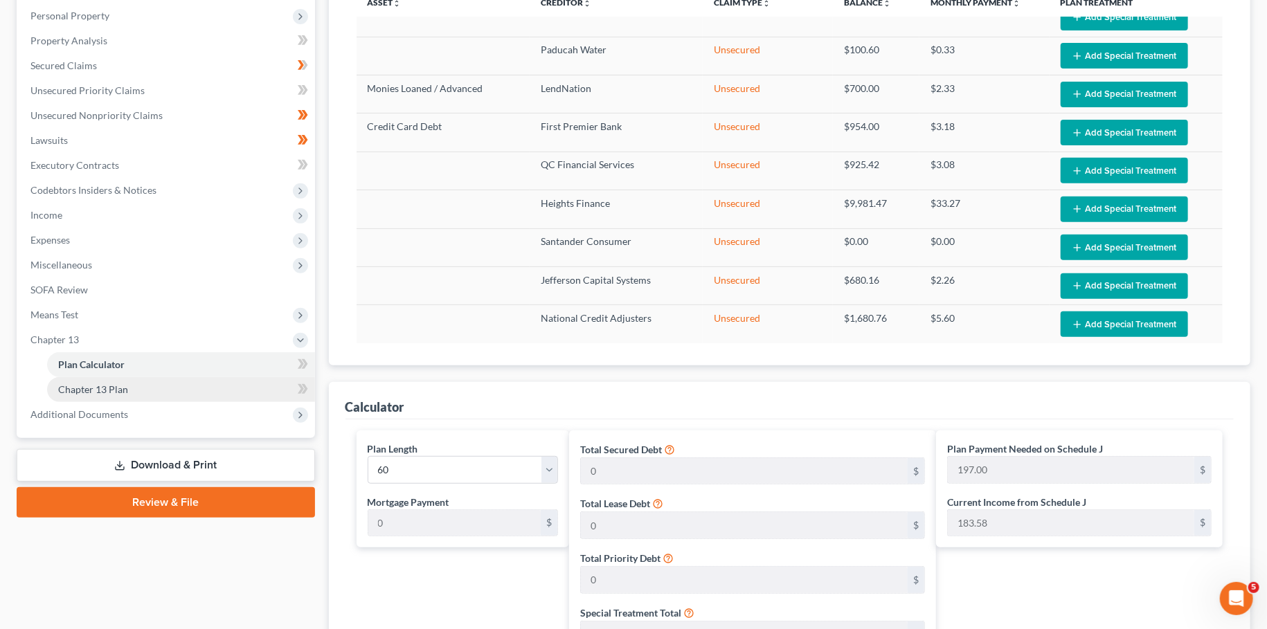
scroll to position [226, 0]
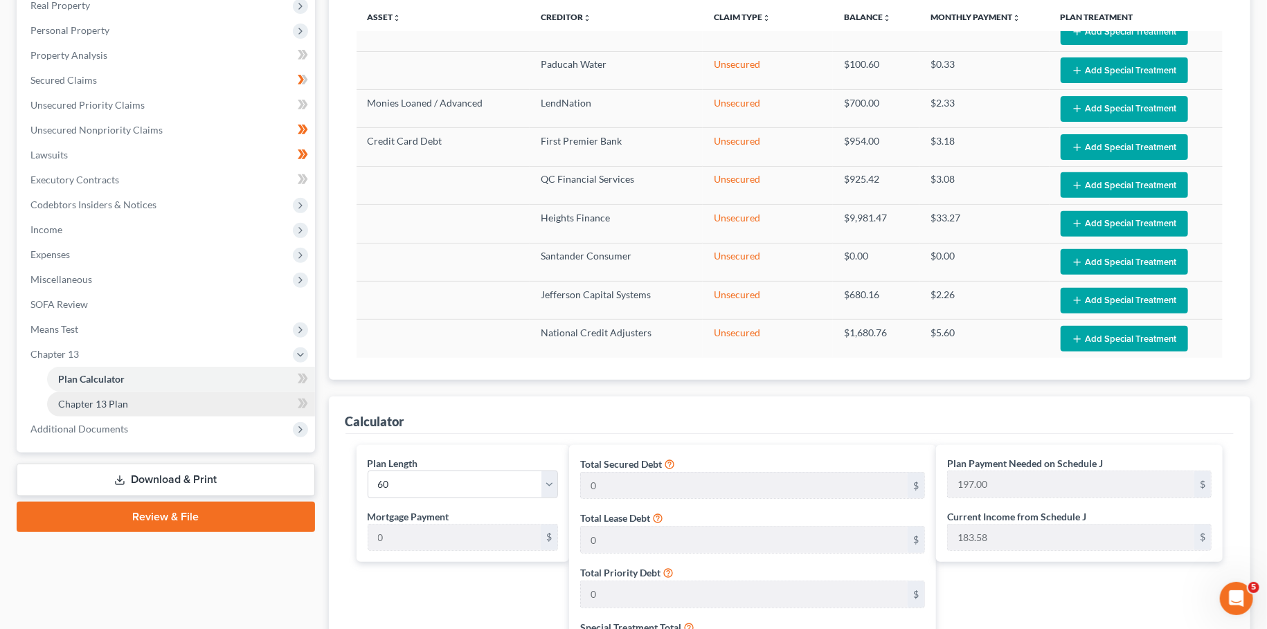
click at [116, 406] on span "Chapter 13 Plan" at bounding box center [93, 404] width 70 height 12
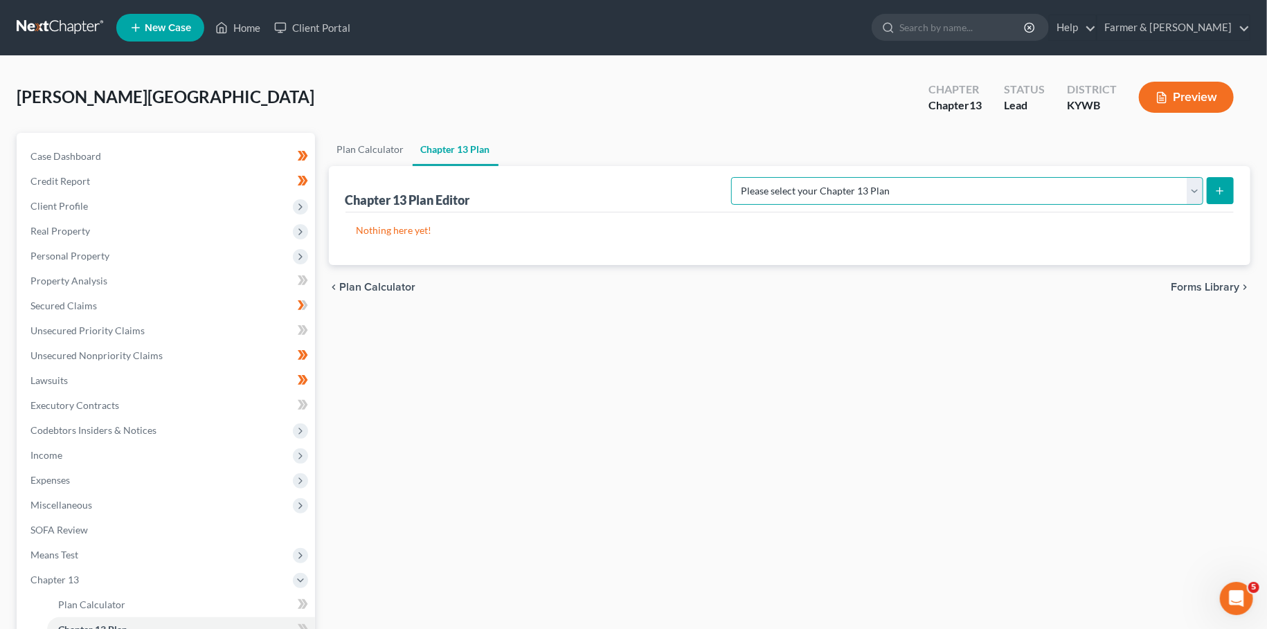
click at [731, 177] on select "Please select your Chapter 13 Plan National Form Plan - Official Form 113 Natio…" at bounding box center [967, 191] width 472 height 28
click option "National Form Plan - Official Form 113: Farmer & Wright Plan with TFS Bill Pay" at bounding box center [0, 0] width 0 height 0
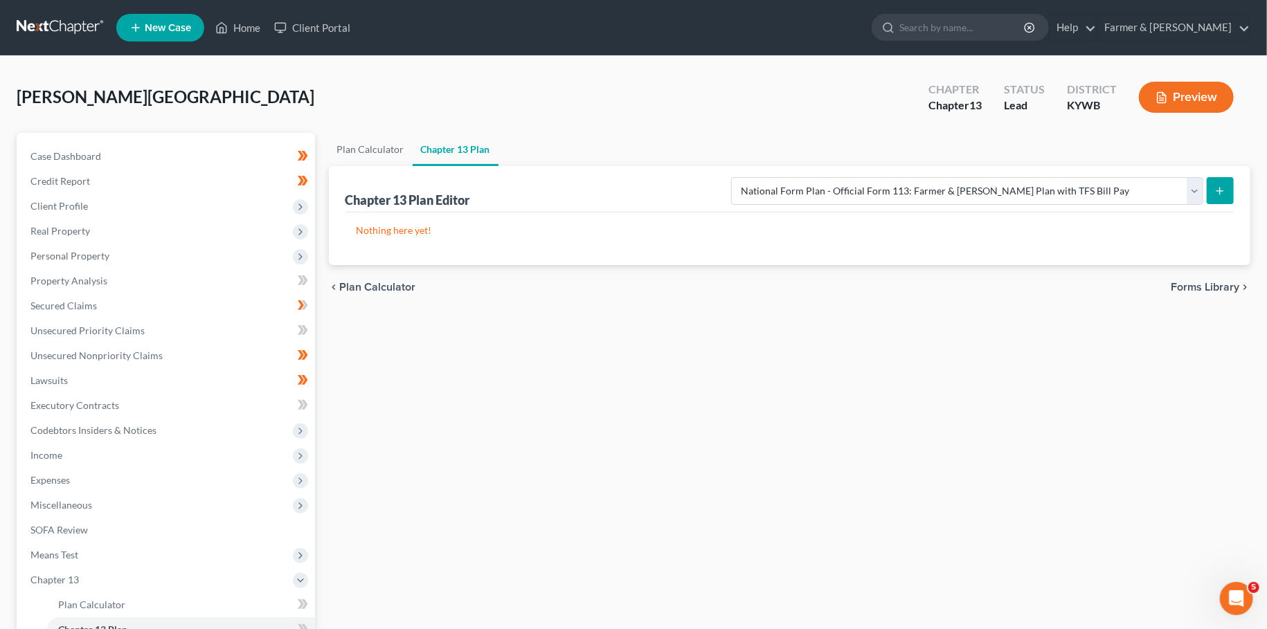
click at [1220, 188] on line "submit" at bounding box center [1220, 191] width 0 height 6
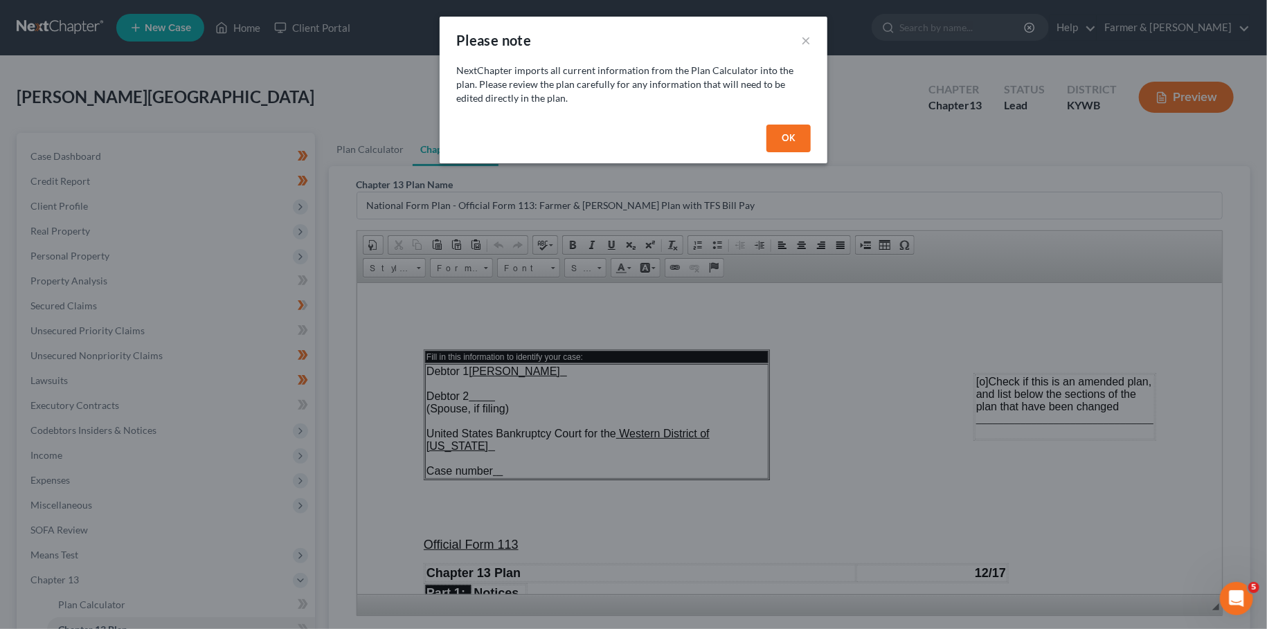
click at [796, 144] on button "OK" at bounding box center [788, 139] width 44 height 28
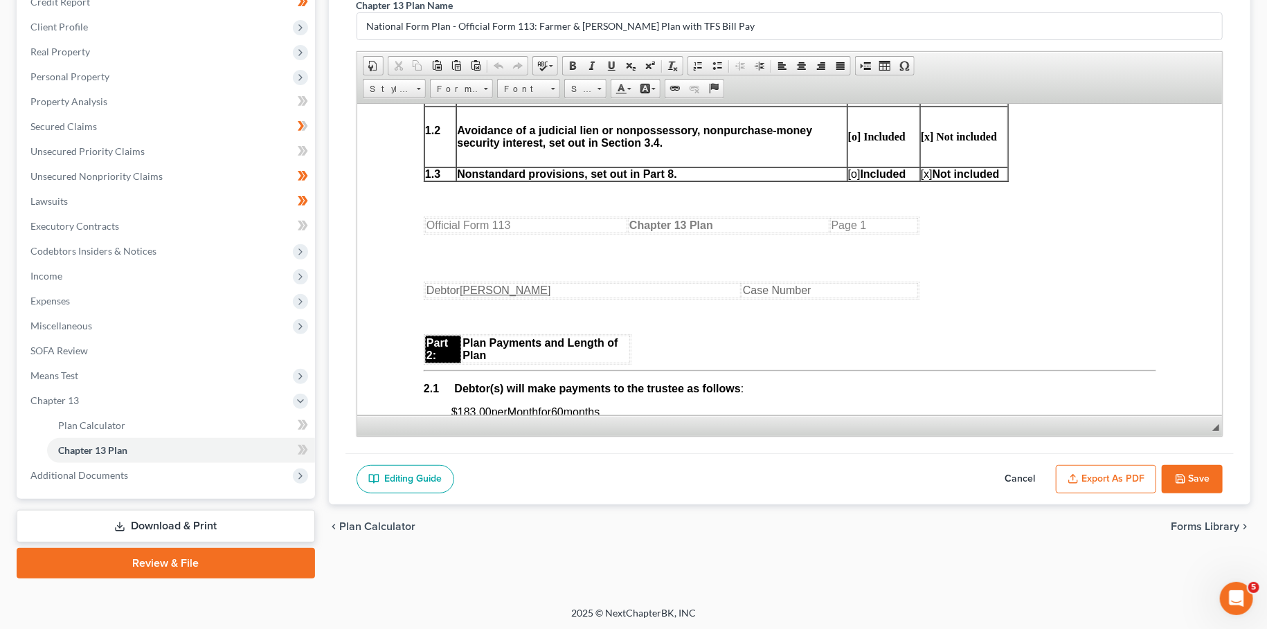
scroll to position [853, 0]
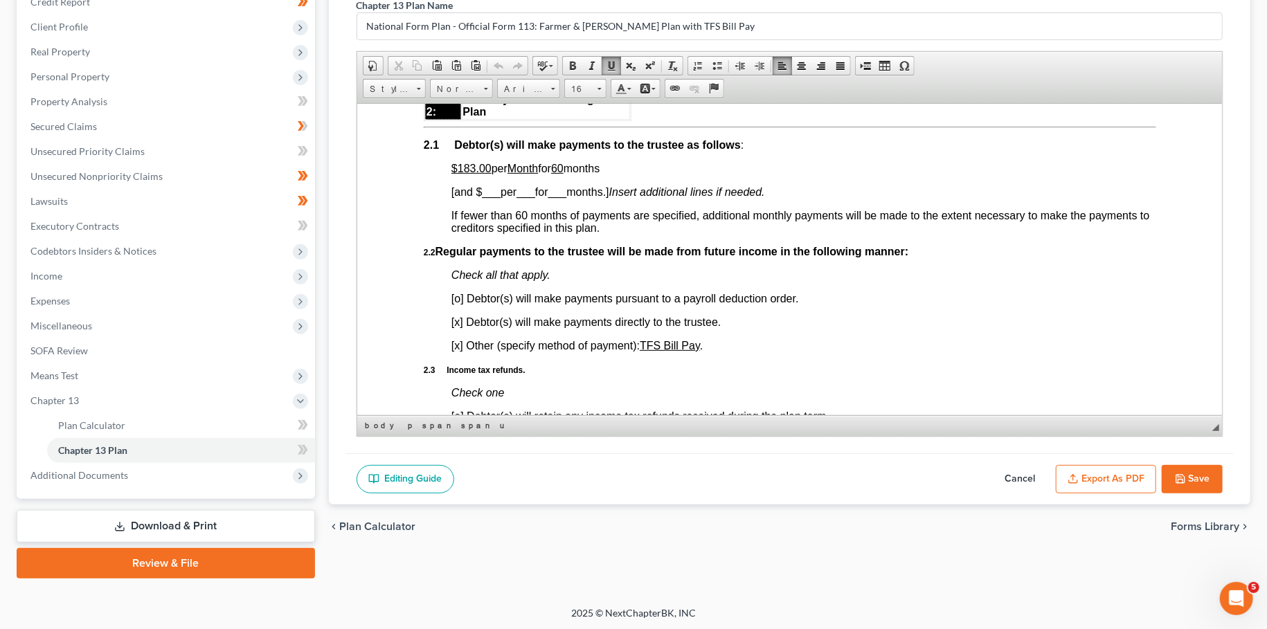
drag, startPoint x: 489, startPoint y: 188, endPoint x: 620, endPoint y: 180, distance: 131.1
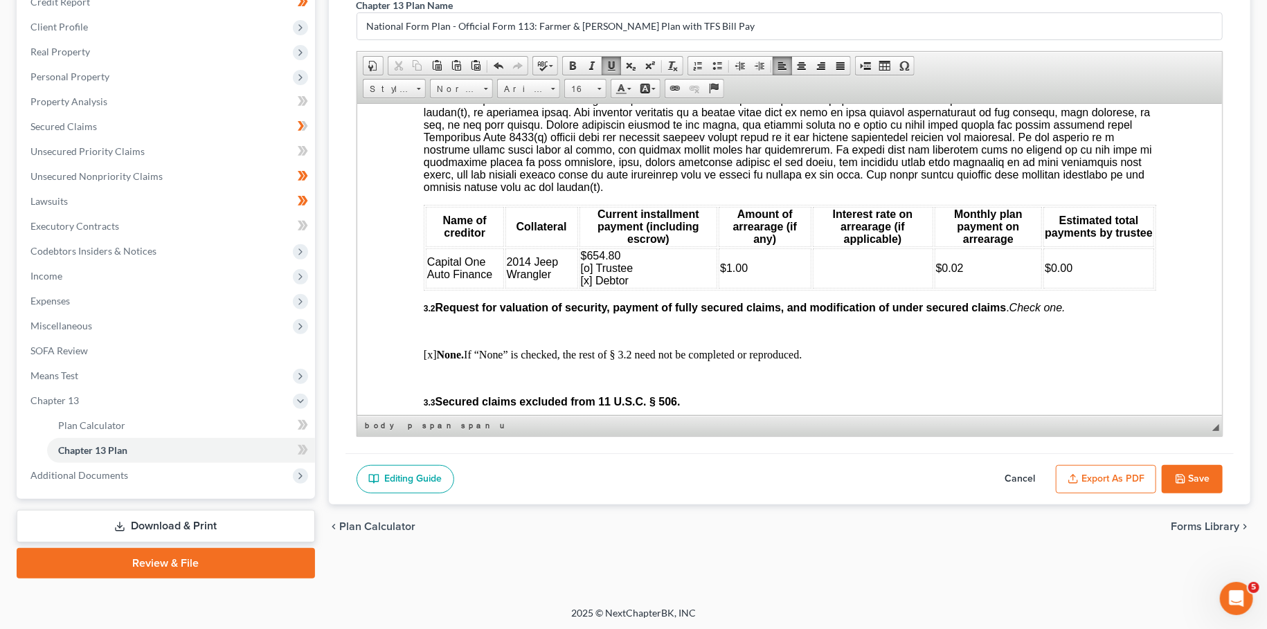
scroll to position [1584, 0]
click at [613, 285] on span "$654.80 [o] Trustee [x] Debtor" at bounding box center [606, 267] width 53 height 37
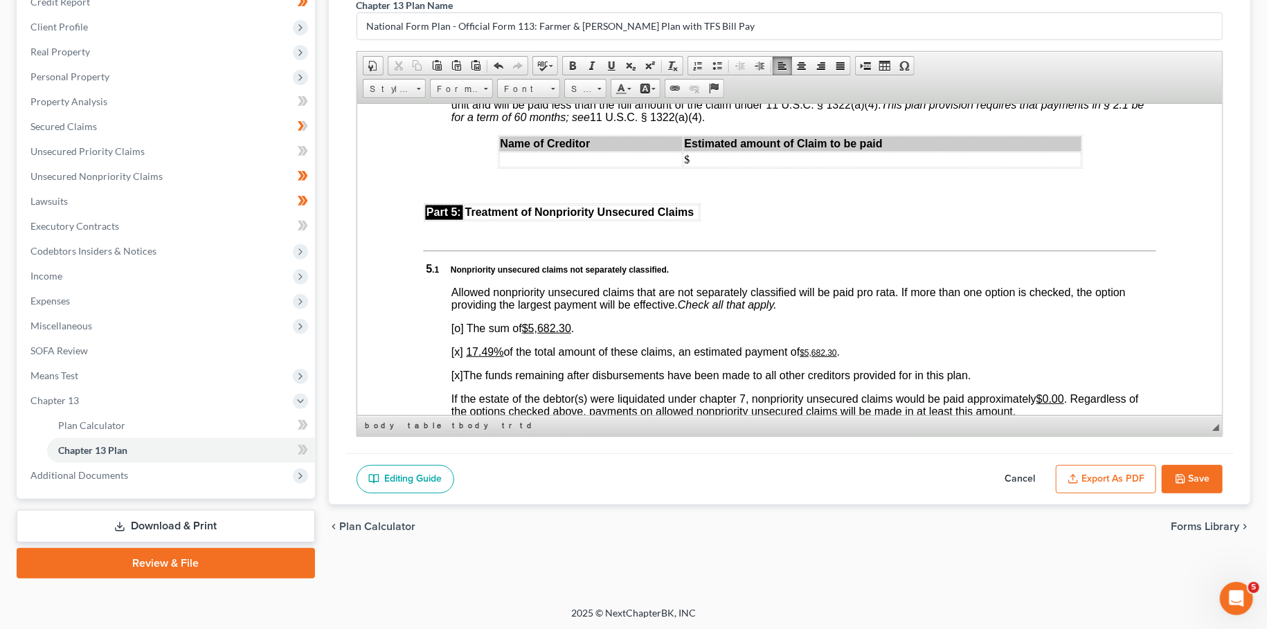
scroll to position [2802, 0]
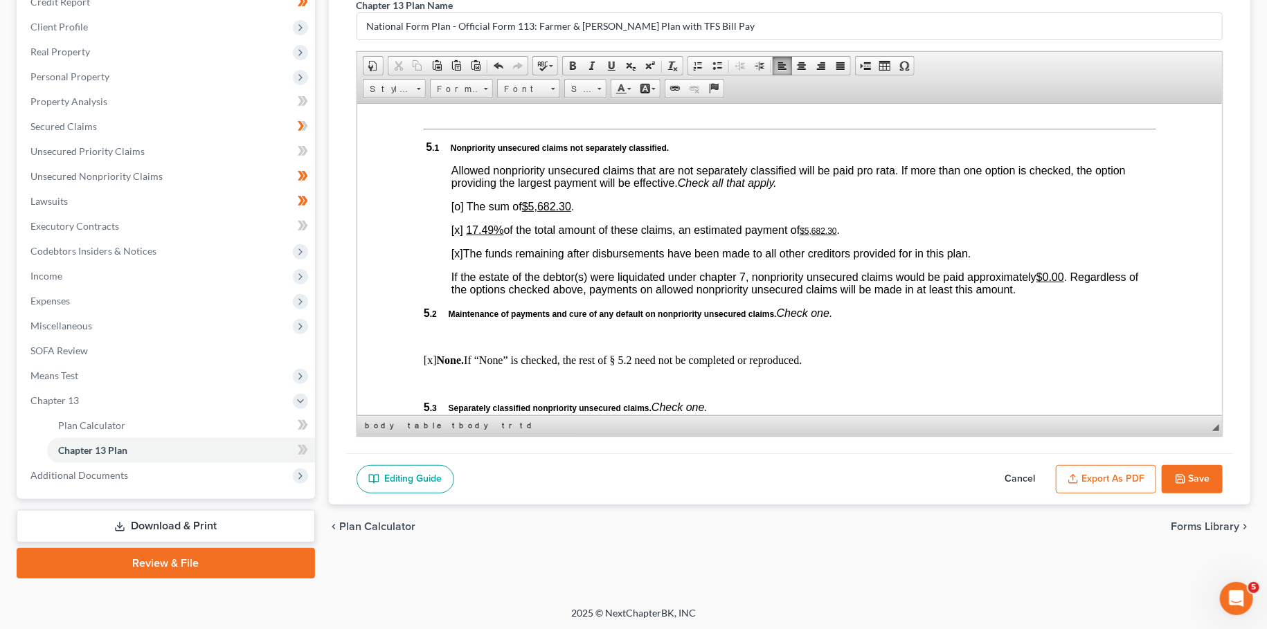
click at [473, 235] on u "17.49%" at bounding box center [483, 230] width 37 height 12
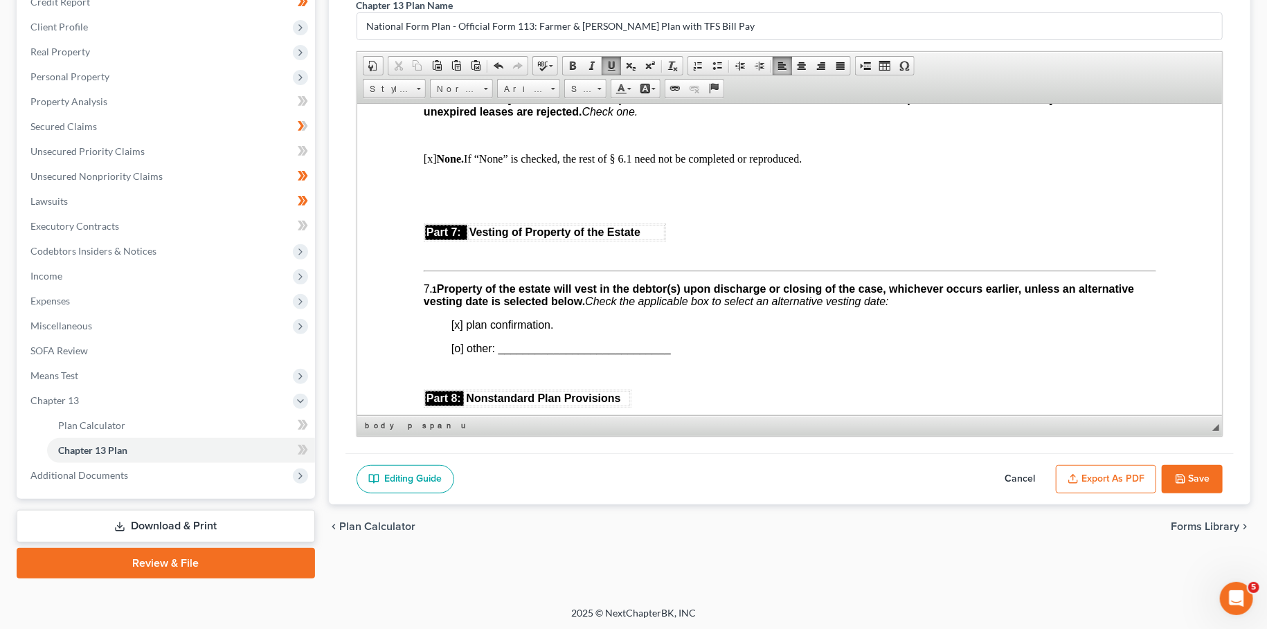
scroll to position [3290, 0]
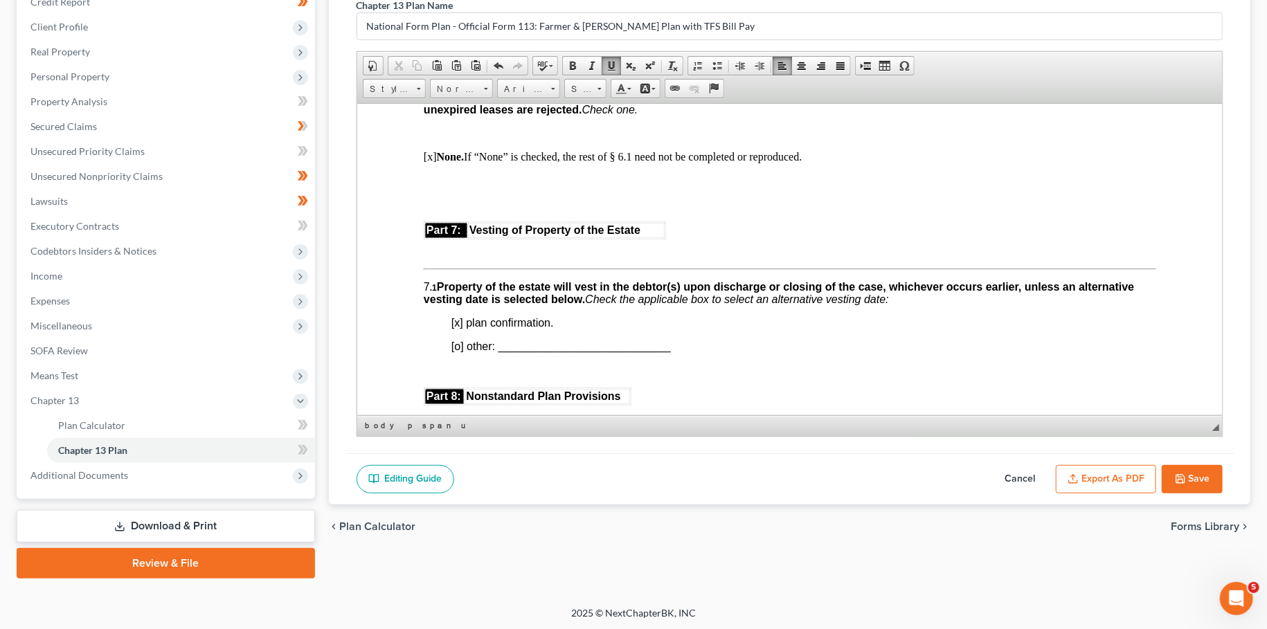
click at [1120, 483] on button "Export as PDF" at bounding box center [1106, 479] width 100 height 29
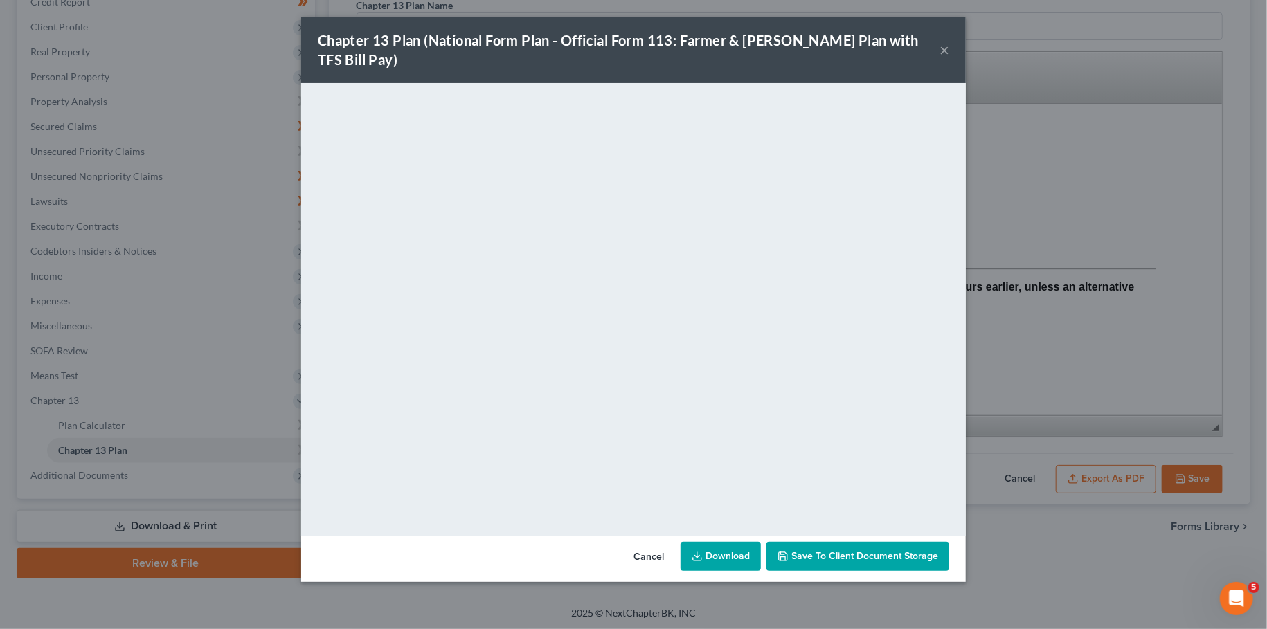
click at [828, 542] on button "Save to Client Document Storage" at bounding box center [857, 556] width 183 height 29
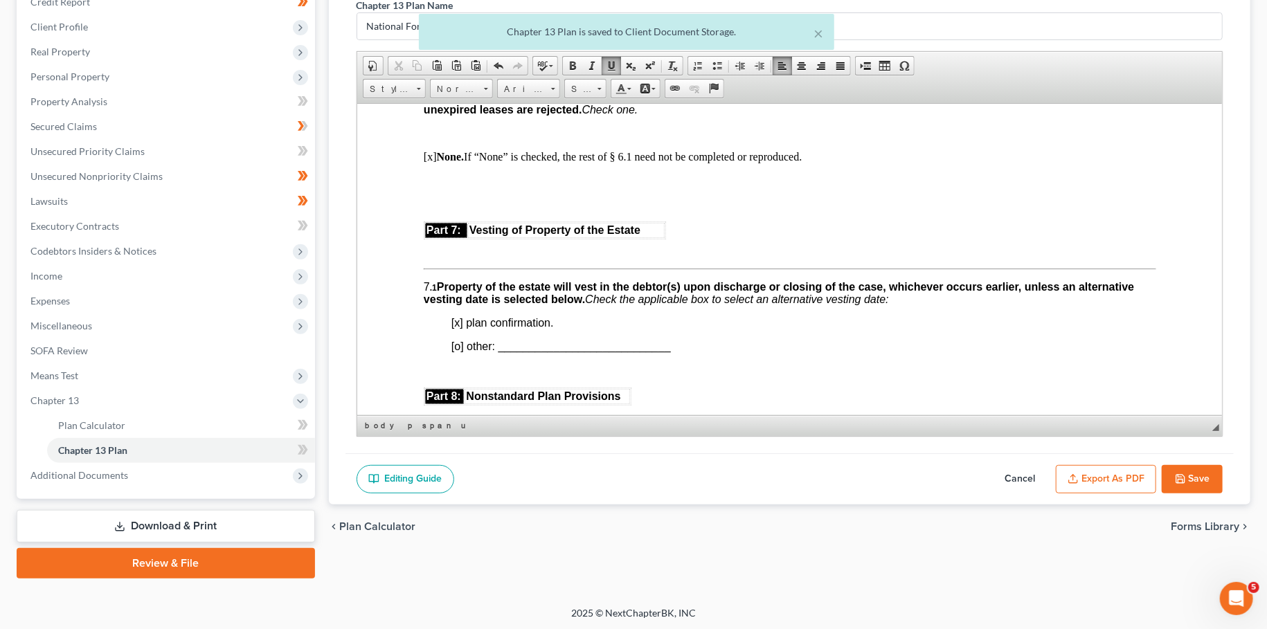
click at [1191, 477] on button "Save" at bounding box center [1192, 479] width 61 height 29
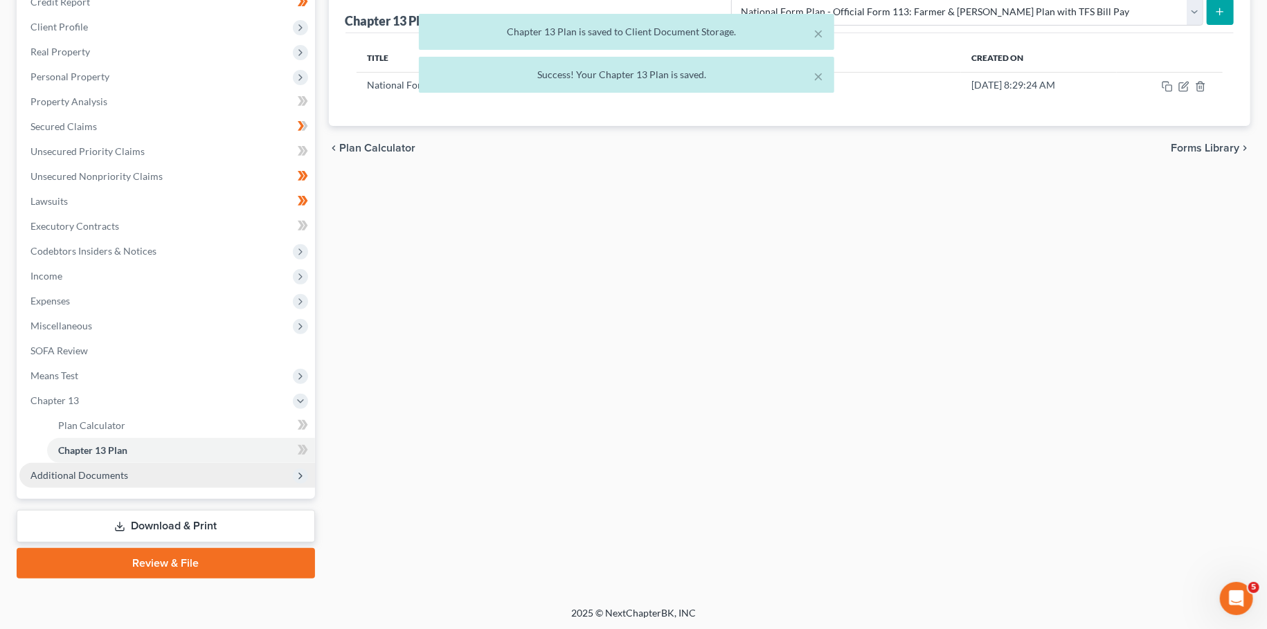
click at [79, 471] on span "Additional Documents" at bounding box center [79, 475] width 98 height 12
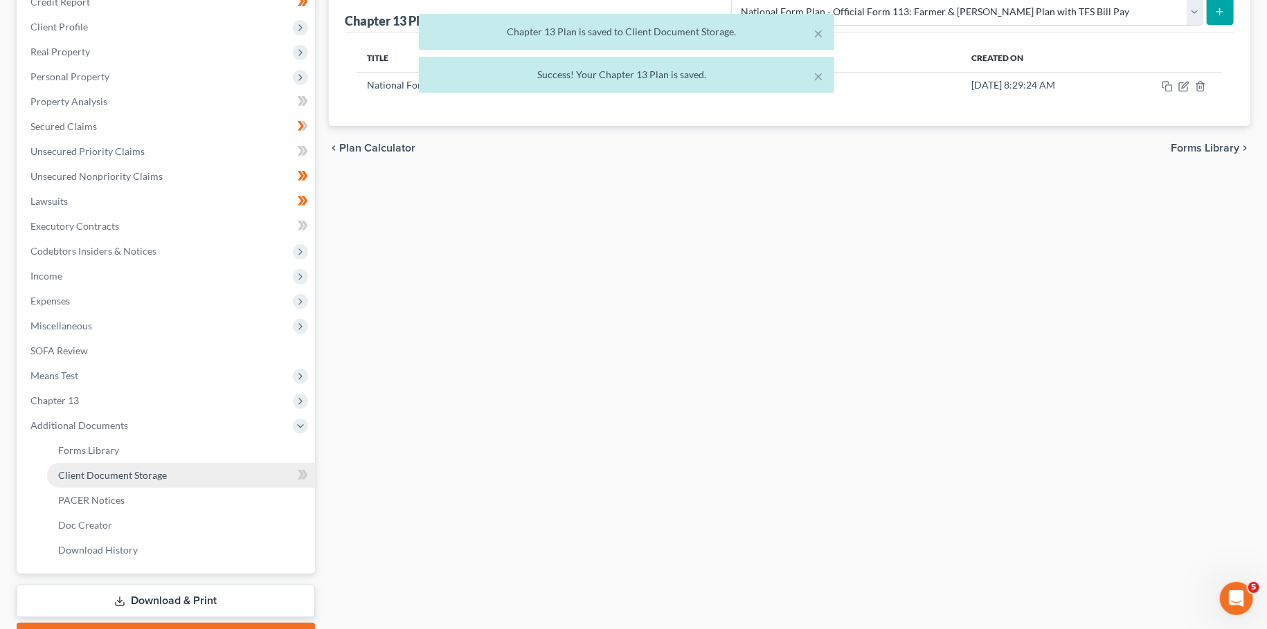
click at [83, 485] on link "Client Document Storage" at bounding box center [181, 475] width 268 height 25
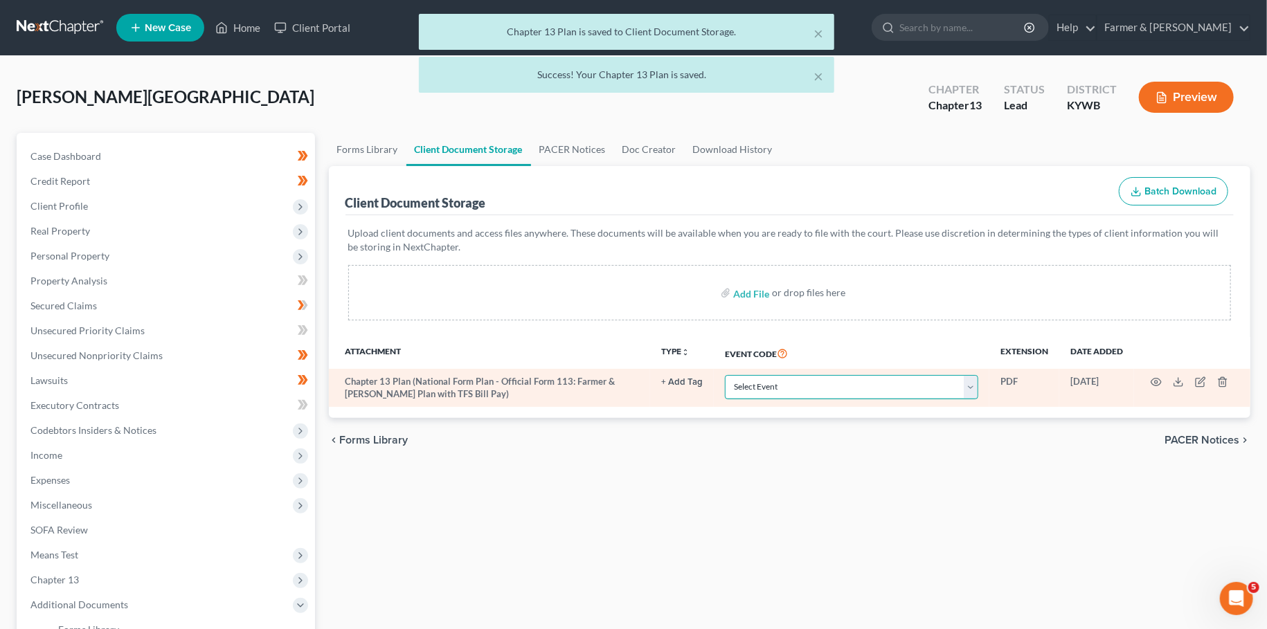
click at [725, 375] on select "Select Event Amended Answer Amended Complaint Amended List of Creditors (Fee) A…" at bounding box center [851, 387] width 253 height 24
click option "Chapter 13 Plan" at bounding box center [0, 0] width 0 height 0
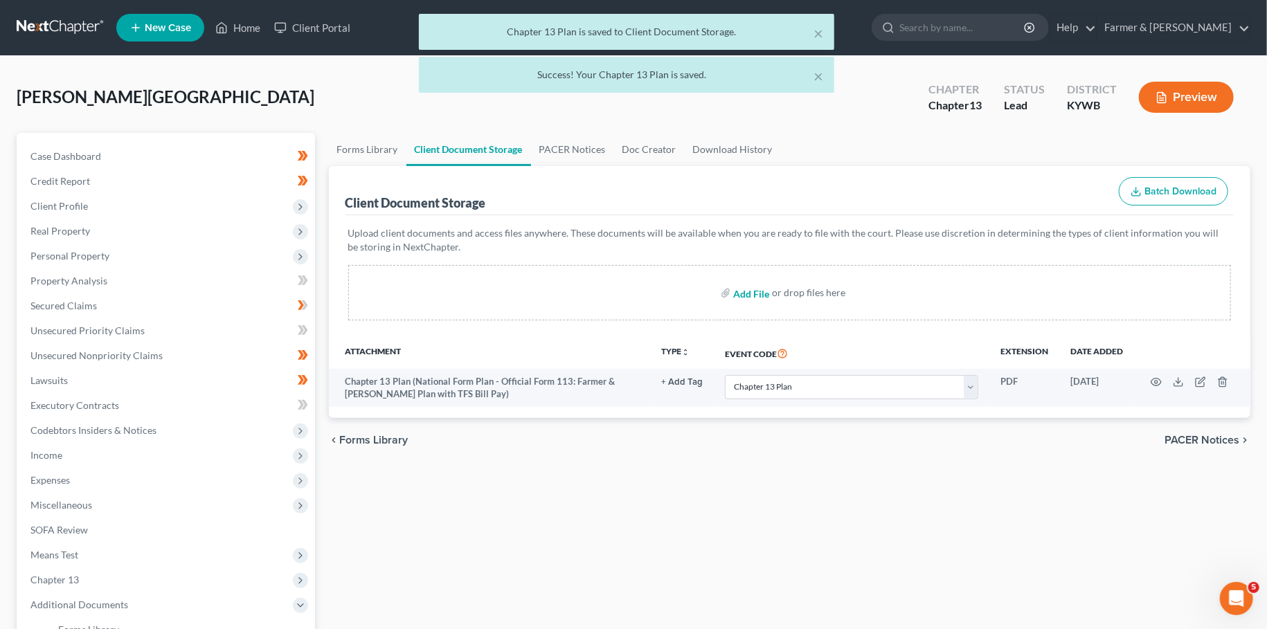
click at [761, 290] on input "file" at bounding box center [749, 292] width 33 height 25
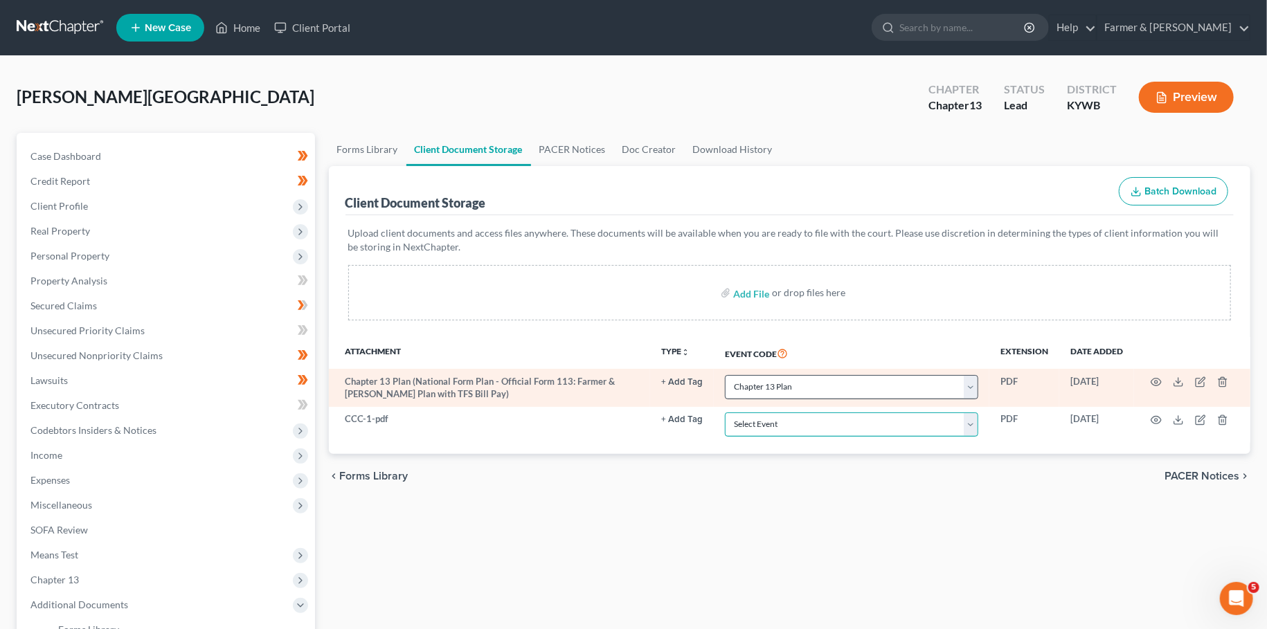
click at [725, 413] on select "Select Event Amended Answer Amended Complaint Amended List of Creditors (Fee) A…" at bounding box center [851, 425] width 253 height 24
click option "Certificate of Credit Counseling" at bounding box center [0, 0] width 0 height 0
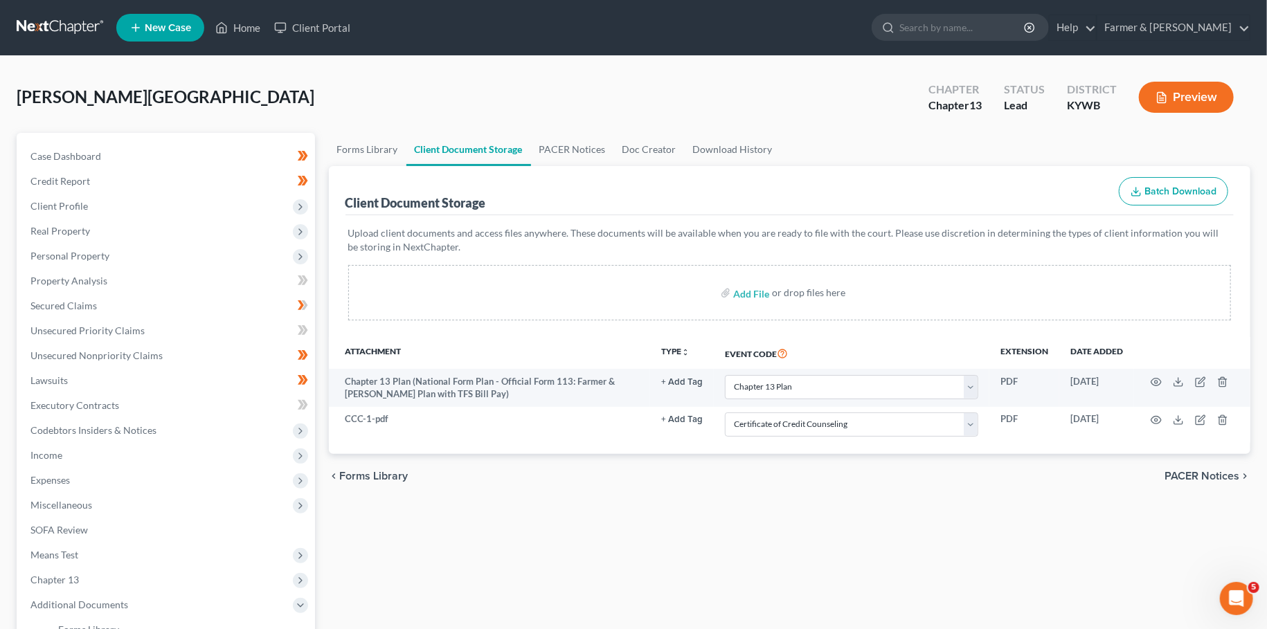
click at [831, 476] on div "chevron_left Forms Library PACER Notices chevron_right" at bounding box center [790, 476] width 922 height 44
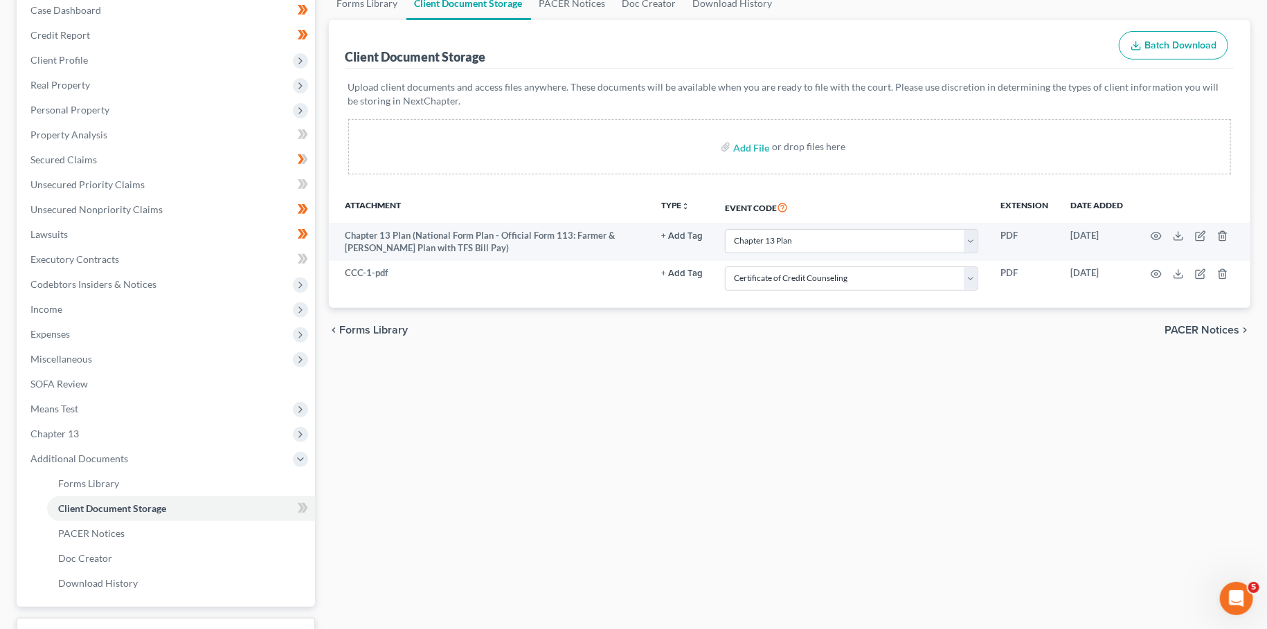
scroll to position [255, 0]
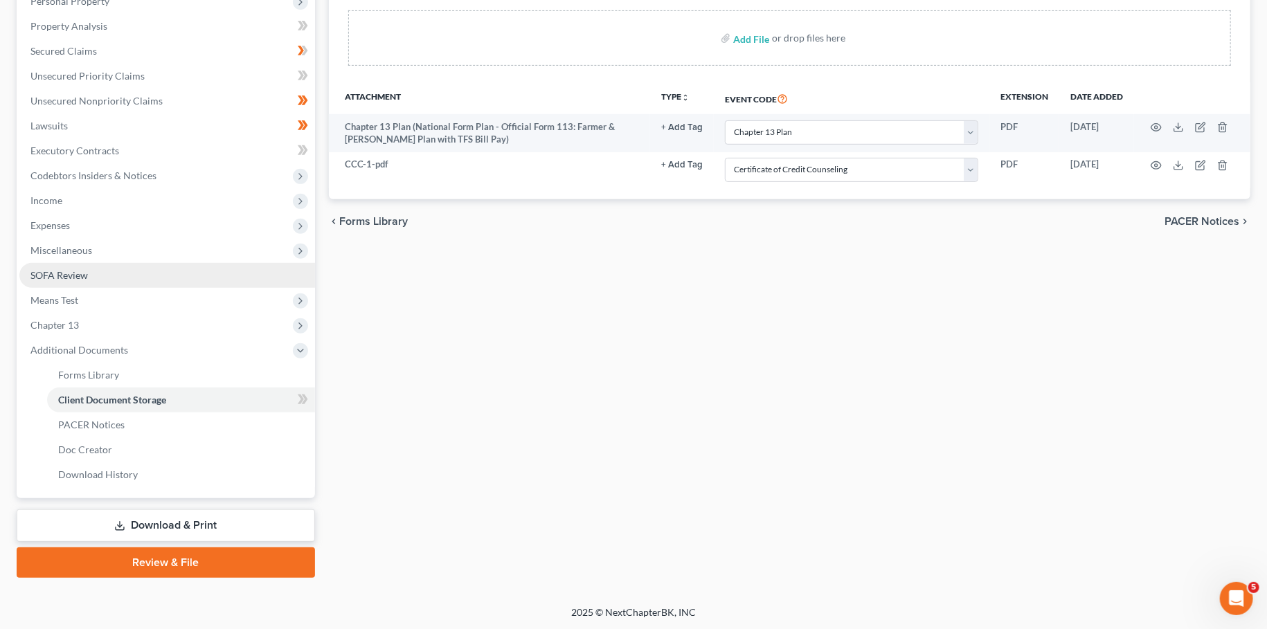
click at [107, 276] on link "SOFA Review" at bounding box center [167, 275] width 296 height 25
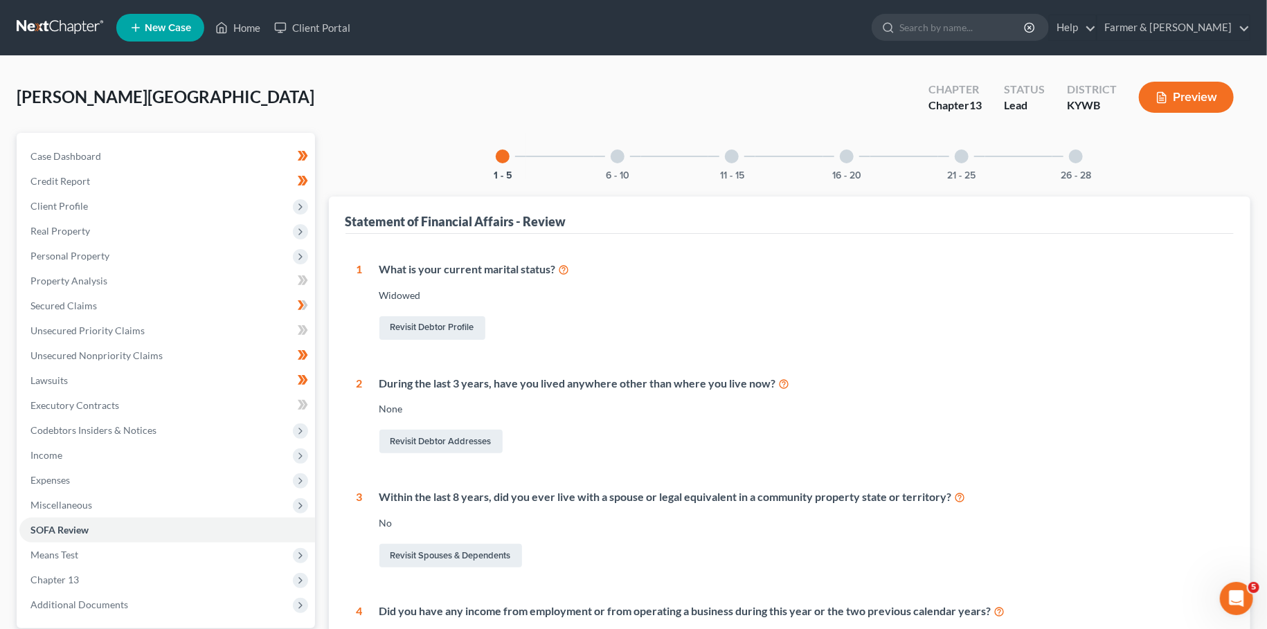
click at [621, 162] on div "6 - 10" at bounding box center [617, 156] width 47 height 47
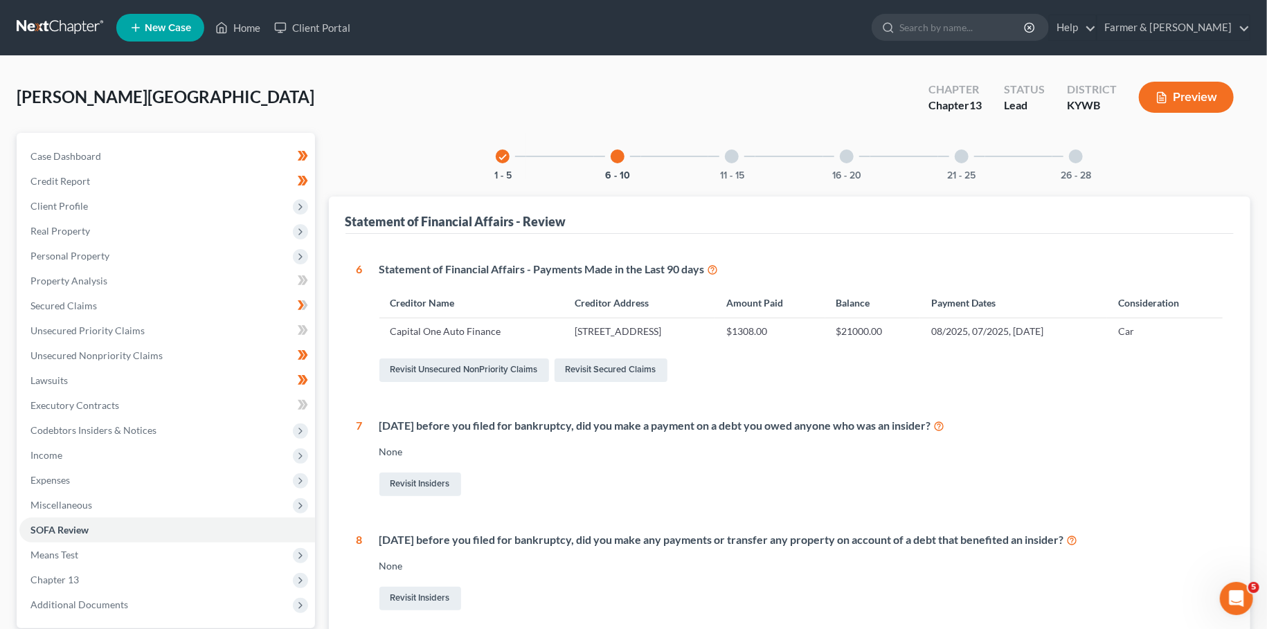
click at [741, 159] on div "11 - 15" at bounding box center [731, 156] width 47 height 47
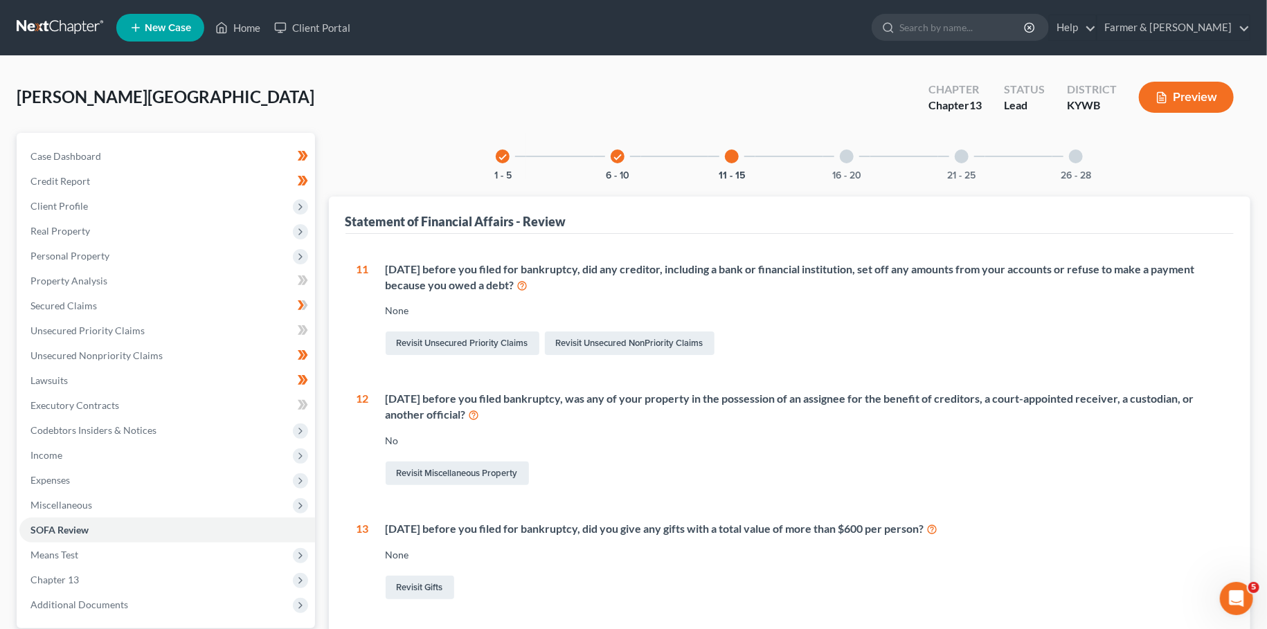
click at [846, 165] on div "16 - 20" at bounding box center [846, 156] width 47 height 47
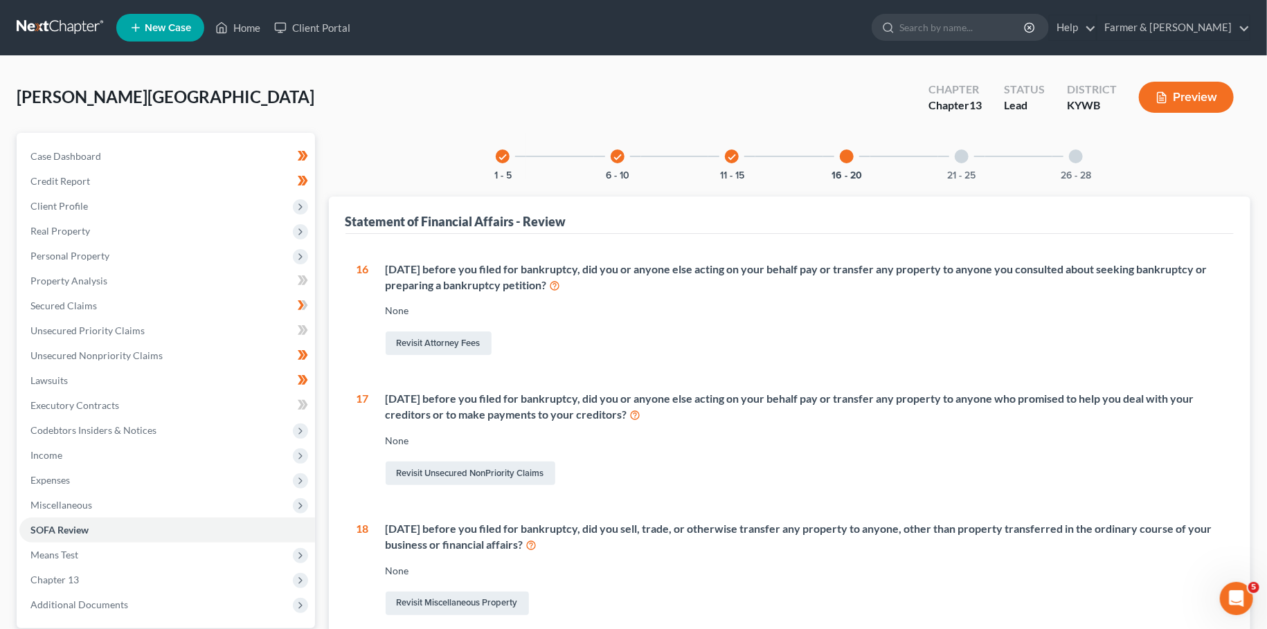
click at [968, 167] on div "21 - 25" at bounding box center [961, 156] width 47 height 47
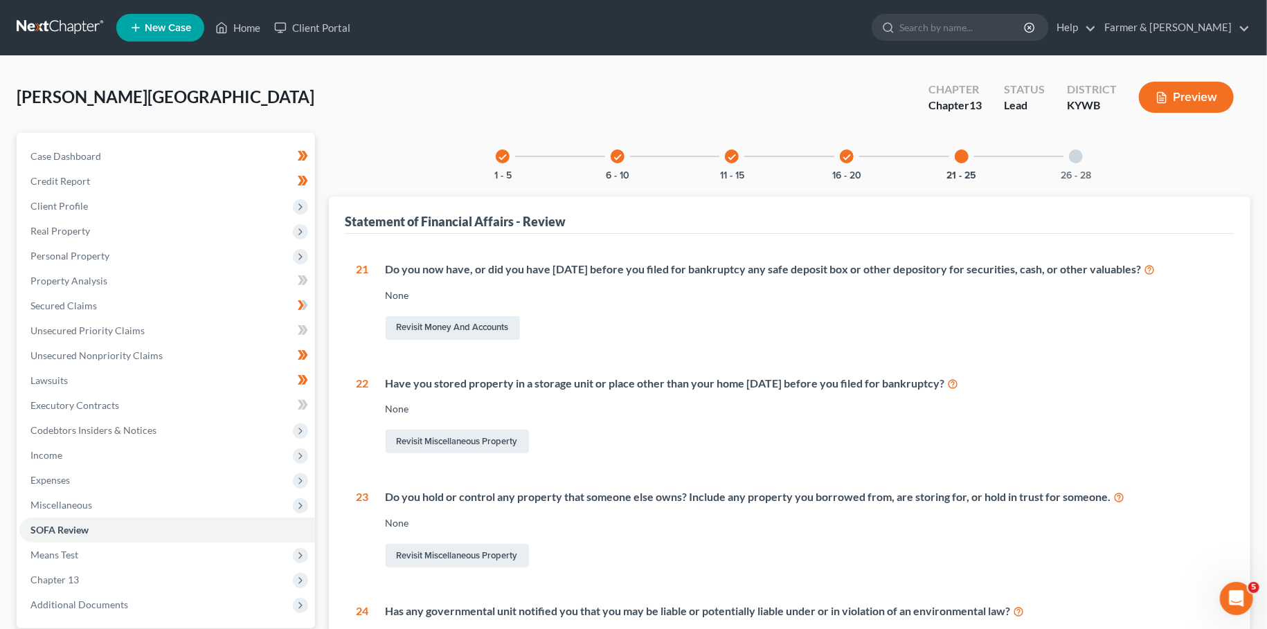
click at [1083, 165] on div "26 - 28" at bounding box center [1075, 156] width 47 height 47
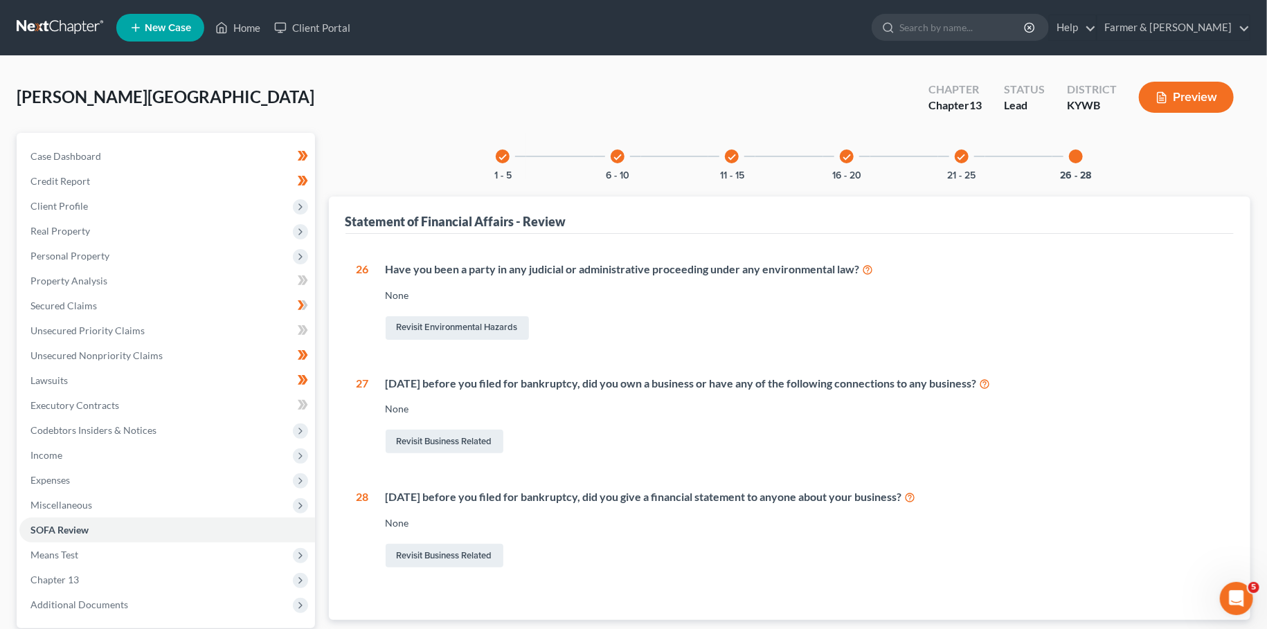
scroll to position [129, 0]
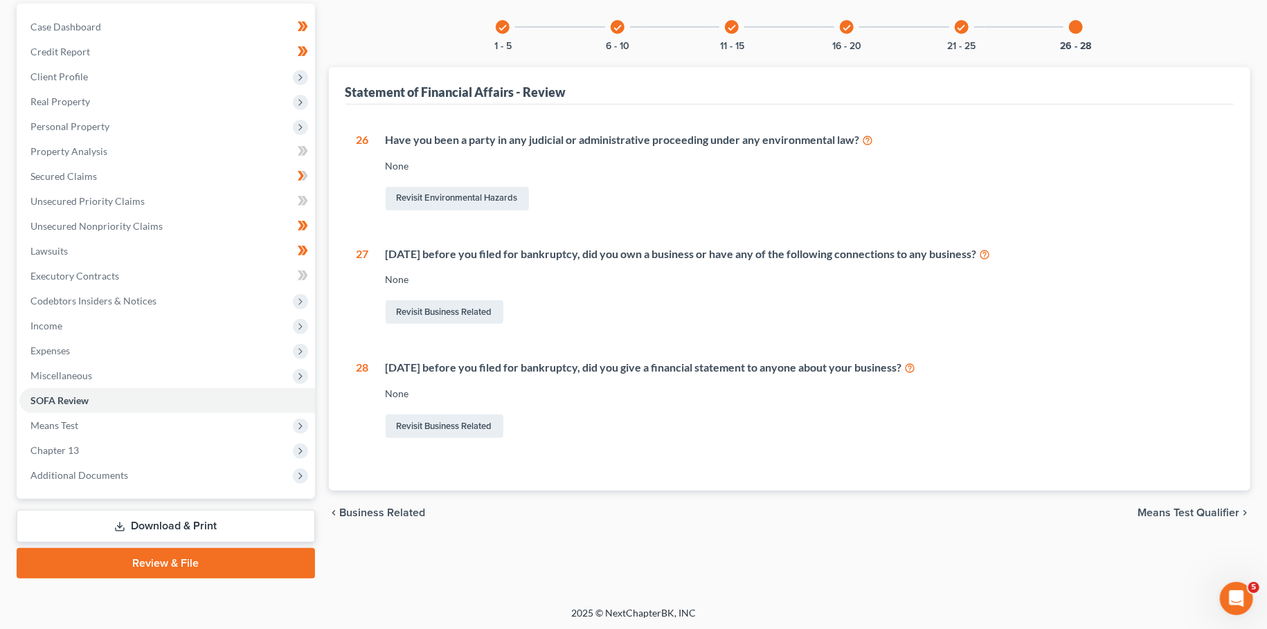
click at [124, 528] on icon at bounding box center [120, 529] width 8 height 3
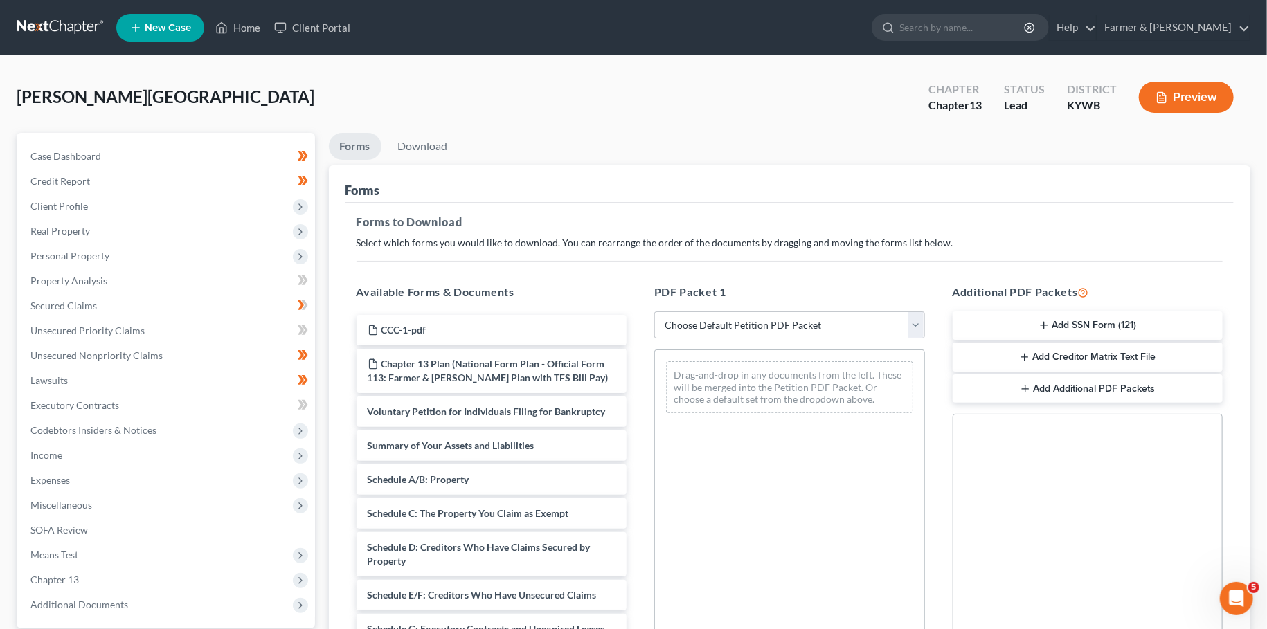
click at [988, 319] on button "Add SSN Form (121)" at bounding box center [1088, 326] width 271 height 29
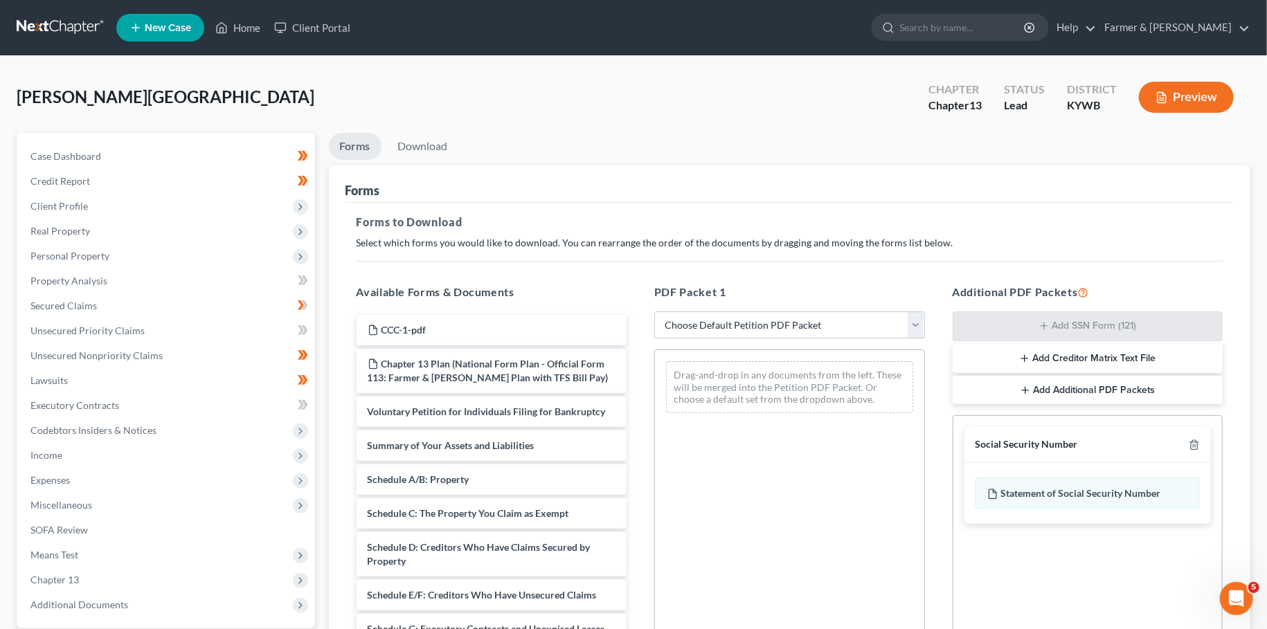
scroll to position [224, 0]
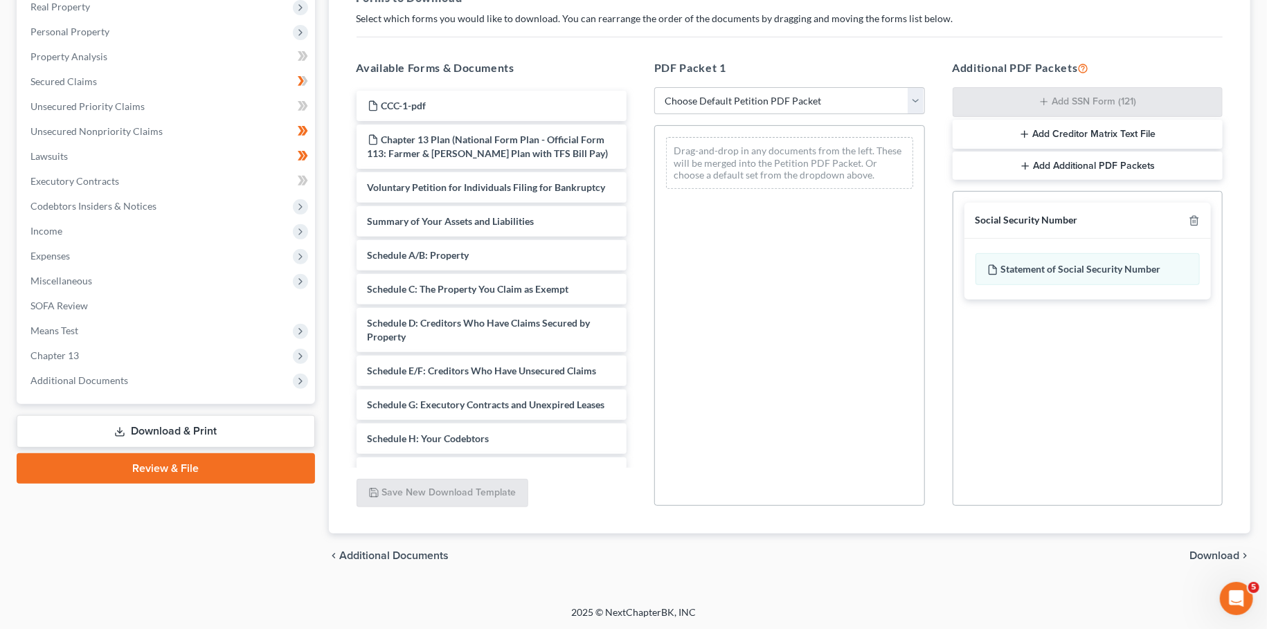
click at [1205, 555] on span "Download" at bounding box center [1214, 555] width 50 height 11
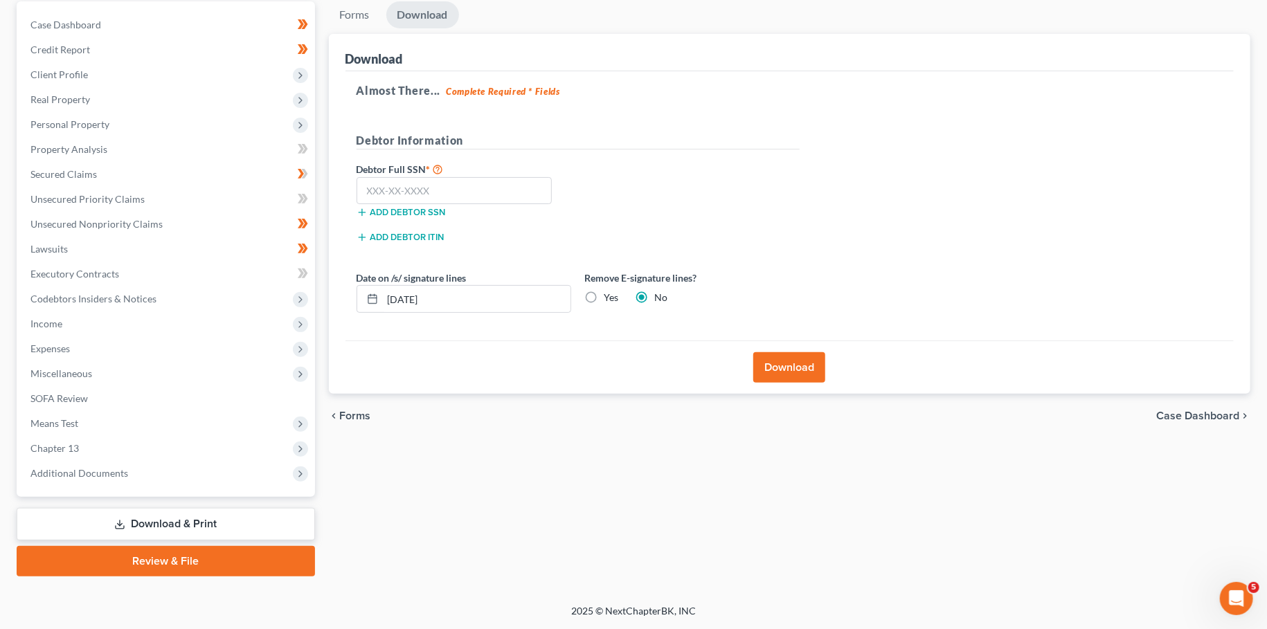
scroll to position [129, 0]
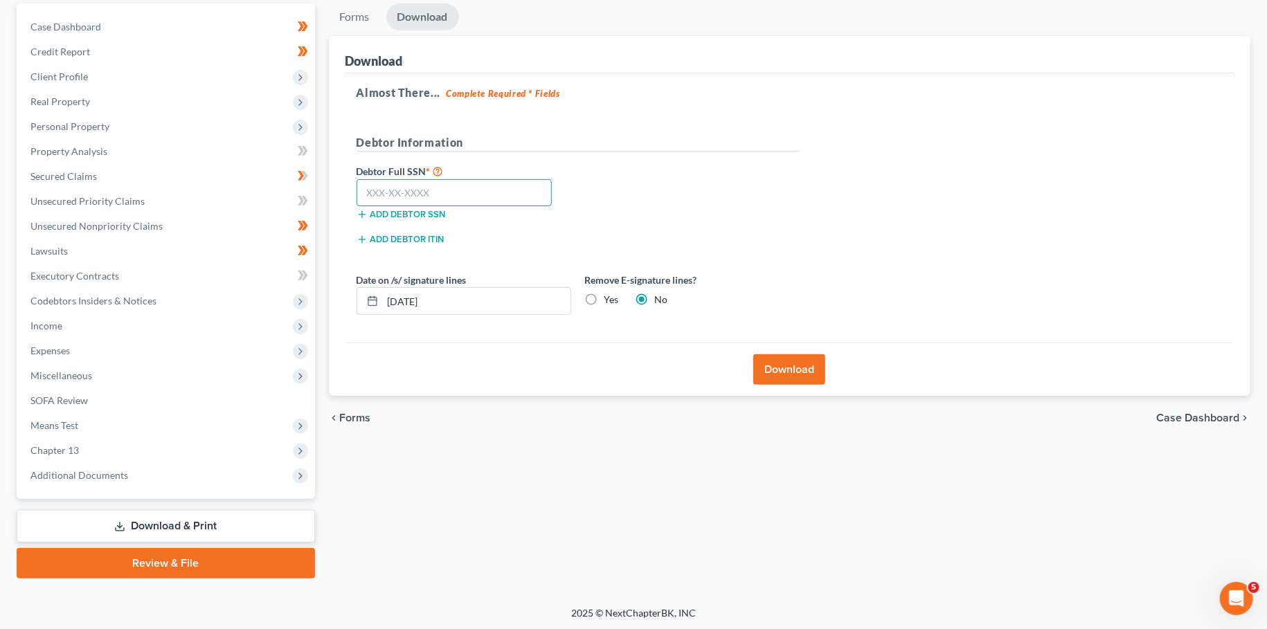
click at [412, 193] on input "text" at bounding box center [455, 193] width 196 height 28
click at [795, 370] on button "Download" at bounding box center [789, 369] width 72 height 30
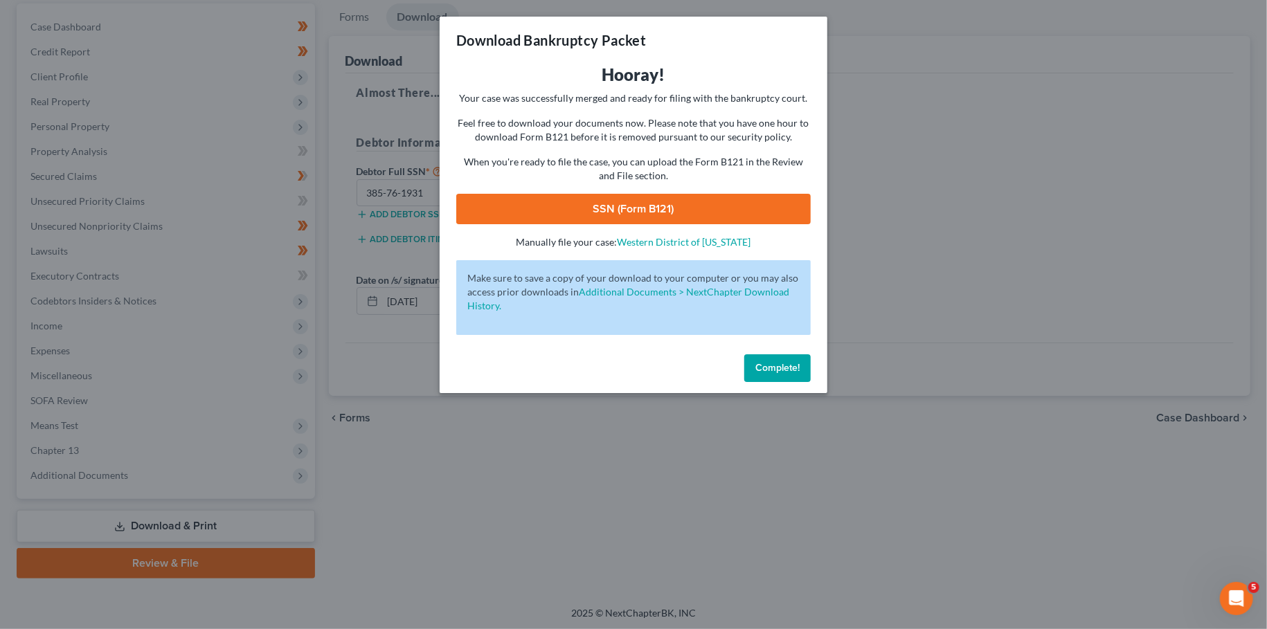
click at [726, 214] on link "SSN (Form B121)" at bounding box center [633, 209] width 354 height 30
click at [770, 374] on button "Complete!" at bounding box center [777, 368] width 66 height 28
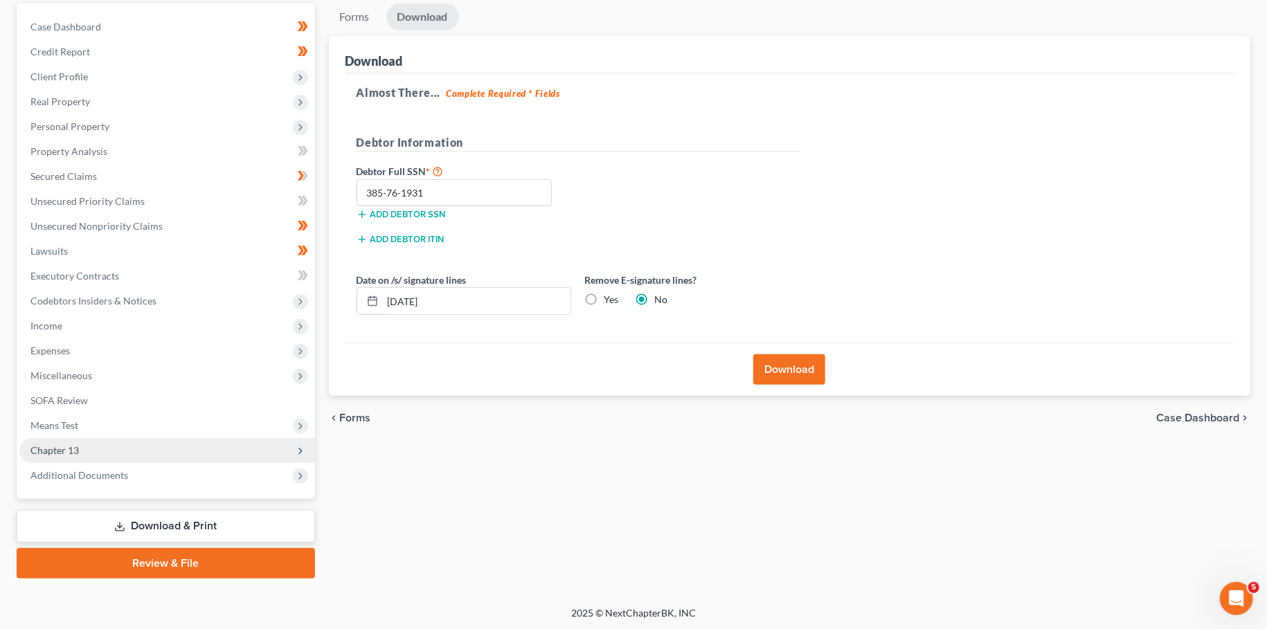
drag, startPoint x: 105, startPoint y: 571, endPoint x: 300, endPoint y: 440, distance: 235.4
click at [105, 571] on link "Review & File" at bounding box center [166, 563] width 298 height 30
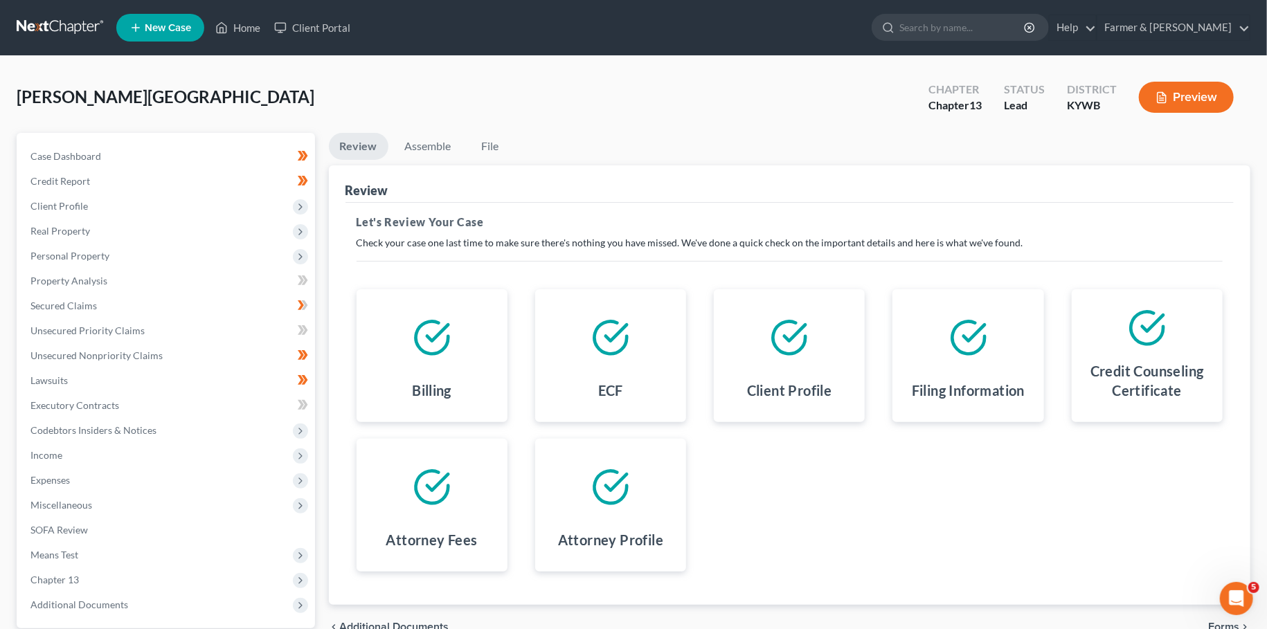
scroll to position [129, 0]
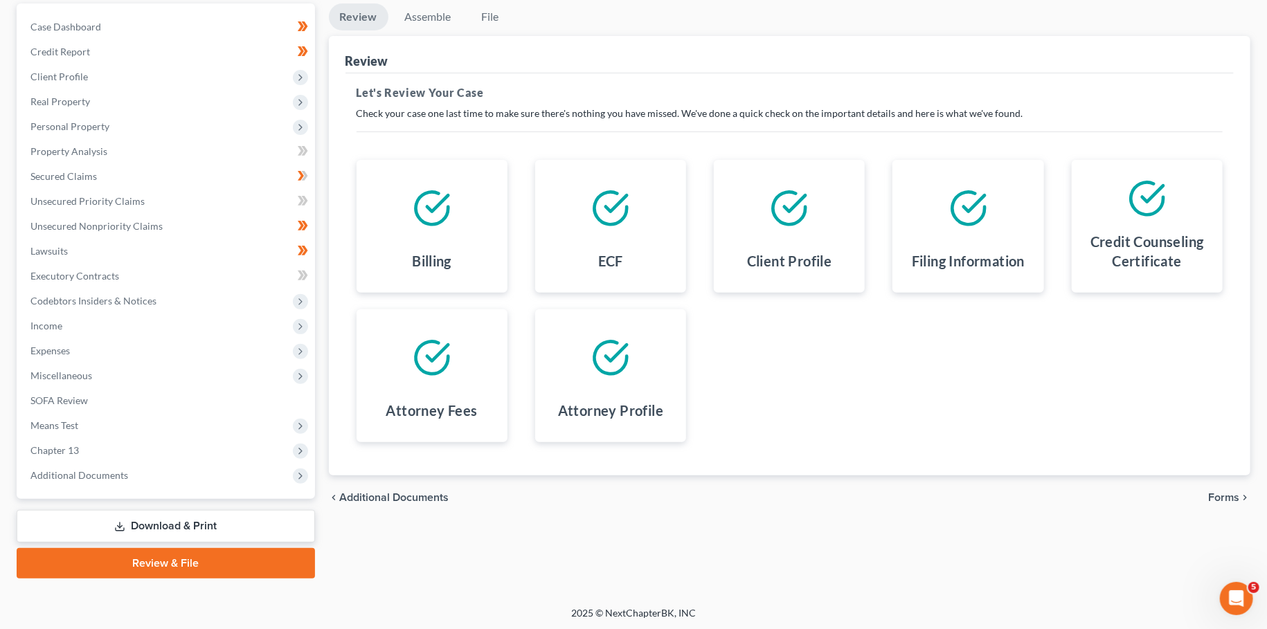
click at [1223, 497] on span "Forms" at bounding box center [1223, 497] width 31 height 11
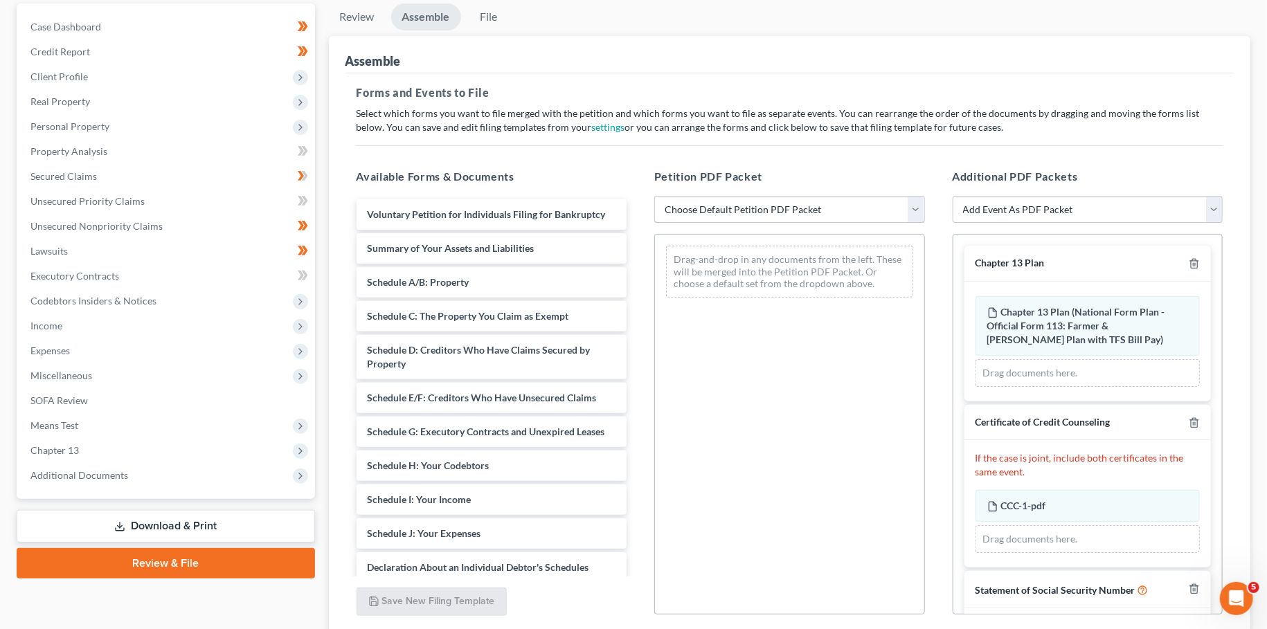
click at [654, 196] on select "Choose Default Petition PDF Packet Emergency Filing (Voluntary Petition and Cre…" at bounding box center [789, 210] width 271 height 28
click option "Chapter 13 Template" at bounding box center [0, 0] width 0 height 0
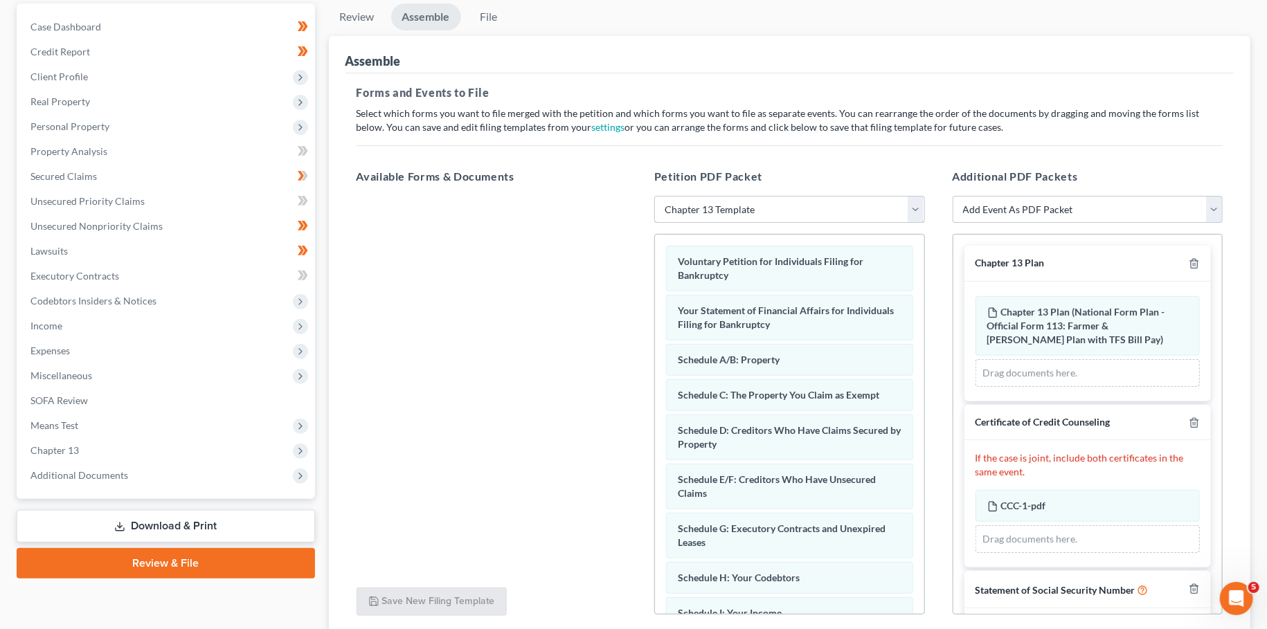
scroll to position [57, 0]
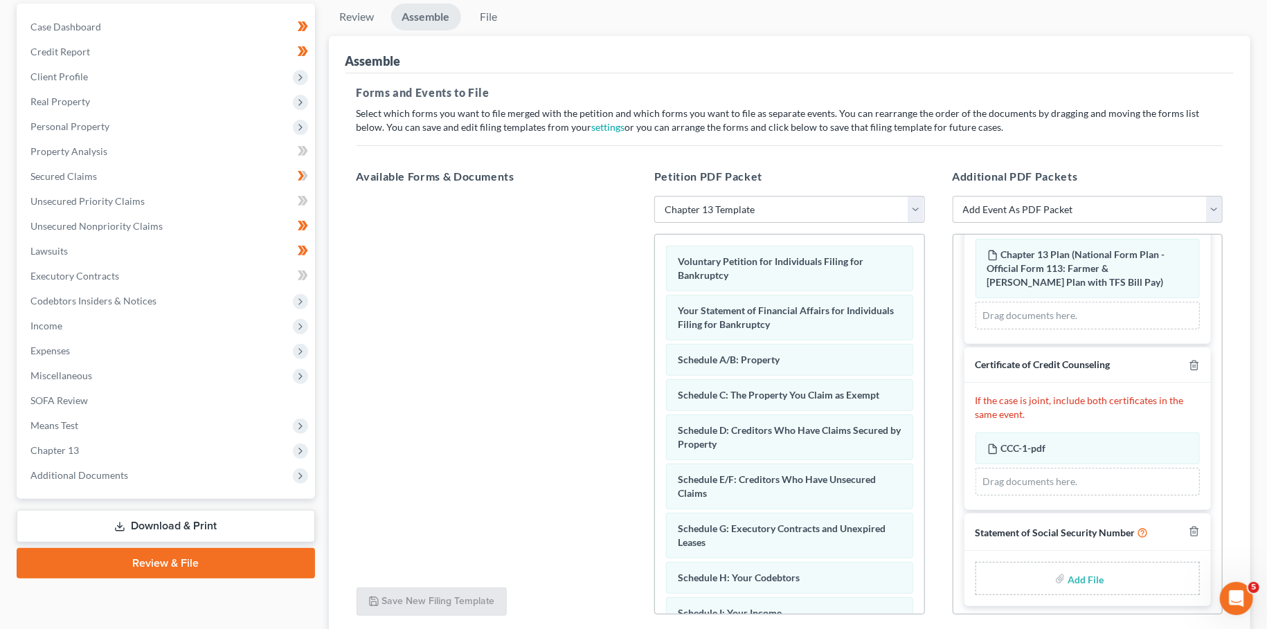
click at [1084, 576] on input "file" at bounding box center [1084, 578] width 33 height 25
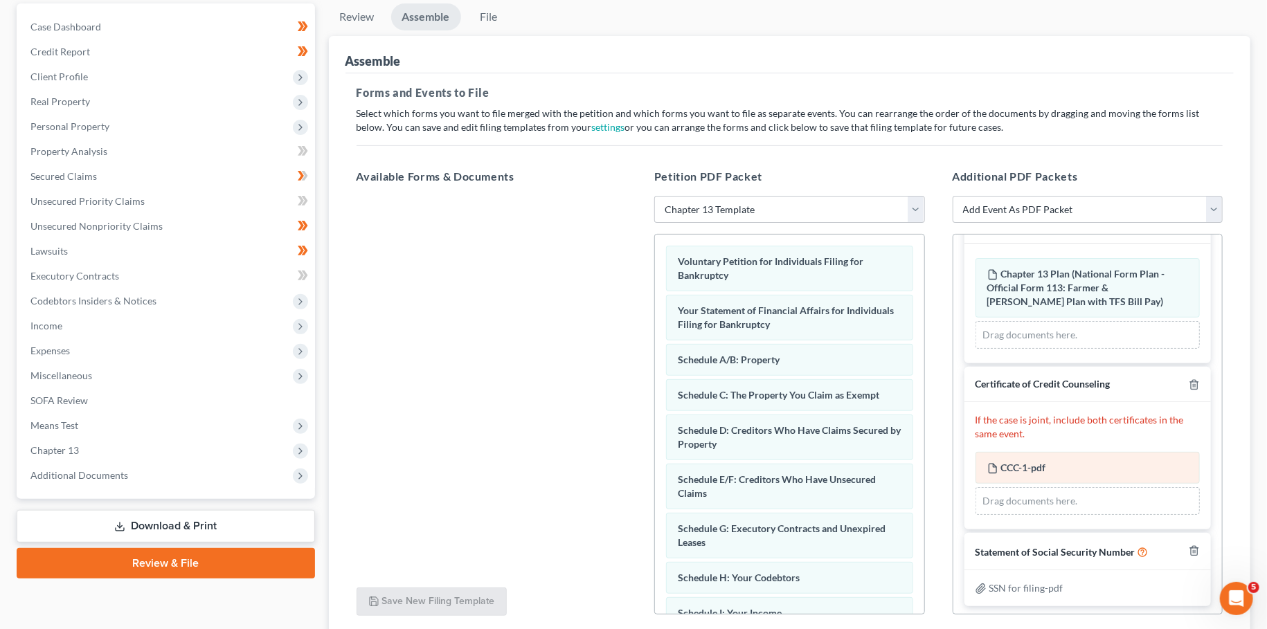
scroll to position [238, 0]
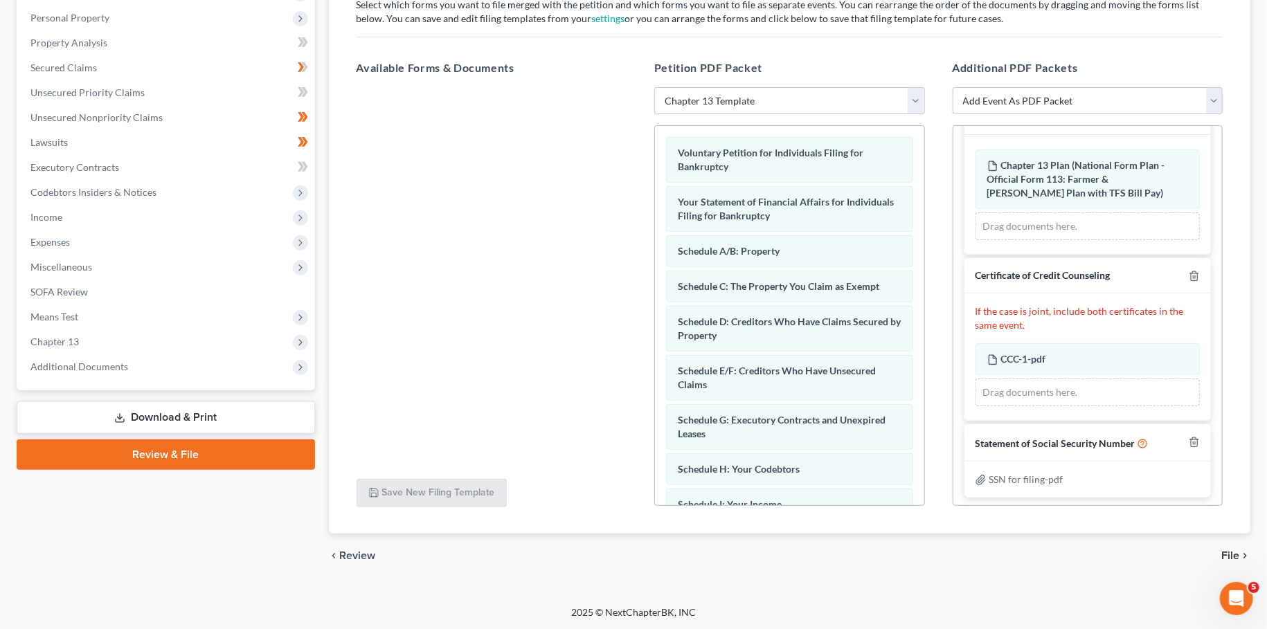
click at [1237, 546] on div "chevron_left Review File chevron_right" at bounding box center [790, 556] width 922 height 44
click at [1236, 552] on span "File" at bounding box center [1230, 555] width 18 height 11
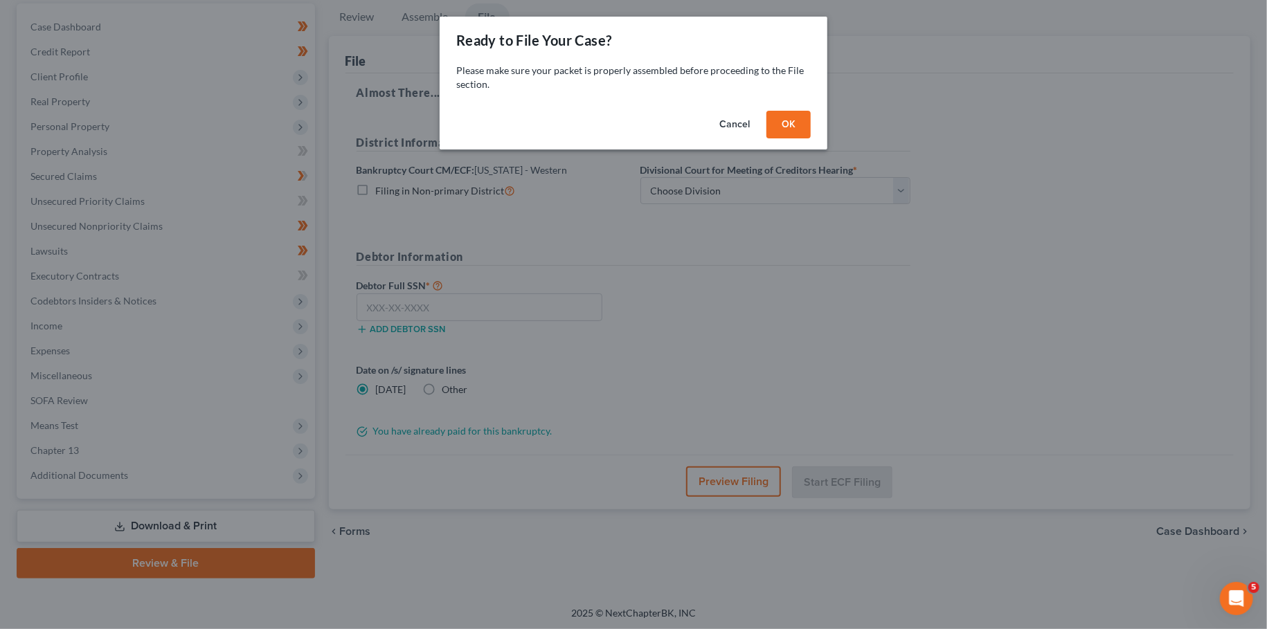
click at [803, 131] on button "OK" at bounding box center [788, 125] width 44 height 28
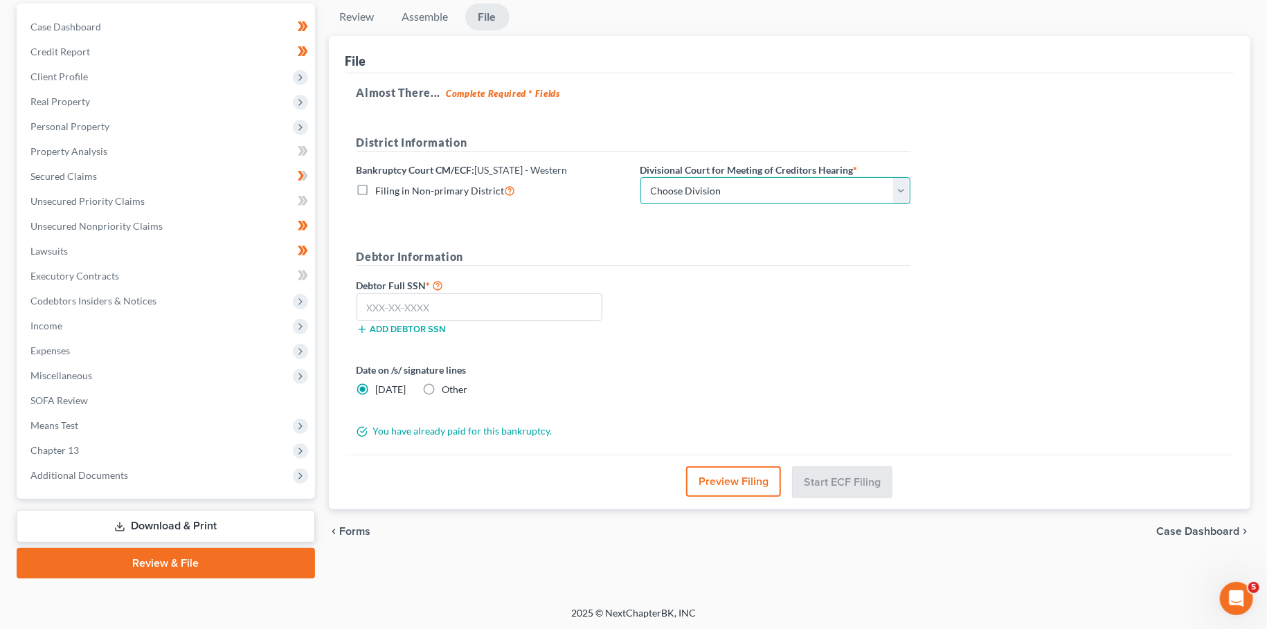
click at [640, 177] on select "Choose Division Bowling Green Louisville Owensboro Paducah" at bounding box center [775, 191] width 270 height 28
click option "Paducah" at bounding box center [0, 0] width 0 height 0
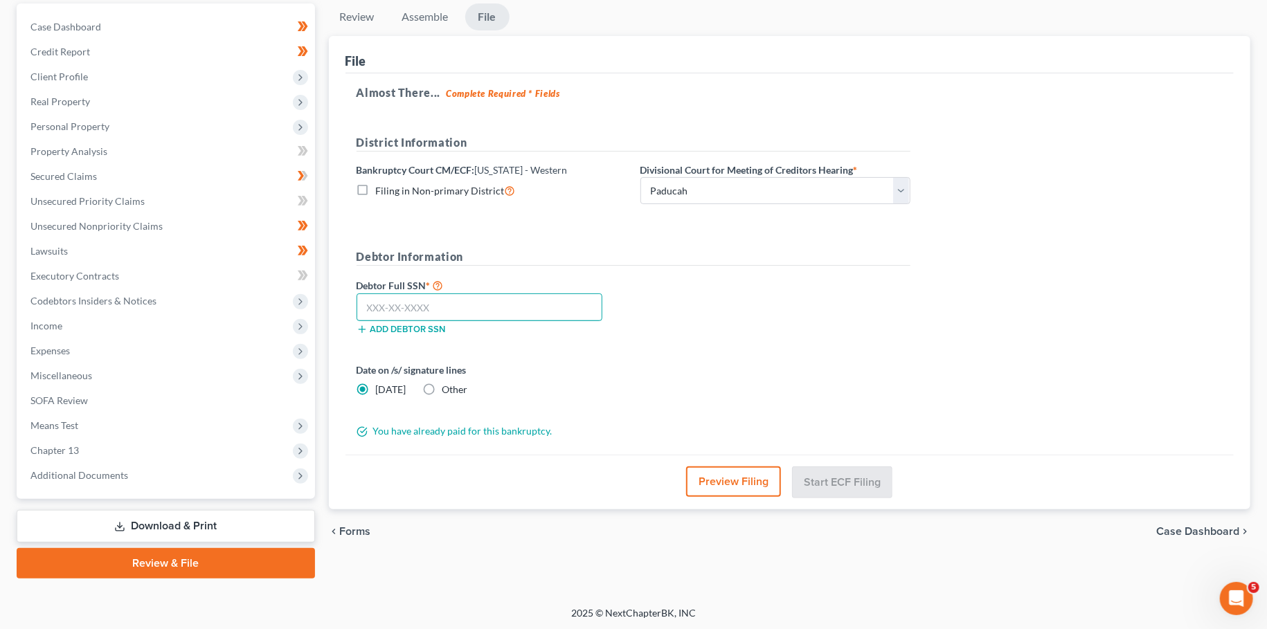
click at [563, 304] on input "text" at bounding box center [480, 308] width 246 height 28
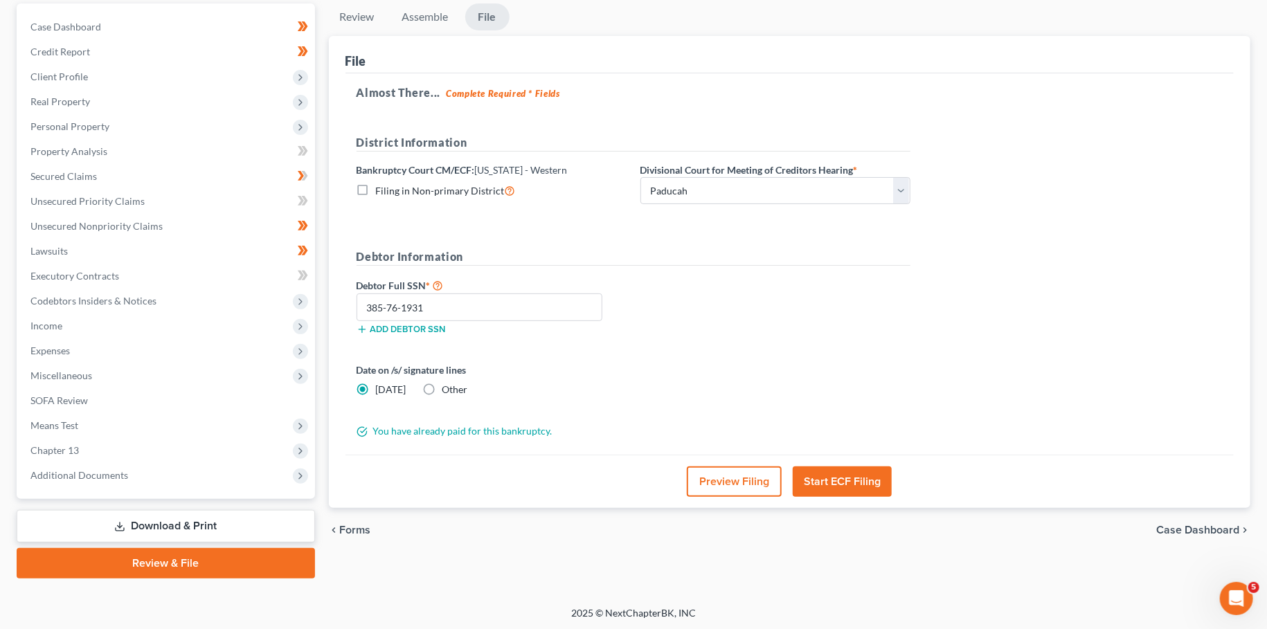
click at [846, 471] on button "Start ECF Filing" at bounding box center [842, 482] width 99 height 30
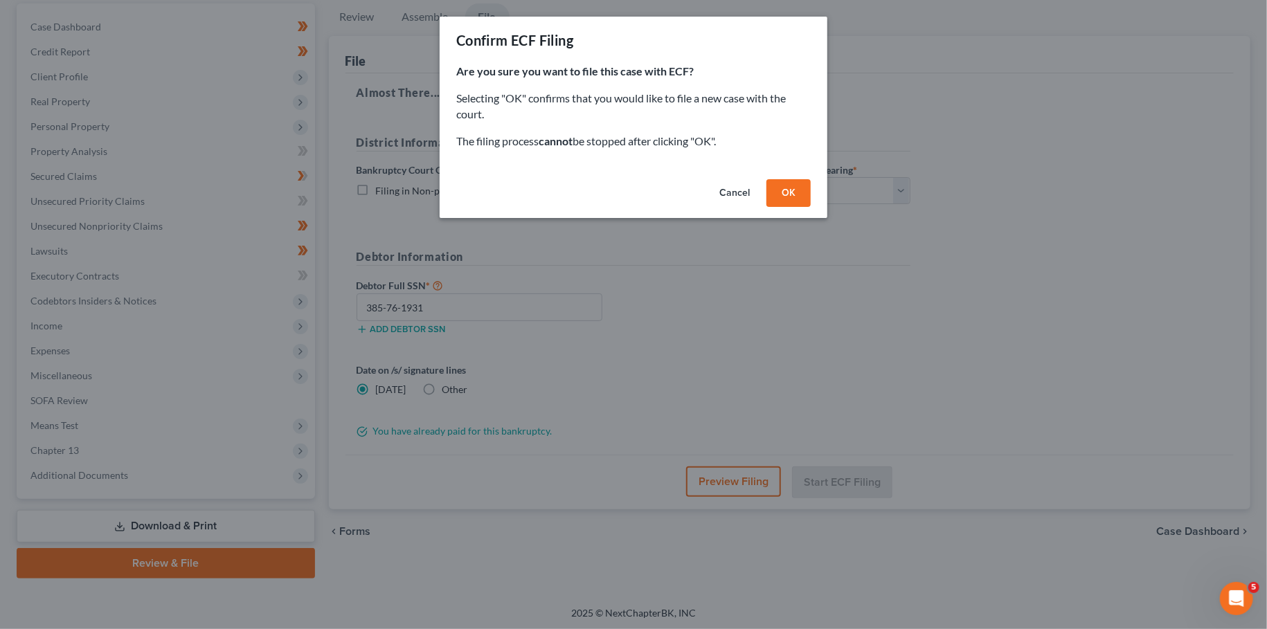
click at [795, 184] on button "OK" at bounding box center [788, 193] width 44 height 28
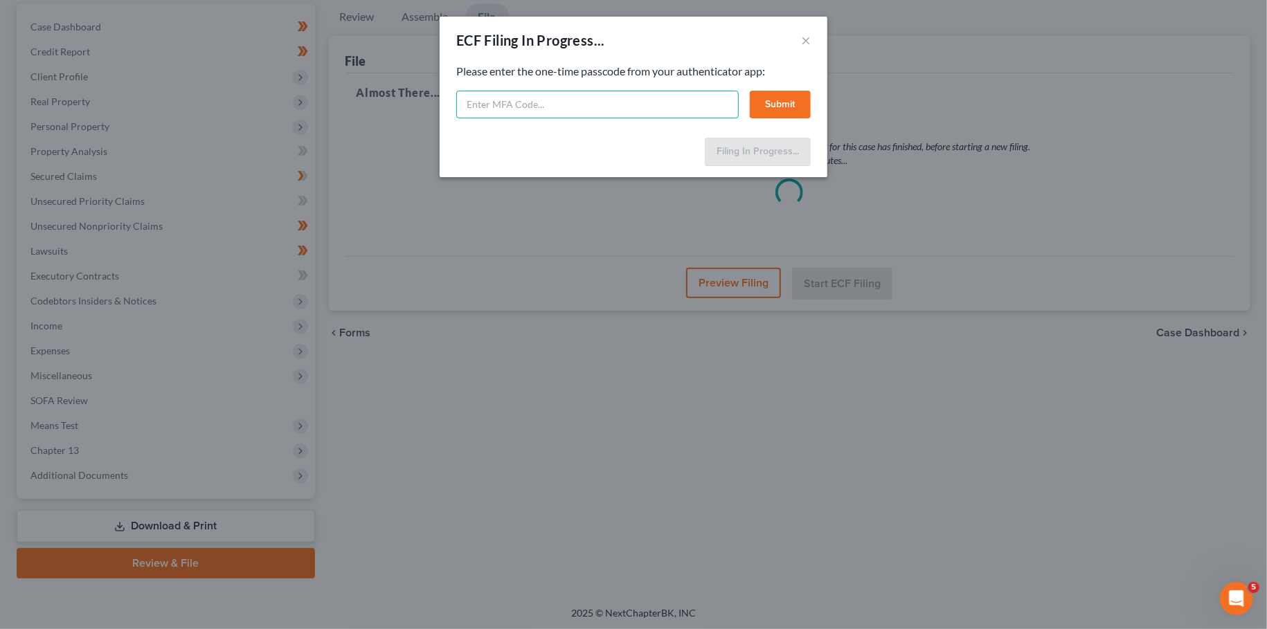
click at [530, 111] on input "text" at bounding box center [597, 105] width 282 height 28
click at [785, 102] on button "Submit" at bounding box center [780, 105] width 61 height 28
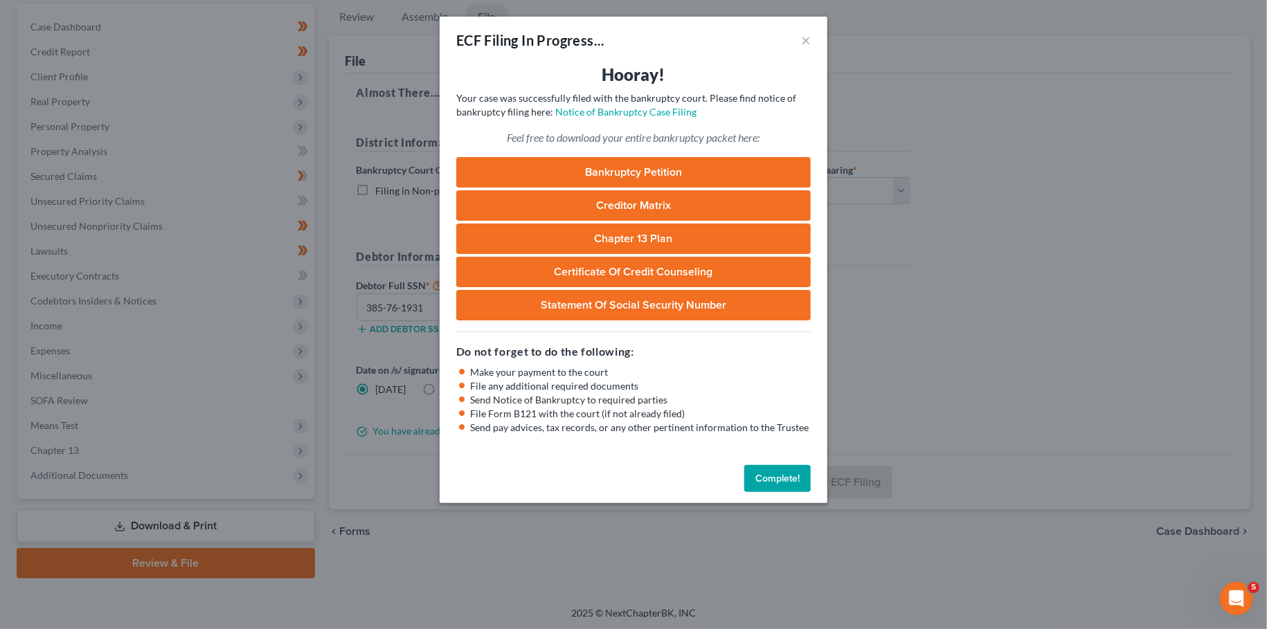
click at [769, 491] on button "Complete!" at bounding box center [777, 479] width 66 height 28
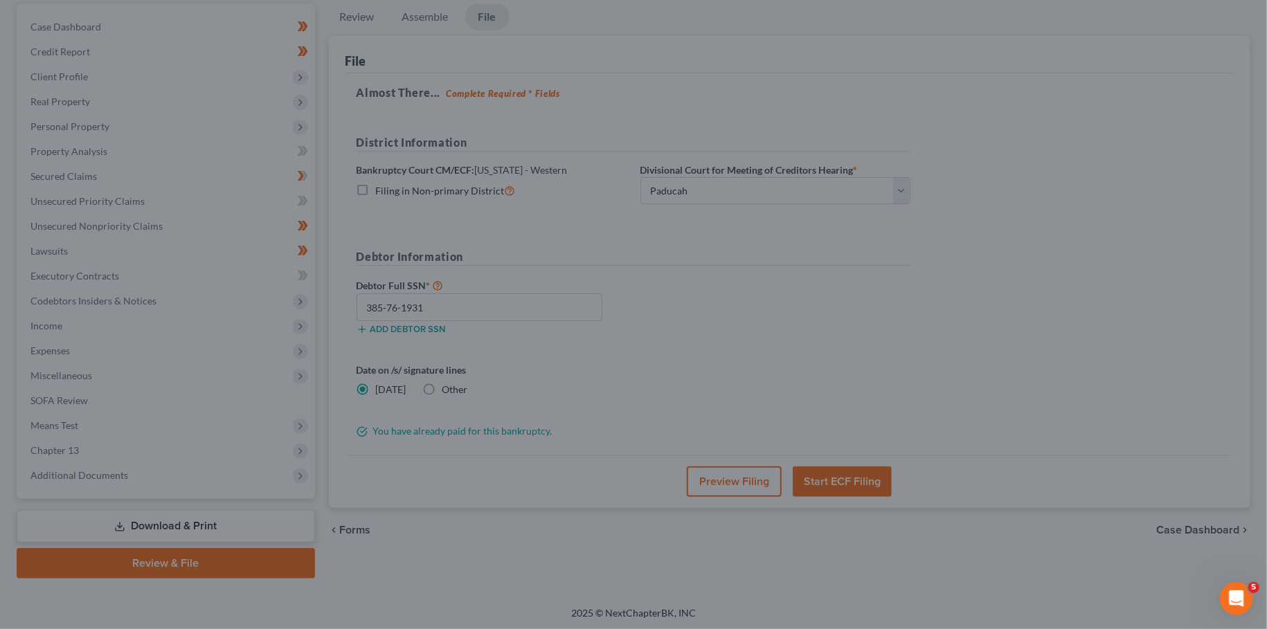
scroll to position [0, 0]
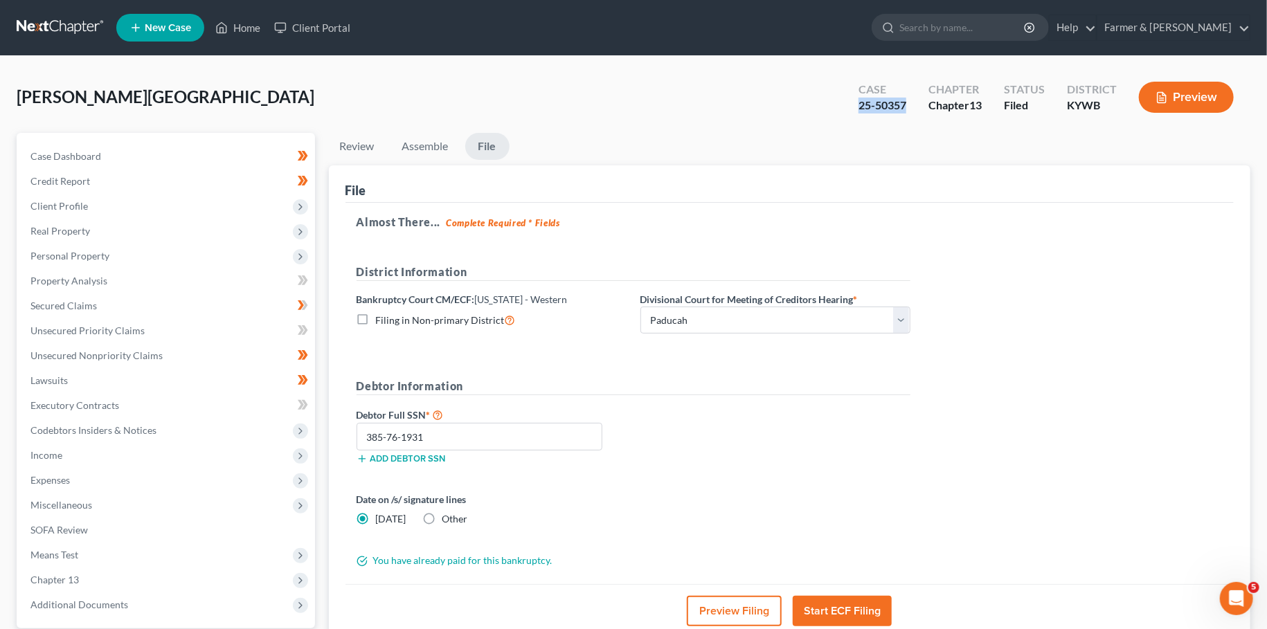
drag, startPoint x: 907, startPoint y: 107, endPoint x: 840, endPoint y: 111, distance: 66.6
click at [840, 111] on div "Hafford, Wilma Upgraded Case 25-50357 Chapter Chapter 13 Status Filed District …" at bounding box center [634, 103] width 1234 height 60
copy div "25-50357"
click at [239, 33] on link "Home" at bounding box center [237, 27] width 59 height 25
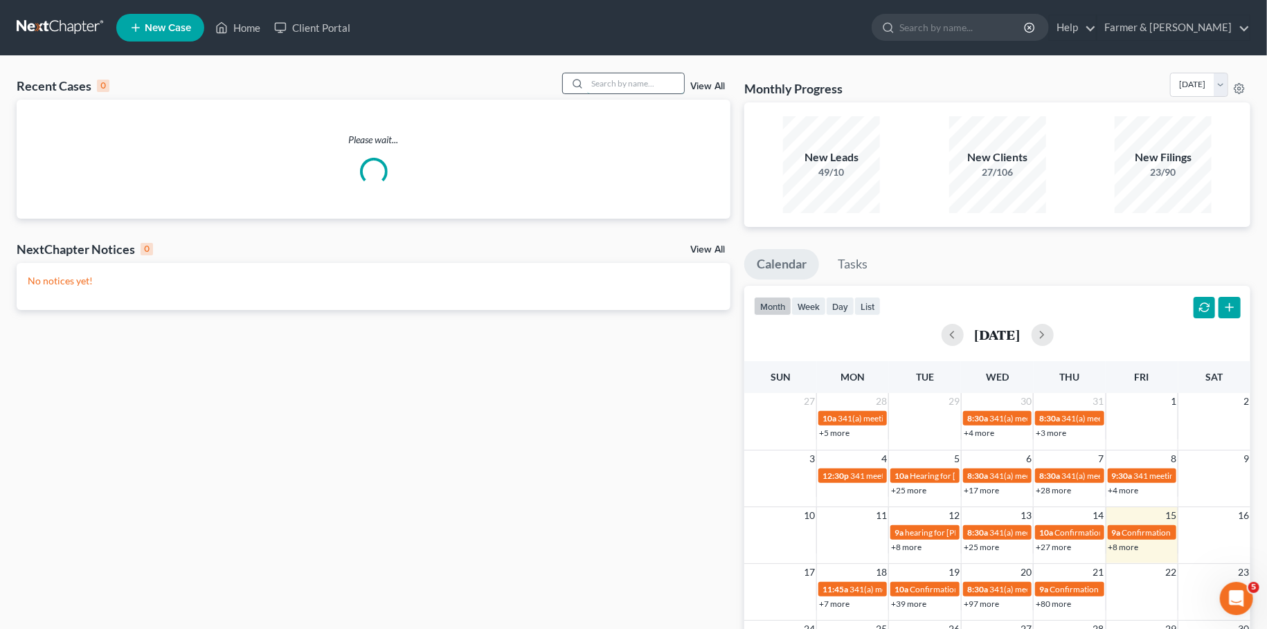
click at [642, 87] on input "search" at bounding box center [635, 83] width 97 height 20
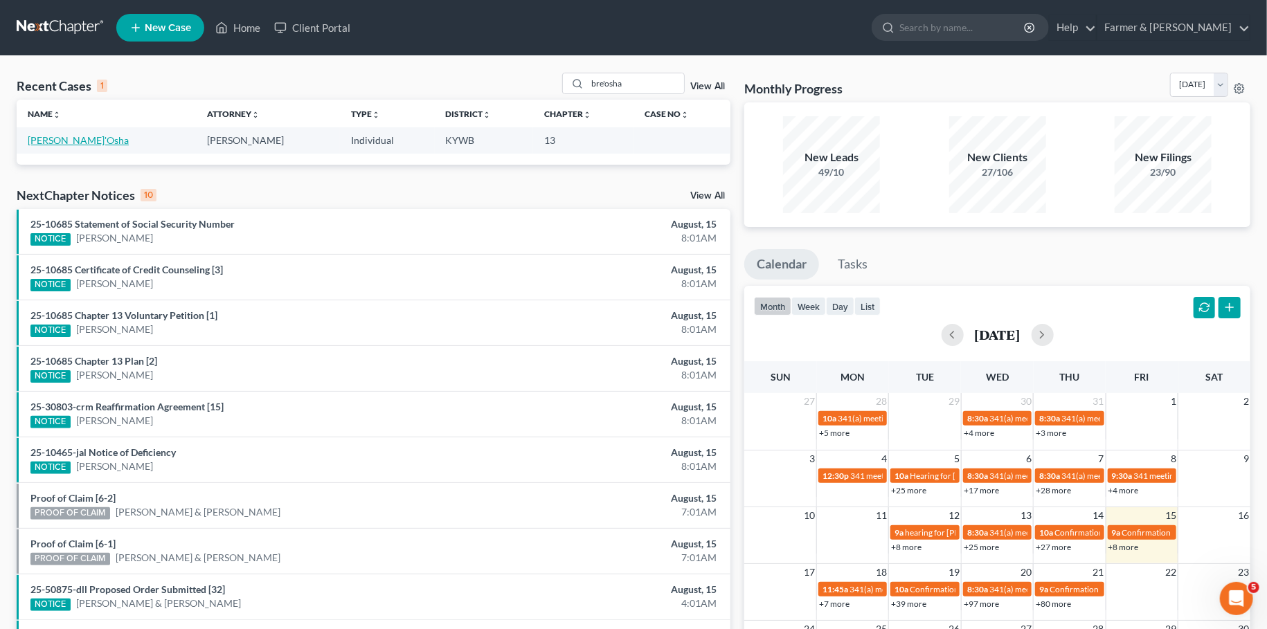
click at [91, 141] on link "[PERSON_NAME]'Osha" at bounding box center [78, 140] width 101 height 12
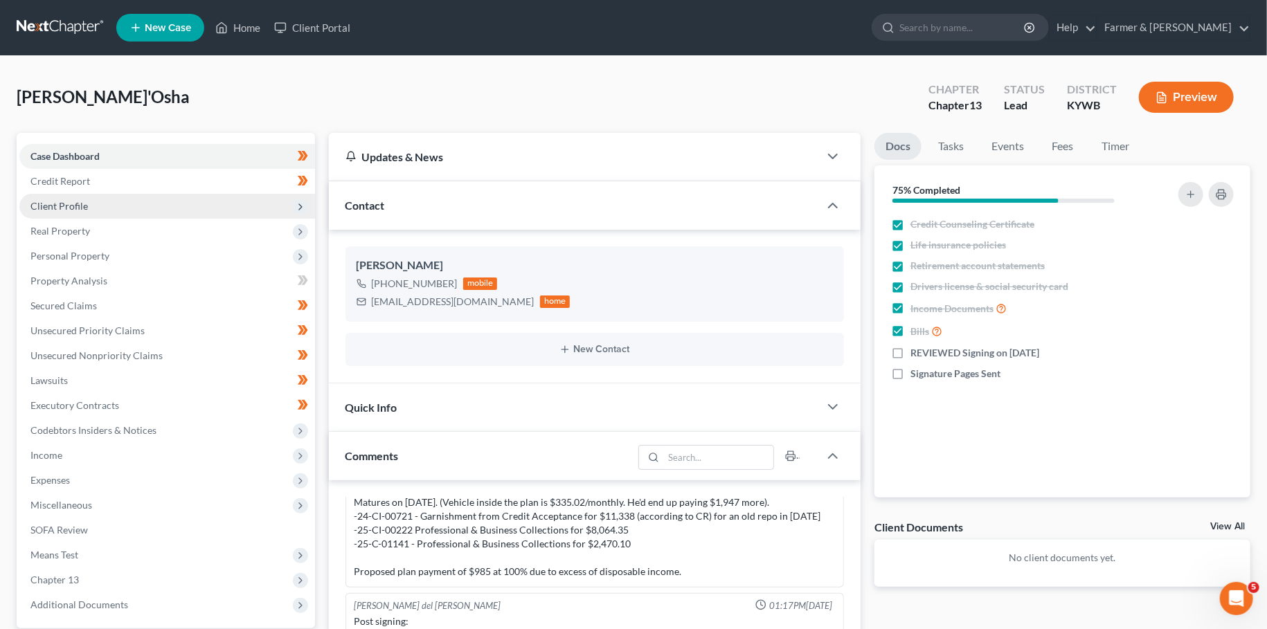
click at [109, 210] on span "Client Profile" at bounding box center [167, 206] width 296 height 25
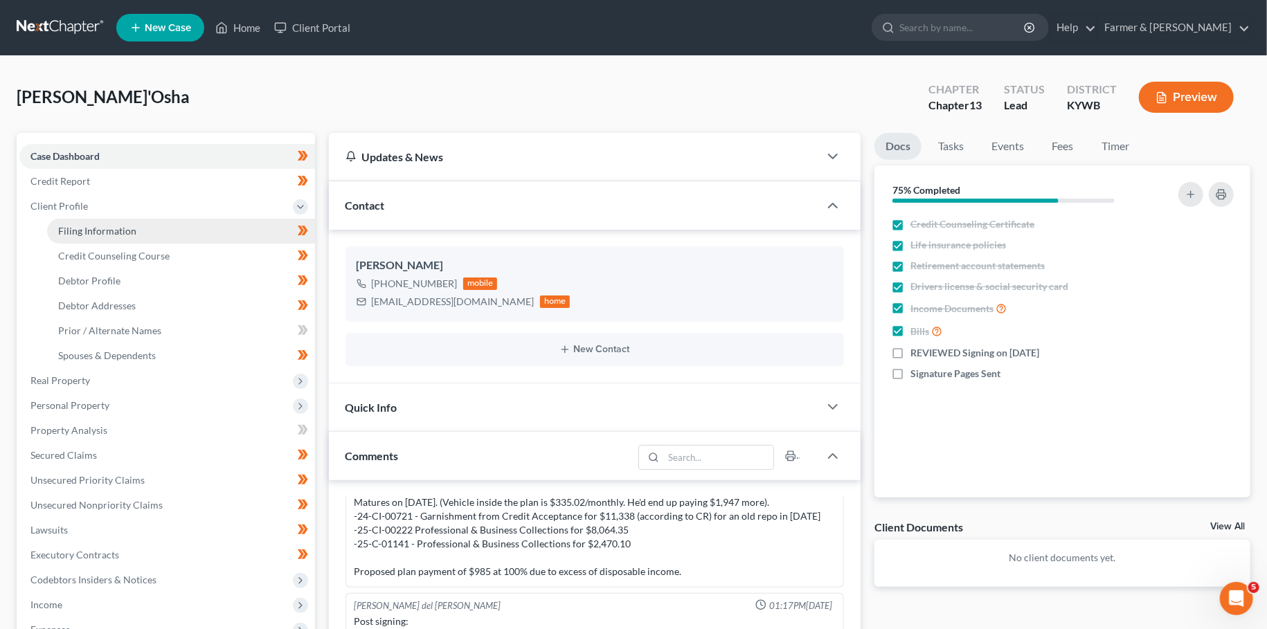
click at [120, 227] on span "Filing Information" at bounding box center [97, 231] width 78 height 12
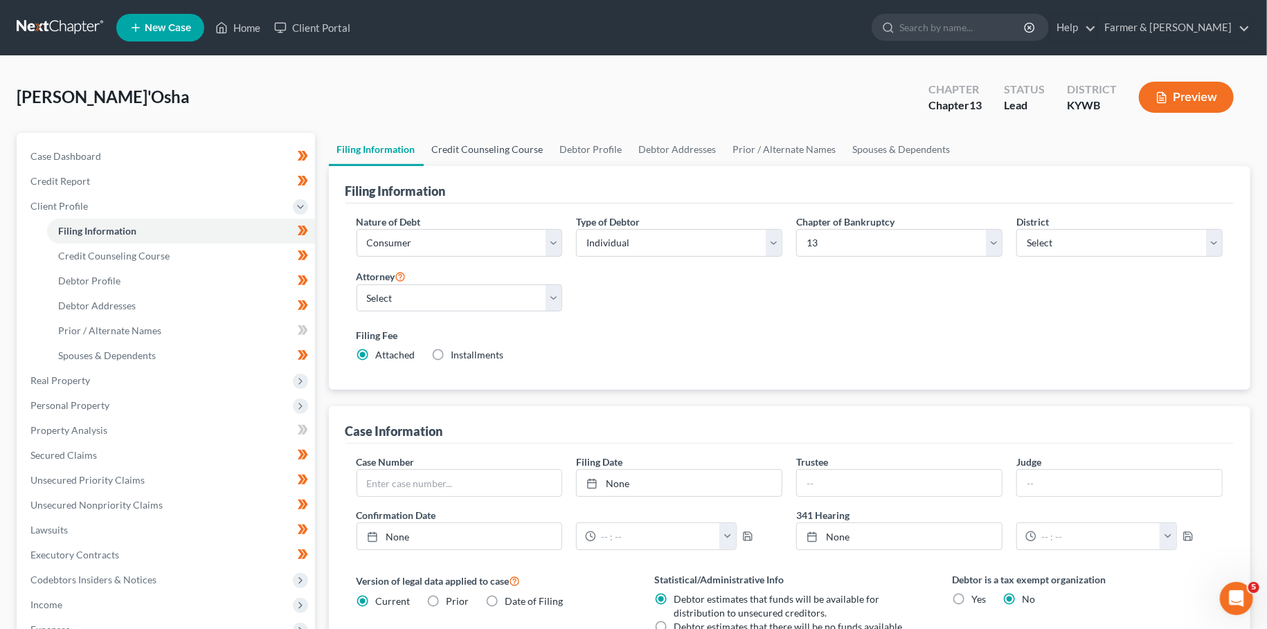
click at [476, 143] on link "Credit Counseling Course" at bounding box center [488, 149] width 128 height 33
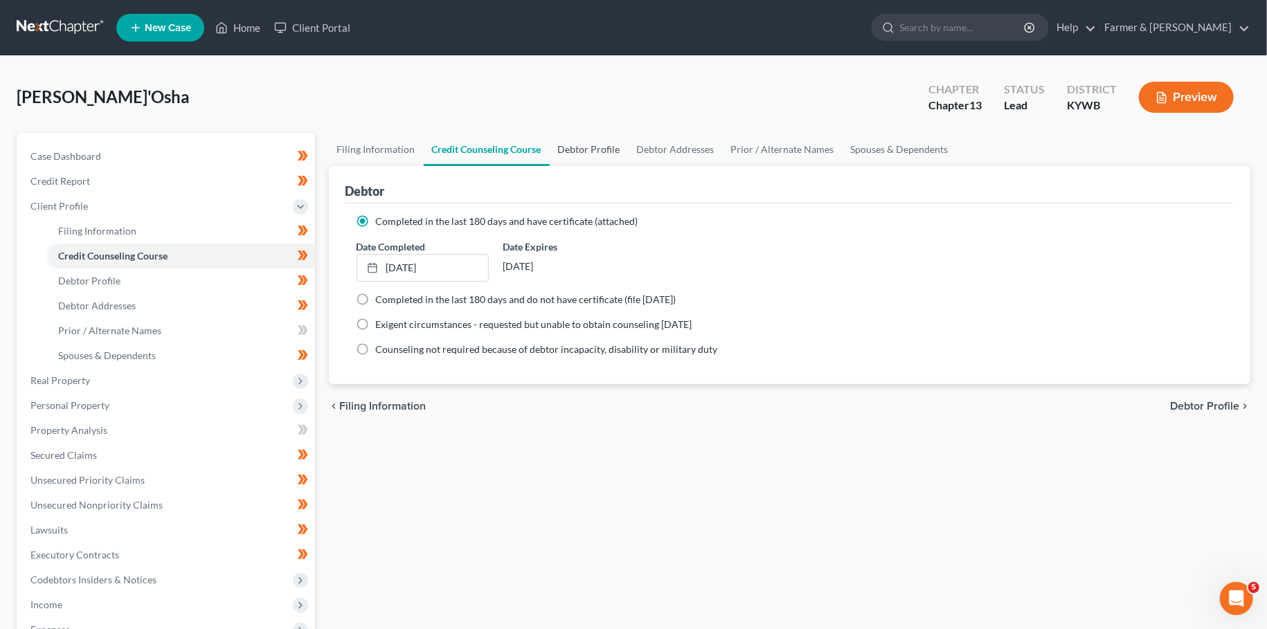
click at [591, 147] on link "Debtor Profile" at bounding box center [589, 149] width 79 height 33
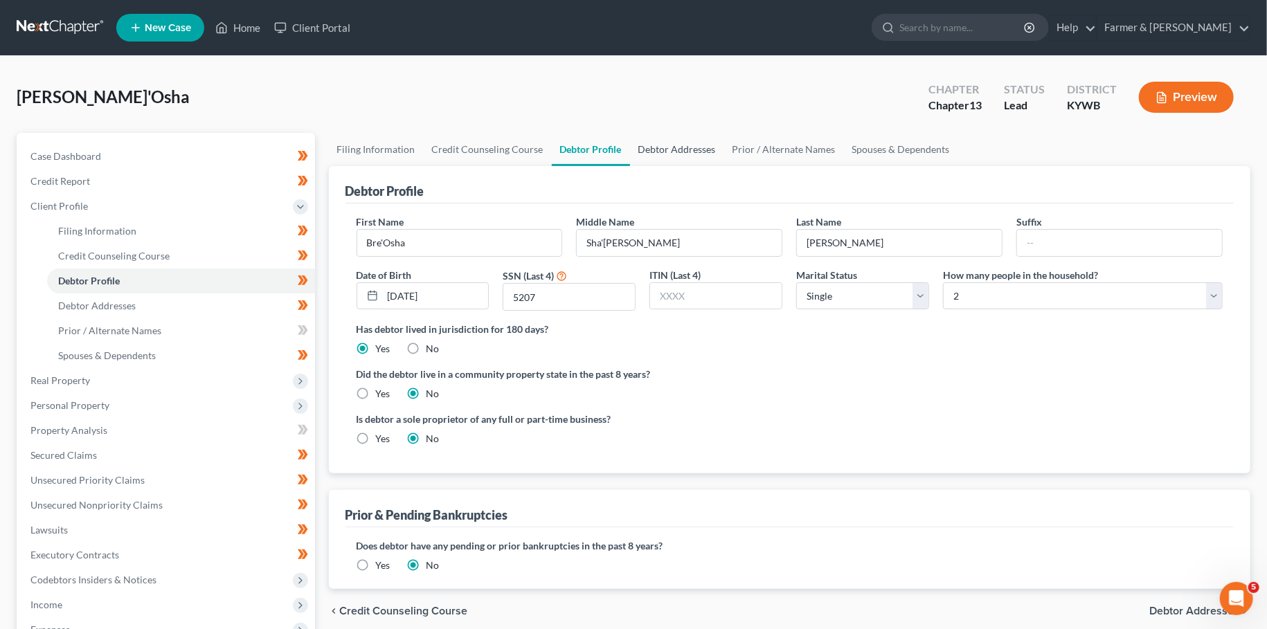
click at [653, 149] on link "Debtor Addresses" at bounding box center [677, 149] width 94 height 33
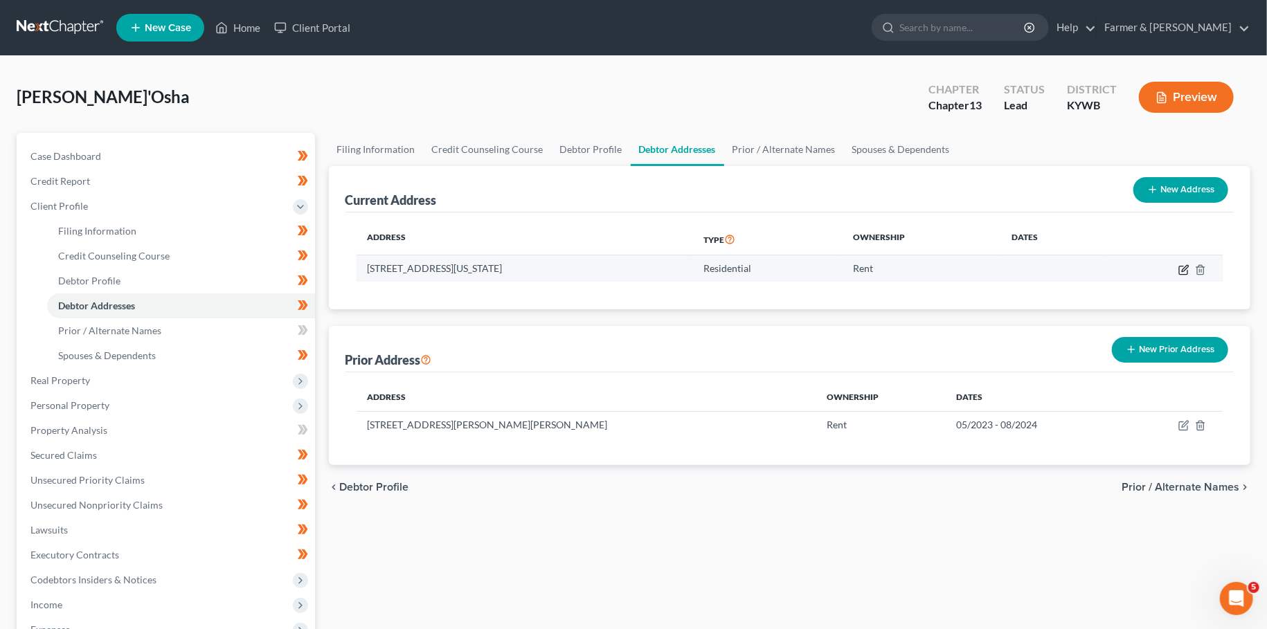
click at [1183, 271] on icon "button" at bounding box center [1185, 268] width 6 height 6
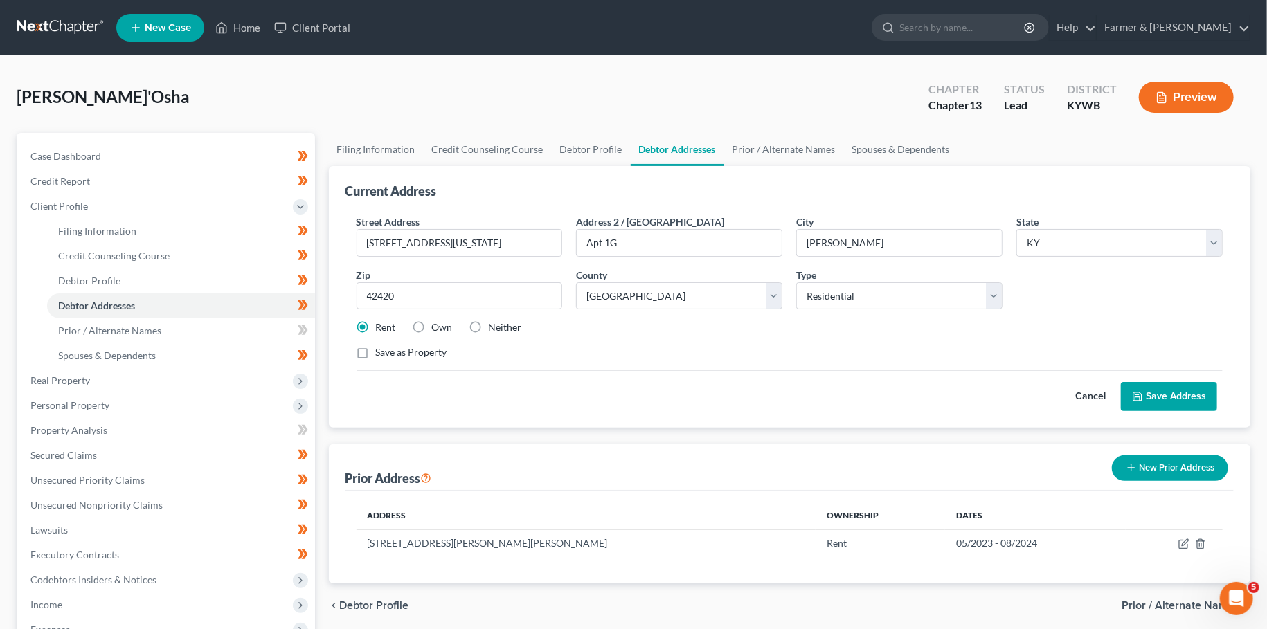
click at [1182, 395] on button "Save Address" at bounding box center [1169, 396] width 96 height 29
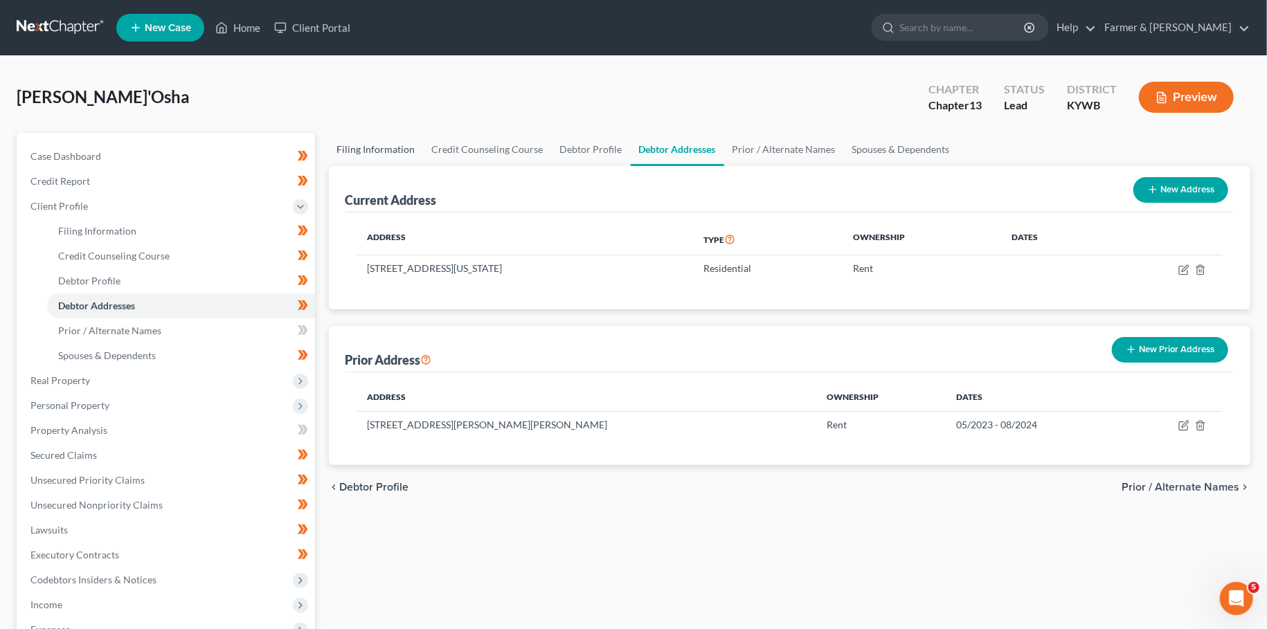
click at [393, 147] on link "Filing Information" at bounding box center [376, 149] width 95 height 33
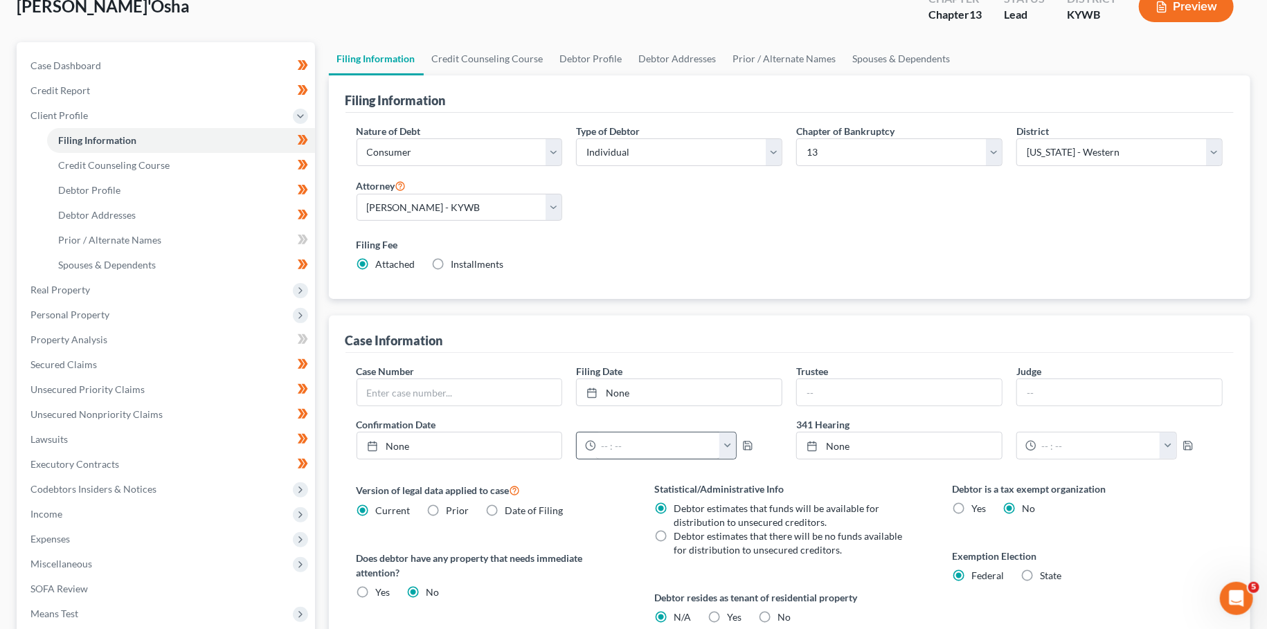
scroll to position [122, 0]
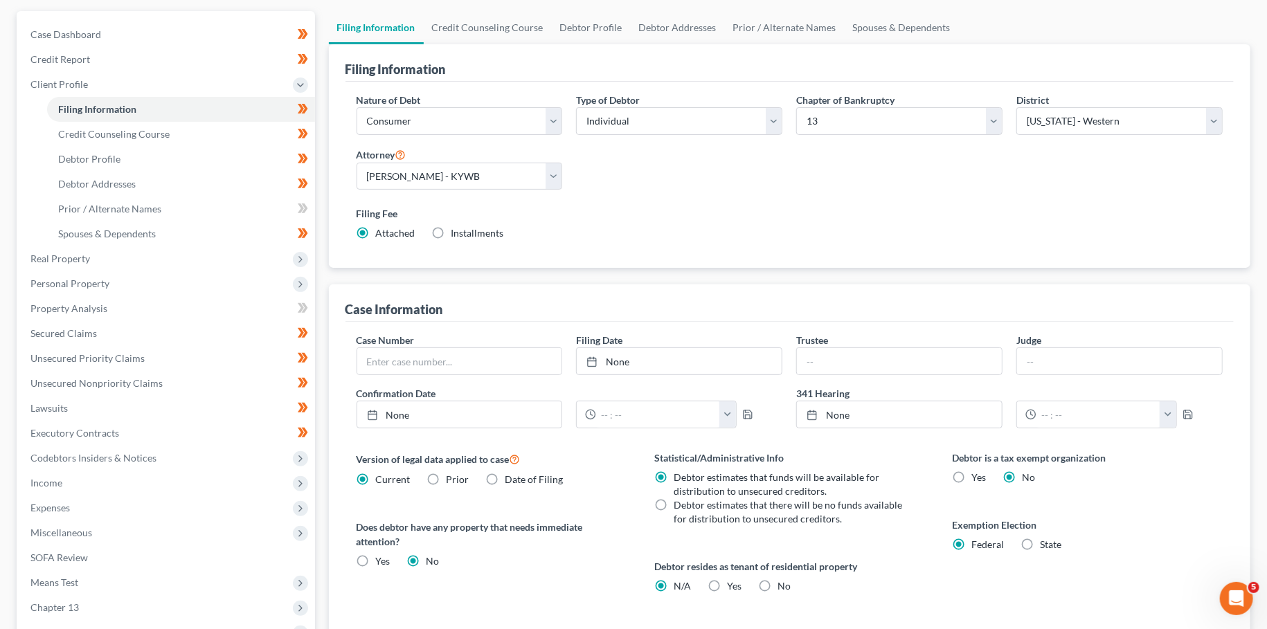
click at [727, 579] on label "Yes Yes" at bounding box center [734, 586] width 15 height 14
click at [732, 579] on input "Yes Yes" at bounding box center [736, 583] width 9 height 9
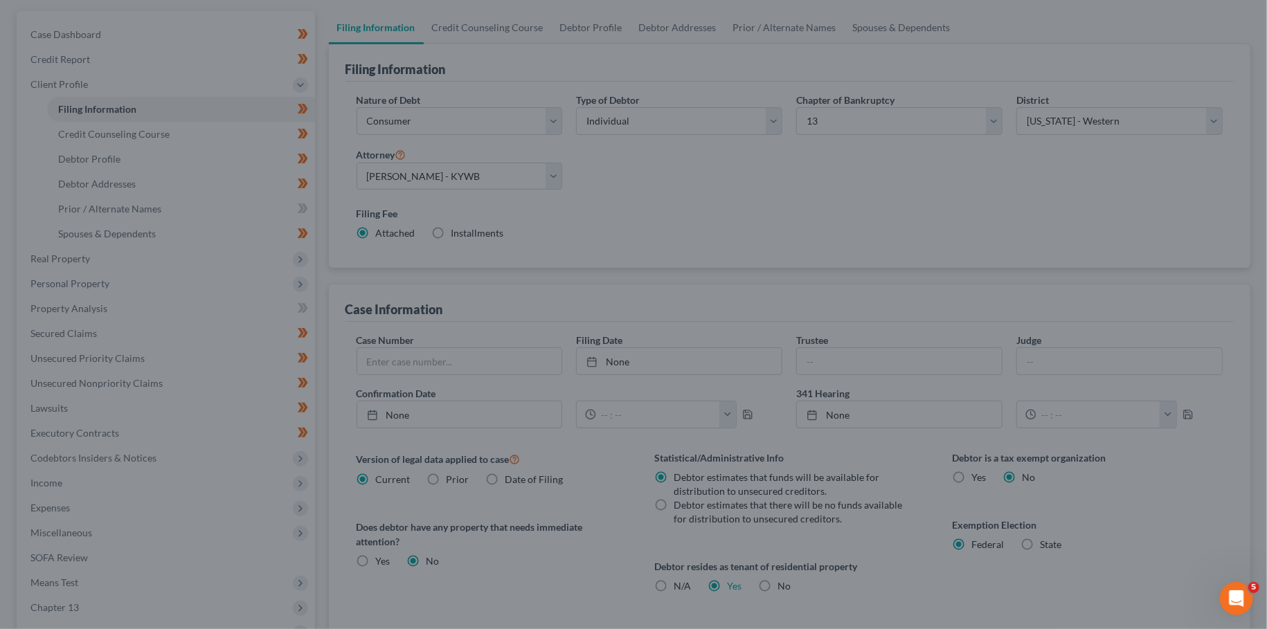
click at [711, 583] on div "Certification by a Debtor Who Resides as a Tenant of Residential Property × Lan…" at bounding box center [633, 314] width 1267 height 629
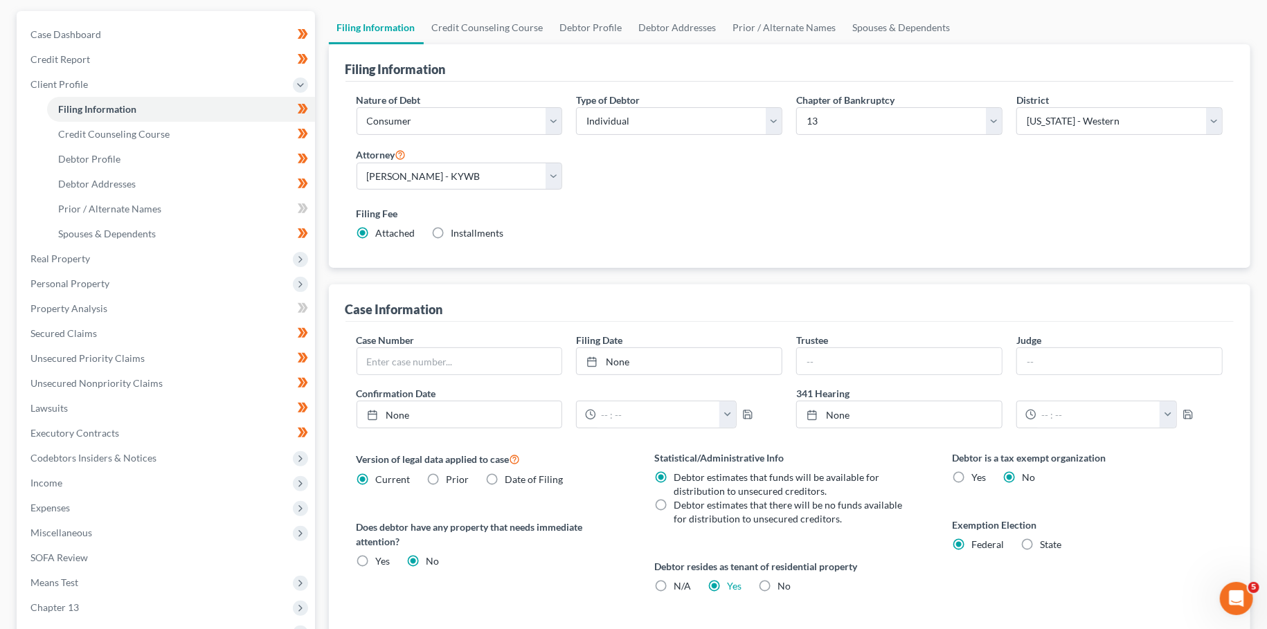
click at [727, 579] on label "Yes Yes" at bounding box center [734, 586] width 15 height 14
click at [732, 579] on input "Yes Yes" at bounding box center [736, 583] width 9 height 9
click at [674, 583] on label "N/A" at bounding box center [682, 586] width 17 height 14
click at [679, 583] on input "N/A" at bounding box center [683, 583] width 9 height 9
click at [727, 582] on label "Yes Yes" at bounding box center [734, 586] width 15 height 14
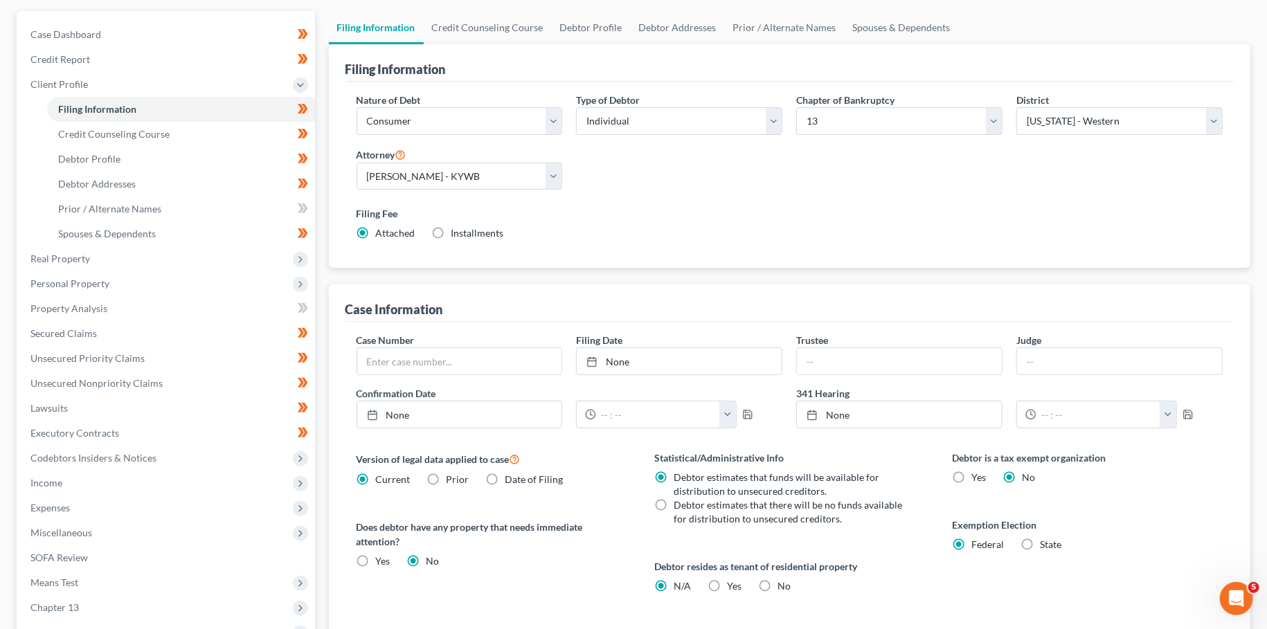
click at [732, 582] on input "Yes Yes" at bounding box center [736, 583] width 9 height 9
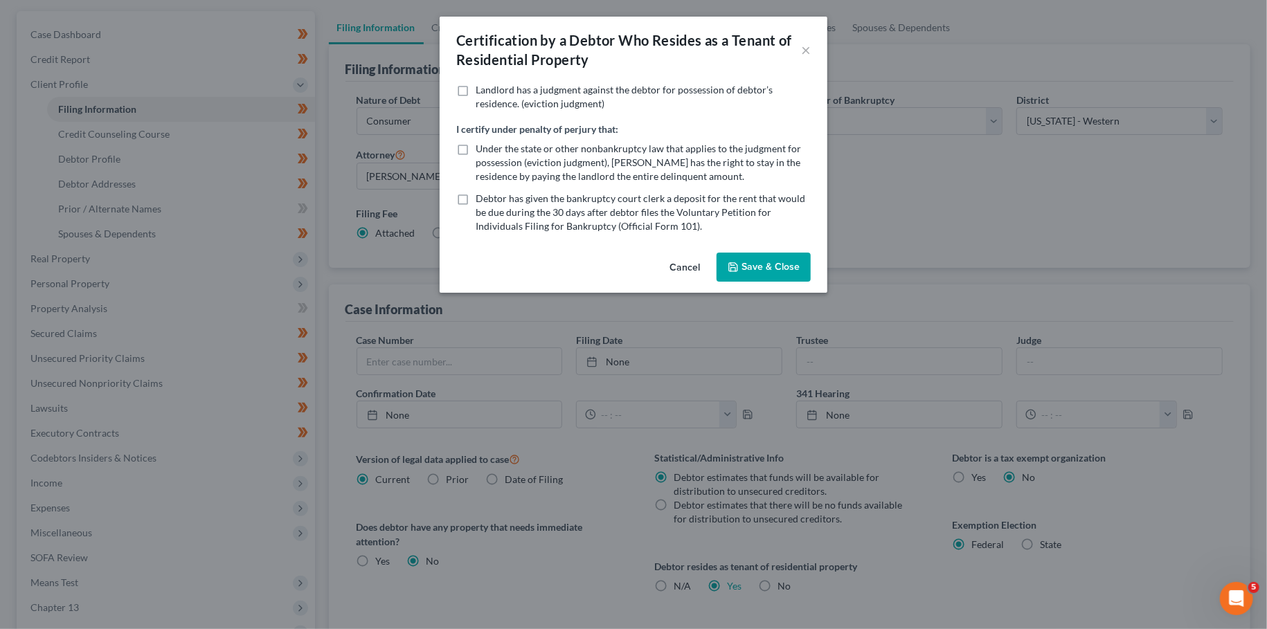
click at [755, 266] on button "Save & Close" at bounding box center [764, 267] width 94 height 29
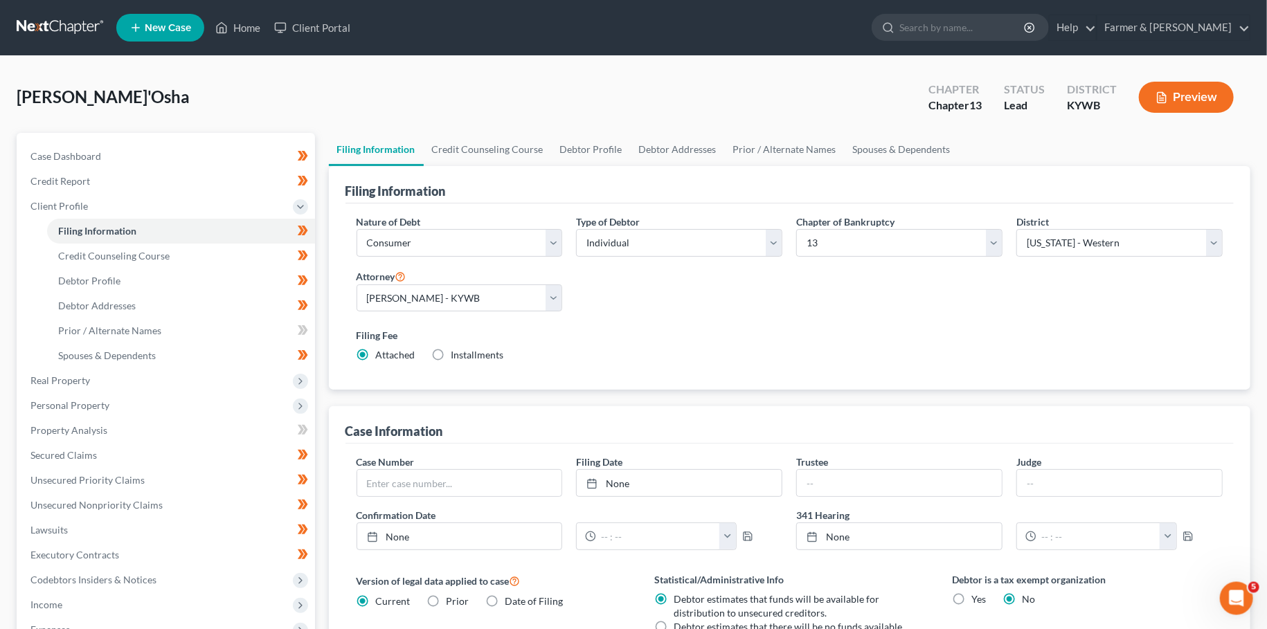
scroll to position [0, 0]
click at [609, 147] on link "Debtor Profile" at bounding box center [591, 149] width 79 height 33
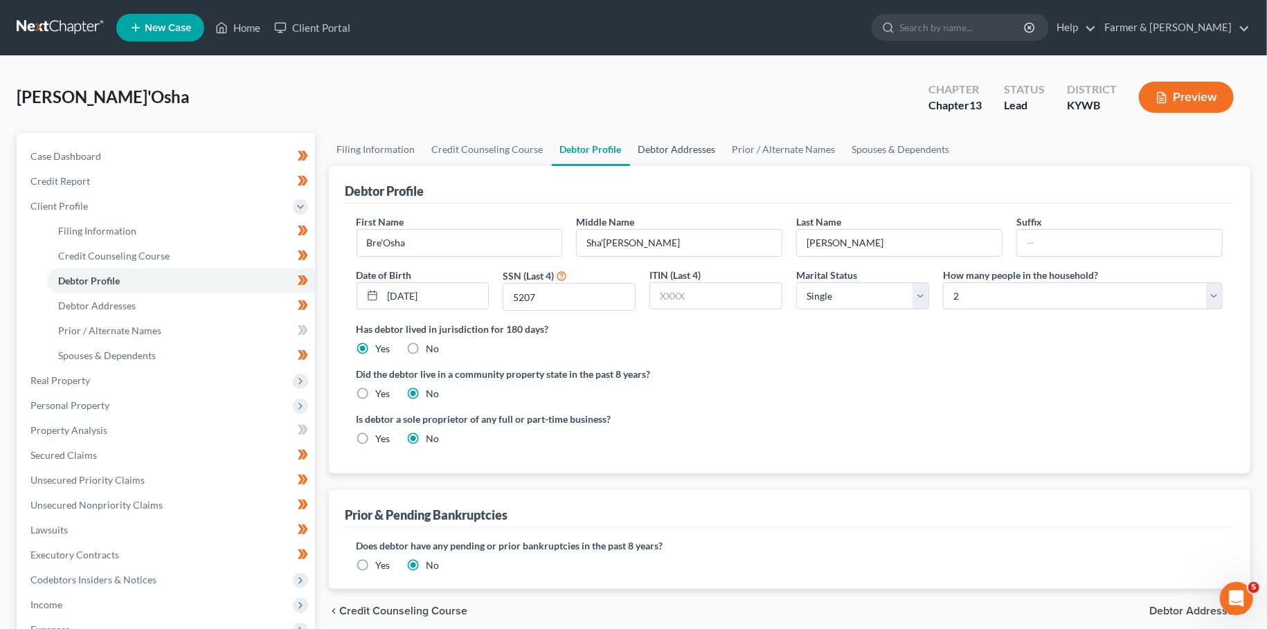
click at [681, 145] on link "Debtor Addresses" at bounding box center [677, 149] width 94 height 33
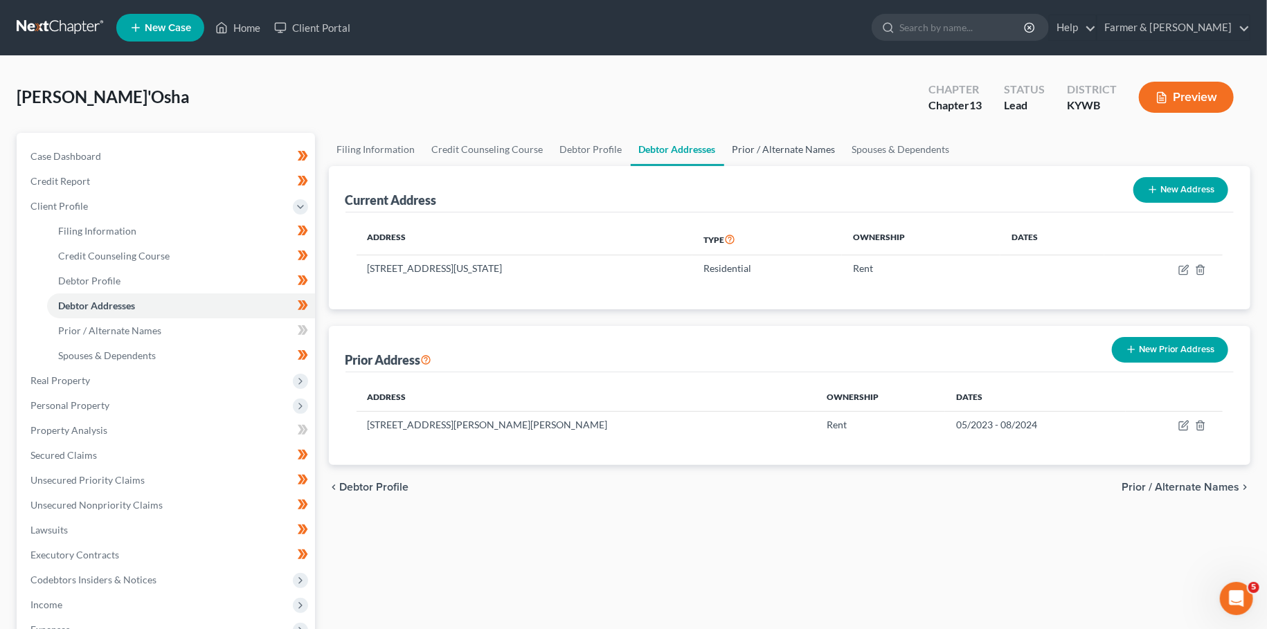
click at [755, 145] on link "Prior / Alternate Names" at bounding box center [784, 149] width 120 height 33
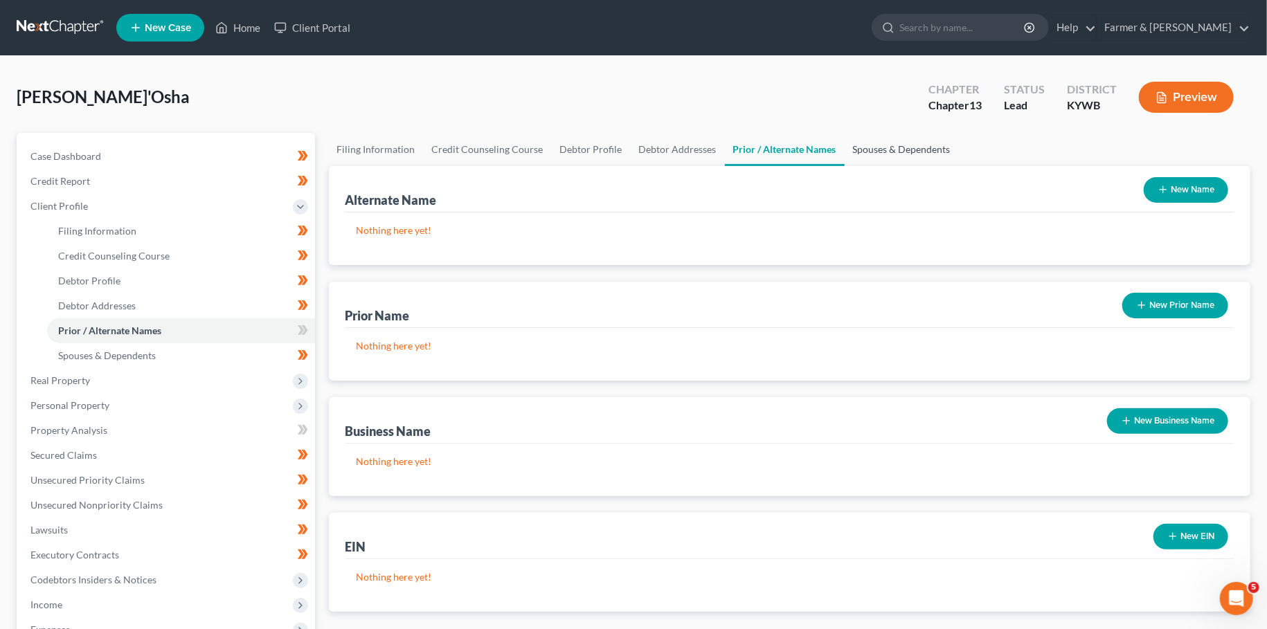
click at [893, 144] on link "Spouses & Dependents" at bounding box center [902, 149] width 114 height 33
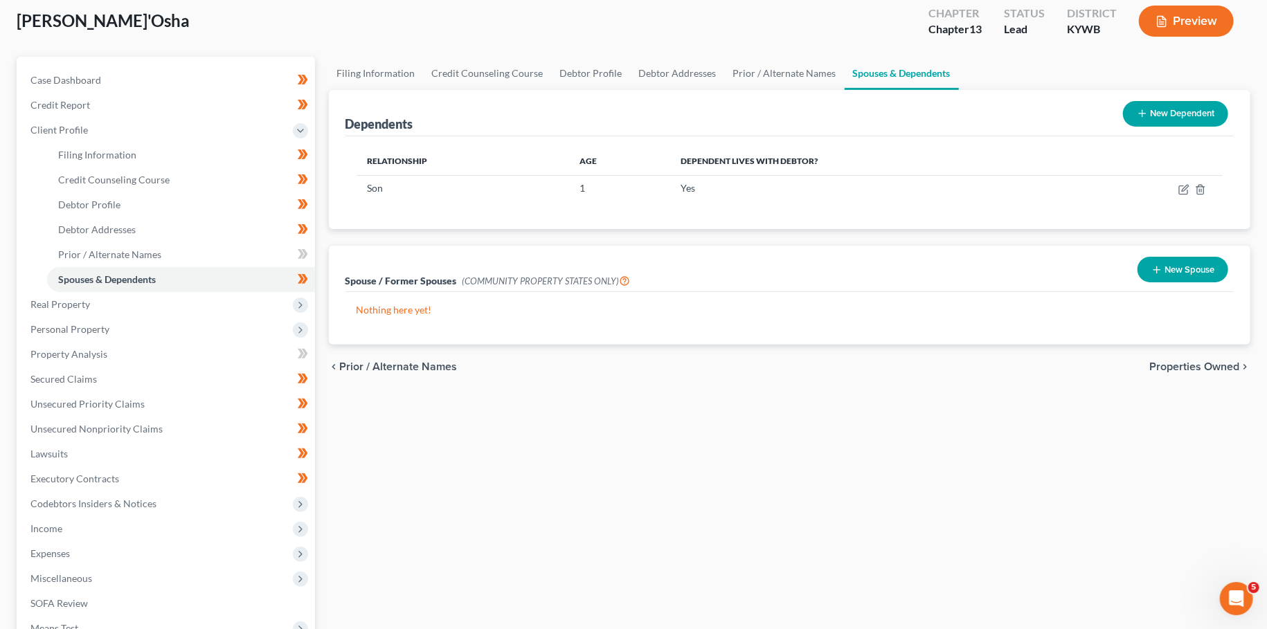
scroll to position [122, 0]
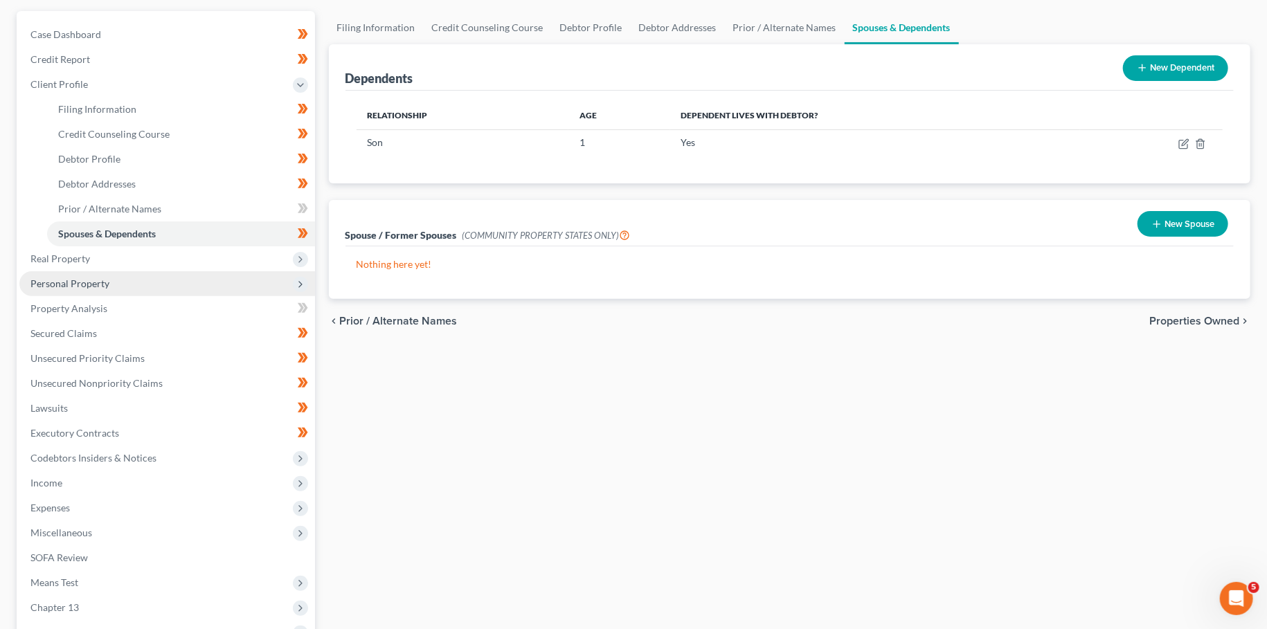
click at [103, 285] on span "Personal Property" at bounding box center [69, 284] width 79 height 12
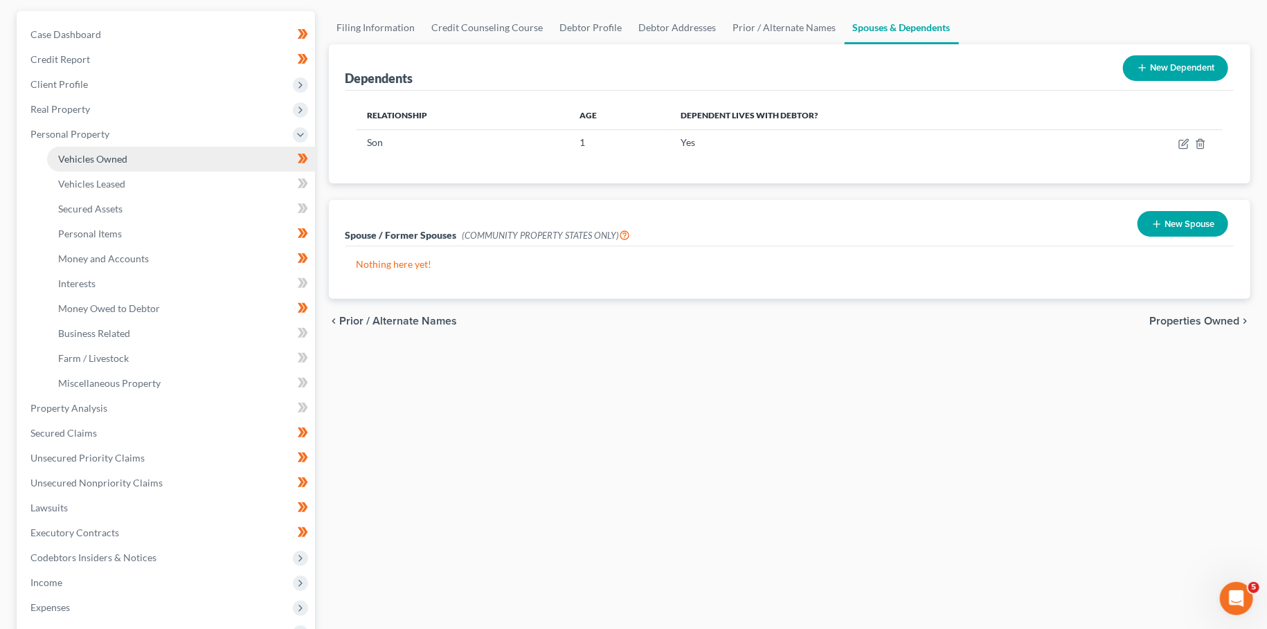
click at [114, 154] on span "Vehicles Owned" at bounding box center [92, 159] width 69 height 12
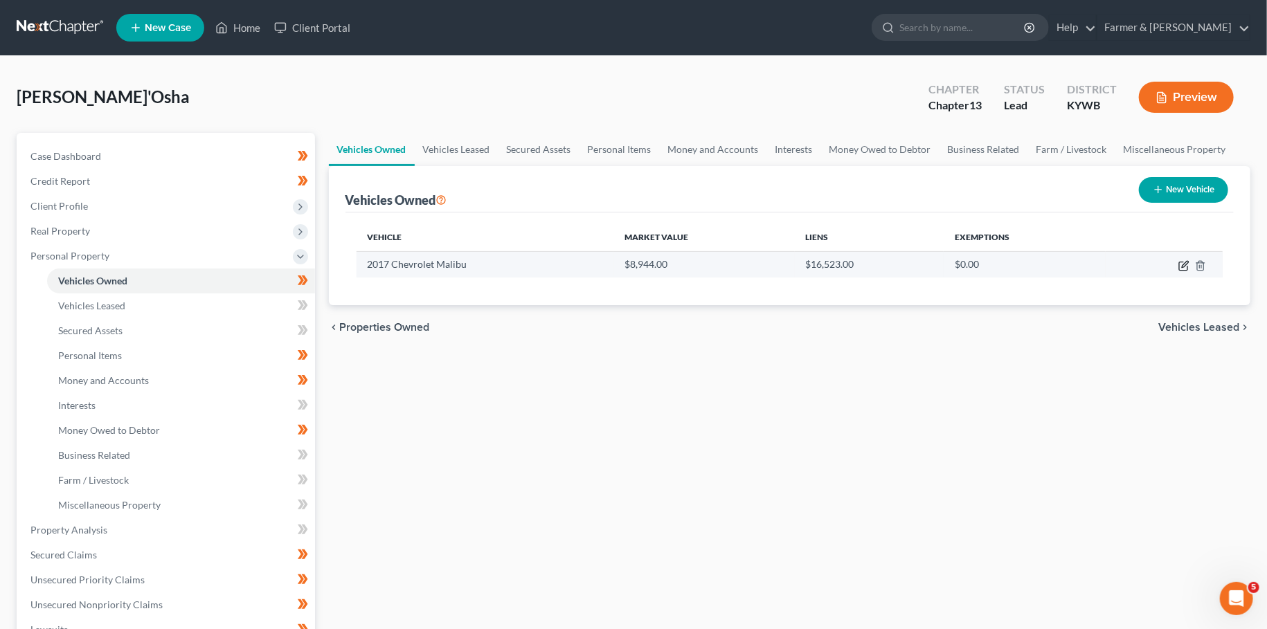
click at [1182, 264] on icon "button" at bounding box center [1183, 265] width 11 height 11
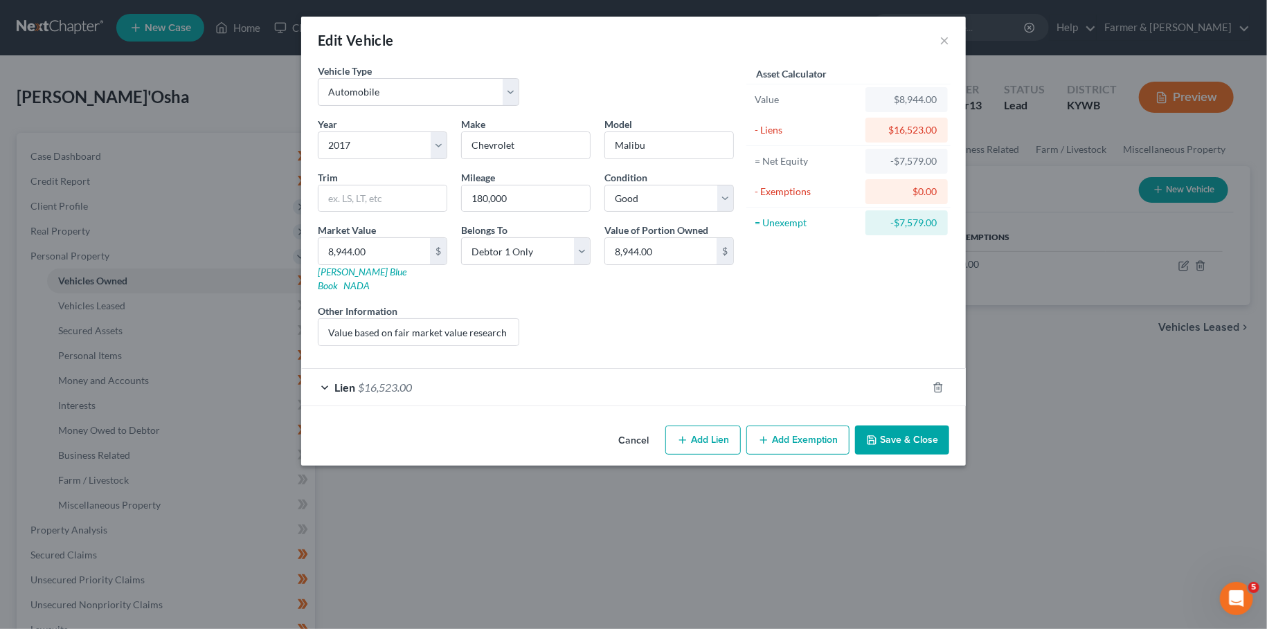
click at [472, 370] on div "Lien $16,523.00" at bounding box center [614, 387] width 626 height 37
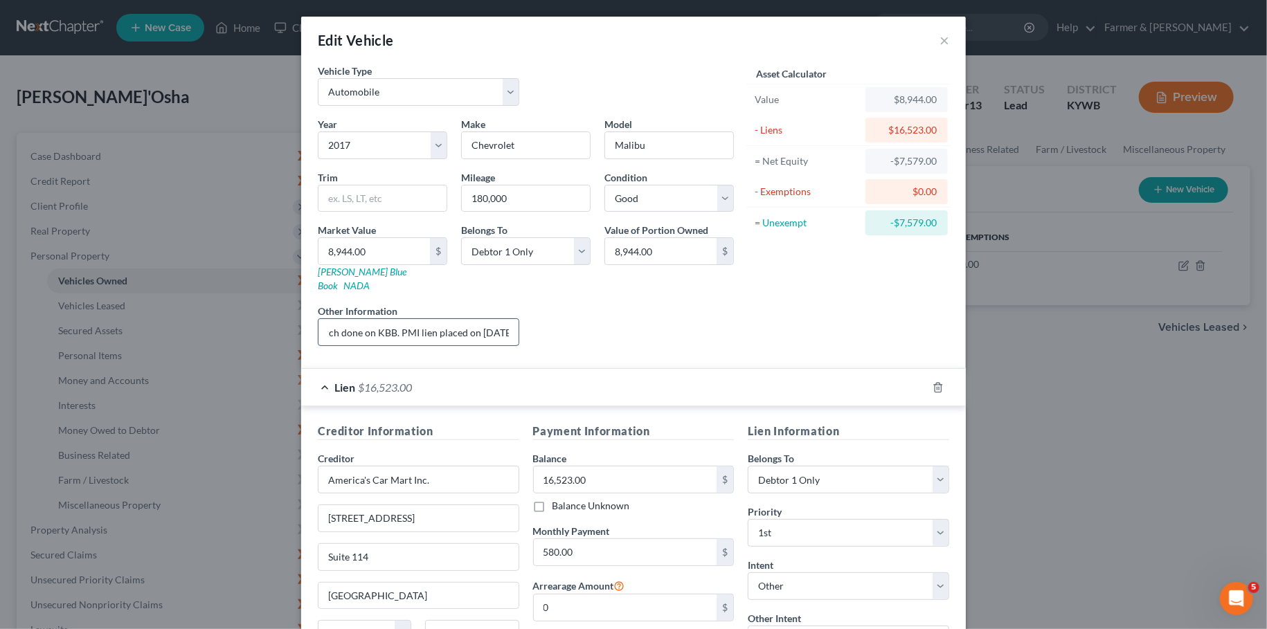
scroll to position [0, 177]
drag, startPoint x: 510, startPoint y: 305, endPoint x: 524, endPoint y: 305, distance: 14.5
click at [519, 319] on input "Value based on fair market value research done on KBB. PMI lien placed on 2/6/2…" at bounding box center [418, 332] width 200 height 26
click at [651, 304] on div "Liens Select" at bounding box center [633, 325] width 215 height 42
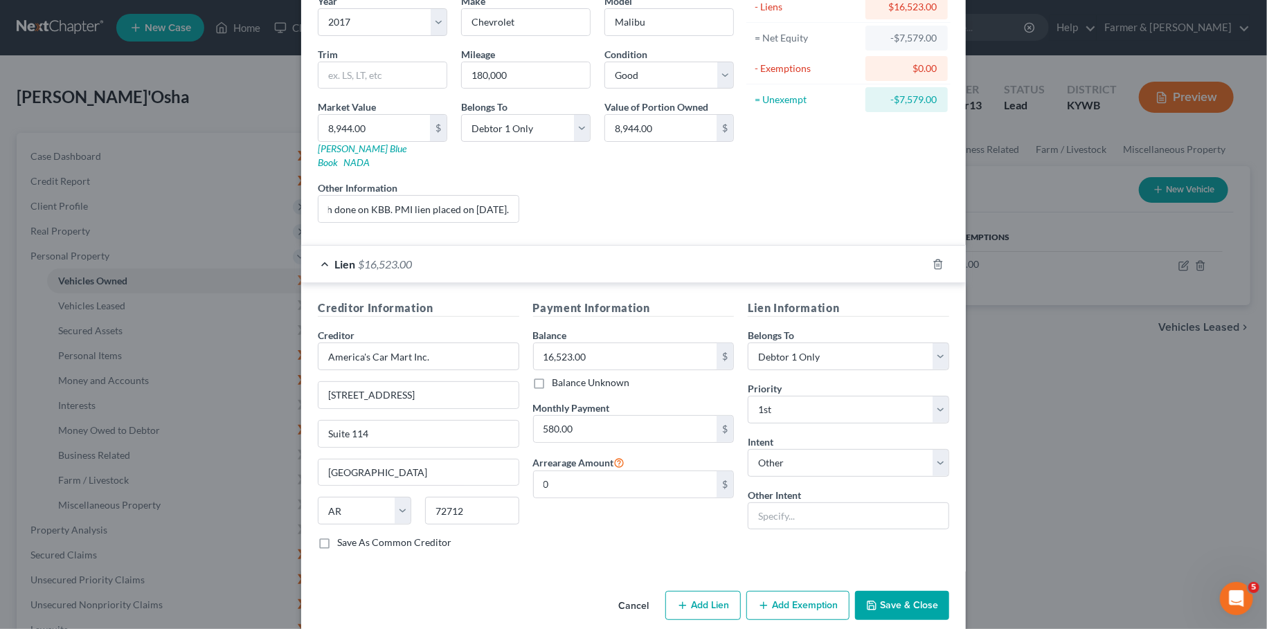
drag, startPoint x: 892, startPoint y: 595, endPoint x: 556, endPoint y: 487, distance: 353.4
click at [613, 541] on div "Edit Vehicle × Vehicle Type Select Automobile Truck Trailer Watercraft Aircraft…" at bounding box center [633, 262] width 665 height 738
click at [547, 471] on input "0" at bounding box center [625, 484] width 183 height 26
click at [907, 591] on button "Save & Close" at bounding box center [902, 605] width 94 height 29
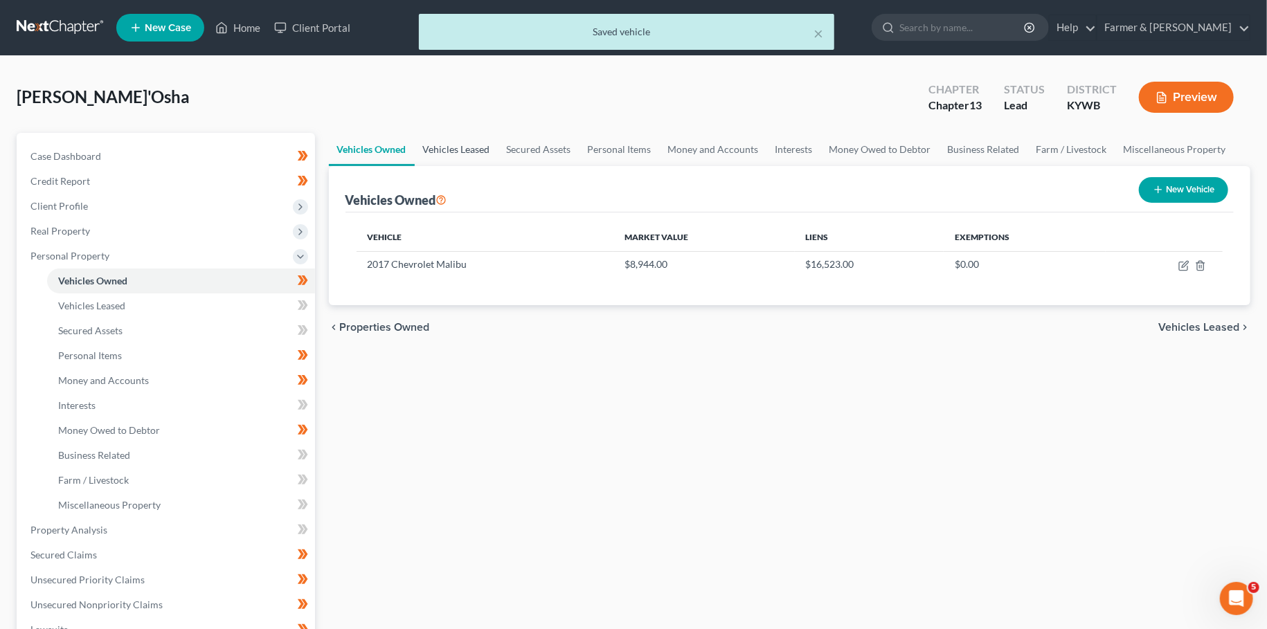
click at [449, 141] on link "Vehicles Leased" at bounding box center [457, 149] width 84 height 33
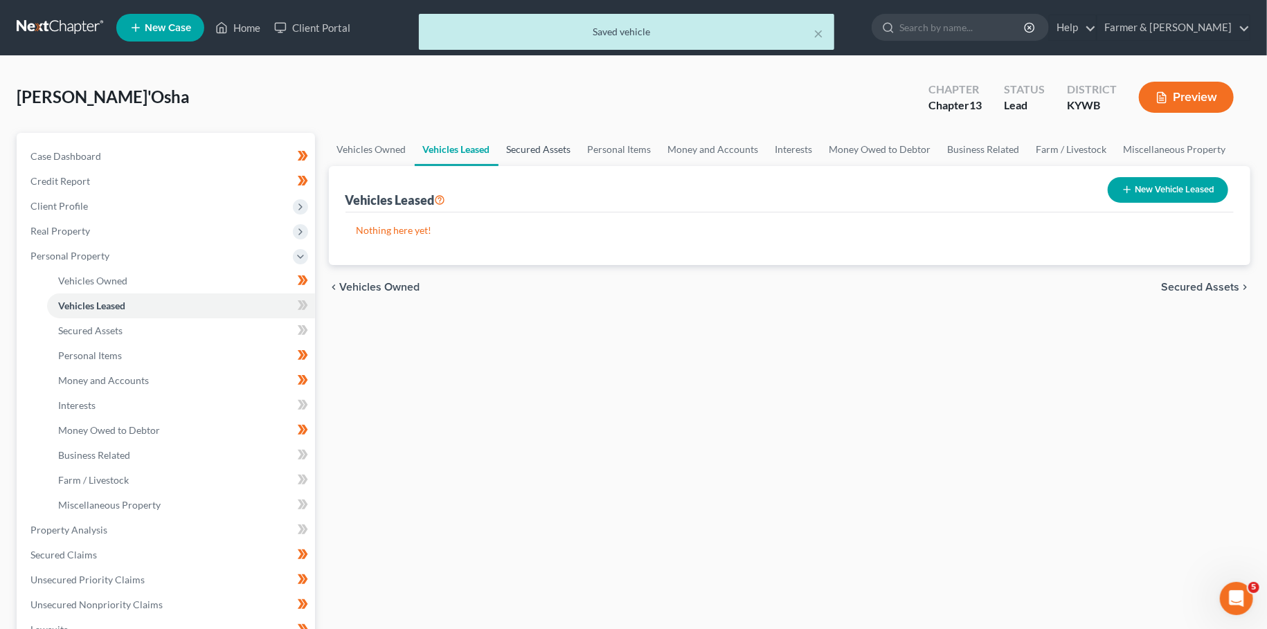
click at [528, 147] on link "Secured Assets" at bounding box center [538, 149] width 81 height 33
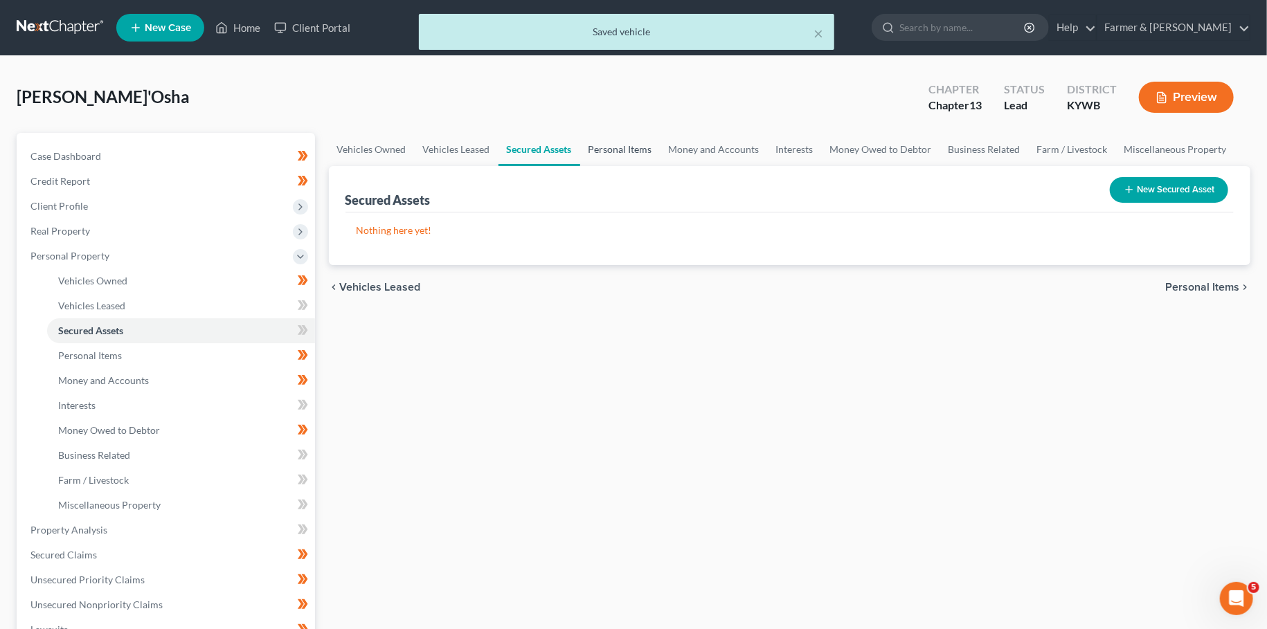
click at [616, 143] on link "Personal Items" at bounding box center [620, 149] width 80 height 33
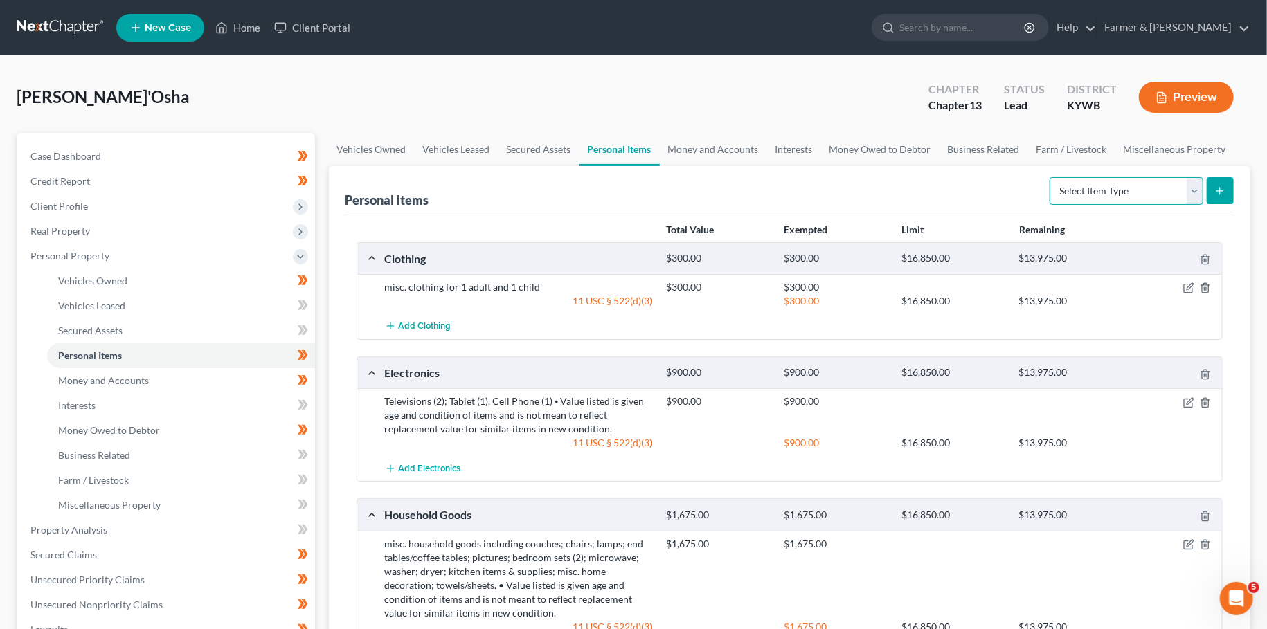
click at [1050, 177] on select "Select Item Type Clothing Collectibles Of Value Electronics Firearms Household …" at bounding box center [1127, 191] width 154 height 28
click option "Jewelry" at bounding box center [0, 0] width 0 height 0
click at [1214, 198] on button "submit" at bounding box center [1220, 190] width 27 height 27
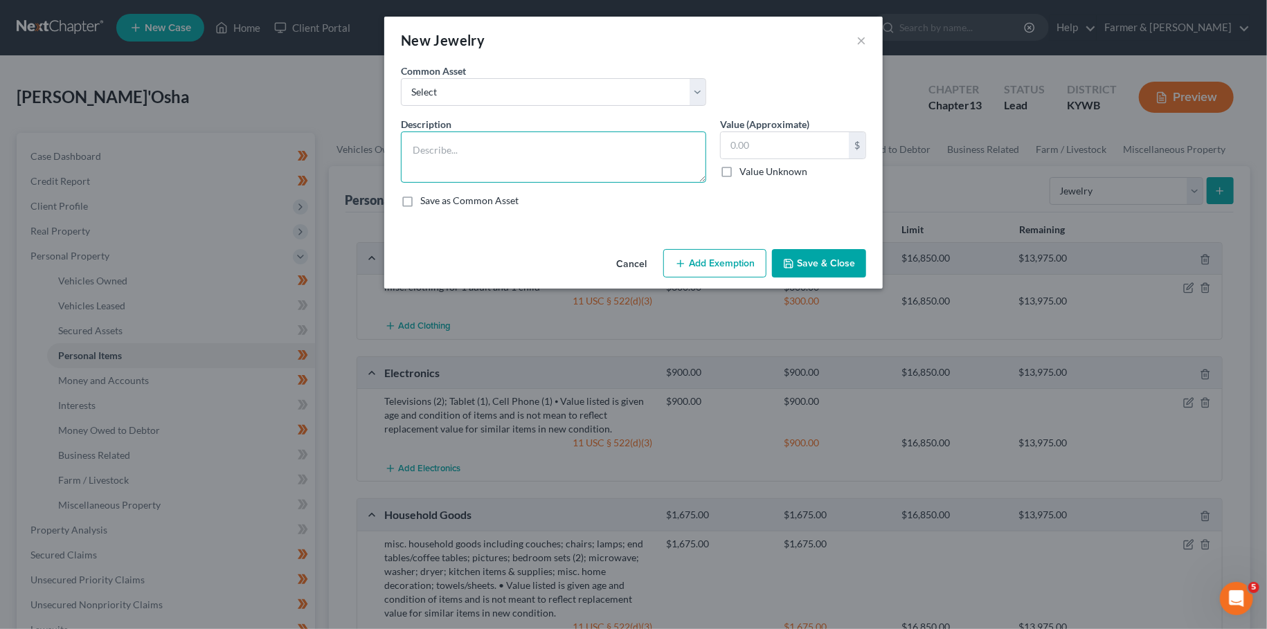
click at [564, 165] on textarea at bounding box center [553, 157] width 305 height 51
click at [708, 261] on button "Add Exemption" at bounding box center [714, 263] width 103 height 29
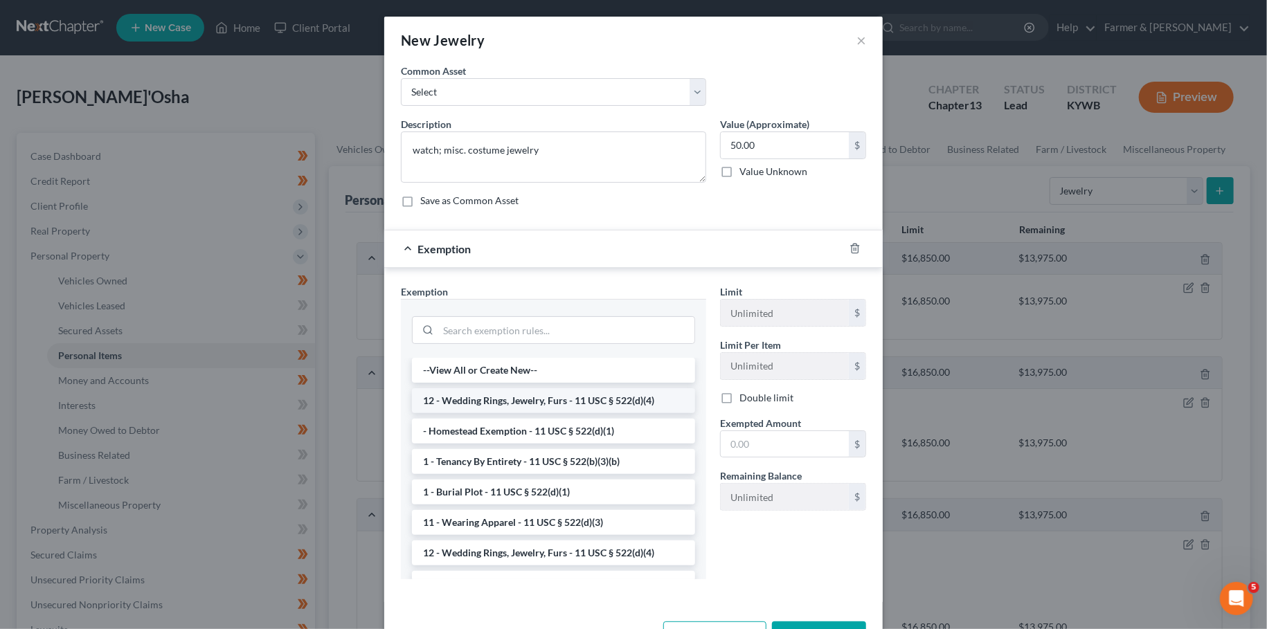
click at [554, 401] on li "12 - Wedding Rings, Jewelry, Furs - 11 USC § 522(d)(4)" at bounding box center [553, 400] width 283 height 25
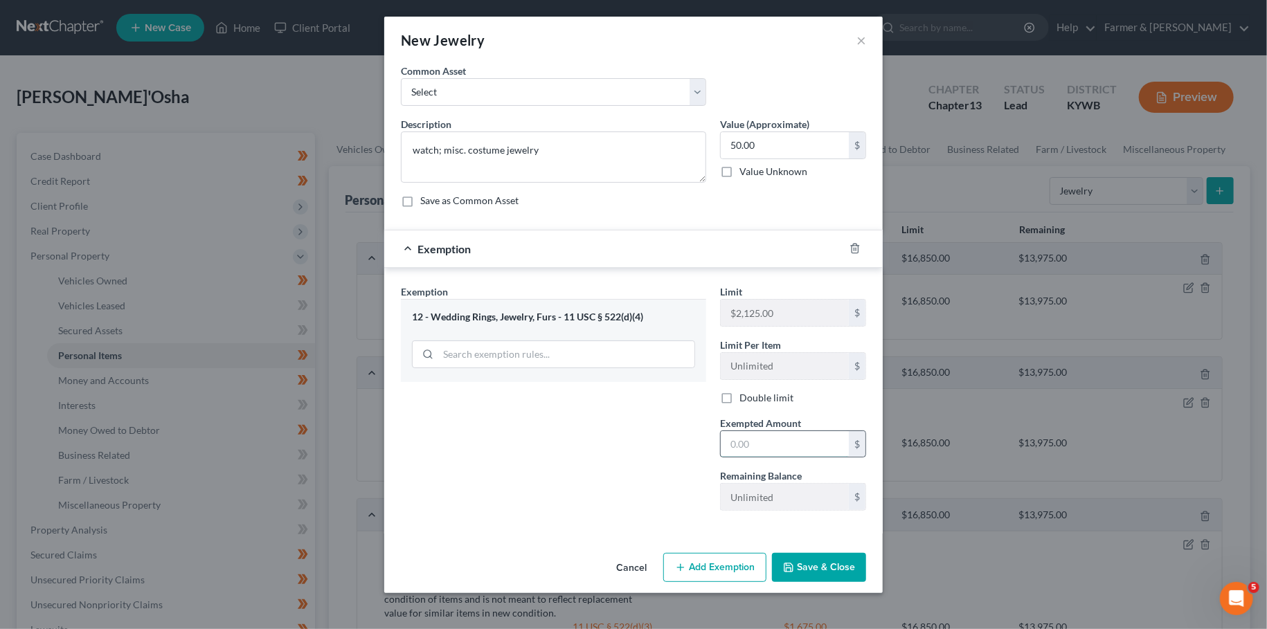
click at [748, 438] on input "text" at bounding box center [785, 444] width 128 height 26
click at [851, 561] on button "Save & Close" at bounding box center [819, 567] width 94 height 29
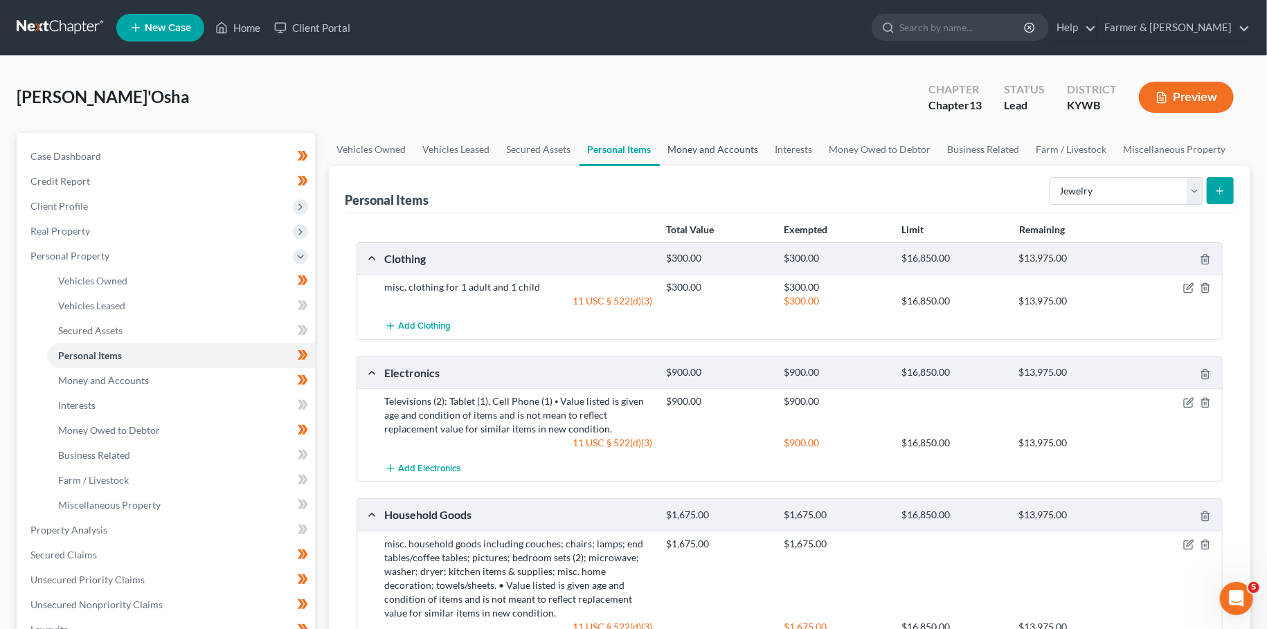
click at [721, 133] on link "Money and Accounts" at bounding box center [713, 149] width 107 height 33
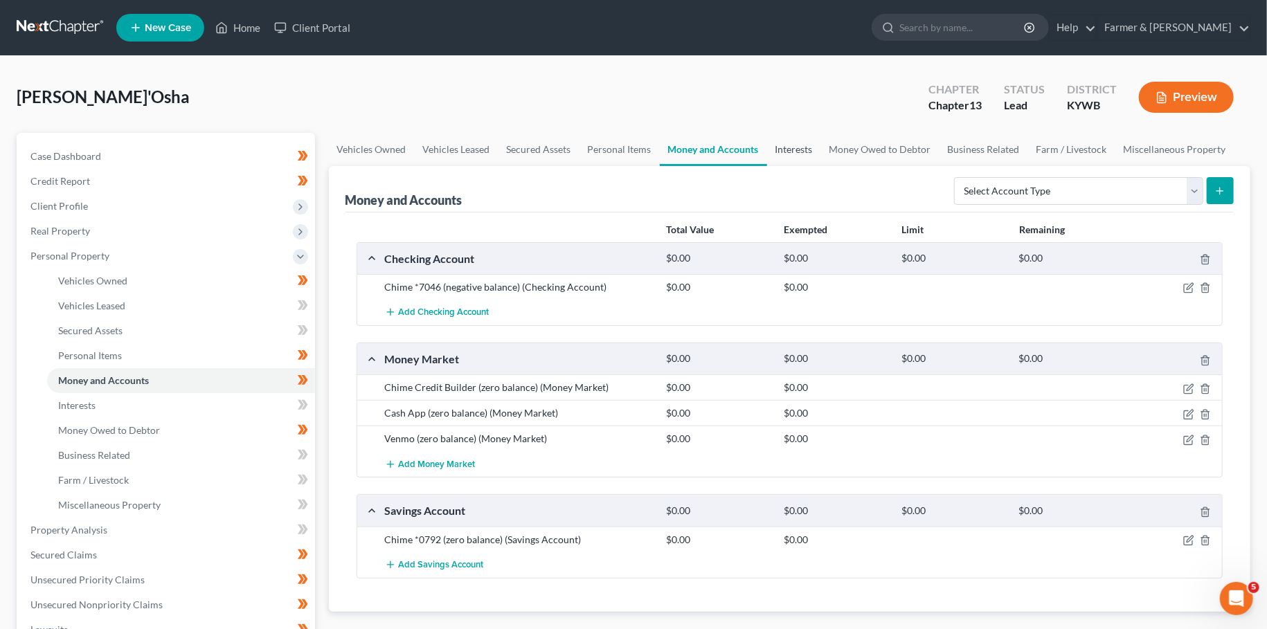
click at [784, 144] on link "Interests" at bounding box center [794, 149] width 54 height 33
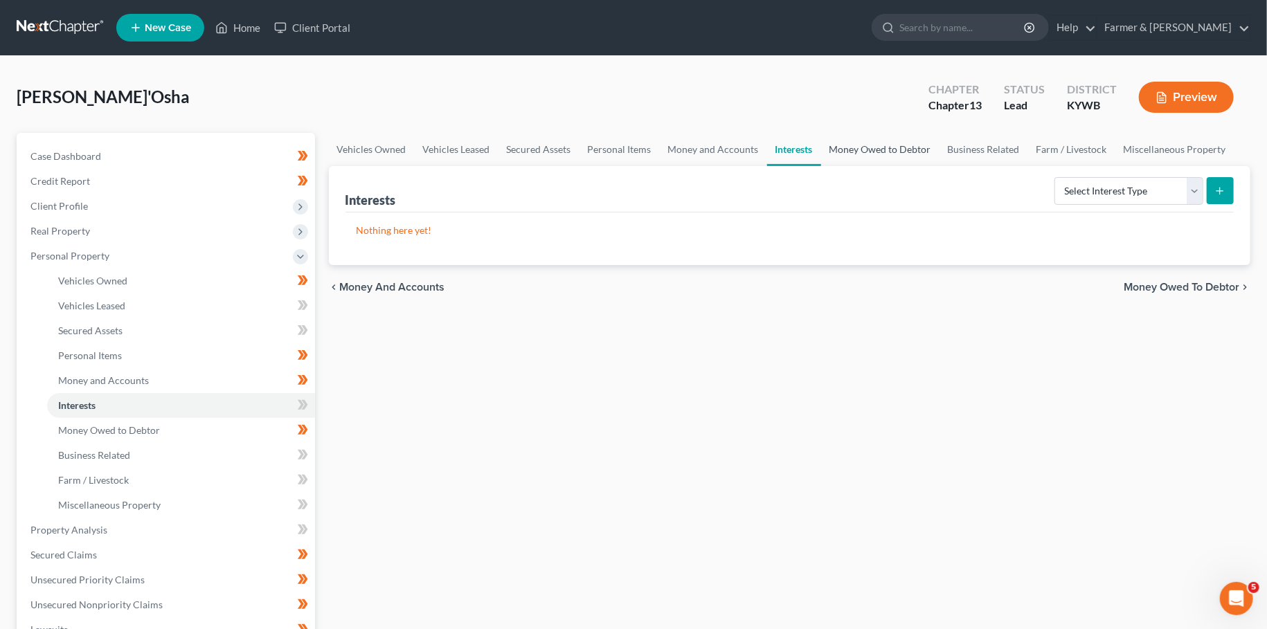
click at [886, 152] on link "Money Owed to Debtor" at bounding box center [880, 149] width 118 height 33
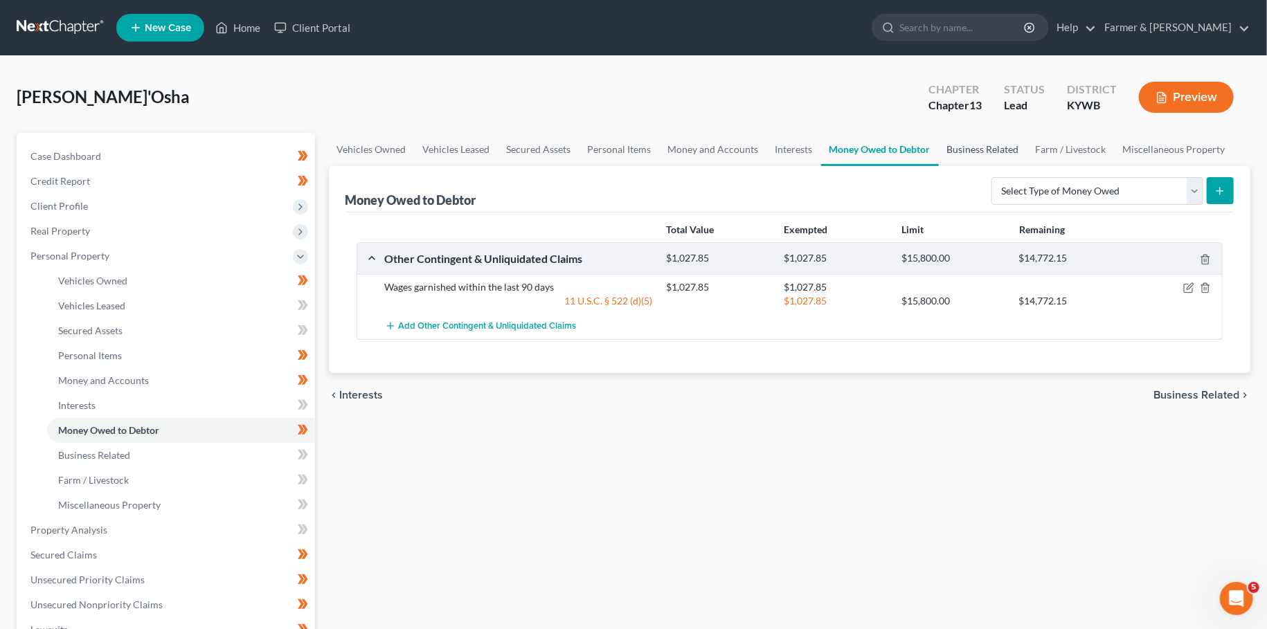
click at [994, 147] on link "Business Related" at bounding box center [983, 149] width 89 height 33
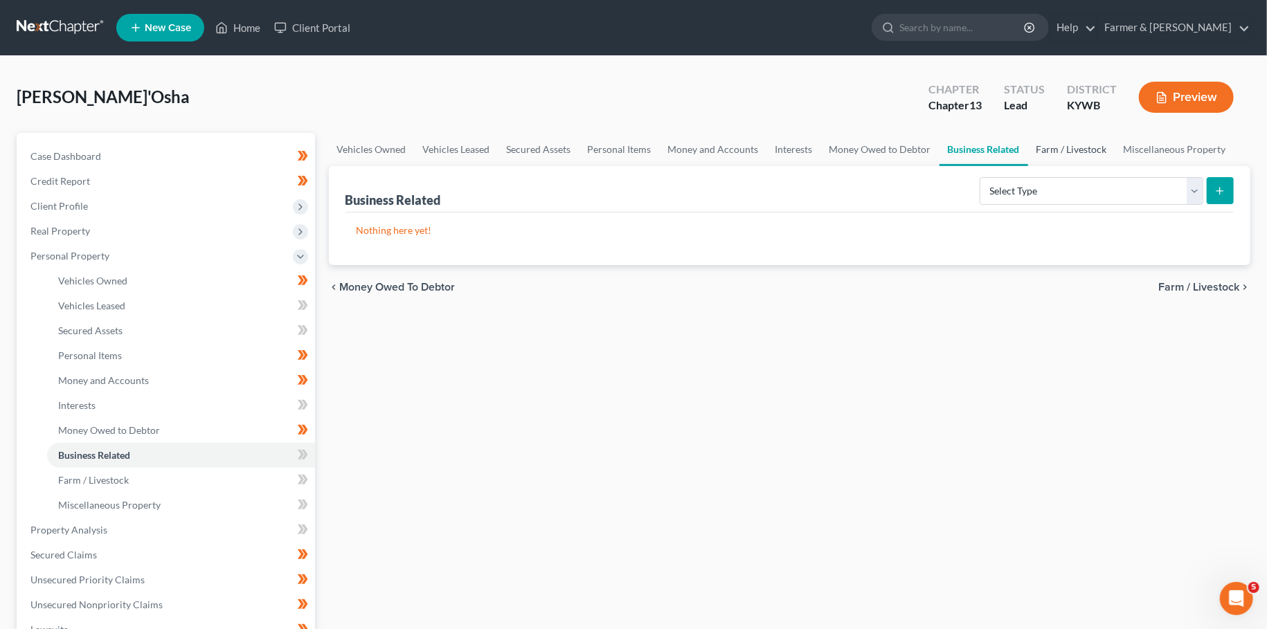
click at [1063, 148] on link "Farm / Livestock" at bounding box center [1071, 149] width 87 height 33
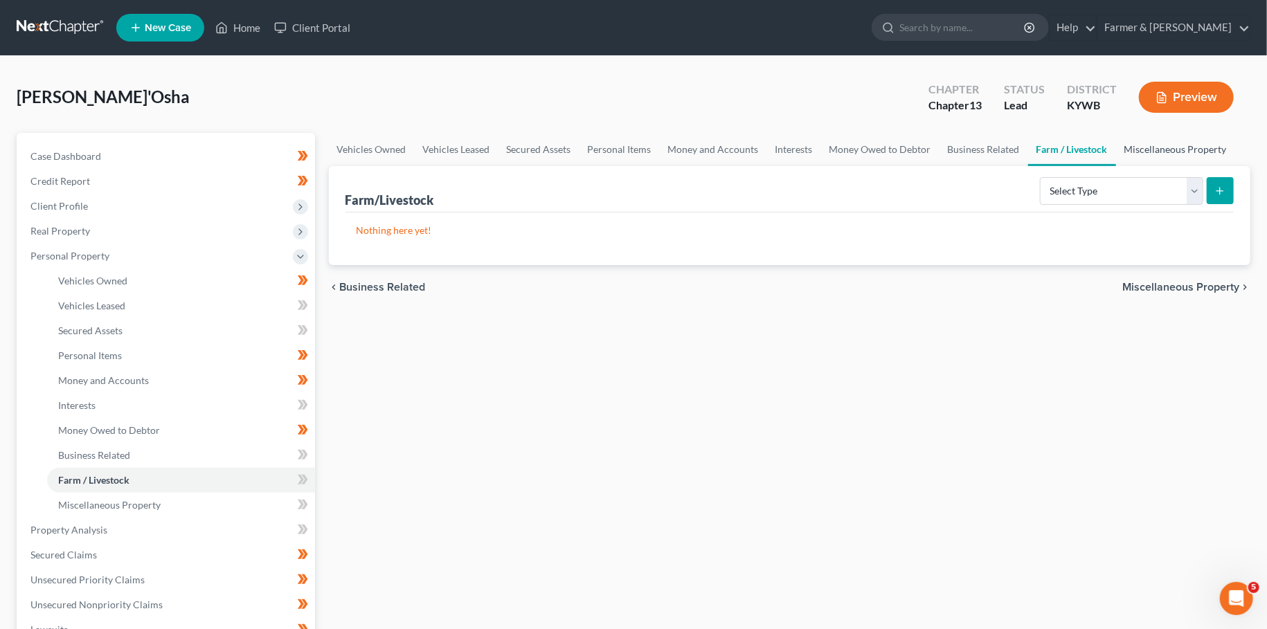
click at [1151, 151] on link "Miscellaneous Property" at bounding box center [1175, 149] width 119 height 33
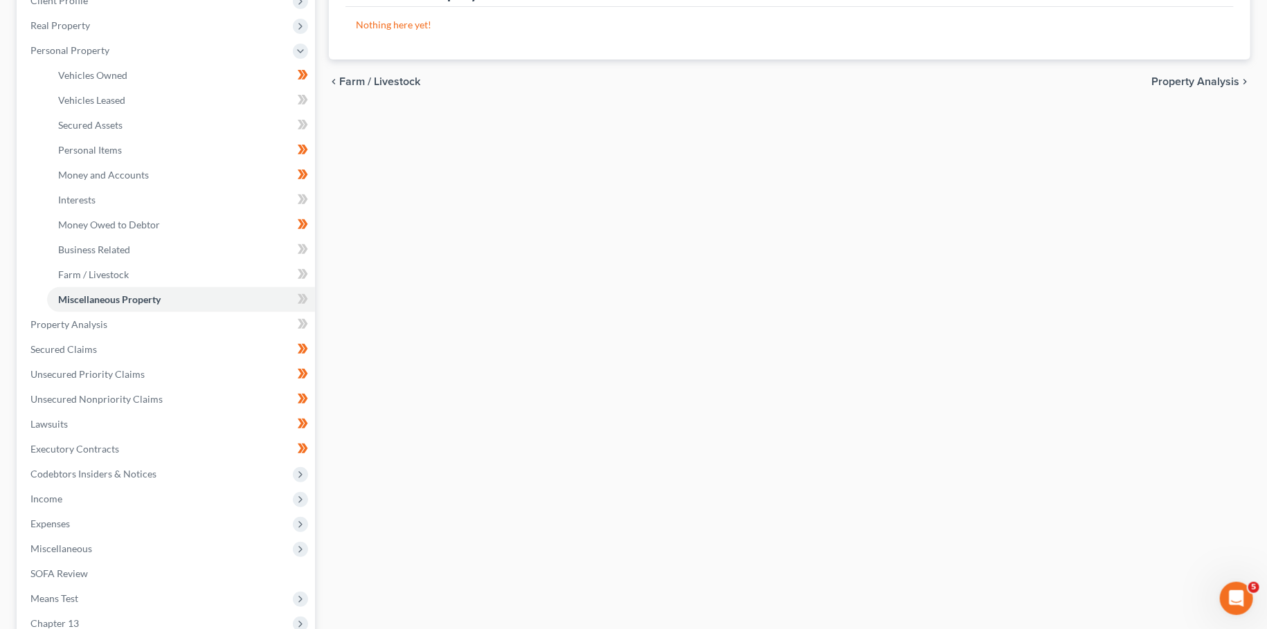
scroll to position [244, 0]
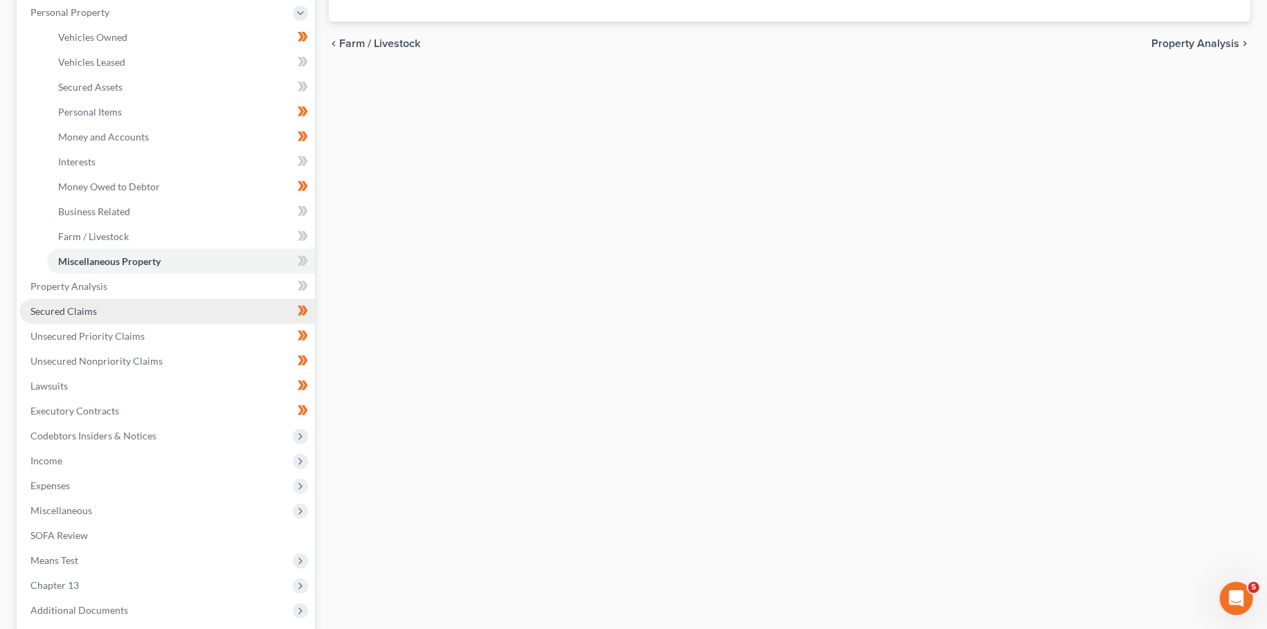
click at [122, 315] on link "Secured Claims" at bounding box center [167, 311] width 296 height 25
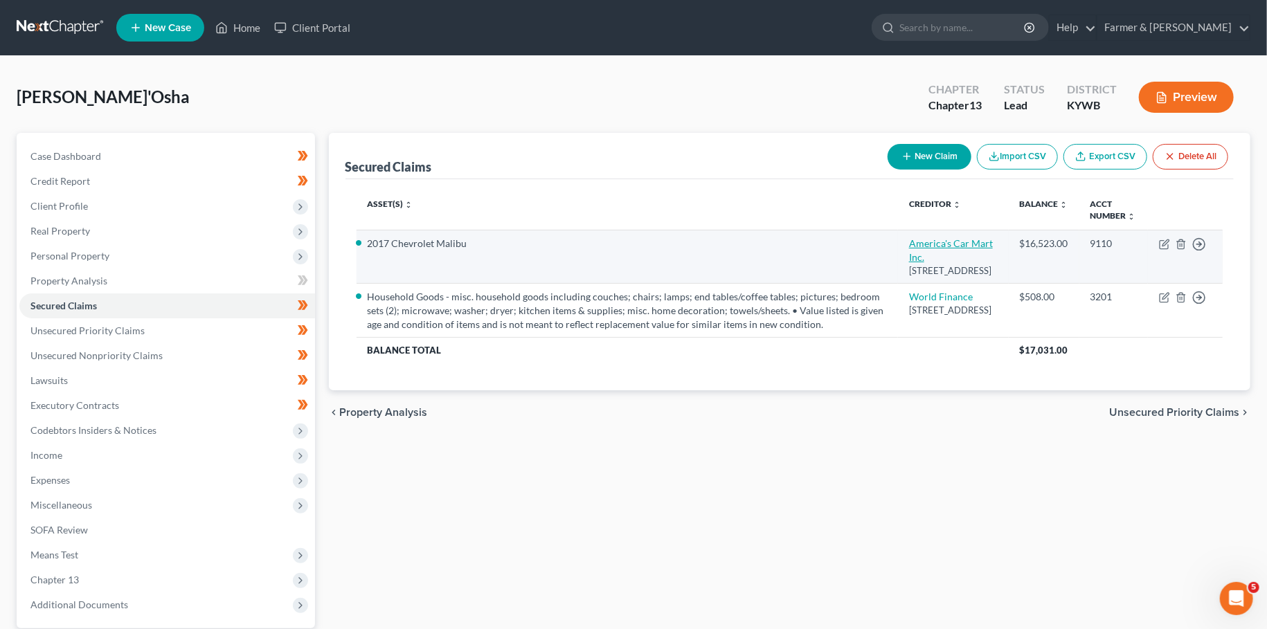
click at [910, 241] on link "America's Car Mart Inc." at bounding box center [951, 250] width 84 height 26
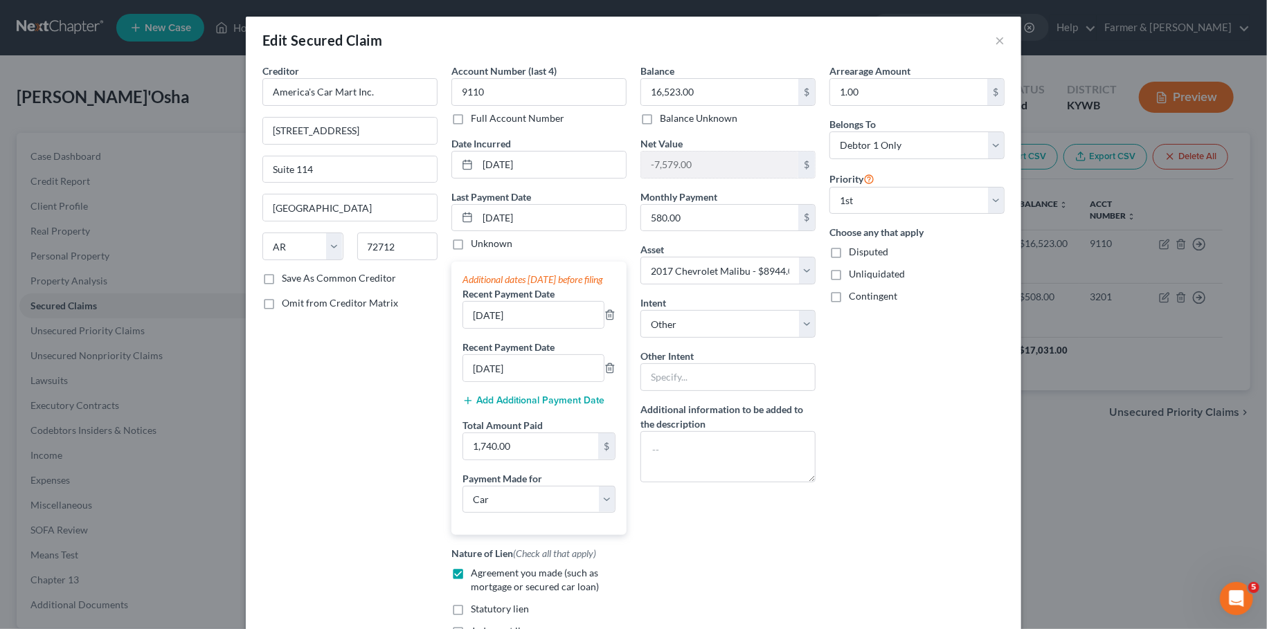
scroll to position [181, 0]
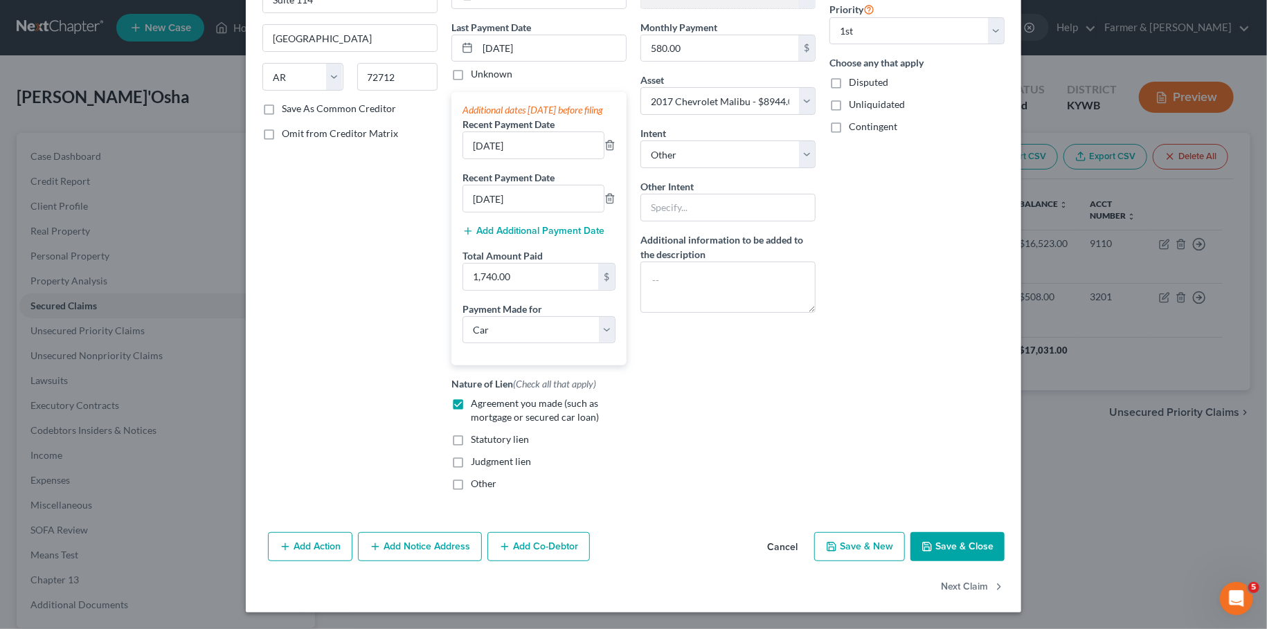
click at [955, 533] on button "Save & Close" at bounding box center [957, 546] width 94 height 29
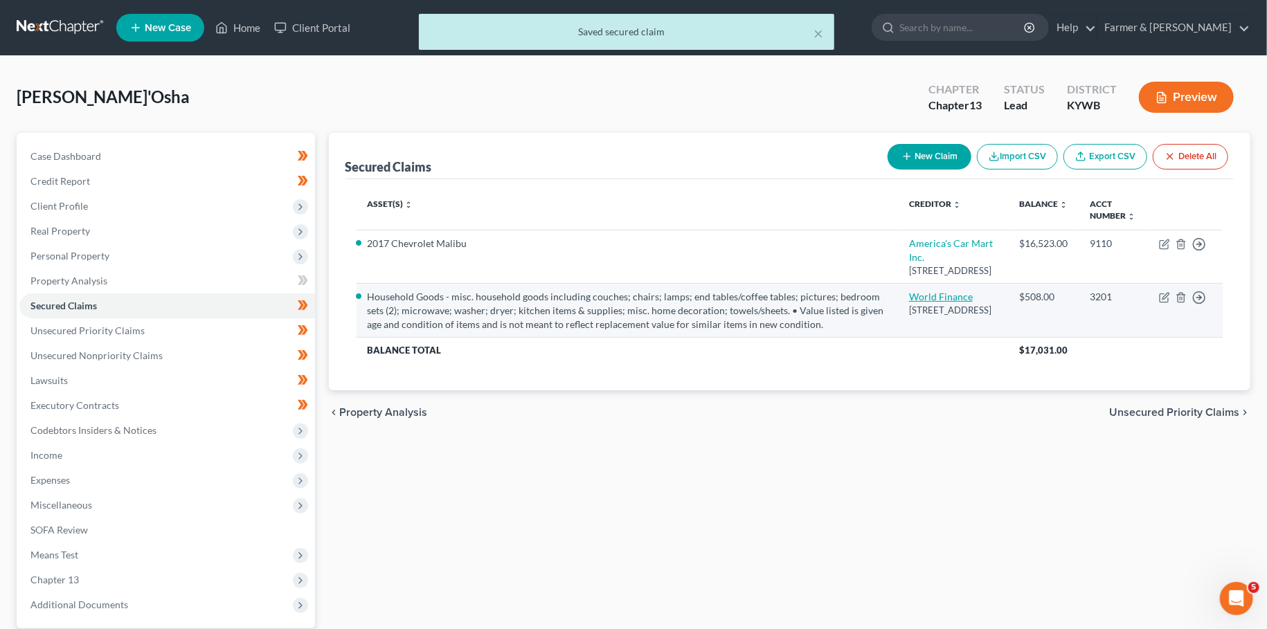
click at [909, 303] on link "World Finance" at bounding box center [941, 297] width 64 height 12
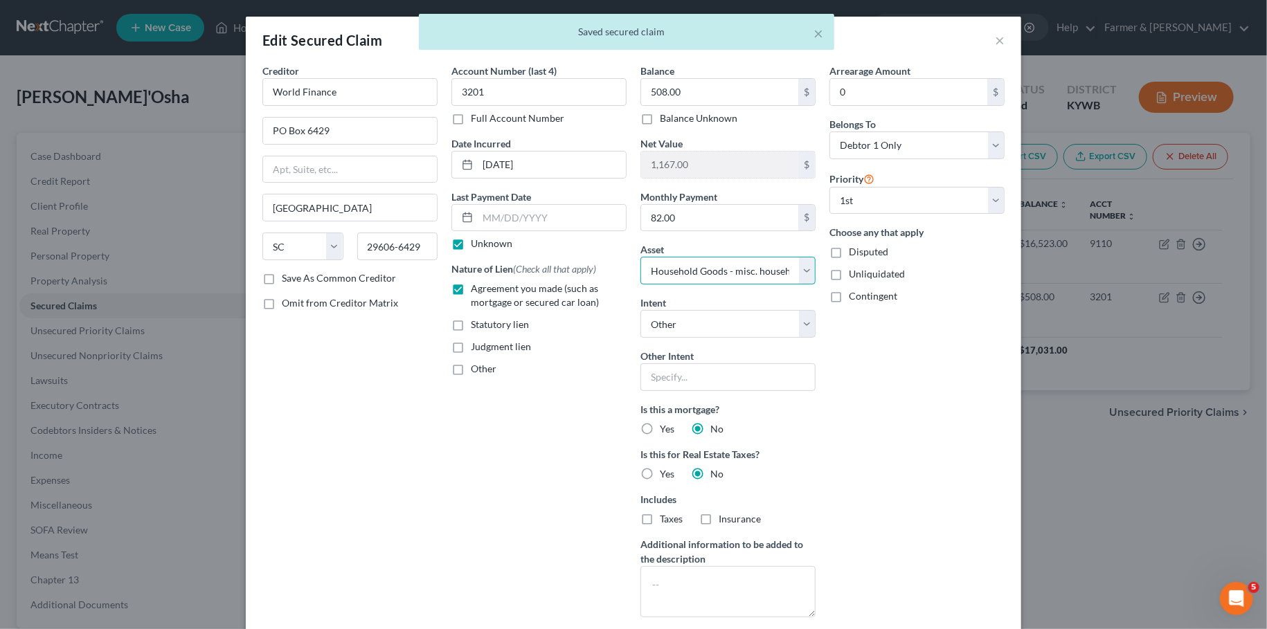
click at [640, 257] on select "Select Other Multiple Assets Jewelry - watch; misc. costume jewelry - $50.0 Clo…" at bounding box center [727, 271] width 175 height 28
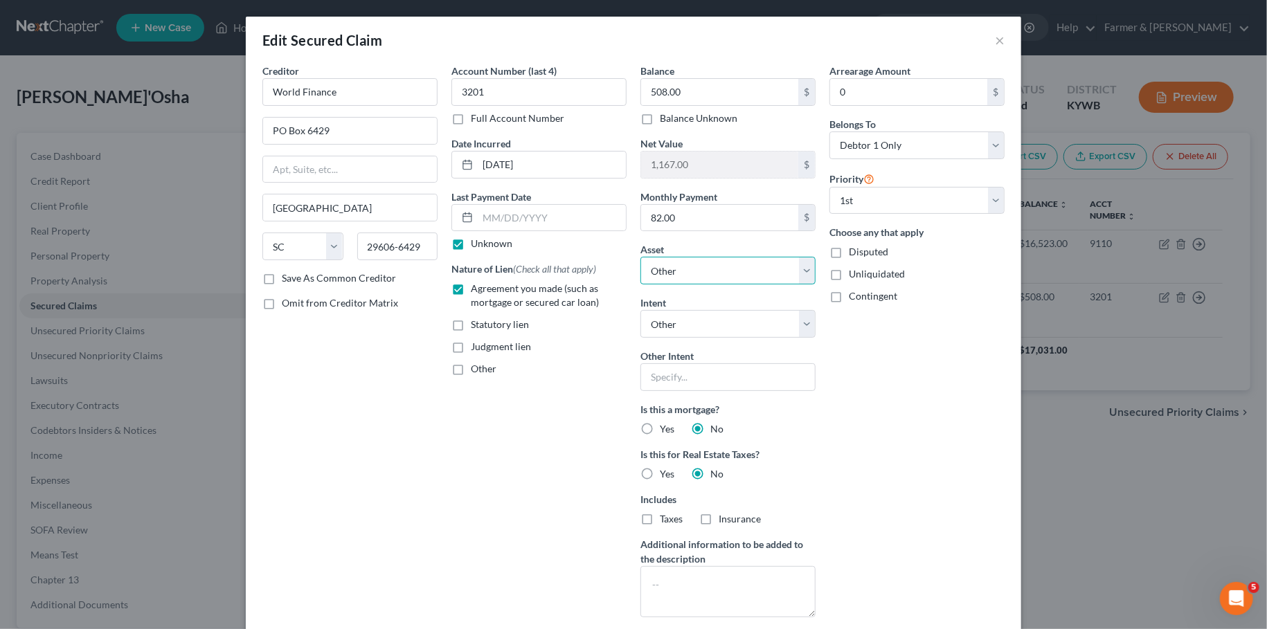
click option "Other" at bounding box center [0, 0] width 0 height 0
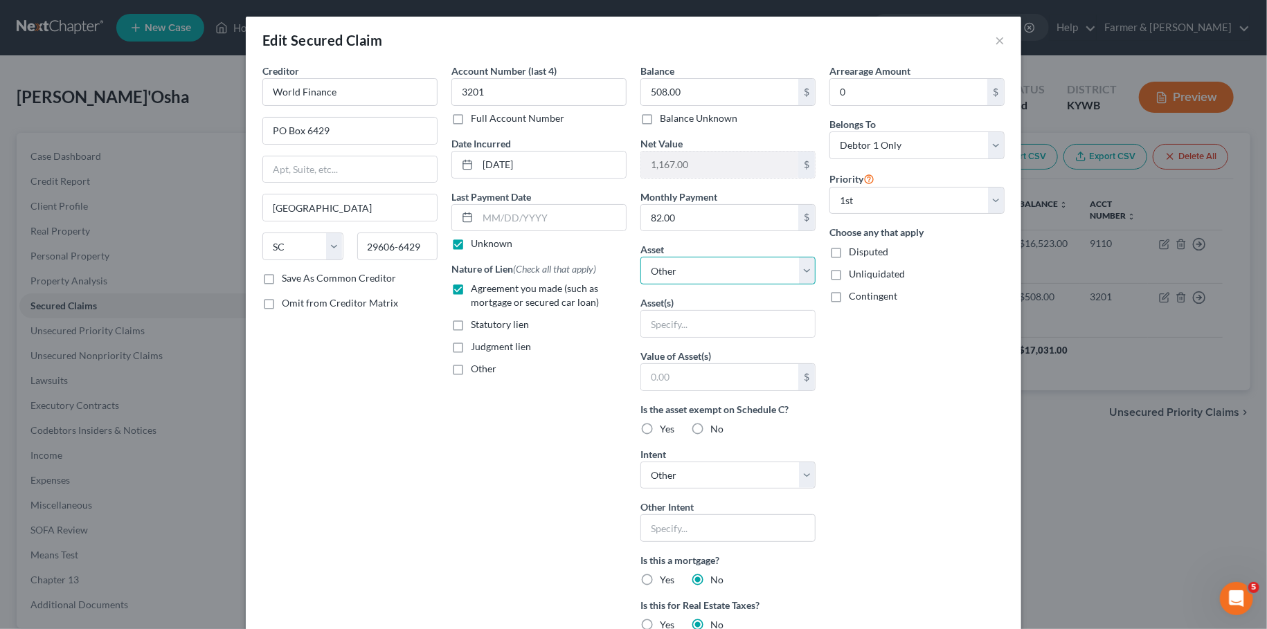
scroll to position [274, 0]
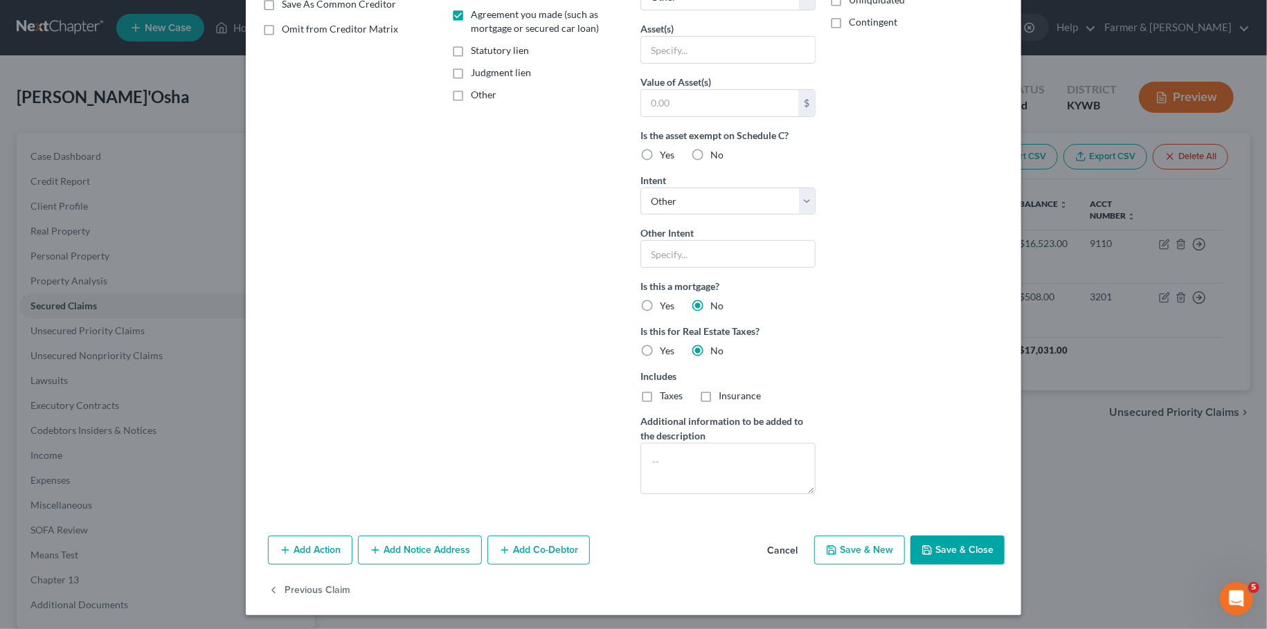
click at [987, 548] on button "Save & Close" at bounding box center [957, 550] width 94 height 29
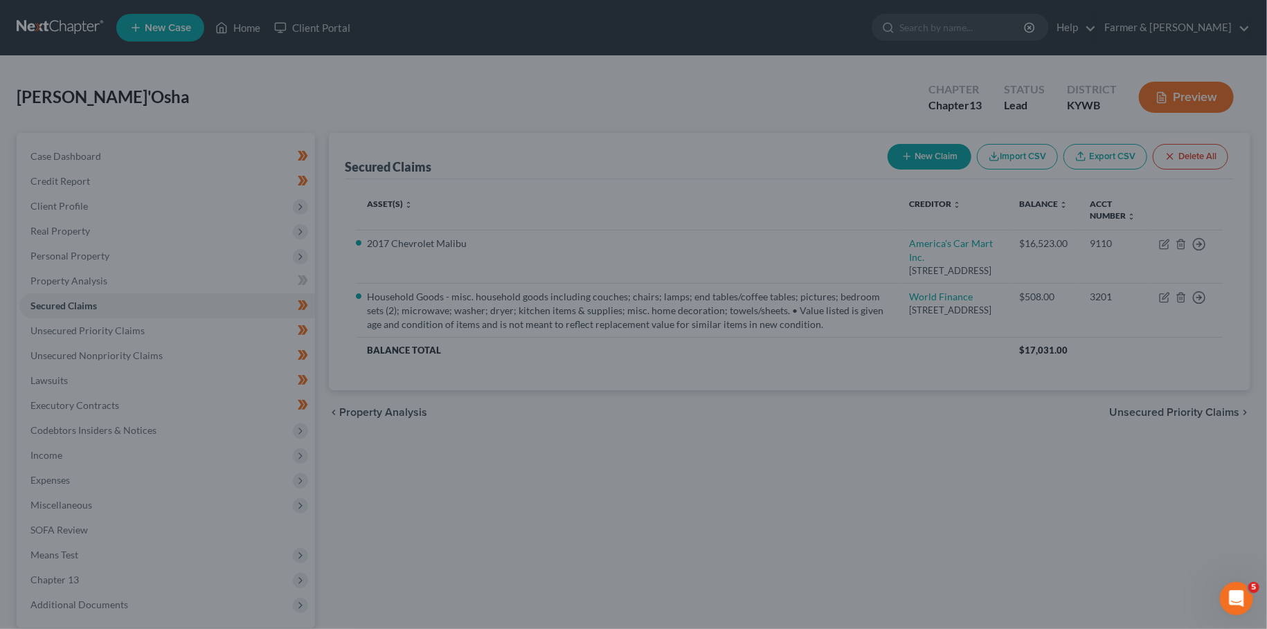
scroll to position [0, 0]
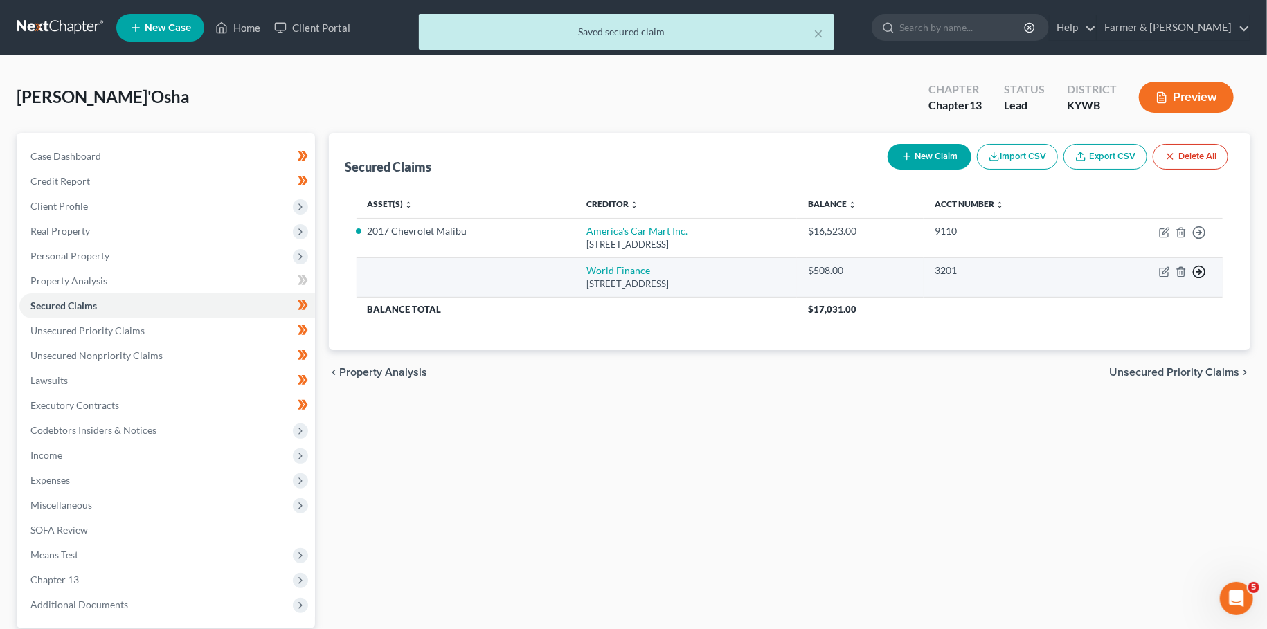
click at [1202, 233] on line "button" at bounding box center [1199, 233] width 5 height 0
click at [1153, 305] on link "Move to F" at bounding box center [1136, 306] width 116 height 24
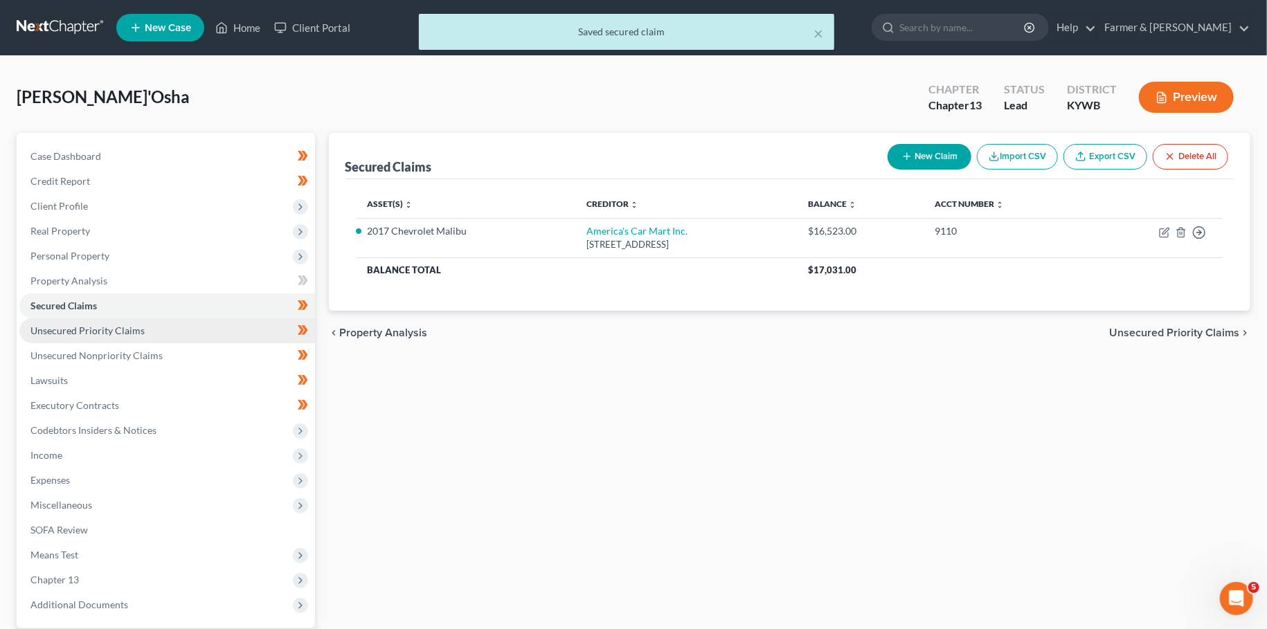
click at [111, 332] on span "Unsecured Priority Claims" at bounding box center [87, 331] width 114 height 12
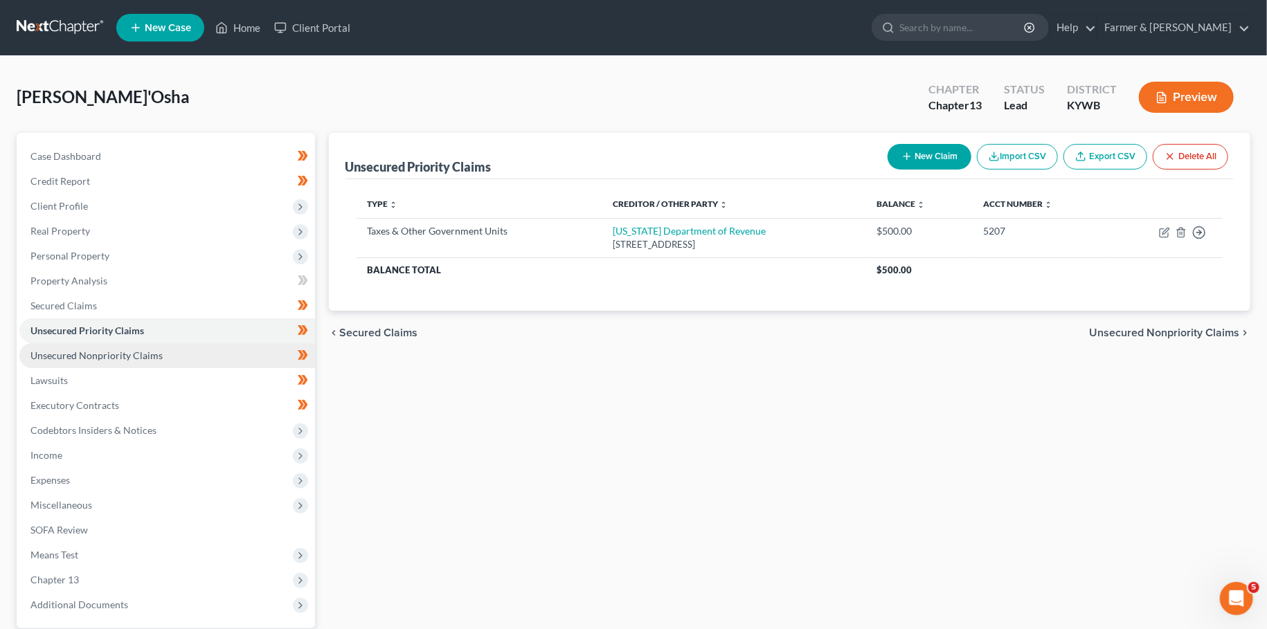
click at [109, 351] on span "Unsecured Nonpriority Claims" at bounding box center [96, 356] width 132 height 12
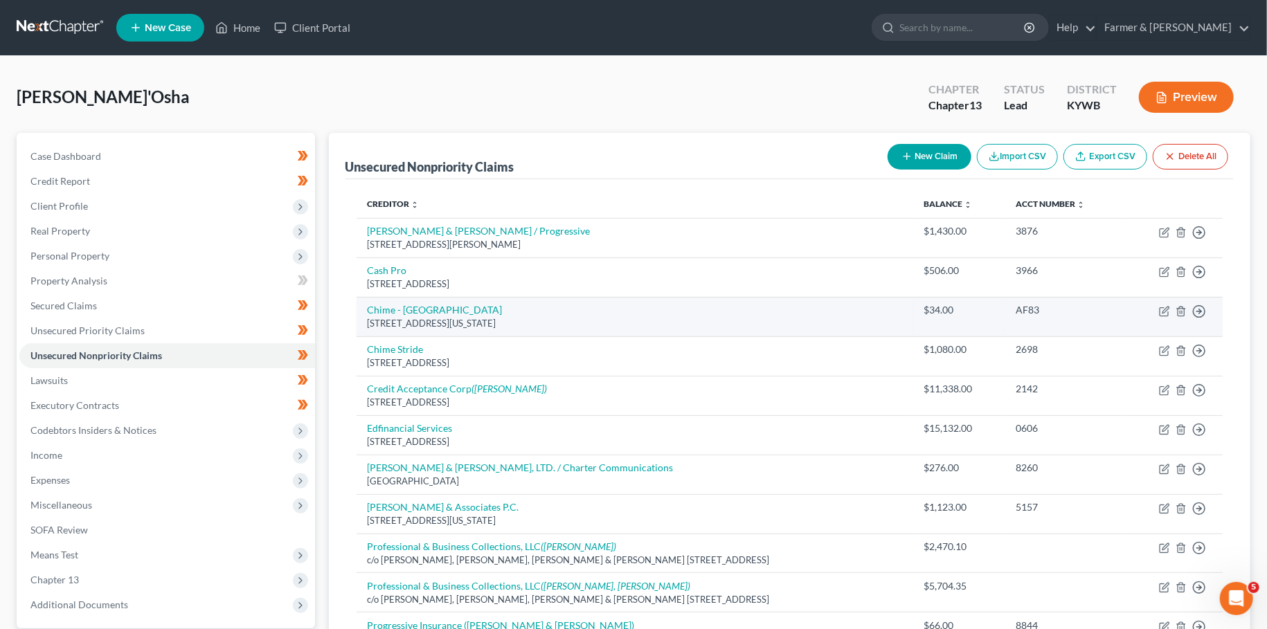
scroll to position [122, 0]
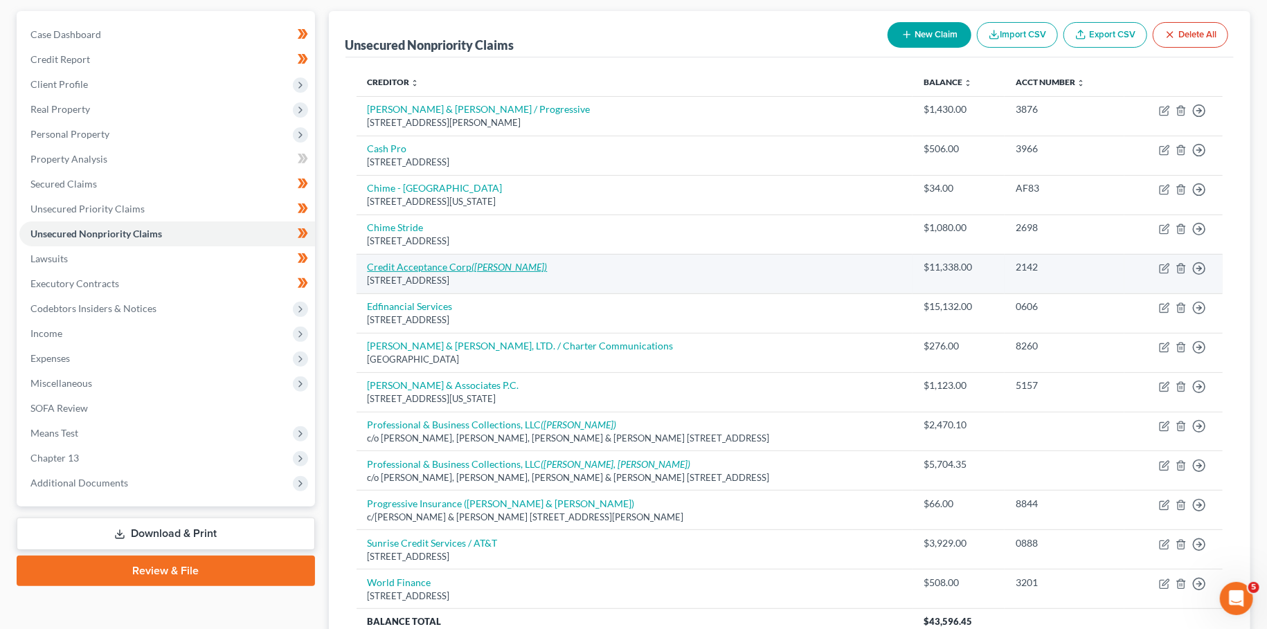
click at [517, 266] on icon "(Dennison, Benjamin Allen)" at bounding box center [509, 267] width 75 height 12
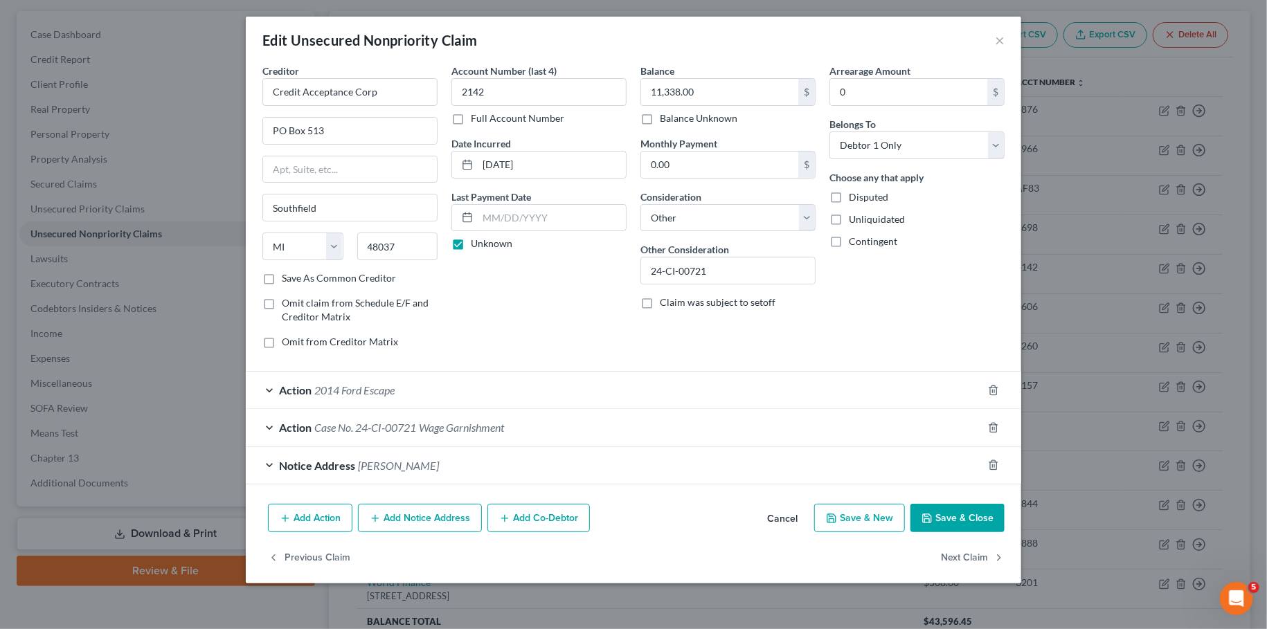
click at [536, 426] on div "Action Case No. 24-CI-00721 Wage Garnishment" at bounding box center [614, 427] width 737 height 37
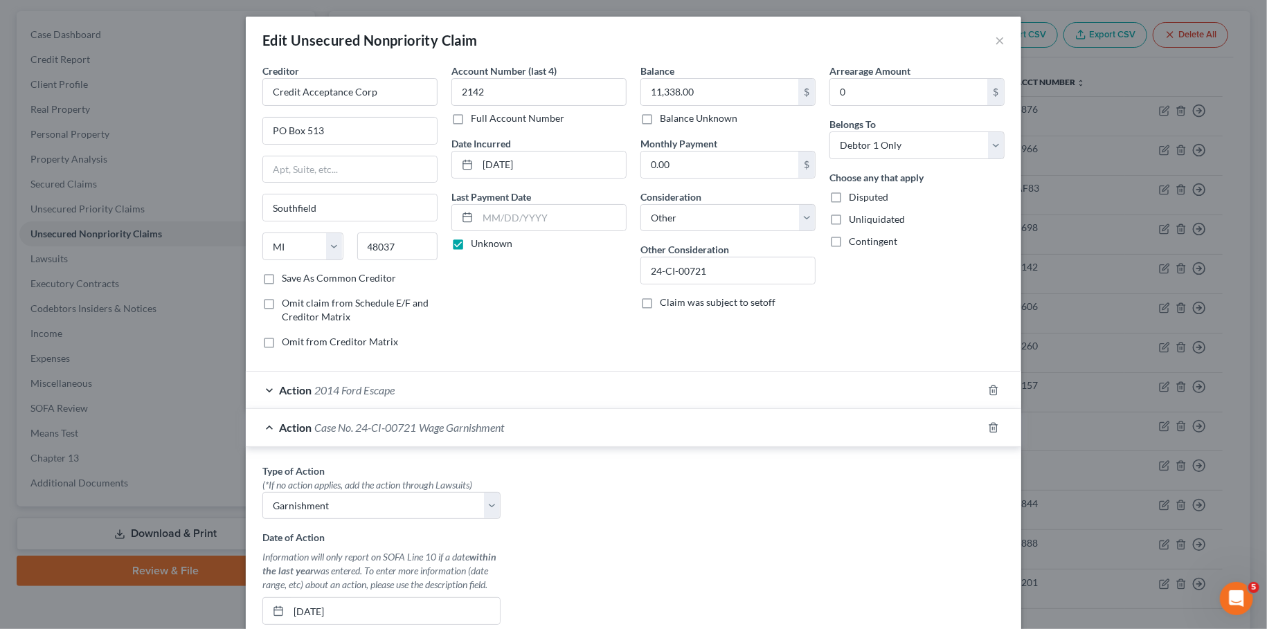
scroll to position [233, 0]
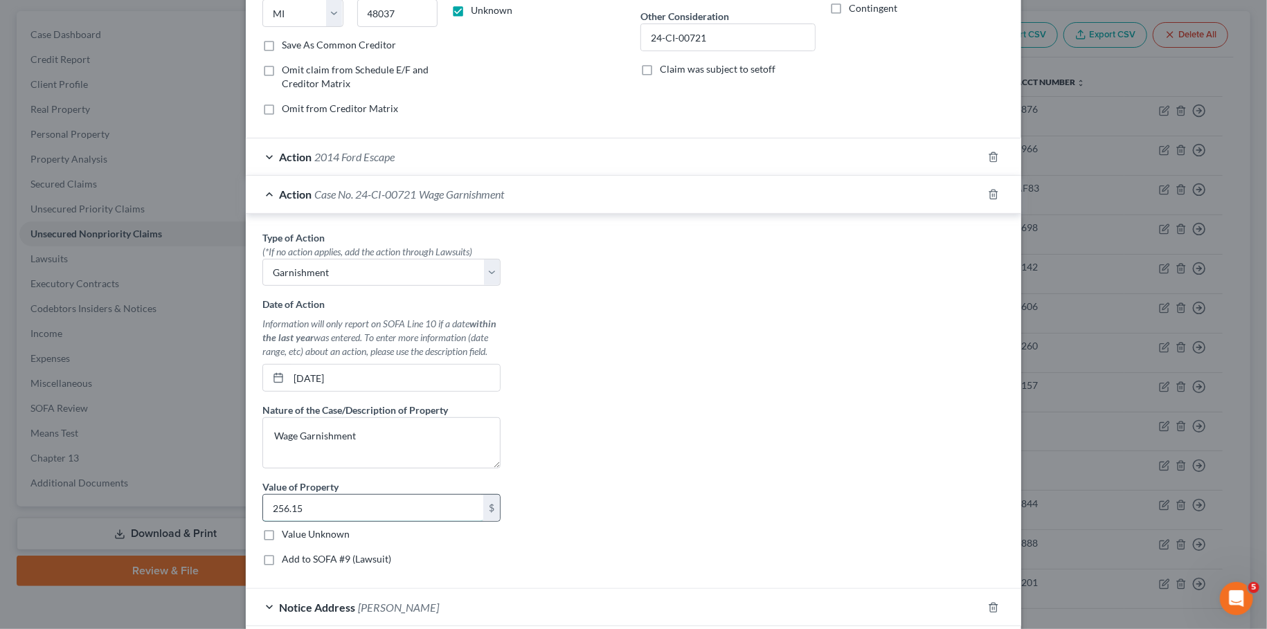
drag, startPoint x: 401, startPoint y: 494, endPoint x: 242, endPoint y: 507, distance: 159.1
click at [263, 507] on input "256.15" at bounding box center [373, 508] width 220 height 26
drag, startPoint x: 319, startPoint y: 507, endPoint x: 228, endPoint y: 502, distance: 91.5
click at [263, 502] on input "256.15" at bounding box center [373, 508] width 220 height 26
drag, startPoint x: 370, startPoint y: 449, endPoint x: 181, endPoint y: 433, distance: 190.4
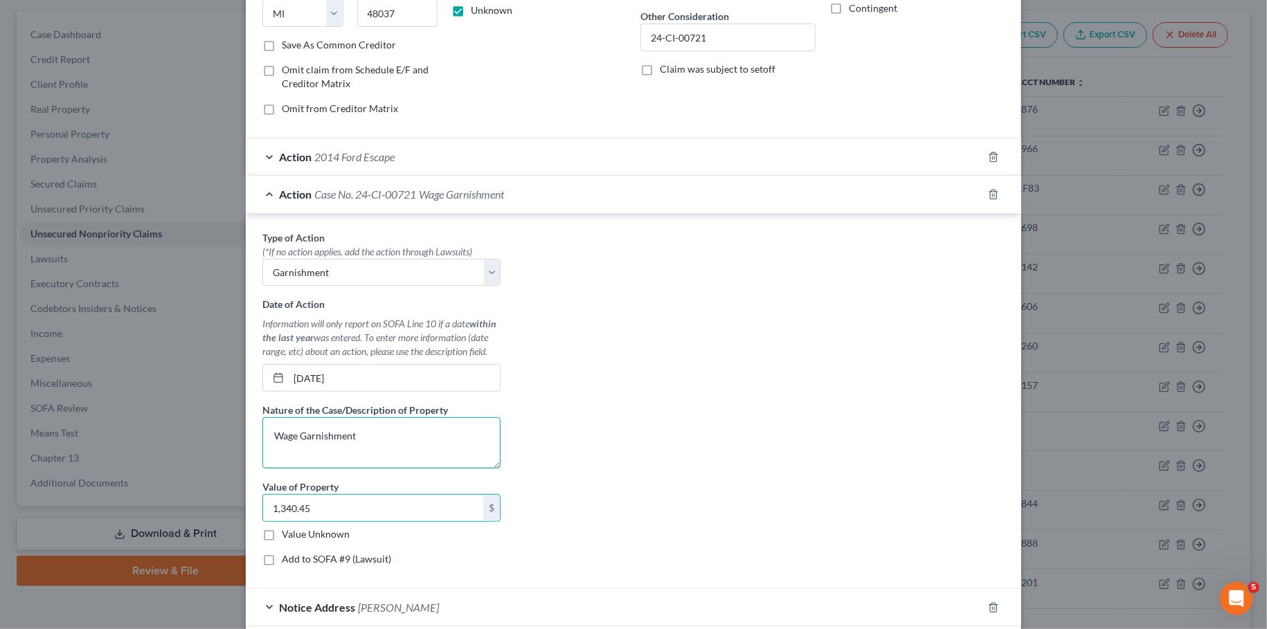
click at [262, 433] on textarea "Wage Garnishment" at bounding box center [381, 442] width 238 height 51
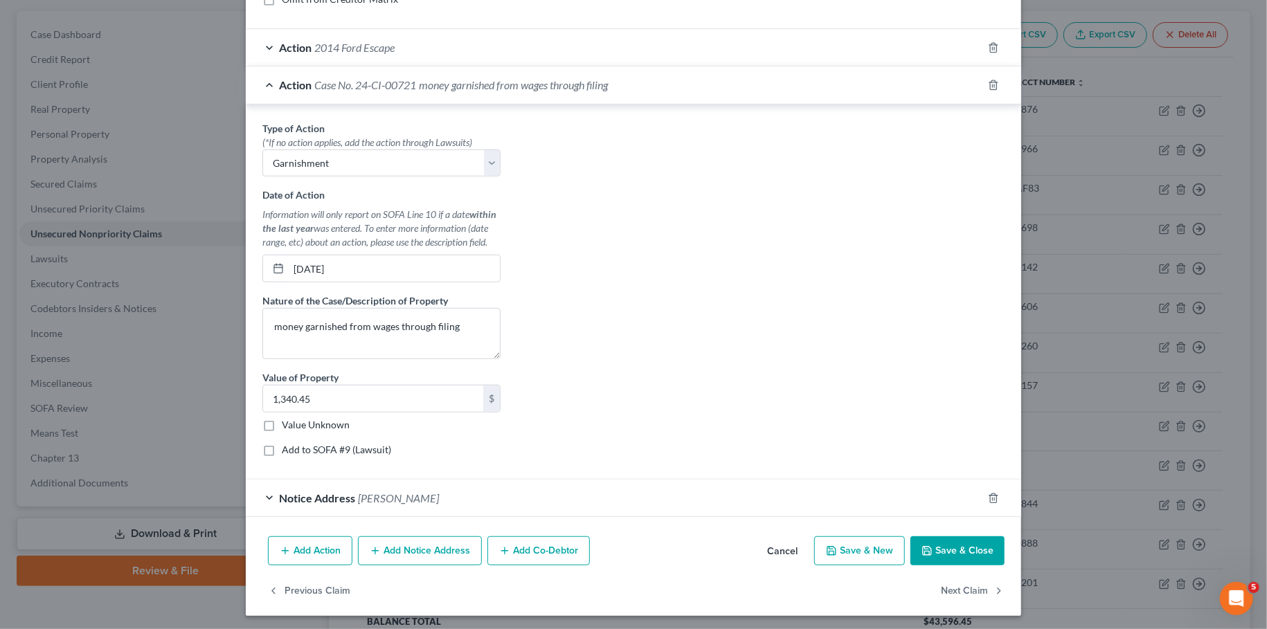
click at [971, 550] on button "Save & Close" at bounding box center [957, 551] width 94 height 29
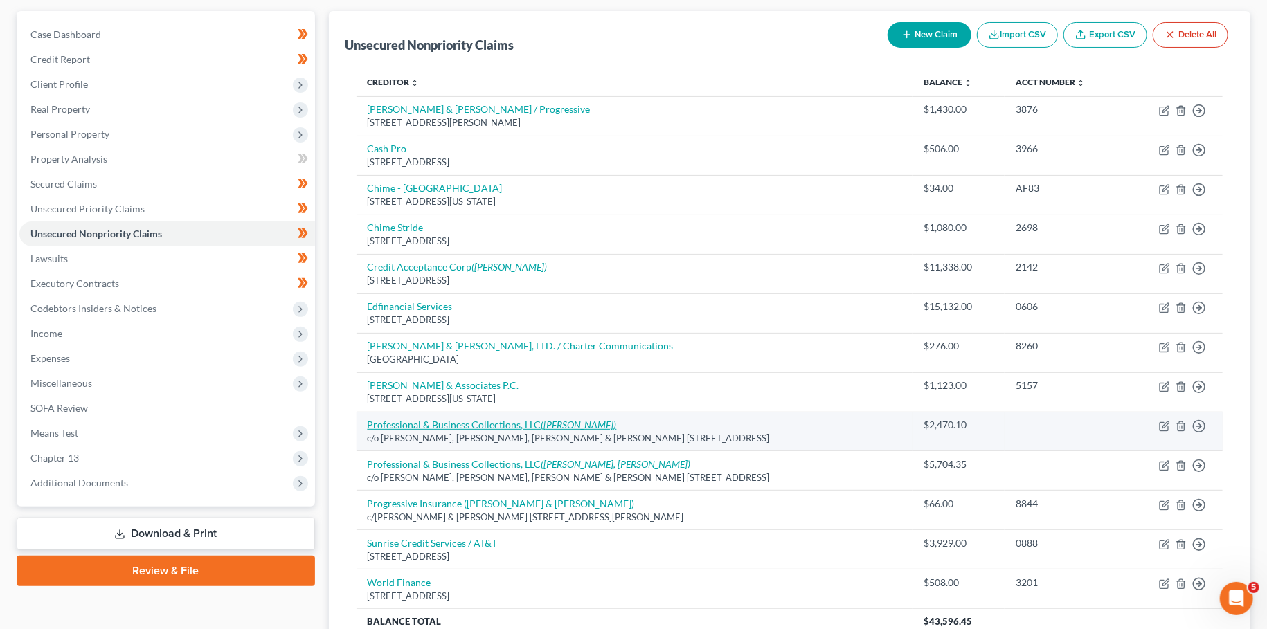
click at [564, 427] on icon "(Wurdeman, Andrew D)" at bounding box center [578, 425] width 75 height 12
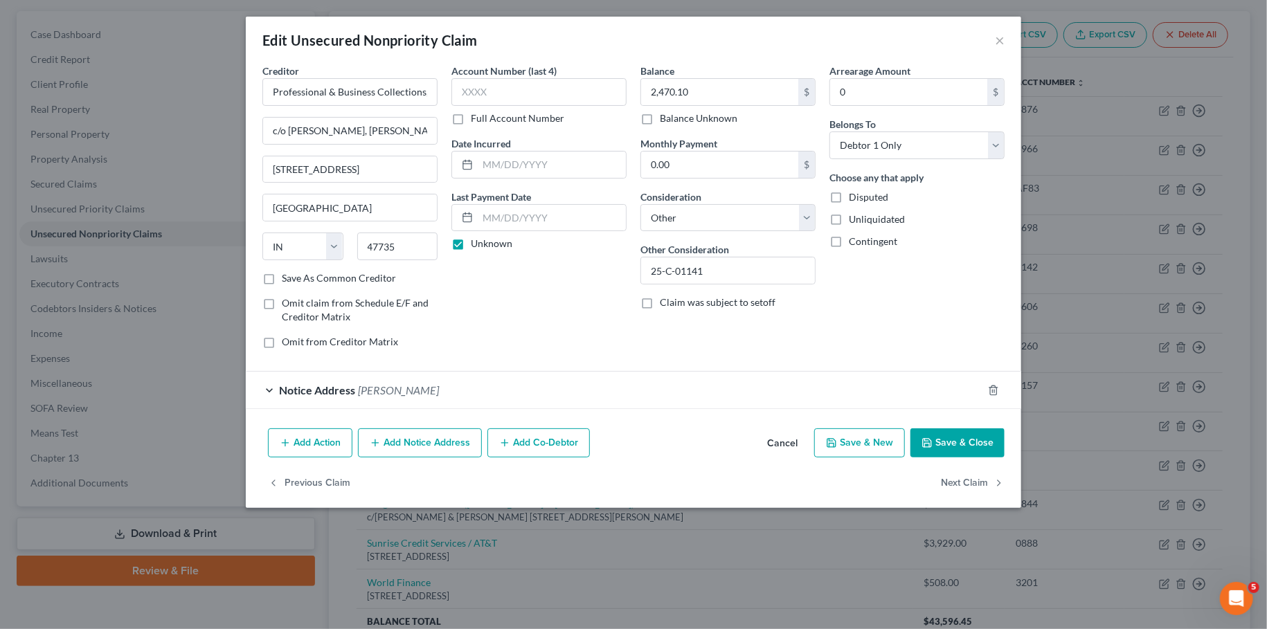
click at [939, 443] on button "Save & Close" at bounding box center [957, 443] width 94 height 29
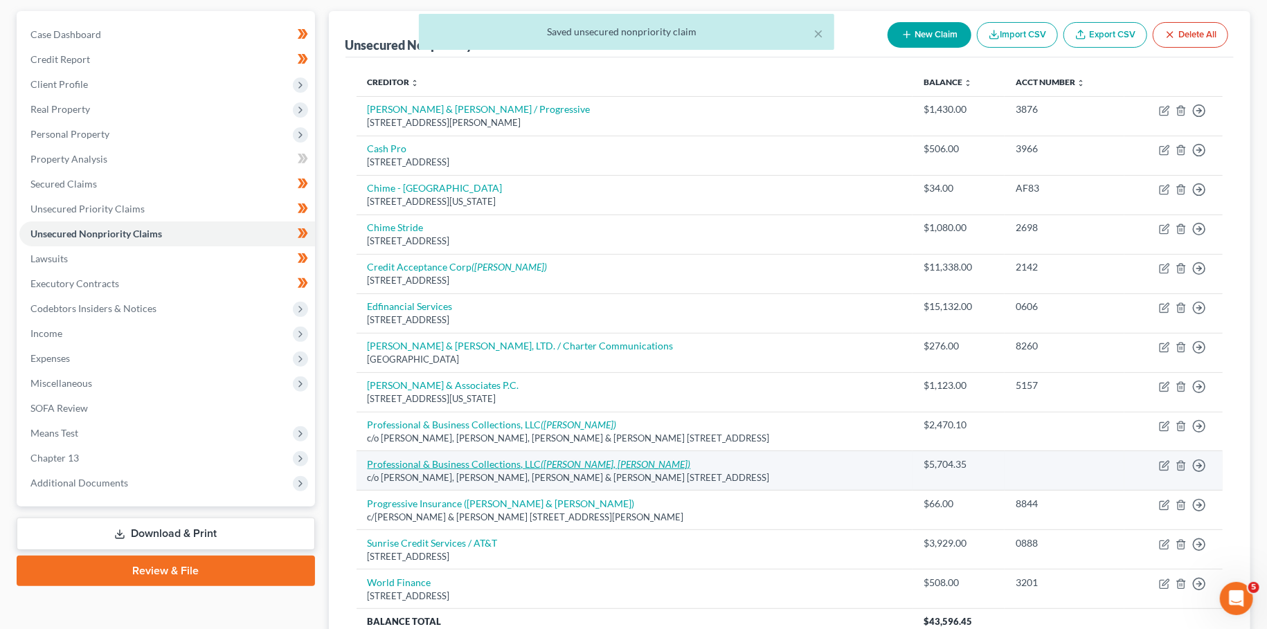
click at [494, 459] on link "Professional & Business Collections, LLC (Treadway, Jackson T)" at bounding box center [529, 464] width 323 height 12
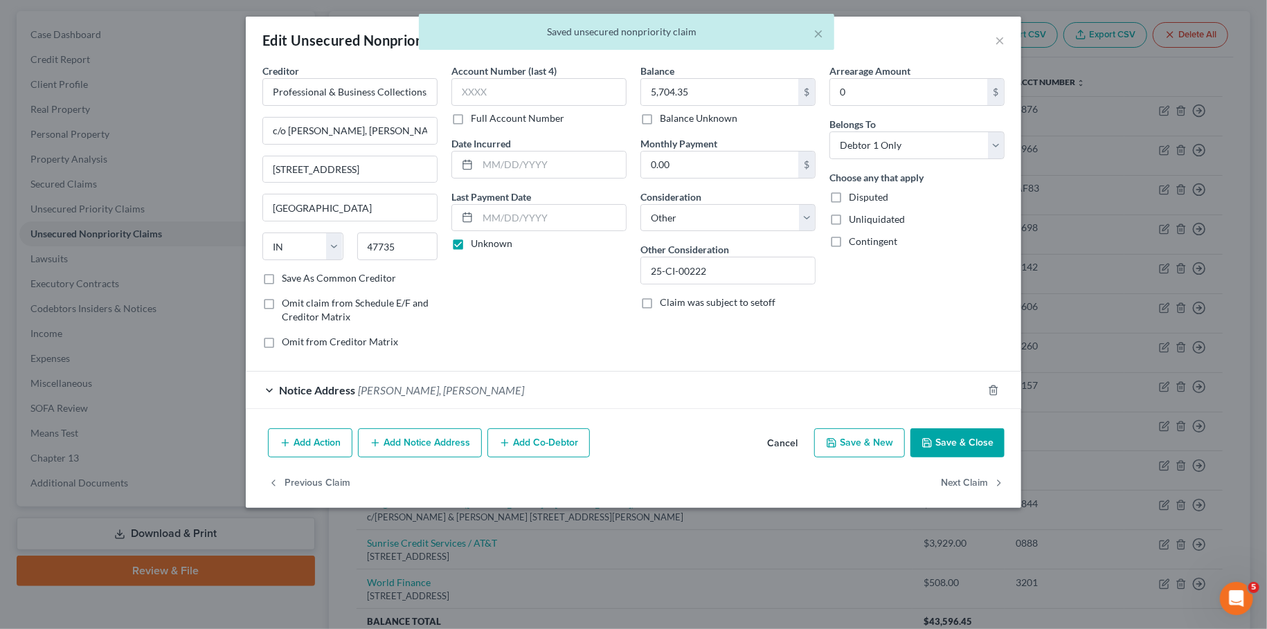
click at [975, 442] on button "Save & Close" at bounding box center [957, 443] width 94 height 29
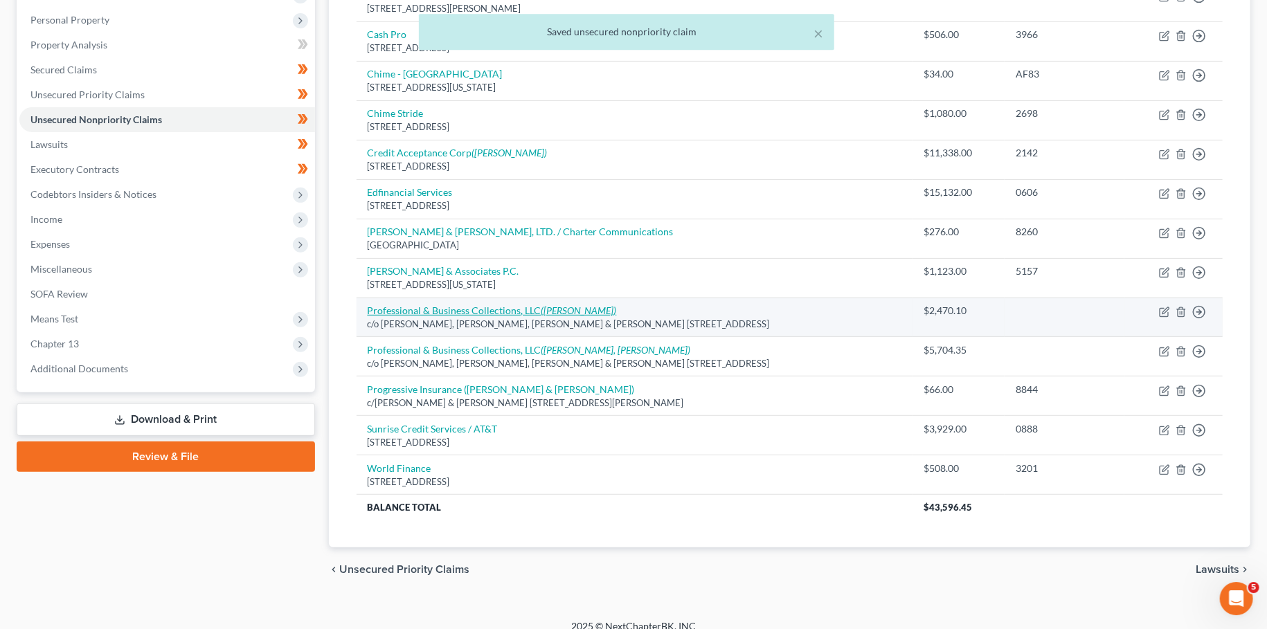
scroll to position [249, 0]
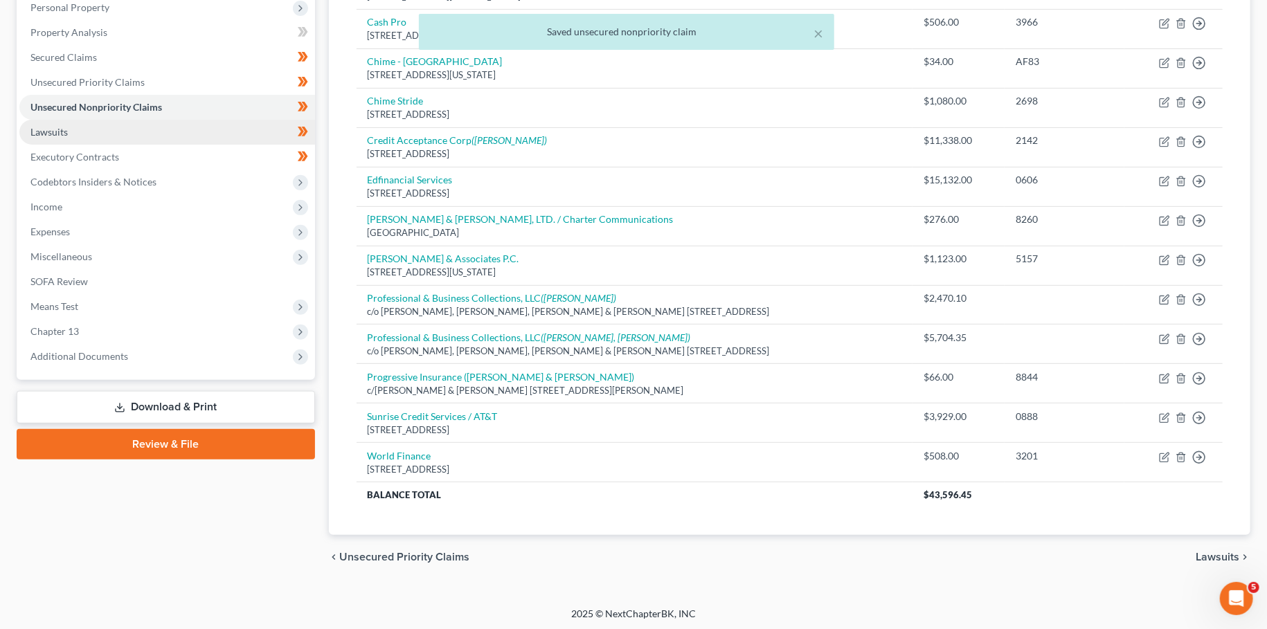
click at [68, 141] on link "Lawsuits" at bounding box center [167, 132] width 296 height 25
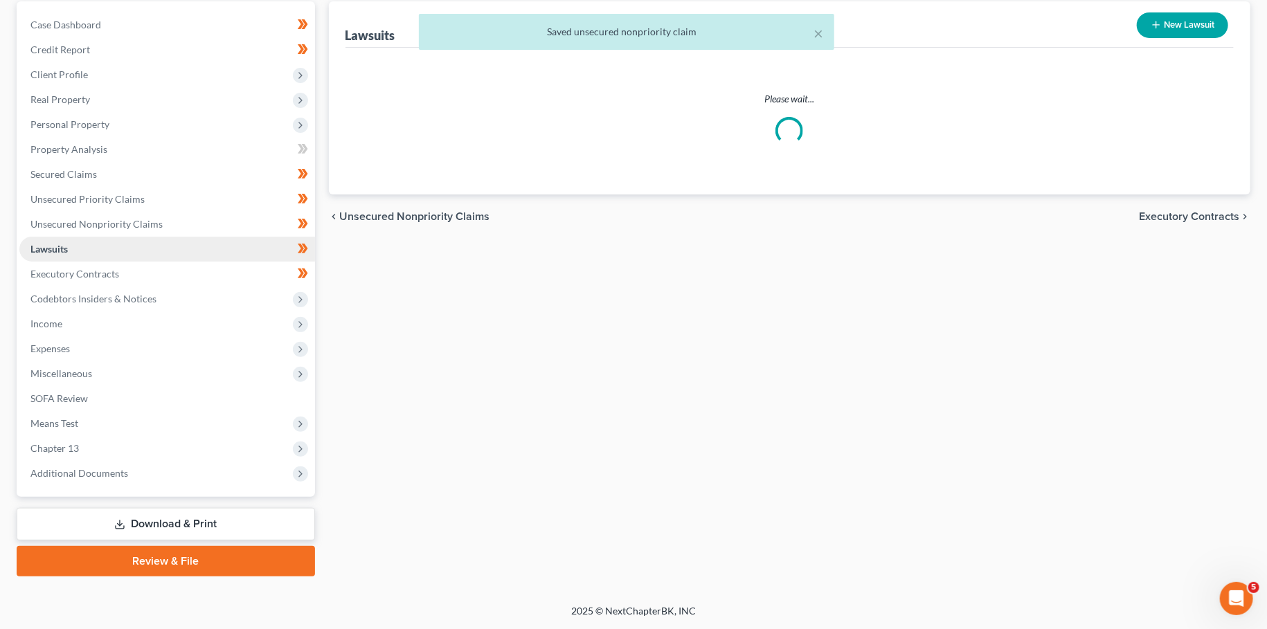
scroll to position [129, 0]
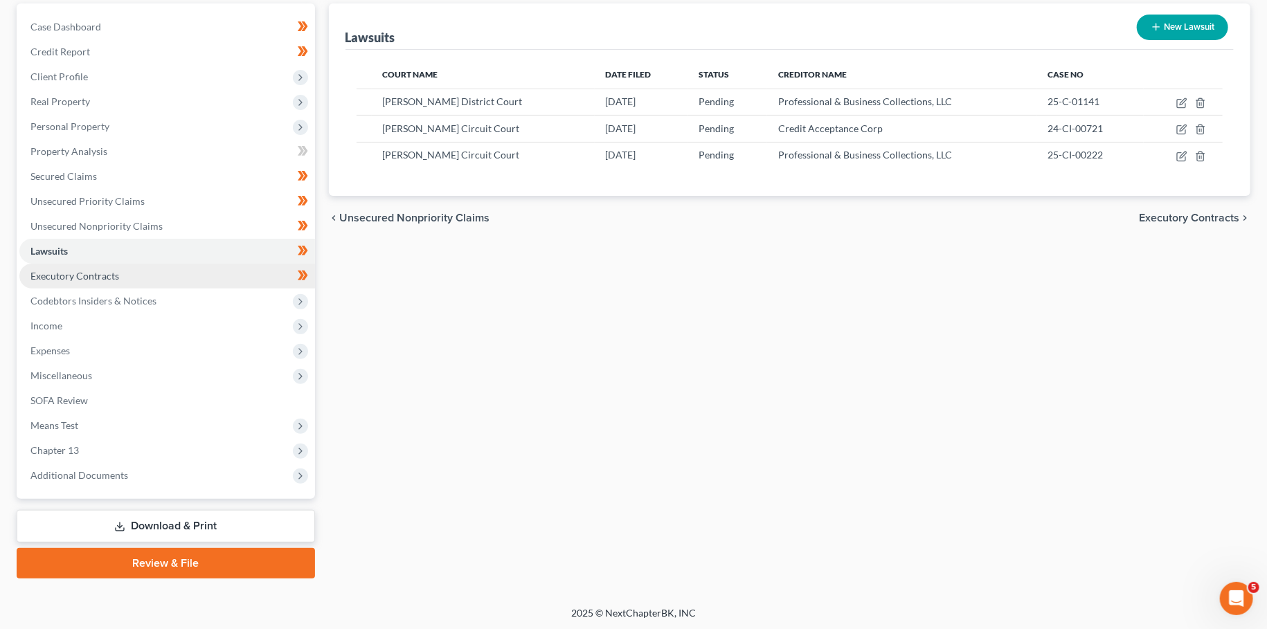
click at [58, 273] on span "Executory Contracts" at bounding box center [74, 276] width 89 height 12
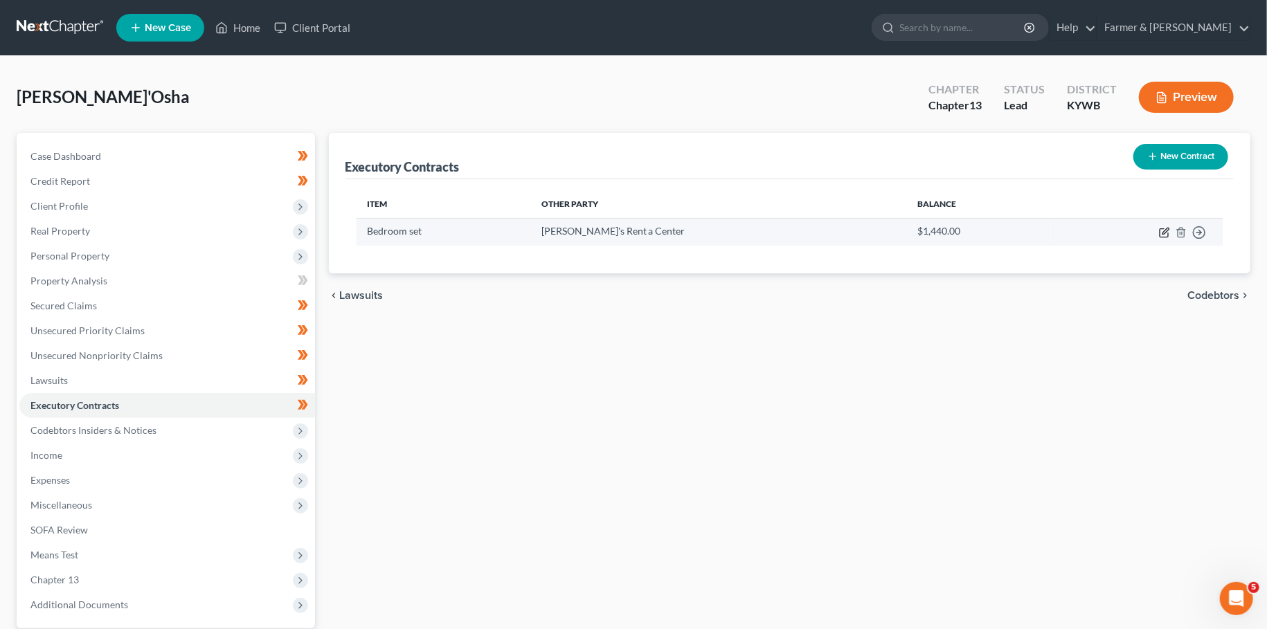
click at [1164, 233] on icon "button" at bounding box center [1165, 231] width 6 height 6
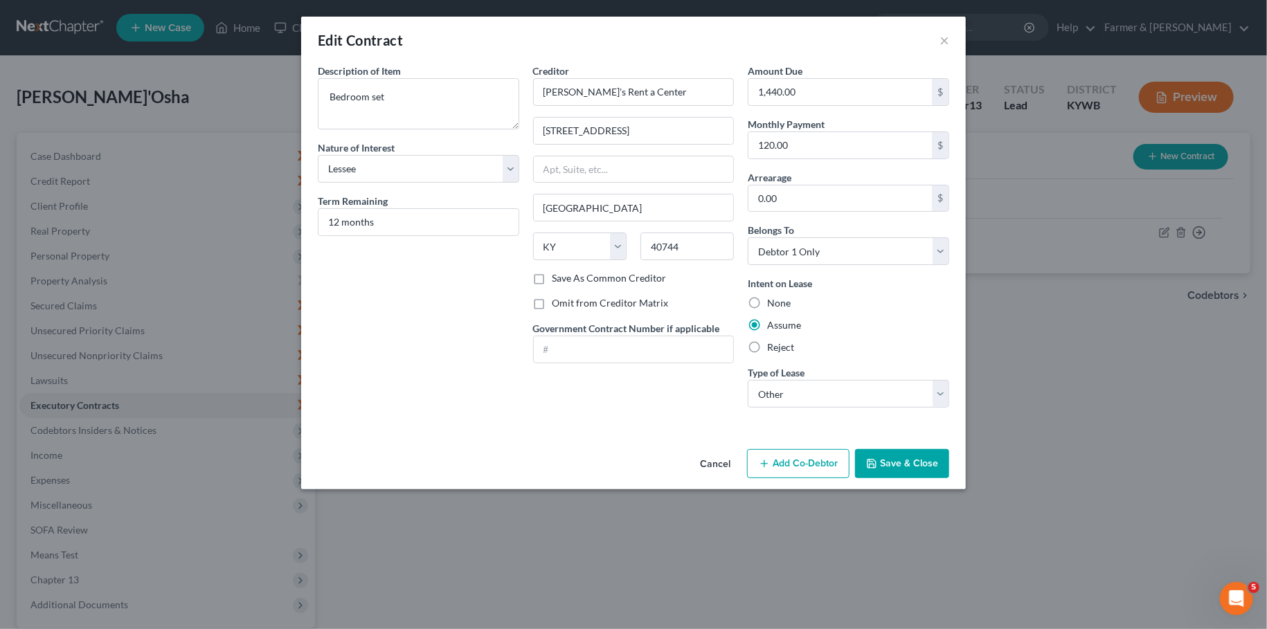
click at [930, 467] on button "Save & Close" at bounding box center [902, 463] width 94 height 29
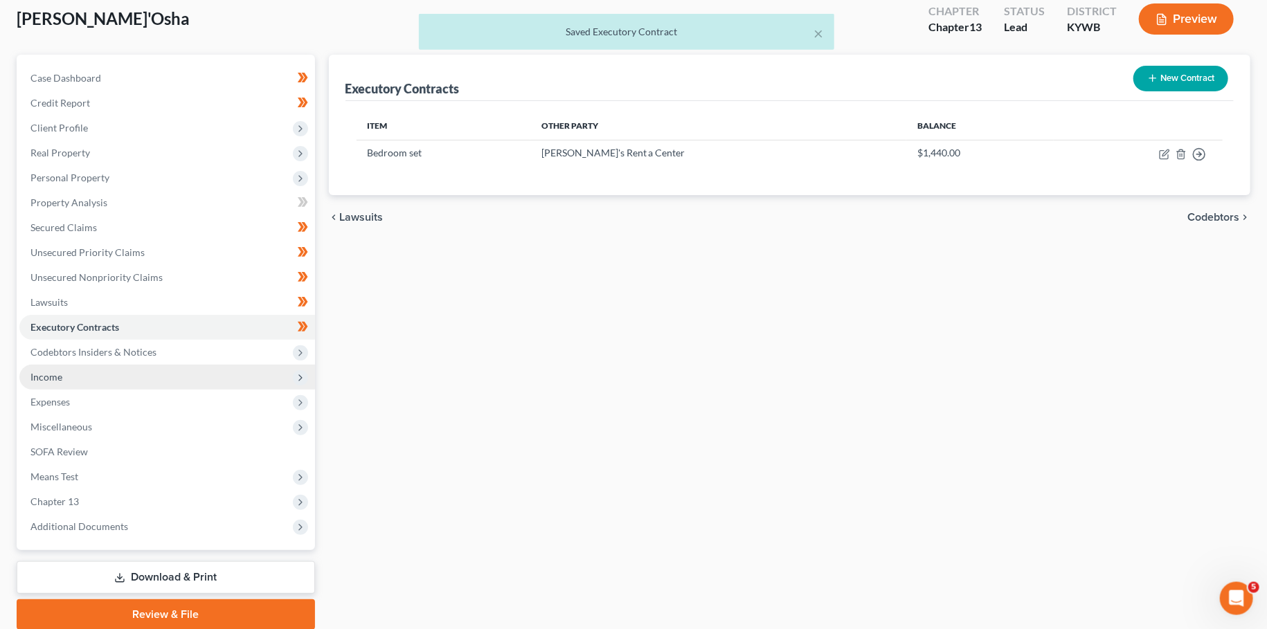
scroll to position [122, 0]
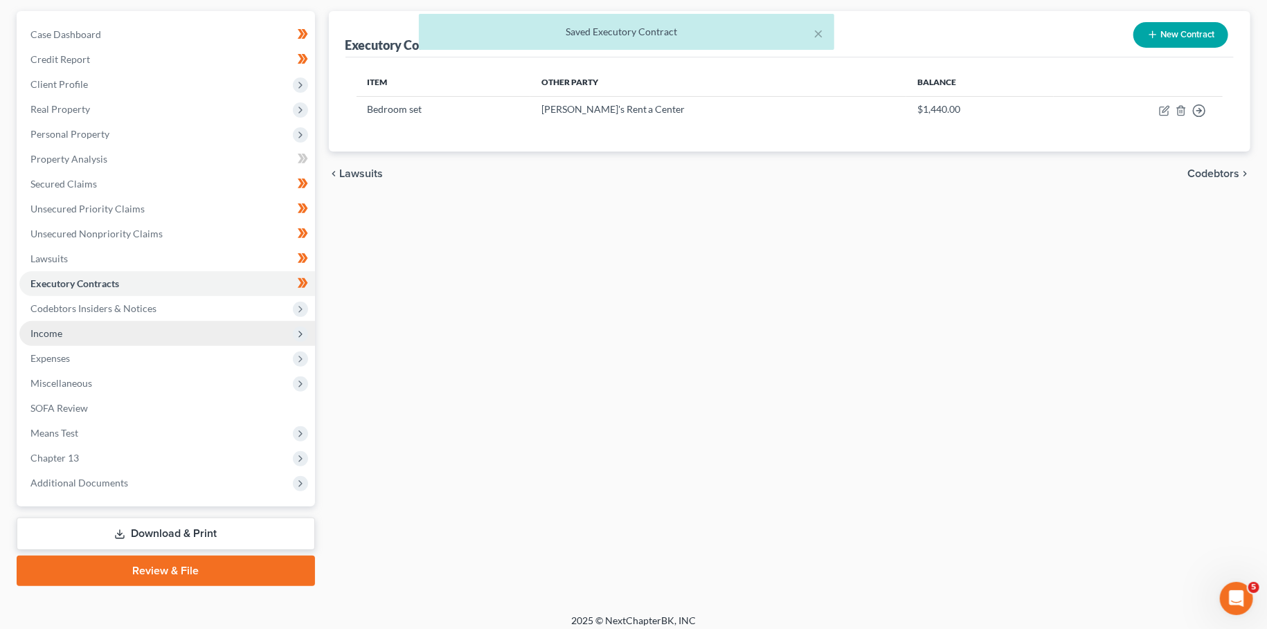
click at [64, 462] on span "Chapter 13" at bounding box center [54, 458] width 48 height 12
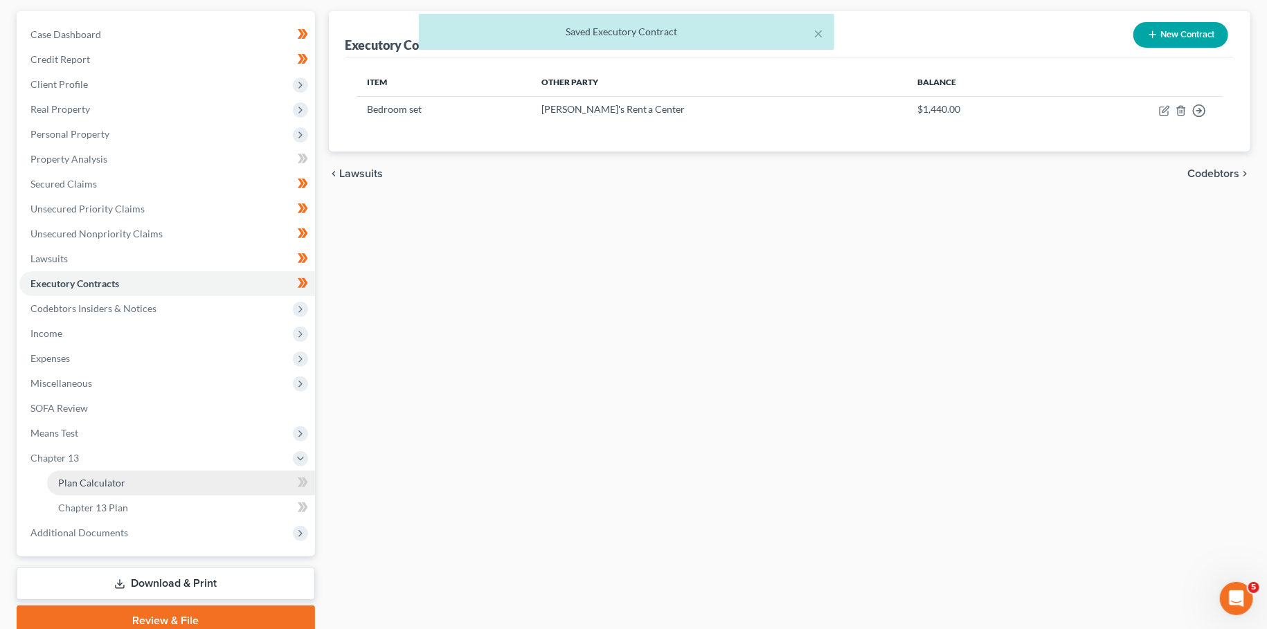
click at [71, 480] on span "Plan Calculator" at bounding box center [91, 483] width 67 height 12
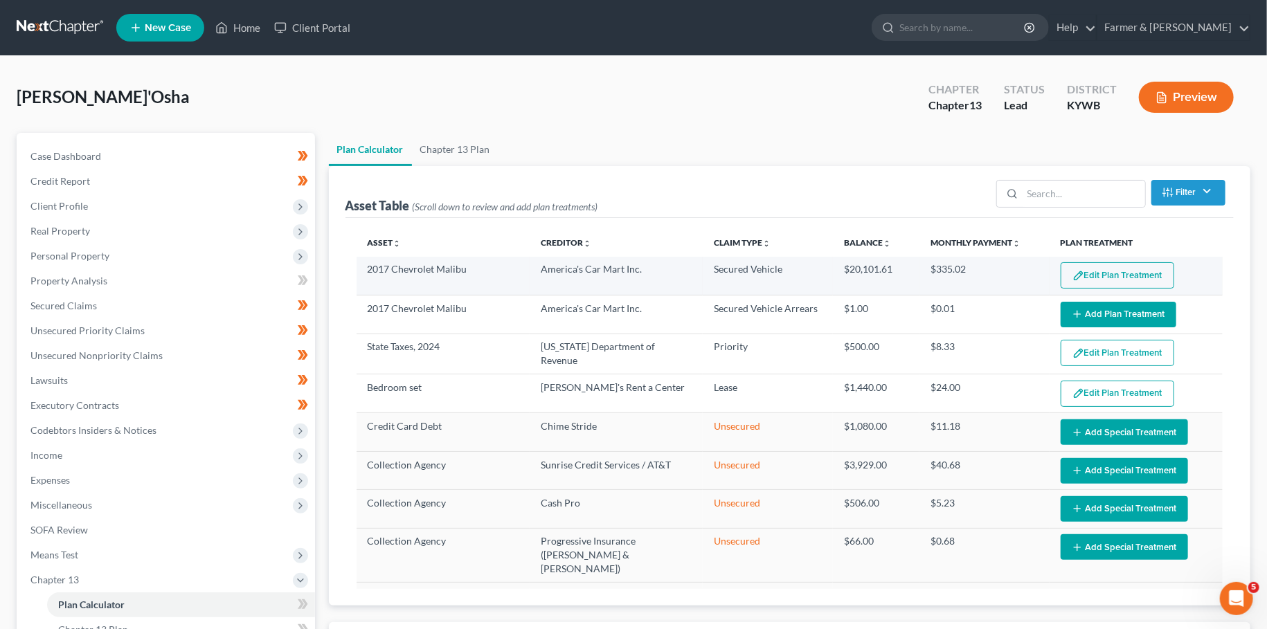
click at [1120, 277] on button "Edit Plan Treatment" at bounding box center [1118, 275] width 114 height 26
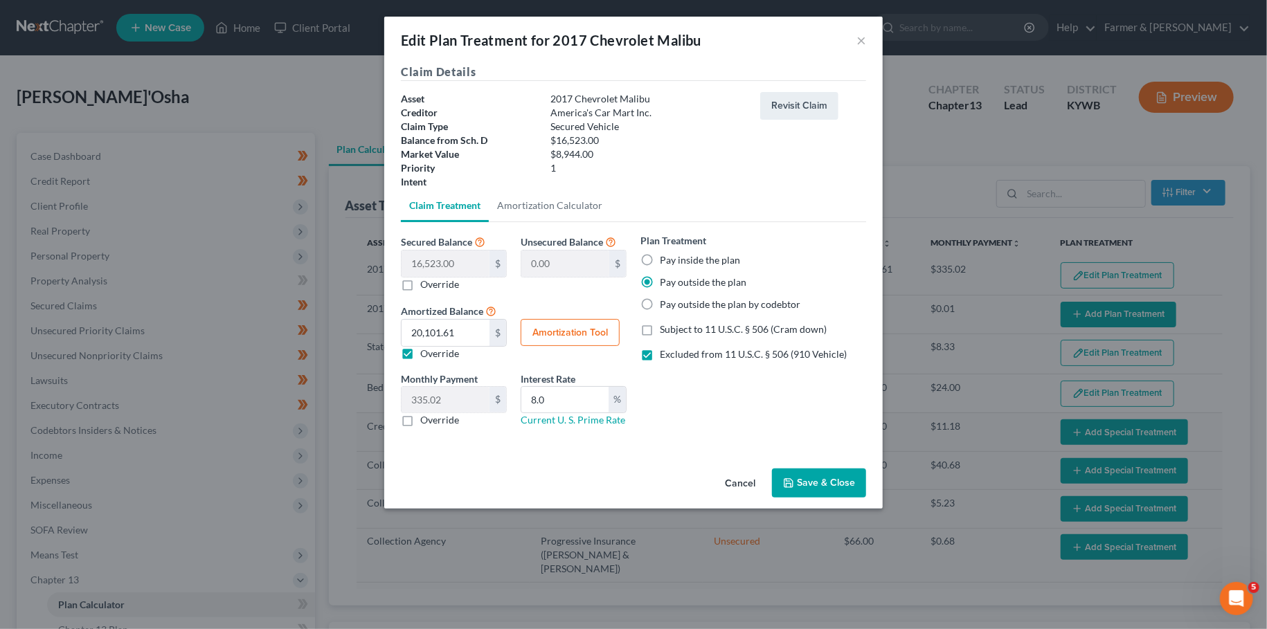
click at [420, 416] on label "Override" at bounding box center [439, 420] width 39 height 14
click at [426, 416] on input "Override" at bounding box center [430, 417] width 9 height 9
click at [454, 400] on input "0.00" at bounding box center [446, 400] width 88 height 26
drag, startPoint x: 409, startPoint y: 353, endPoint x: 586, endPoint y: 399, distance: 182.4
click at [420, 352] on label "Override" at bounding box center [439, 354] width 39 height 14
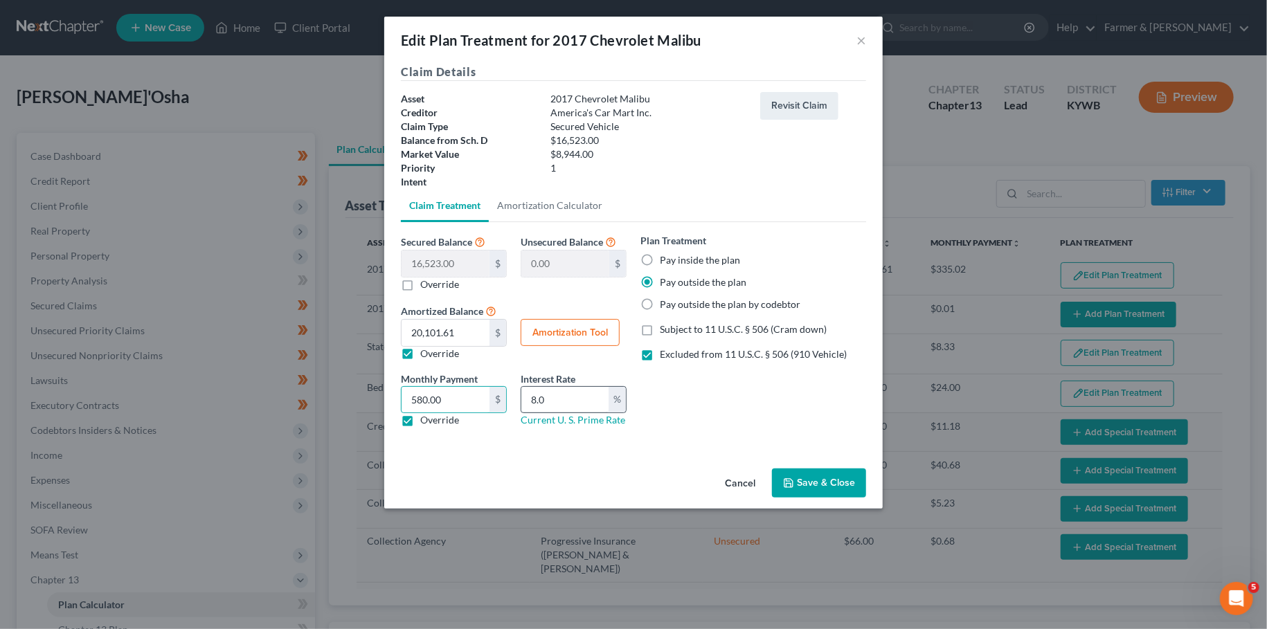
click at [426, 352] on input "Override" at bounding box center [430, 351] width 9 height 9
drag, startPoint x: 582, startPoint y: 399, endPoint x: 502, endPoint y: 397, distance: 80.3
click at [521, 399] on input "8.0" at bounding box center [564, 400] width 87 height 26
click at [660, 354] on label "Excluded from 11 U.S.C. § 506 (910 Vehicle)" at bounding box center [753, 355] width 187 height 14
click at [665, 354] on input "Excluded from 11 U.S.C. § 506 (910 Vehicle)" at bounding box center [669, 352] width 9 height 9
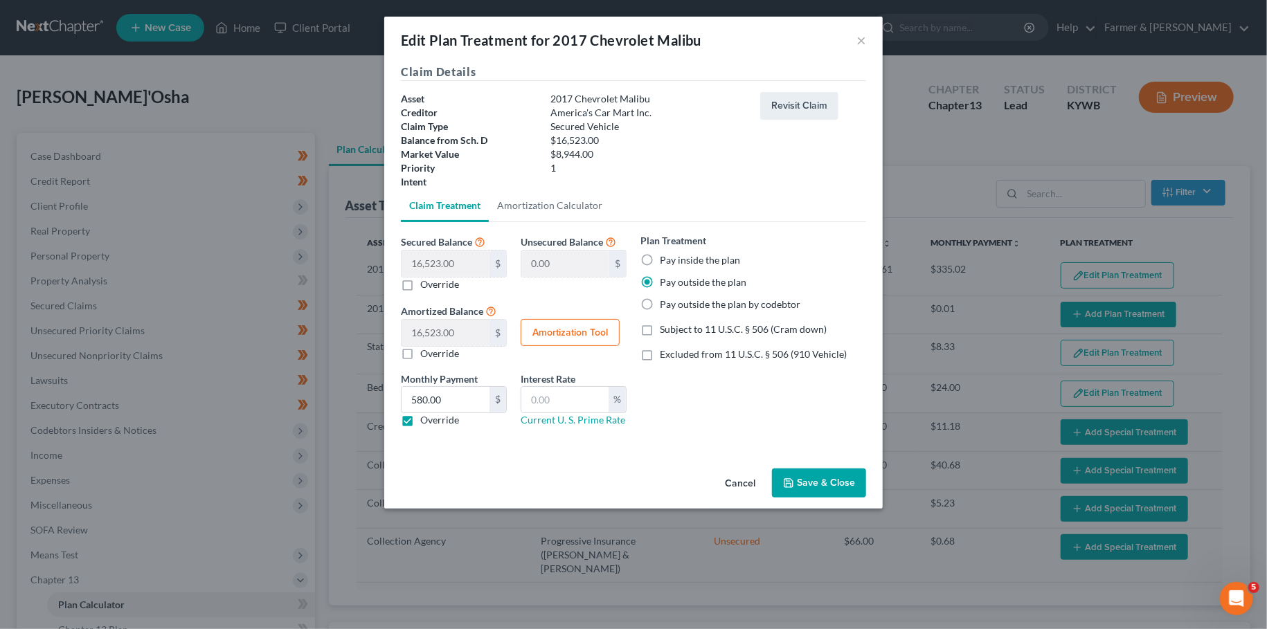
click at [822, 485] on button "Save & Close" at bounding box center [819, 483] width 94 height 29
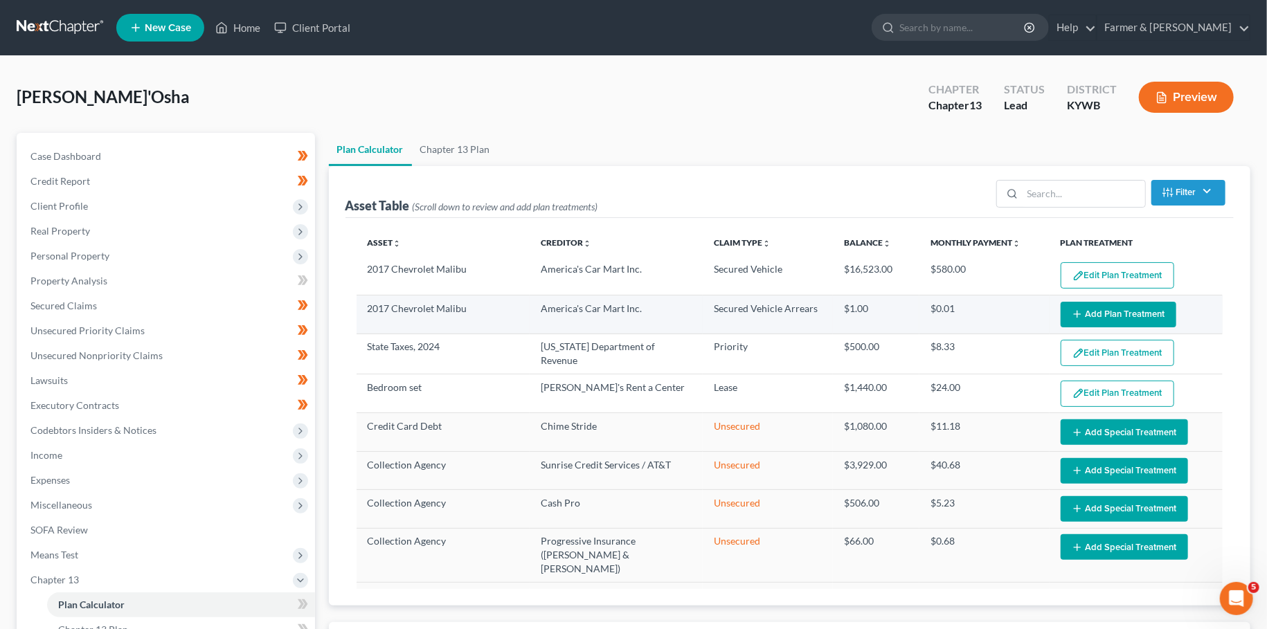
click at [1094, 309] on button "Add Plan Treatment" at bounding box center [1119, 315] width 116 height 26
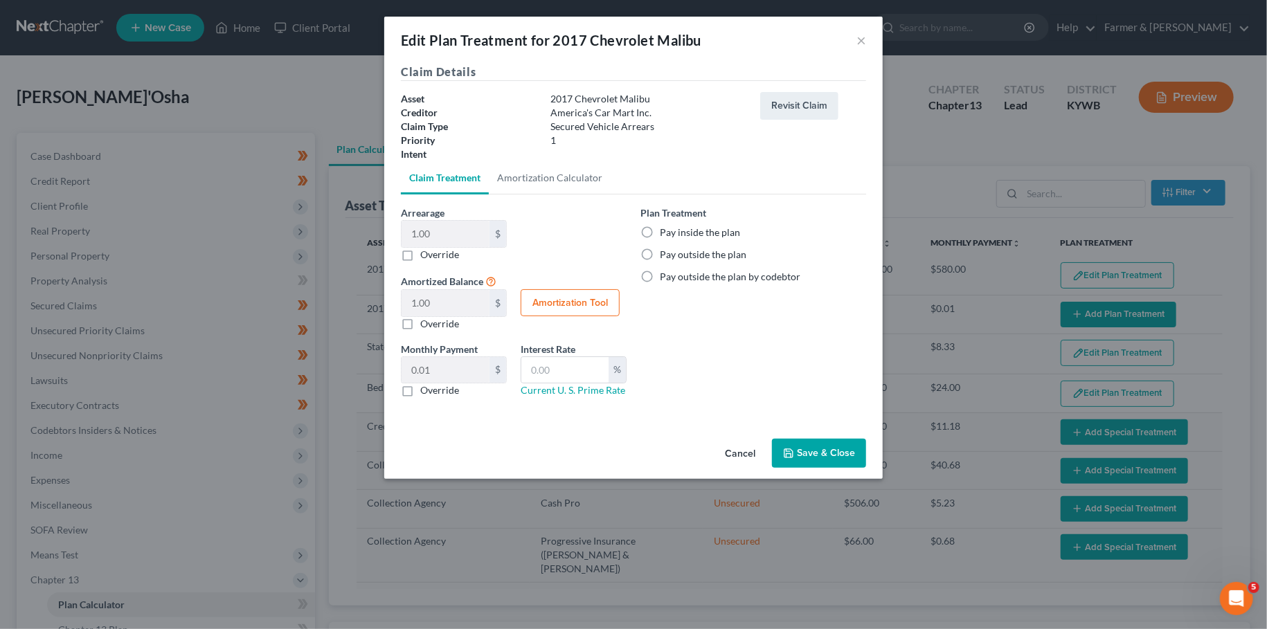
click at [660, 248] on label "Pay outside the plan" at bounding box center [703, 255] width 87 height 14
click at [665, 248] on input "Pay outside the plan" at bounding box center [669, 252] width 9 height 9
click at [799, 451] on button "Save & Close" at bounding box center [819, 453] width 94 height 29
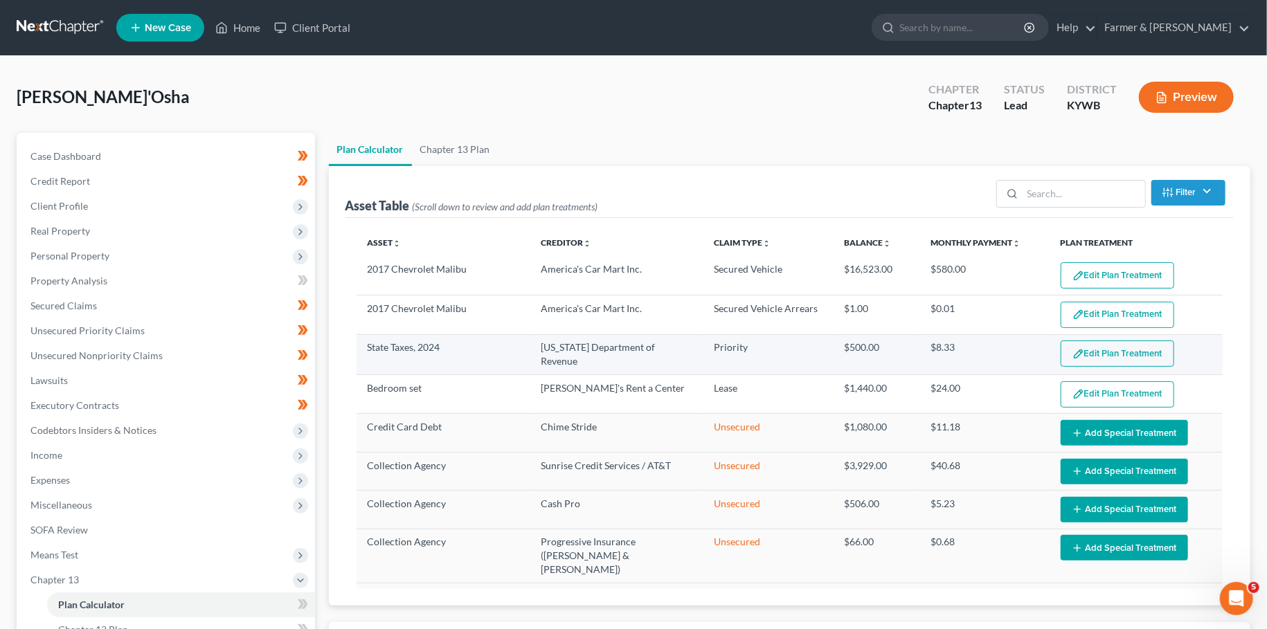
click at [1103, 355] on button "Edit Plan Treatment" at bounding box center [1118, 354] width 114 height 26
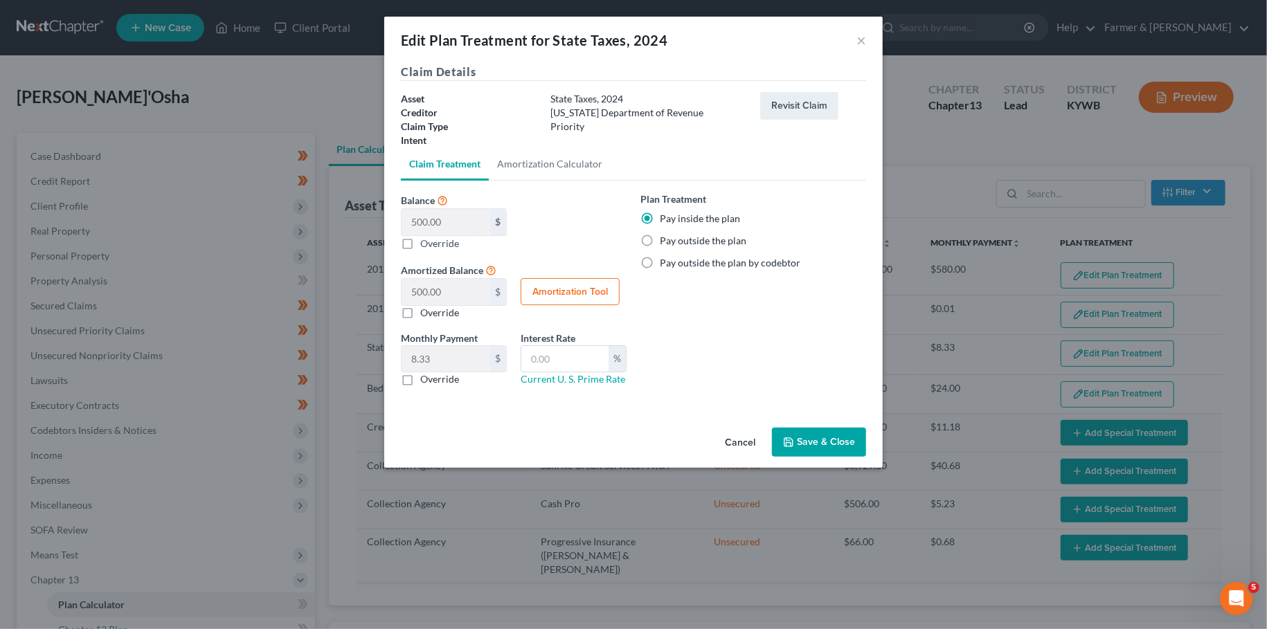
click at [825, 438] on button "Save & Close" at bounding box center [819, 442] width 94 height 29
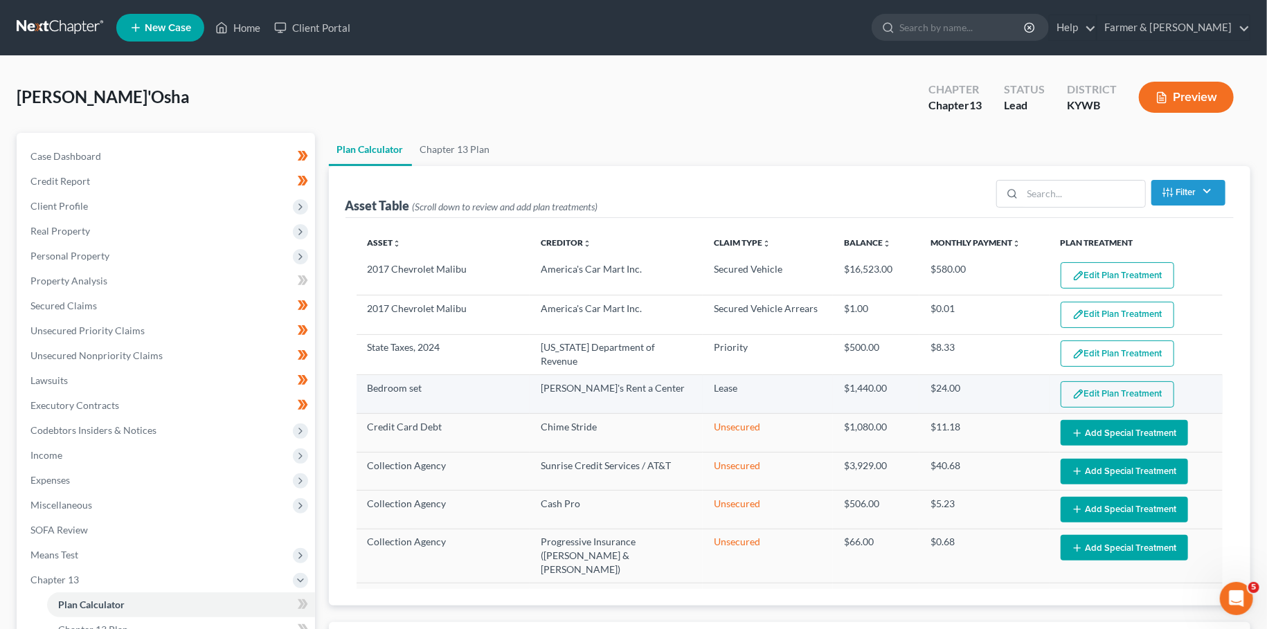
click at [1105, 393] on button "Edit Plan Treatment" at bounding box center [1118, 394] width 114 height 26
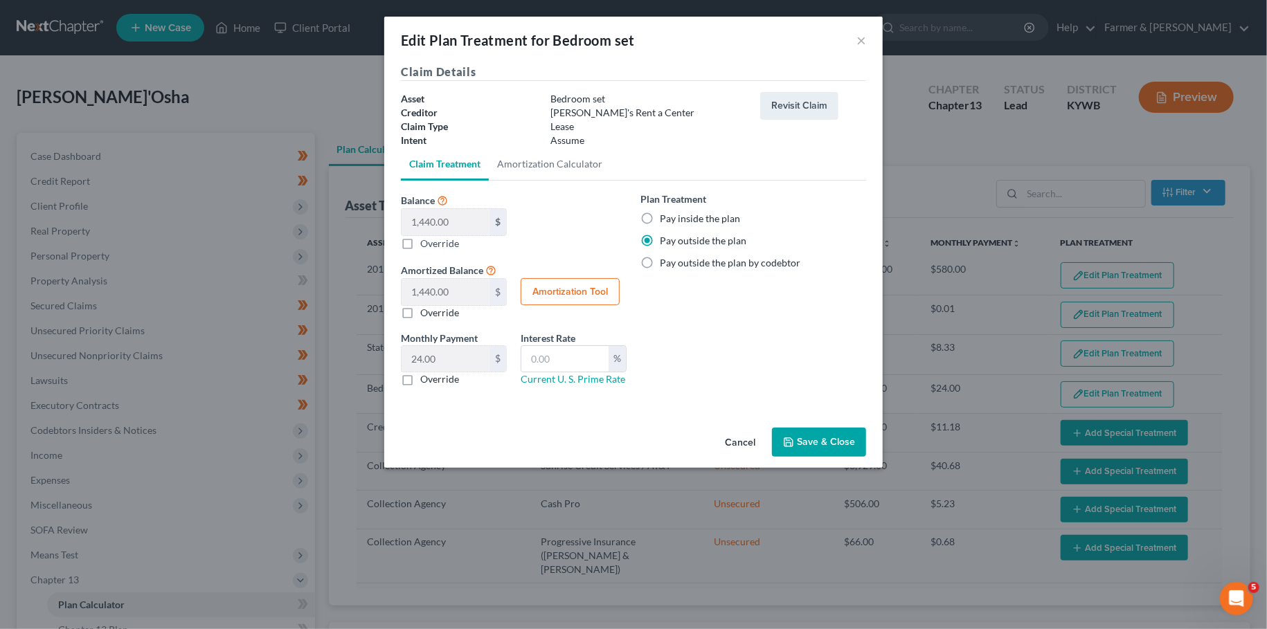
click at [420, 376] on label "Override" at bounding box center [439, 379] width 39 height 14
click at [426, 376] on input "Override" at bounding box center [430, 376] width 9 height 9
click at [460, 357] on input "0.00" at bounding box center [446, 359] width 88 height 26
click at [818, 433] on button "Save & Close" at bounding box center [819, 442] width 94 height 29
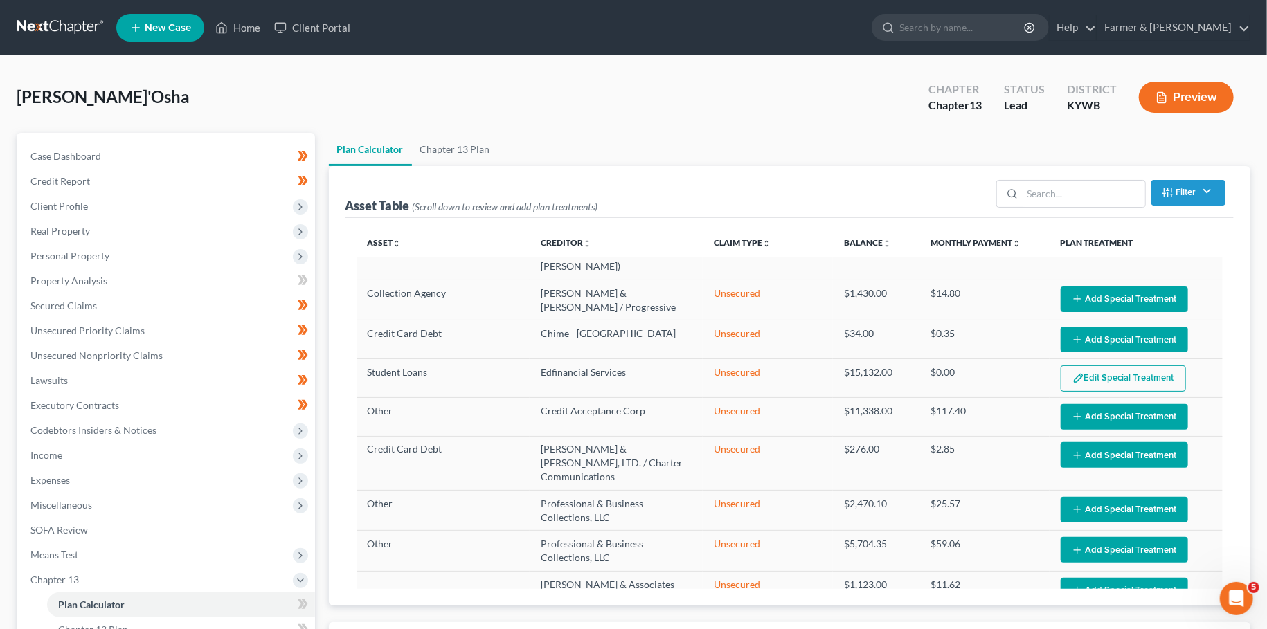
scroll to position [338, 0]
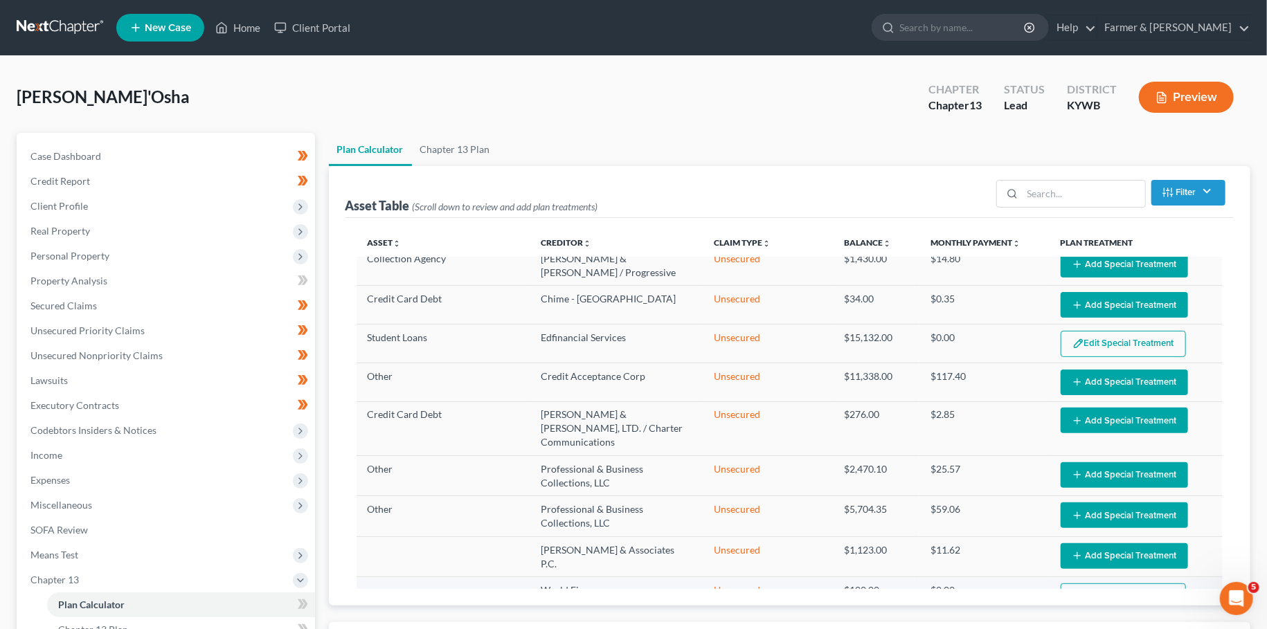
click at [1086, 584] on button "Edit Special Treatment" at bounding box center [1123, 597] width 125 height 26
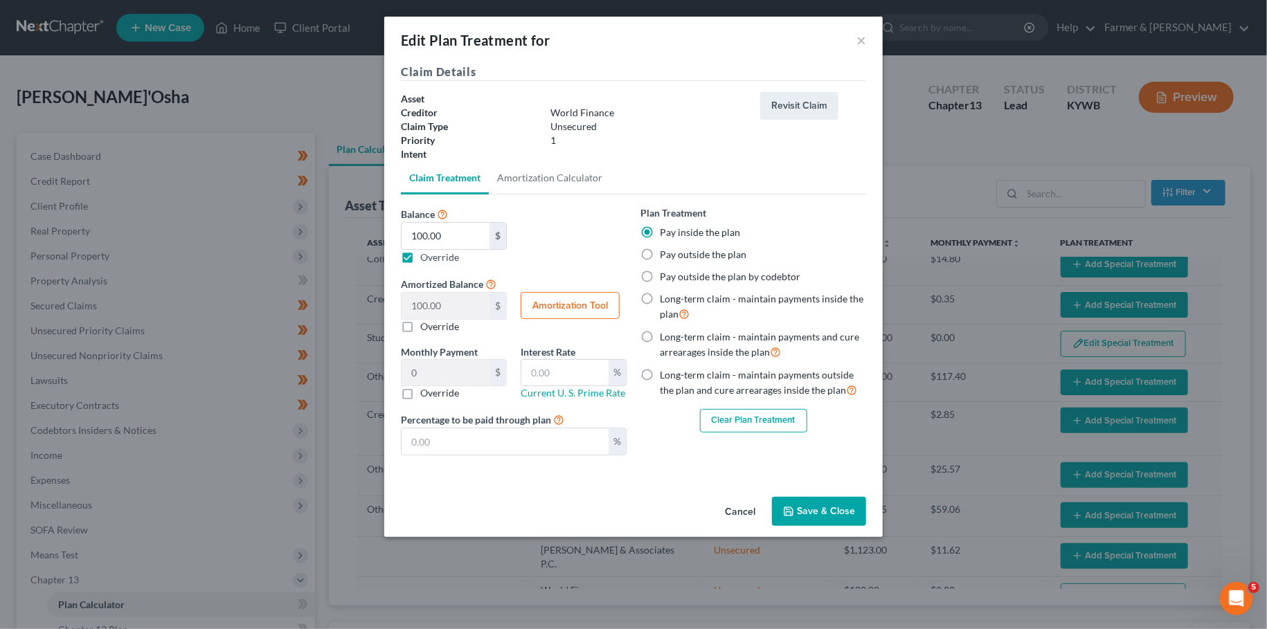
click at [731, 423] on button "Clear Plan Treatment" at bounding box center [753, 421] width 107 height 24
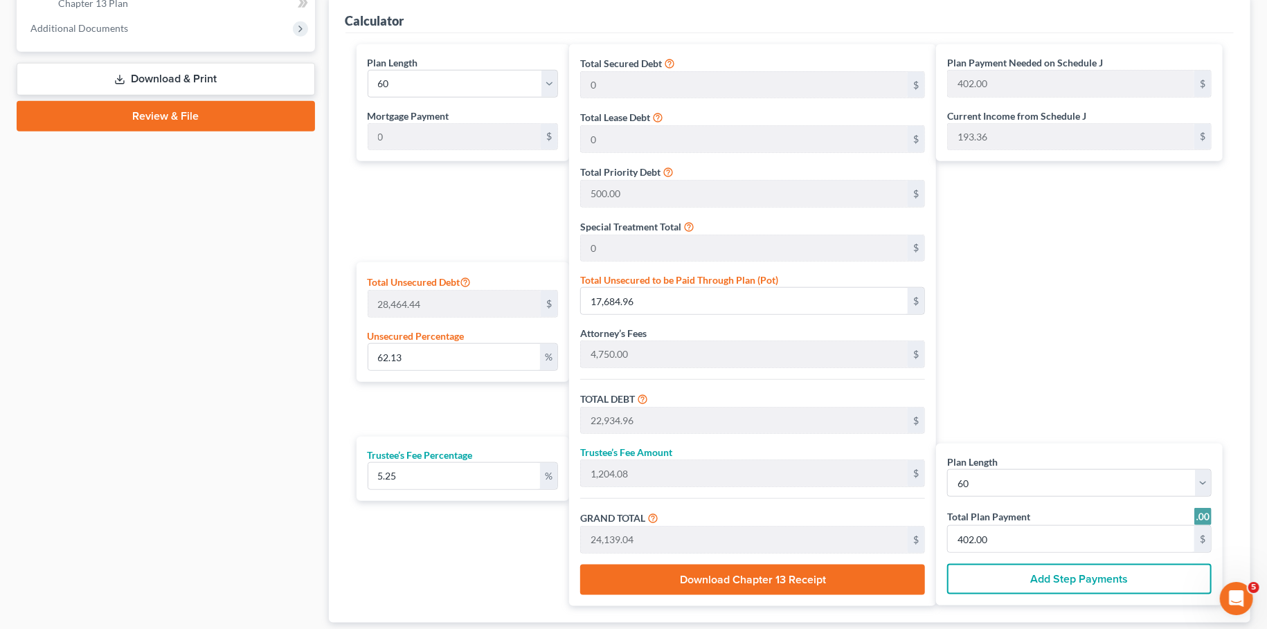
scroll to position [638, 0]
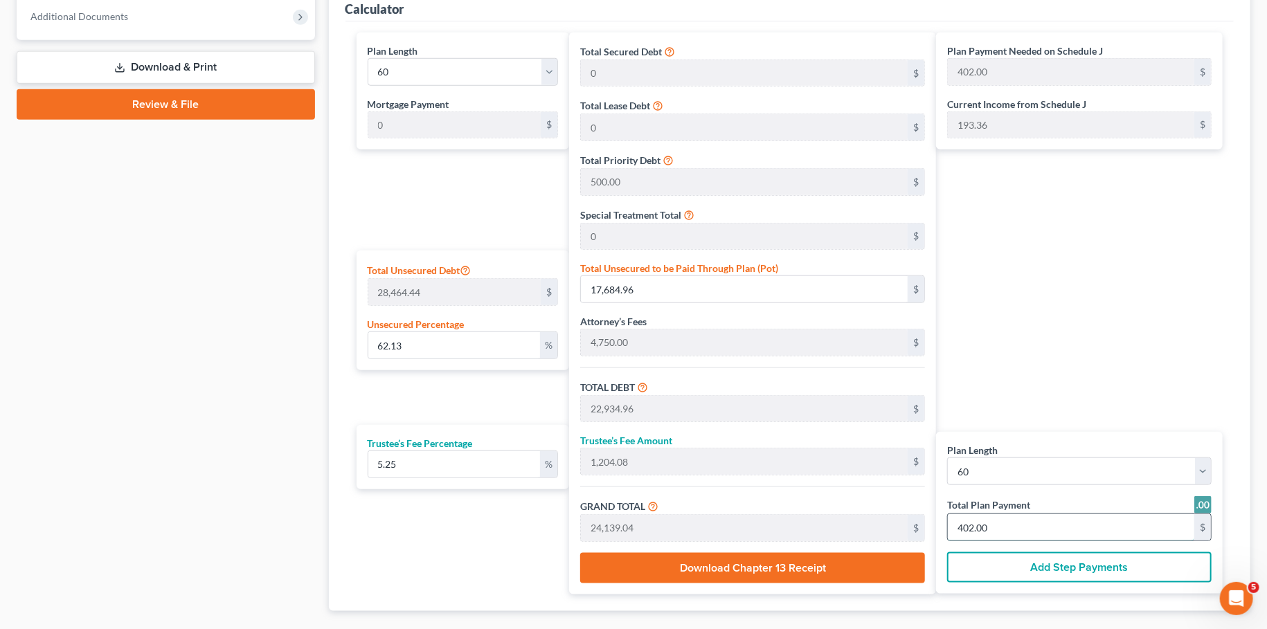
click at [988, 529] on input "402.00" at bounding box center [1071, 527] width 246 height 26
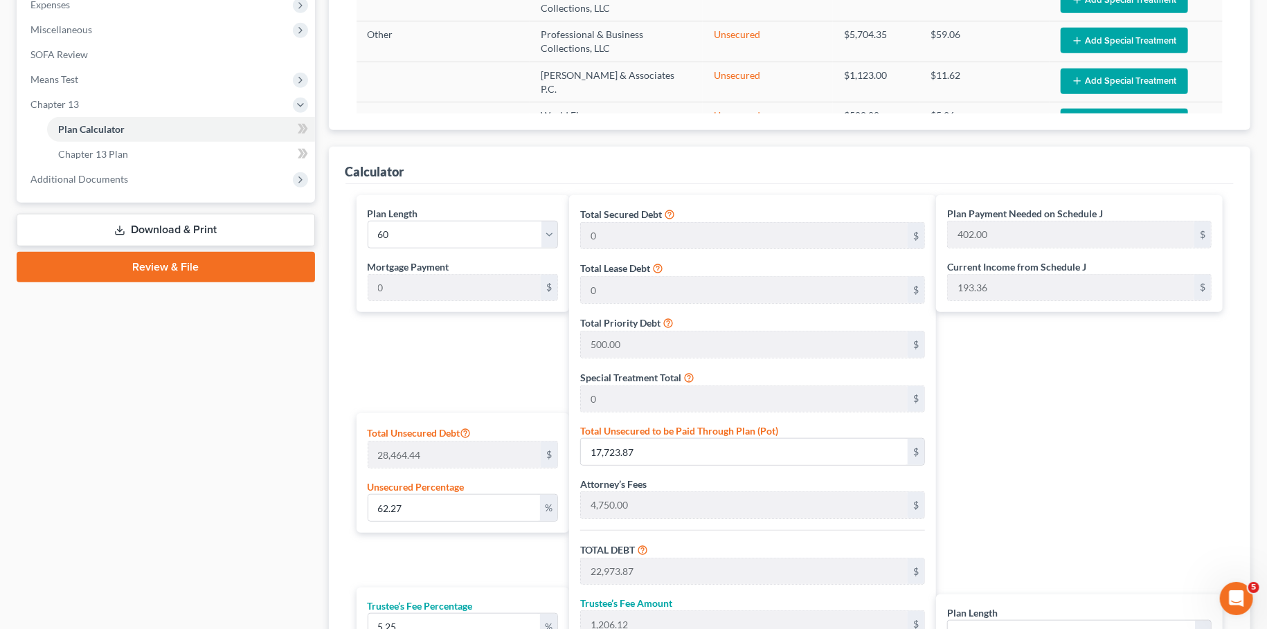
scroll to position [273, 0]
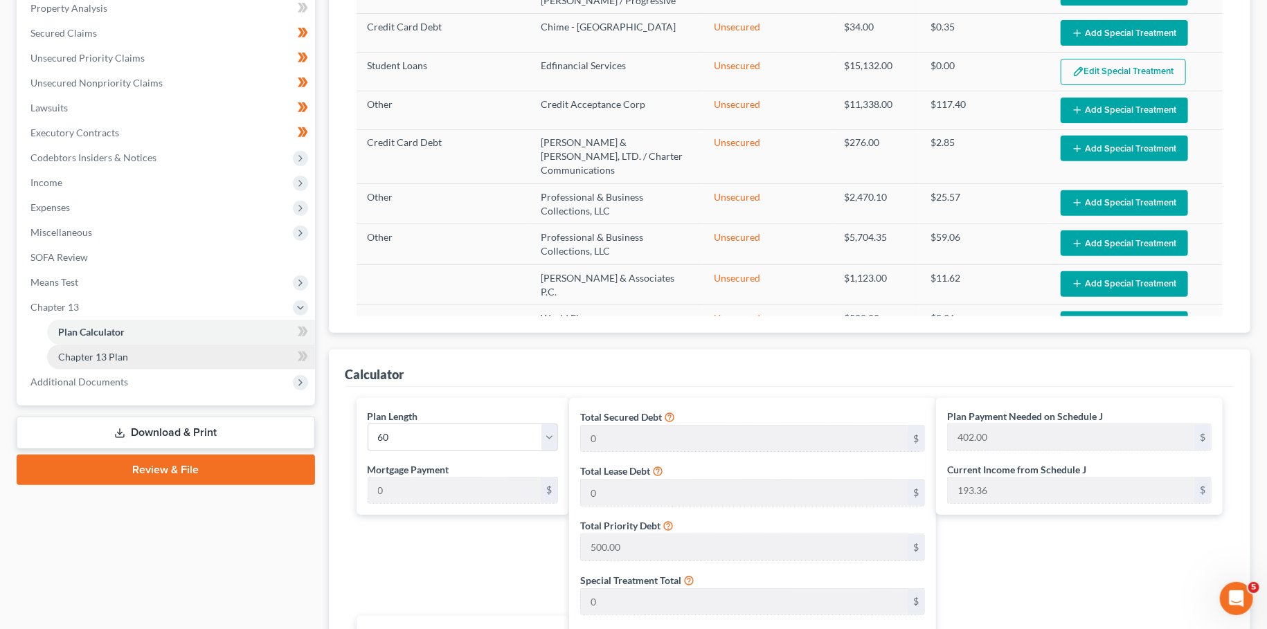
click at [172, 351] on link "Chapter 13 Plan" at bounding box center [181, 357] width 268 height 25
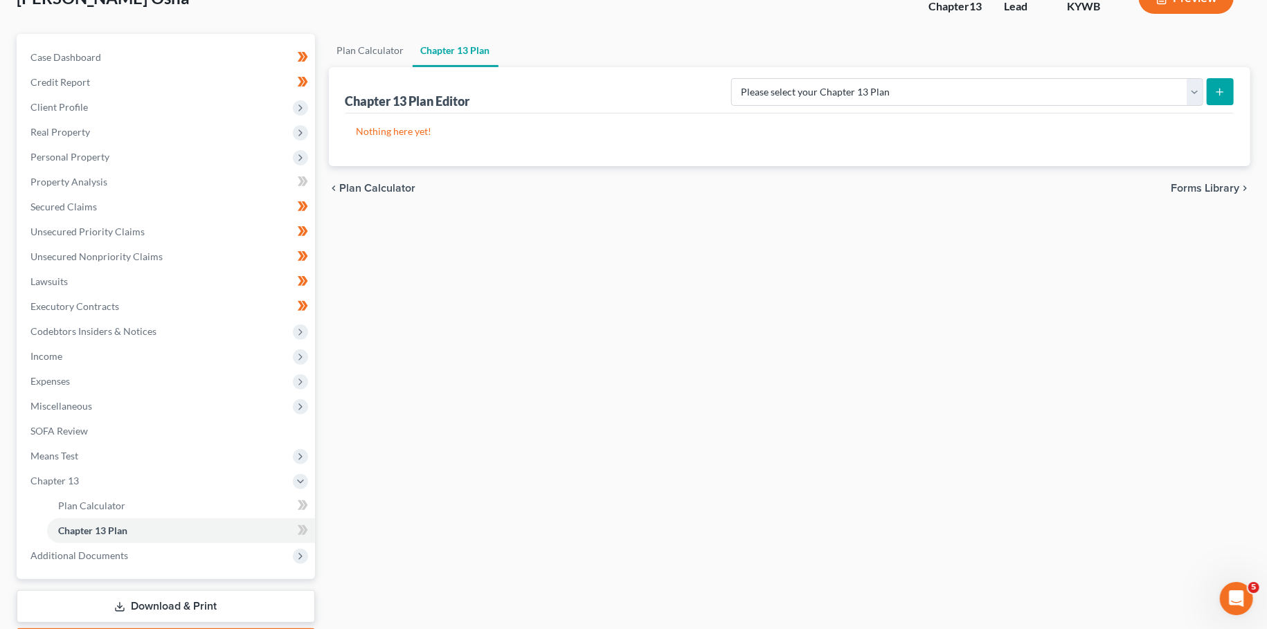
scroll to position [57, 0]
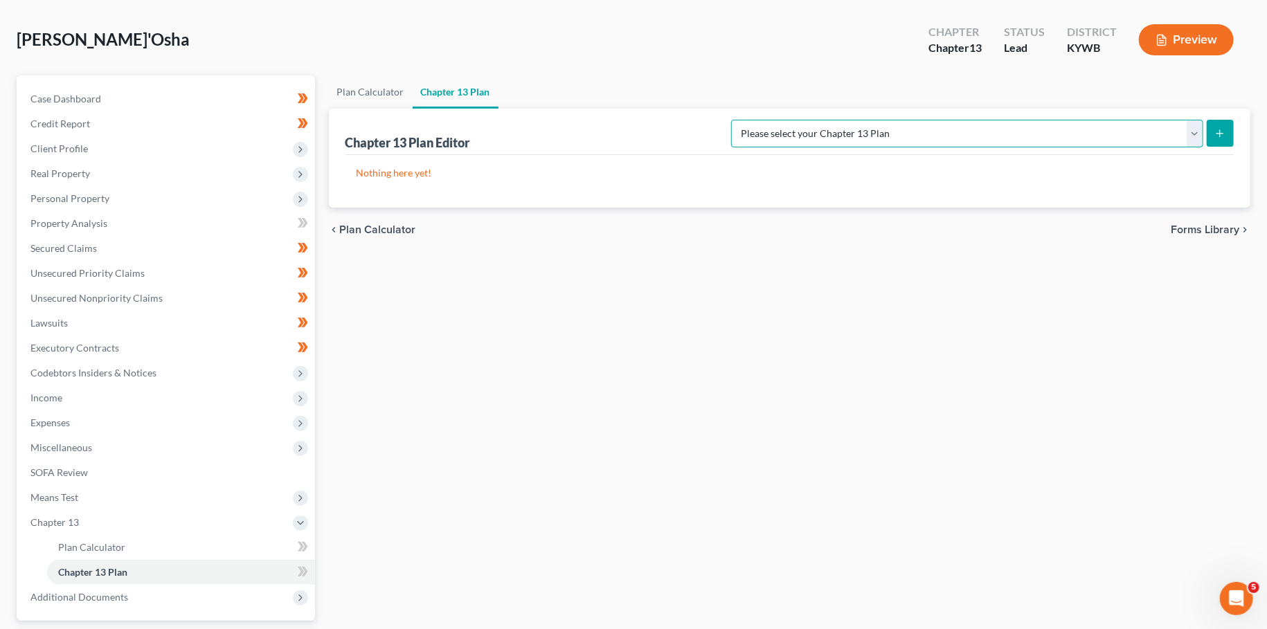
click at [731, 120] on select "Please select your Chapter 13 Plan National Form Plan - Official Form 113 Natio…" at bounding box center [967, 134] width 472 height 28
click option "National Form Plan - Official Form 113: Farmer & Wright Plan with TFS Bill Pay" at bounding box center [0, 0] width 0 height 0
click at [1225, 136] on icon "submit" at bounding box center [1219, 133] width 11 height 11
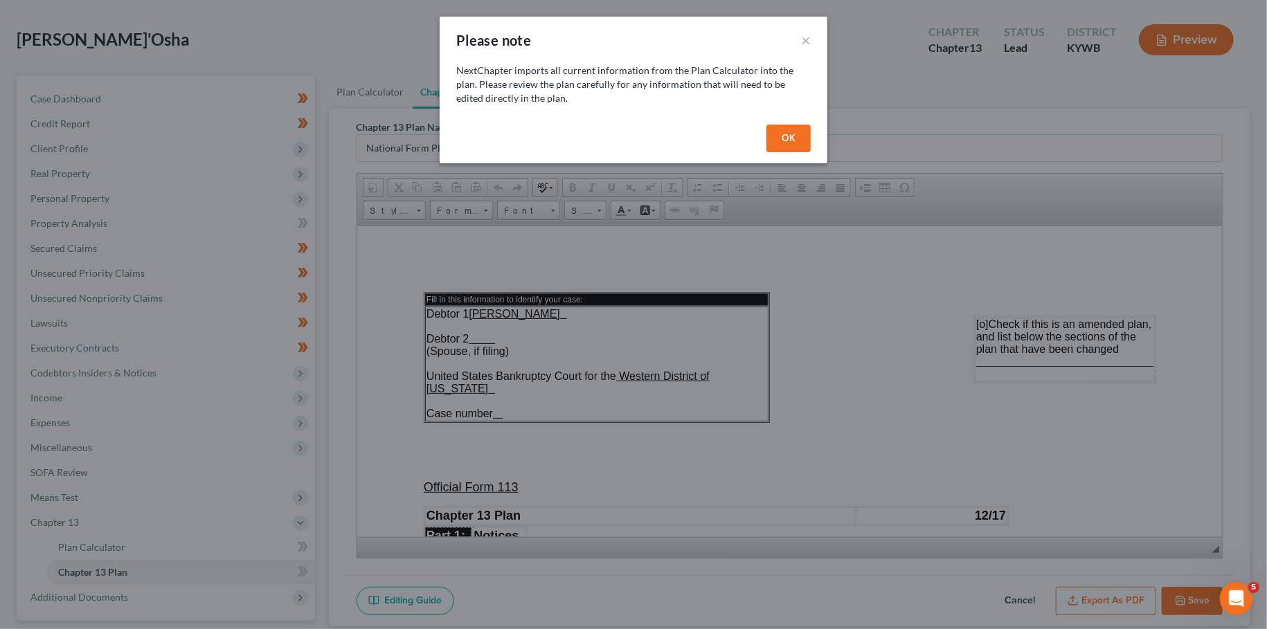
scroll to position [0, 0]
click at [780, 140] on button "OK" at bounding box center [788, 139] width 44 height 28
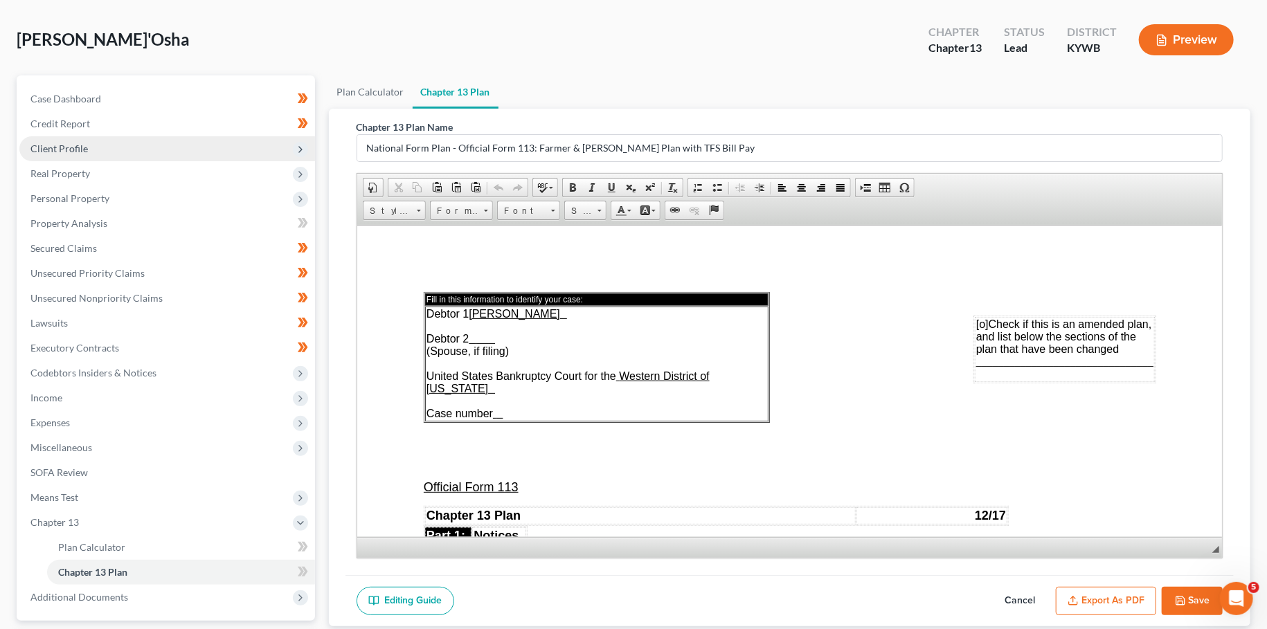
click at [138, 154] on span "Client Profile" at bounding box center [167, 148] width 296 height 25
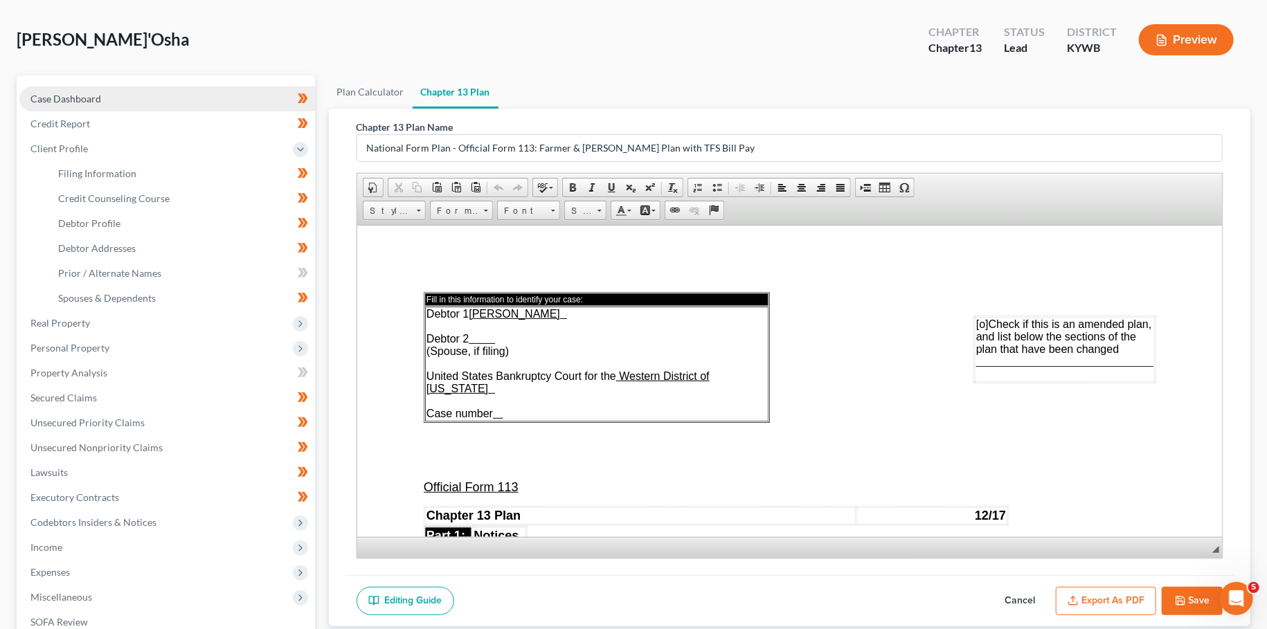
click at [132, 97] on link "Case Dashboard" at bounding box center [167, 99] width 296 height 25
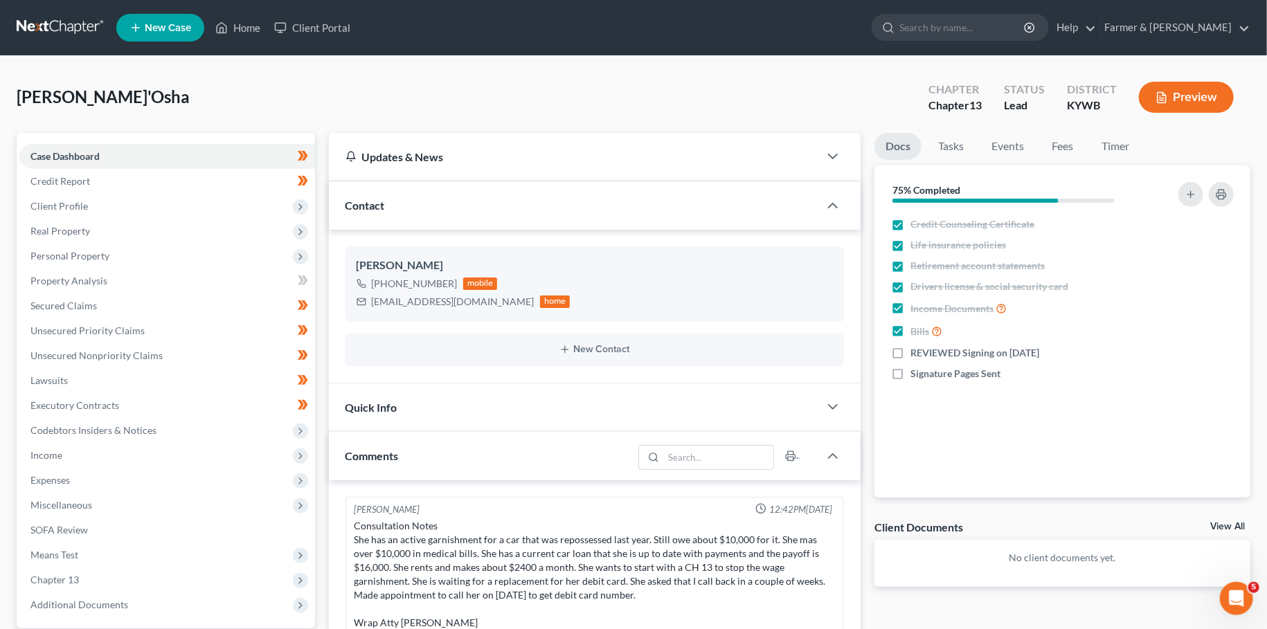
scroll to position [240, 0]
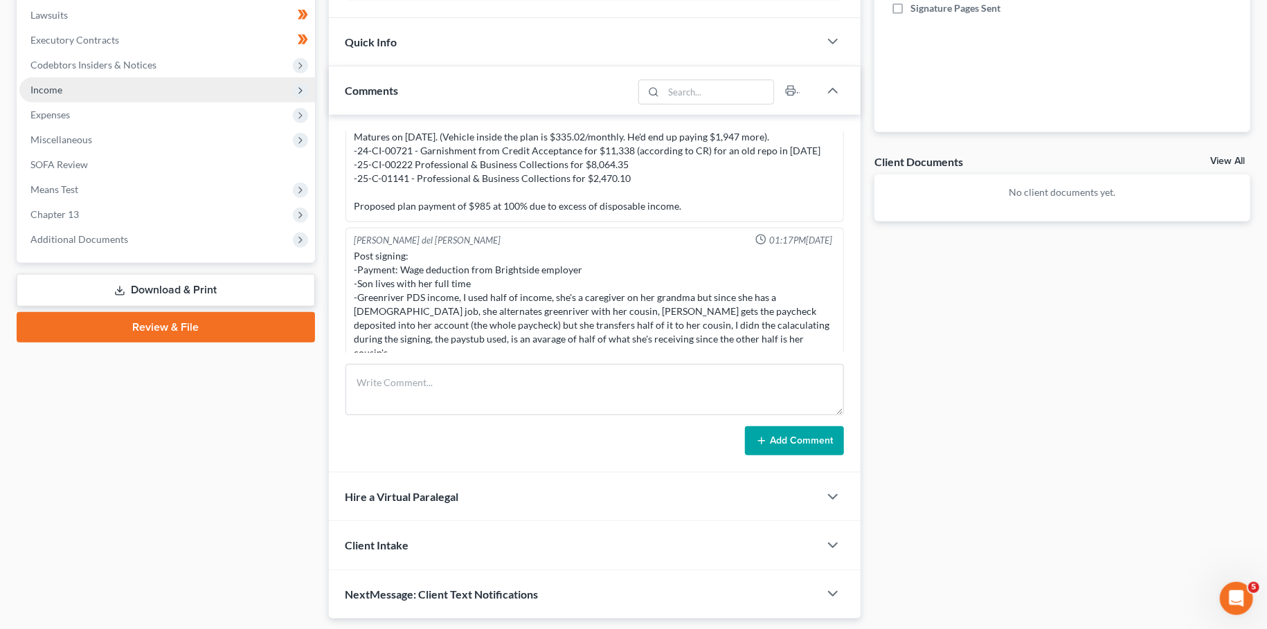
click at [102, 90] on span "Income" at bounding box center [167, 90] width 296 height 25
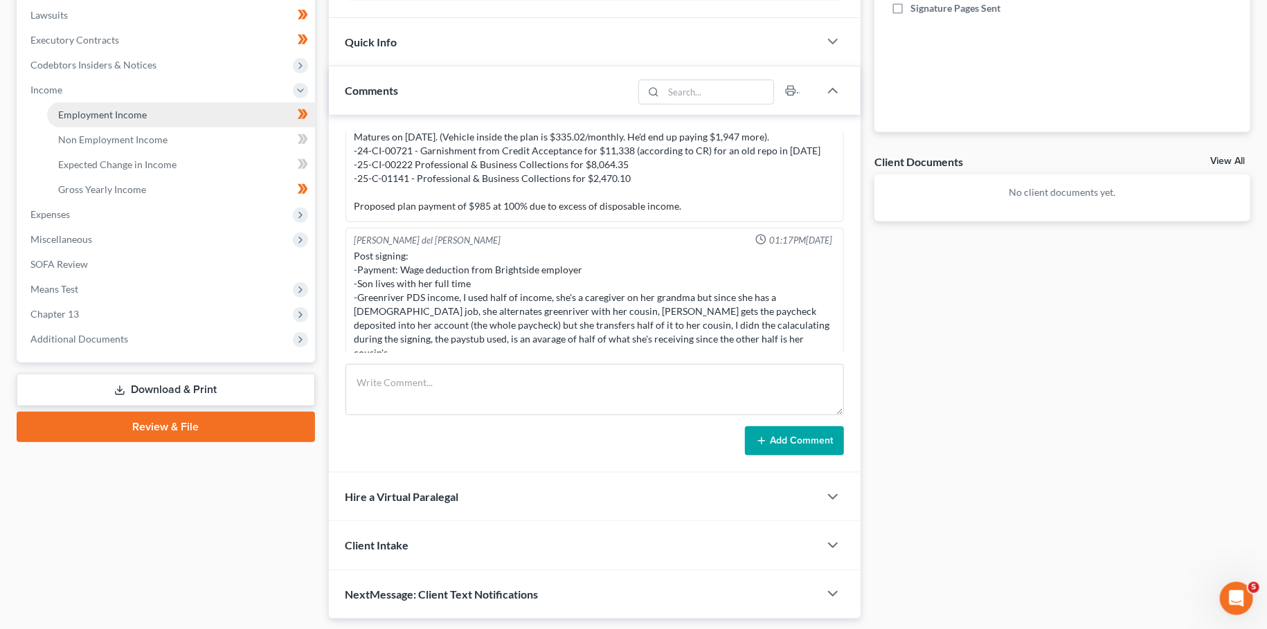
click at [104, 109] on span "Employment Income" at bounding box center [102, 115] width 89 height 12
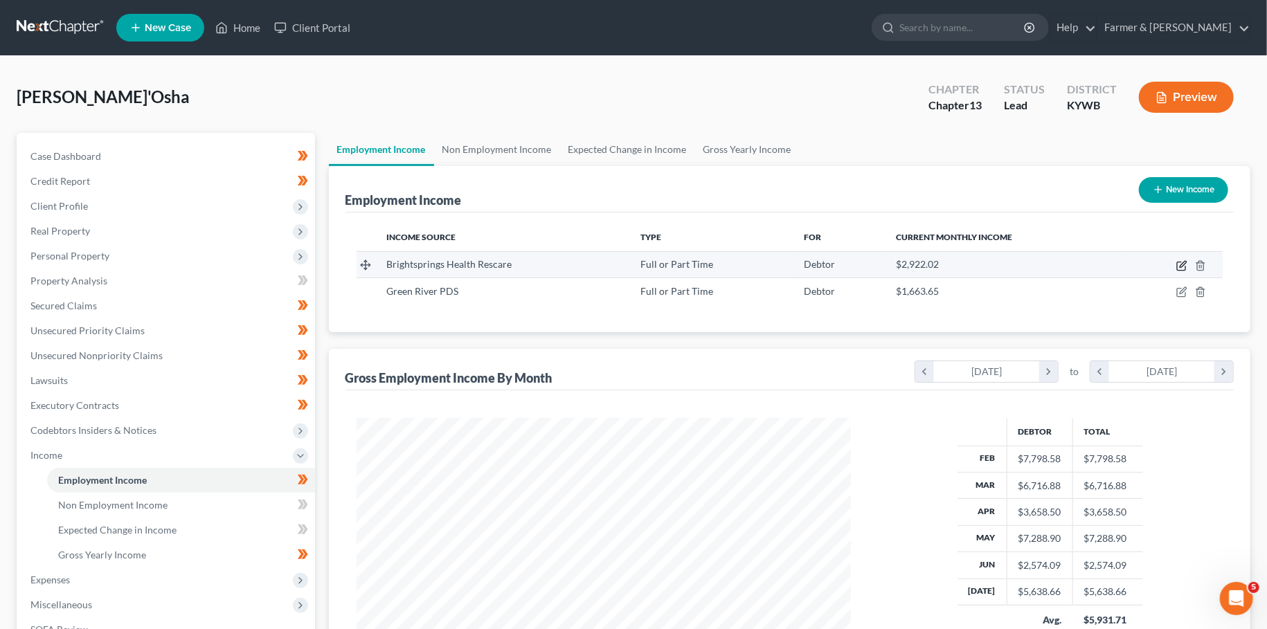
click at [1181, 266] on icon "button" at bounding box center [1181, 265] width 11 height 11
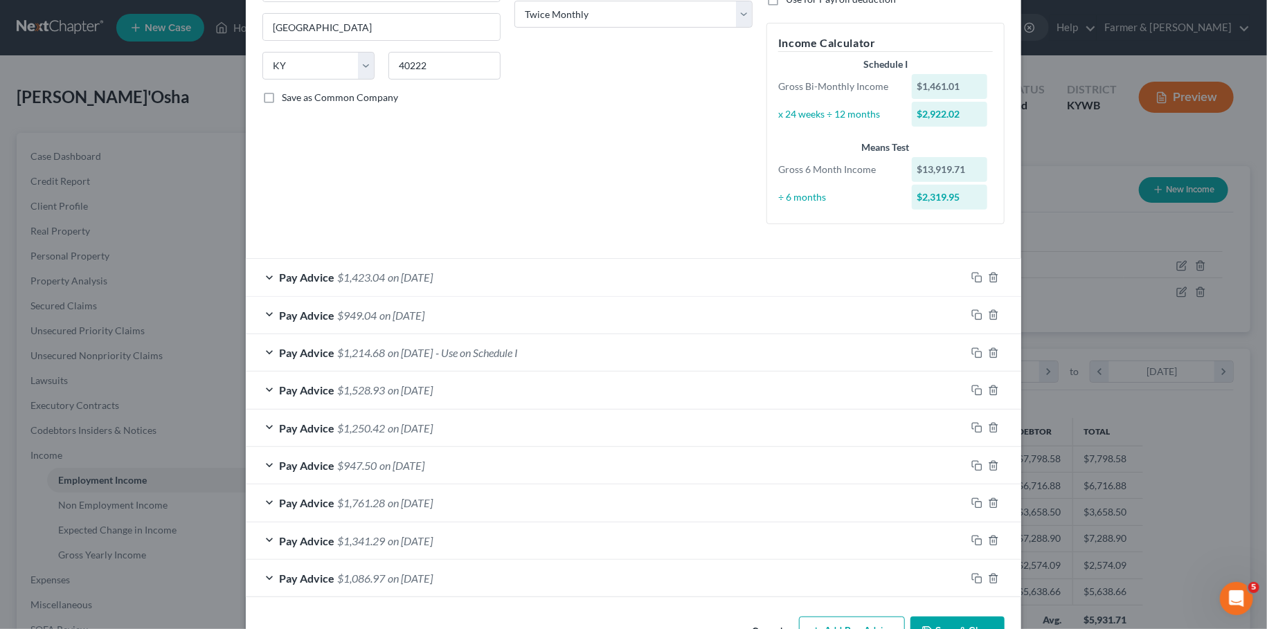
scroll to position [276, 0]
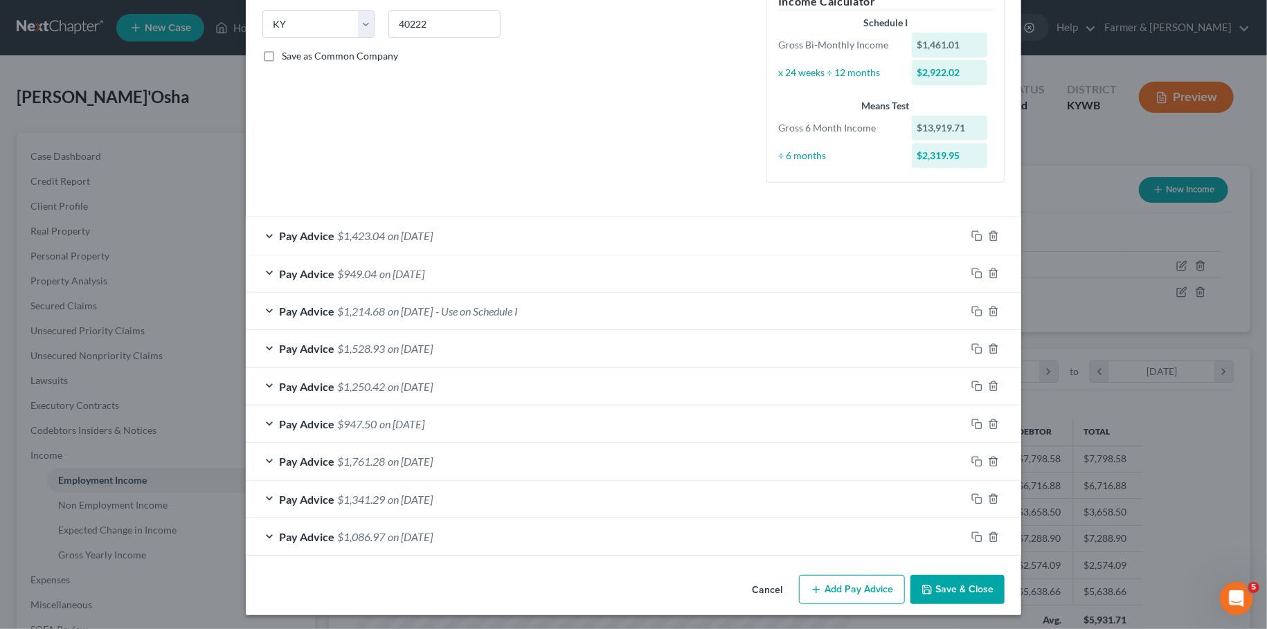
click at [985, 588] on button "Save & Close" at bounding box center [957, 589] width 94 height 29
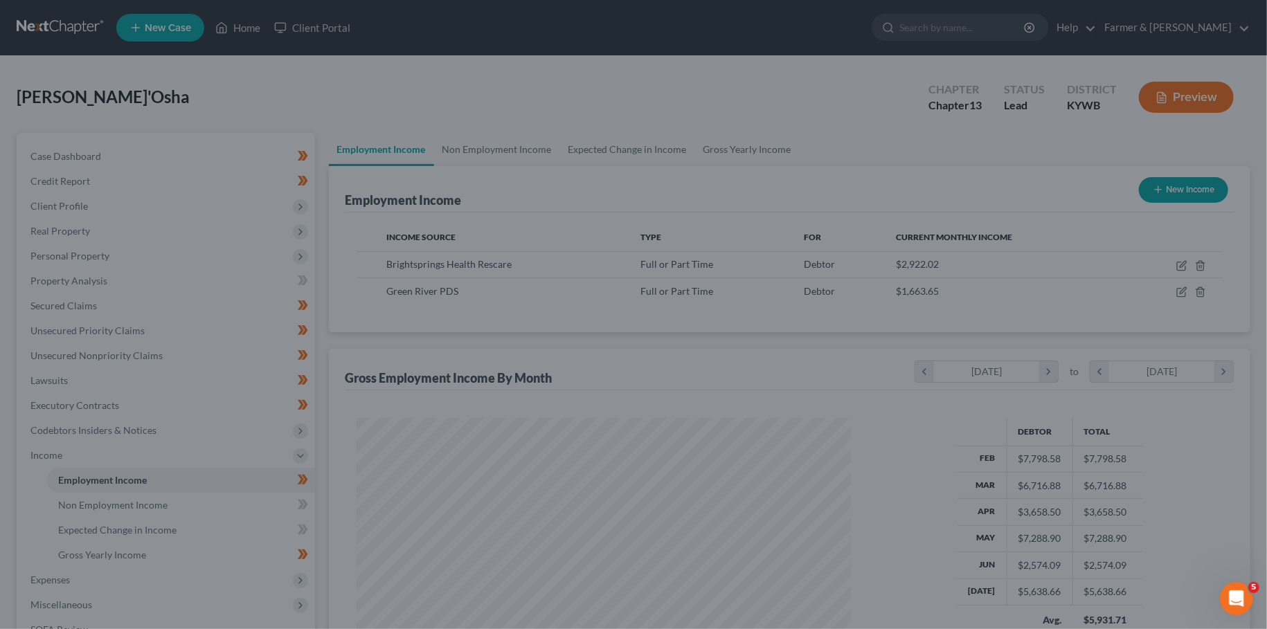
scroll to position [230, 0]
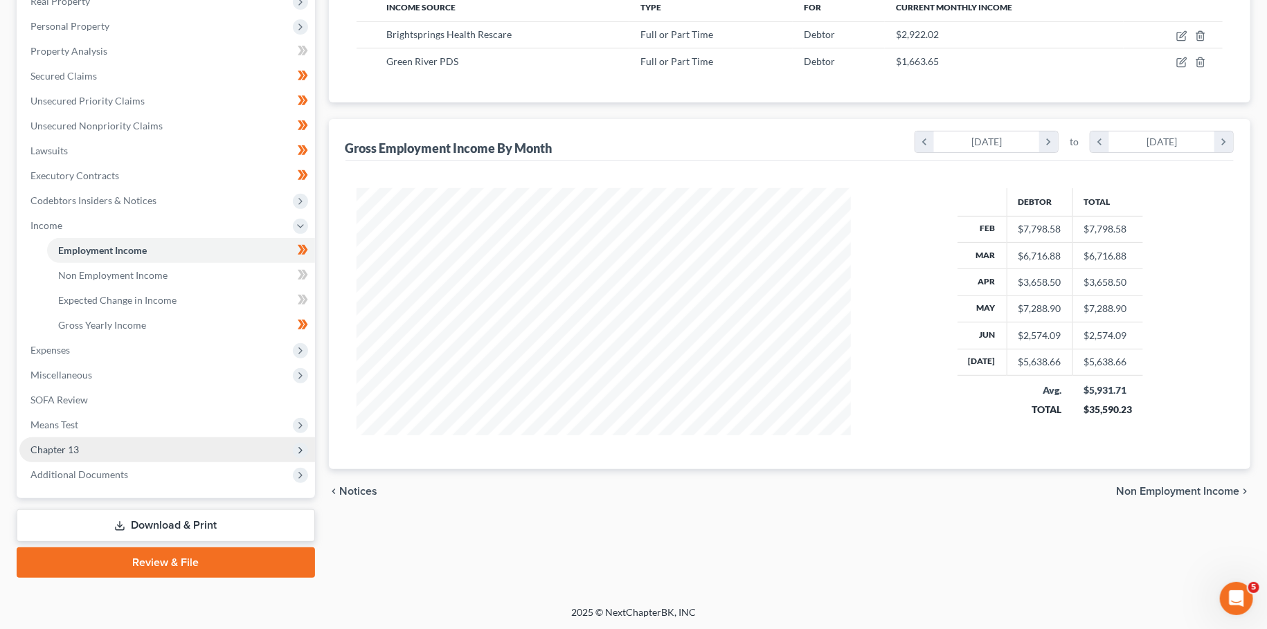
click at [98, 447] on span "Chapter 13" at bounding box center [167, 450] width 296 height 25
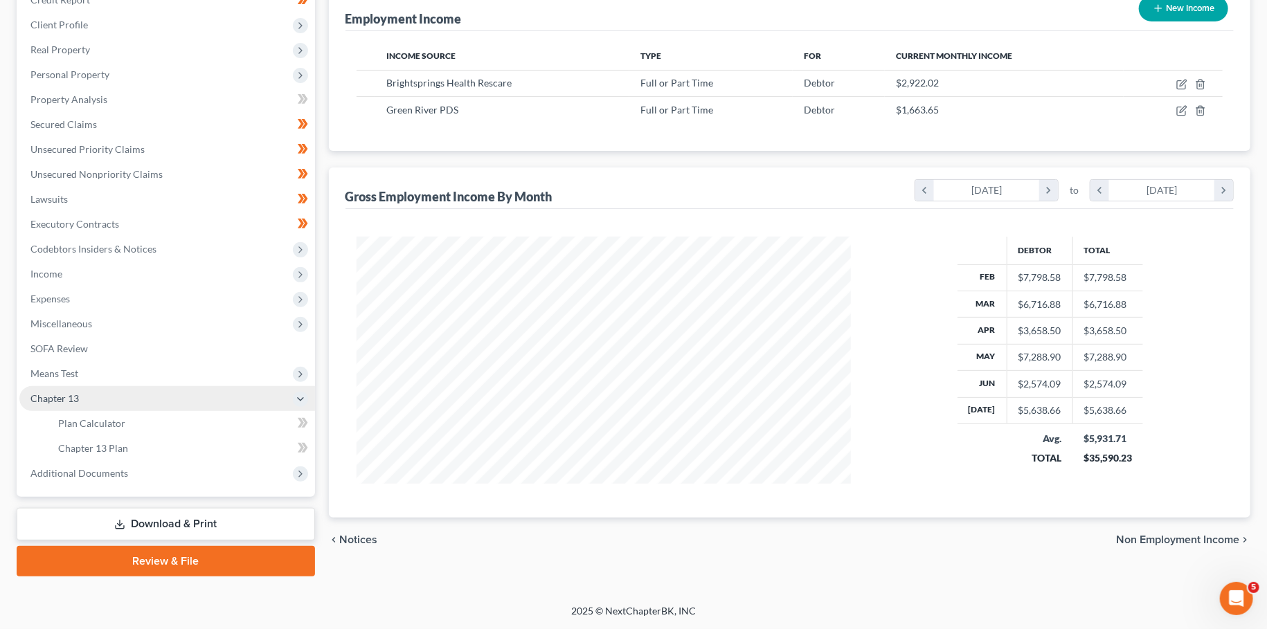
scroll to position [179, 0]
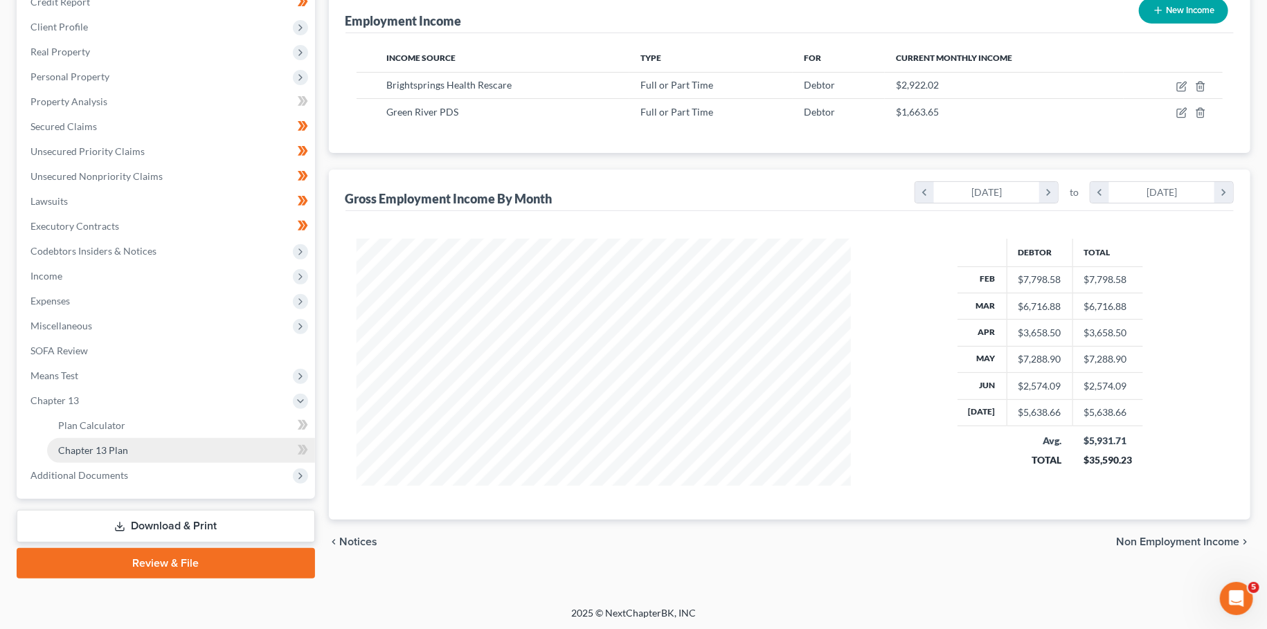
click at [96, 450] on span "Chapter 13 Plan" at bounding box center [93, 450] width 70 height 12
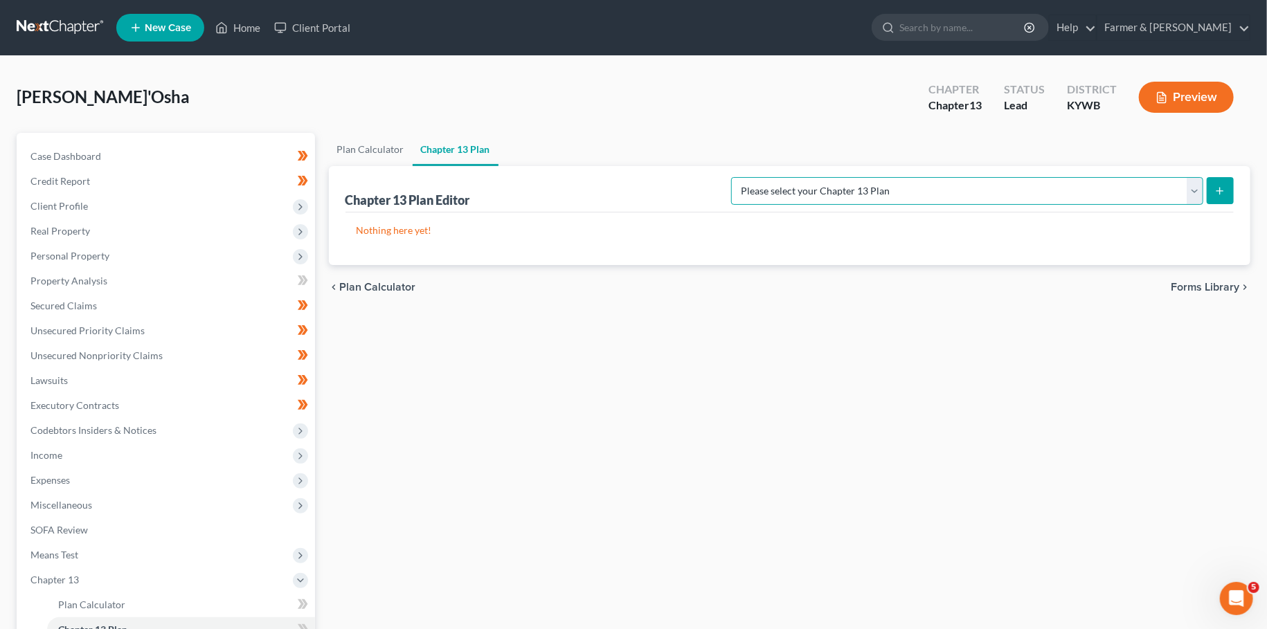
click at [731, 177] on select "Please select your Chapter 13 Plan National Form Plan - Official Form 113 Natio…" at bounding box center [967, 191] width 472 height 28
click option "National Form Plan - Official Form 113: Farmer & Wright Plan with TFS Bill Pay" at bounding box center [0, 0] width 0 height 0
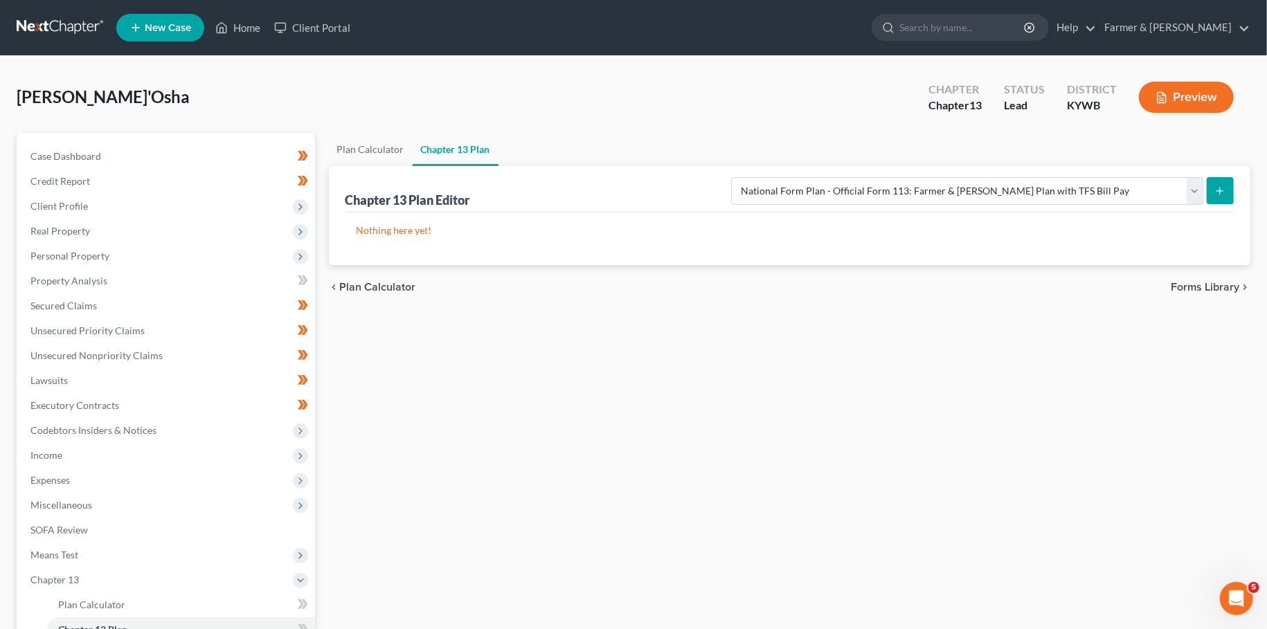
click at [1214, 190] on button "submit" at bounding box center [1220, 190] width 27 height 27
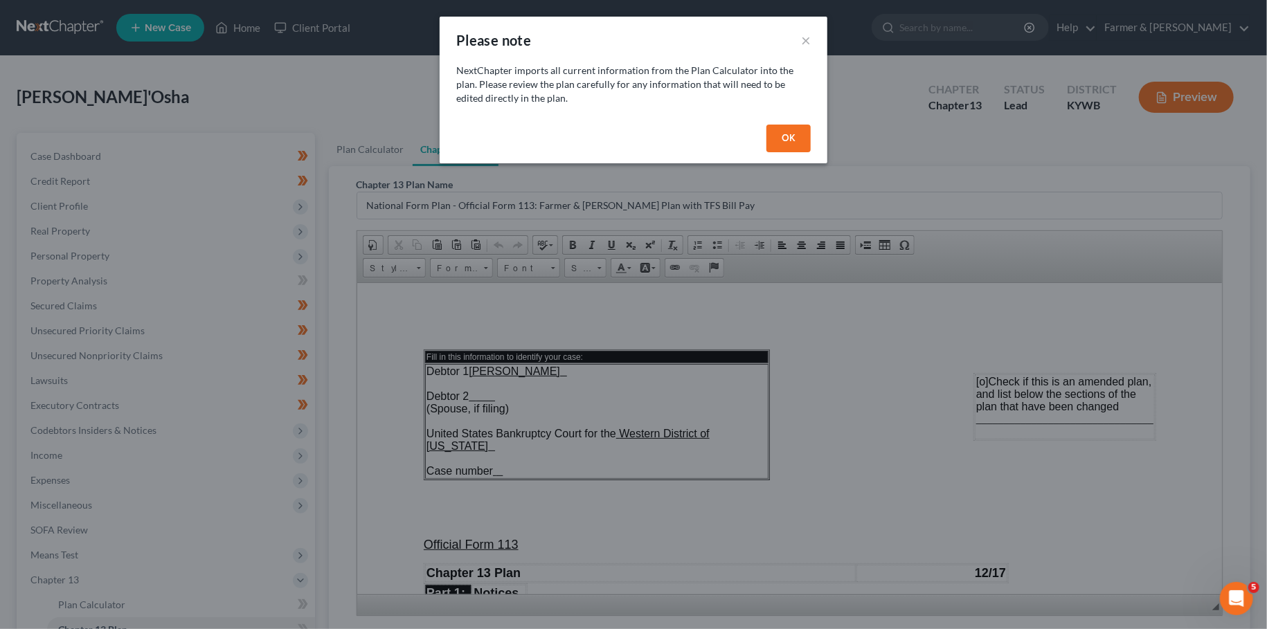
click at [791, 134] on button "OK" at bounding box center [788, 139] width 44 height 28
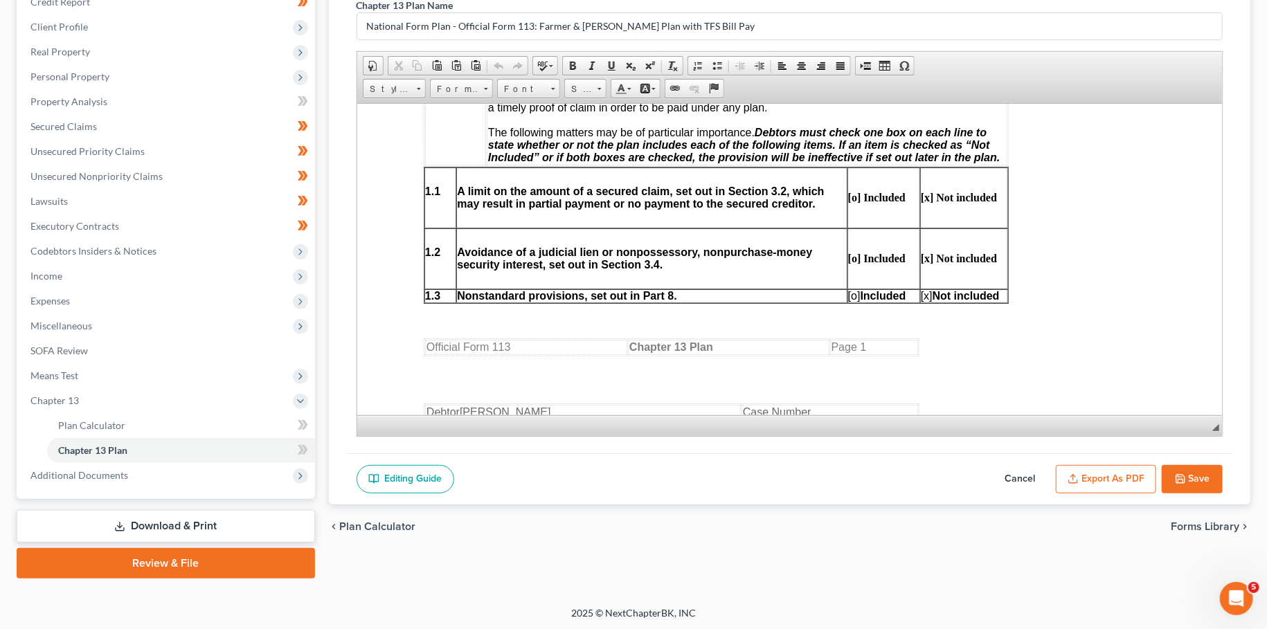
scroll to position [853, 0]
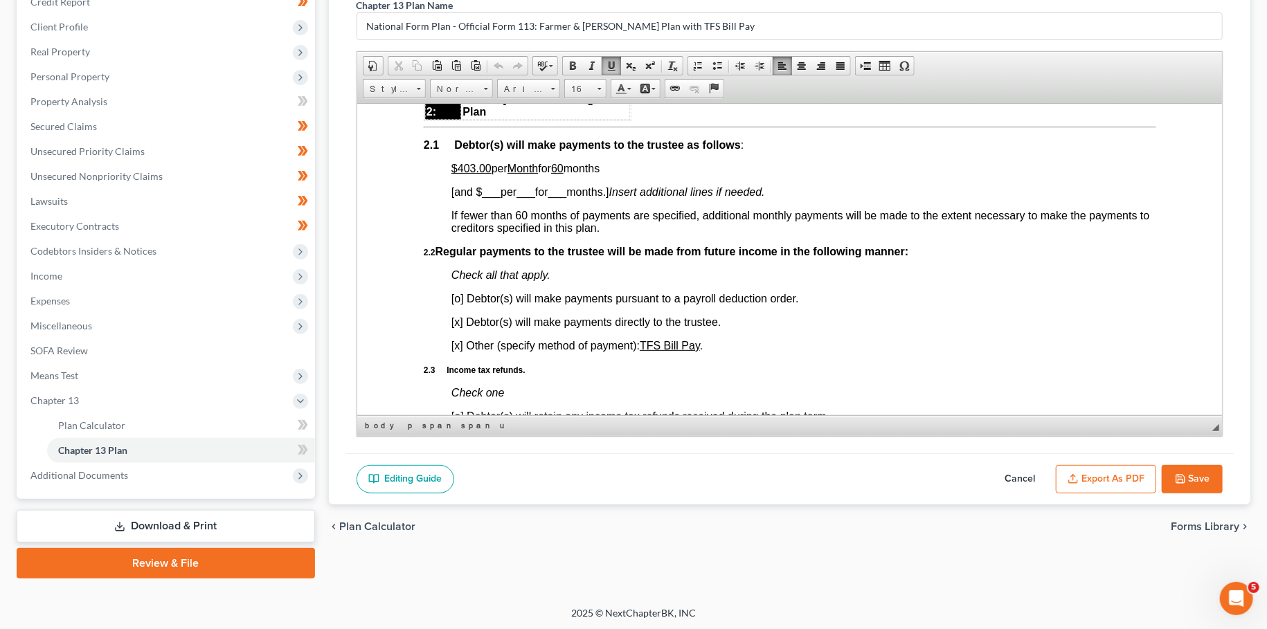
drag, startPoint x: 459, startPoint y: 177, endPoint x: 621, endPoint y: 173, distance: 162.1
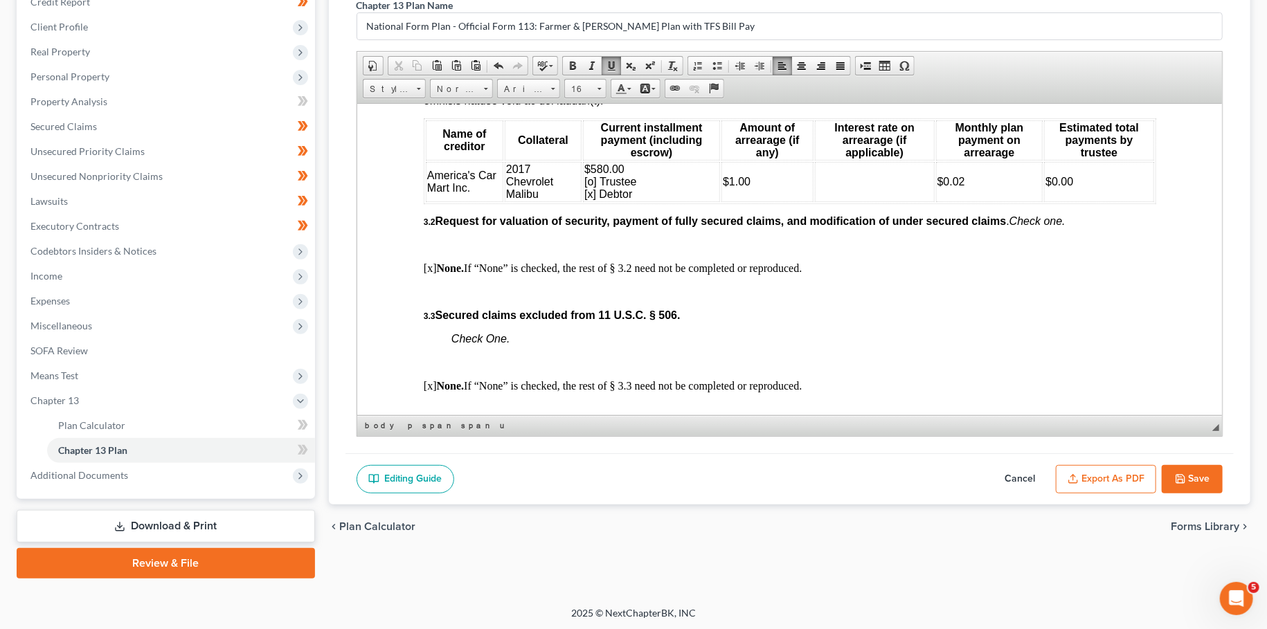
scroll to position [1706, 0]
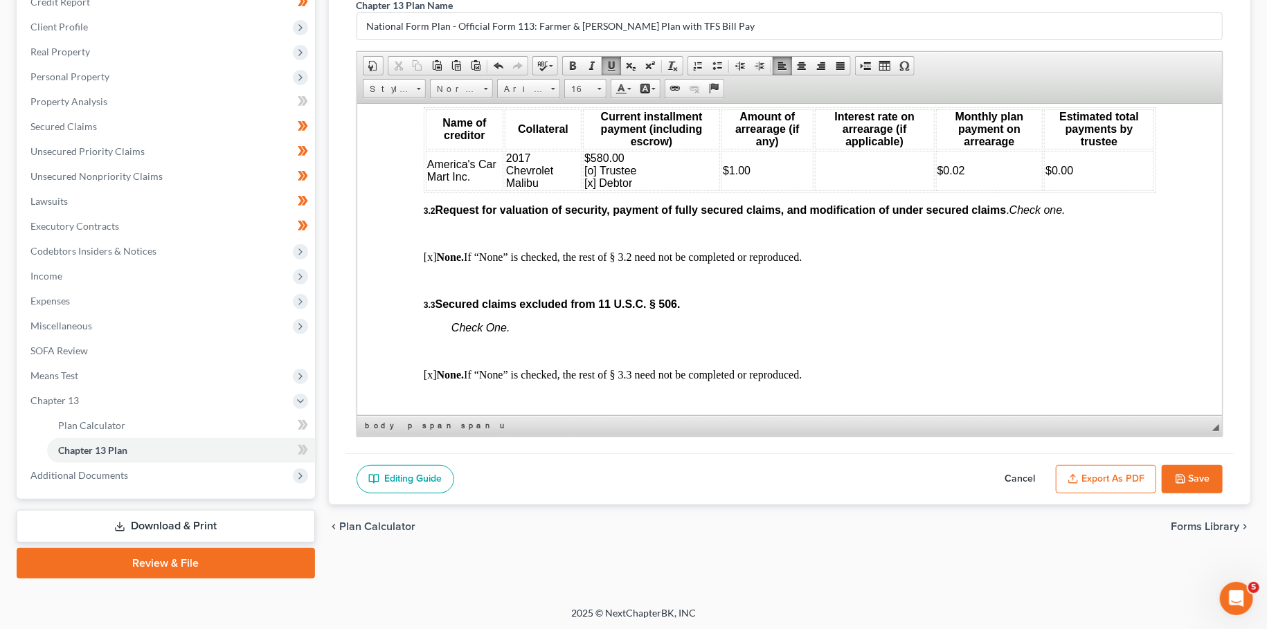
click at [613, 188] on span "$580.00 [o] Trustee [x] Debtor" at bounding box center [610, 170] width 53 height 37
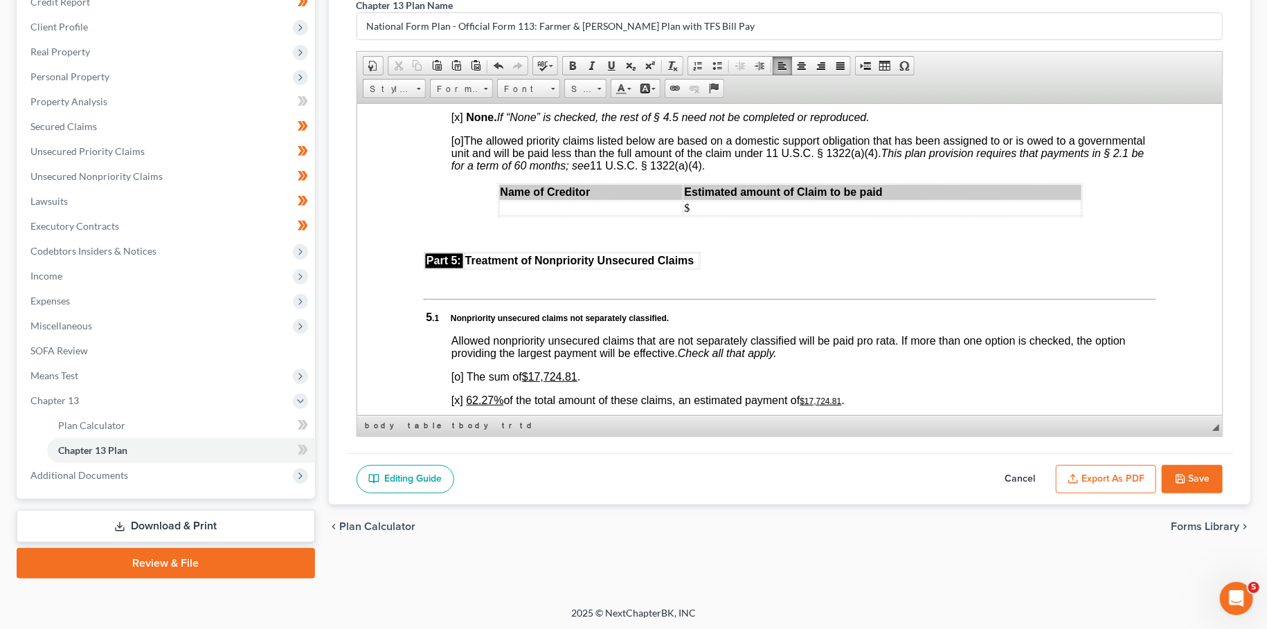
scroll to position [2802, 0]
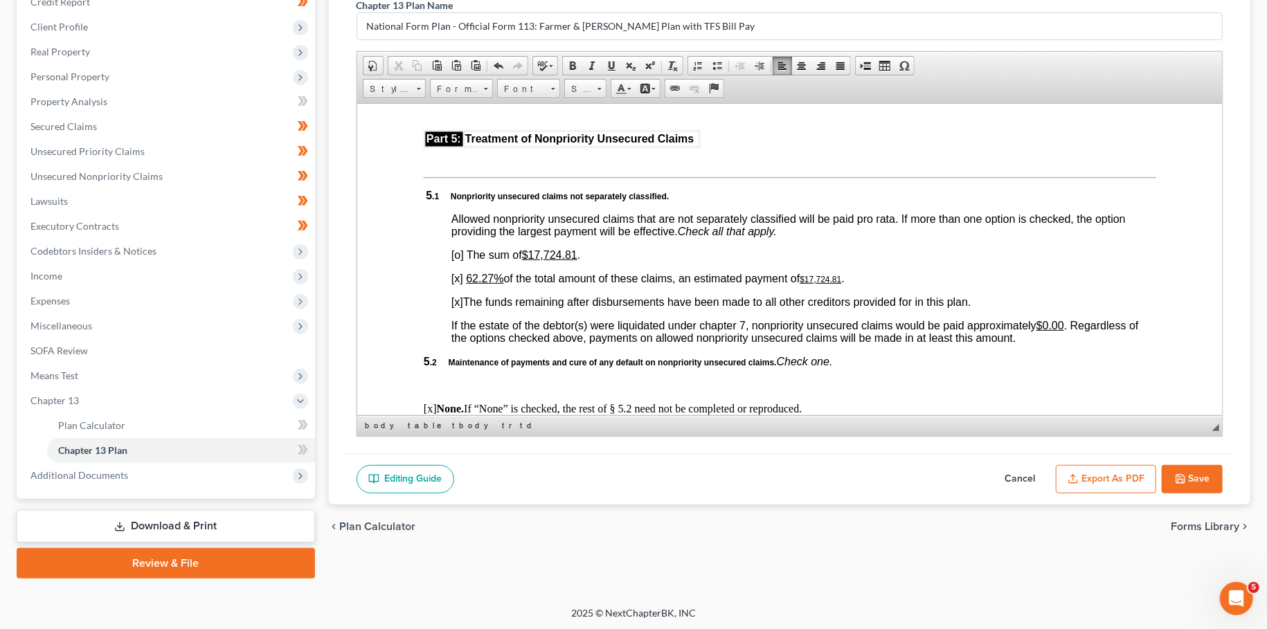
click at [470, 284] on u "62.27%" at bounding box center [483, 278] width 37 height 12
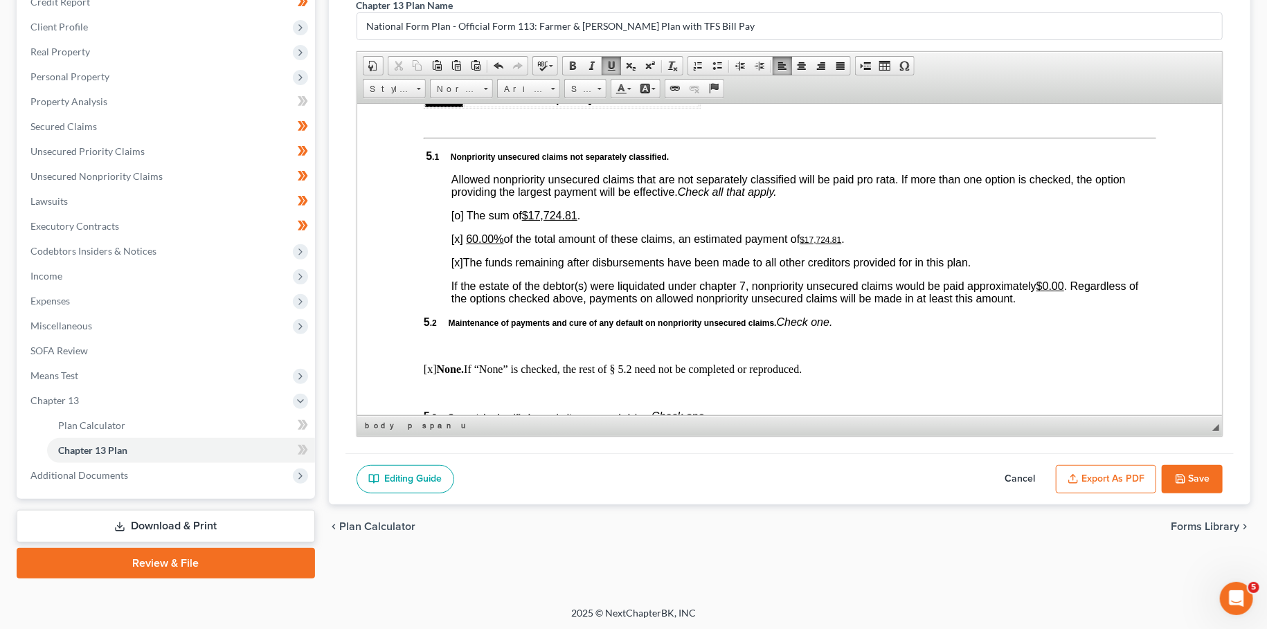
scroll to position [3168, 0]
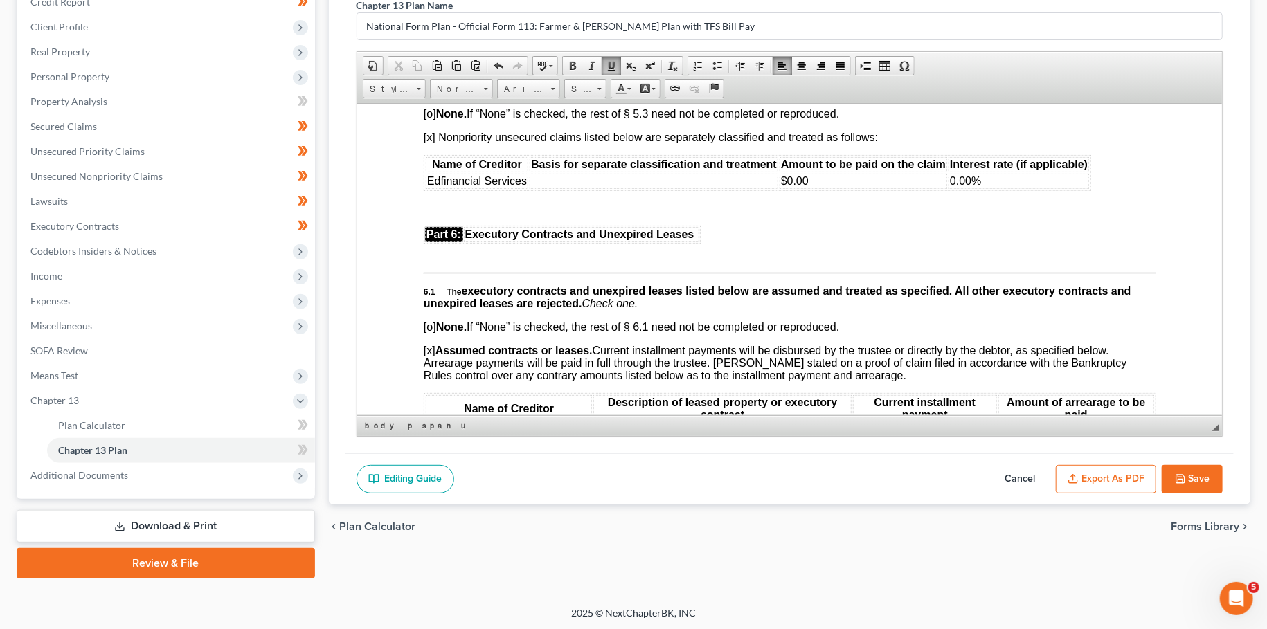
click at [678, 188] on td at bounding box center [653, 180] width 249 height 15
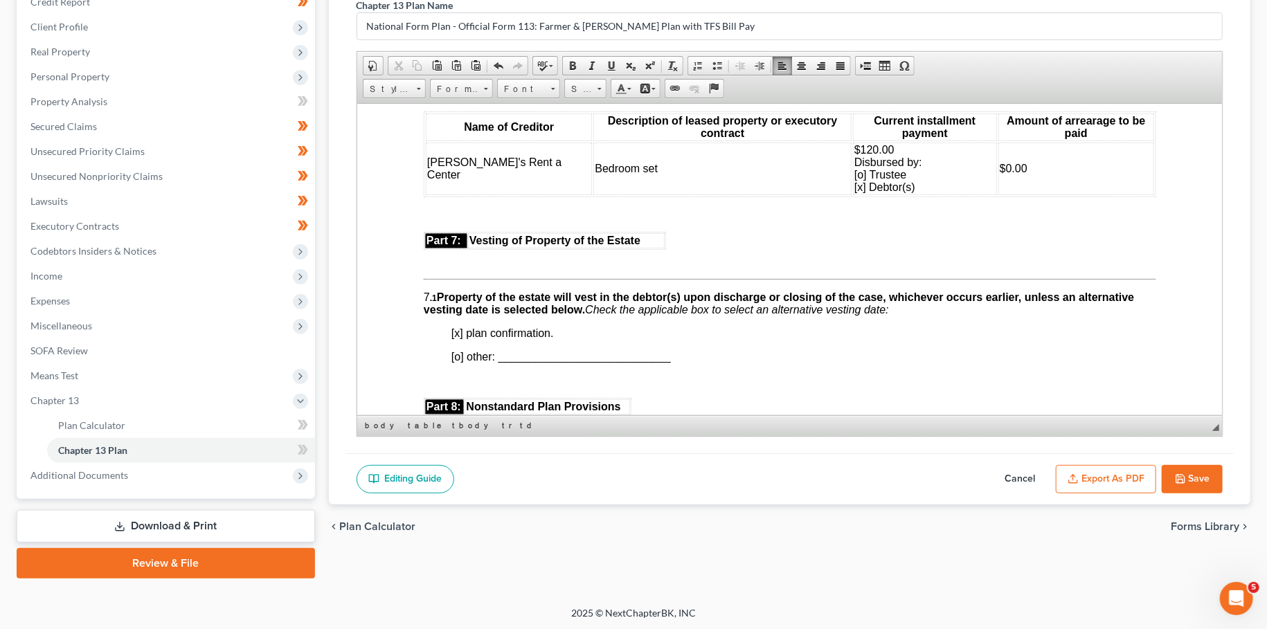
scroll to position [3412, 0]
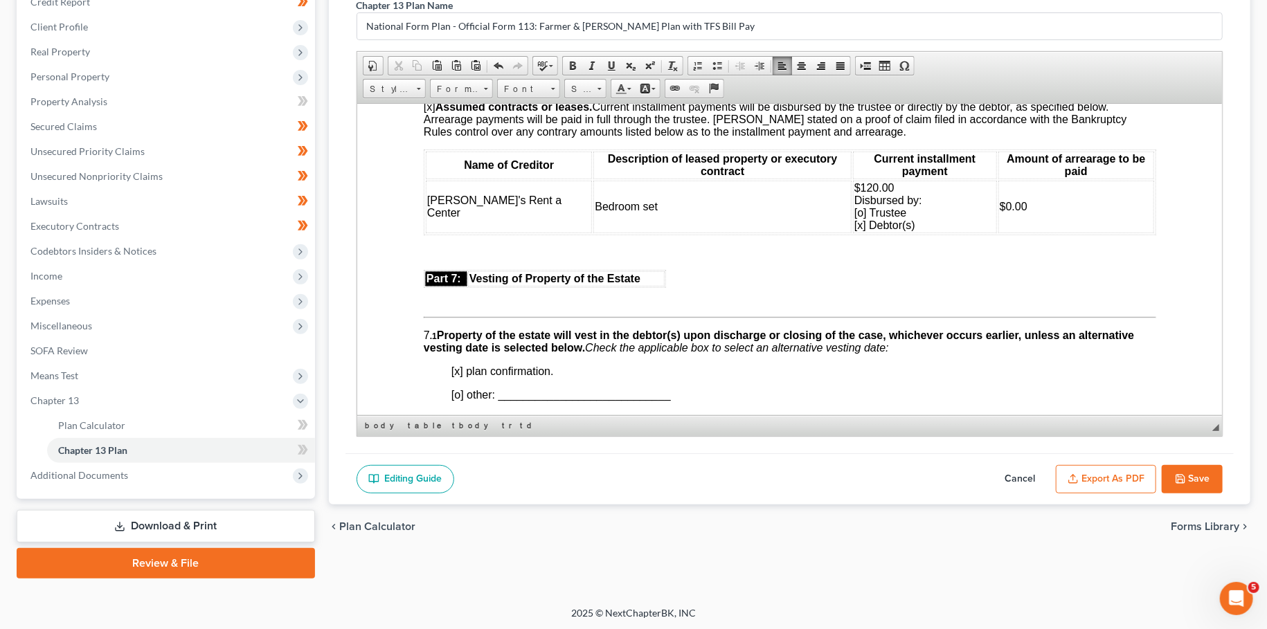
click at [1071, 474] on icon "button" at bounding box center [1073, 479] width 11 height 11
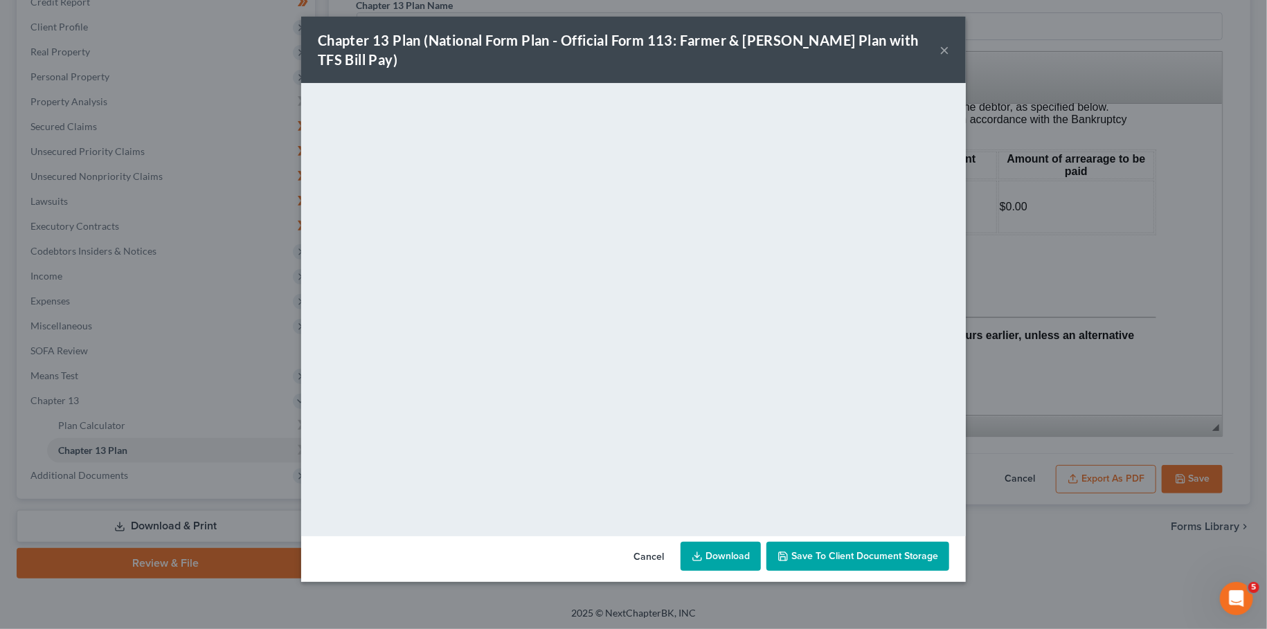
click at [799, 550] on span "Save to Client Document Storage" at bounding box center [864, 556] width 147 height 12
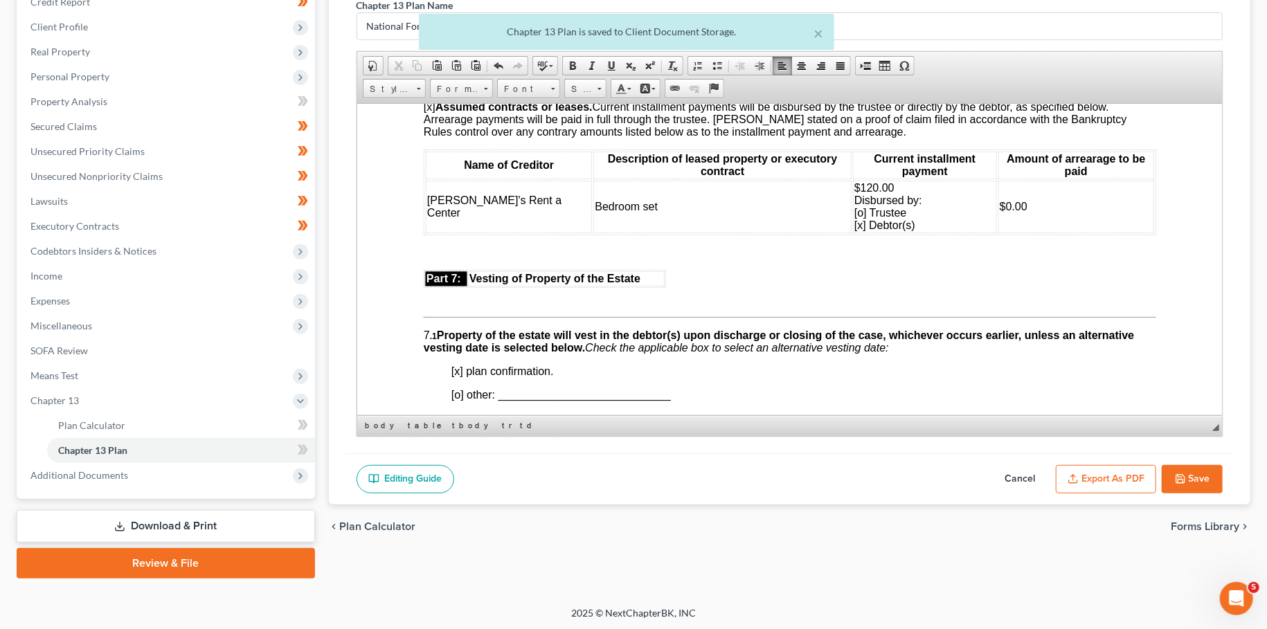
click at [1185, 477] on icon "button" at bounding box center [1180, 479] width 8 height 8
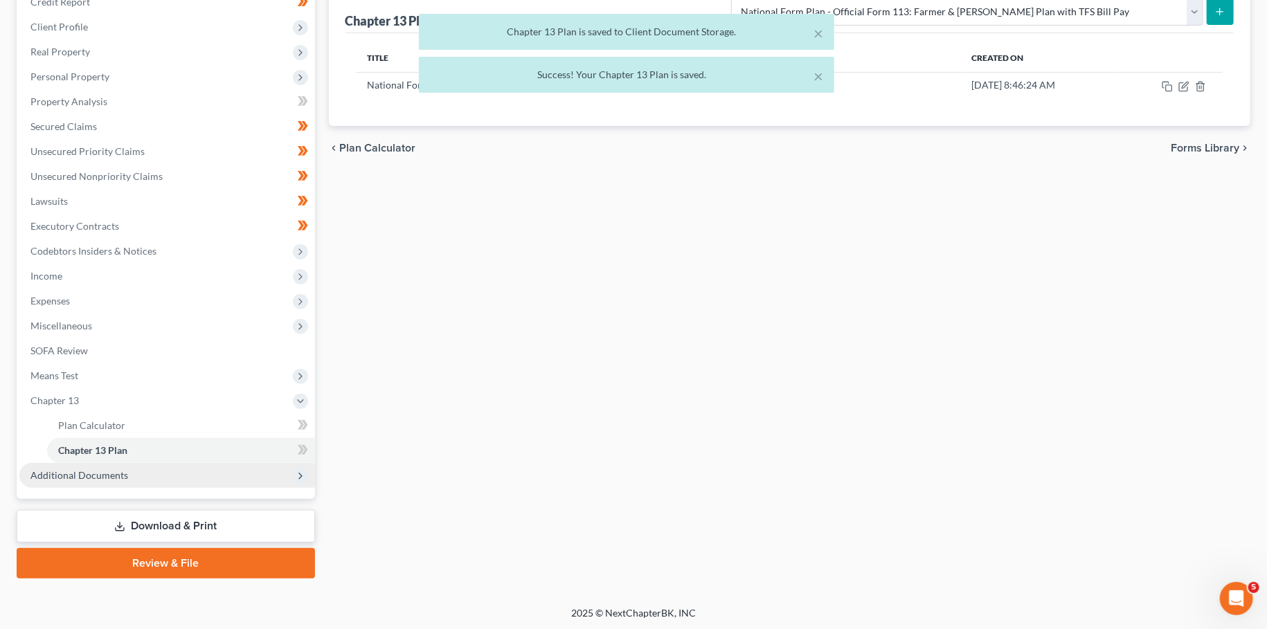
click at [146, 469] on span "Additional Documents" at bounding box center [167, 475] width 296 height 25
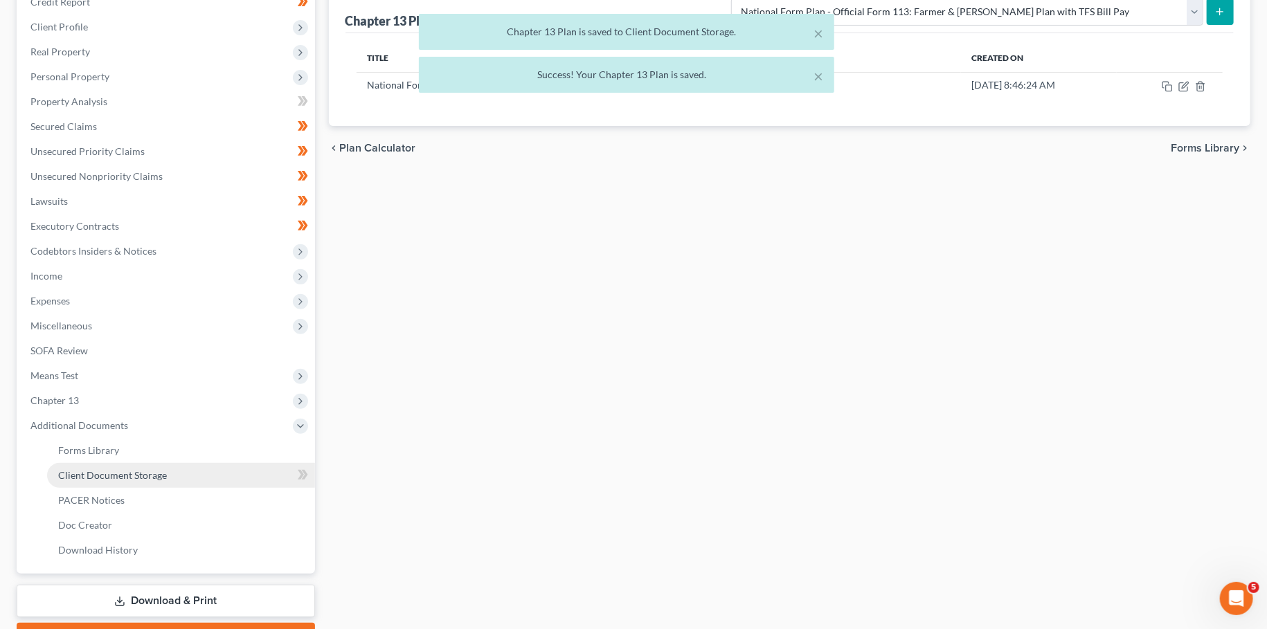
click at [150, 477] on span "Client Document Storage" at bounding box center [112, 475] width 109 height 12
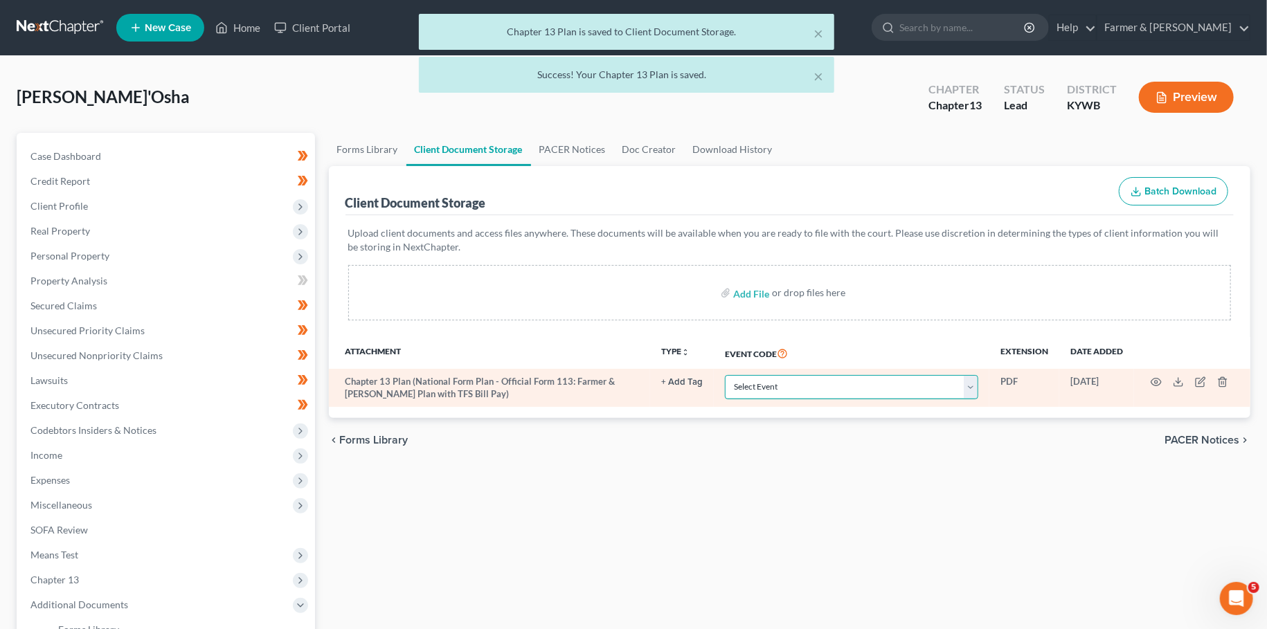
click at [725, 375] on select "Select Event Amended Answer Amended Complaint Amended List of Creditors (Fee) A…" at bounding box center [851, 387] width 253 height 24
click option "Chapter 13 Plan" at bounding box center [0, 0] width 0 height 0
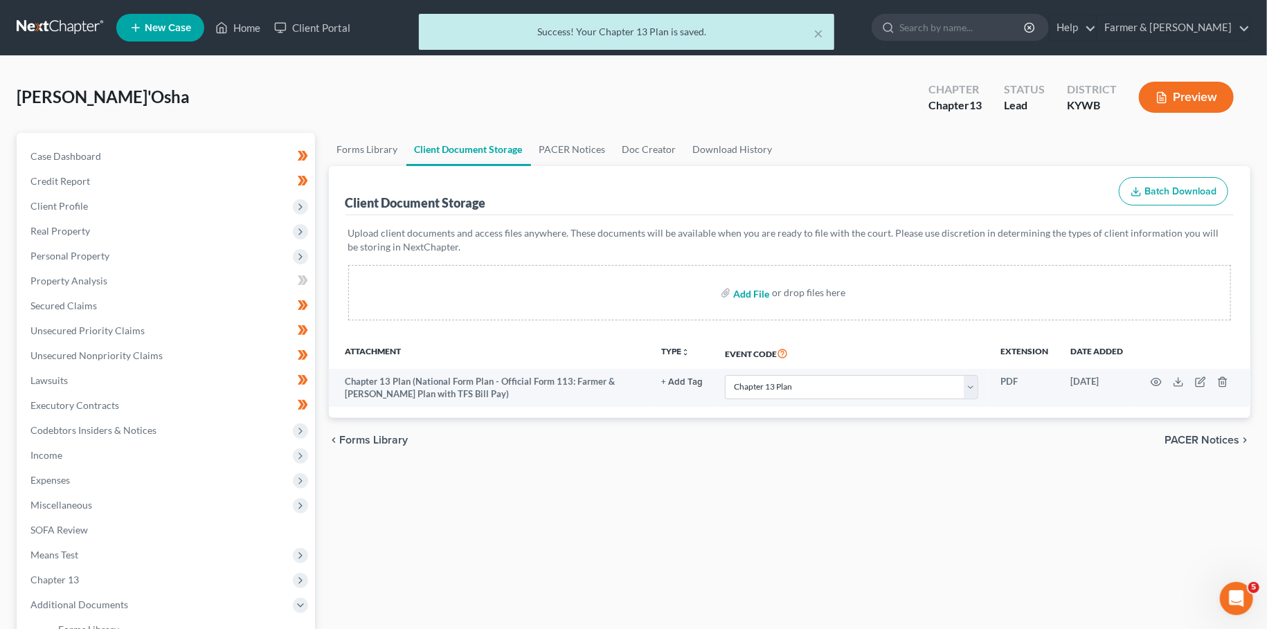
click at [748, 294] on input "file" at bounding box center [749, 292] width 33 height 25
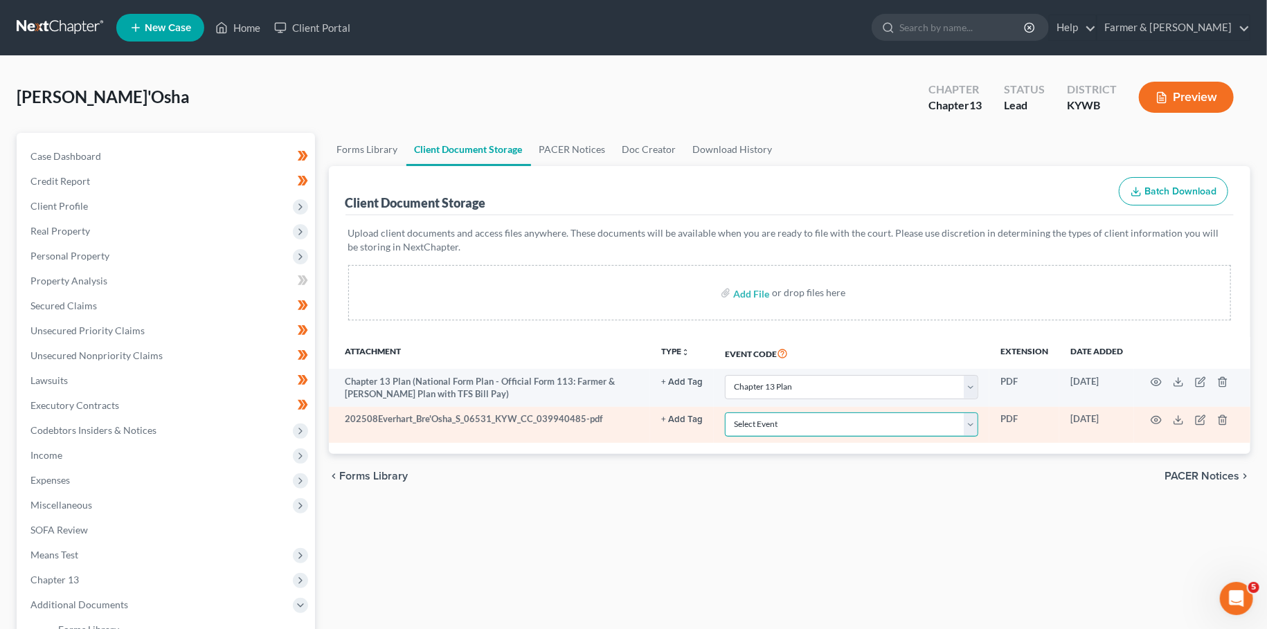
click at [725, 413] on select "Select Event Amended Answer Amended Complaint Amended List of Creditors (Fee) A…" at bounding box center [851, 425] width 253 height 24
click option "Certificate of Credit Counseling" at bounding box center [0, 0] width 0 height 0
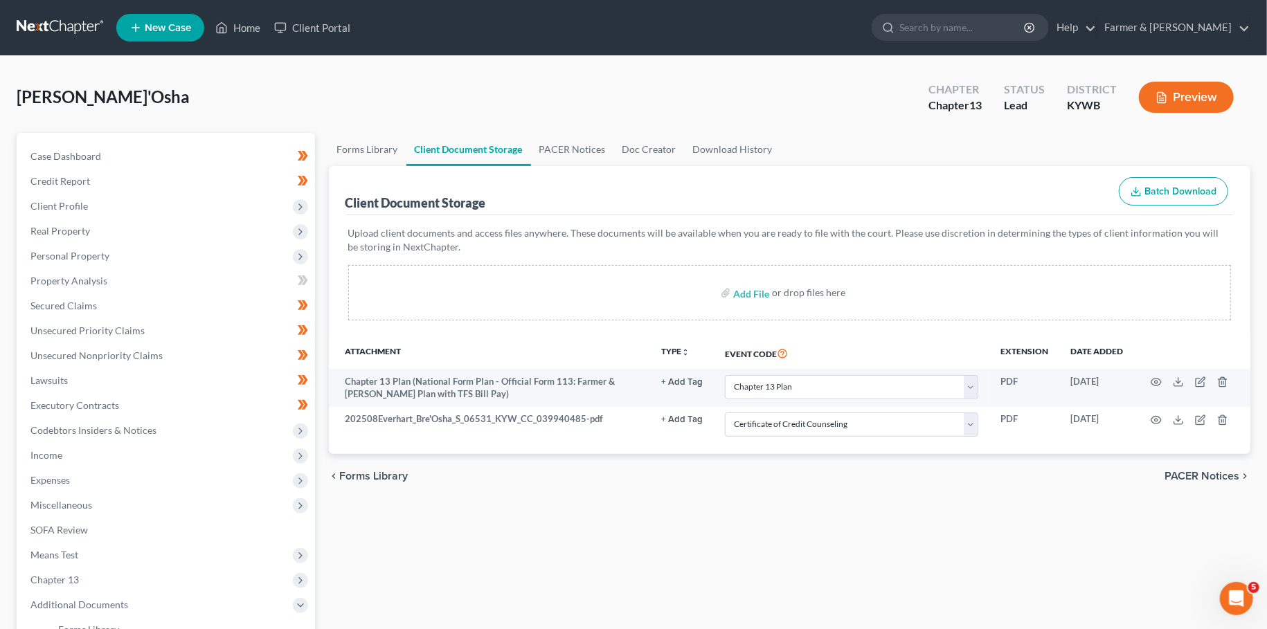
click at [667, 483] on div "chevron_left Forms Library PACER Notices chevron_right" at bounding box center [790, 476] width 922 height 44
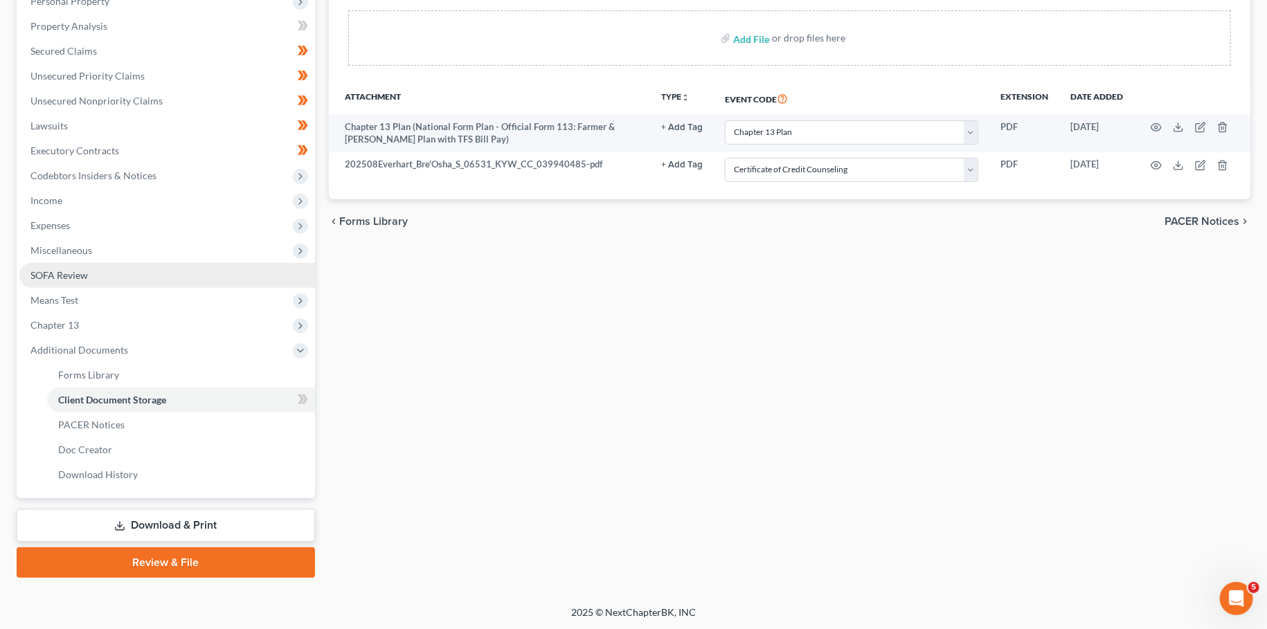
click at [138, 279] on link "SOFA Review" at bounding box center [167, 275] width 296 height 25
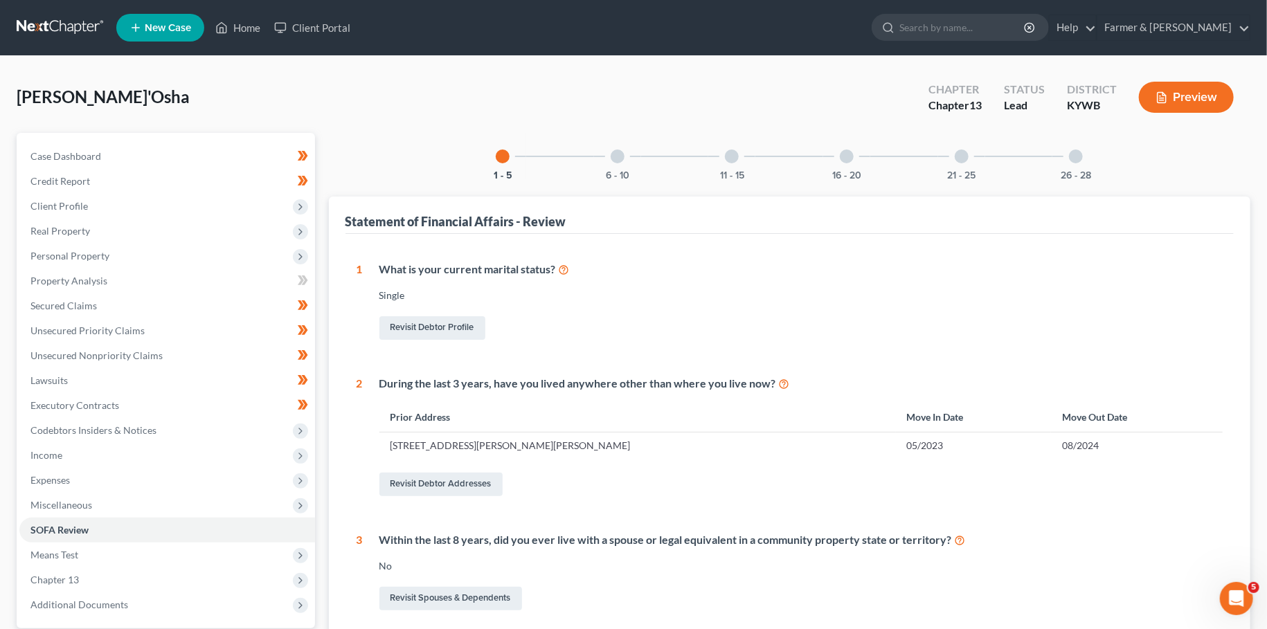
click at [606, 161] on div "6 - 10" at bounding box center [617, 156] width 47 height 47
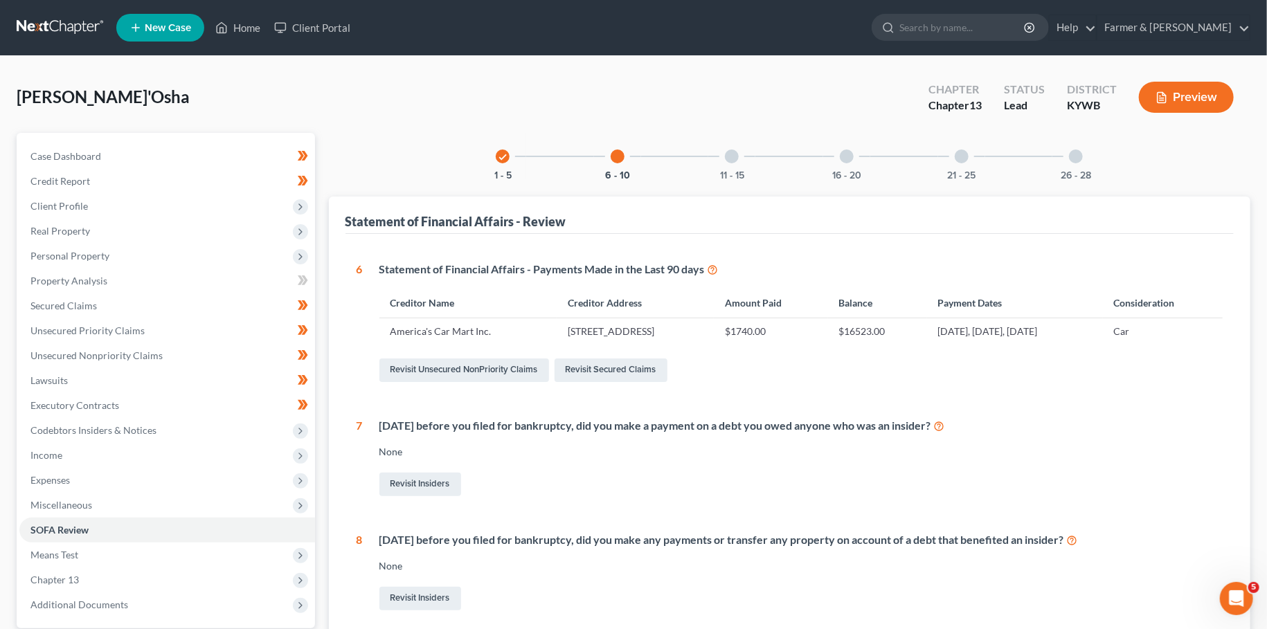
click at [737, 161] on div "11 - 15" at bounding box center [731, 156] width 47 height 47
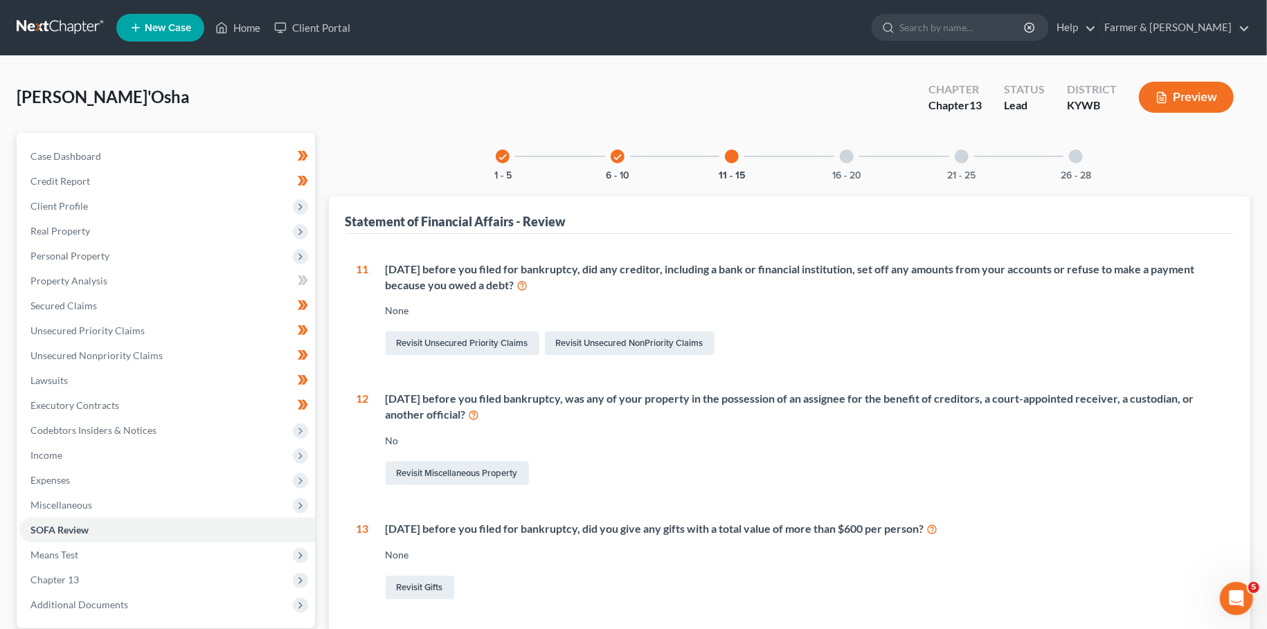
click at [830, 163] on div "16 - 20" at bounding box center [846, 156] width 47 height 47
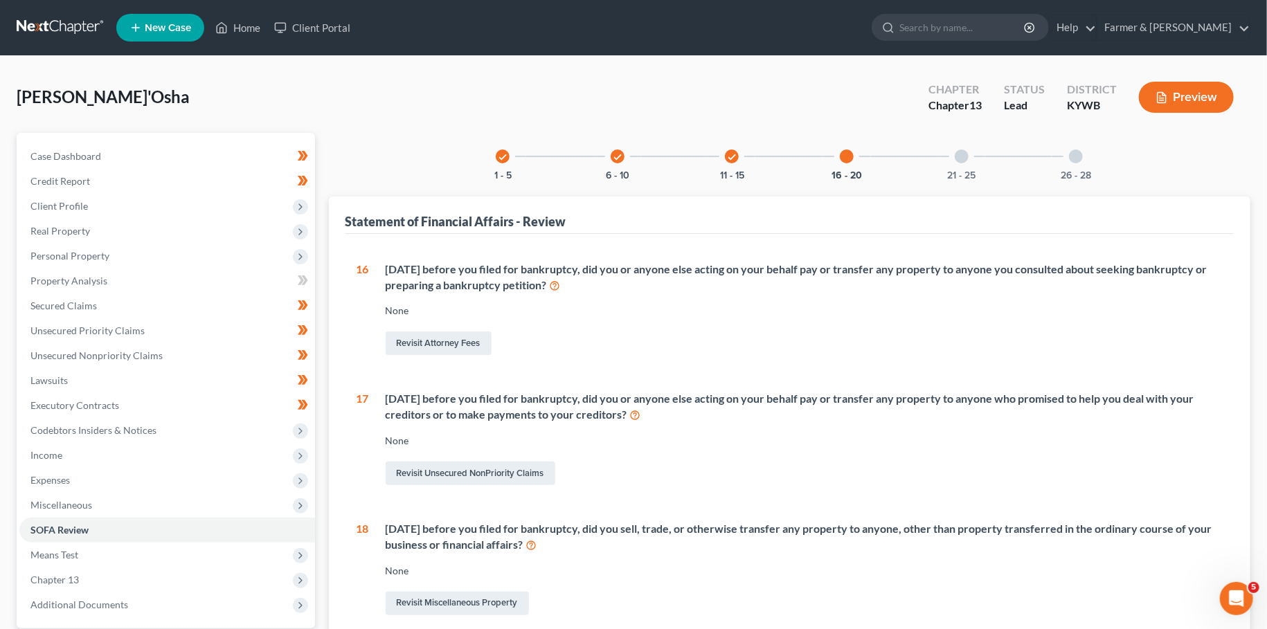
click at [960, 163] on div "21 - 25" at bounding box center [961, 156] width 47 height 47
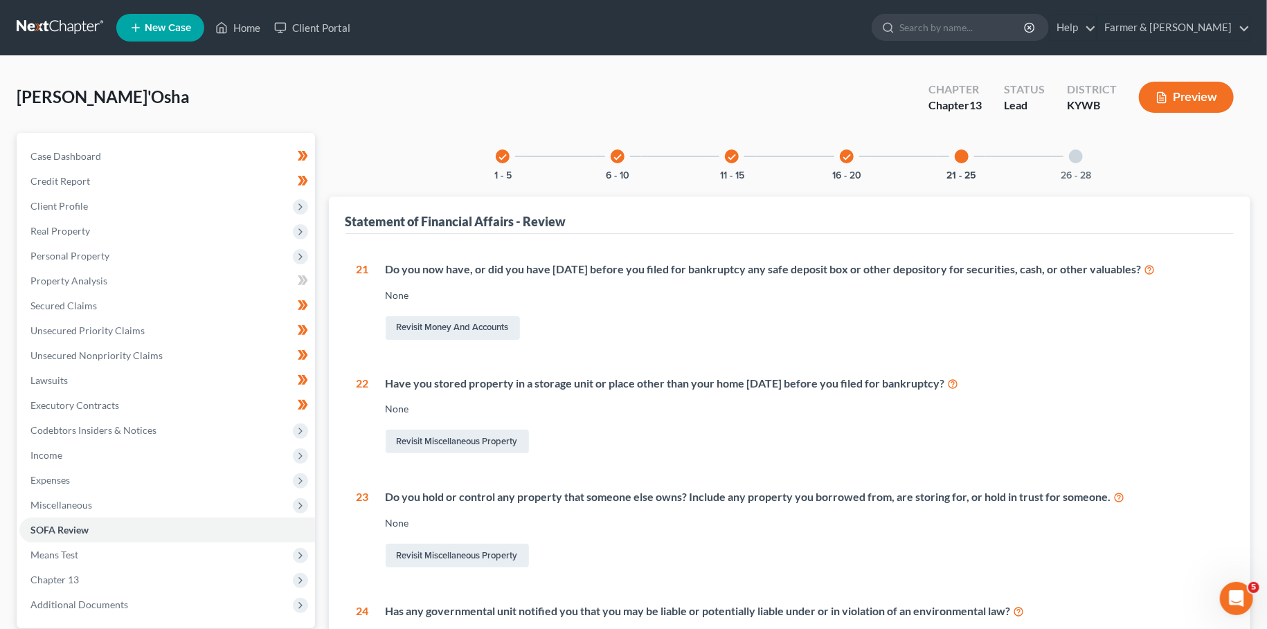
click at [1081, 161] on div "26 - 28" at bounding box center [1075, 156] width 47 height 47
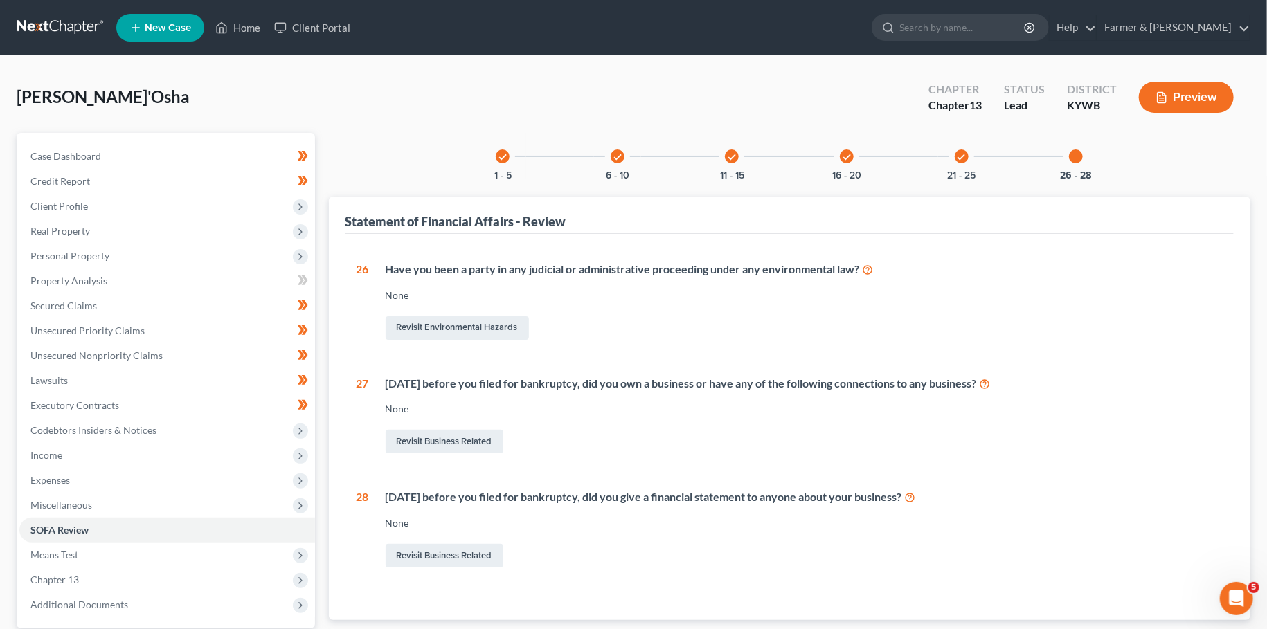
scroll to position [129, 0]
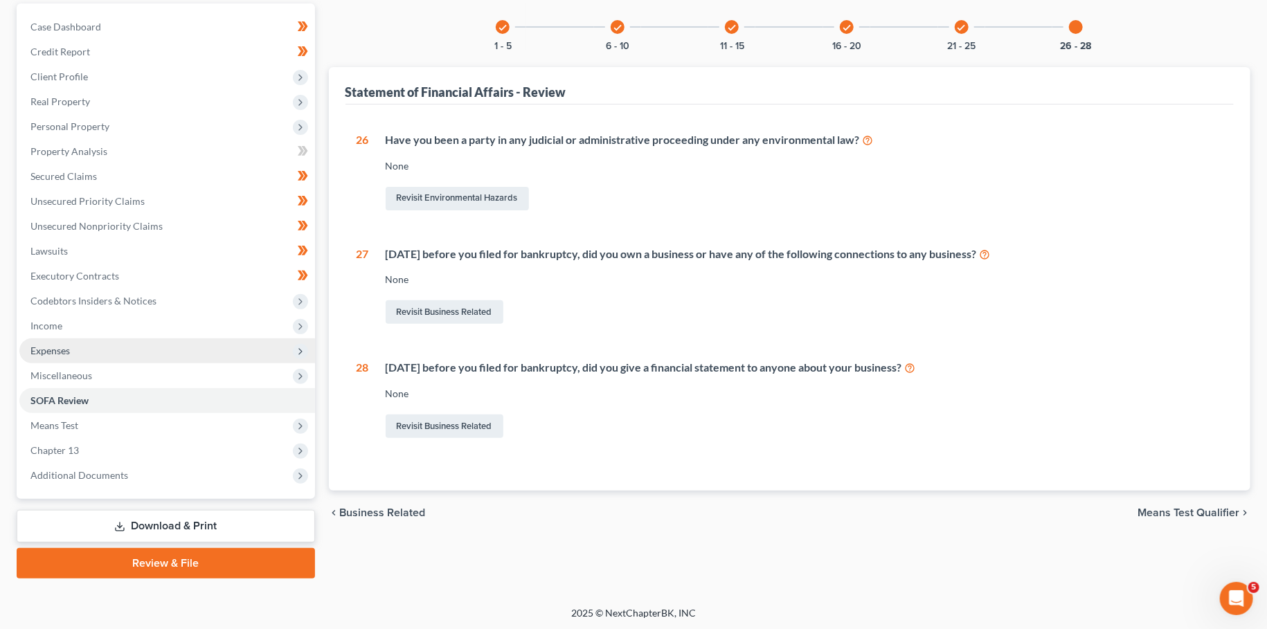
click at [81, 347] on span "Expenses" at bounding box center [167, 351] width 296 height 25
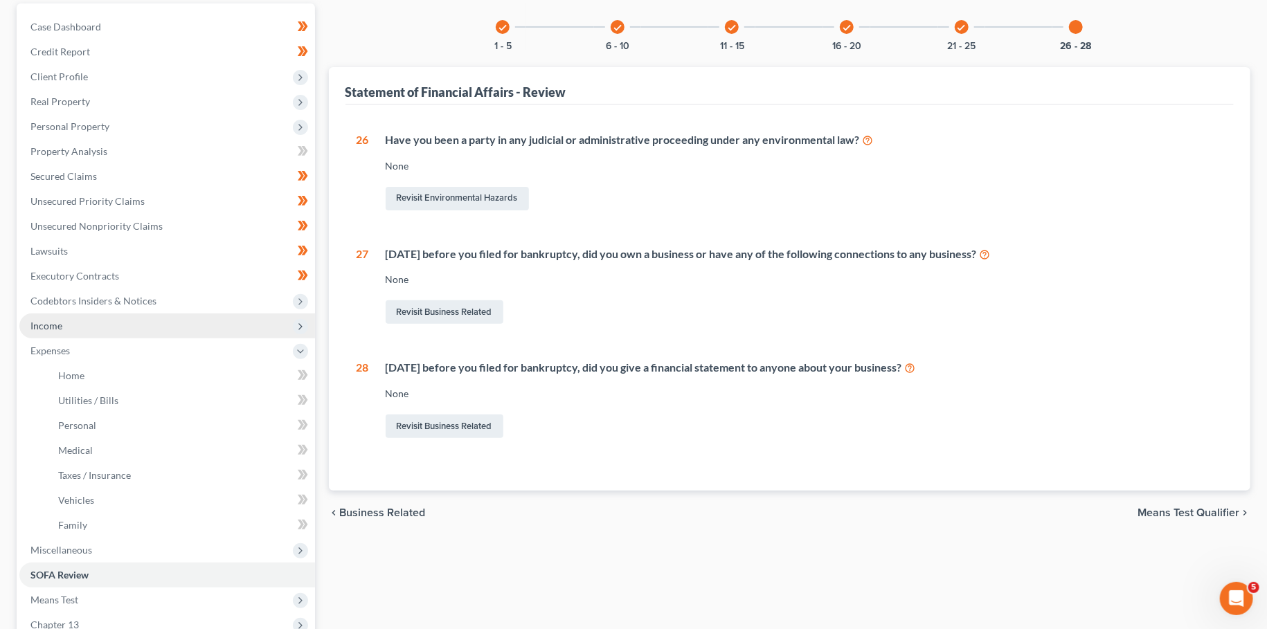
click at [79, 322] on span "Income" at bounding box center [167, 326] width 296 height 25
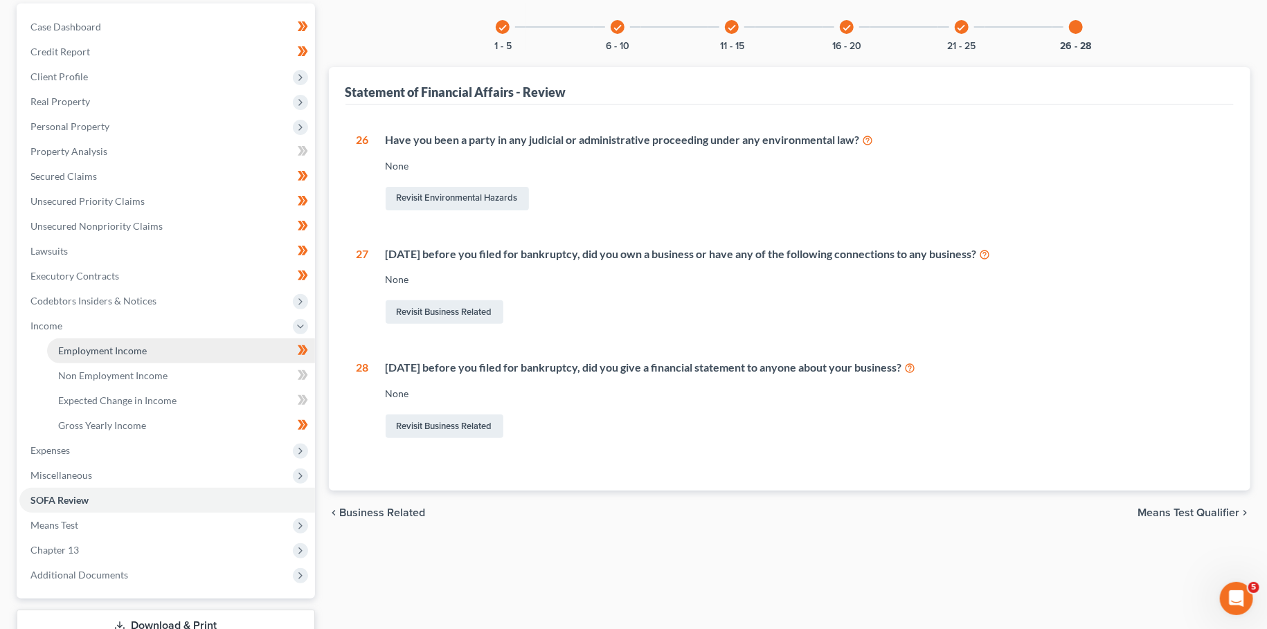
click at [89, 348] on span "Employment Income" at bounding box center [102, 351] width 89 height 12
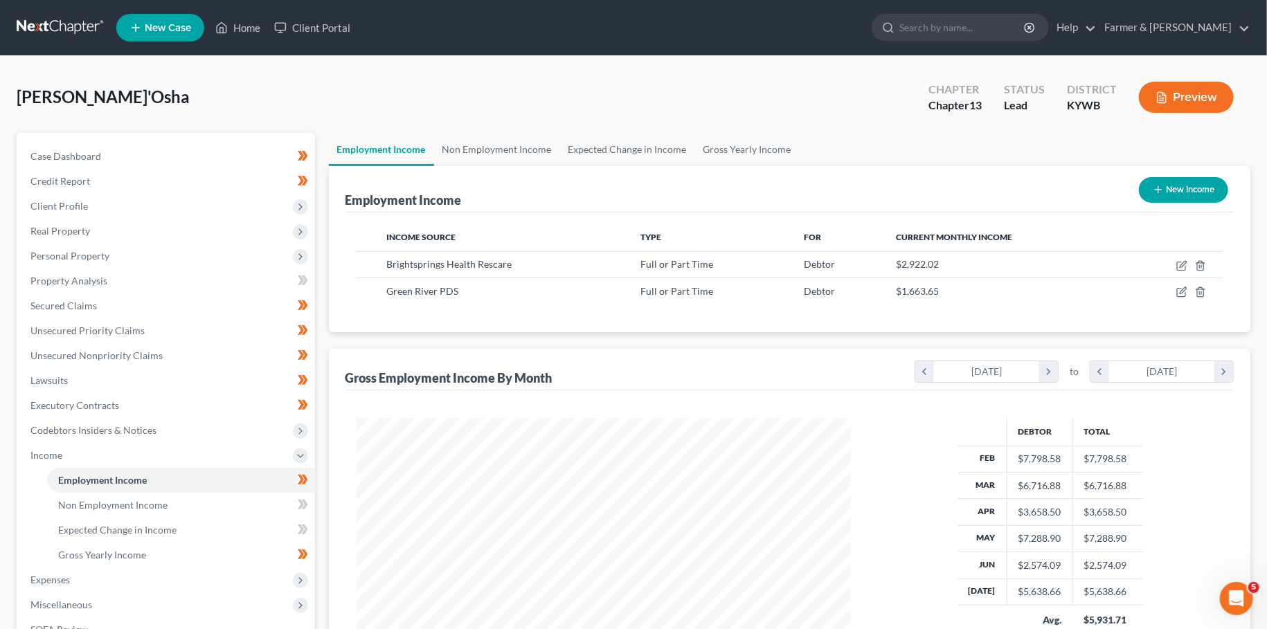
scroll to position [247, 521]
click at [1183, 260] on icon "button" at bounding box center [1181, 265] width 11 height 11
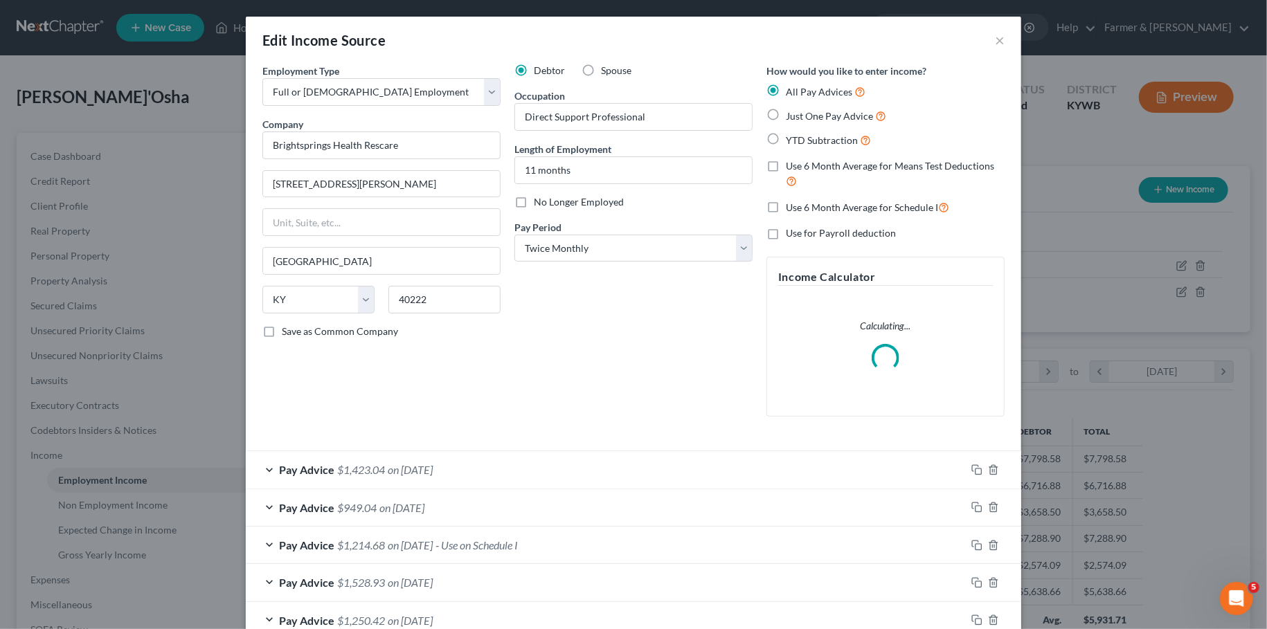
scroll to position [116, 0]
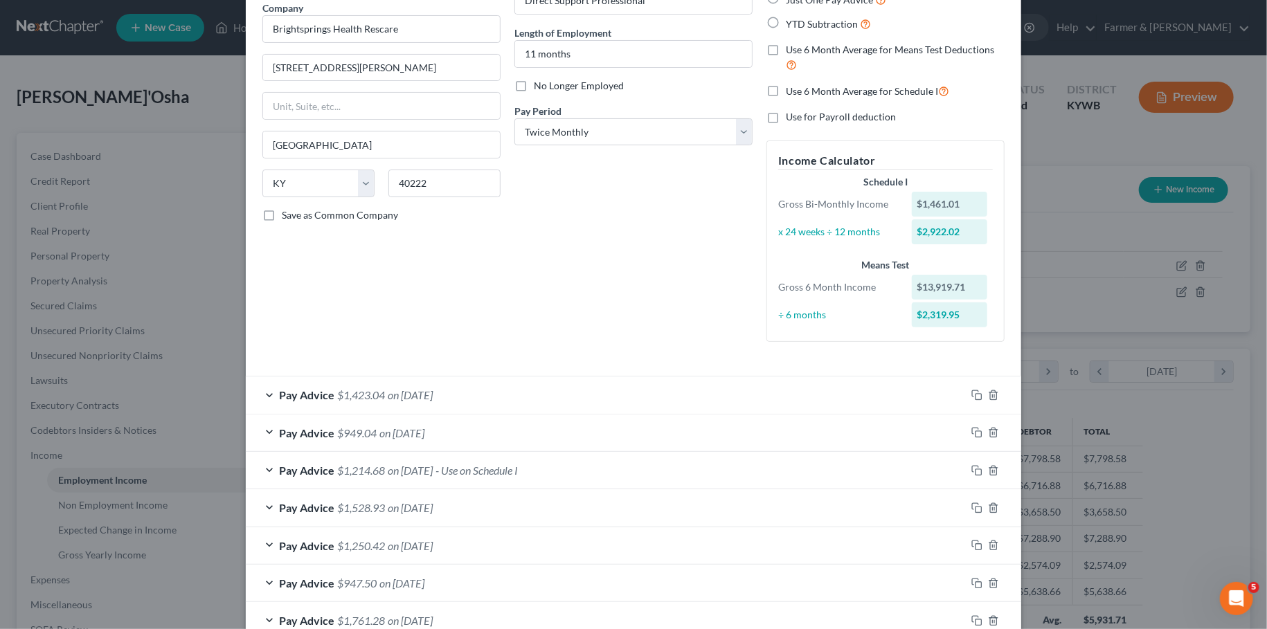
click at [587, 424] on div "Pay Advice $949.04 on 06/25/2025" at bounding box center [606, 433] width 720 height 37
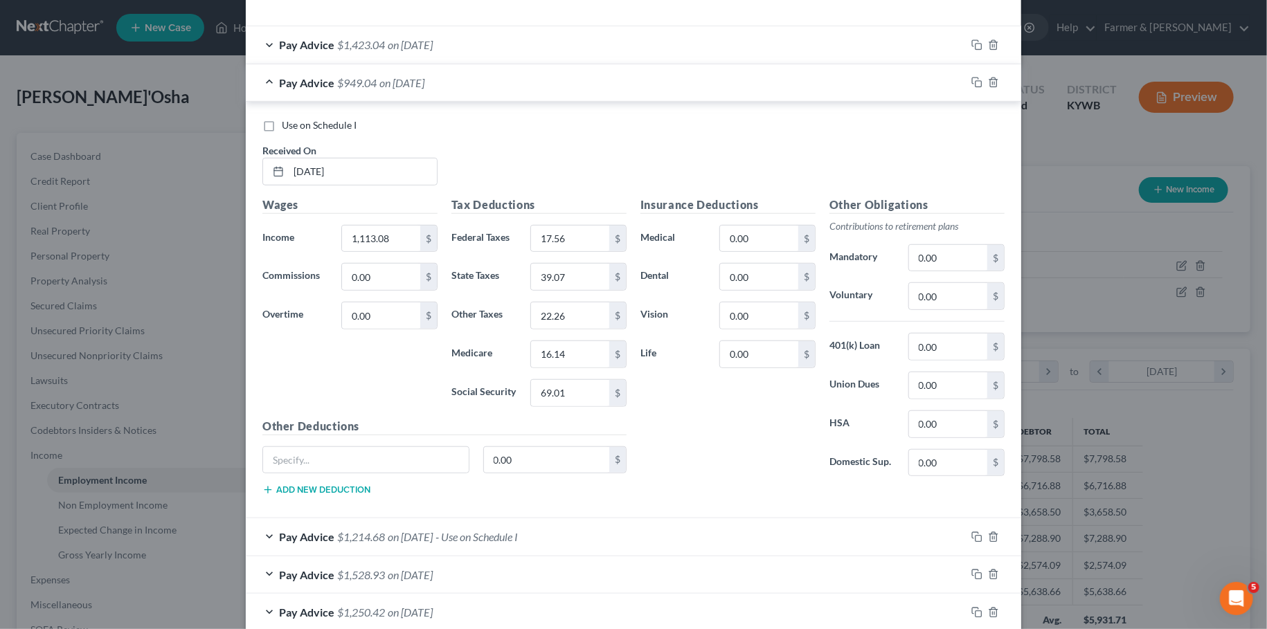
scroll to position [690, 0]
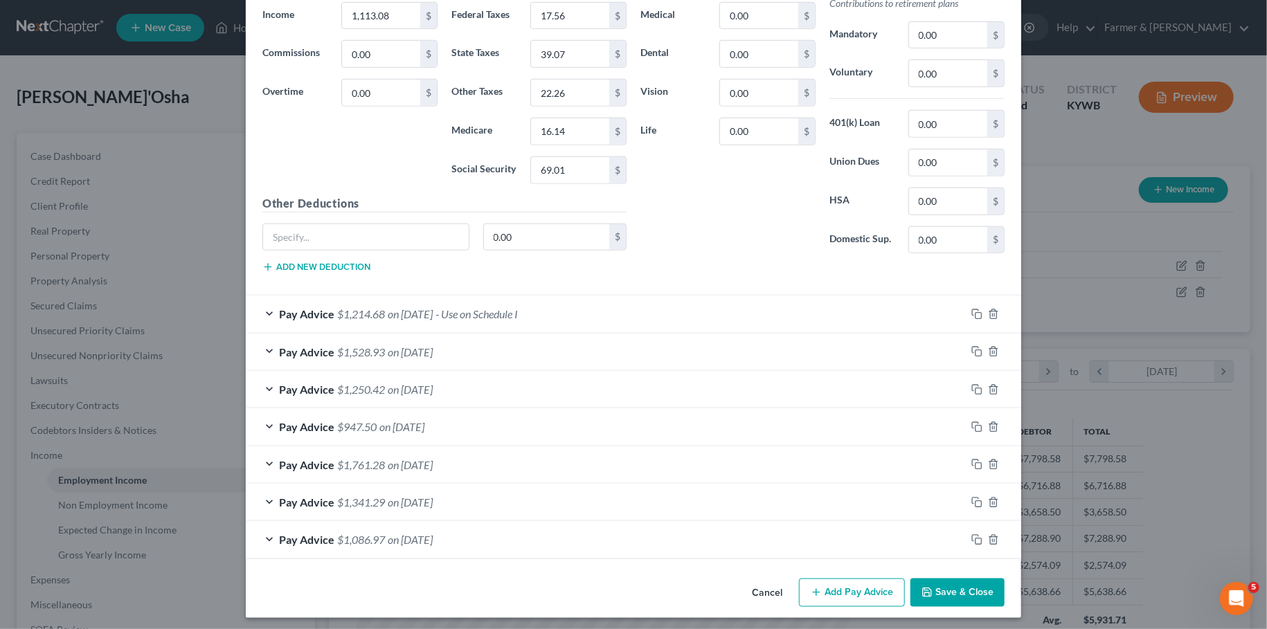
click at [949, 582] on button "Save & Close" at bounding box center [957, 593] width 94 height 29
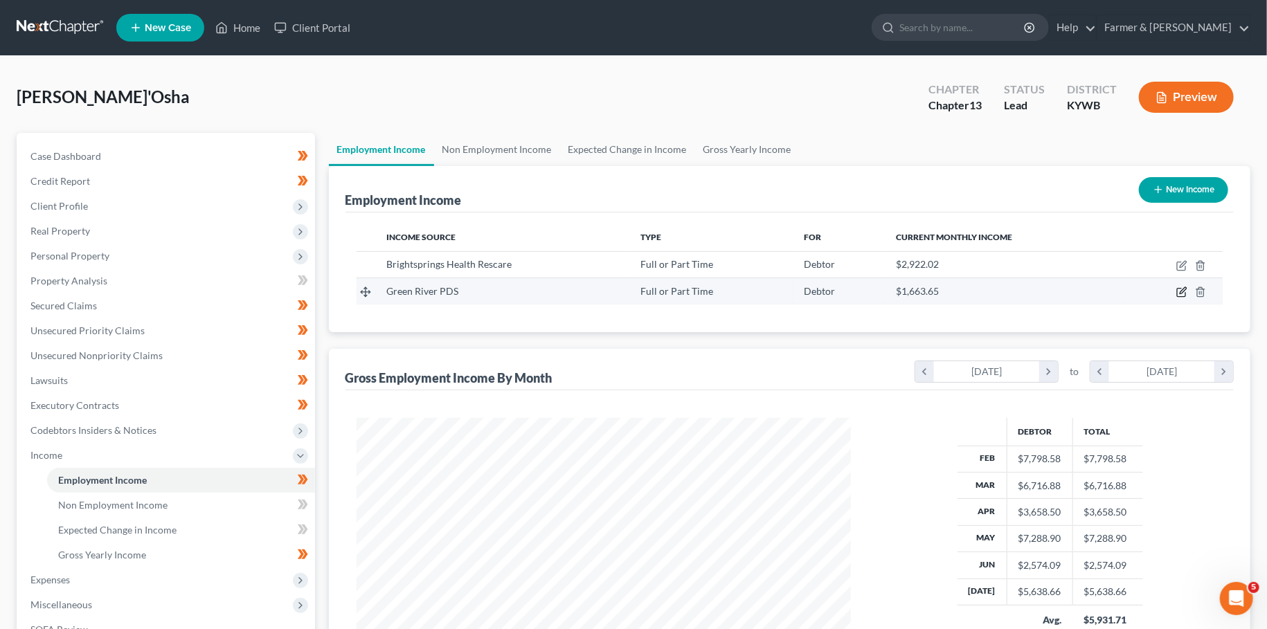
click at [1185, 288] on icon "button" at bounding box center [1183, 291] width 6 height 6
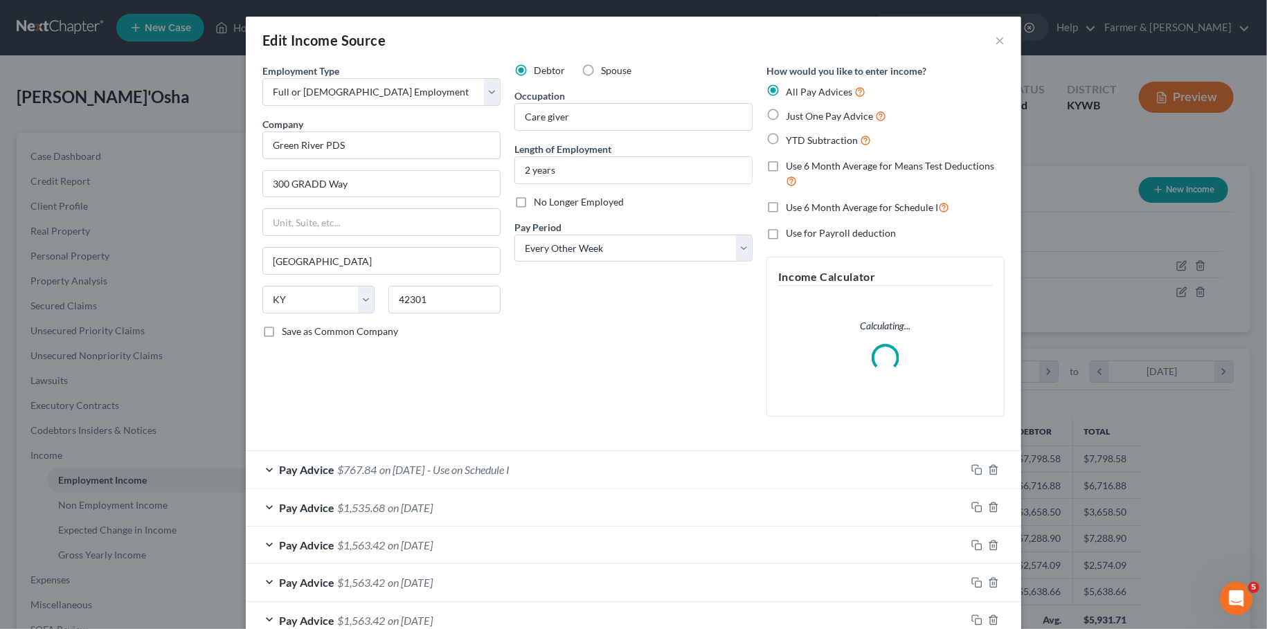
scroll to position [116, 0]
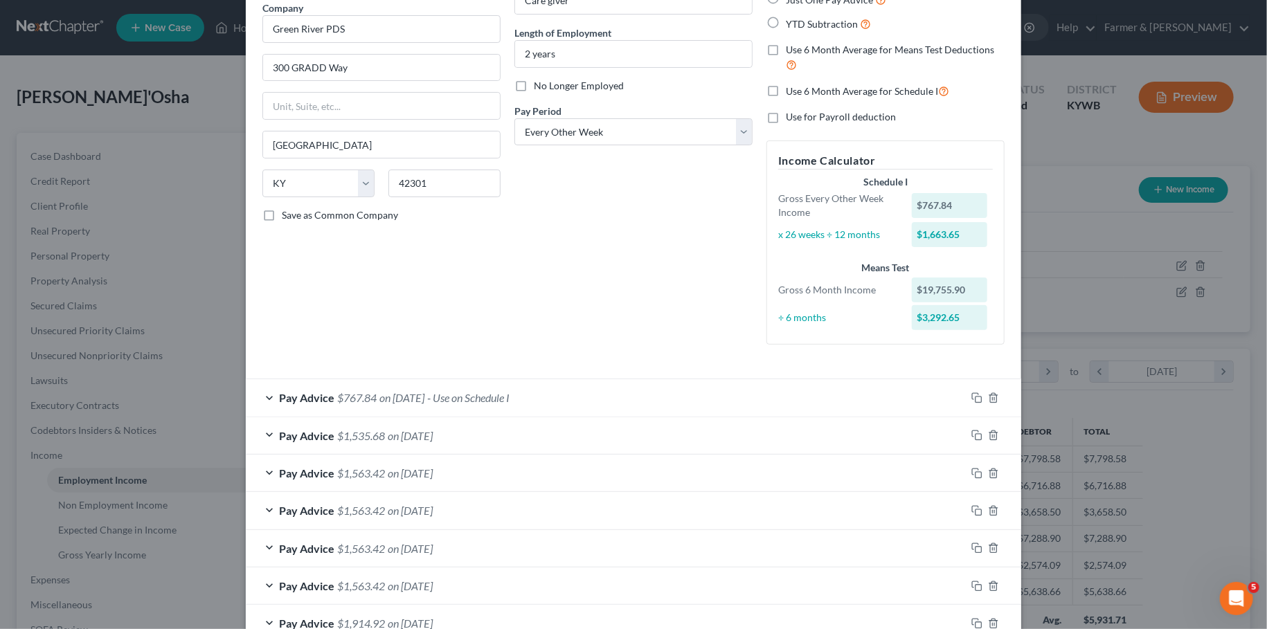
click at [593, 400] on div "Pay Advice $767.84 on 08/12/2025 - Use on Schedule I" at bounding box center [606, 397] width 720 height 37
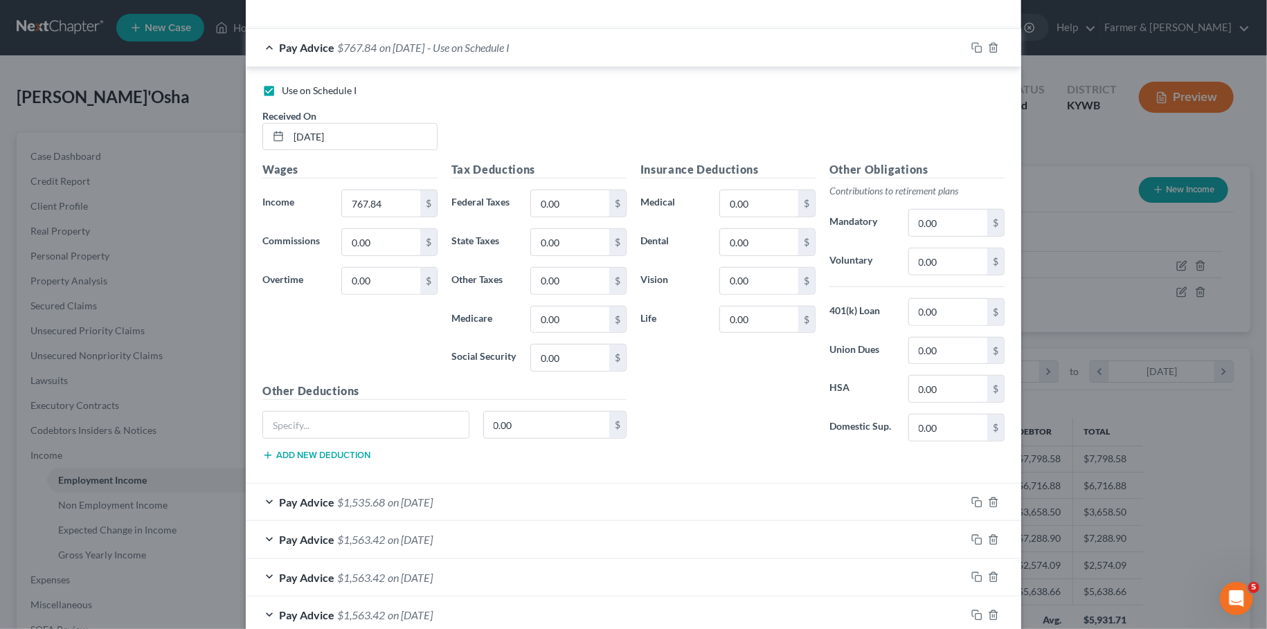
scroll to position [805, 0]
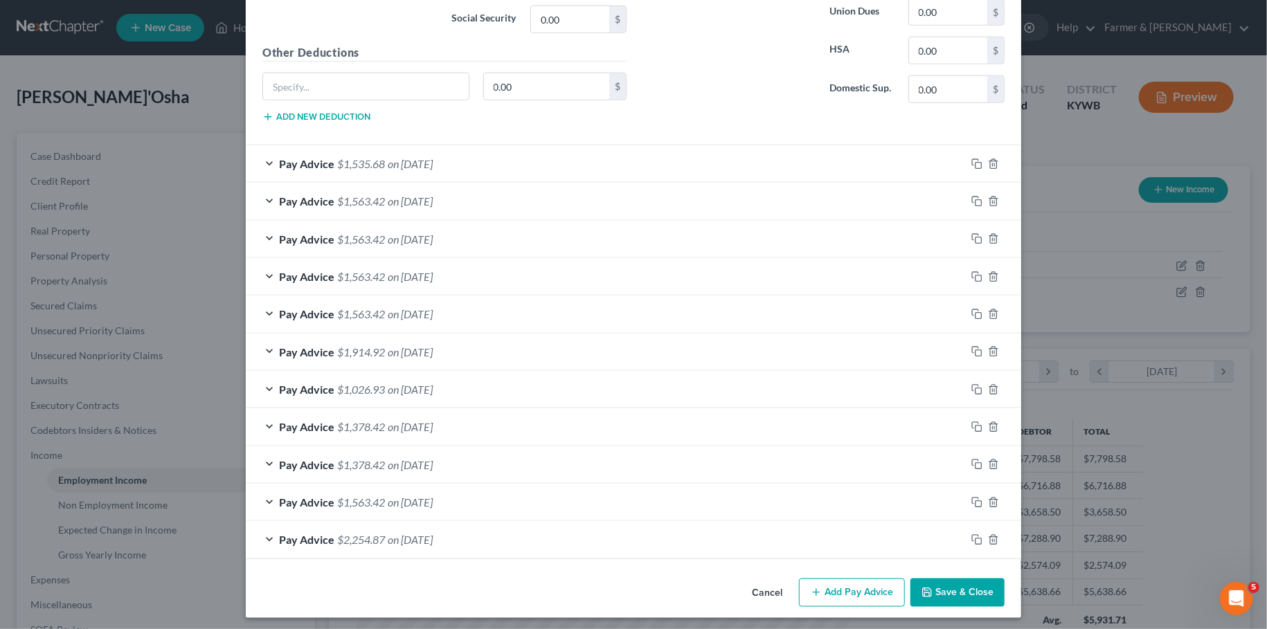
click at [969, 580] on button "Save & Close" at bounding box center [957, 593] width 94 height 29
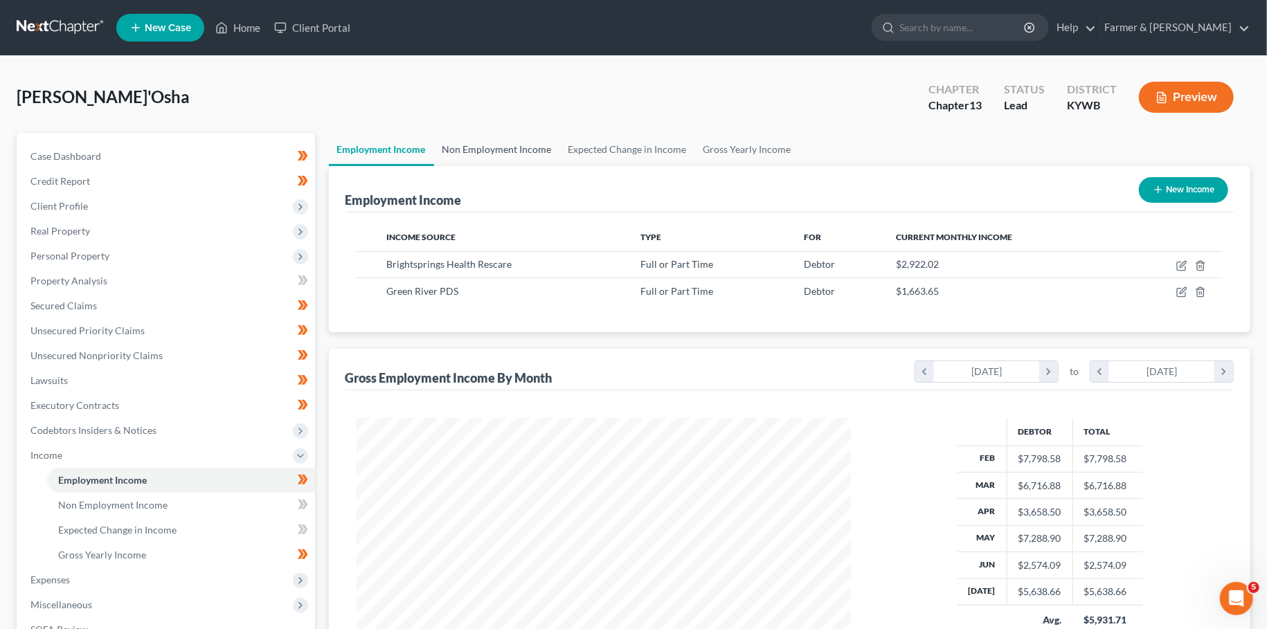
click at [508, 143] on link "Non Employment Income" at bounding box center [497, 149] width 126 height 33
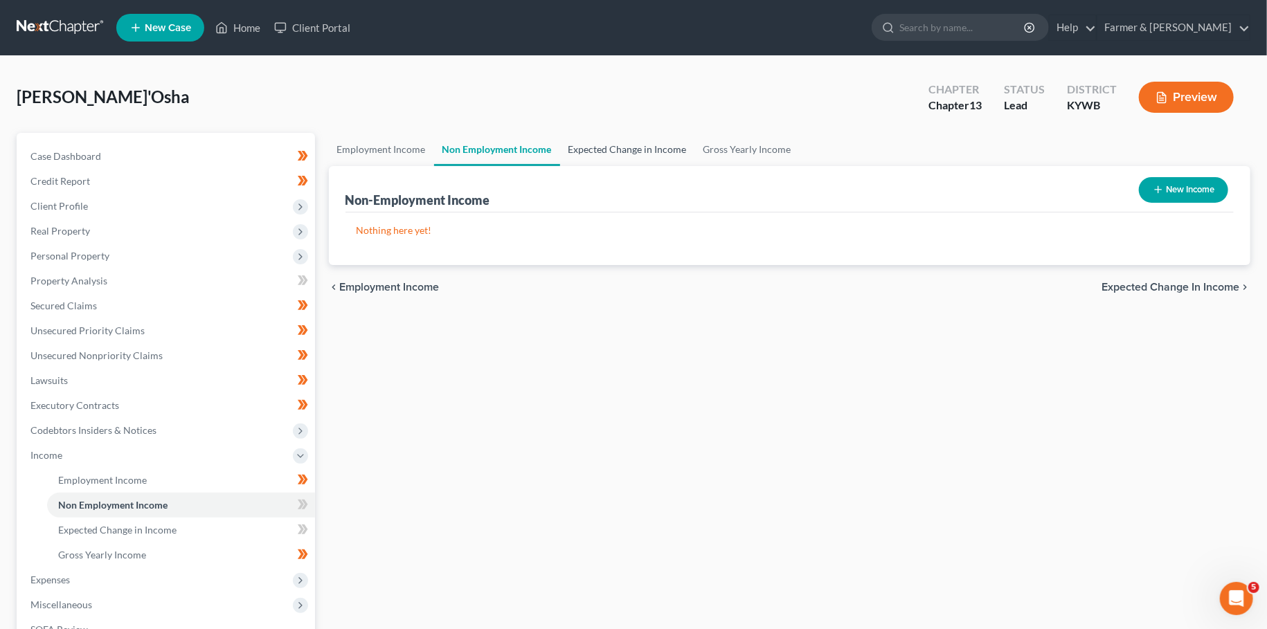
click at [612, 138] on link "Expected Change in Income" at bounding box center [627, 149] width 135 height 33
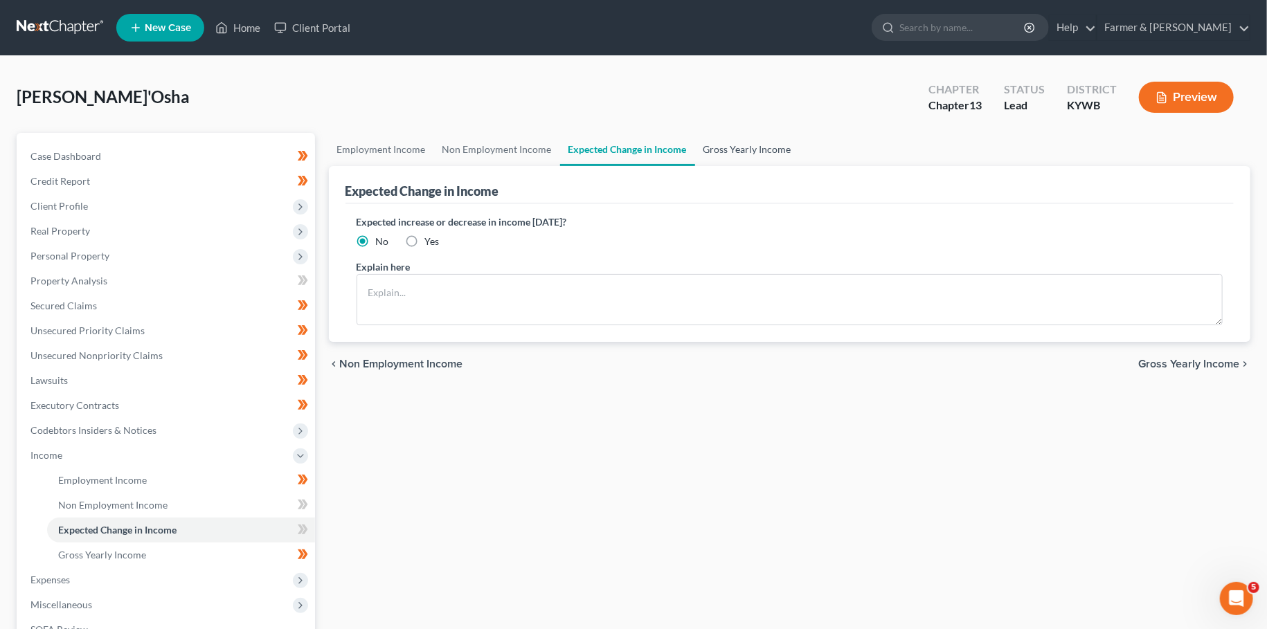
click at [757, 147] on link "Gross Yearly Income" at bounding box center [747, 149] width 105 height 33
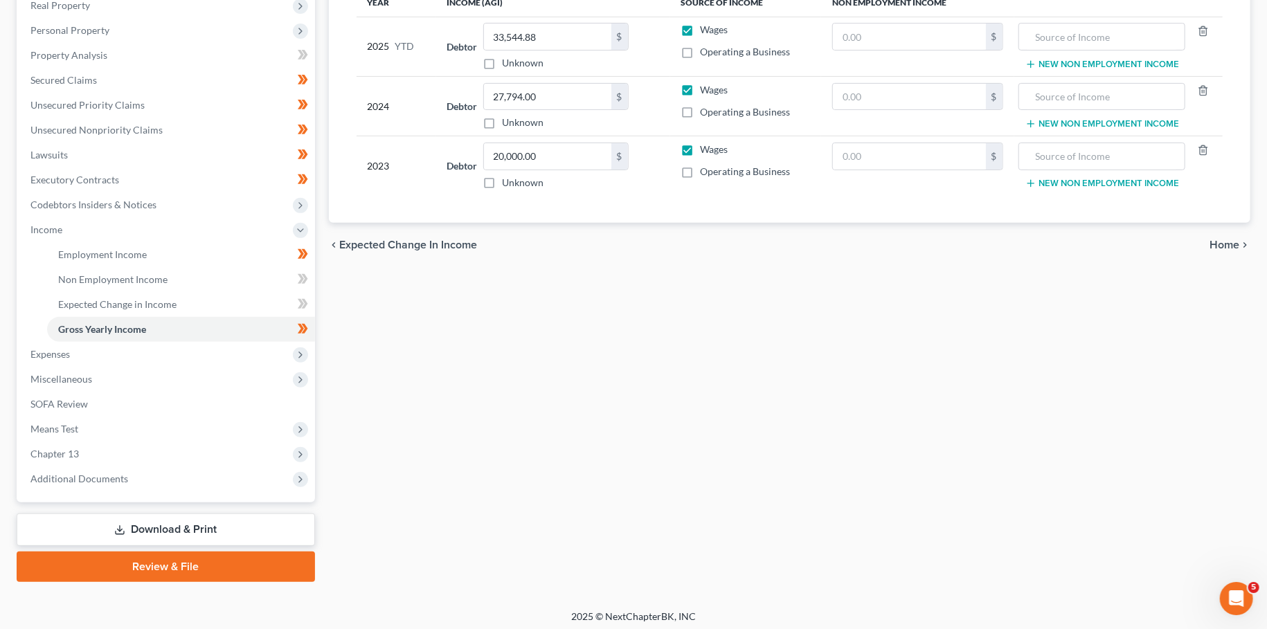
scroll to position [230, 0]
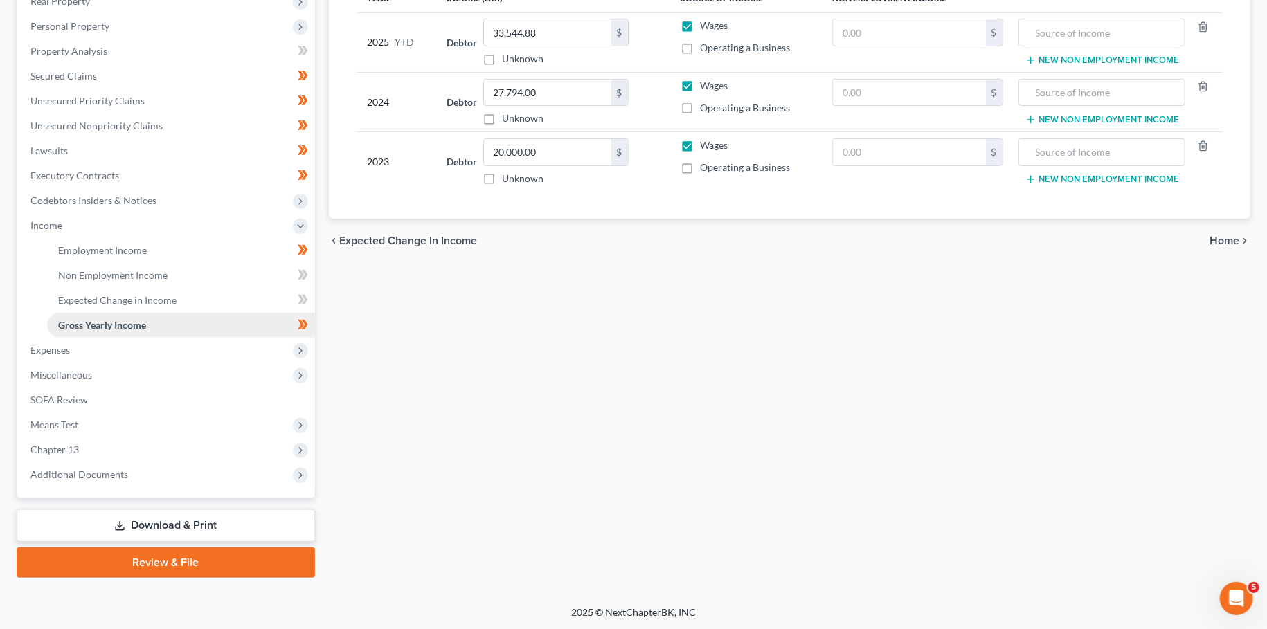
click at [116, 330] on link "Gross Yearly Income" at bounding box center [181, 325] width 268 height 25
click at [111, 352] on span "Expenses" at bounding box center [167, 350] width 296 height 25
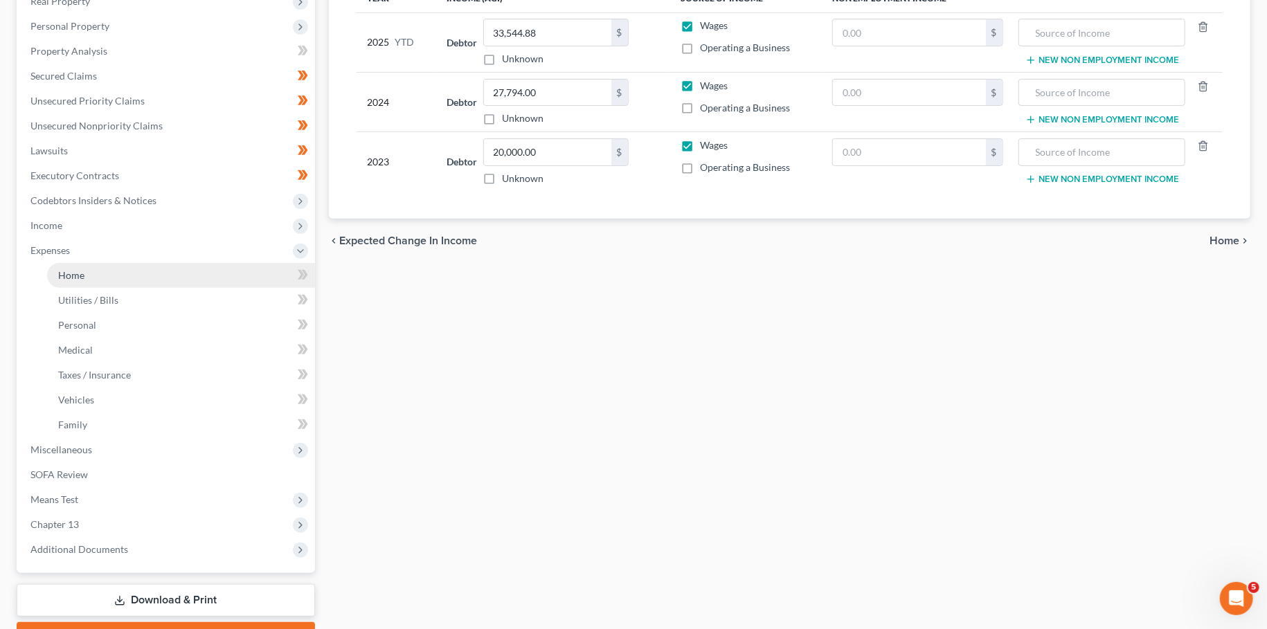
click at [113, 274] on link "Home" at bounding box center [181, 275] width 268 height 25
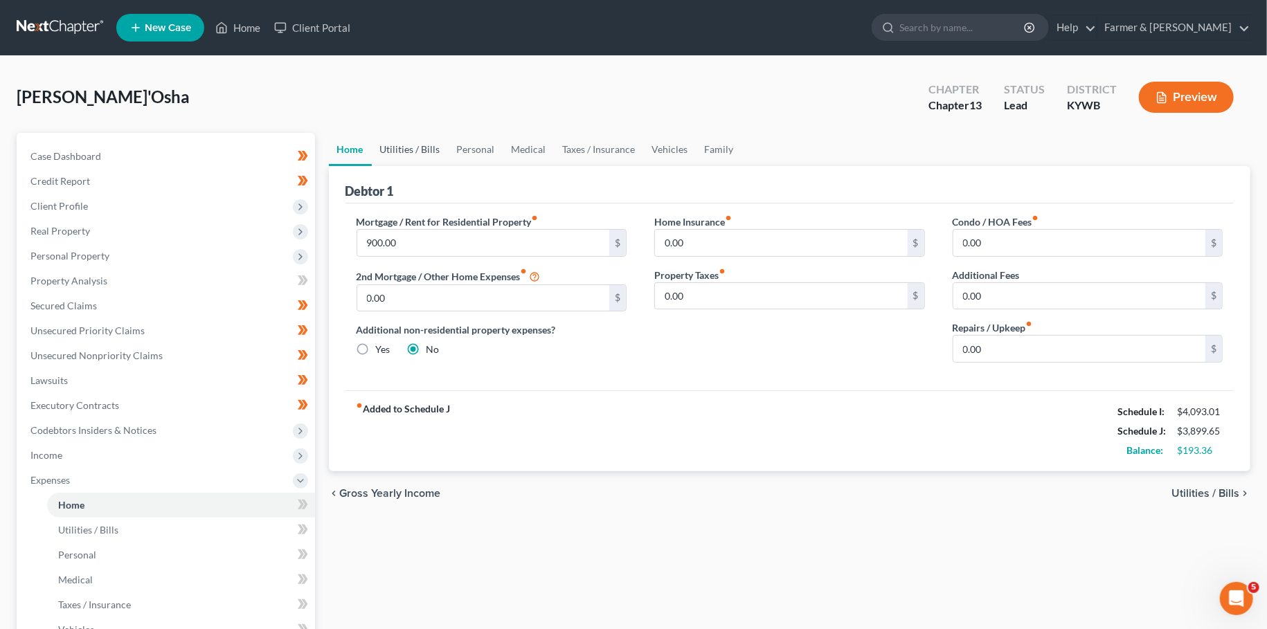
click at [415, 143] on link "Utilities / Bills" at bounding box center [410, 149] width 77 height 33
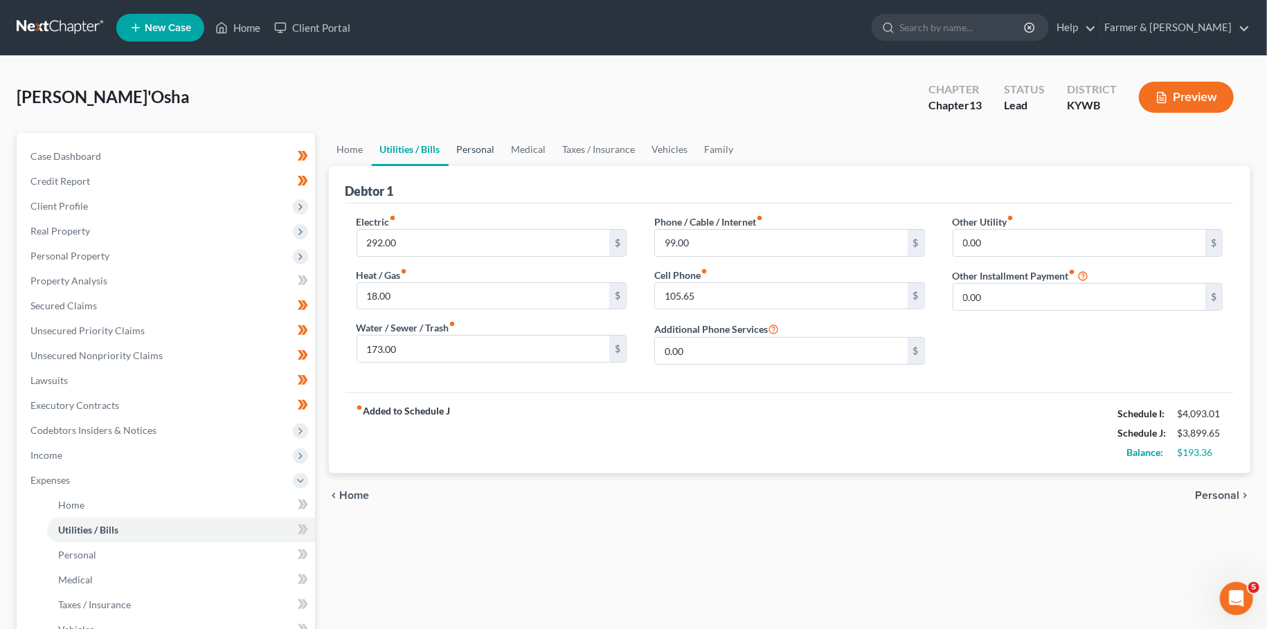
click at [475, 151] on link "Personal" at bounding box center [476, 149] width 55 height 33
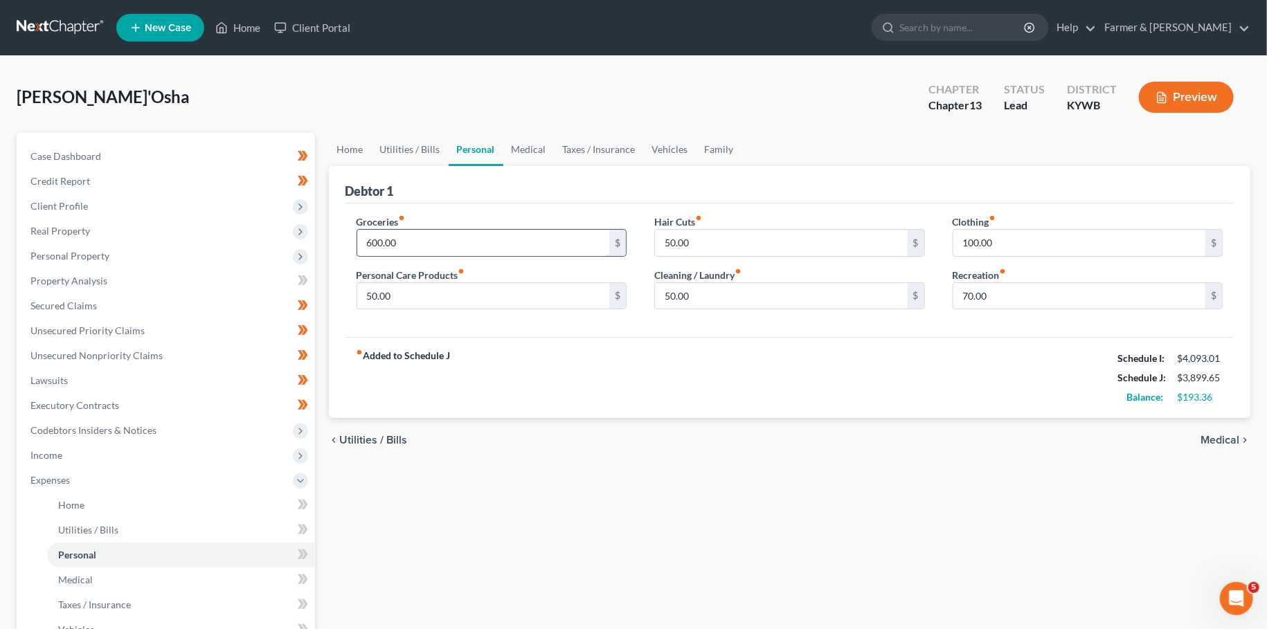
click at [448, 237] on input "600.00" at bounding box center [483, 243] width 253 height 26
click at [518, 155] on link "Medical" at bounding box center [528, 149] width 51 height 33
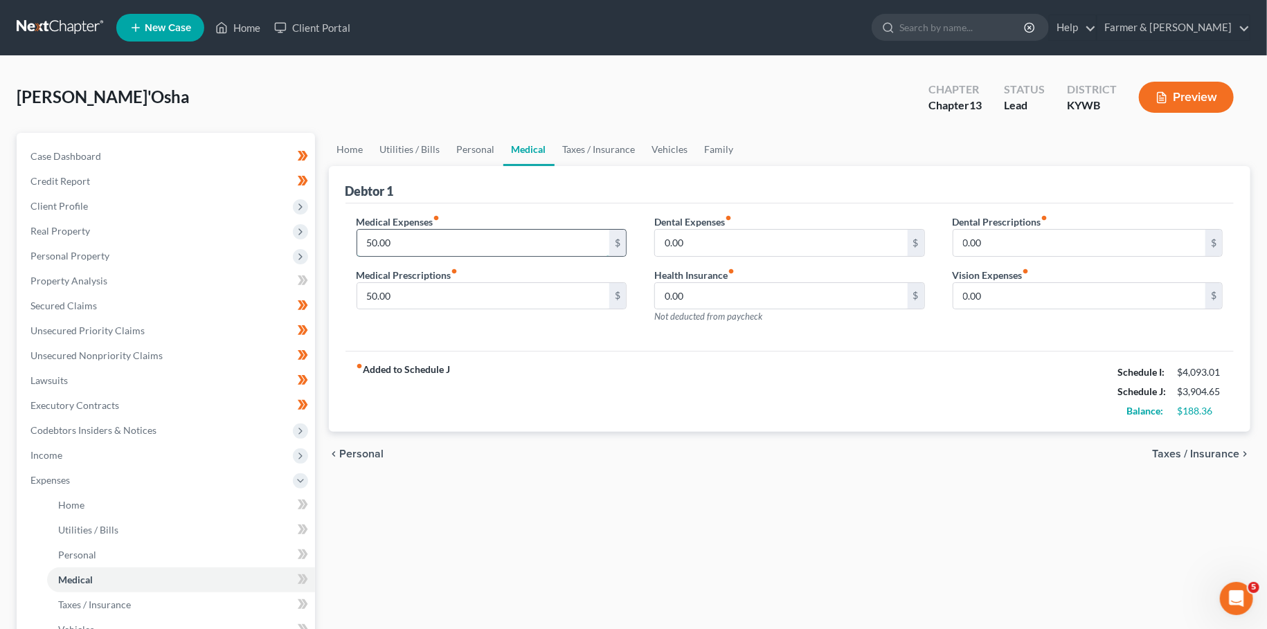
click at [451, 246] on input "50.00" at bounding box center [483, 243] width 253 height 26
click at [601, 141] on link "Taxes / Insurance" at bounding box center [599, 149] width 89 height 33
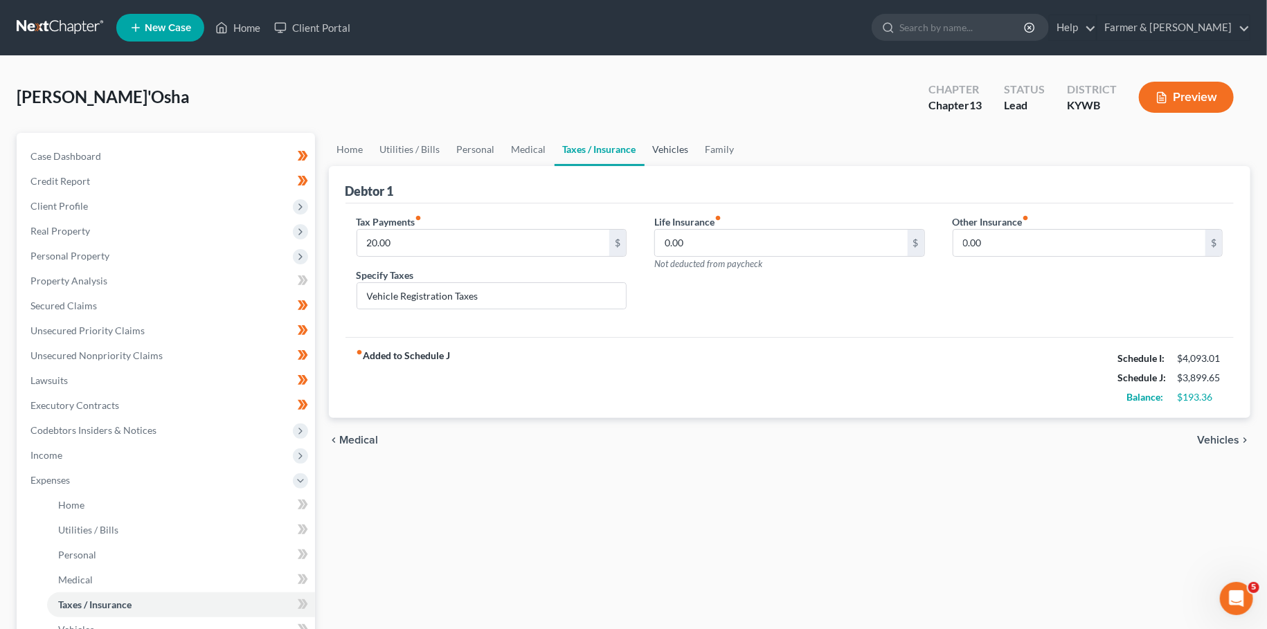
click at [663, 146] on link "Vehicles" at bounding box center [671, 149] width 53 height 33
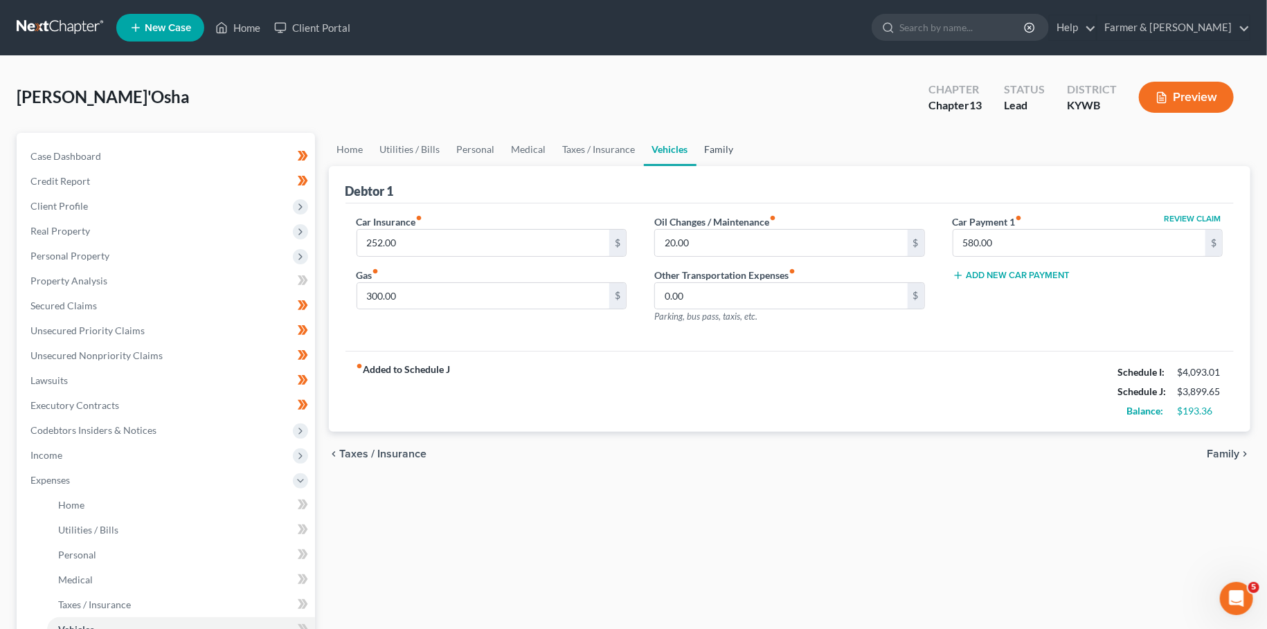
click at [712, 146] on link "Family" at bounding box center [719, 149] width 46 height 33
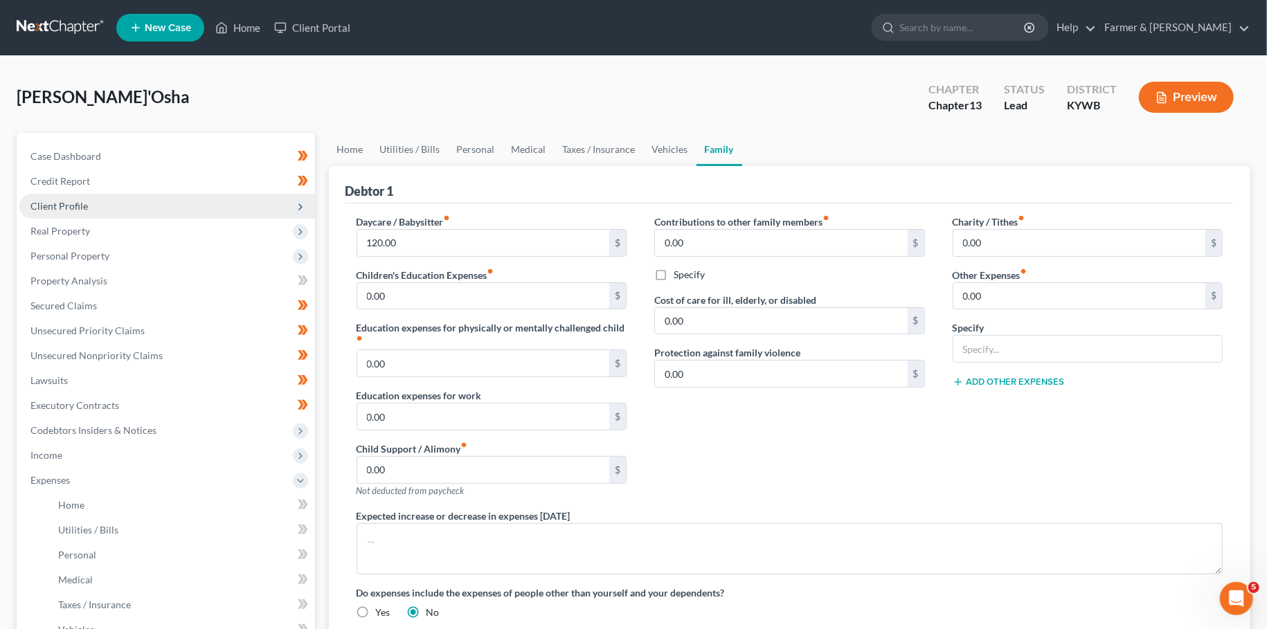
click at [119, 206] on span "Client Profile" at bounding box center [167, 206] width 296 height 25
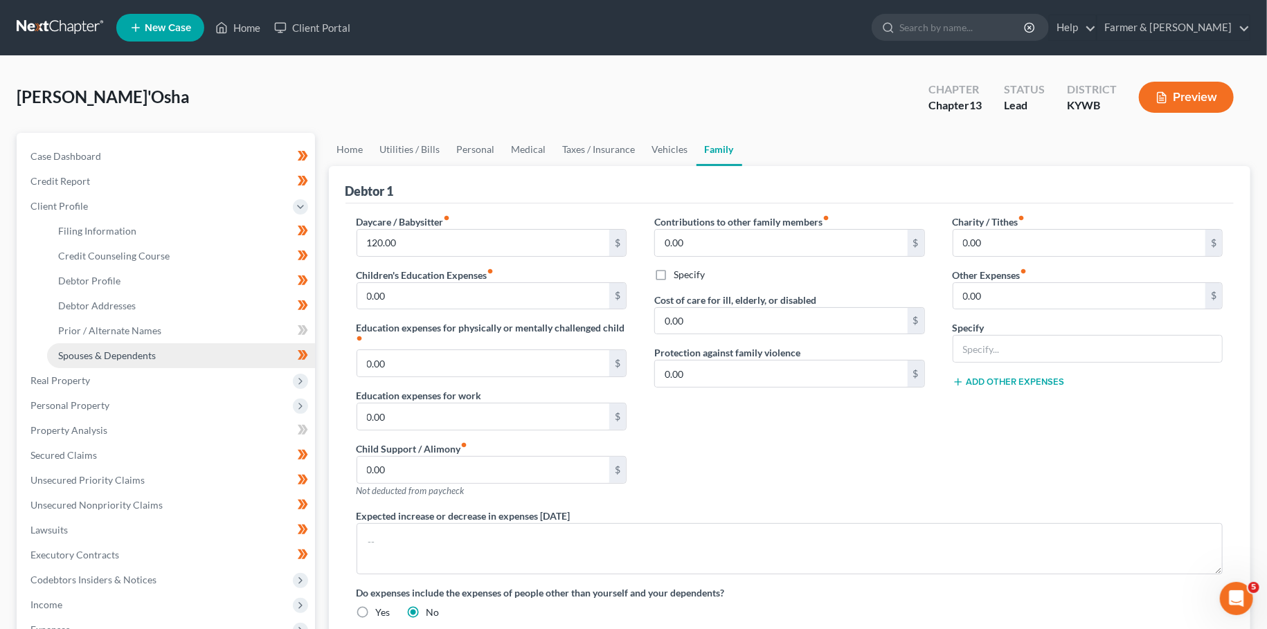
click at [123, 353] on span "Spouses & Dependents" at bounding box center [107, 356] width 98 height 12
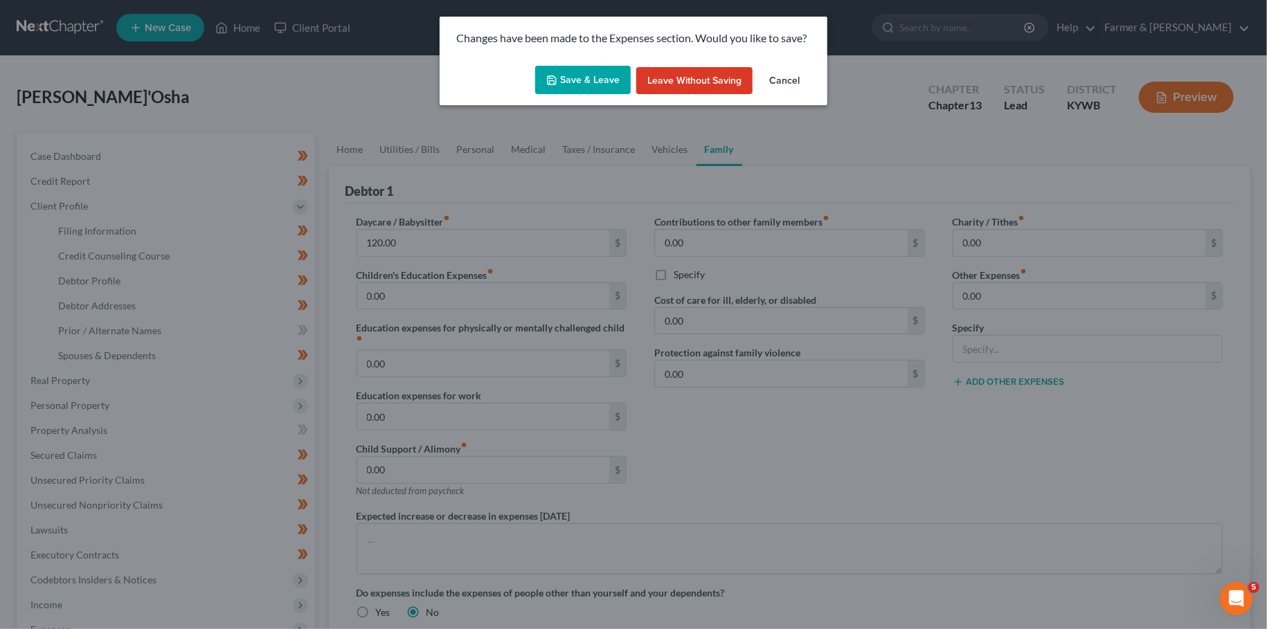
click at [571, 64] on div "Save & Leave Leave without Saving Cancel" at bounding box center [634, 83] width 388 height 46
click at [574, 82] on button "Save & Leave" at bounding box center [583, 80] width 96 height 29
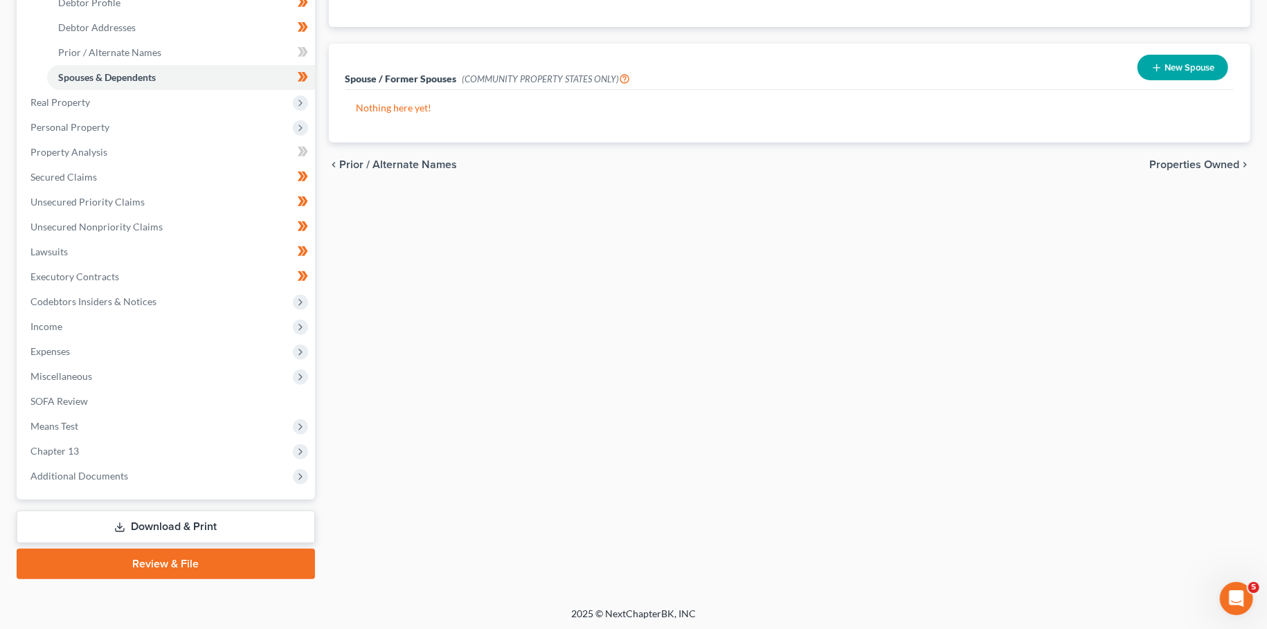
scroll to position [280, 0]
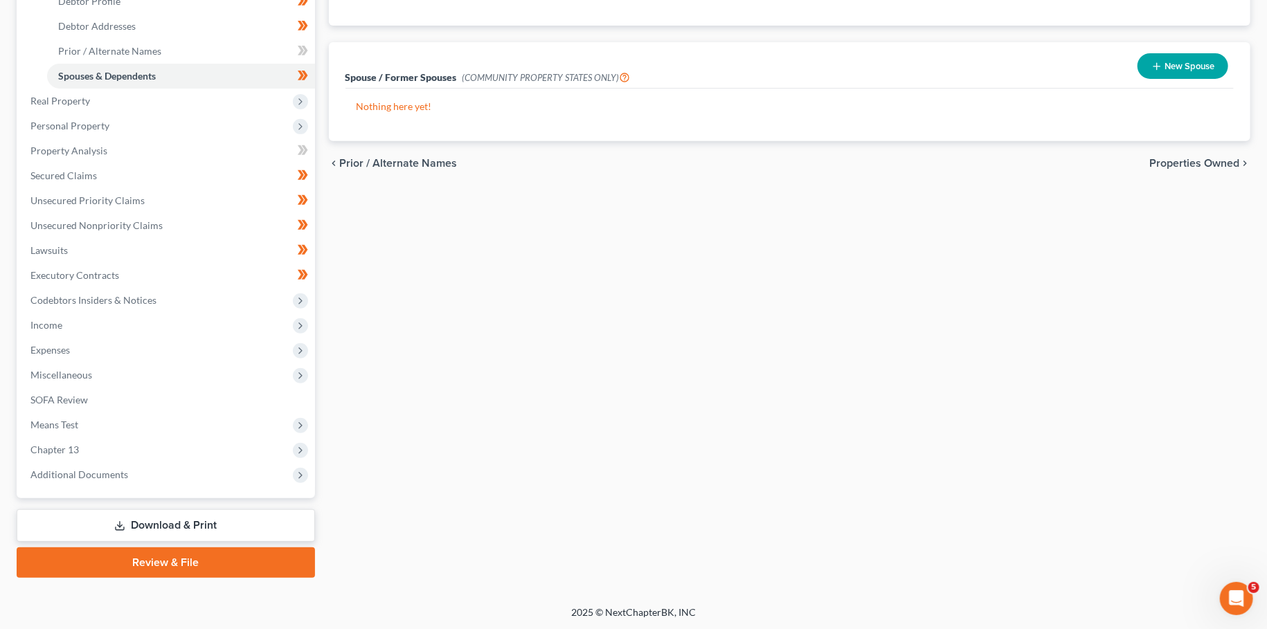
drag, startPoint x: 178, startPoint y: 559, endPoint x: 199, endPoint y: 559, distance: 21.5
click at [178, 559] on link "Review & File" at bounding box center [166, 563] width 298 height 30
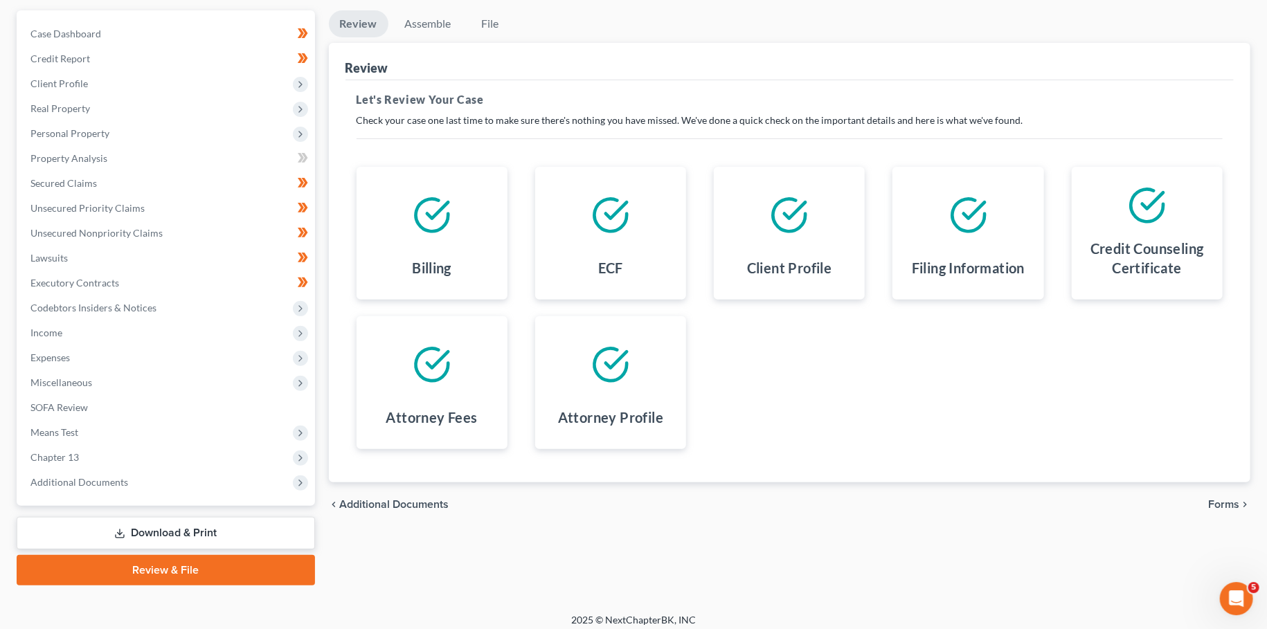
scroll to position [129, 0]
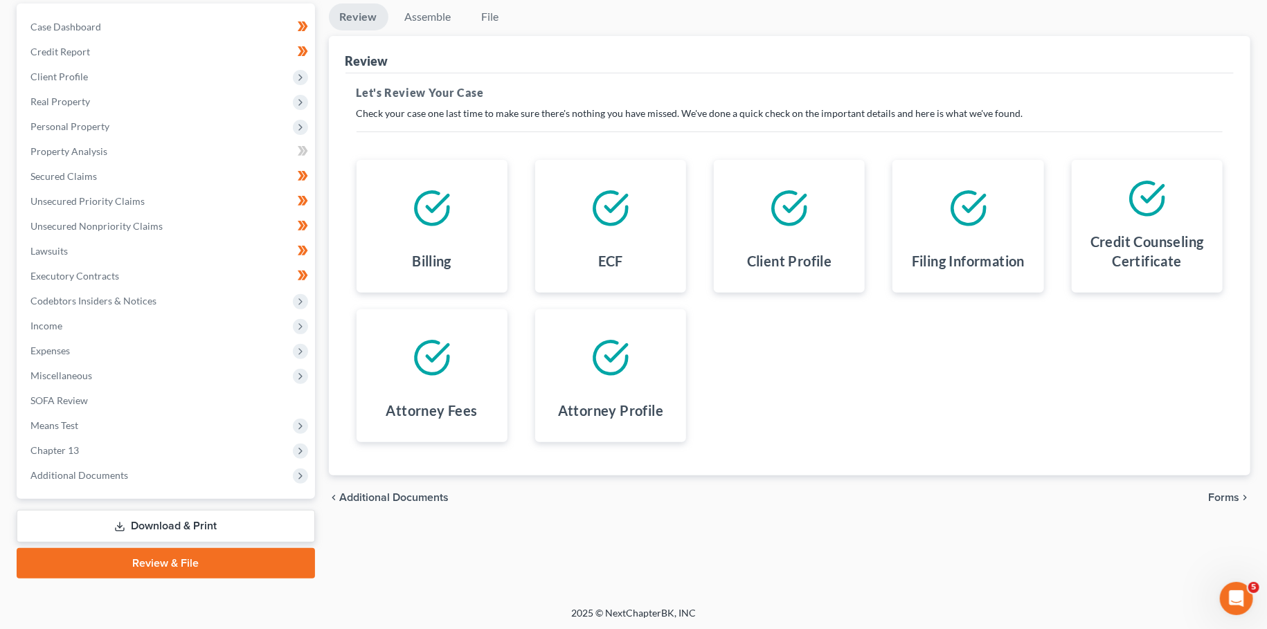
click at [1225, 500] on span "Forms" at bounding box center [1223, 497] width 31 height 11
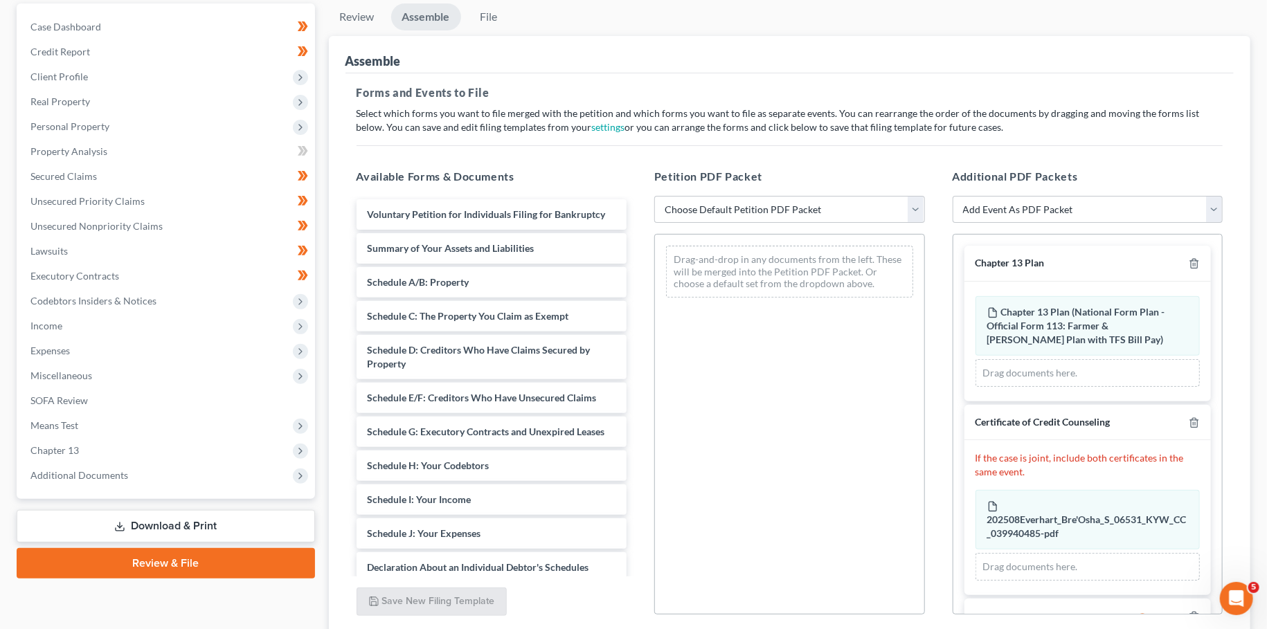
scroll to position [38, 0]
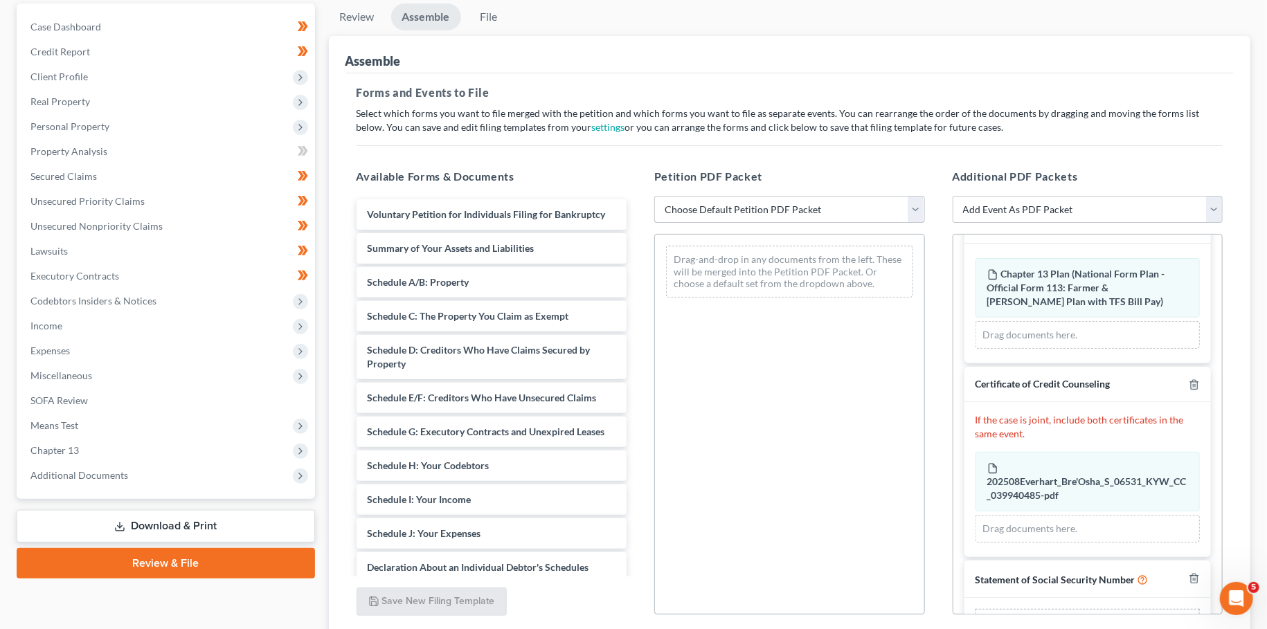
click at [654, 196] on select "Choose Default Petition PDF Packet Emergency Filing (Voluntary Petition and Cre…" at bounding box center [789, 210] width 271 height 28
click option "Chapter 13 Template" at bounding box center [0, 0] width 0 height 0
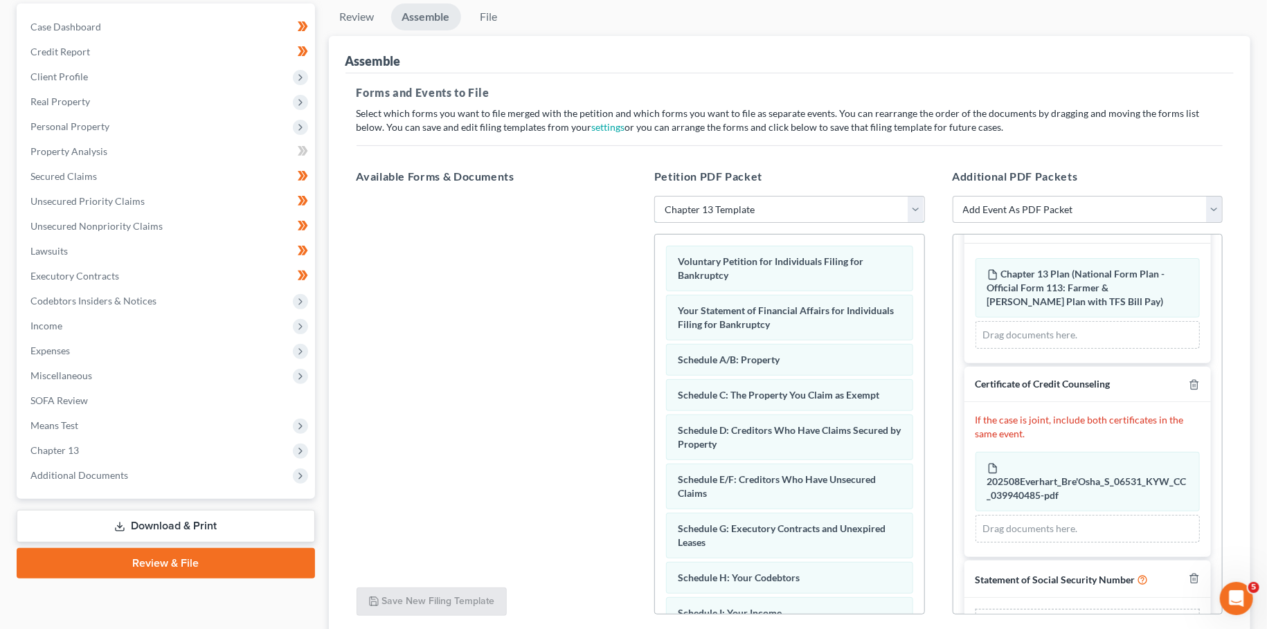
scroll to position [85, 0]
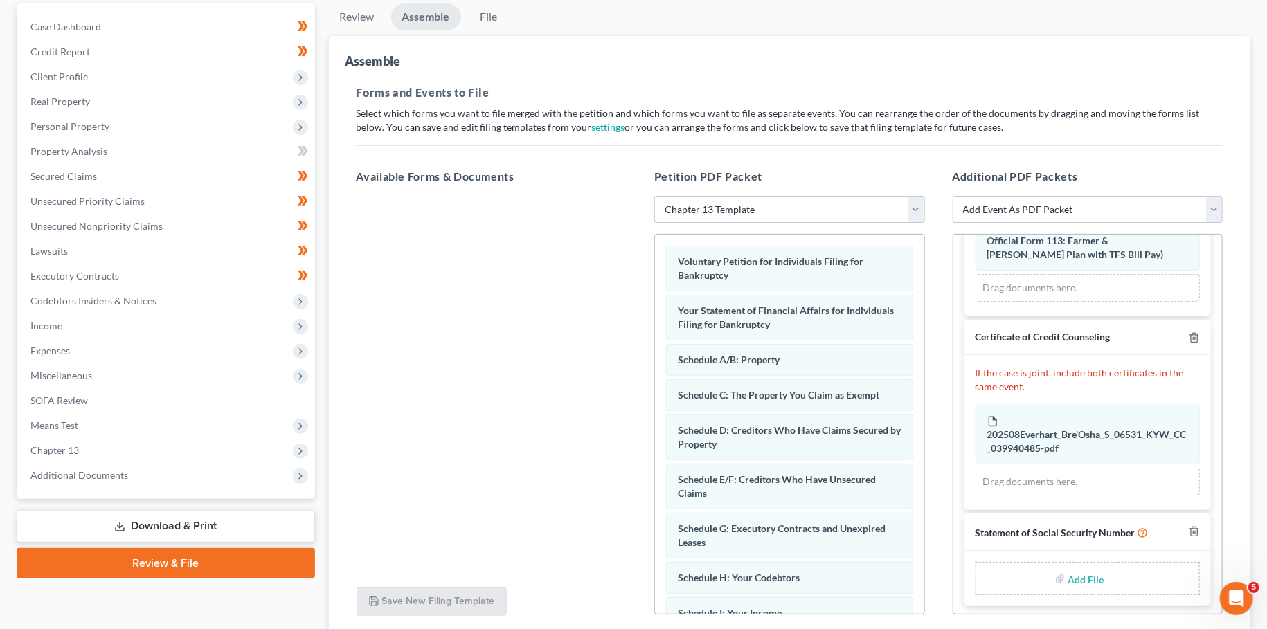
click at [1077, 577] on input "file" at bounding box center [1084, 578] width 33 height 25
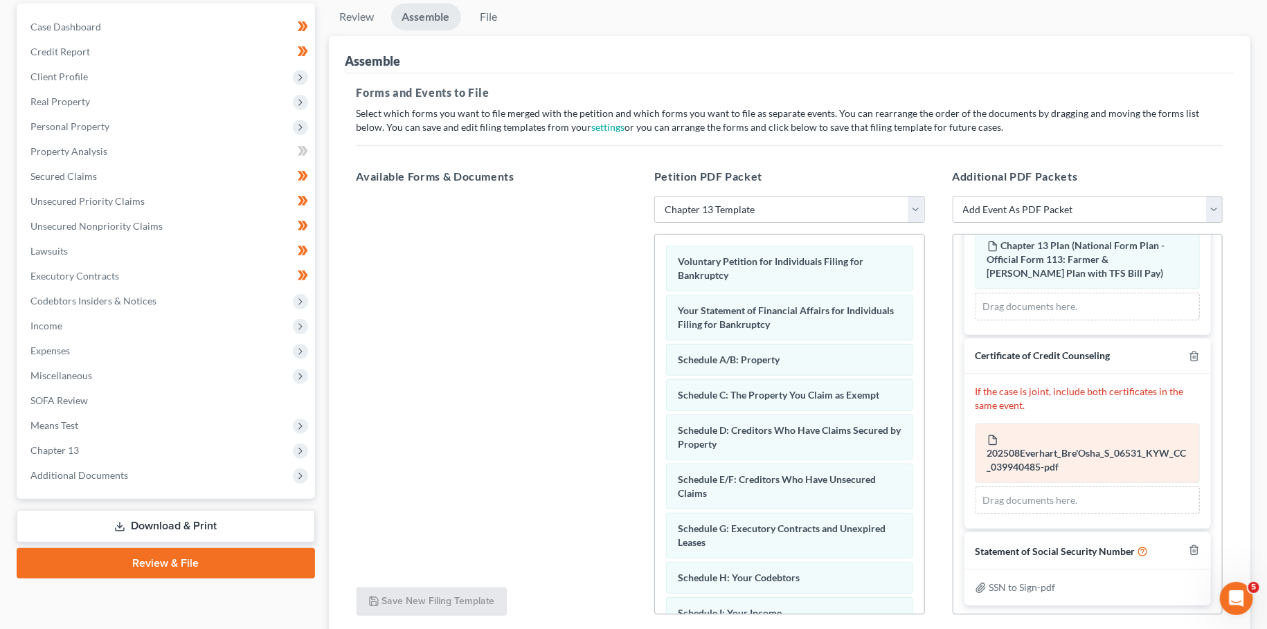
scroll to position [238, 0]
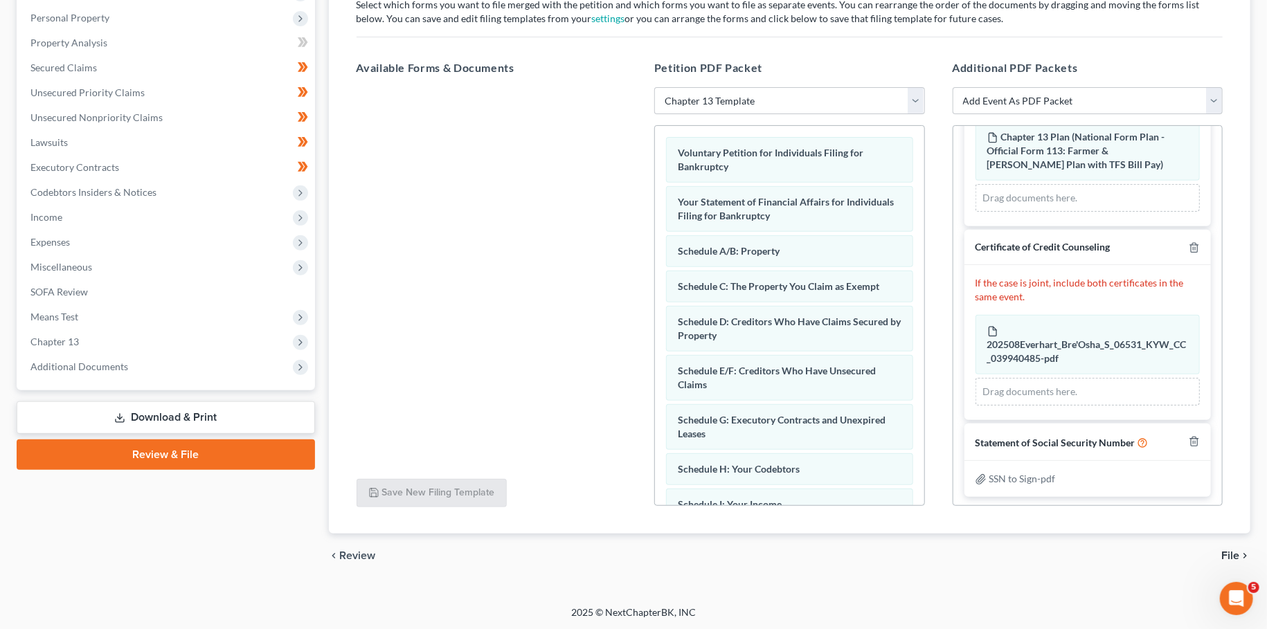
click at [1227, 552] on span "File" at bounding box center [1230, 555] width 18 height 11
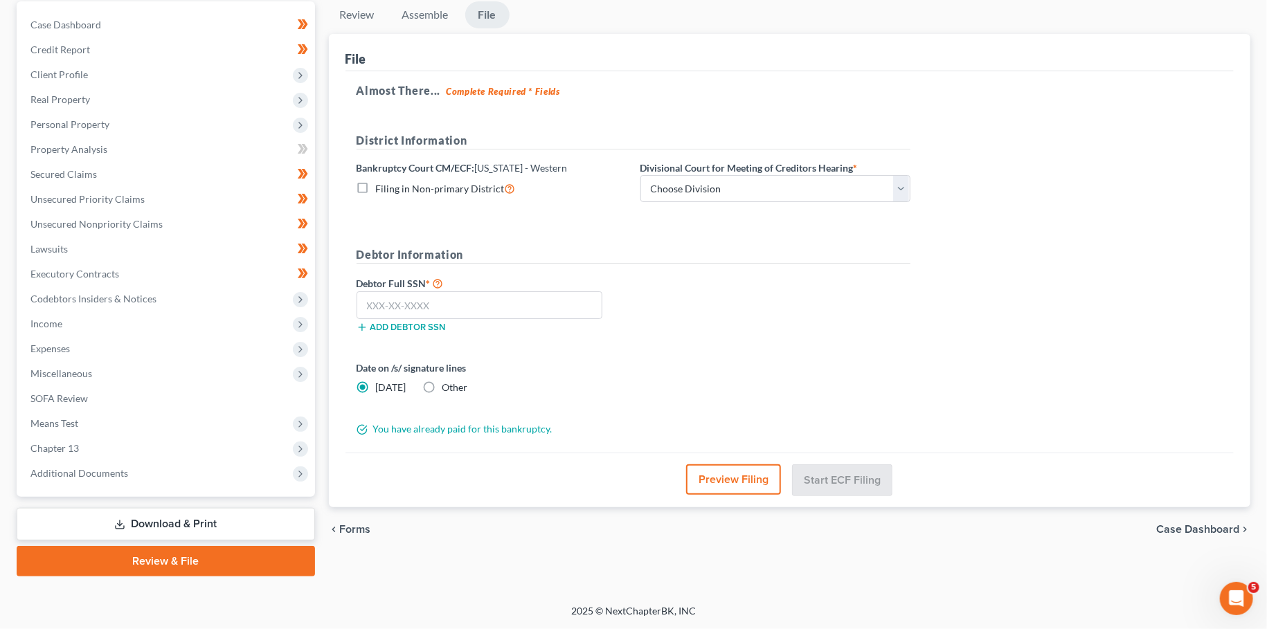
scroll to position [129, 0]
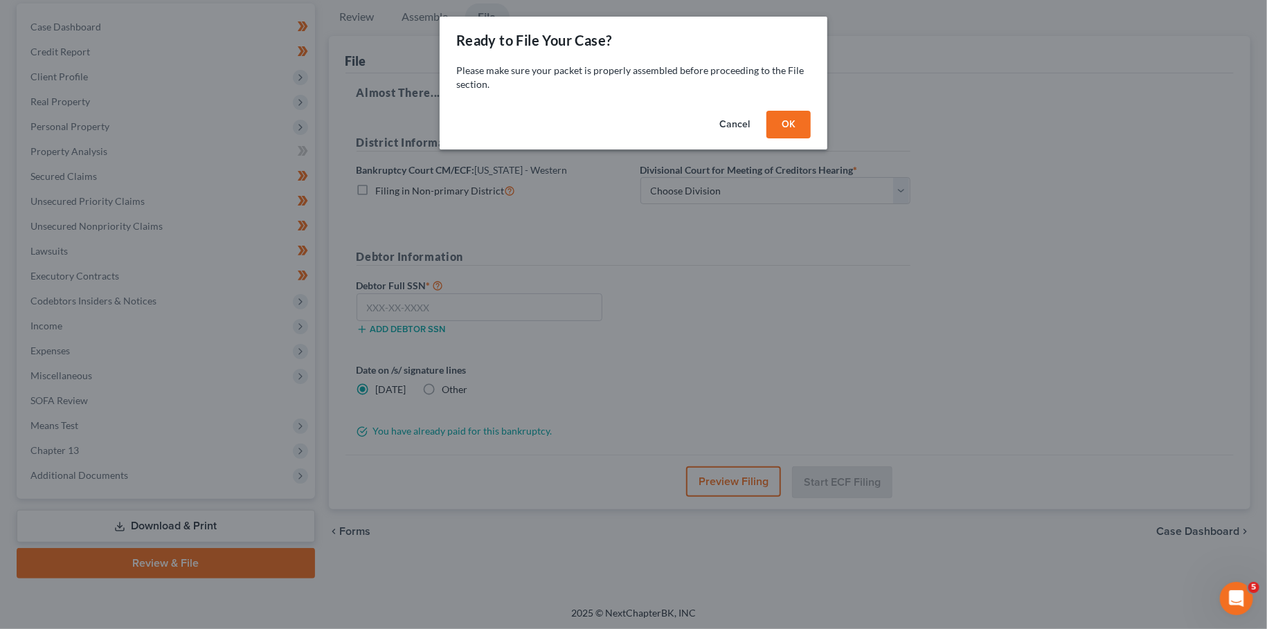
drag, startPoint x: 800, startPoint y: 118, endPoint x: 719, endPoint y: 195, distance: 112.6
click at [800, 118] on button "OK" at bounding box center [788, 125] width 44 height 28
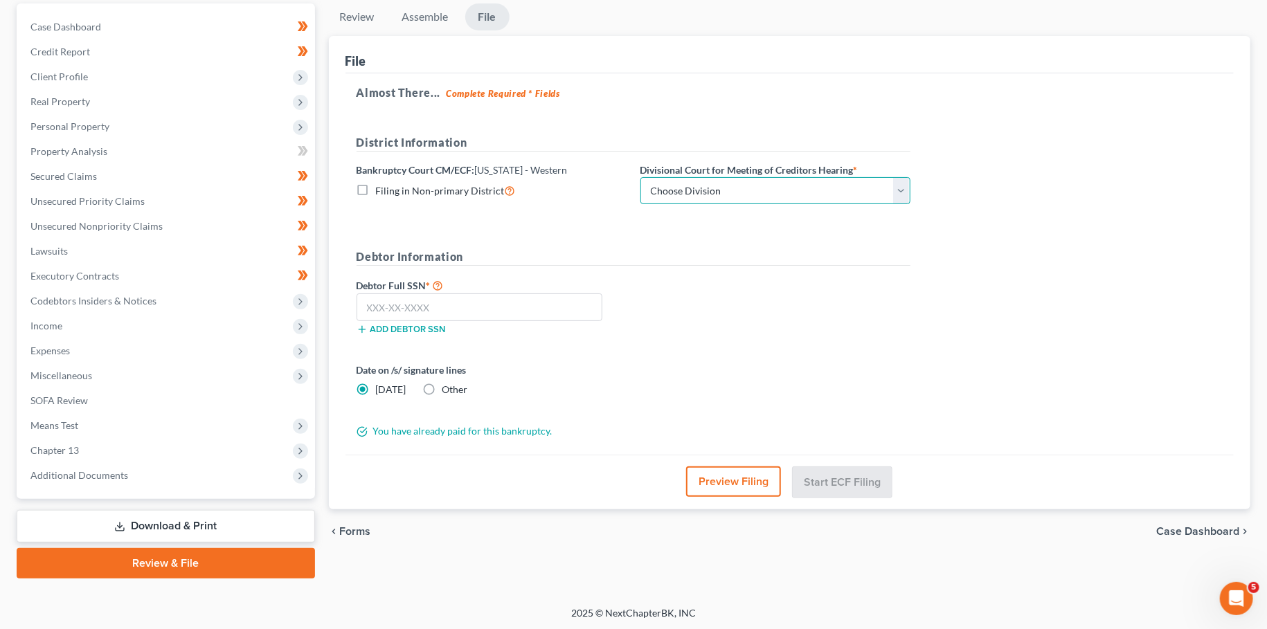
click at [640, 177] on select "Choose Division Bowling Green Louisville Owensboro Paducah" at bounding box center [775, 191] width 270 height 28
click option "[GEOGRAPHIC_DATA]" at bounding box center [0, 0] width 0 height 0
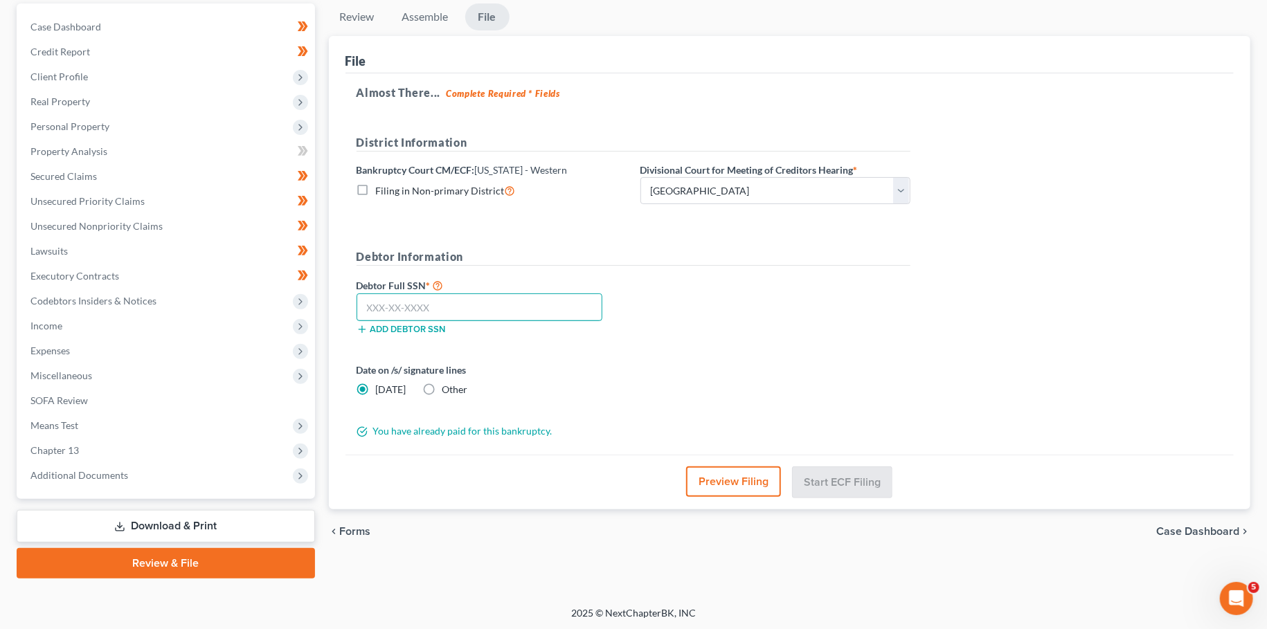
click at [535, 303] on input "text" at bounding box center [480, 308] width 246 height 28
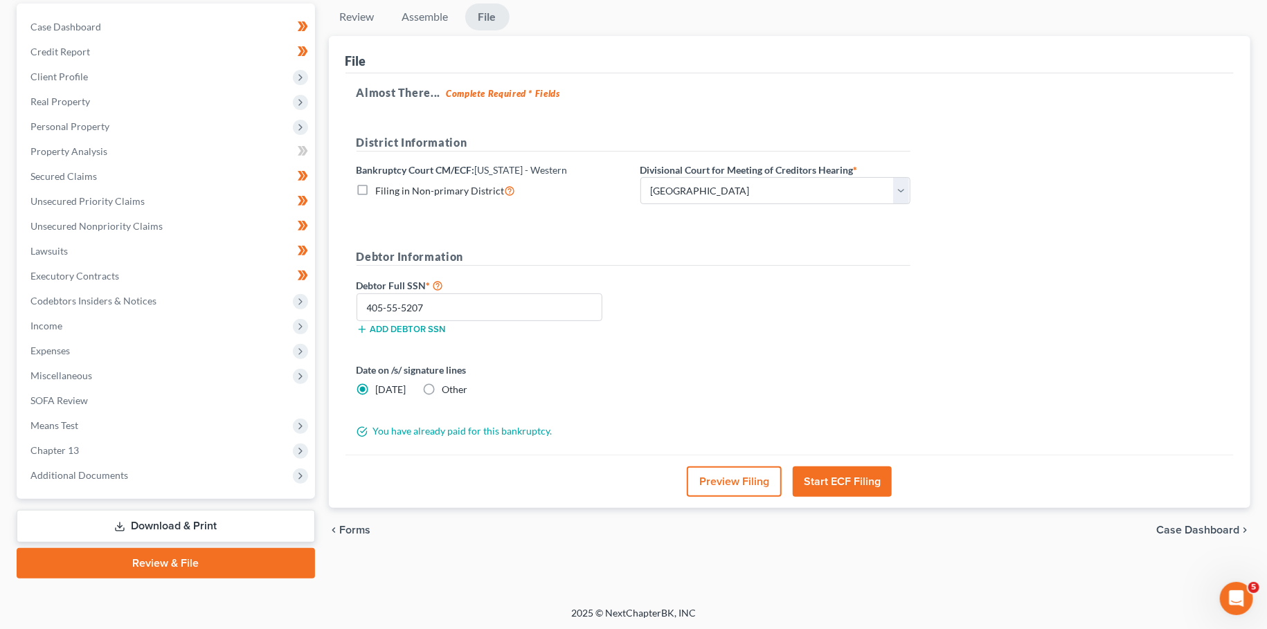
click at [854, 485] on button "Start ECF Filing" at bounding box center [842, 482] width 99 height 30
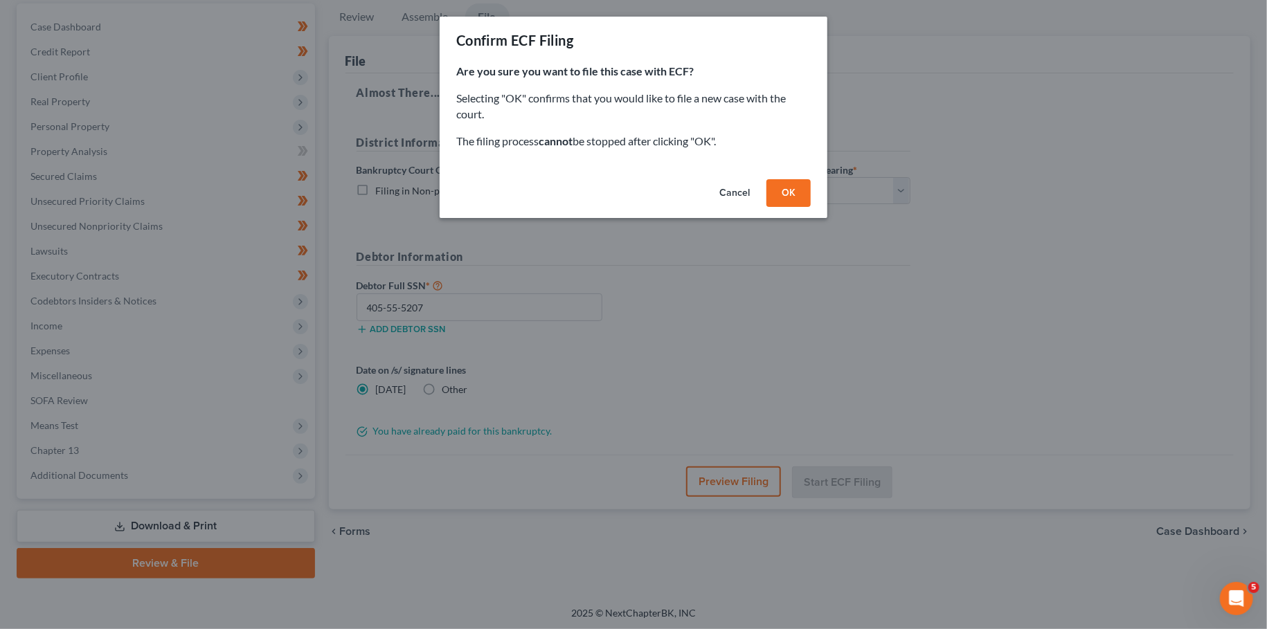
click at [789, 195] on button "OK" at bounding box center [788, 193] width 44 height 28
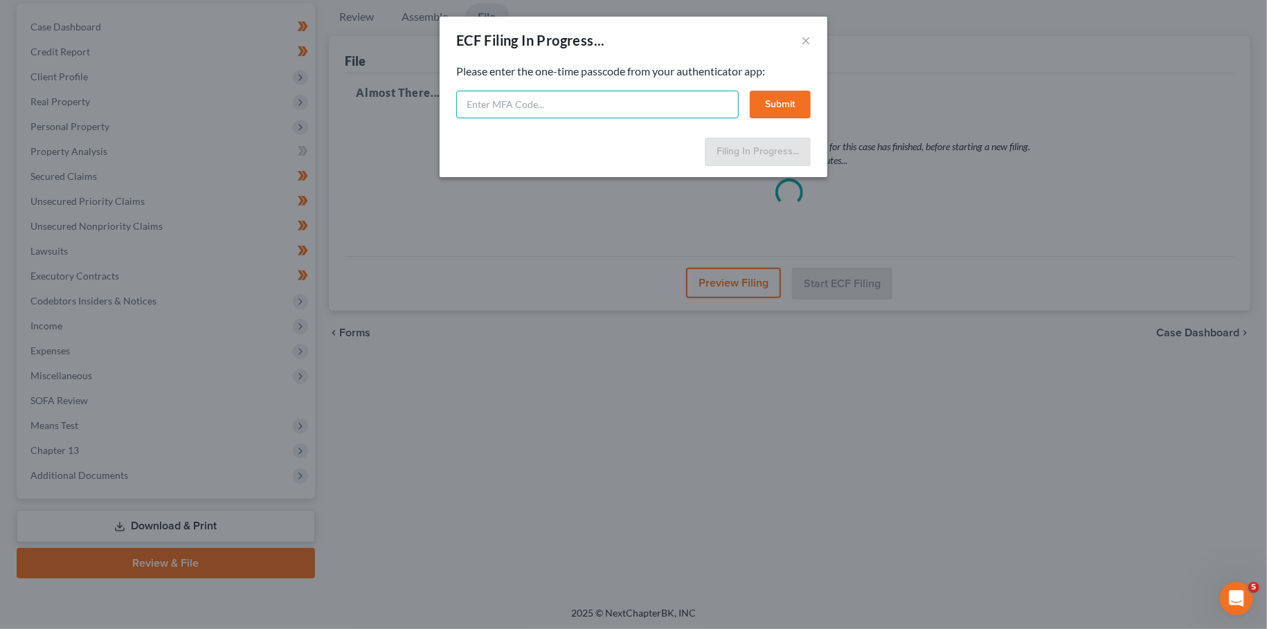
click at [541, 102] on input "text" at bounding box center [597, 105] width 282 height 28
click at [785, 100] on button "Submit" at bounding box center [780, 105] width 61 height 28
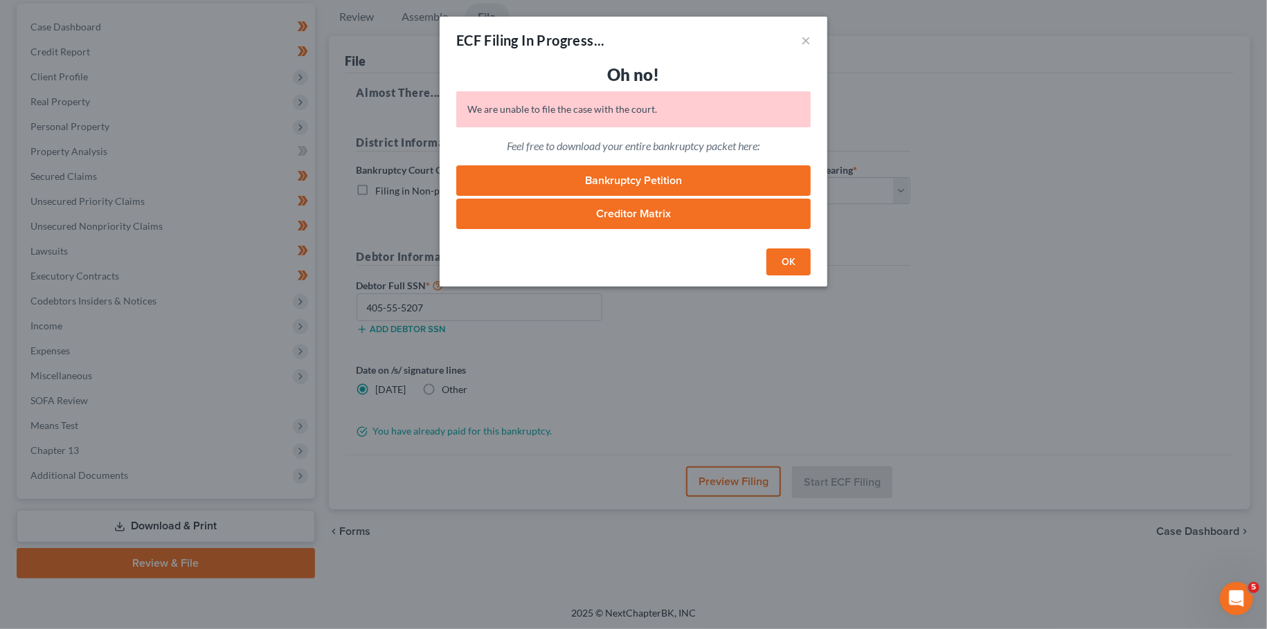
click at [592, 208] on link "Creditor Matrix" at bounding box center [633, 214] width 354 height 30
click at [797, 258] on button "OK" at bounding box center [788, 263] width 44 height 28
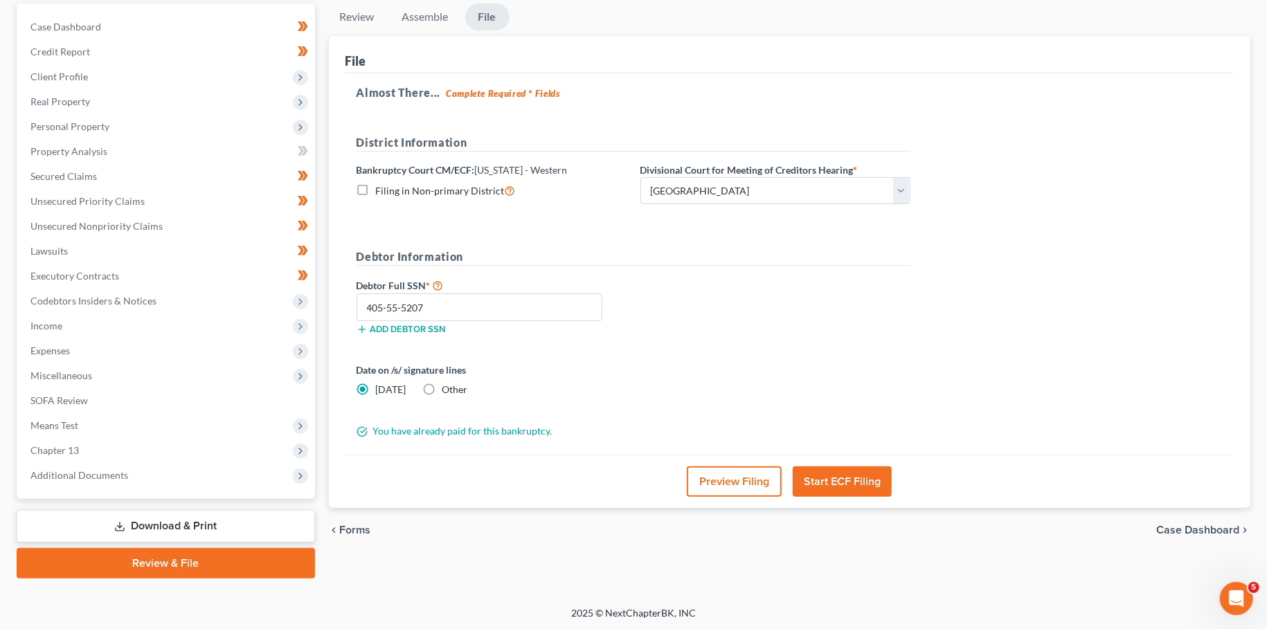
click at [831, 477] on button "Start ECF Filing" at bounding box center [842, 482] width 99 height 30
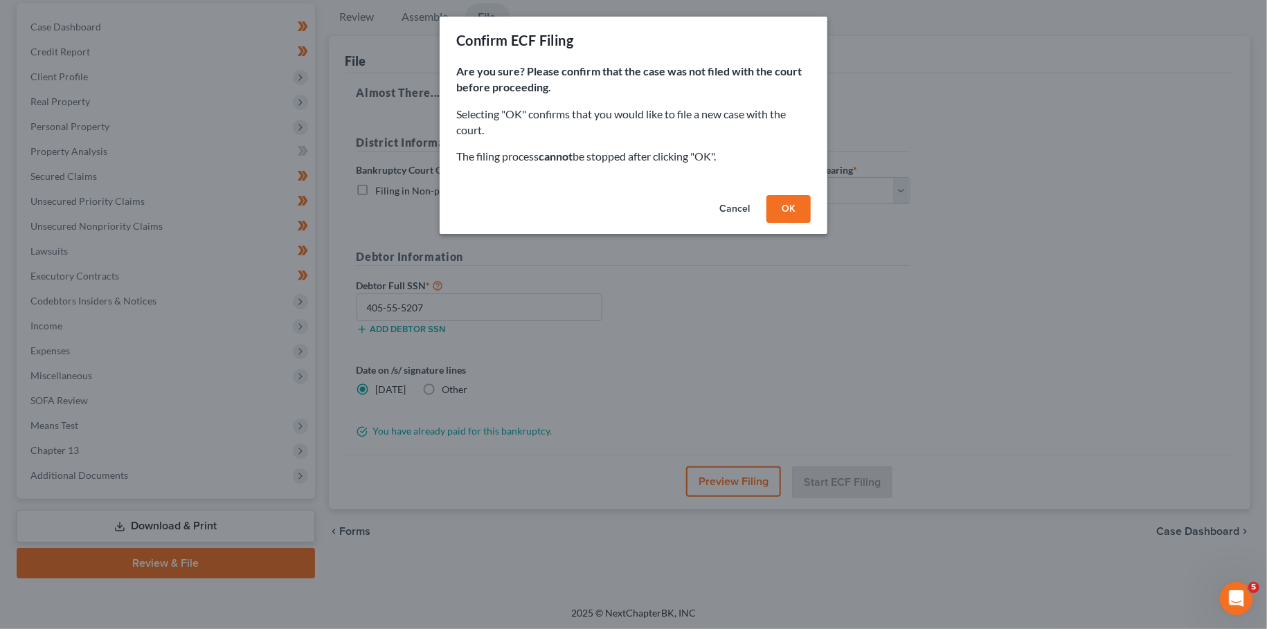
click at [775, 212] on button "OK" at bounding box center [788, 209] width 44 height 28
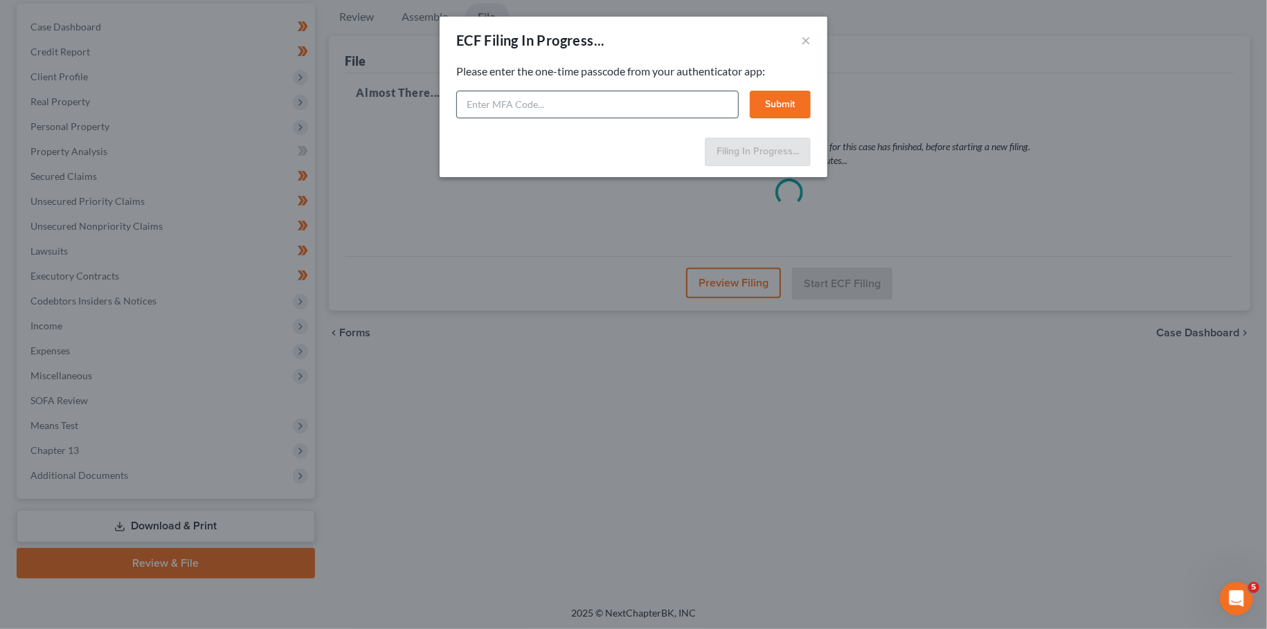
drag, startPoint x: 651, startPoint y: 123, endPoint x: 647, endPoint y: 111, distance: 12.7
click at [651, 123] on div "Feel free to download your entire bankruptcy packet here: Please enter the one-…" at bounding box center [634, 98] width 388 height 69
click at [647, 111] on input "text" at bounding box center [597, 105] width 282 height 28
click at [768, 104] on button "Submit" at bounding box center [780, 105] width 61 height 28
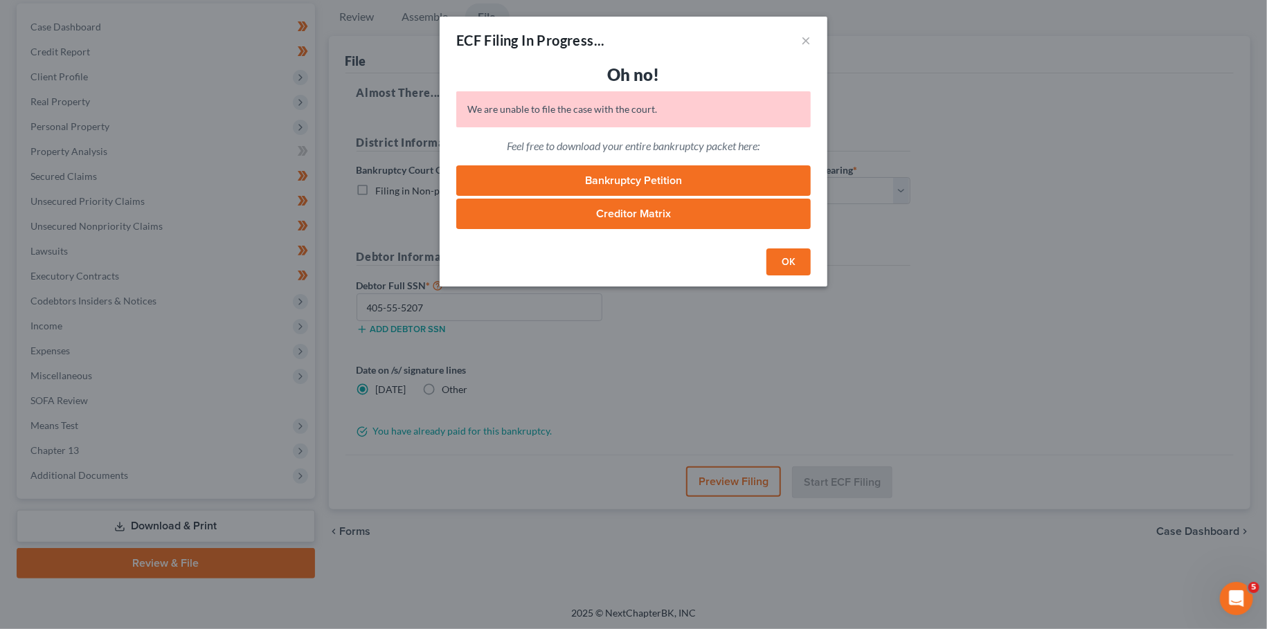
click at [685, 216] on link "Creditor Matrix" at bounding box center [633, 214] width 354 height 30
drag, startPoint x: 802, startPoint y: 266, endPoint x: 36, endPoint y: 93, distance: 785.0
click at [802, 266] on button "OK" at bounding box center [788, 263] width 44 height 28
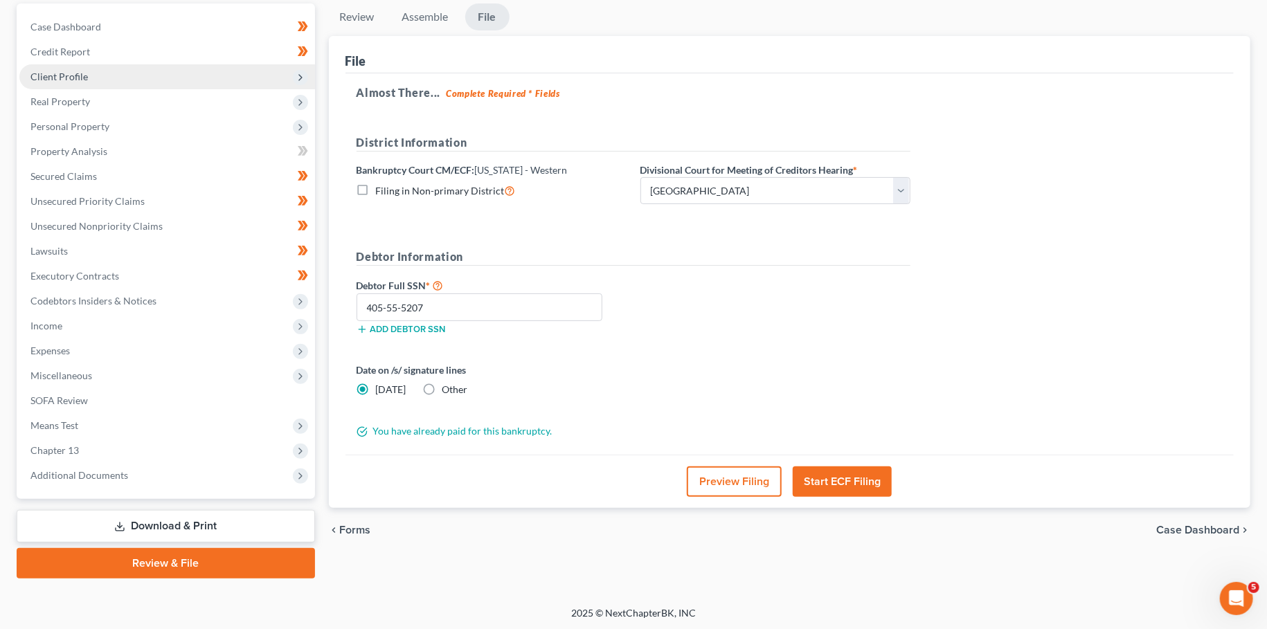
click at [56, 76] on span "Client Profile" at bounding box center [58, 77] width 57 height 12
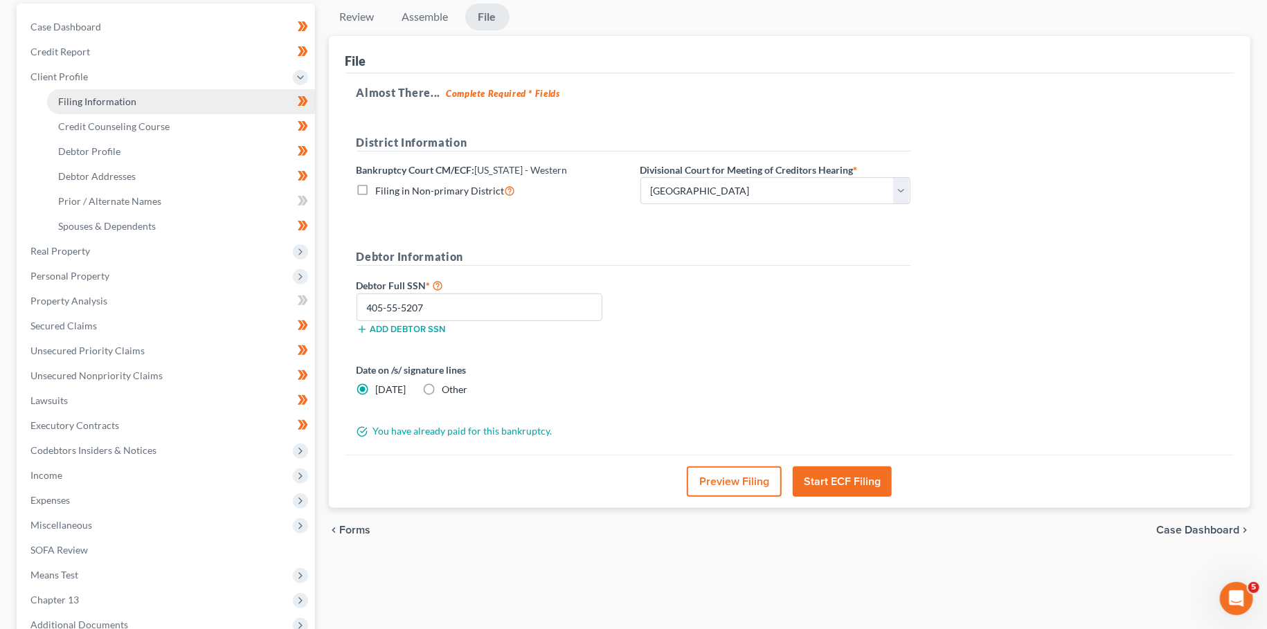
click at [60, 98] on span "Filing Information" at bounding box center [97, 102] width 78 height 12
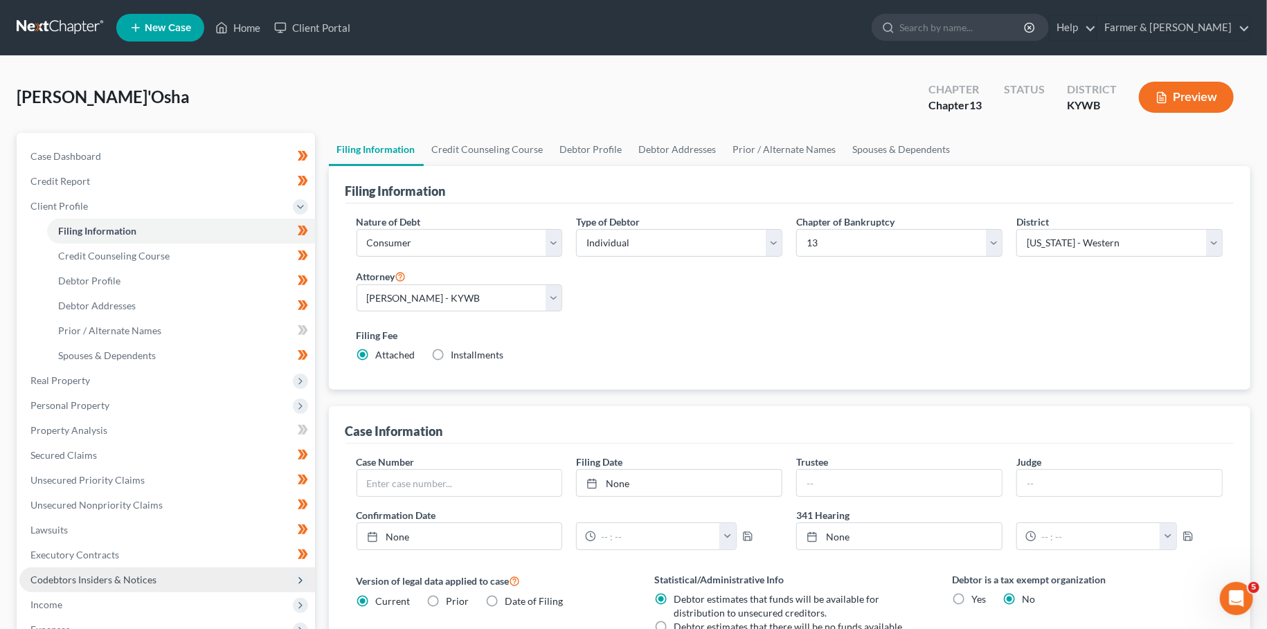
scroll to position [280, 0]
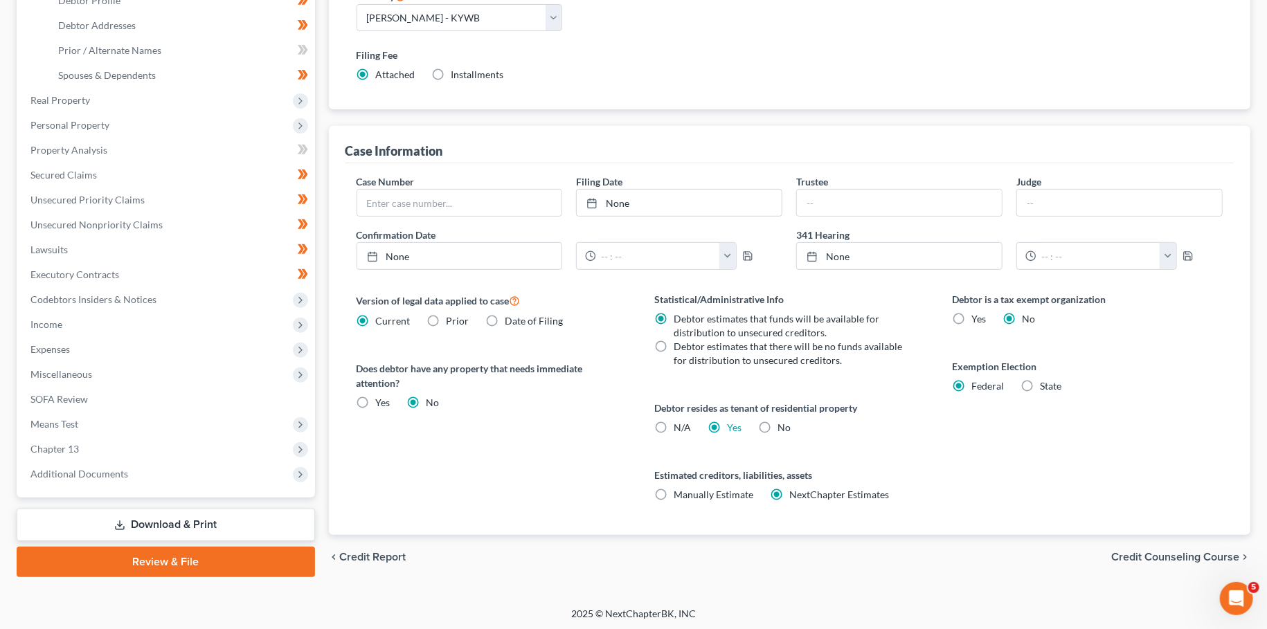
click at [159, 559] on link "Review & File" at bounding box center [166, 562] width 298 height 30
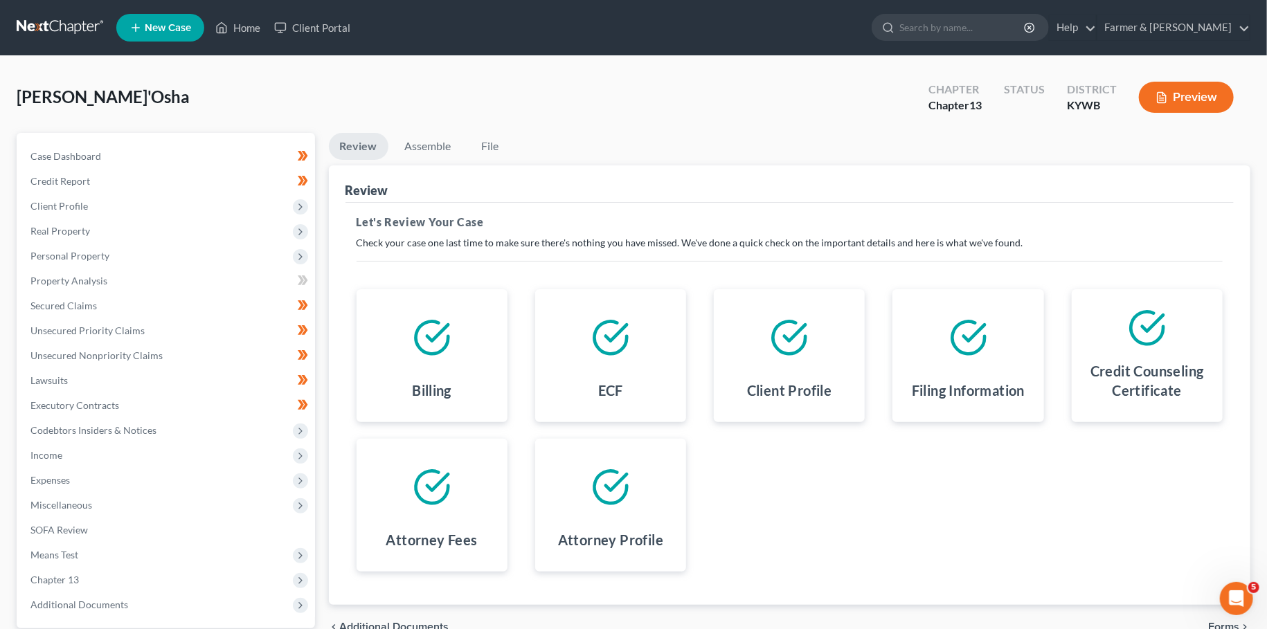
click at [568, 80] on div "Everhart, Bre'Osha Upgraded Chapter Chapter 13 Status District KYWB Preview" at bounding box center [634, 103] width 1234 height 60
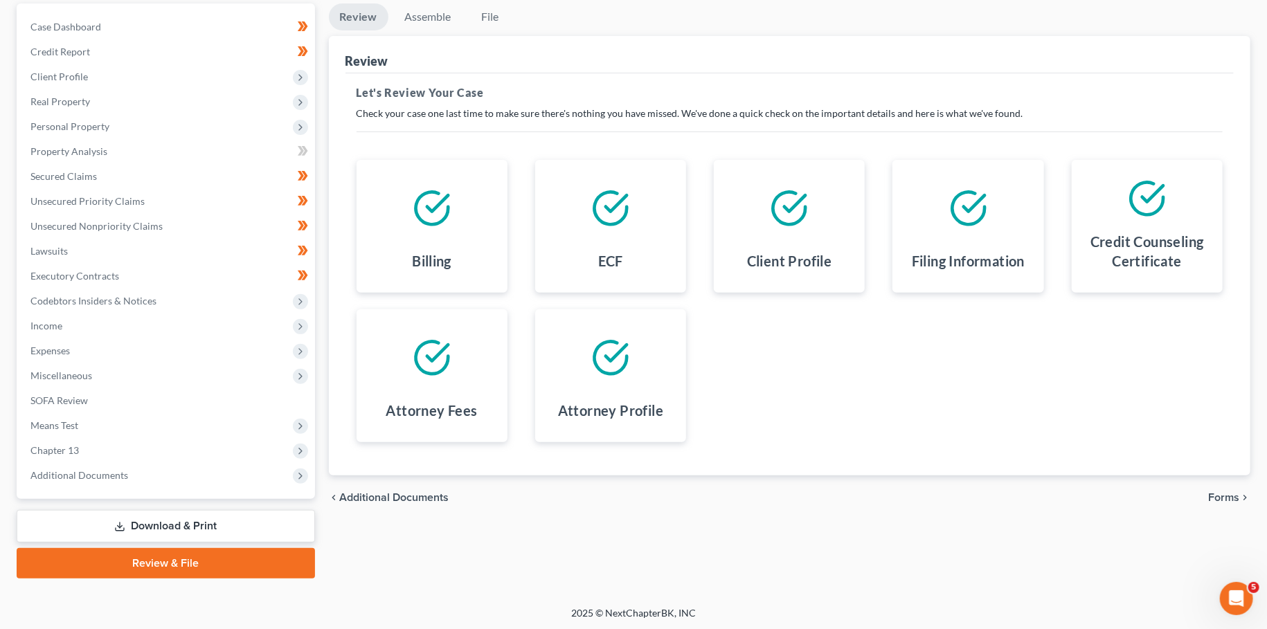
click at [1230, 489] on div "chevron_left Additional Documents Forms chevron_right" at bounding box center [790, 498] width 922 height 44
click at [1230, 496] on span "Forms" at bounding box center [1223, 497] width 31 height 11
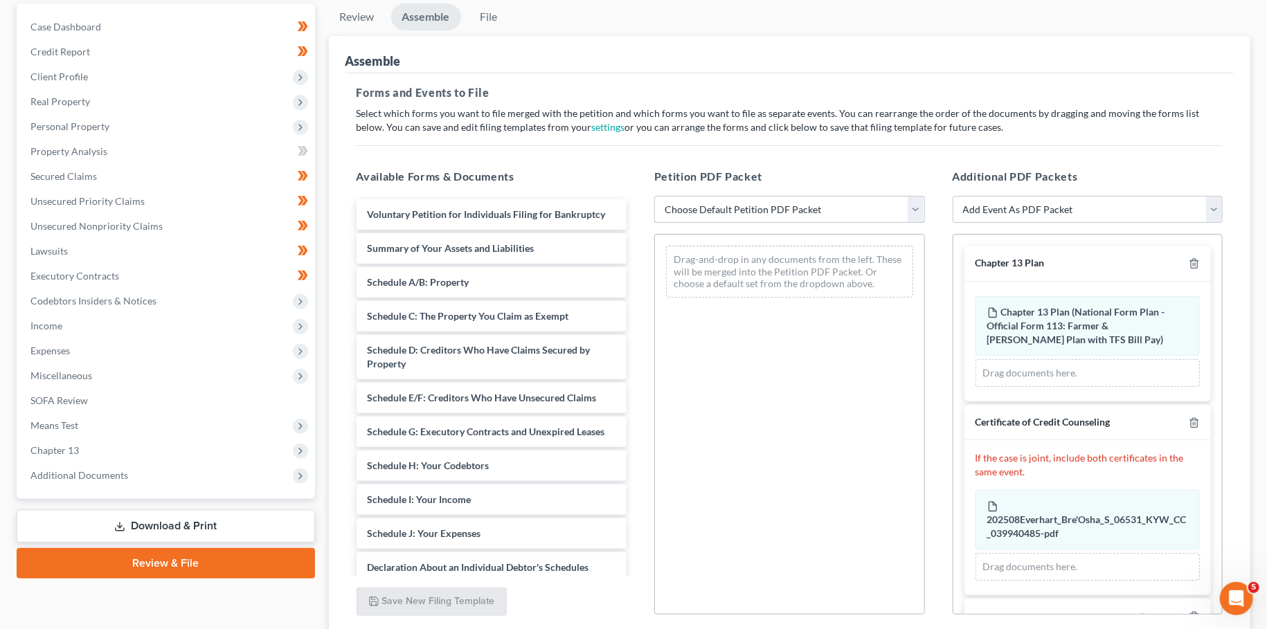
scroll to position [66, 0]
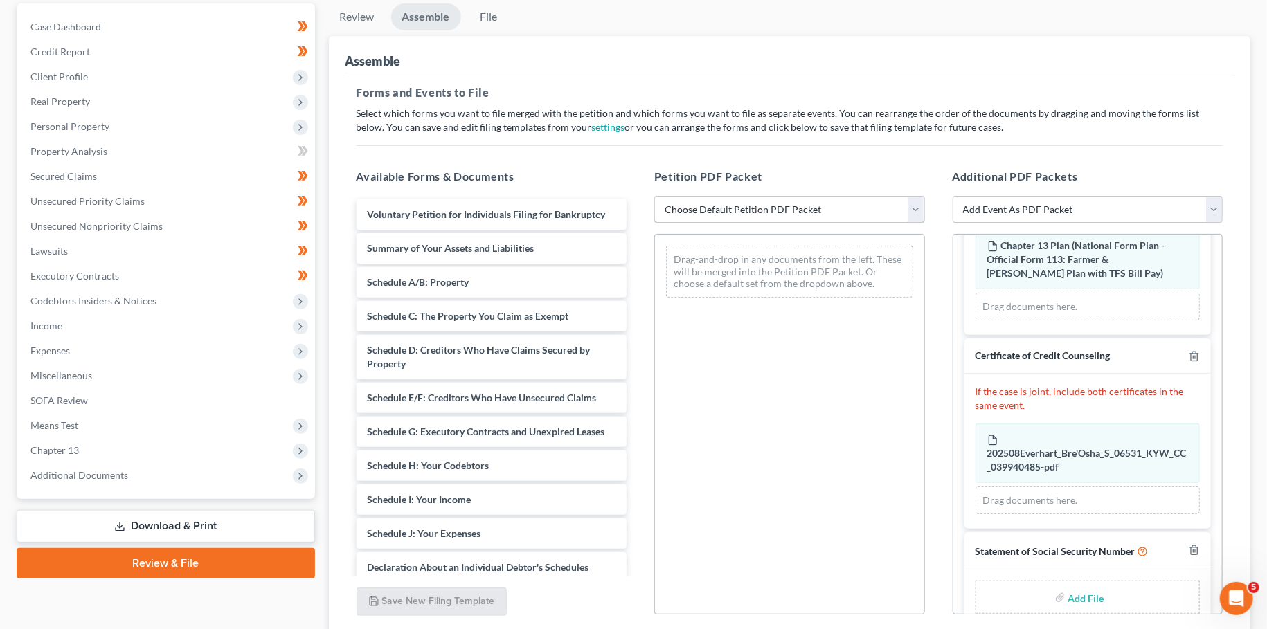
click at [654, 196] on select "Choose Default Petition PDF Packet Emergency Filing (Voluntary Petition and Cre…" at bounding box center [789, 210] width 271 height 28
click option "Chapter 13 Template" at bounding box center [0, 0] width 0 height 0
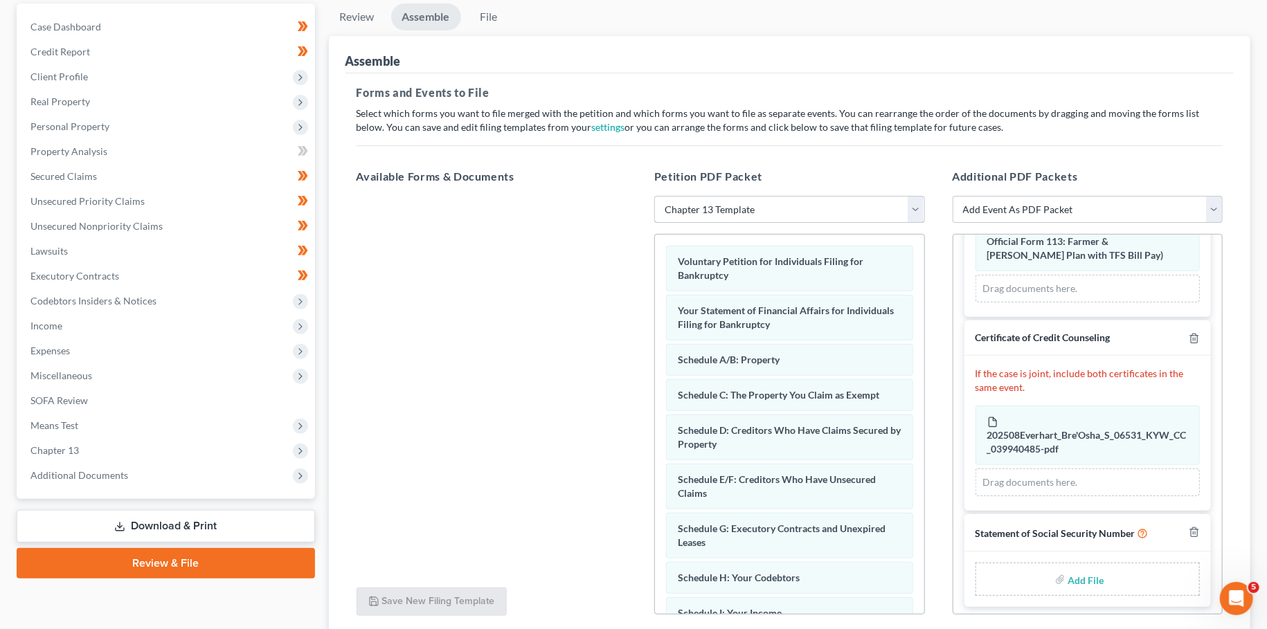
scroll to position [85, 0]
click at [1085, 568] on input "file" at bounding box center [1084, 578] width 33 height 25
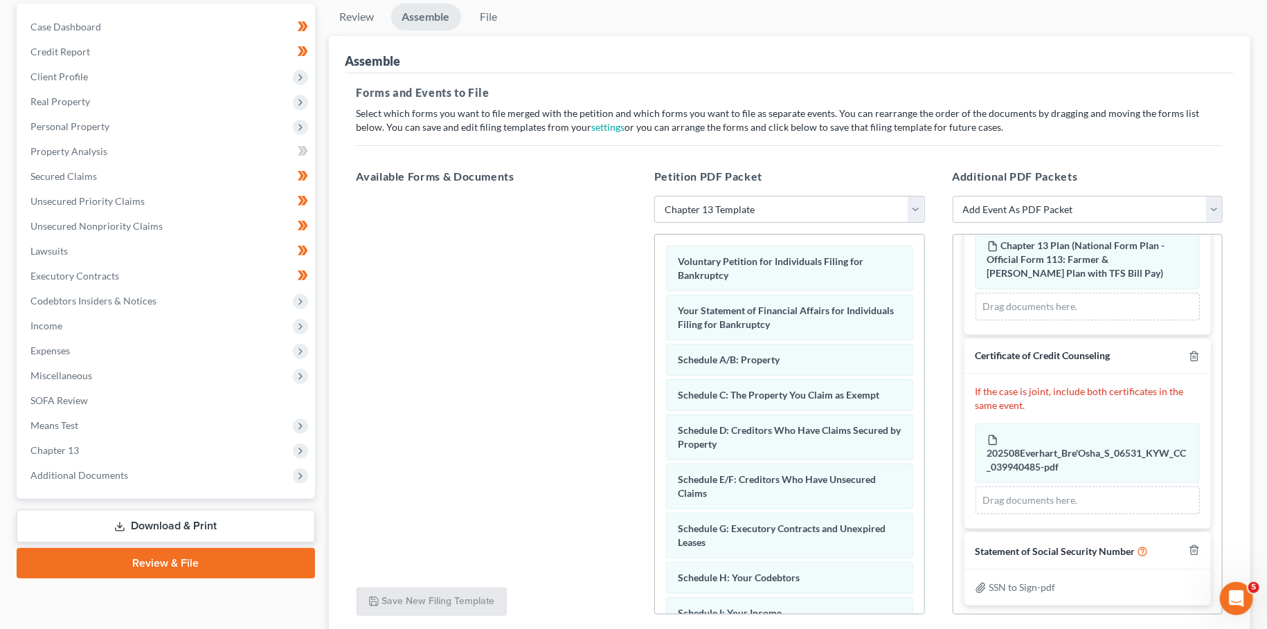
scroll to position [238, 0]
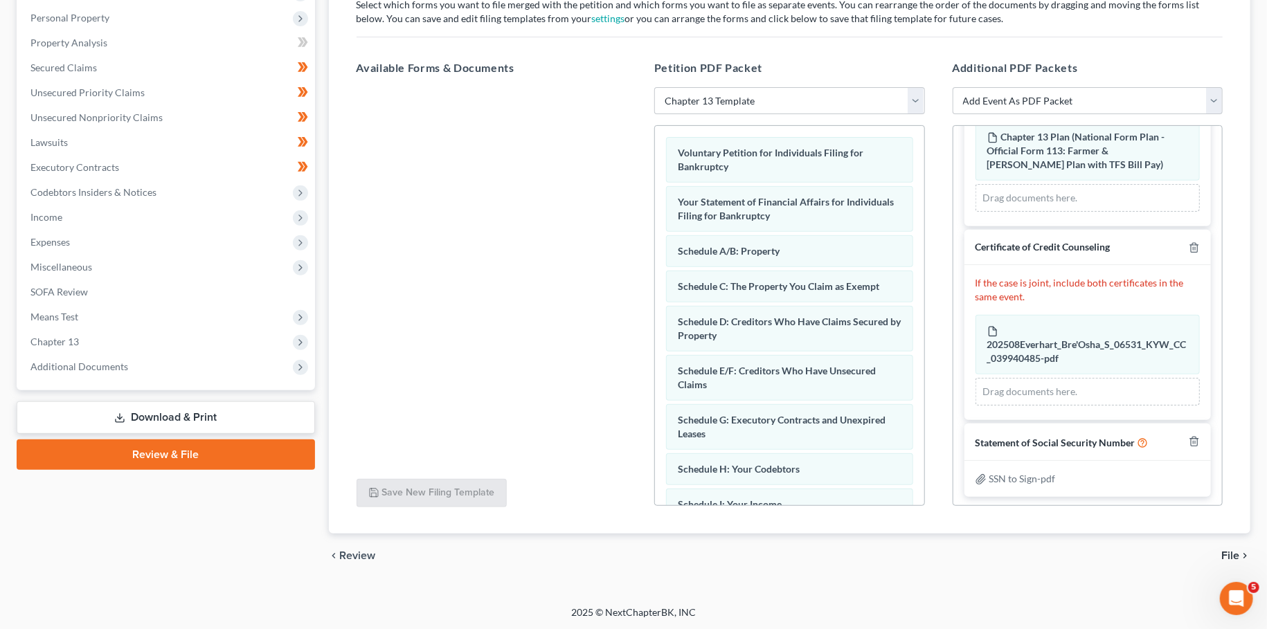
click at [1236, 555] on span "File" at bounding box center [1230, 555] width 18 height 11
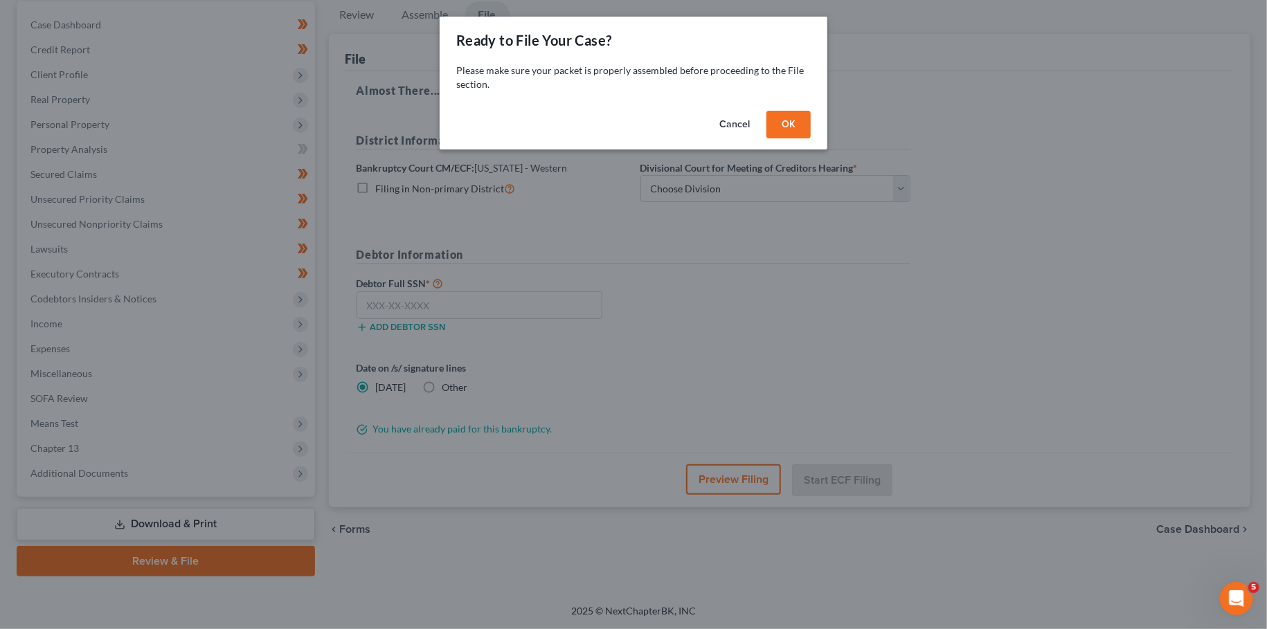
scroll to position [129, 0]
drag, startPoint x: 812, startPoint y: 128, endPoint x: 795, endPoint y: 125, distance: 17.7
click at [811, 127] on div "Cancel OK" at bounding box center [634, 127] width 388 height 44
click at [795, 125] on button "OK" at bounding box center [788, 125] width 44 height 28
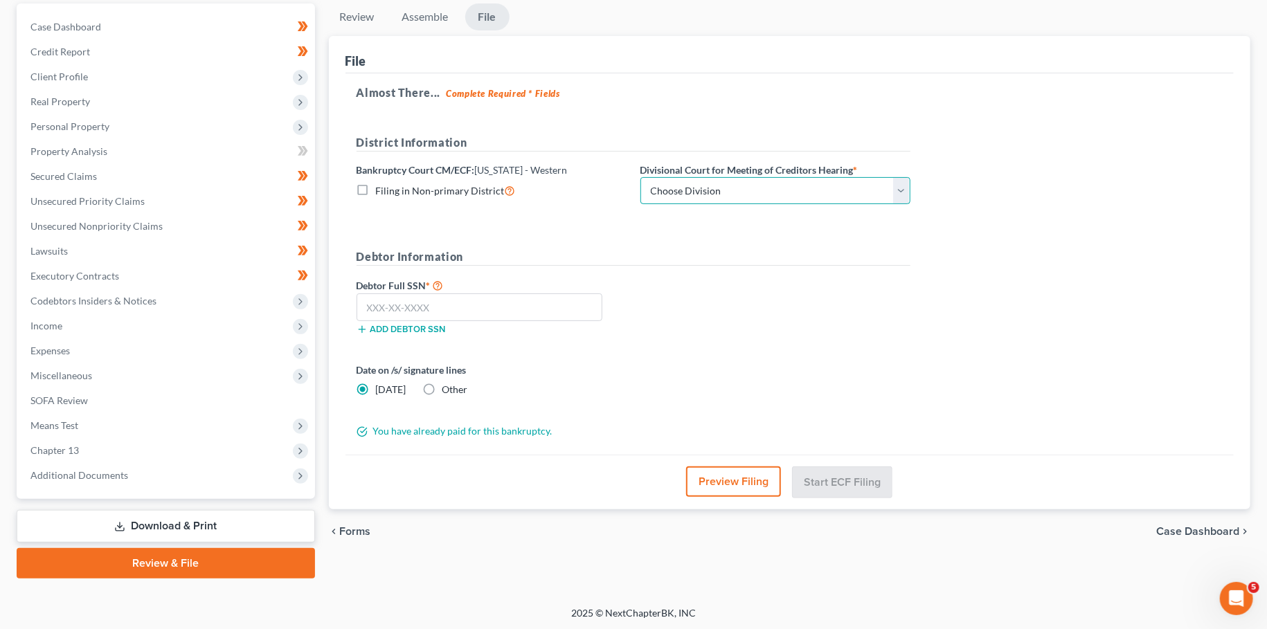
click at [640, 177] on select "Choose Division Bowling Green Louisville Owensboro Paducah" at bounding box center [775, 191] width 270 height 28
click option "[GEOGRAPHIC_DATA]" at bounding box center [0, 0] width 0 height 0
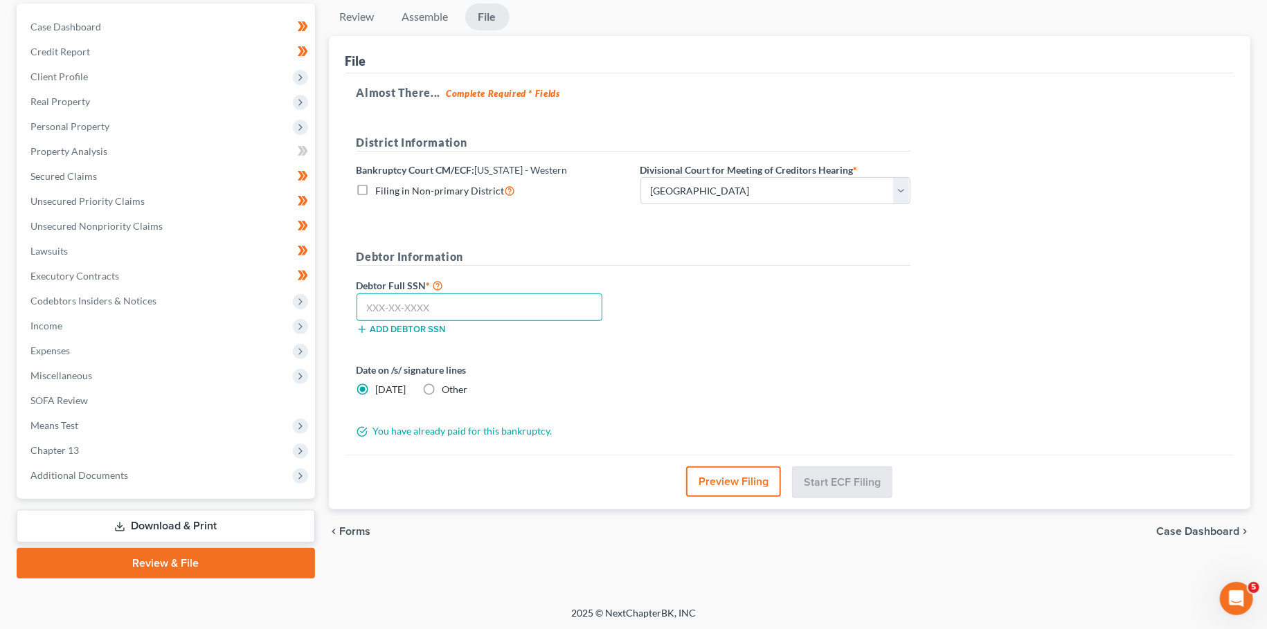
click at [559, 307] on input "text" at bounding box center [480, 308] width 246 height 28
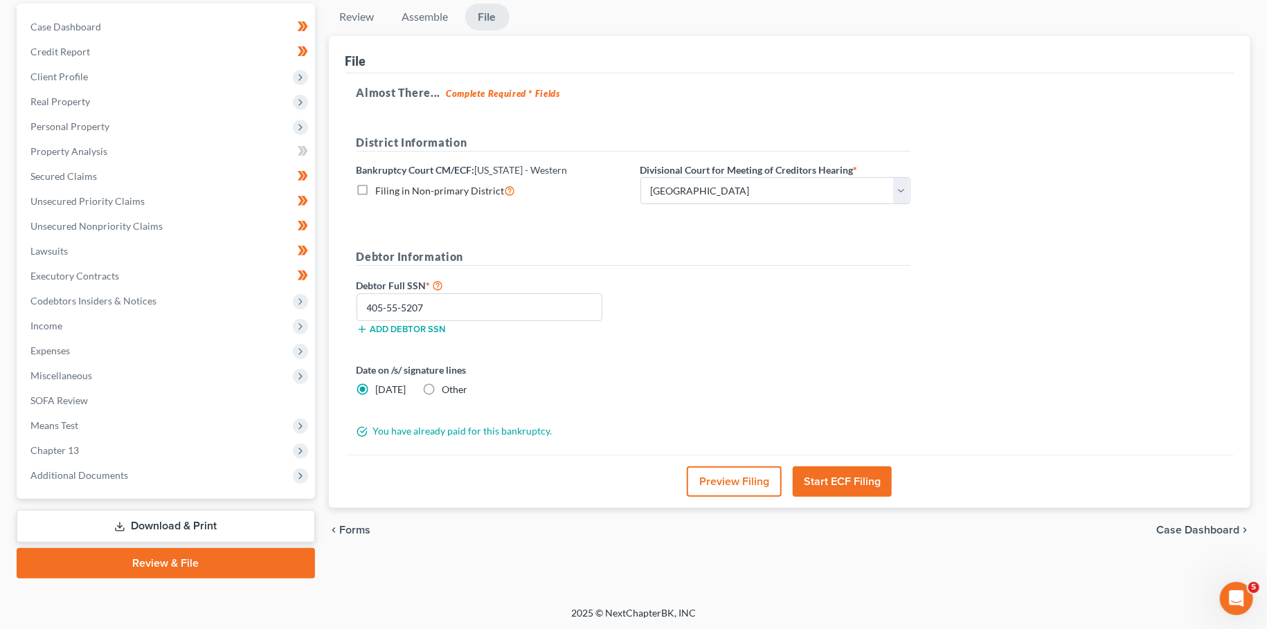
click at [844, 480] on button "Start ECF Filing" at bounding box center [842, 482] width 99 height 30
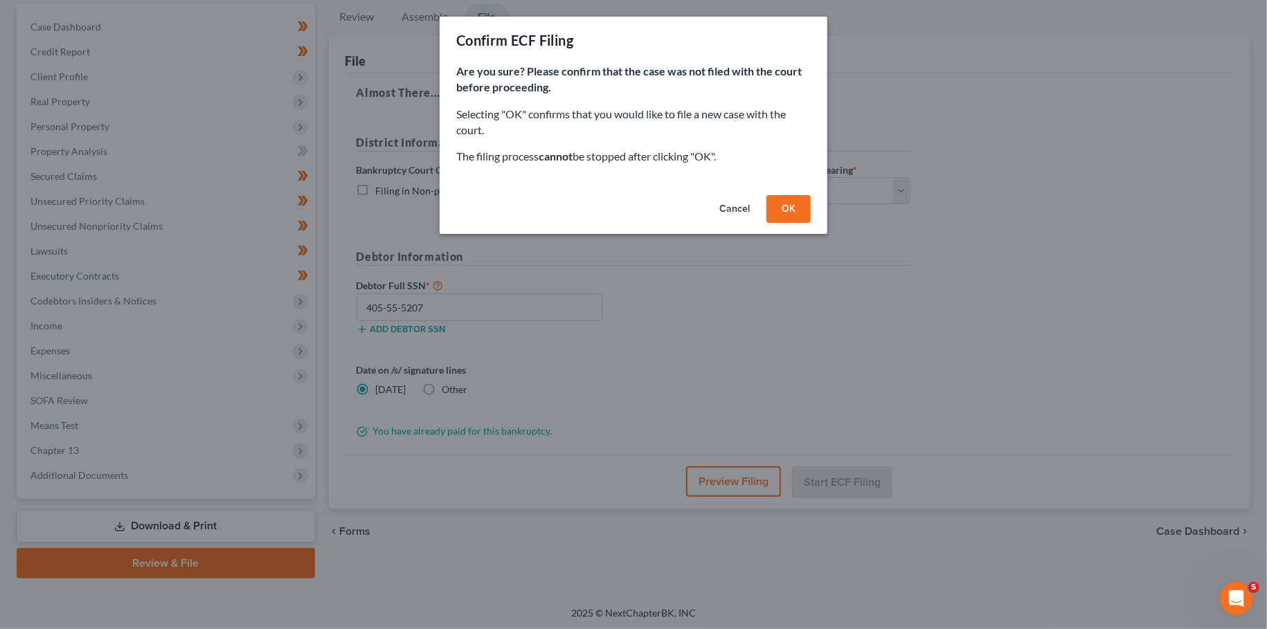
click at [789, 211] on button "OK" at bounding box center [788, 209] width 44 height 28
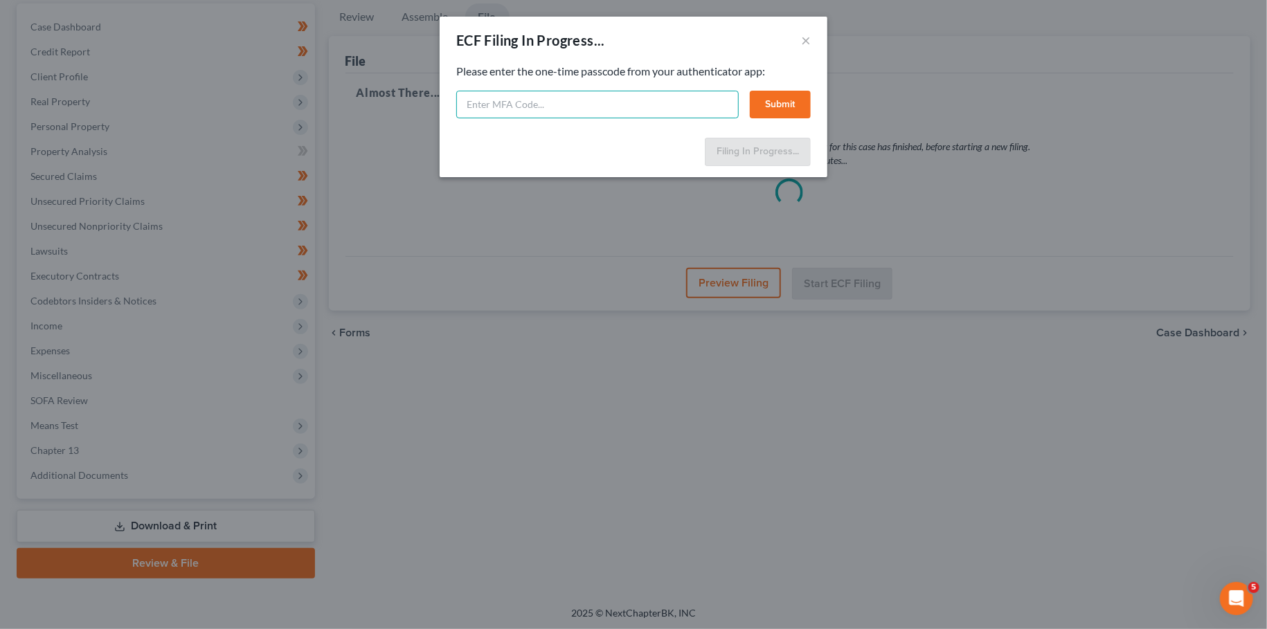
click at [489, 104] on input "text" at bounding box center [597, 105] width 282 height 28
click at [791, 97] on button "Submit" at bounding box center [780, 105] width 61 height 28
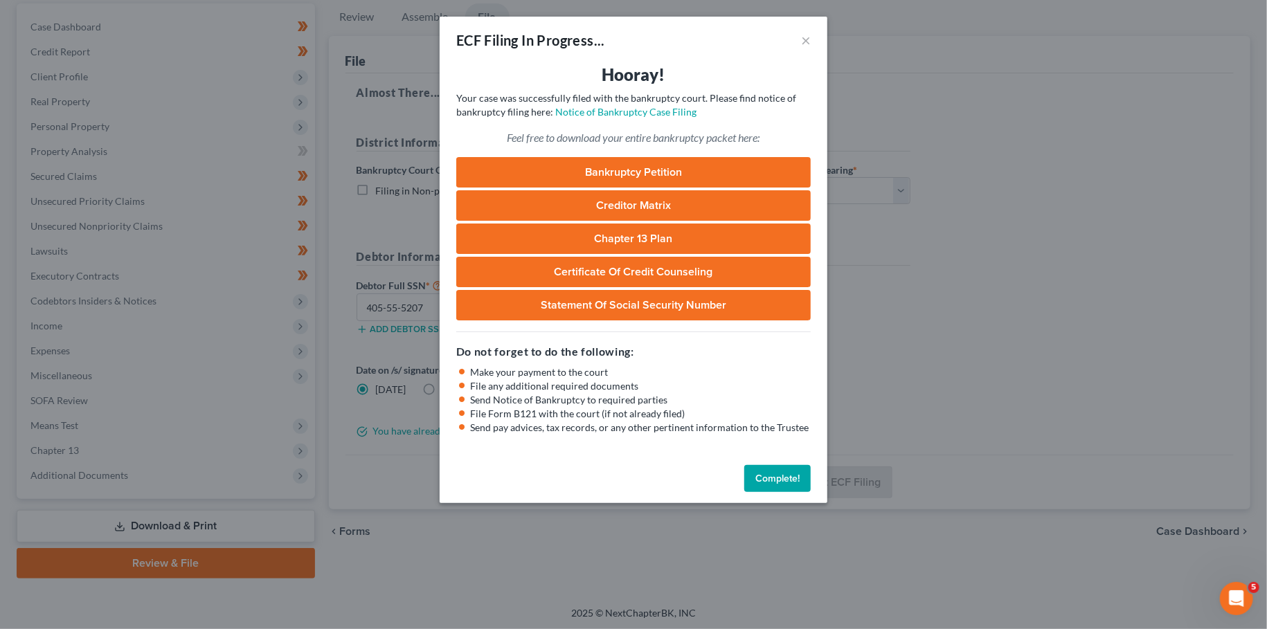
click at [788, 479] on button "Complete!" at bounding box center [777, 479] width 66 height 28
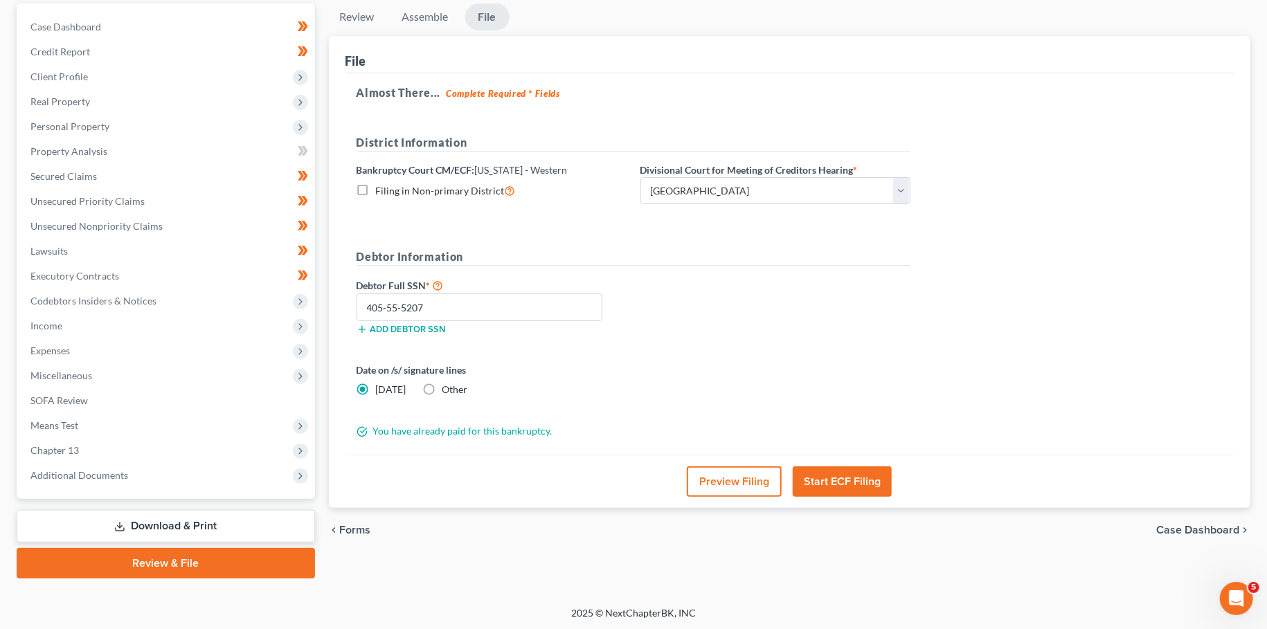
scroll to position [0, 0]
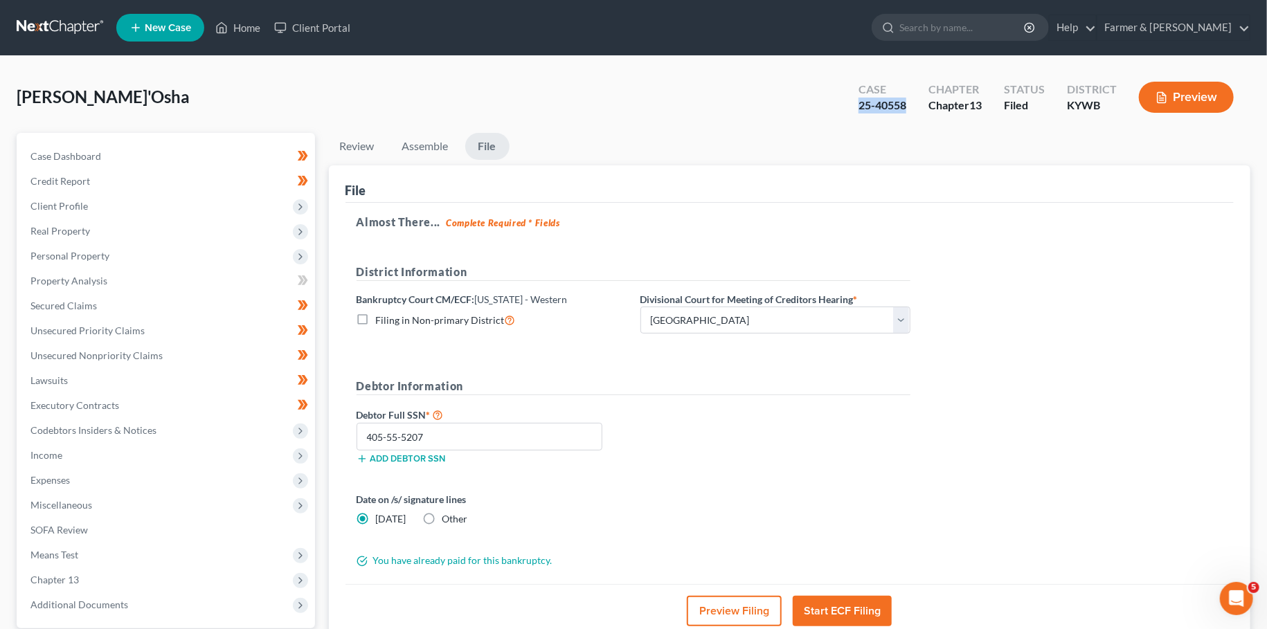
drag, startPoint x: 909, startPoint y: 110, endPoint x: 840, endPoint y: 111, distance: 69.2
click at [840, 111] on div "Everhart, Bre'Osha Upgraded Case 25-40558 Chapter Chapter 13 Status Filed Distr…" at bounding box center [634, 103] width 1234 height 60
copy div "25-40558"
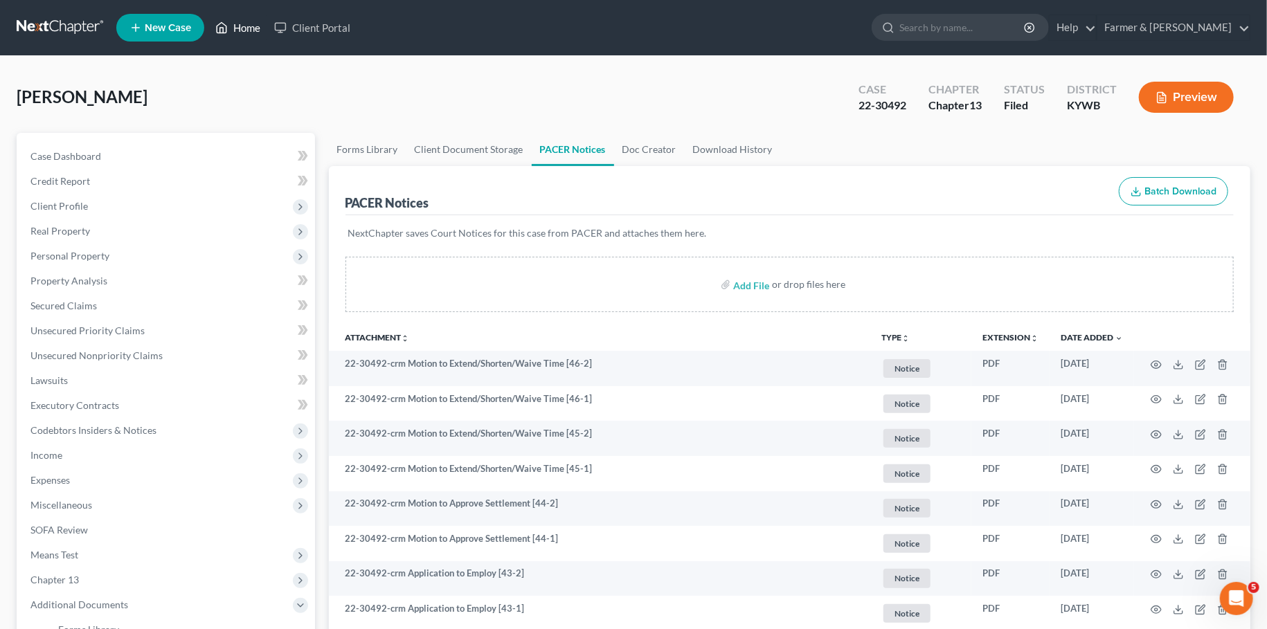
click at [254, 29] on link "Home" at bounding box center [237, 27] width 59 height 25
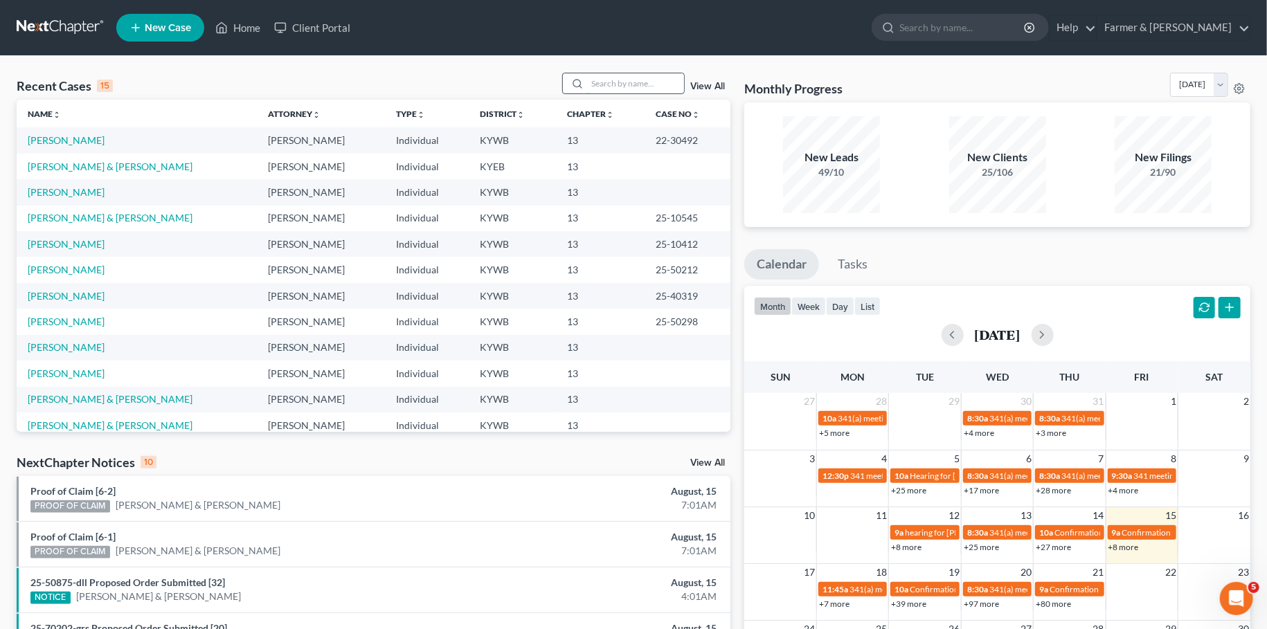
click at [622, 85] on input "search" at bounding box center [635, 83] width 97 height 20
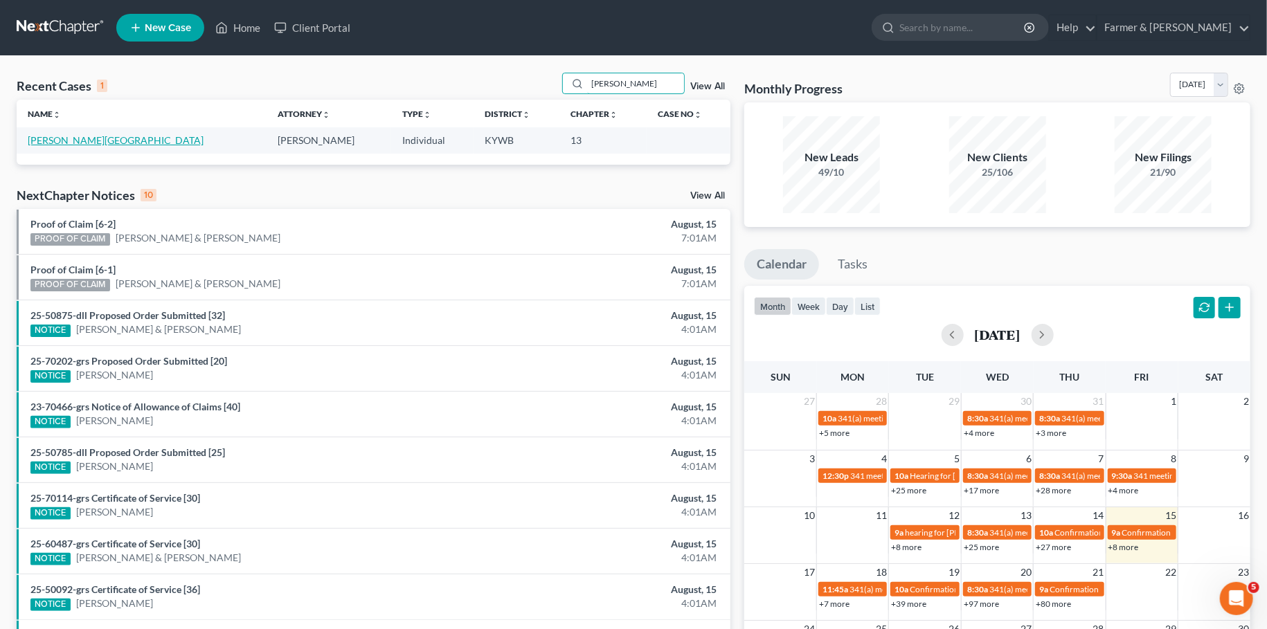
type input "hafford"
click at [72, 144] on link "[PERSON_NAME][GEOGRAPHIC_DATA]" at bounding box center [116, 140] width 176 height 12
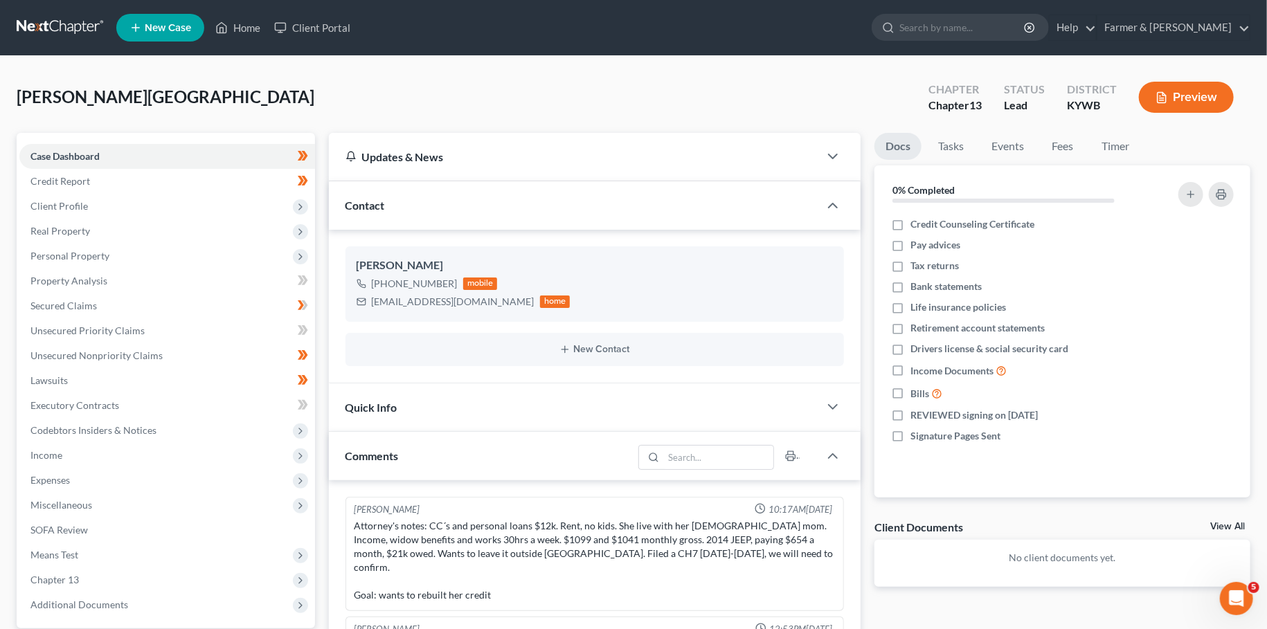
scroll to position [226, 0]
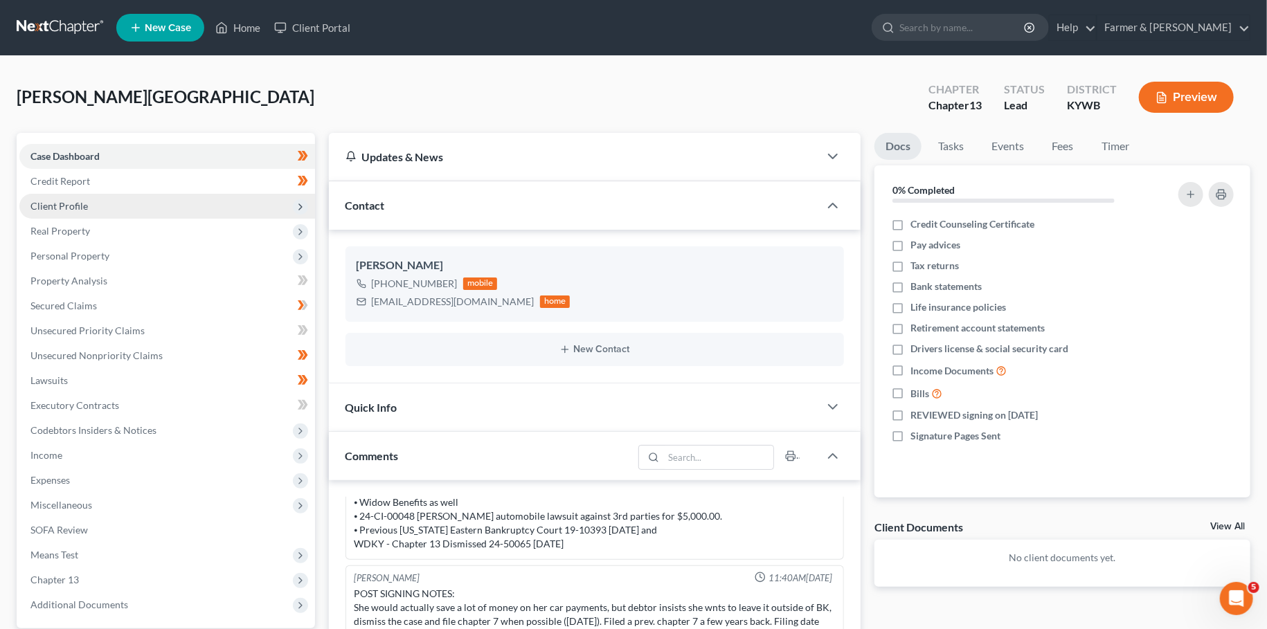
click at [85, 205] on span "Client Profile" at bounding box center [58, 206] width 57 height 12
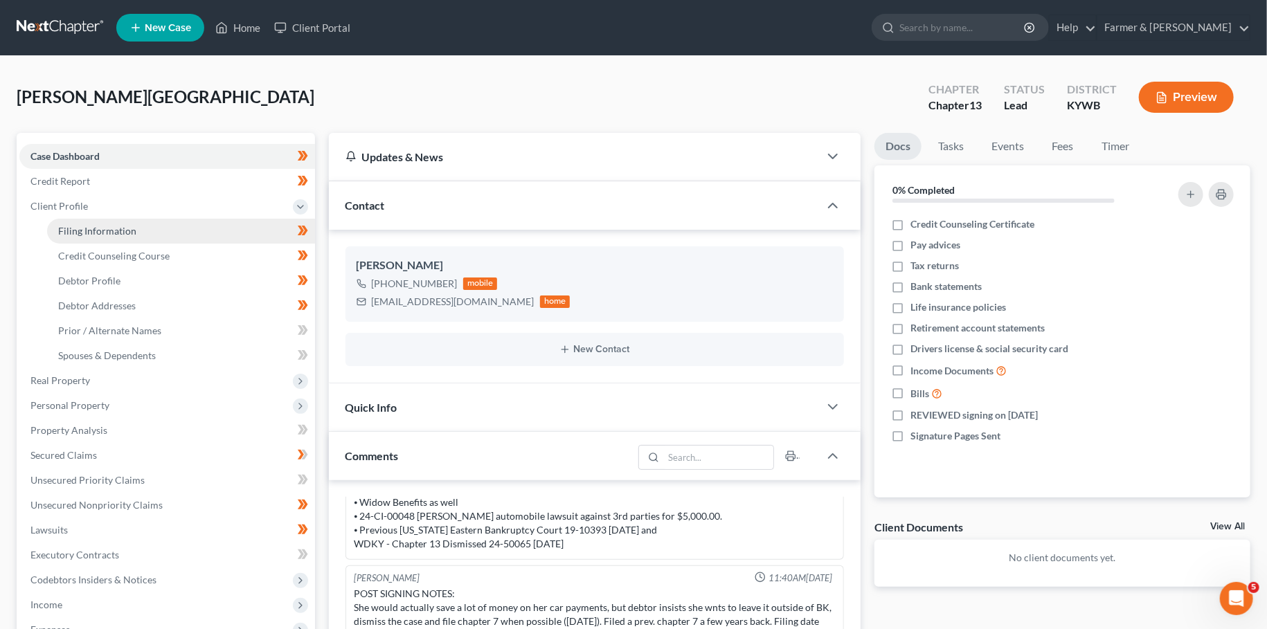
click at [84, 228] on span "Filing Information" at bounding box center [97, 231] width 78 height 12
select select "1"
select select "0"
select select "3"
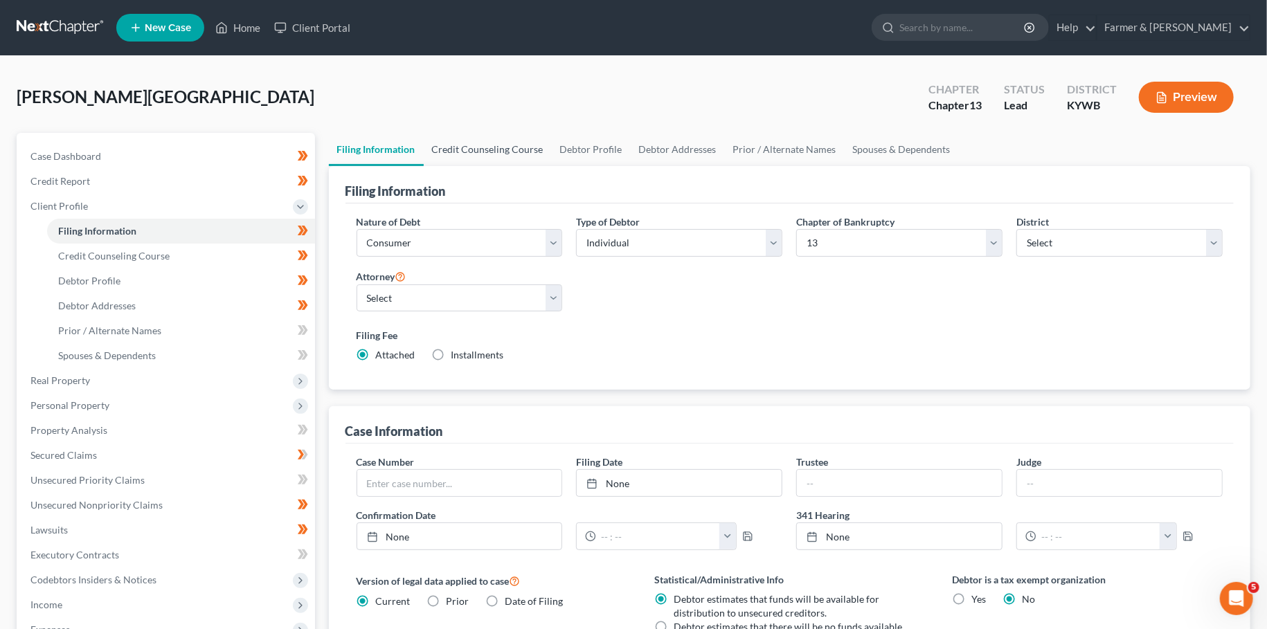
click at [492, 140] on link "Credit Counseling Course" at bounding box center [488, 149] width 128 height 33
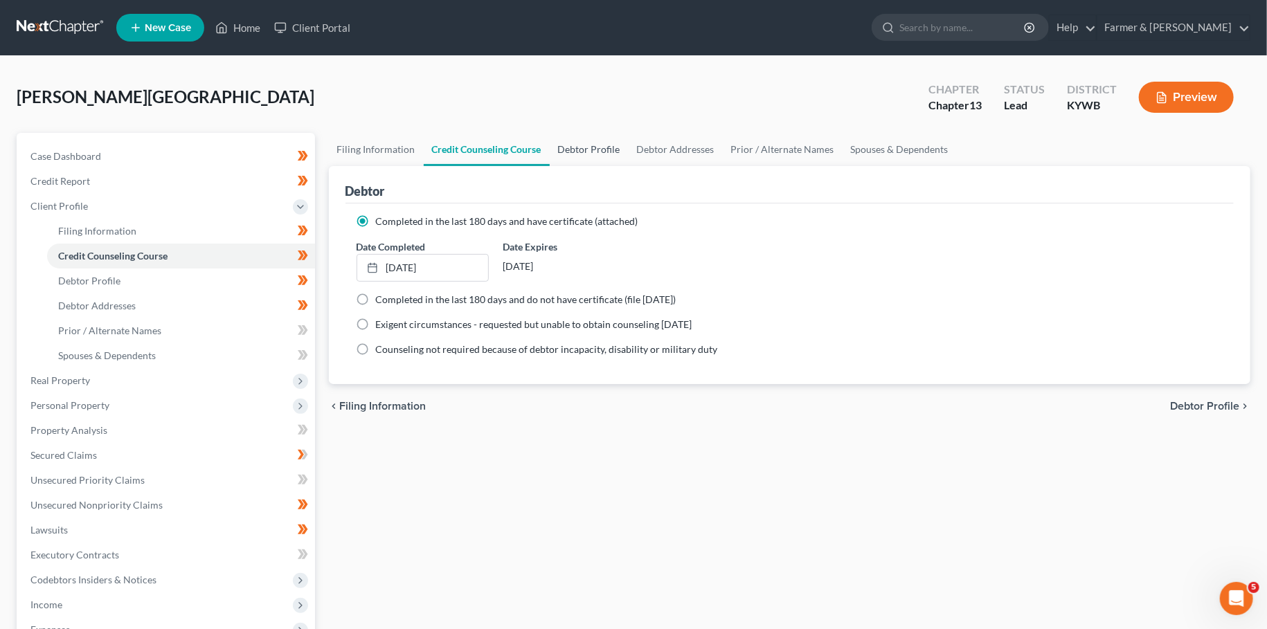
click at [600, 150] on link "Debtor Profile" at bounding box center [589, 149] width 79 height 33
select select "4"
select select "1"
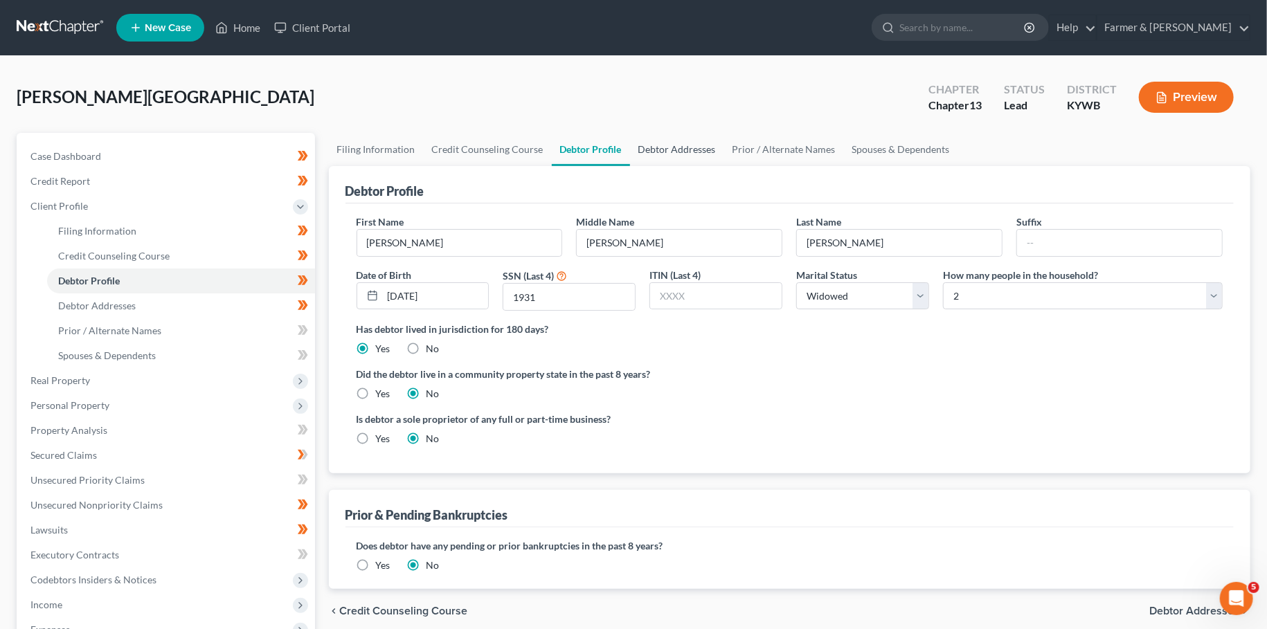
radio input "true"
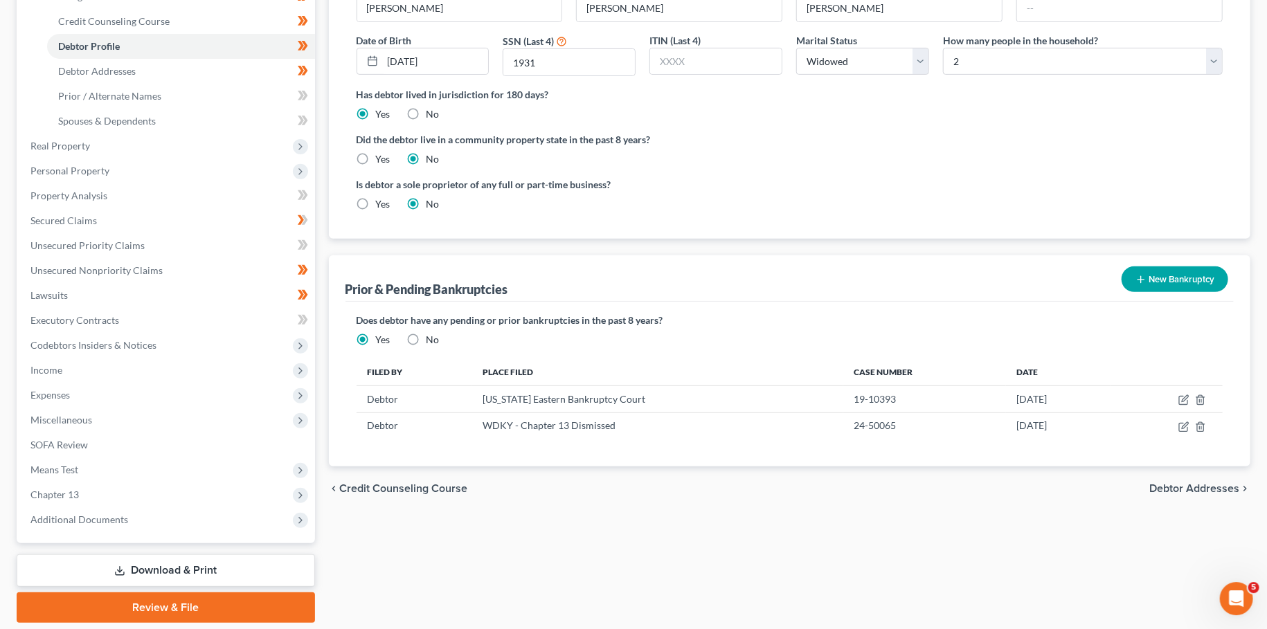
scroll to position [280, 0]
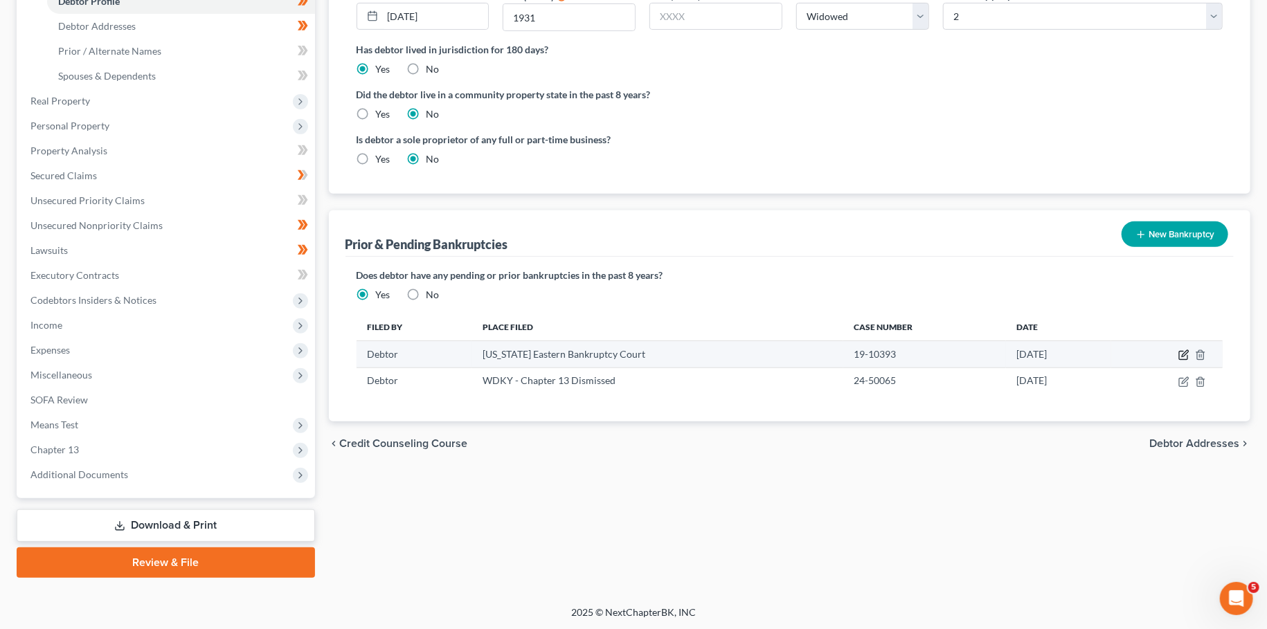
click at [1180, 355] on icon "button" at bounding box center [1183, 355] width 11 height 11
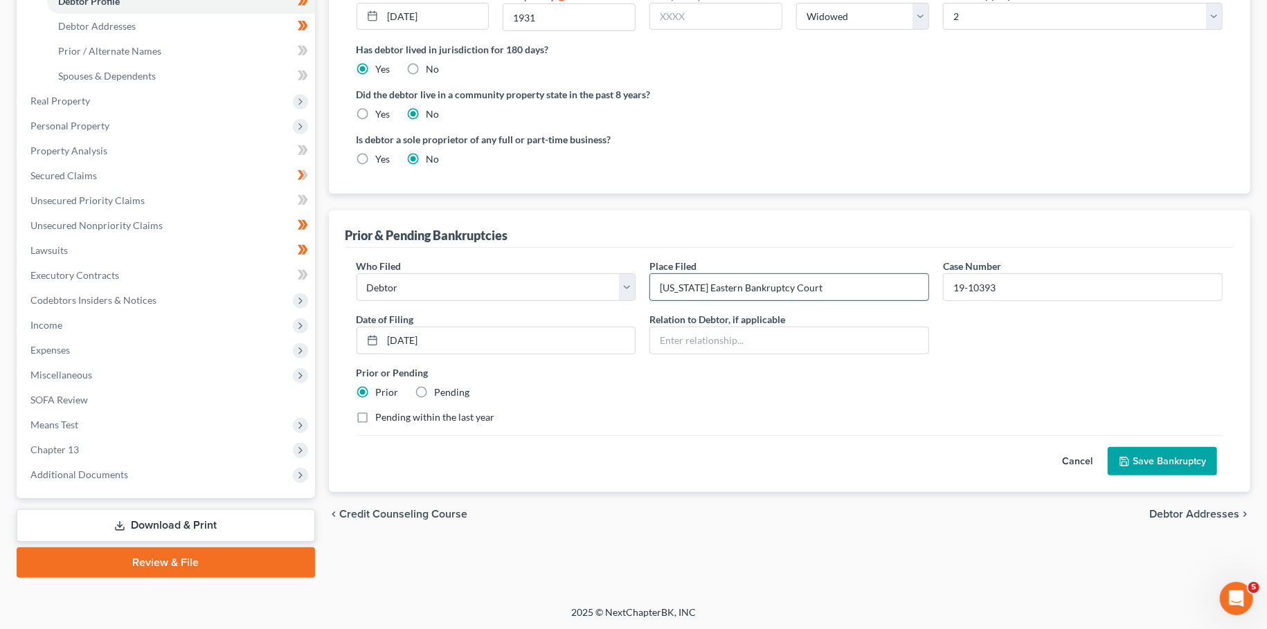
click at [835, 283] on input "Missouri Eastern Bankruptcy Court" at bounding box center [789, 287] width 278 height 26
type input "Missouri Eastern Bankruptcy Court (Chap. 7) (Discharged)"
click at [1180, 449] on button "Save Bankruptcy" at bounding box center [1162, 461] width 109 height 29
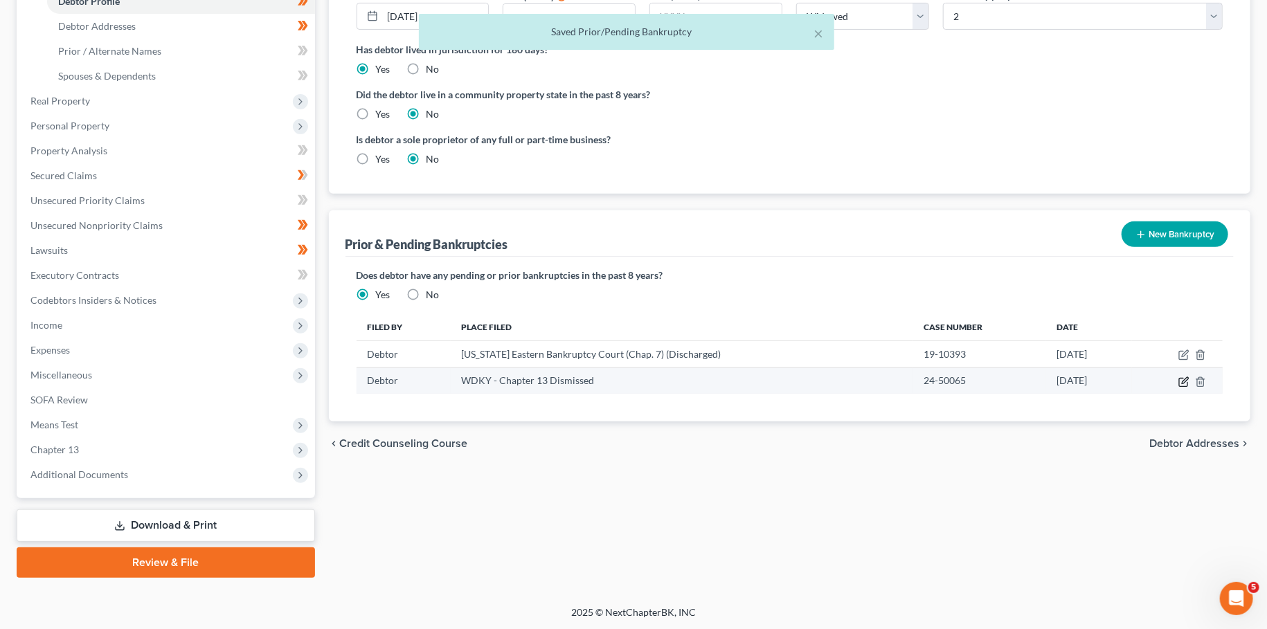
click at [1181, 378] on icon "button" at bounding box center [1183, 382] width 11 height 11
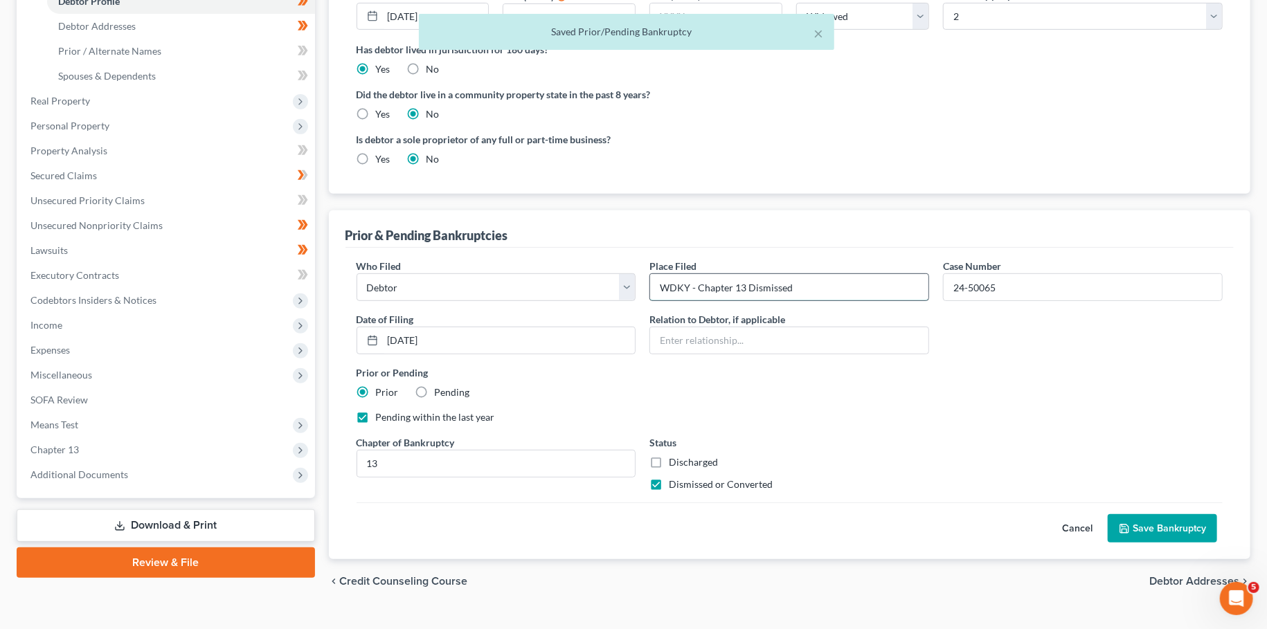
drag, startPoint x: 720, startPoint y: 312, endPoint x: 361, endPoint y: 306, distance: 359.3
click at [650, 298] on input "WDKY - Chapter 13 Dismissed" at bounding box center [789, 287] width 278 height 26
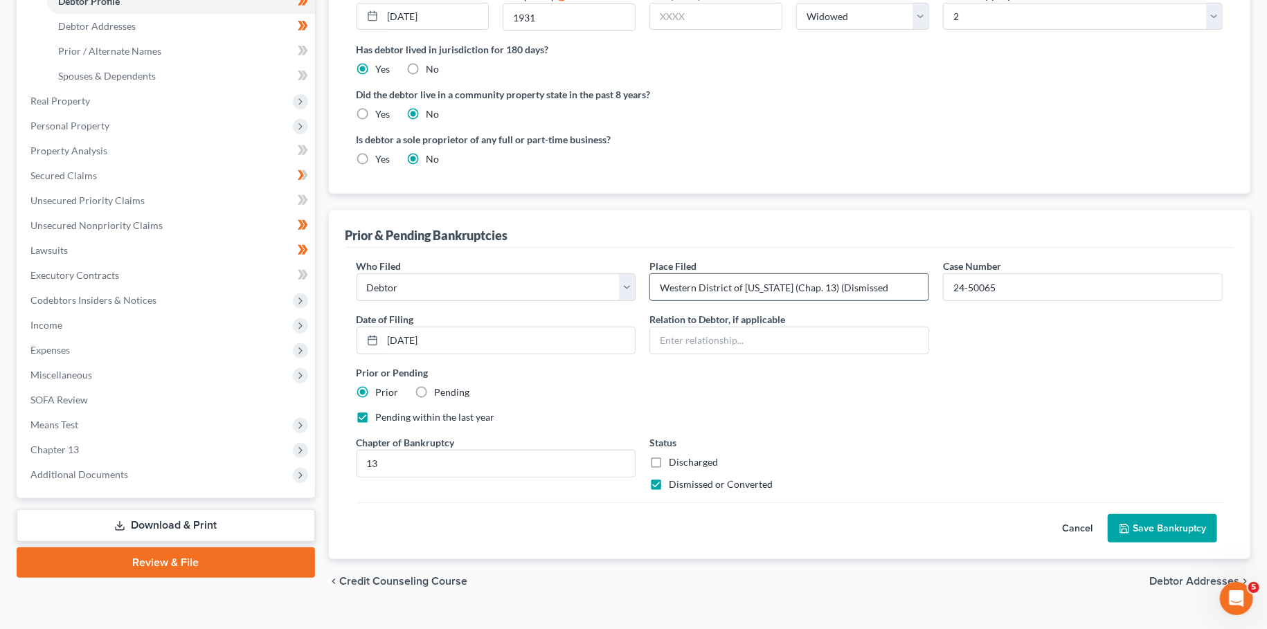
click at [888, 295] on input "Western District of Kentucky (Chap. 13) (Dismissed" at bounding box center [789, 287] width 278 height 26
type input "Western District of Kentucky (Chap. 13) (Dismissed 4/3/2025)"
click at [1137, 522] on button "Save Bankruptcy" at bounding box center [1162, 528] width 109 height 29
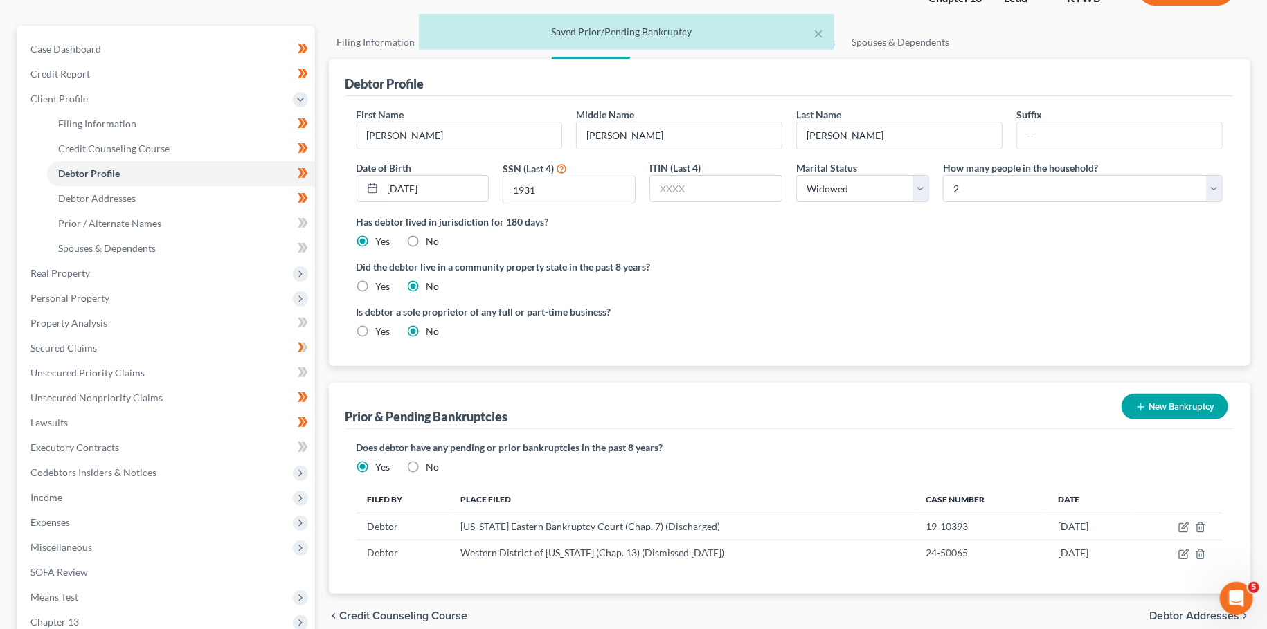
scroll to position [0, 0]
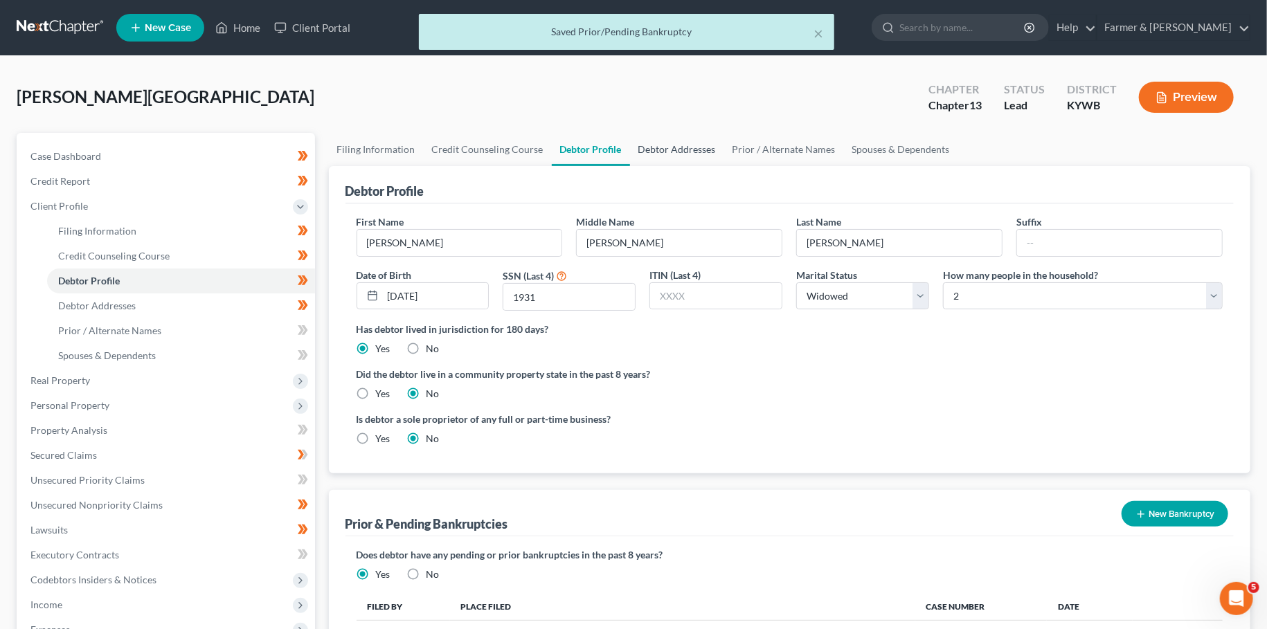
click at [665, 145] on link "Debtor Addresses" at bounding box center [677, 149] width 94 height 33
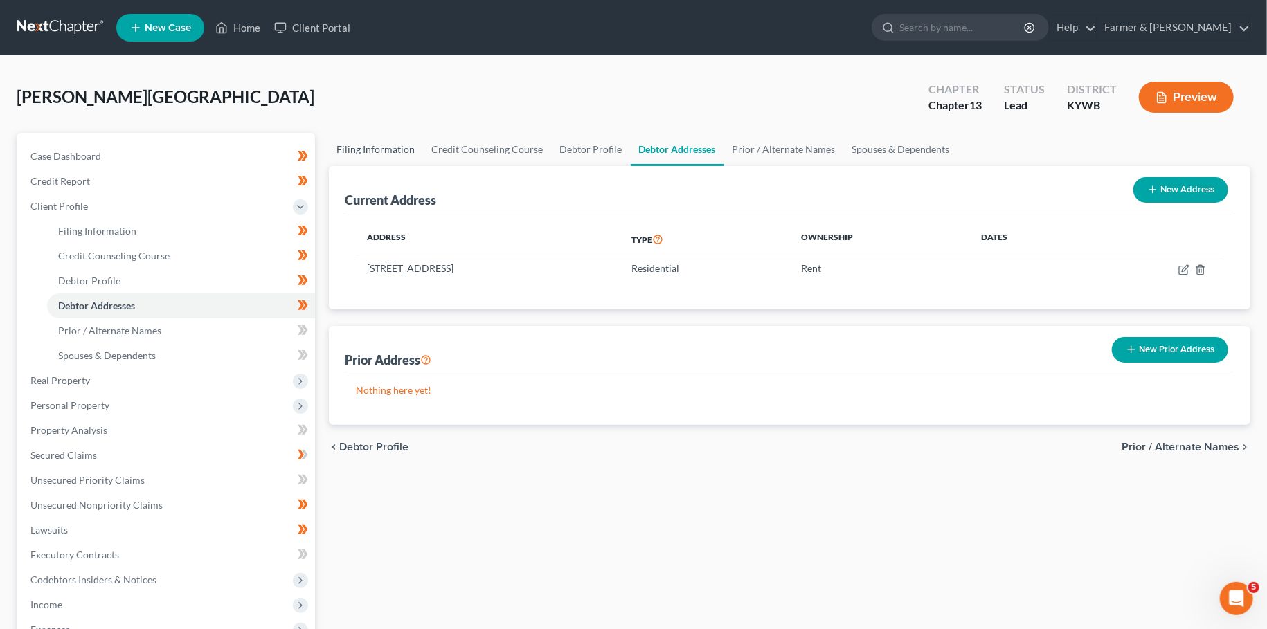
click at [371, 144] on link "Filing Information" at bounding box center [376, 149] width 95 height 33
select select "1"
select select "0"
select select "3"
select select "33"
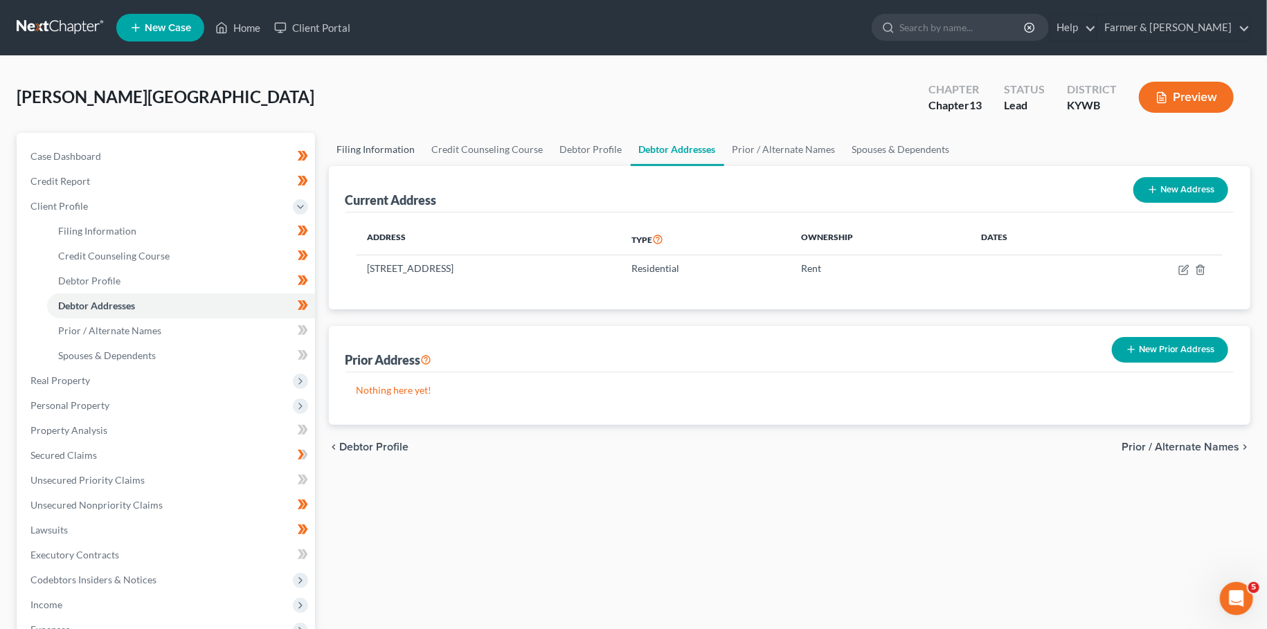
select select "0"
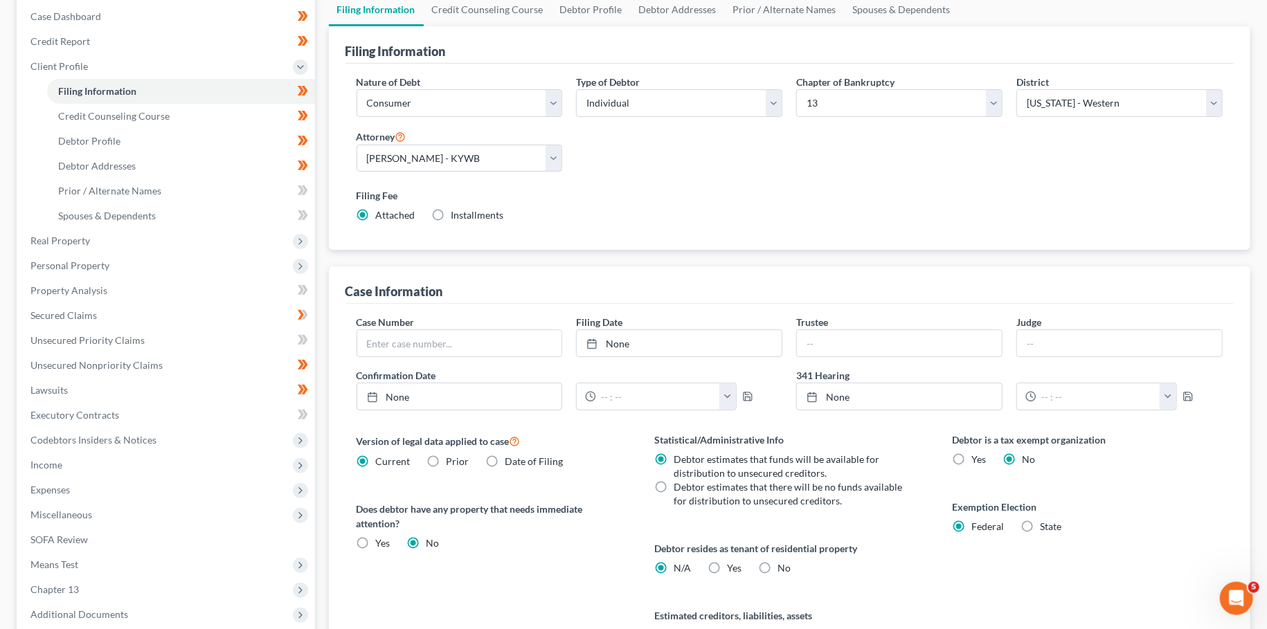
scroll to position [244, 0]
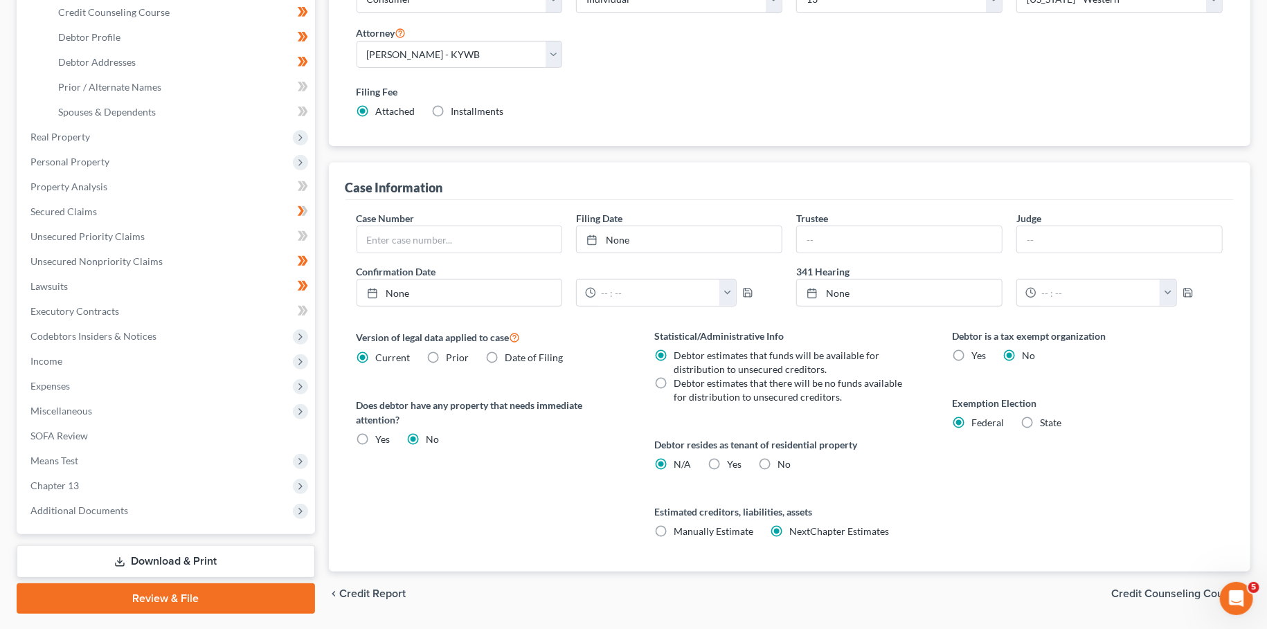
click at [727, 460] on label "Yes Yes" at bounding box center [734, 465] width 15 height 14
click at [732, 460] on input "Yes Yes" at bounding box center [736, 462] width 9 height 9
radio input "true"
radio input "false"
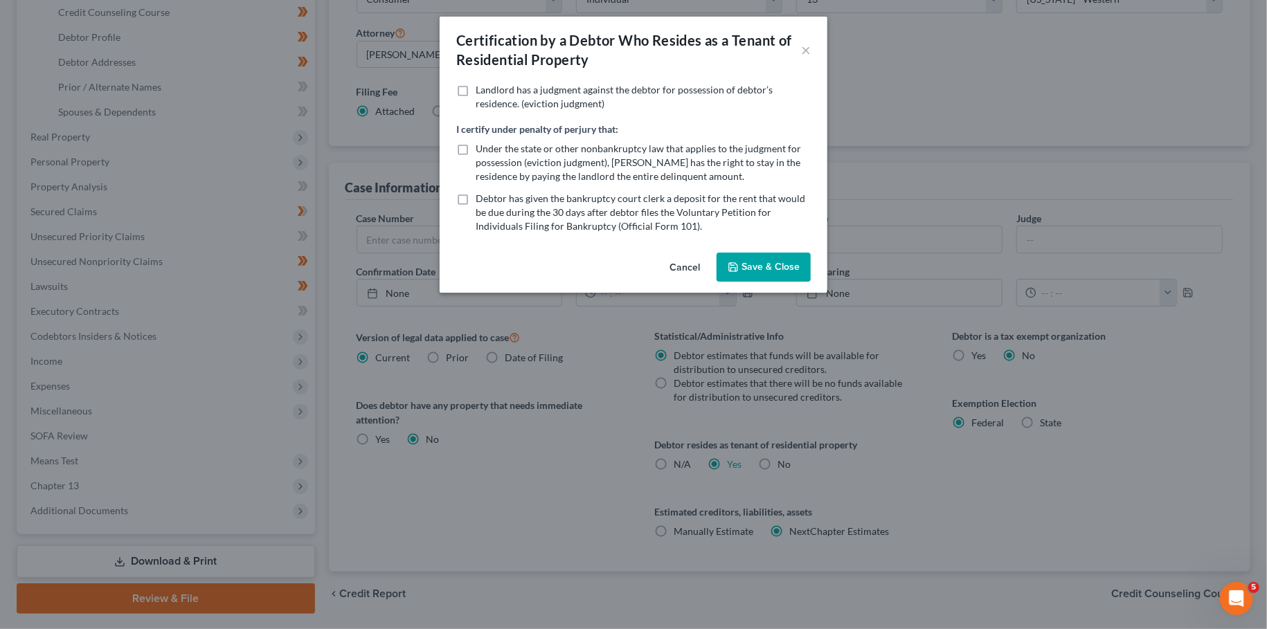
click at [786, 264] on button "Save & Close" at bounding box center [764, 267] width 94 height 29
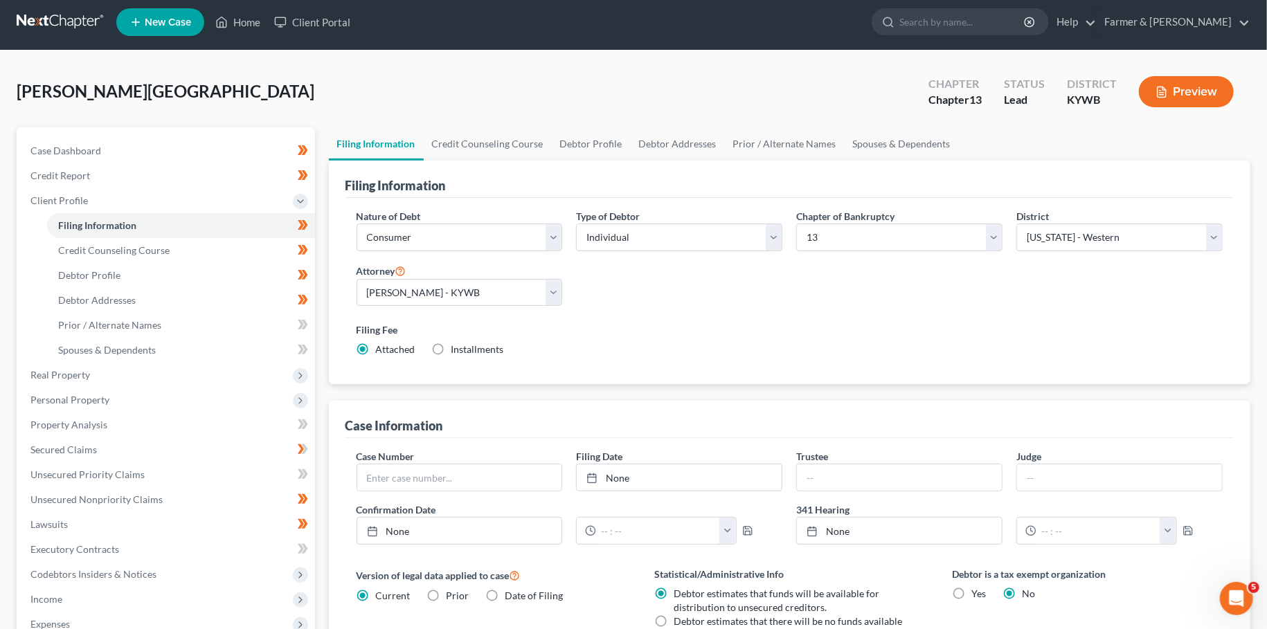
scroll to position [0, 0]
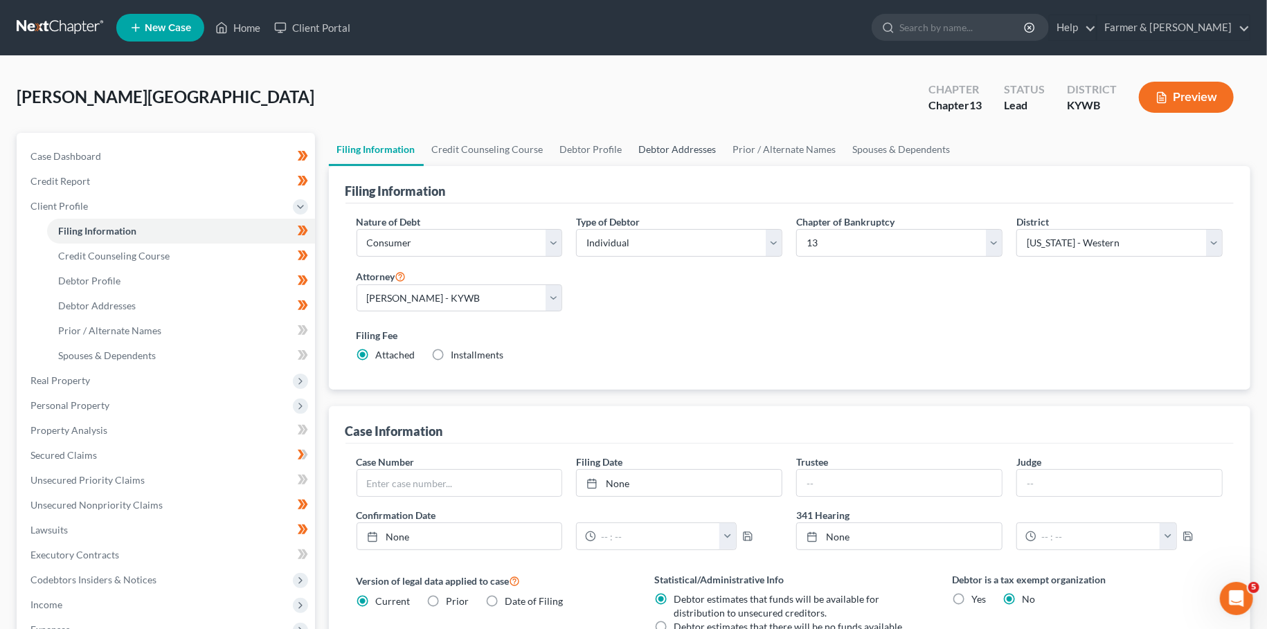
click at [681, 147] on link "Debtor Addresses" at bounding box center [678, 149] width 94 height 33
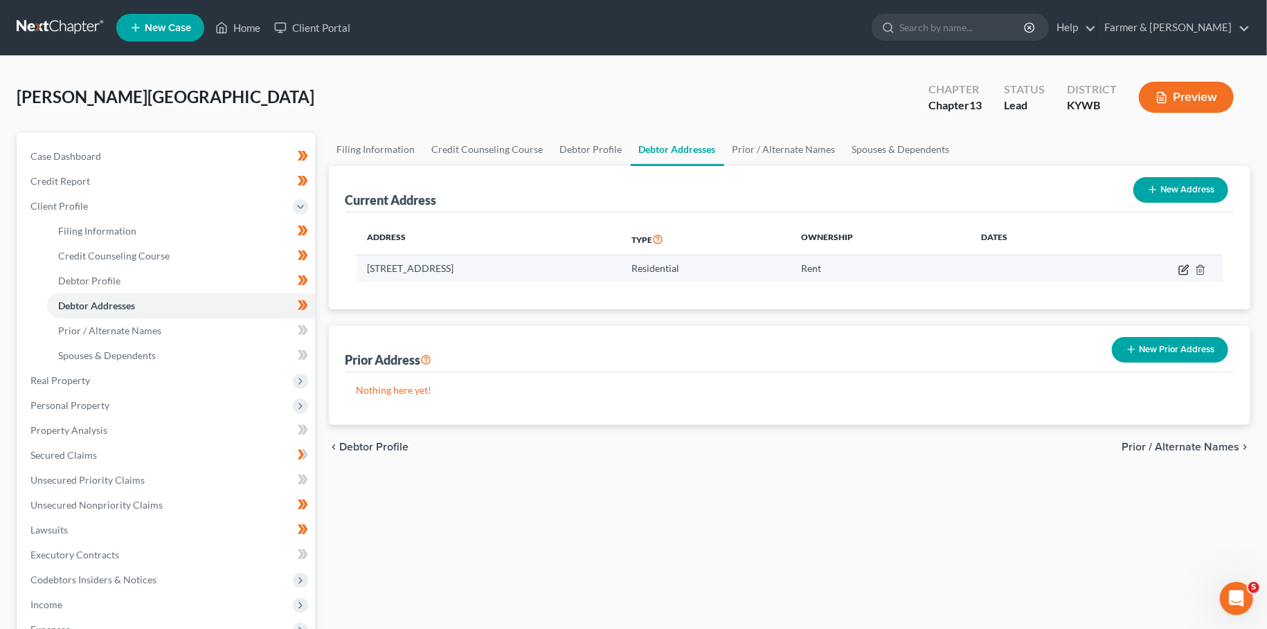
click at [1182, 267] on icon "button" at bounding box center [1183, 269] width 11 height 11
select select "18"
select select "0"
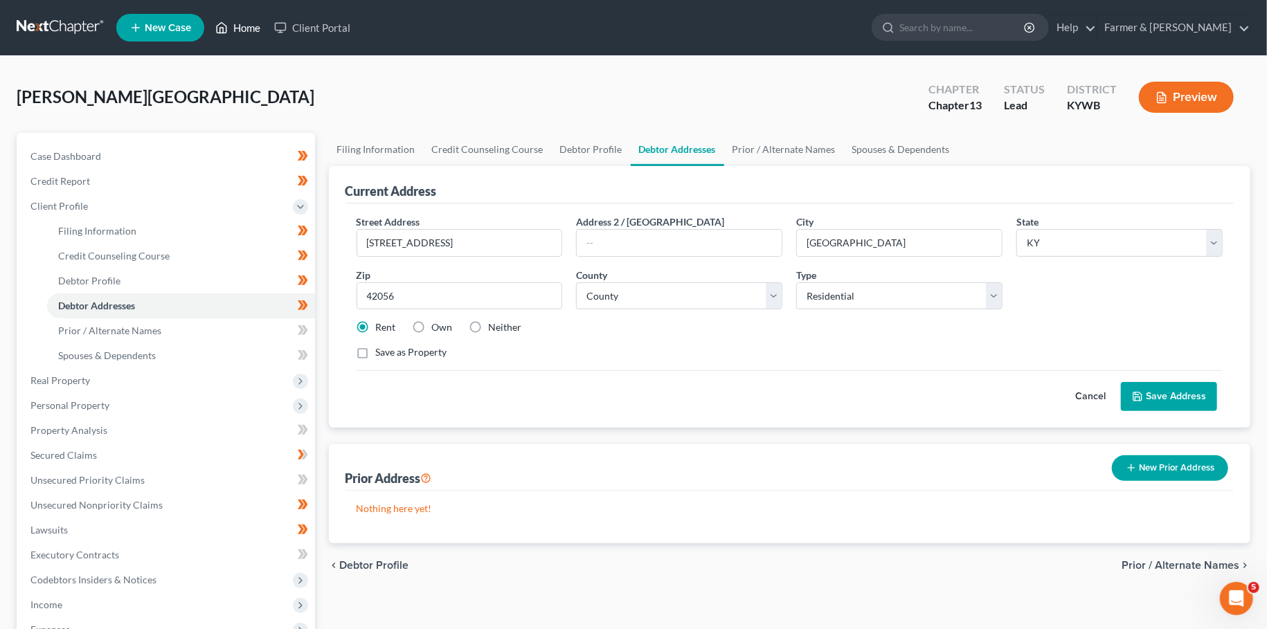
click at [250, 23] on link "Home" at bounding box center [237, 27] width 59 height 25
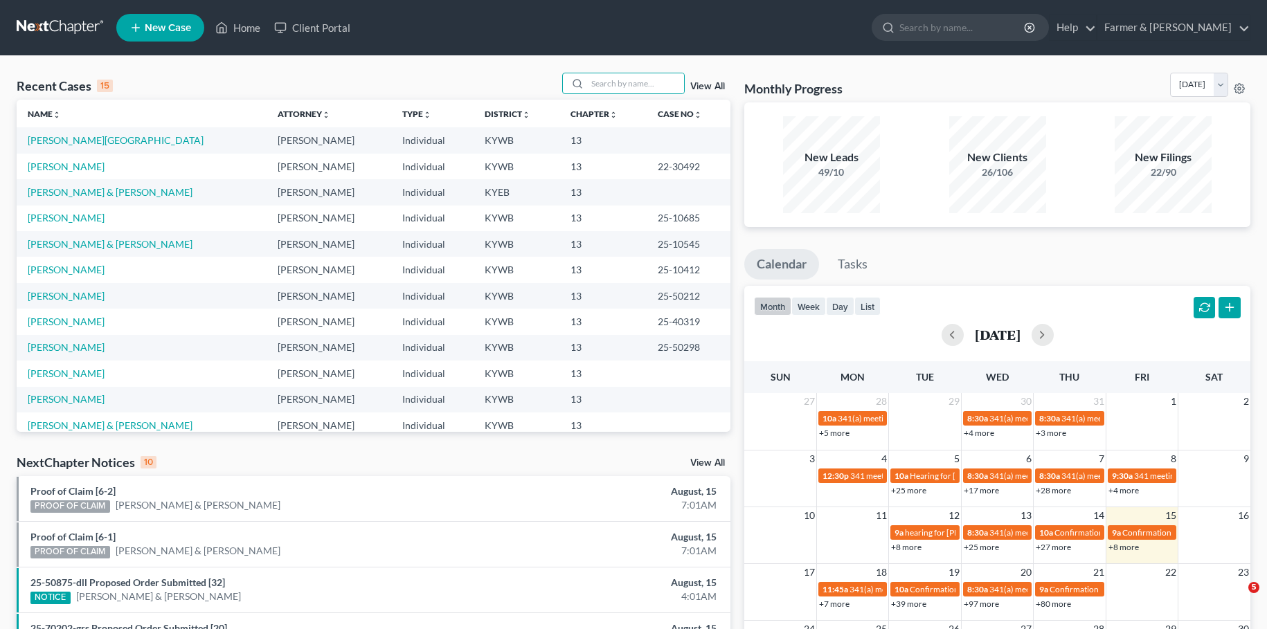
click at [588, 87] on input "search" at bounding box center [635, 83] width 97 height 20
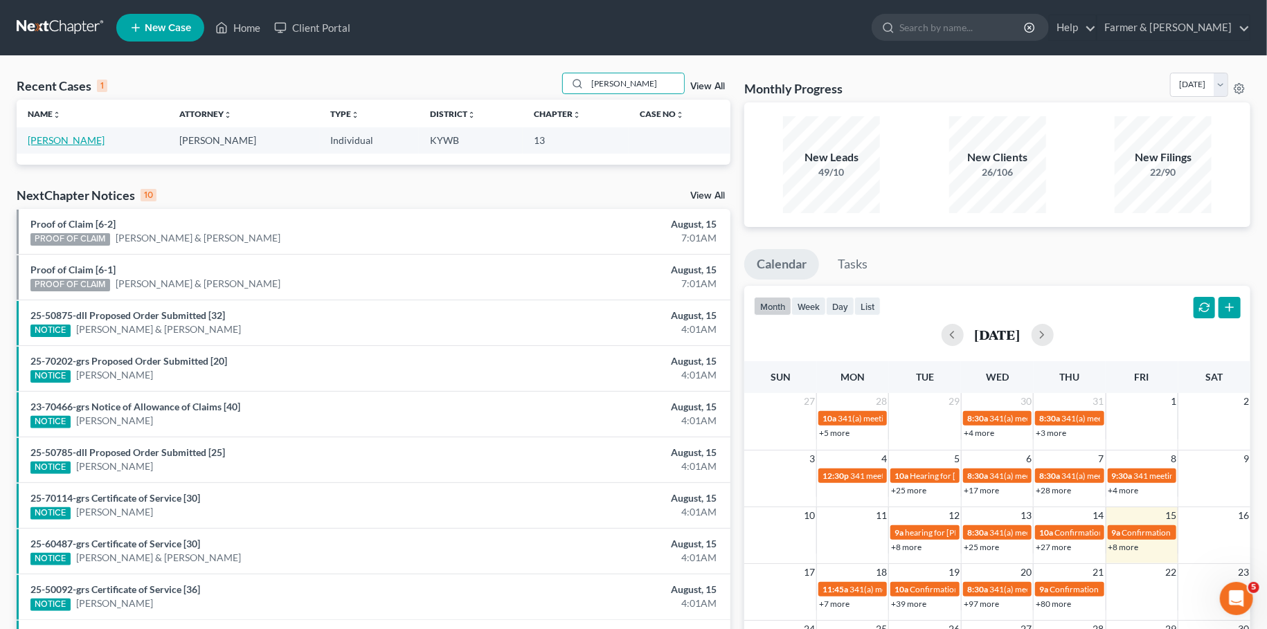
type input "[PERSON_NAME]"
click at [61, 143] on link "[PERSON_NAME]" at bounding box center [66, 140] width 77 height 12
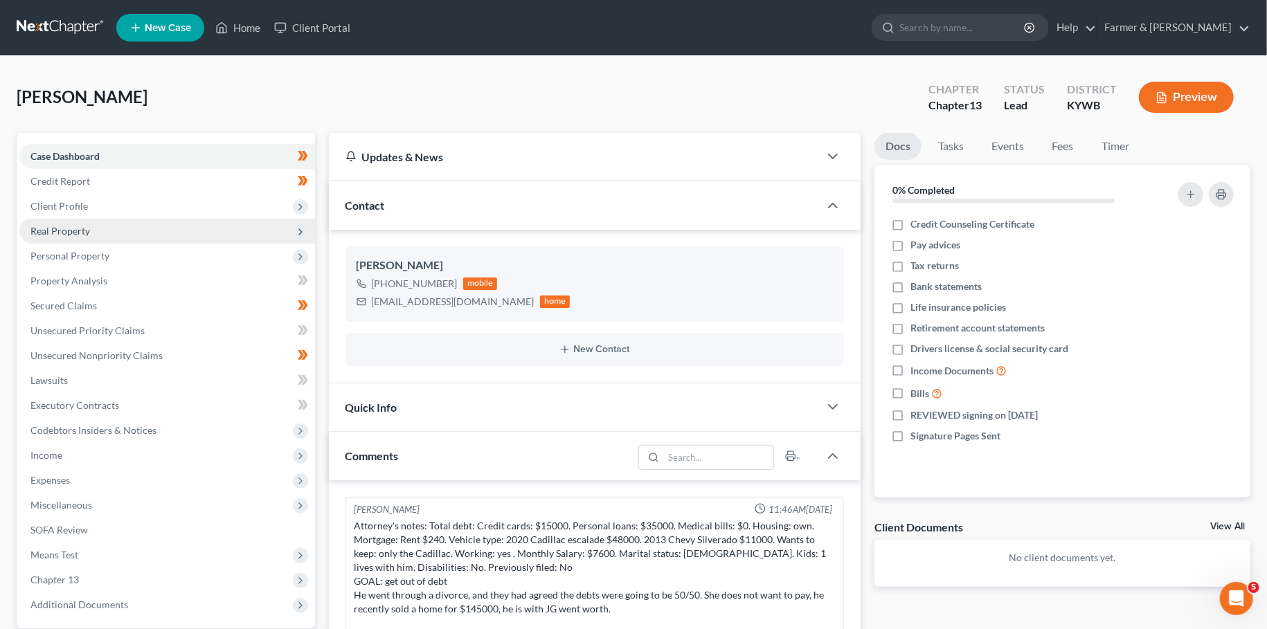
scroll to position [393, 0]
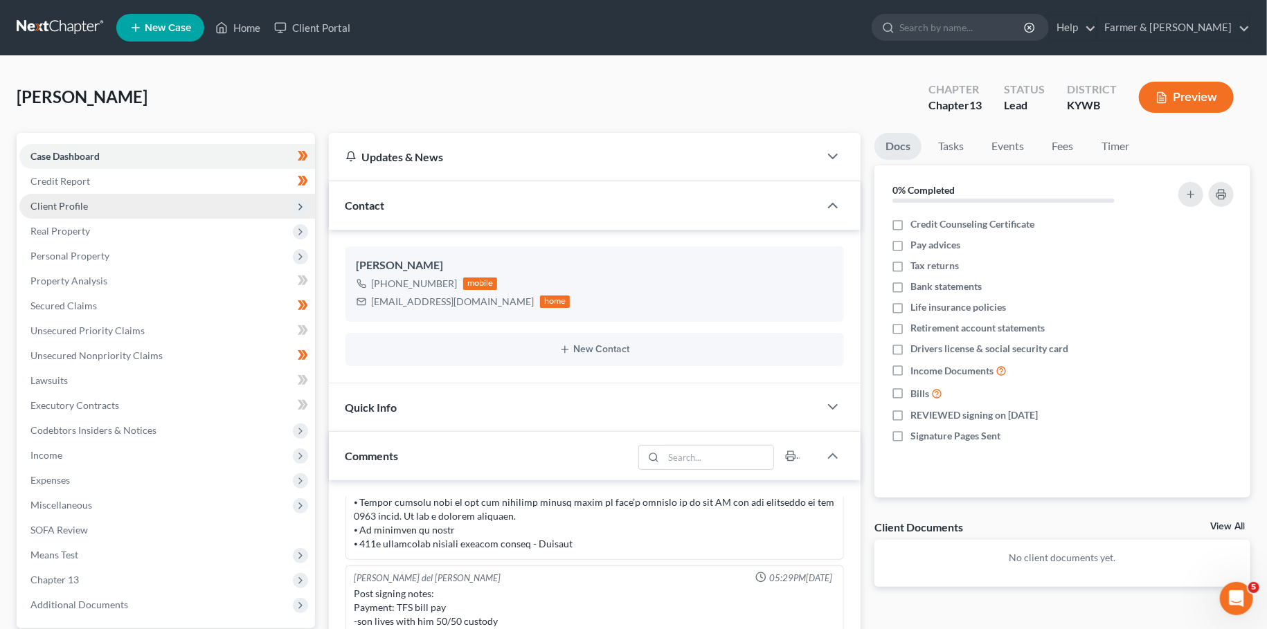
click at [113, 205] on span "Client Profile" at bounding box center [167, 206] width 296 height 25
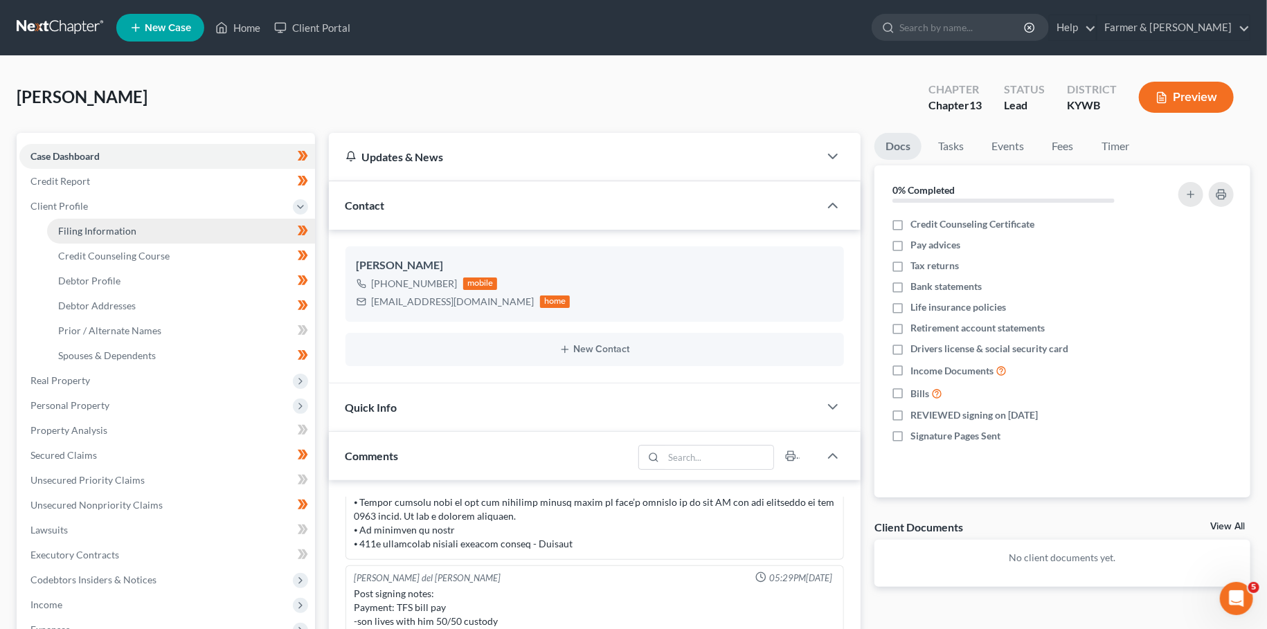
click at [107, 229] on span "Filing Information" at bounding box center [97, 231] width 78 height 12
select select "1"
select select "0"
select select "3"
select select "33"
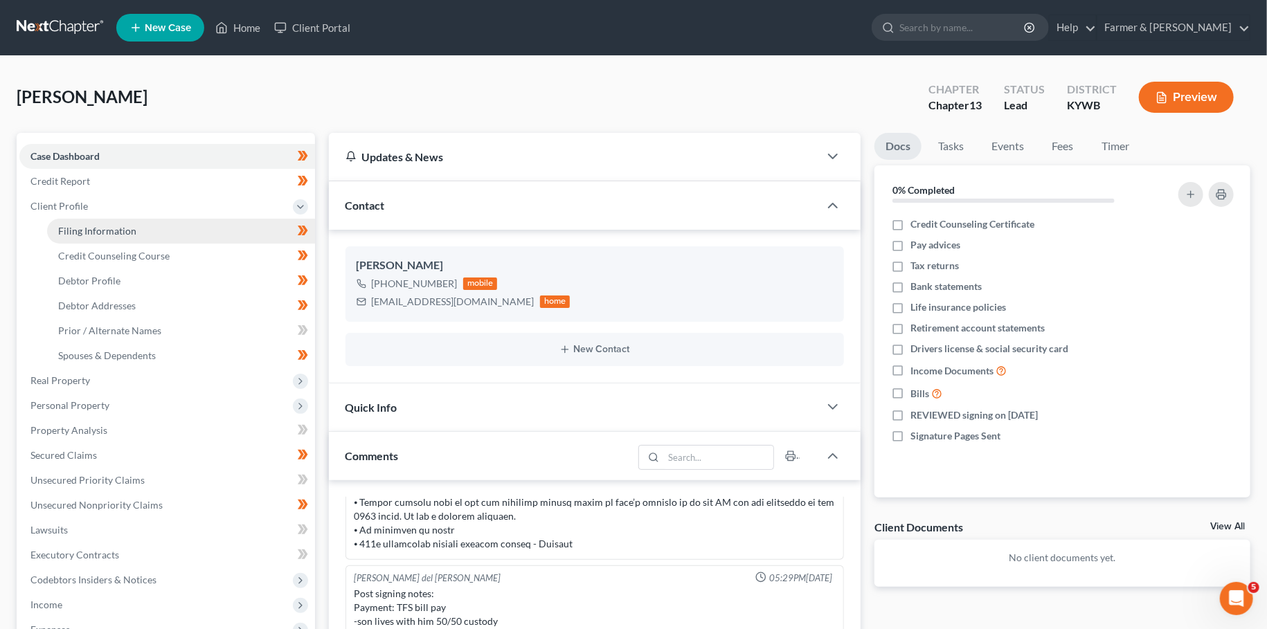
select select "0"
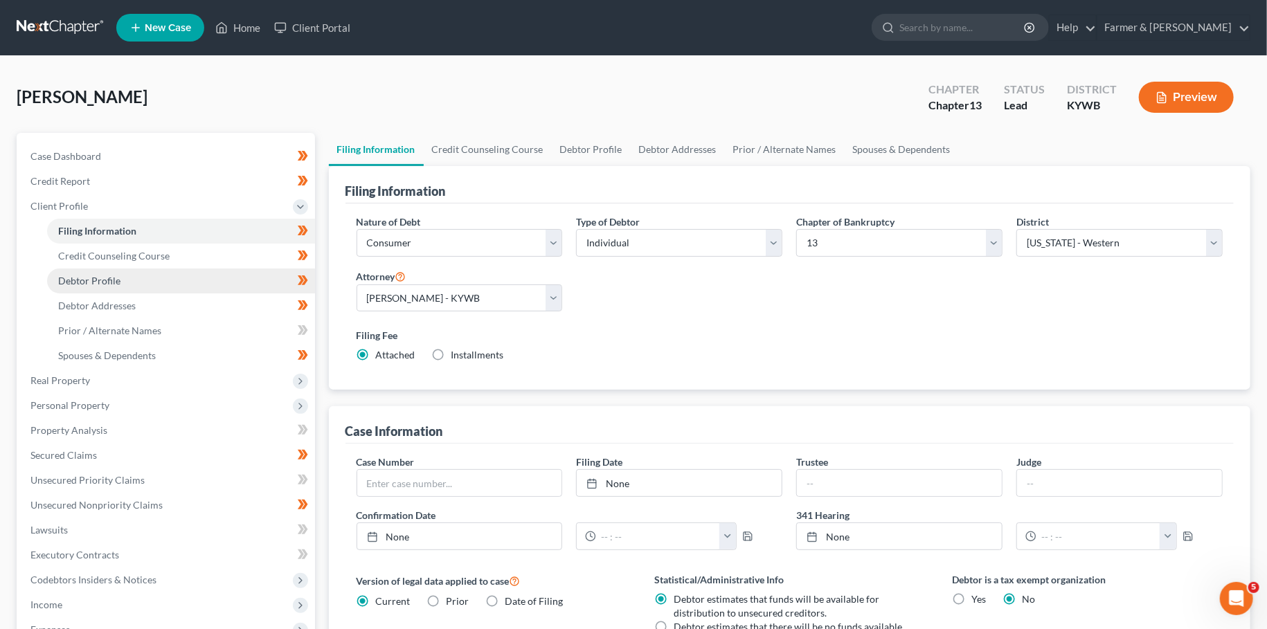
click at [147, 282] on link "Debtor Profile" at bounding box center [181, 281] width 268 height 25
select select "3"
select select "1"
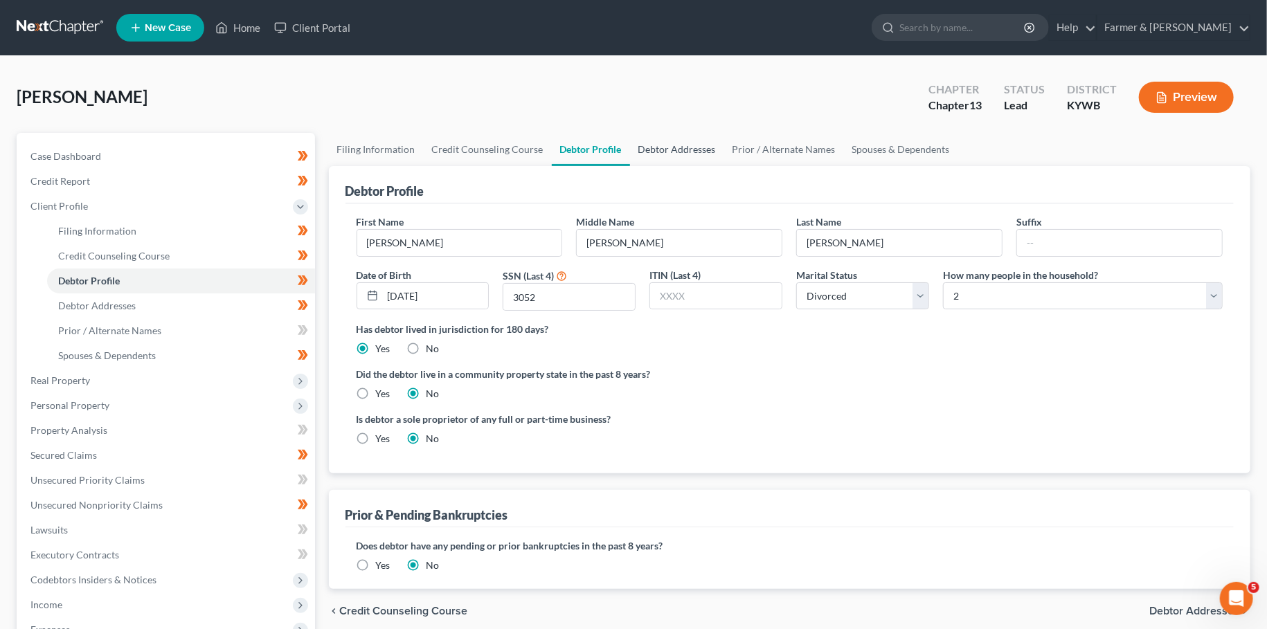
click at [675, 146] on link "Debtor Addresses" at bounding box center [677, 149] width 94 height 33
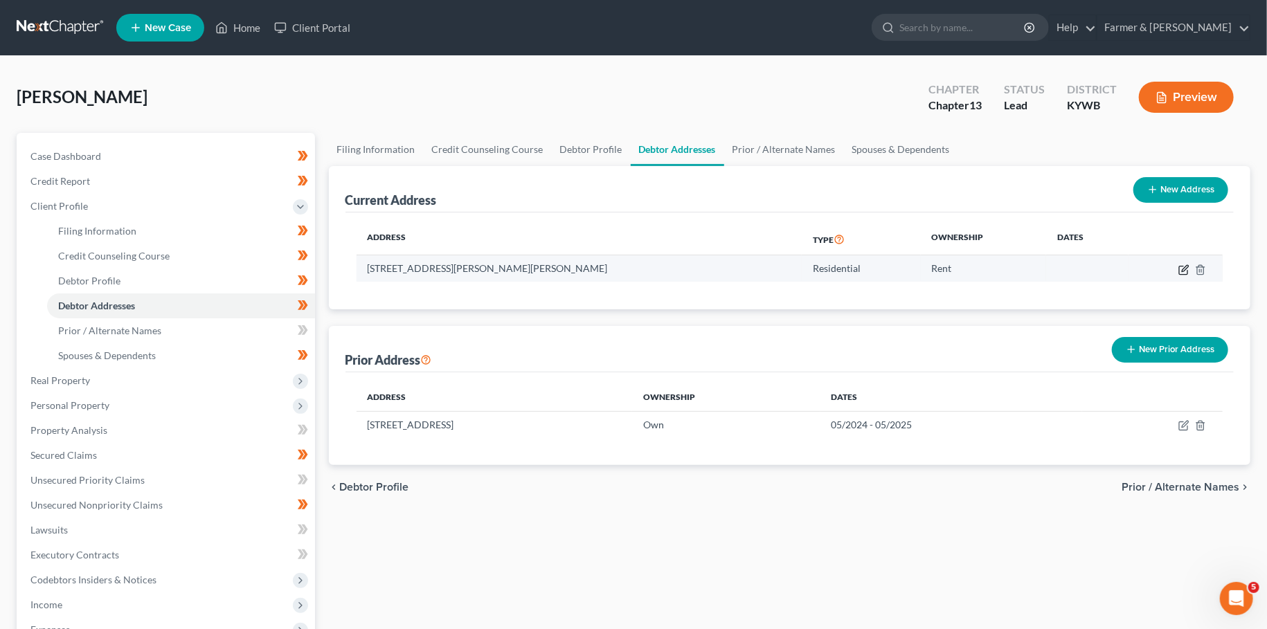
click at [1182, 271] on icon "button" at bounding box center [1185, 268] width 6 height 6
select select "18"
select select "13"
select select "0"
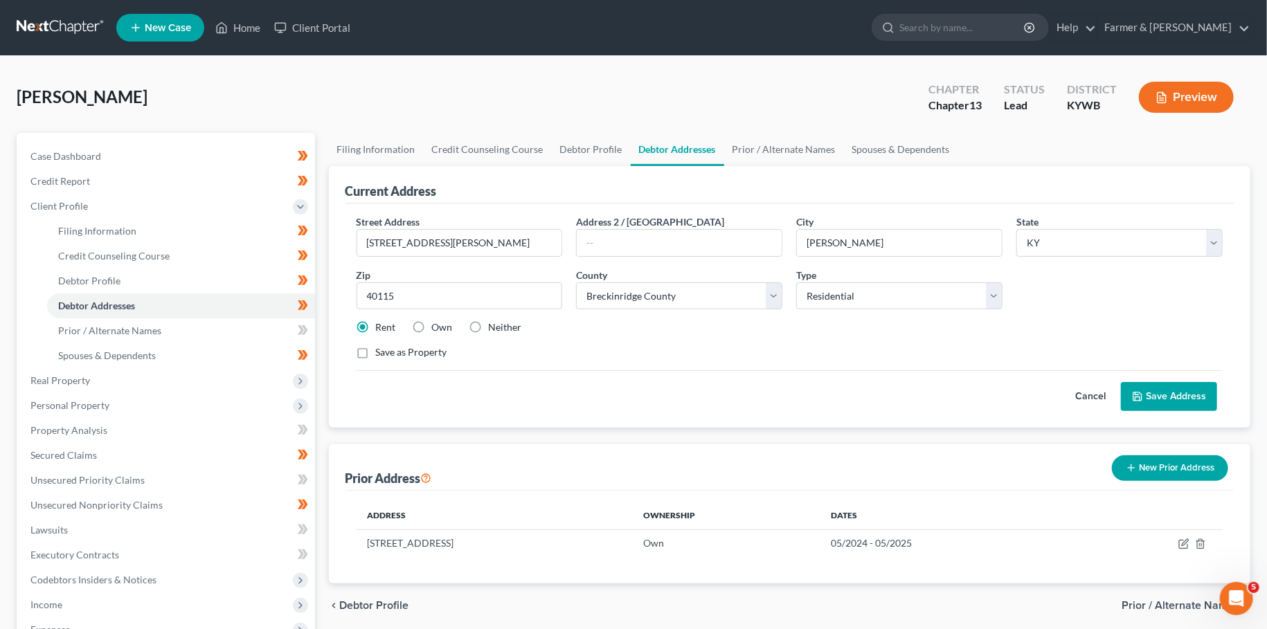
click at [1181, 401] on button "Save Address" at bounding box center [1169, 396] width 96 height 29
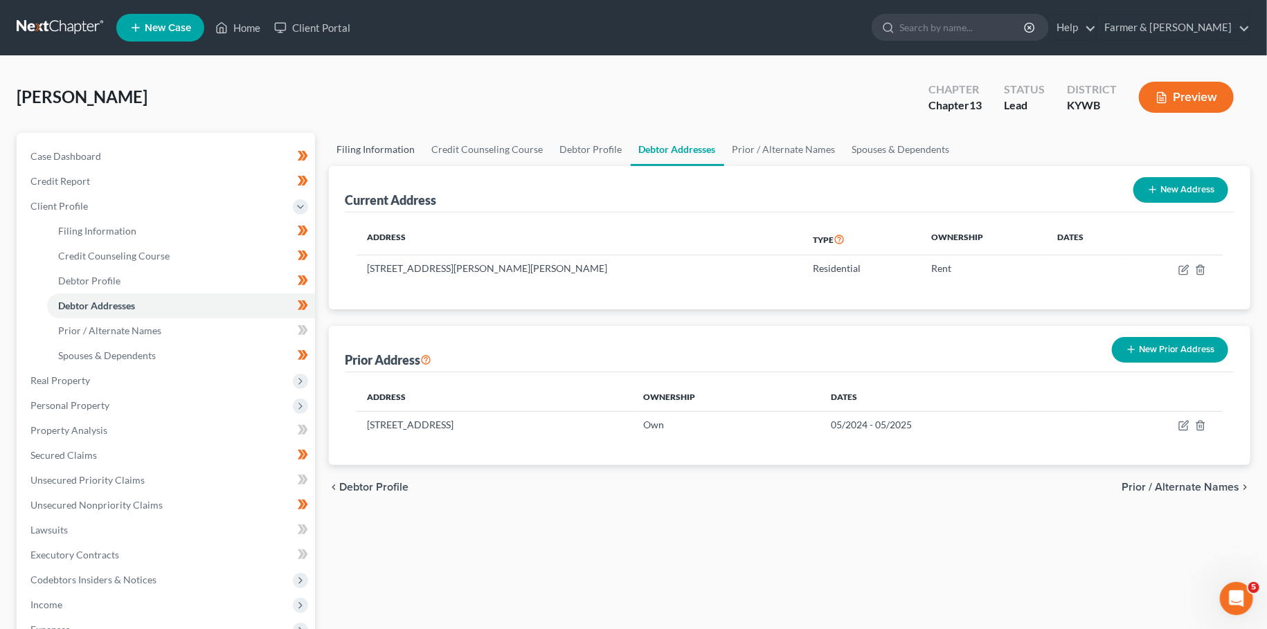
click at [349, 152] on link "Filing Information" at bounding box center [376, 149] width 95 height 33
select select "1"
select select "0"
select select "3"
select select "33"
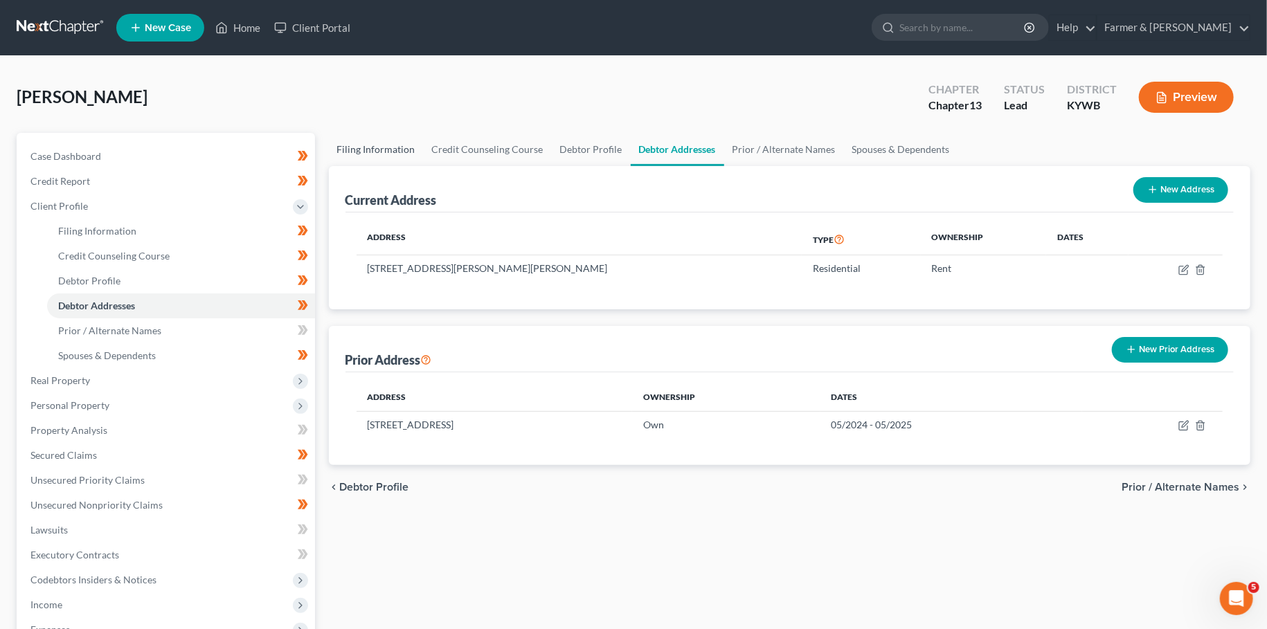
select select "0"
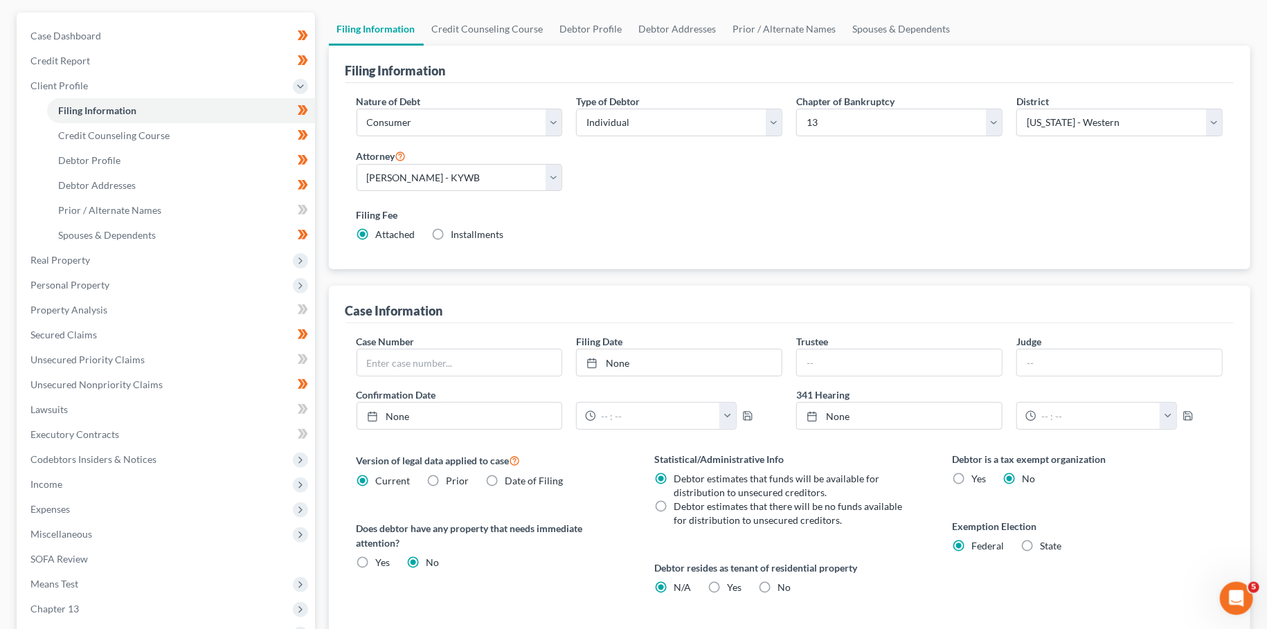
scroll to position [122, 0]
click at [727, 588] on label "Yes Yes" at bounding box center [734, 586] width 15 height 14
click at [732, 588] on input "Yes Yes" at bounding box center [736, 583] width 9 height 9
radio input "true"
radio input "false"
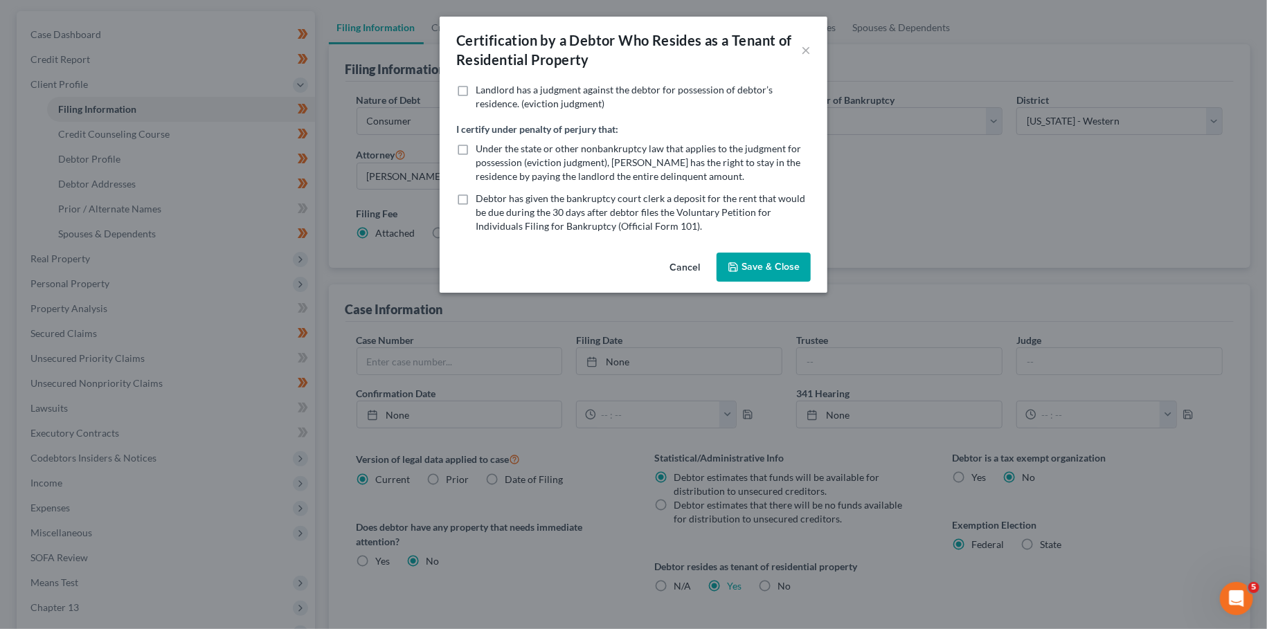
click at [755, 266] on button "Save & Close" at bounding box center [764, 267] width 94 height 29
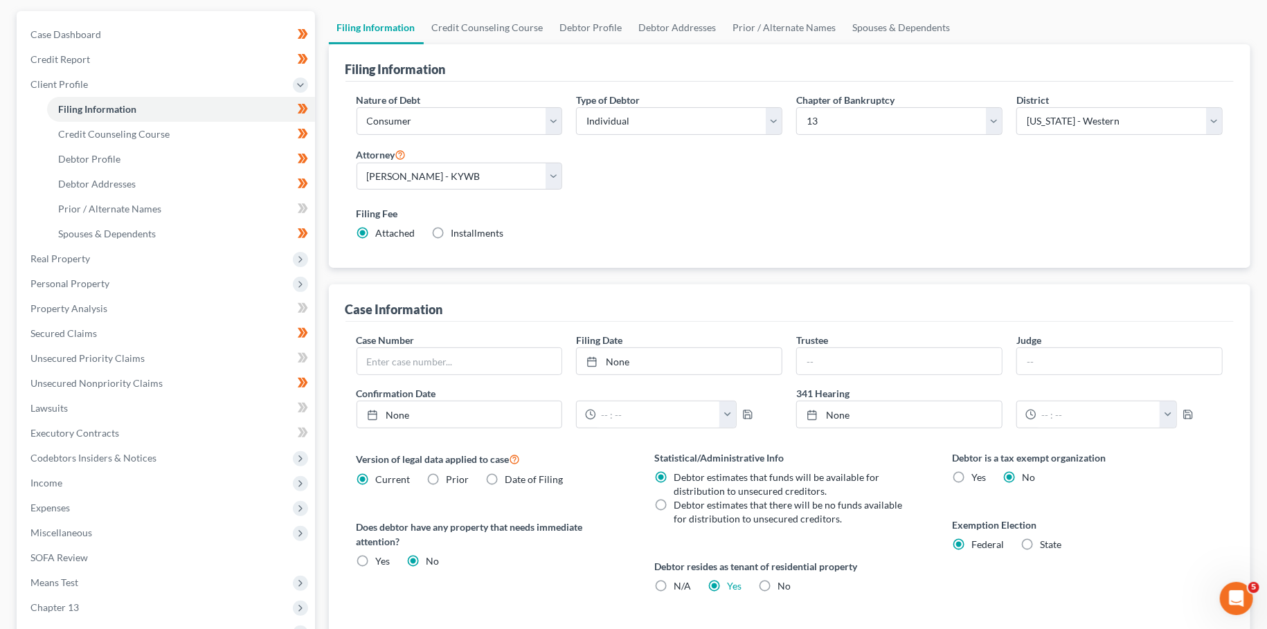
scroll to position [0, 0]
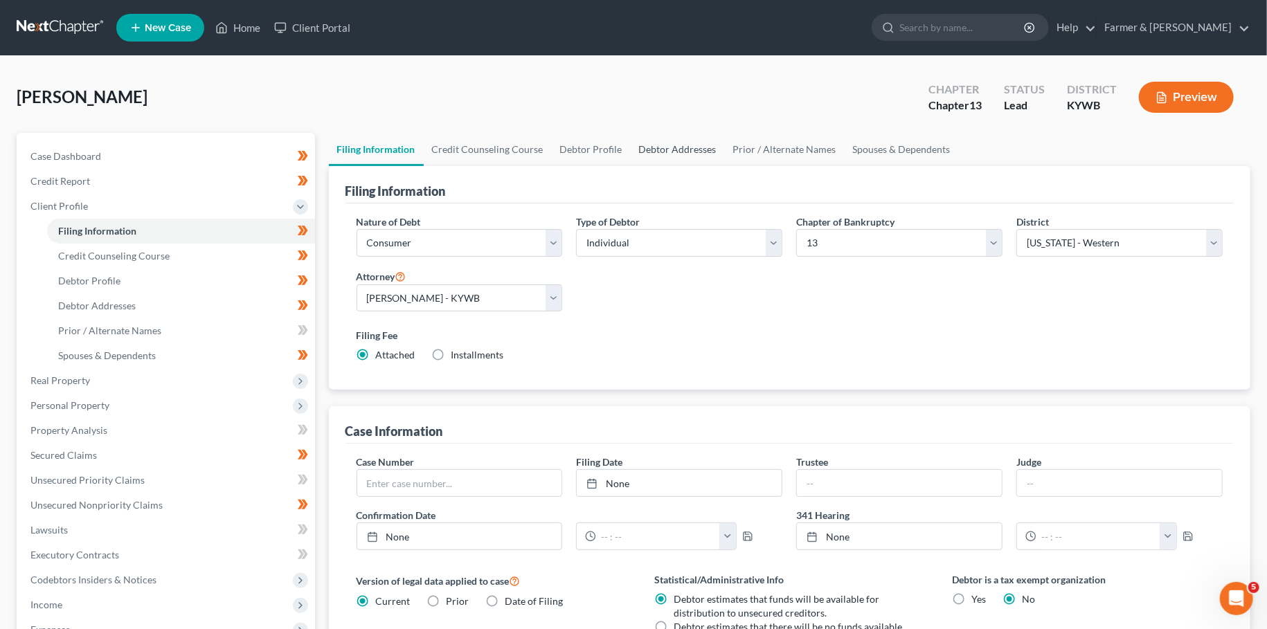
click at [671, 134] on link "Debtor Addresses" at bounding box center [678, 149] width 94 height 33
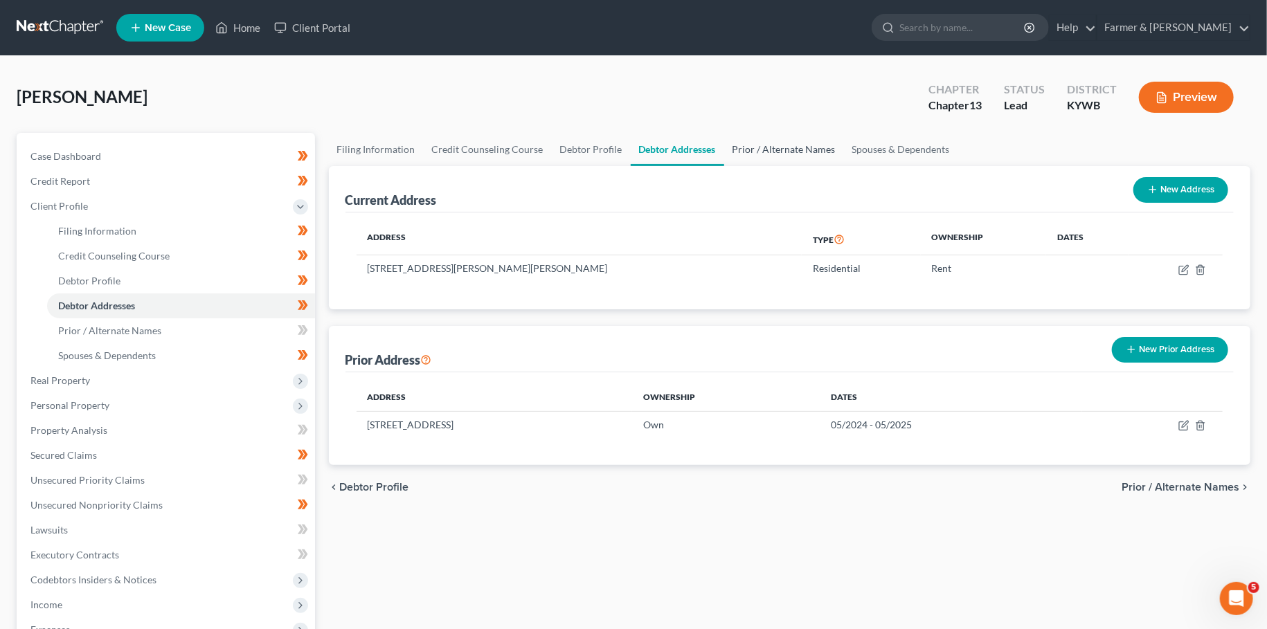
click at [749, 153] on link "Prior / Alternate Names" at bounding box center [784, 149] width 120 height 33
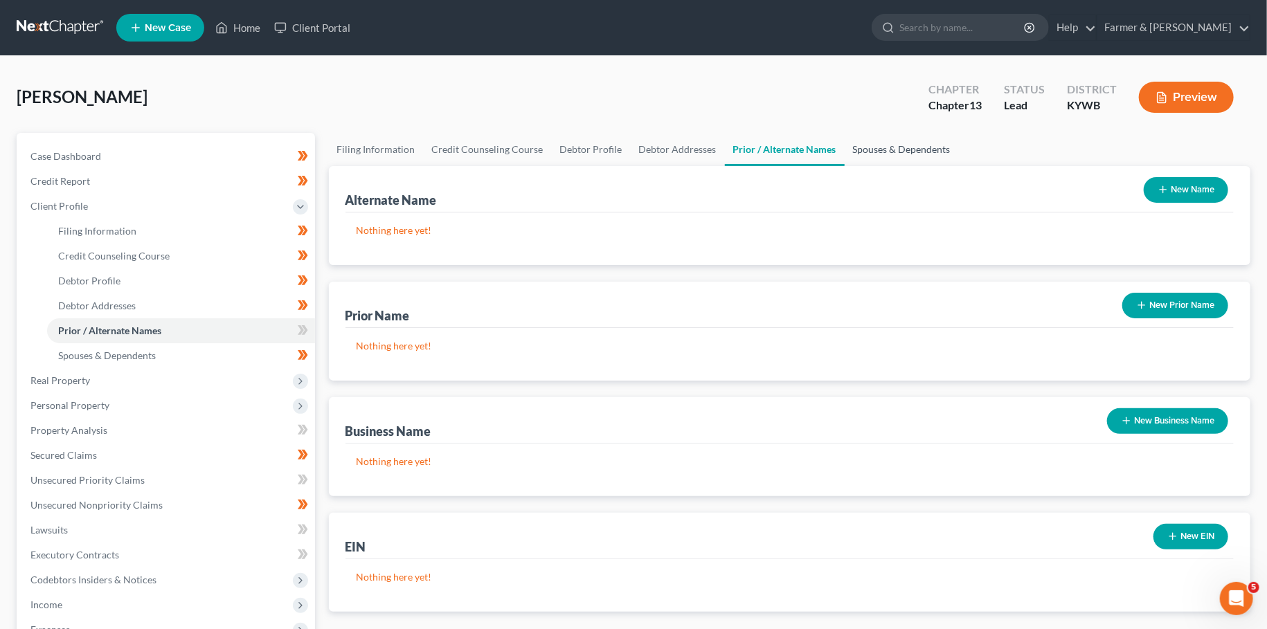
click at [912, 147] on link "Spouses & Dependents" at bounding box center [902, 149] width 114 height 33
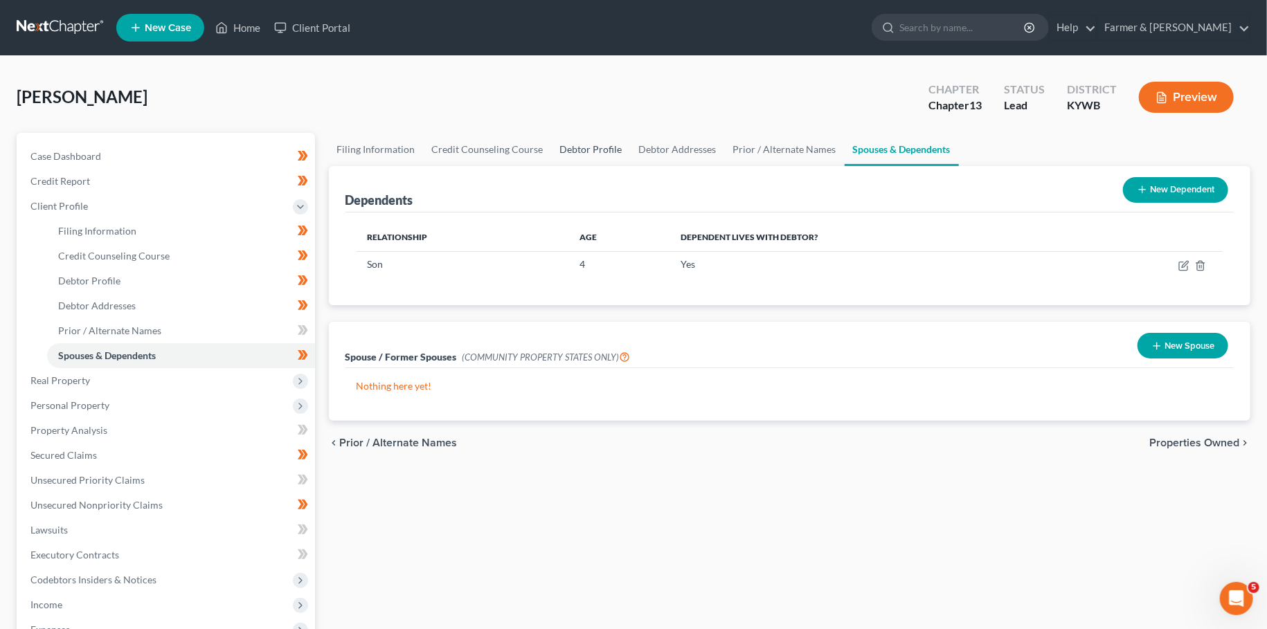
click at [573, 145] on link "Debtor Profile" at bounding box center [591, 149] width 79 height 33
select select "3"
select select "1"
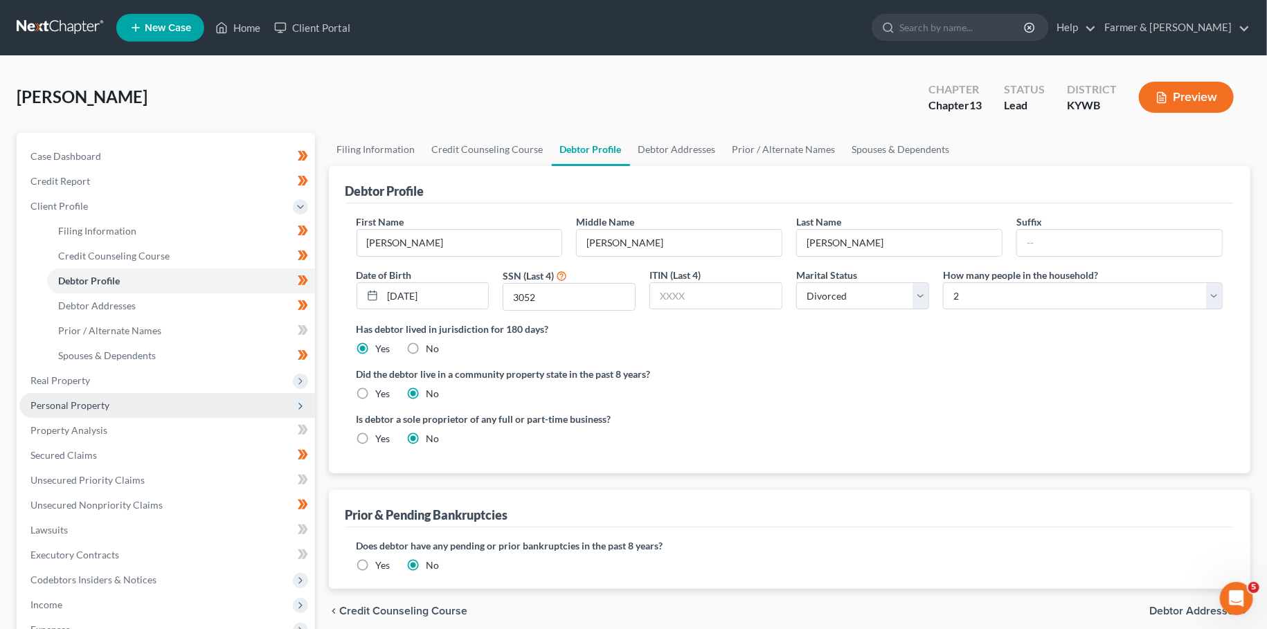
click at [66, 404] on span "Personal Property" at bounding box center [69, 405] width 79 height 12
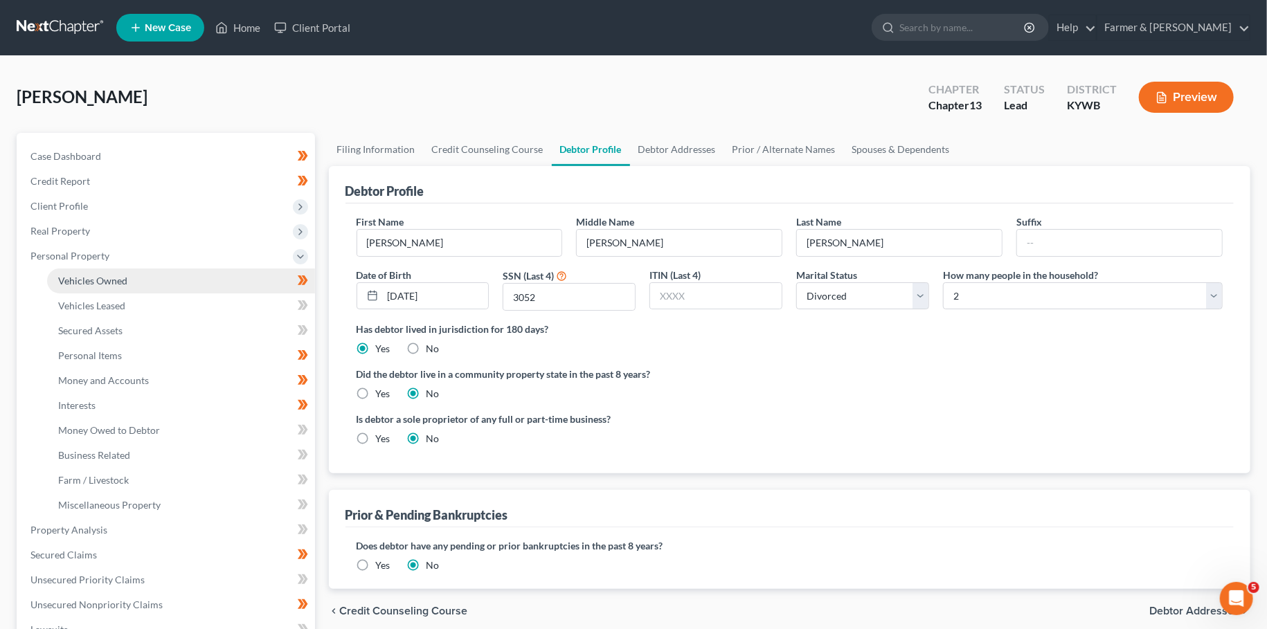
click at [100, 279] on span "Vehicles Owned" at bounding box center [92, 281] width 69 height 12
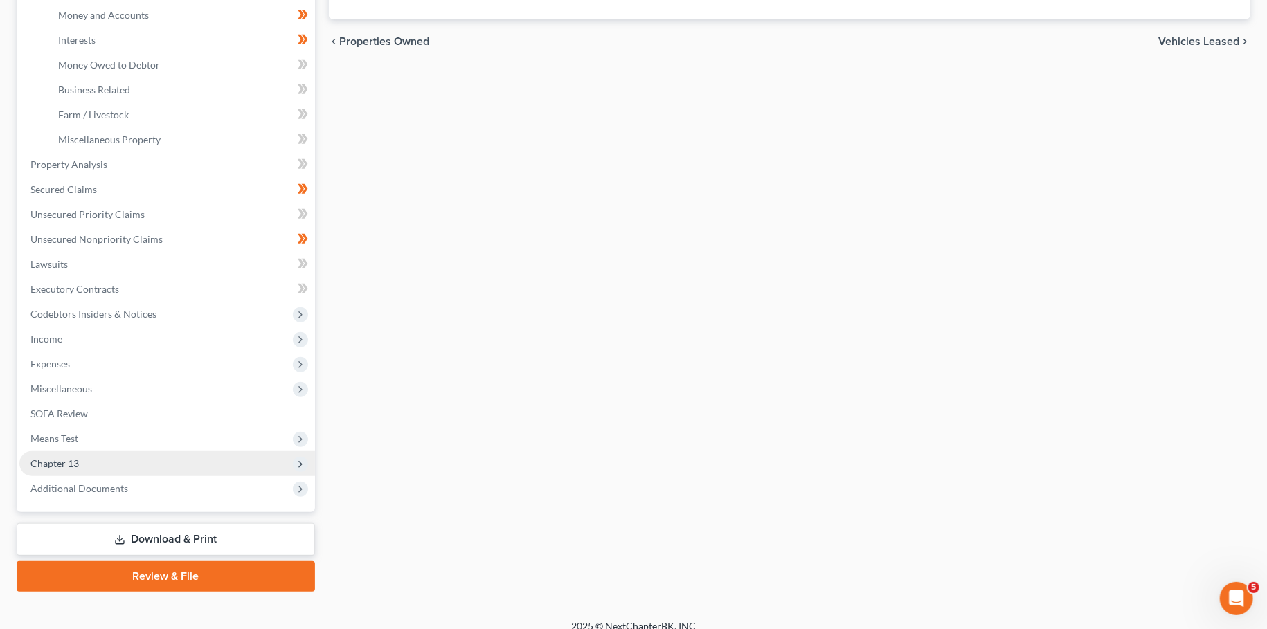
click at [92, 458] on span "Chapter 13" at bounding box center [167, 463] width 296 height 25
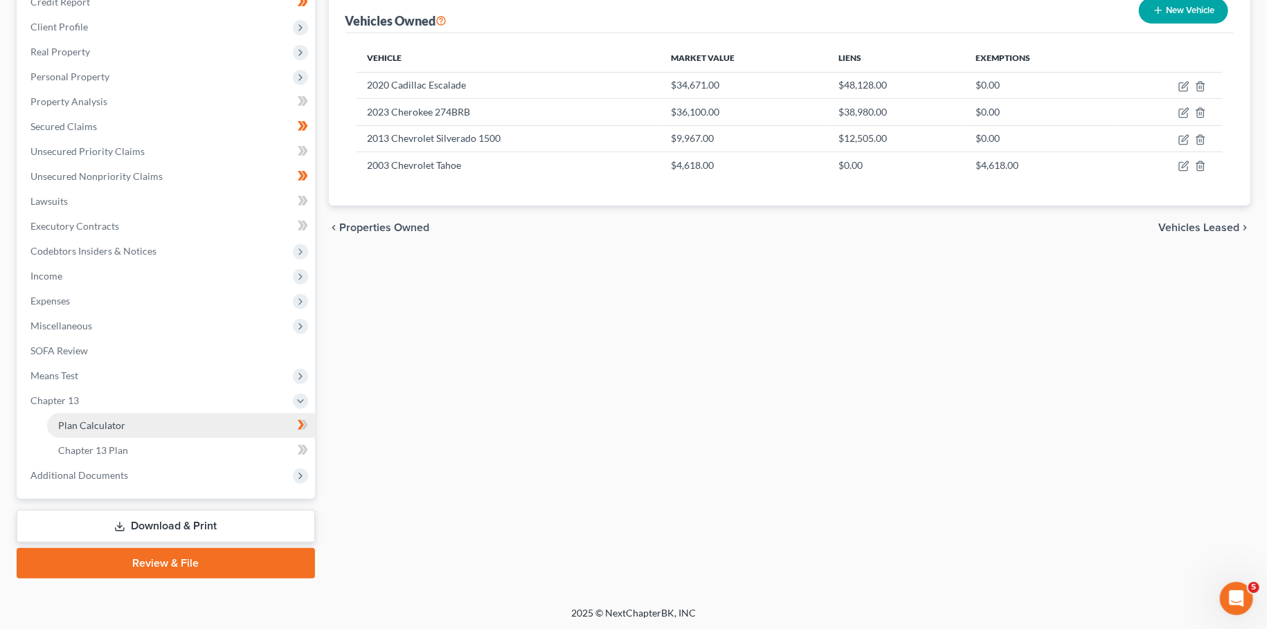
click at [102, 427] on span "Plan Calculator" at bounding box center [91, 426] width 67 height 12
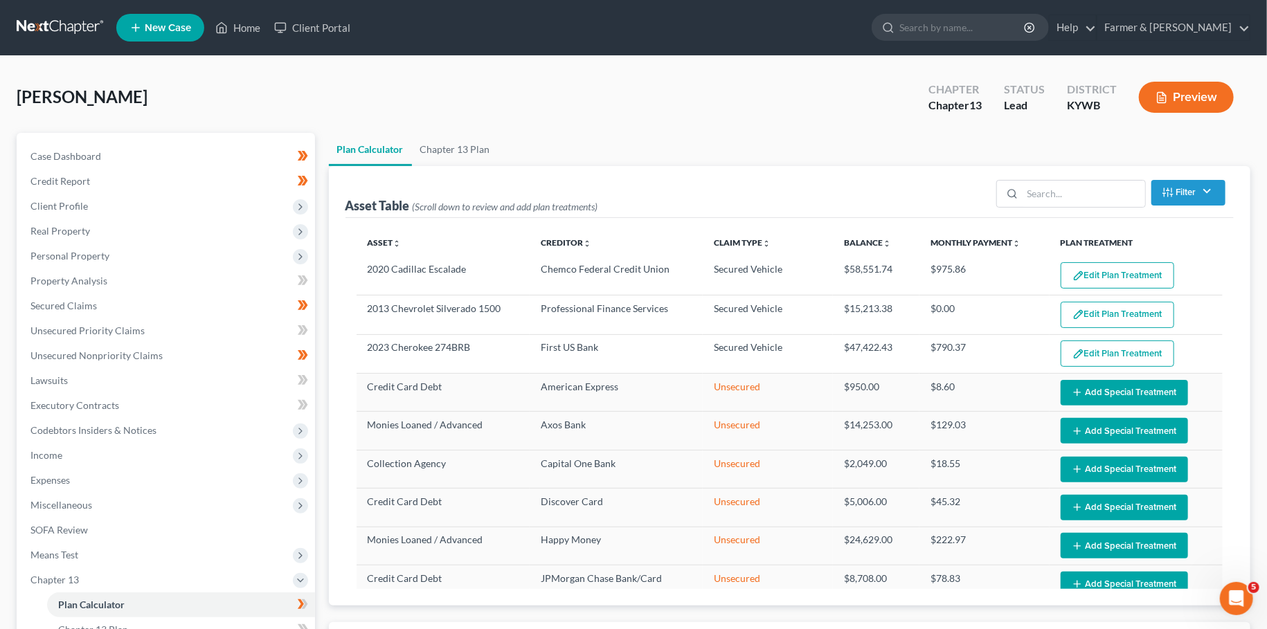
select select "59"
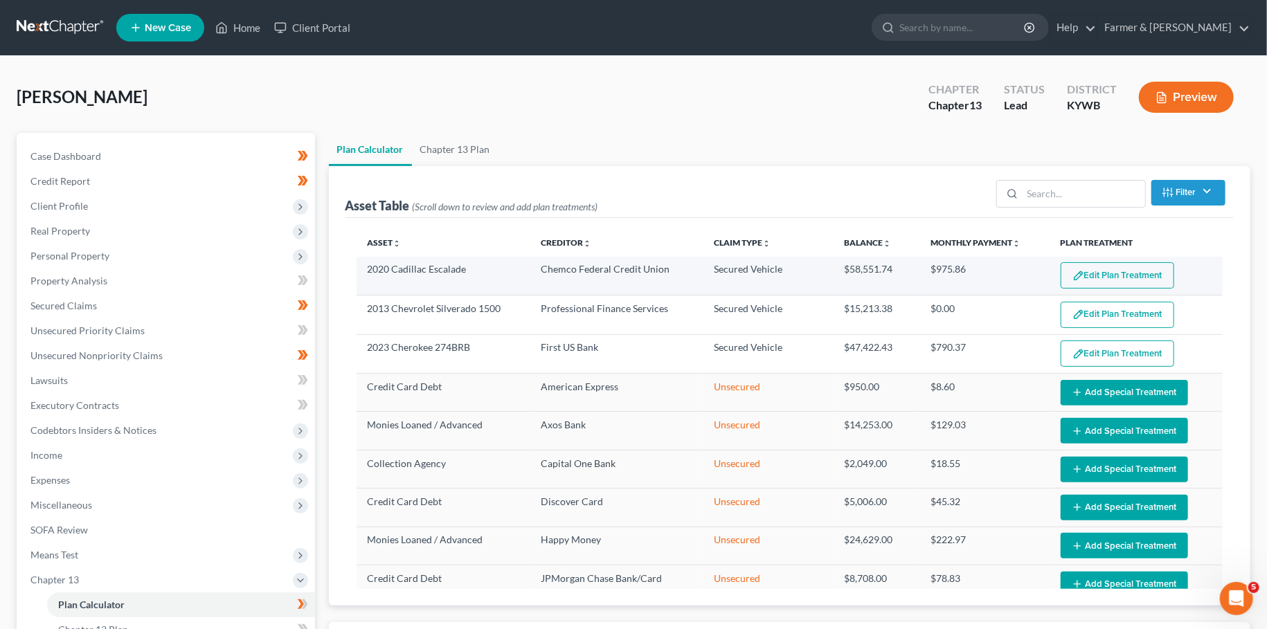
click at [1115, 271] on button "Edit Plan Treatment" at bounding box center [1118, 275] width 114 height 26
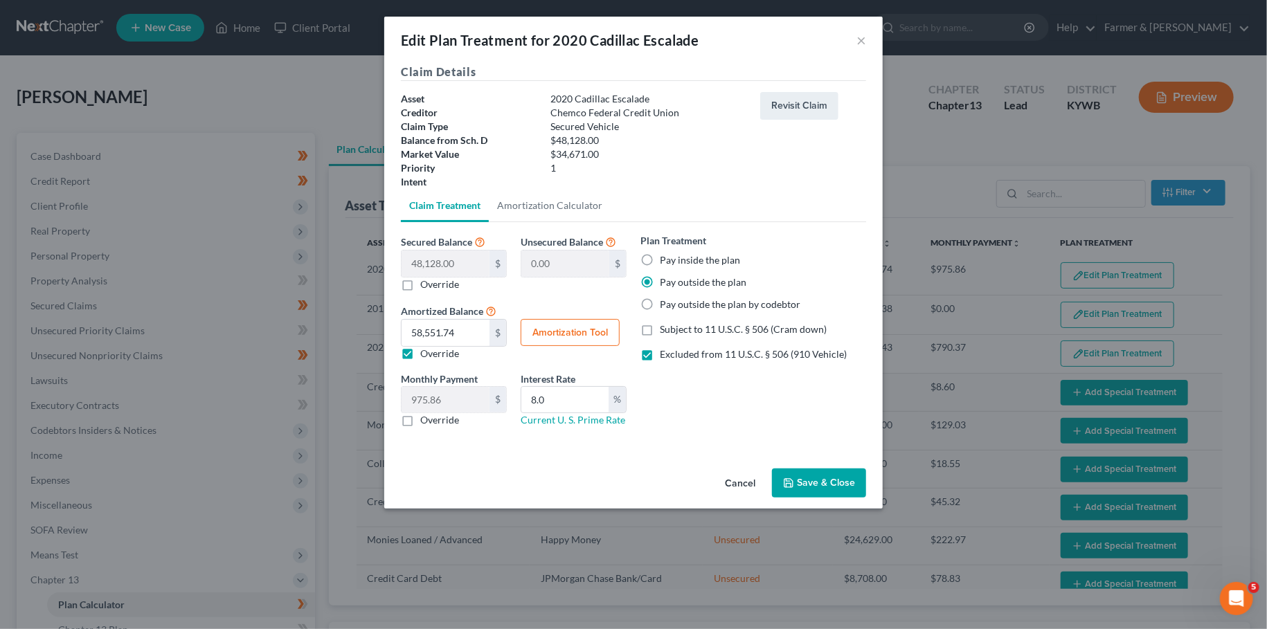
click at [826, 480] on button "Save & Close" at bounding box center [819, 483] width 94 height 29
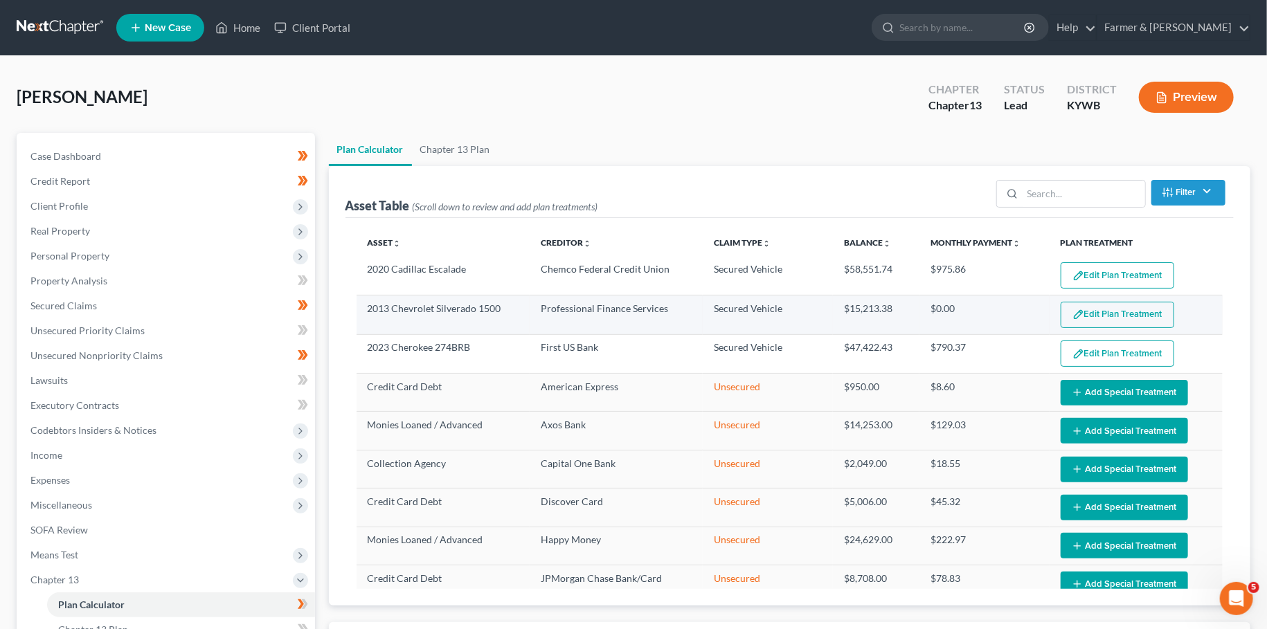
click at [1149, 311] on button "Edit Plan Treatment" at bounding box center [1118, 315] width 114 height 26
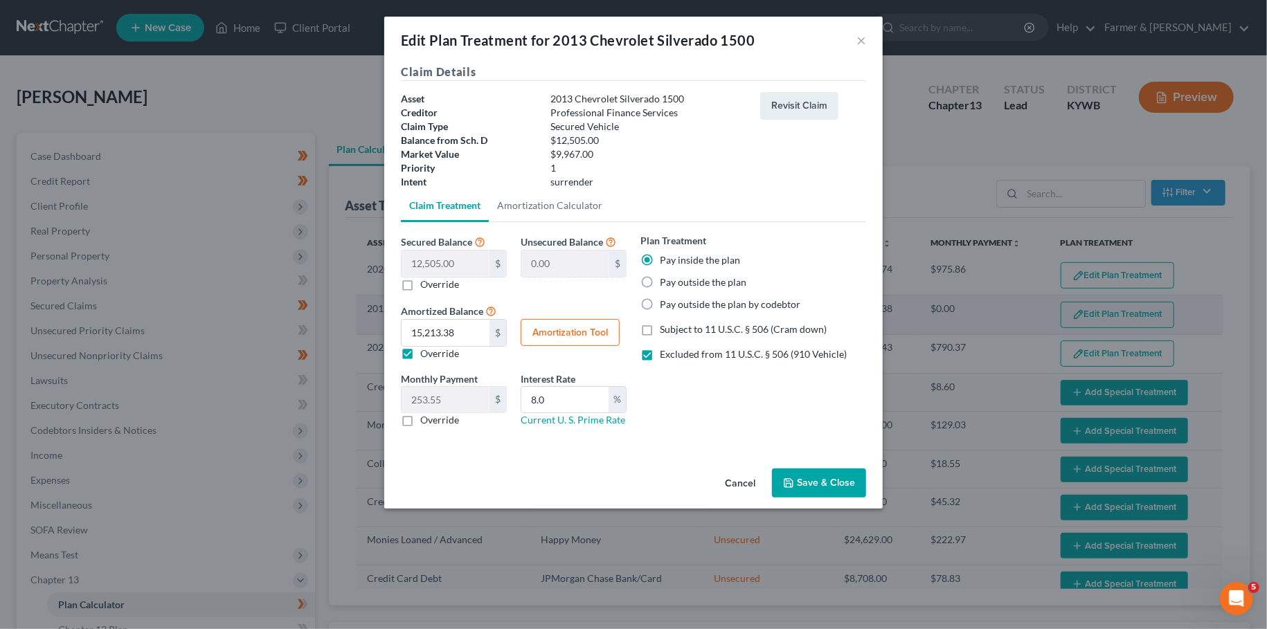
select select "59"
click at [809, 481] on button "Save & Close" at bounding box center [819, 483] width 94 height 29
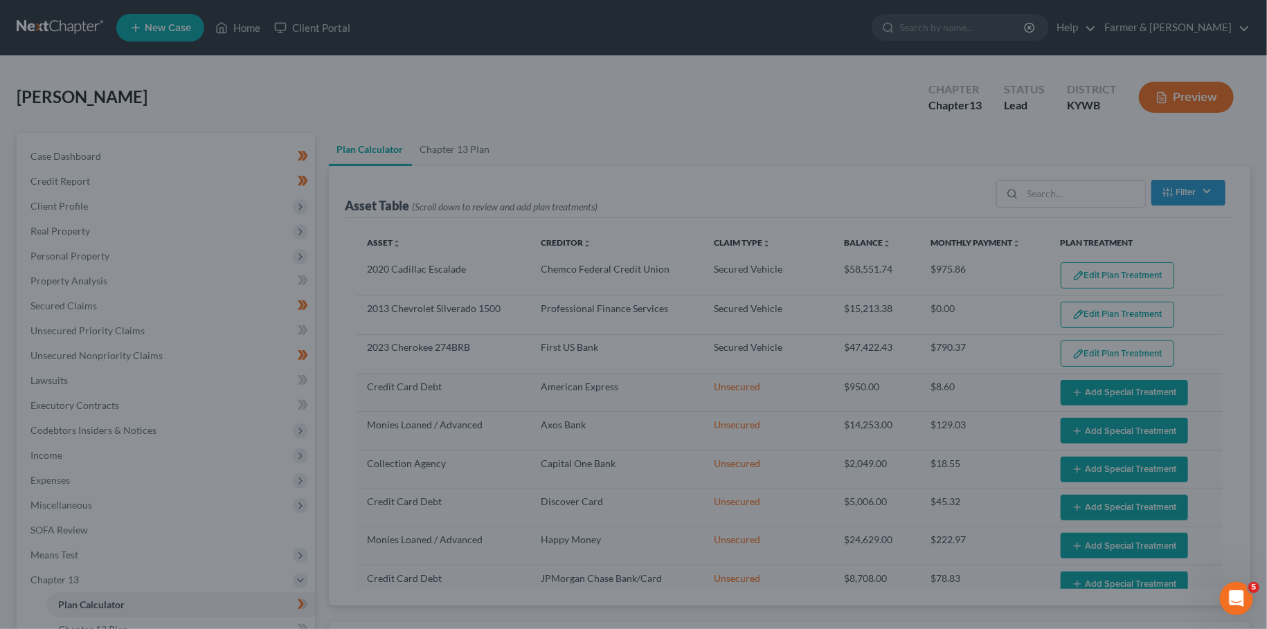
select select "59"
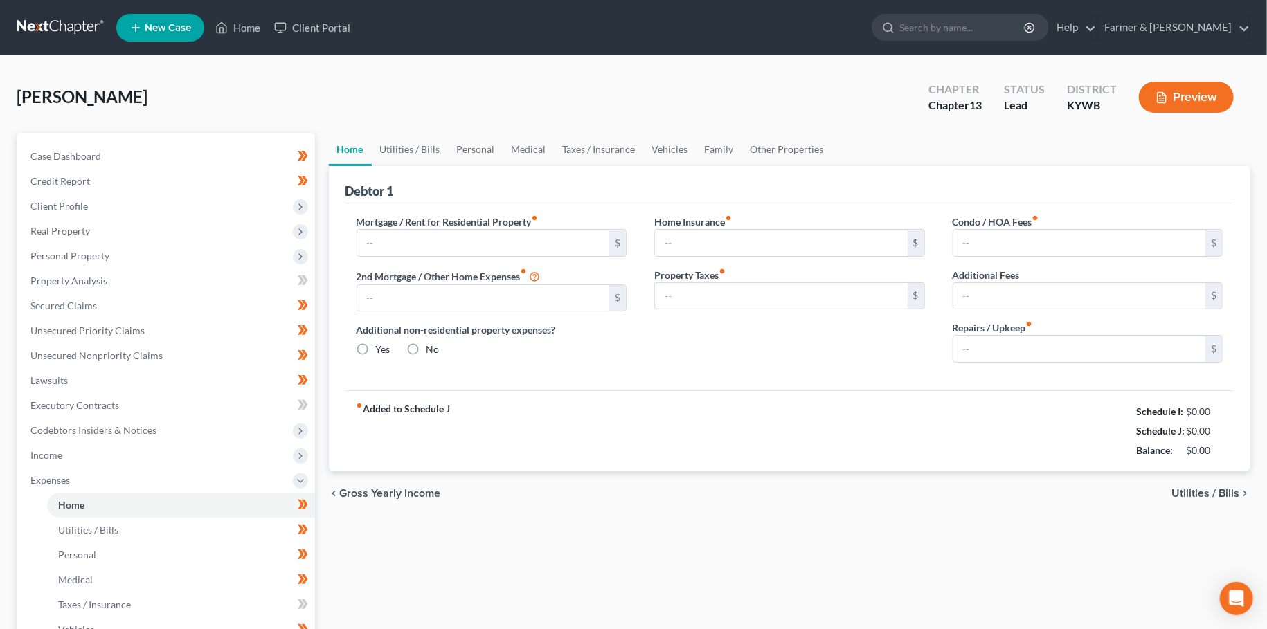
type input "1,233.00"
type input "266.00"
radio input "true"
type input "0.00"
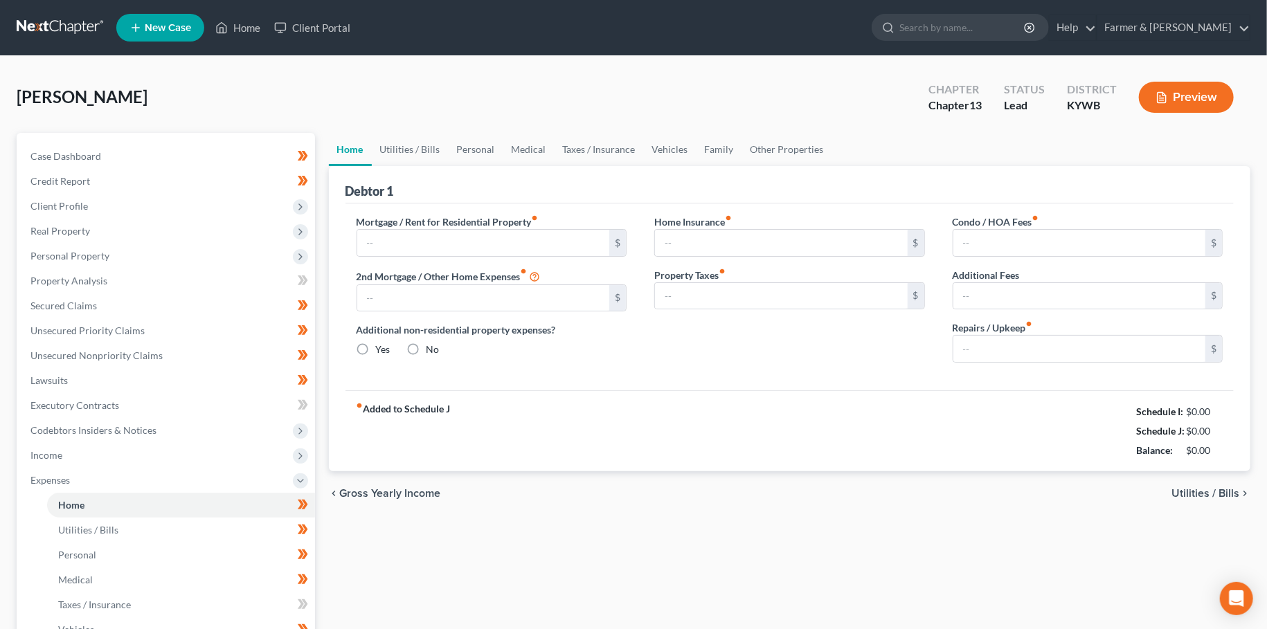
type input "0.00"
type input "50.00"
click at [422, 152] on link "Utilities / Bills" at bounding box center [410, 149] width 77 height 33
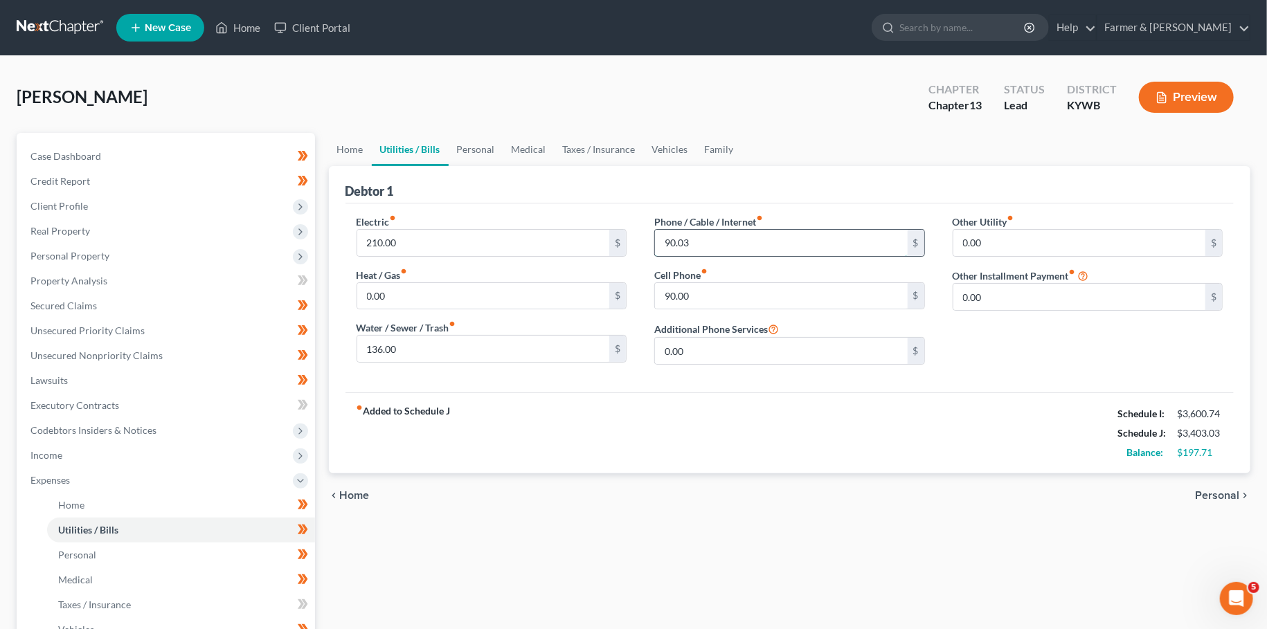
click at [705, 239] on input "90.03" at bounding box center [781, 243] width 253 height 26
type input "90.00"
click at [714, 290] on input "90.00" at bounding box center [781, 296] width 253 height 26
click at [460, 152] on link "Personal" at bounding box center [476, 149] width 55 height 33
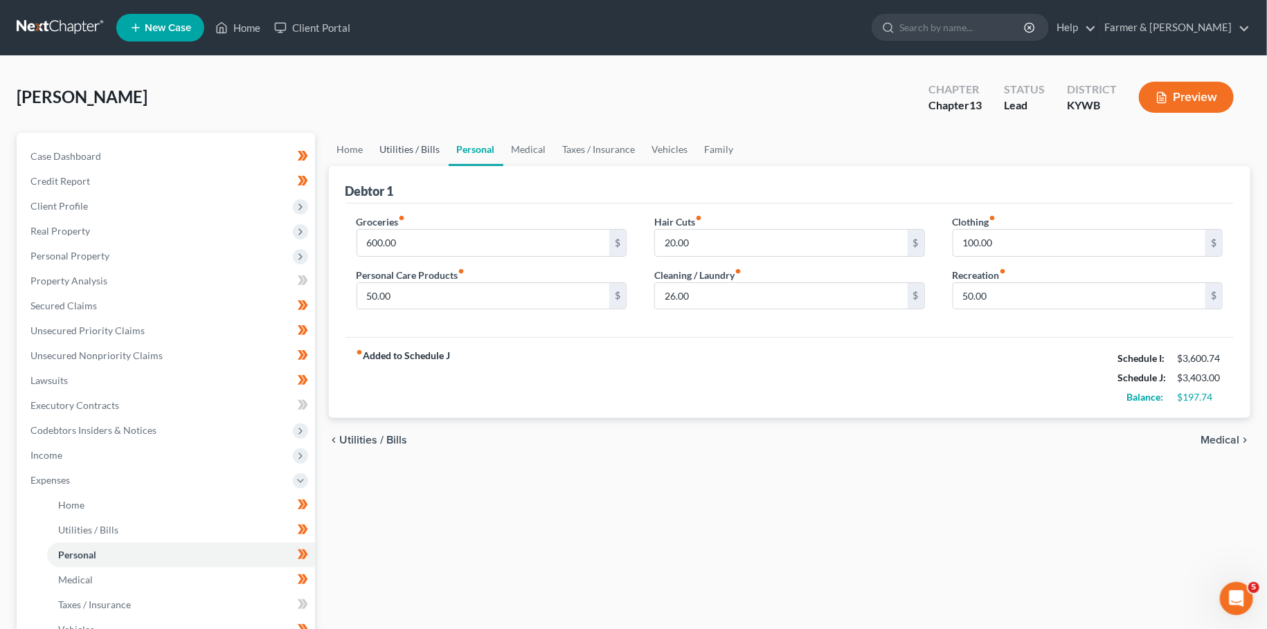
click at [411, 150] on link "Utilities / Bills" at bounding box center [410, 149] width 77 height 33
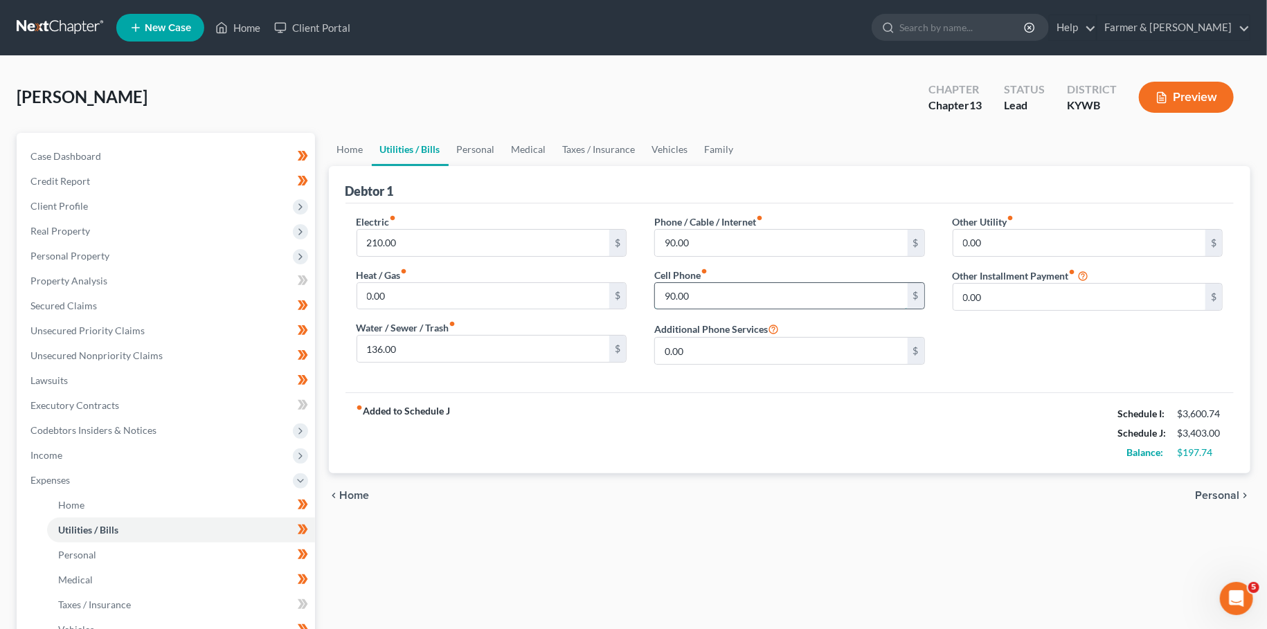
click at [708, 299] on input "90.00" at bounding box center [781, 296] width 253 height 26
type input "78.00"
click at [497, 149] on link "Personal" at bounding box center [476, 149] width 55 height 33
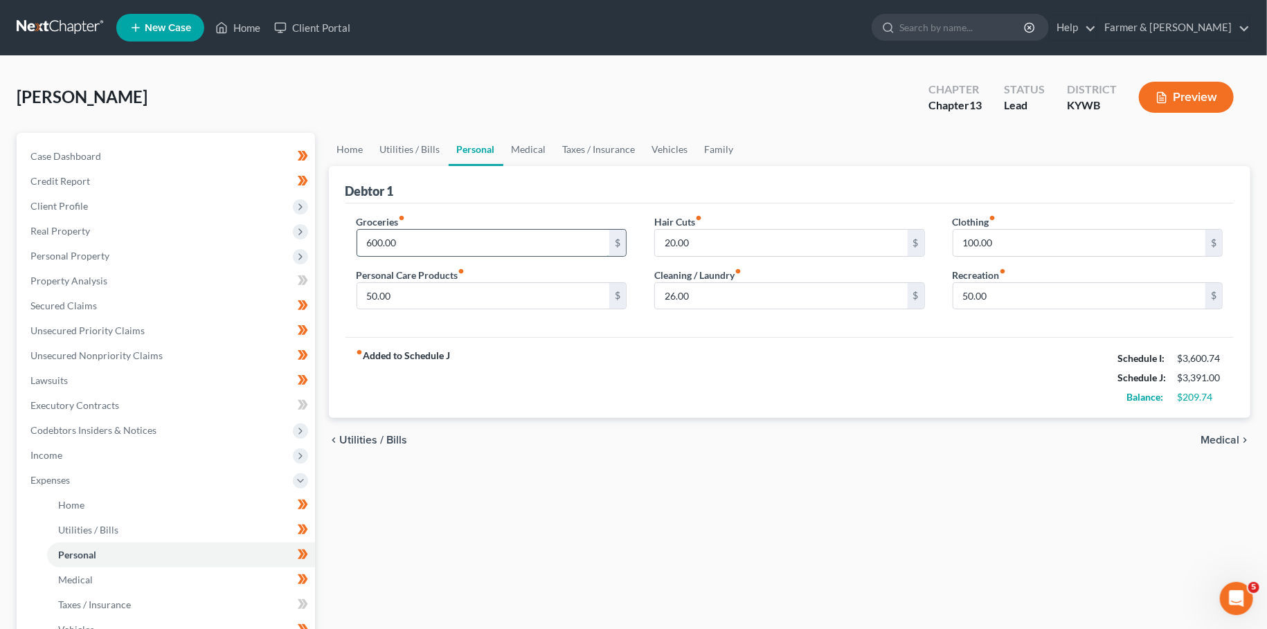
click at [442, 244] on input "600.00" at bounding box center [483, 243] width 253 height 26
type input "7"
type input "700.00"
type input "75.00"
type input "0.00"
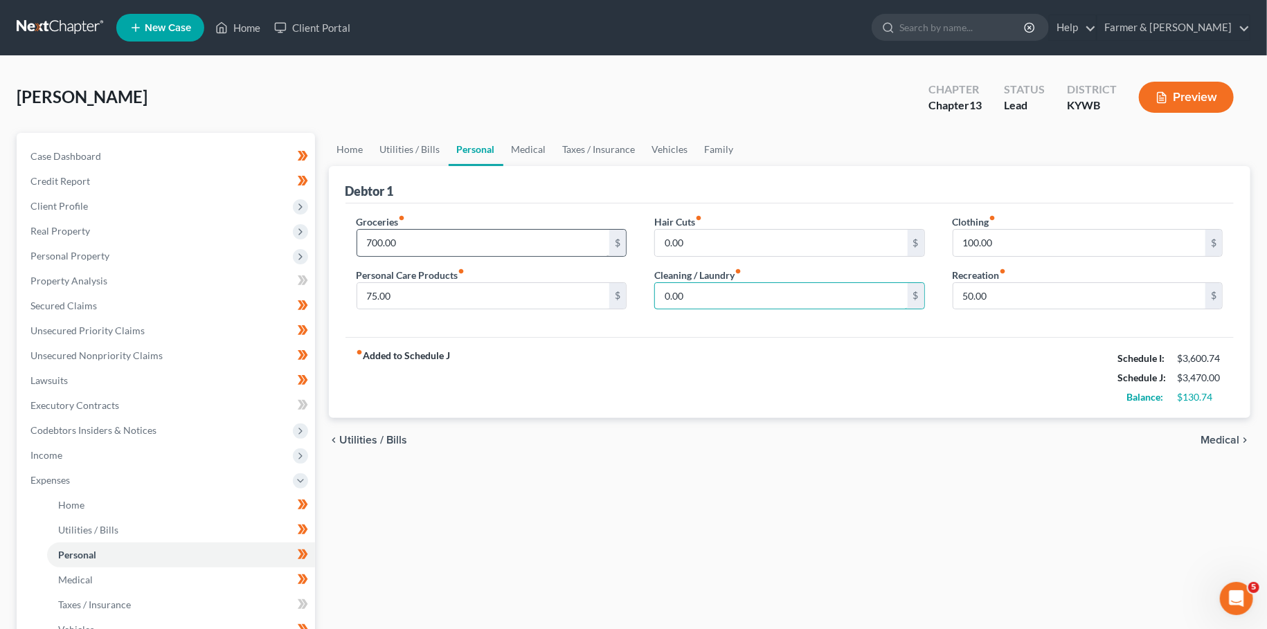
type input "0.00"
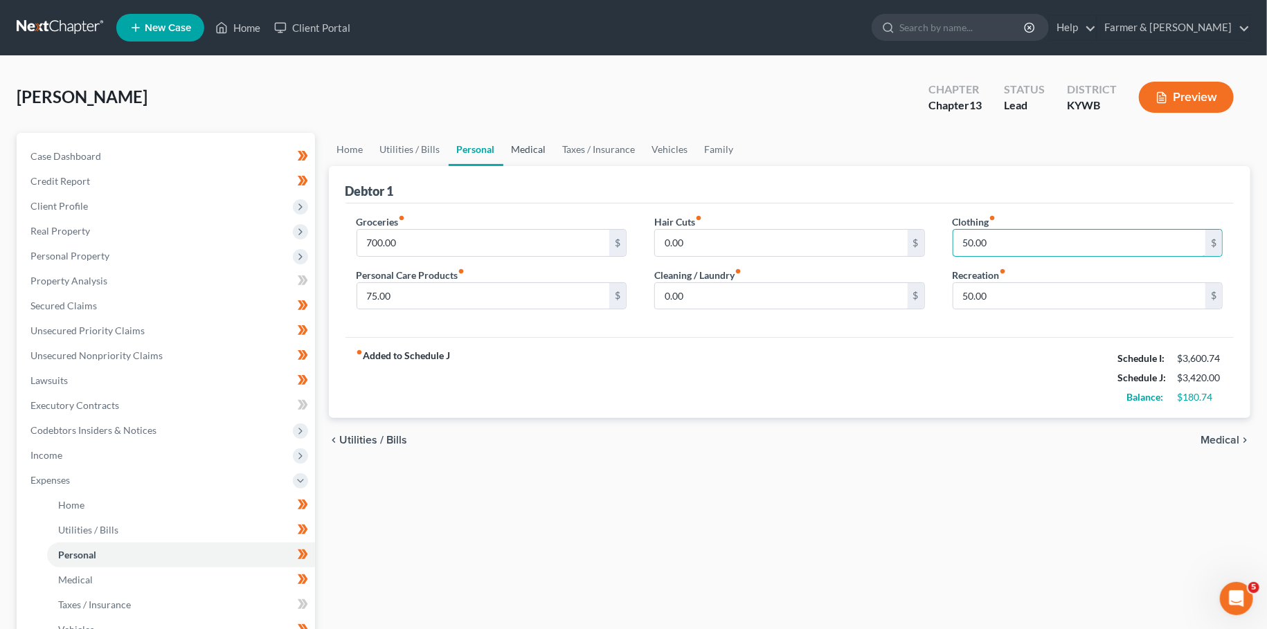
type input "50.00"
click at [544, 145] on link "Medical" at bounding box center [528, 149] width 51 height 33
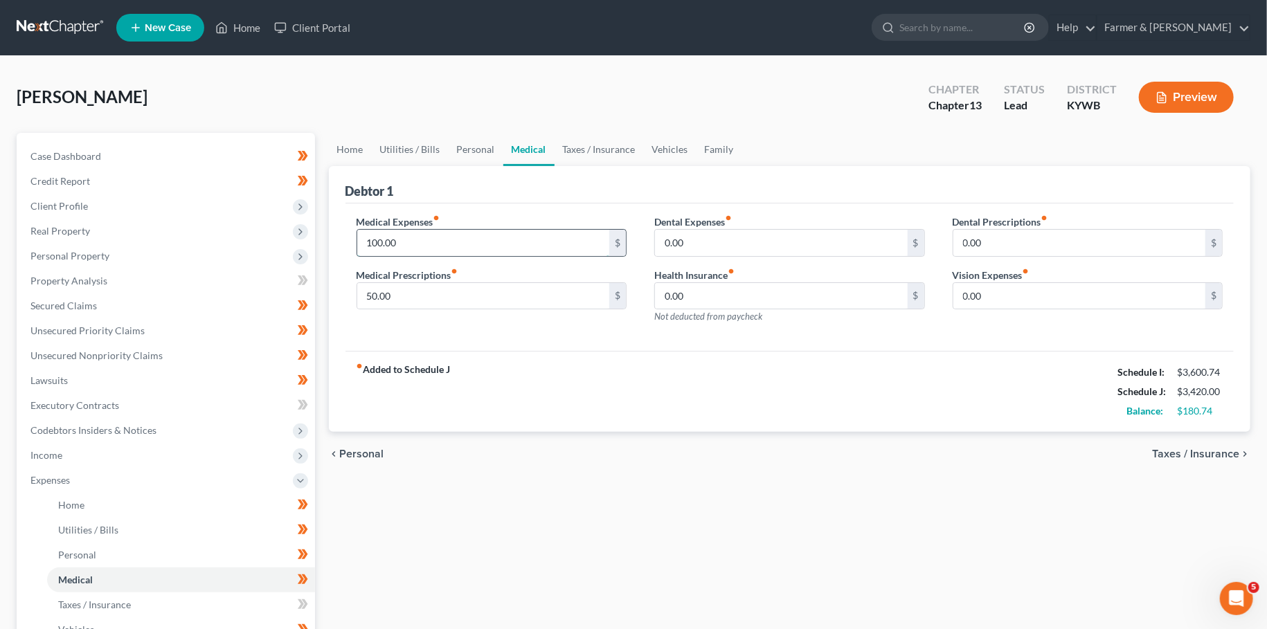
click at [450, 243] on input "100.00" at bounding box center [483, 243] width 253 height 26
type input "80.00"
click at [584, 156] on link "Taxes / Insurance" at bounding box center [599, 149] width 89 height 33
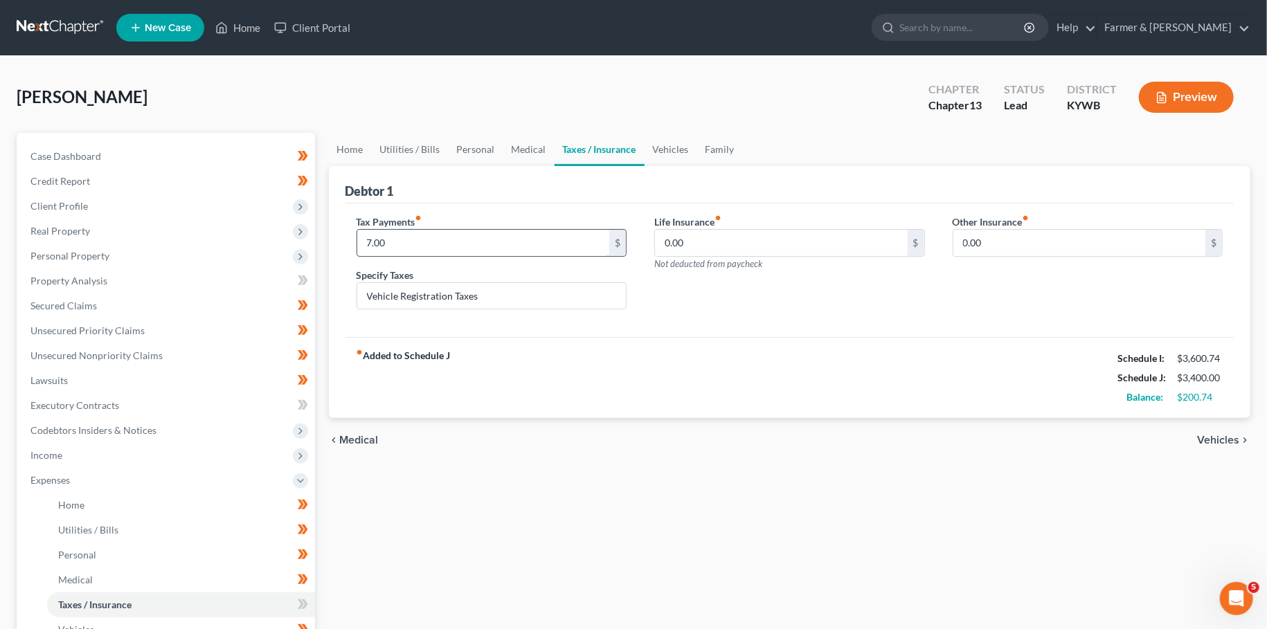
click at [489, 242] on input "7.00" at bounding box center [483, 243] width 253 height 26
type input "10.00"
click at [667, 145] on link "Vehicles" at bounding box center [671, 149] width 53 height 33
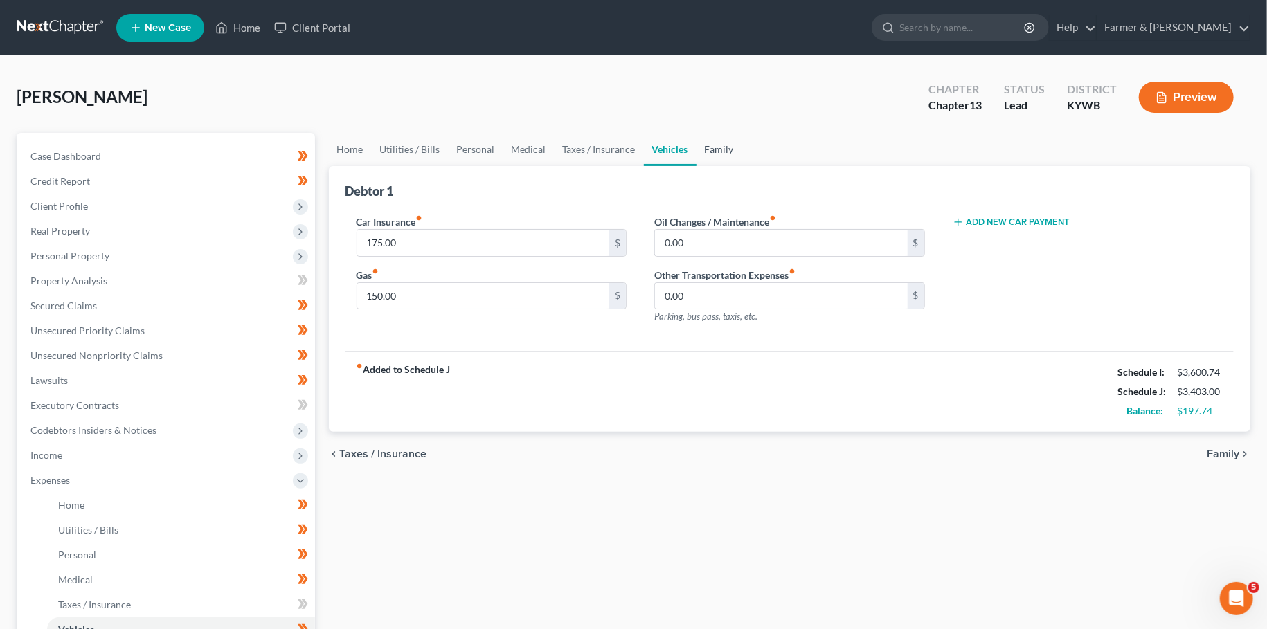
click at [711, 152] on link "Family" at bounding box center [719, 149] width 46 height 33
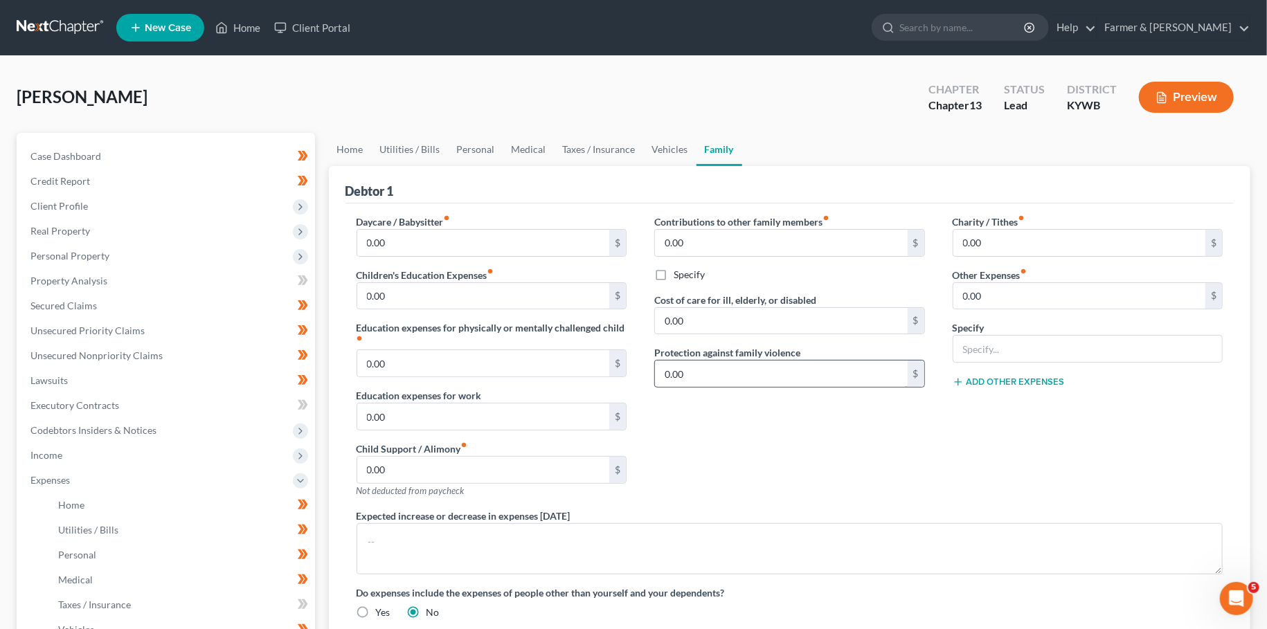
scroll to position [305, 0]
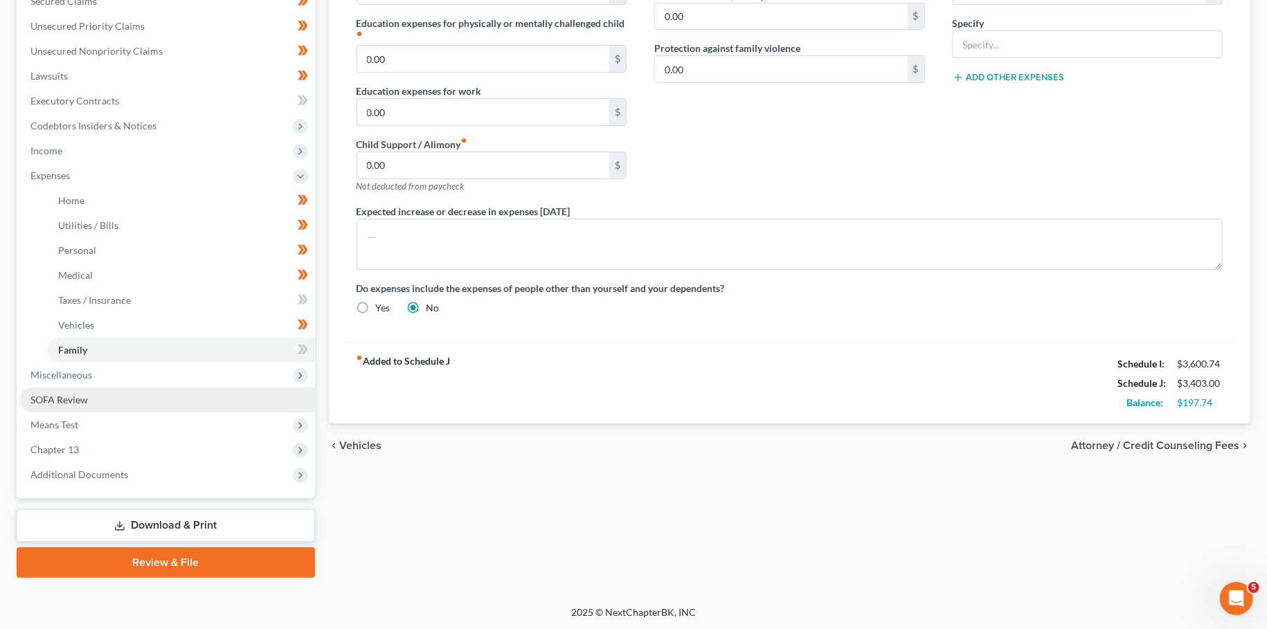
click at [105, 398] on link "SOFA Review" at bounding box center [167, 400] width 296 height 25
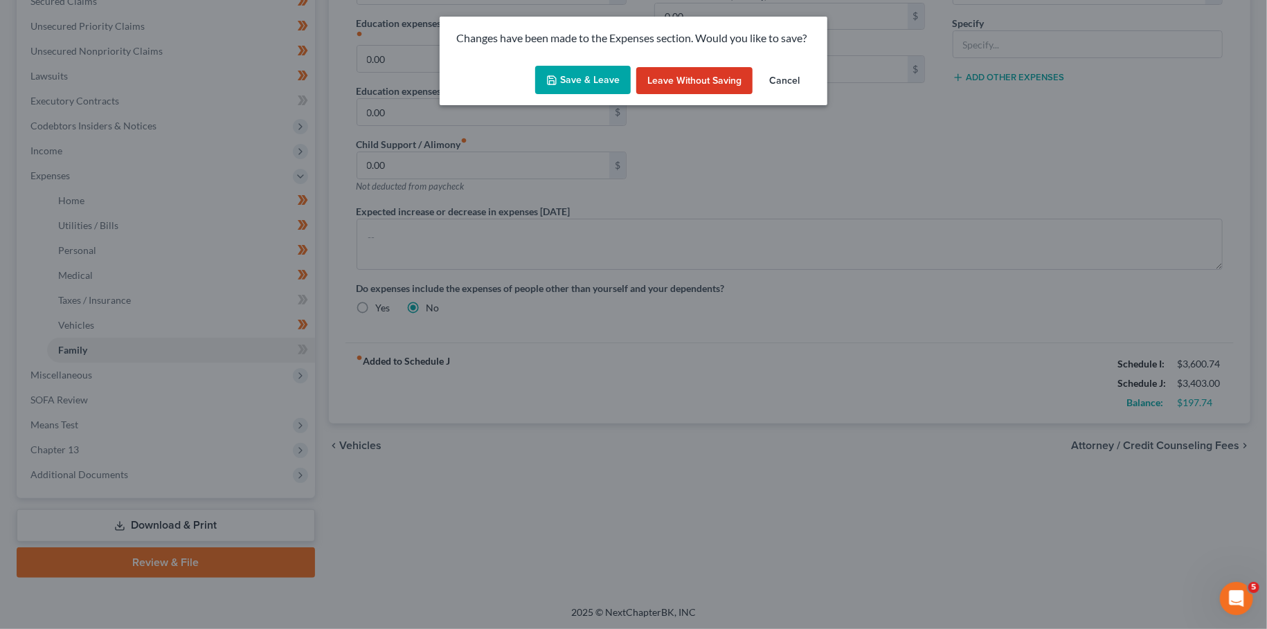
click at [593, 56] on div "Changes have been made to the Expenses section. Would you like to save?" at bounding box center [634, 39] width 388 height 44
click at [592, 80] on button "Save & Leave" at bounding box center [583, 80] width 96 height 29
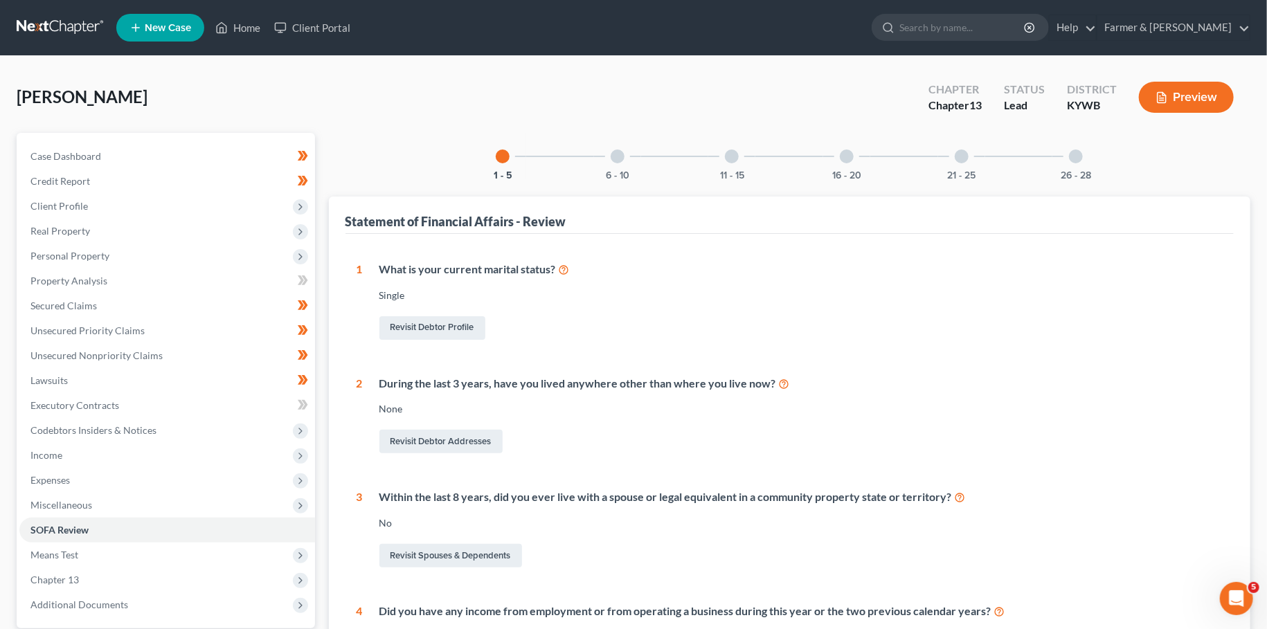
click at [606, 153] on div "6 - 10" at bounding box center [617, 156] width 47 height 47
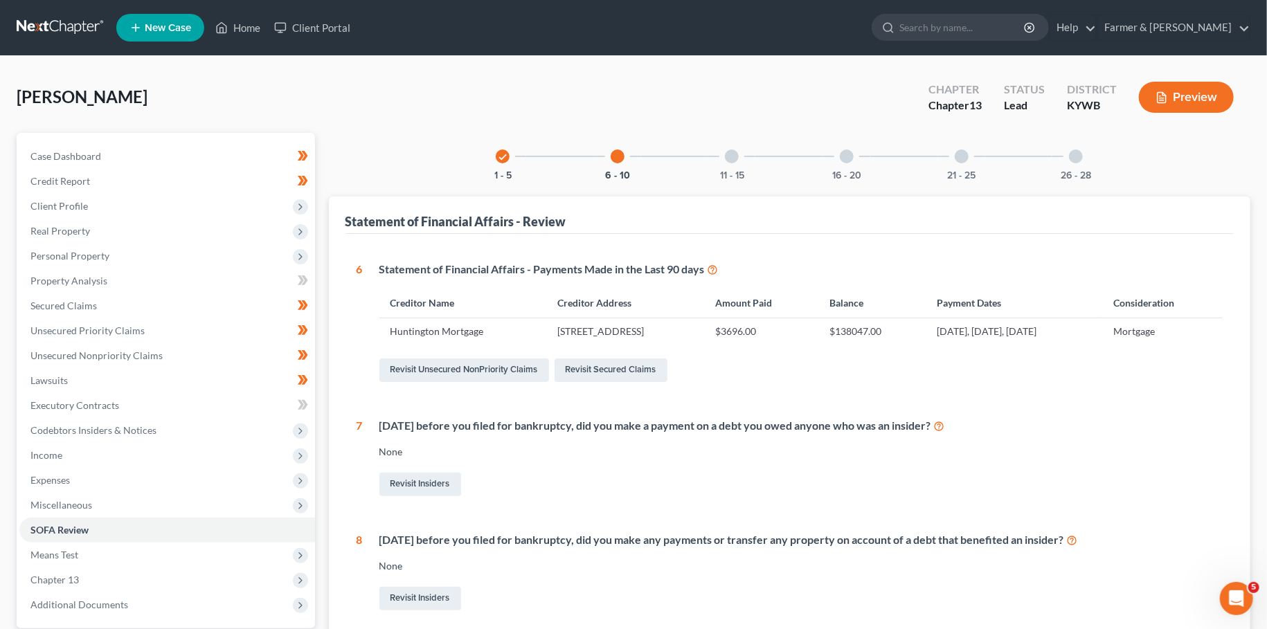
click at [737, 159] on div at bounding box center [732, 157] width 14 height 14
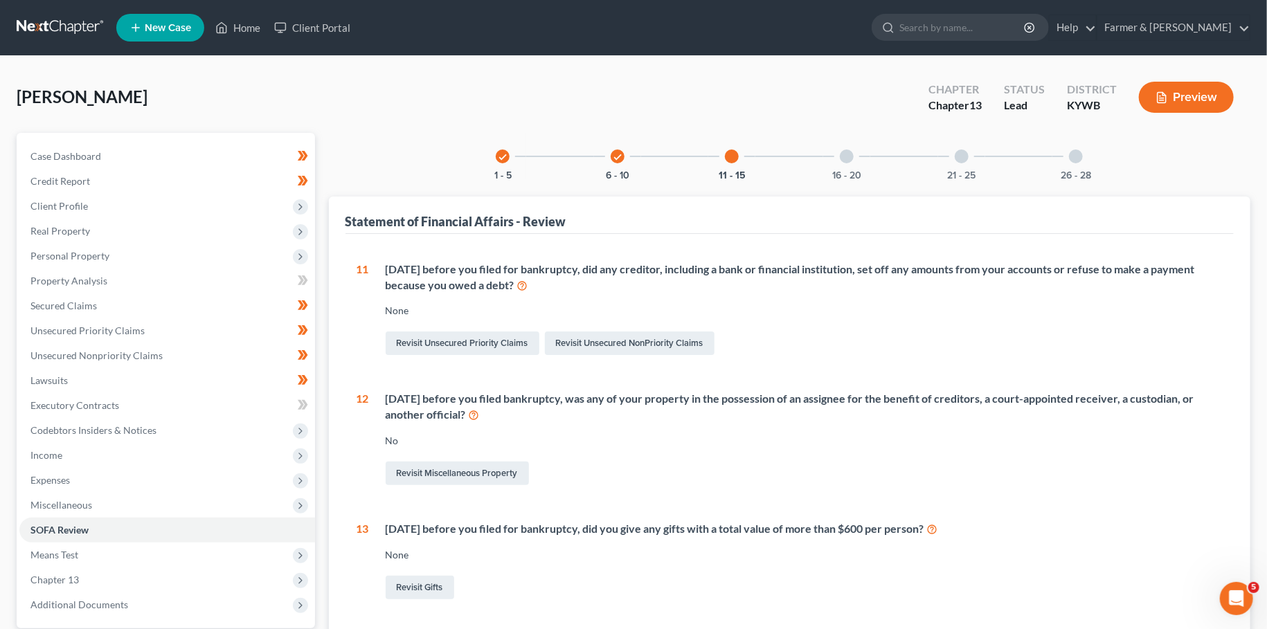
click at [588, 152] on div "check 1 - 5 check 6 - 10 11 - 15 16 - 20 21 - 25 26 - 28" at bounding box center [789, 156] width 620 height 47
click at [612, 154] on div "check" at bounding box center [618, 157] width 14 height 14
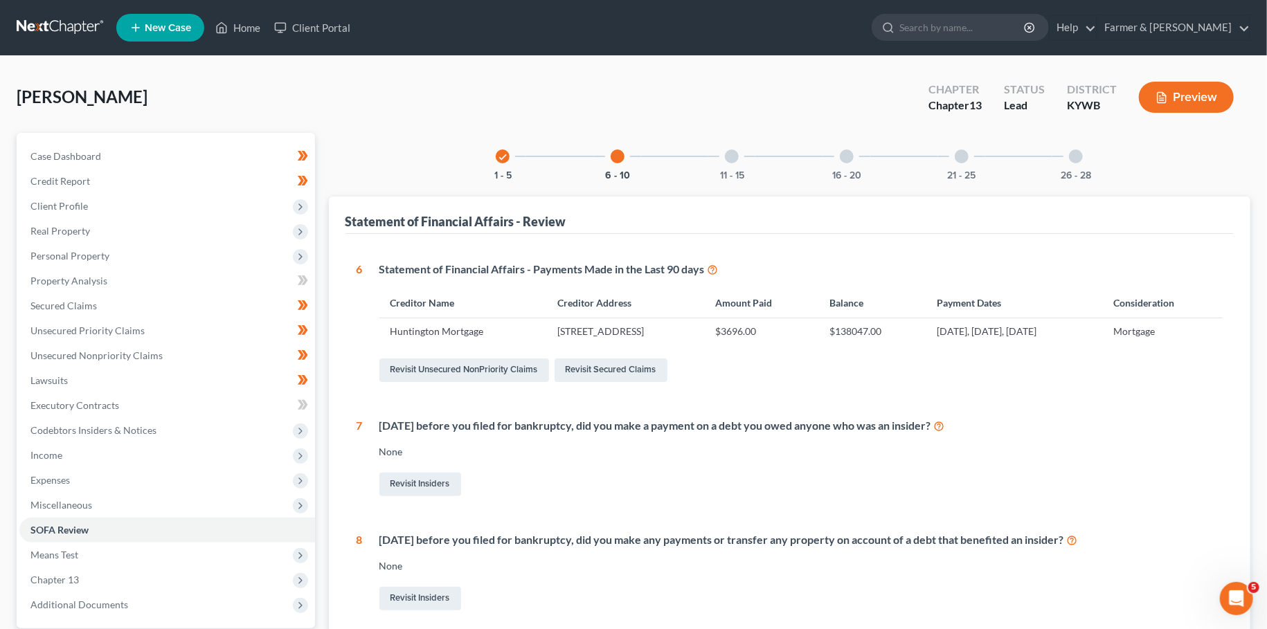
click at [852, 155] on div at bounding box center [847, 157] width 14 height 14
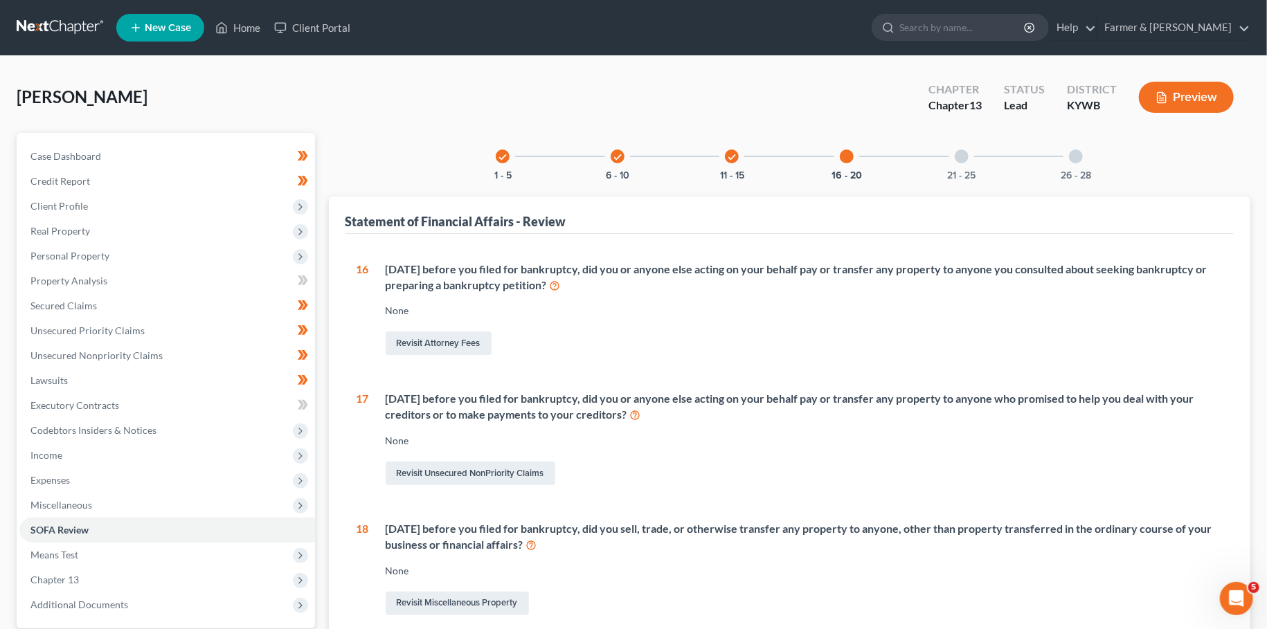
click at [955, 148] on div "21 - 25" at bounding box center [961, 156] width 47 height 47
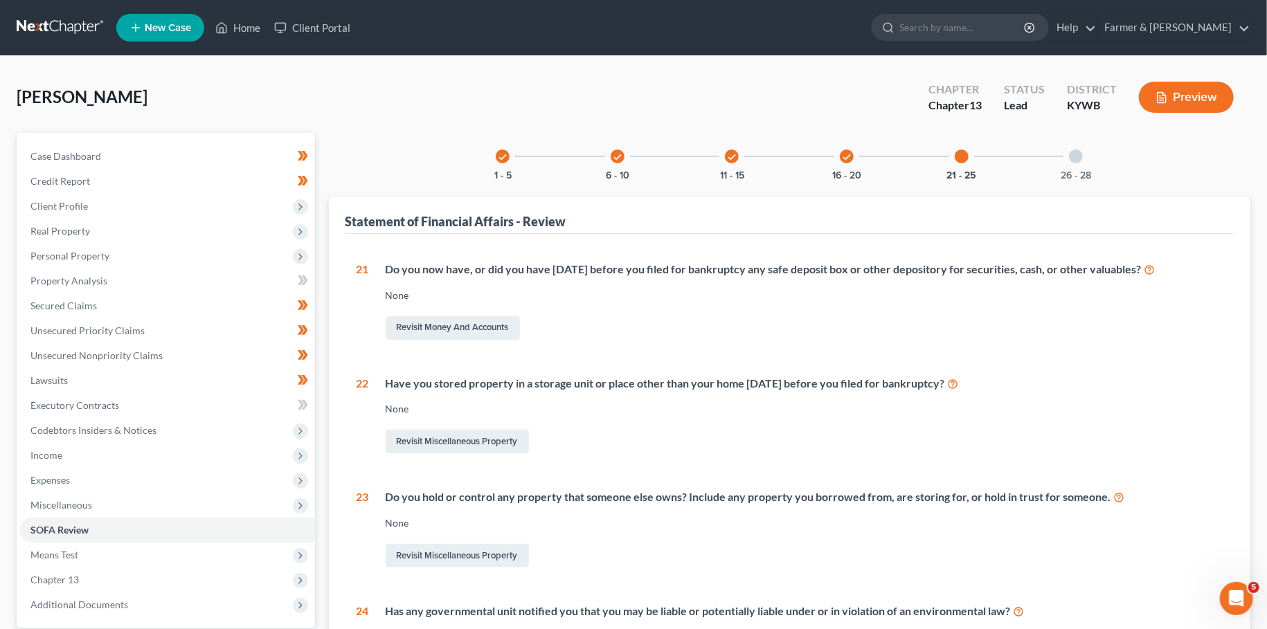
click at [1076, 156] on div at bounding box center [1076, 157] width 14 height 14
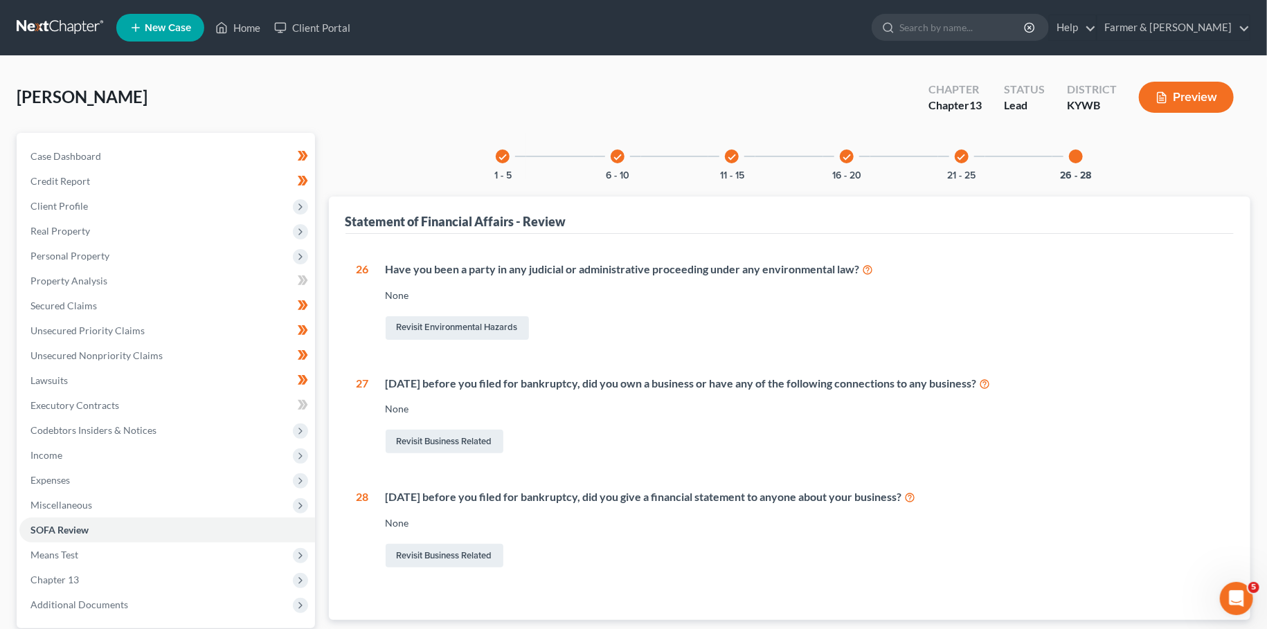
scroll to position [129, 0]
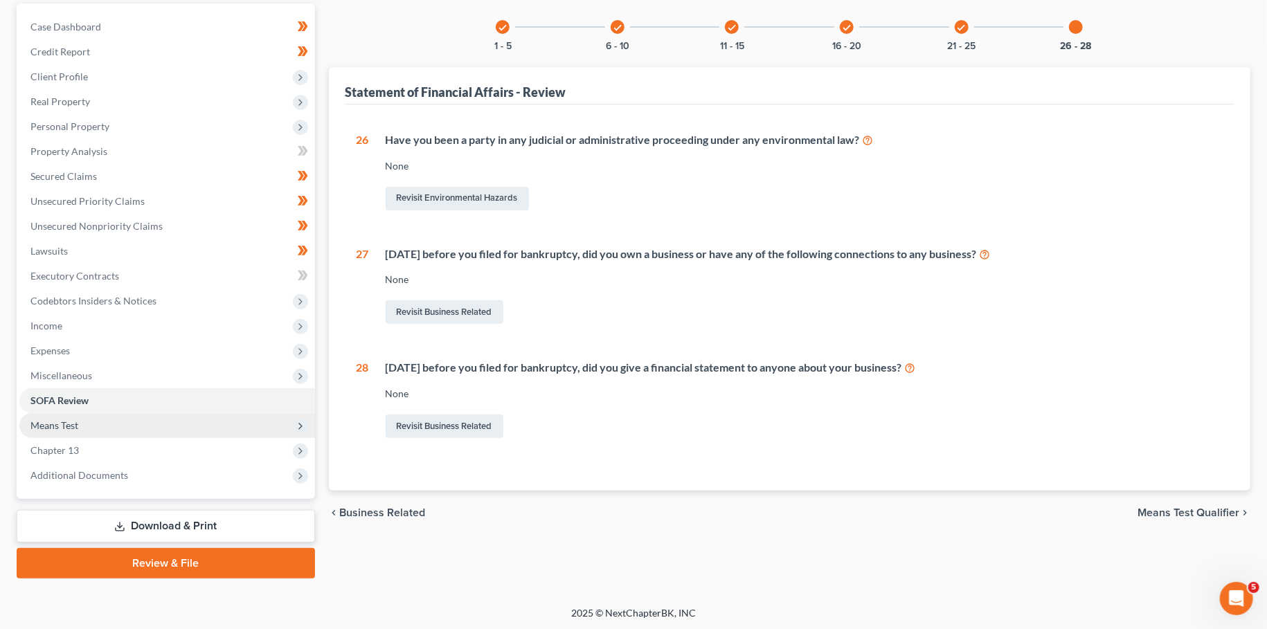
click at [100, 429] on span "Means Test" at bounding box center [167, 425] width 296 height 25
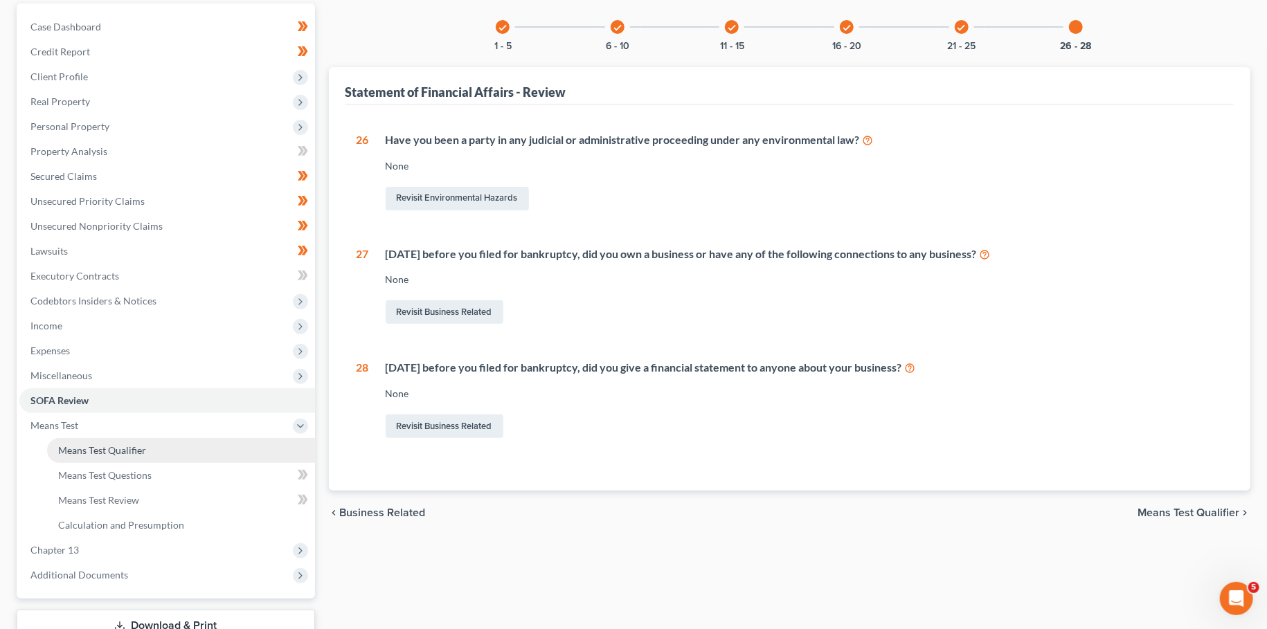
click at [100, 439] on link "Means Test Qualifier" at bounding box center [181, 450] width 268 height 25
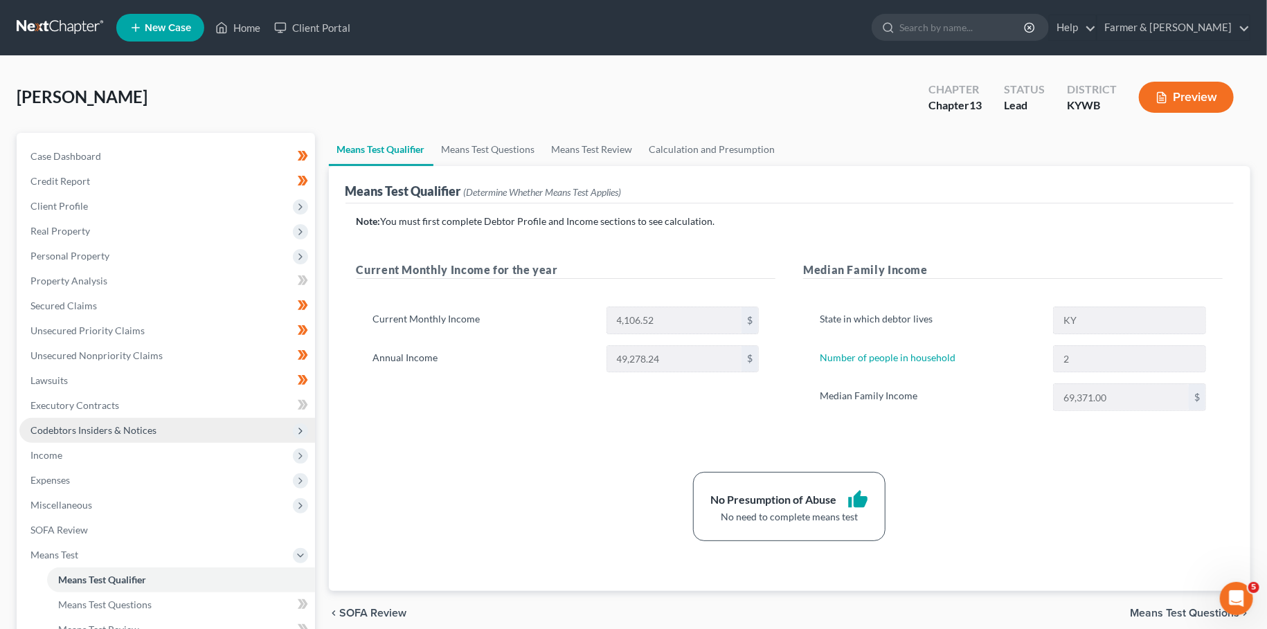
scroll to position [230, 0]
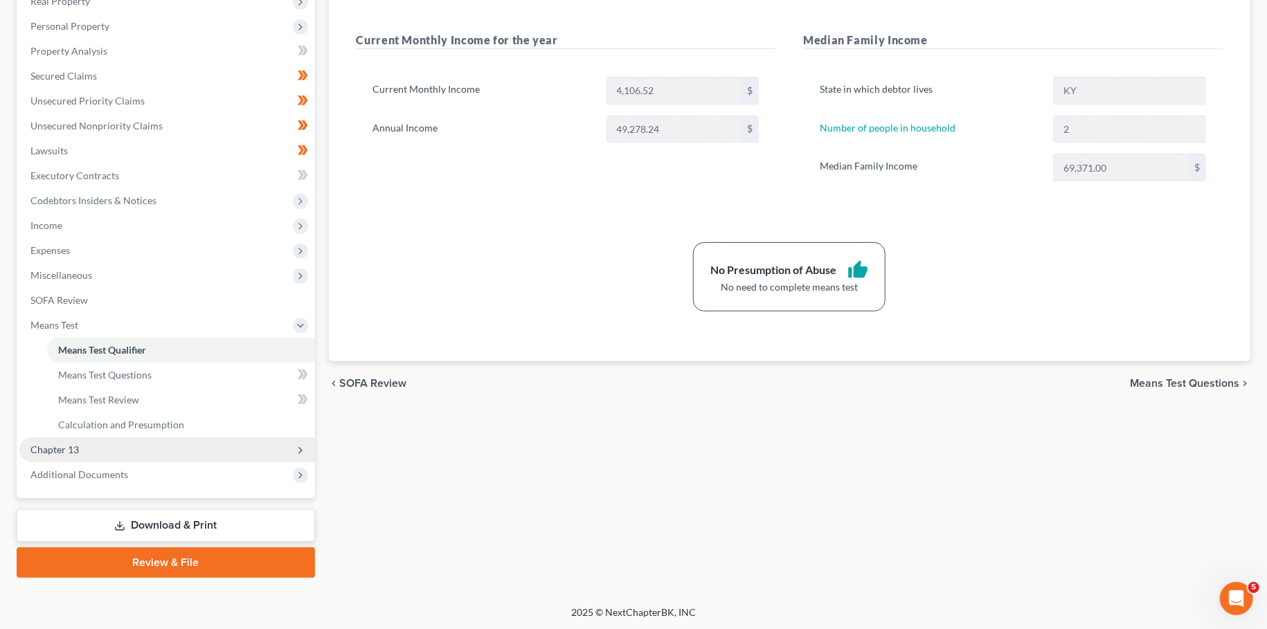
click at [156, 456] on span "Chapter 13" at bounding box center [167, 450] width 296 height 25
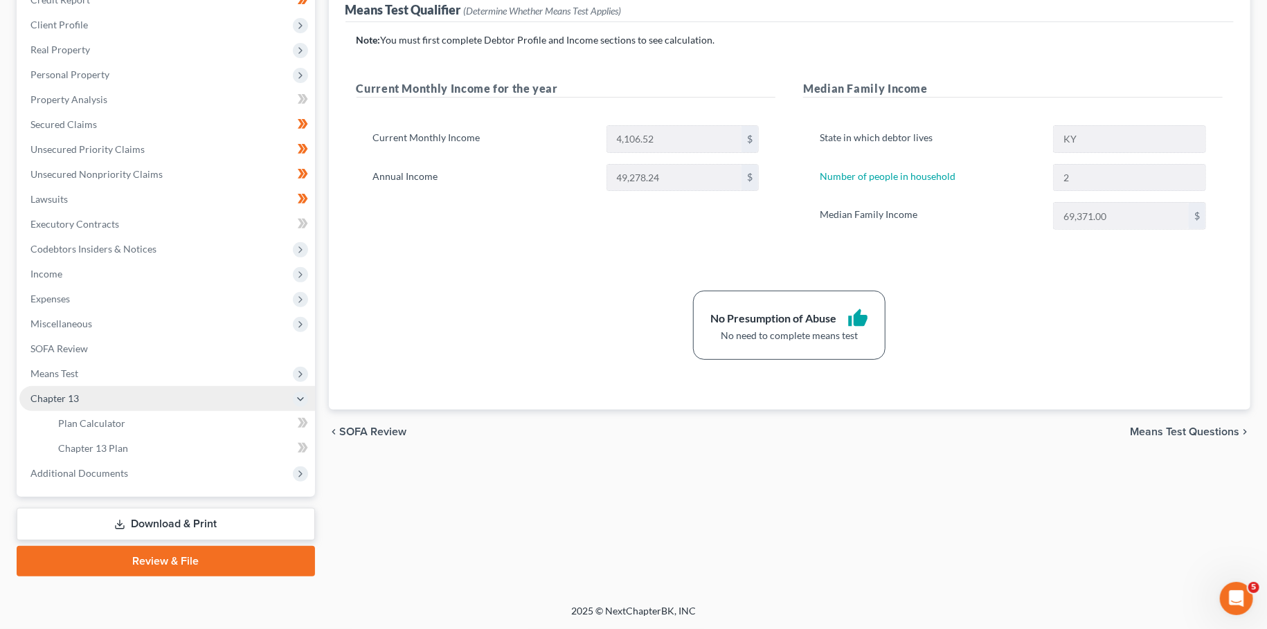
scroll to position [179, 0]
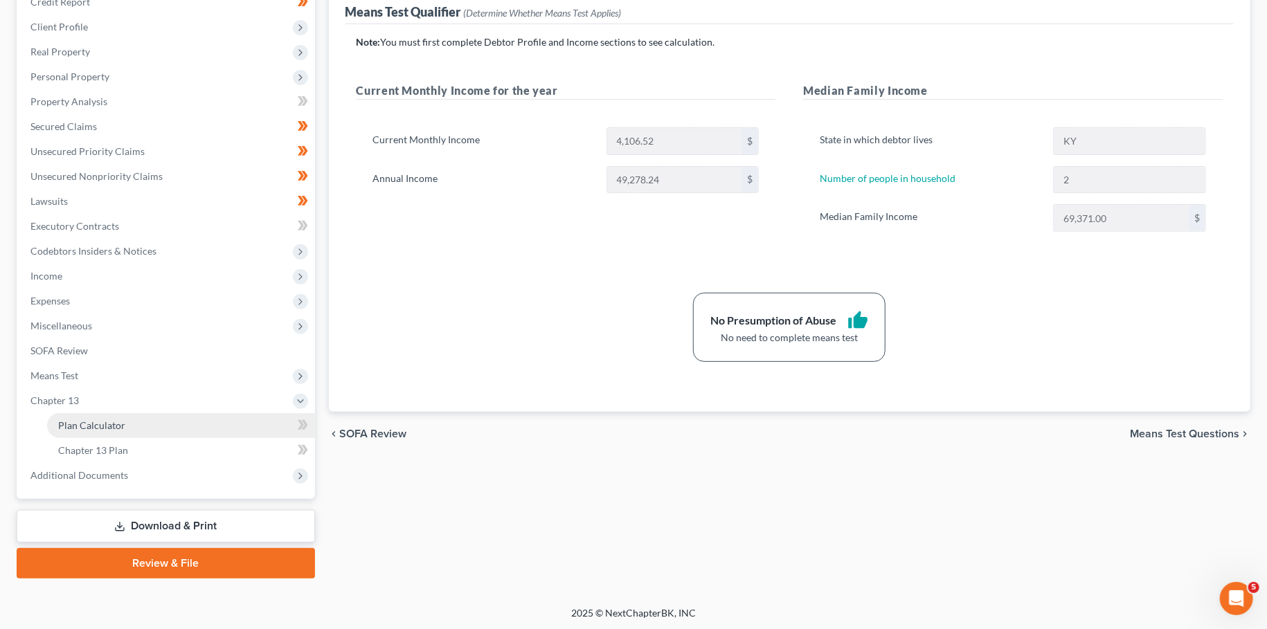
click at [147, 424] on link "Plan Calculator" at bounding box center [181, 425] width 268 height 25
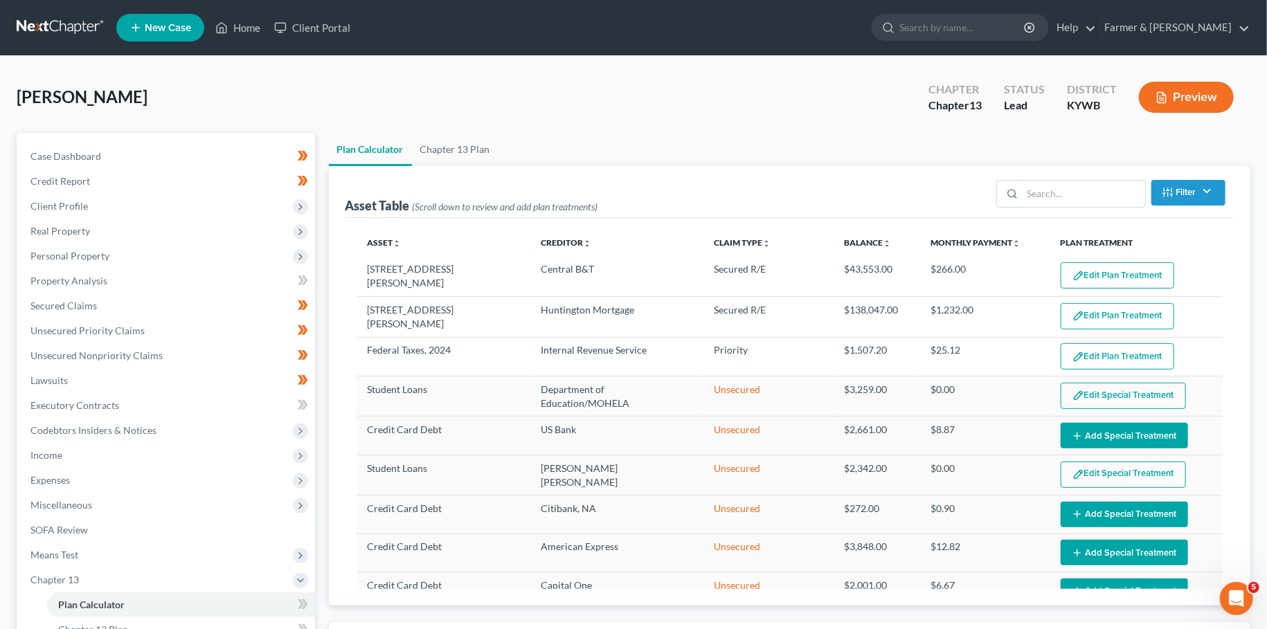
select select "59"
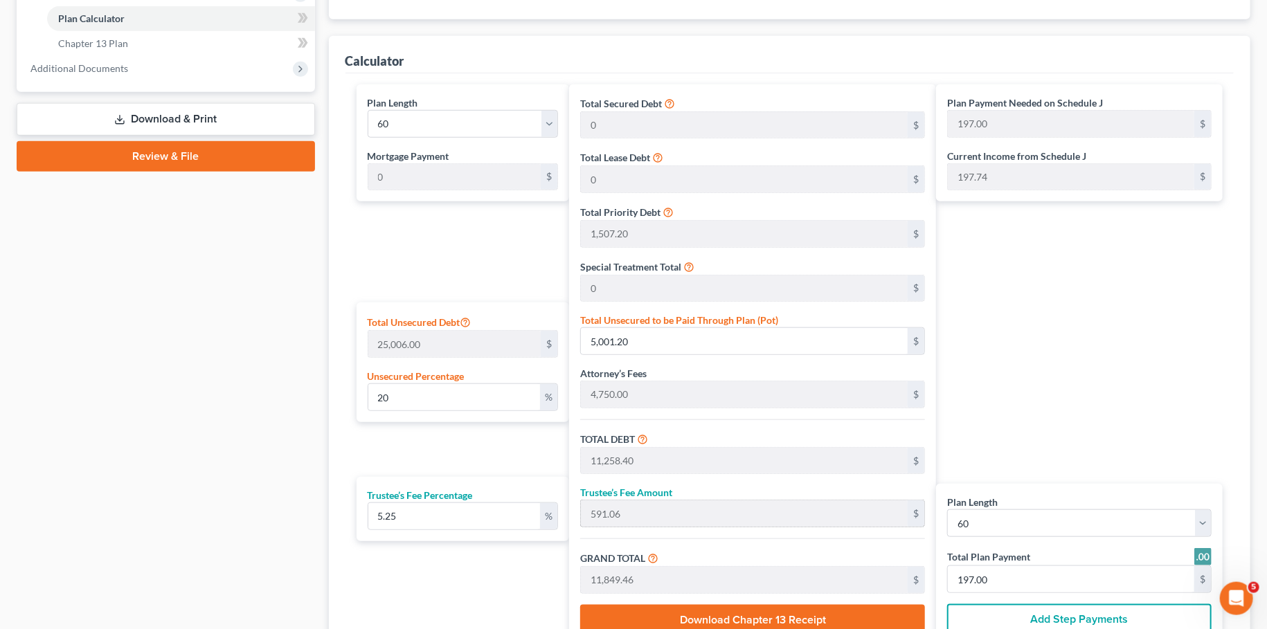
scroll to position [609, 0]
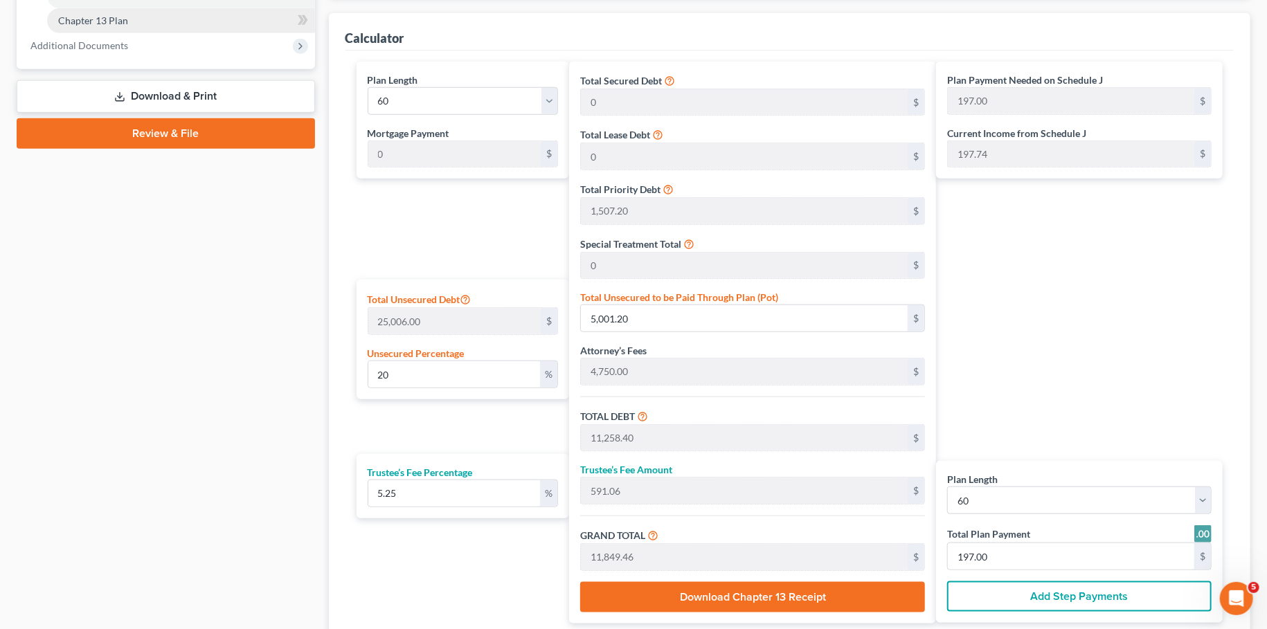
click at [107, 20] on span "Chapter 13 Plan" at bounding box center [93, 21] width 70 height 12
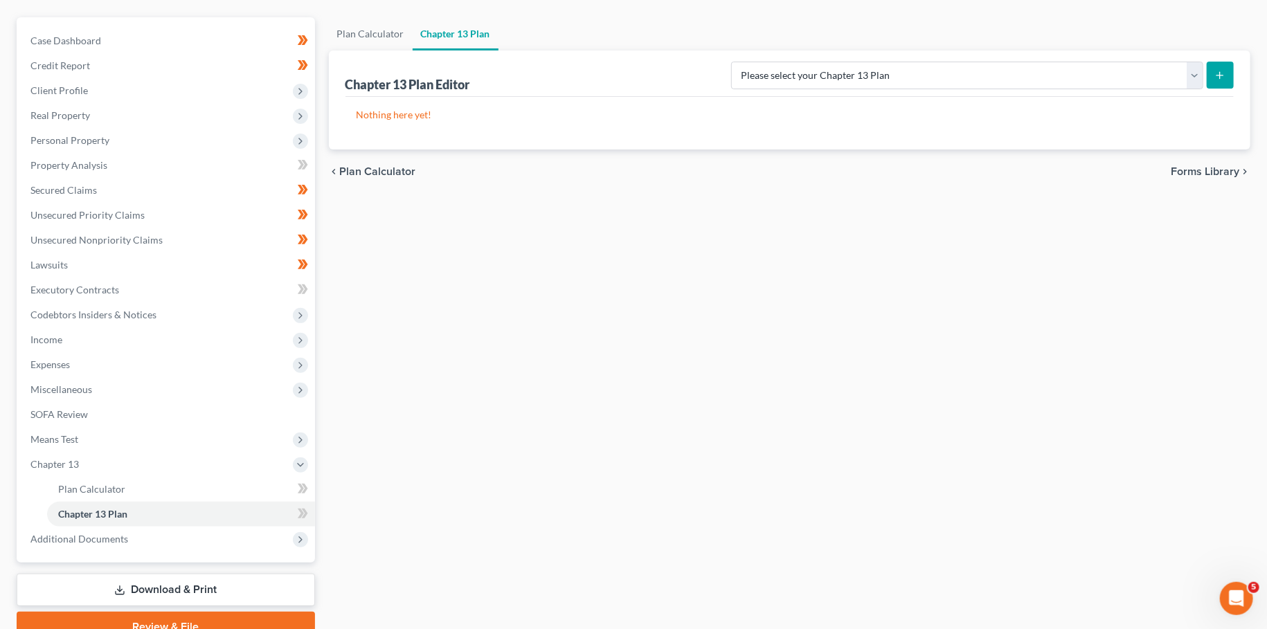
scroll to position [57, 0]
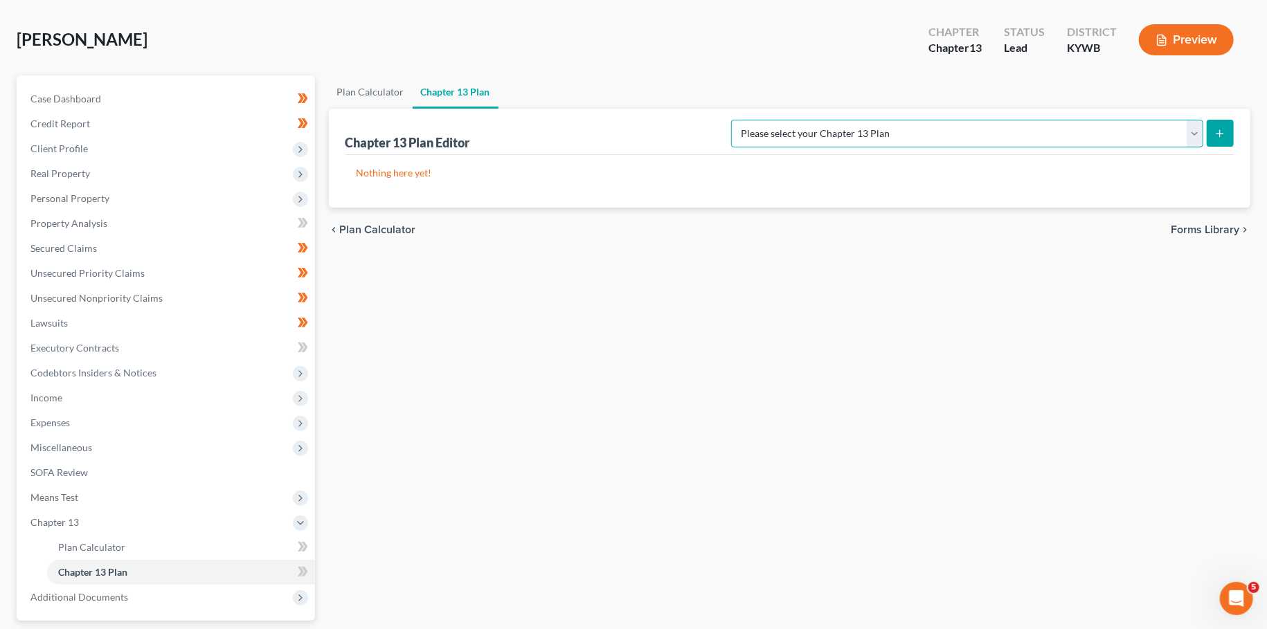
select select "3"
click option "National Form Plan - Official Form 113: Farmer & [PERSON_NAME] Plan with TFS Bi…" at bounding box center [0, 0] width 0 height 0
click at [1221, 130] on icon "submit" at bounding box center [1219, 133] width 11 height 11
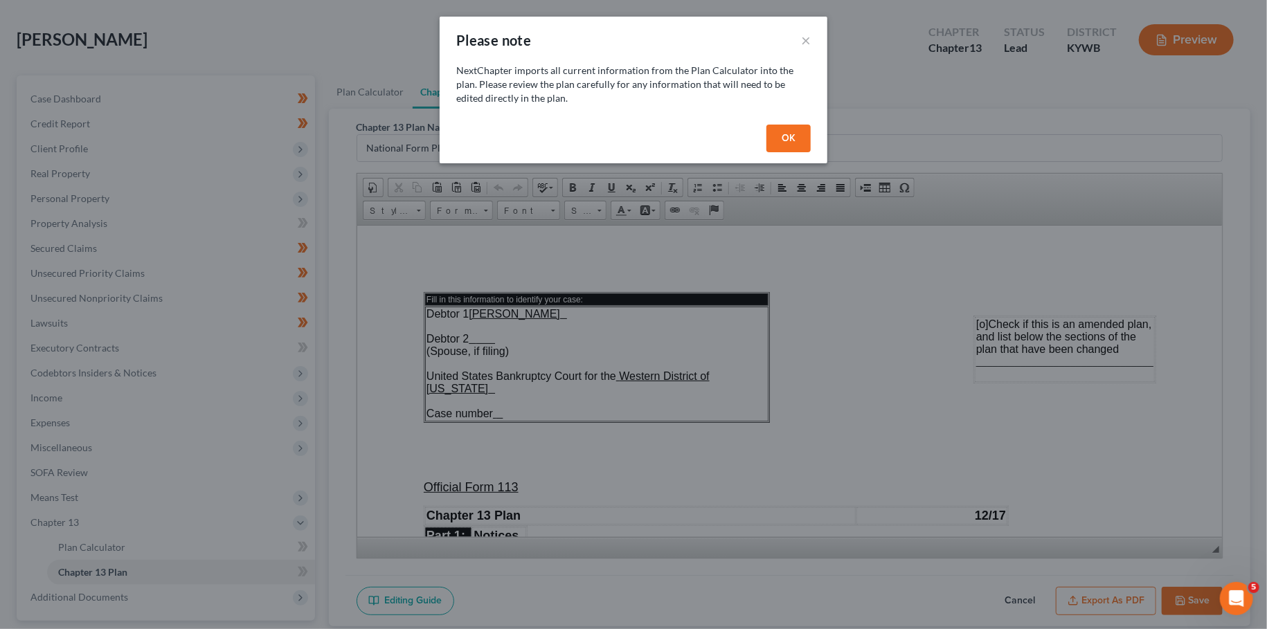
scroll to position [0, 0]
click at [792, 134] on button "OK" at bounding box center [788, 139] width 44 height 28
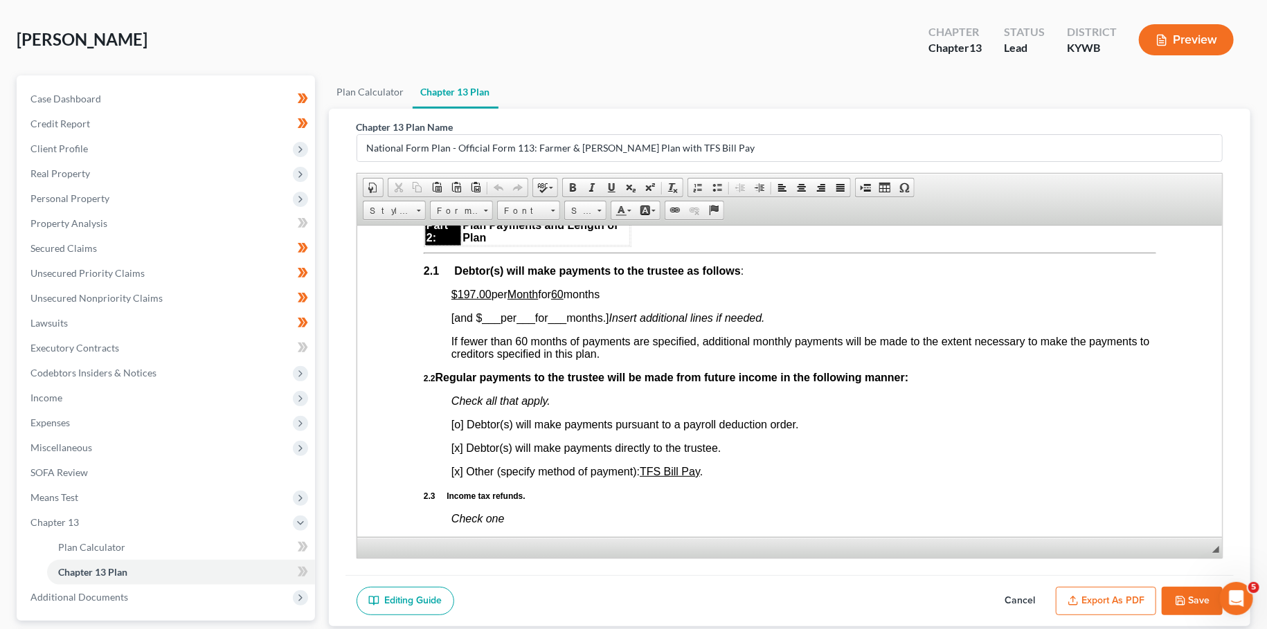
scroll to position [853, 0]
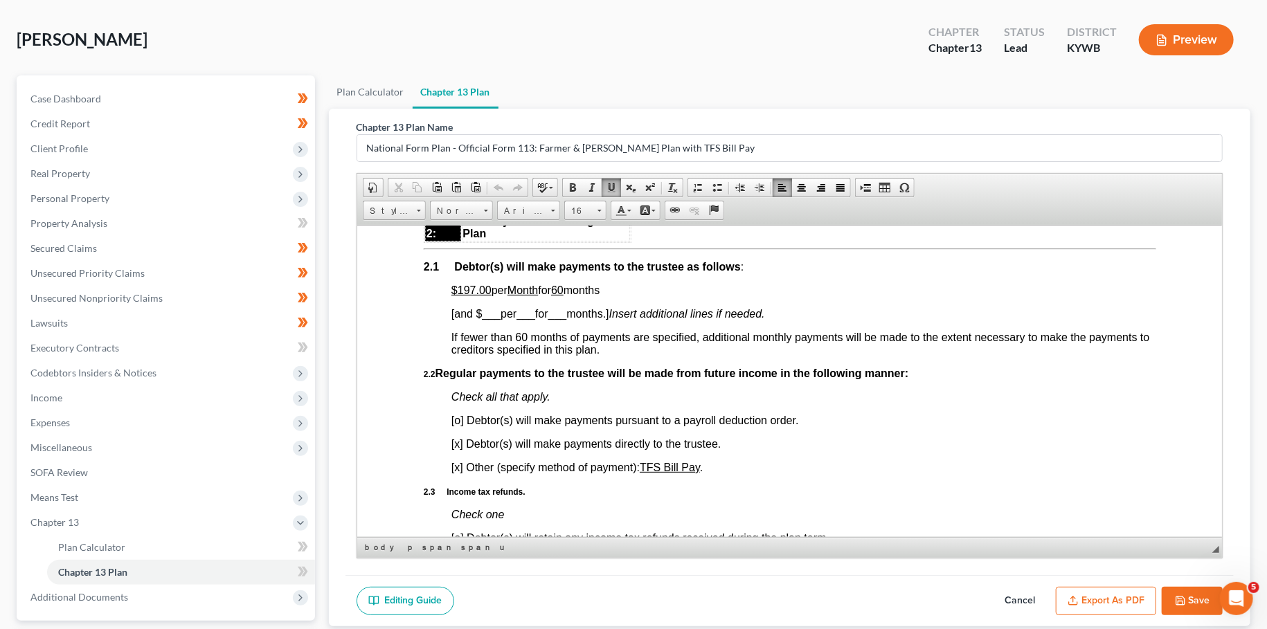
drag, startPoint x: 489, startPoint y: 299, endPoint x: 615, endPoint y: 297, distance: 126.7
click at [615, 296] on p "$197.00 per Month for 60 months" at bounding box center [803, 290] width 705 height 12
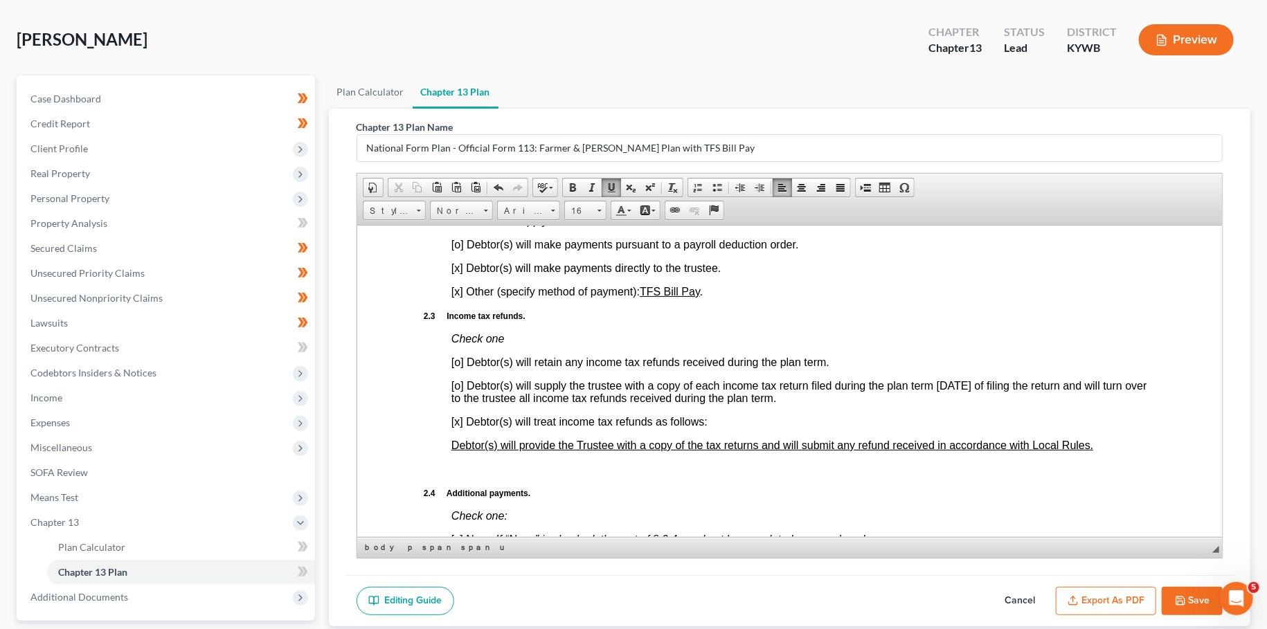
scroll to position [975, 0]
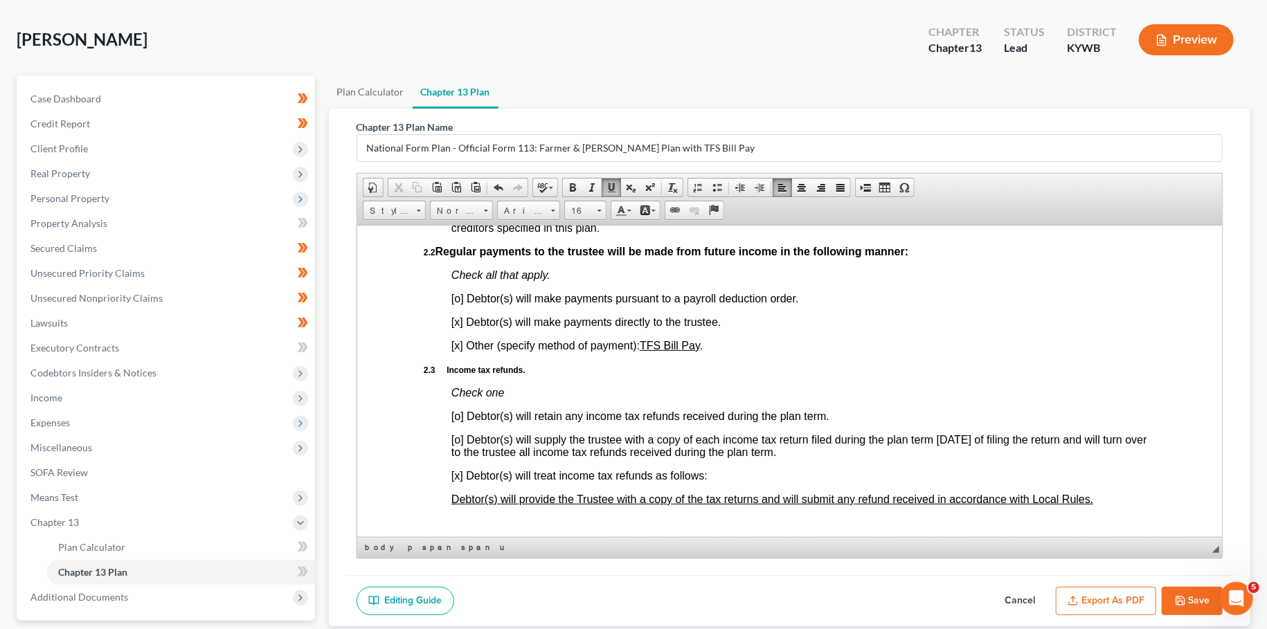
click at [460, 304] on span "[o] Debtor(s) will make payments pursuant to a payroll deduction order." at bounding box center [625, 298] width 348 height 12
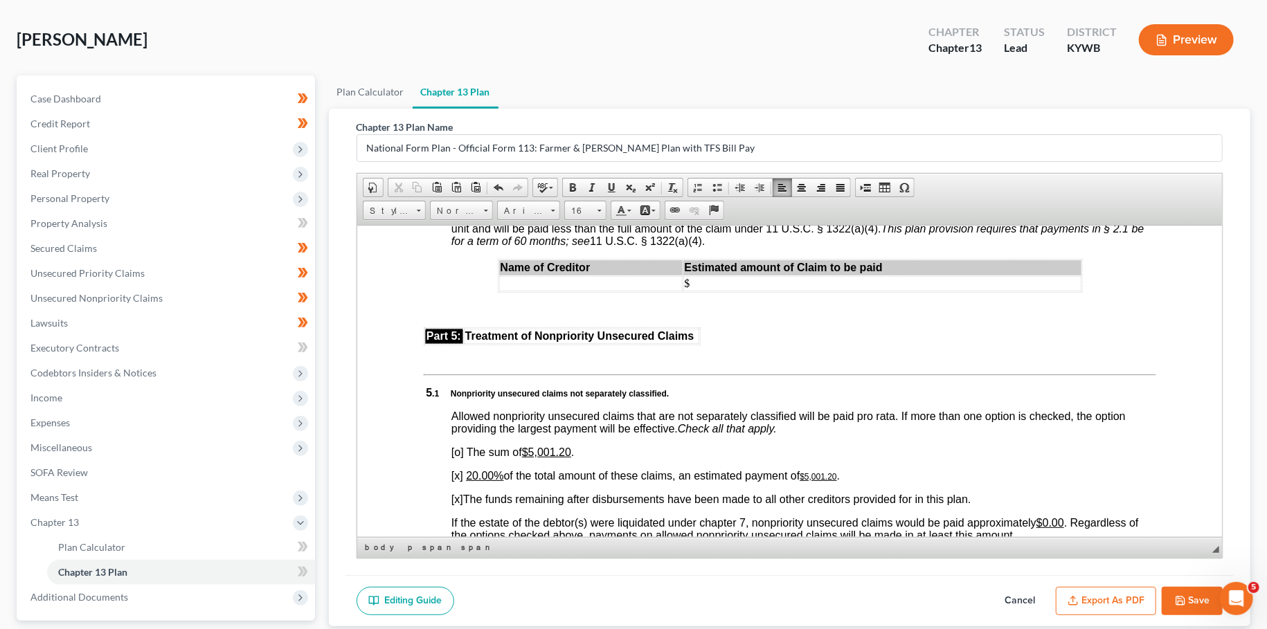
scroll to position [2802, 0]
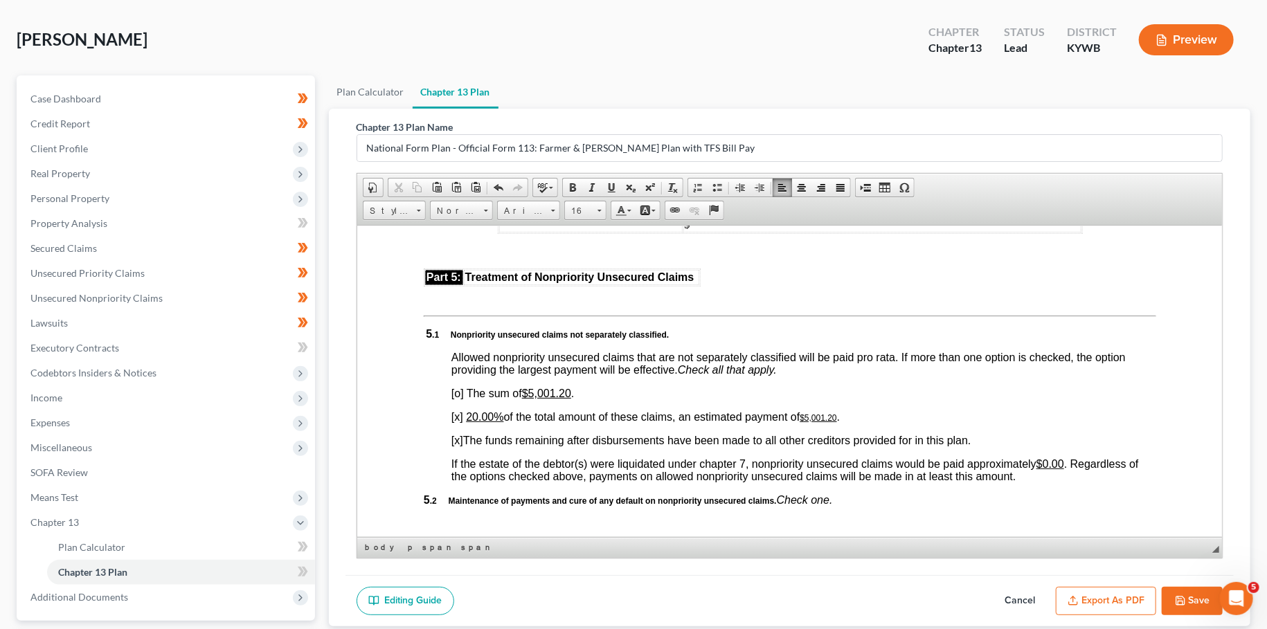
click at [471, 422] on u "20.00%" at bounding box center [483, 417] width 37 height 12
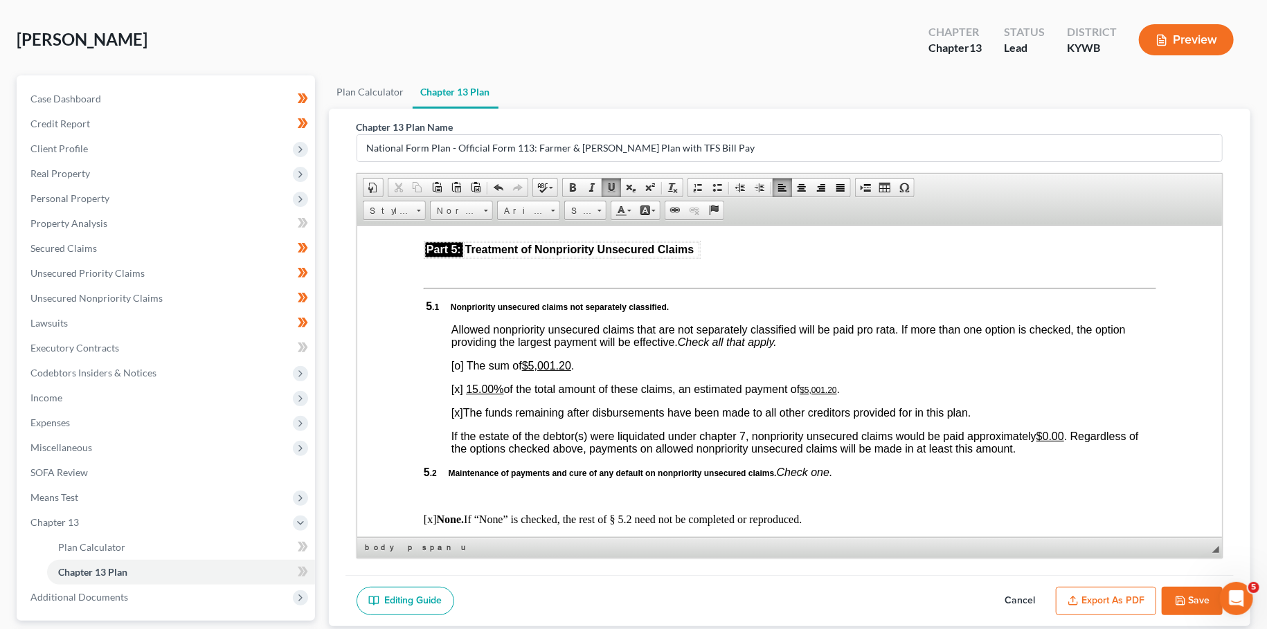
scroll to position [3168, 0]
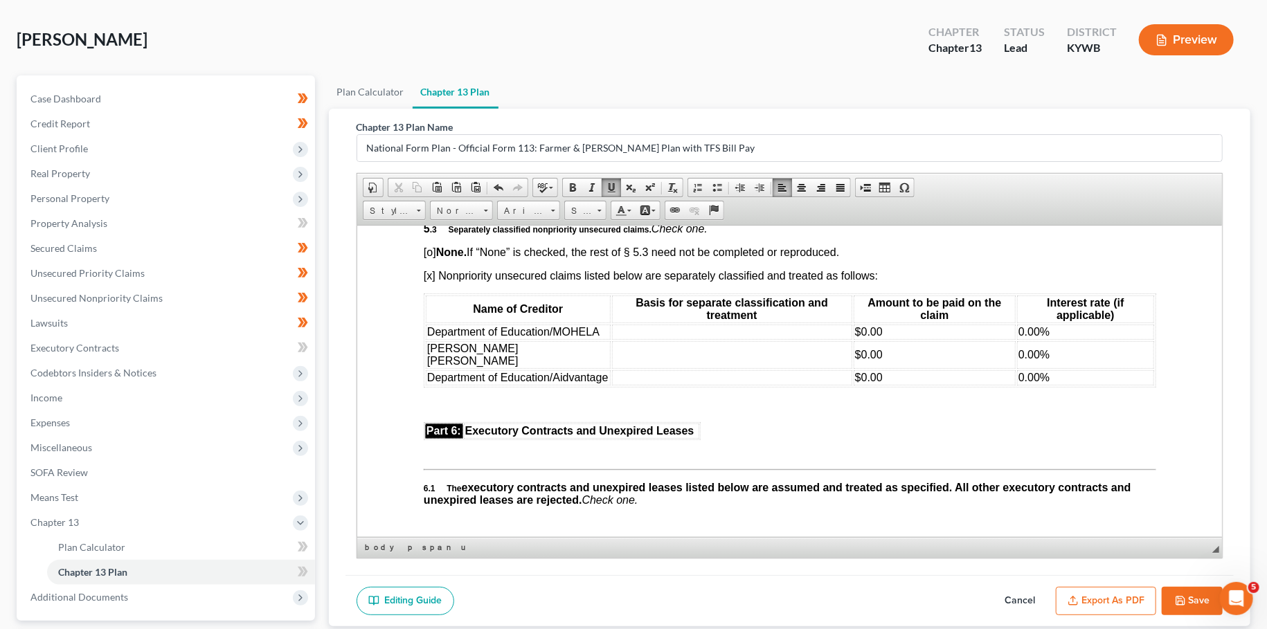
click at [692, 339] on td at bounding box center [731, 331] width 240 height 15
drag, startPoint x: 744, startPoint y: 392, endPoint x: 611, endPoint y: 396, distance: 133.7
click at [611, 339] on td "student loans- direct by debtor" at bounding box center [731, 331] width 240 height 15
click at [681, 339] on td "student loans- direct by debtor" at bounding box center [731, 331] width 240 height 15
drag, startPoint x: 750, startPoint y: 391, endPoint x: 606, endPoint y: 395, distance: 144.7
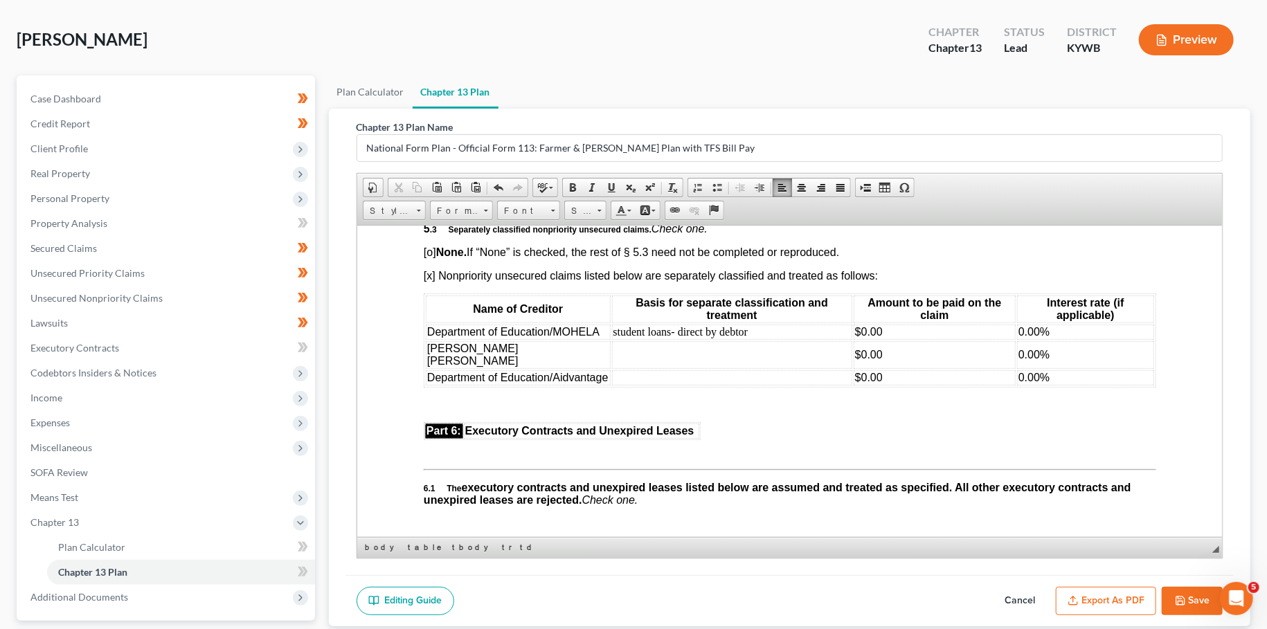
click at [606, 387] on table "Name of Creditor Basis for separate classification and treatment Amount to be p…" at bounding box center [789, 340] width 732 height 94
copy td "student loans- direct by debtor"
click at [617, 368] on td at bounding box center [731, 355] width 240 height 28
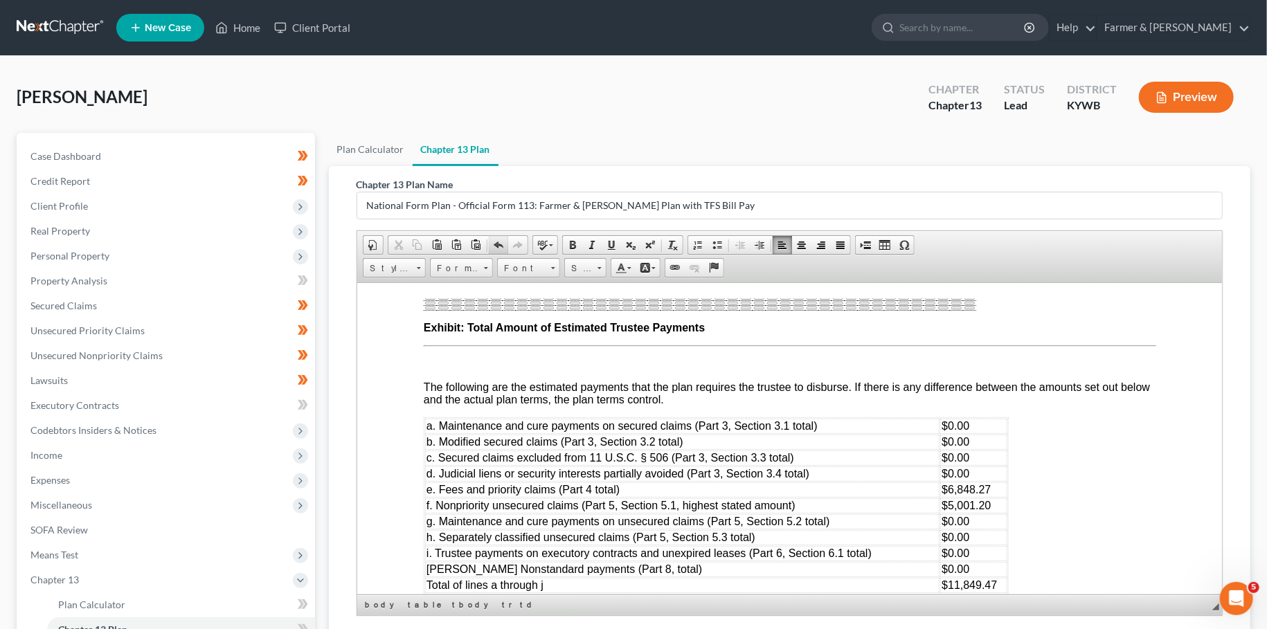
click at [498, 244] on span at bounding box center [498, 245] width 11 height 11
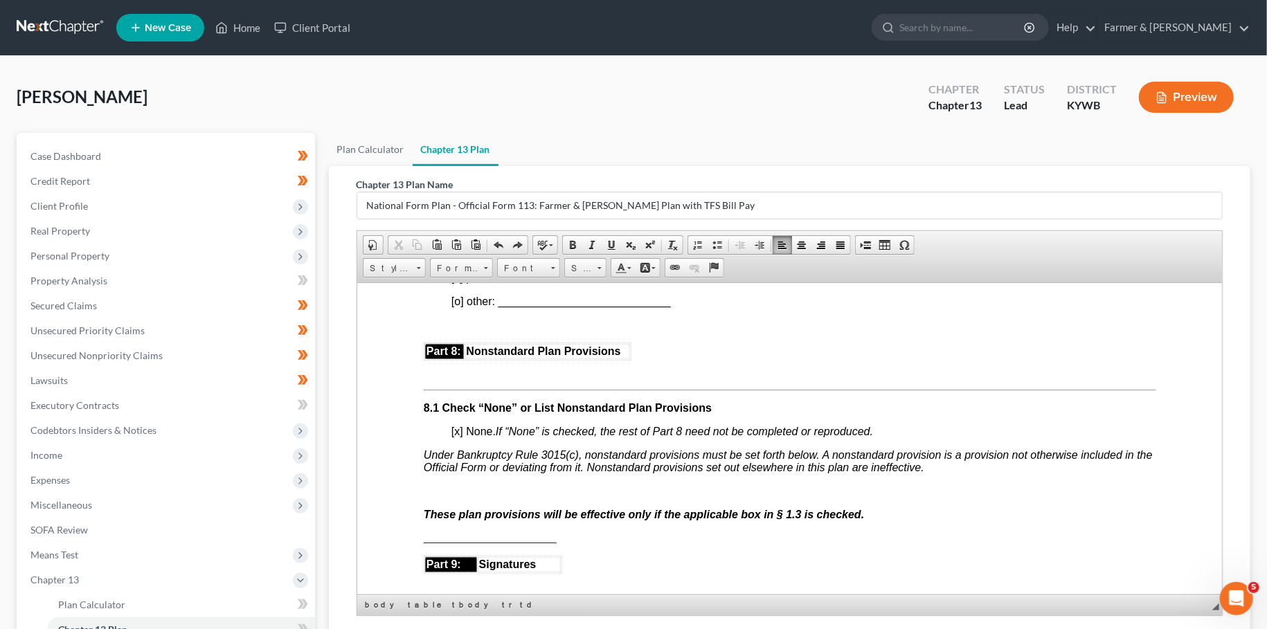
scroll to position [3295, 0]
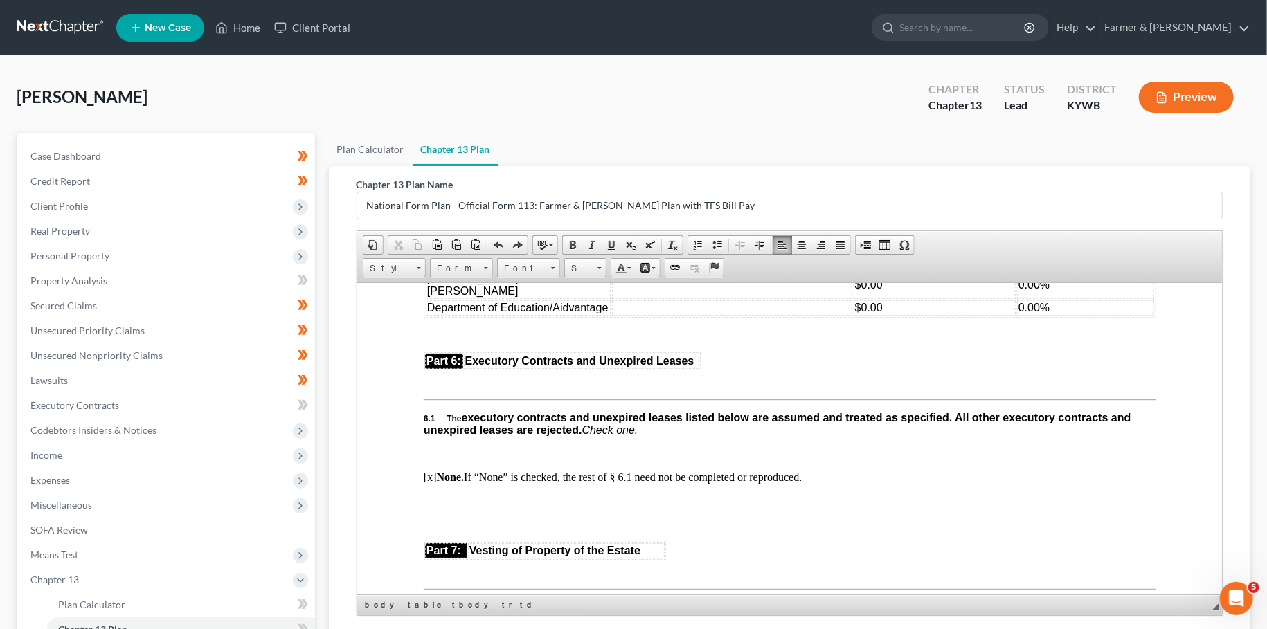
click at [619, 298] on td at bounding box center [731, 285] width 240 height 28
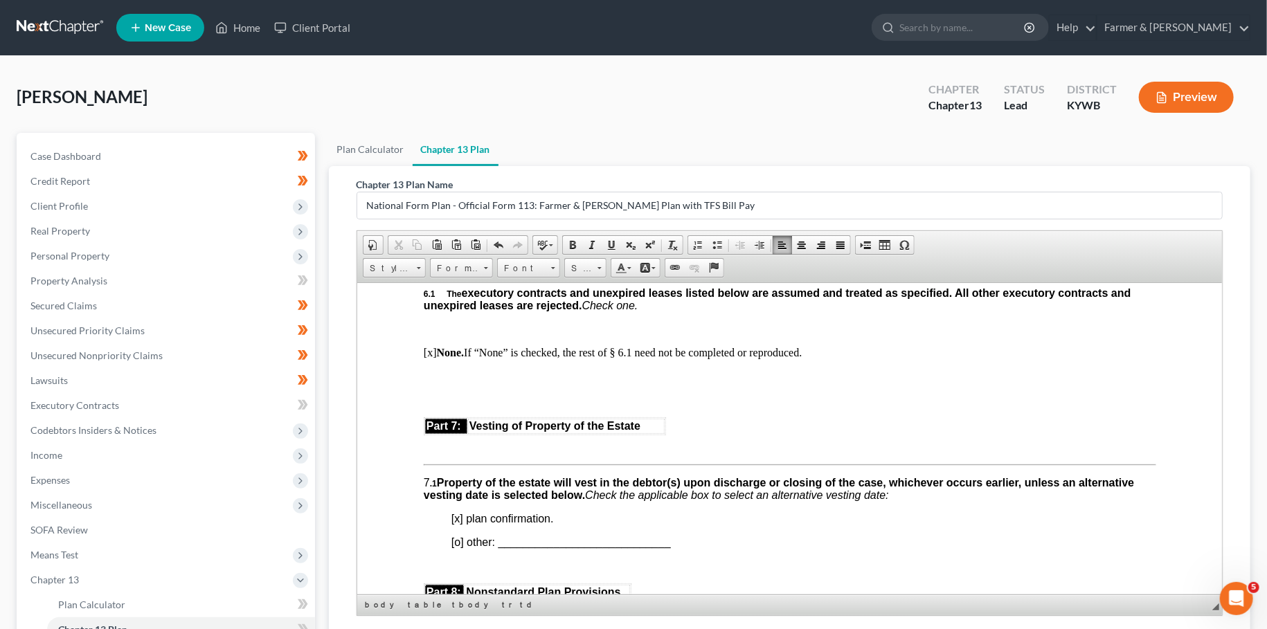
scroll to position [3174, 0]
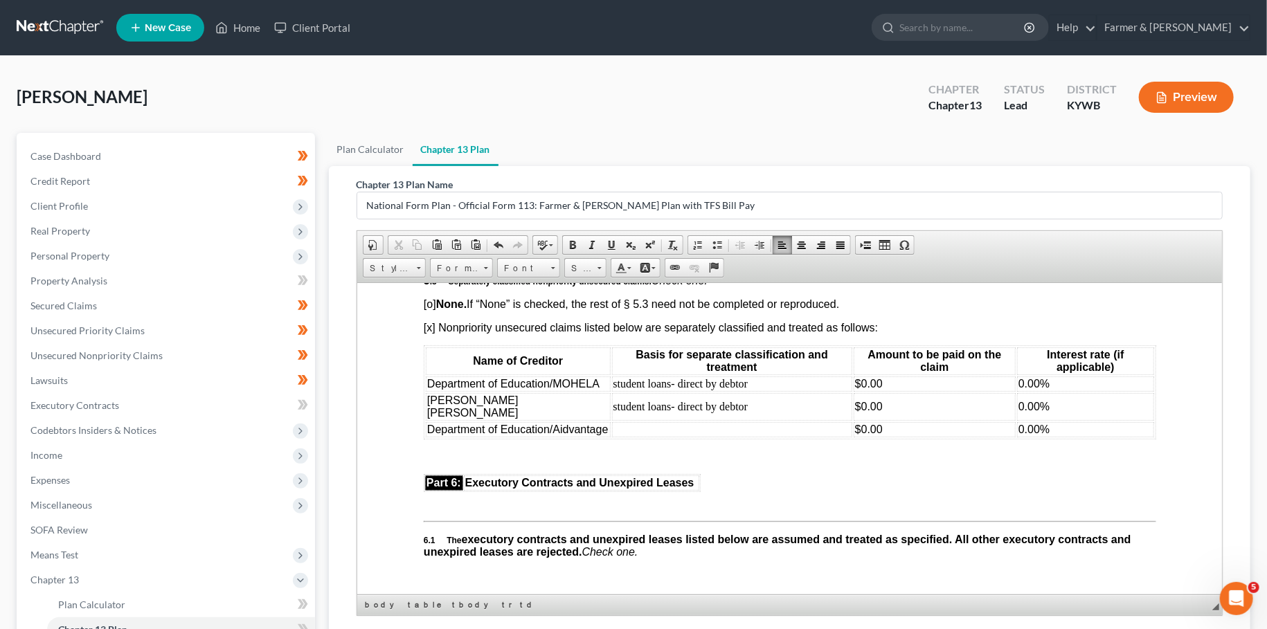
click at [625, 437] on td at bounding box center [731, 429] width 240 height 15
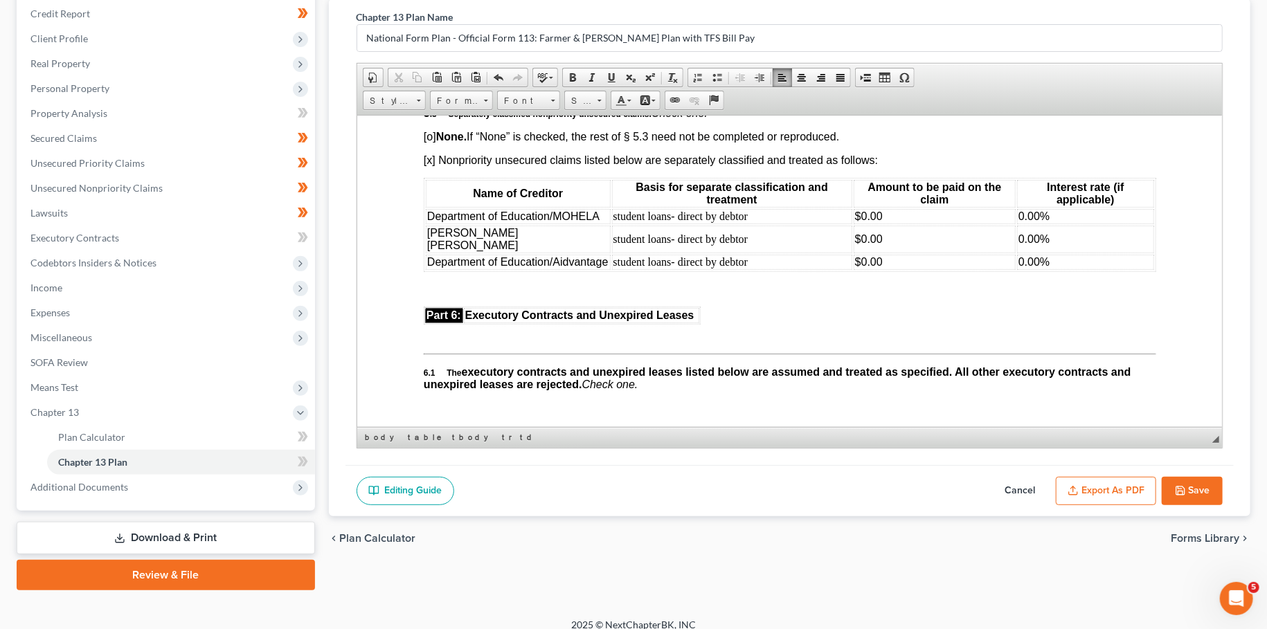
scroll to position [179, 0]
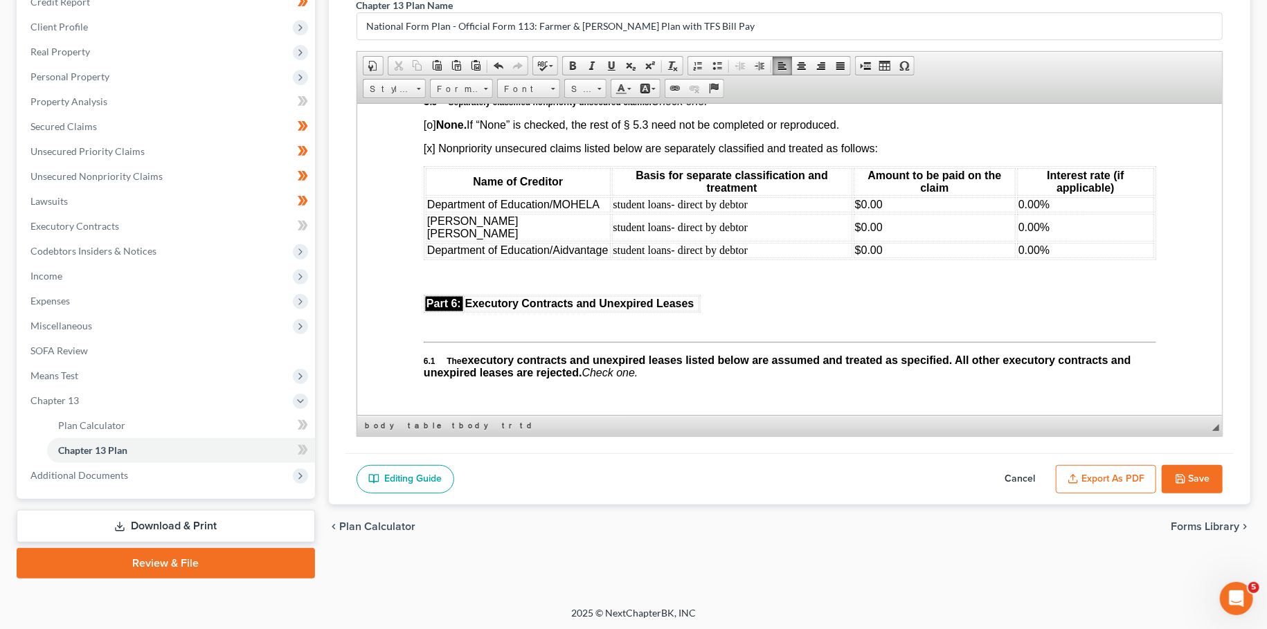
click at [1106, 468] on button "Export as PDF" at bounding box center [1106, 479] width 100 height 29
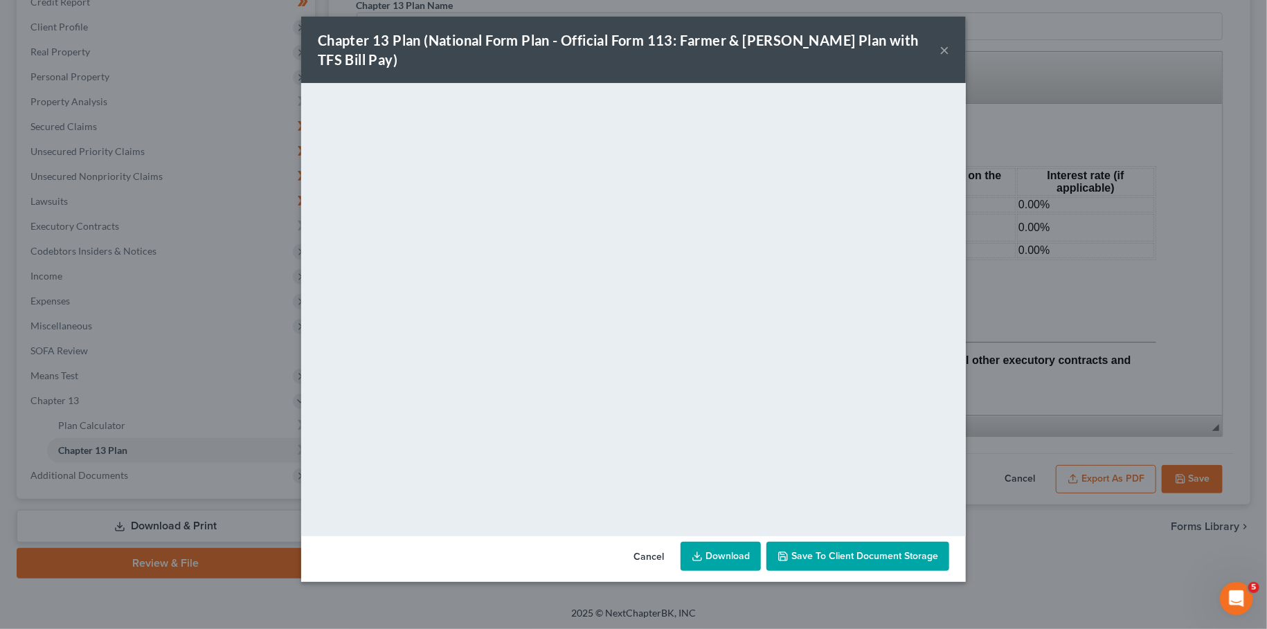
click at [814, 550] on span "Save to Client Document Storage" at bounding box center [864, 556] width 147 height 12
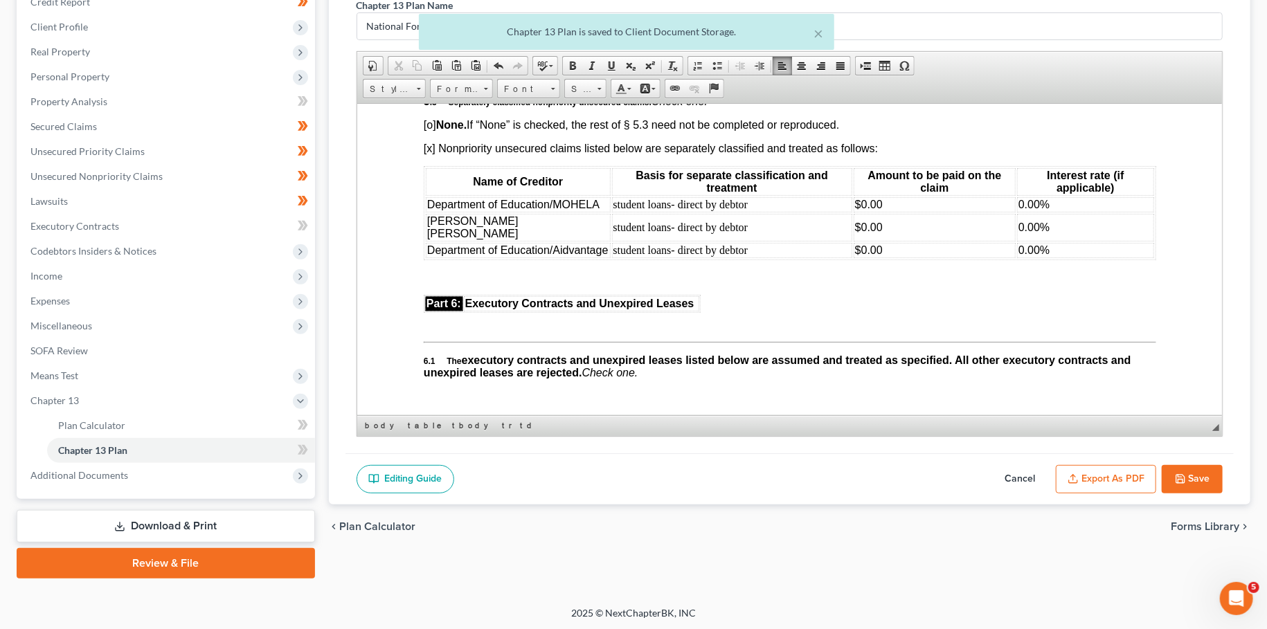
click at [1183, 475] on icon "button" at bounding box center [1180, 479] width 8 height 8
select select "3"
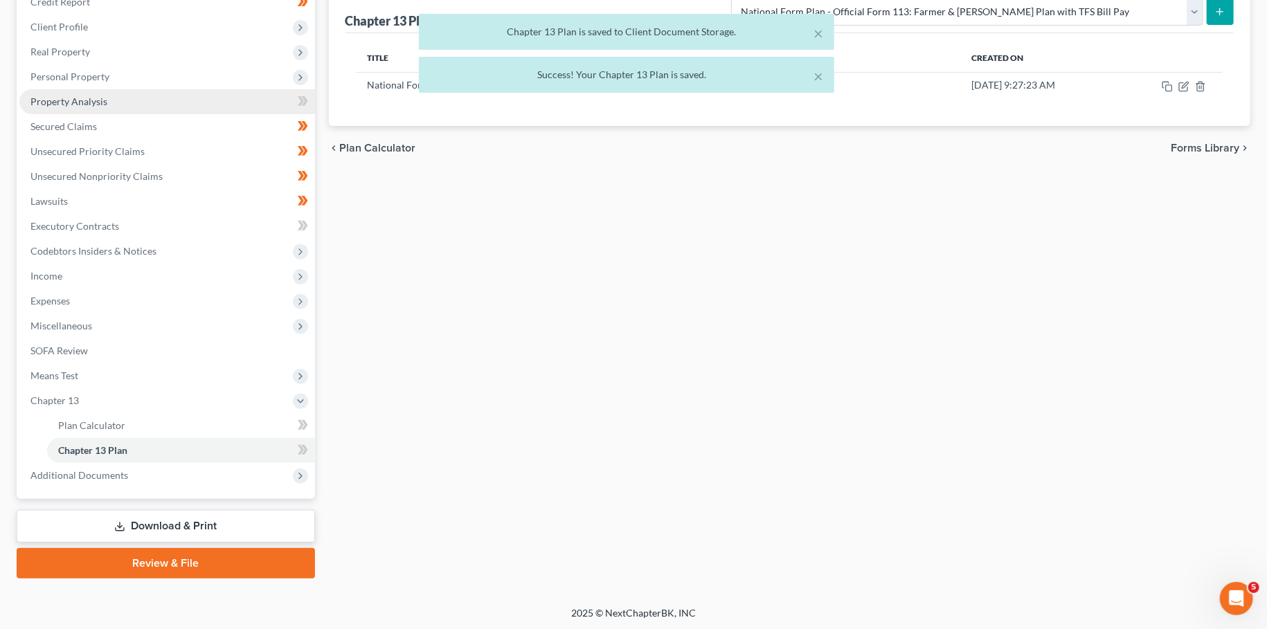
scroll to position [0, 0]
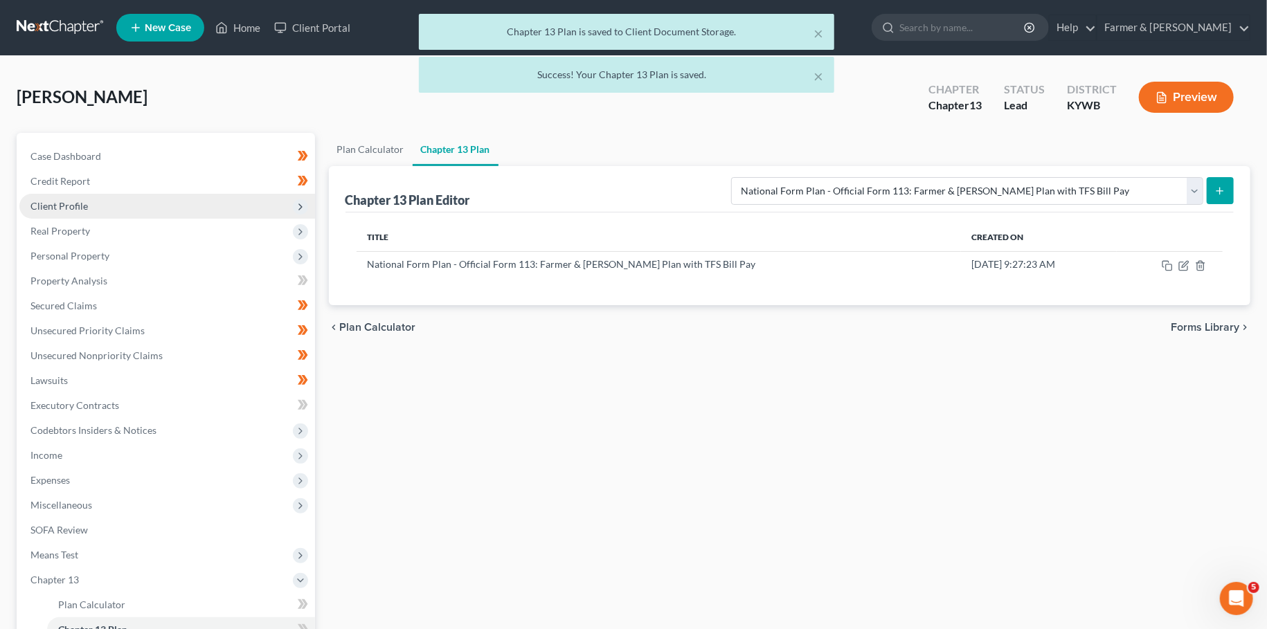
click at [80, 201] on span "Client Profile" at bounding box center [58, 206] width 57 height 12
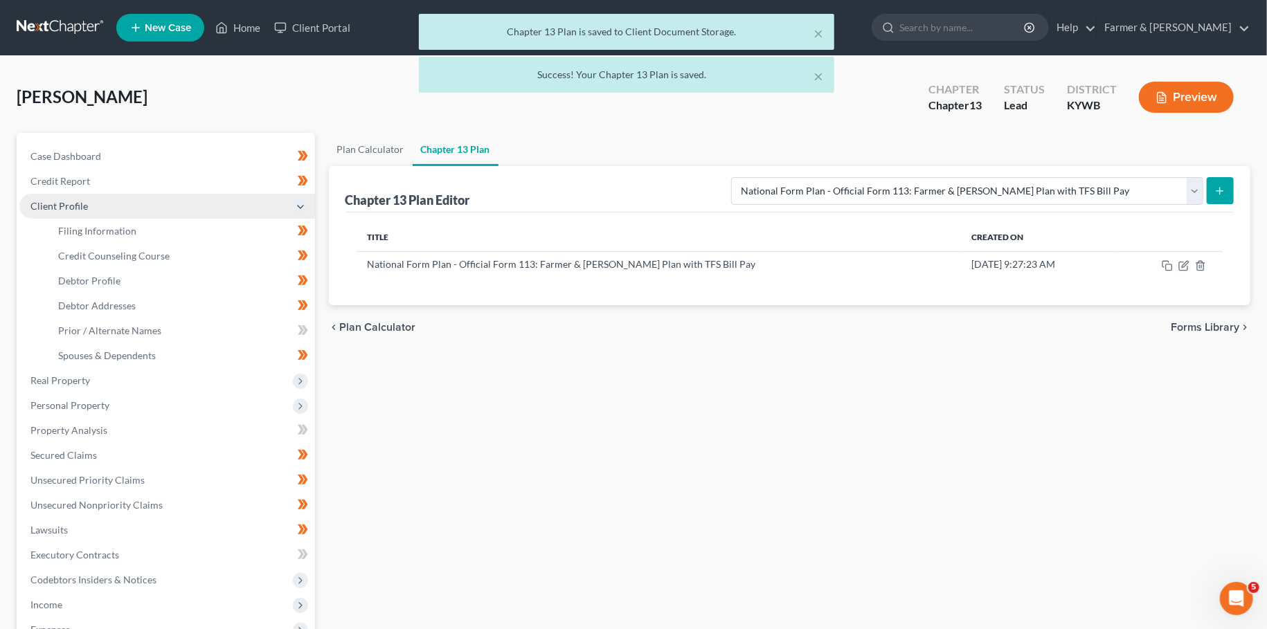
click at [83, 215] on span "Client Profile" at bounding box center [167, 206] width 296 height 25
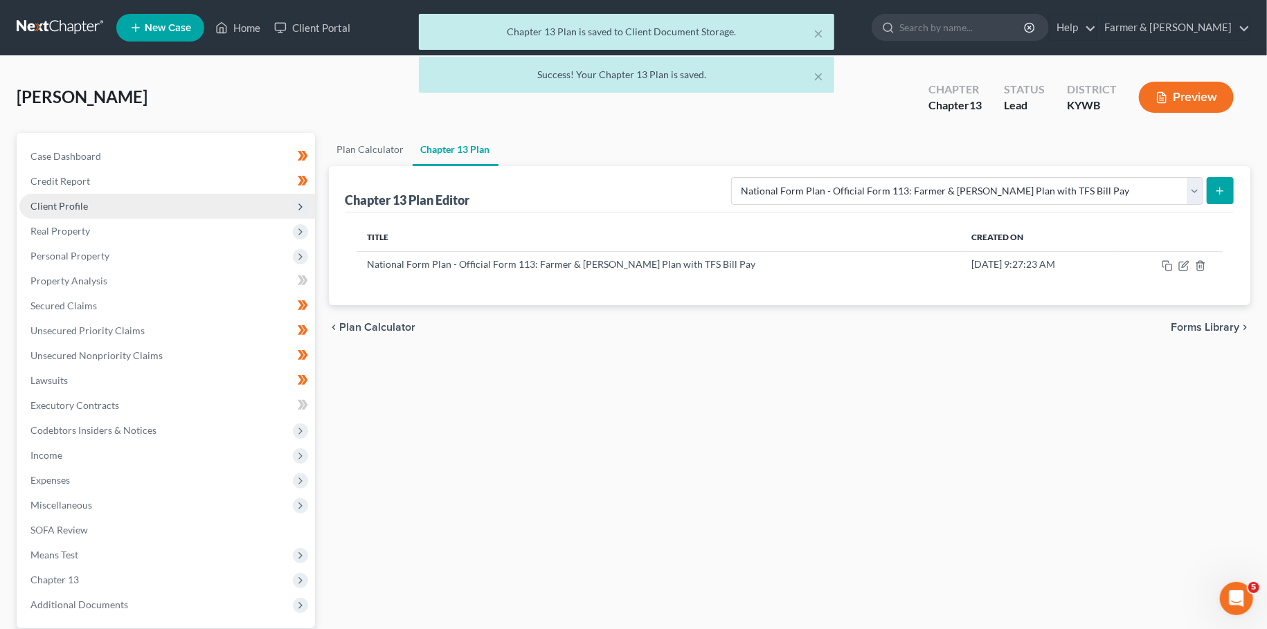
click at [86, 208] on span "Client Profile" at bounding box center [58, 206] width 57 height 12
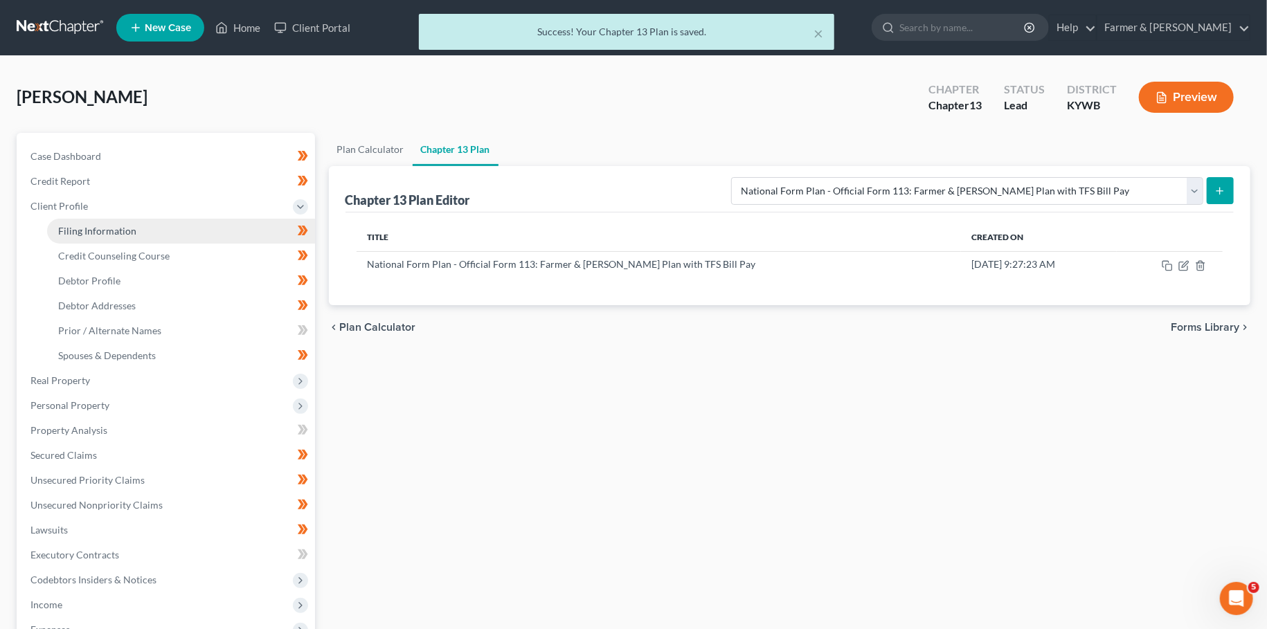
click at [89, 222] on link "Filing Information" at bounding box center [181, 231] width 268 height 25
select select "1"
select select "0"
select select "3"
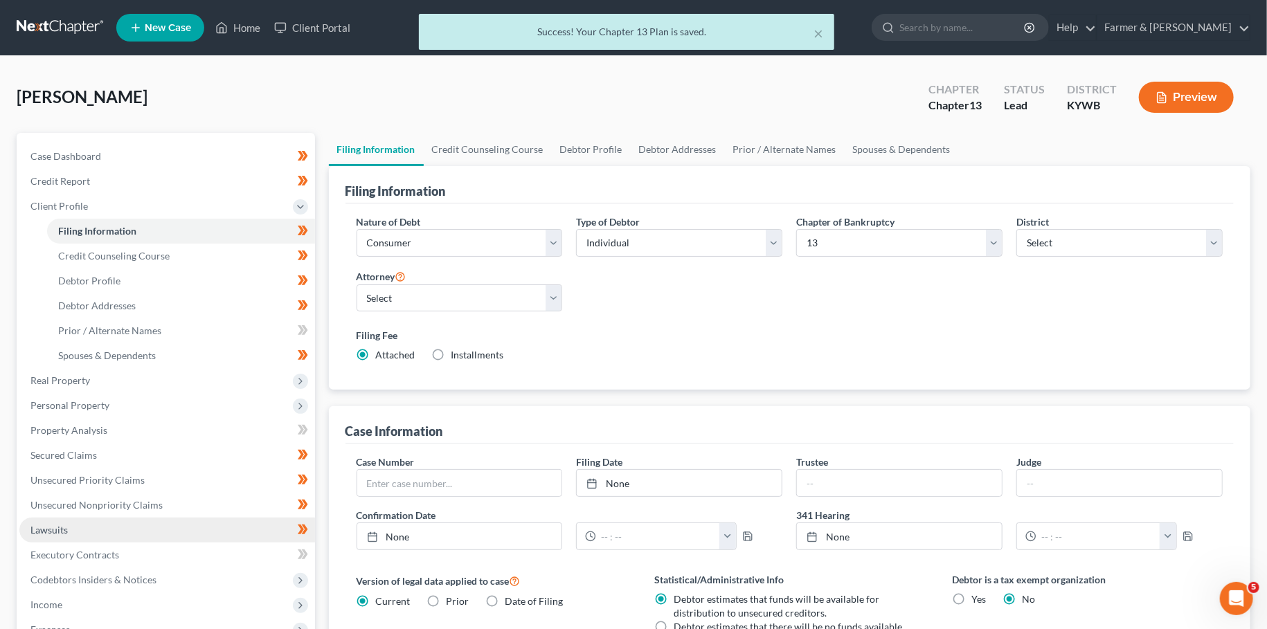
scroll to position [280, 0]
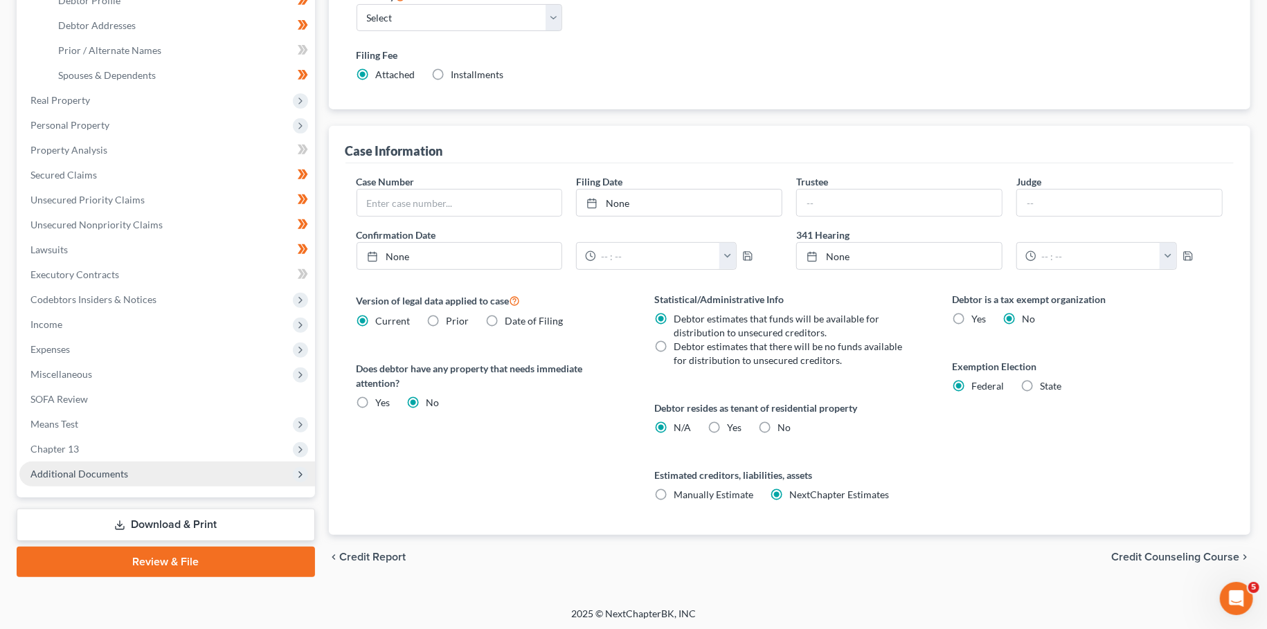
click at [134, 467] on span "Additional Documents" at bounding box center [167, 474] width 296 height 25
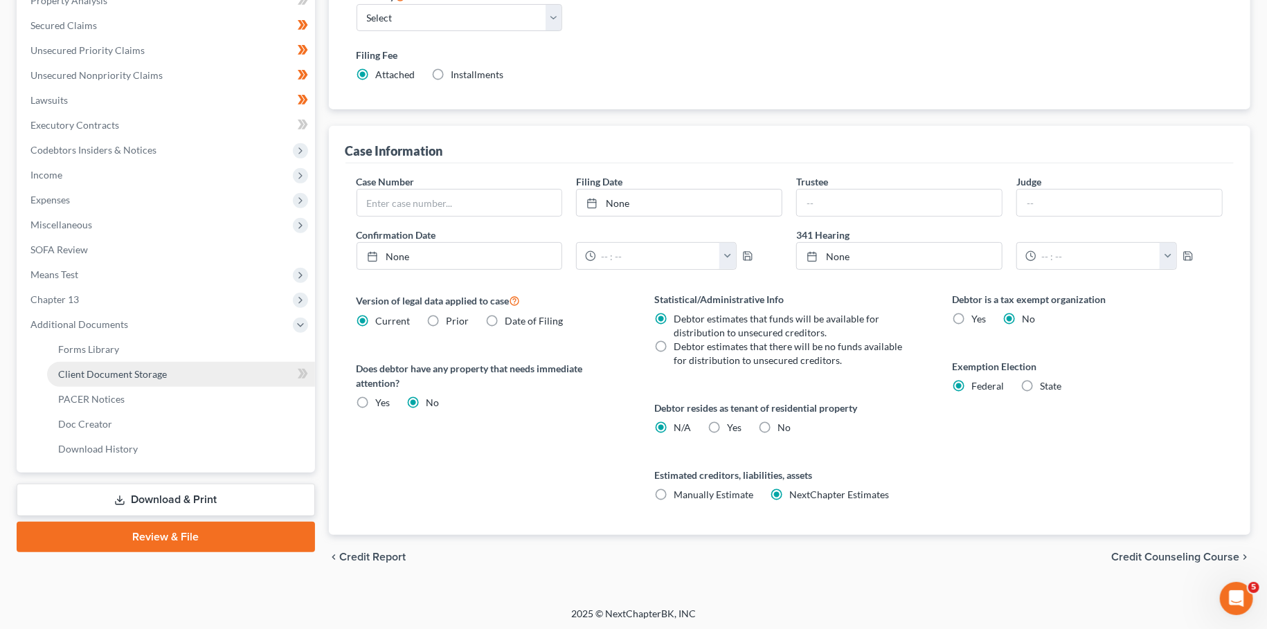
click at [134, 372] on span "Client Document Storage" at bounding box center [112, 374] width 109 height 12
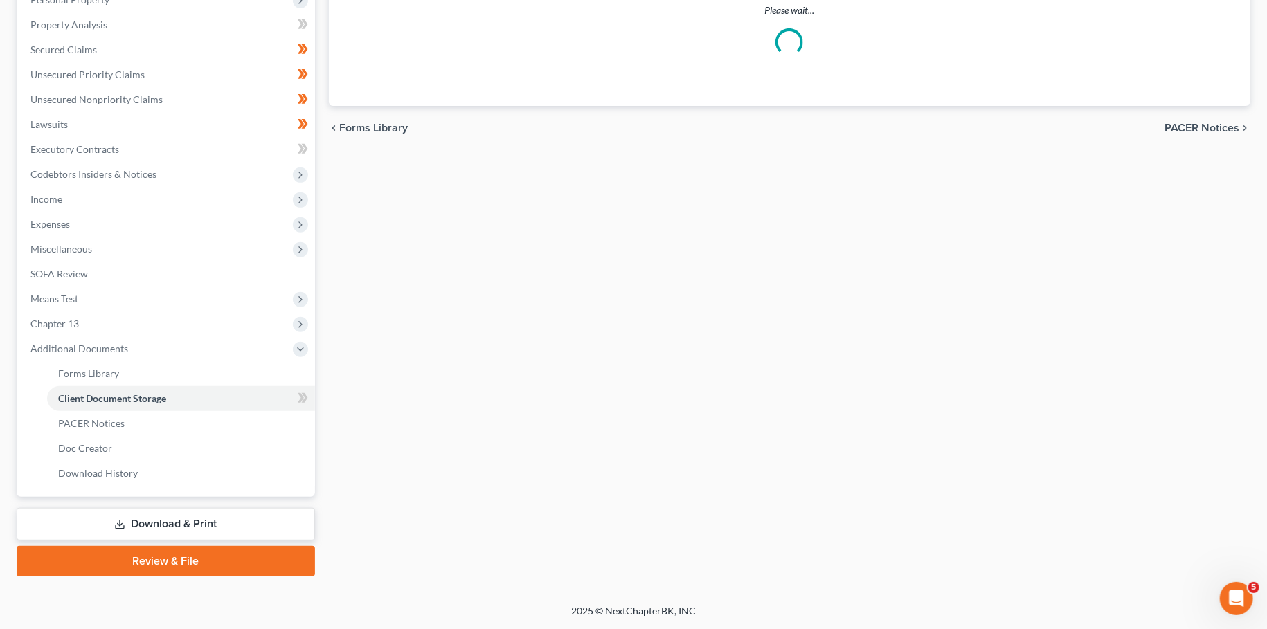
scroll to position [255, 0]
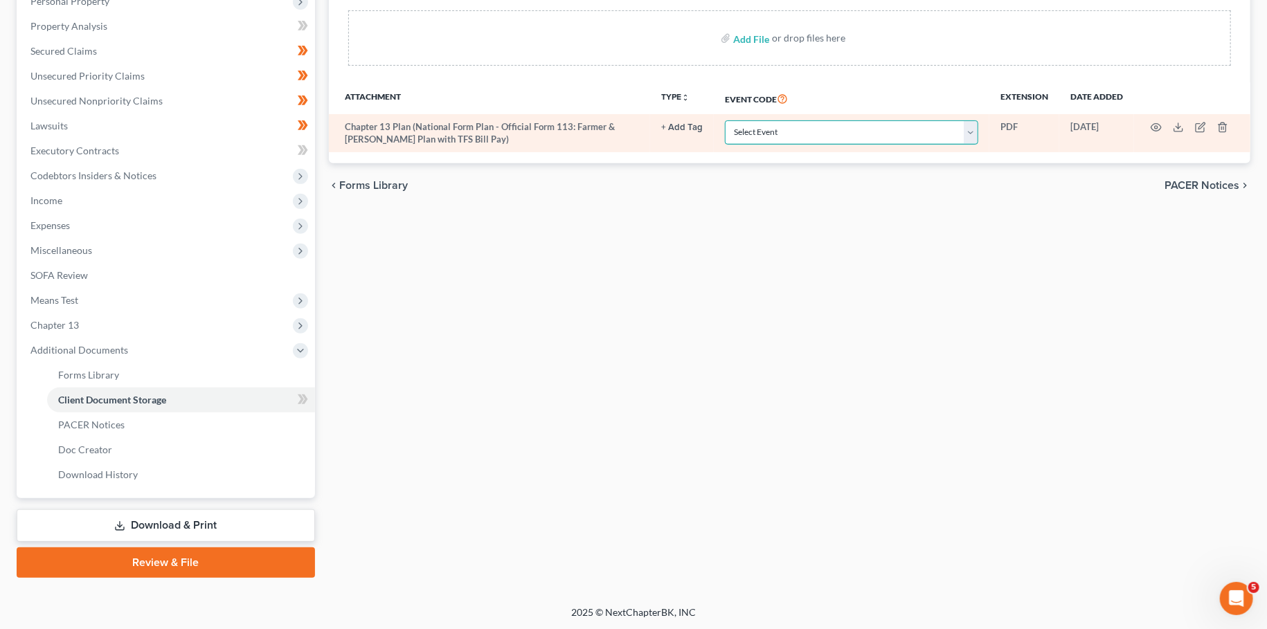
select select "16"
click option "Chapter 13 Plan" at bounding box center [0, 0] width 0 height 0
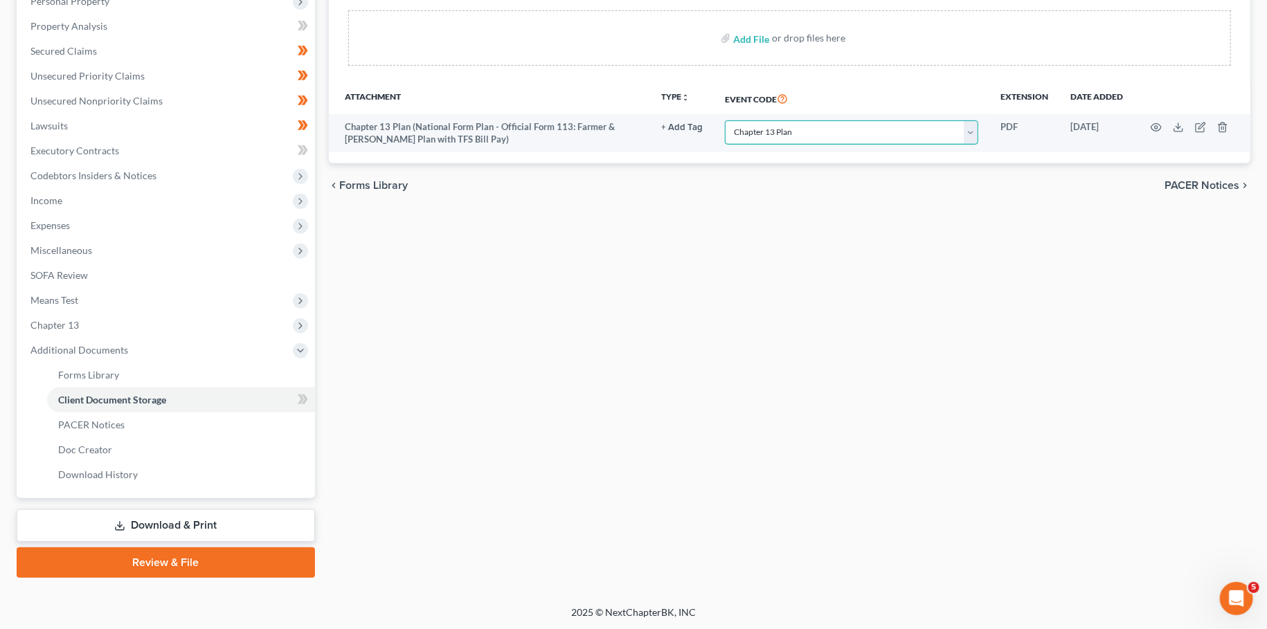
scroll to position [11, 0]
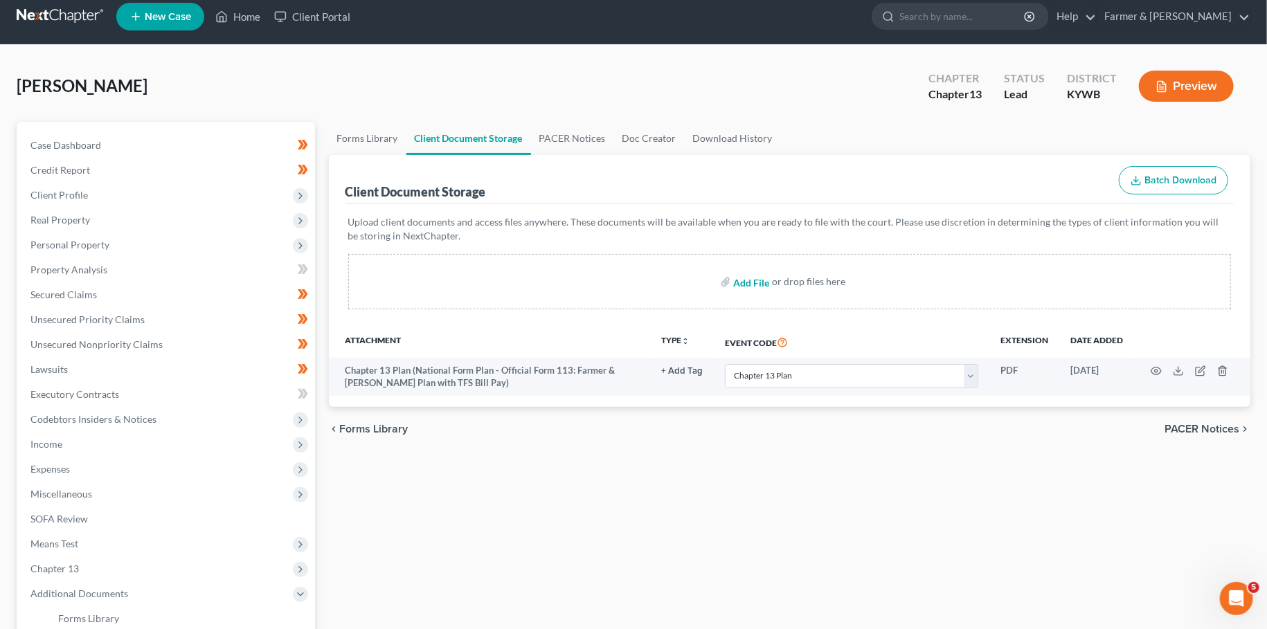
click at [755, 282] on input "file" at bounding box center [749, 281] width 33 height 25
type input "C:\fakepath\CCC-1.pdf"
select select "16"
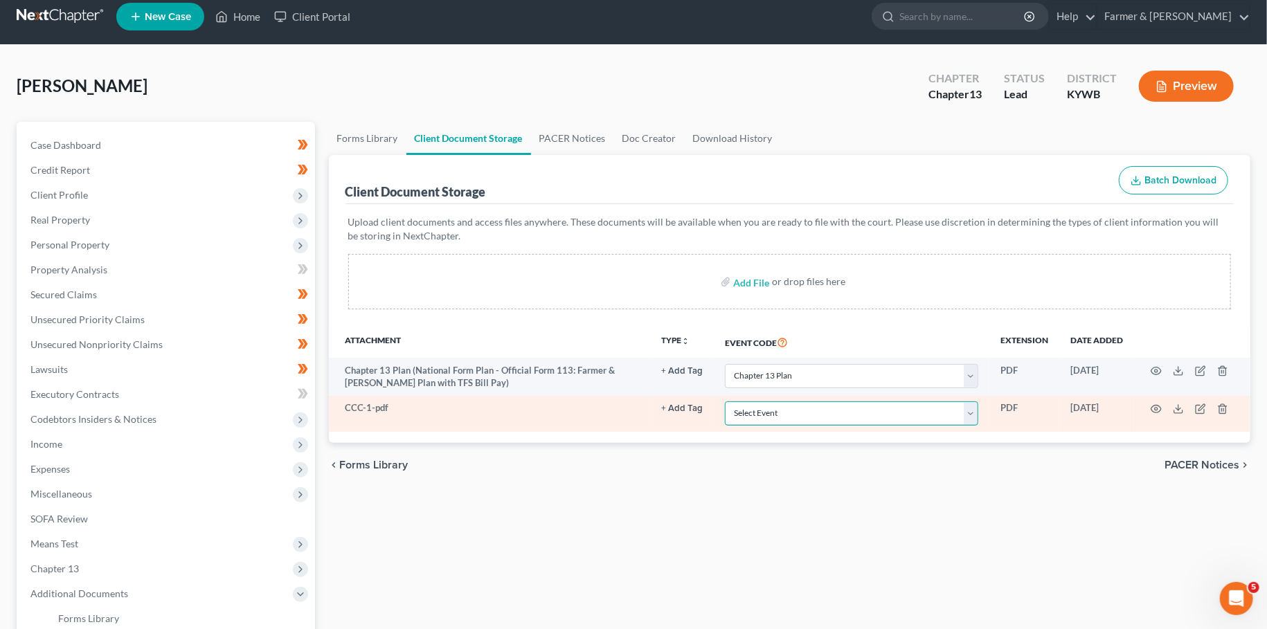
click at [725, 402] on select "Select Event Amended Answer Amended Complaint Amended List of Creditors (Fee) A…" at bounding box center [851, 414] width 253 height 24
select select "7"
click option "Certificate of Credit Counseling" at bounding box center [0, 0] width 0 height 0
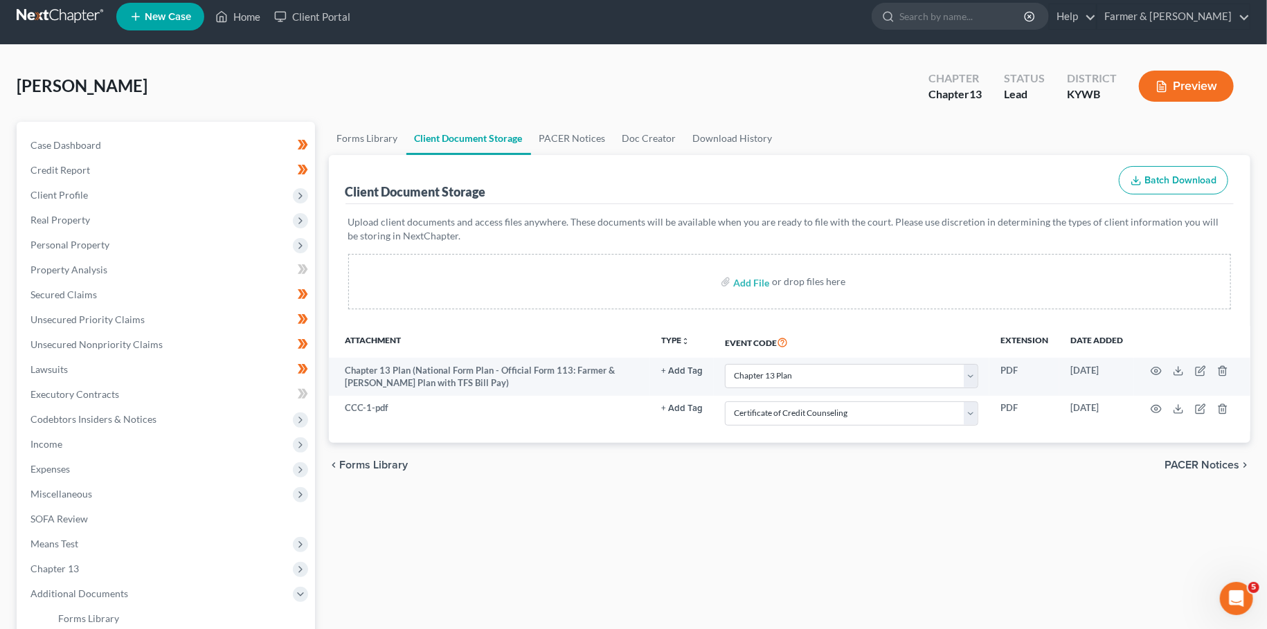
click at [699, 523] on div "Forms Library Client Document Storage PACER Notices Doc Creator Download Histor…" at bounding box center [790, 472] width 936 height 700
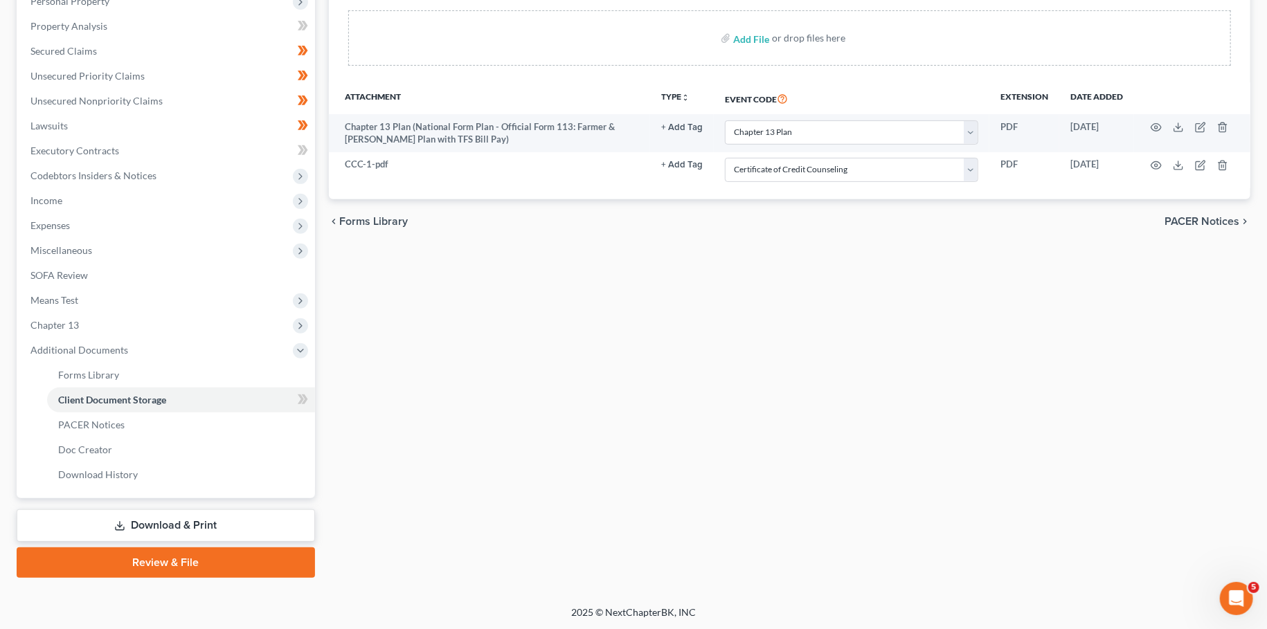
click at [228, 554] on link "Review & File" at bounding box center [166, 563] width 298 height 30
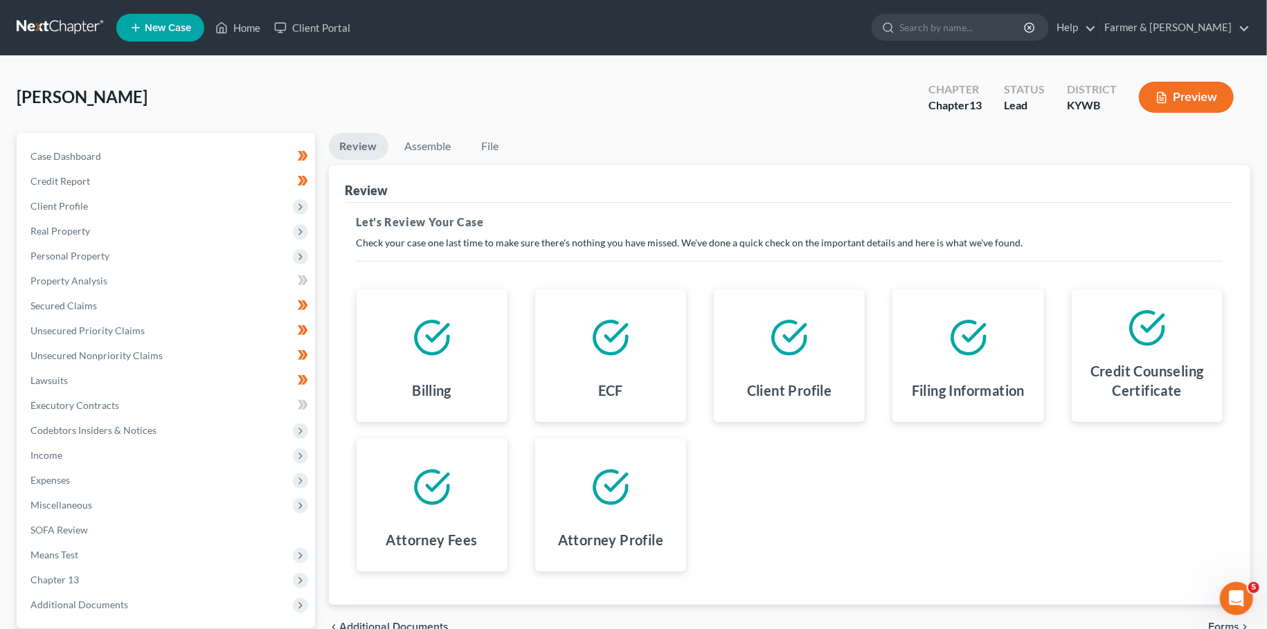
scroll to position [129, 0]
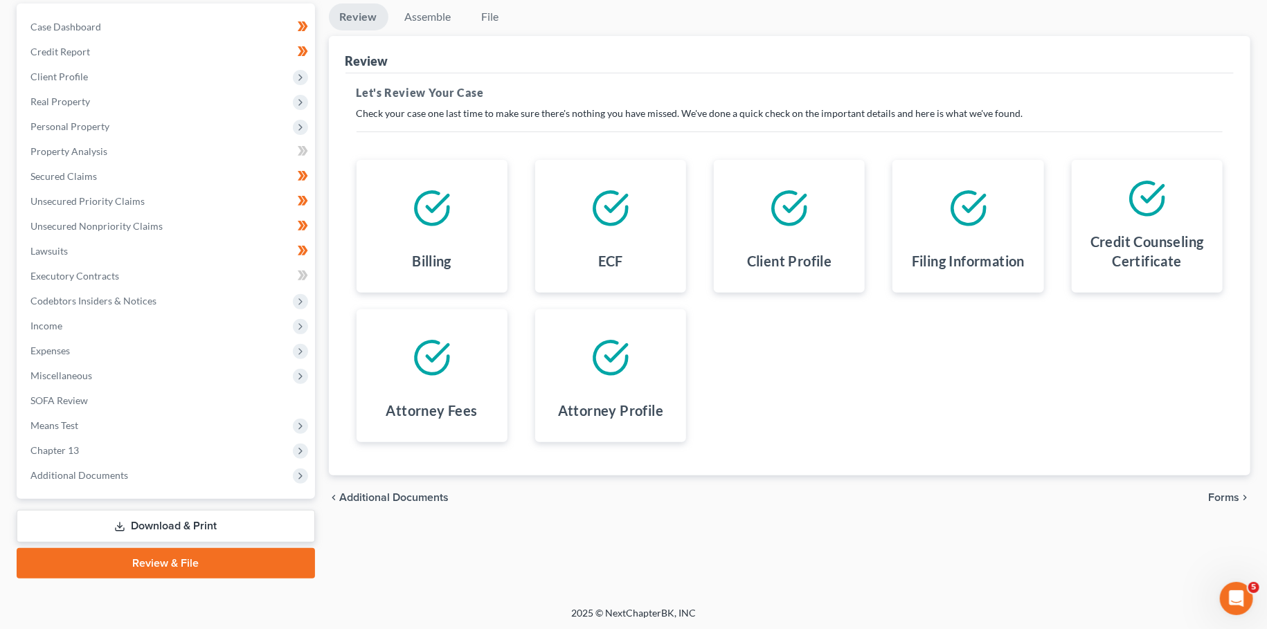
click at [1209, 496] on span "Forms" at bounding box center [1223, 497] width 31 height 11
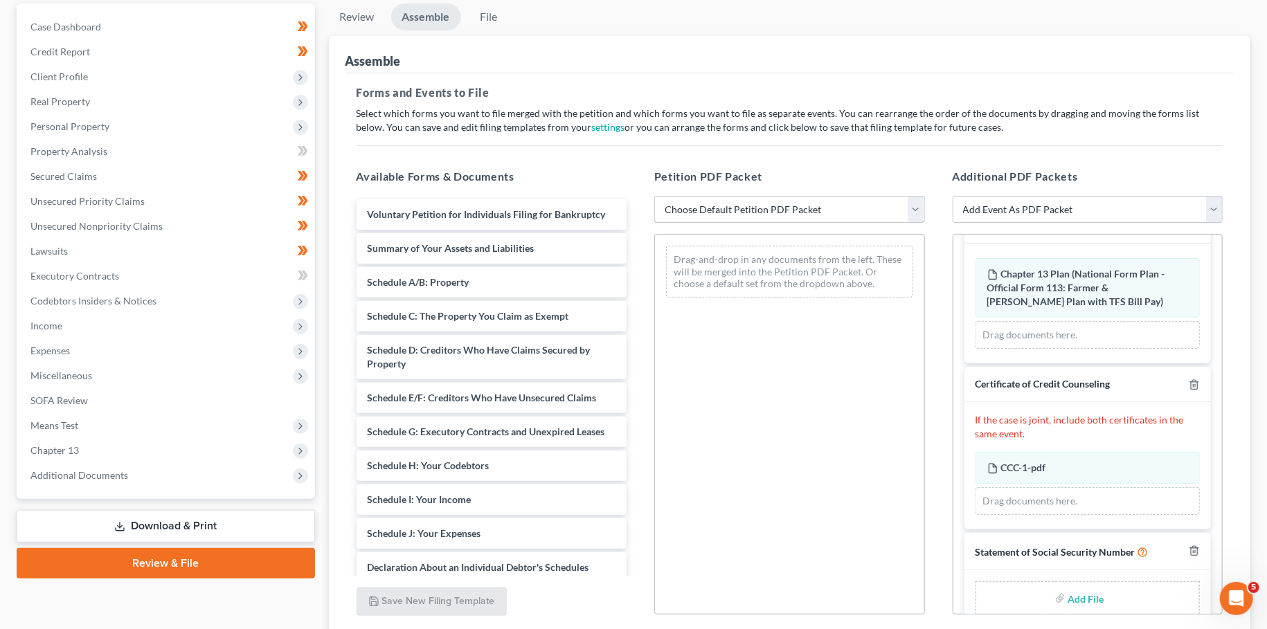
click at [654, 196] on select "Choose Default Petition PDF Packet Emergency Filing (Voluntary Petition and Cre…" at bounding box center [789, 210] width 271 height 28
select select "1"
click option "Chapter 13 Template" at bounding box center [0, 0] width 0 height 0
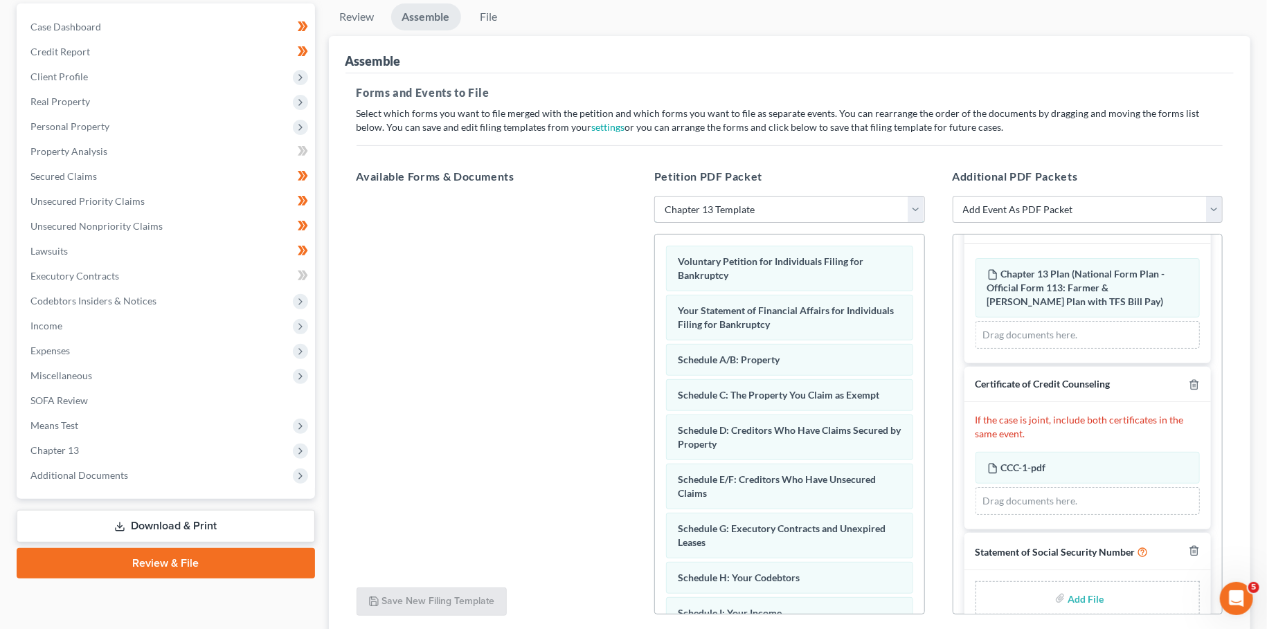
scroll to position [57, 0]
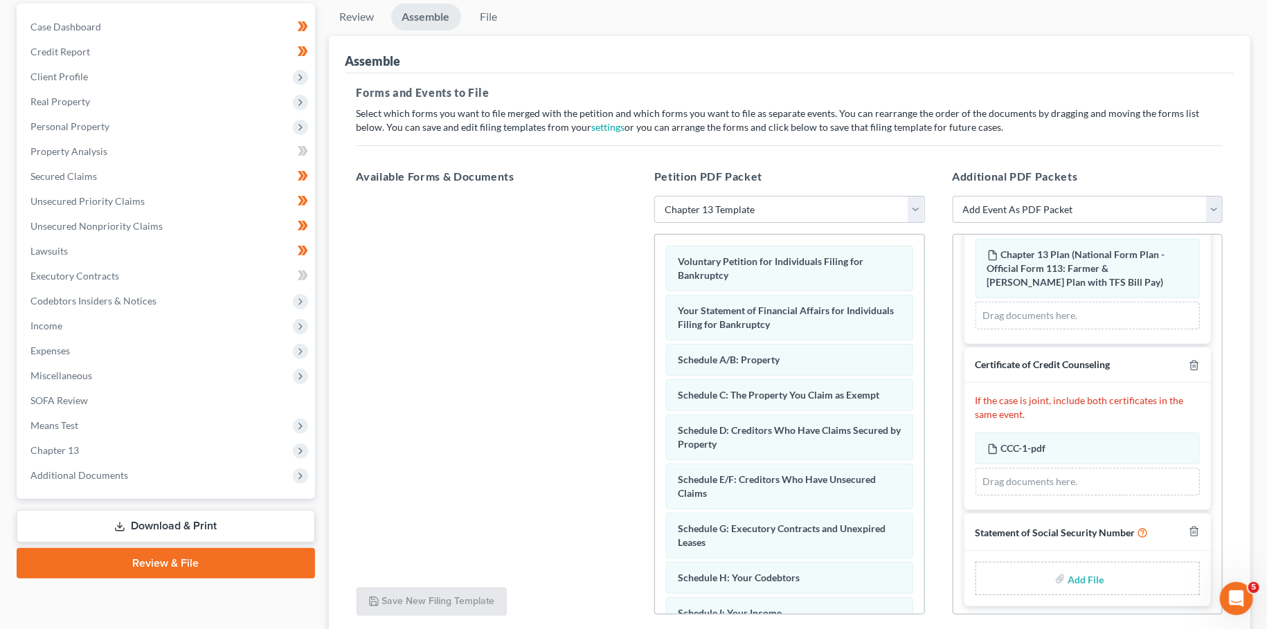
click at [1071, 574] on input "file" at bounding box center [1084, 578] width 33 height 25
type input "C:\fakepath\SSN to Sign.pdf"
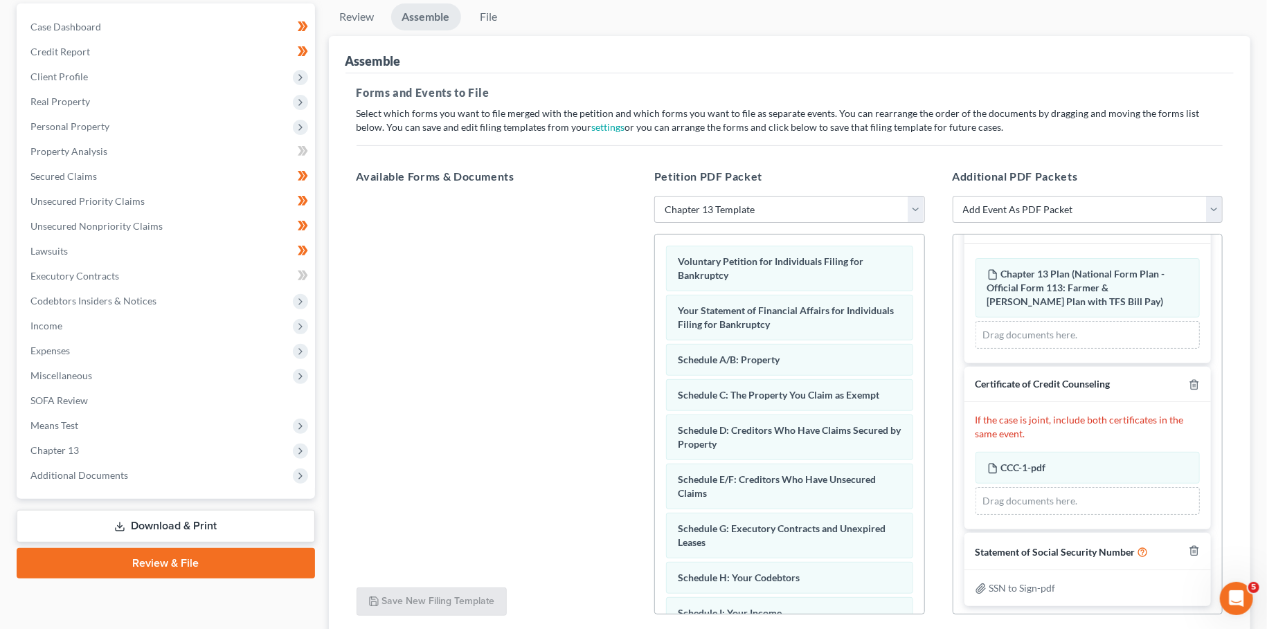
scroll to position [238, 0]
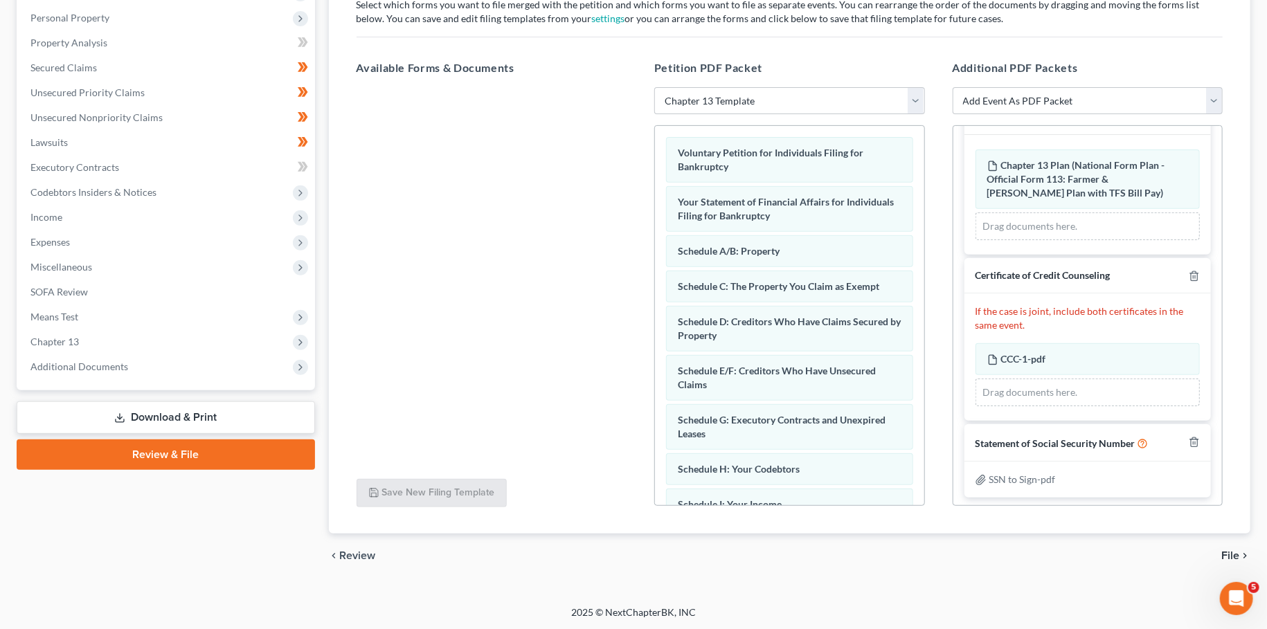
click at [1231, 555] on span "File" at bounding box center [1230, 555] width 18 height 11
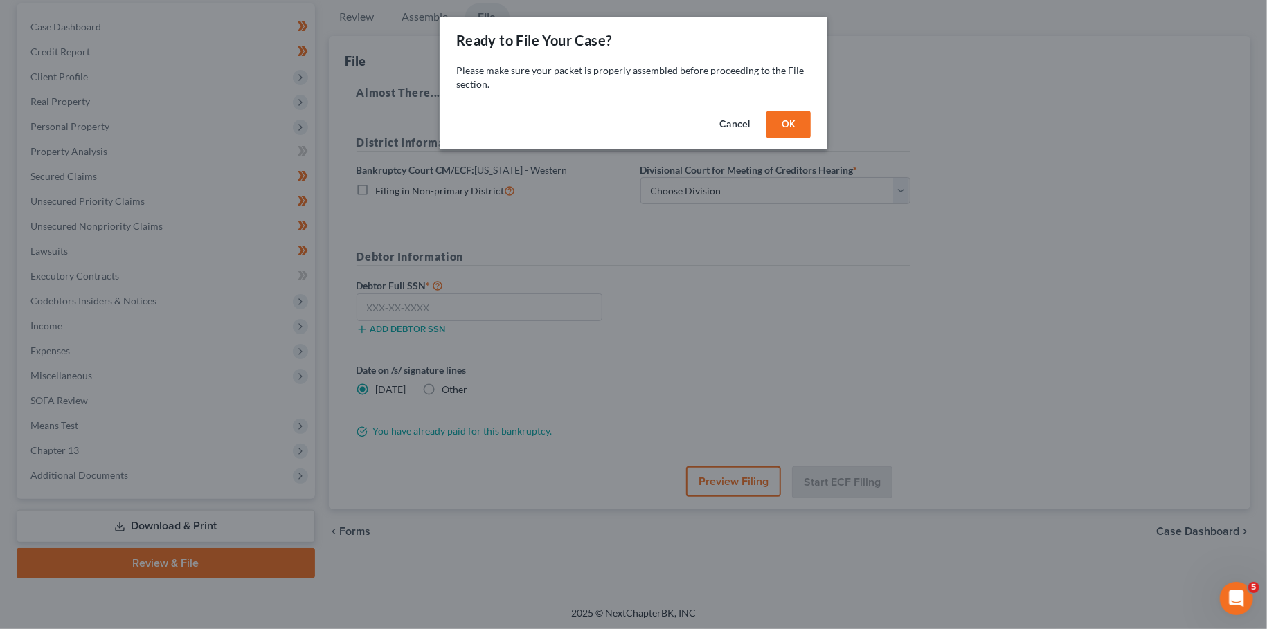
click at [792, 120] on button "OK" at bounding box center [788, 125] width 44 height 28
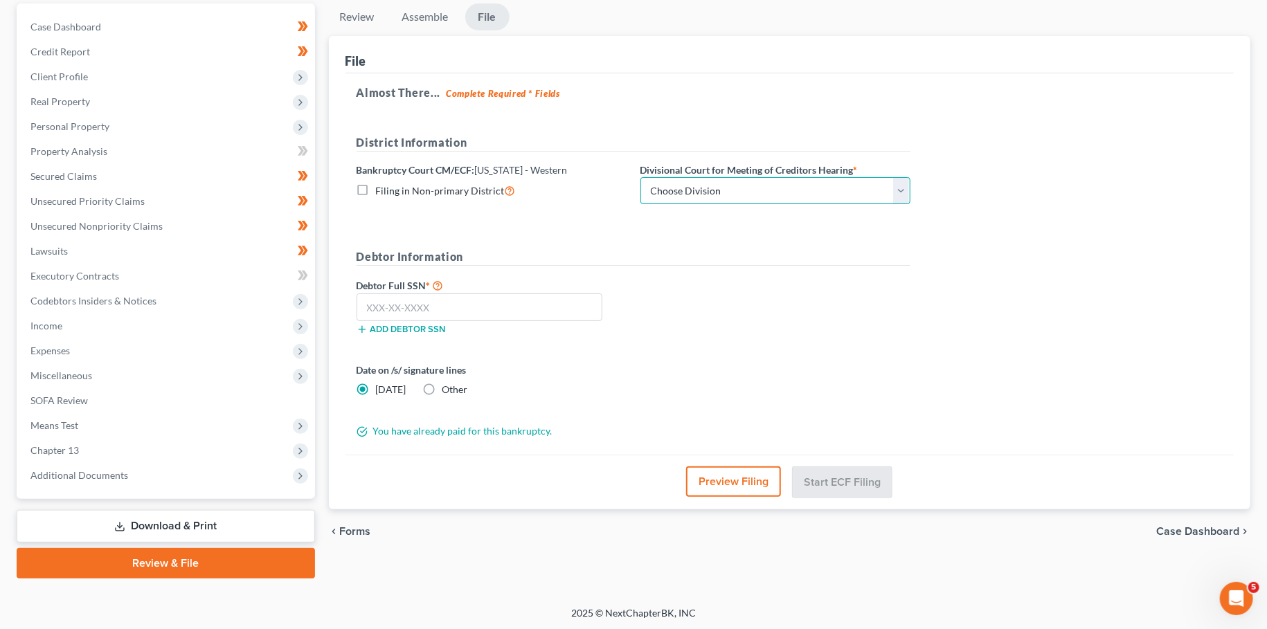
click at [640, 177] on select "Choose Division Bowling Green Louisville Owensboro Paducah" at bounding box center [775, 191] width 270 height 28
select select "1"
click option "[GEOGRAPHIC_DATA]" at bounding box center [0, 0] width 0 height 0
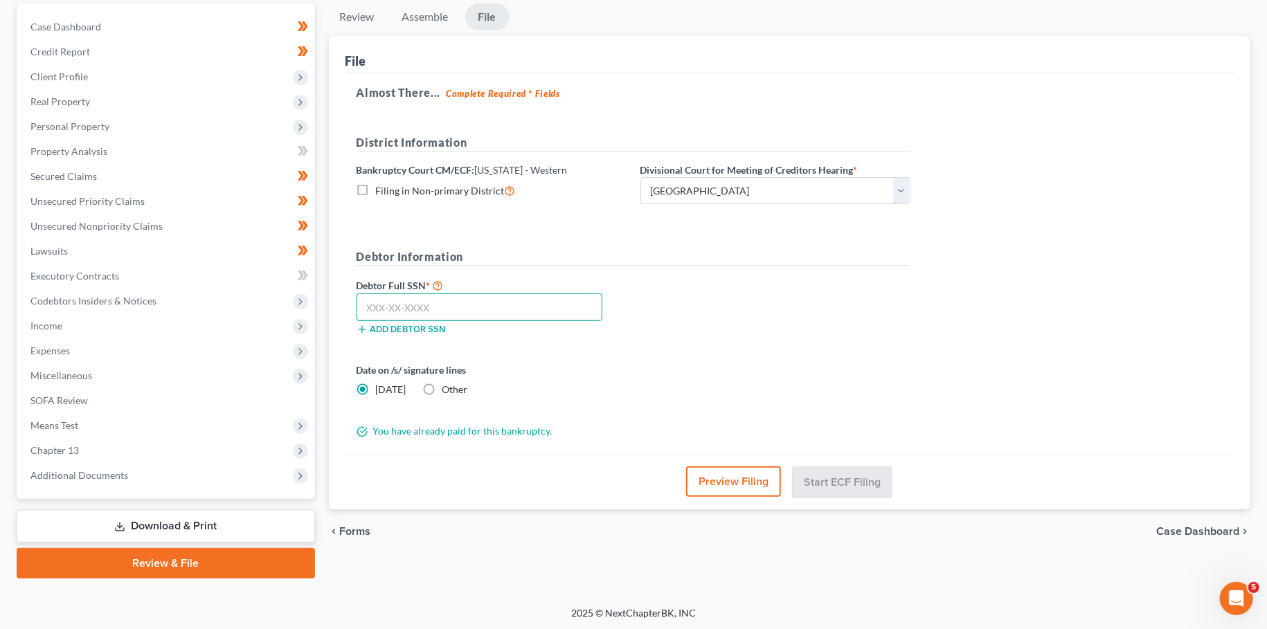
click at [527, 302] on input "text" at bounding box center [480, 308] width 246 height 28
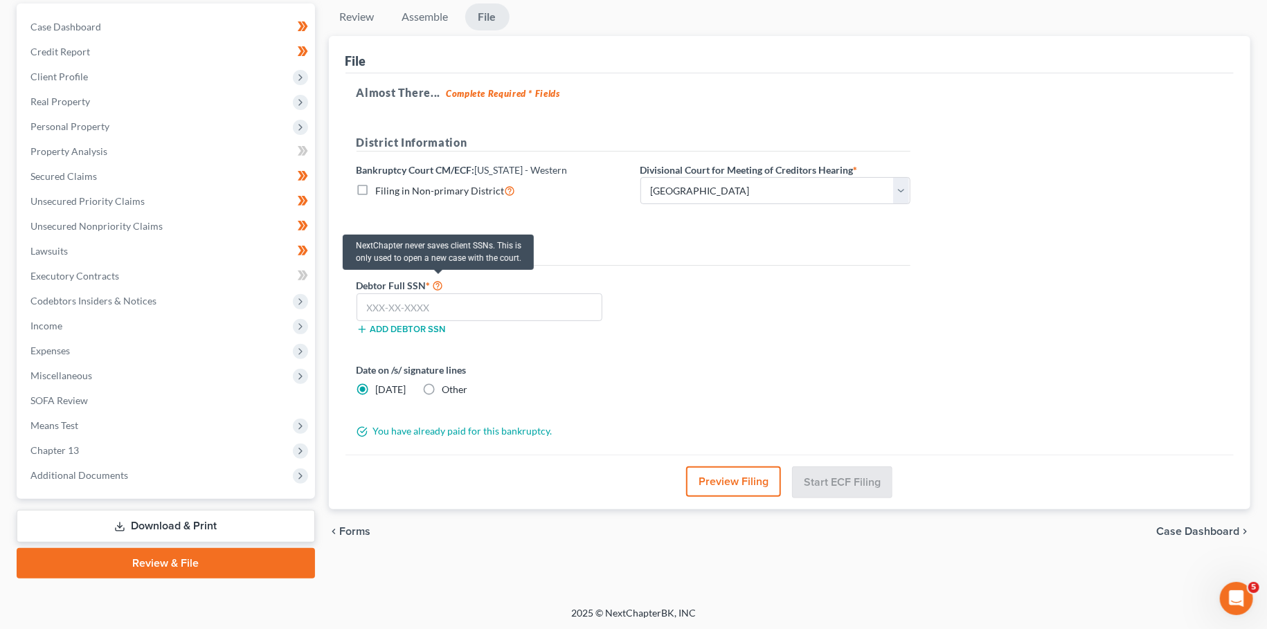
click at [438, 279] on icon at bounding box center [438, 284] width 11 height 13
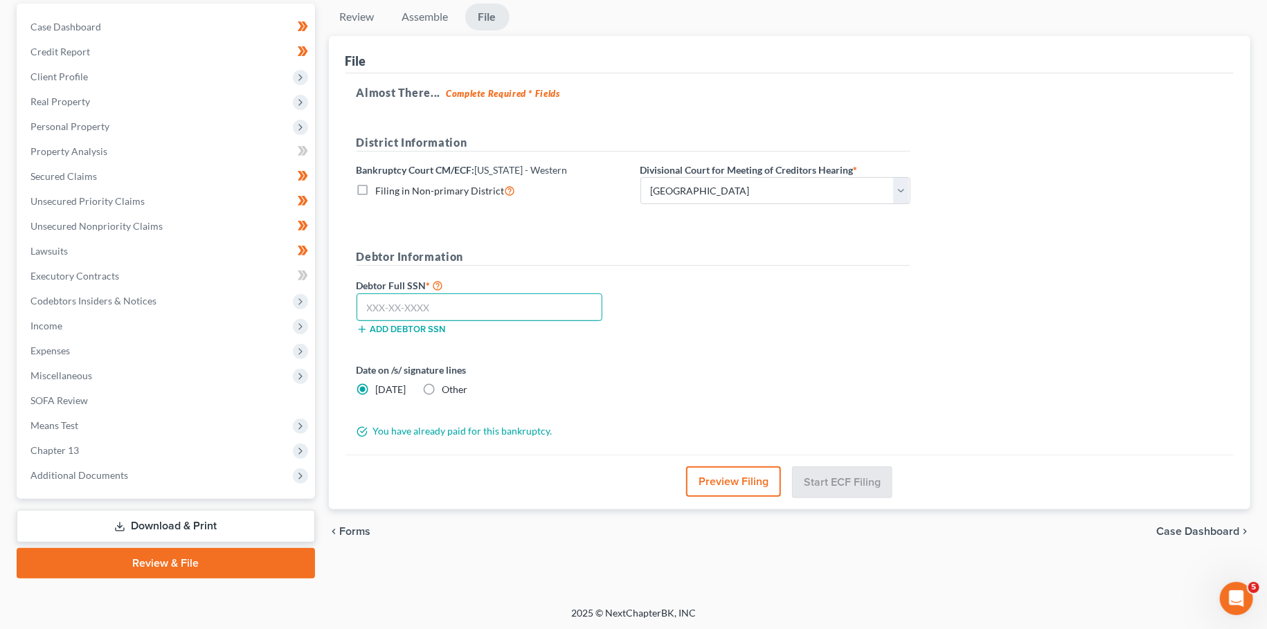
click at [444, 296] on input "text" at bounding box center [480, 308] width 246 height 28
type input "294-90-0663"
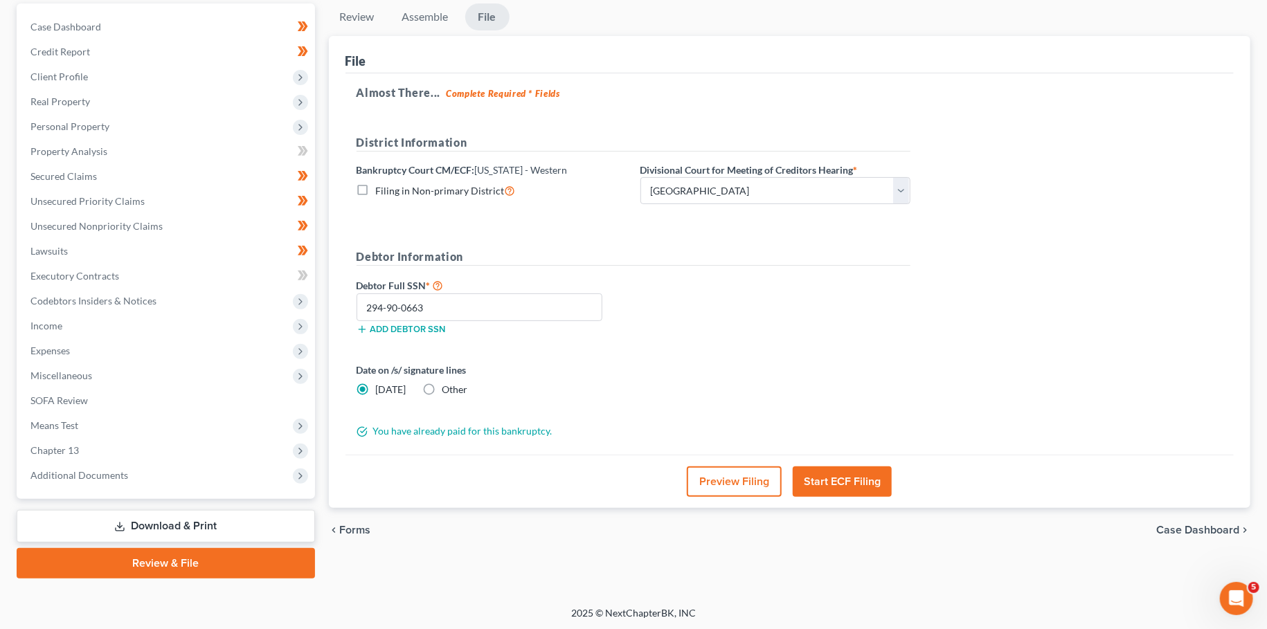
click at [856, 470] on button "Start ECF Filing" at bounding box center [842, 482] width 99 height 30
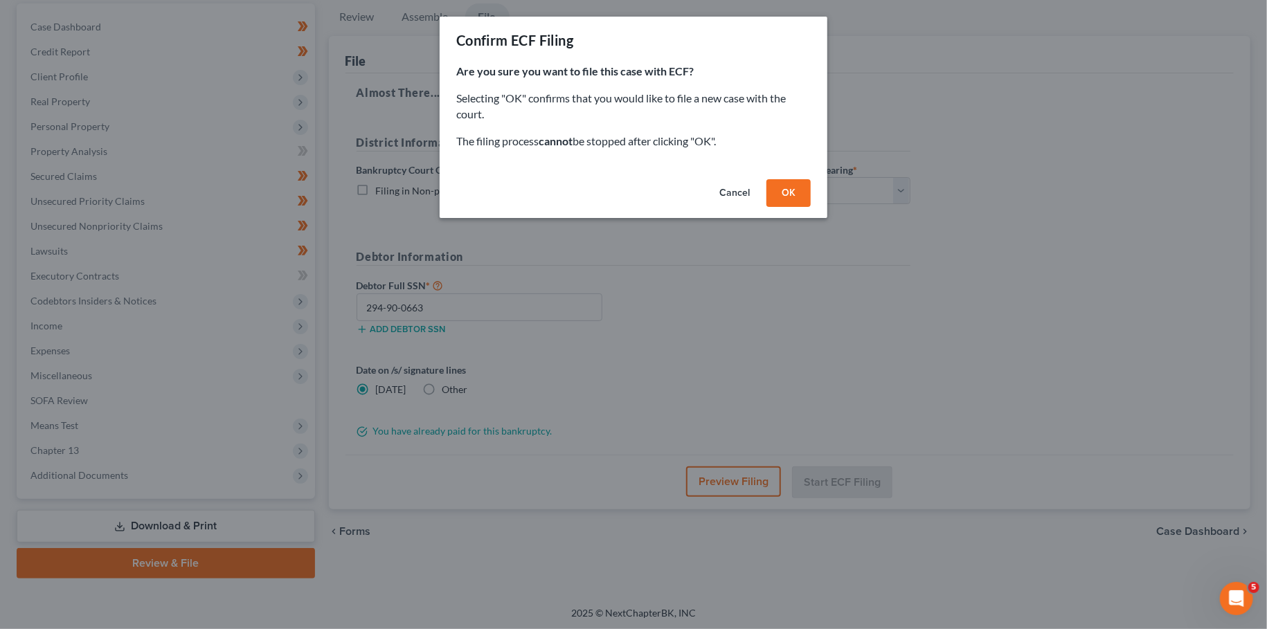
click at [794, 185] on button "OK" at bounding box center [788, 193] width 44 height 28
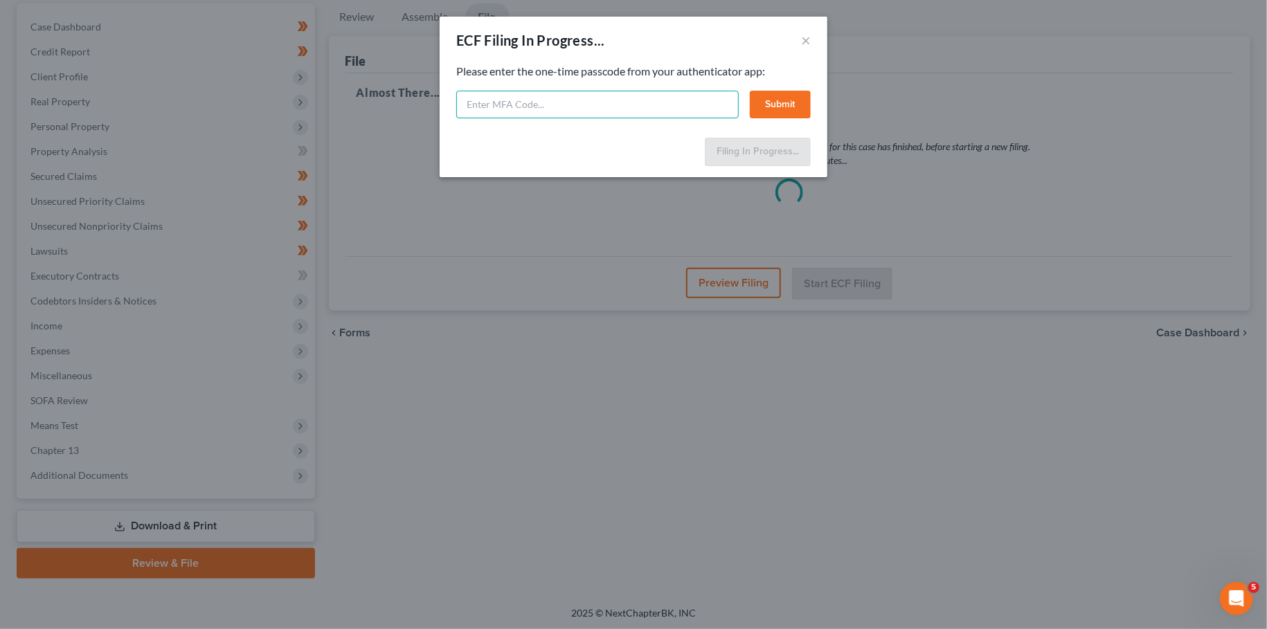
click at [647, 114] on input "text" at bounding box center [597, 105] width 282 height 28
type input "096564"
click at [781, 91] on button "Submit" at bounding box center [780, 105] width 61 height 28
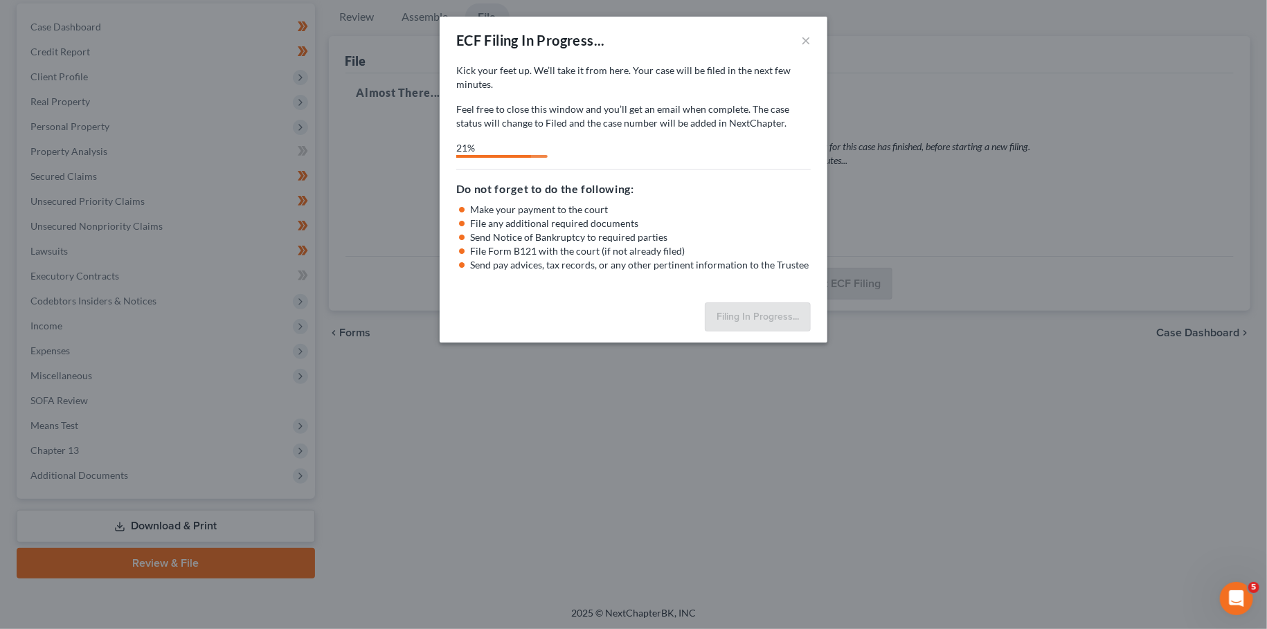
select select "1"
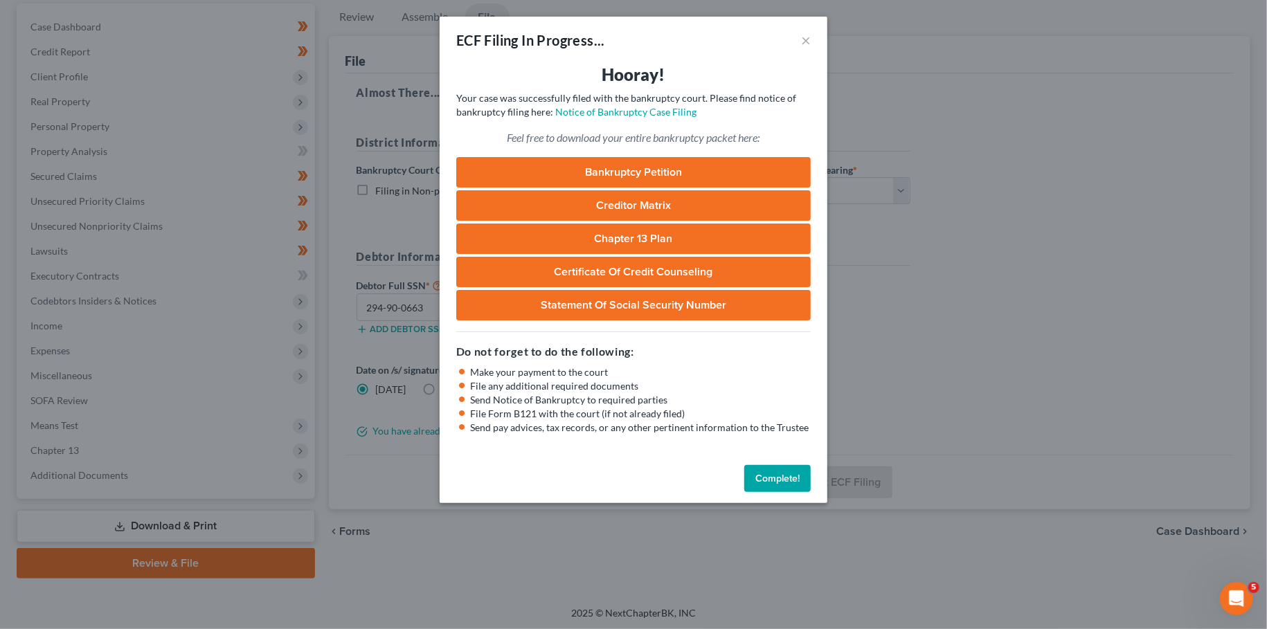
click at [721, 53] on div "ECF Filing In Progress... ×" at bounding box center [634, 40] width 388 height 47
drag, startPoint x: 762, startPoint y: 484, endPoint x: 807, endPoint y: 464, distance: 49.9
click at [762, 483] on button "Complete!" at bounding box center [777, 479] width 66 height 28
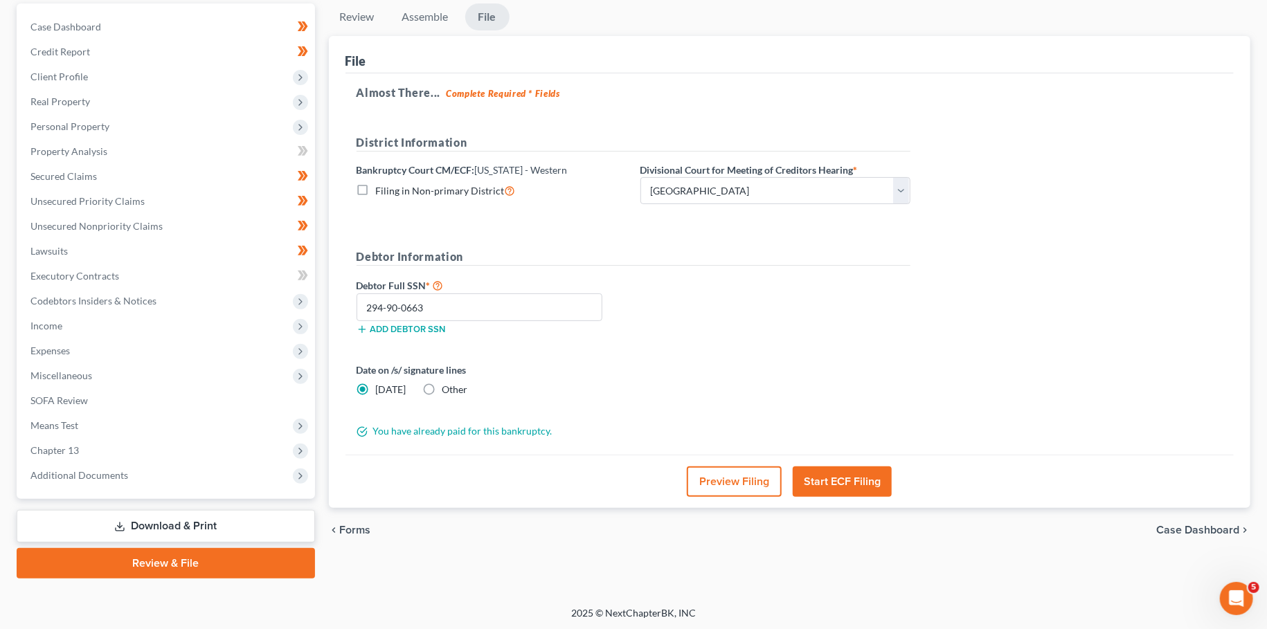
scroll to position [0, 0]
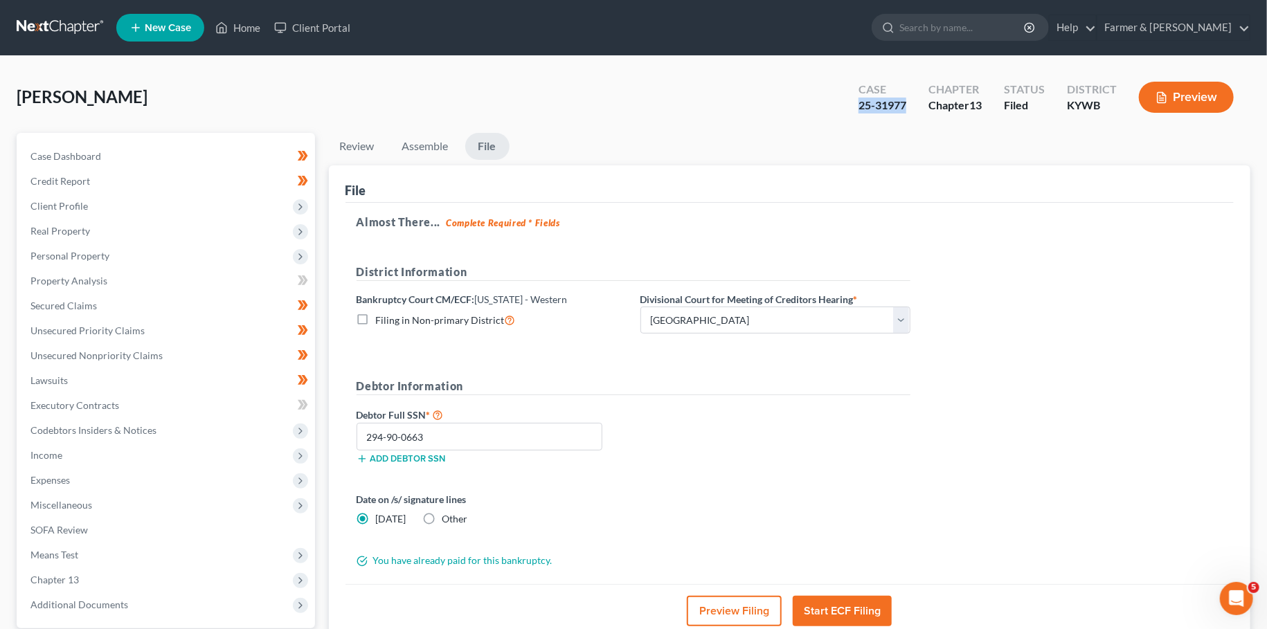
drag, startPoint x: 909, startPoint y: 104, endPoint x: 845, endPoint y: 104, distance: 64.4
click at [845, 104] on div "Case 25-31977 Chapter Chapter 13 Status Filed District KYWB Preview" at bounding box center [1046, 97] width 408 height 49
copy div "25-31977"
click at [253, 30] on link "Home" at bounding box center [237, 27] width 59 height 25
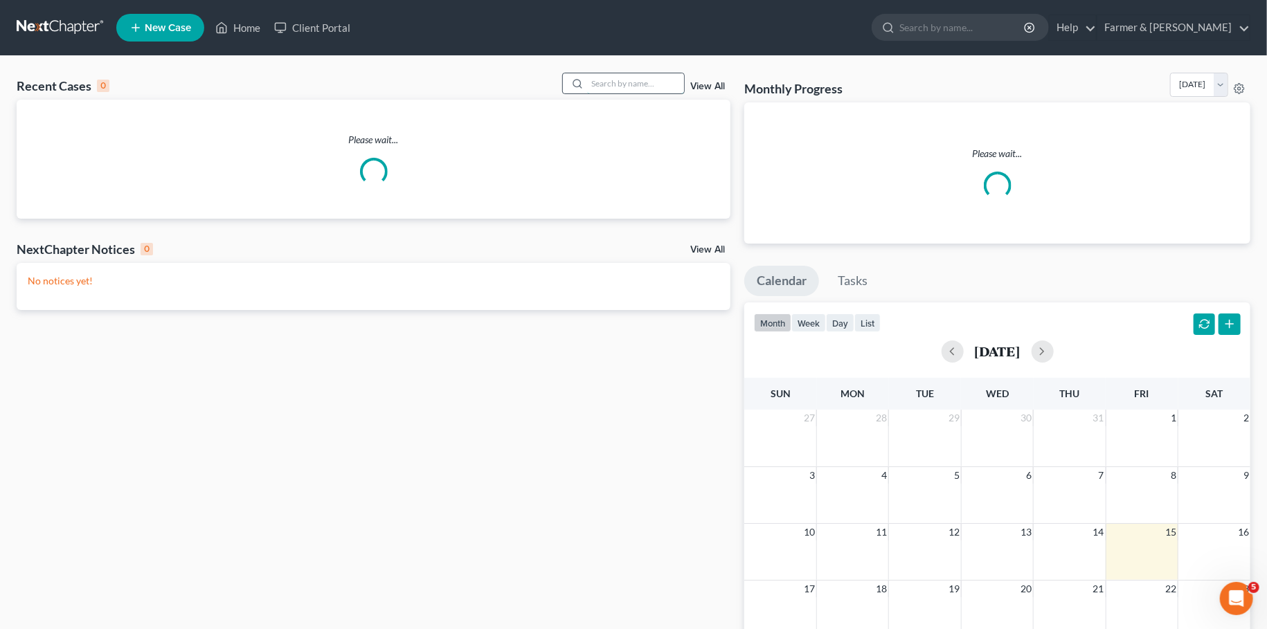
click at [601, 83] on input "search" at bounding box center [635, 83] width 97 height 20
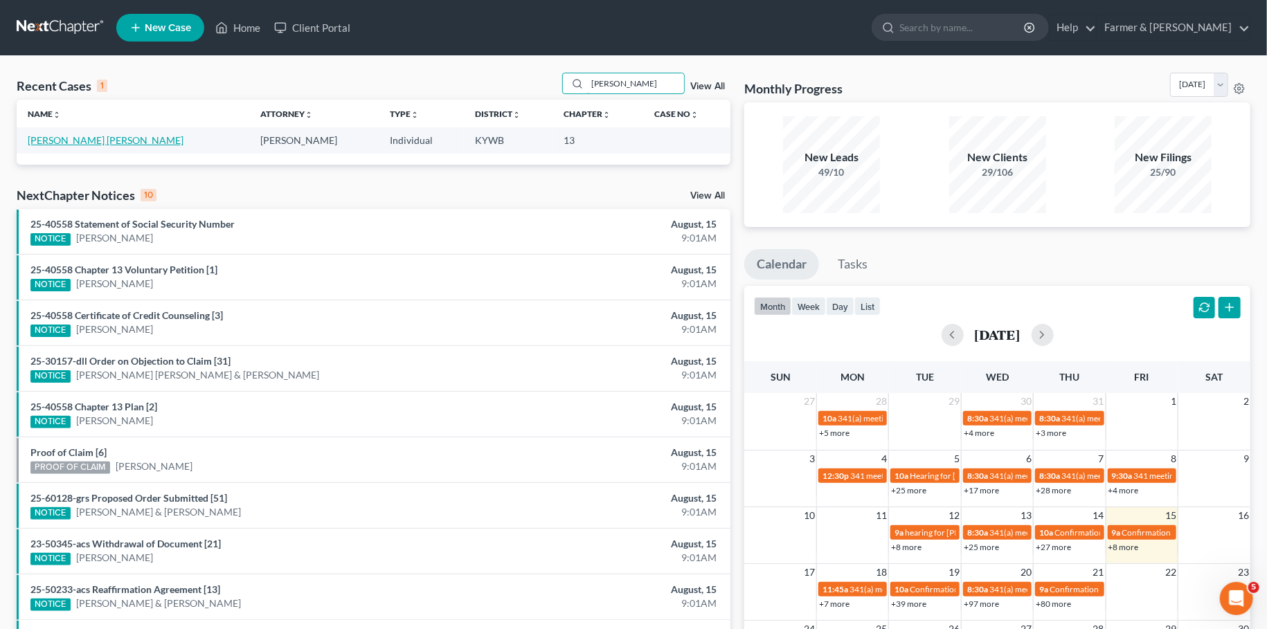
type input "mairelys"
click at [78, 138] on link "[PERSON_NAME] [PERSON_NAME]" at bounding box center [106, 140] width 156 height 12
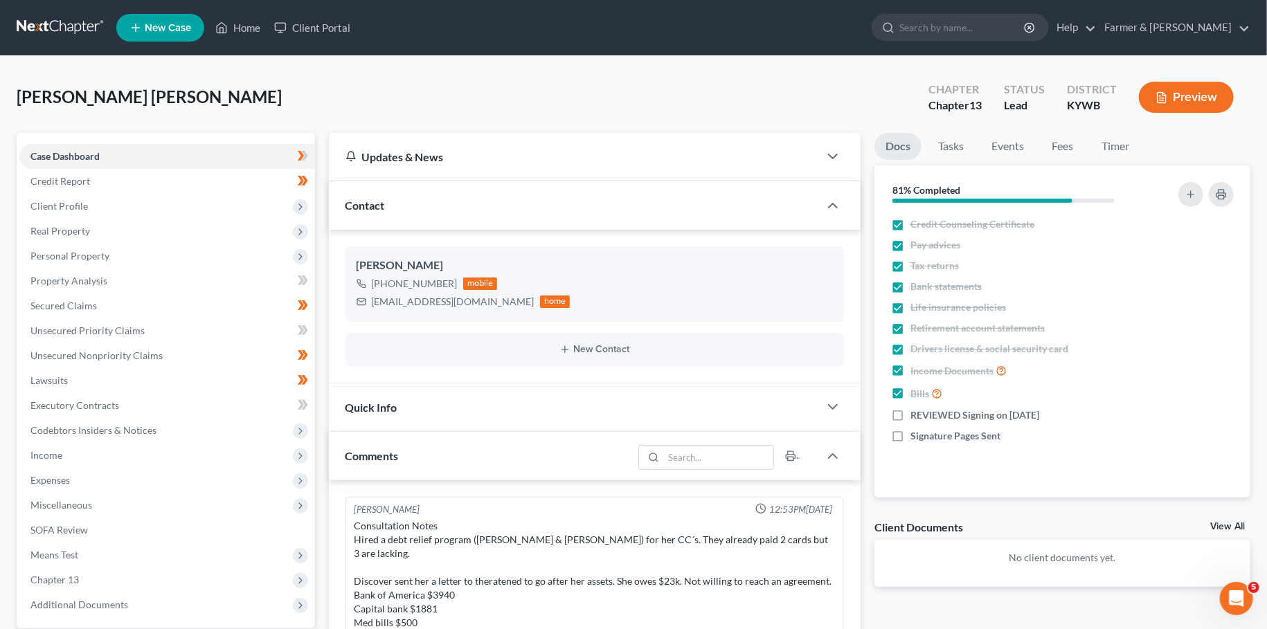
scroll to position [255, 0]
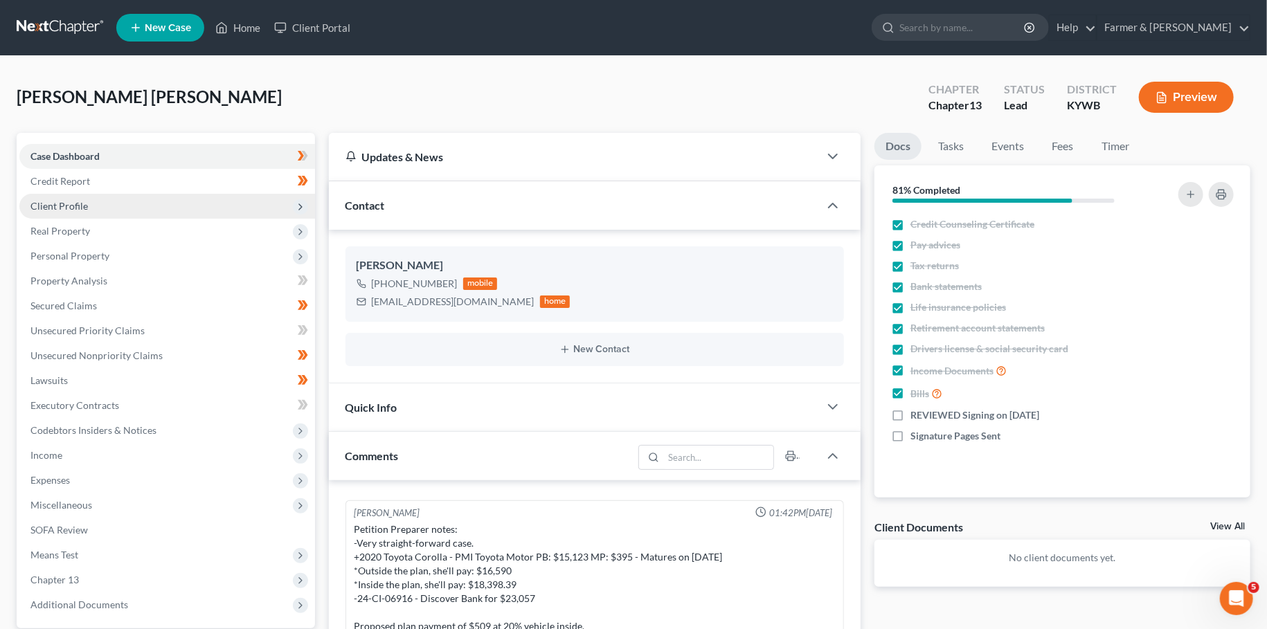
click at [106, 203] on span "Client Profile" at bounding box center [167, 206] width 296 height 25
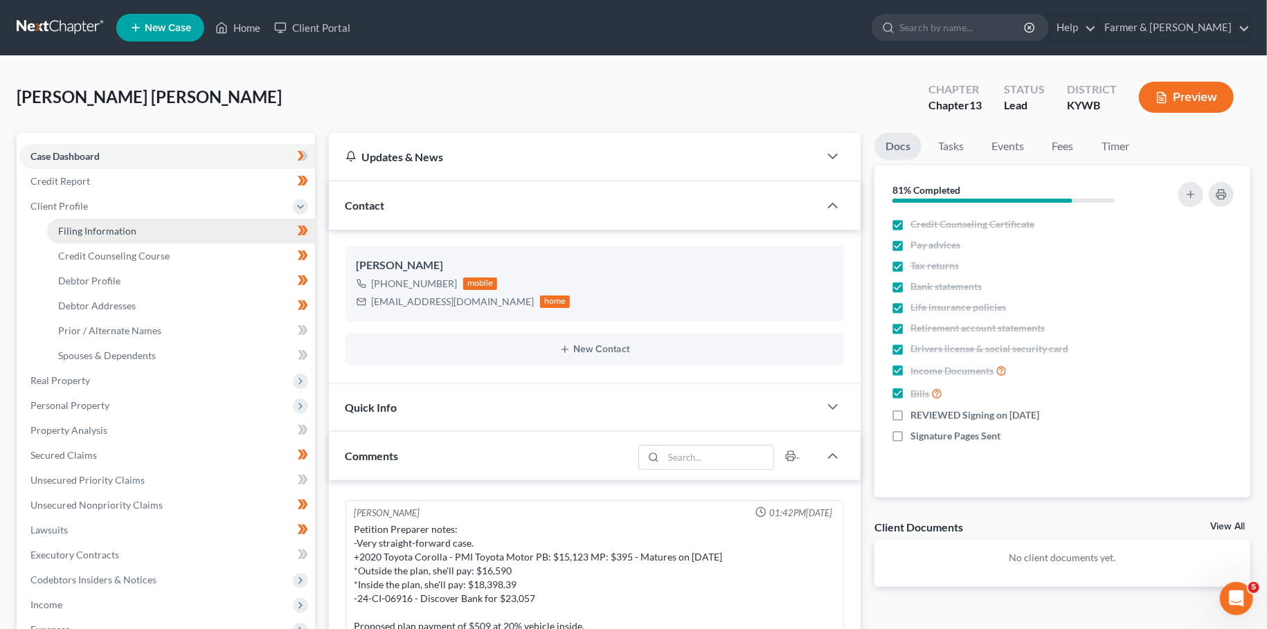
click at [105, 226] on span "Filing Information" at bounding box center [97, 231] width 78 height 12
select select "1"
select select "0"
select select "3"
select select "33"
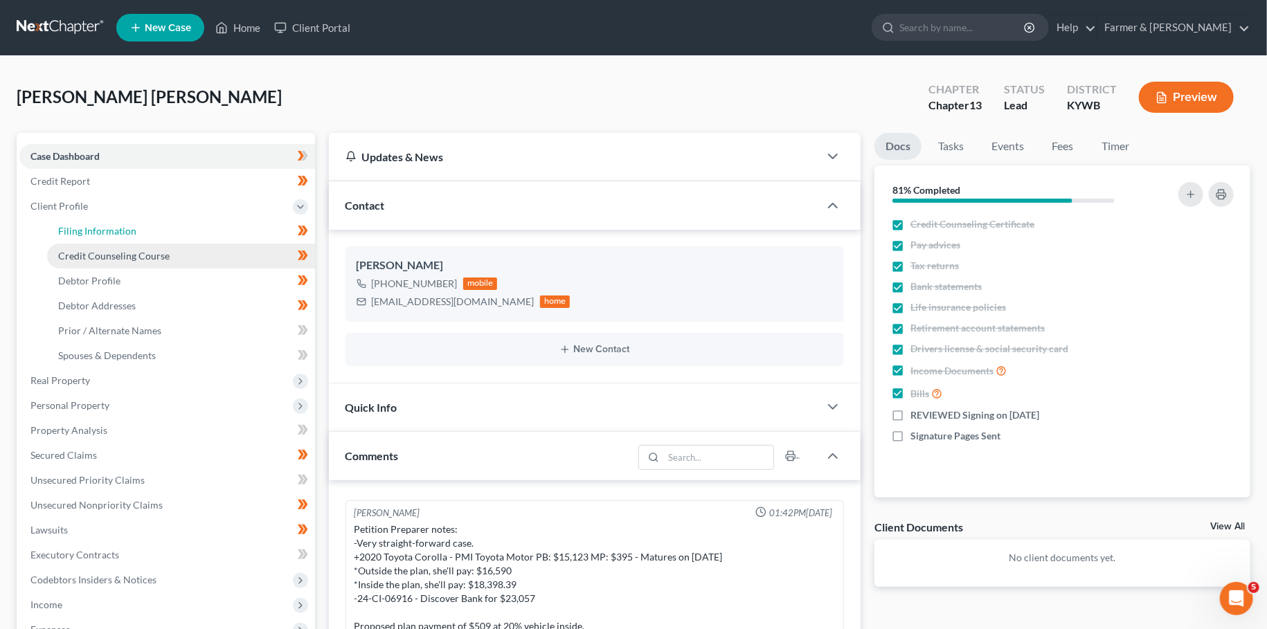
select select "2"
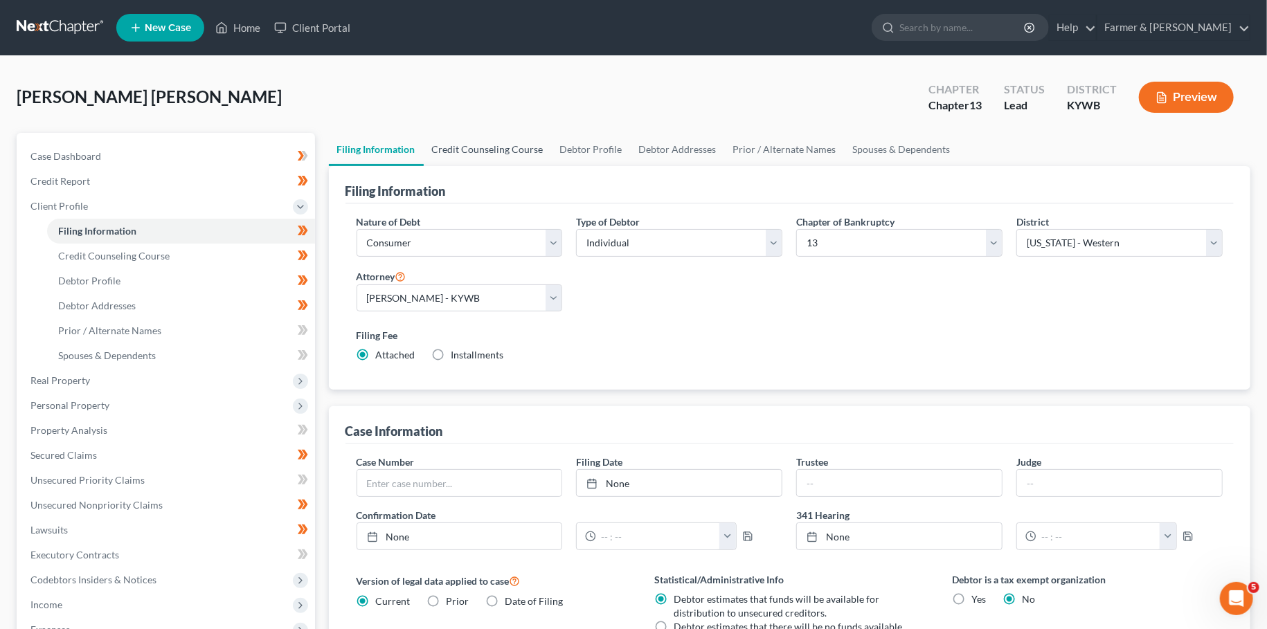
click at [504, 144] on link "Credit Counseling Course" at bounding box center [488, 149] width 128 height 33
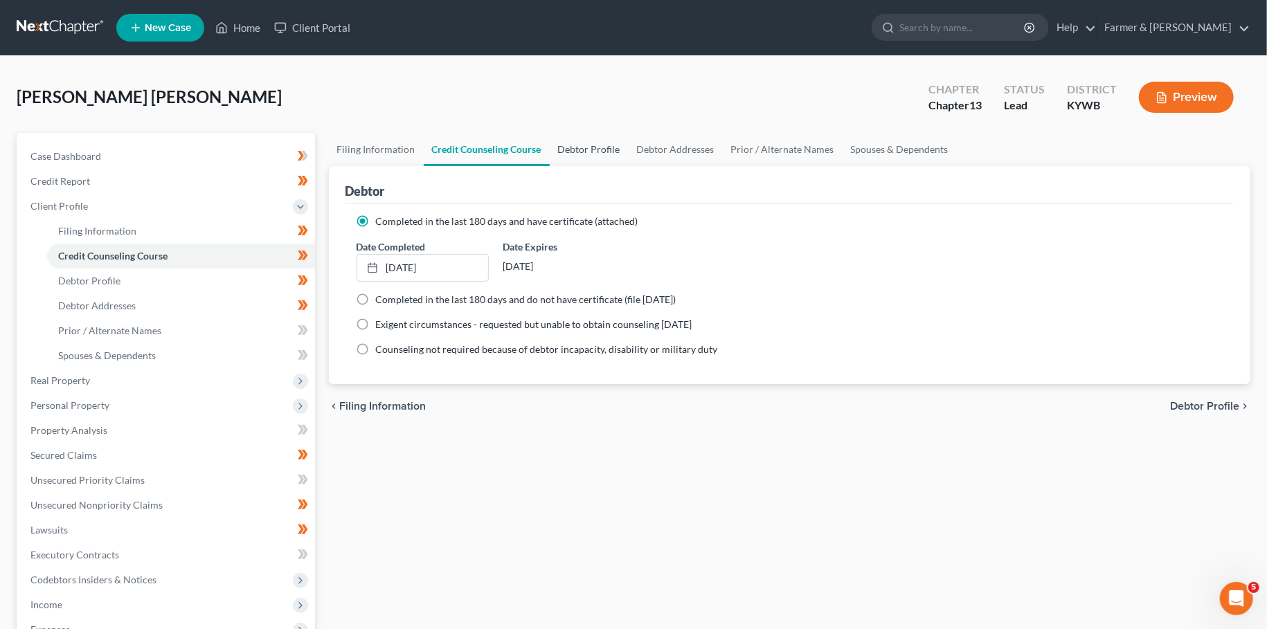
click at [595, 144] on link "Debtor Profile" at bounding box center [589, 149] width 79 height 33
select select "0"
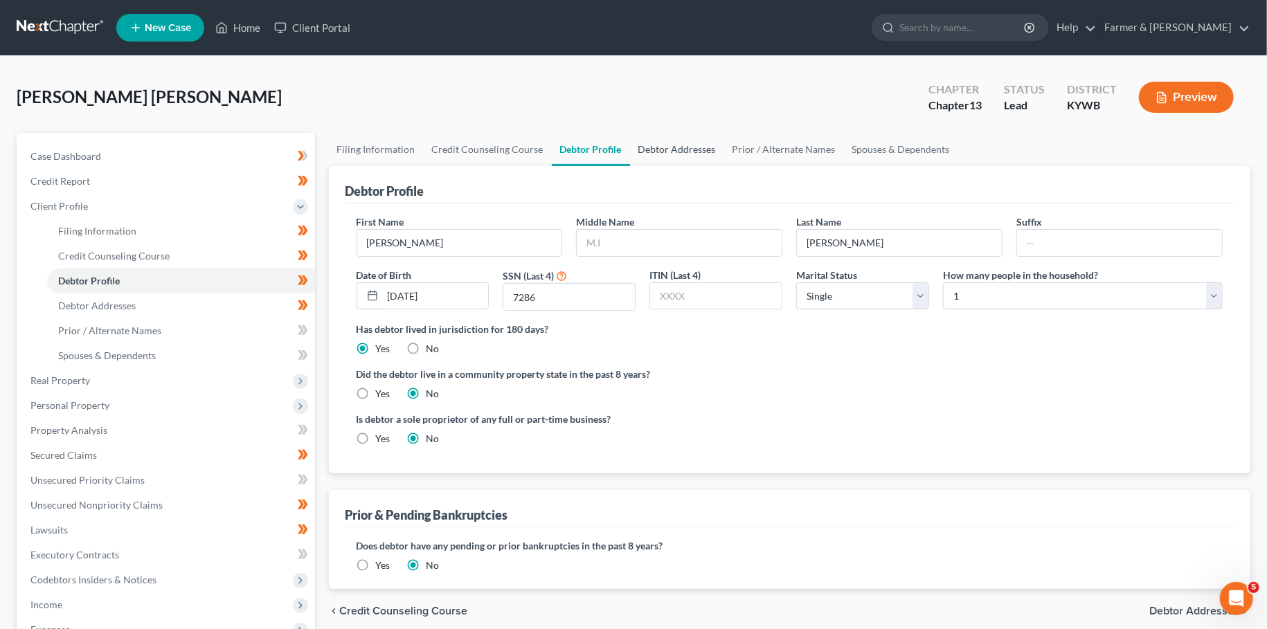
click at [675, 147] on link "Debtor Addresses" at bounding box center [677, 149] width 94 height 33
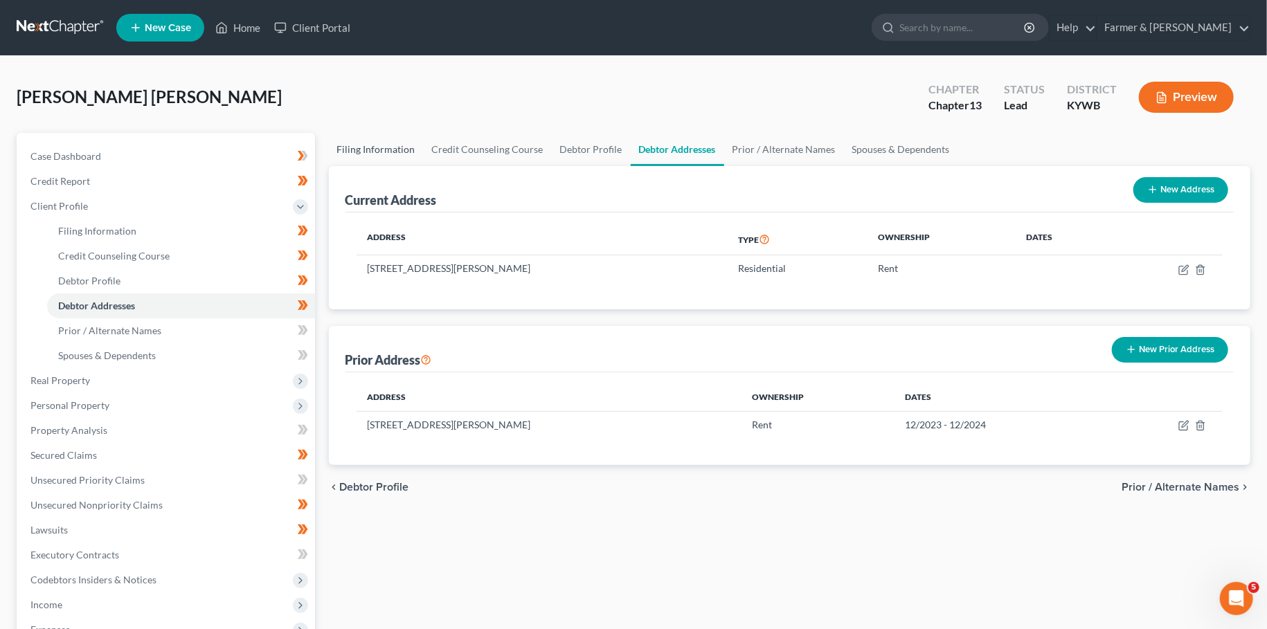
click at [393, 150] on link "Filing Information" at bounding box center [376, 149] width 95 height 33
select select "1"
select select "0"
select select "3"
select select "33"
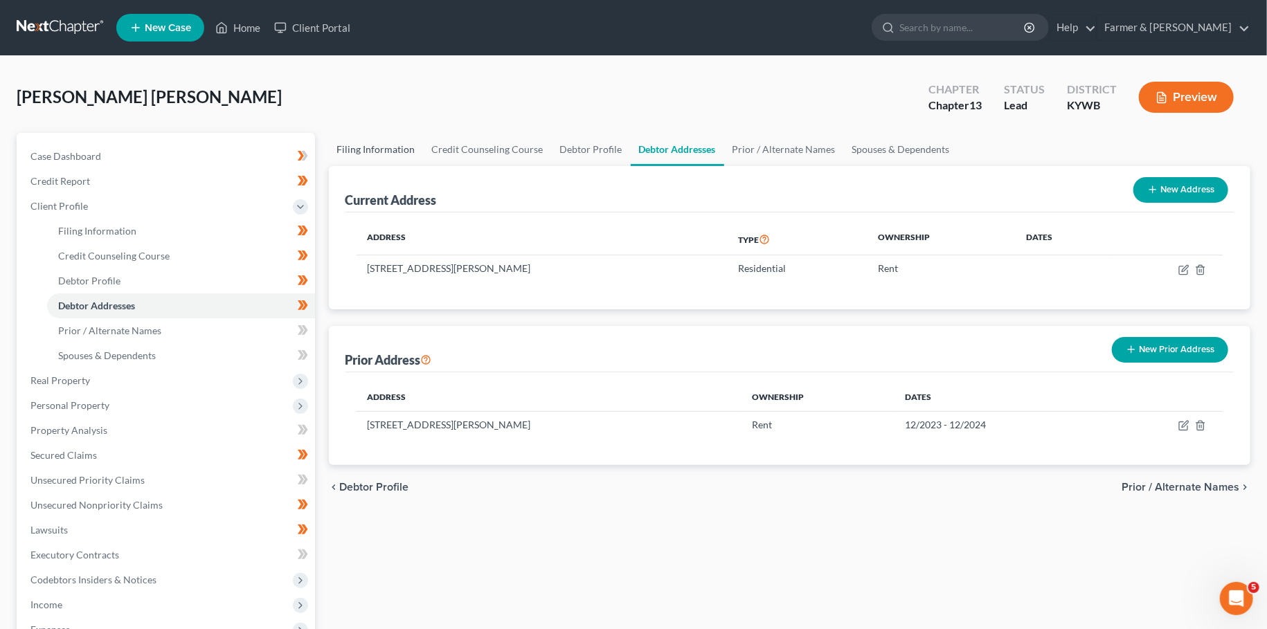
select select "2"
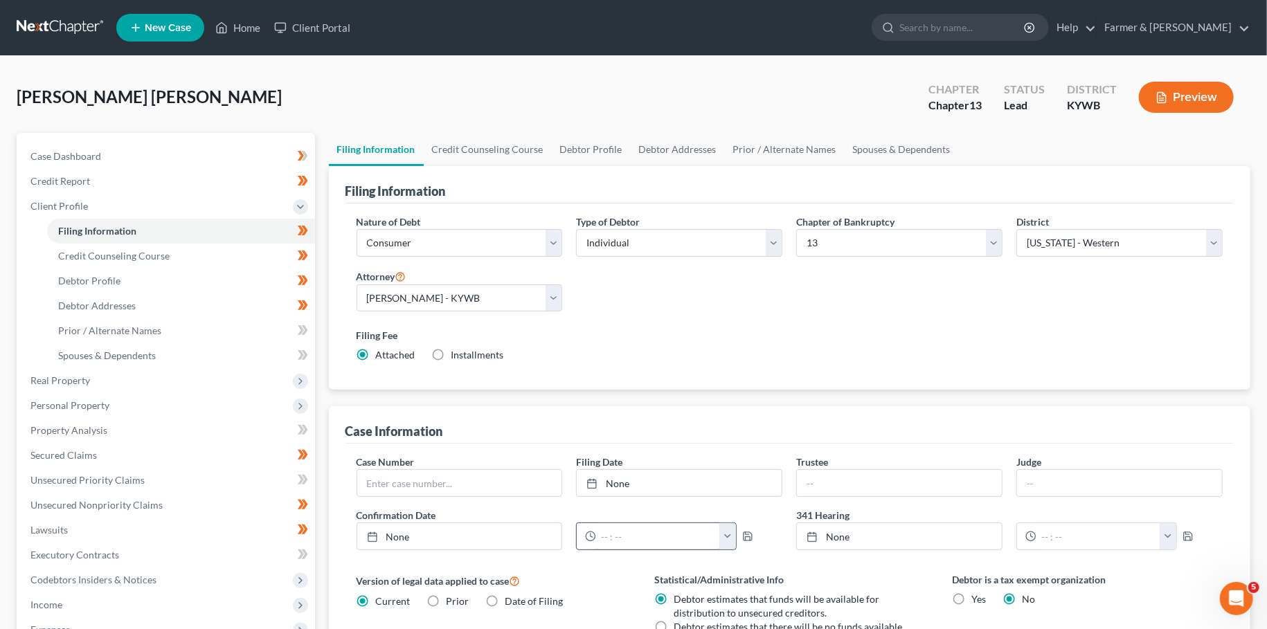
scroll to position [280, 0]
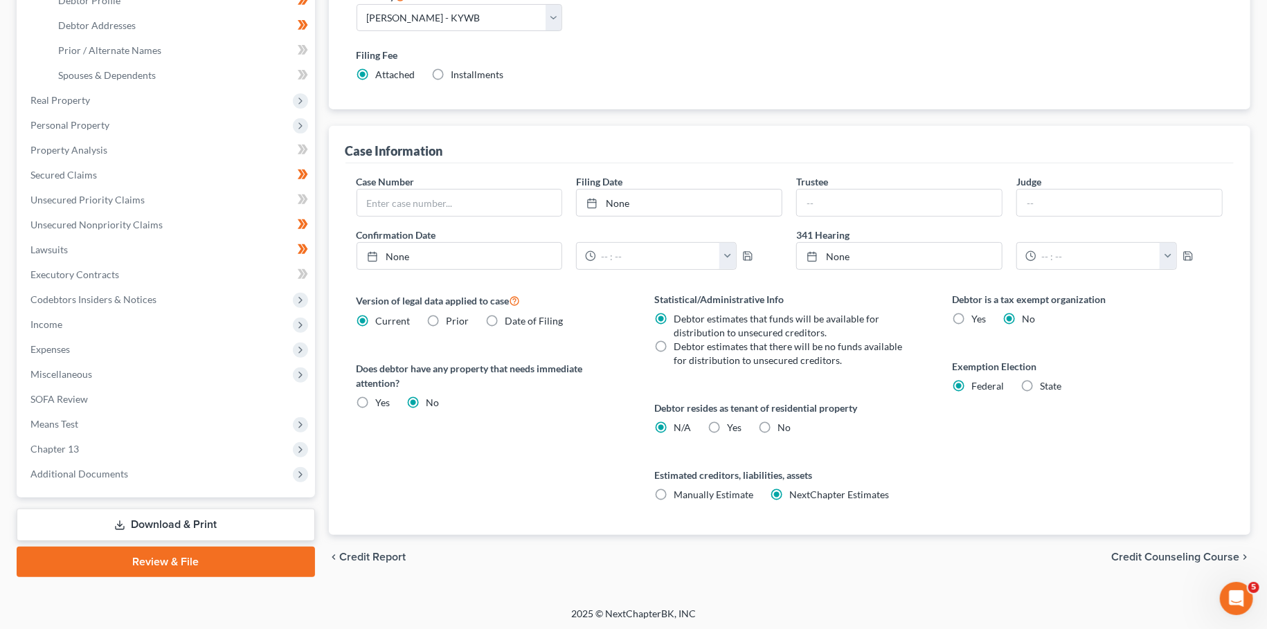
click at [727, 422] on label "Yes Yes" at bounding box center [734, 428] width 15 height 14
click at [732, 422] on input "Yes Yes" at bounding box center [736, 425] width 9 height 9
radio input "true"
radio input "false"
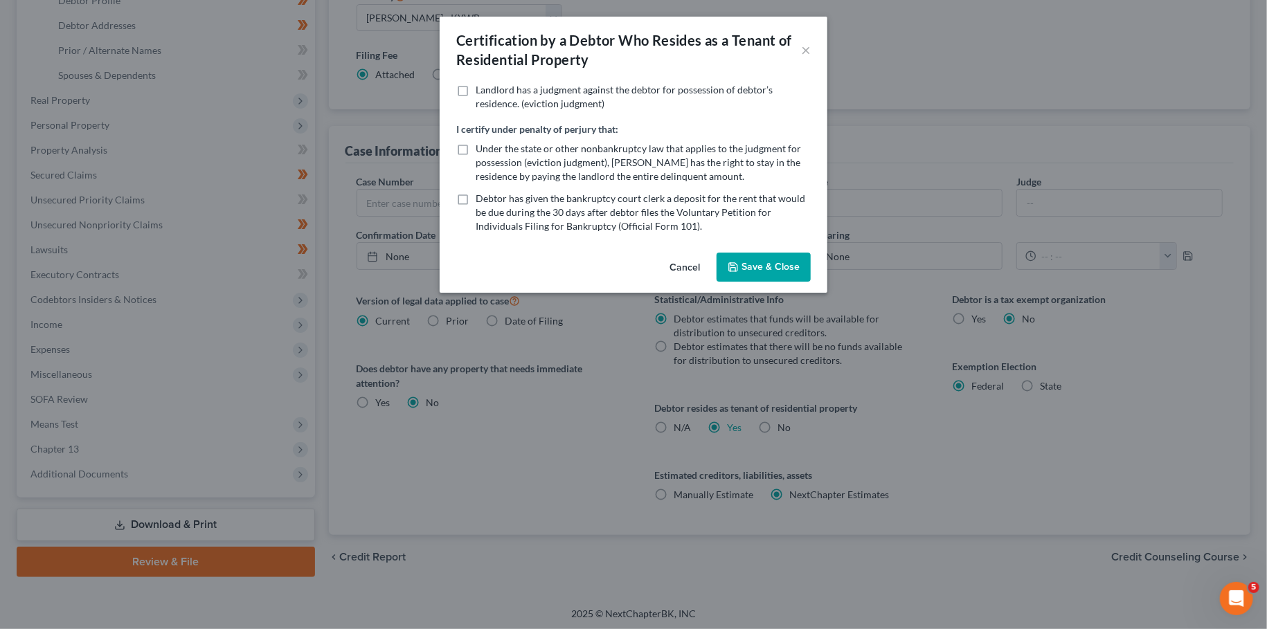
click at [749, 264] on button "Save & Close" at bounding box center [764, 267] width 94 height 29
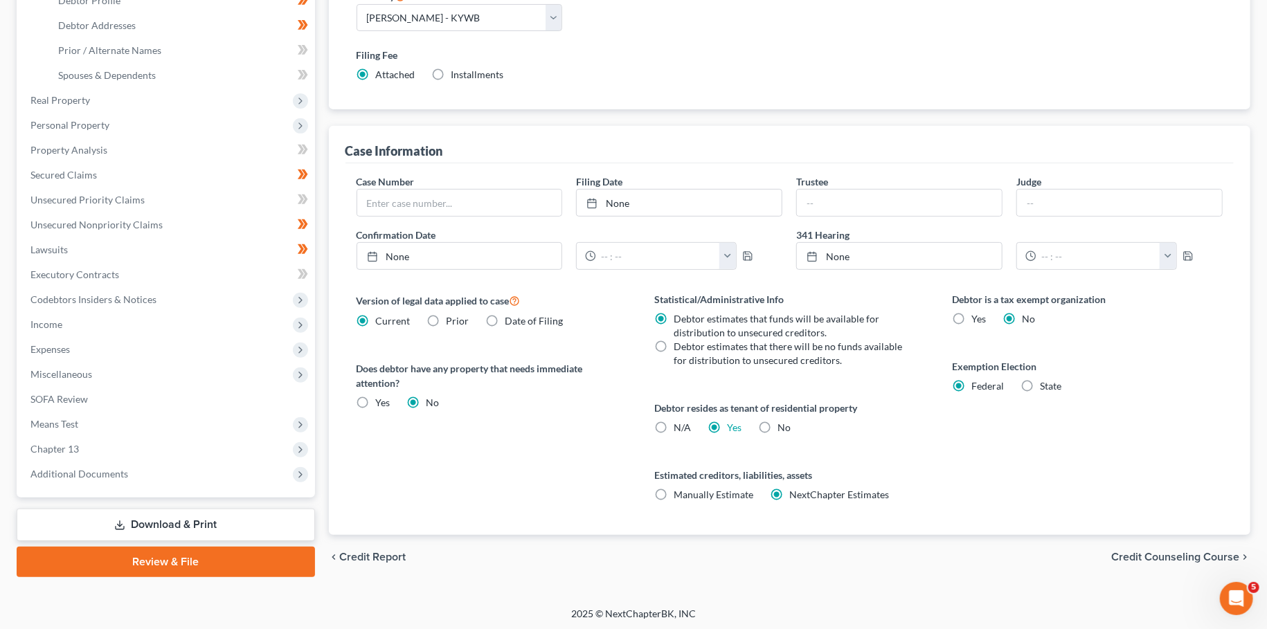
scroll to position [0, 0]
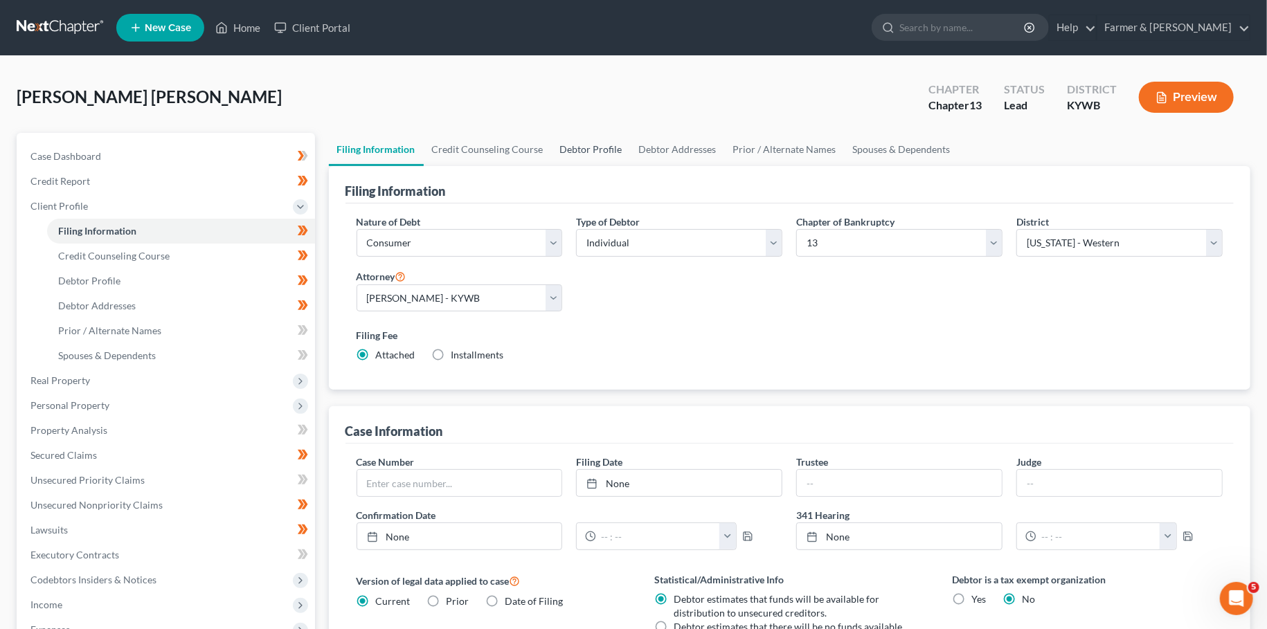
click at [588, 138] on link "Debtor Profile" at bounding box center [591, 149] width 79 height 33
select select "0"
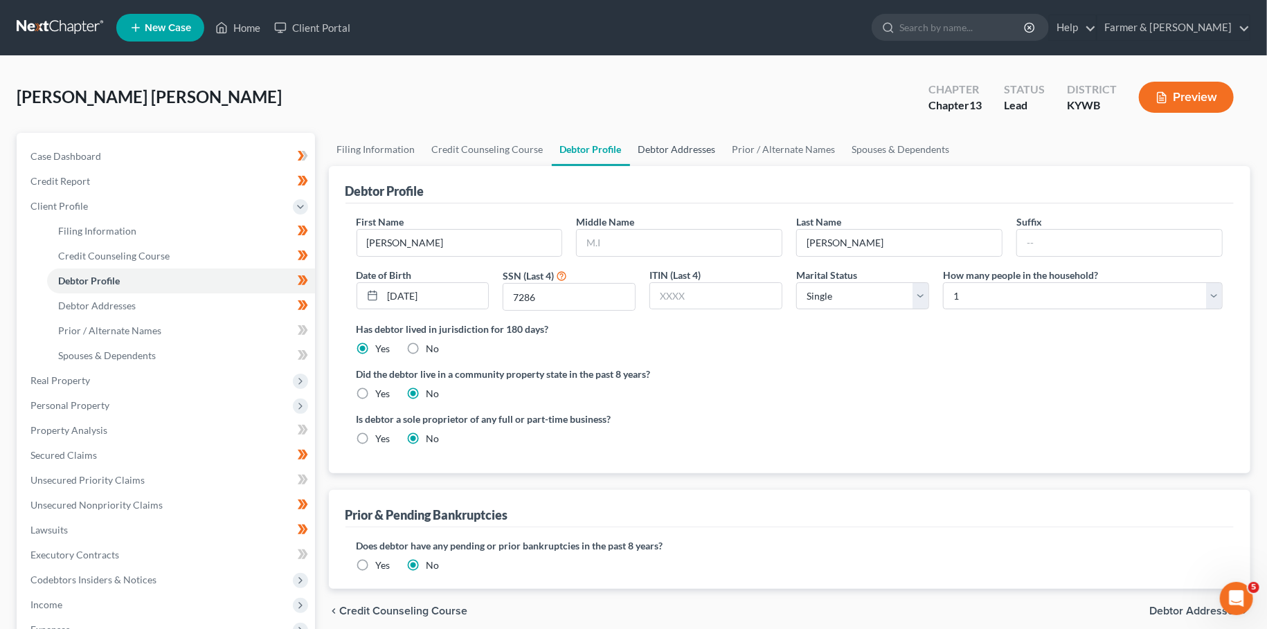
click at [656, 150] on link "Debtor Addresses" at bounding box center [677, 149] width 94 height 33
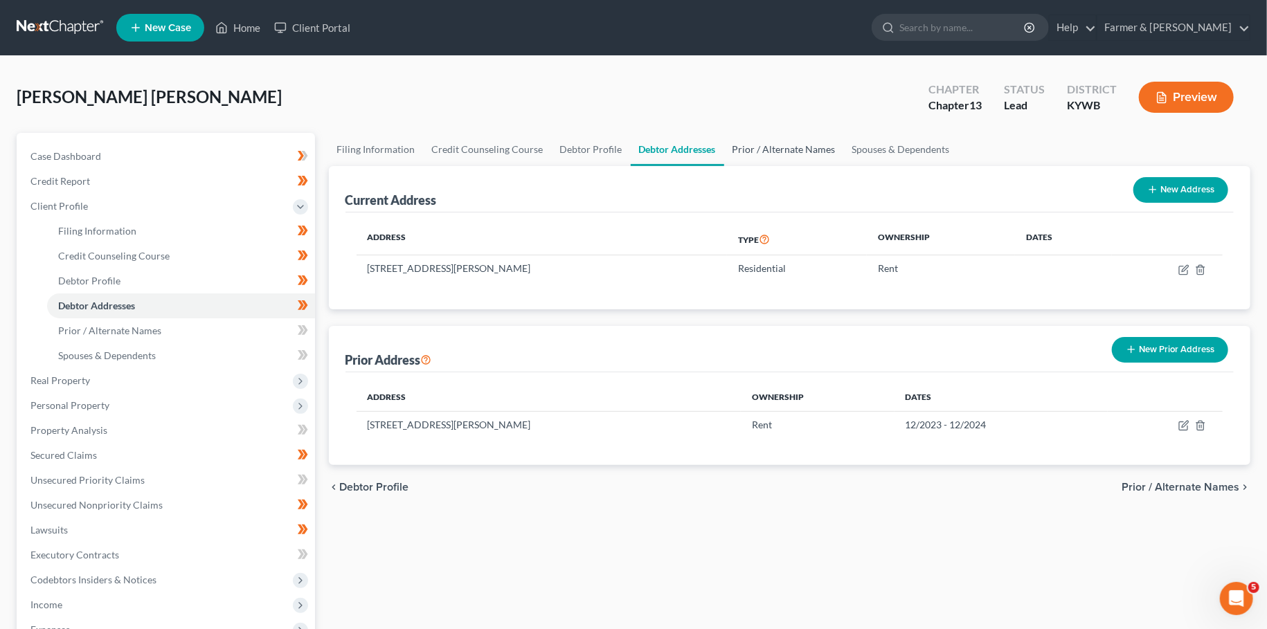
click at [773, 147] on link "Prior / Alternate Names" at bounding box center [784, 149] width 120 height 33
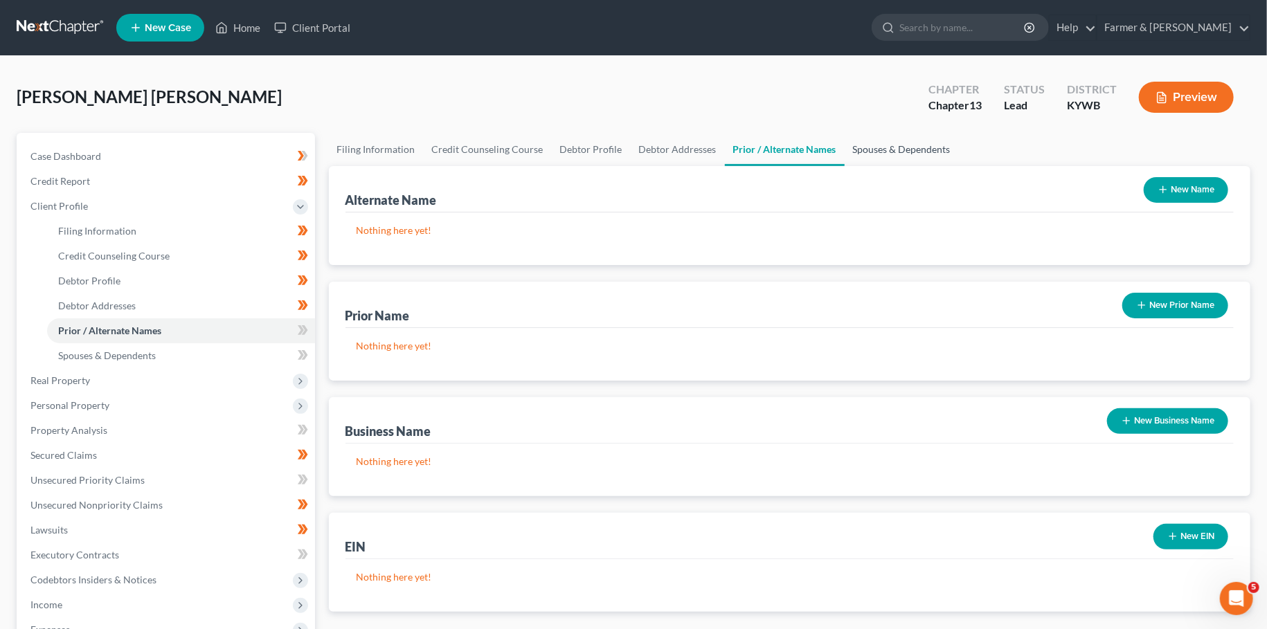
click at [892, 145] on link "Spouses & Dependents" at bounding box center [902, 149] width 114 height 33
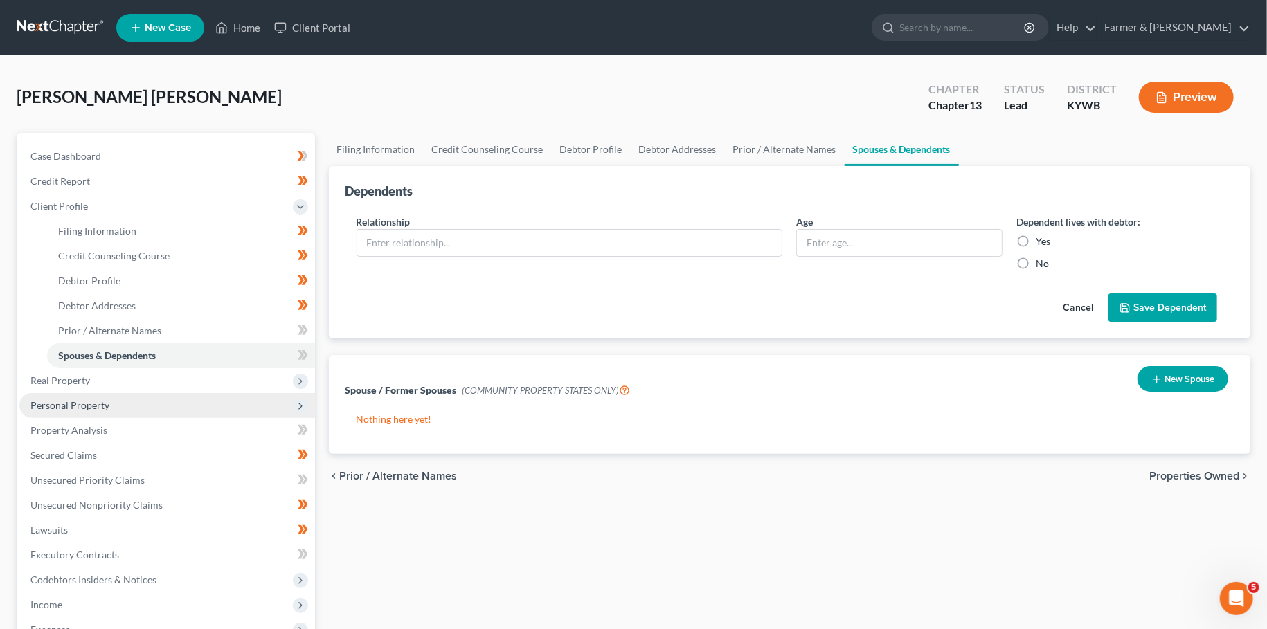
click at [131, 402] on span "Personal Property" at bounding box center [167, 405] width 296 height 25
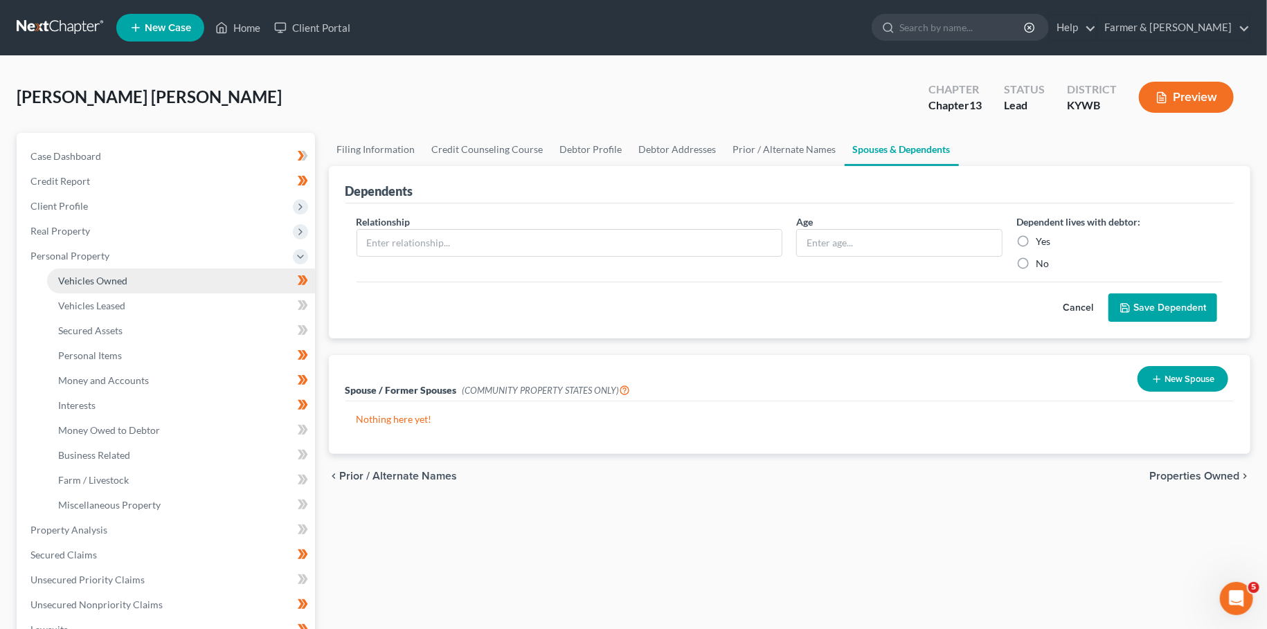
click at [138, 278] on link "Vehicles Owned" at bounding box center [181, 281] width 268 height 25
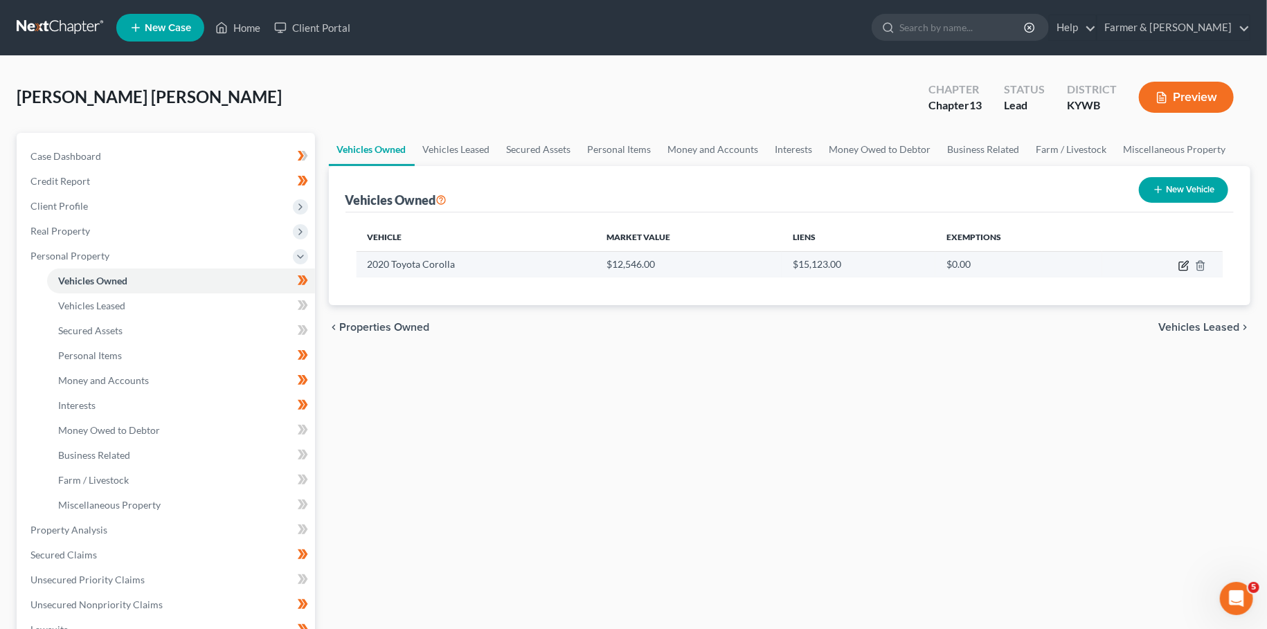
click at [1181, 264] on icon "button" at bounding box center [1183, 265] width 11 height 11
select select "0"
select select "6"
select select "2"
select select "0"
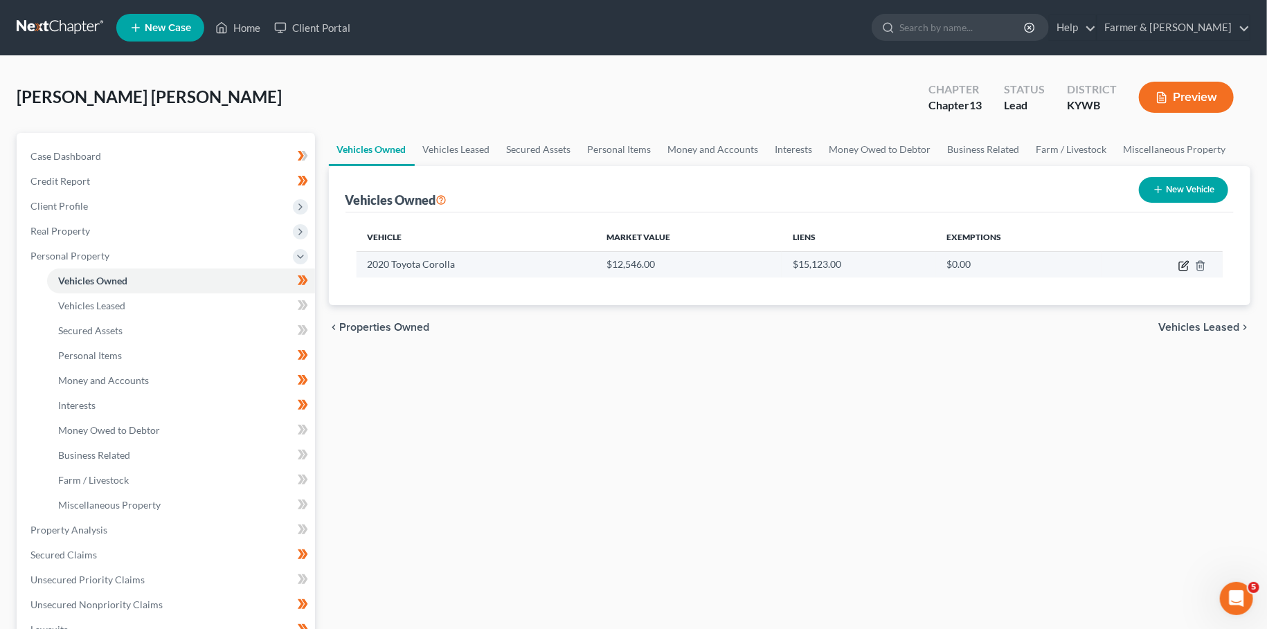
select select "45"
select select "0"
select select "4"
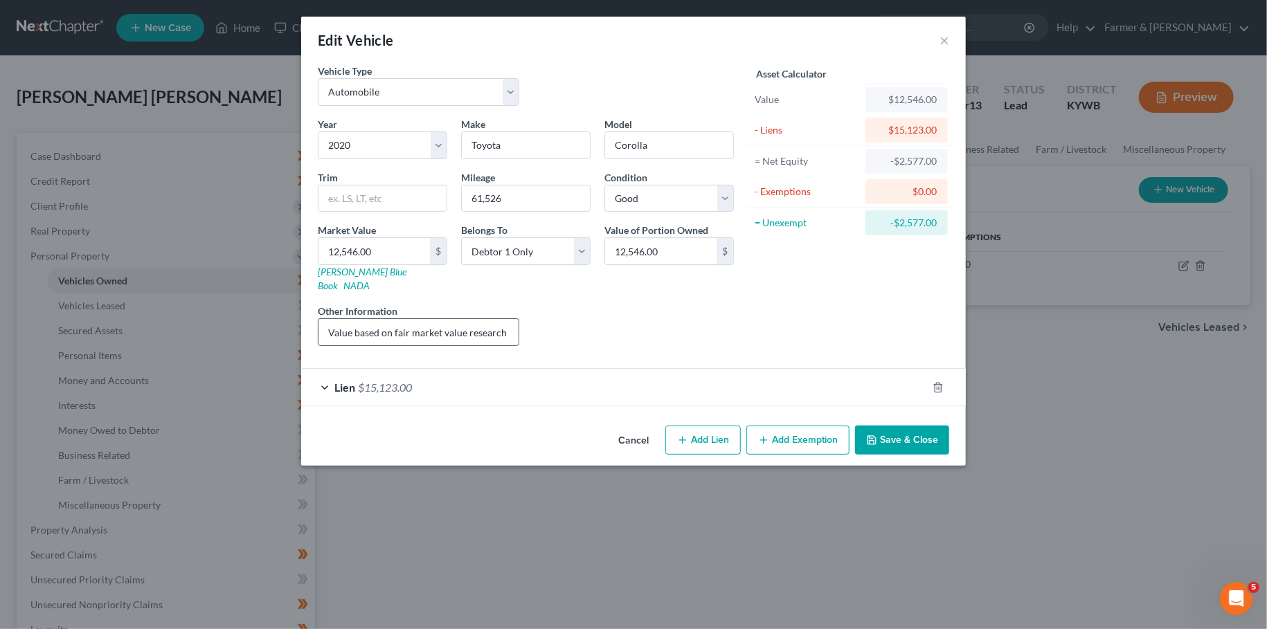
scroll to position [0, 183]
drag, startPoint x: 411, startPoint y: 323, endPoint x: 687, endPoint y: 336, distance: 276.5
click at [519, 336] on input "Value based on fair market value research done on KBB. PMI lien placed on 3/28/…" at bounding box center [418, 332] width 200 height 26
click at [683, 379] on div "Lien $15,123.00" at bounding box center [614, 387] width 626 height 37
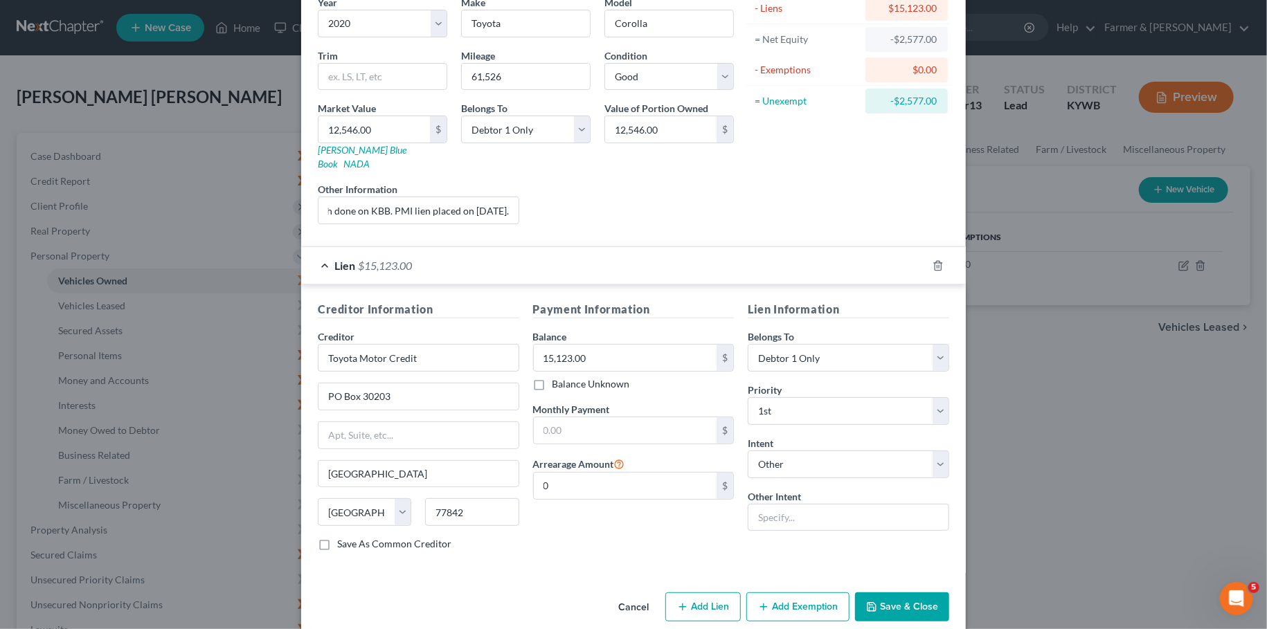
scroll to position [123, 0]
click at [899, 591] on button "Save & Close" at bounding box center [902, 605] width 94 height 29
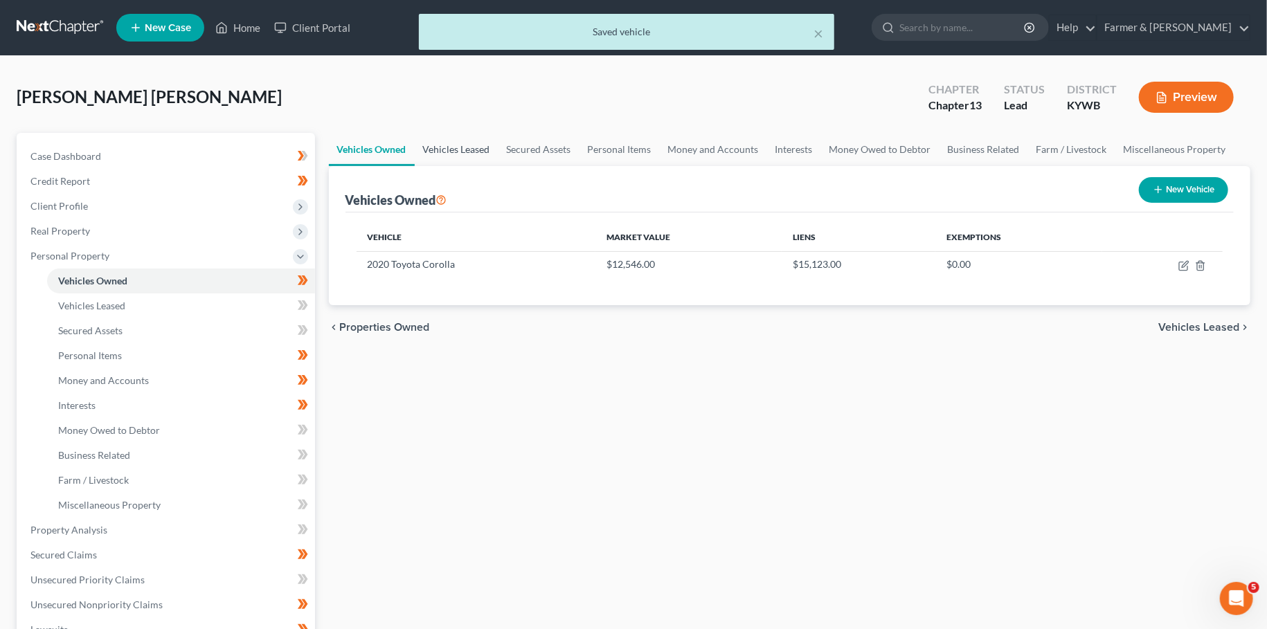
click at [474, 156] on link "Vehicles Leased" at bounding box center [457, 149] width 84 height 33
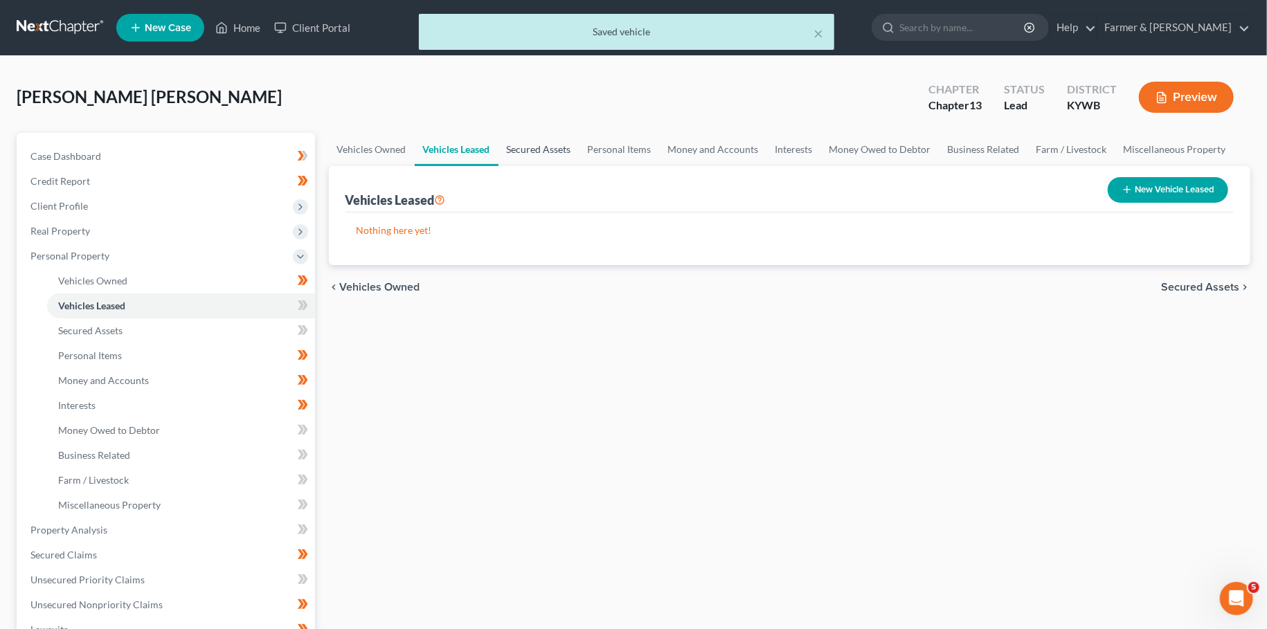
click at [523, 152] on link "Secured Assets" at bounding box center [538, 149] width 81 height 33
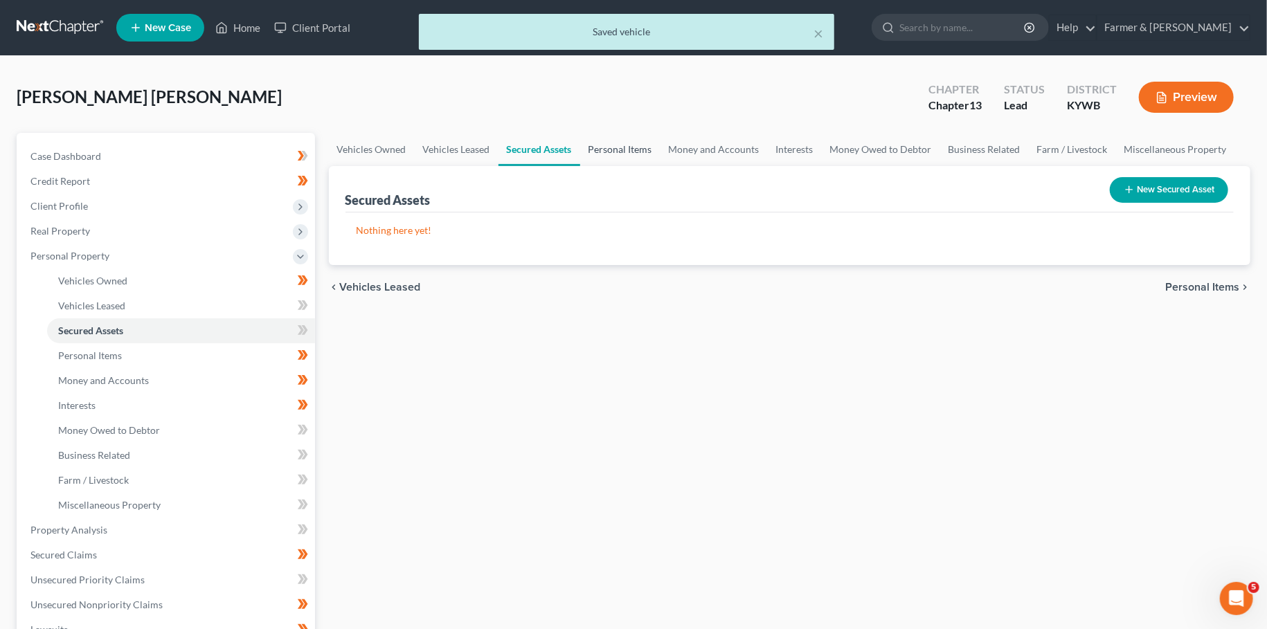
click at [612, 149] on link "Personal Items" at bounding box center [620, 149] width 80 height 33
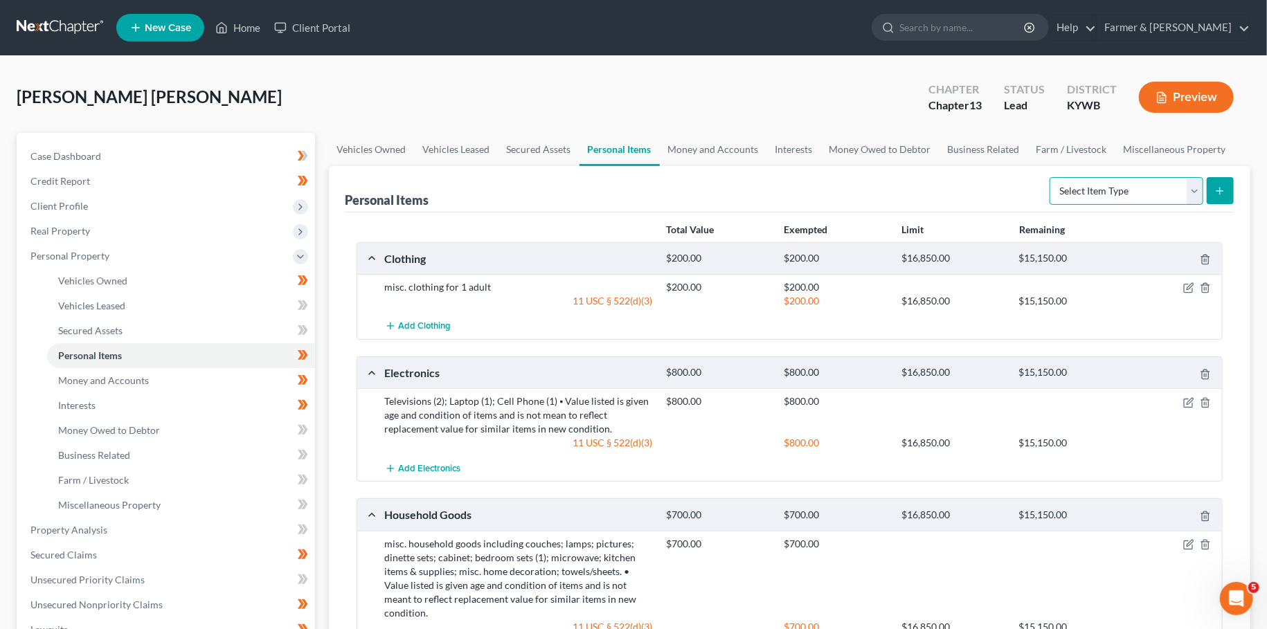
click at [1050, 177] on select "Select Item Type Clothing Collectibles Of Value Electronics Firearms Household …" at bounding box center [1127, 191] width 154 height 28
select select "jewelry"
click option "Jewelry" at bounding box center [0, 0] width 0 height 0
click at [1217, 190] on icon "submit" at bounding box center [1219, 191] width 11 height 11
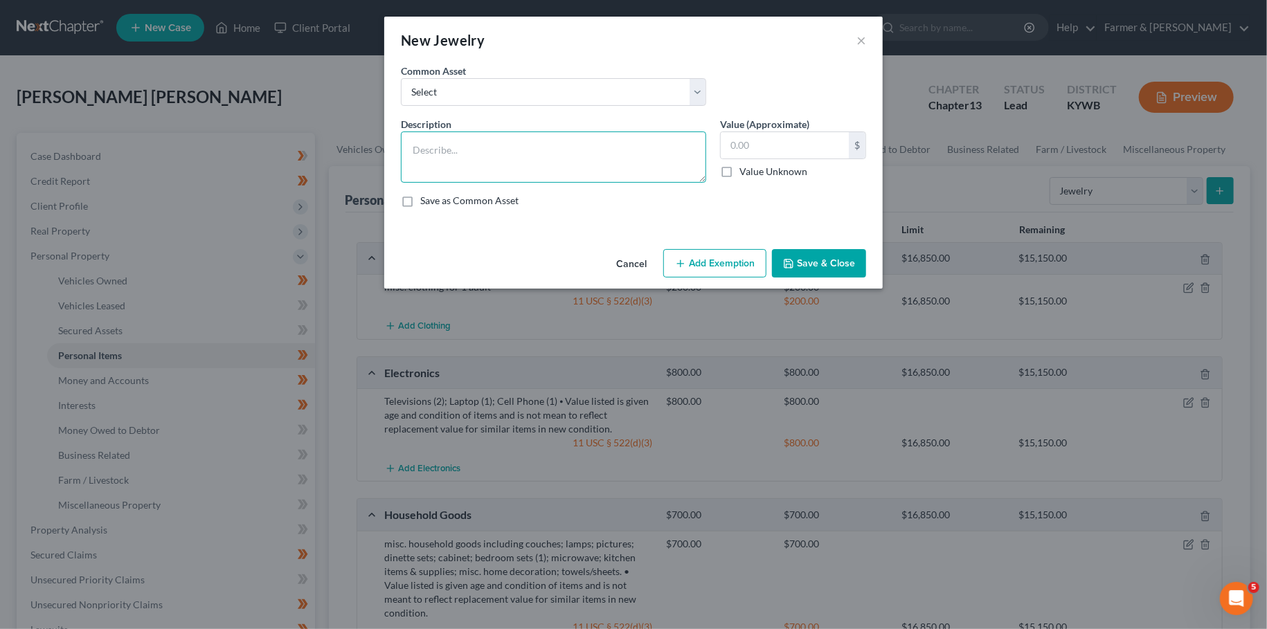
click at [523, 152] on textarea at bounding box center [553, 157] width 305 height 51
type textarea "misc. costume jewelry"
type input "45.00"
click at [692, 264] on button "Add Exemption" at bounding box center [714, 263] width 103 height 29
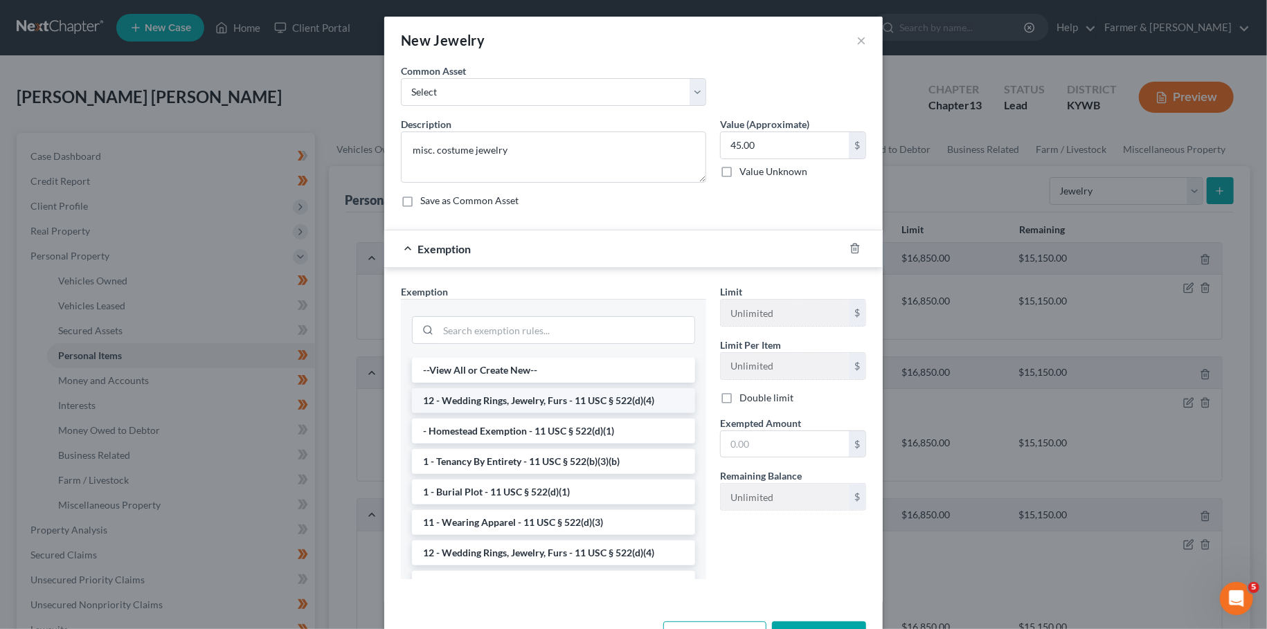
click at [586, 399] on li "12 - Wedding Rings, Jewelry, Furs - 11 USC § 522(d)(4)" at bounding box center [553, 400] width 283 height 25
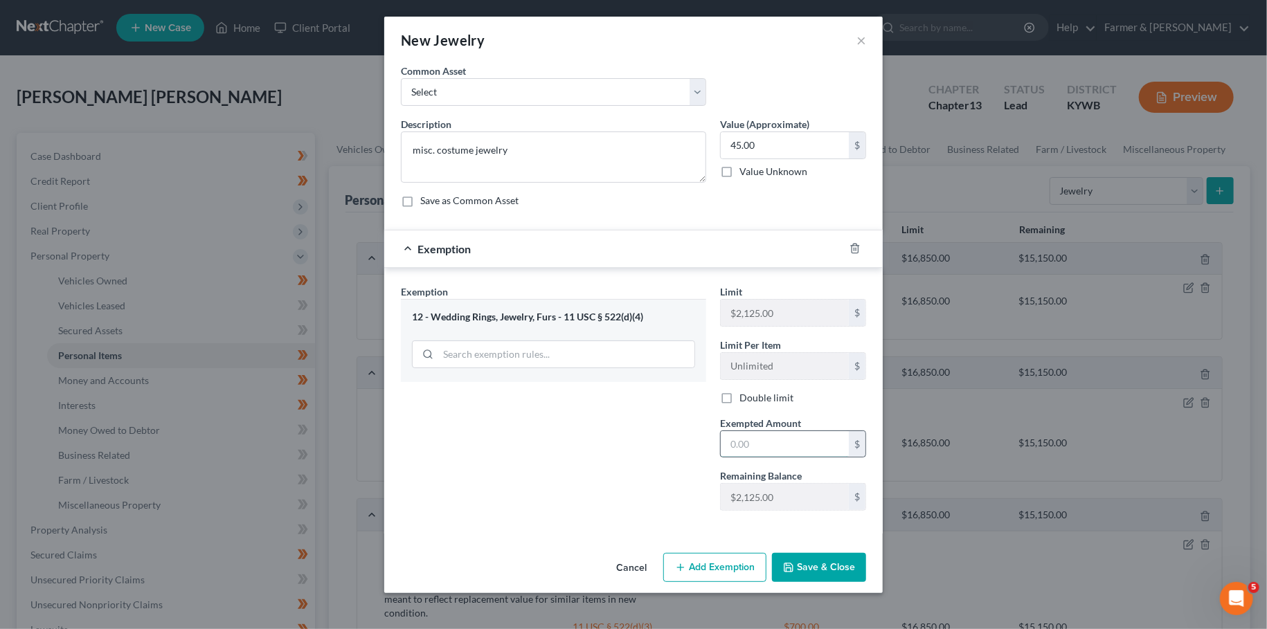
click at [755, 442] on input "text" at bounding box center [785, 444] width 128 height 26
type input "45.00"
click at [804, 549] on div "Cancel Add Exemption Save & Close" at bounding box center [633, 571] width 498 height 46
click at [810, 561] on button "Save & Close" at bounding box center [819, 567] width 94 height 29
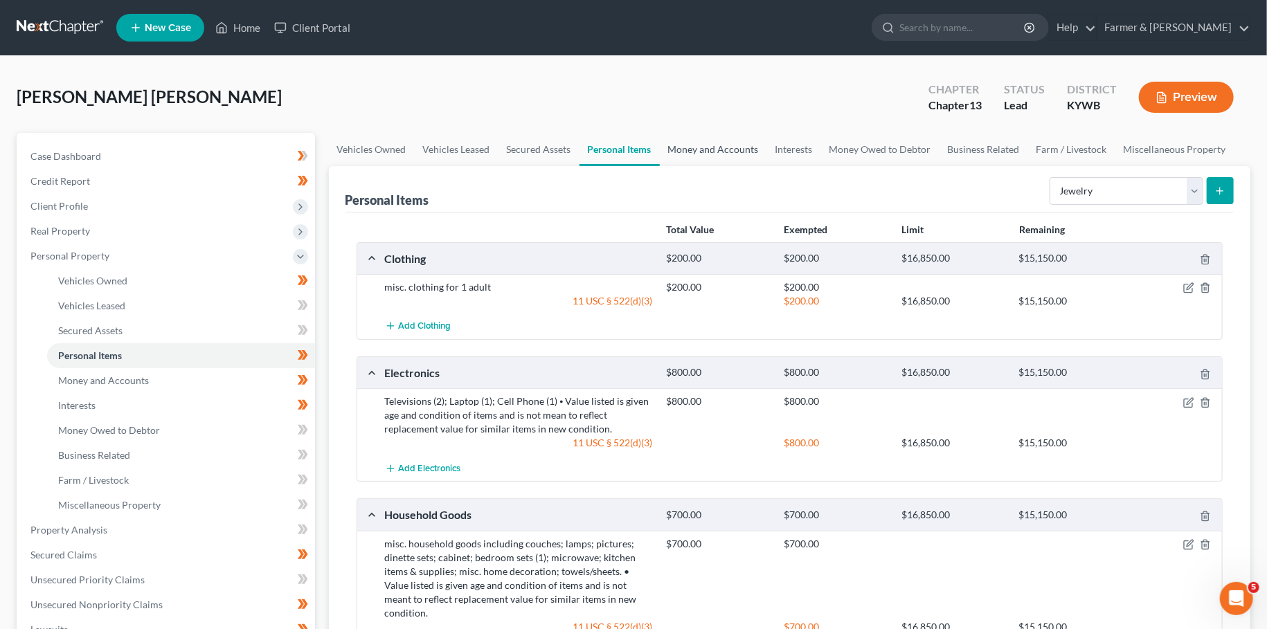
click at [708, 135] on link "Money and Accounts" at bounding box center [713, 149] width 107 height 33
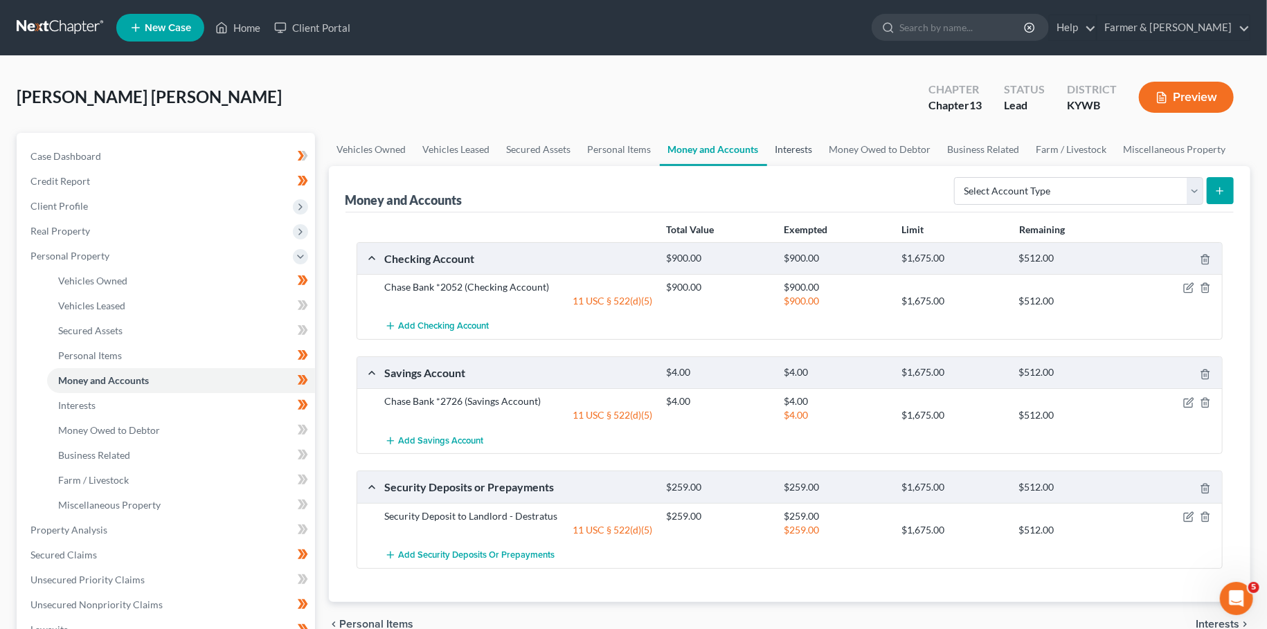
click at [785, 145] on link "Interests" at bounding box center [794, 149] width 54 height 33
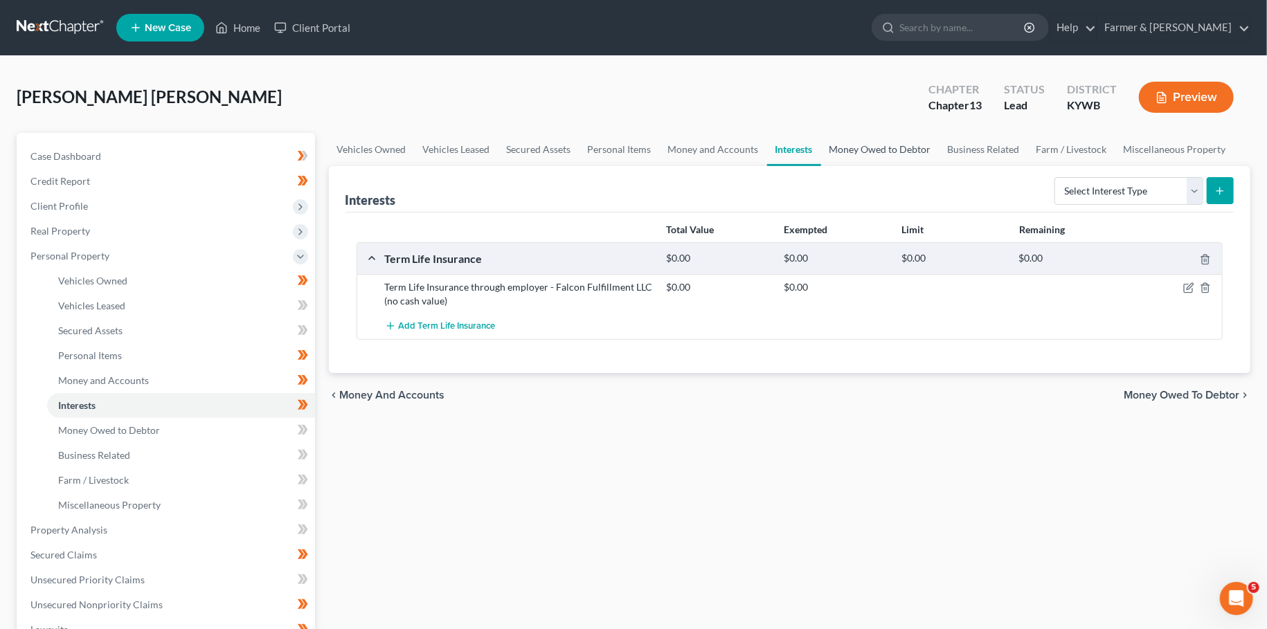
click at [878, 148] on link "Money Owed to Debtor" at bounding box center [880, 149] width 118 height 33
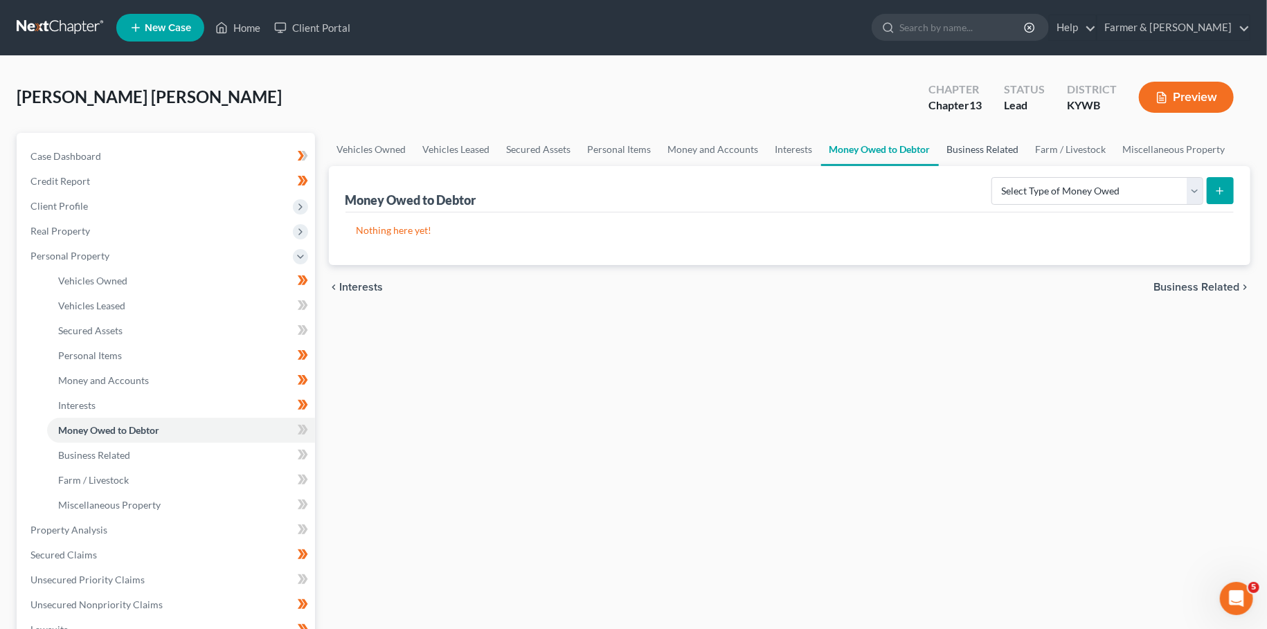
click at [969, 147] on link "Business Related" at bounding box center [983, 149] width 89 height 33
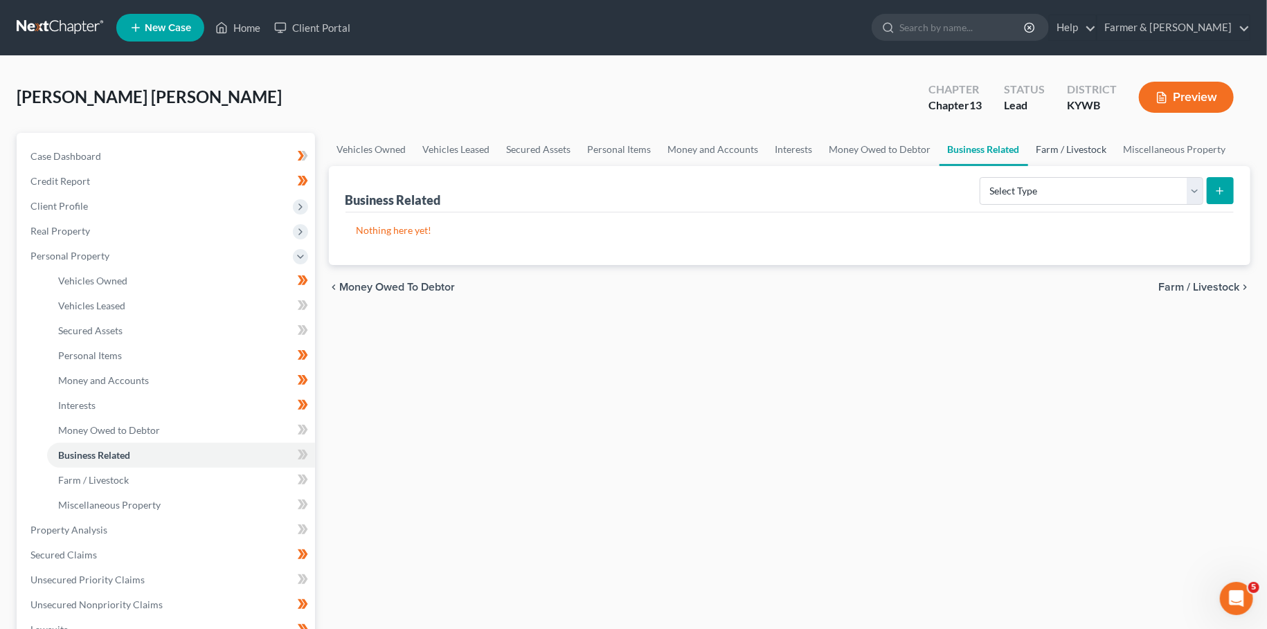
click at [1068, 144] on link "Farm / Livestock" at bounding box center [1071, 149] width 87 height 33
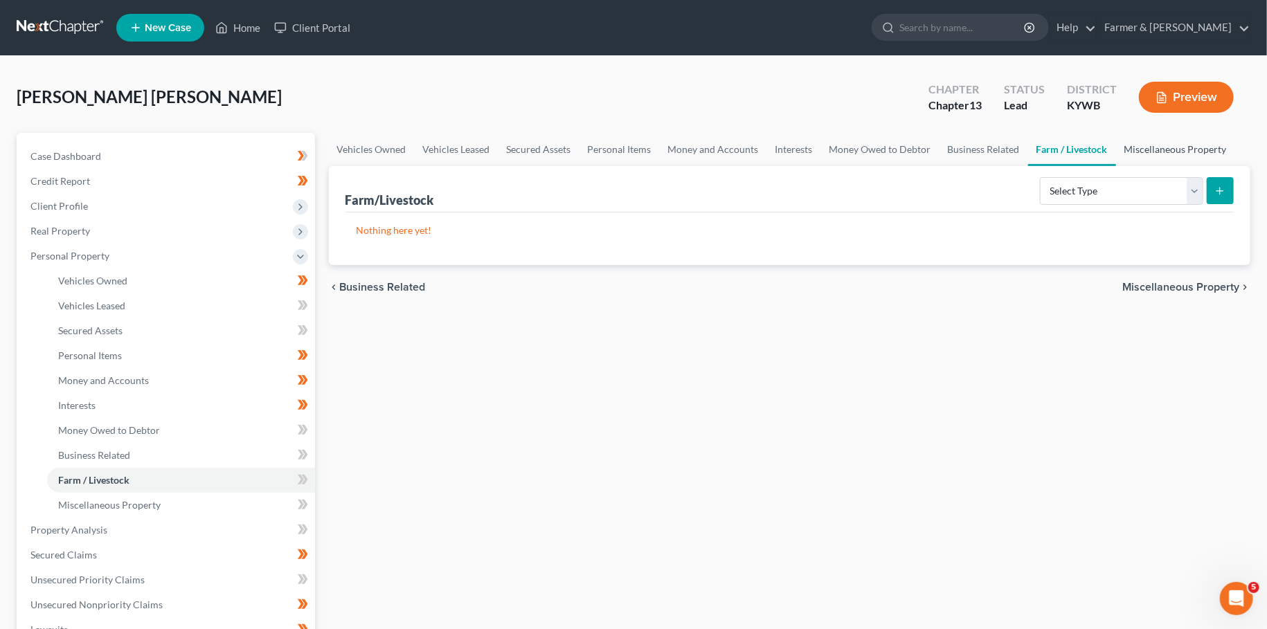
click at [1142, 151] on link "Miscellaneous Property" at bounding box center [1175, 149] width 119 height 33
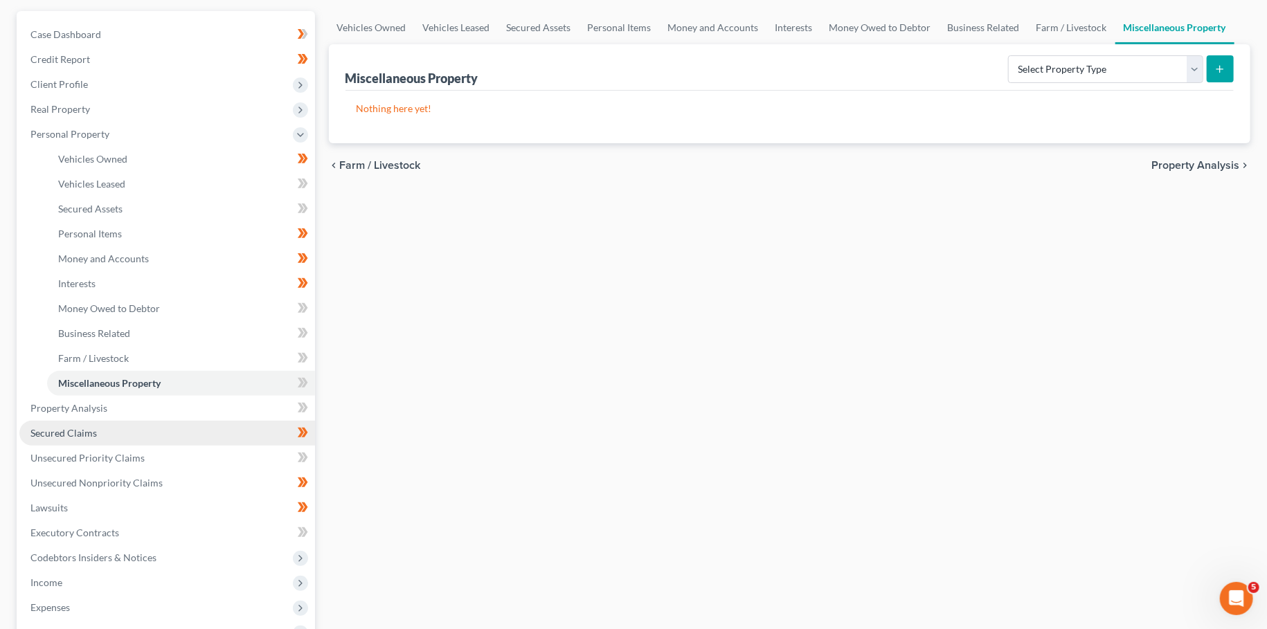
click at [91, 434] on span "Secured Claims" at bounding box center [63, 433] width 66 height 12
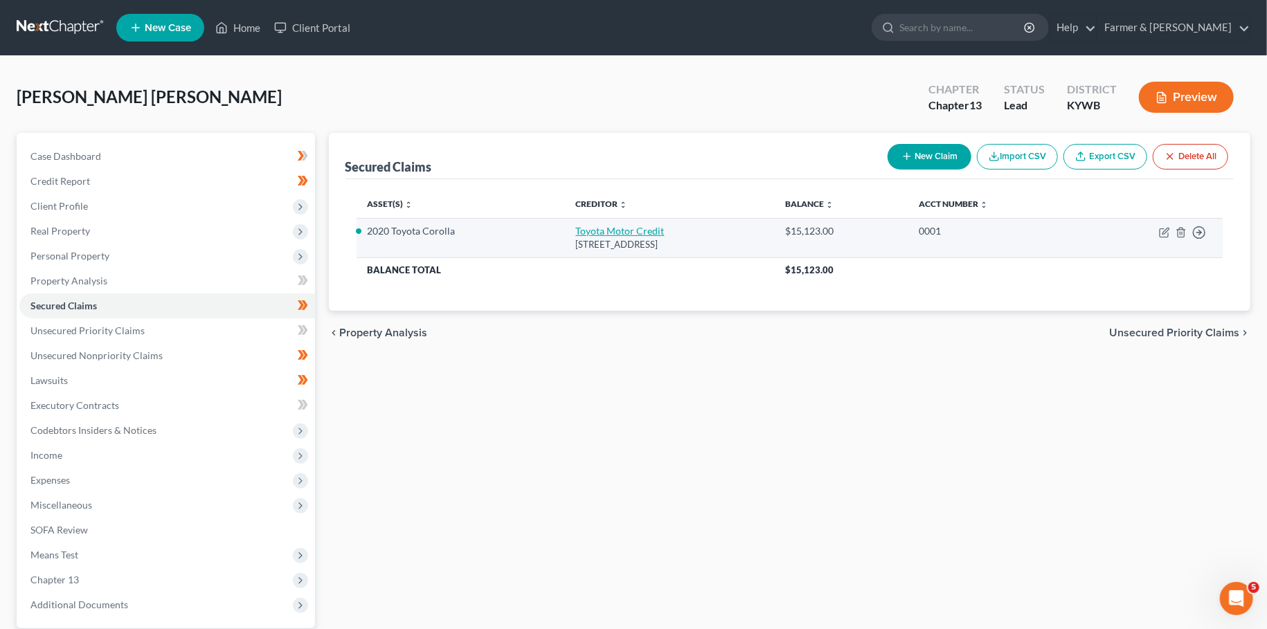
click at [576, 227] on link "Toyota Motor Credit" at bounding box center [620, 231] width 89 height 12
select select "45"
select select "0"
select select "3"
select select "4"
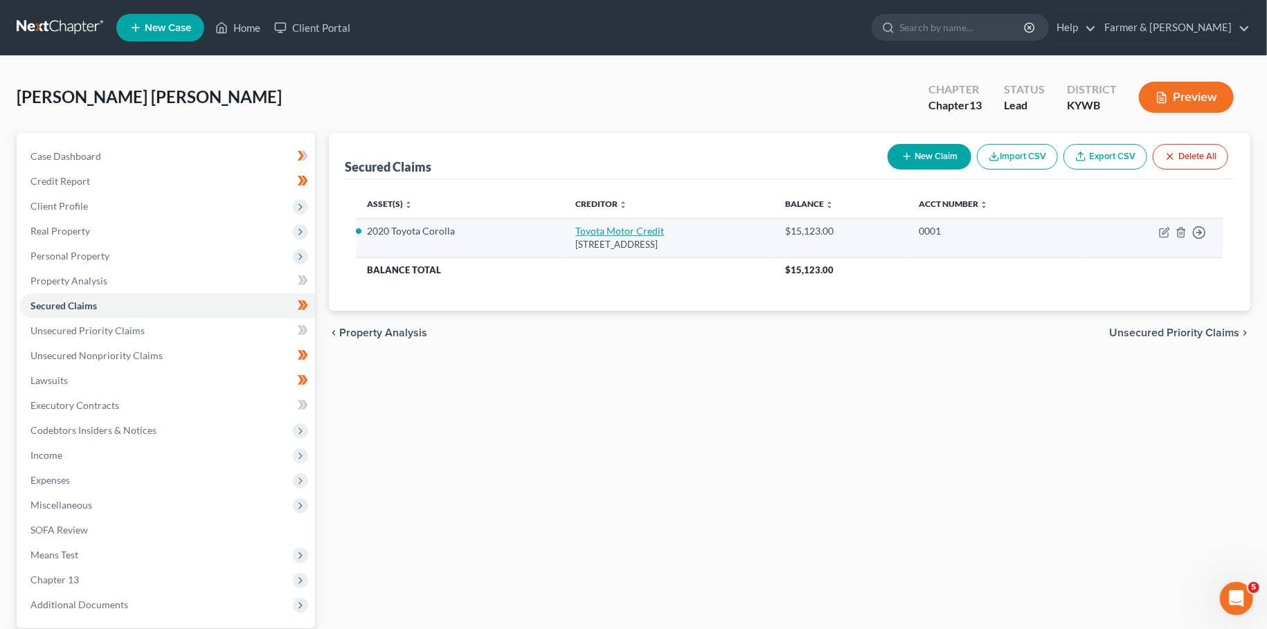
select select "0"
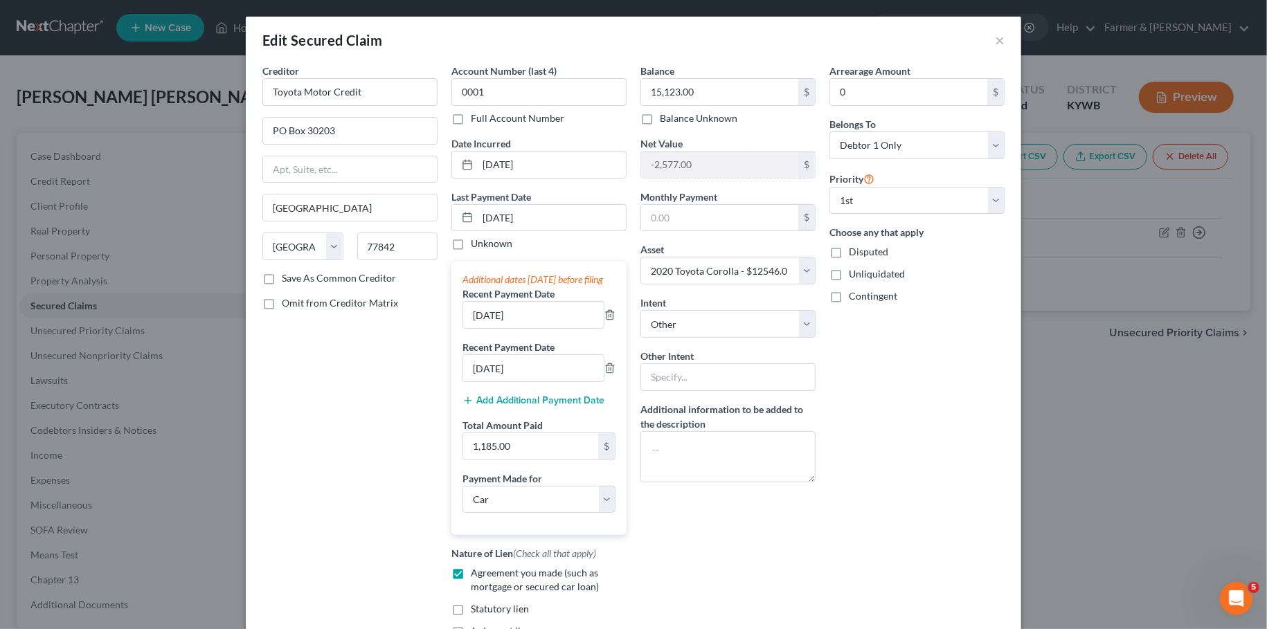
scroll to position [152, 0]
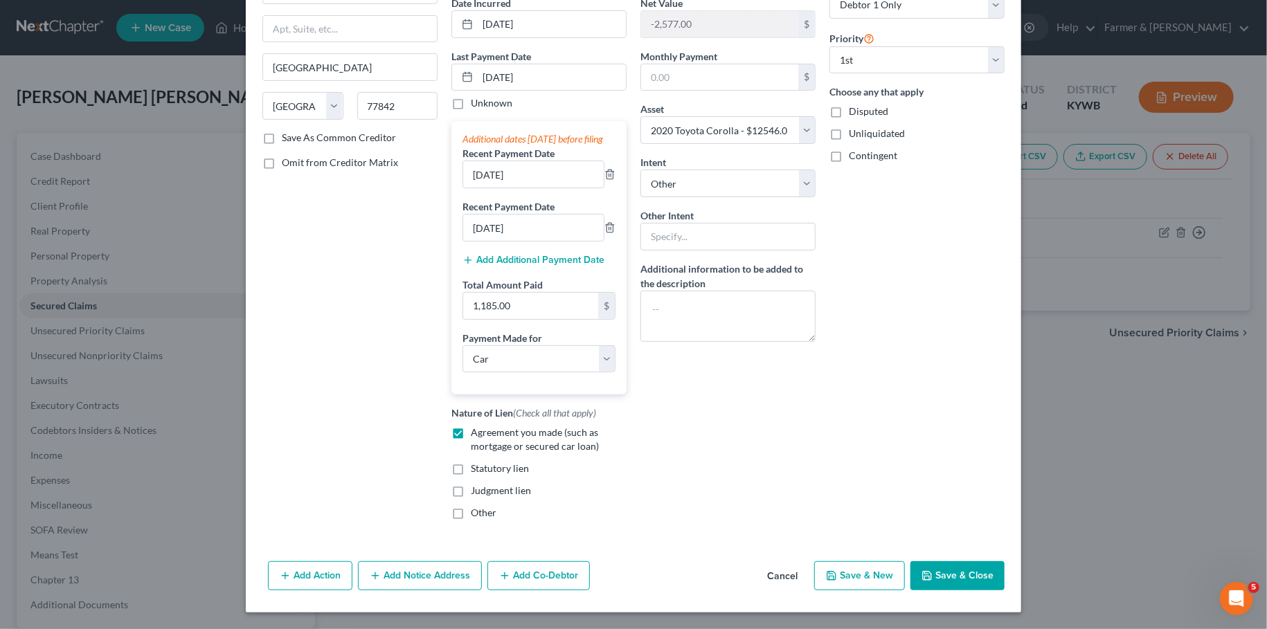
click at [955, 580] on button "Save & Close" at bounding box center [957, 575] width 94 height 29
select select
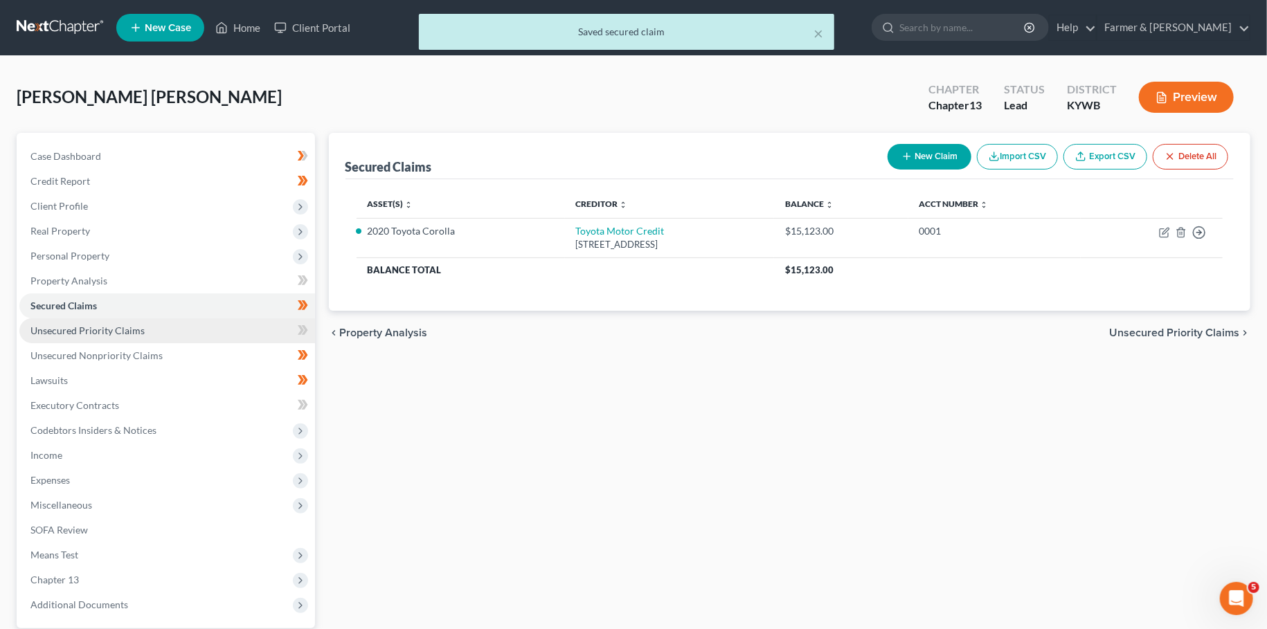
click at [100, 332] on span "Unsecured Priority Claims" at bounding box center [87, 331] width 114 height 12
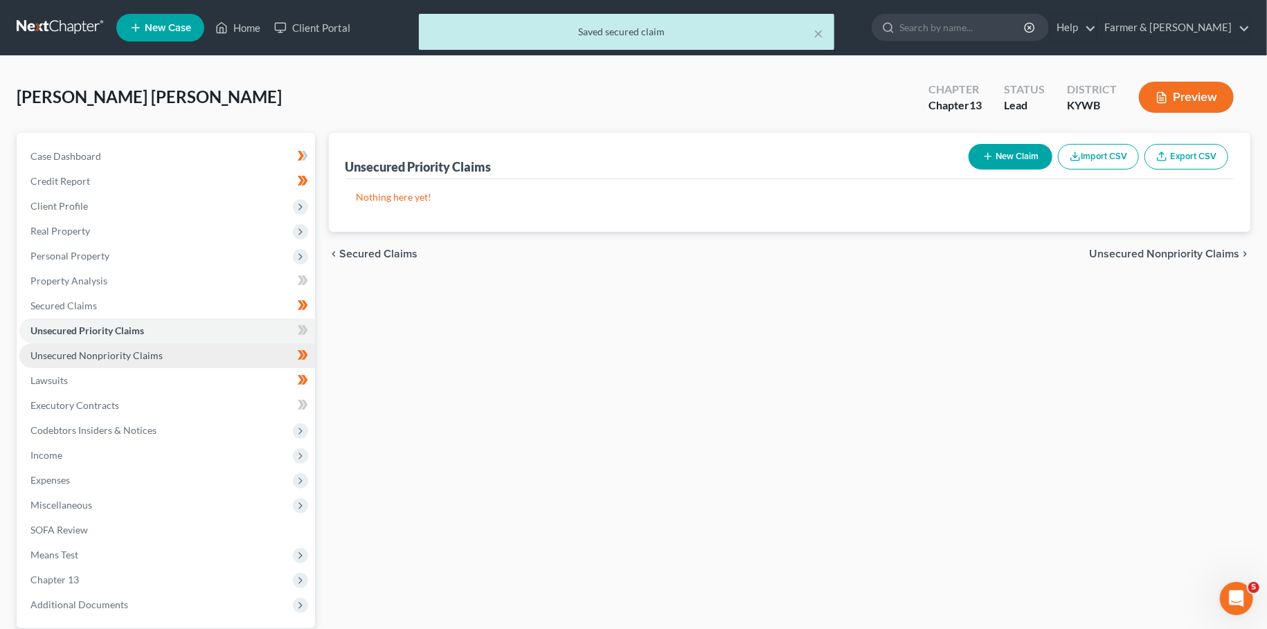
click at [98, 361] on span "Unsecured Nonpriority Claims" at bounding box center [96, 356] width 132 height 12
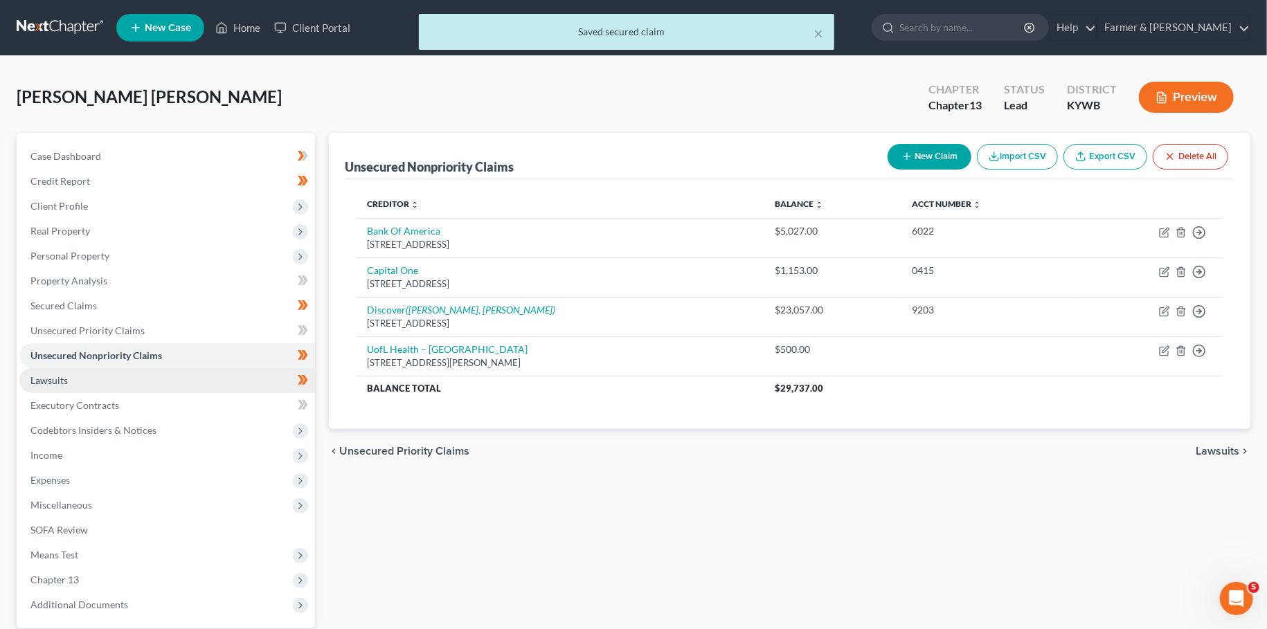
click at [79, 387] on link "Lawsuits" at bounding box center [167, 380] width 296 height 25
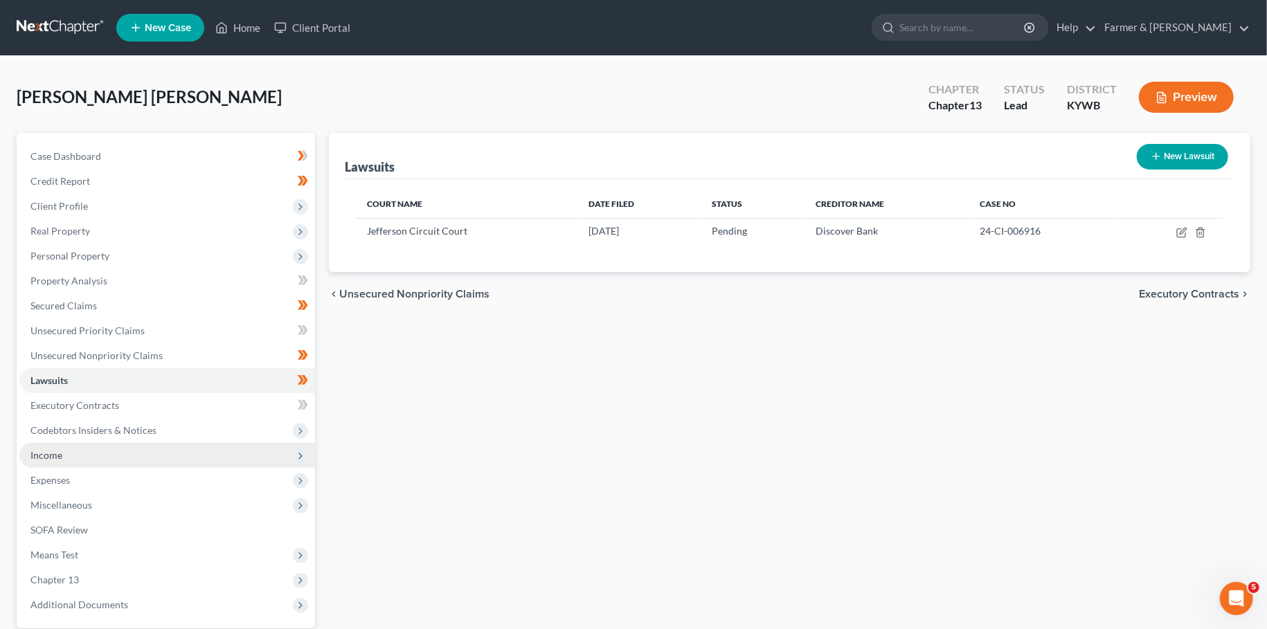
click at [69, 456] on span "Income" at bounding box center [167, 455] width 296 height 25
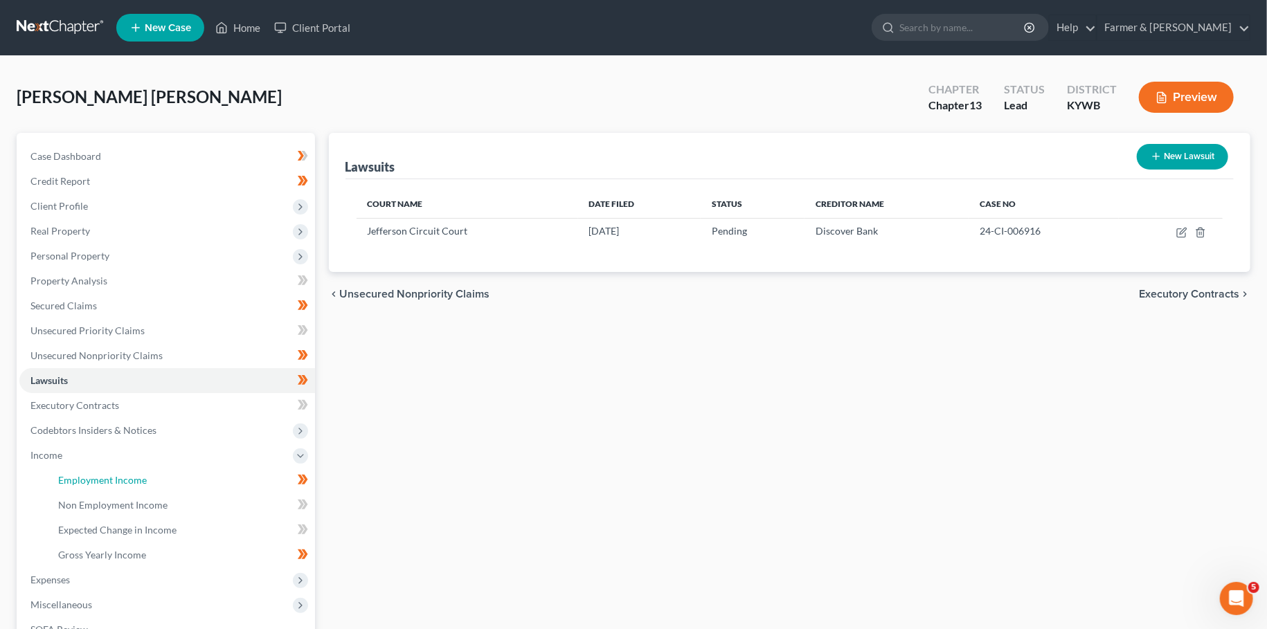
drag, startPoint x: 69, startPoint y: 473, endPoint x: 460, endPoint y: 453, distance: 390.9
click at [70, 473] on link "Employment Income" at bounding box center [181, 480] width 268 height 25
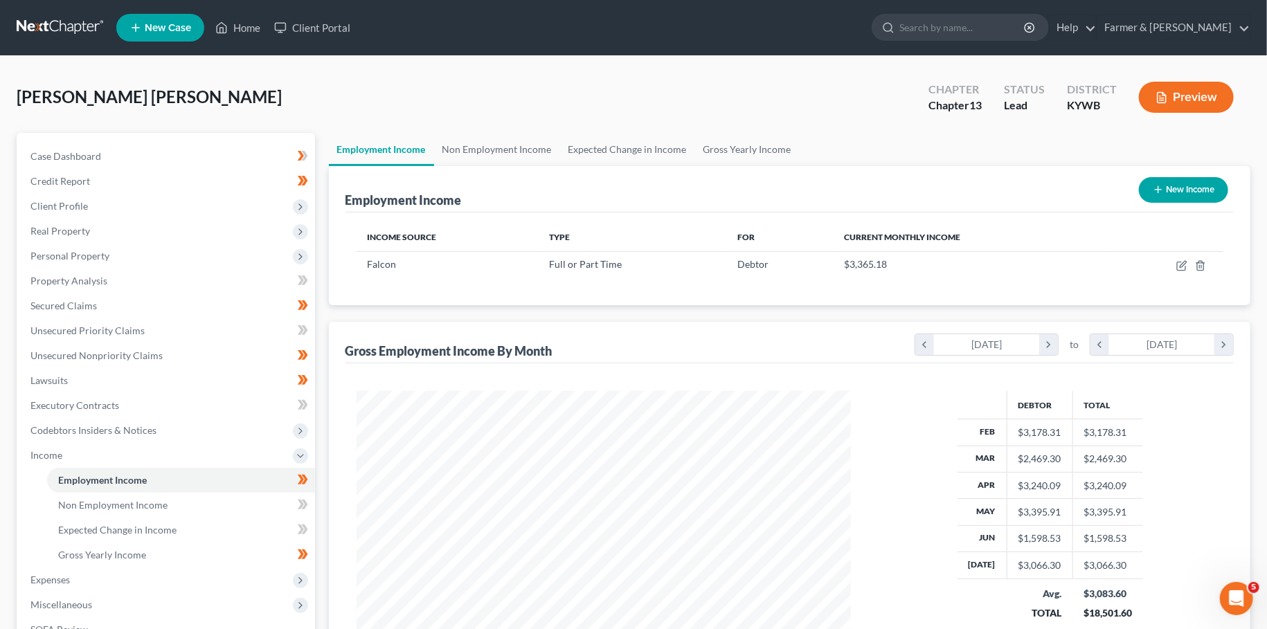
scroll to position [247, 521]
click at [1182, 264] on icon "button" at bounding box center [1183, 264] width 6 height 6
select select "0"
select select "18"
select select "2"
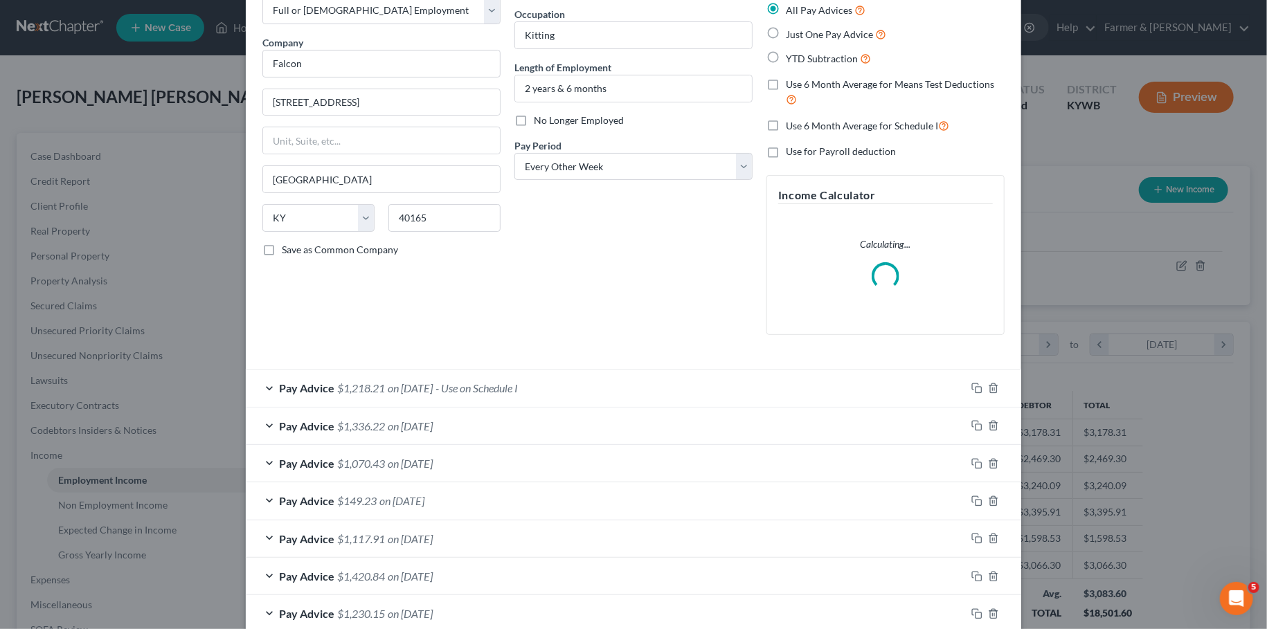
scroll to position [116, 0]
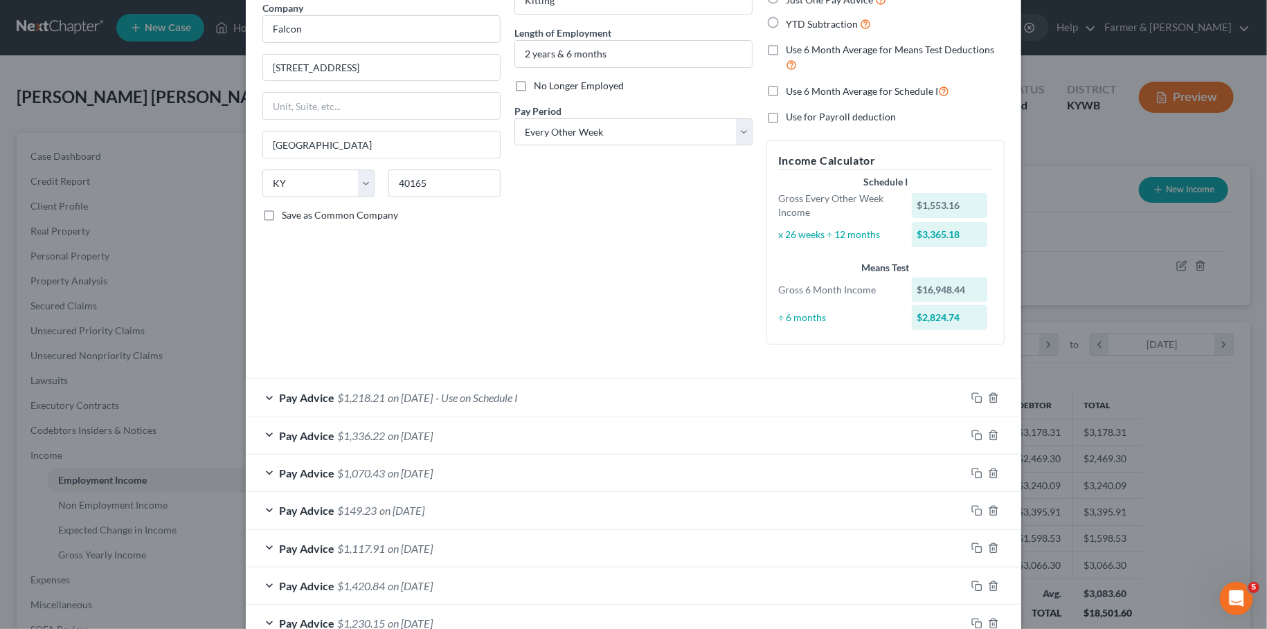
click at [597, 359] on div "Employment Type * Select Full or Part Time Employment Self Employment Company *…" at bounding box center [633, 157] width 756 height 420
click at [633, 399] on div "Pay Advice $1,218.21 on 08/01/2025 - Use on Schedule I" at bounding box center [606, 397] width 720 height 37
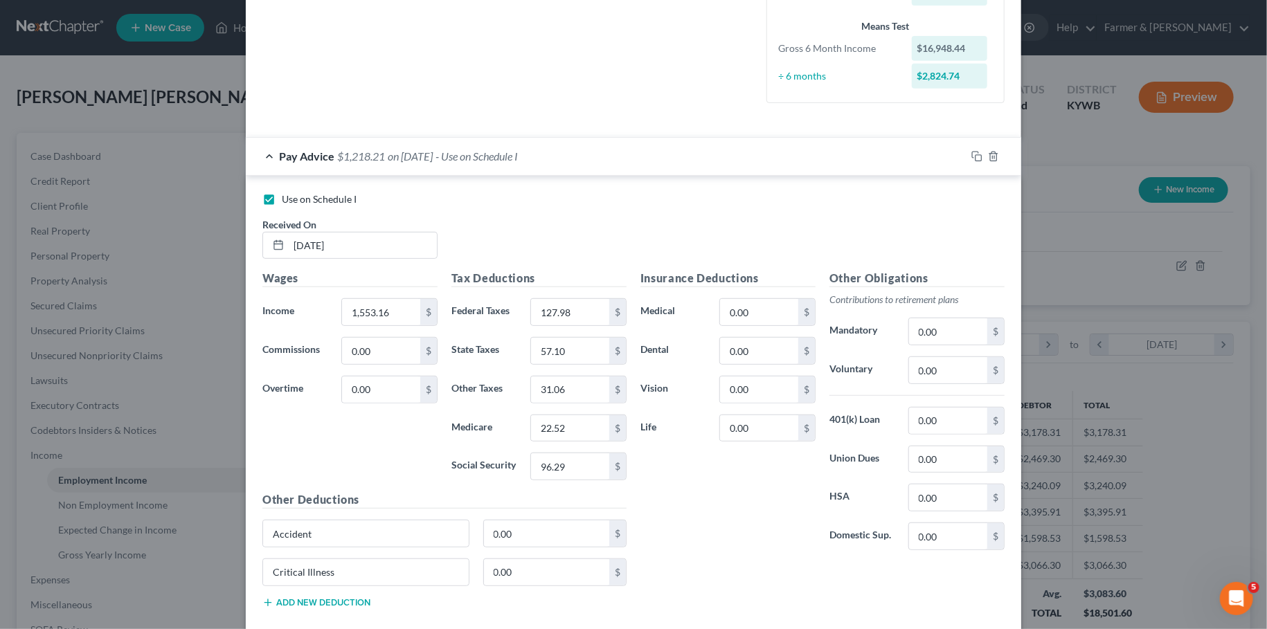
scroll to position [467, 0]
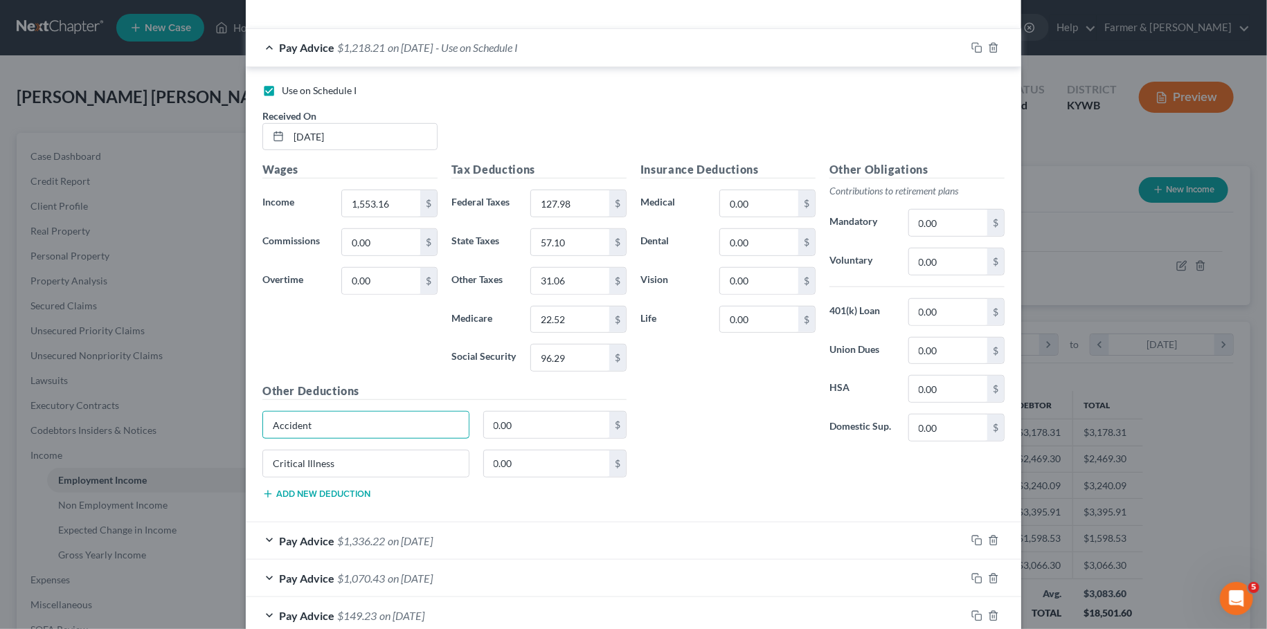
drag, startPoint x: 348, startPoint y: 419, endPoint x: 255, endPoint y: 408, distance: 94.0
click at [263, 414] on input "Accident" at bounding box center [366, 425] width 206 height 26
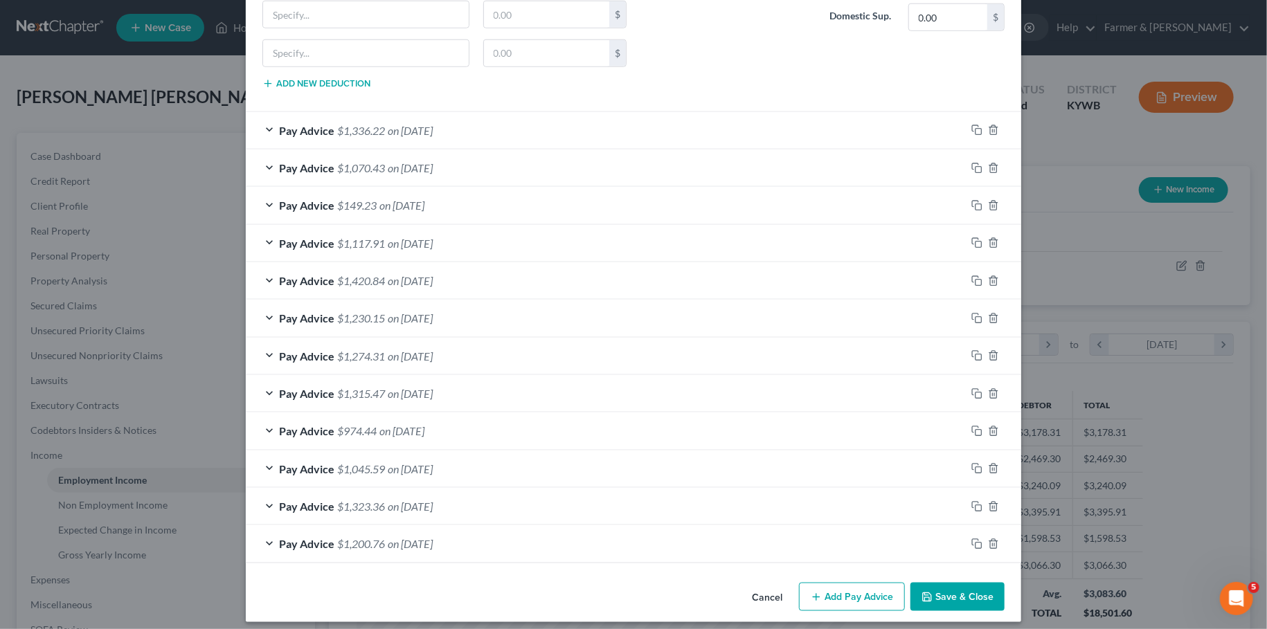
scroll to position [881, 0]
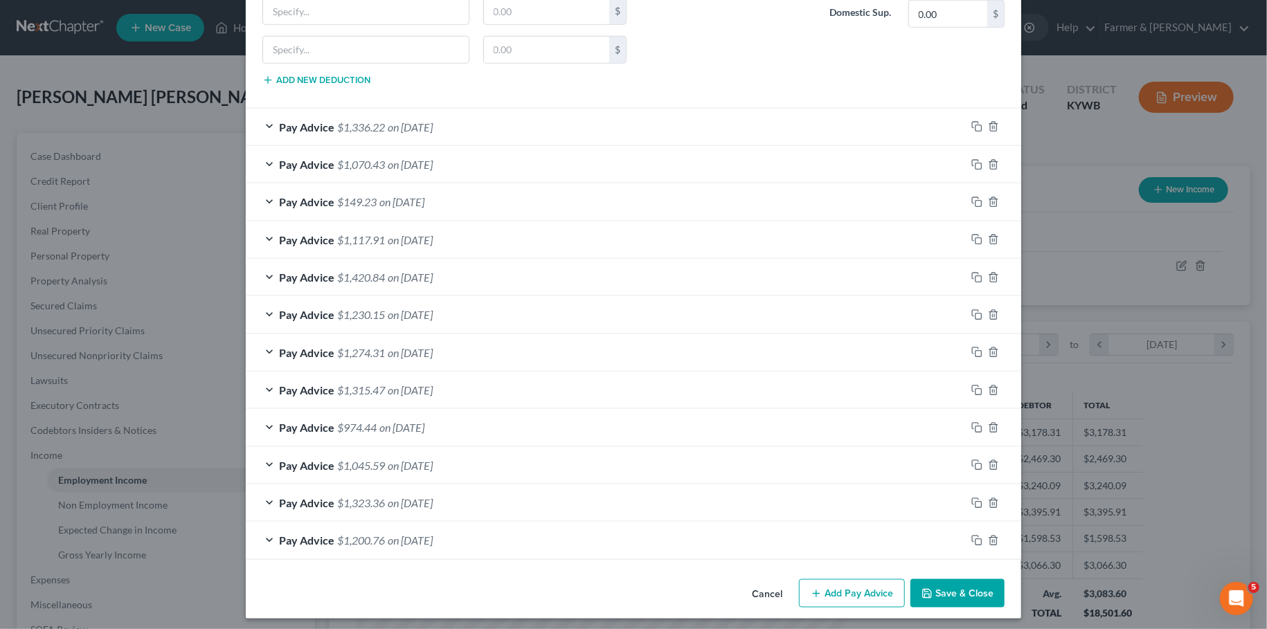
click at [983, 579] on button "Save & Close" at bounding box center [957, 593] width 94 height 29
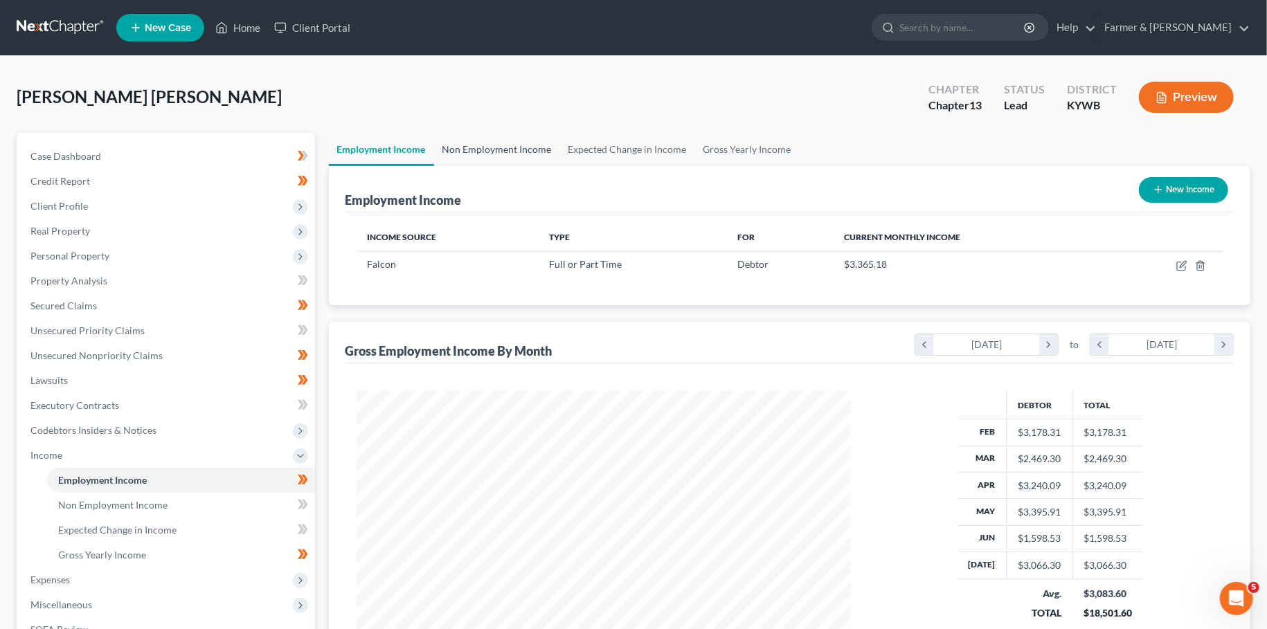
click at [492, 152] on link "Non Employment Income" at bounding box center [497, 149] width 126 height 33
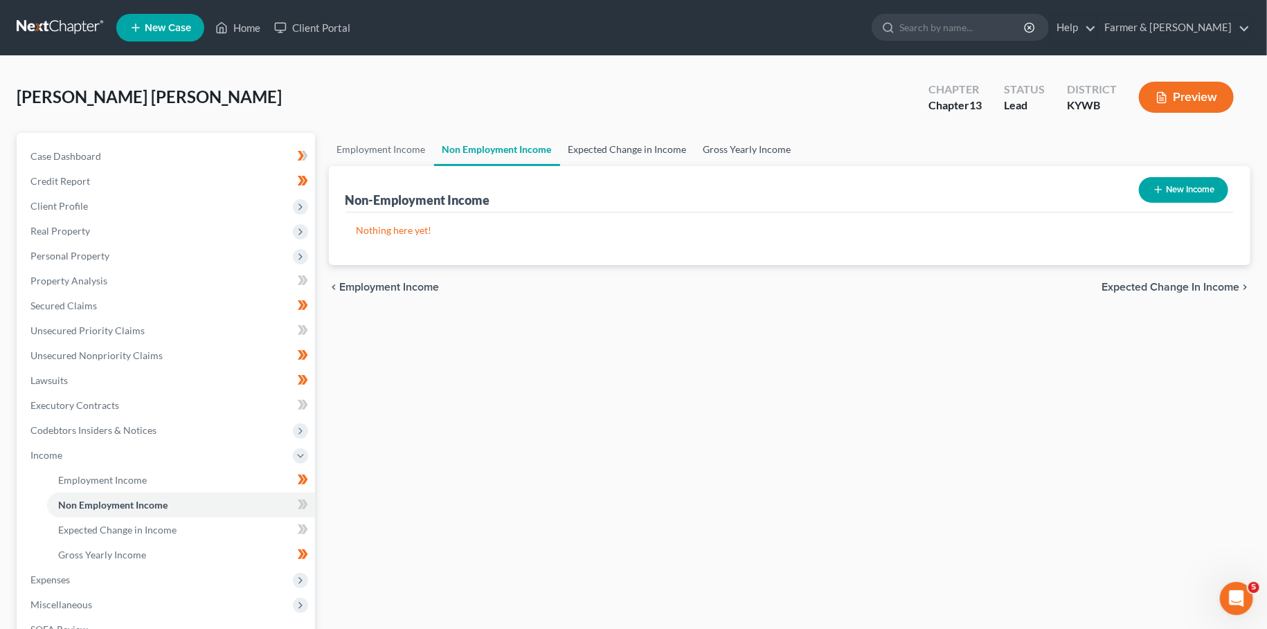
drag, startPoint x: 591, startPoint y: 140, endPoint x: 709, endPoint y: 141, distance: 117.7
click at [591, 140] on link "Expected Change in Income" at bounding box center [627, 149] width 135 height 33
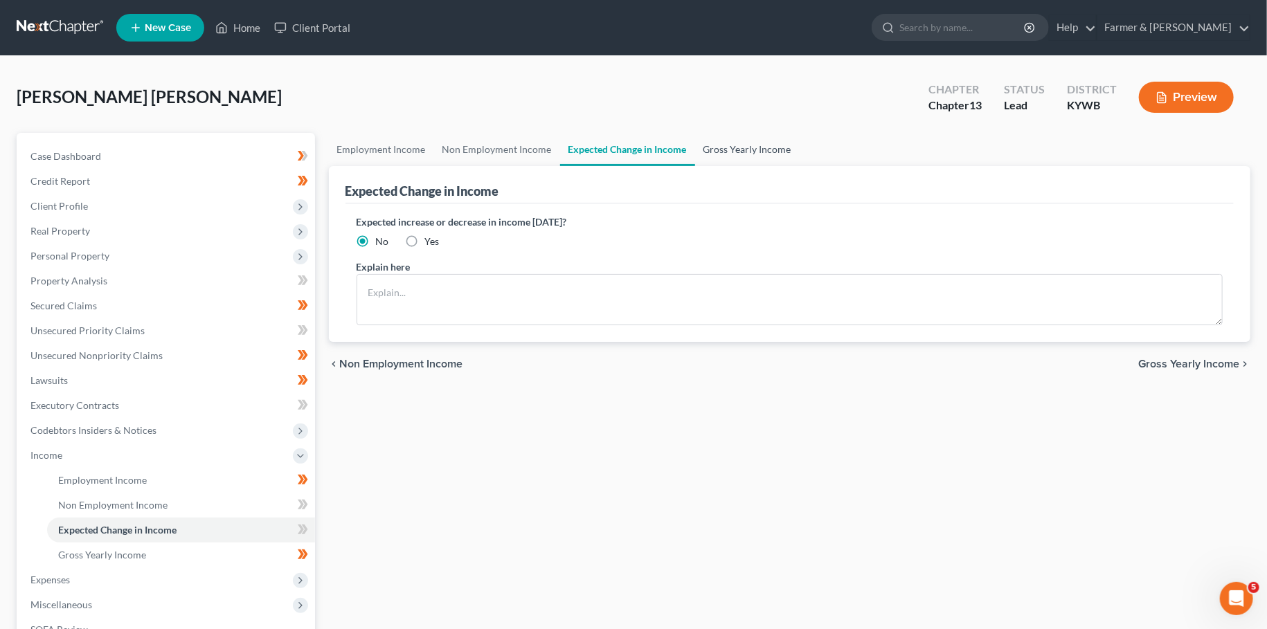
click at [726, 144] on link "Gross Yearly Income" at bounding box center [747, 149] width 105 height 33
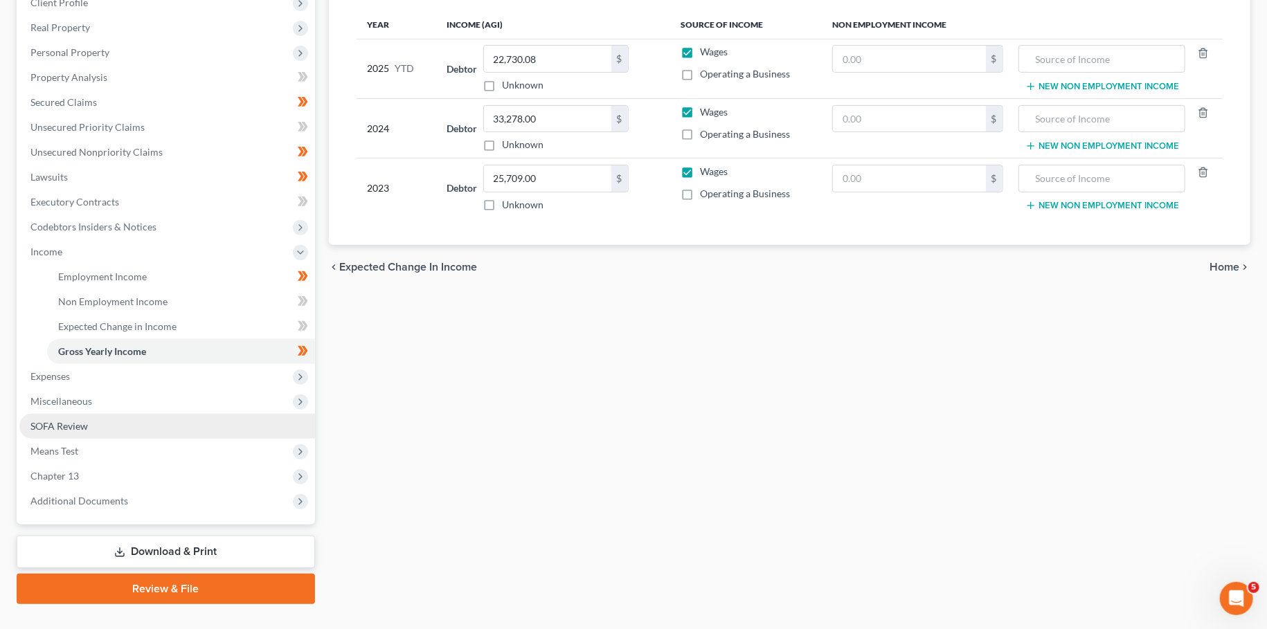
scroll to position [230, 0]
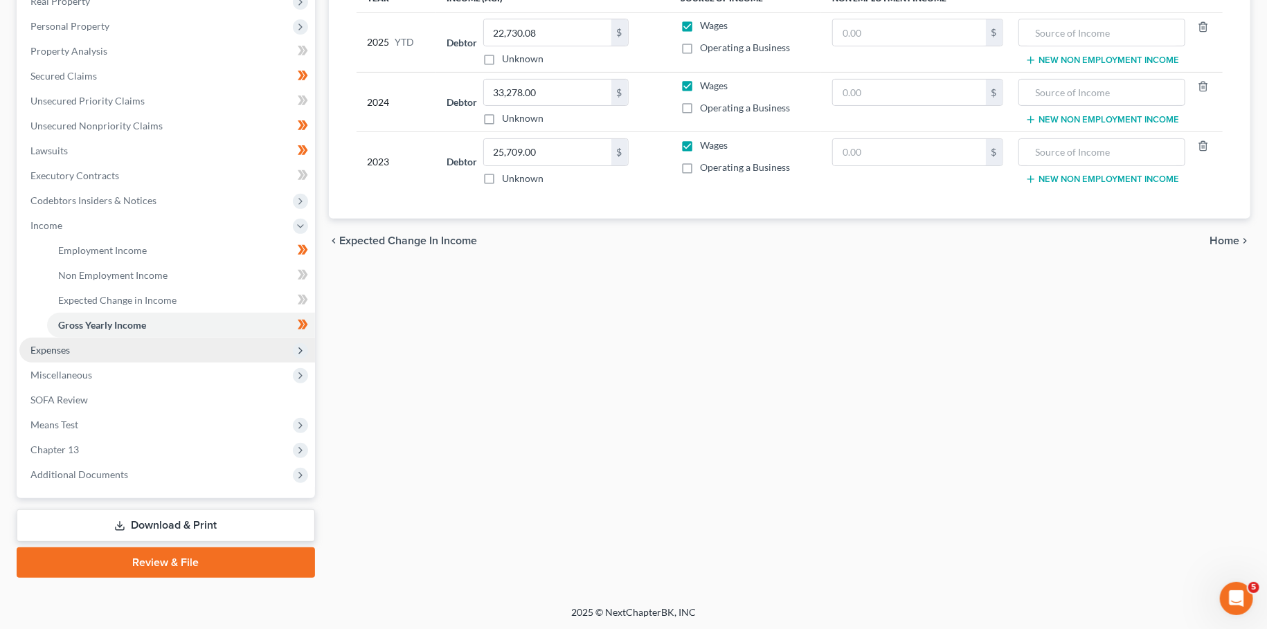
click at [72, 347] on span "Expenses" at bounding box center [167, 350] width 296 height 25
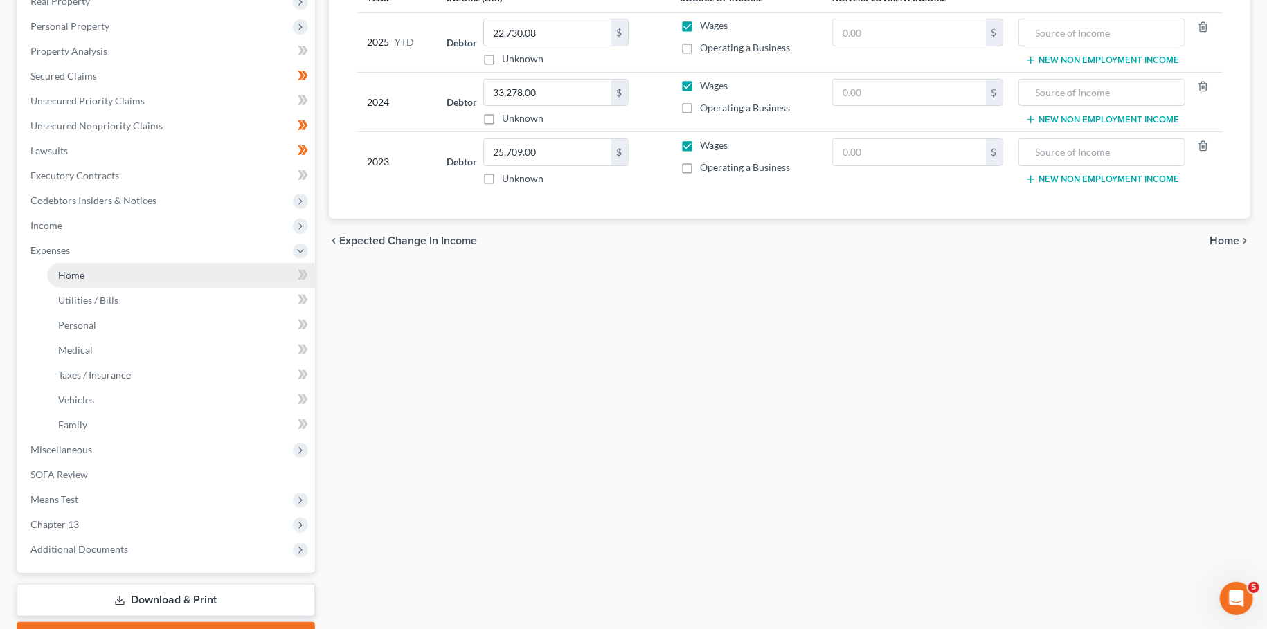
click at [64, 271] on span "Home" at bounding box center [71, 275] width 26 height 12
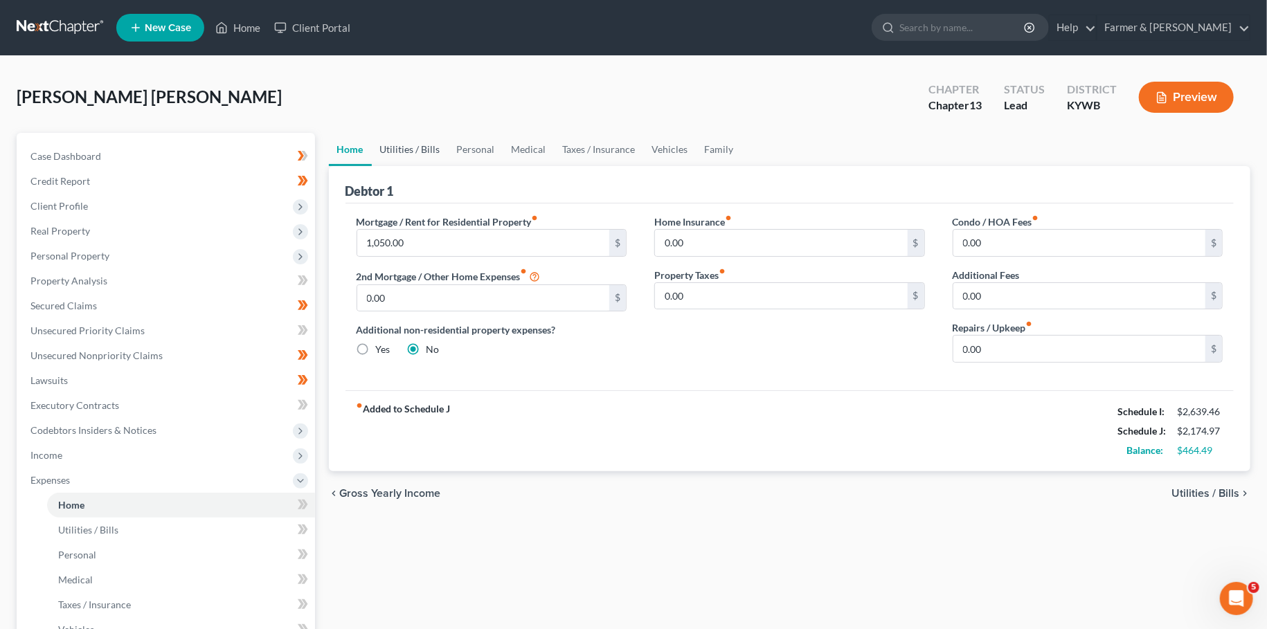
click at [434, 160] on link "Utilities / Bills" at bounding box center [410, 149] width 77 height 33
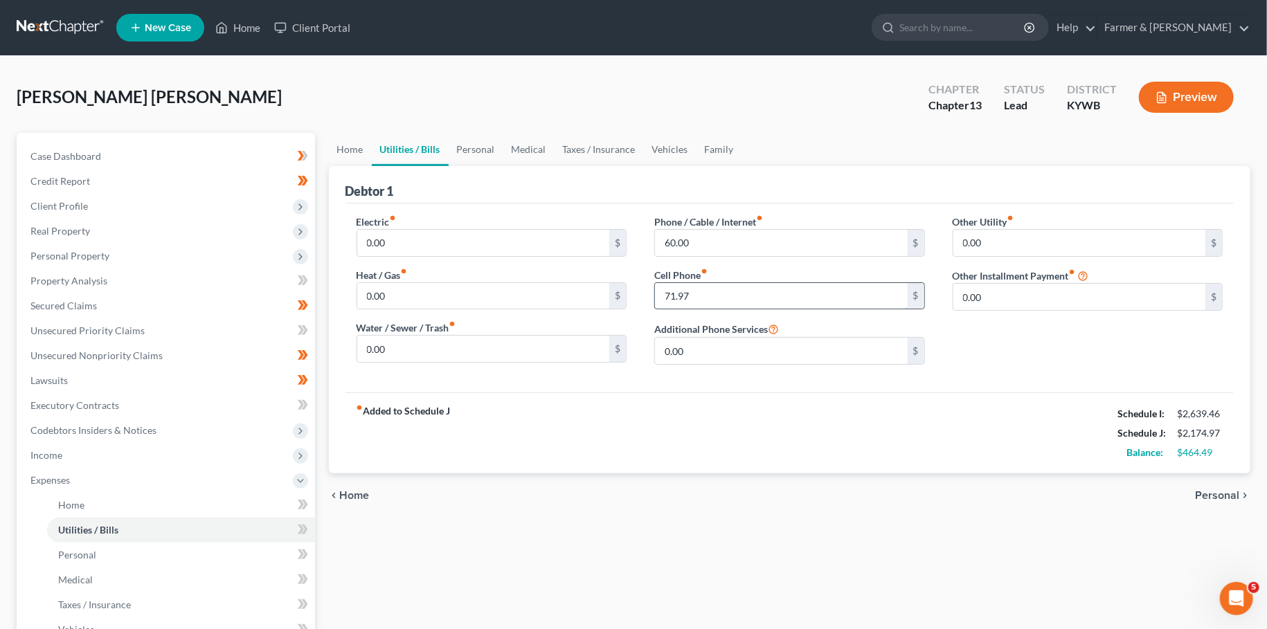
click at [727, 300] on input "71.97" at bounding box center [781, 296] width 253 height 26
type input "71.00"
click at [455, 154] on link "Personal" at bounding box center [476, 149] width 55 height 33
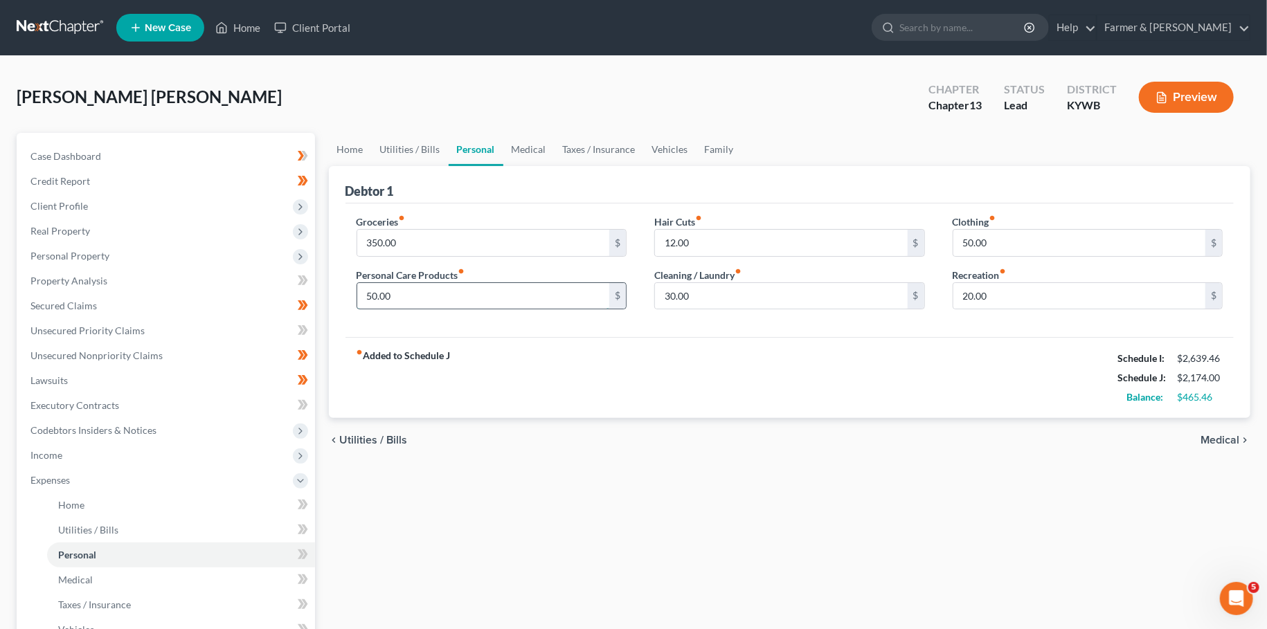
click at [453, 296] on input "50.00" at bounding box center [483, 296] width 253 height 26
type input "75.00"
type input "0.00"
type input "50.00"
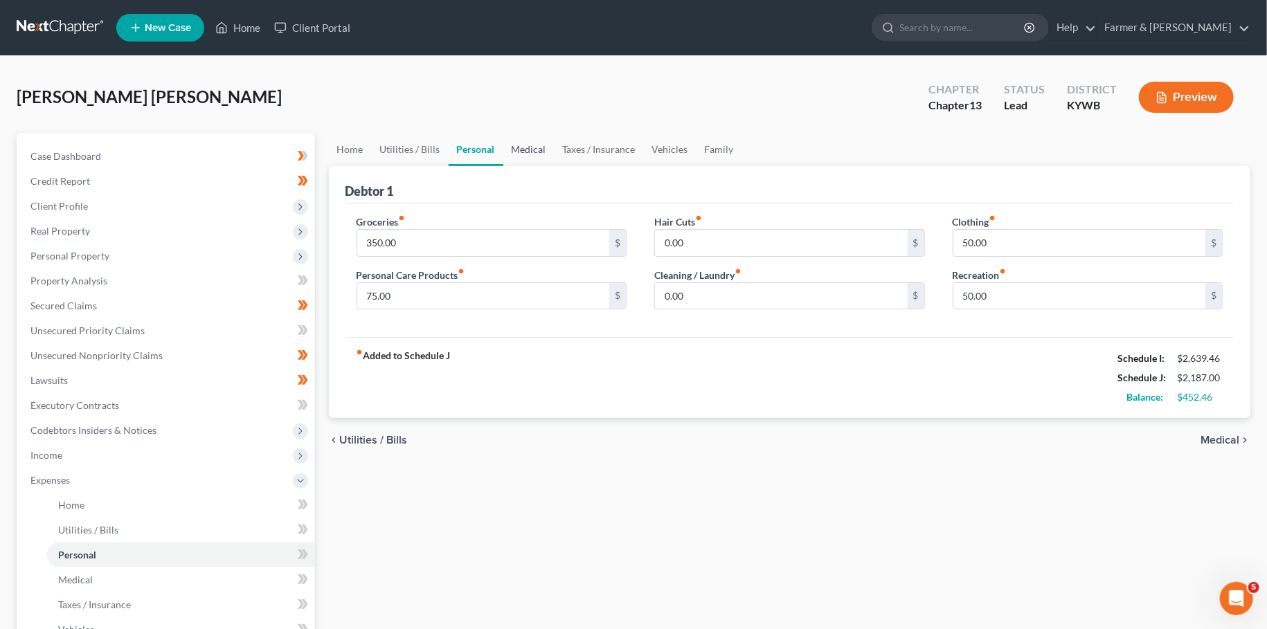
click at [525, 154] on link "Medical" at bounding box center [528, 149] width 51 height 33
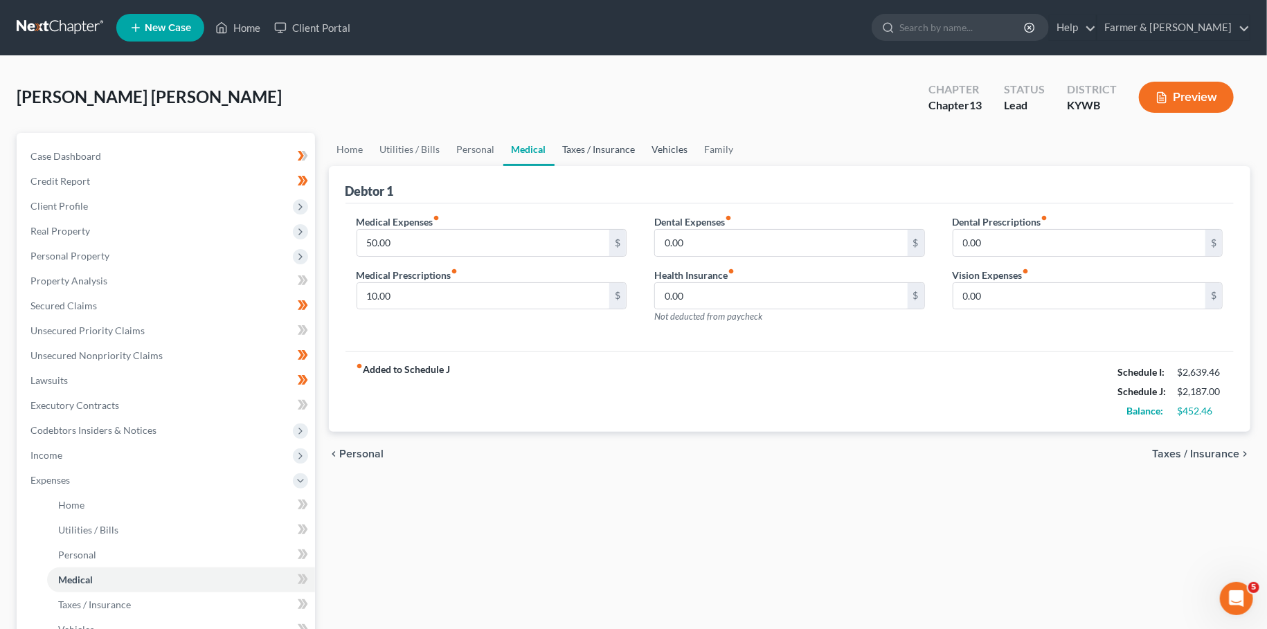
drag, startPoint x: 584, startPoint y: 140, endPoint x: 667, endPoint y: 145, distance: 83.9
click at [584, 140] on link "Taxes / Insurance" at bounding box center [599, 149] width 89 height 33
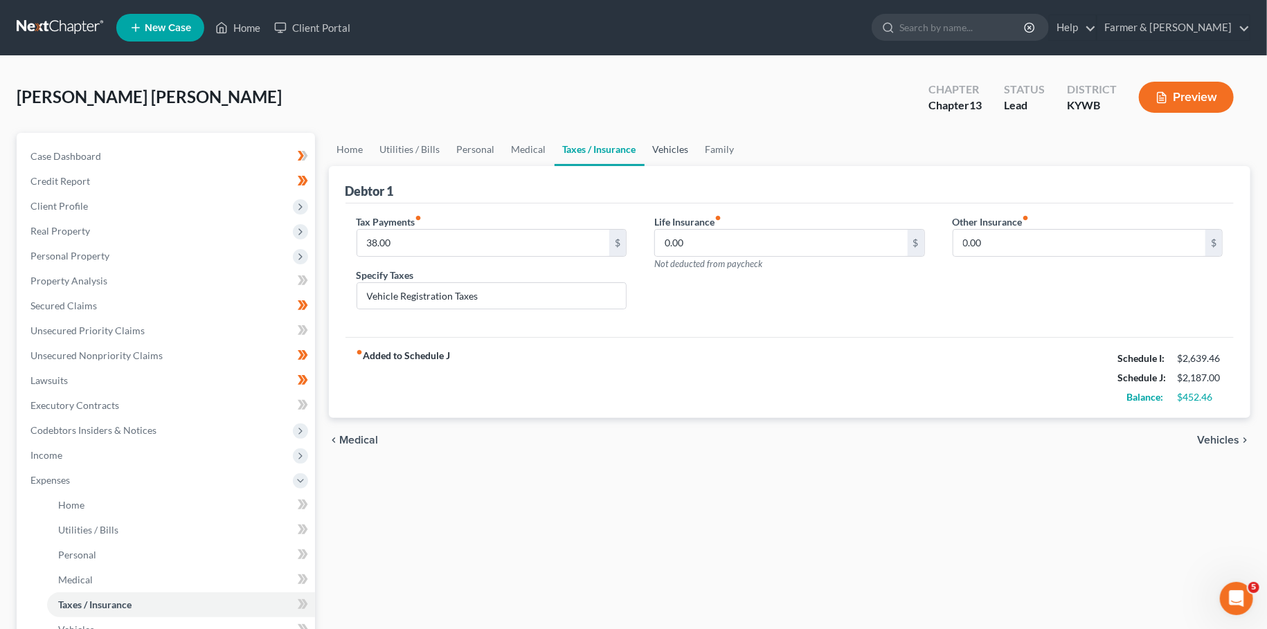
click at [667, 145] on link "Vehicles" at bounding box center [671, 149] width 53 height 33
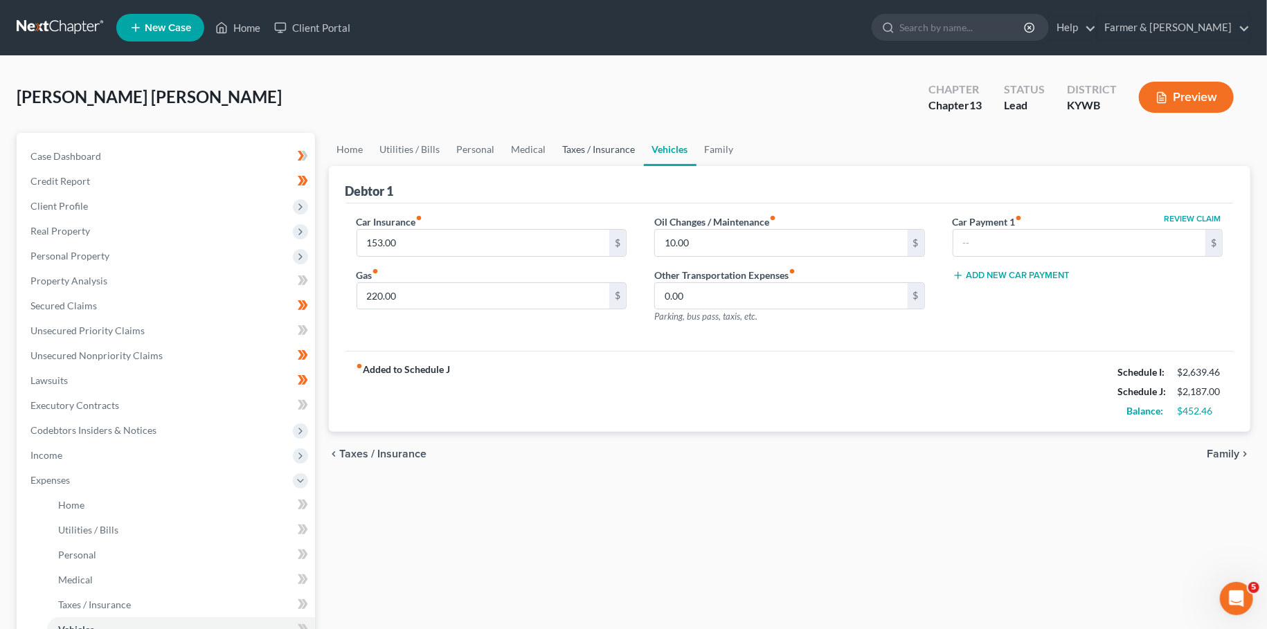
click at [603, 143] on link "Taxes / Insurance" at bounding box center [599, 149] width 89 height 33
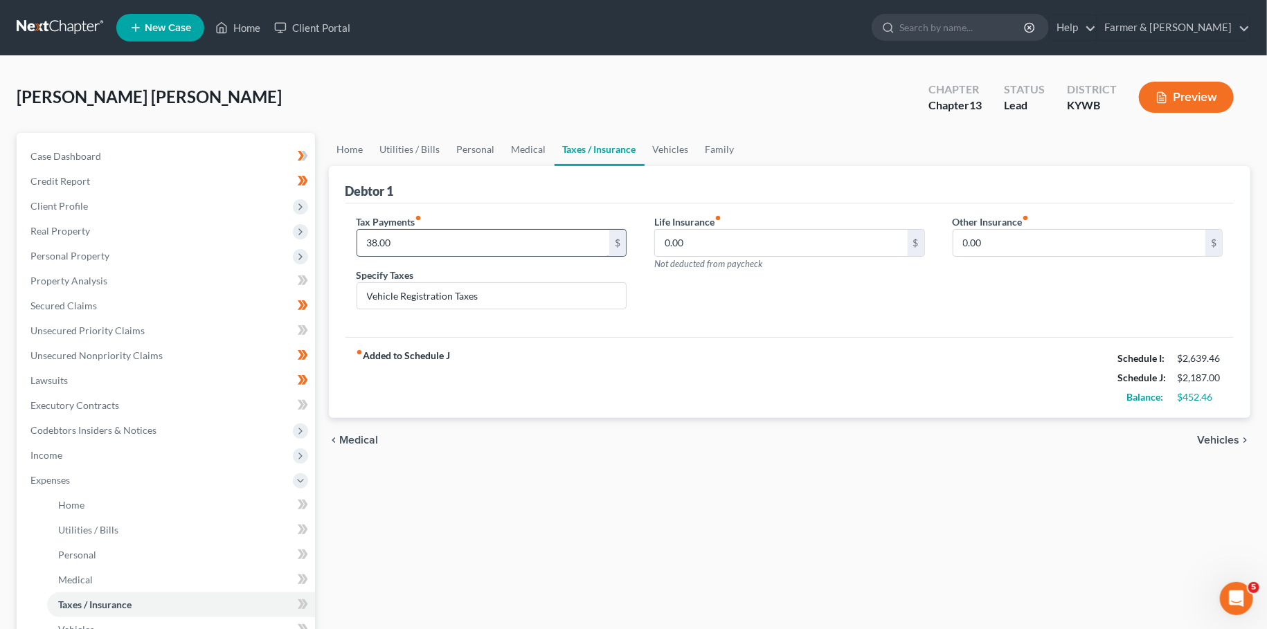
click at [447, 244] on input "38.00" at bounding box center [483, 243] width 253 height 26
type input "26.00"
click at [662, 155] on link "Vehicles" at bounding box center [671, 149] width 53 height 33
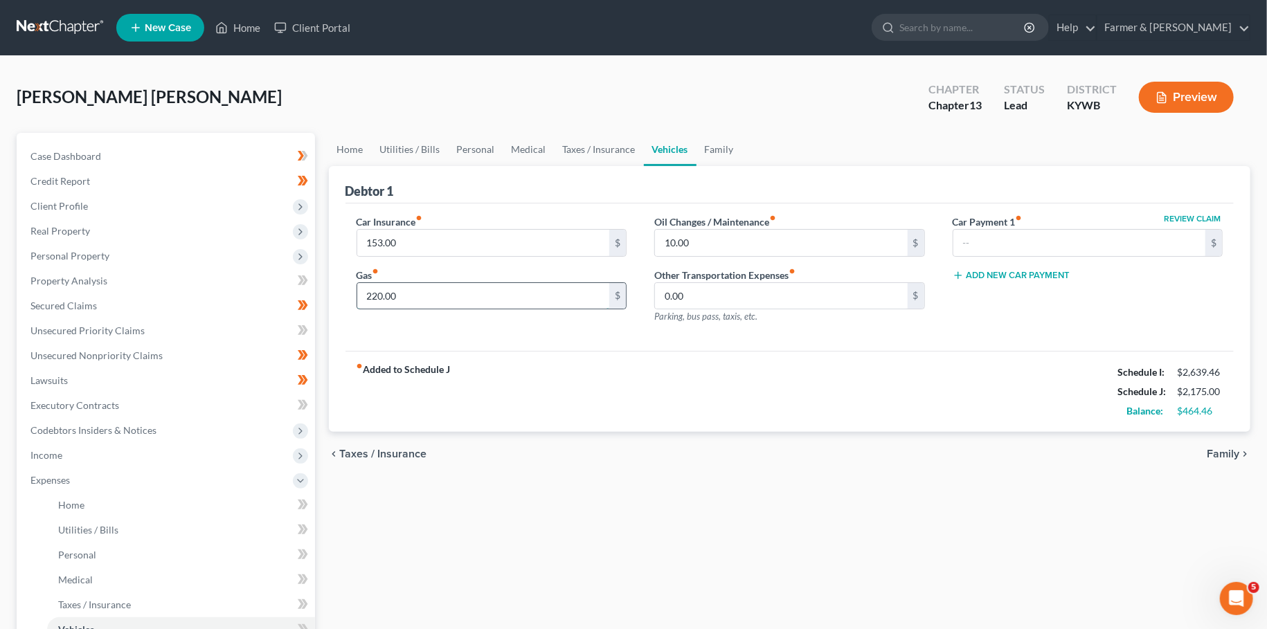
click at [473, 296] on input "220.00" at bounding box center [483, 296] width 253 height 26
type input "230.00"
type input "0.00"
click at [703, 147] on link "Family" at bounding box center [719, 149] width 46 height 33
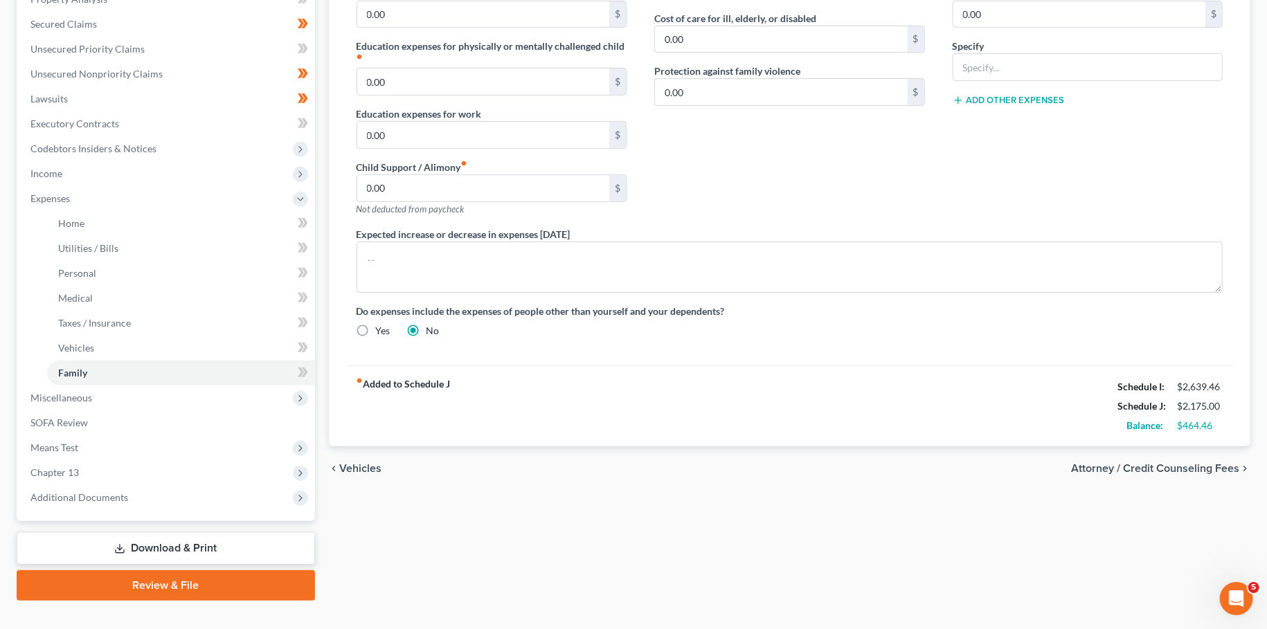
scroll to position [305, 0]
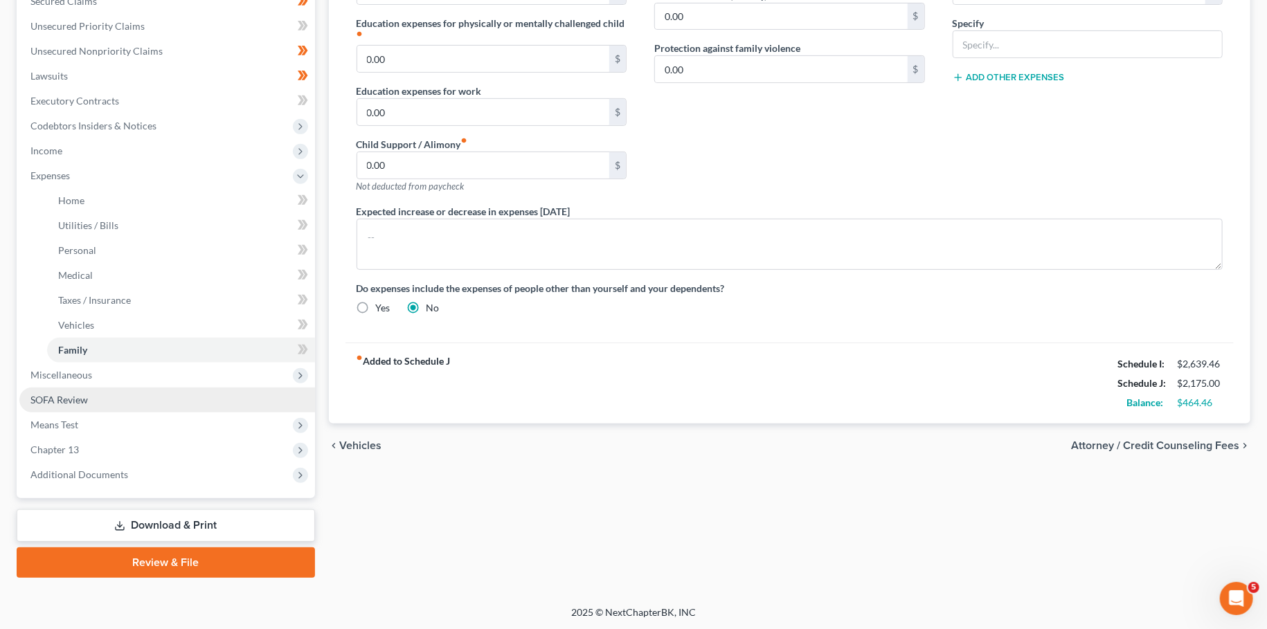
click at [60, 397] on span "SOFA Review" at bounding box center [58, 400] width 57 height 12
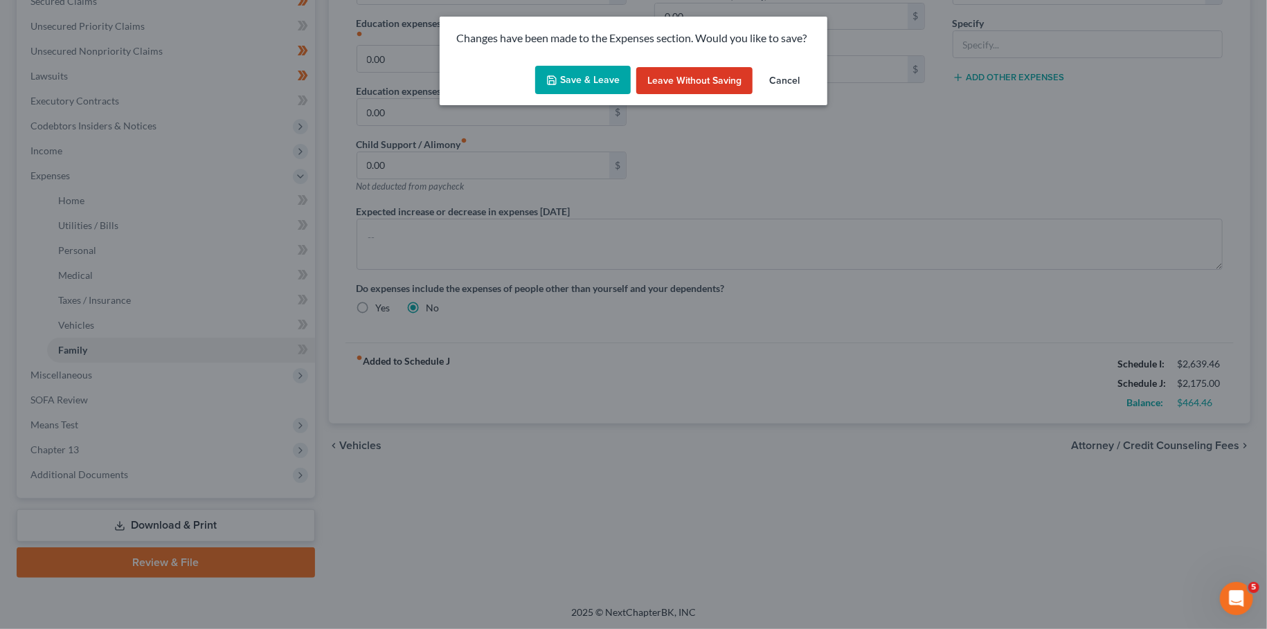
click at [555, 82] on polyline "button" at bounding box center [552, 81] width 5 height 3
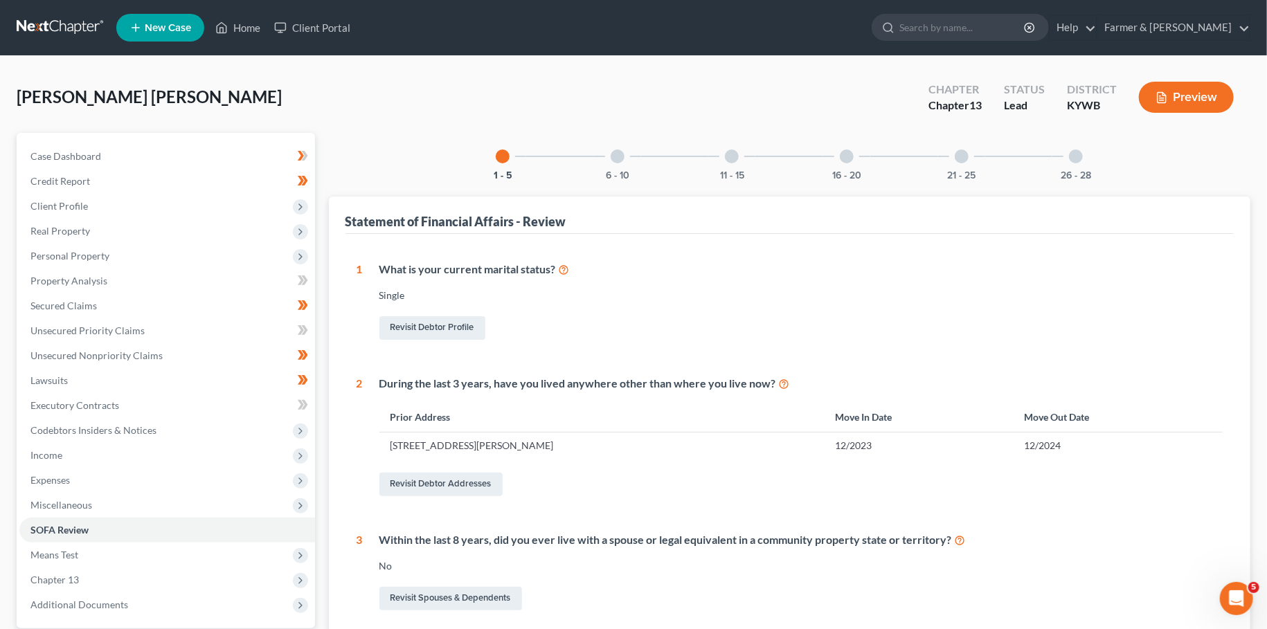
click at [612, 161] on div "6 - 10" at bounding box center [617, 156] width 47 height 47
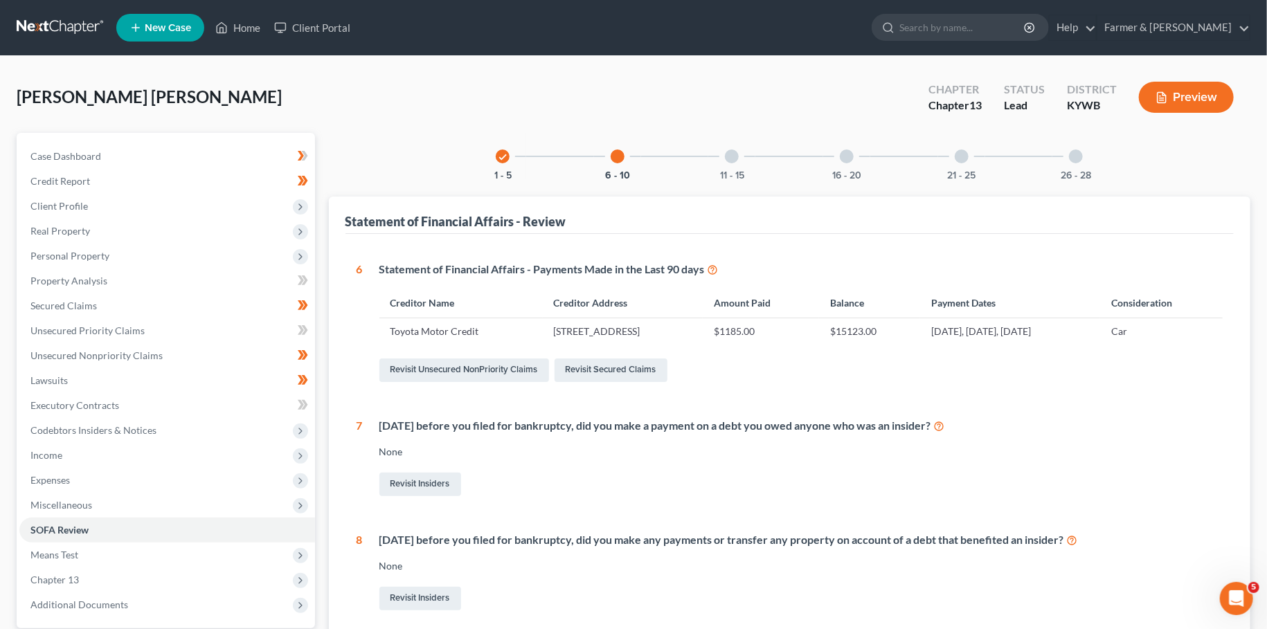
click at [734, 161] on div at bounding box center [732, 157] width 14 height 14
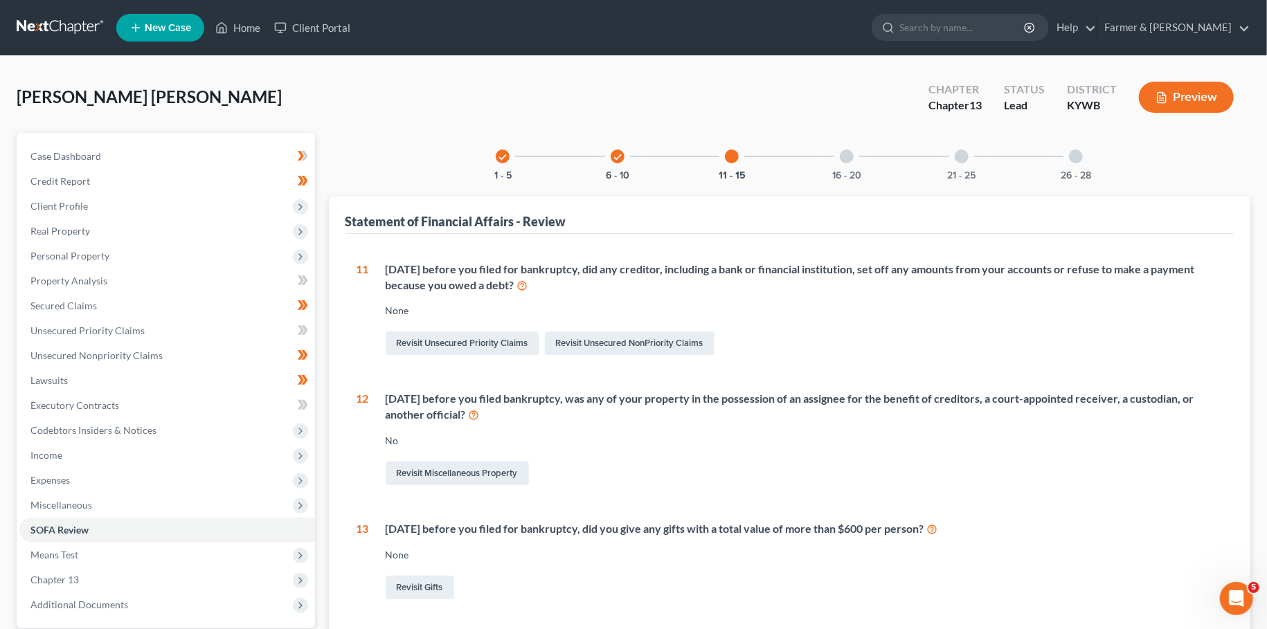
click at [846, 154] on div at bounding box center [847, 157] width 14 height 14
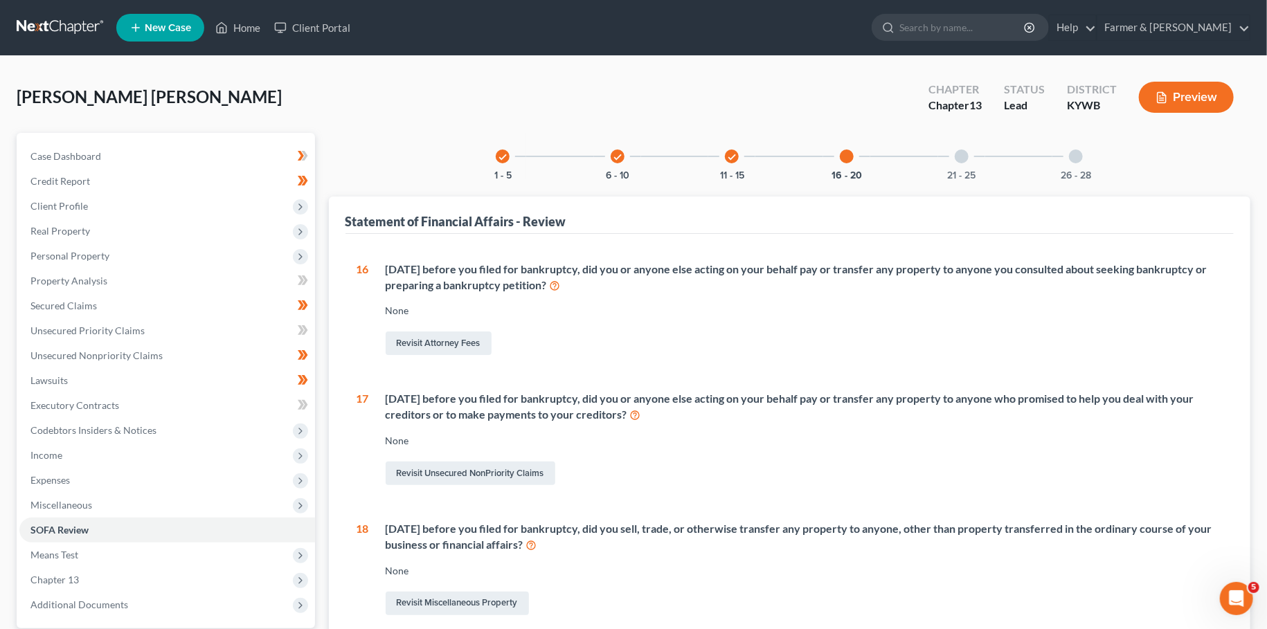
click at [964, 156] on div at bounding box center [962, 157] width 14 height 14
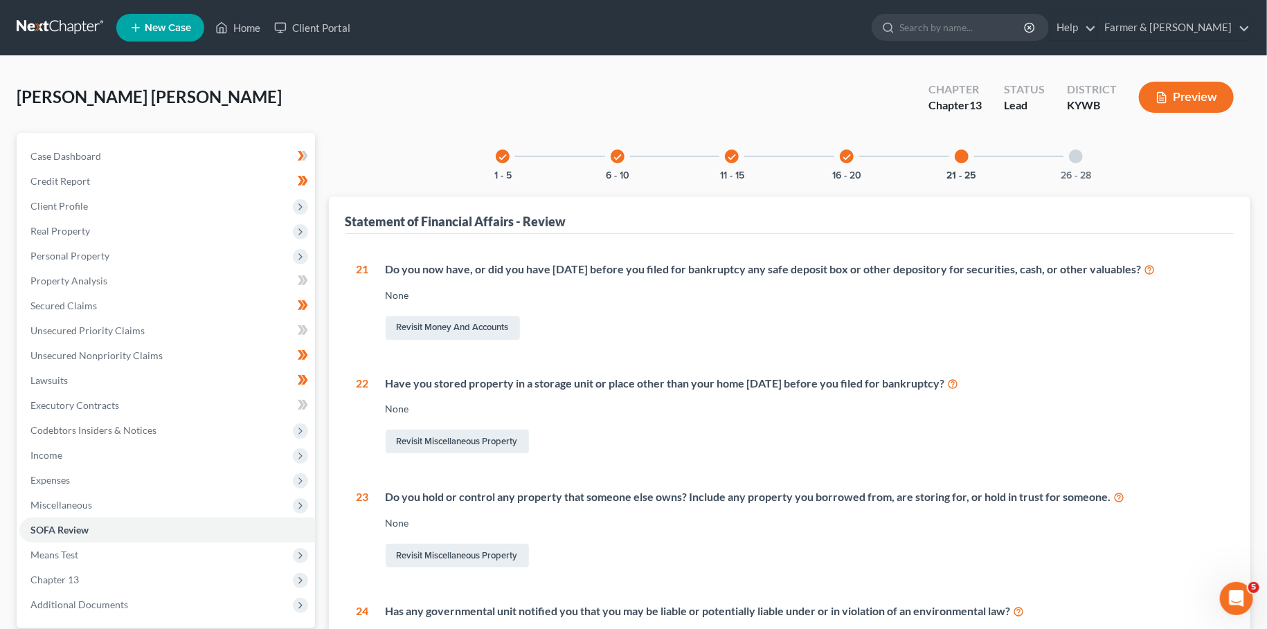
click at [1074, 155] on div at bounding box center [1076, 157] width 14 height 14
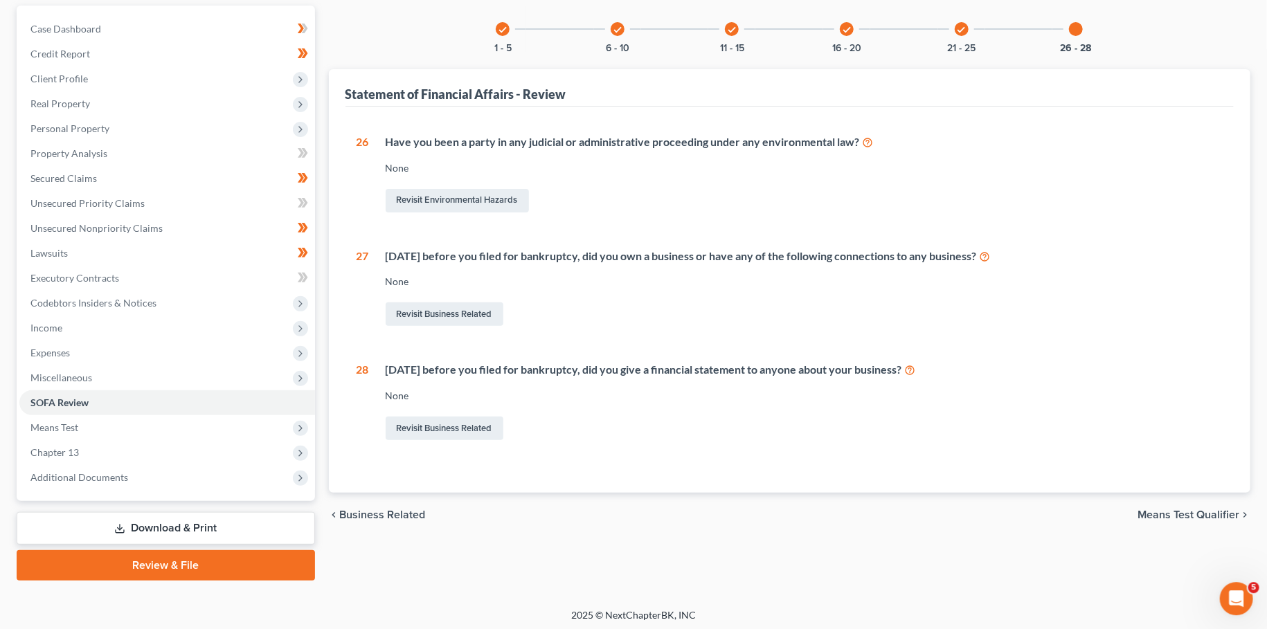
scroll to position [129, 0]
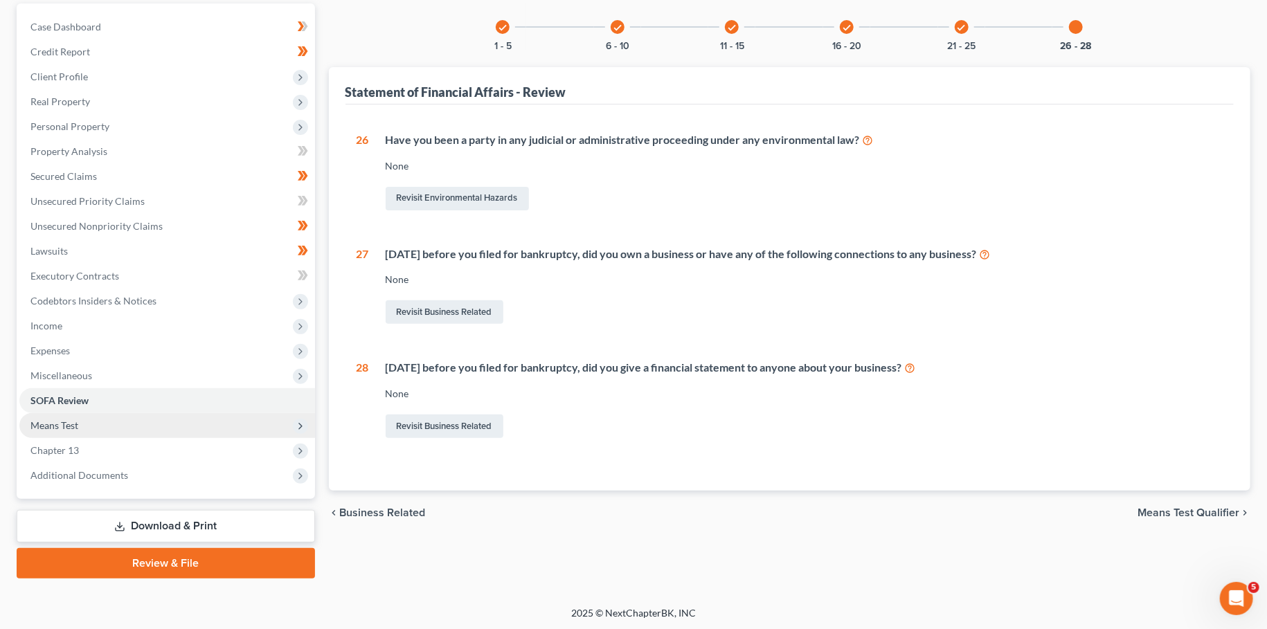
click at [44, 422] on span "Means Test" at bounding box center [54, 426] width 48 height 12
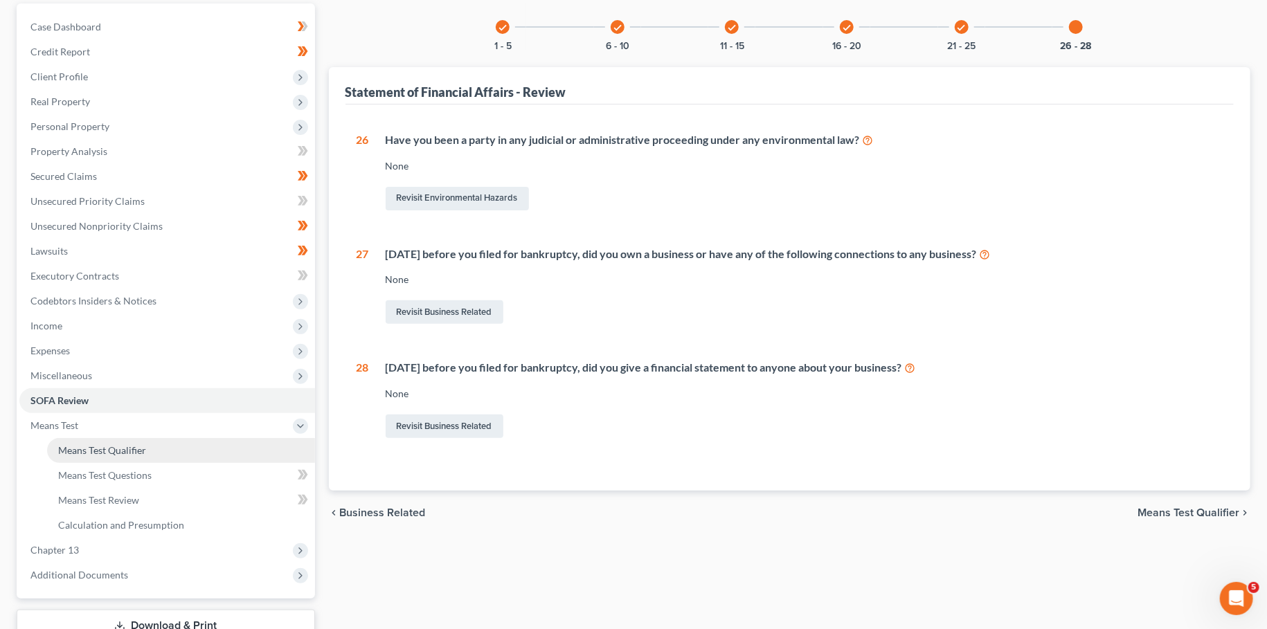
click at [58, 447] on span "Means Test Qualifier" at bounding box center [102, 450] width 88 height 12
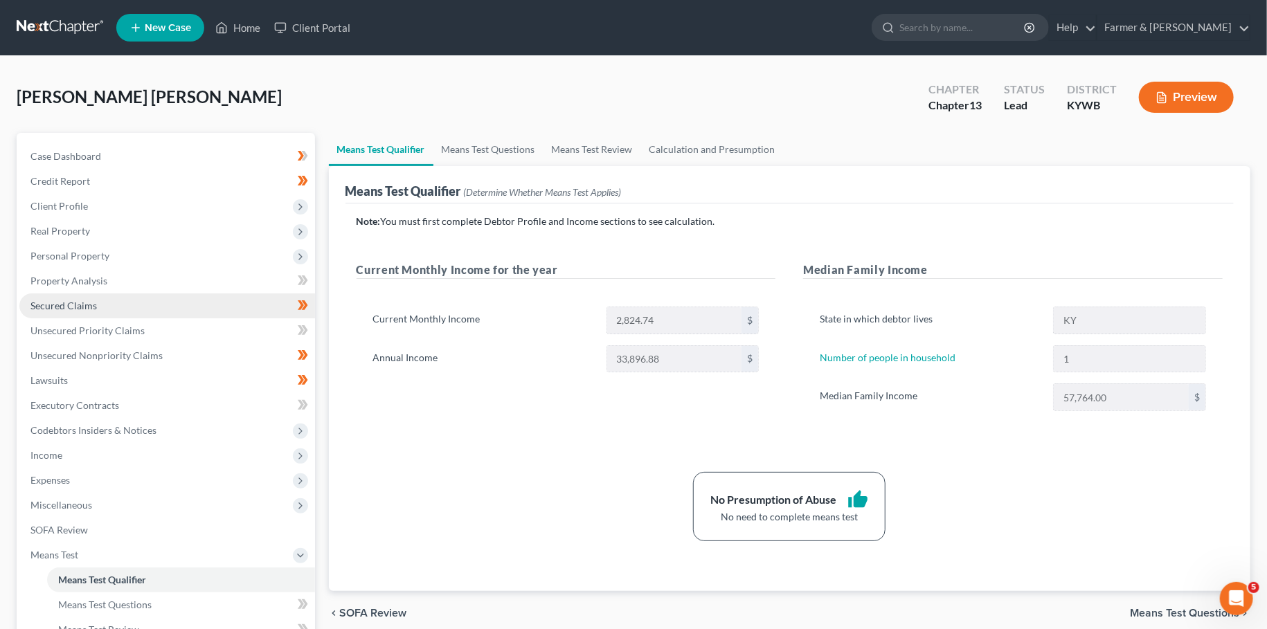
scroll to position [230, 0]
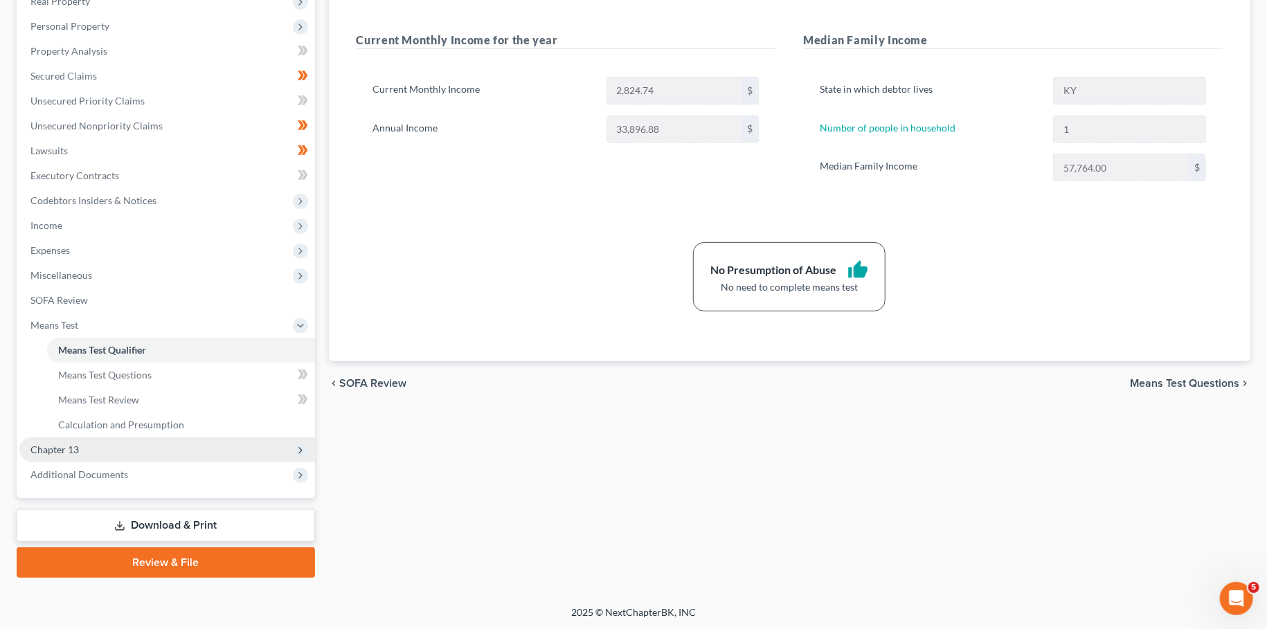
click at [94, 449] on span "Chapter 13" at bounding box center [167, 450] width 296 height 25
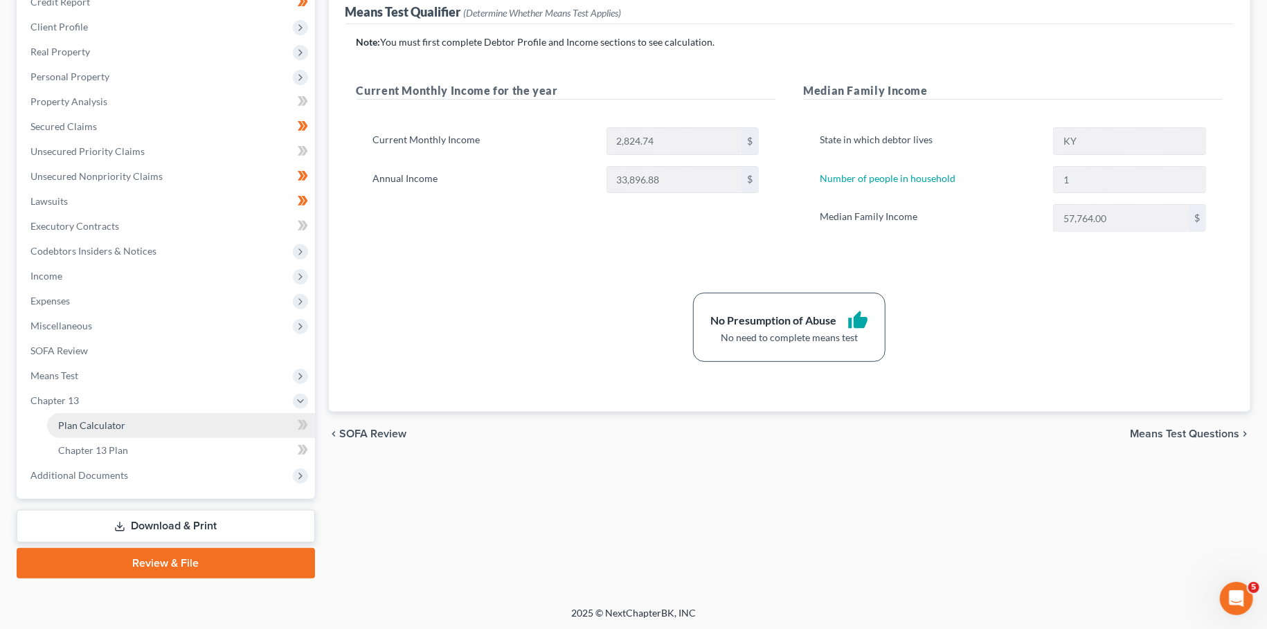
click at [100, 422] on span "Plan Calculator" at bounding box center [91, 426] width 67 height 12
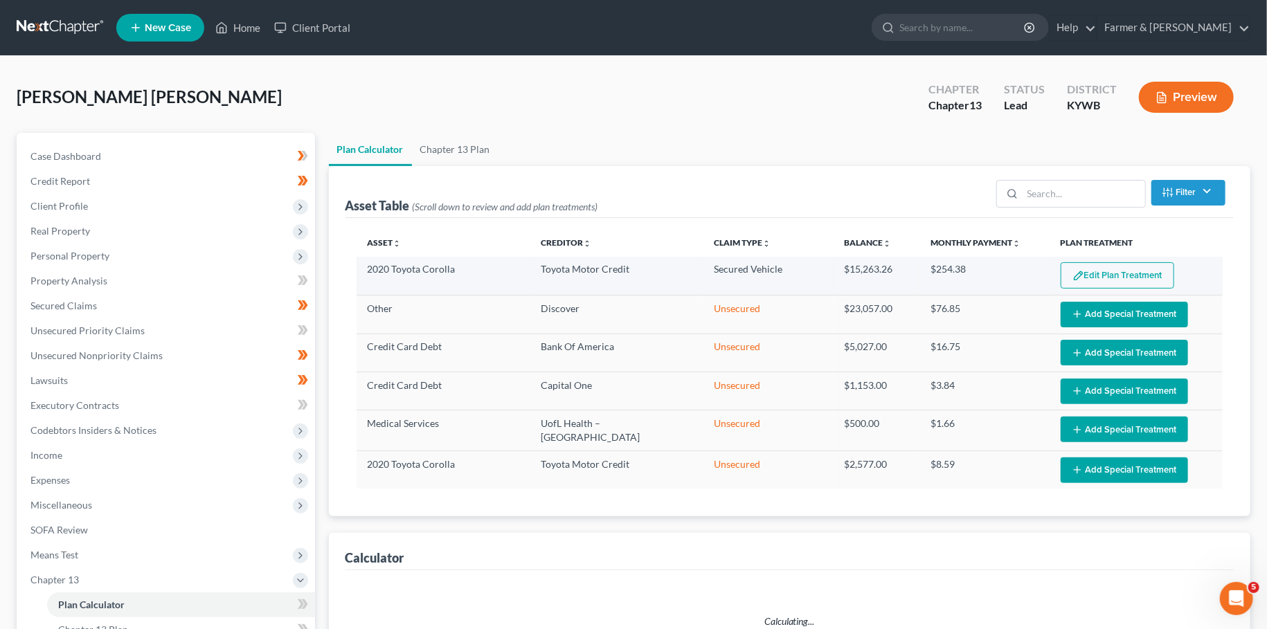
select select "59"
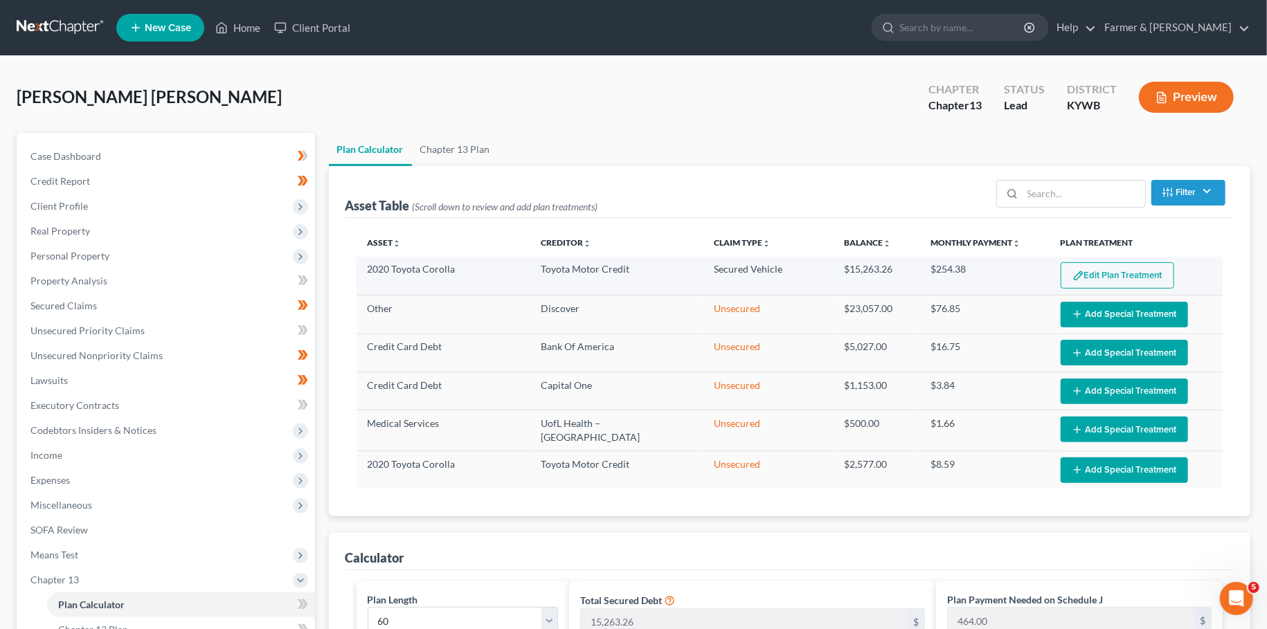
click at [1083, 267] on button "Edit Plan Treatment" at bounding box center [1118, 275] width 114 height 26
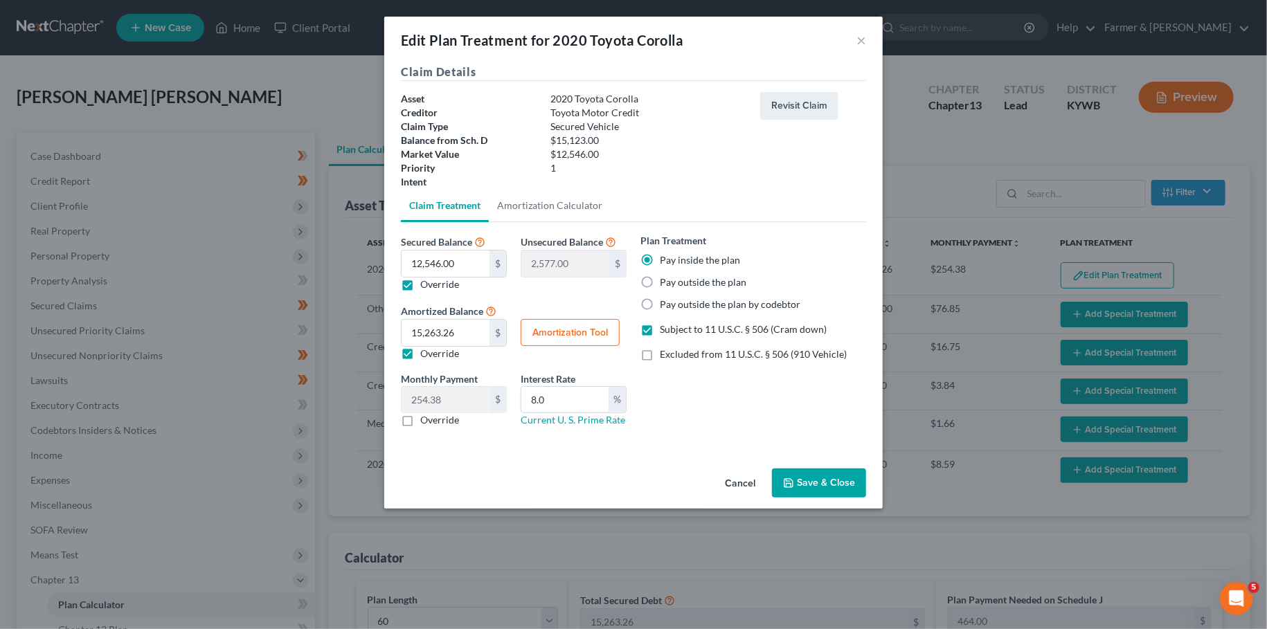
click at [420, 281] on label "Override" at bounding box center [439, 285] width 39 height 14
click at [426, 281] on input "Override" at bounding box center [430, 282] width 9 height 9
checkbox input "false"
type input "0.00"
click at [570, 399] on input "8.0" at bounding box center [564, 400] width 87 height 26
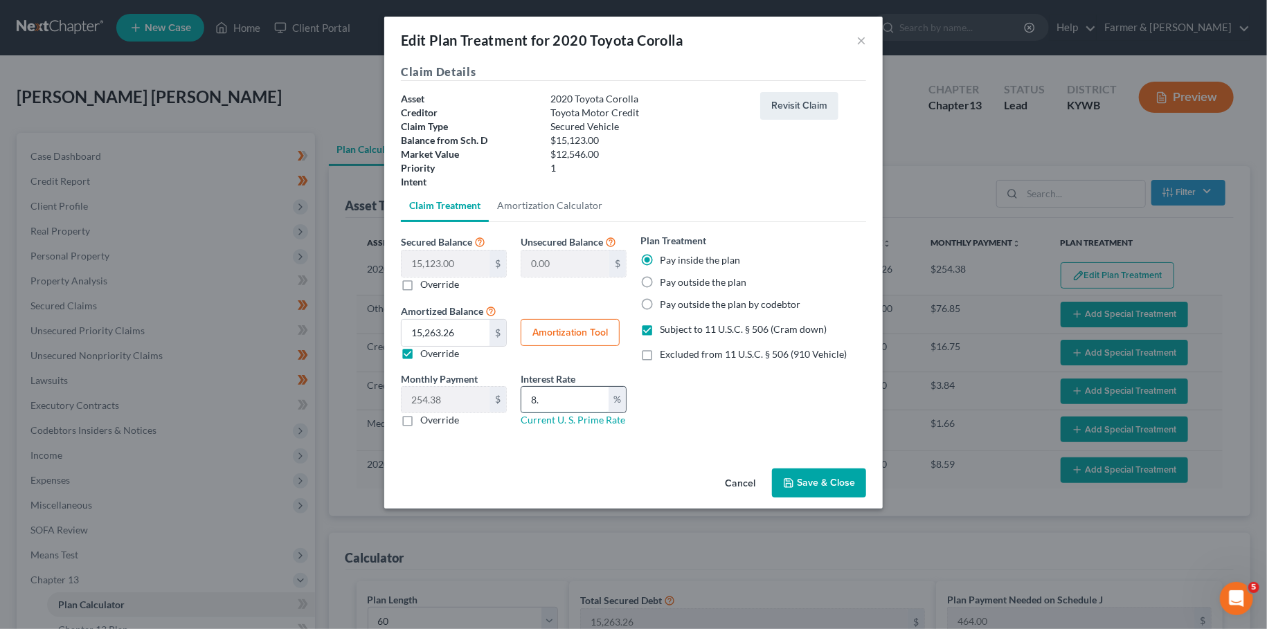
type input "8"
type input "8.5"
click at [660, 327] on label "Subject to 11 U.S.C. § 506 (Cram down)" at bounding box center [743, 330] width 167 height 14
click at [665, 327] on input "Subject to 11 U.S.C. § 506 (Cram down)" at bounding box center [669, 327] width 9 height 9
checkbox input "false"
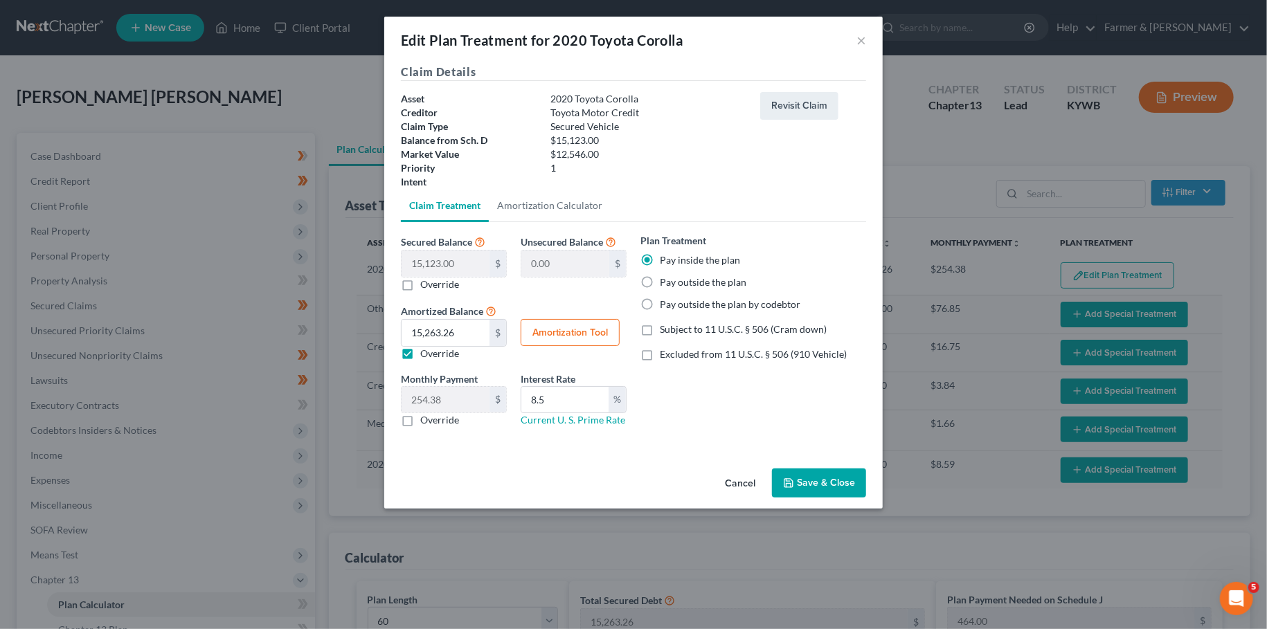
click at [660, 357] on label "Excluded from 11 U.S.C. § 506 (910 Vehicle)" at bounding box center [753, 355] width 187 height 14
click at [665, 357] on input "Excluded from 11 U.S.C. § 506 (910 Vehicle)" at bounding box center [669, 352] width 9 height 9
checkbox input "true"
click at [568, 328] on button "Amortization Tool" at bounding box center [570, 333] width 99 height 28
type input "15,123.00"
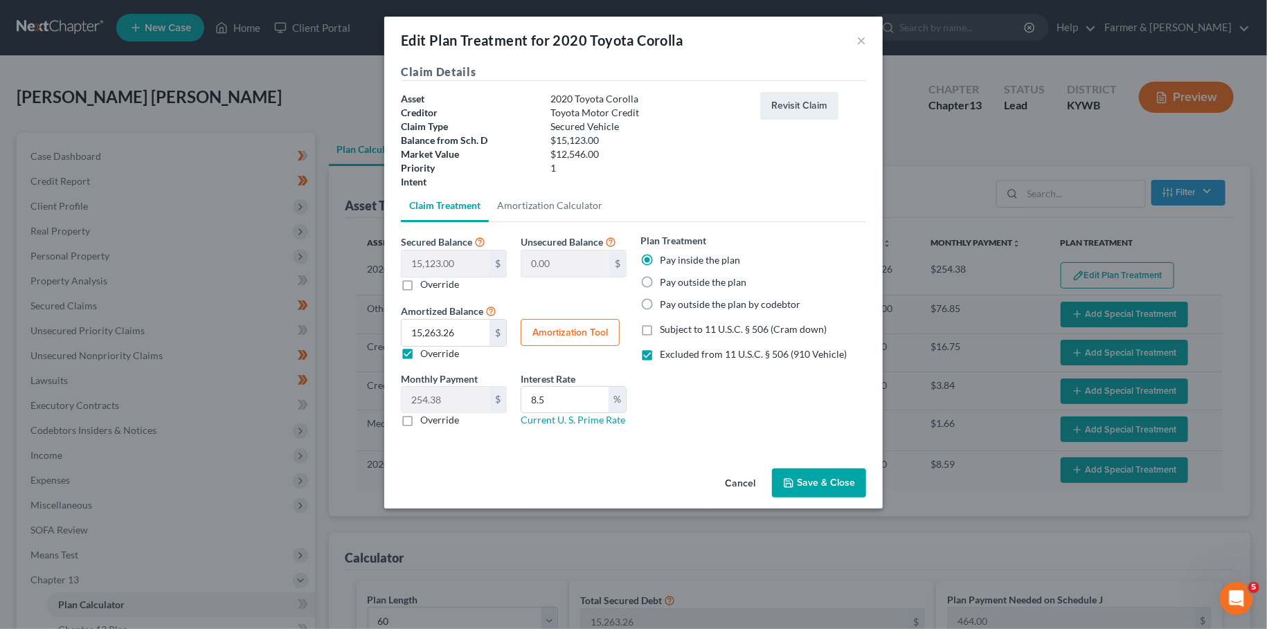
type input "8.5"
type input "60"
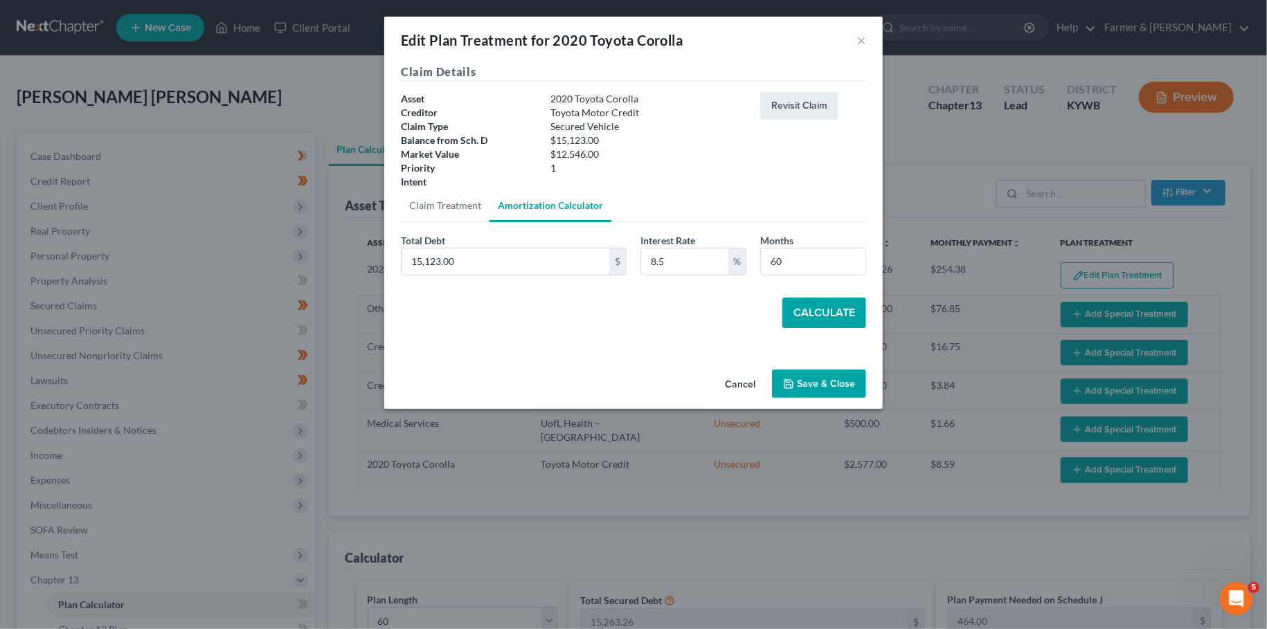
click at [827, 307] on button "Calculate" at bounding box center [824, 313] width 84 height 30
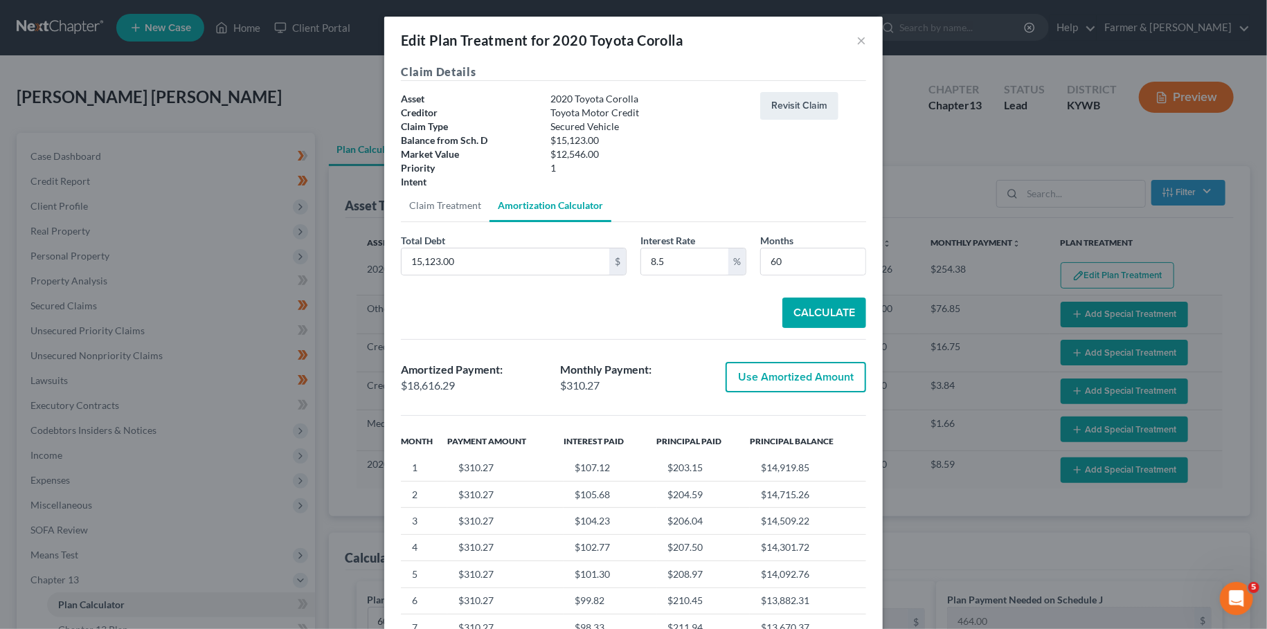
click at [765, 369] on button "Use Amortized Amount" at bounding box center [796, 377] width 141 height 30
type input "18,616.29"
type input "310.27"
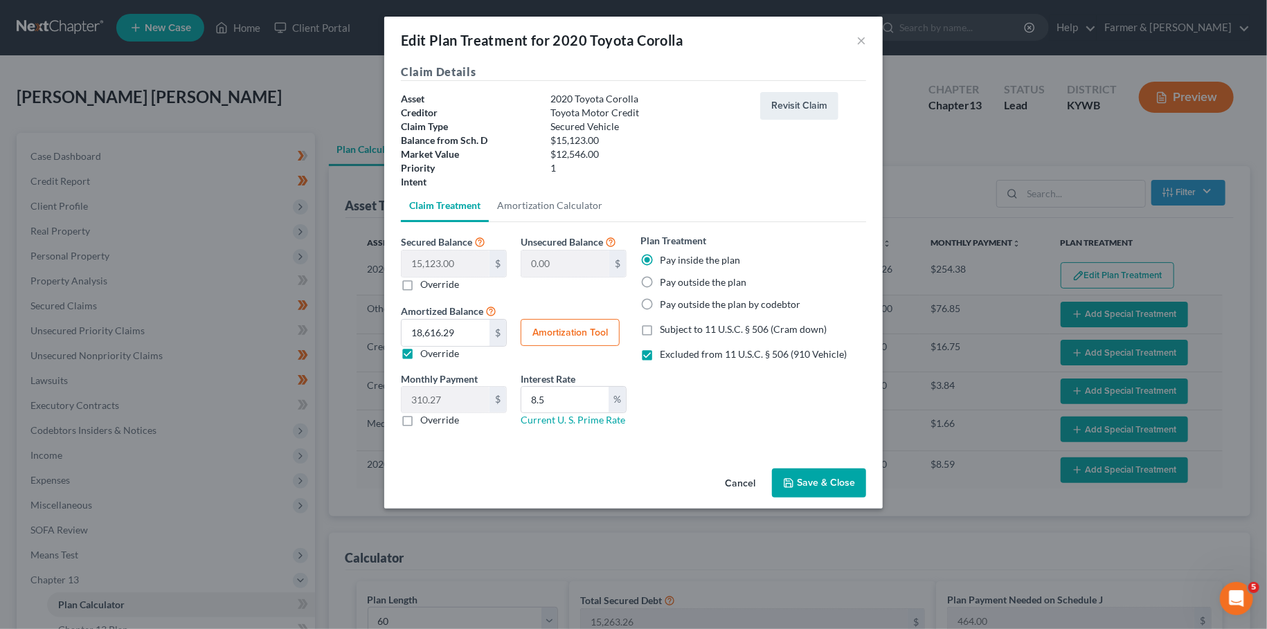
click at [811, 483] on button "Save & Close" at bounding box center [819, 483] width 94 height 29
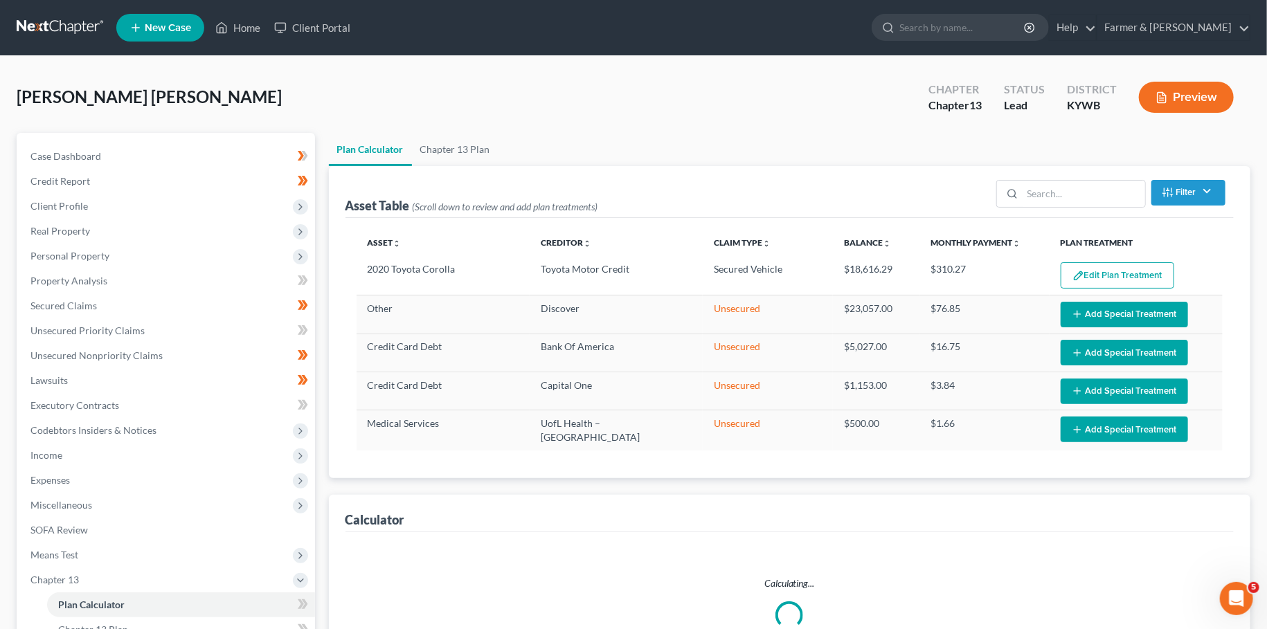
select select "59"
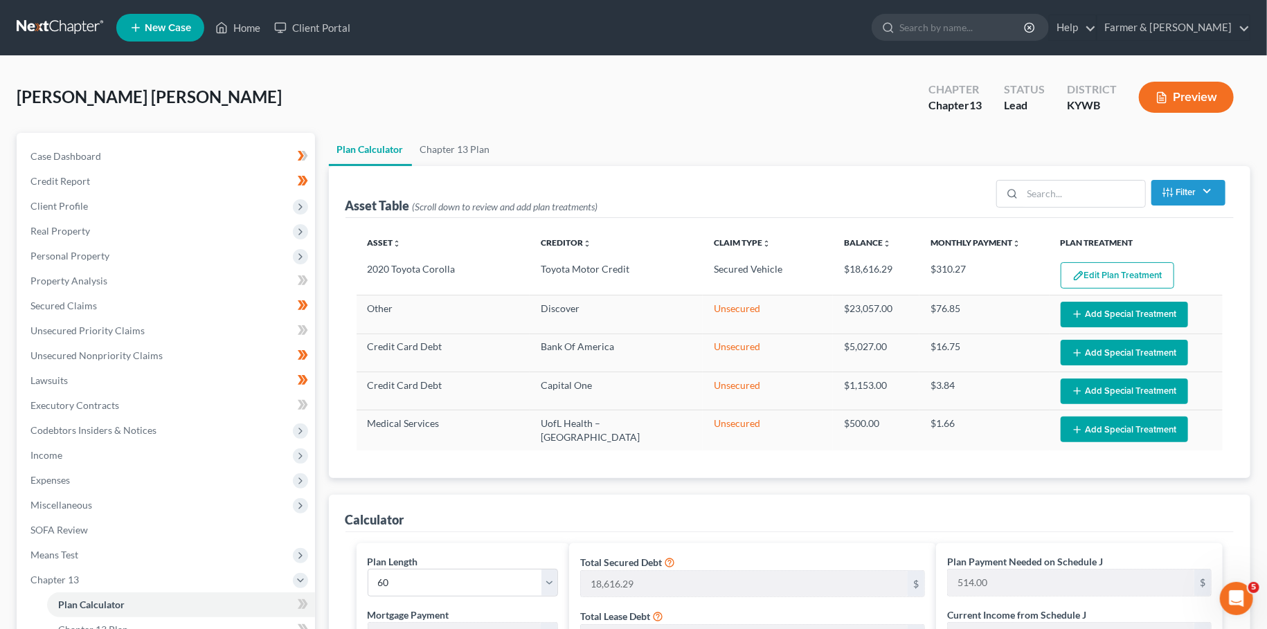
scroll to position [582, 0]
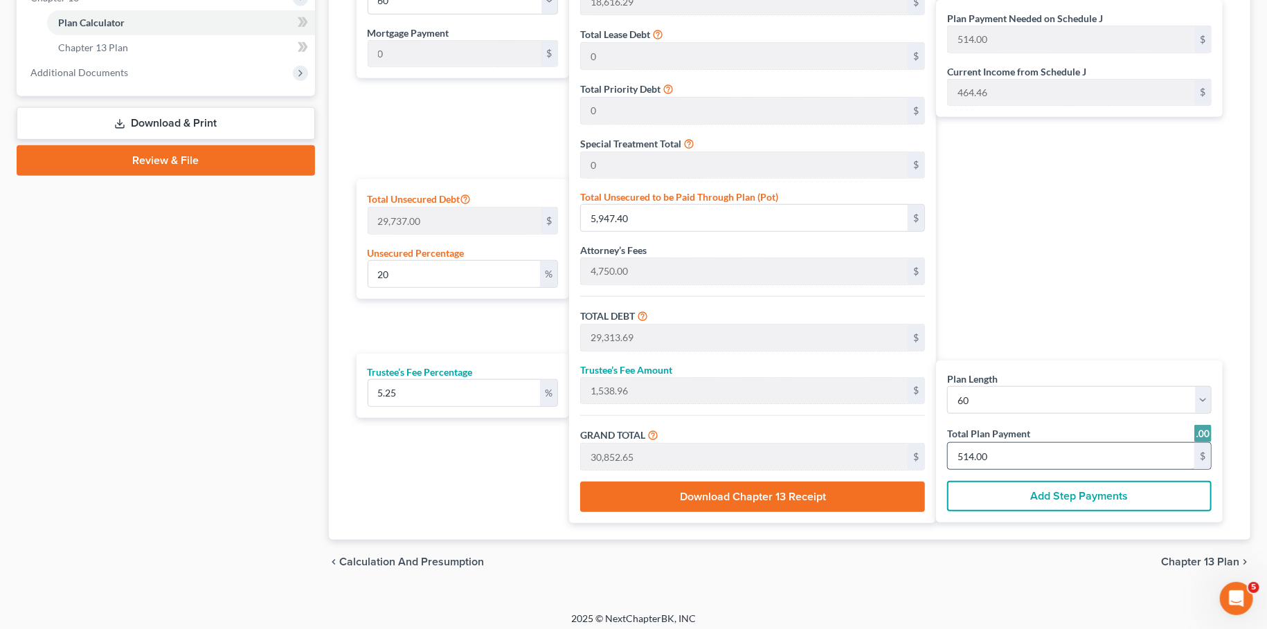
click at [1014, 444] on input "514.00" at bounding box center [1071, 456] width 246 height 26
type input "0"
type input "228.02"
type input "11.97"
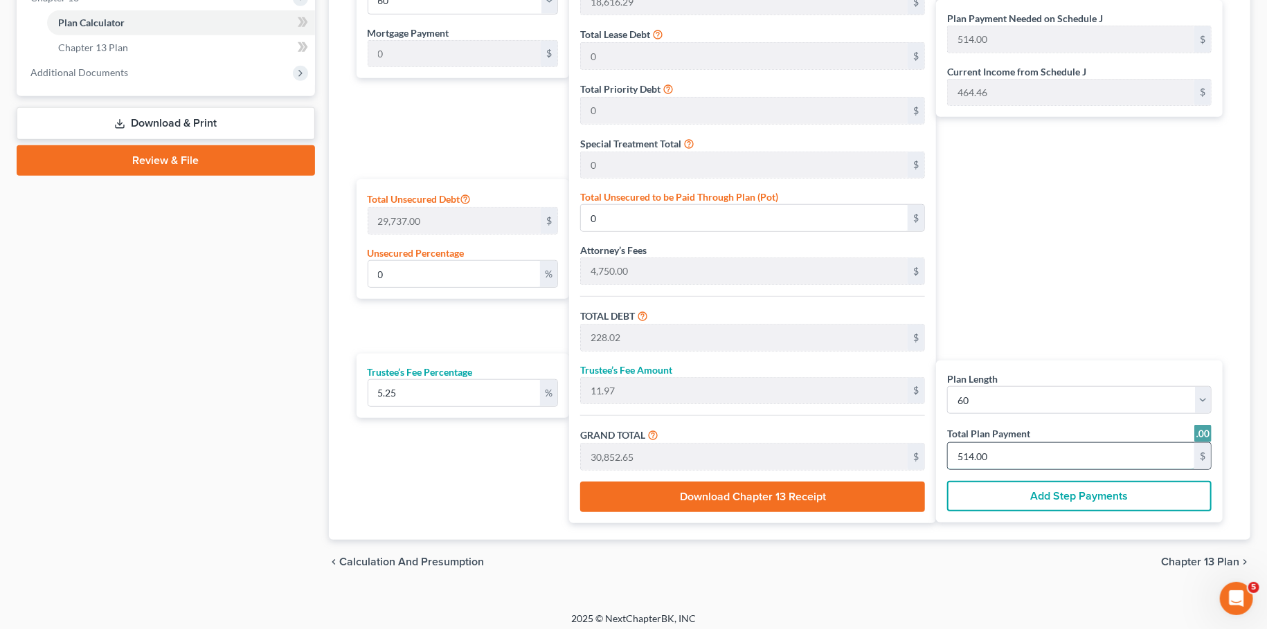
type input "240.00"
type input "4"
type input "2,622.32"
type input "137.67"
type input "2,760.00"
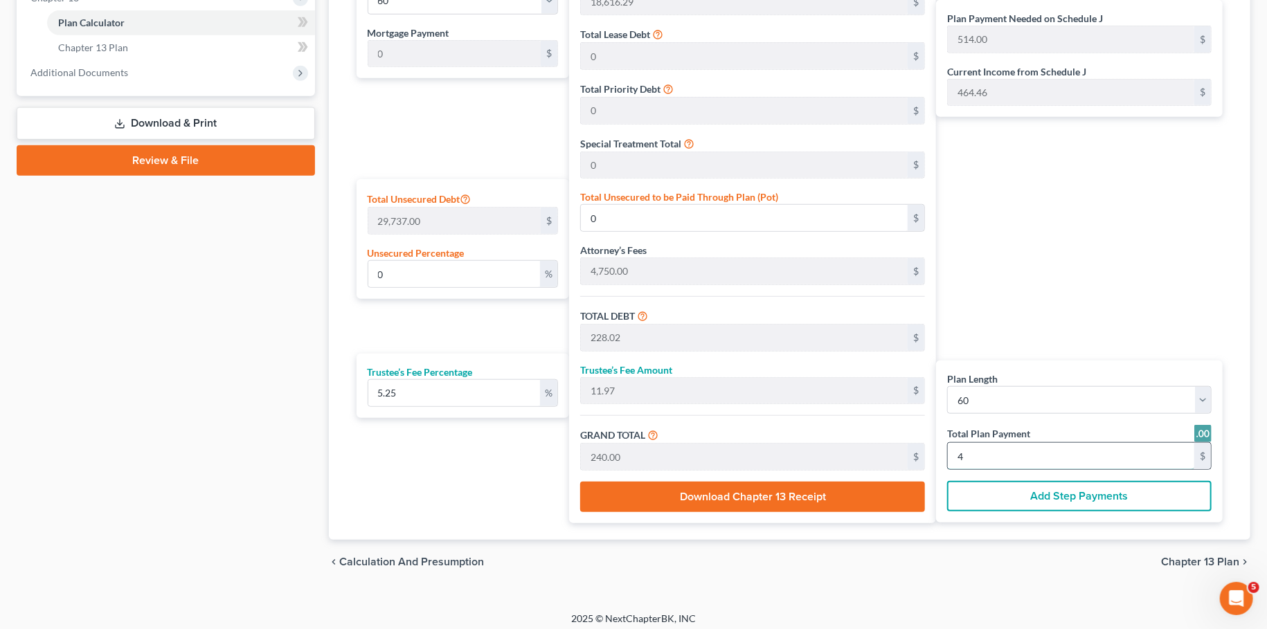
type input "46"
type input "10.37"
type input "3,085.01"
type input "26,451.30"
type input "1,388.69"
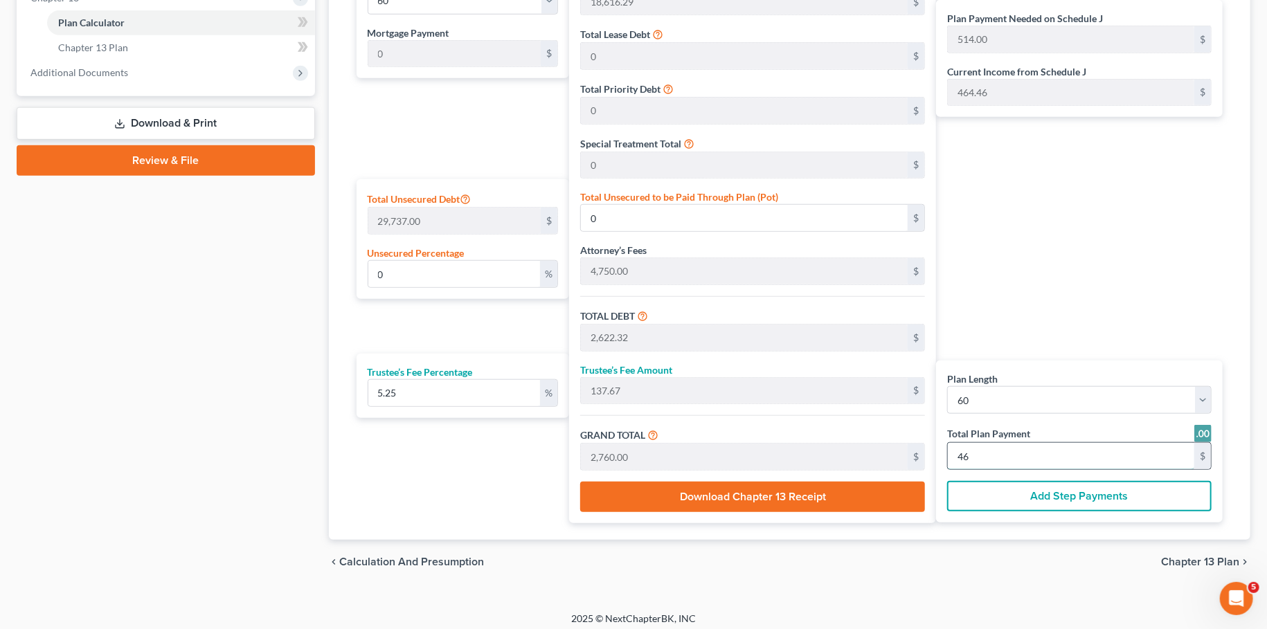
type input "27,840.00"
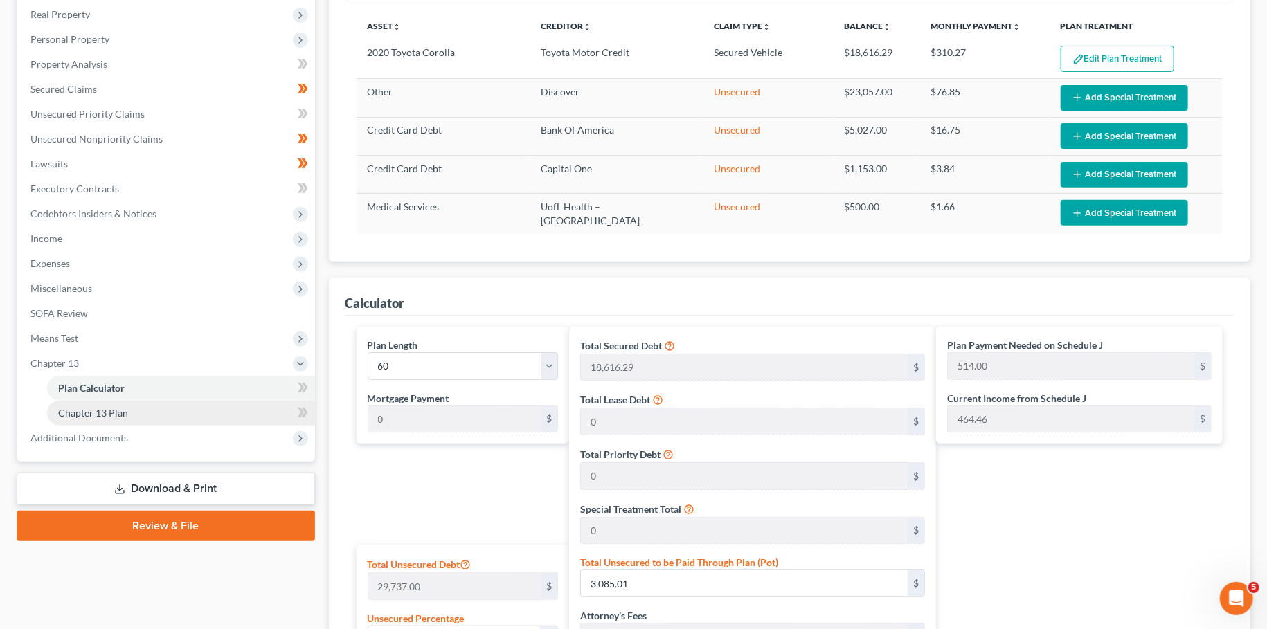
type input "464.00"
click at [145, 416] on link "Chapter 13 Plan" at bounding box center [181, 413] width 268 height 25
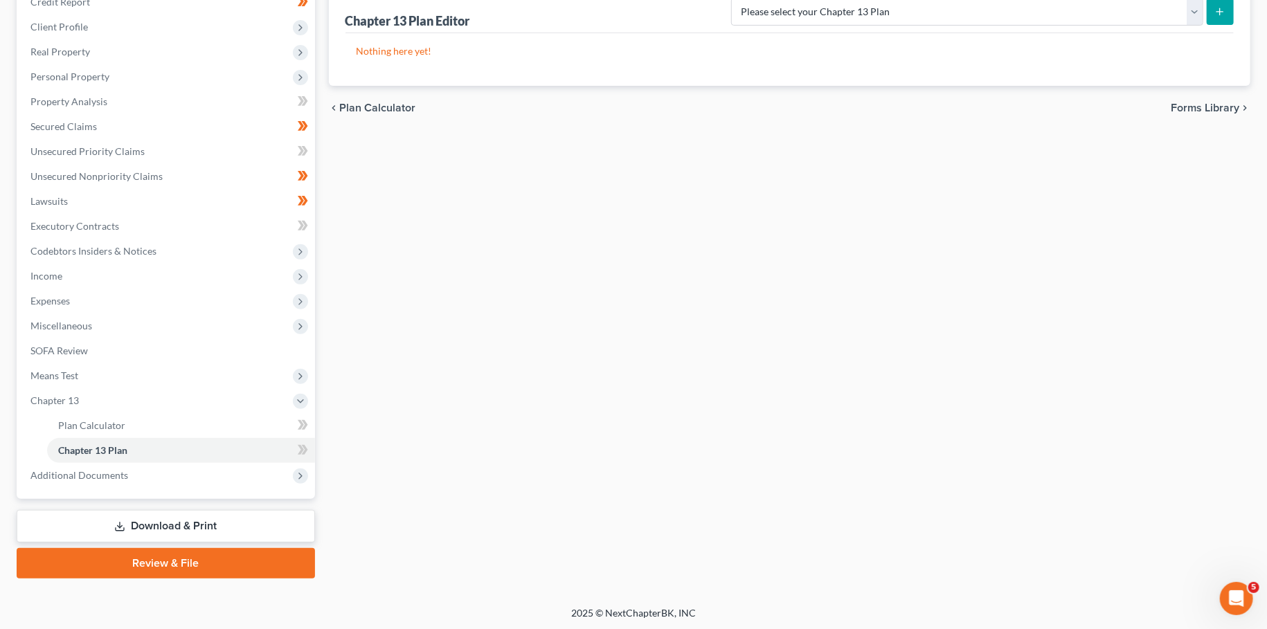
scroll to position [57, 0]
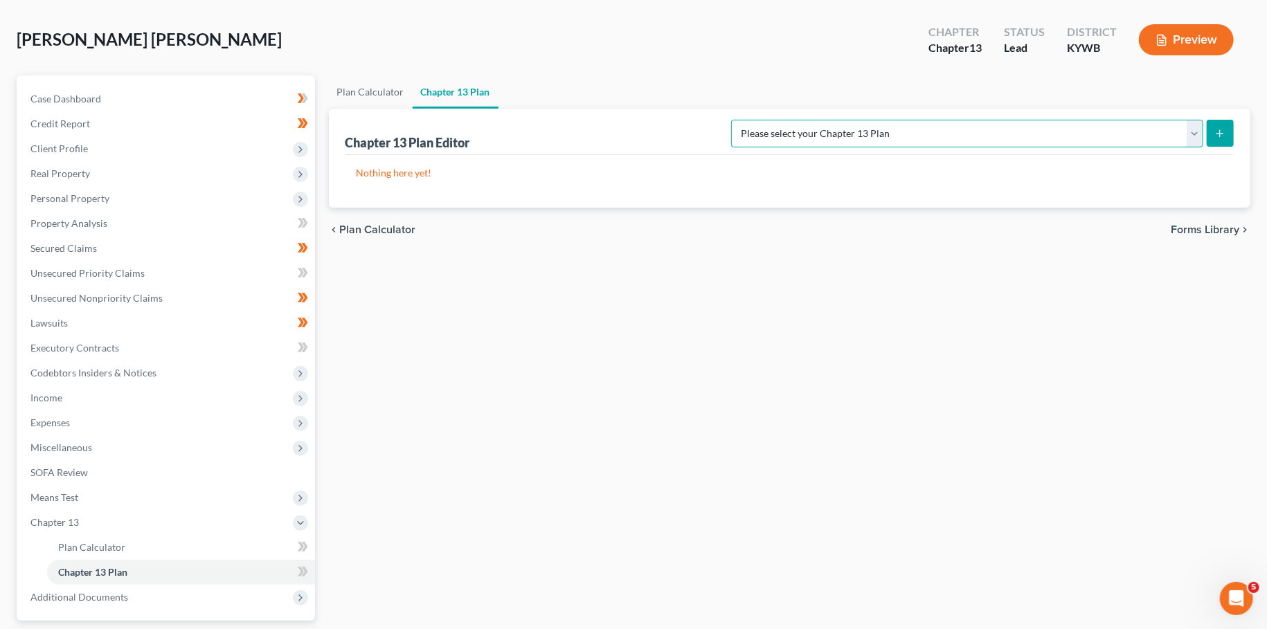
click at [731, 120] on select "Please select your Chapter 13 Plan National Form Plan - Official Form 113 Natio…" at bounding box center [967, 134] width 472 height 28
select select "3"
click option "National Form Plan - Official Form 113: Farmer & Wright Plan with TFS Bill Pay" at bounding box center [0, 0] width 0 height 0
click at [1214, 127] on button "submit" at bounding box center [1220, 133] width 27 height 27
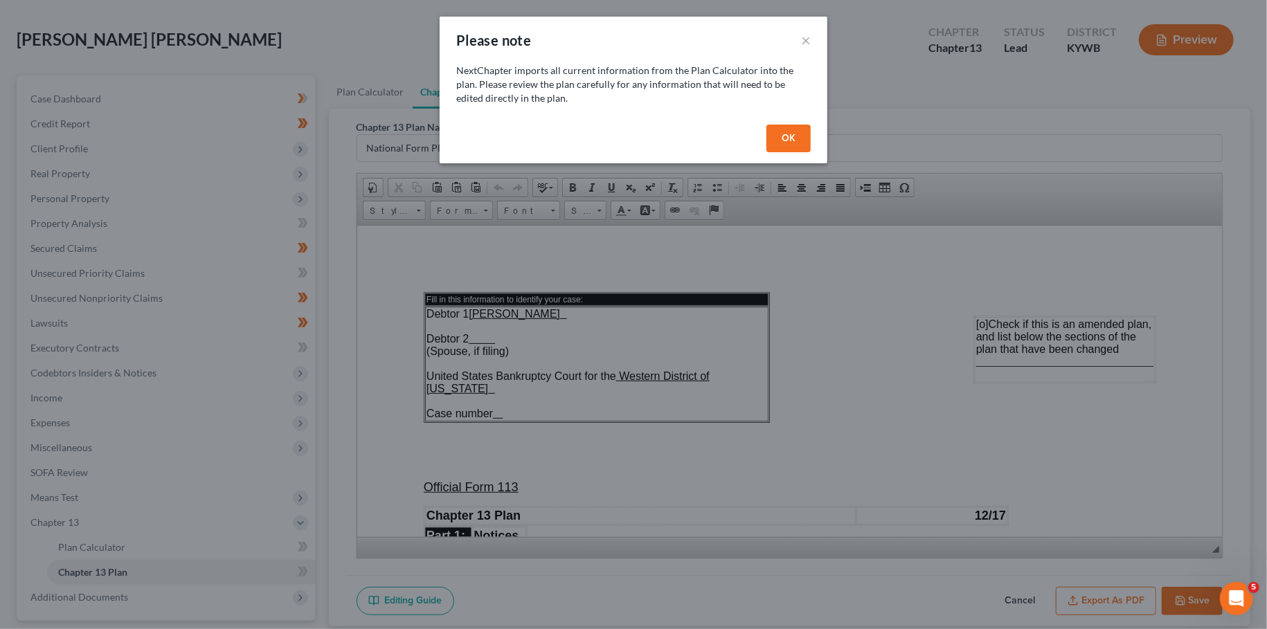
scroll to position [0, 0]
click at [783, 138] on button "OK" at bounding box center [788, 139] width 44 height 28
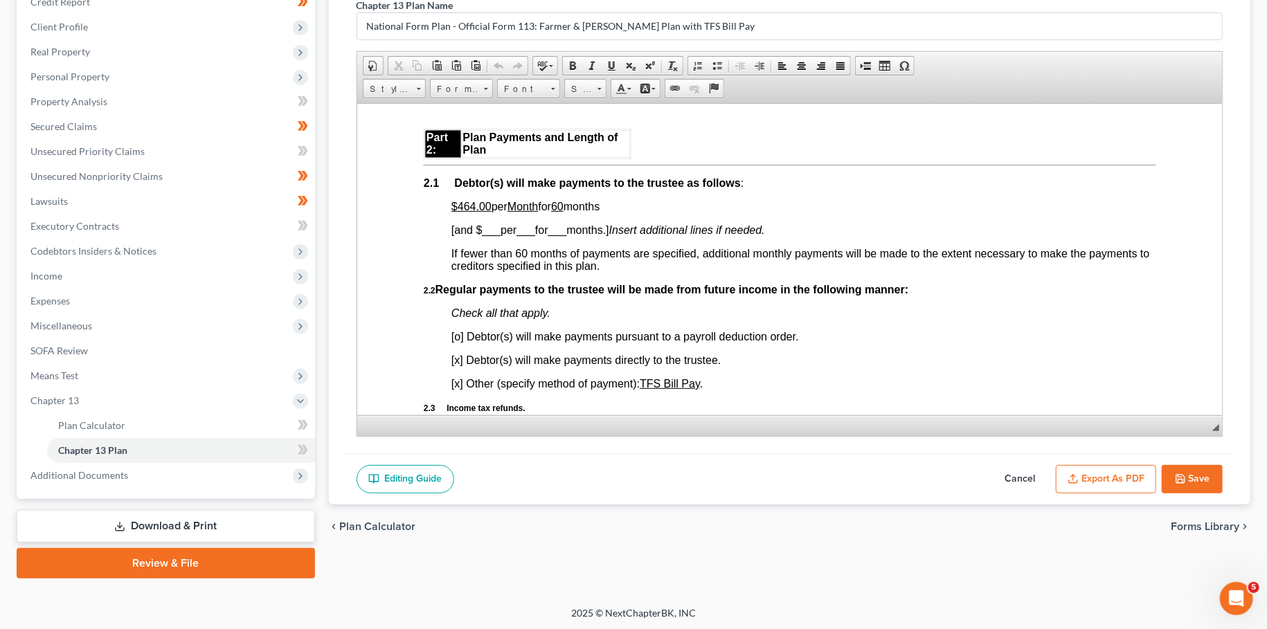
scroll to position [853, 0]
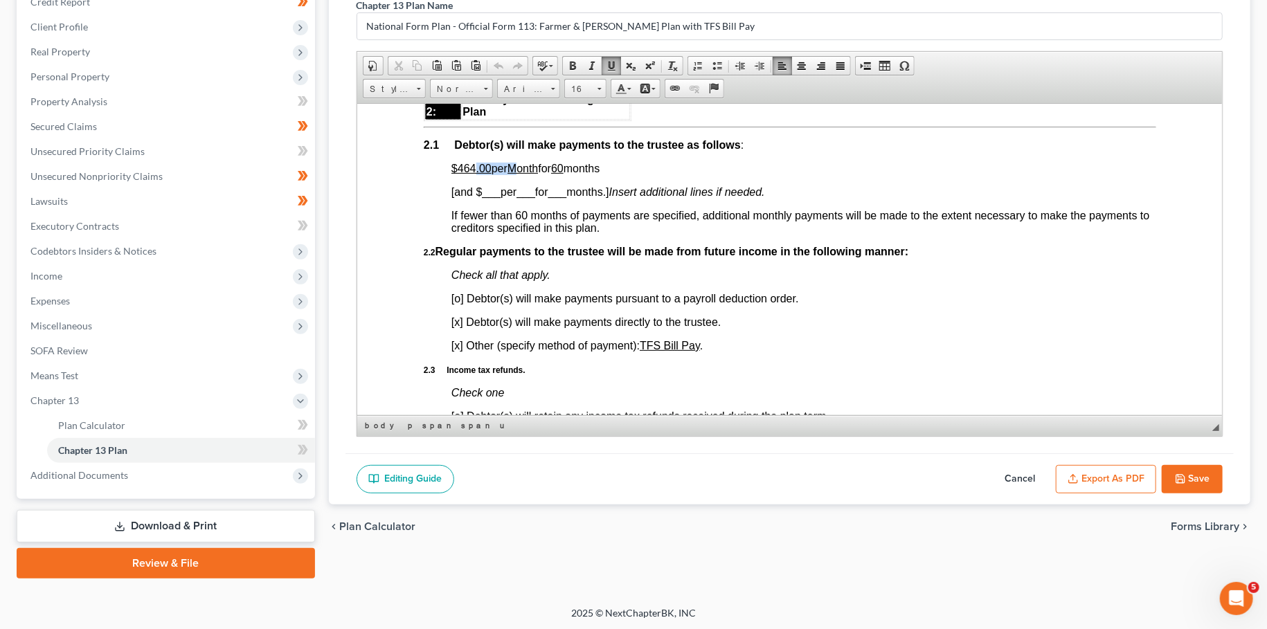
drag, startPoint x: 475, startPoint y: 181, endPoint x: 519, endPoint y: 179, distance: 43.6
click at [519, 174] on span "$464.00 per Month for 60 months" at bounding box center [525, 168] width 148 height 12
click at [488, 174] on u "$464.00" at bounding box center [471, 168] width 40 height 12
drag, startPoint x: 484, startPoint y: 179, endPoint x: 617, endPoint y: 183, distance: 133.0
click at [617, 174] on p "$464.00 per Month for 60 months" at bounding box center [803, 168] width 705 height 12
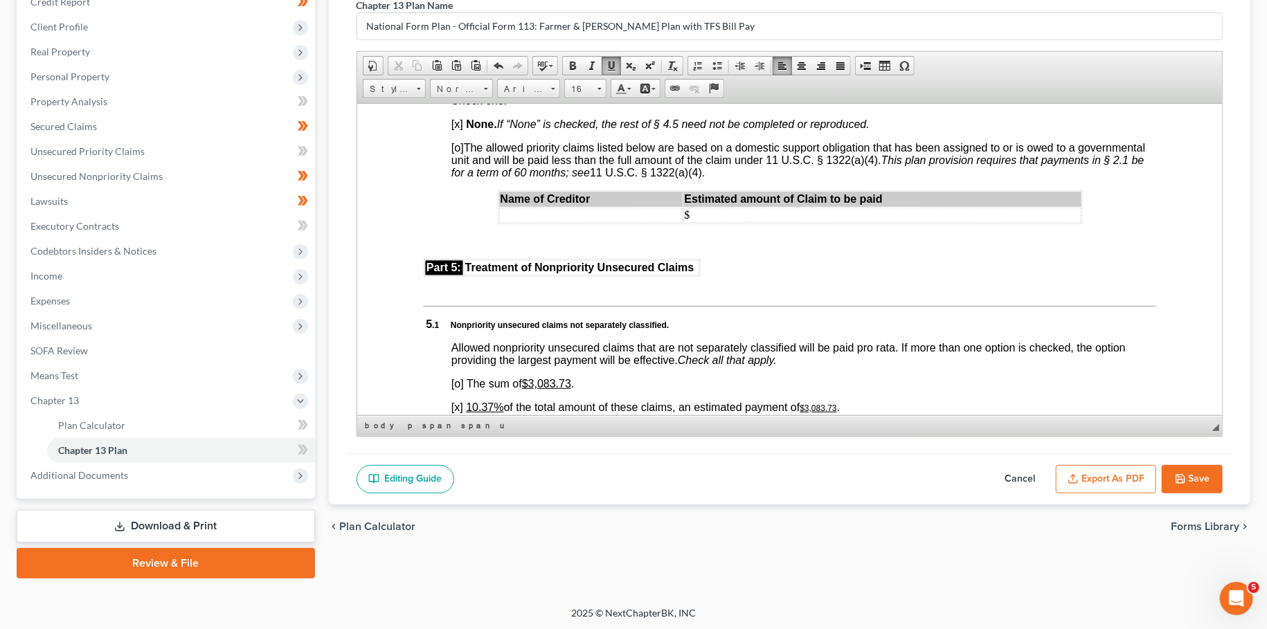
scroll to position [2924, 0]
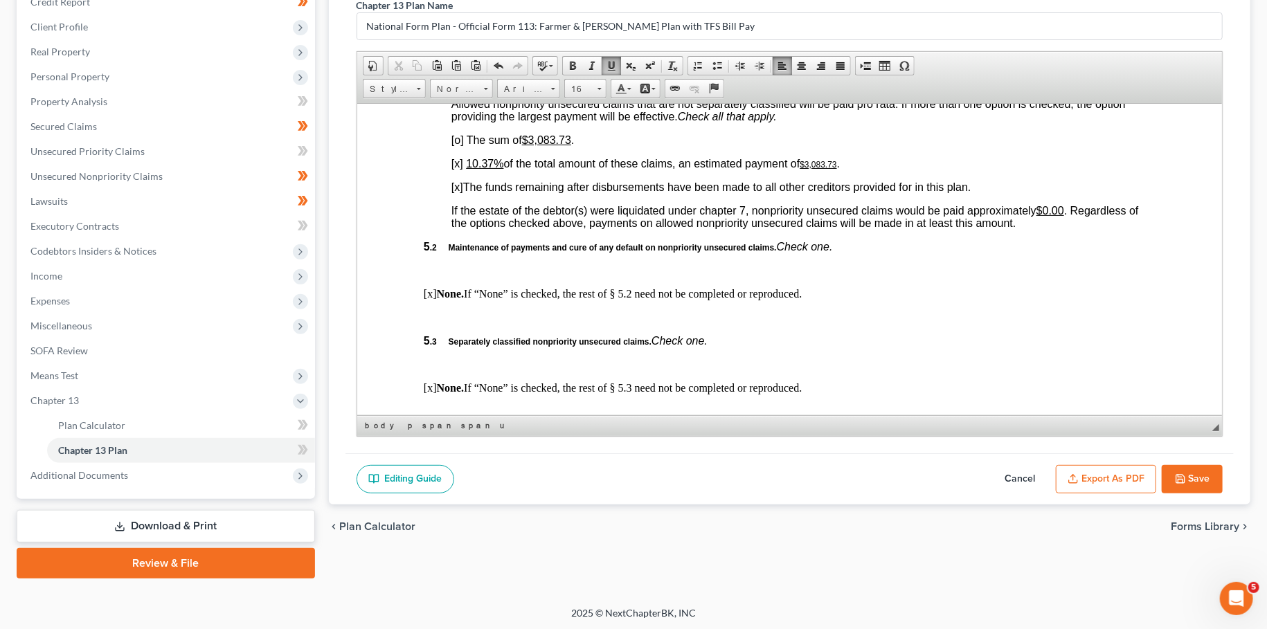
click at [484, 169] on u "10.37%" at bounding box center [483, 163] width 37 height 12
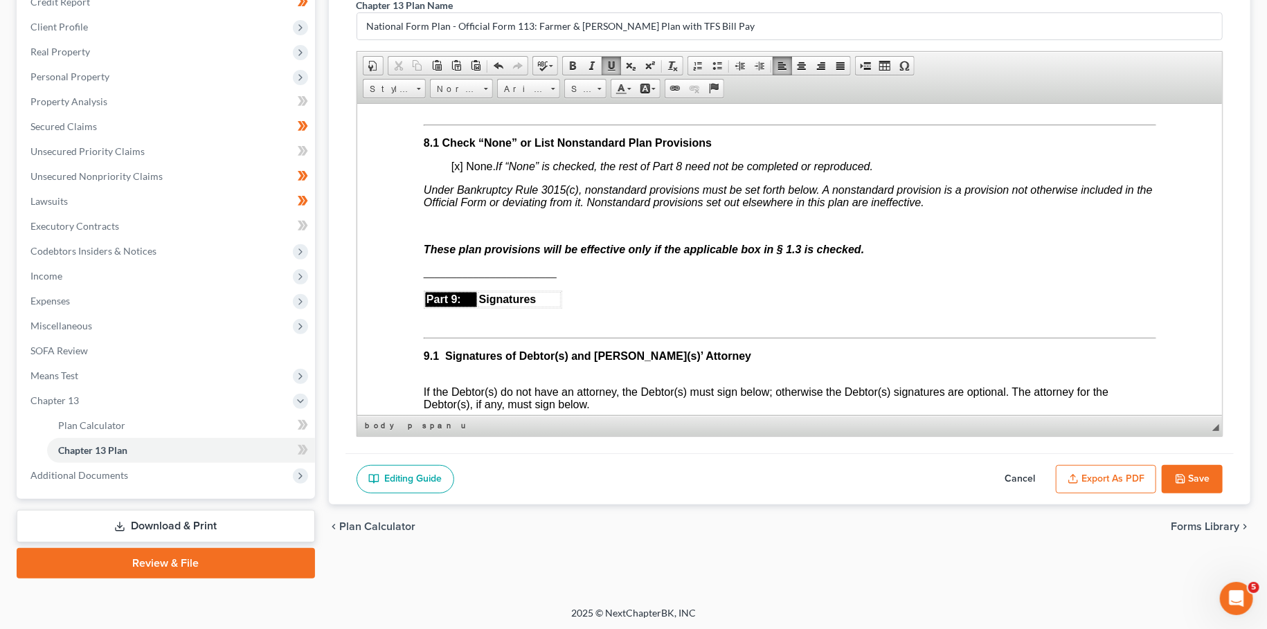
scroll to position [3899, 0]
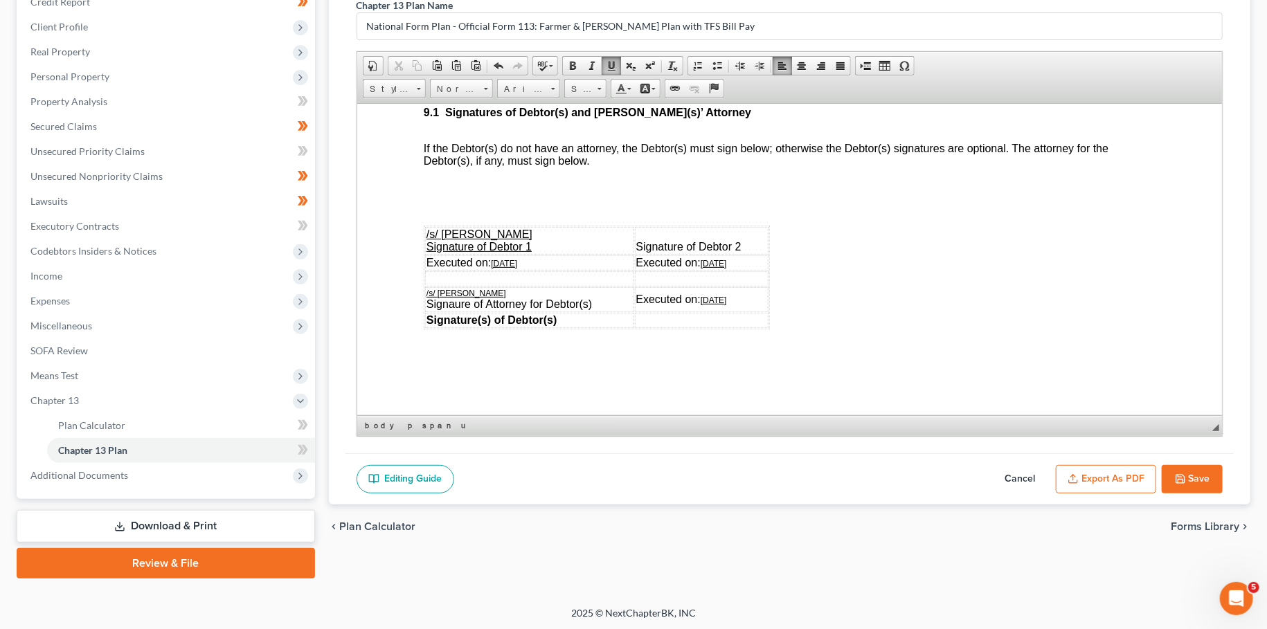
click at [1118, 481] on button "Export as PDF" at bounding box center [1106, 479] width 100 height 29
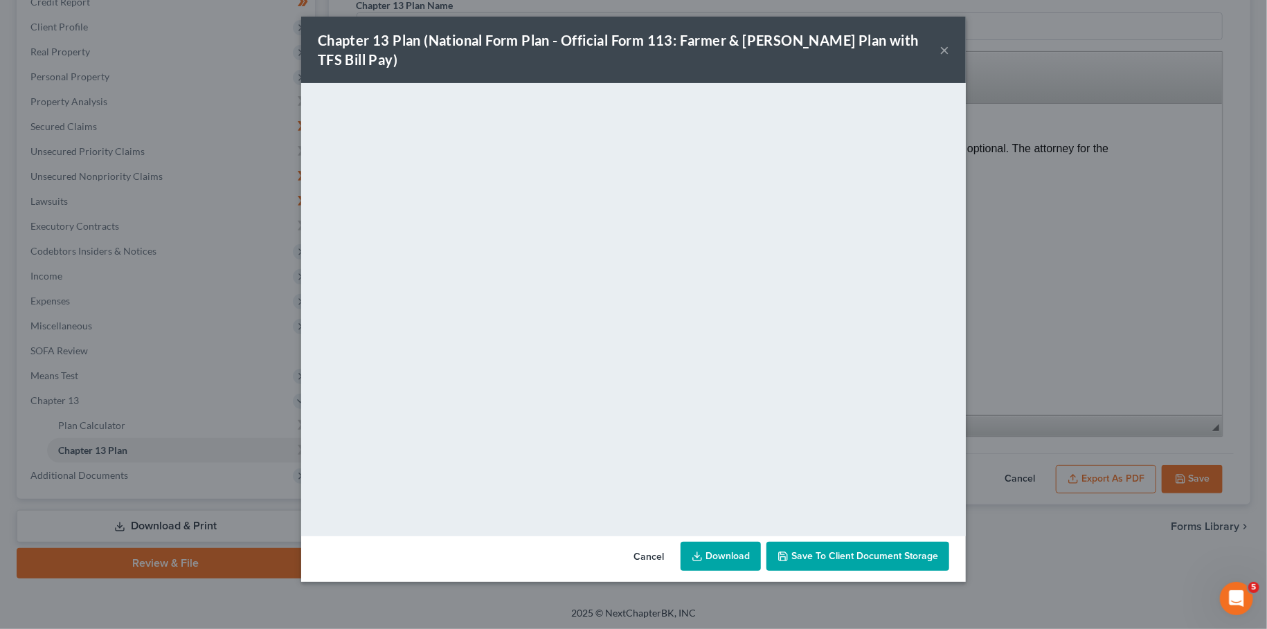
click at [869, 550] on span "Save to Client Document Storage" at bounding box center [864, 556] width 147 height 12
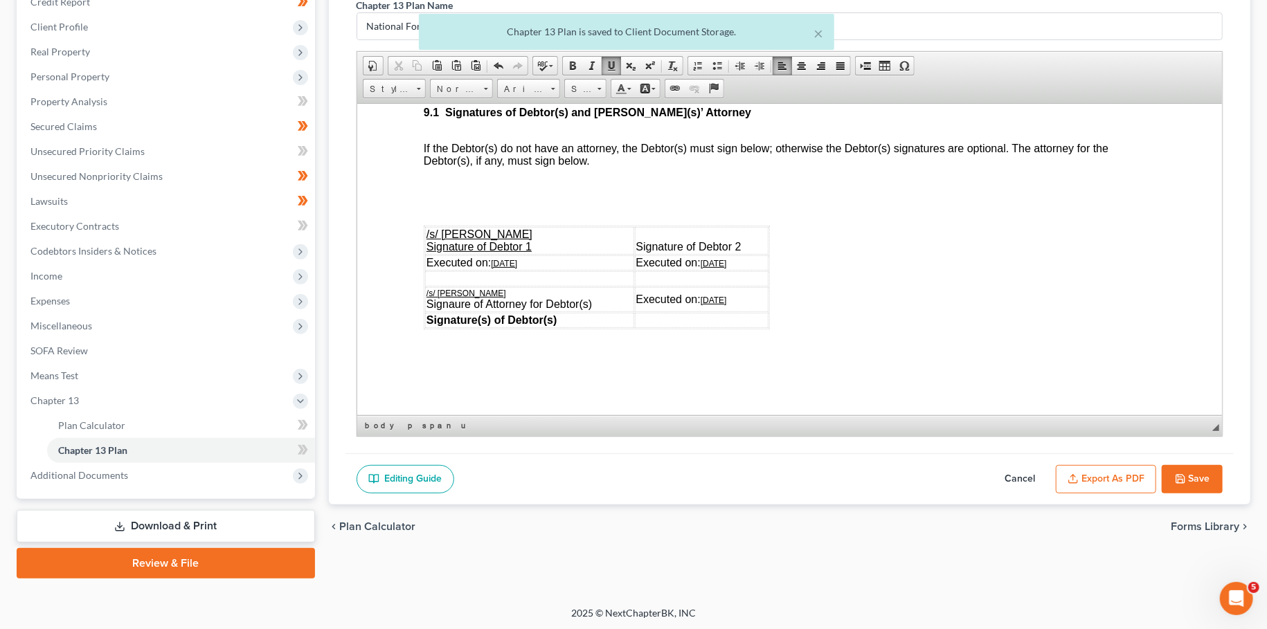
click at [1178, 475] on polyline "button" at bounding box center [1179, 476] width 3 height 2
select select "3"
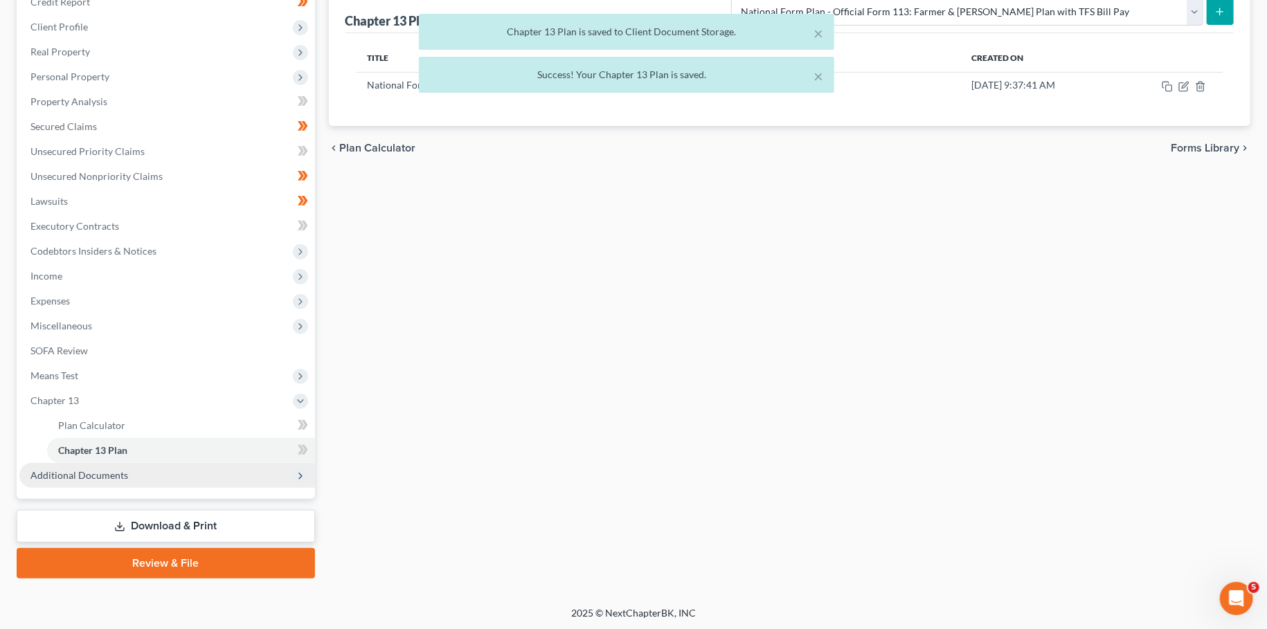
click at [165, 476] on span "Additional Documents" at bounding box center [167, 475] width 296 height 25
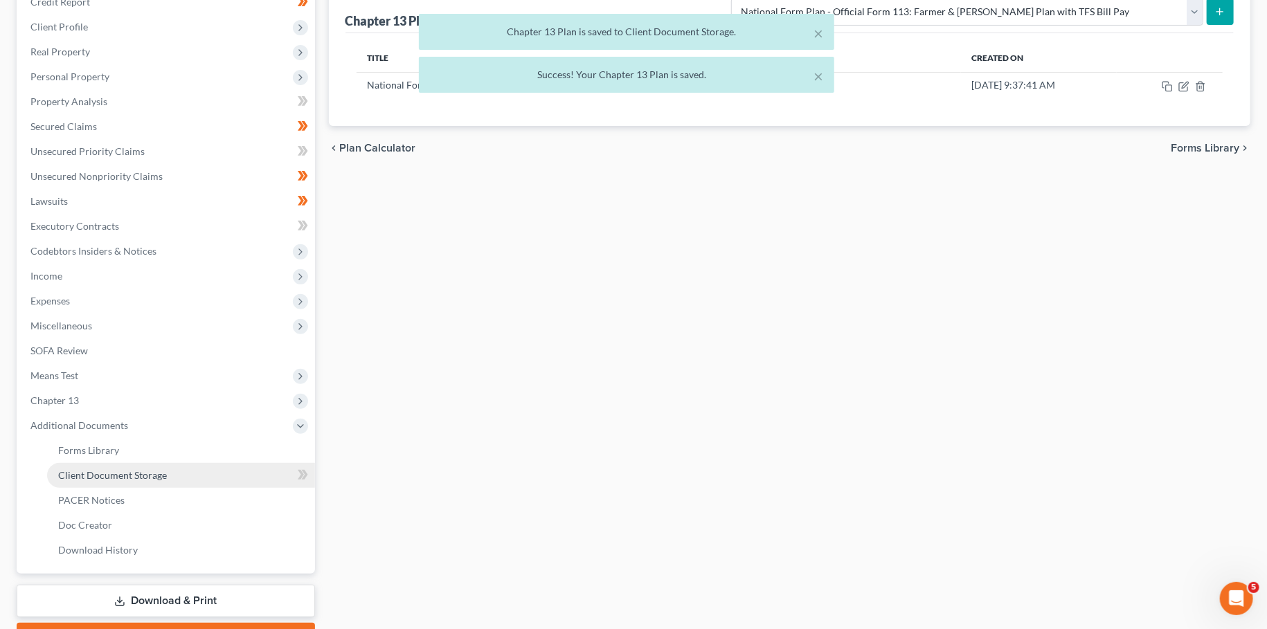
click at [163, 480] on span "Client Document Storage" at bounding box center [112, 475] width 109 height 12
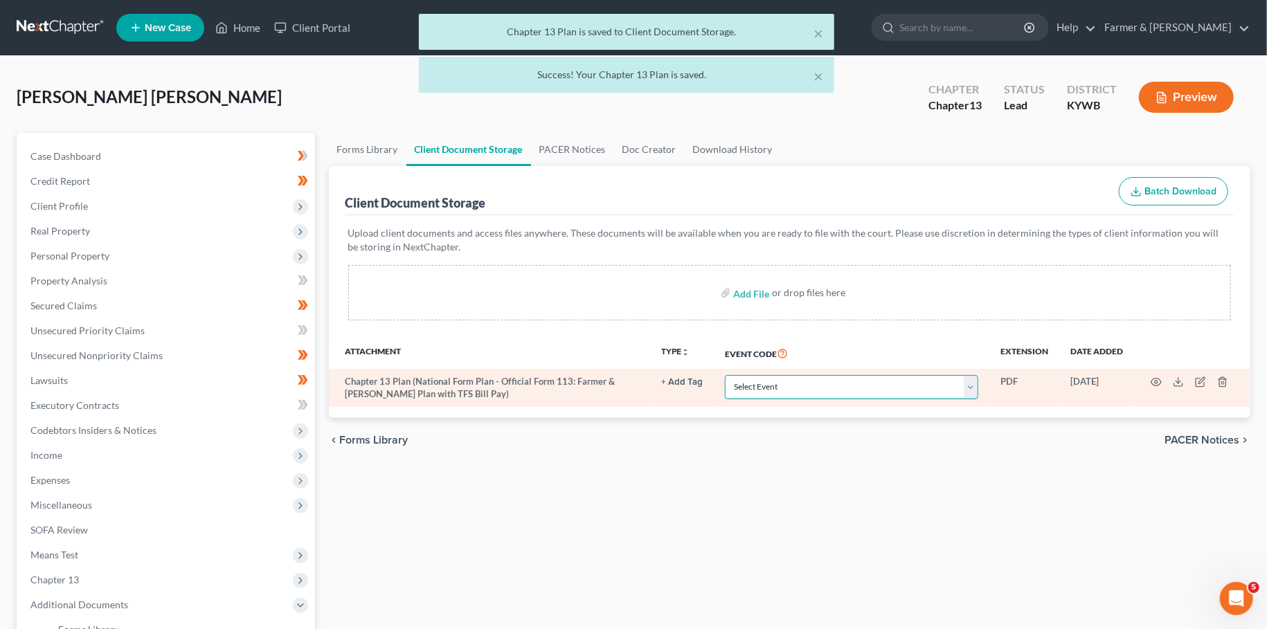
click at [725, 375] on select "Select Event Amended Answer Amended Complaint Amended List of Creditors (Fee) A…" at bounding box center [851, 387] width 253 height 24
select select "16"
click option "Chapter 13 Plan" at bounding box center [0, 0] width 0 height 0
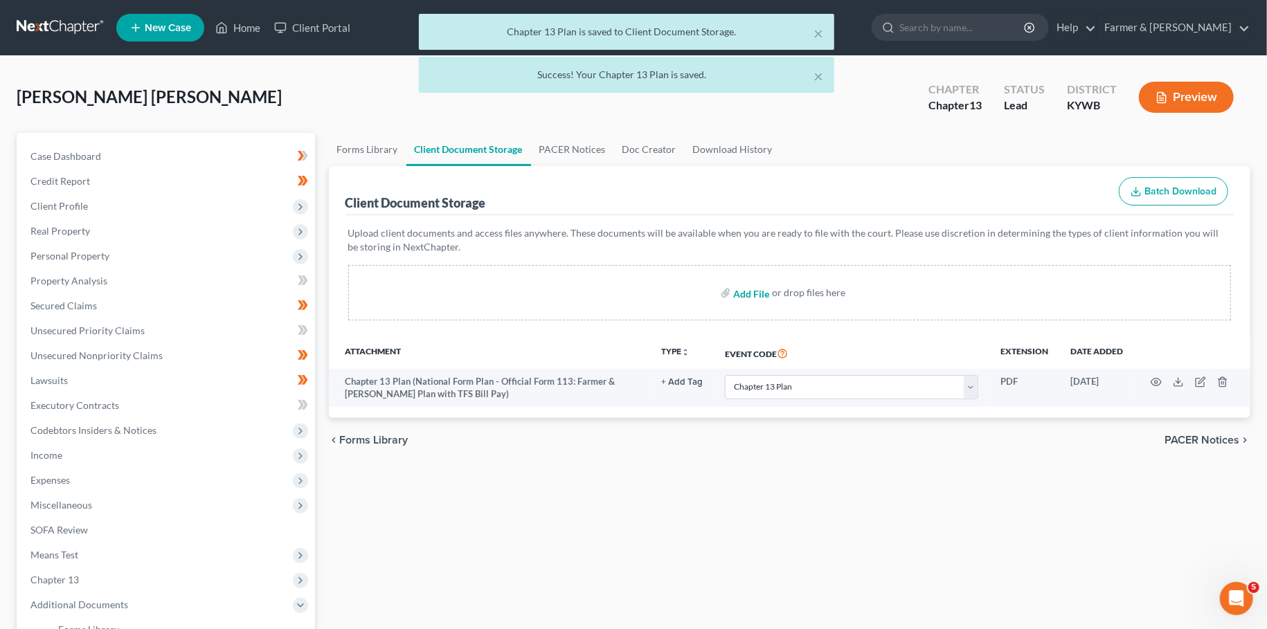
click at [739, 289] on input "file" at bounding box center [749, 292] width 33 height 25
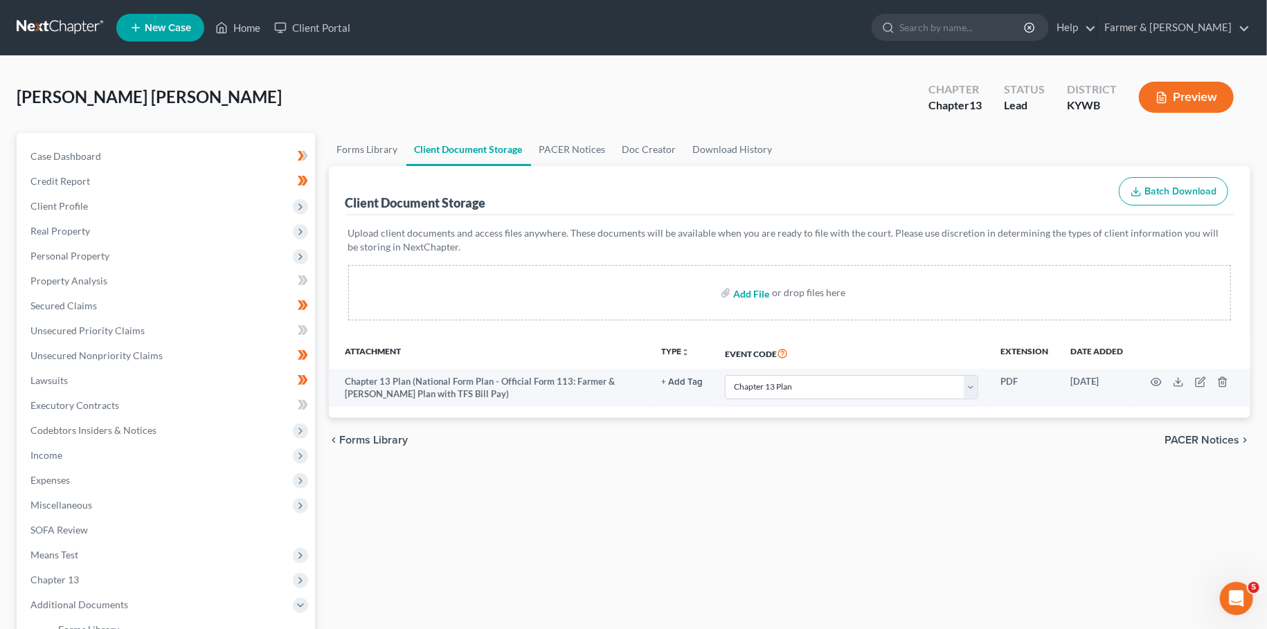
type input "C:\fakepath\202508Garciga_garcia_Mairely_06531_KYW_CC_039947709.pdf"
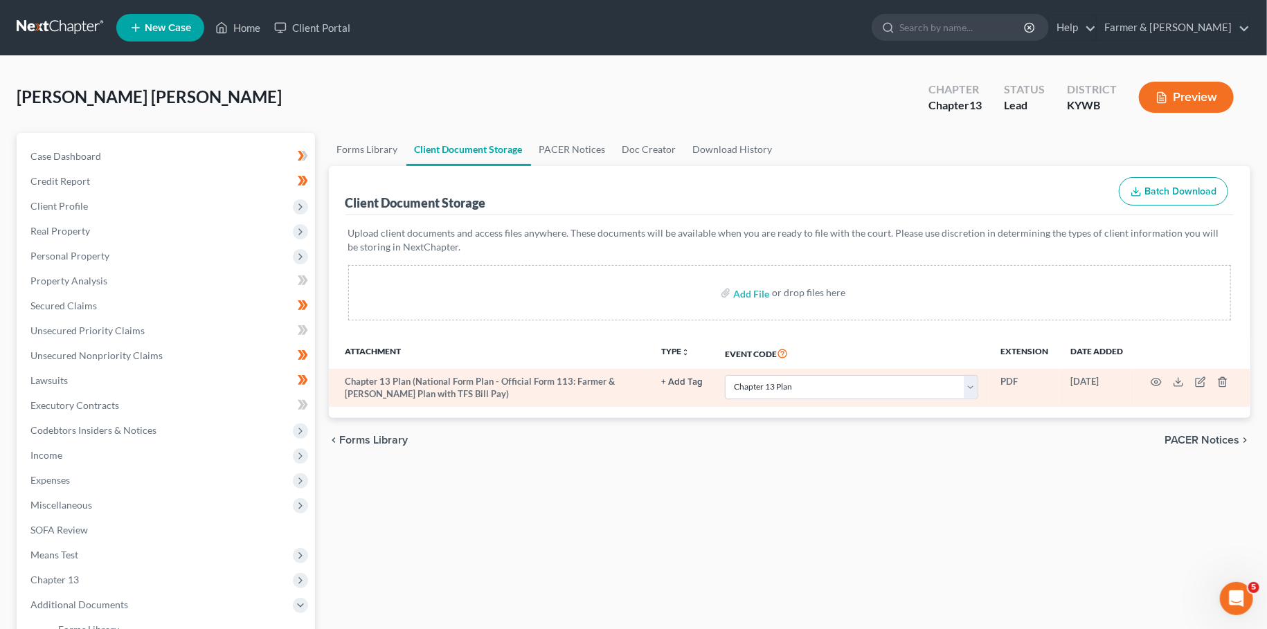
select select "16"
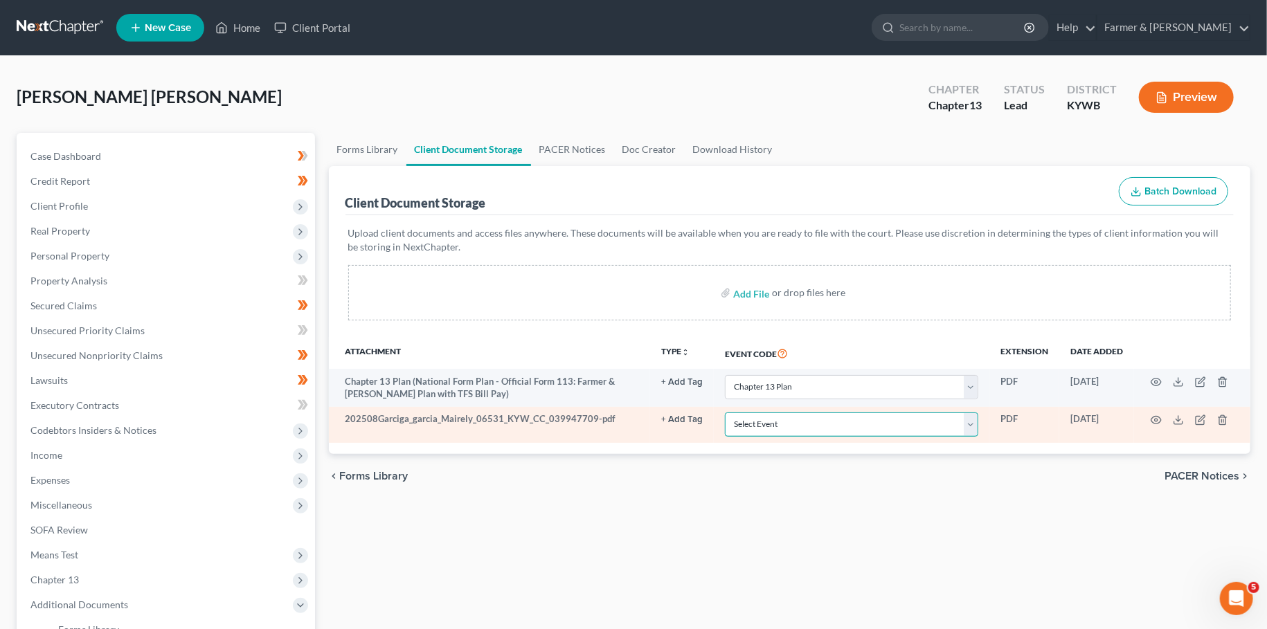
select select "7"
click option "Certificate of Credit Counseling" at bounding box center [0, 0] width 0 height 0
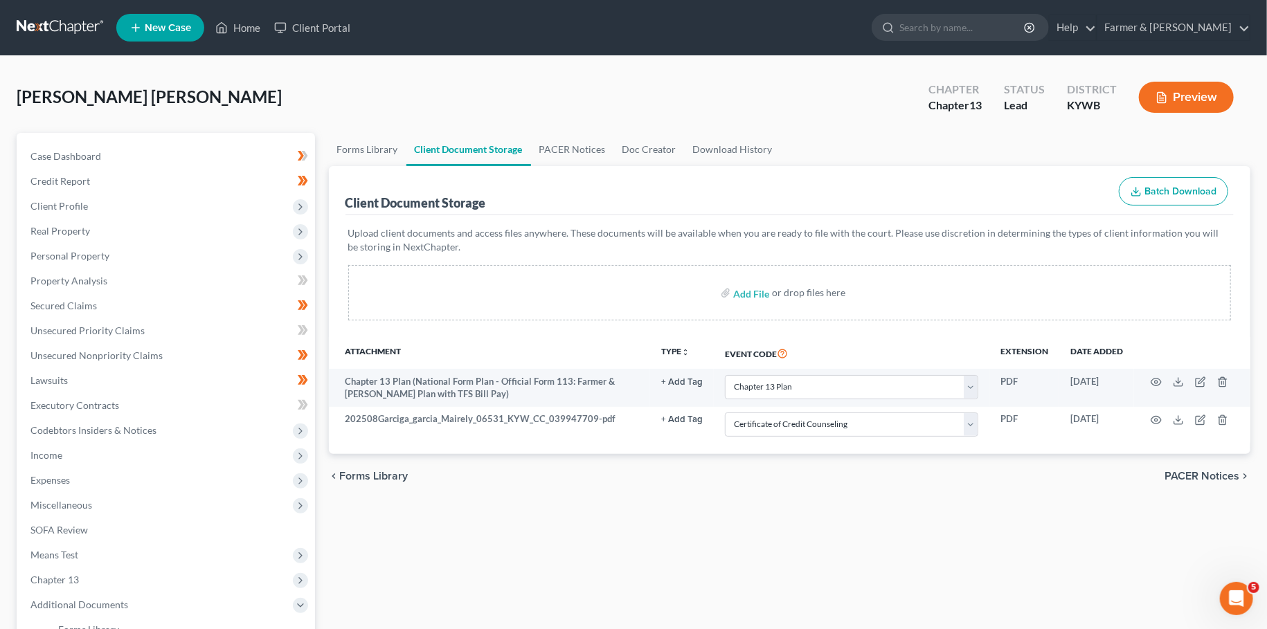
click at [687, 512] on div "Forms Library Client Document Storage PACER Notices Doc Creator Download Histor…" at bounding box center [790, 483] width 936 height 700
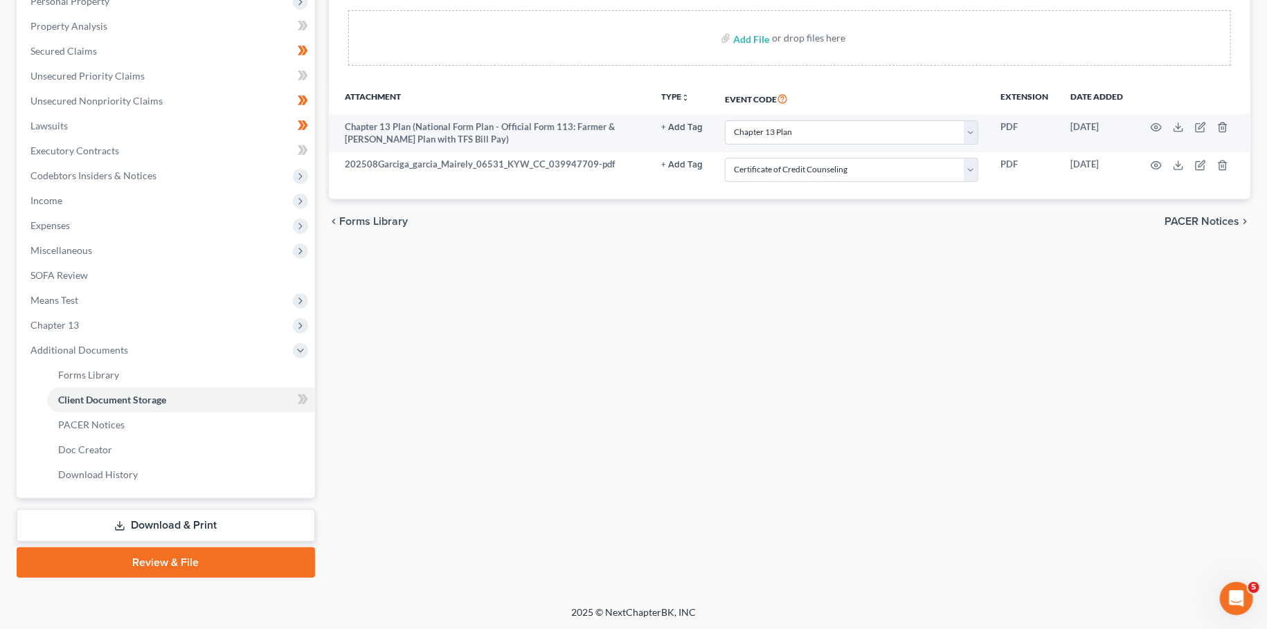
drag, startPoint x: 222, startPoint y: 558, endPoint x: 568, endPoint y: 387, distance: 386.1
click at [222, 558] on link "Review & File" at bounding box center [166, 563] width 298 height 30
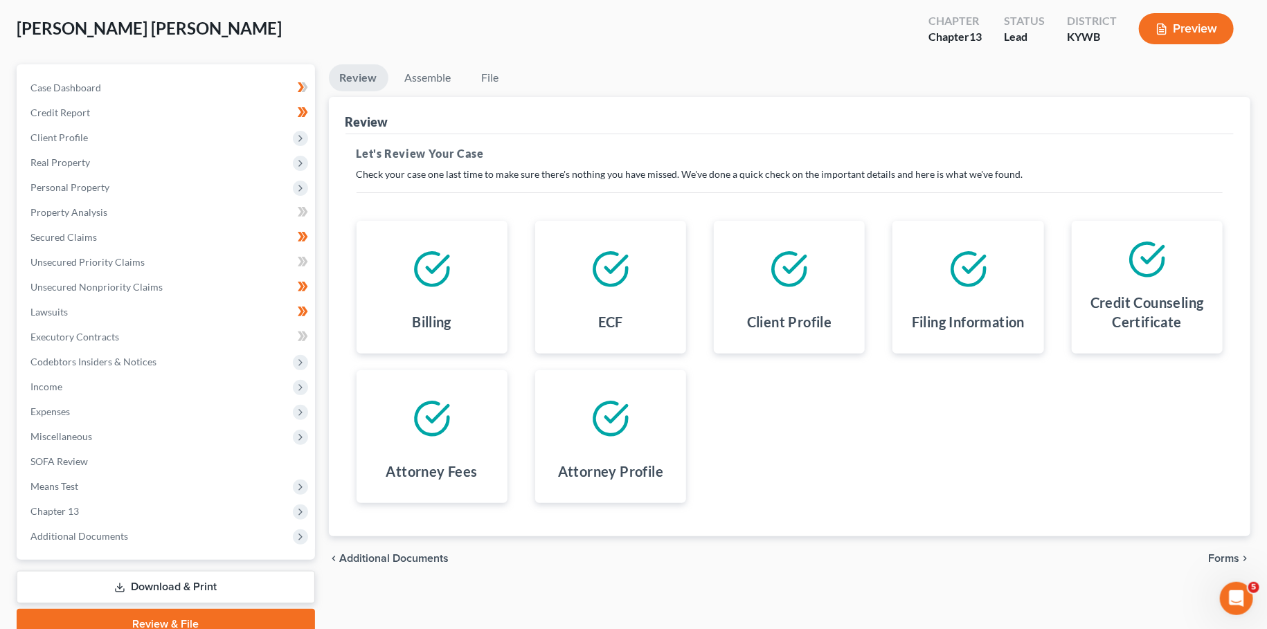
scroll to position [129, 0]
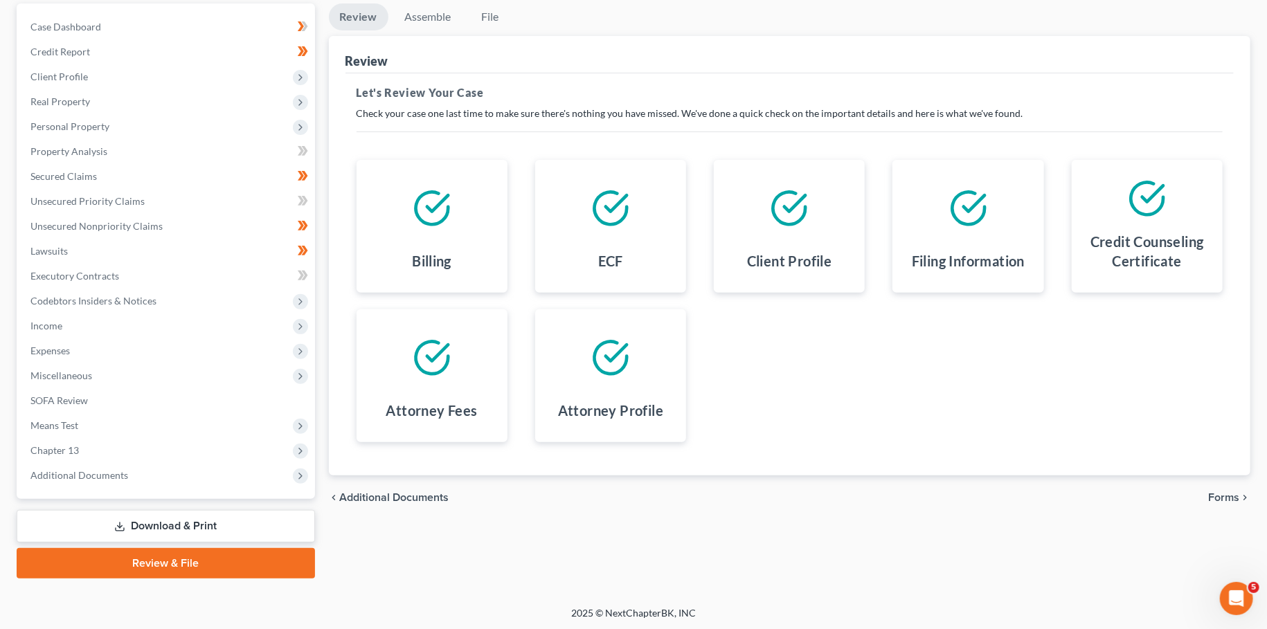
click at [1236, 501] on span "Forms" at bounding box center [1223, 497] width 31 height 11
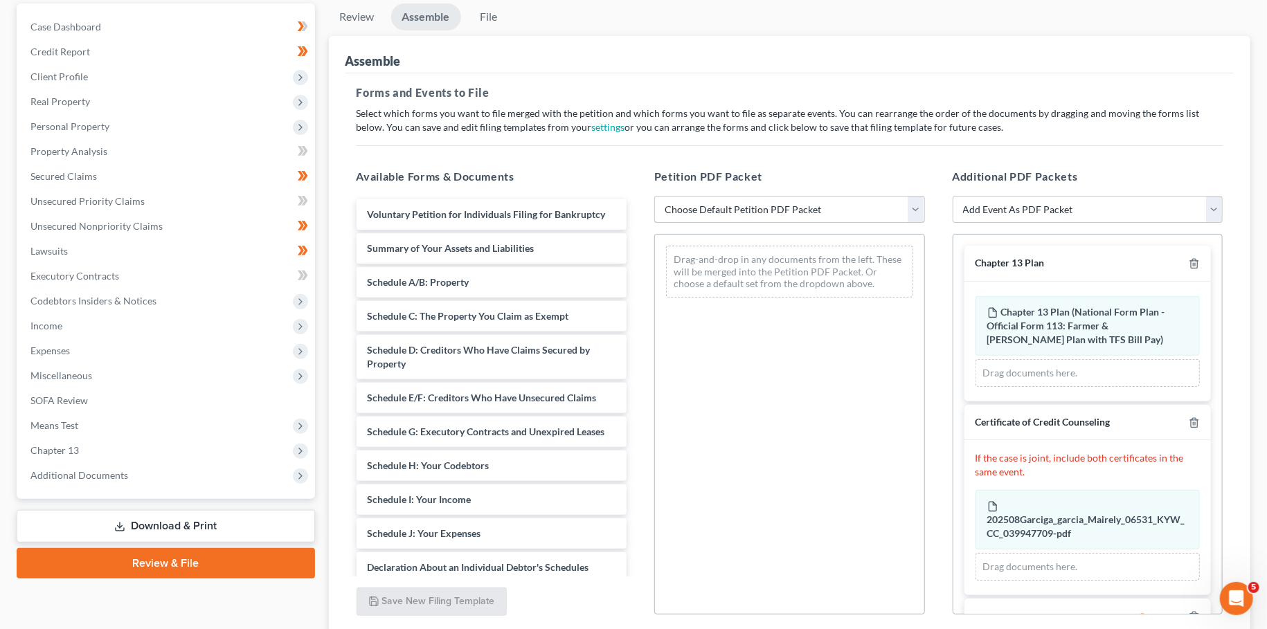
click at [654, 196] on select "Choose Default Petition PDF Packet Emergency Filing (Voluntary Petition and Cre…" at bounding box center [789, 210] width 271 height 28
select select "1"
click option "Chapter 13 Template" at bounding box center [0, 0] width 0 height 0
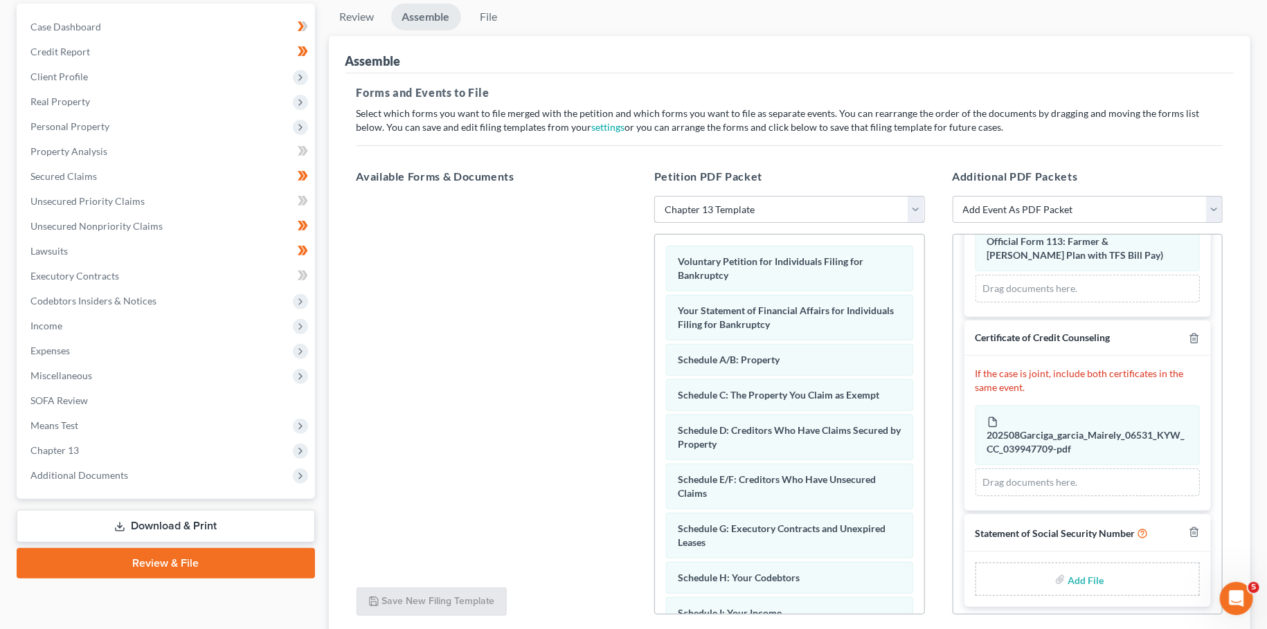
scroll to position [85, 0]
click at [1079, 576] on input "file" at bounding box center [1084, 578] width 33 height 25
type input "C:\fakepath\SSN to Sign.pdf"
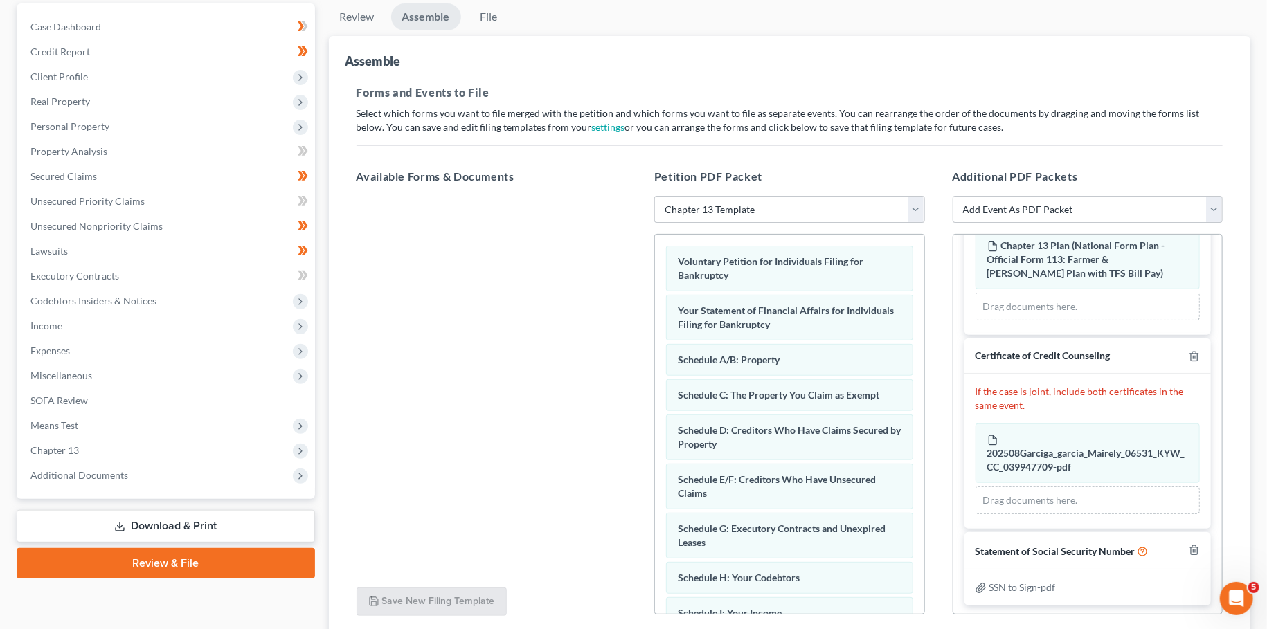
scroll to position [238, 0]
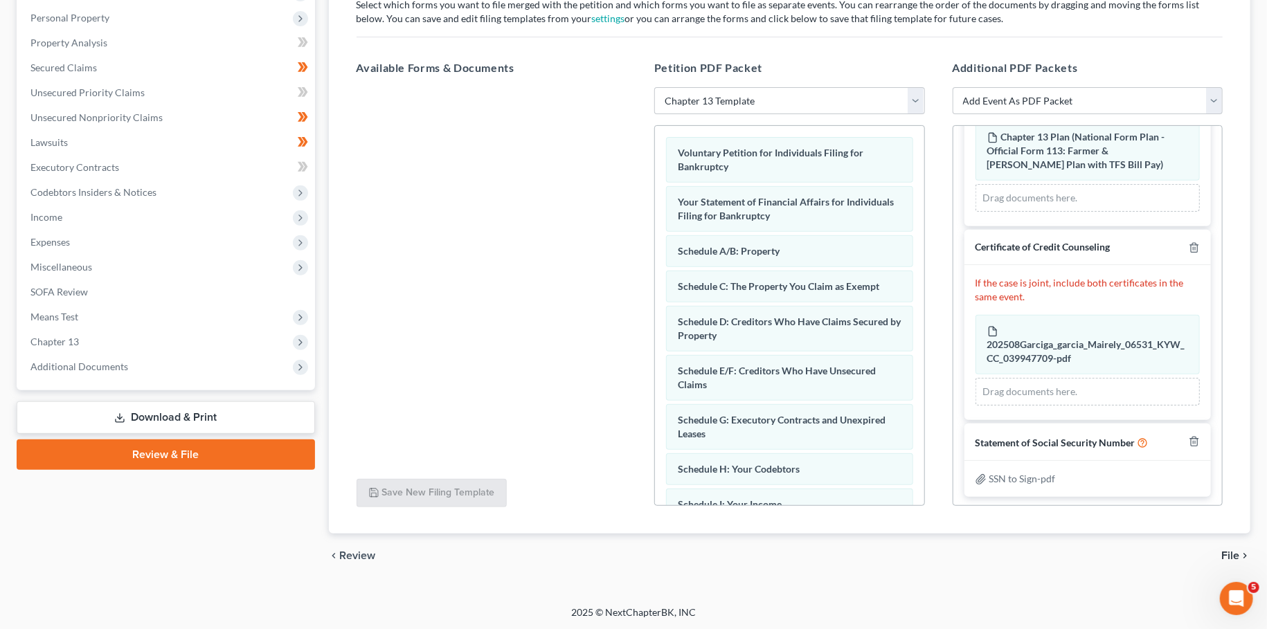
click at [1225, 557] on span "File" at bounding box center [1230, 555] width 18 height 11
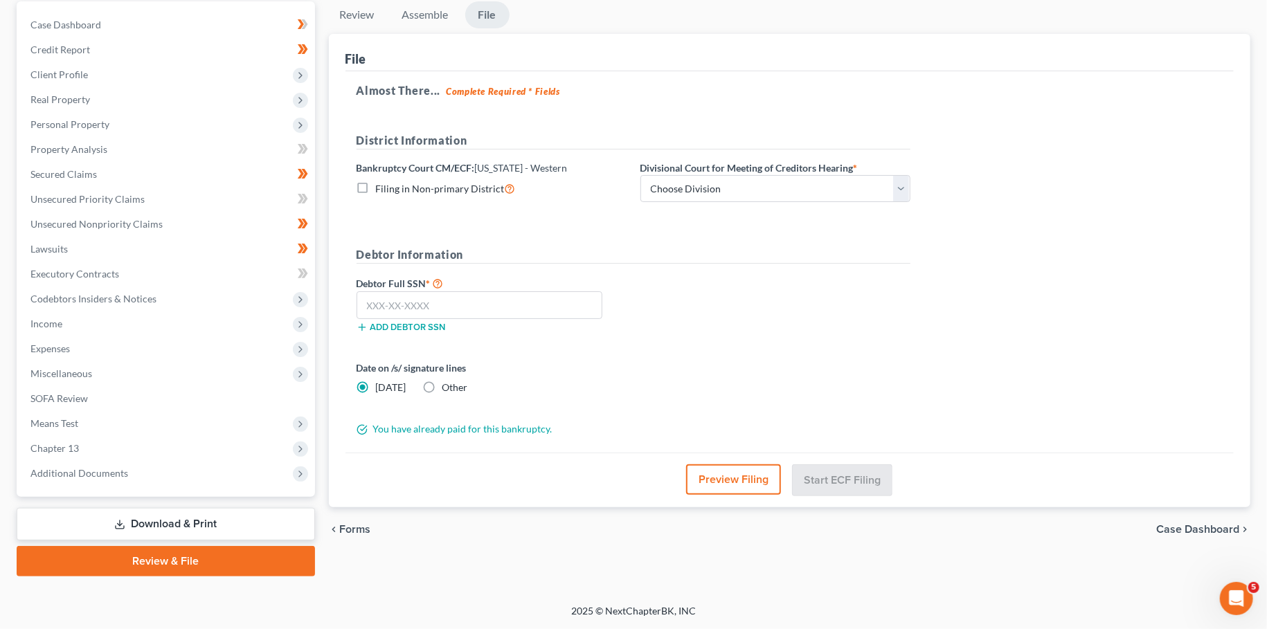
scroll to position [129, 0]
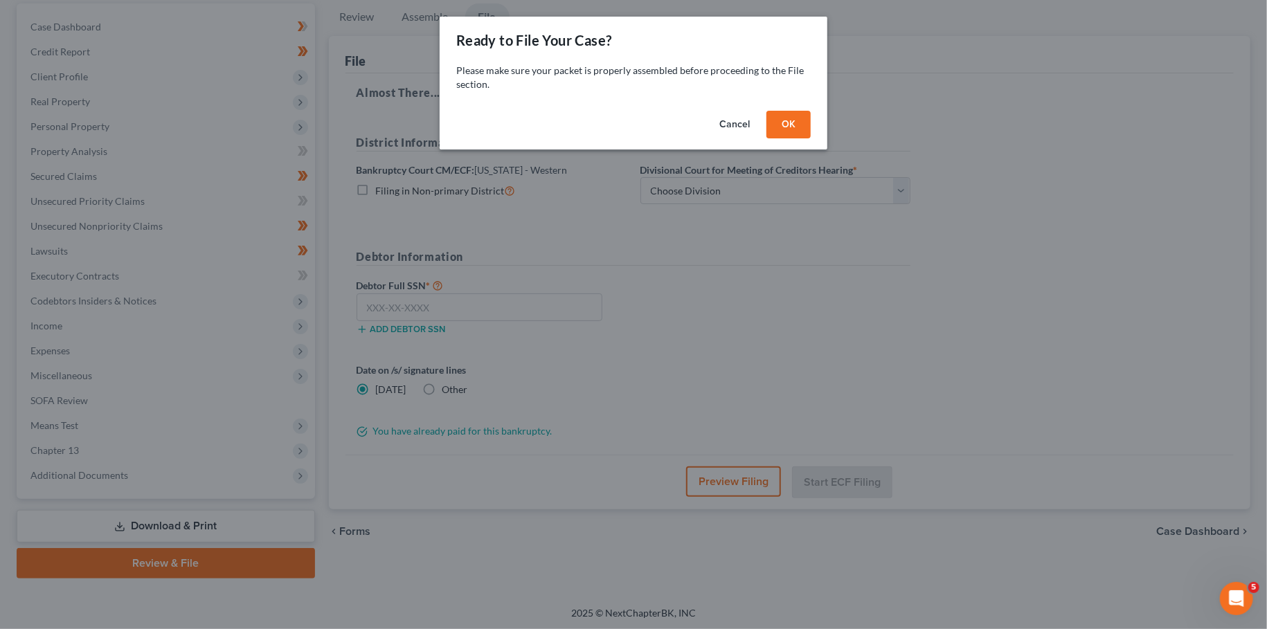
click at [799, 119] on button "OK" at bounding box center [788, 125] width 44 height 28
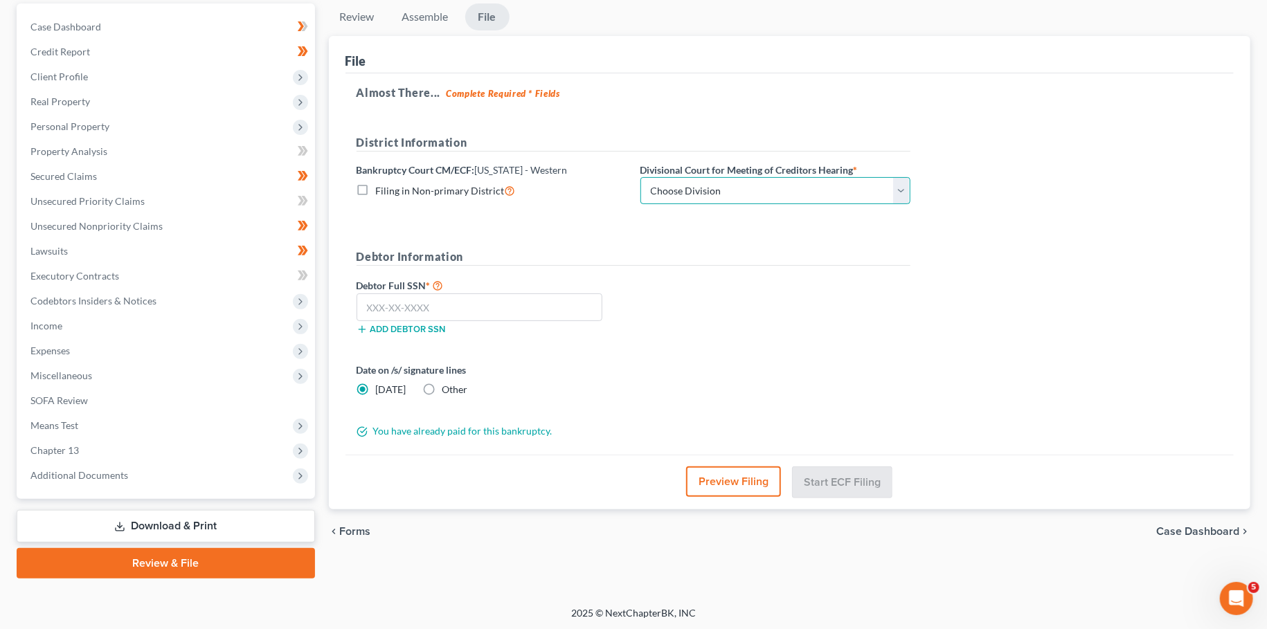
click at [640, 177] on select "Choose Division Bowling Green Louisville Owensboro Paducah" at bounding box center [775, 191] width 270 height 28
select select "1"
click option "[GEOGRAPHIC_DATA]" at bounding box center [0, 0] width 0 height 0
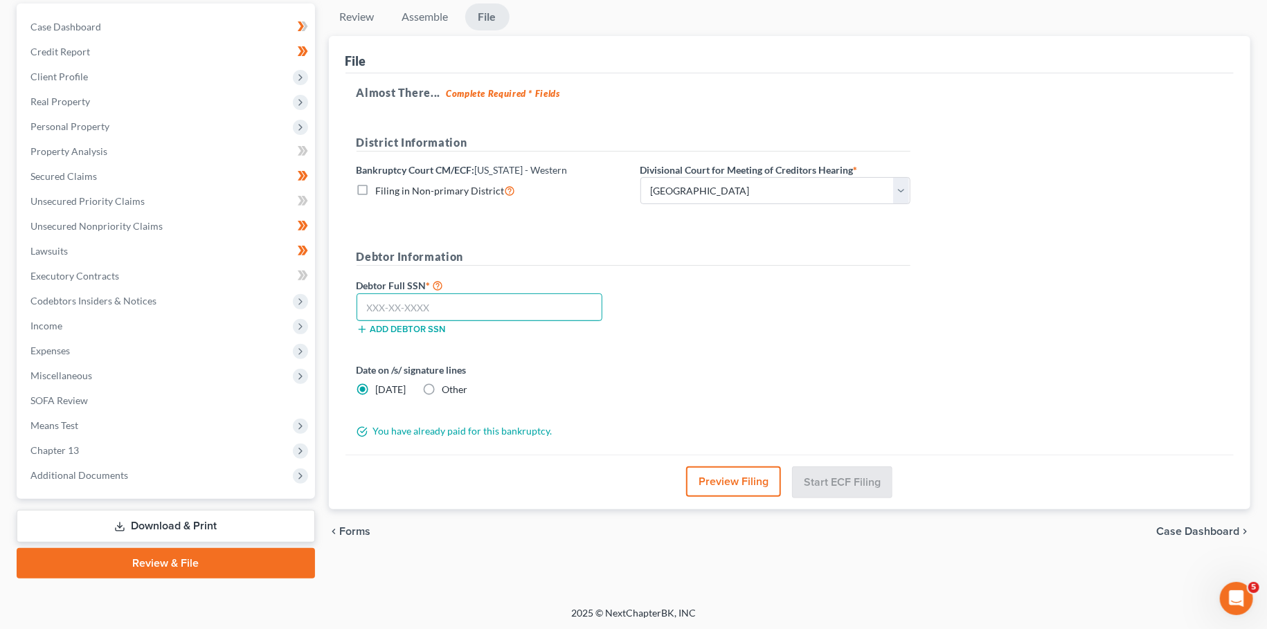
click at [564, 307] on input "text" at bounding box center [480, 308] width 246 height 28
type input "085-96-7286"
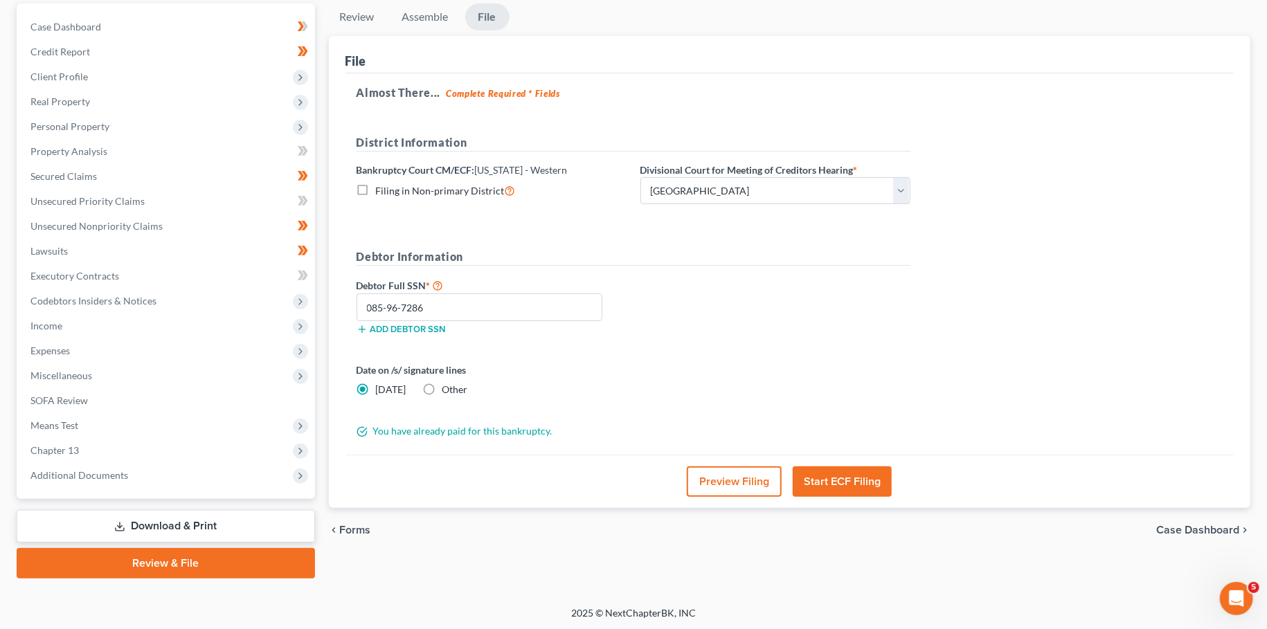
click at [838, 471] on button "Start ECF Filing" at bounding box center [842, 482] width 99 height 30
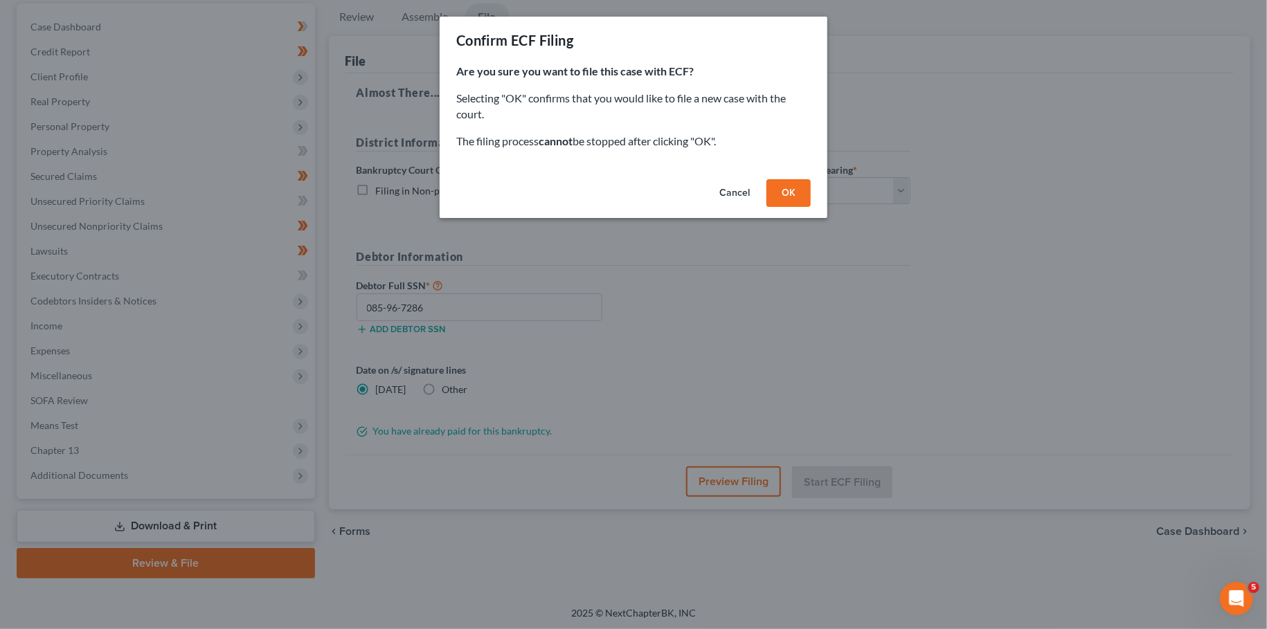
click at [795, 197] on button "OK" at bounding box center [788, 193] width 44 height 28
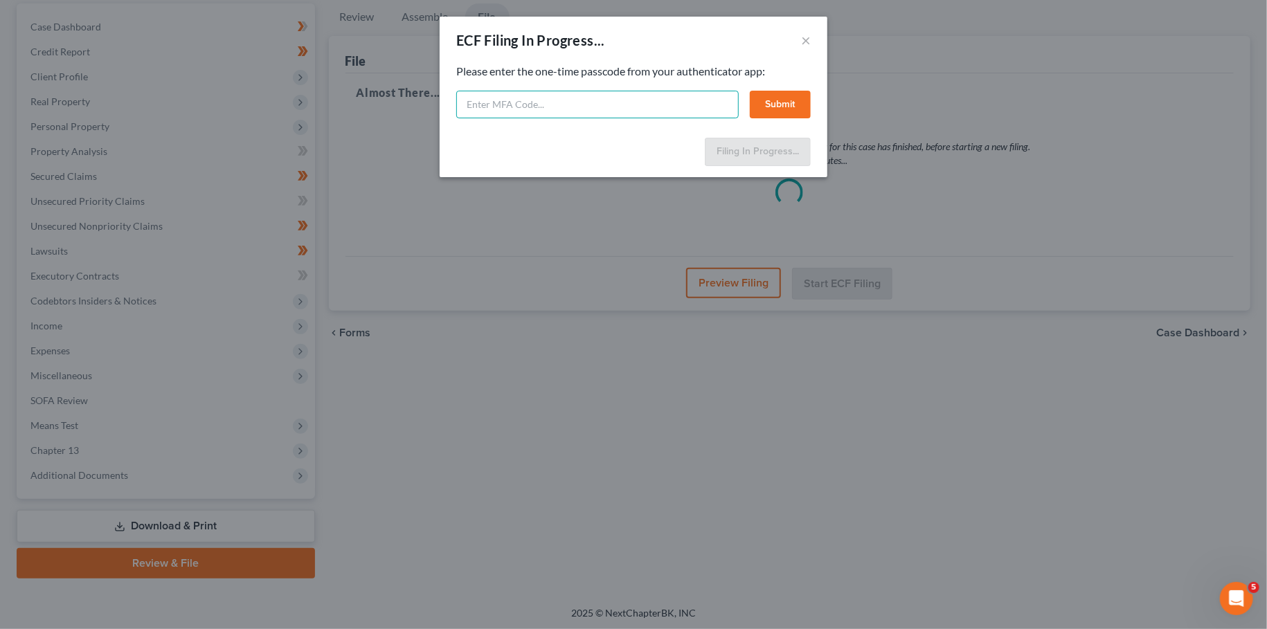
click at [572, 107] on input "text" at bounding box center [597, 105] width 282 height 28
type input "452127"
click at [784, 104] on button "Submit" at bounding box center [780, 105] width 61 height 28
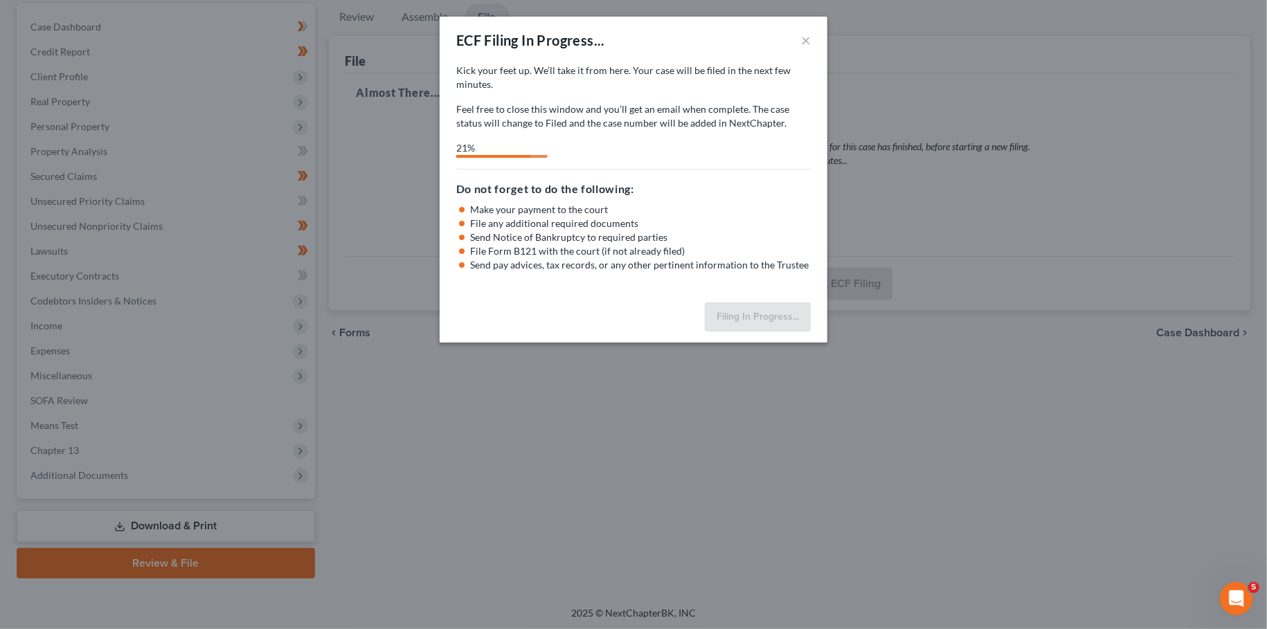
select select "1"
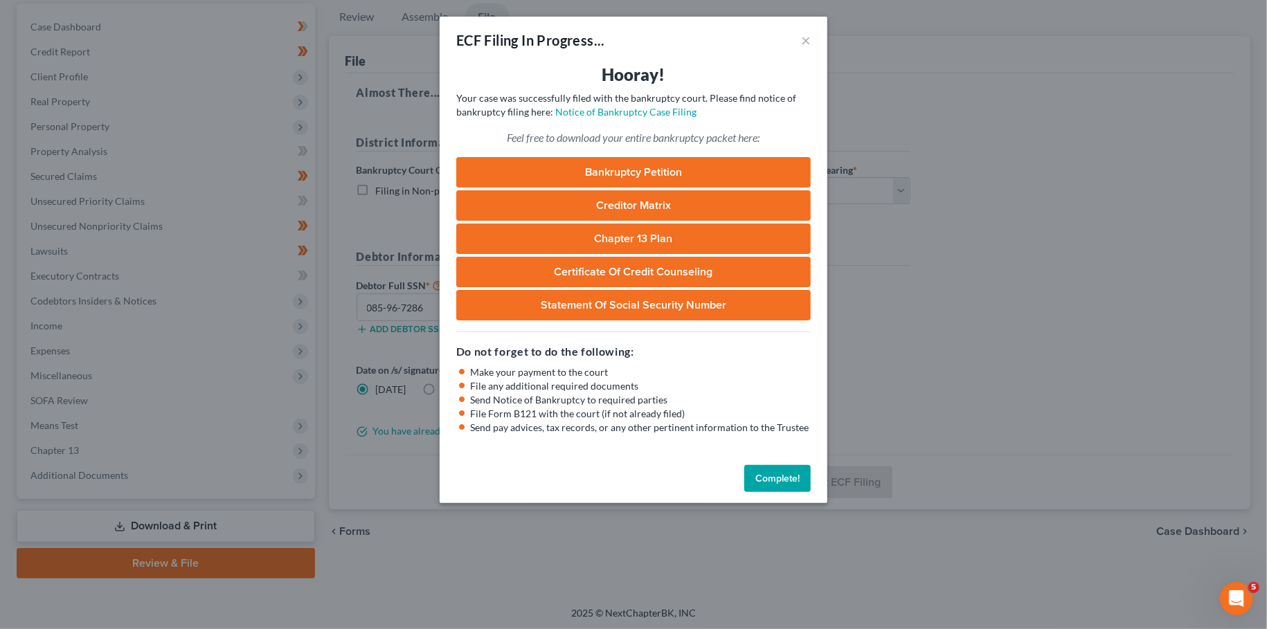
click at [783, 475] on button "Complete!" at bounding box center [777, 479] width 66 height 28
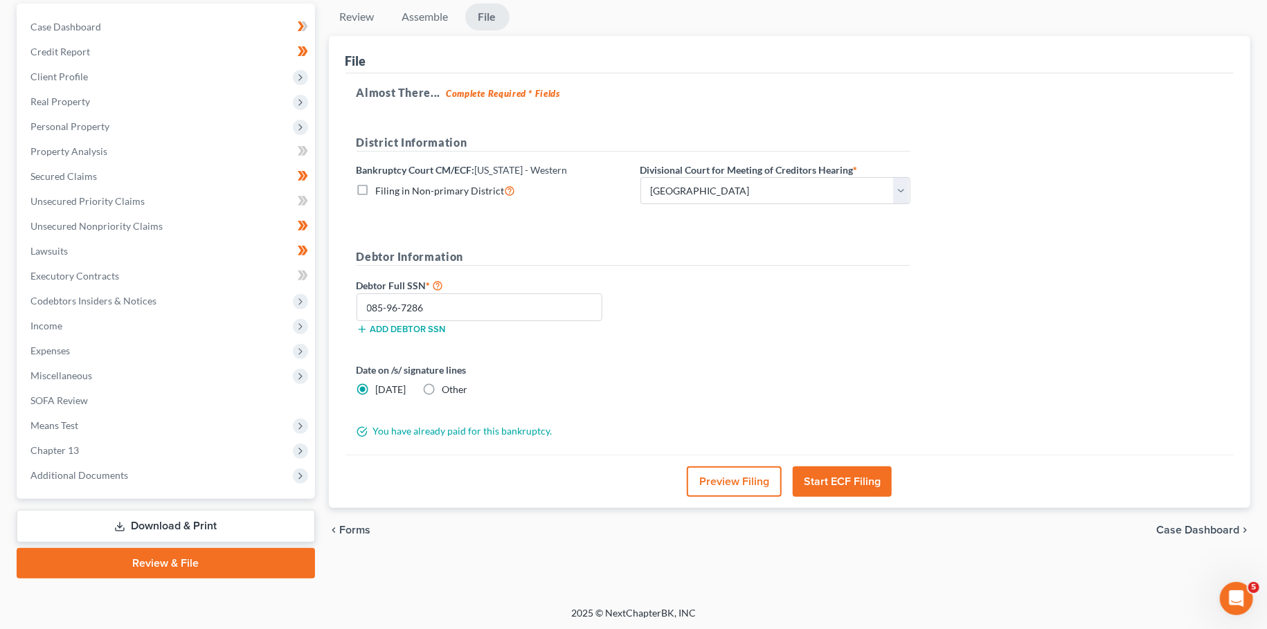
scroll to position [0, 0]
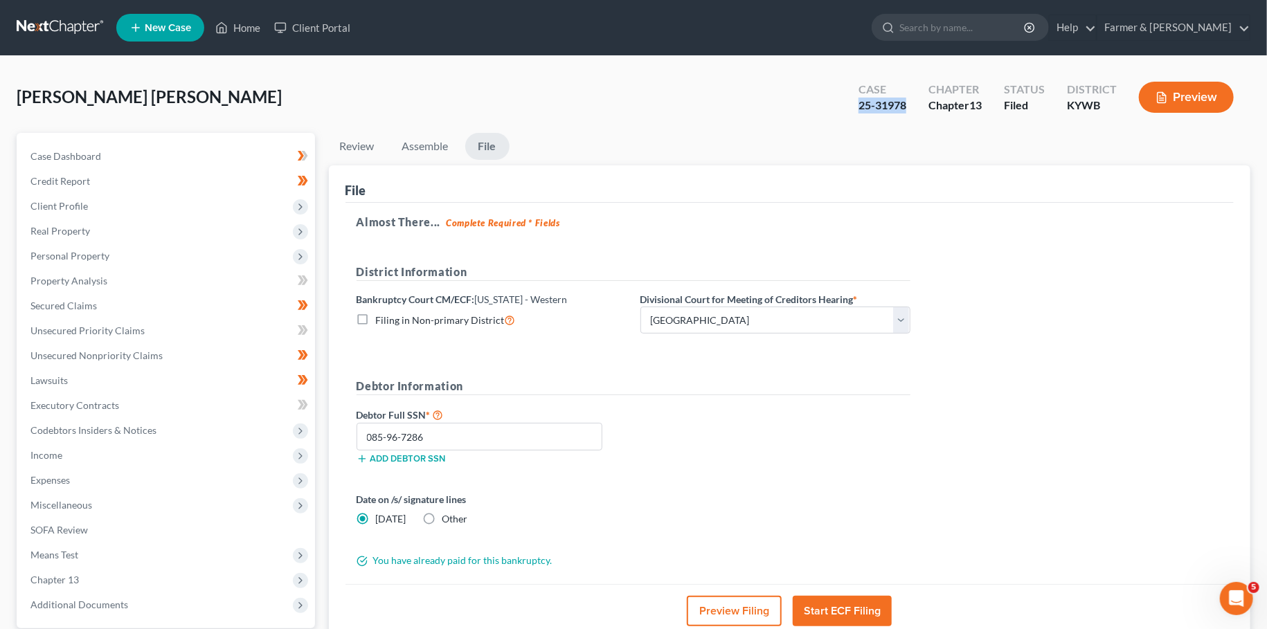
drag, startPoint x: 907, startPoint y: 104, endPoint x: 854, endPoint y: 109, distance: 53.5
click at [854, 109] on div "Case 25-31978" at bounding box center [882, 98] width 70 height 41
copy div "25-31978"
click at [219, 25] on icon at bounding box center [222, 28] width 10 height 10
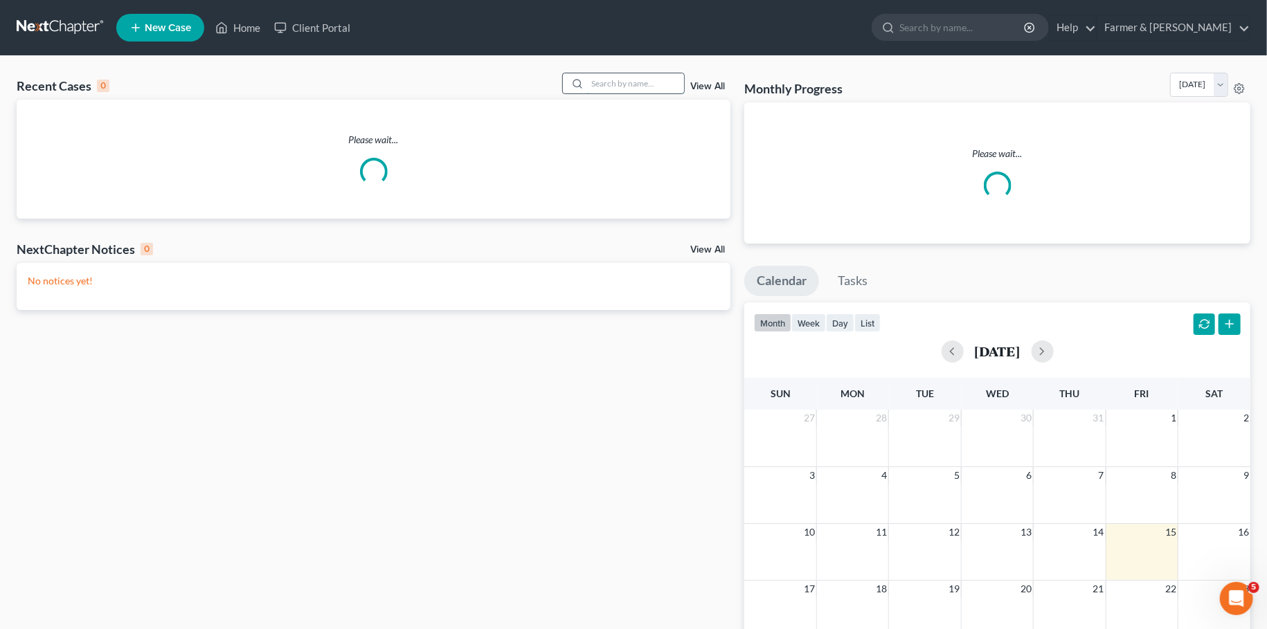
click at [599, 87] on input "search" at bounding box center [635, 83] width 97 height 20
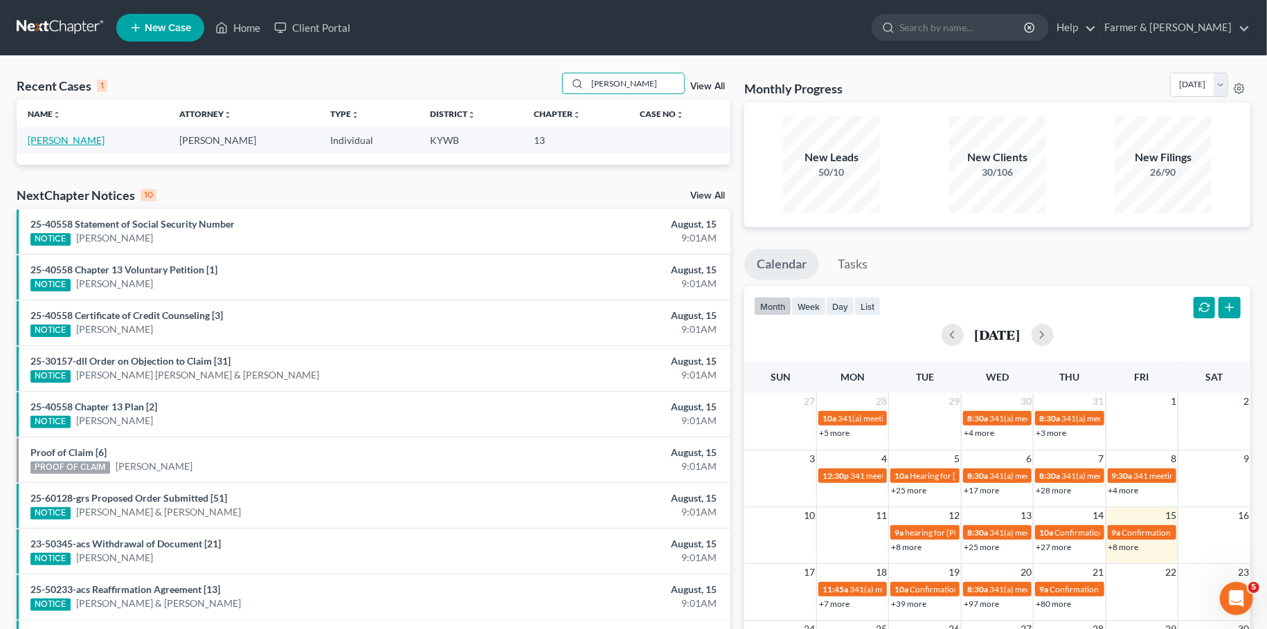
type input "natalia"
click at [49, 142] on link "[PERSON_NAME]" at bounding box center [66, 140] width 77 height 12
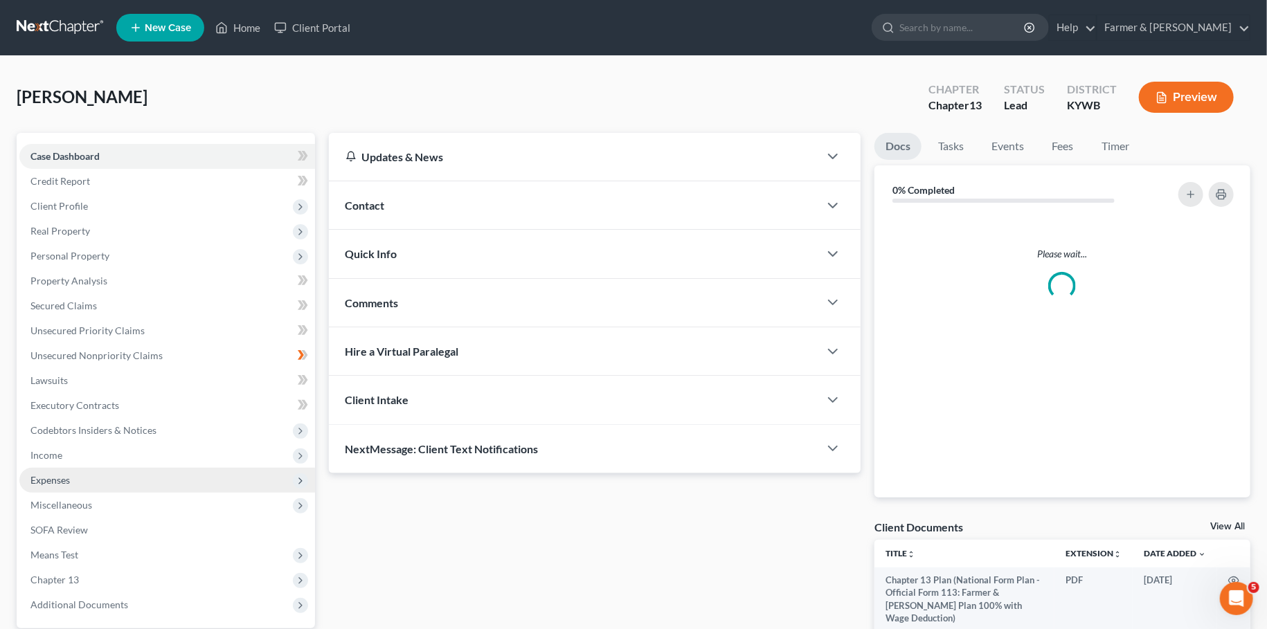
scroll to position [129, 0]
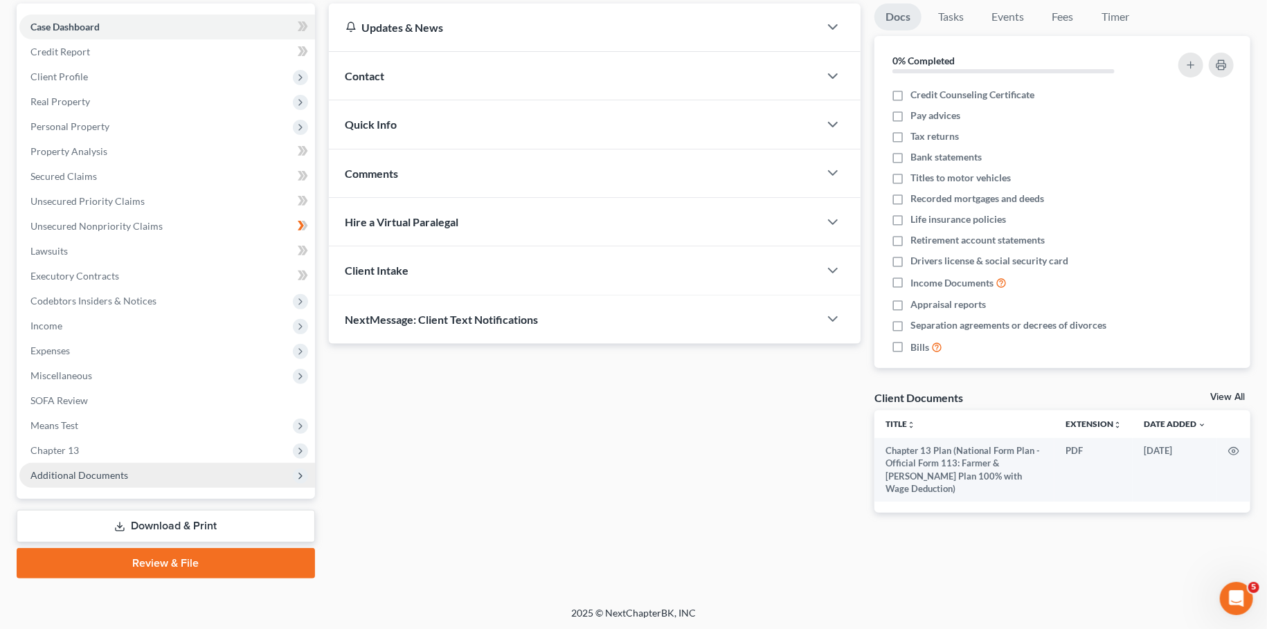
click at [105, 479] on span "Additional Documents" at bounding box center [79, 475] width 98 height 12
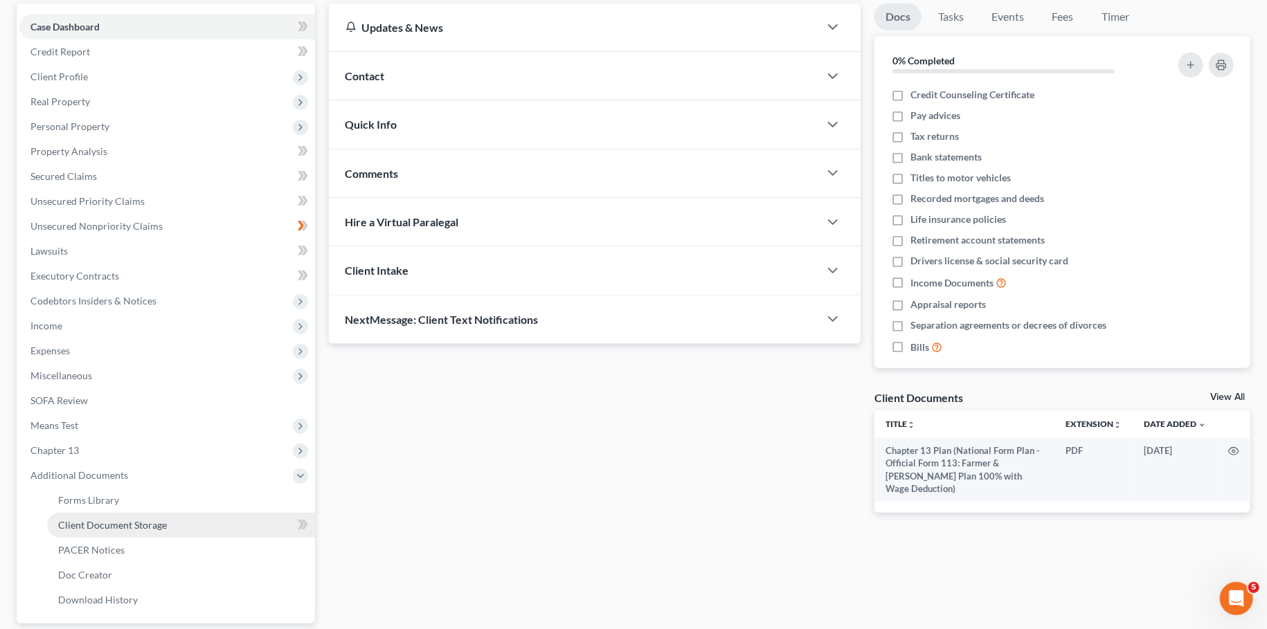
click at [109, 523] on span "Client Document Storage" at bounding box center [112, 525] width 109 height 12
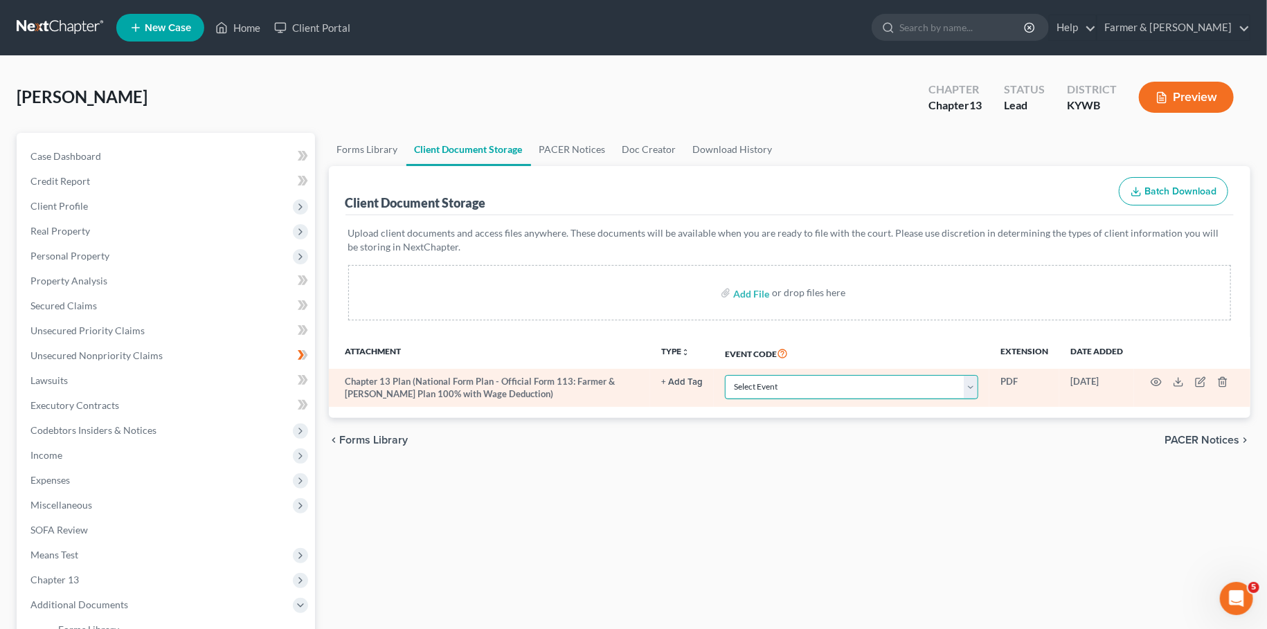
click at [725, 375] on select "Select Event Amended Answer Amended Complaint Amended List of Creditors (Fee) A…" at bounding box center [851, 387] width 253 height 24
select select "16"
click option "Chapter 13 Plan" at bounding box center [0, 0] width 0 height 0
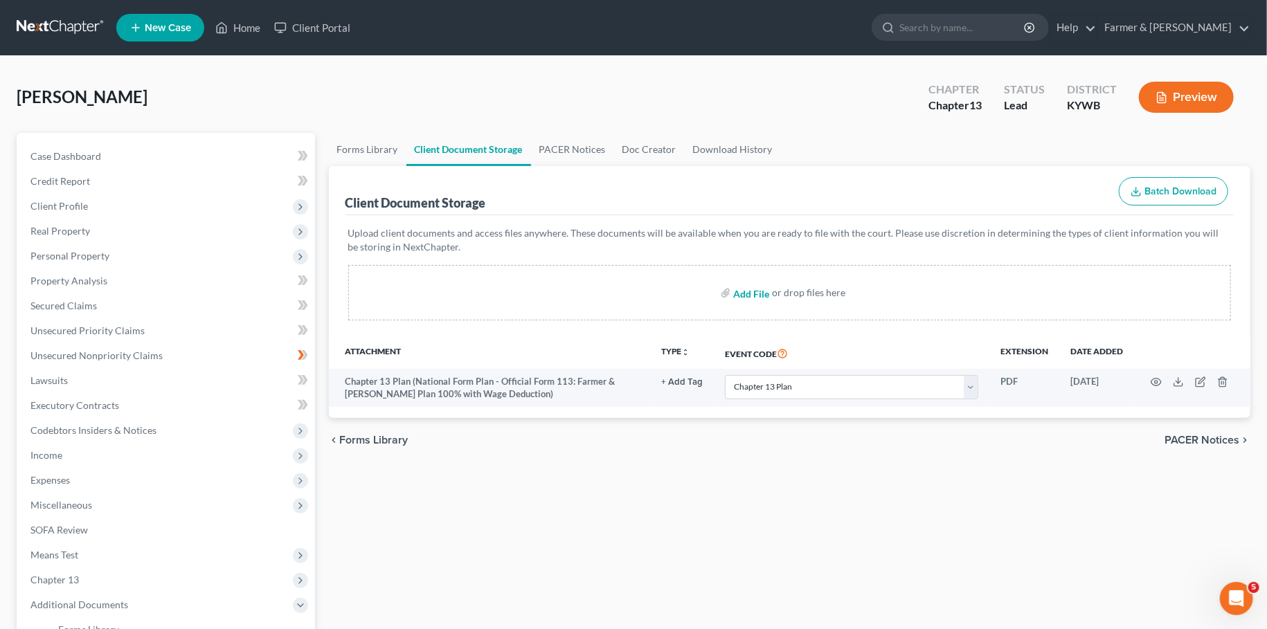
click at [749, 293] on input "file" at bounding box center [749, 292] width 33 height 25
type input "C:\fakepath\202508Phillips_Natalia_06531_KYW_CC_039970495.pdf"
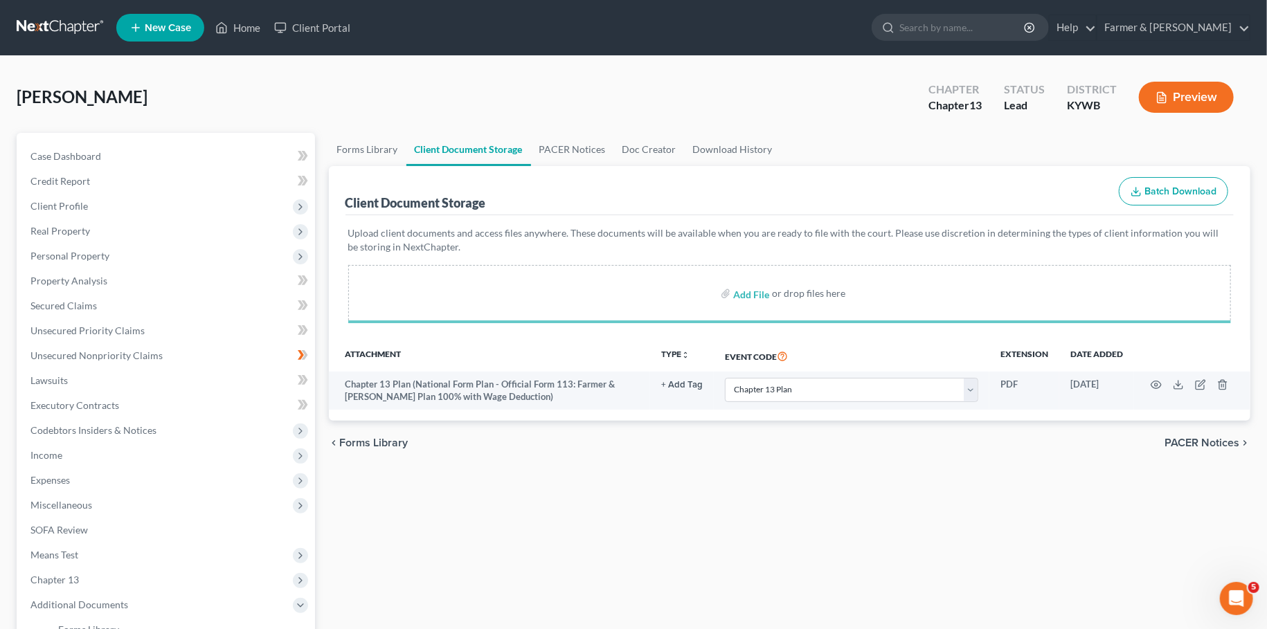
select select "16"
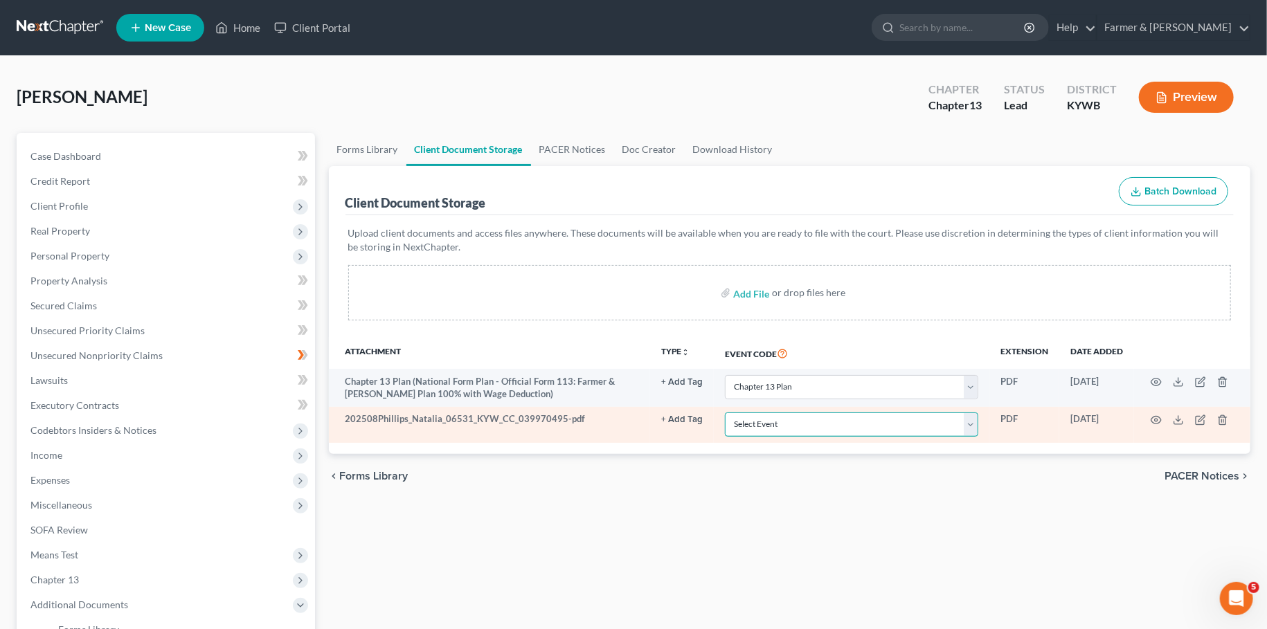
click at [725, 413] on select "Select Event Amended Answer Amended Complaint Amended List of Creditors (Fee) A…" at bounding box center [851, 425] width 253 height 24
select select "7"
click option "Certificate of Credit Counseling" at bounding box center [0, 0] width 0 height 0
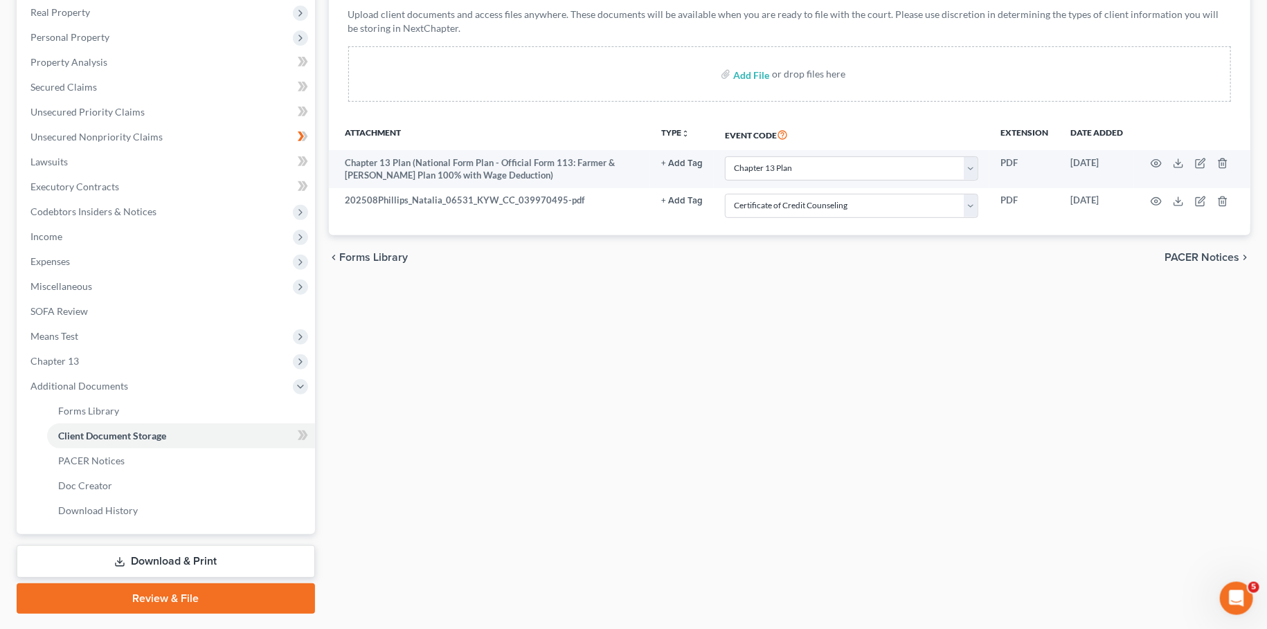
scroll to position [255, 0]
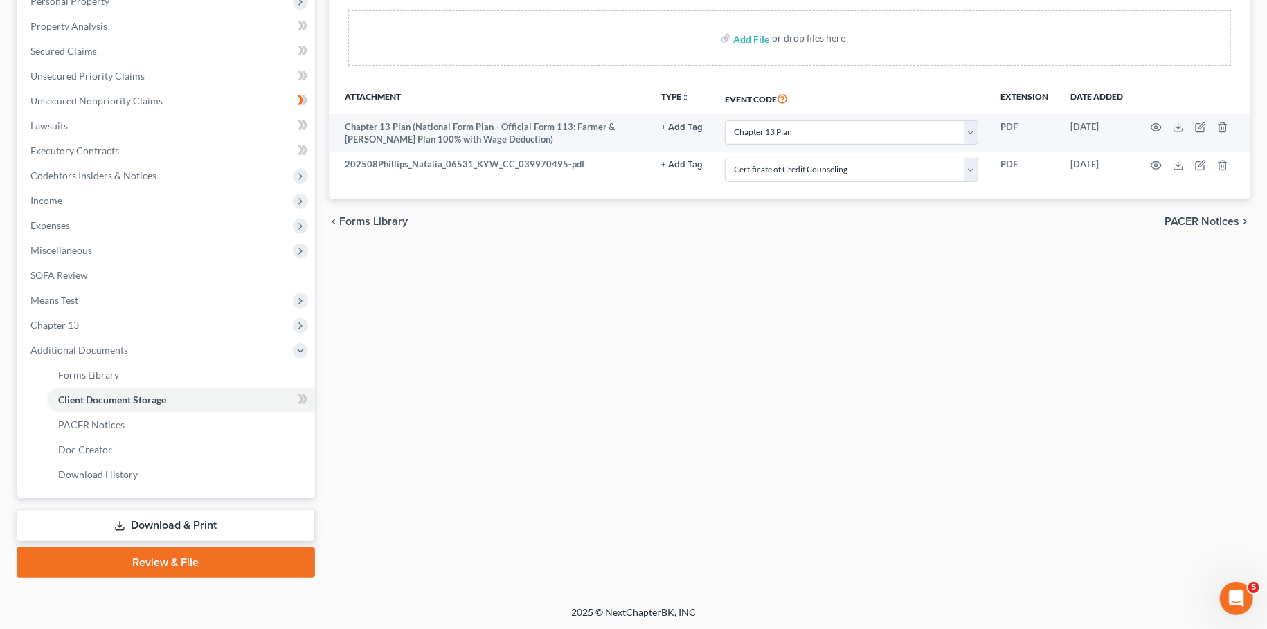
click at [163, 550] on link "Review & File" at bounding box center [166, 563] width 298 height 30
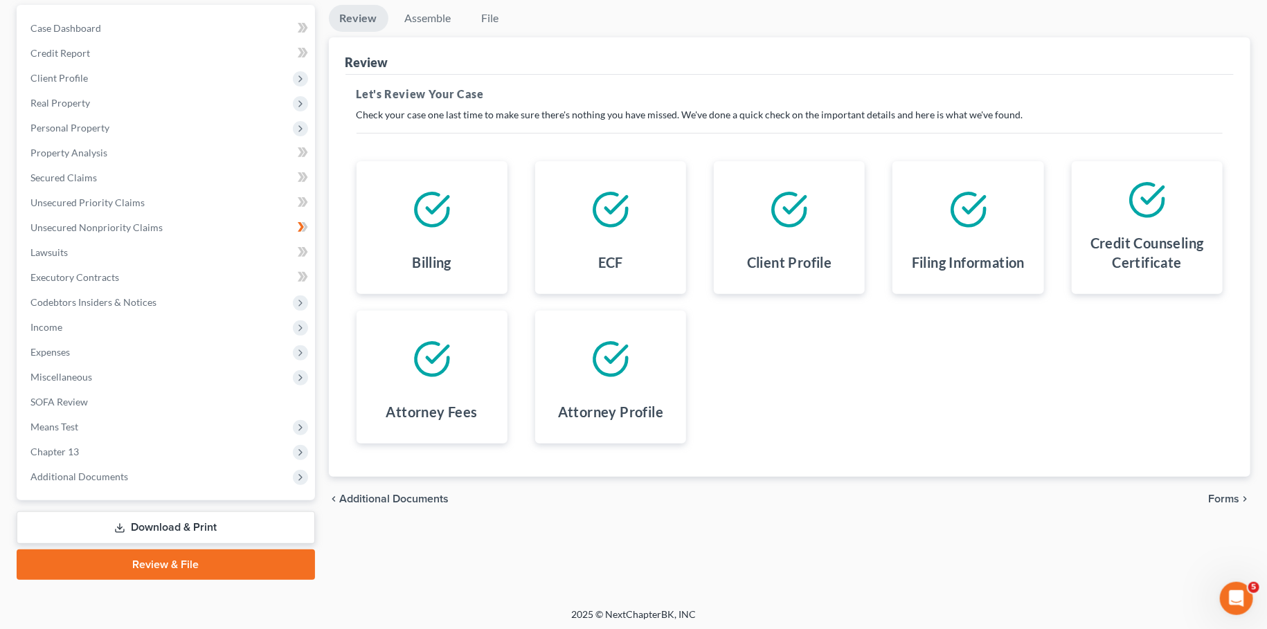
scroll to position [129, 0]
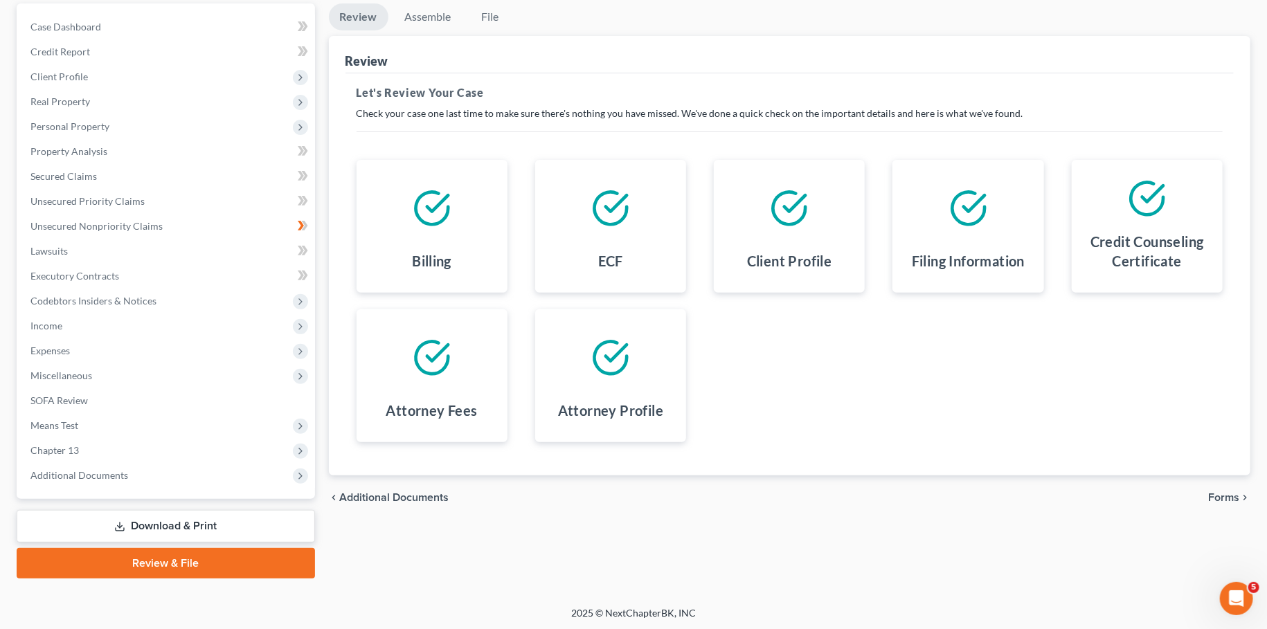
click at [1229, 500] on span "Forms" at bounding box center [1223, 497] width 31 height 11
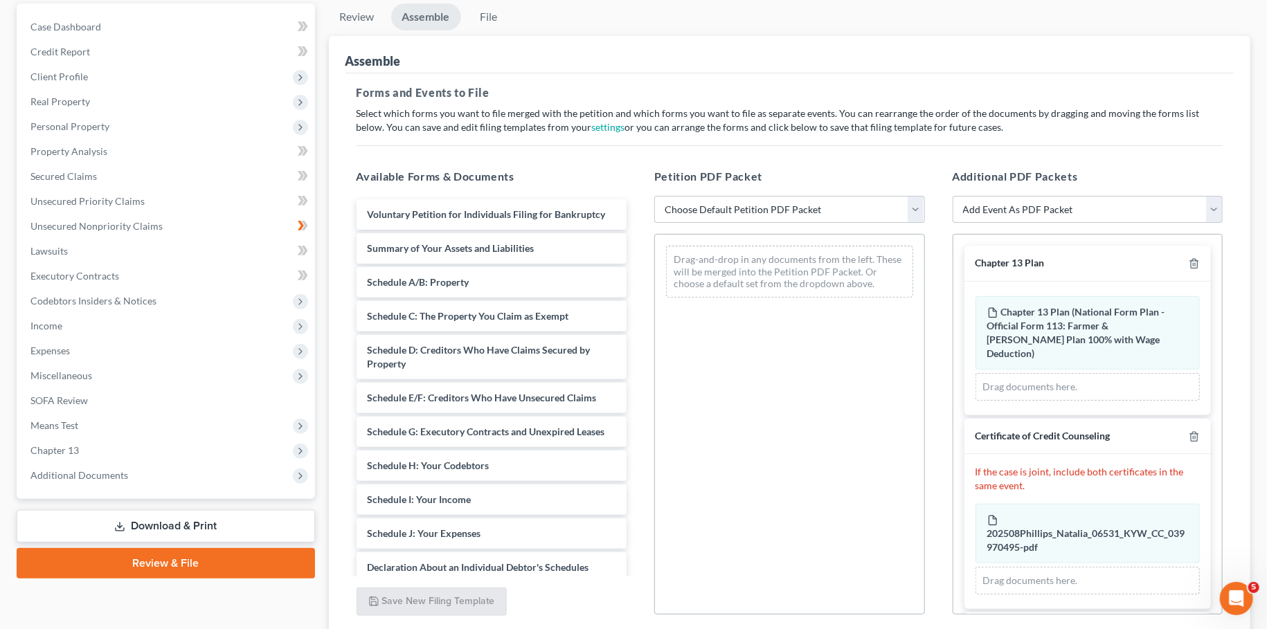
scroll to position [66, 0]
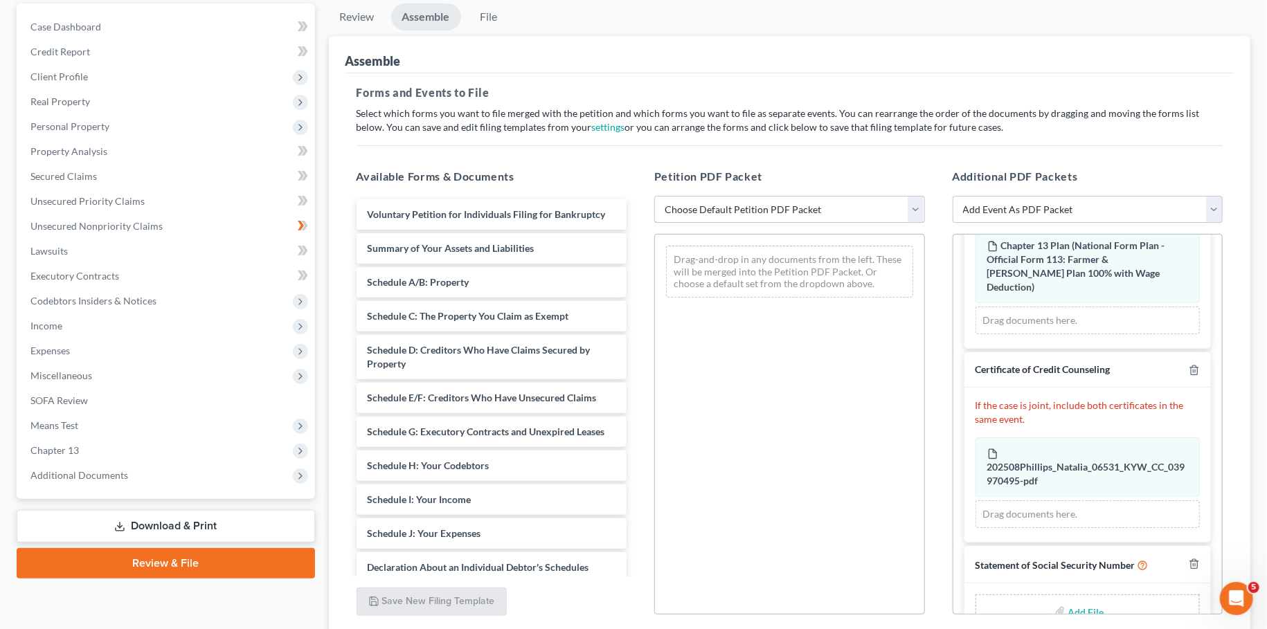
click at [654, 196] on select "Choose Default Petition PDF Packet Emergency Filing (Voluntary Petition and Cre…" at bounding box center [789, 210] width 271 height 28
select select "1"
click option "Chapter 13 Template" at bounding box center [0, 0] width 0 height 0
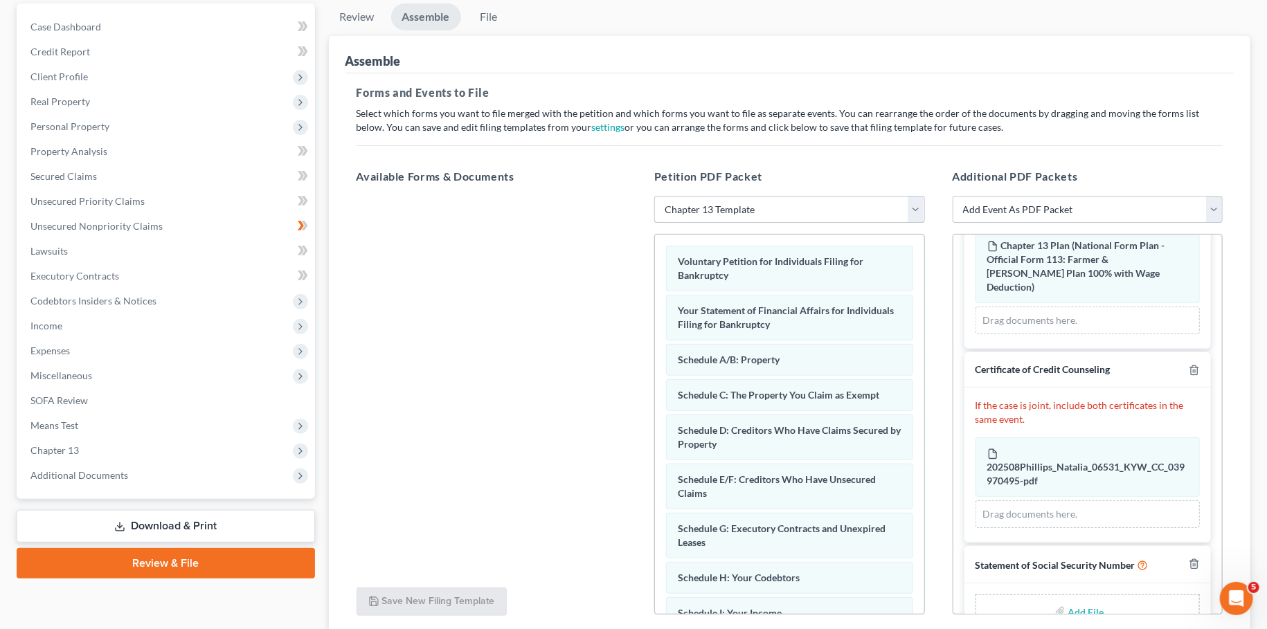
scroll to position [85, 0]
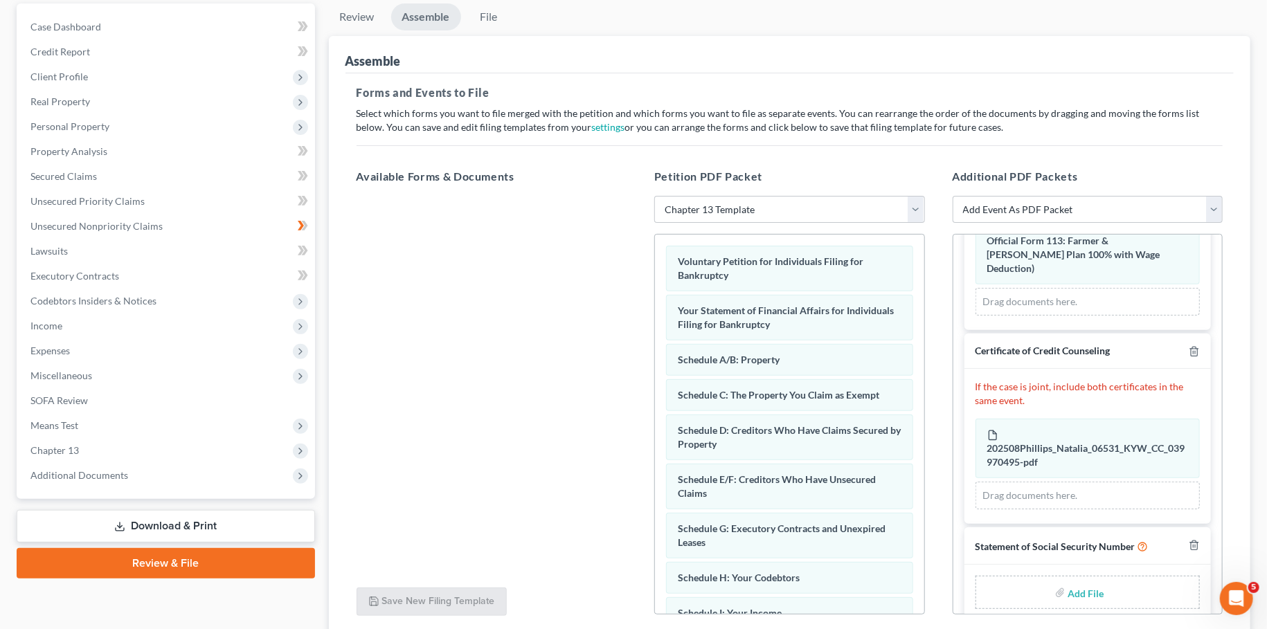
click at [1081, 580] on input "file" at bounding box center [1084, 592] width 33 height 25
type input "C:\fakepath\SSN for signing.pdf"
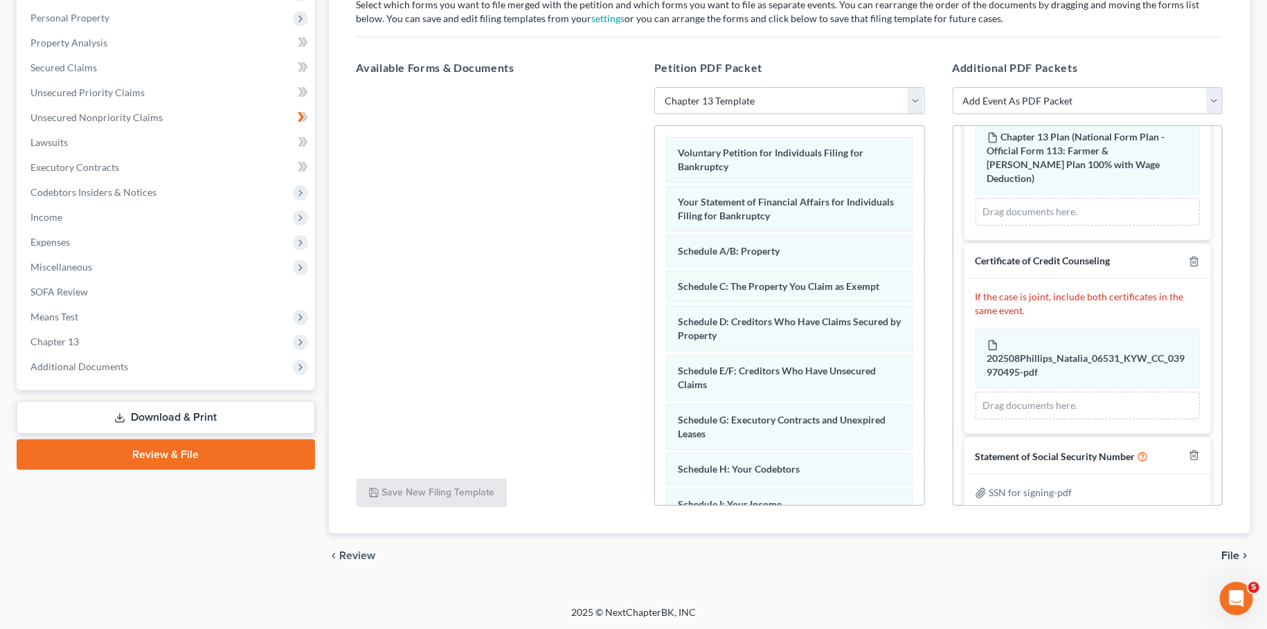
click at [1227, 550] on span "File" at bounding box center [1230, 555] width 18 height 11
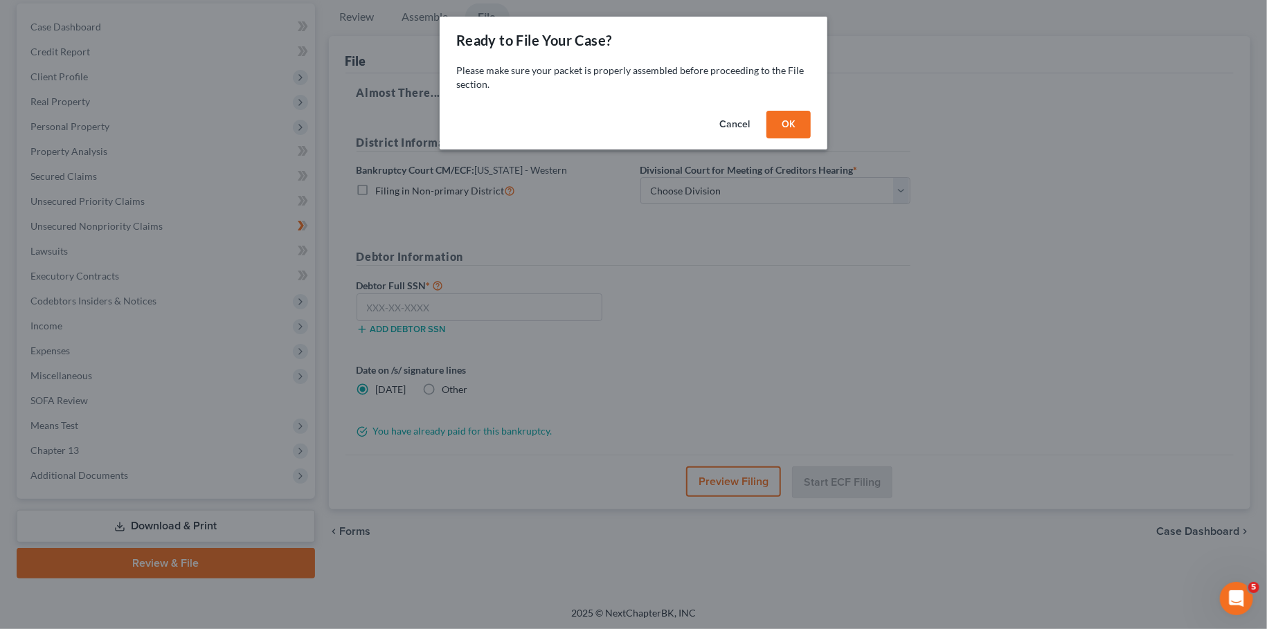
click at [793, 121] on button "OK" at bounding box center [788, 125] width 44 height 28
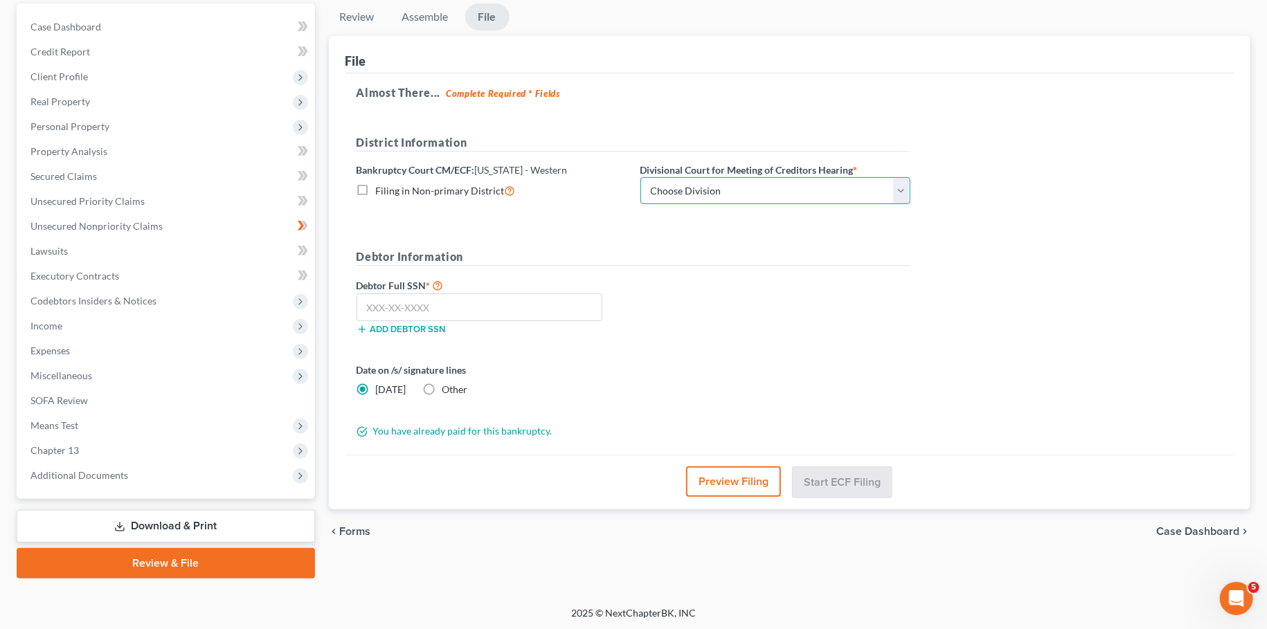
click at [640, 177] on select "Choose Division Bowling Green Louisville Owensboro Paducah" at bounding box center [775, 191] width 270 height 28
select select "3"
click option "Paducah" at bounding box center [0, 0] width 0 height 0
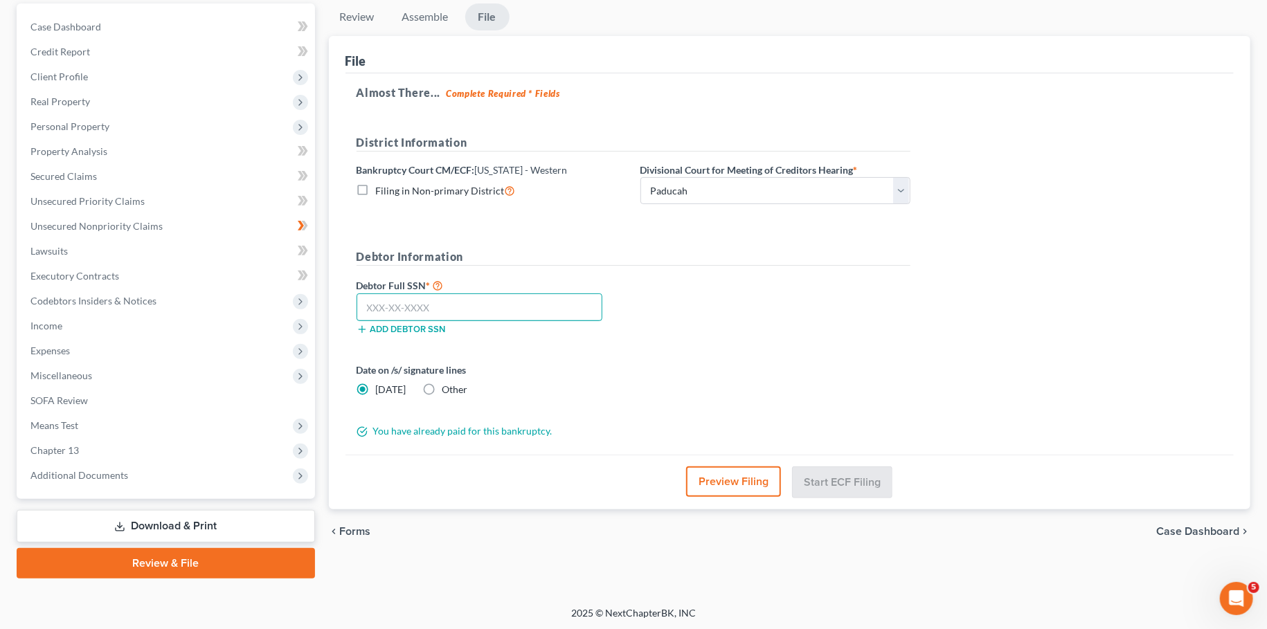
click at [567, 304] on input "text" at bounding box center [480, 308] width 246 height 28
type input "461-93-6432"
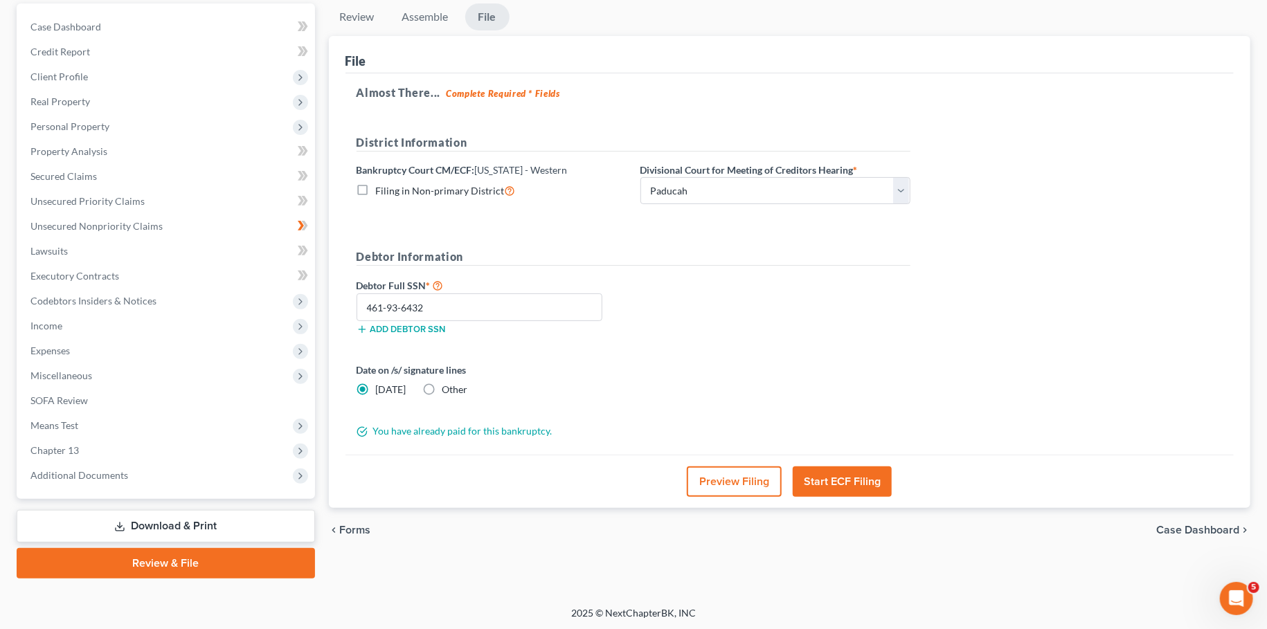
click at [829, 472] on button "Start ECF Filing" at bounding box center [842, 482] width 99 height 30
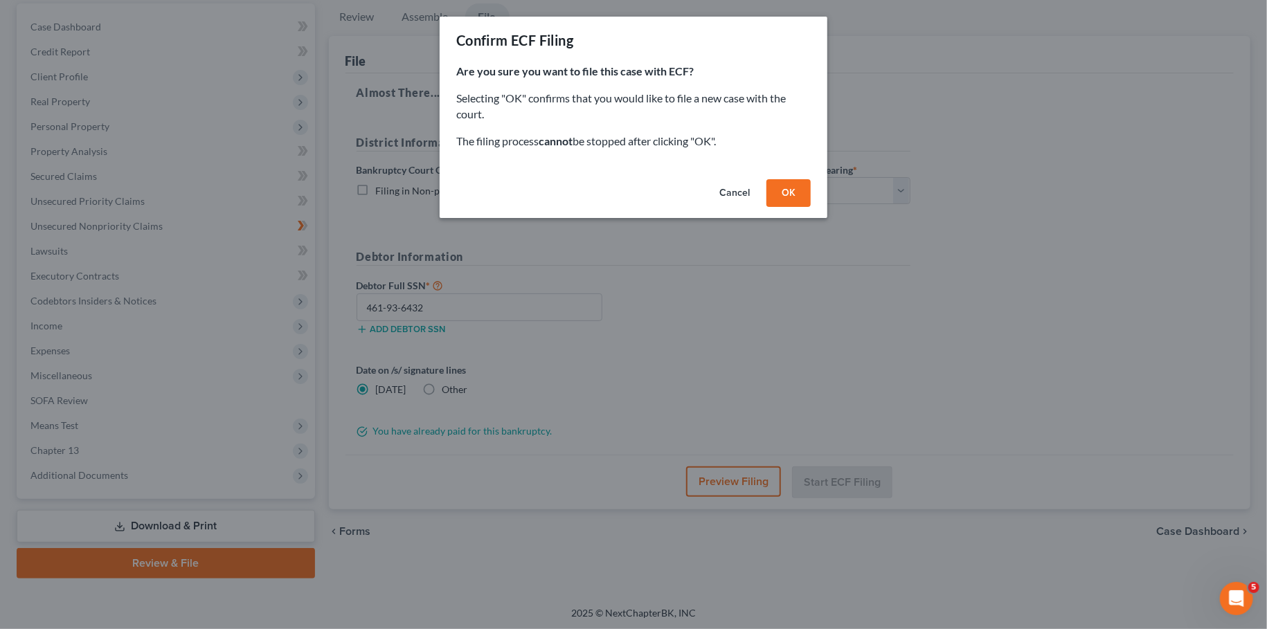
click at [787, 191] on button "OK" at bounding box center [788, 193] width 44 height 28
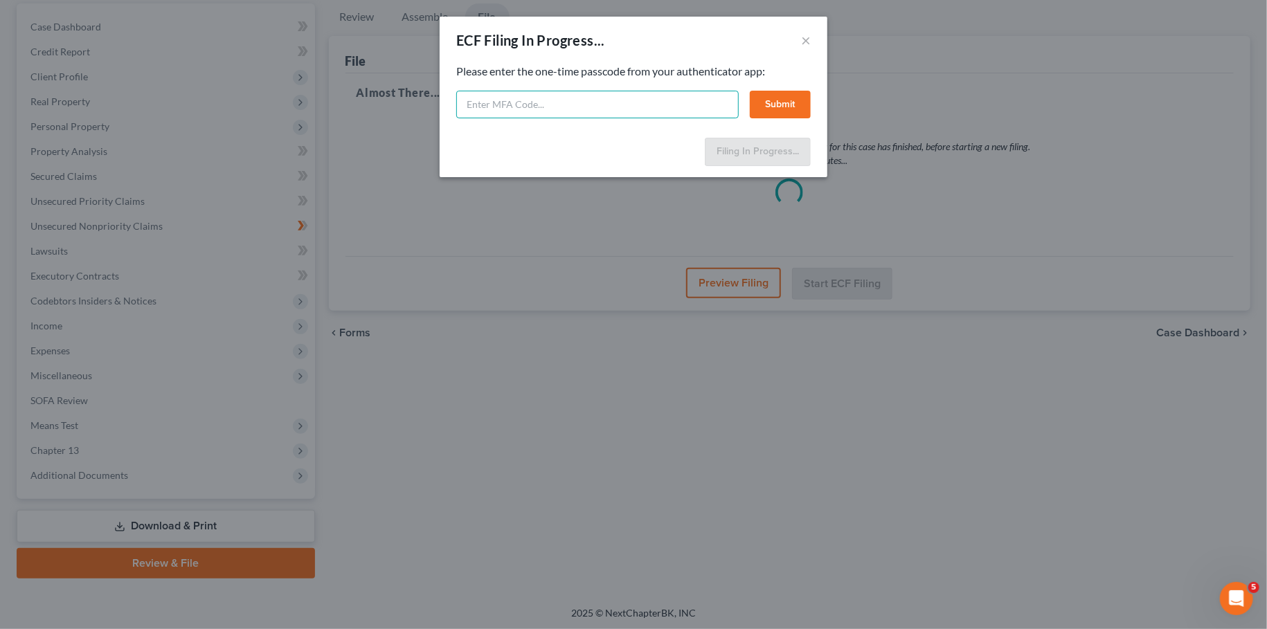
click at [530, 109] on input "text" at bounding box center [597, 105] width 282 height 28
type input "814068"
click at [788, 107] on button "Submit" at bounding box center [780, 105] width 61 height 28
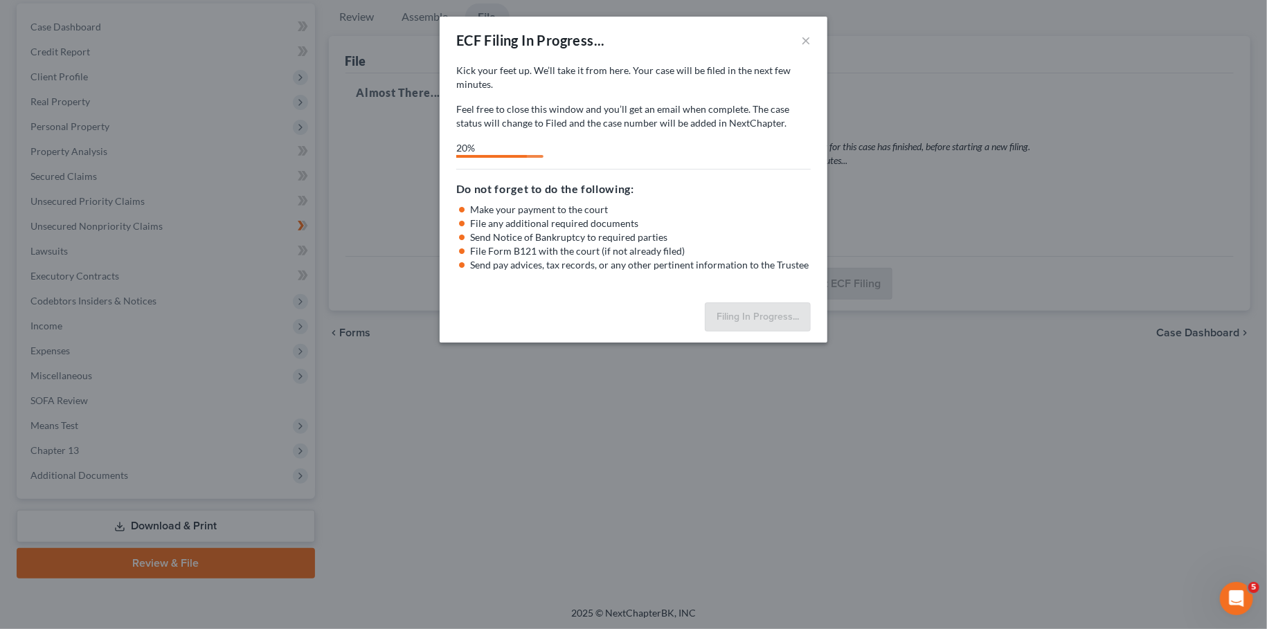
select select "3"
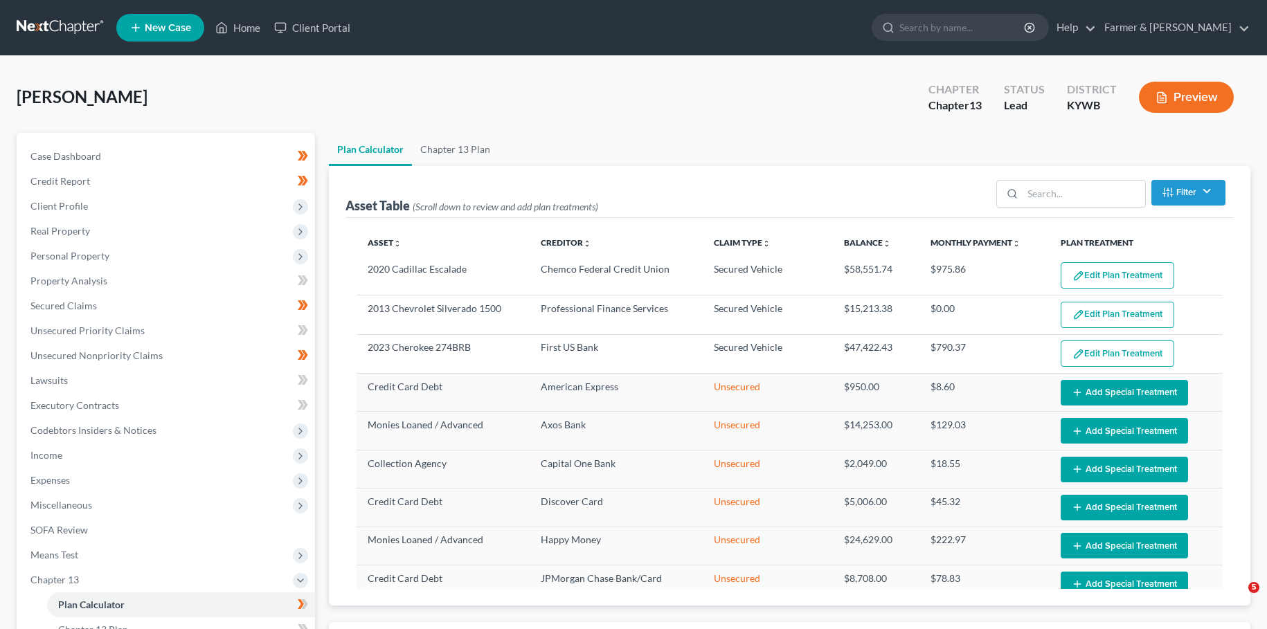
select select "59"
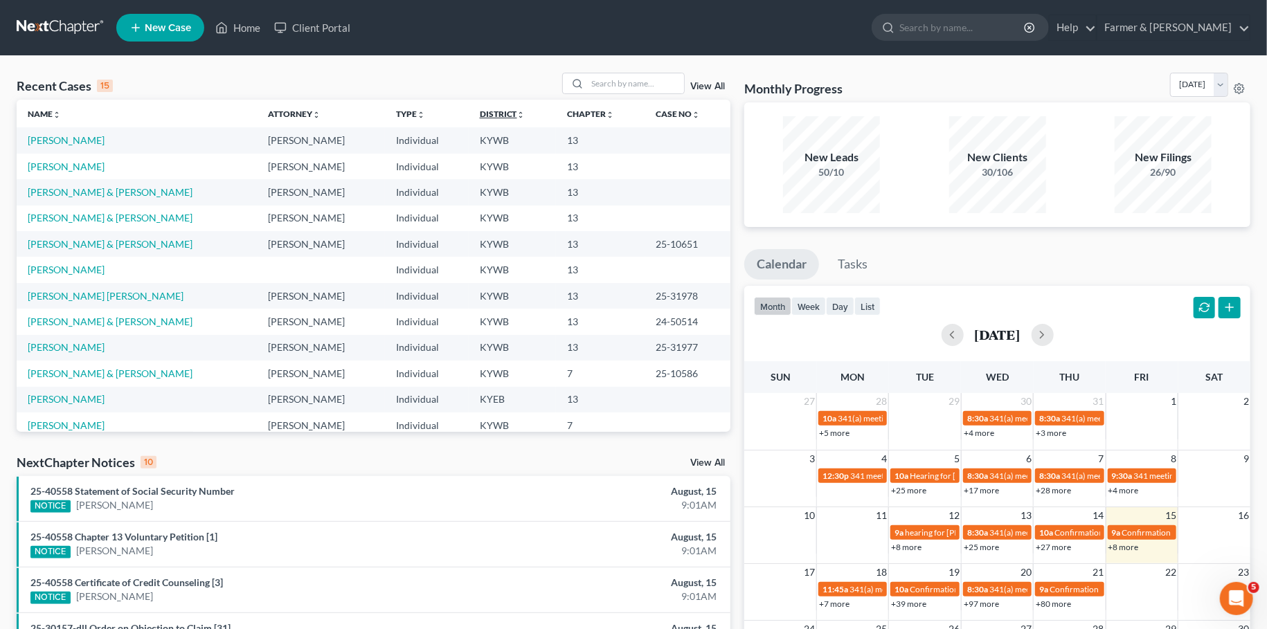
click at [517, 114] on icon "unfold_more" at bounding box center [521, 115] width 8 height 8
click at [517, 114] on icon "expand_less" at bounding box center [521, 115] width 8 height 8
click at [38, 115] on link "Name unfold_more expand_more expand_less" at bounding box center [44, 114] width 33 height 10
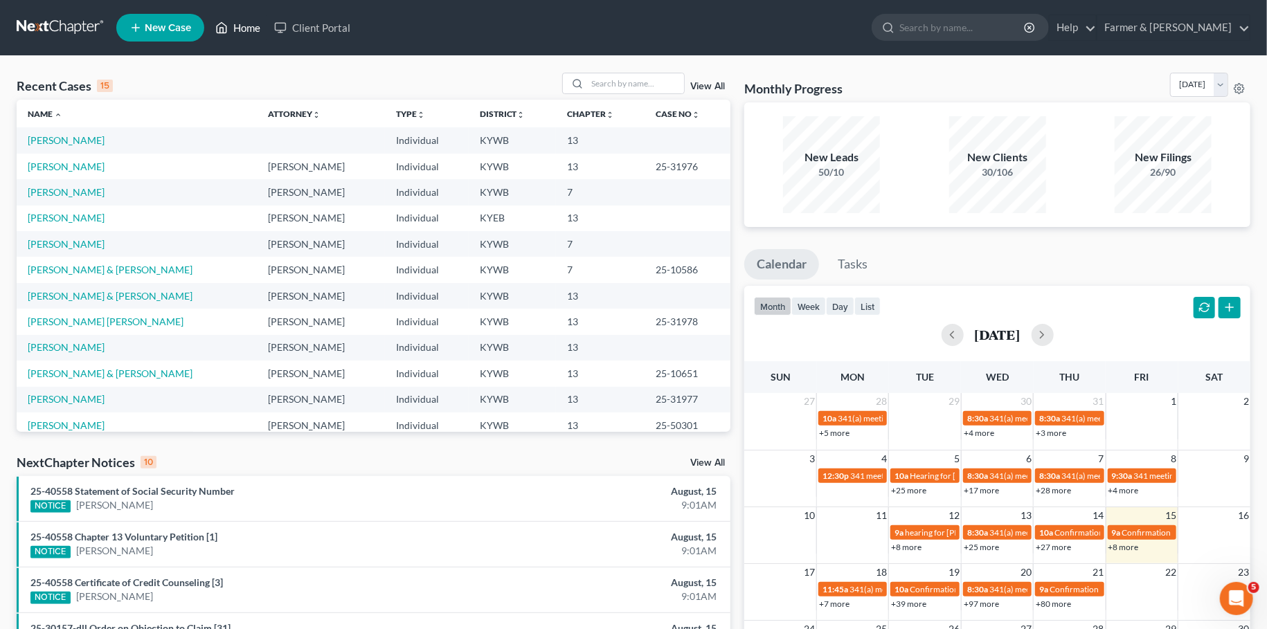
click at [247, 26] on link "Home" at bounding box center [237, 27] width 59 height 25
click at [592, 89] on input "search" at bounding box center [635, 83] width 97 height 20
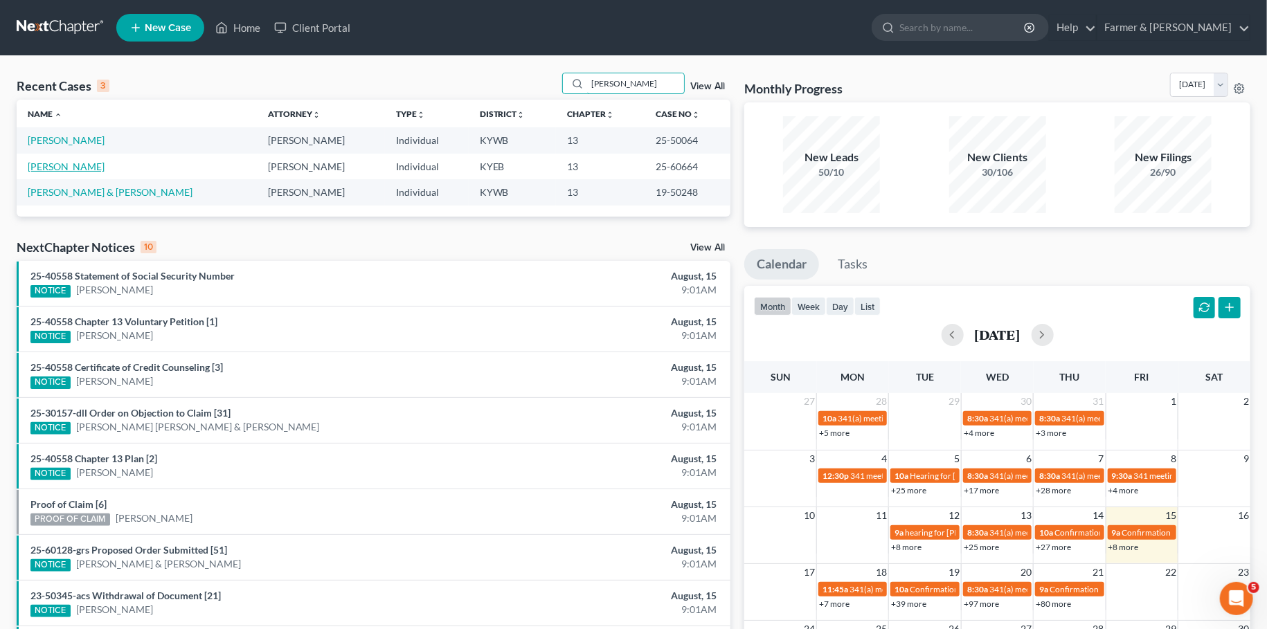
type input "[PERSON_NAME]"
click at [58, 168] on link "[PERSON_NAME]" at bounding box center [66, 167] width 77 height 12
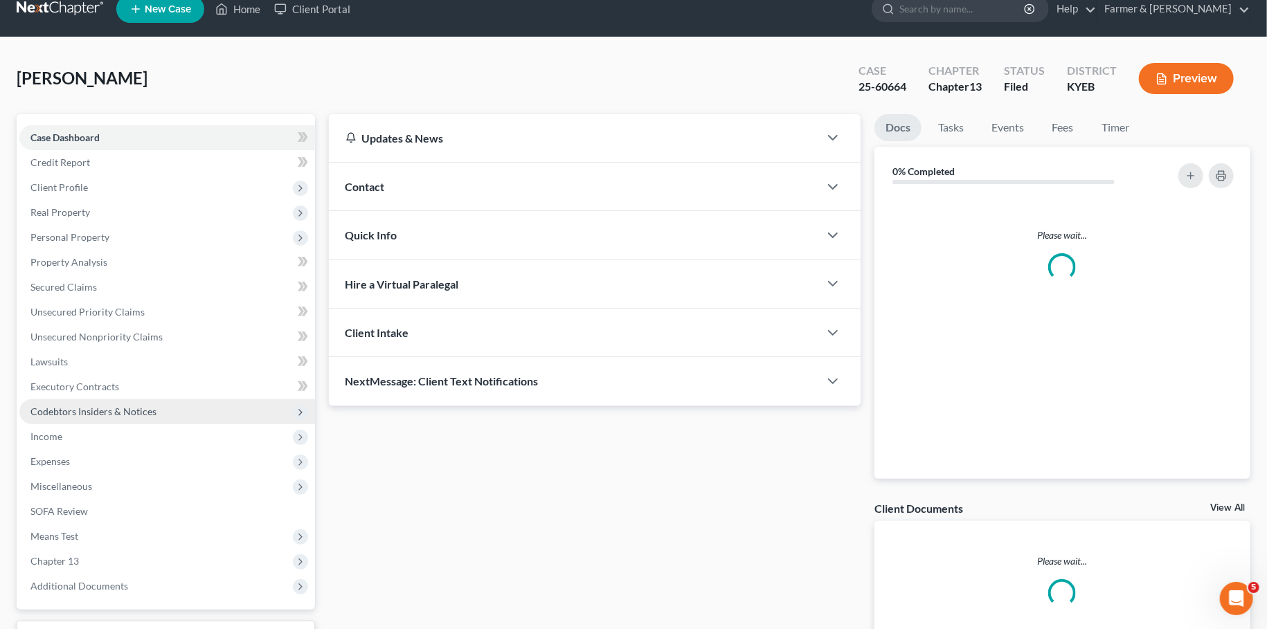
scroll to position [129, 0]
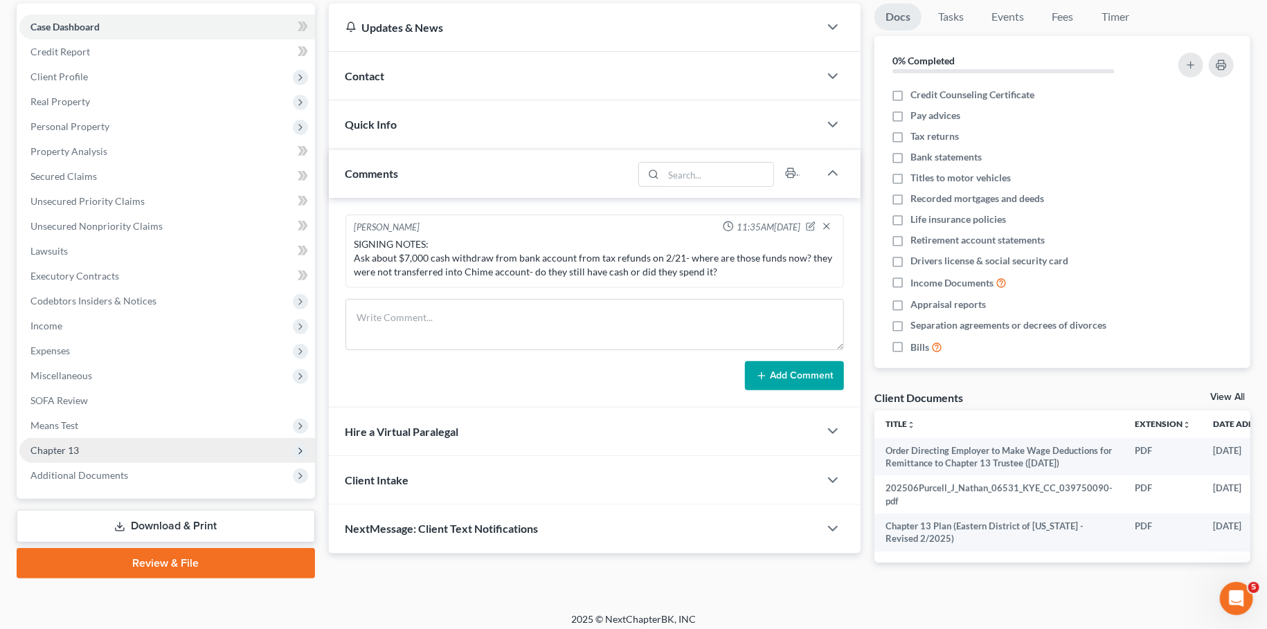
click at [83, 452] on span "Chapter 13" at bounding box center [167, 450] width 296 height 25
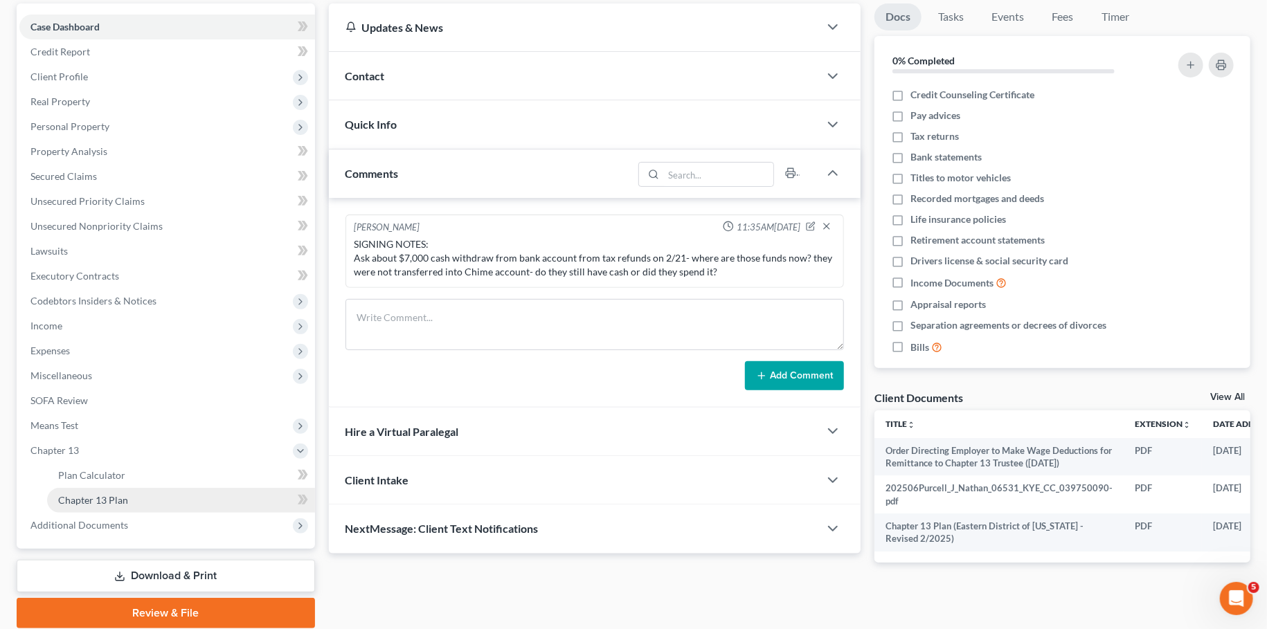
click at [135, 494] on link "Chapter 13 Plan" at bounding box center [181, 500] width 268 height 25
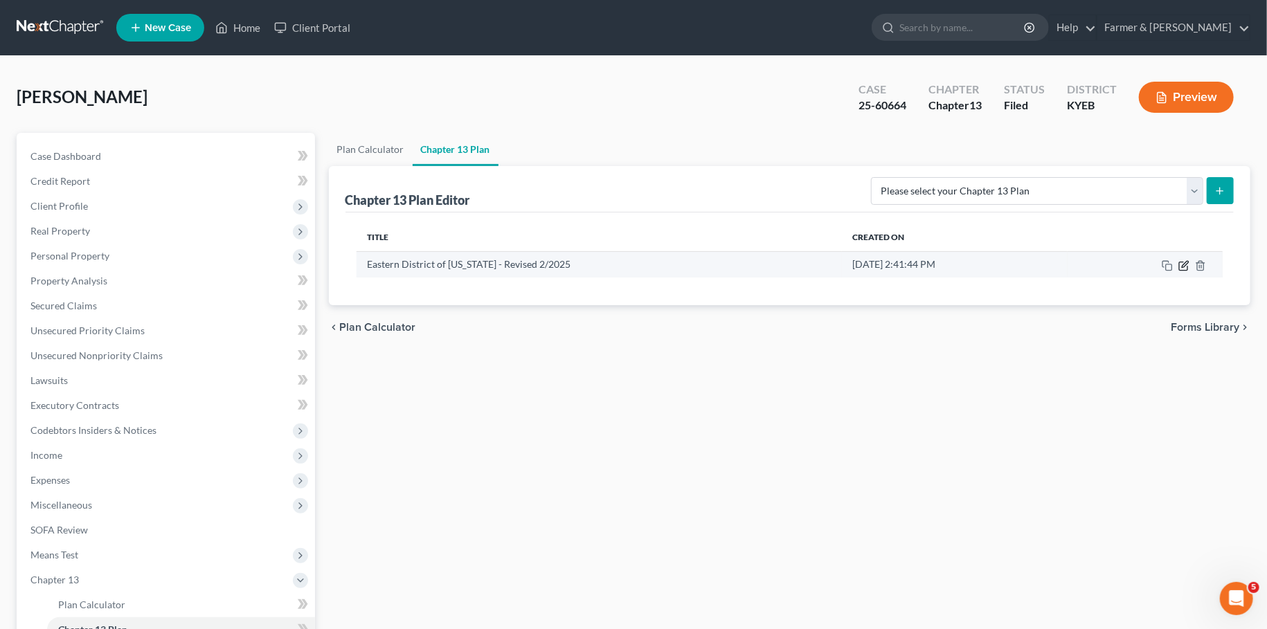
click at [1186, 267] on icon "button" at bounding box center [1183, 265] width 11 height 11
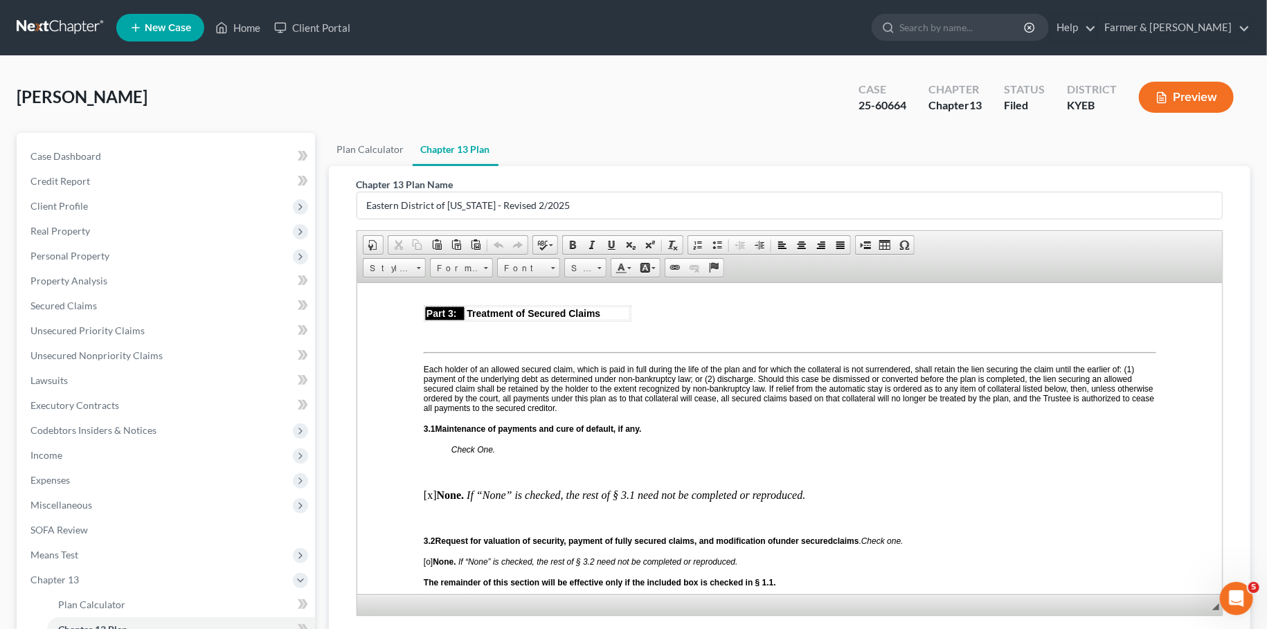
scroll to position [975, 0]
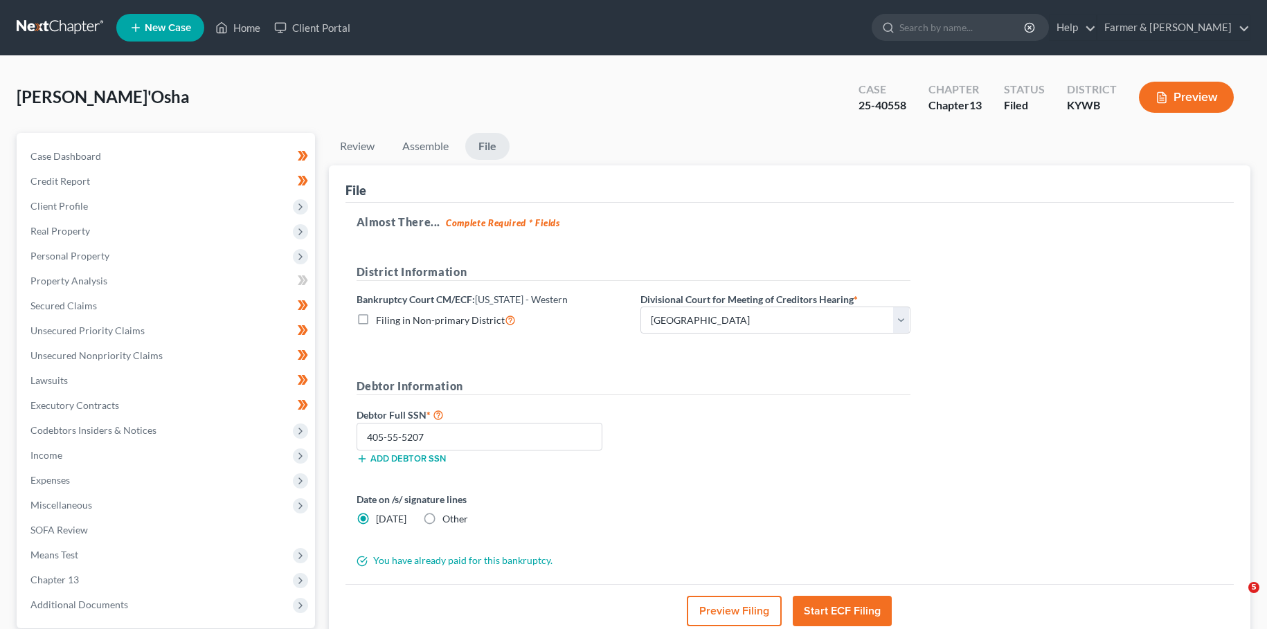
select select "2"
click at [245, 28] on link "Home" at bounding box center [237, 27] width 59 height 25
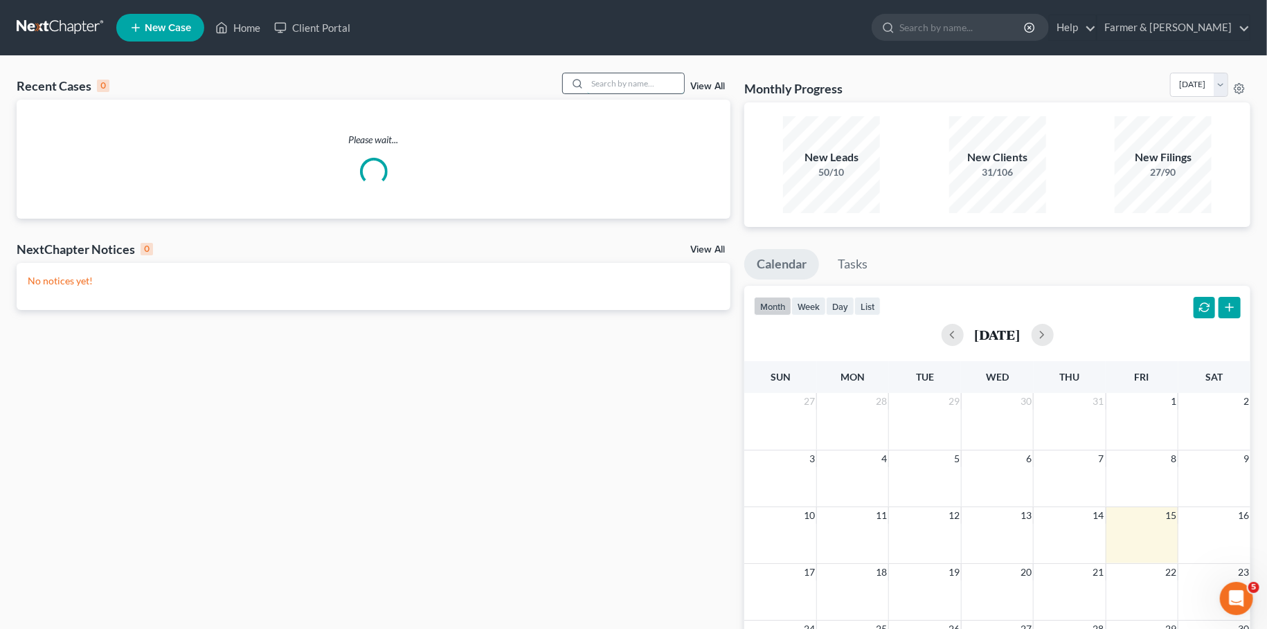
click at [615, 84] on input "search" at bounding box center [635, 83] width 97 height 20
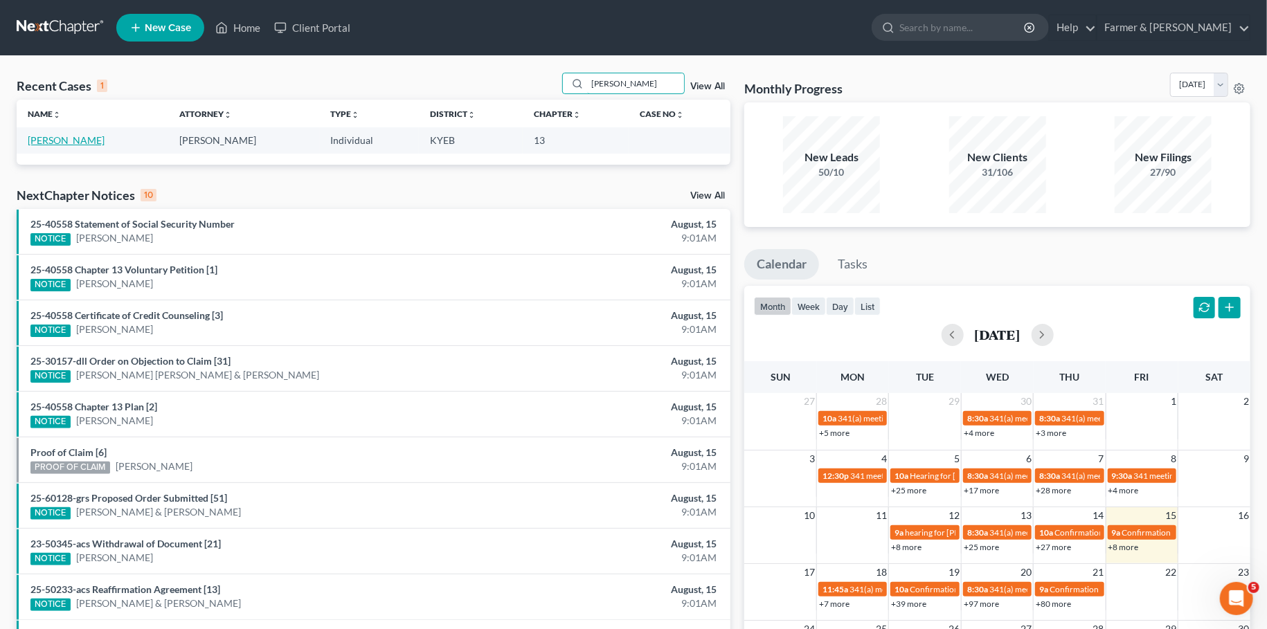
type input "[PERSON_NAME]"
click at [64, 138] on link "[PERSON_NAME]" at bounding box center [66, 140] width 77 height 12
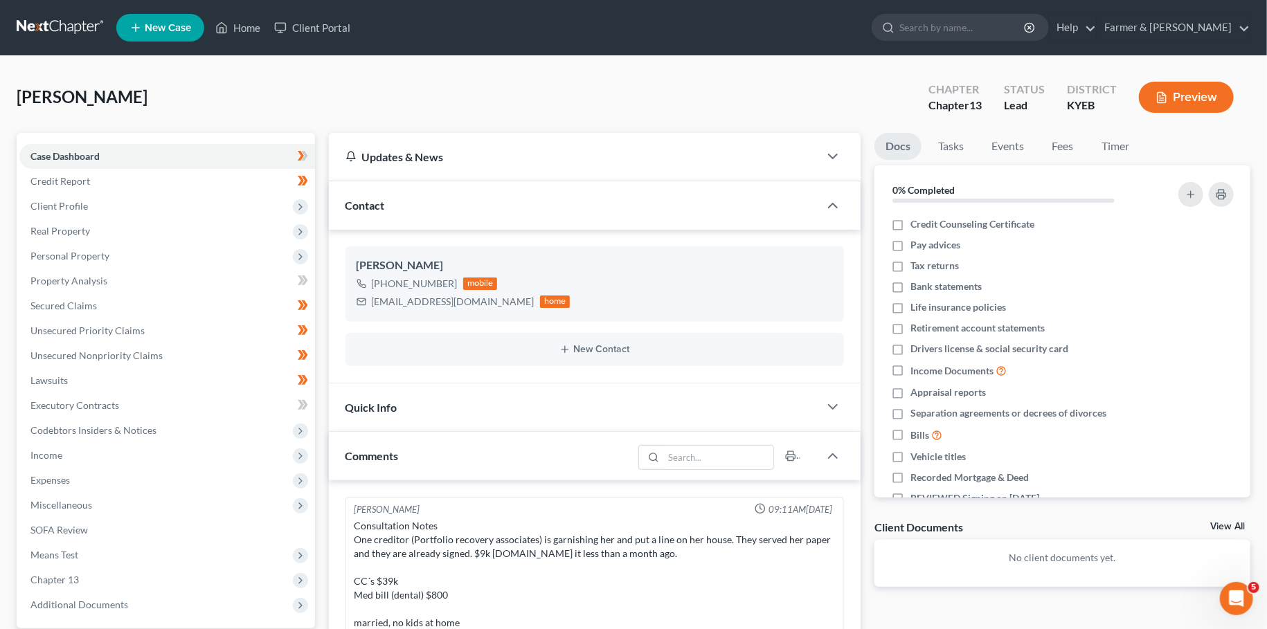
scroll to position [628, 0]
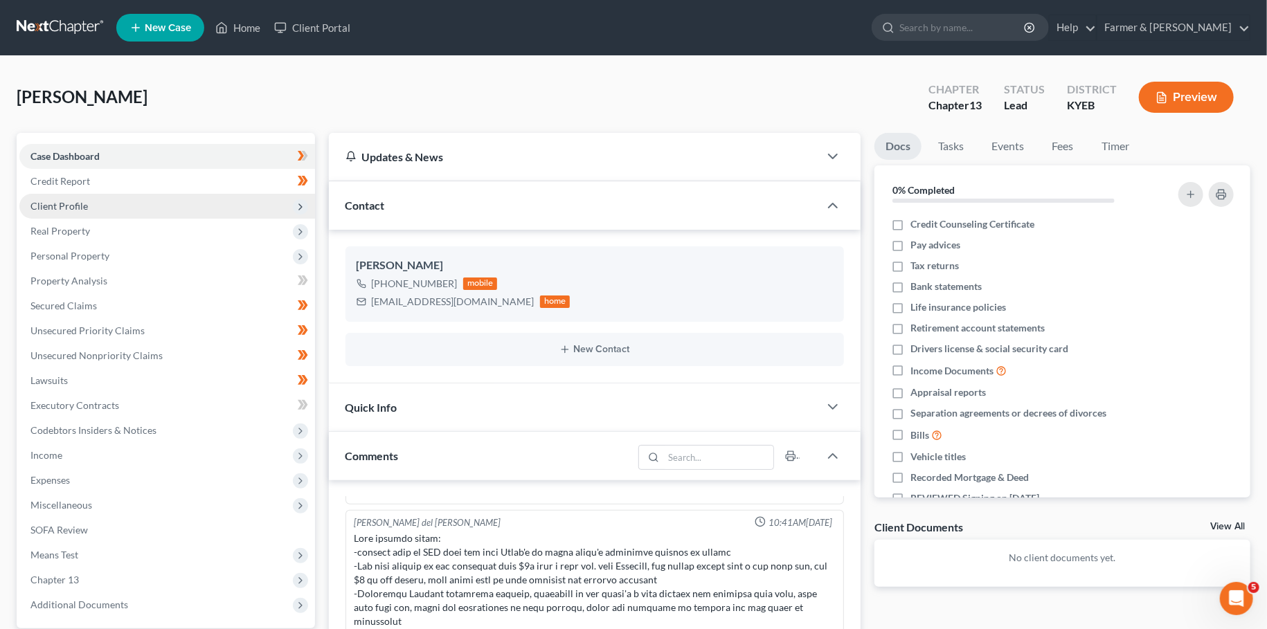
click at [127, 201] on span "Client Profile" at bounding box center [167, 206] width 296 height 25
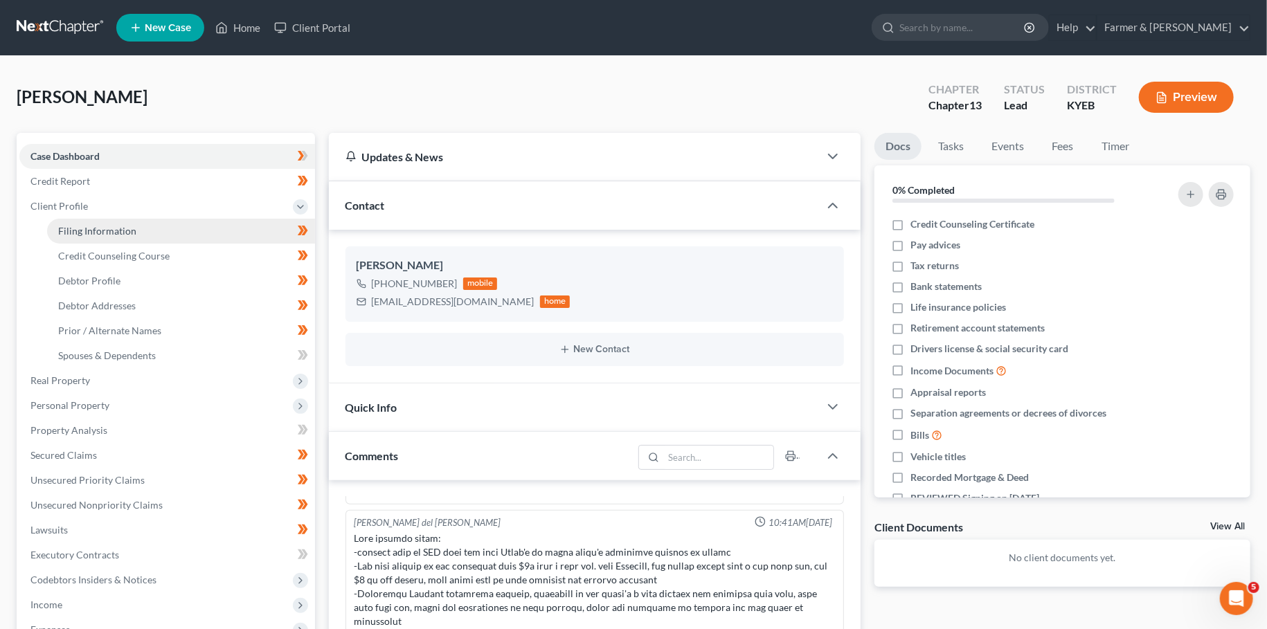
click at [118, 233] on span "Filing Information" at bounding box center [97, 231] width 78 height 12
select select "1"
select select "0"
select select "3"
select select "32"
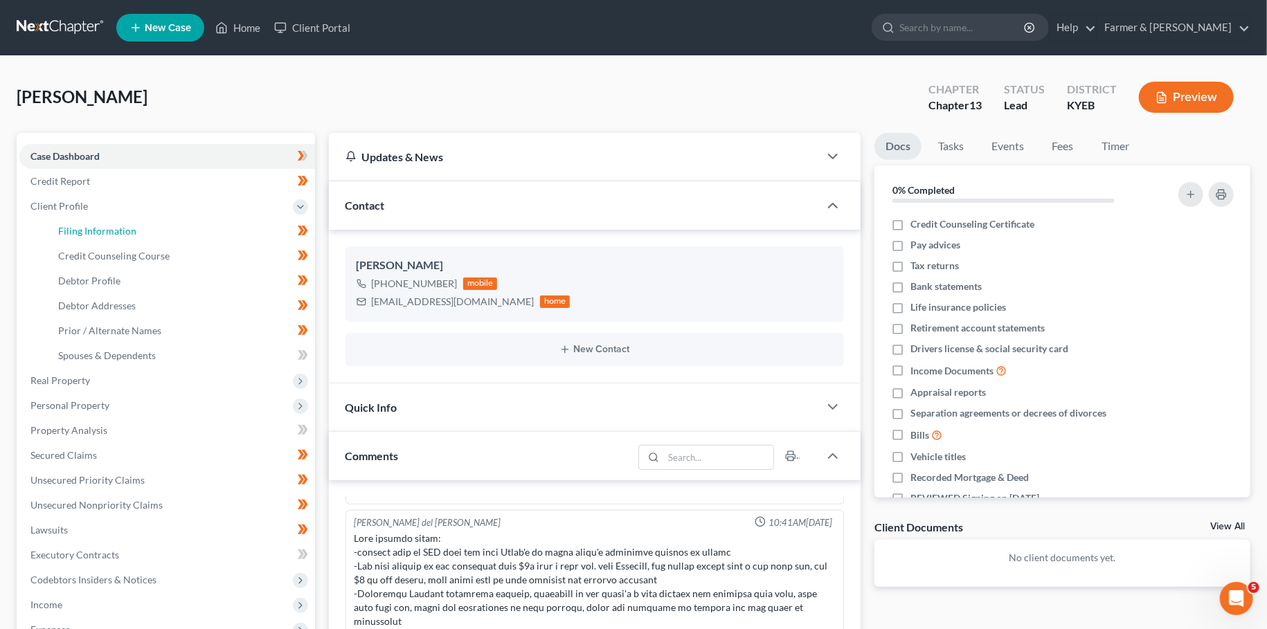
select select "1"
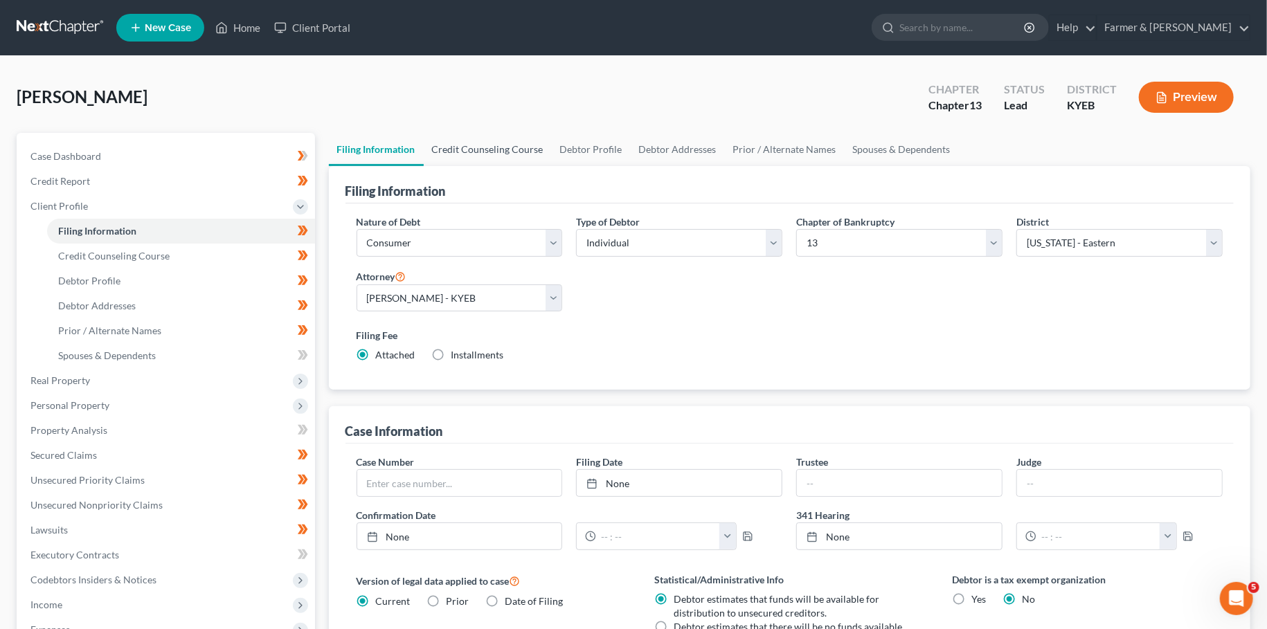
click at [487, 150] on link "Credit Counseling Course" at bounding box center [488, 149] width 128 height 33
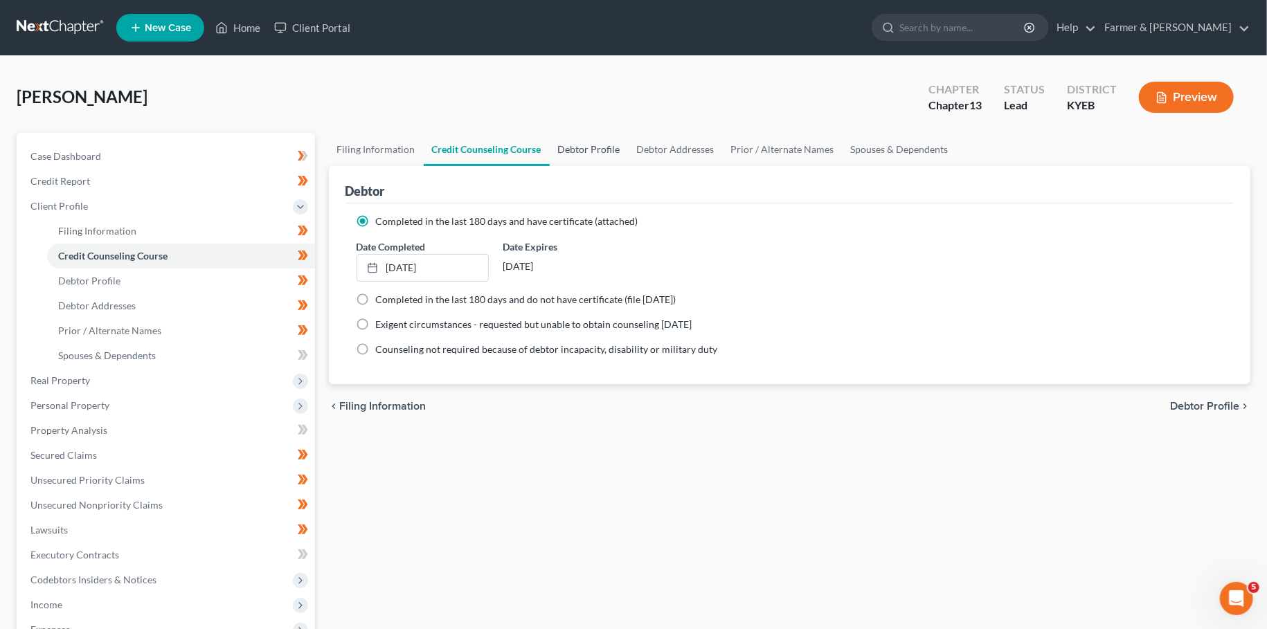
click at [592, 148] on link "Debtor Profile" at bounding box center [589, 149] width 79 height 33
select select "1"
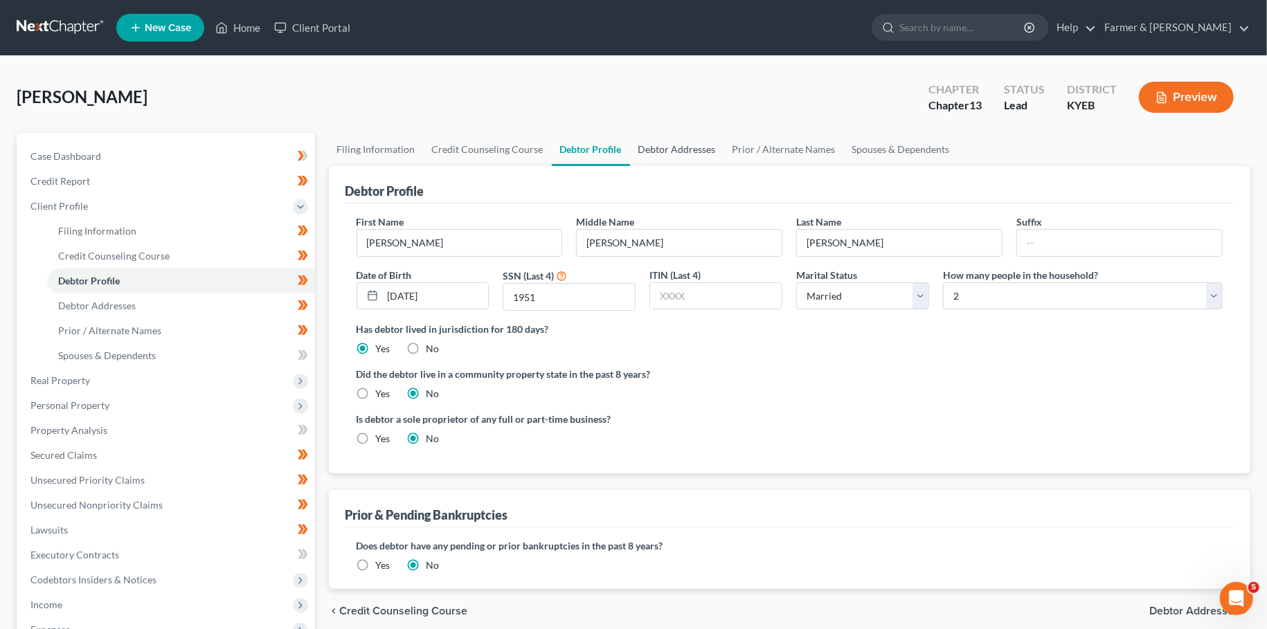
click at [690, 145] on link "Debtor Addresses" at bounding box center [677, 149] width 94 height 33
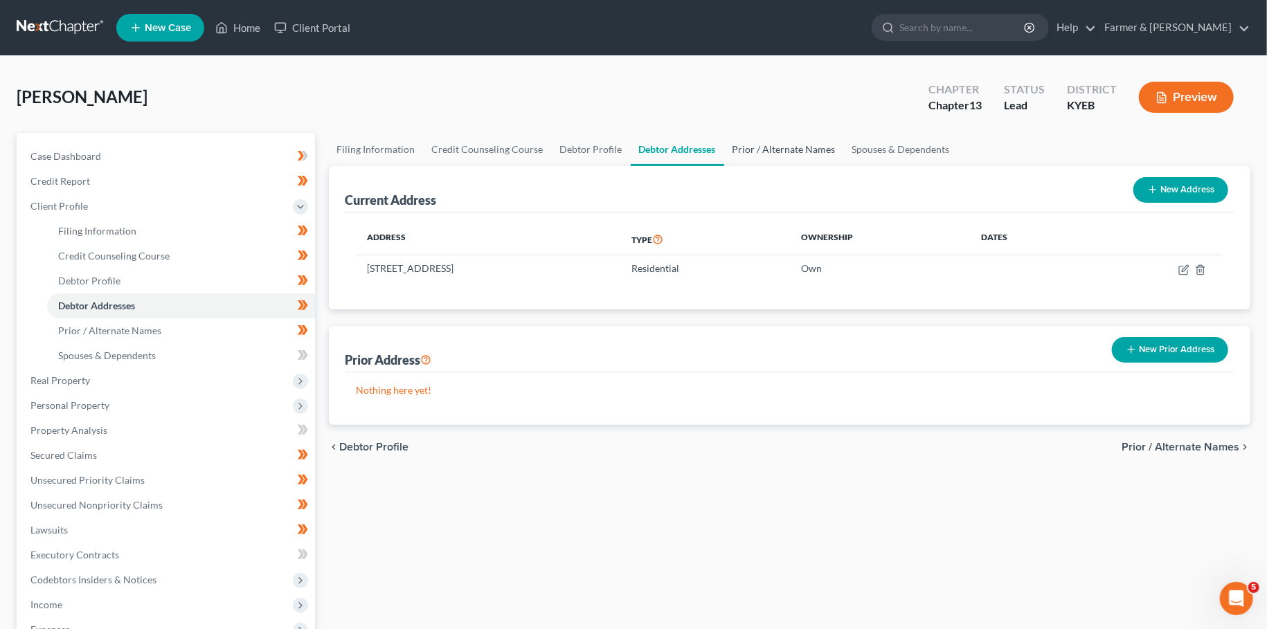
click at [774, 152] on link "Prior / Alternate Names" at bounding box center [784, 149] width 120 height 33
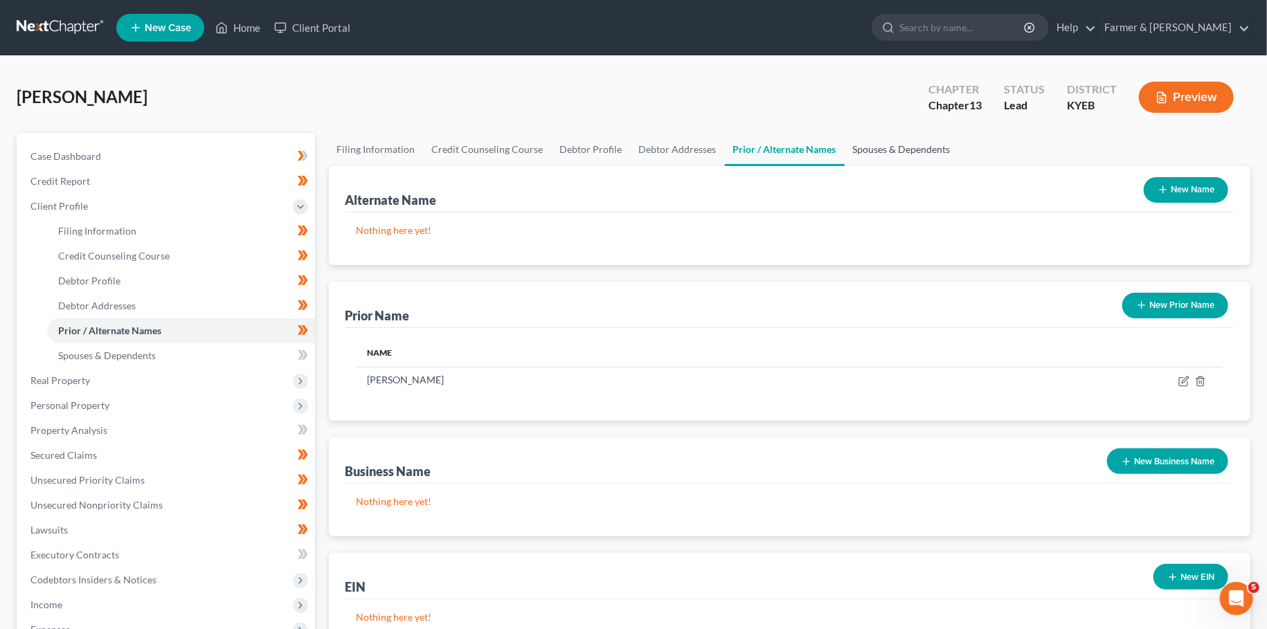
click at [857, 144] on link "Spouses & Dependents" at bounding box center [902, 149] width 114 height 33
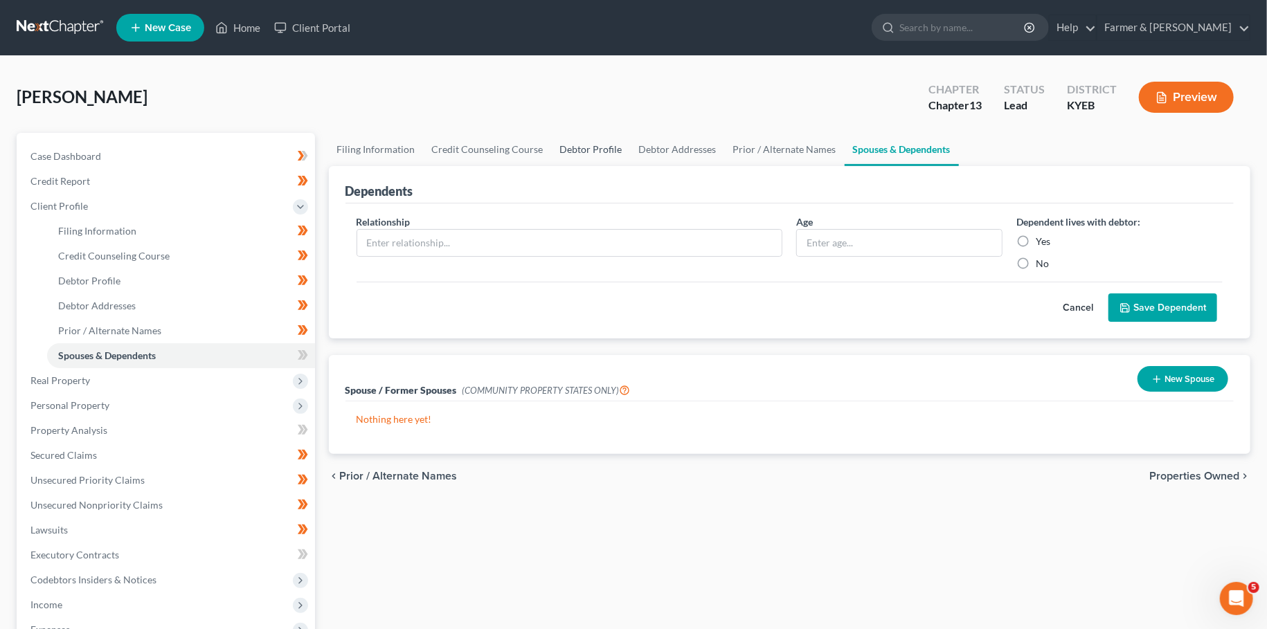
click at [586, 150] on link "Debtor Profile" at bounding box center [591, 149] width 79 height 33
select select "1"
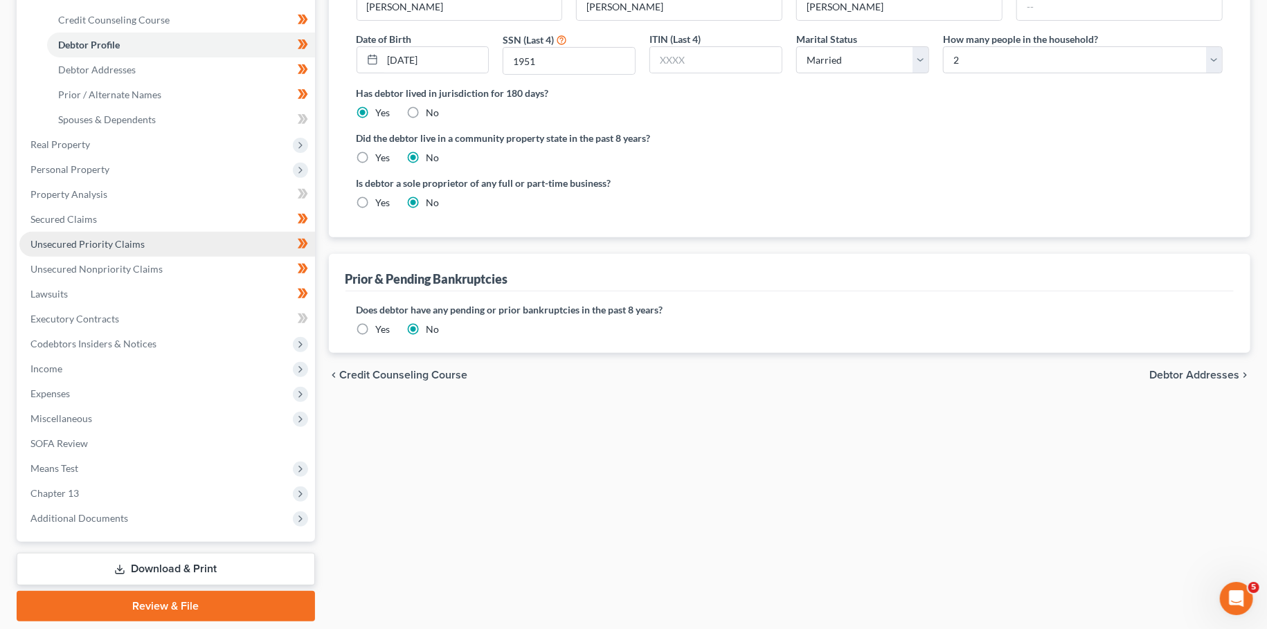
scroll to position [244, 0]
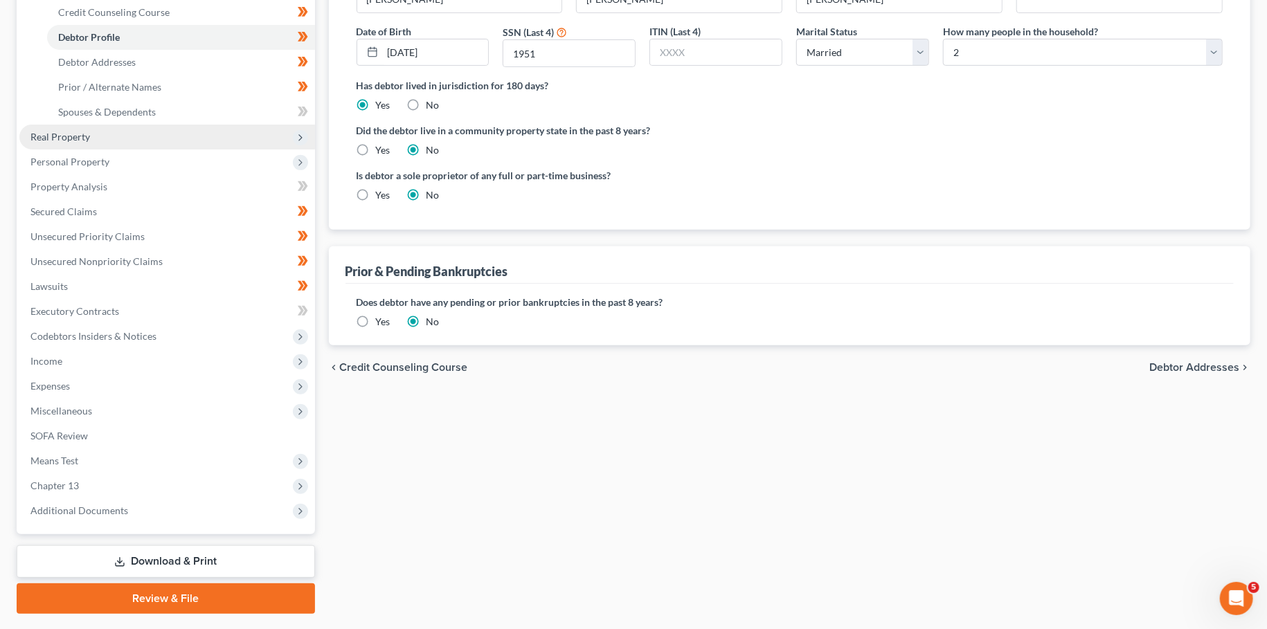
click at [94, 137] on span "Real Property" at bounding box center [167, 137] width 296 height 25
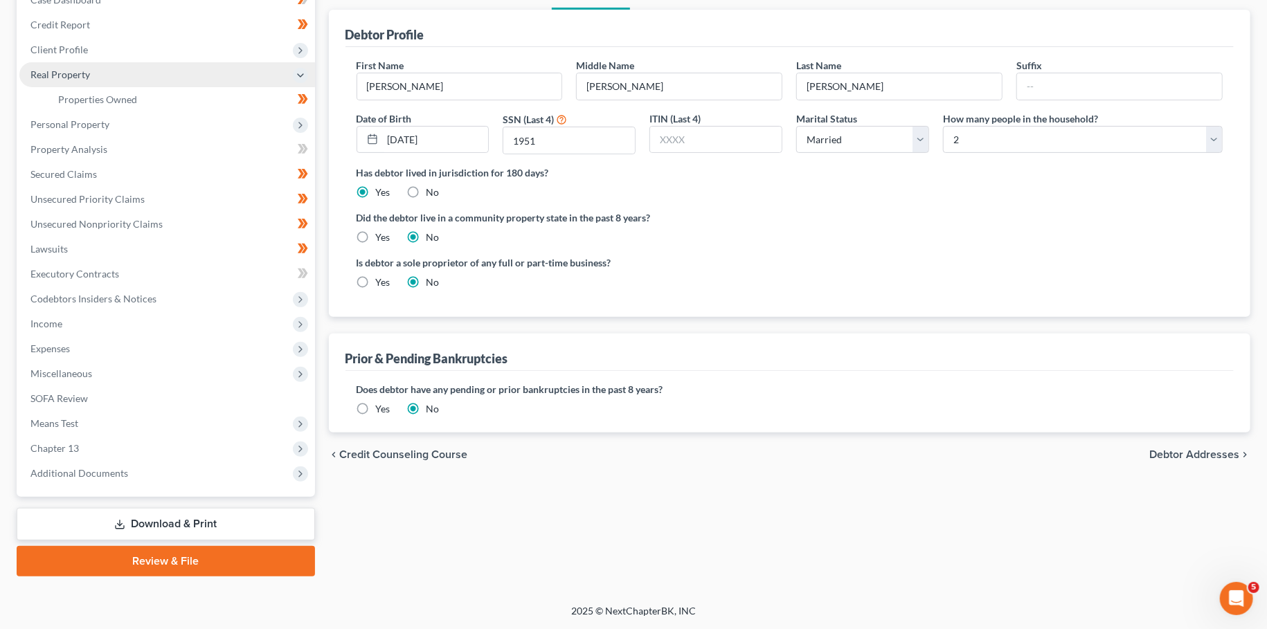
scroll to position [154, 0]
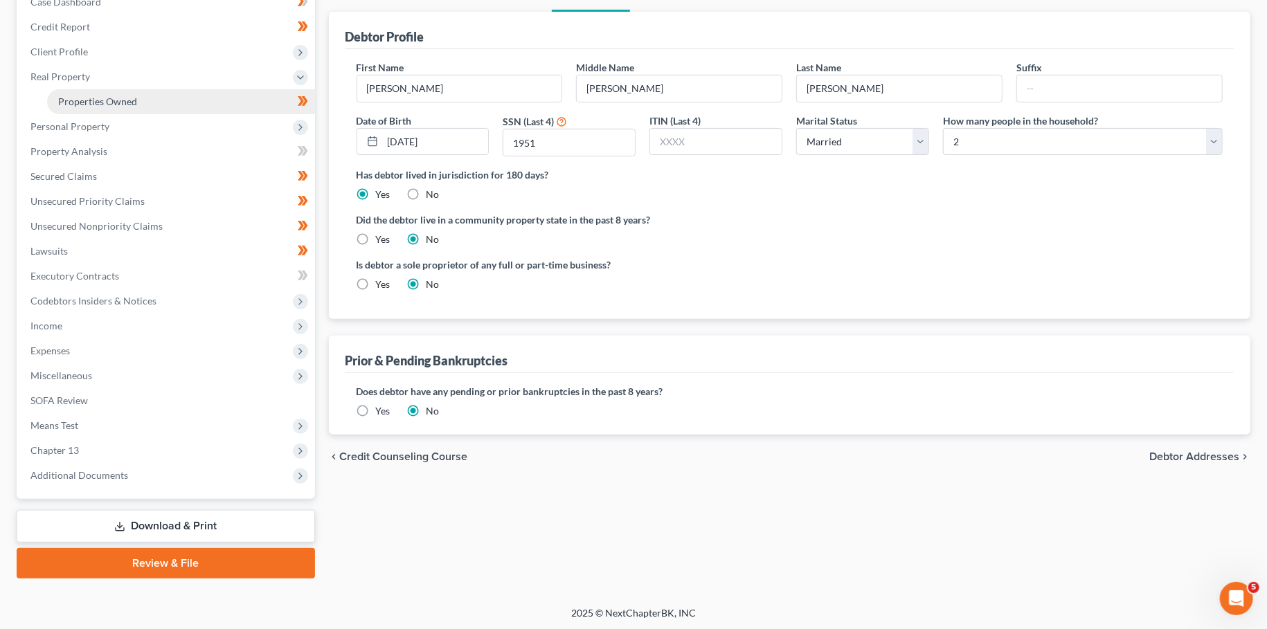
click at [90, 92] on link "Properties Owned" at bounding box center [181, 101] width 268 height 25
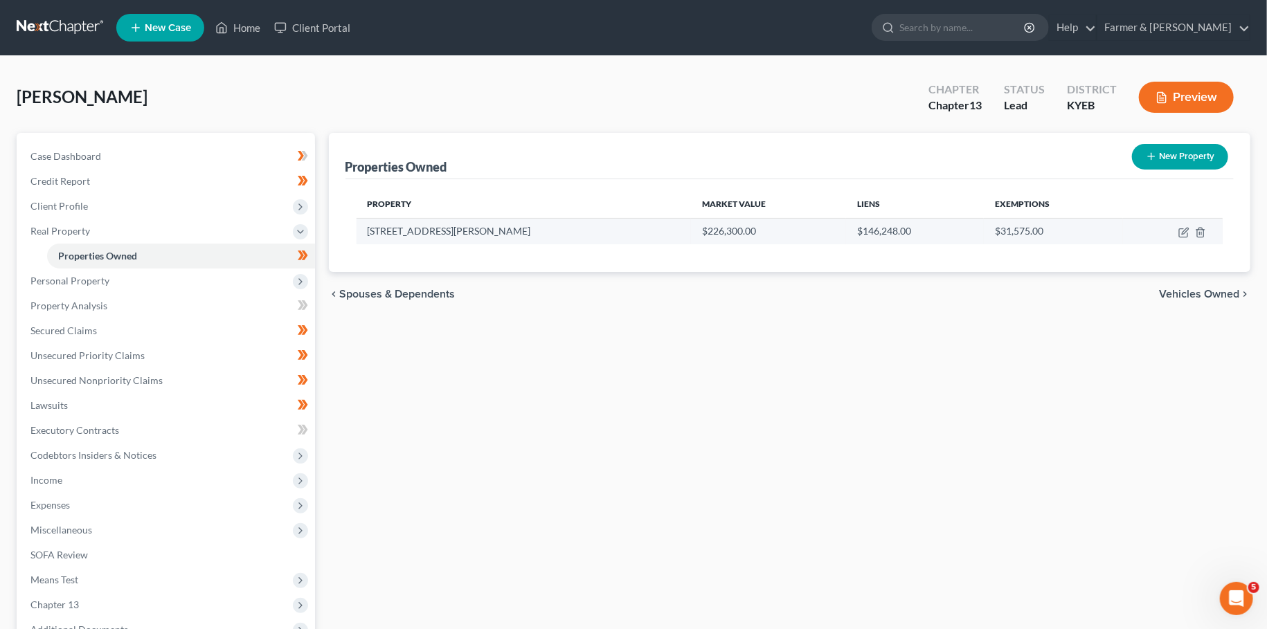
click at [1193, 229] on td at bounding box center [1173, 231] width 100 height 26
click at [1187, 231] on icon "button" at bounding box center [1183, 232] width 11 height 11
select select "18"
select select "33"
select select "3"
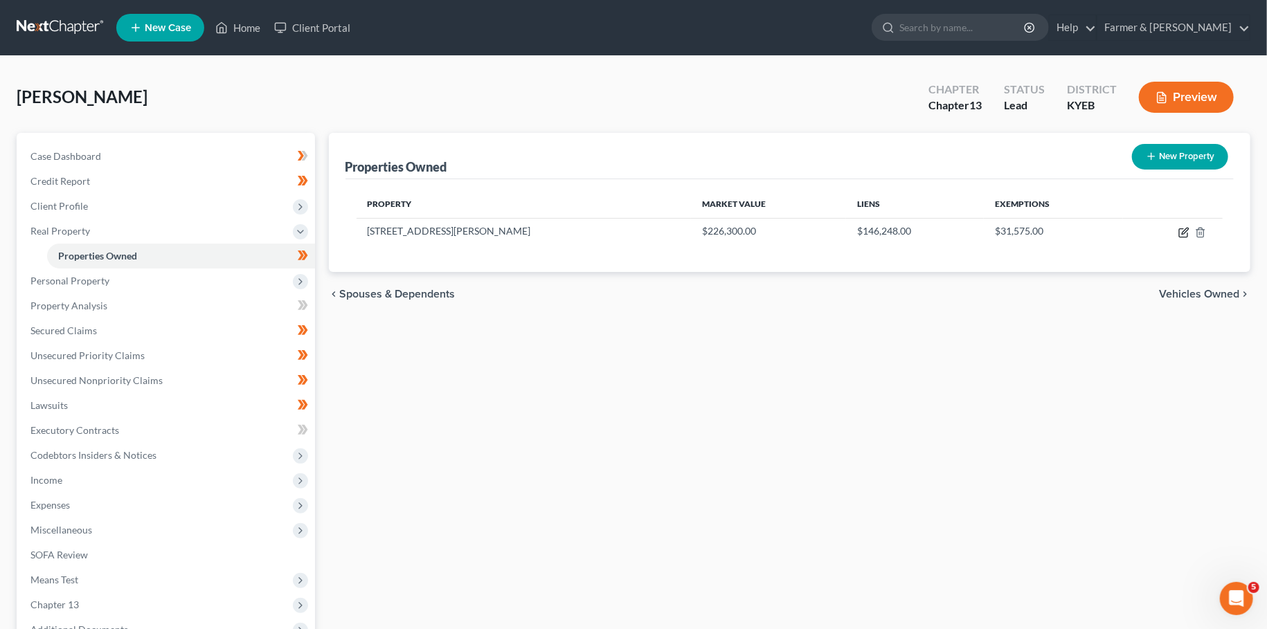
select select "0"
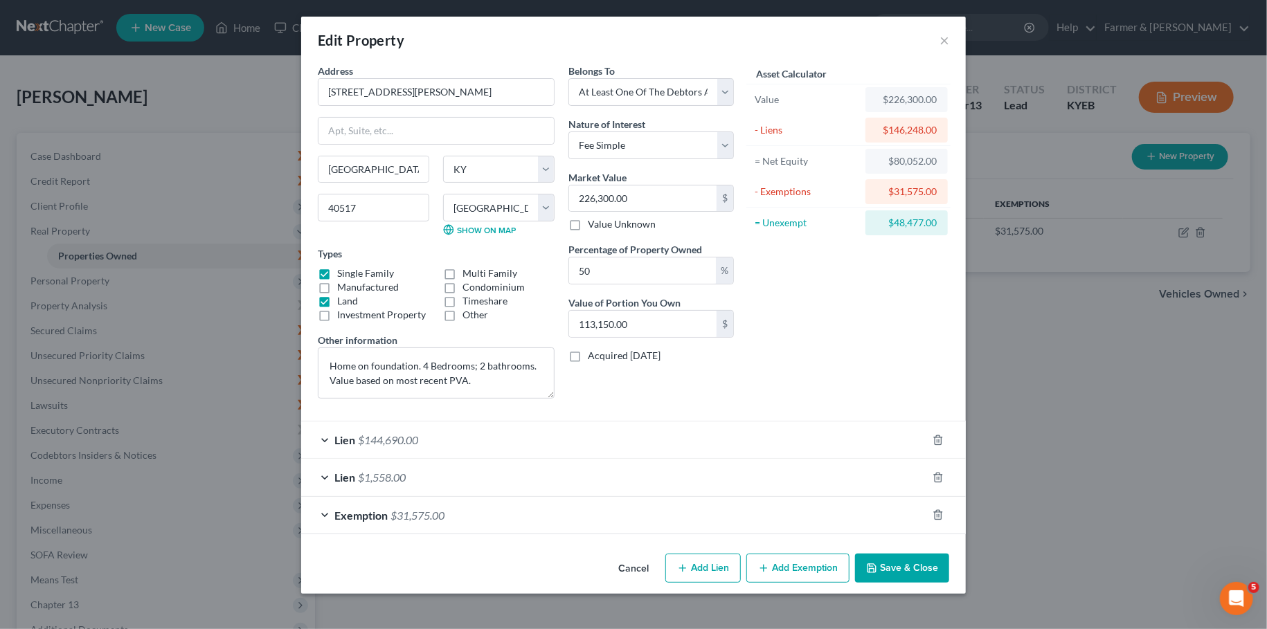
click at [624, 429] on div "Lien $144,690.00" at bounding box center [614, 440] width 626 height 37
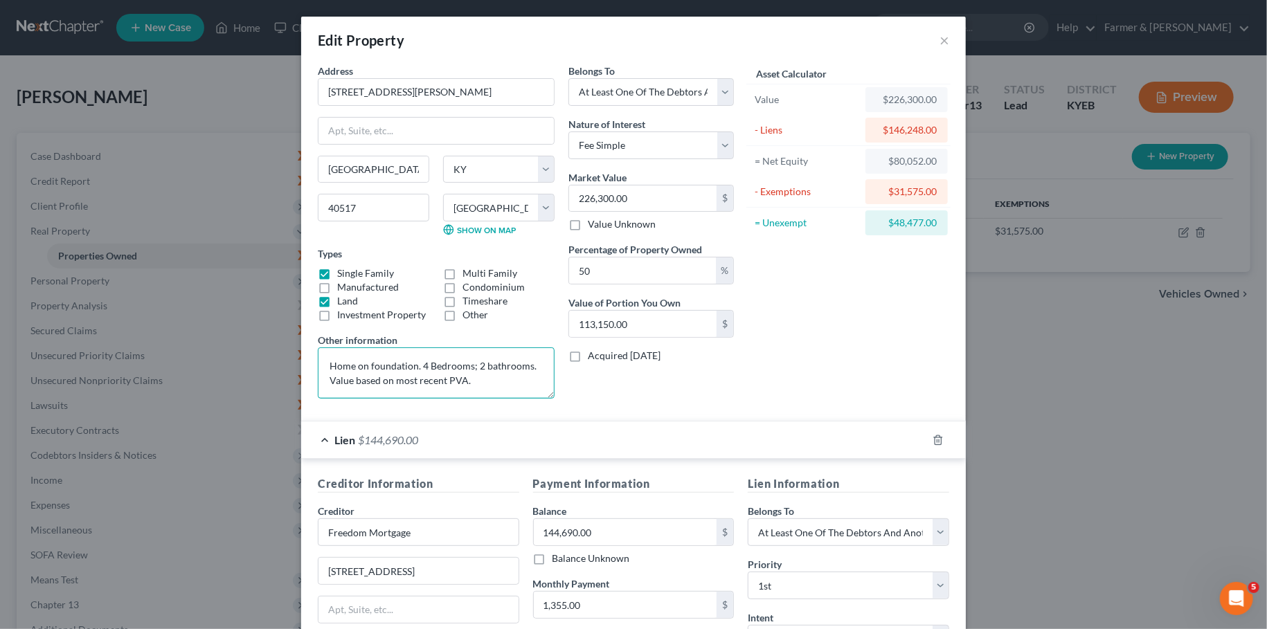
click at [326, 364] on textarea "Home on foundation. 4 Bedrooms; 2 bathrooms. Value based on most recent PVA." at bounding box center [436, 373] width 237 height 51
click at [323, 362] on textarea "Home on foundation. 4 Bedrooms; 2 bathrooms. Value based on most recent PVA." at bounding box center [436, 373] width 237 height 51
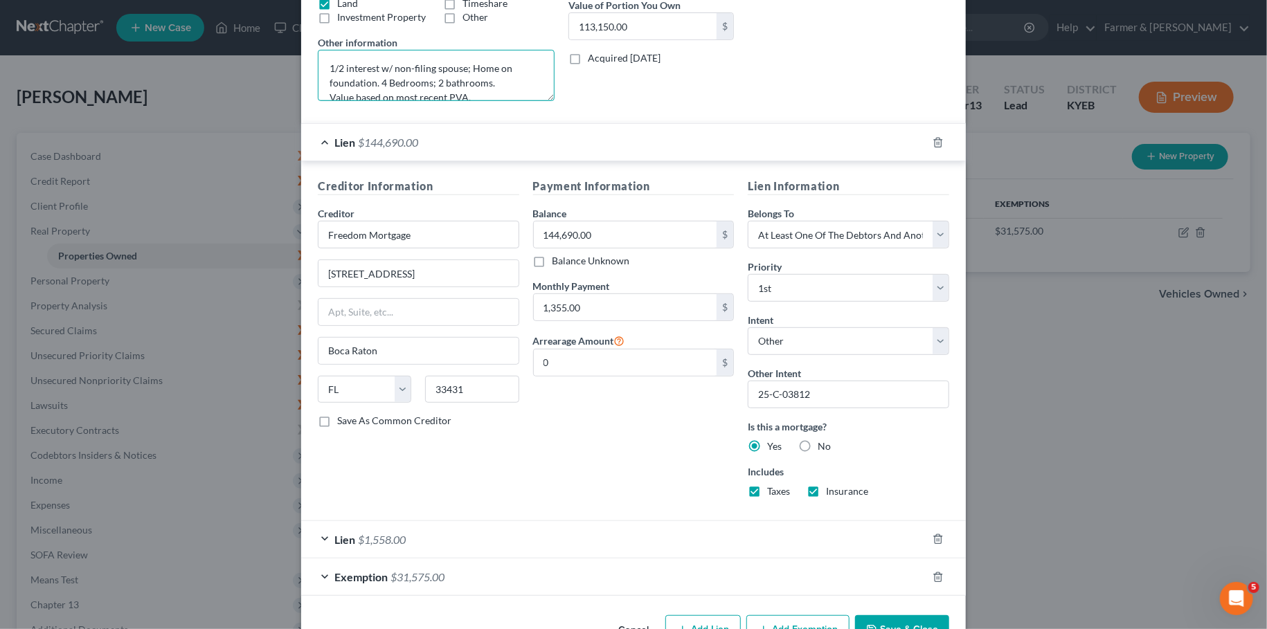
scroll to position [336, 0]
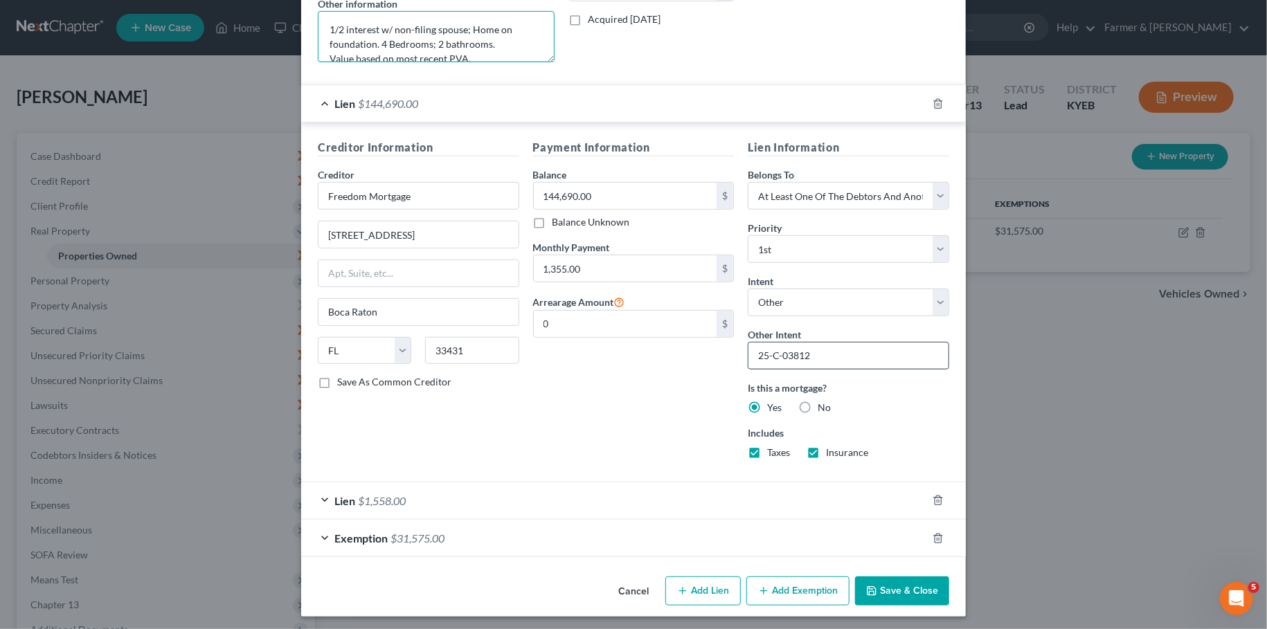
type textarea "1/2 interest w/ non-filing spouse; Home on foundation. 4 Bedrooms; 2 bathrooms.…"
drag, startPoint x: 843, startPoint y: 354, endPoint x: 614, endPoint y: 330, distance: 229.7
click at [748, 342] on input "25-C-03812" at bounding box center [848, 356] width 201 height 28
click at [639, 494] on div "Lien $1,558.00" at bounding box center [614, 501] width 626 height 37
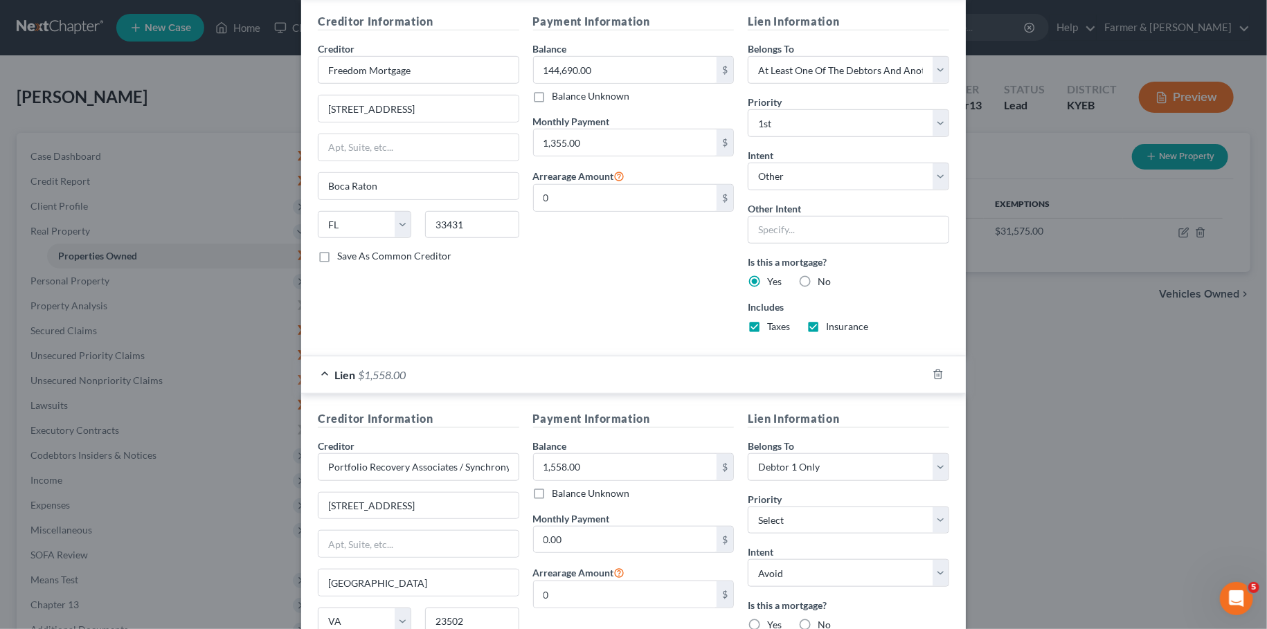
scroll to position [570, 0]
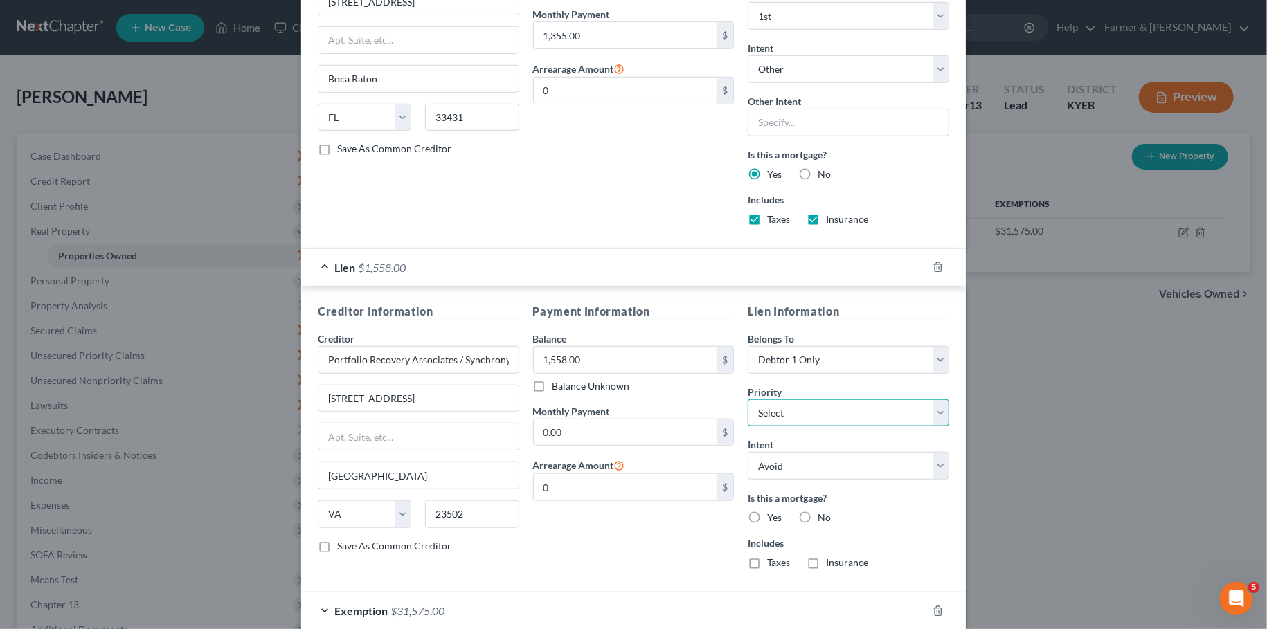
click at [748, 399] on select "Select 2nd 3rd 4th 5th 6th 7th 8th 9th 10th 11th 12th 13th 14th 15th 16th 17th …" at bounding box center [848, 413] width 201 height 28
select select "0"
click option "2nd" at bounding box center [0, 0] width 0 height 0
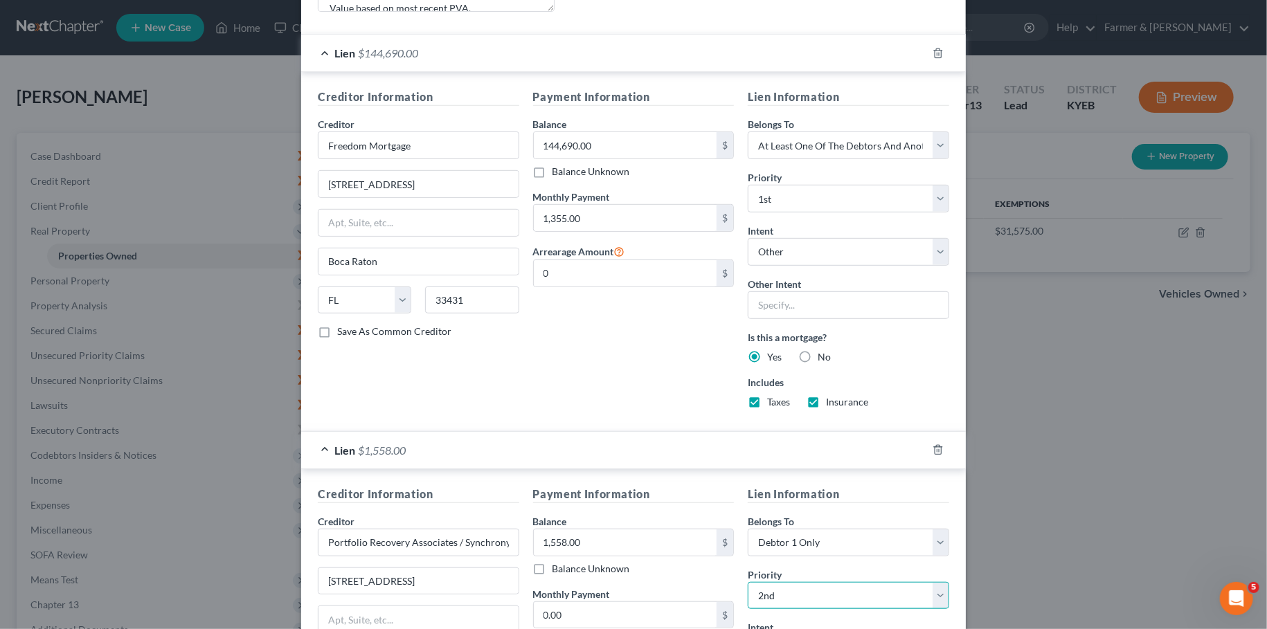
scroll to position [584, 0]
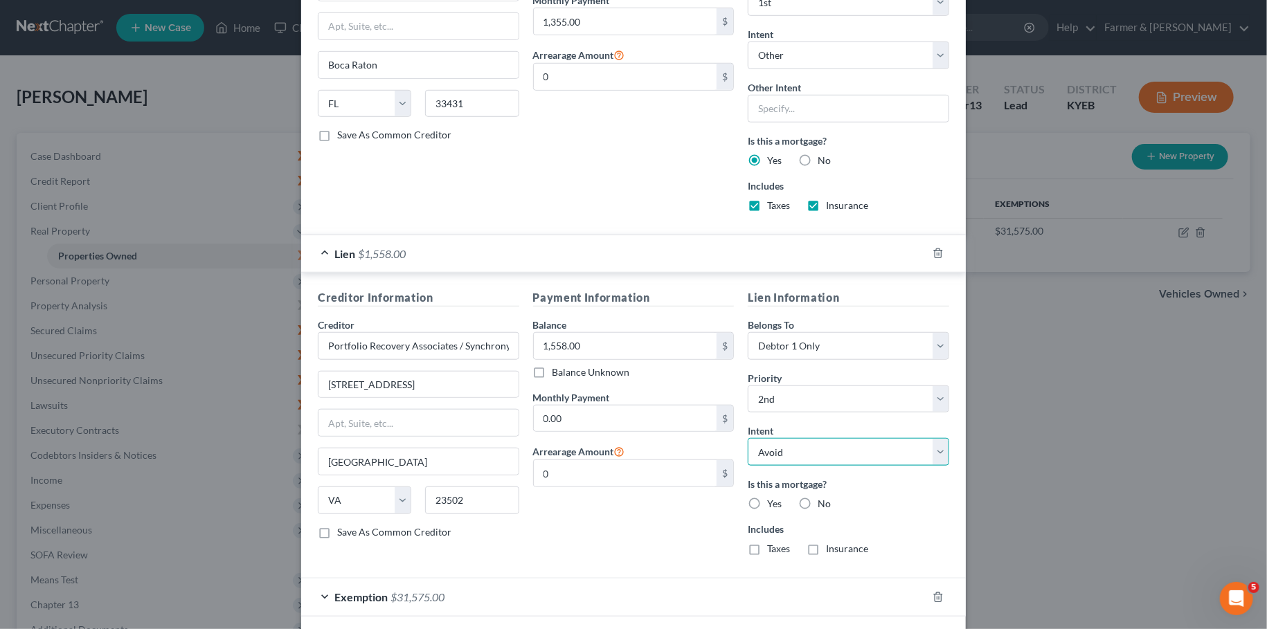
select select "4"
click option "Other" at bounding box center [0, 0] width 0 height 0
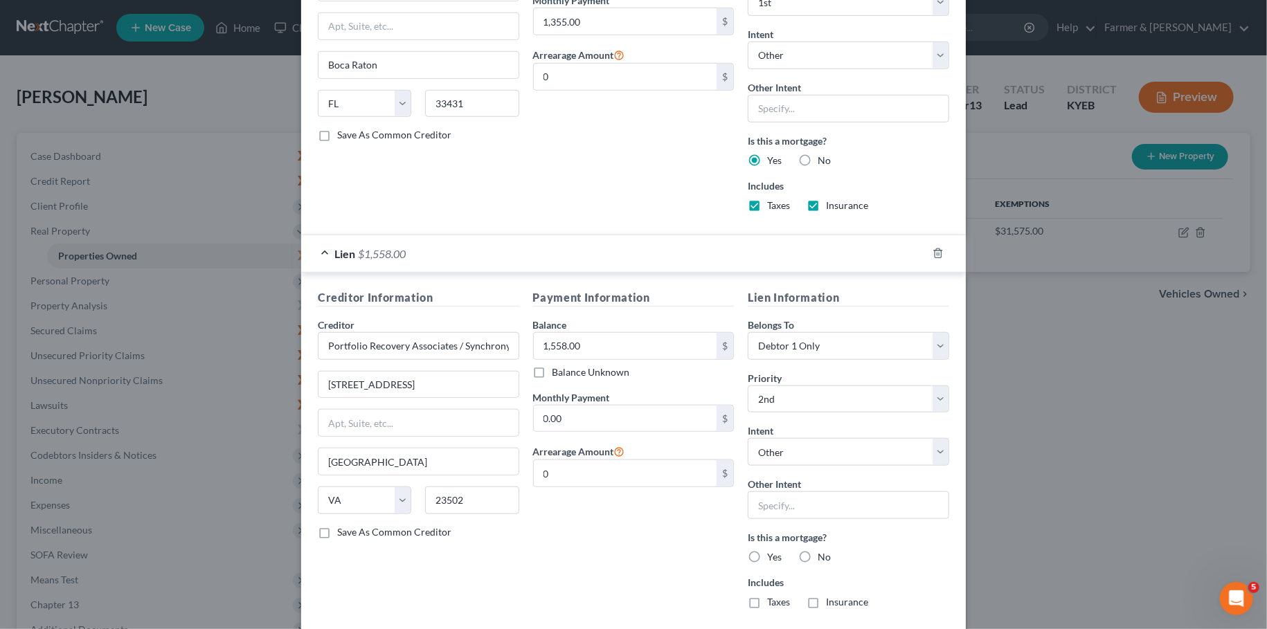
click at [818, 550] on label "No" at bounding box center [824, 557] width 13 height 14
click at [823, 550] on input "No" at bounding box center [827, 554] width 9 height 9
radio input "true"
click at [818, 595] on label "No" at bounding box center [824, 602] width 13 height 14
click at [823, 595] on input "No" at bounding box center [827, 599] width 9 height 9
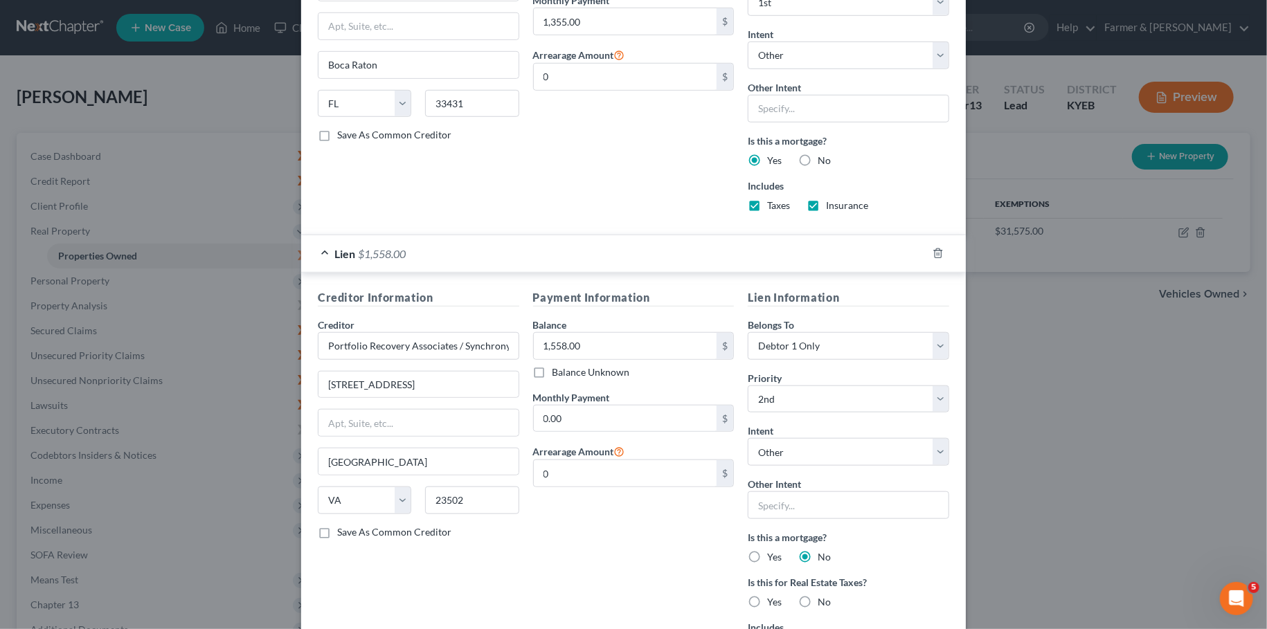
radio input "true"
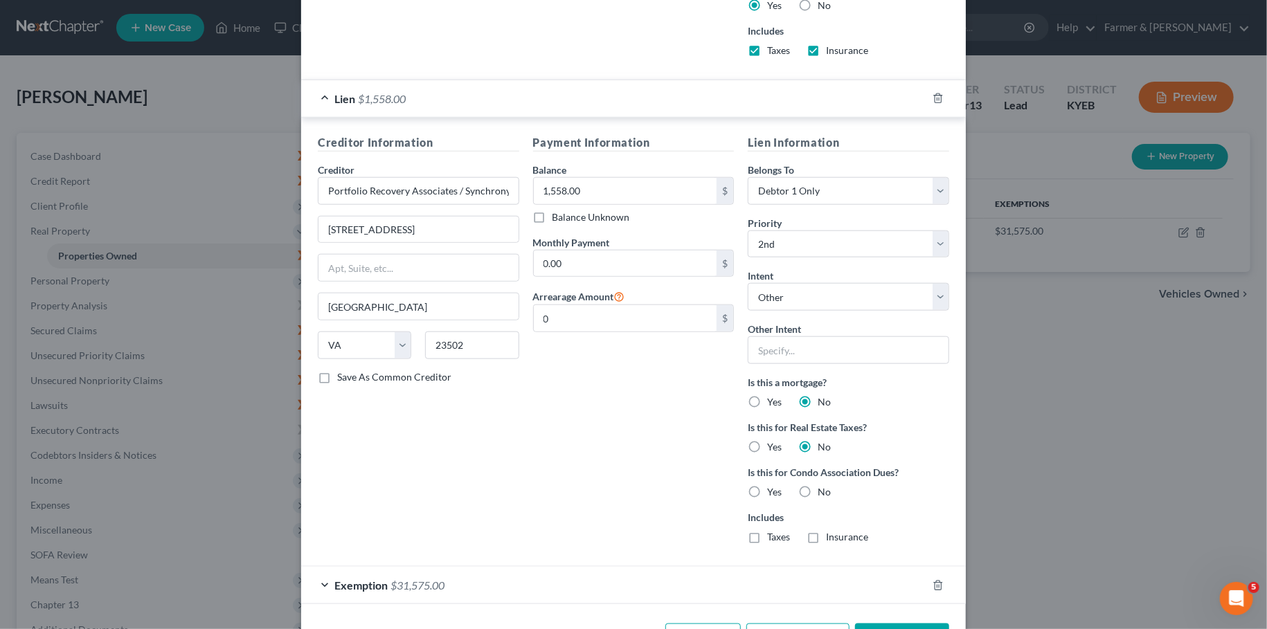
click at [818, 485] on label "No" at bounding box center [824, 492] width 13 height 14
click at [823, 485] on input "No" at bounding box center [827, 489] width 9 height 9
radio input "true"
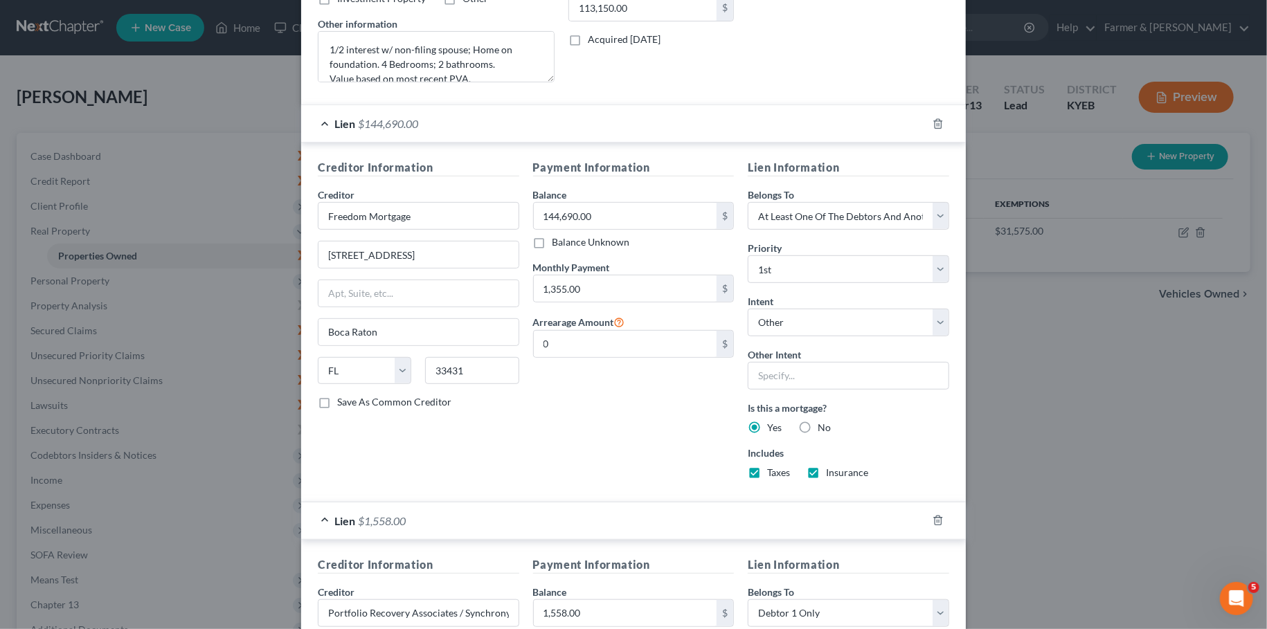
scroll to position [784, 0]
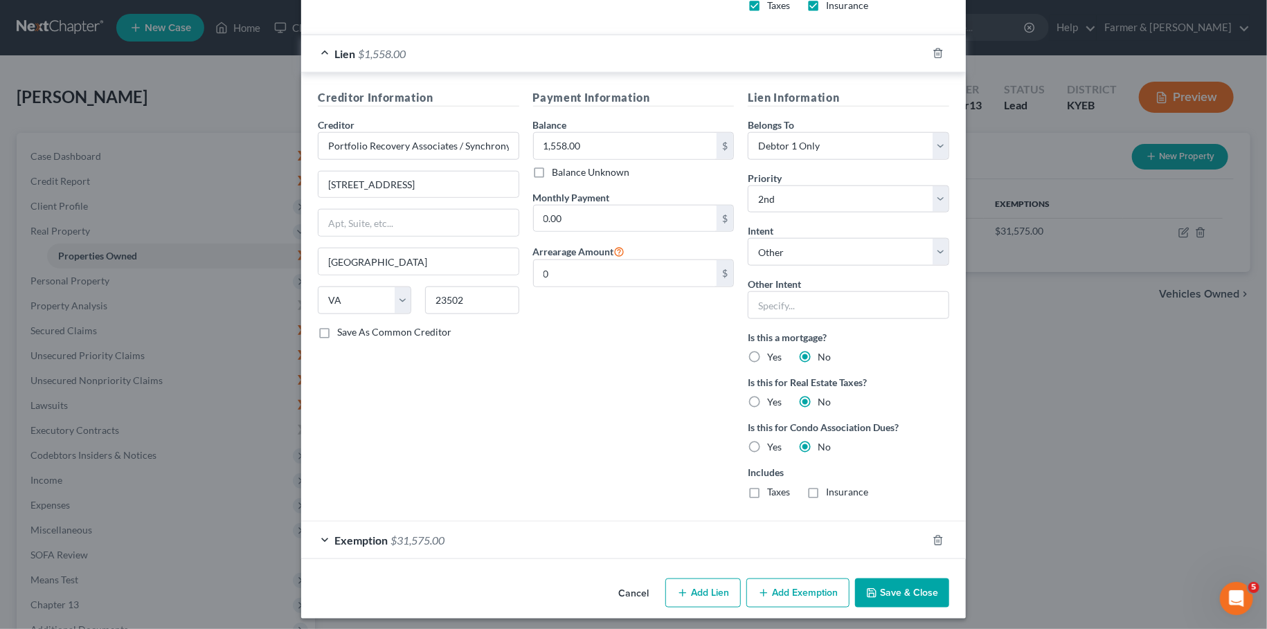
click at [930, 593] on button "Save & Close" at bounding box center [902, 593] width 94 height 29
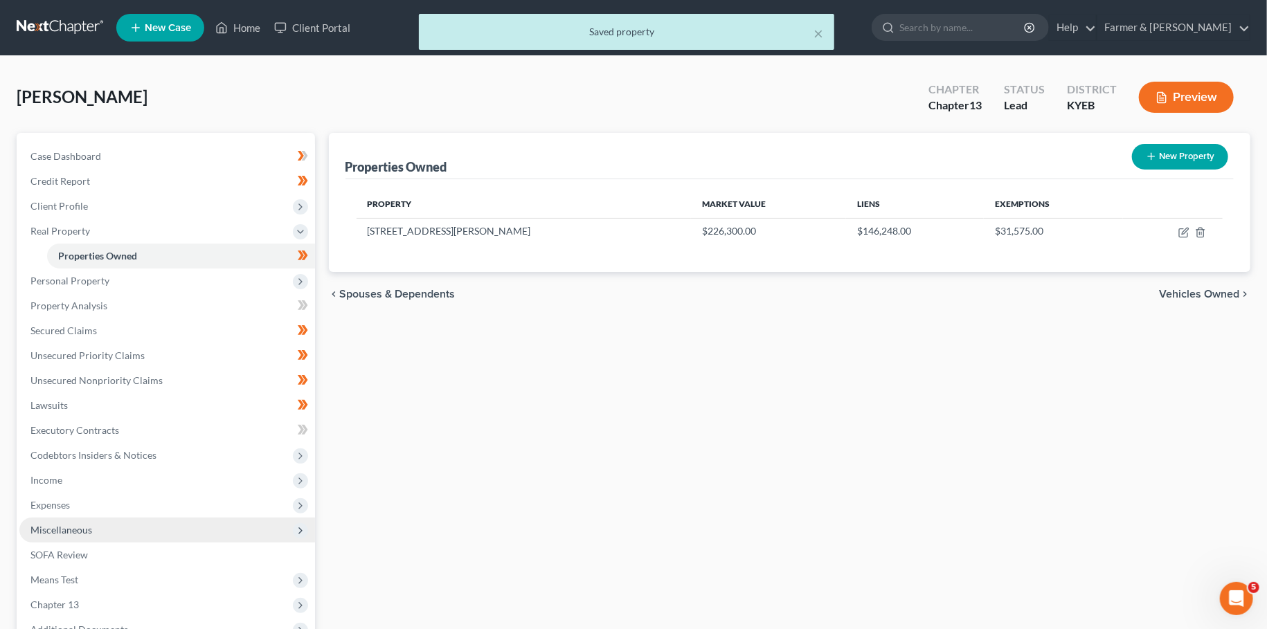
scroll to position [154, 0]
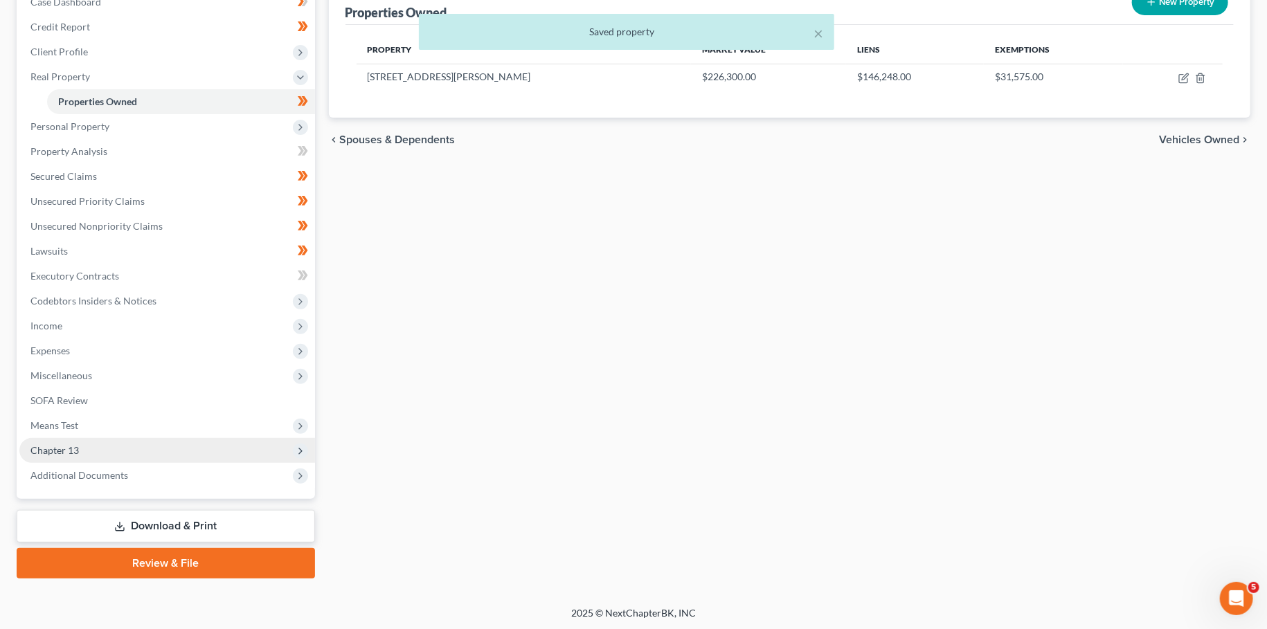
click at [107, 448] on span "Chapter 13" at bounding box center [167, 450] width 296 height 25
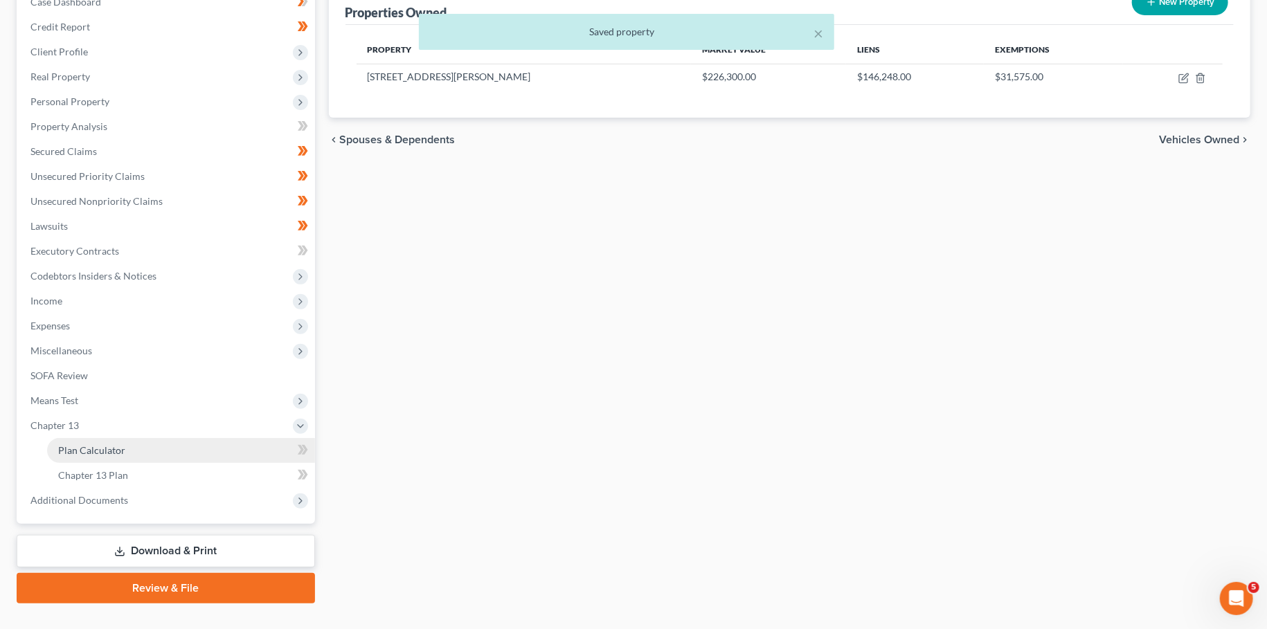
click at [107, 453] on span "Plan Calculator" at bounding box center [91, 450] width 67 height 12
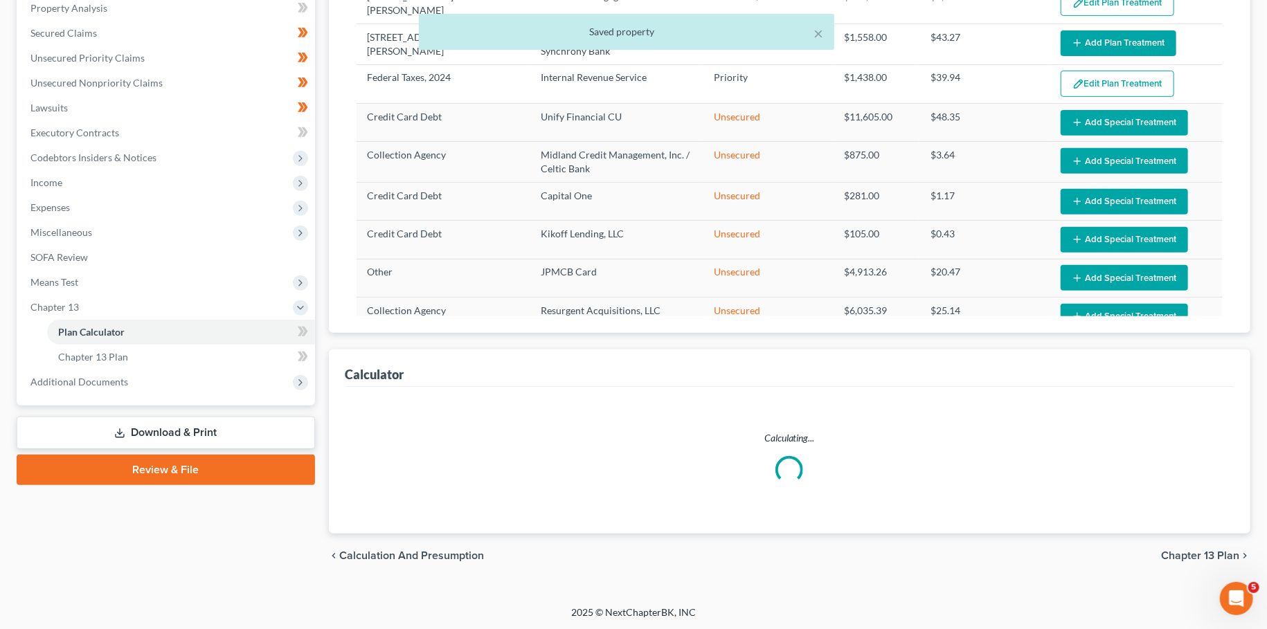
select select "35"
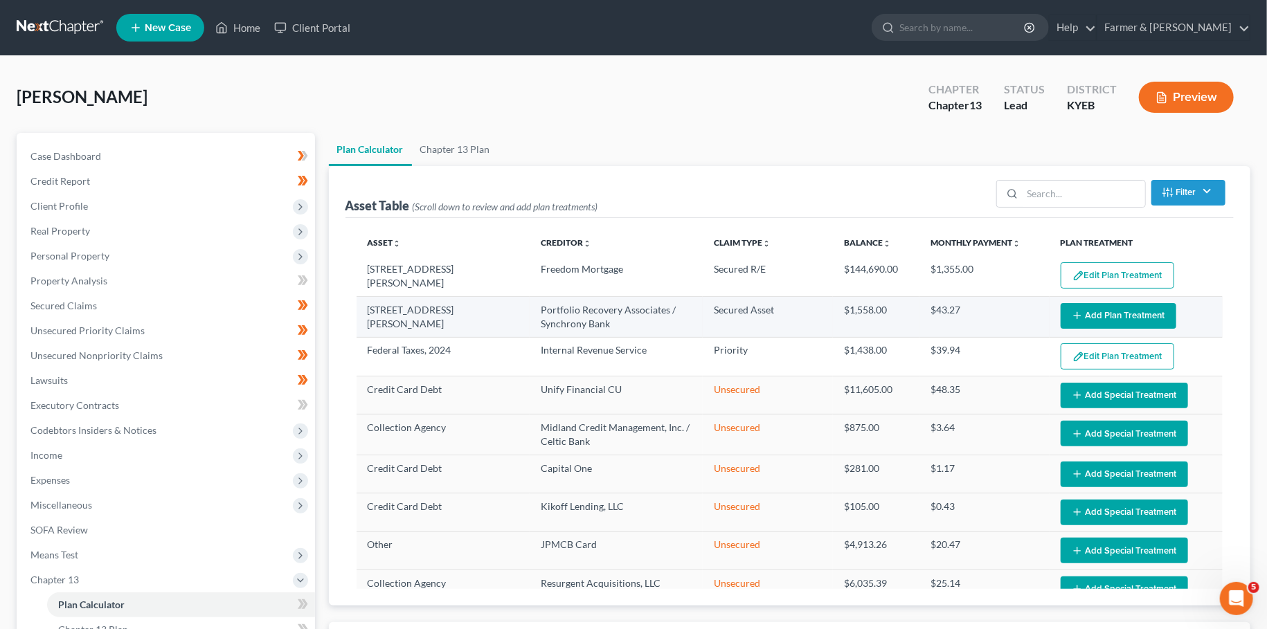
click at [1117, 318] on button "Add Plan Treatment" at bounding box center [1119, 316] width 116 height 26
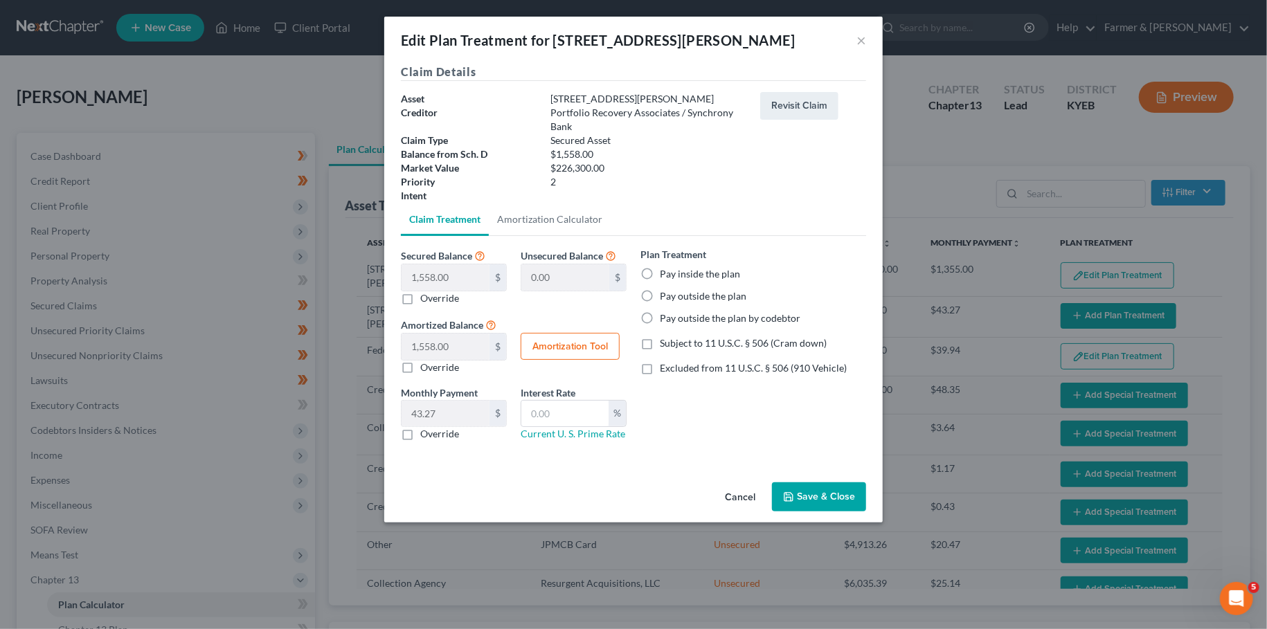
click at [420, 296] on label "Override" at bounding box center [439, 298] width 39 height 14
click at [660, 271] on label "Pay inside the plan" at bounding box center [700, 274] width 80 height 14
click at [665, 271] on input "Pay inside the plan" at bounding box center [669, 271] width 9 height 9
radio input "true"
click at [660, 373] on label "Excluded from 11 U.S.C. § 506 (910 Vehicle)" at bounding box center [753, 368] width 187 height 14
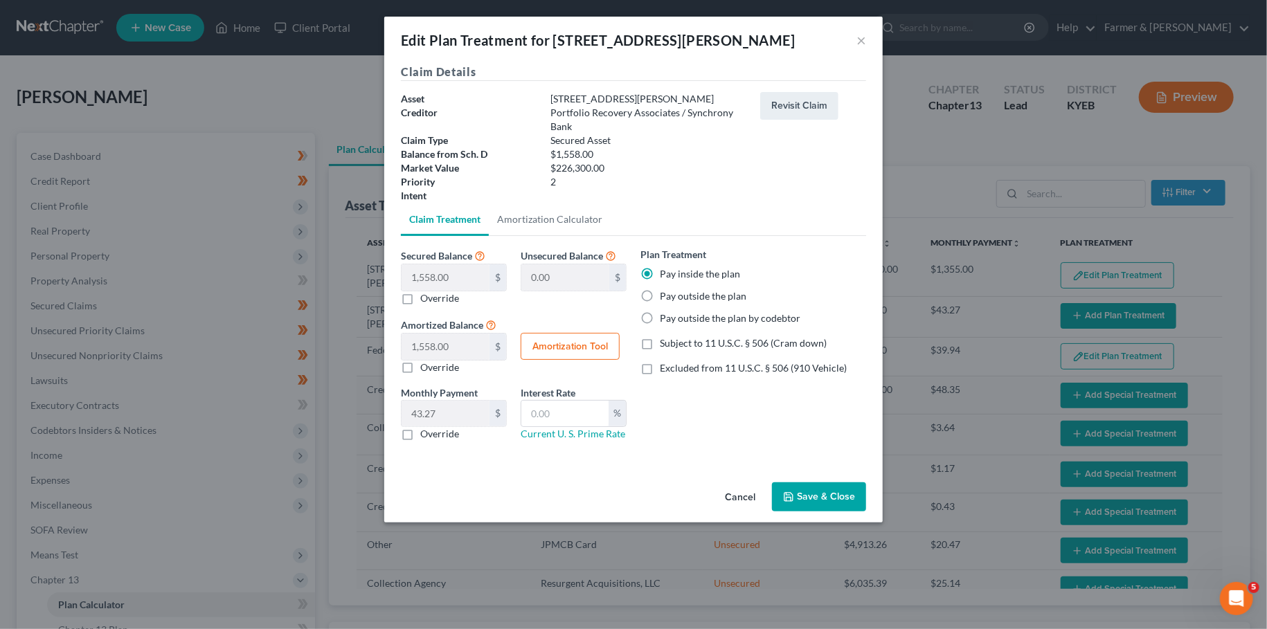
click at [665, 370] on input "Excluded from 11 U.S.C. § 506 (910 Vehicle)" at bounding box center [669, 365] width 9 height 9
checkbox input "true"
click at [793, 496] on icon "button" at bounding box center [788, 497] width 11 height 11
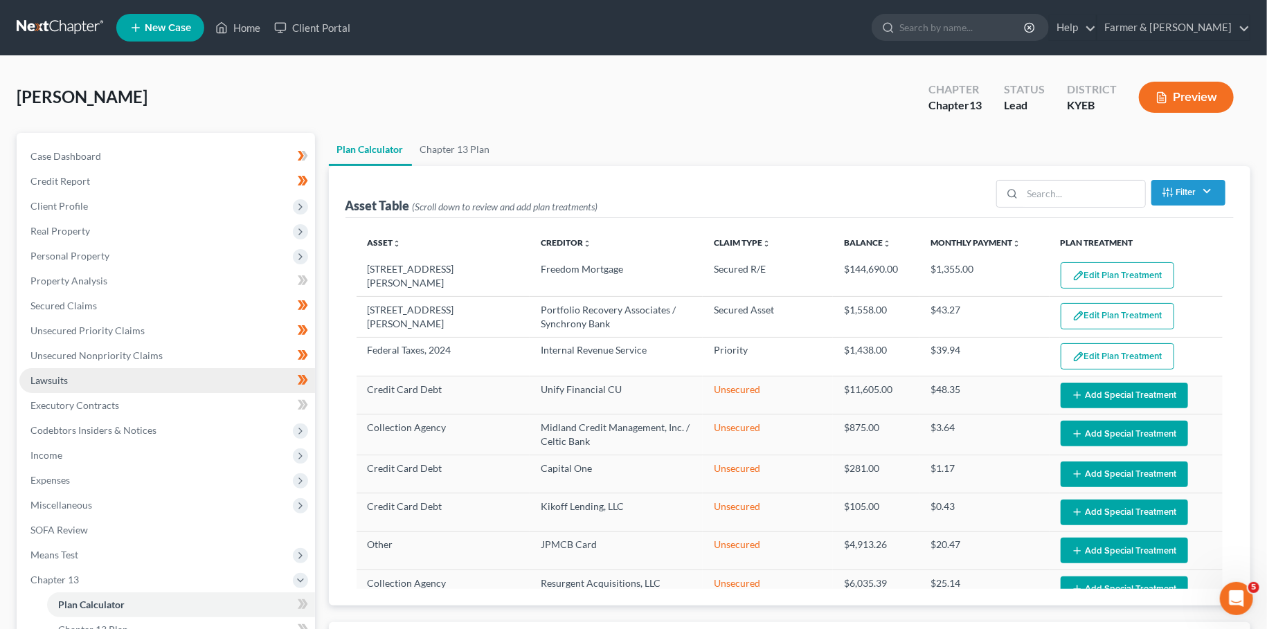
click at [45, 375] on span "Lawsuits" at bounding box center [48, 381] width 37 height 12
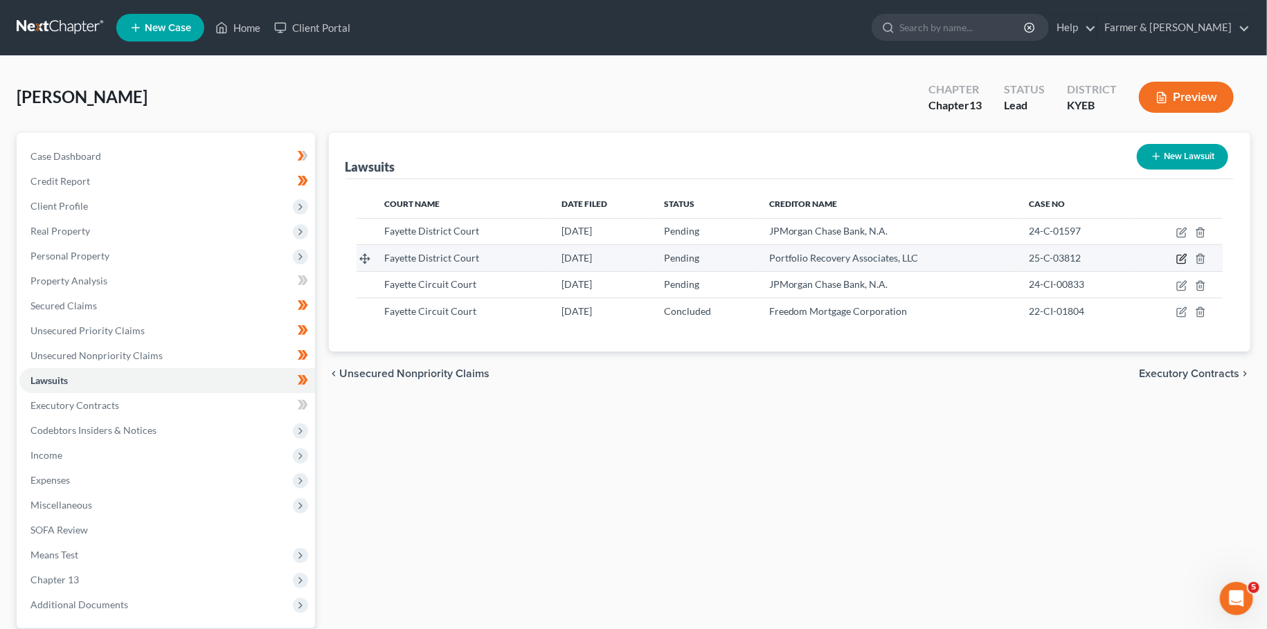
click at [1181, 256] on icon "button" at bounding box center [1181, 258] width 11 height 11
select select "18"
select select "0"
select select "4"
select select "36"
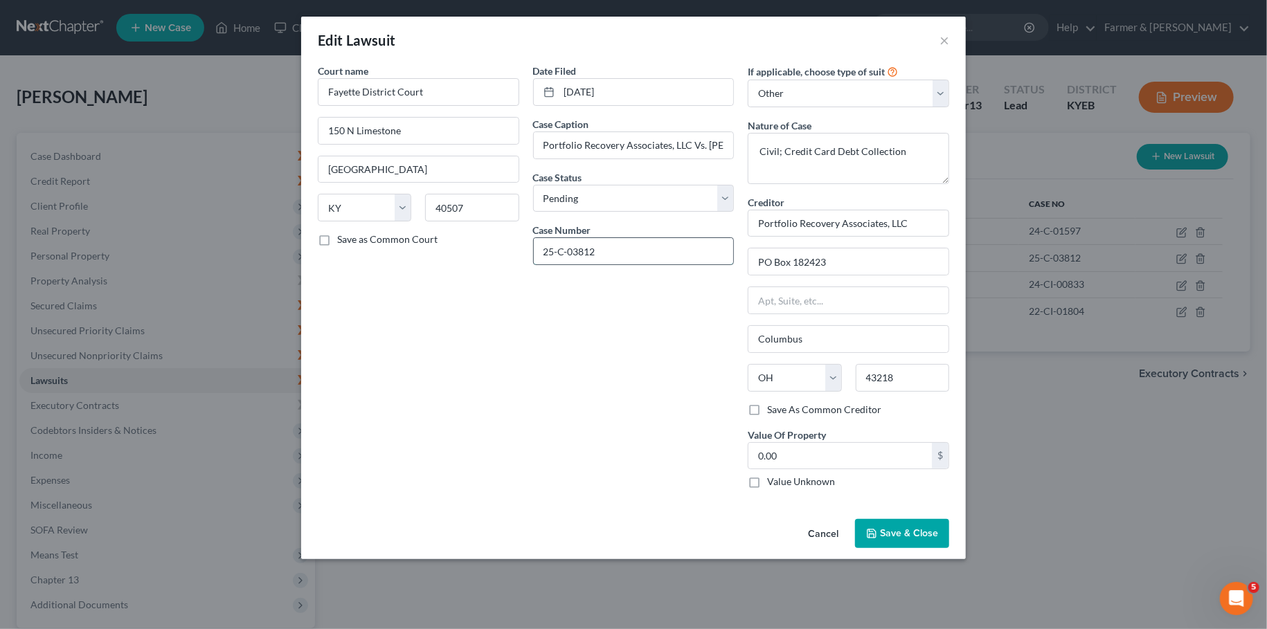
drag, startPoint x: 616, startPoint y: 252, endPoint x: 451, endPoint y: 249, distance: 165.5
click at [534, 249] on input "25-C-03812" at bounding box center [634, 251] width 200 height 26
click at [888, 534] on span "Save & Close" at bounding box center [909, 534] width 58 height 12
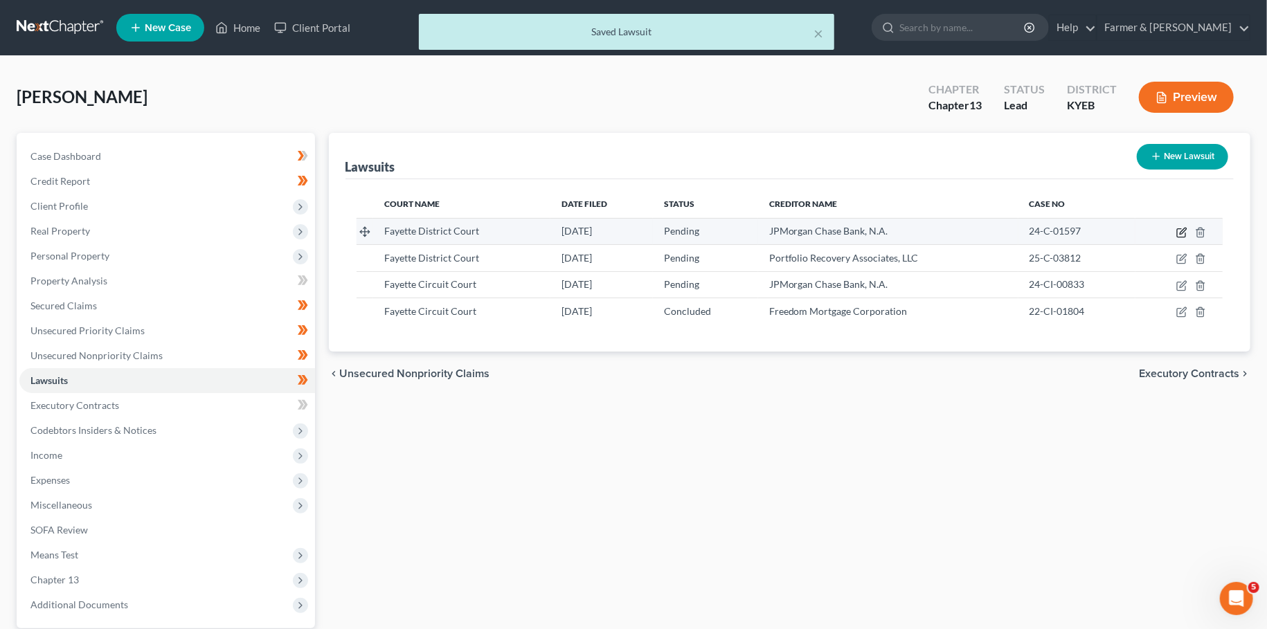
click at [1180, 229] on icon "button" at bounding box center [1181, 232] width 11 height 11
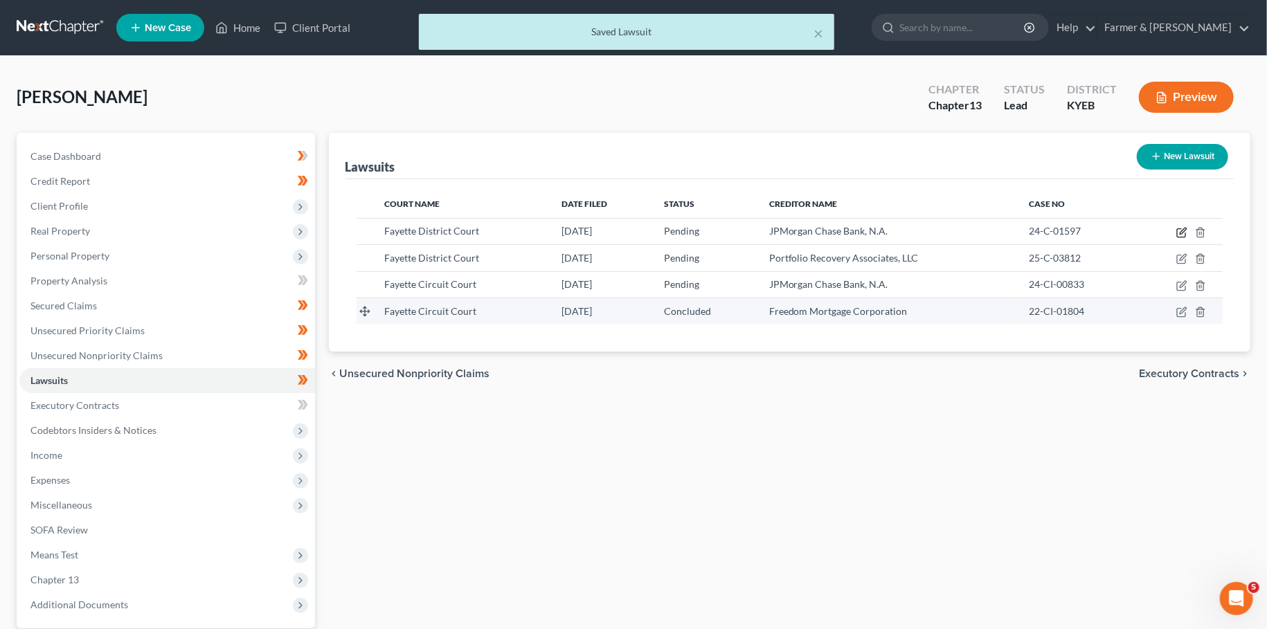
select select "18"
select select "0"
select select "1"
select select "23"
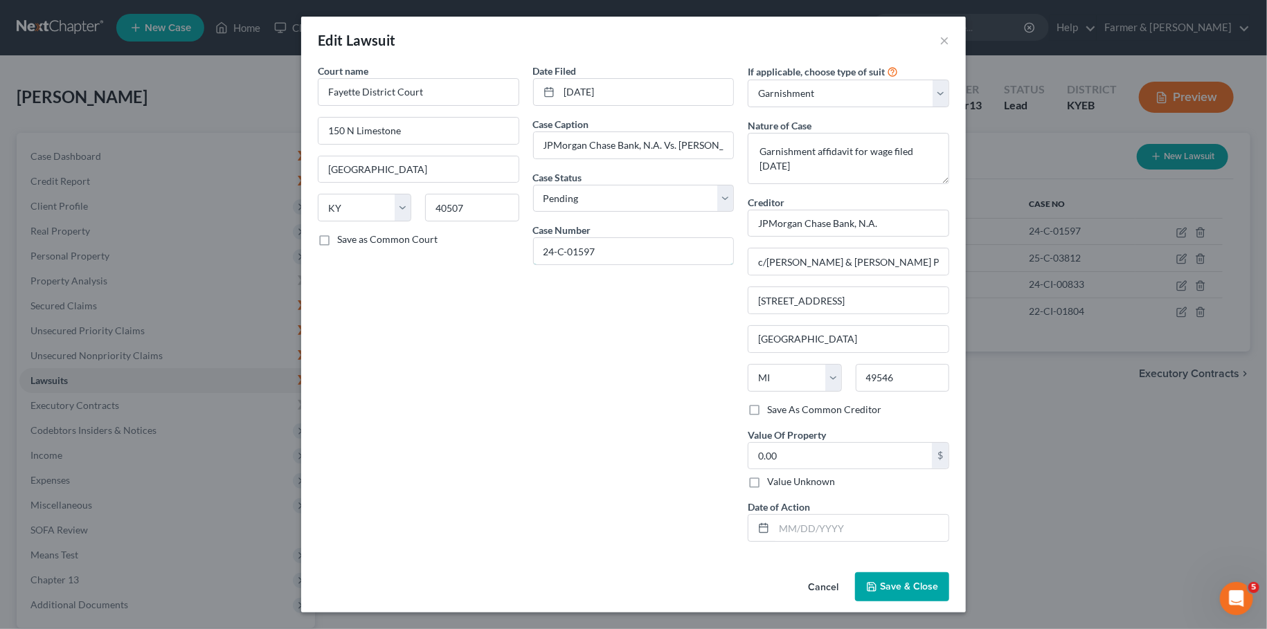
drag, startPoint x: 619, startPoint y: 255, endPoint x: 527, endPoint y: 243, distance: 92.8
click at [534, 243] on input "24-C-01597" at bounding box center [634, 251] width 200 height 26
click at [884, 581] on span "Save & Close" at bounding box center [909, 587] width 58 height 12
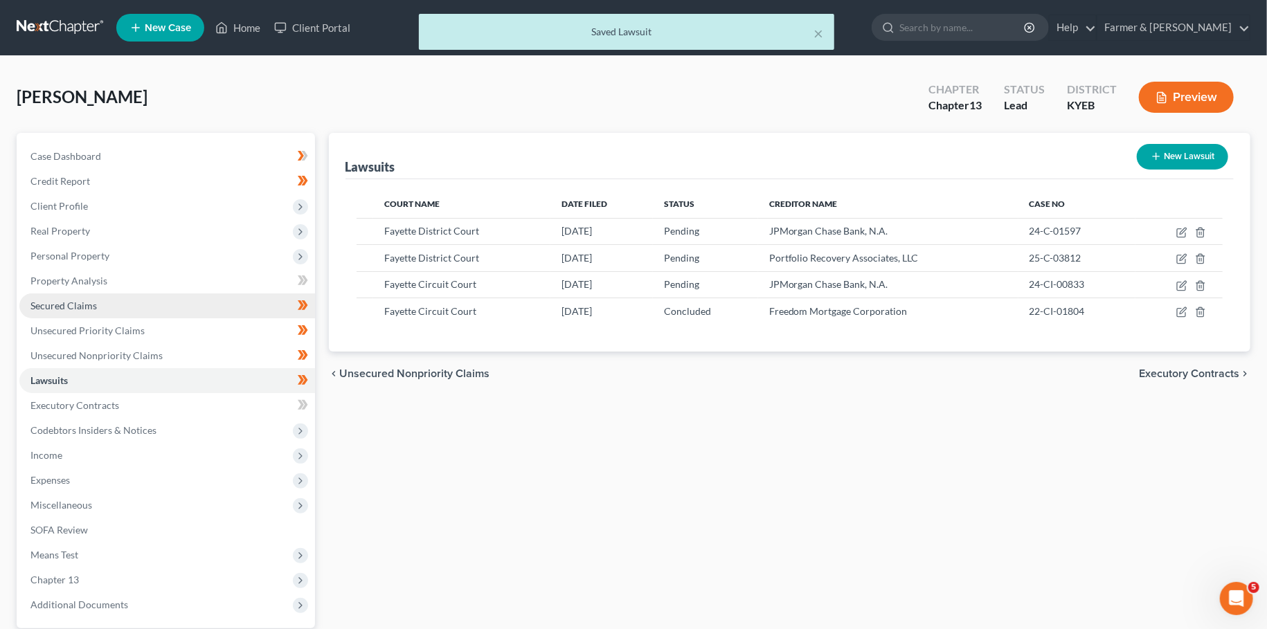
click at [100, 303] on link "Secured Claims" at bounding box center [167, 306] width 296 height 25
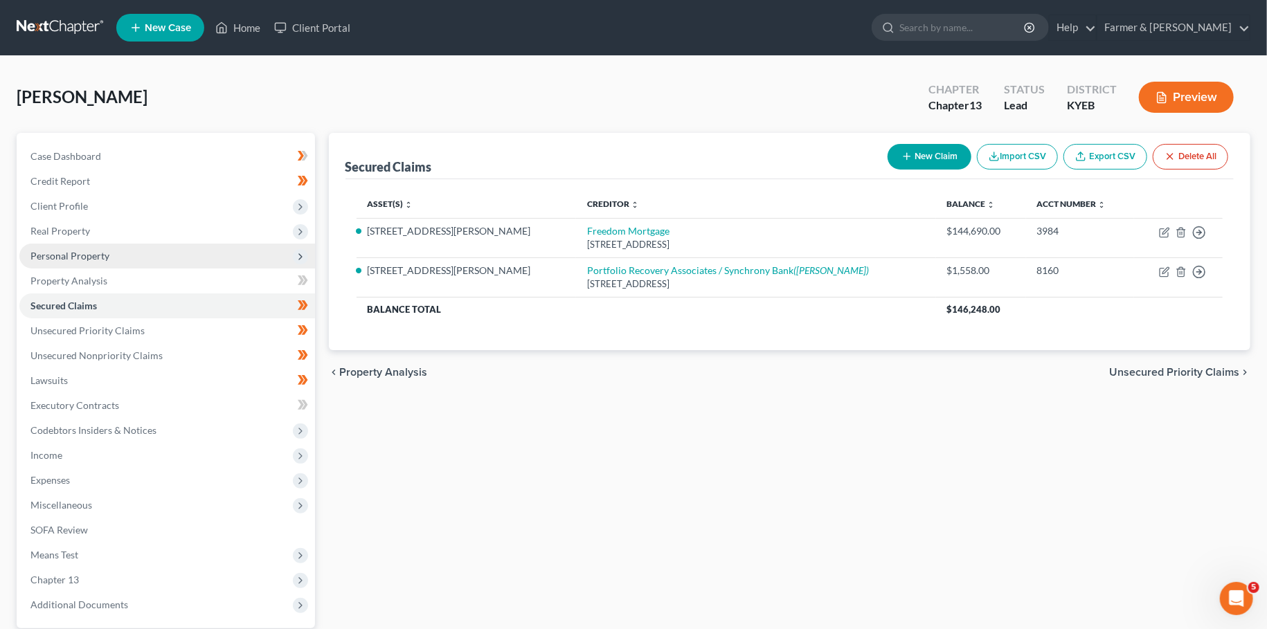
click at [123, 255] on span "Personal Property" at bounding box center [167, 256] width 296 height 25
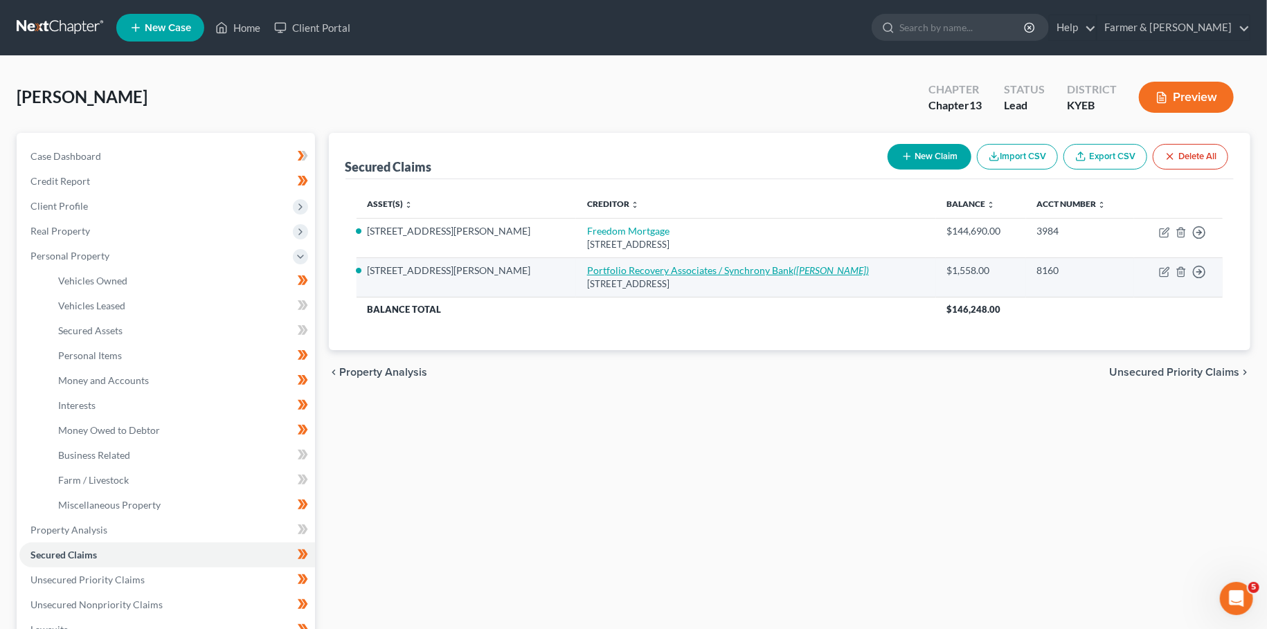
click at [616, 274] on link "Portfolio Recovery Associates / Synchrony Bank ([PERSON_NAME])" at bounding box center [728, 270] width 282 height 12
select select "48"
select select "17"
select select "4"
select select "0"
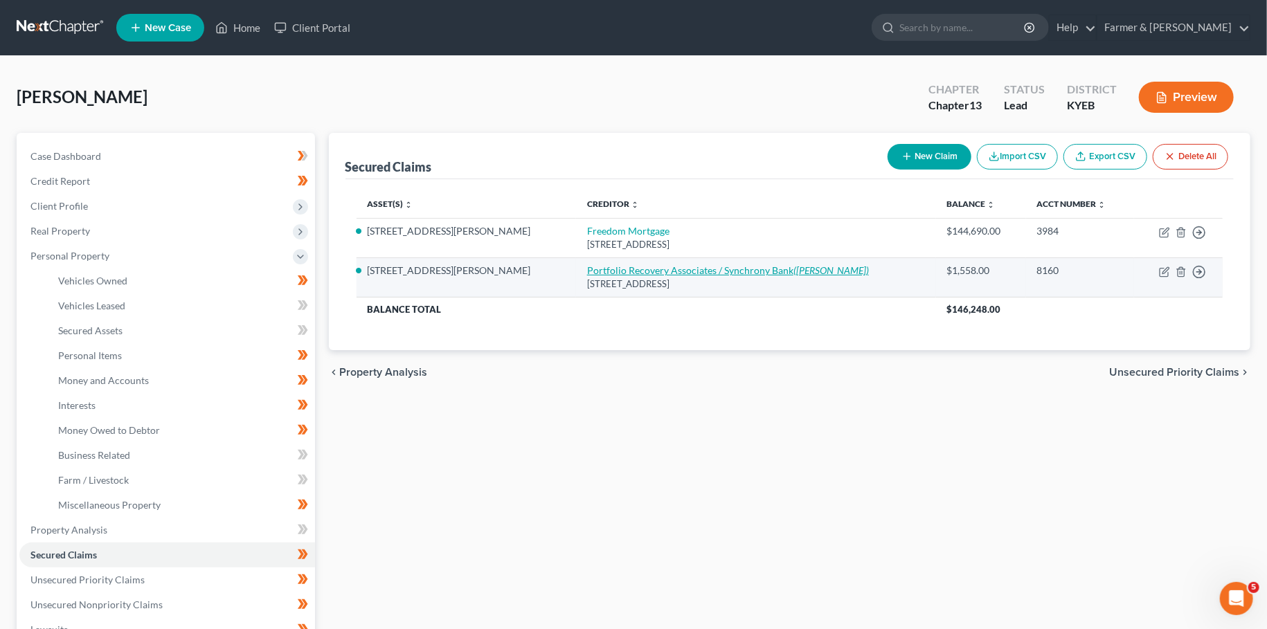
select select "0"
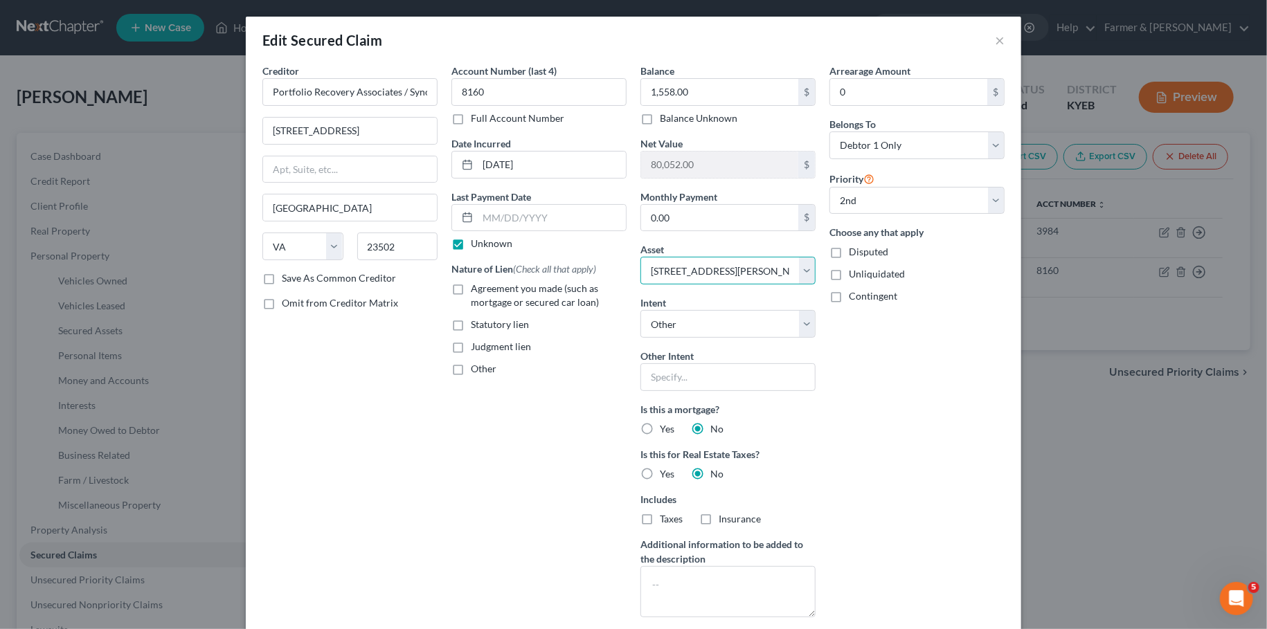
click at [640, 257] on select "Select Other Multiple Assets Venmo (zero balance) (Money Market) - $0.0 Cash Ap…" at bounding box center [727, 271] width 175 height 28
click at [693, 264] on select "Select Other Multiple Assets Venmo (zero balance) (Money Market) - $0.0 Cash Ap…" at bounding box center [727, 271] width 175 height 28
click at [640, 257] on select "Select Other Multiple Assets Venmo (zero balance) (Money Market) - $0.0 Cash Ap…" at bounding box center [727, 271] width 175 height 28
select select "0"
click option "Other" at bounding box center [0, 0] width 0 height 0
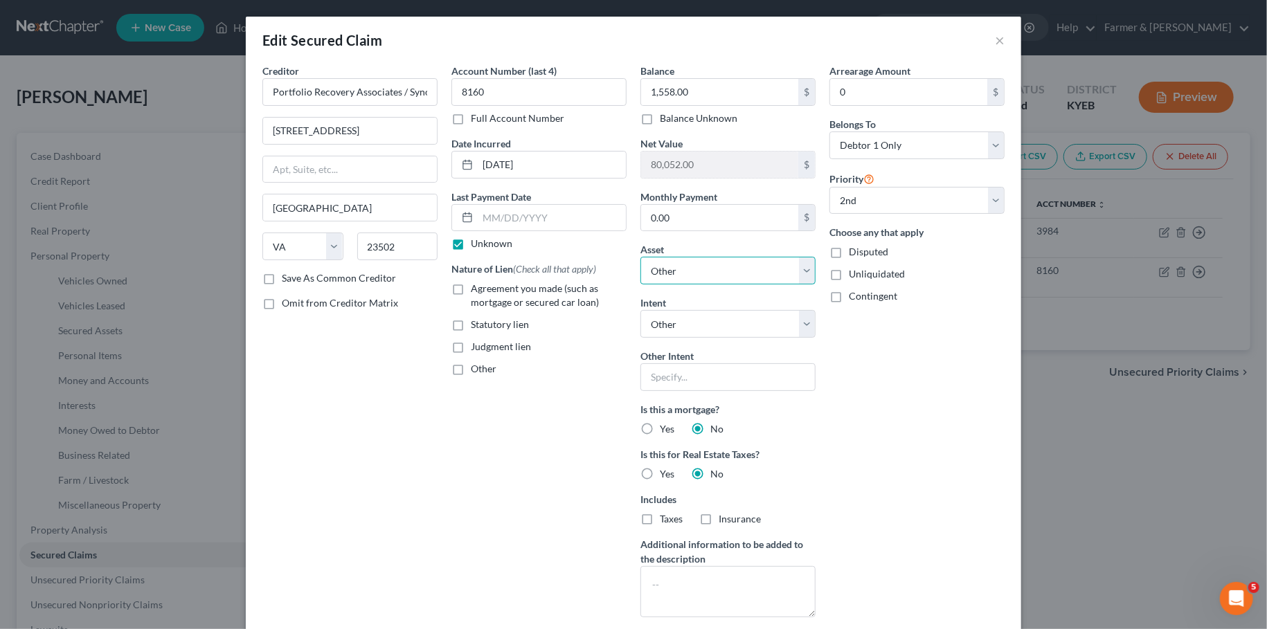
select select "1"
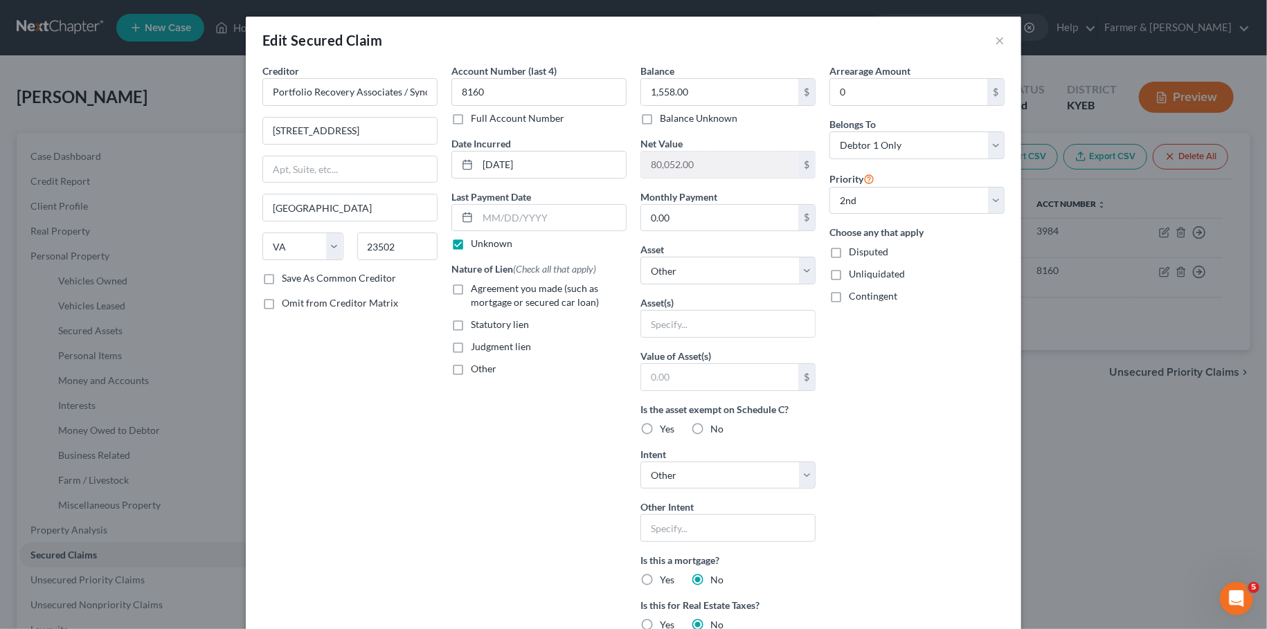
click at [975, 390] on div "Arrearage Amount 0 $ Belongs To * Select Debtor 1 Only Debtor 2 Only Debtor 1 A…" at bounding box center [916, 422] width 189 height 716
click at [829, 187] on select "Select 1st 2nd 3rd 4th 5th 6th 7th 8th 9th 10th 11th 12th 13th 14th 15th 16th 1…" at bounding box center [916, 201] width 175 height 28
select select
click option "Select" at bounding box center [0, 0] width 0 height 0
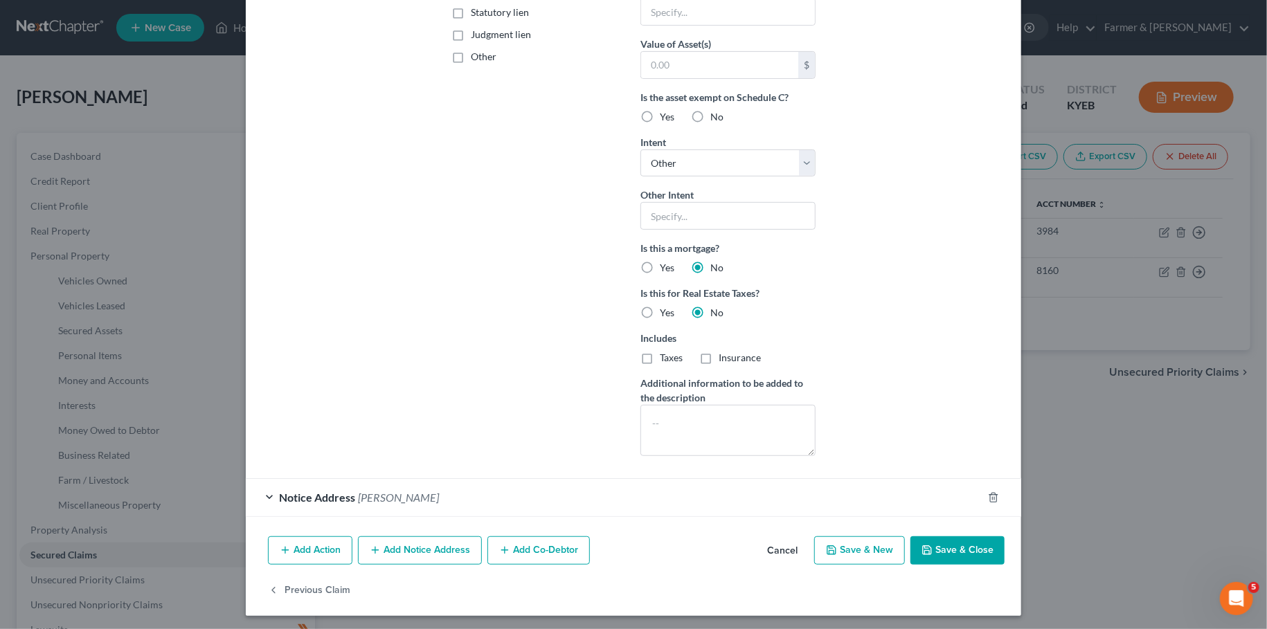
click at [955, 559] on button "Save & Close" at bounding box center [957, 551] width 94 height 29
type input "0"
select select
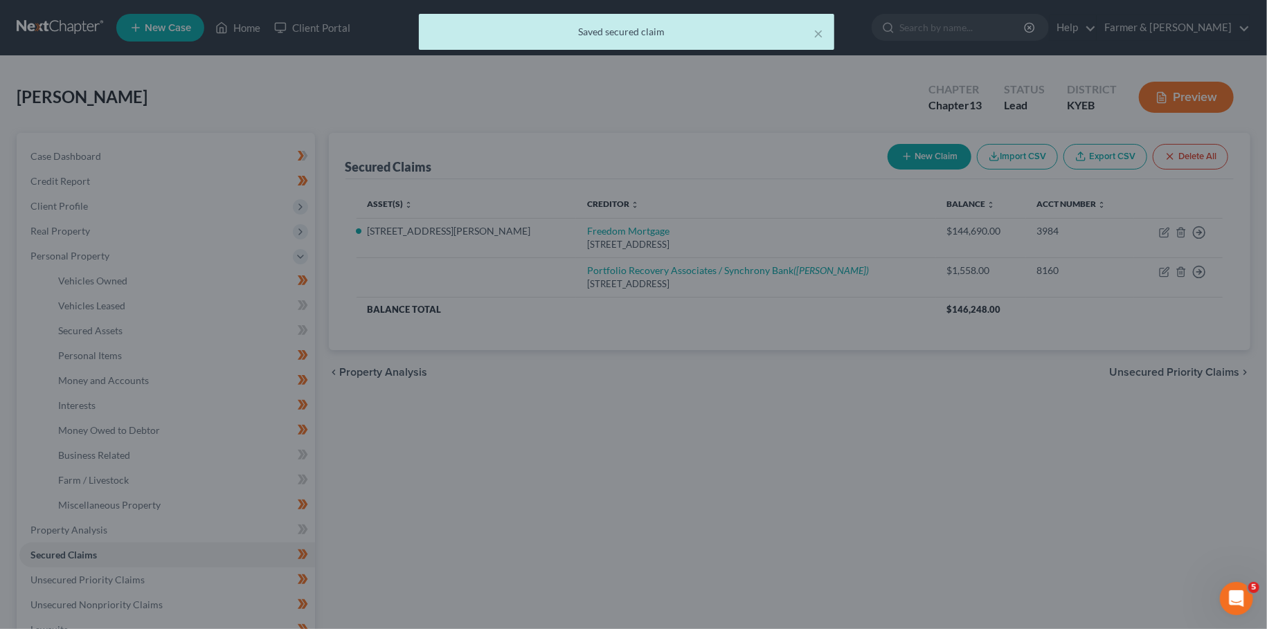
scroll to position [0, 0]
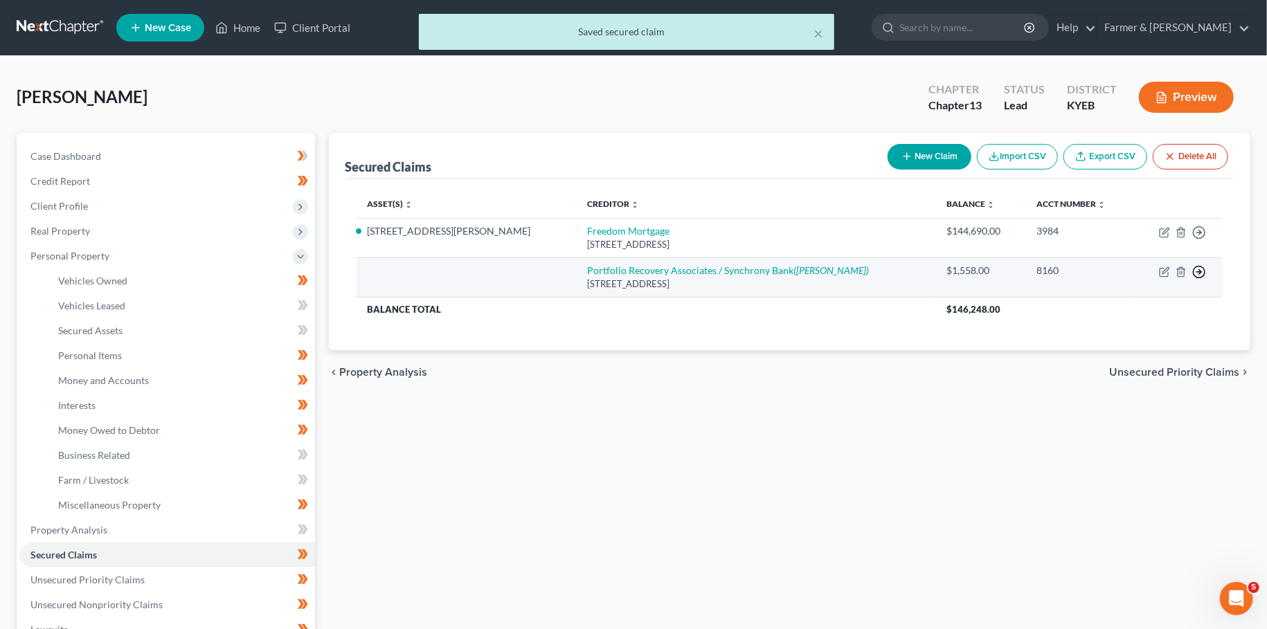
click at [1203, 240] on icon "button" at bounding box center [1199, 233] width 14 height 14
click at [1101, 305] on link "Move to F" at bounding box center [1136, 306] width 116 height 24
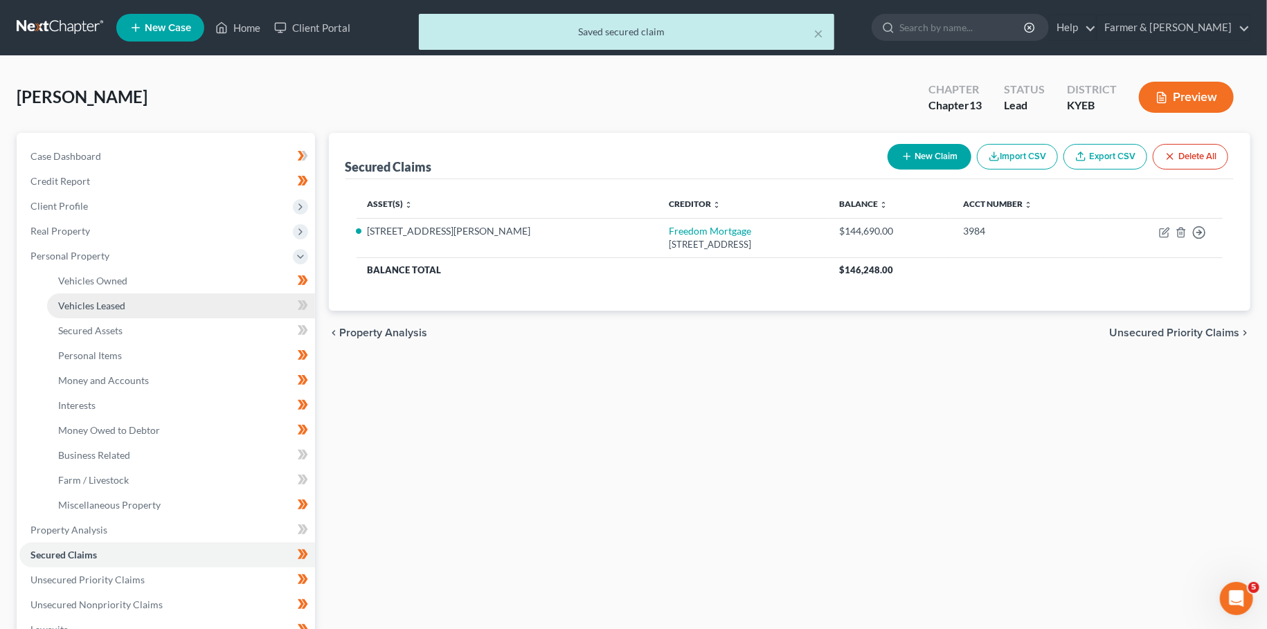
scroll to position [366, 0]
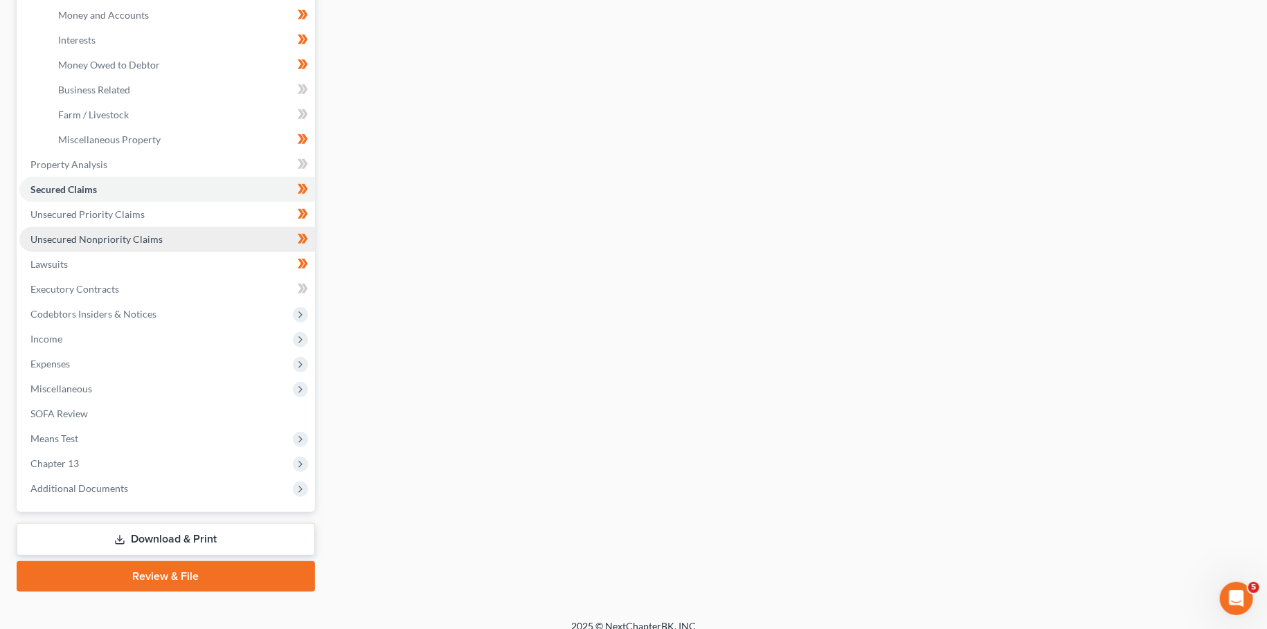
click at [79, 240] on span "Unsecured Nonpriority Claims" at bounding box center [96, 239] width 132 height 12
